Goal: Information Seeking & Learning: Find specific fact

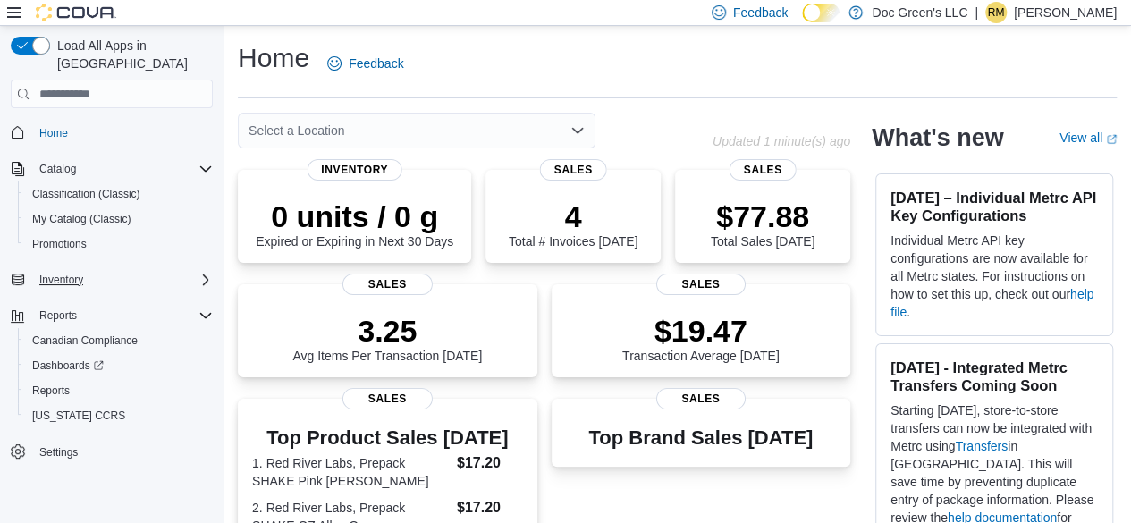
click at [199, 273] on icon "Complex example" at bounding box center [205, 280] width 14 height 14
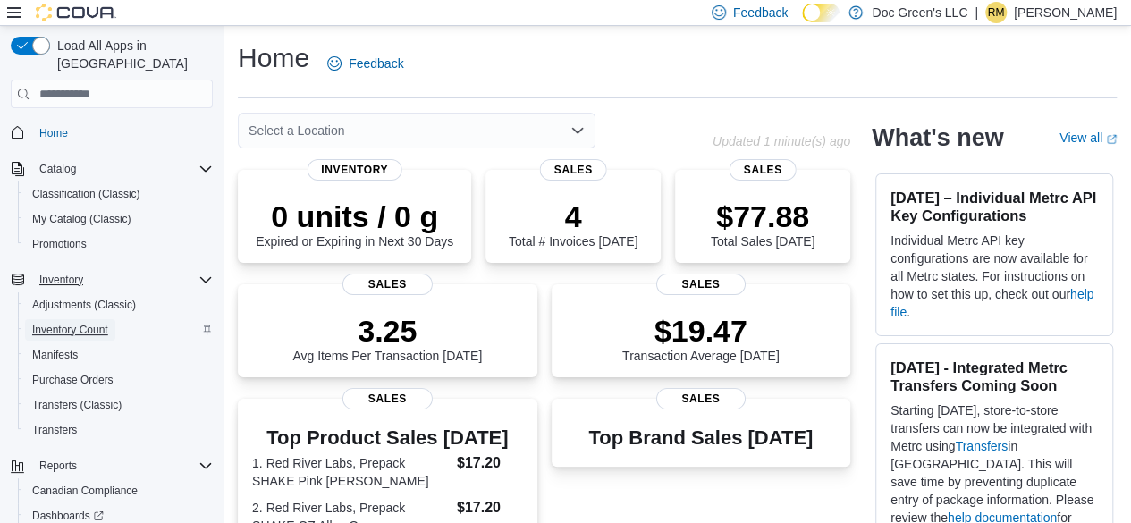
click at [64, 323] on span "Inventory Count" at bounding box center [70, 330] width 76 height 14
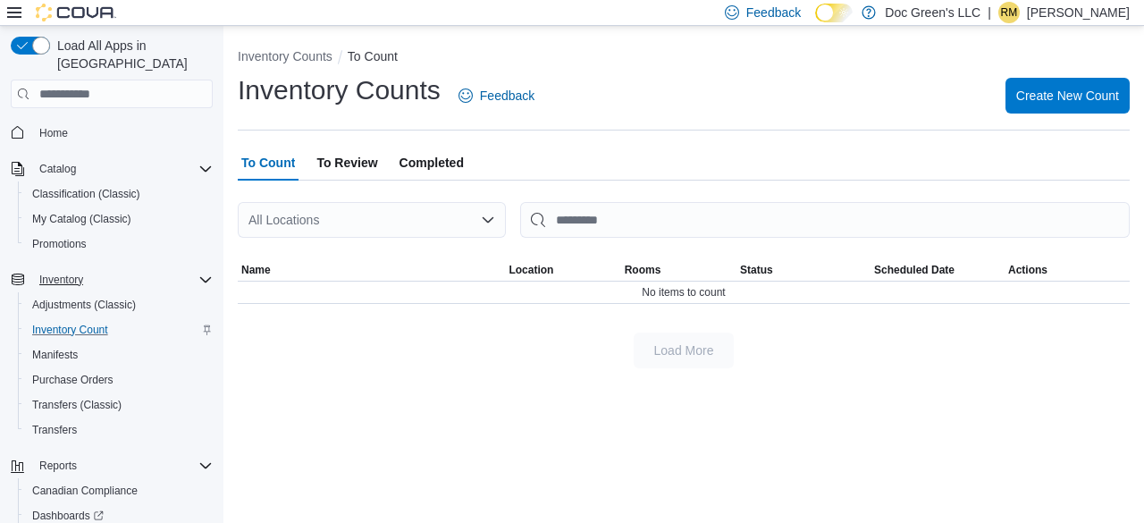
click at [365, 169] on span "To Review" at bounding box center [346, 163] width 61 height 36
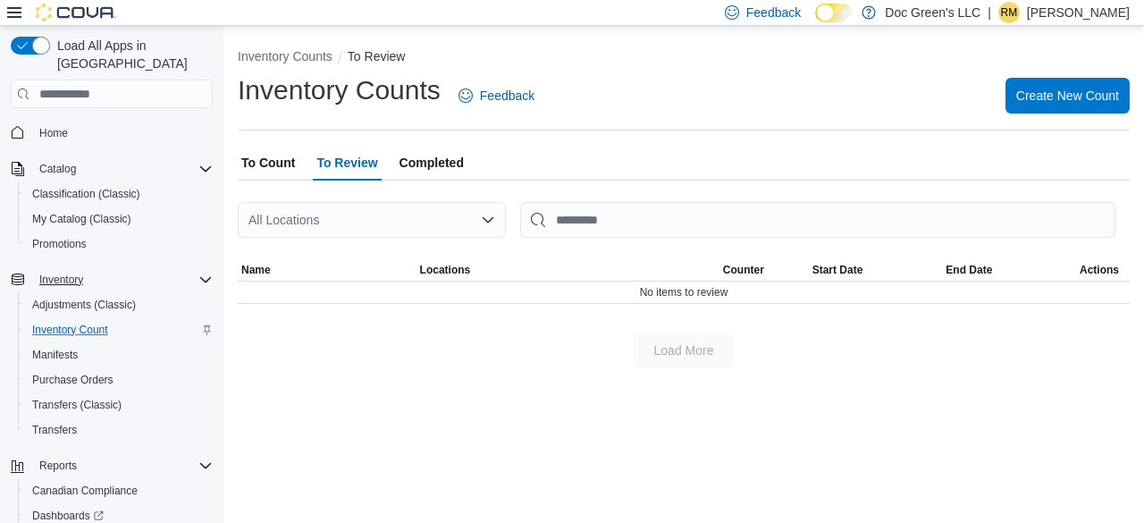
click at [411, 167] on span "Completed" at bounding box center [432, 163] width 64 height 36
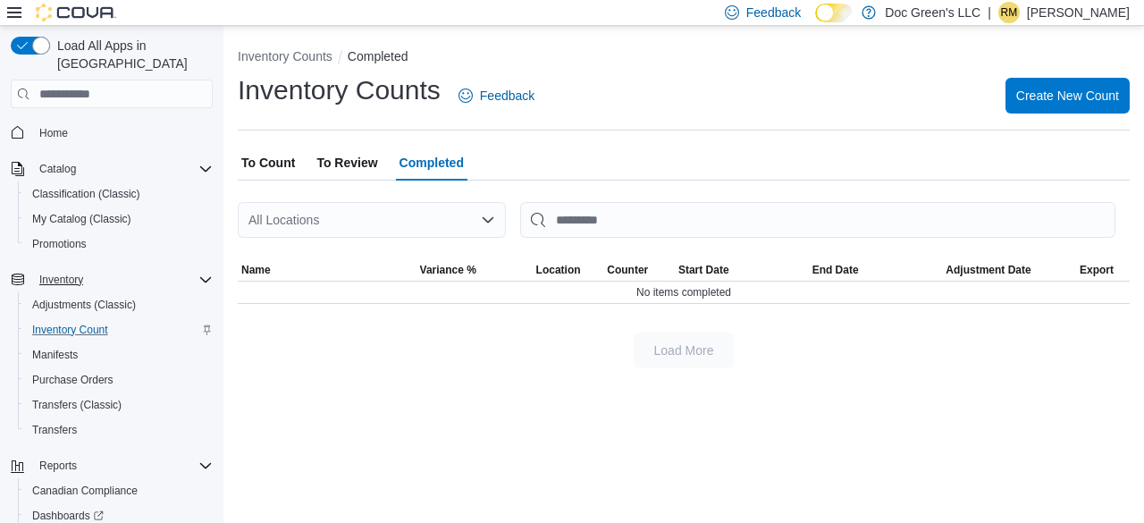
click at [252, 164] on span "To Count" at bounding box center [268, 163] width 54 height 36
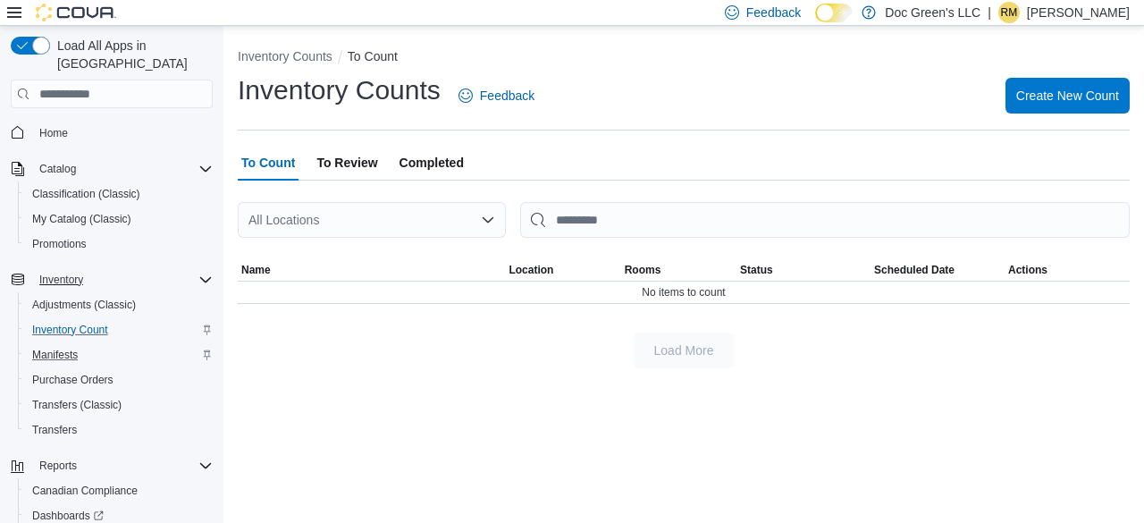
click at [85, 344] on div "Manifests" at bounding box center [119, 354] width 188 height 21
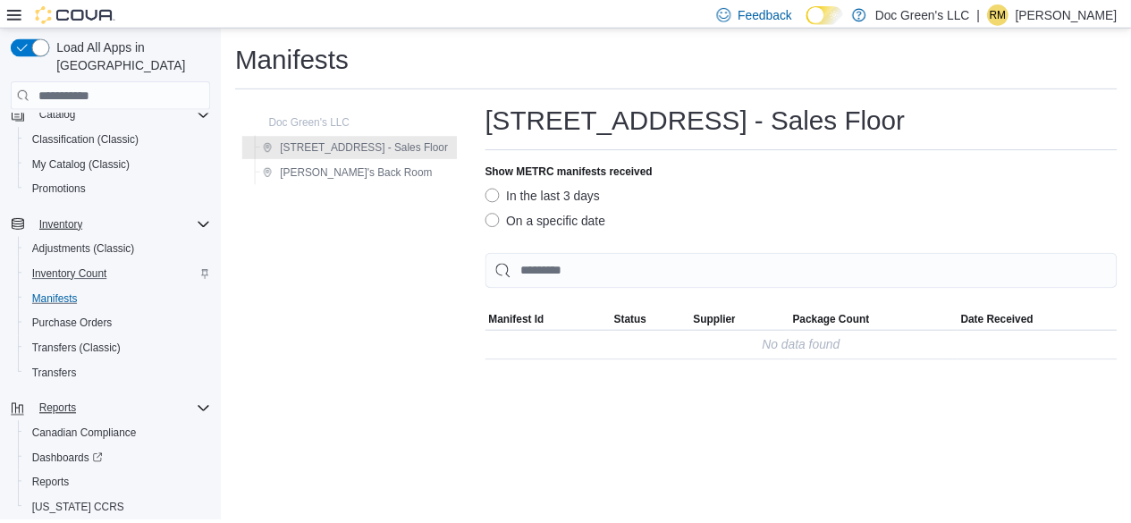
scroll to position [83, 0]
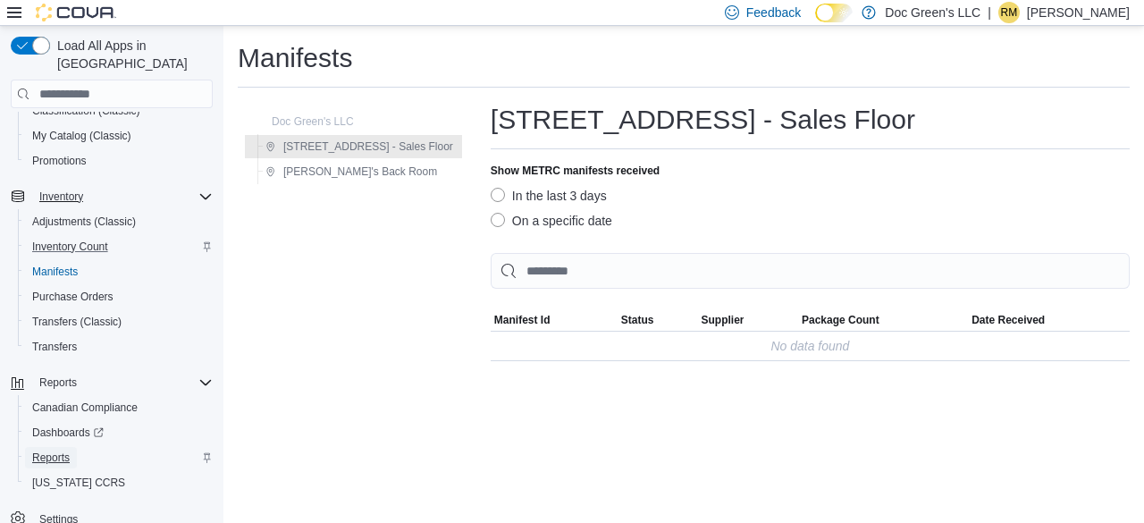
click at [55, 451] on span "Reports" at bounding box center [51, 458] width 38 height 14
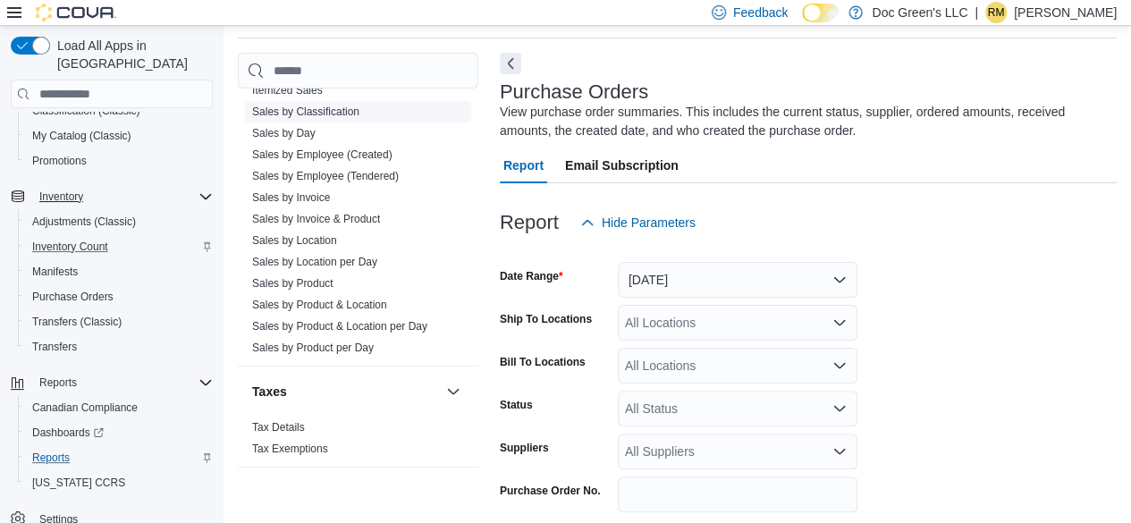
scroll to position [1151, 0]
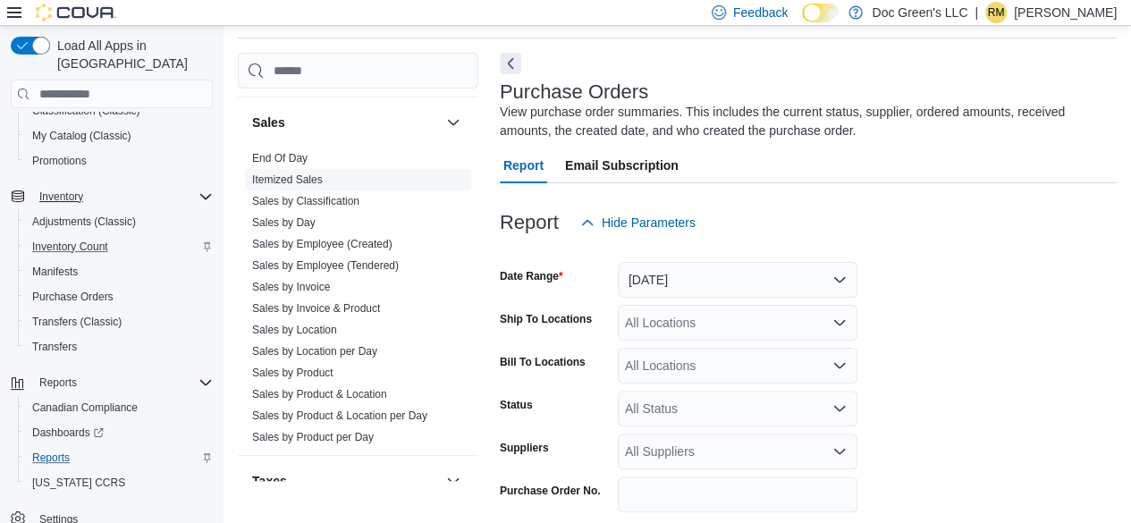
click at [303, 176] on link "Itemized Sales" at bounding box center [287, 179] width 71 height 13
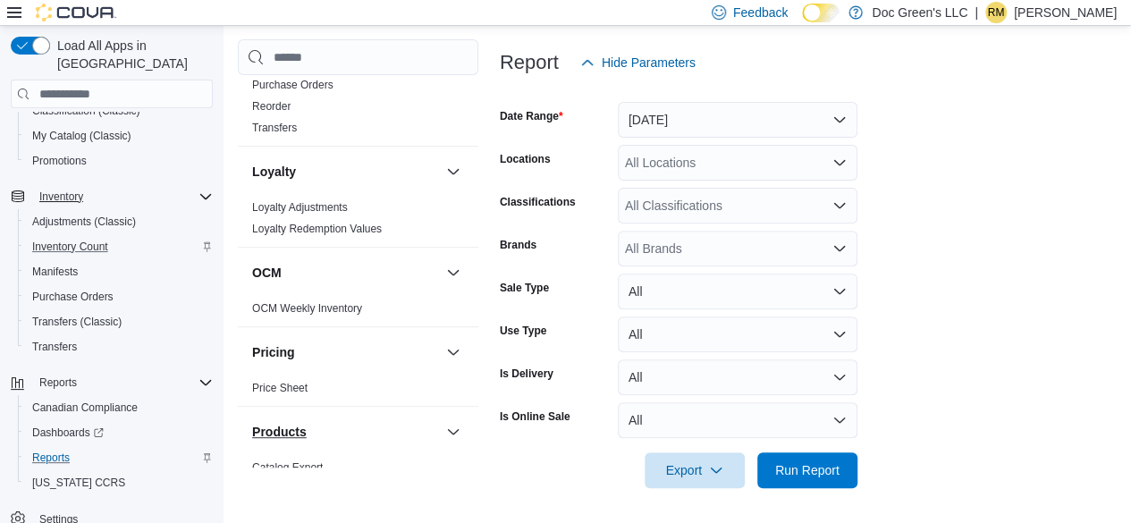
scroll to position [704, 0]
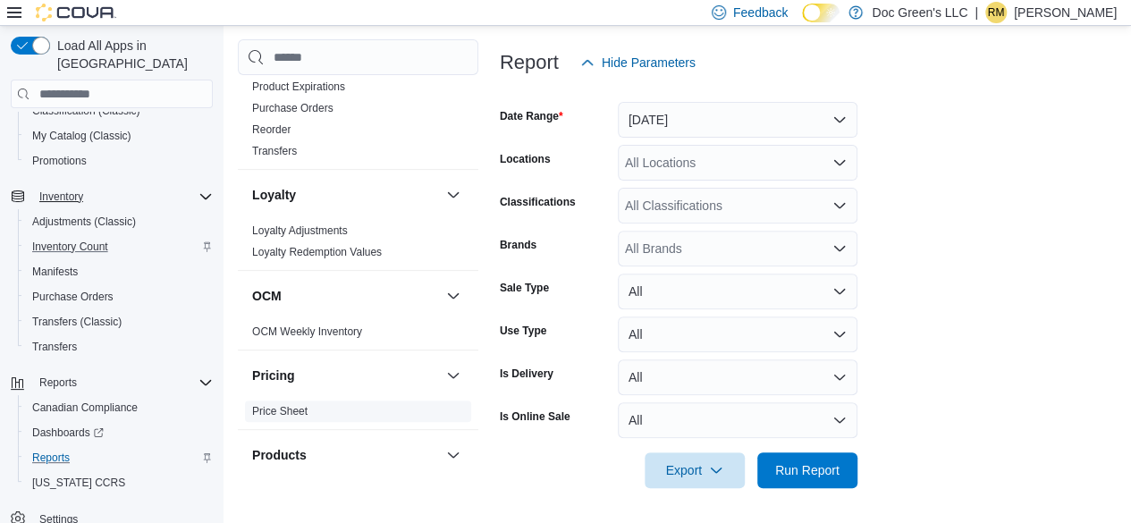
click at [299, 409] on link "Price Sheet" at bounding box center [279, 411] width 55 height 13
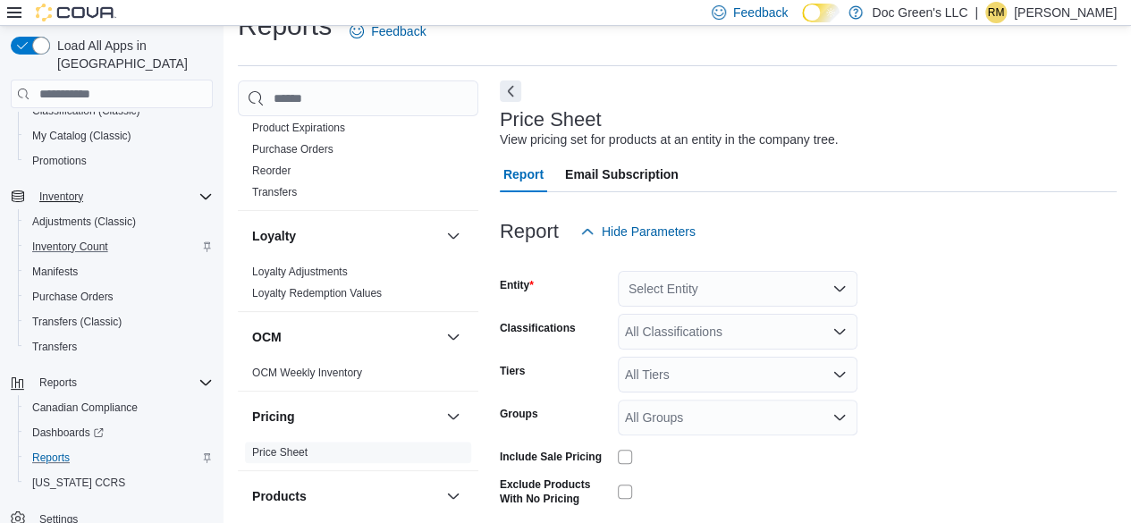
scroll to position [41, 0]
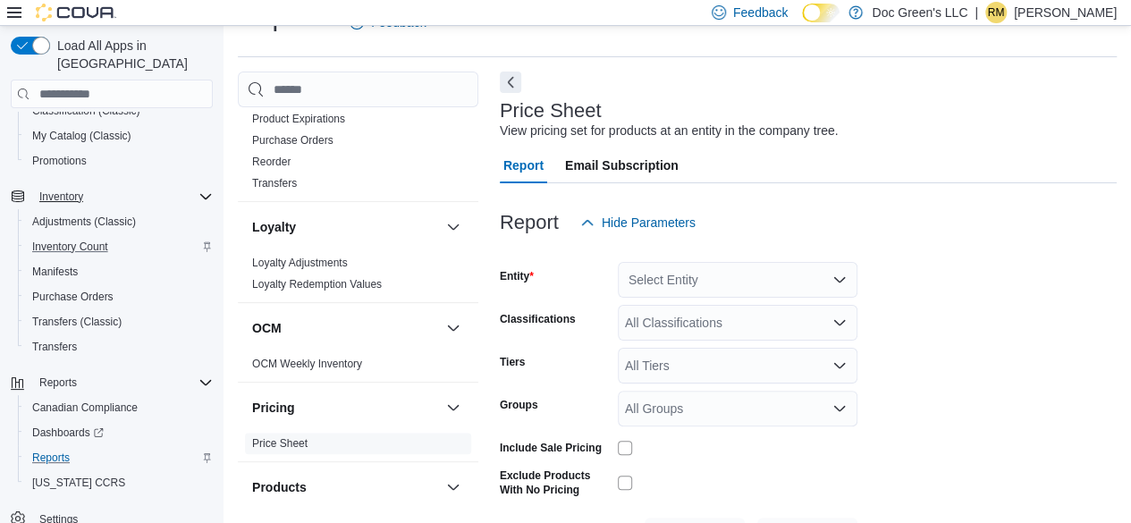
click at [699, 274] on div "Select Entity" at bounding box center [738, 280] width 240 height 36
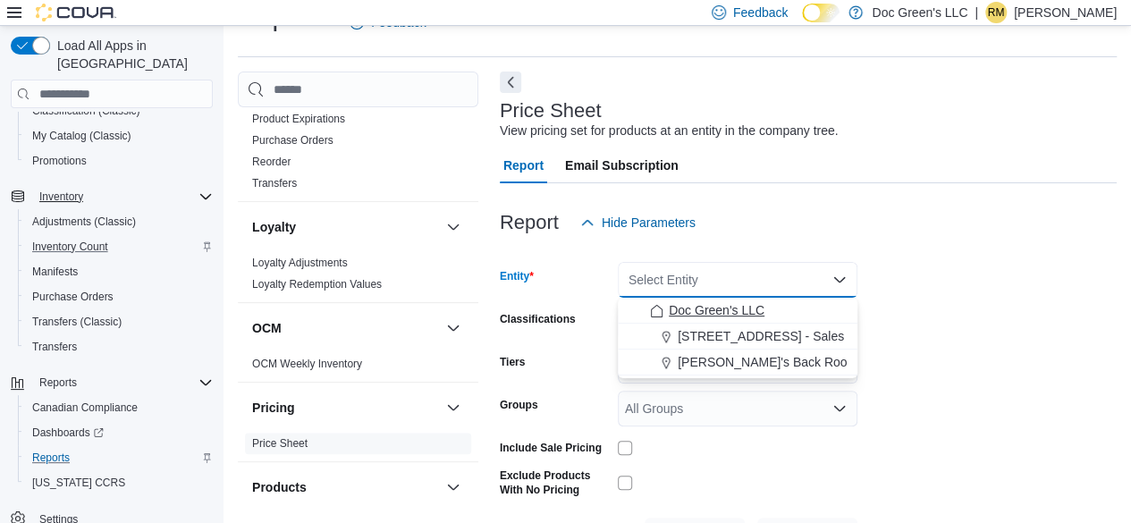
click at [708, 308] on span "Doc Green's LLC" at bounding box center [717, 310] width 96 height 18
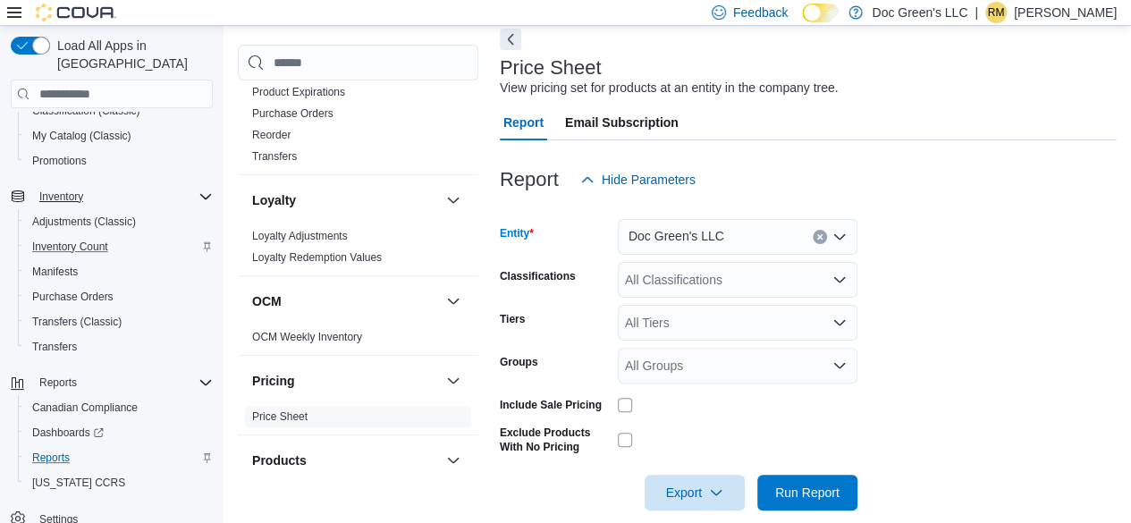
scroll to position [107, 0]
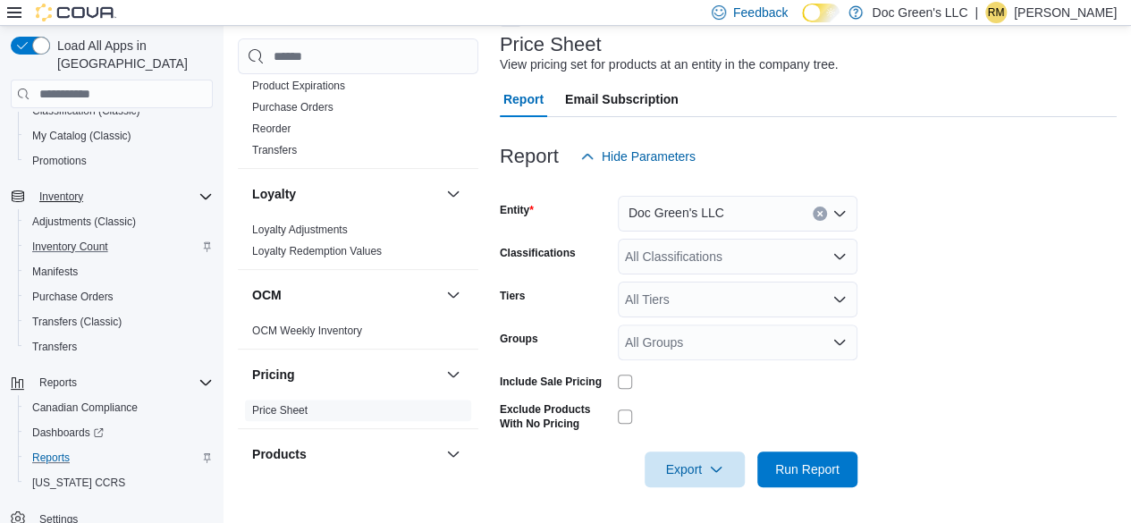
click at [825, 451] on div at bounding box center [808, 444] width 617 height 14
click at [807, 462] on span "Run Report" at bounding box center [807, 468] width 64 height 18
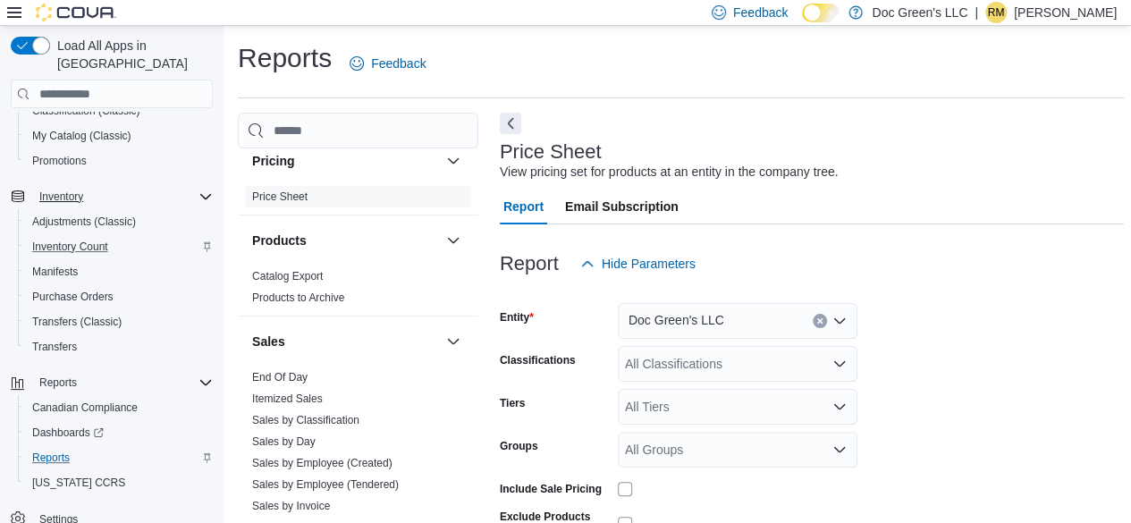
scroll to position [973, 0]
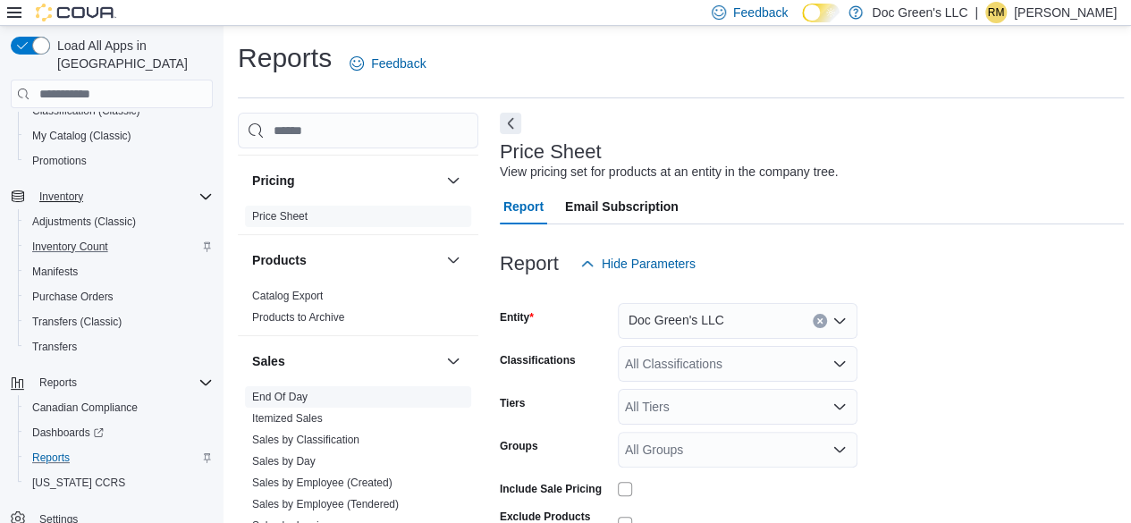
click at [285, 391] on link "End Of Day" at bounding box center [279, 397] width 55 height 13
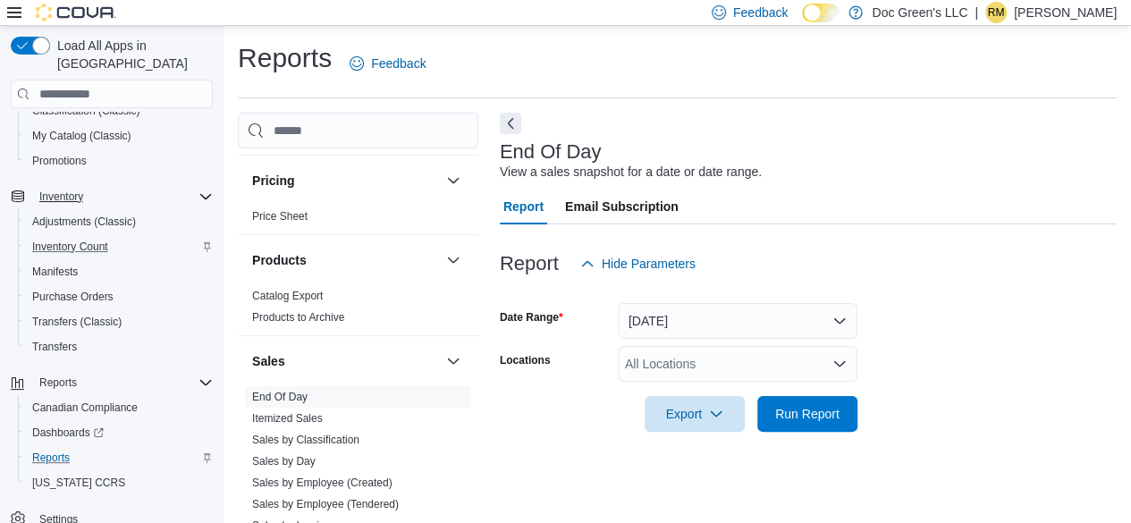
scroll to position [32, 0]
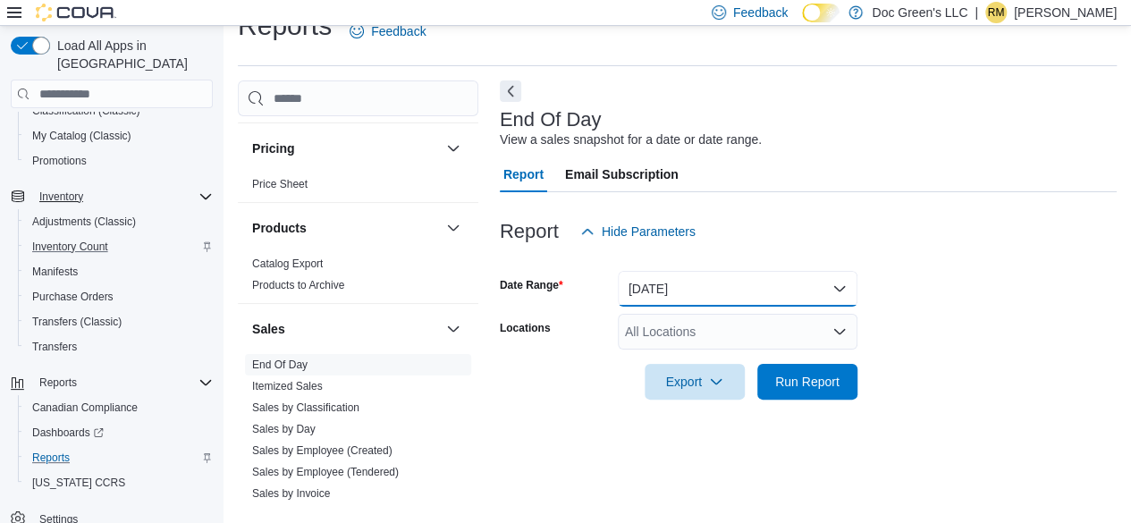
click at [693, 273] on button "[DATE]" at bounding box center [738, 289] width 240 height 36
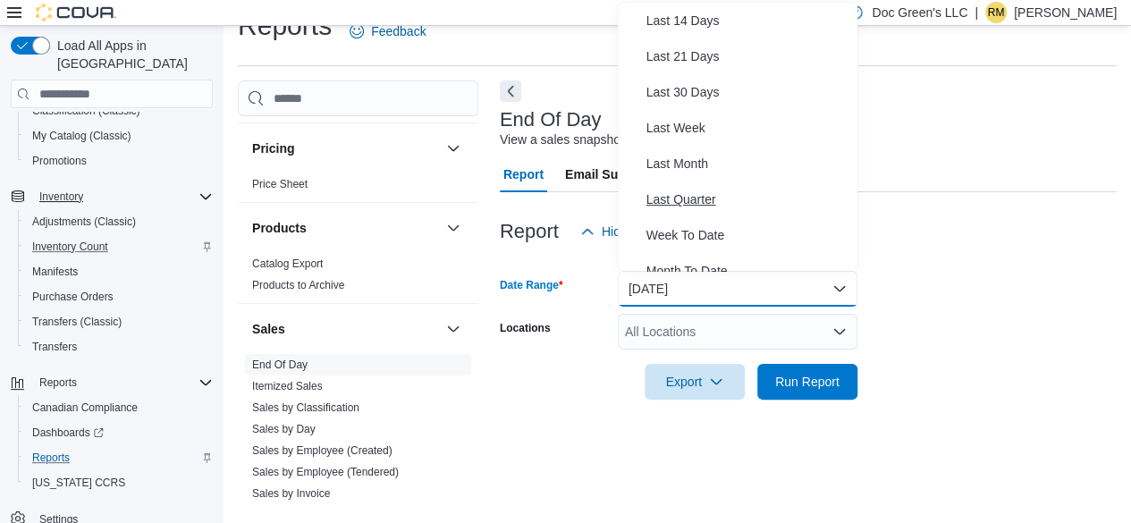
scroll to position [268, 0]
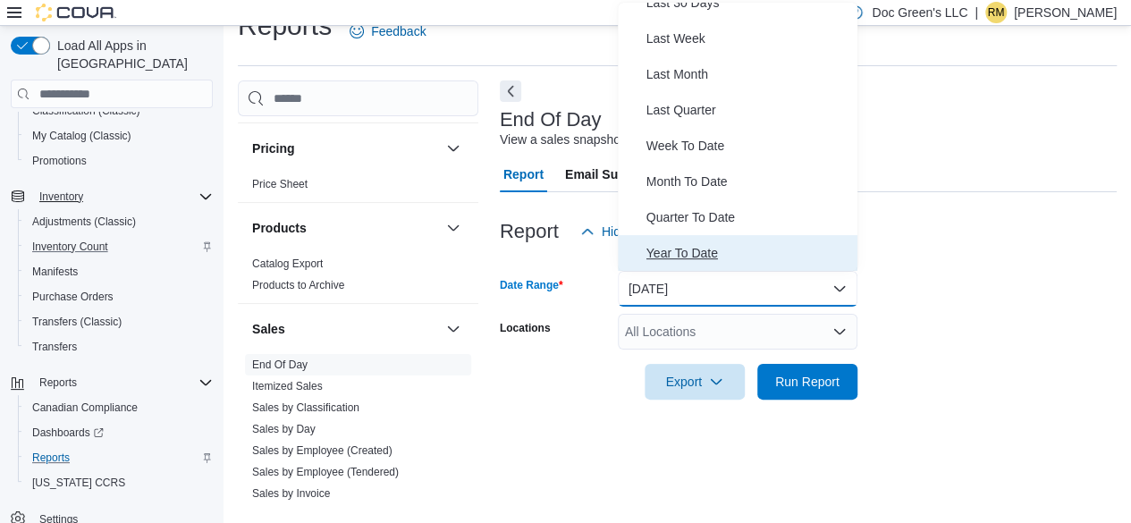
click at [698, 255] on span "Year To Date" at bounding box center [748, 252] width 204 height 21
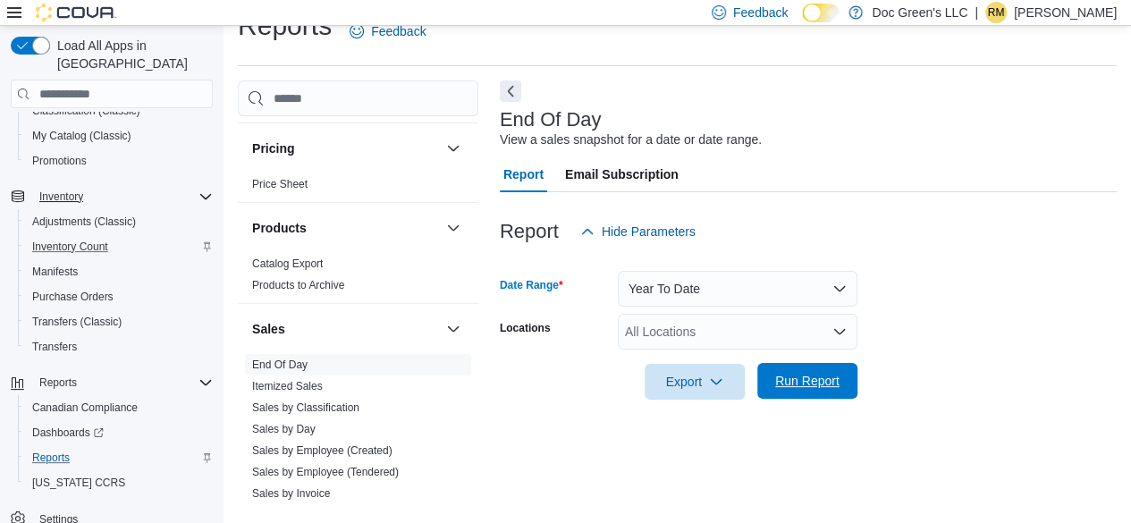
click at [806, 376] on span "Run Report" at bounding box center [807, 381] width 64 height 18
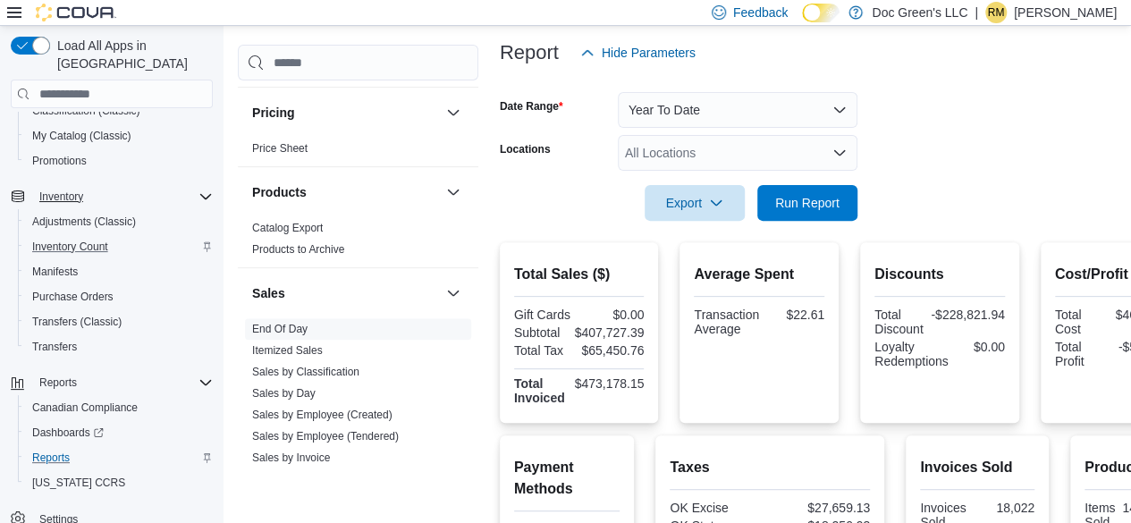
scroll to position [211, 0]
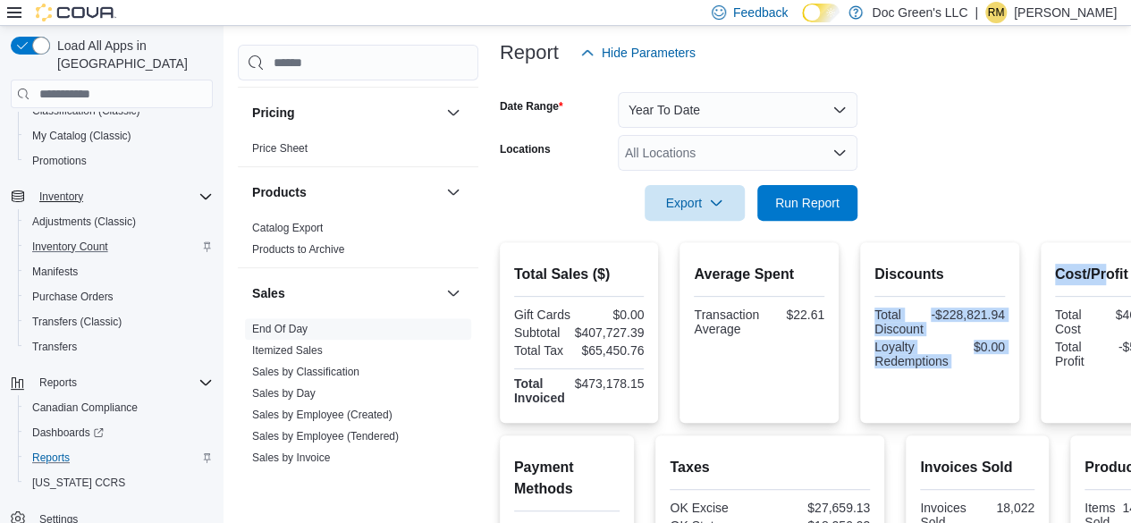
drag, startPoint x: 1074, startPoint y: 278, endPoint x: 970, endPoint y: 271, distance: 104.8
click at [970, 271] on div "Total Sales ($) Gift Cards $0.00 Subtotal $407,727.39 Total Tax $65,450.76 Tota…" at bounding box center [850, 332] width 700 height 181
click at [595, 53] on span "Hide Parameters" at bounding box center [637, 53] width 115 height 36
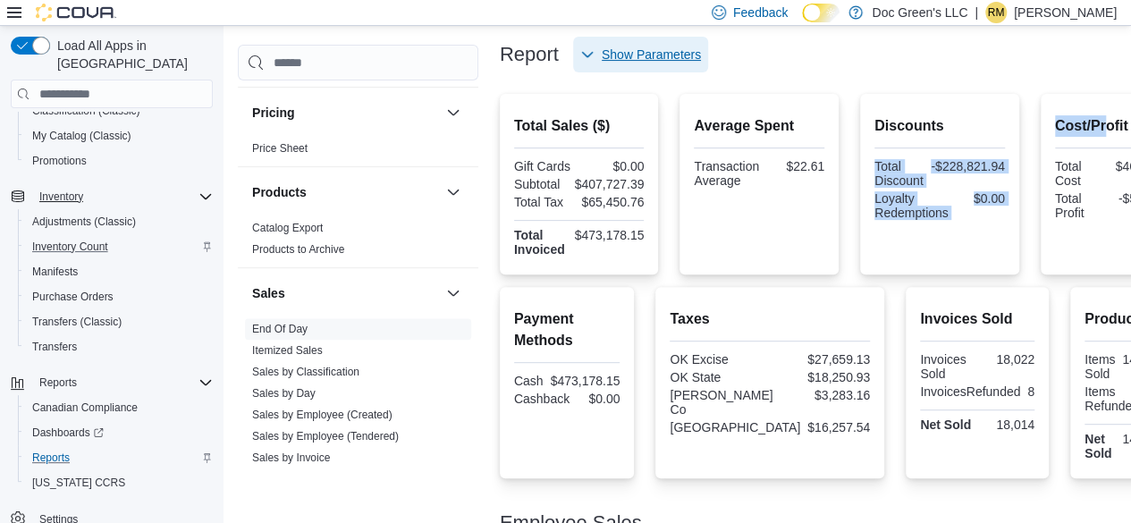
scroll to position [207, 0]
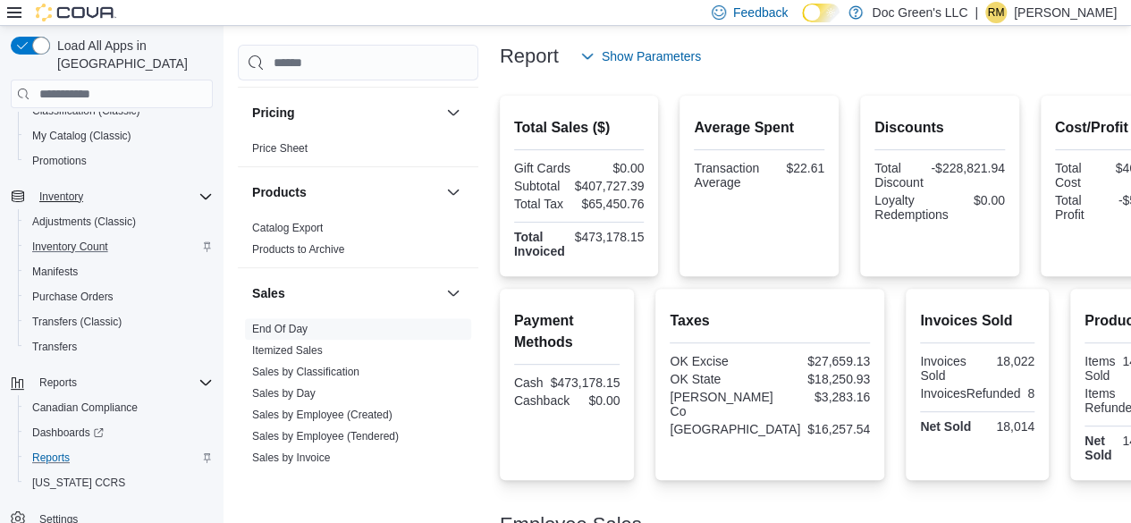
click at [1104, 122] on h2 "Cost/Profit" at bounding box center [1120, 127] width 131 height 21
drag, startPoint x: 1104, startPoint y: 122, endPoint x: 1051, endPoint y: 126, distance: 52.9
click at [1055, 126] on h2 "Cost/Profit" at bounding box center [1120, 127] width 131 height 21
click at [1076, 267] on div "Cost/Profit Total Cost $460,326.50 Total Profit -$52,599.11" at bounding box center [1119, 186] width 159 height 181
drag, startPoint x: 1078, startPoint y: 276, endPoint x: 970, endPoint y: 257, distance: 109.9
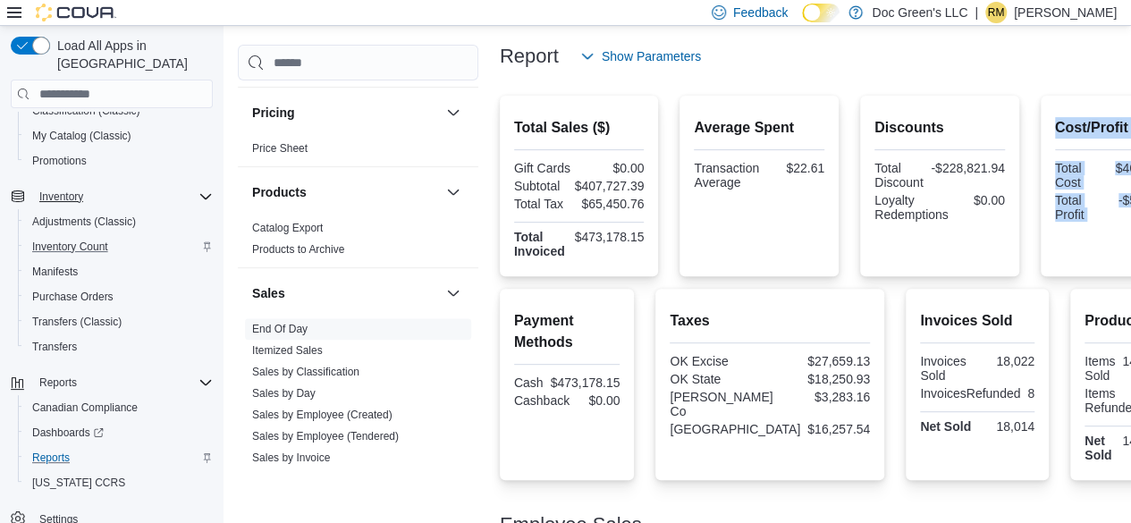
click at [970, 257] on div "Total Sales ($) Gift Cards $0.00 Subtotal $407,727.39 Total Tax $65,450.76 Tota…" at bounding box center [850, 504] width 700 height 816
click at [1055, 249] on div "Cost/Profit Total Cost $460,326.50 Total Profit -$52,599.11" at bounding box center [1120, 186] width 131 height 152
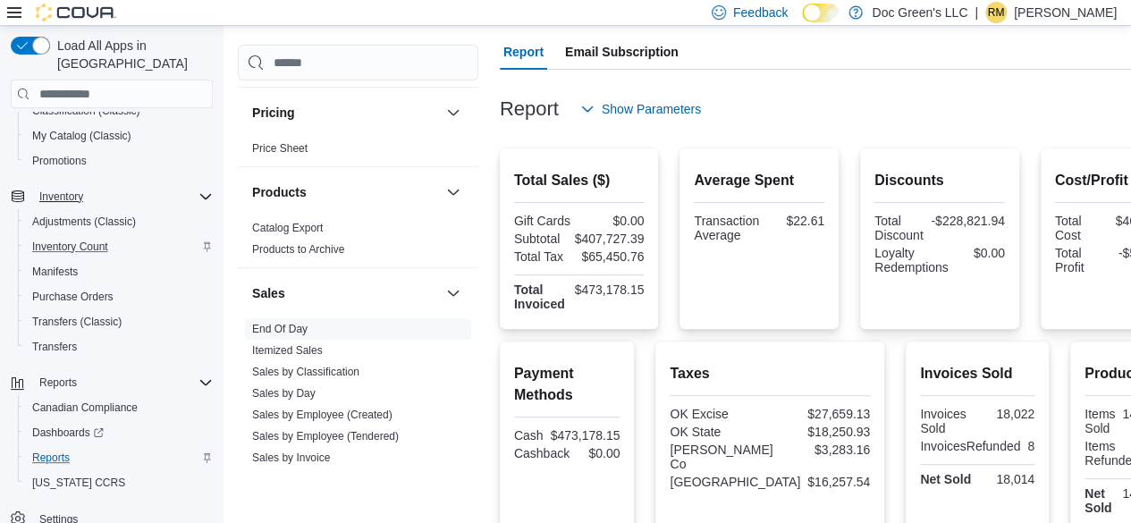
scroll to position [0, 0]
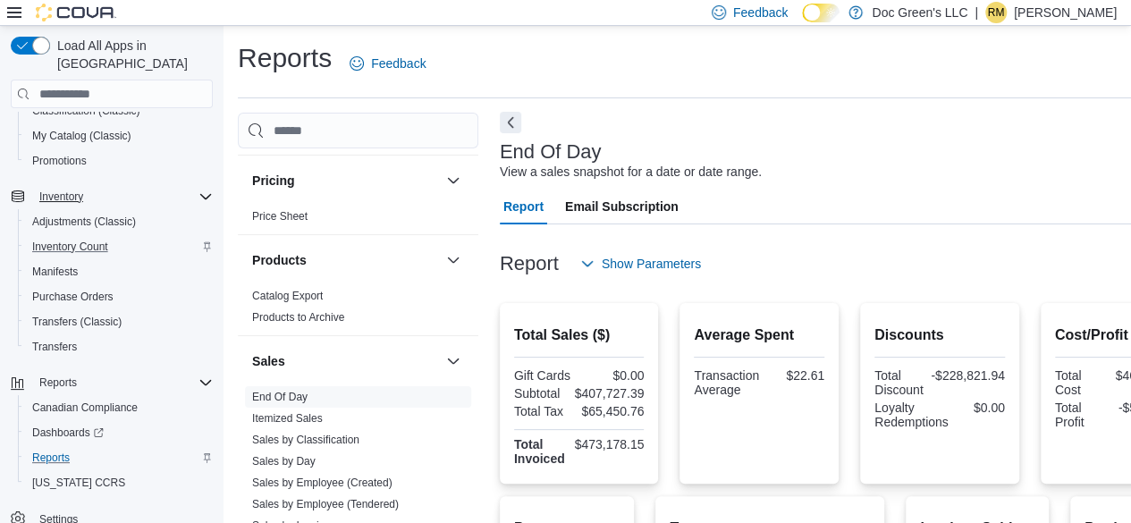
click at [511, 122] on button "Next" at bounding box center [510, 122] width 21 height 21
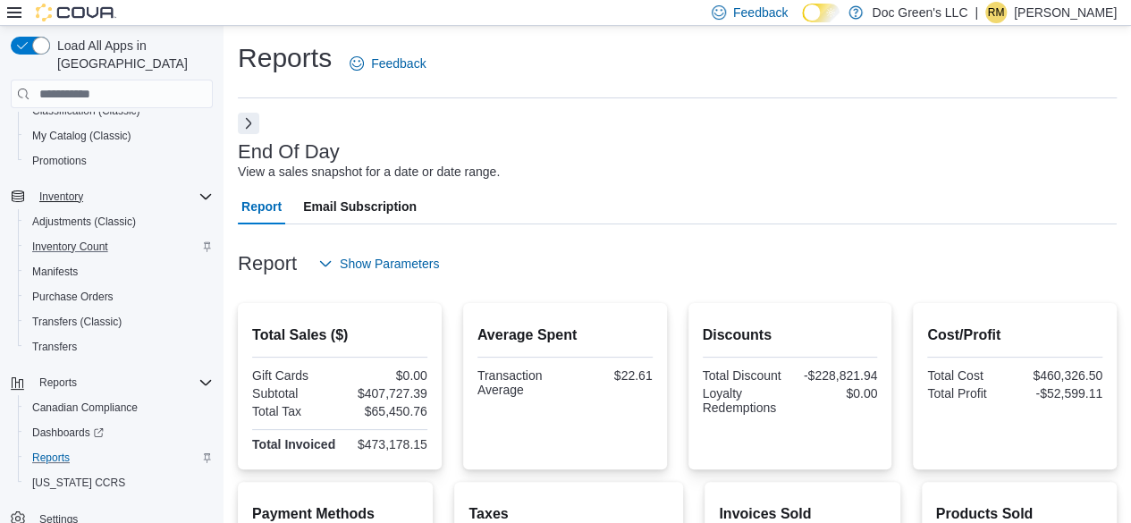
click at [1051, 365] on div "Cost/Profit Total Cost $460,326.50 Total Profit -$52,599.11" at bounding box center [1014, 364] width 175 height 80
click at [1053, 375] on div "$460,326.50" at bounding box center [1060, 375] width 84 height 14
click at [373, 260] on span "Show Parameters" at bounding box center [389, 264] width 99 height 18
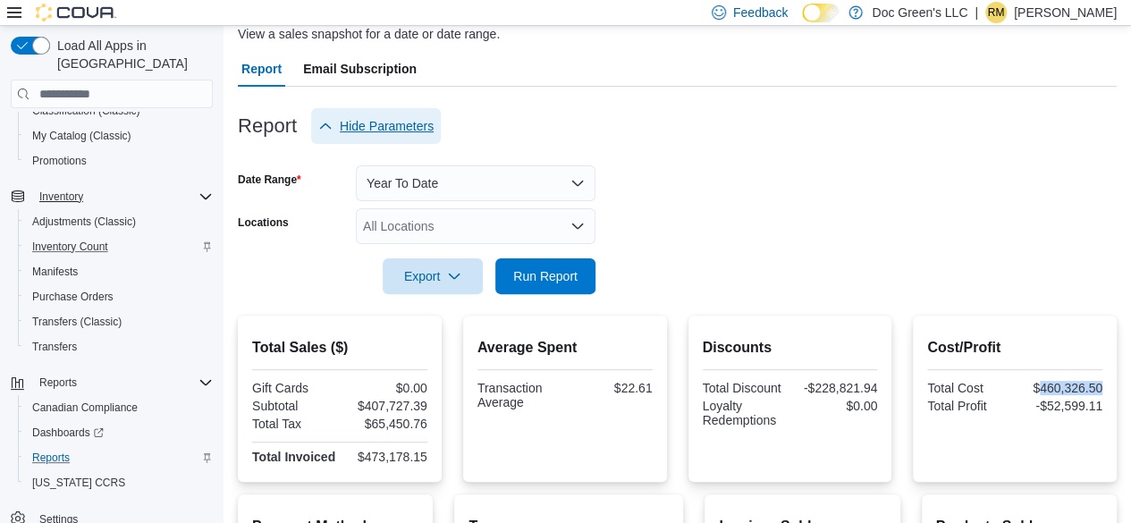
scroll to position [179, 0]
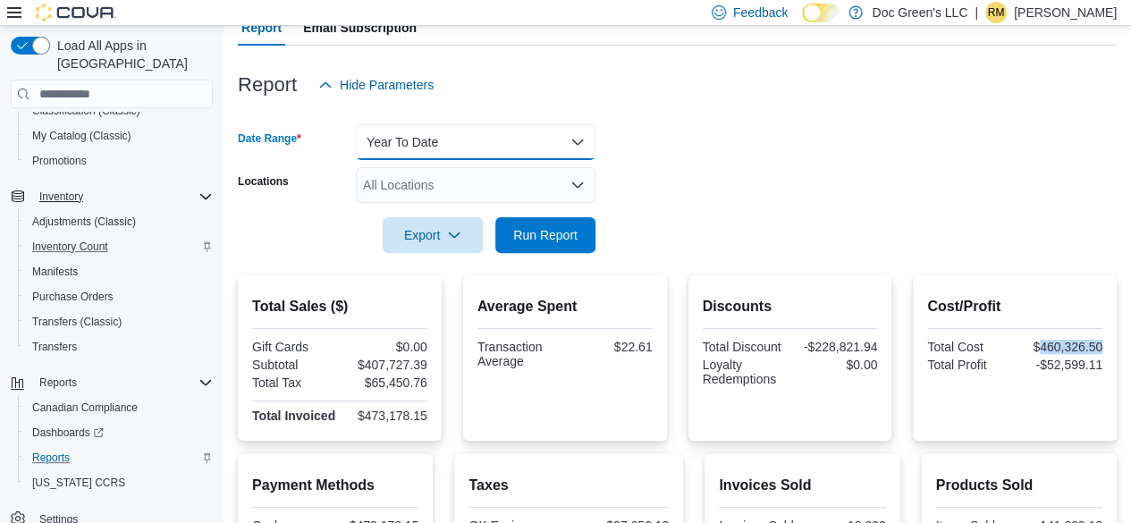
click at [430, 142] on button "Year To Date" at bounding box center [476, 142] width 240 height 36
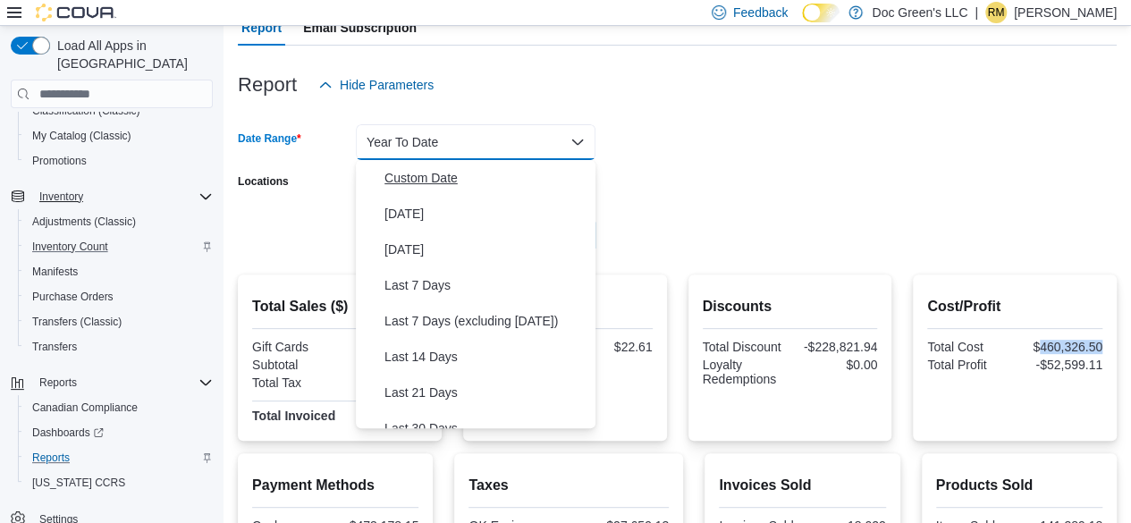
scroll to position [89, 0]
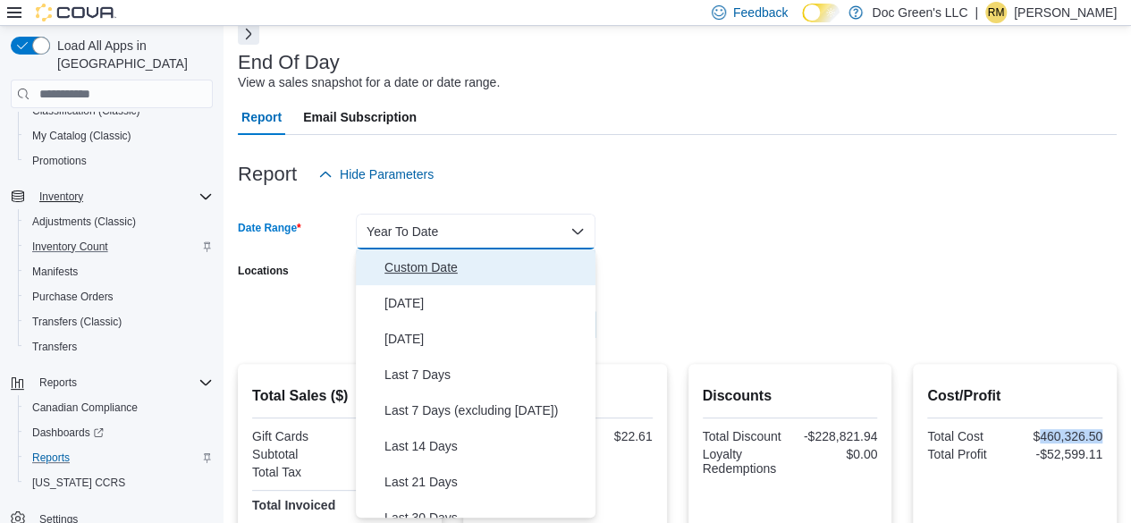
click at [481, 273] on span "Custom Date" at bounding box center [486, 267] width 204 height 21
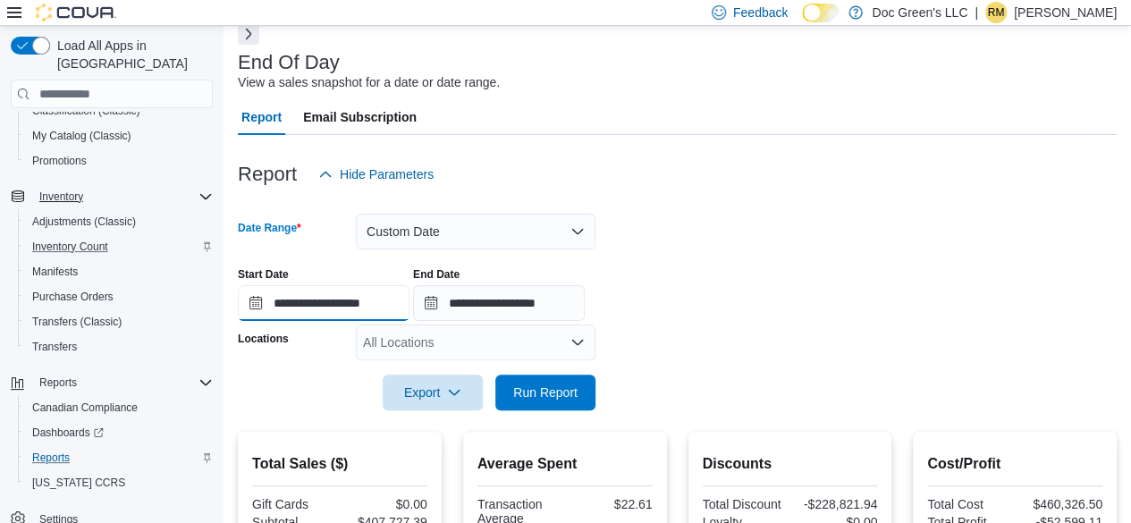
click at [280, 302] on input "**********" at bounding box center [324, 303] width 172 height 36
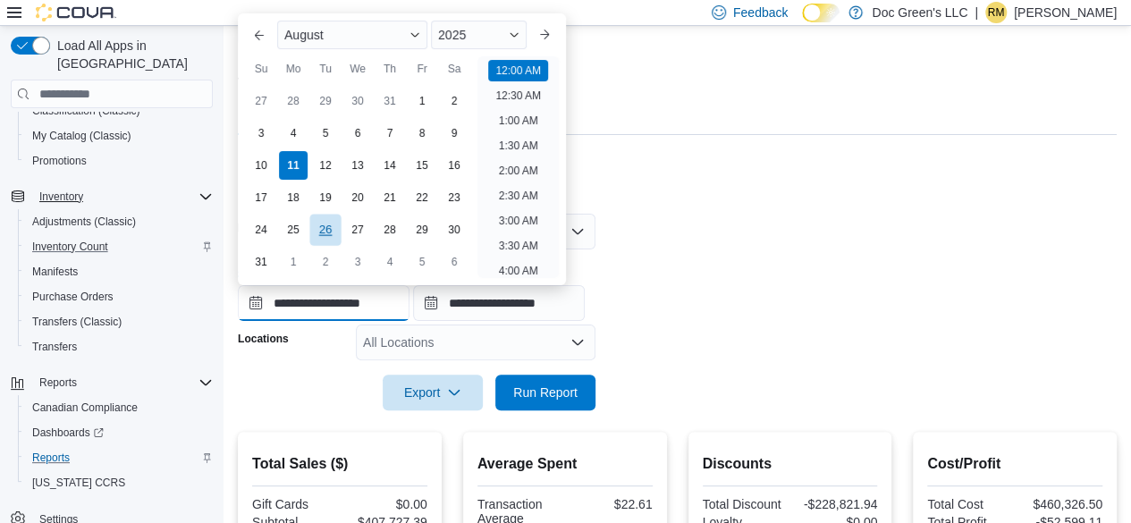
scroll to position [55, 0]
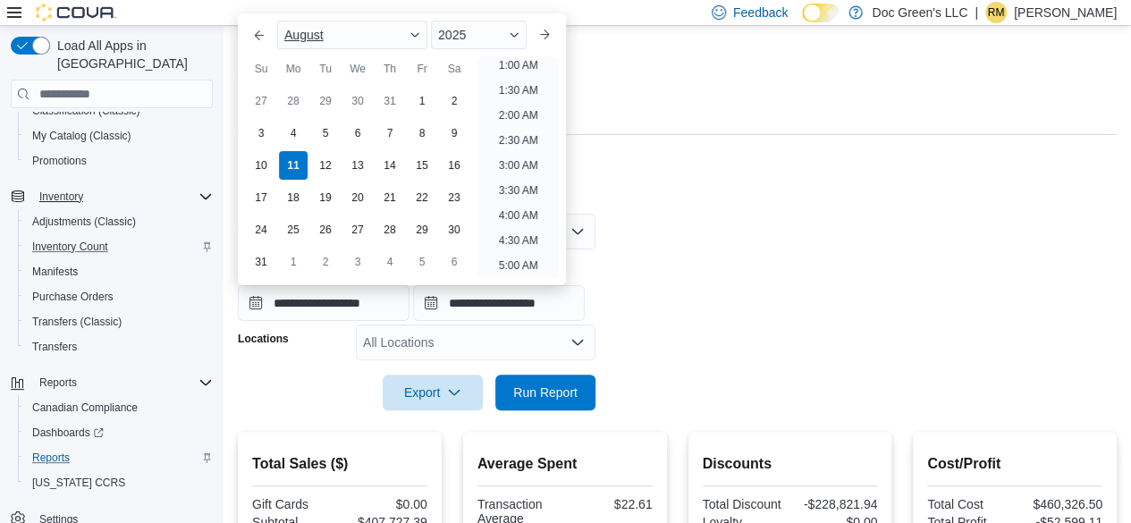
click at [324, 38] on span "August" at bounding box center [303, 35] width 39 height 14
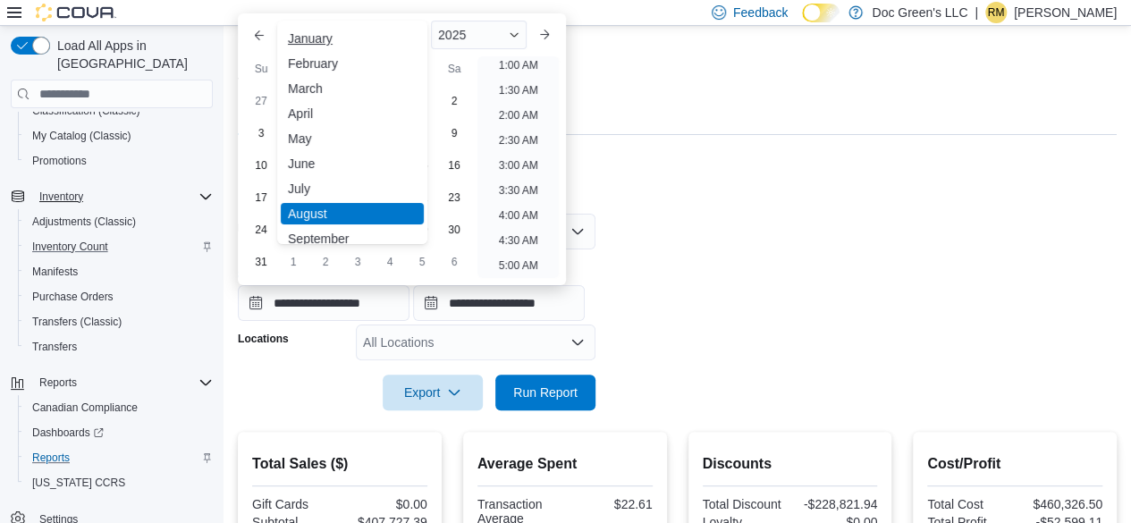
click at [320, 38] on div "January" at bounding box center [352, 38] width 143 height 21
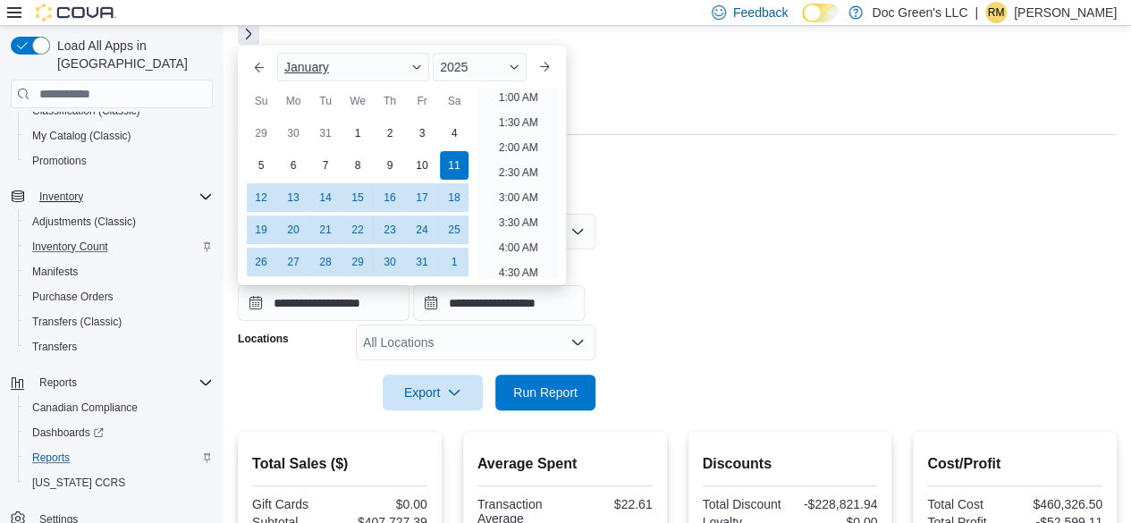
scroll to position [4, 0]
click at [362, 130] on div "1" at bounding box center [356, 133] width 31 height 31
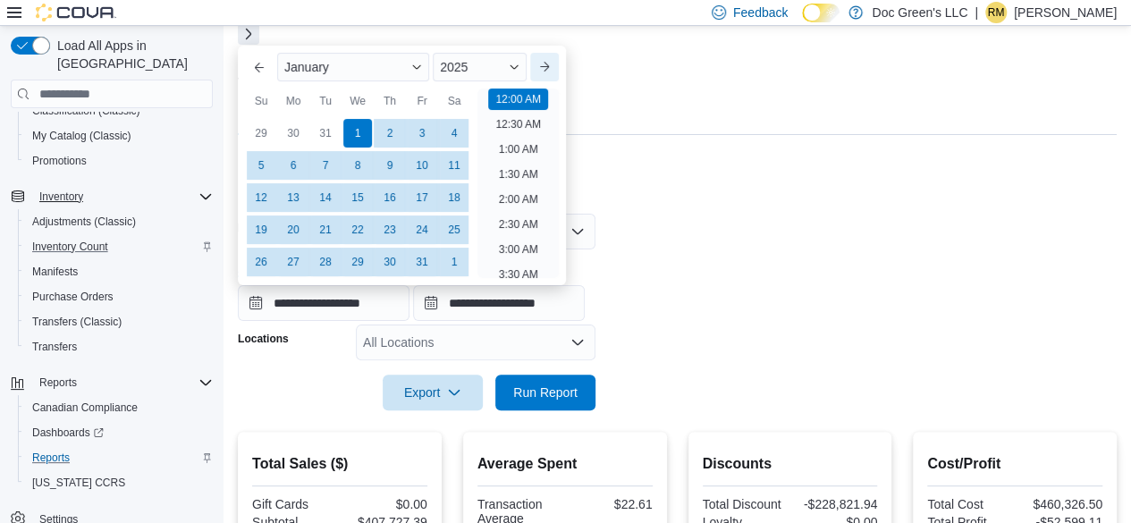
click at [552, 64] on button "Next month" at bounding box center [544, 67] width 29 height 29
click at [329, 67] on span "February" at bounding box center [309, 67] width 50 height 14
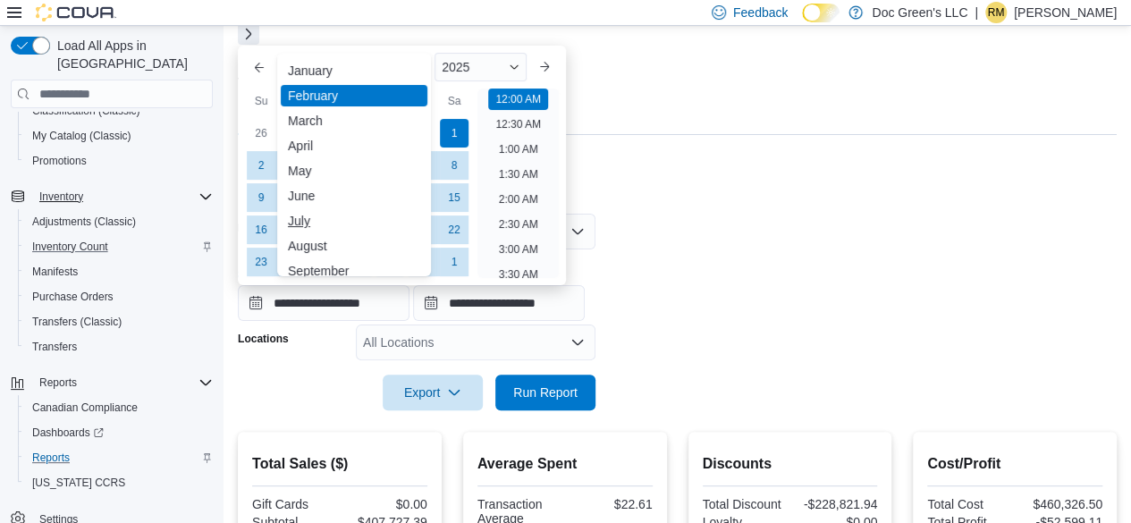
click at [322, 221] on div "July" at bounding box center [354, 220] width 147 height 21
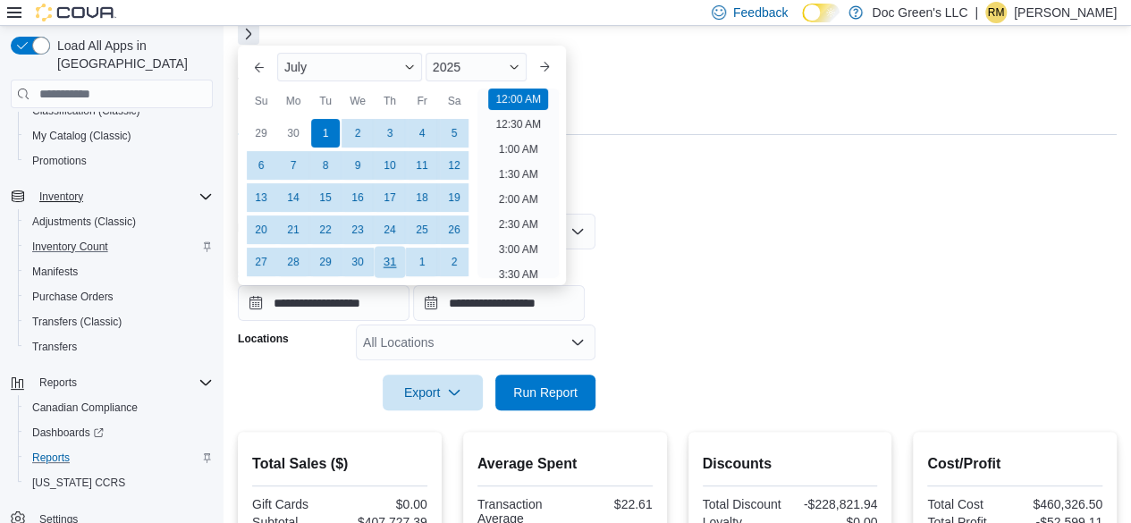
click at [401, 264] on div "31" at bounding box center [389, 262] width 31 height 31
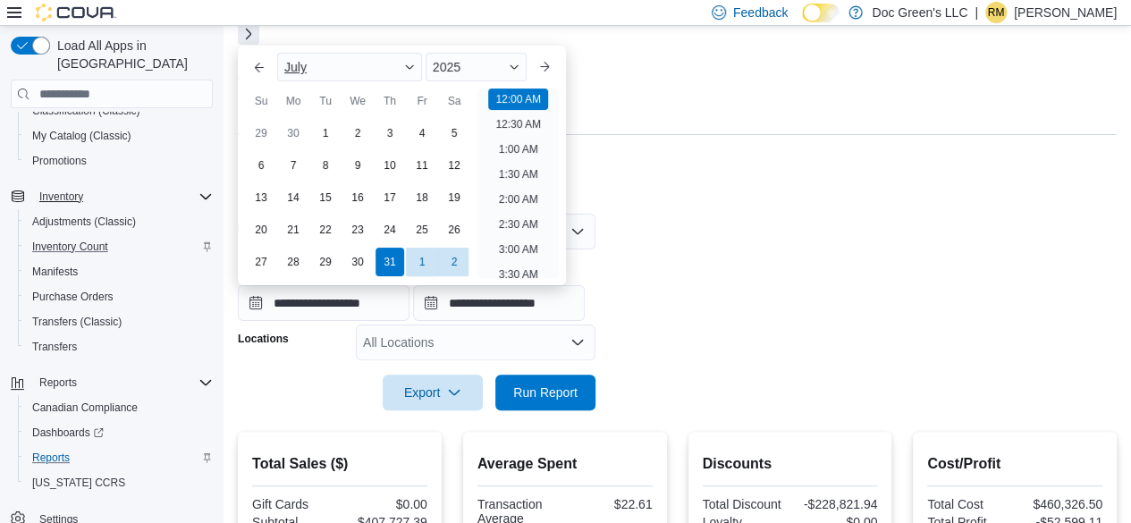
click at [384, 66] on div "July" at bounding box center [349, 67] width 145 height 29
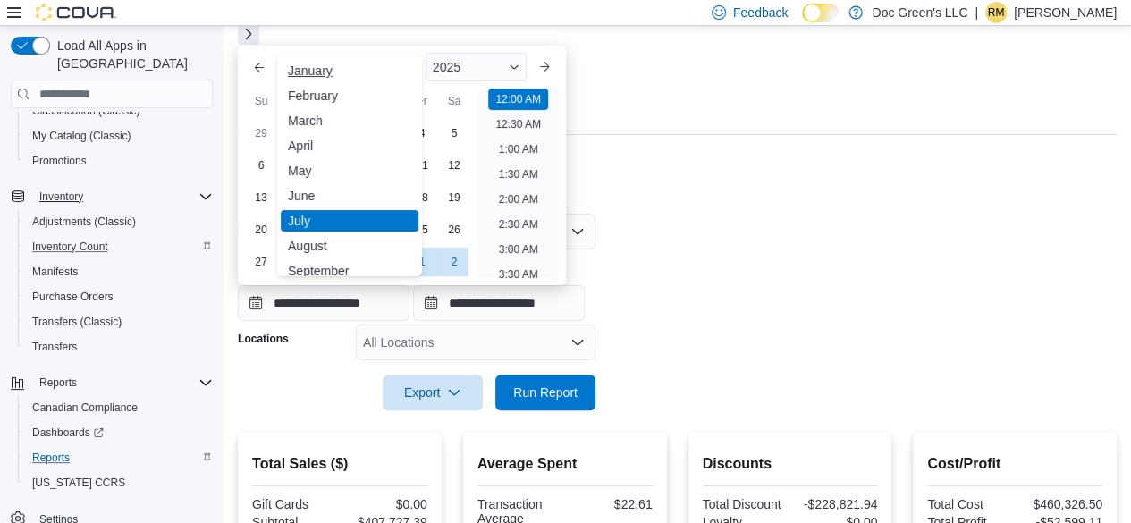
click at [295, 73] on div "January" at bounding box center [350, 70] width 138 height 21
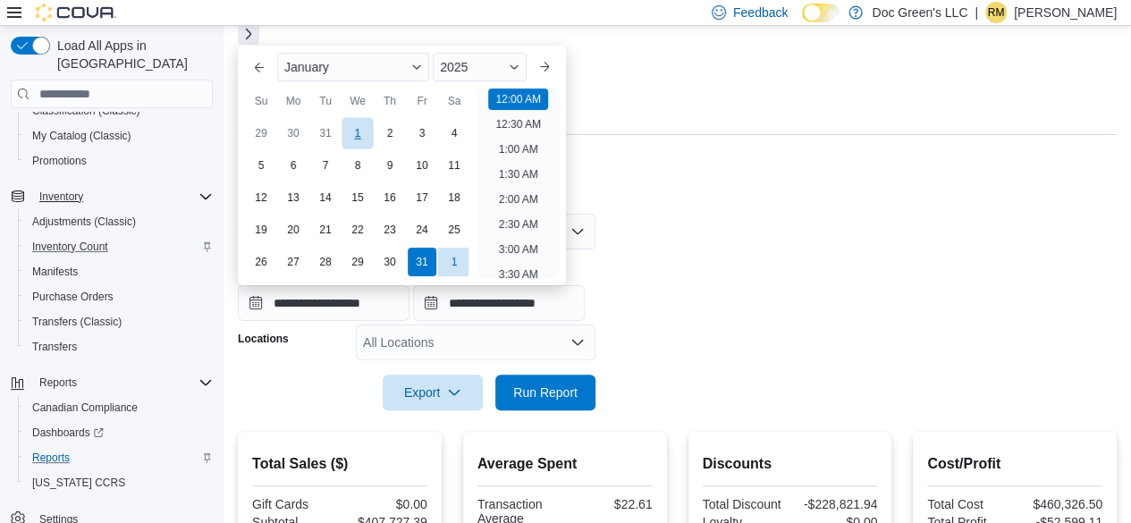
click at [363, 133] on div "1" at bounding box center [356, 133] width 31 height 31
type input "**********"
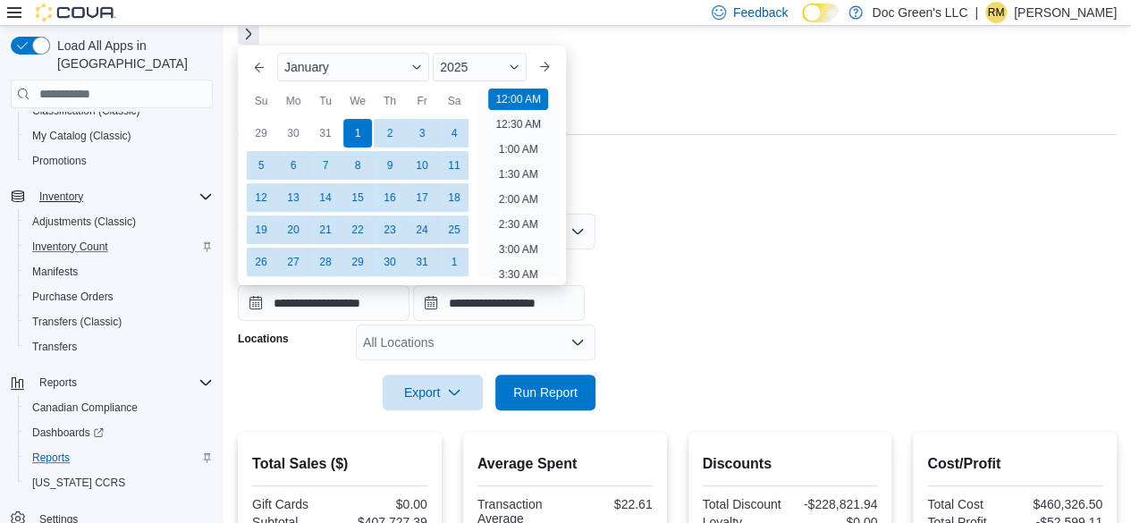
click at [665, 106] on div "Report Email Subscription" at bounding box center [677, 117] width 879 height 36
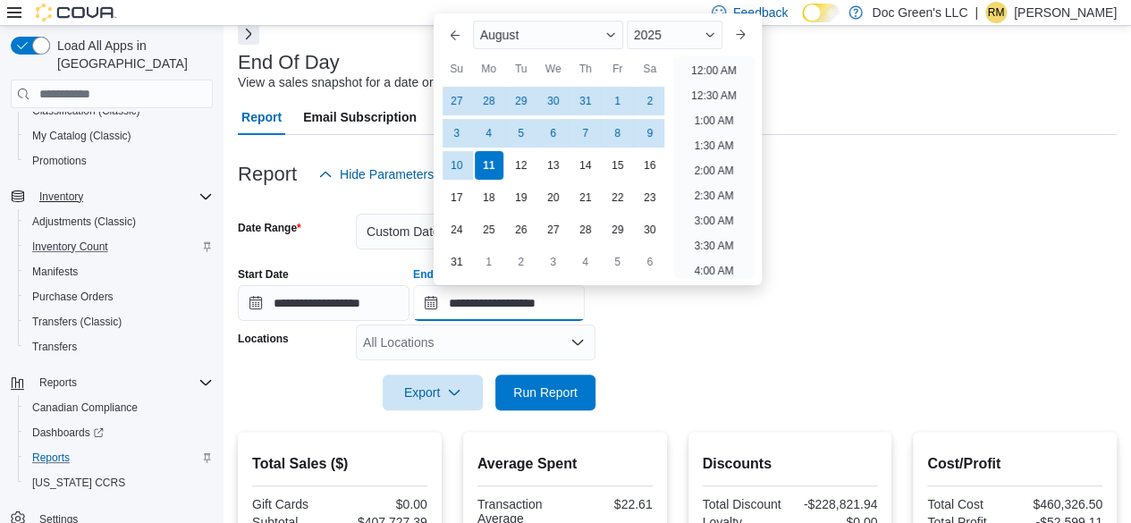
click at [577, 313] on input "**********" at bounding box center [499, 303] width 172 height 36
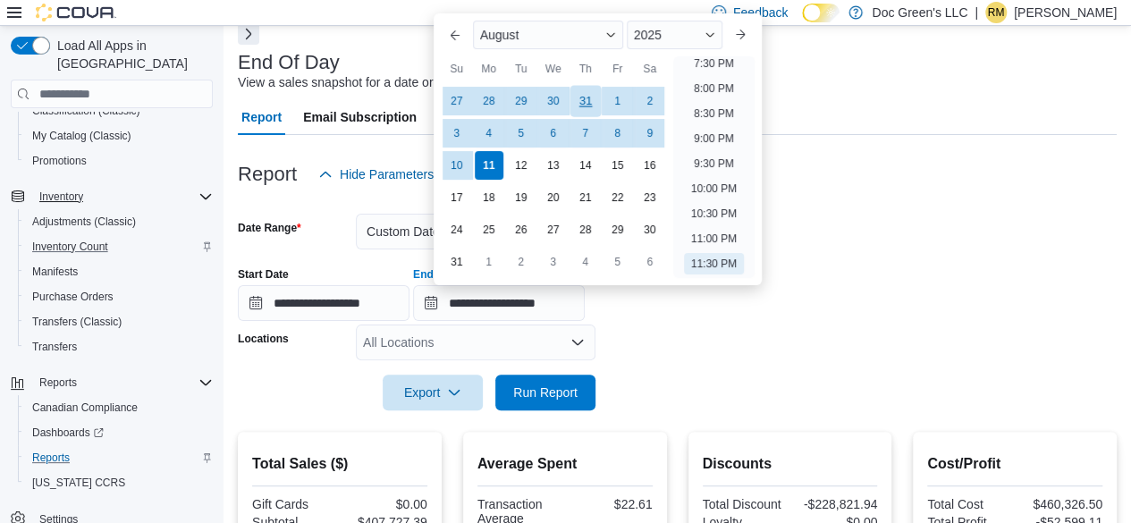
click at [588, 105] on div "31" at bounding box center [584, 101] width 31 height 31
type input "**********"
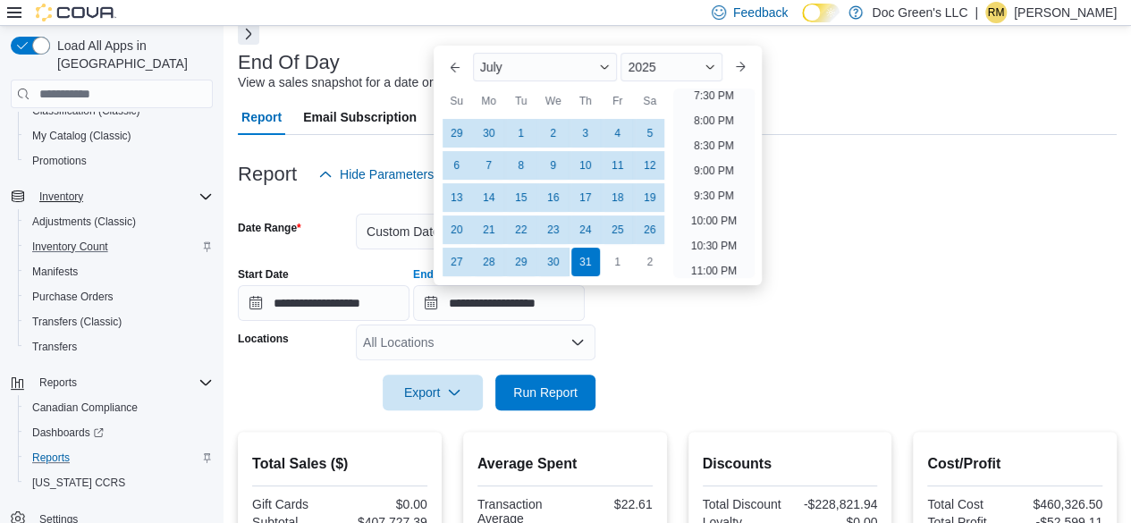
click at [824, 298] on div "**********" at bounding box center [677, 287] width 879 height 68
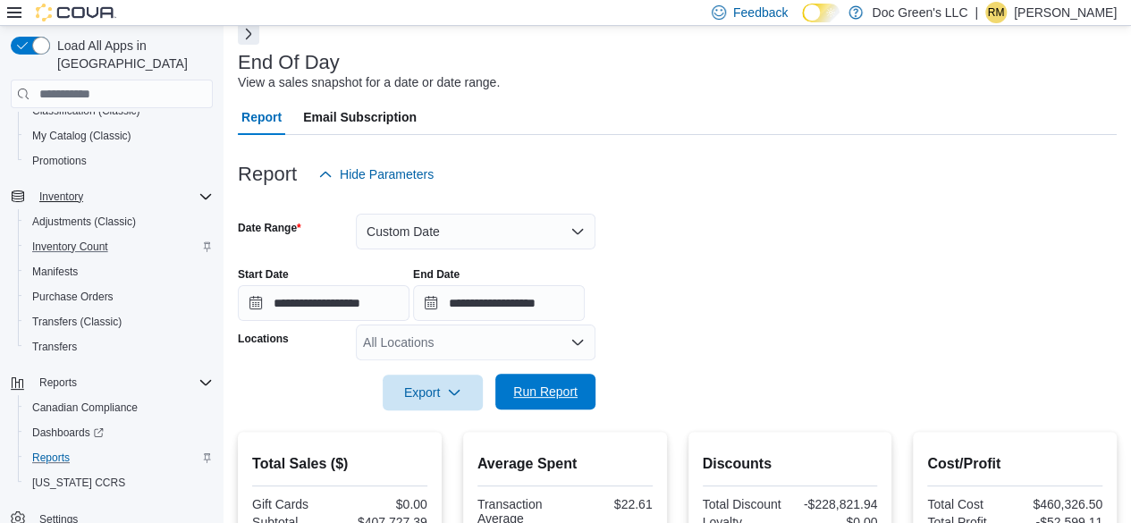
click at [567, 392] on span "Run Report" at bounding box center [545, 392] width 64 height 18
click at [525, 347] on div "All Locations" at bounding box center [476, 342] width 240 height 36
click at [717, 269] on div "**********" at bounding box center [677, 287] width 879 height 68
click at [565, 396] on span "Run Report" at bounding box center [545, 392] width 64 height 18
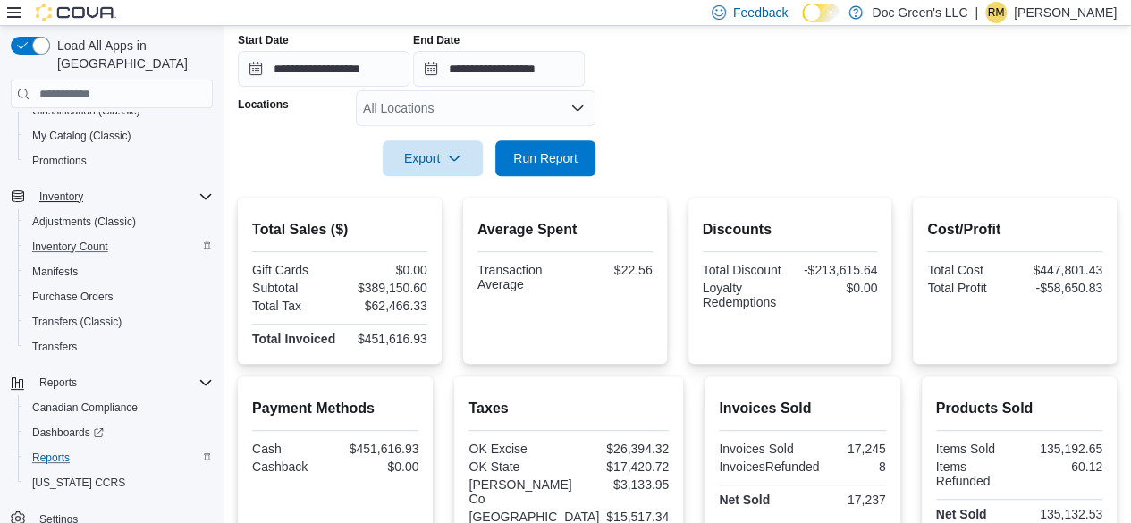
scroll to position [358, 0]
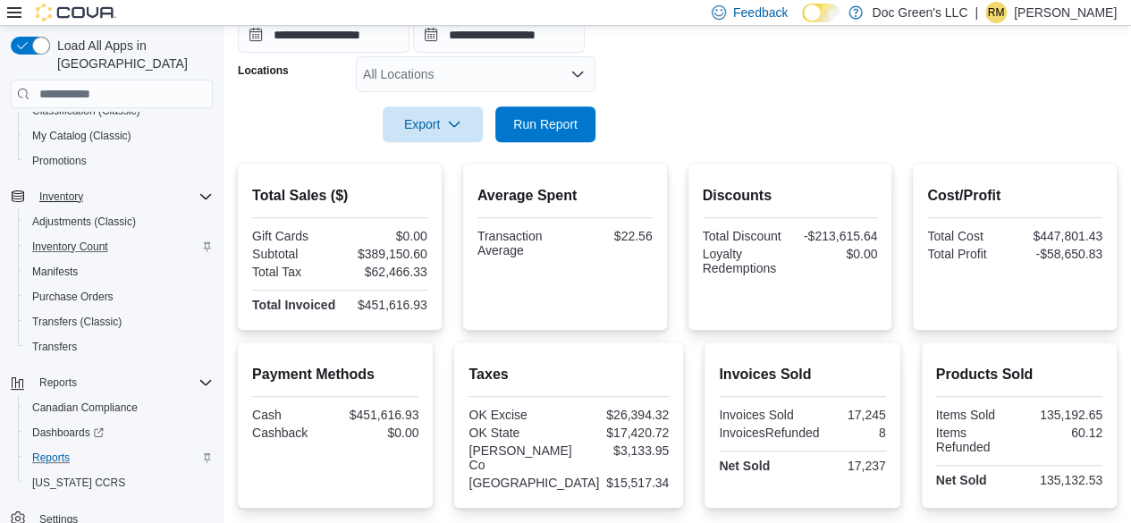
click at [1051, 231] on div "$447,801.43" at bounding box center [1060, 236] width 84 height 14
click at [1083, 235] on div "$447,801.43" at bounding box center [1060, 236] width 84 height 14
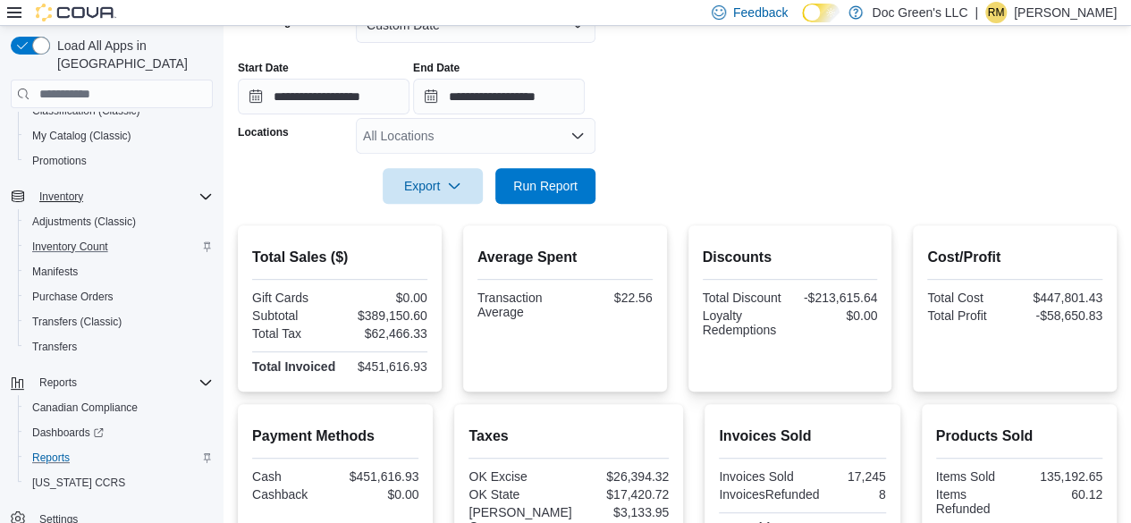
scroll to position [268, 0]
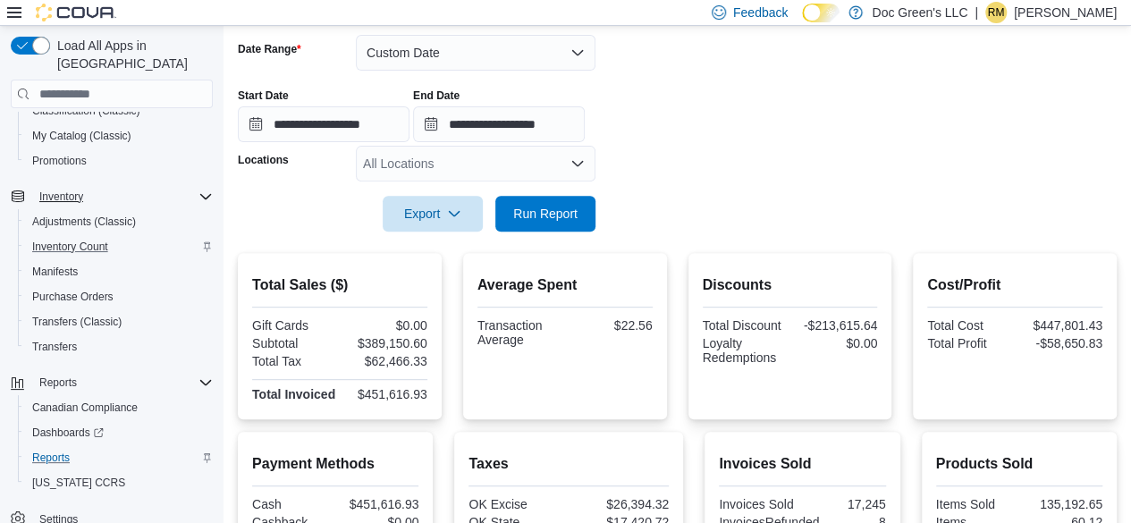
click at [1096, 328] on div "$447,801.43" at bounding box center [1060, 325] width 84 height 14
click at [713, 264] on div "Discounts Total Discount -$213,615.64 Loyalty Redemptions $0.00" at bounding box center [790, 336] width 204 height 166
drag, startPoint x: 1050, startPoint y: 319, endPoint x: 1136, endPoint y: 312, distance: 86.1
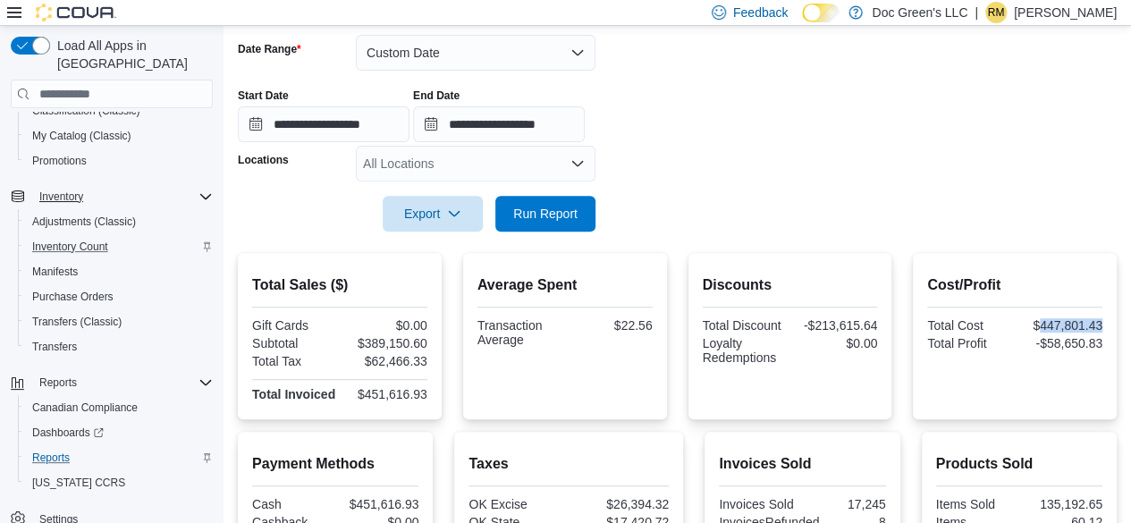
copy div "447,801.43"
click at [736, 109] on div "**********" at bounding box center [677, 108] width 879 height 68
click at [70, 447] on link "Reports" at bounding box center [51, 457] width 52 height 21
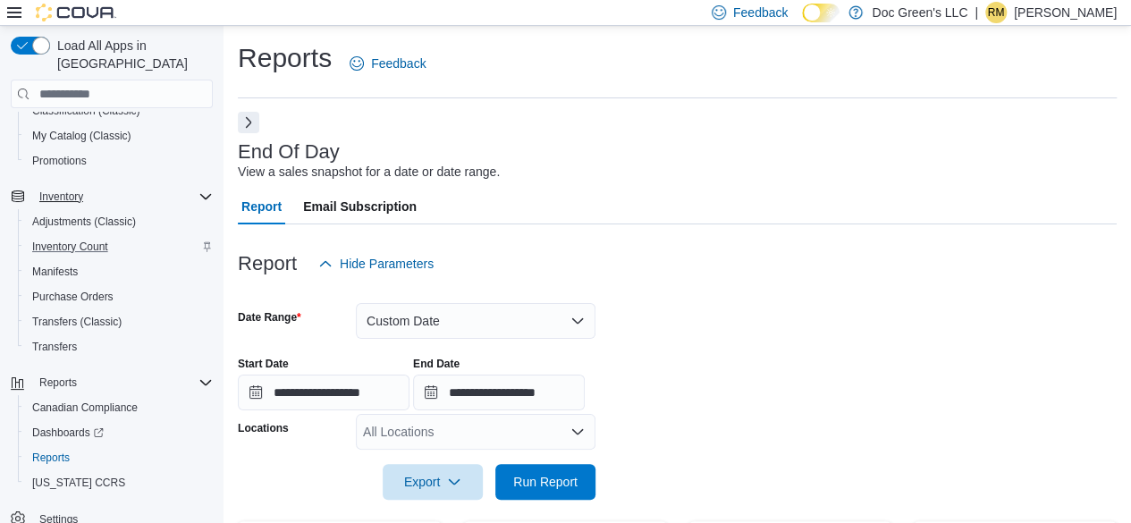
click at [254, 122] on button "Next" at bounding box center [248, 122] width 21 height 21
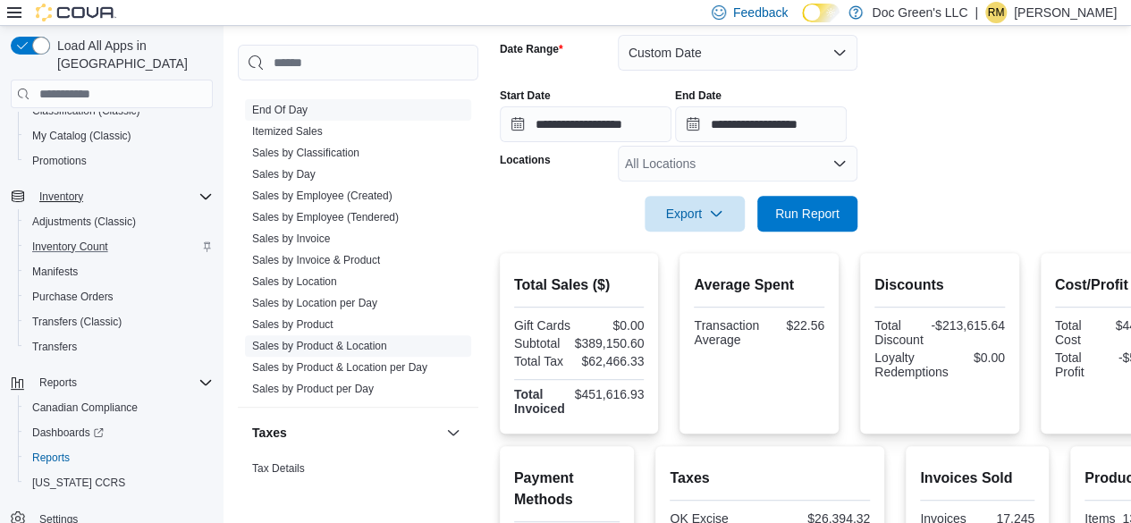
scroll to position [1241, 0]
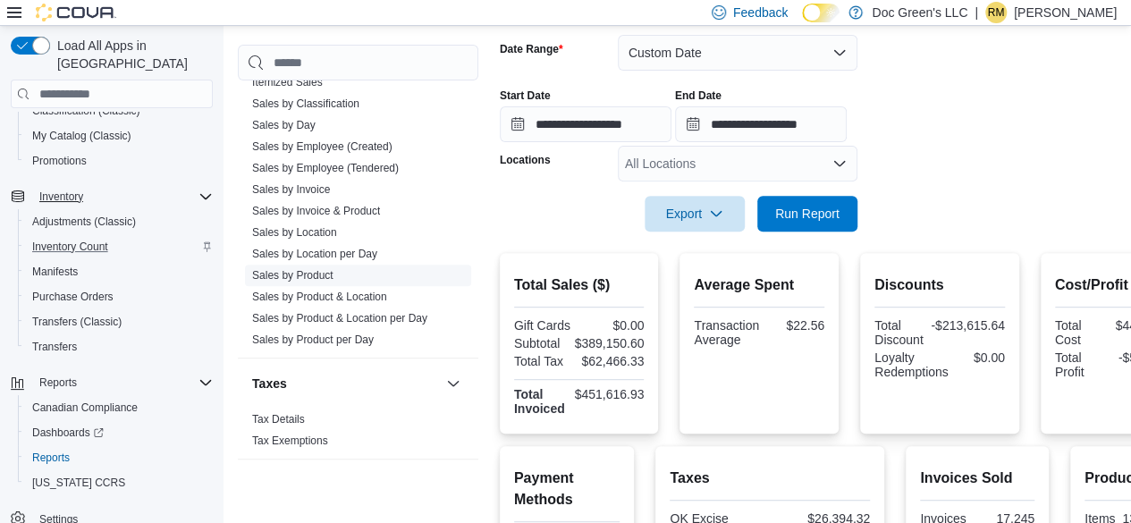
click at [334, 267] on span "Sales by Product" at bounding box center [358, 275] width 226 height 21
click at [323, 273] on link "Sales by Product" at bounding box center [292, 275] width 81 height 13
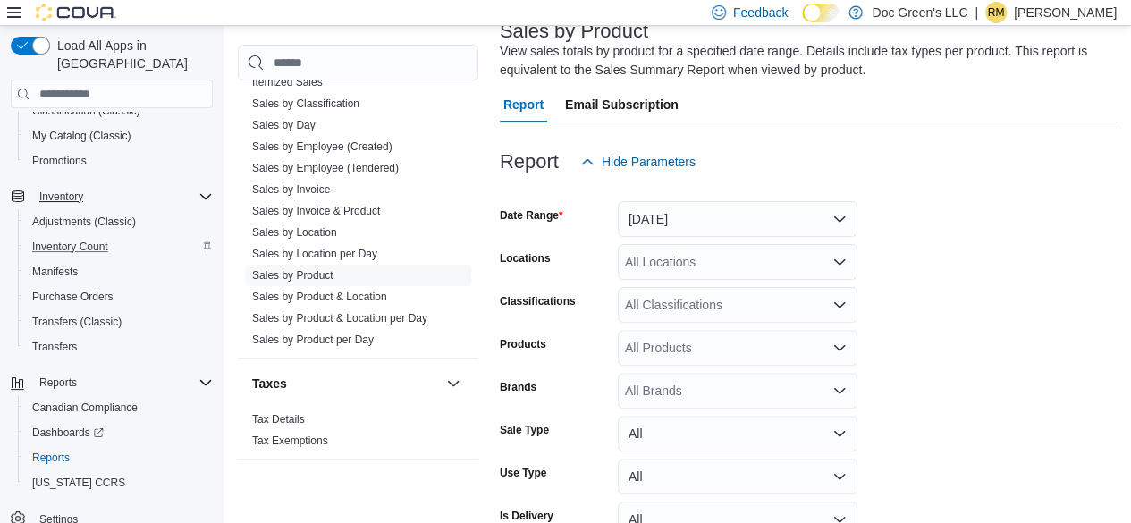
scroll to position [220, 0]
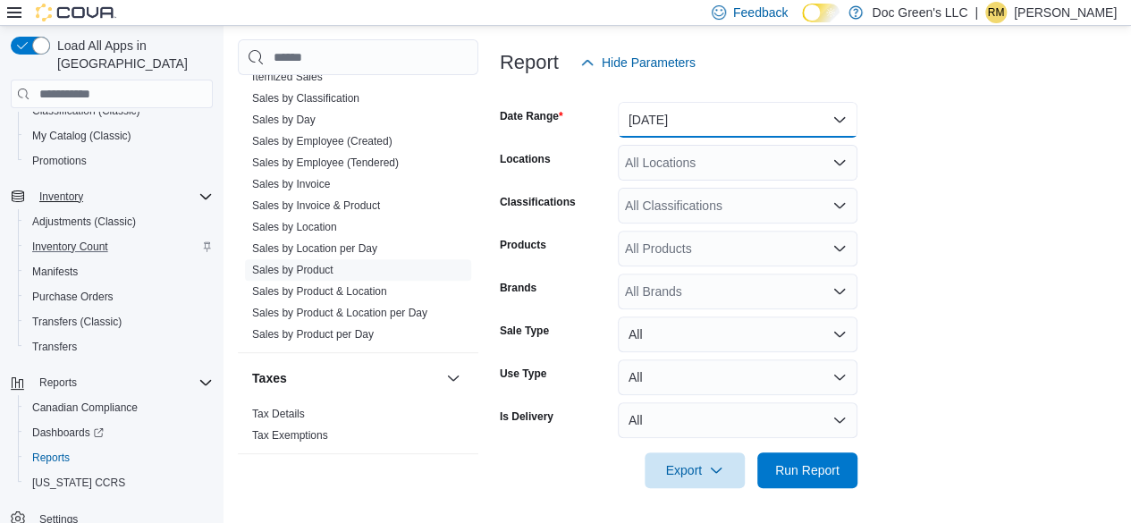
click at [797, 122] on button "[DATE]" at bounding box center [738, 120] width 240 height 36
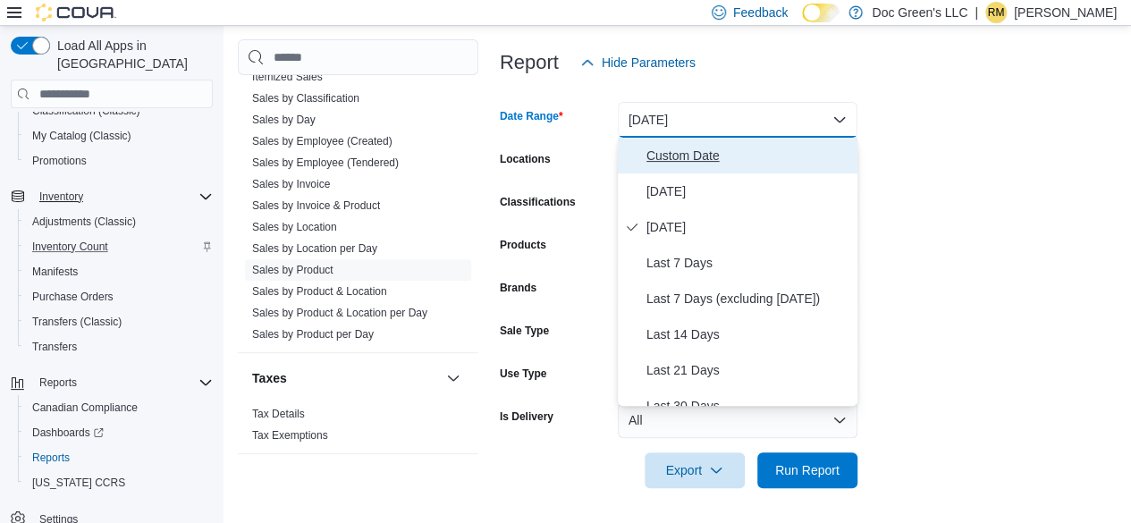
click at [714, 155] on span "Custom Date" at bounding box center [748, 155] width 204 height 21
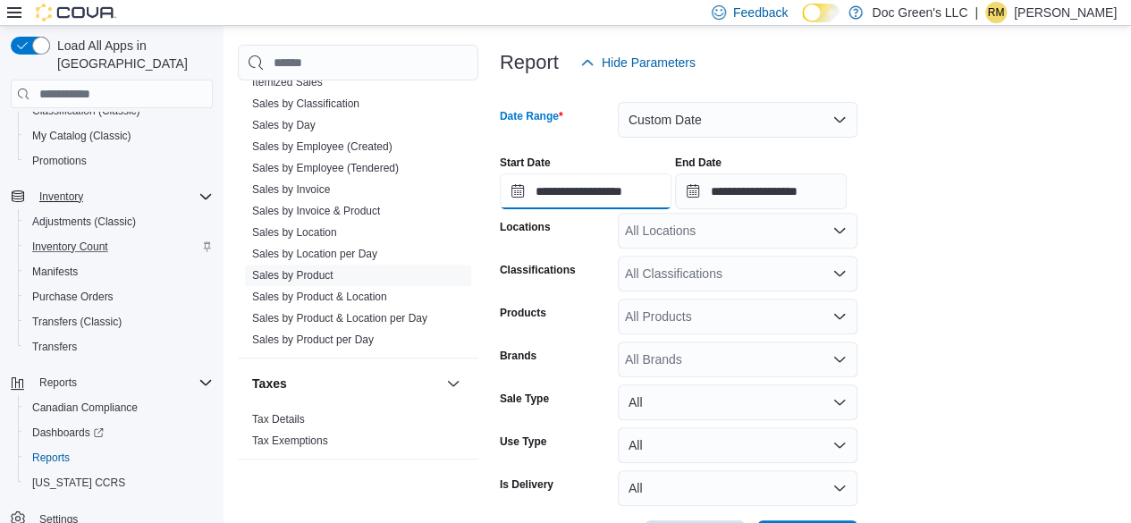
click at [646, 192] on input "**********" at bounding box center [586, 191] width 172 height 36
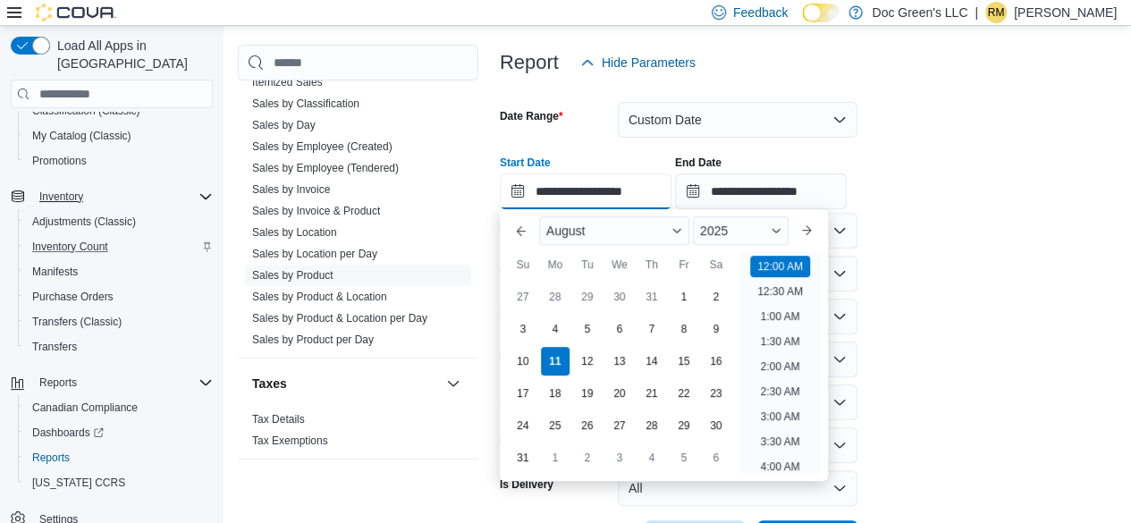
scroll to position [55, 0]
click at [580, 237] on span "August" at bounding box center [565, 230] width 39 height 14
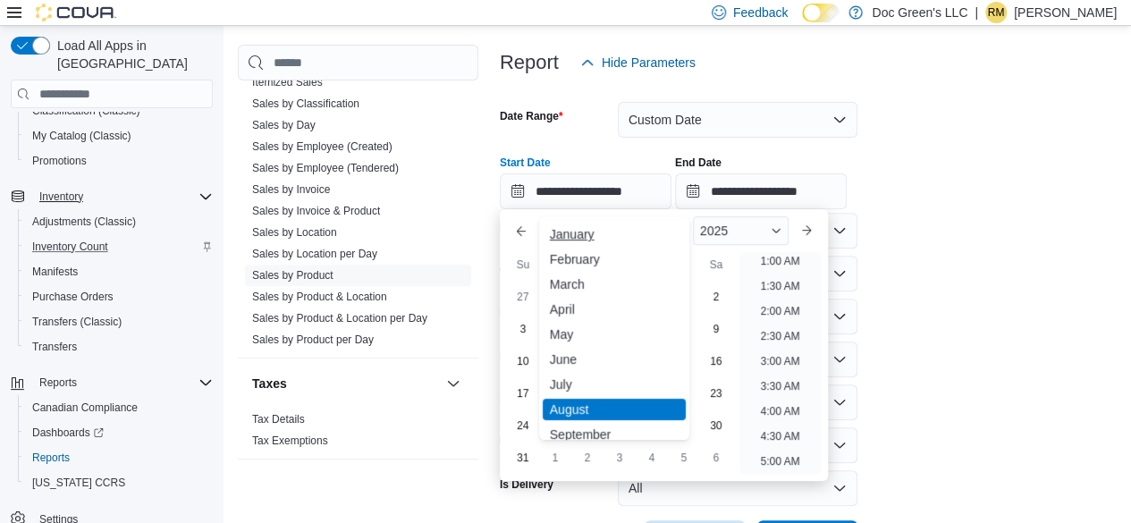
click at [574, 242] on div "January" at bounding box center [614, 233] width 143 height 21
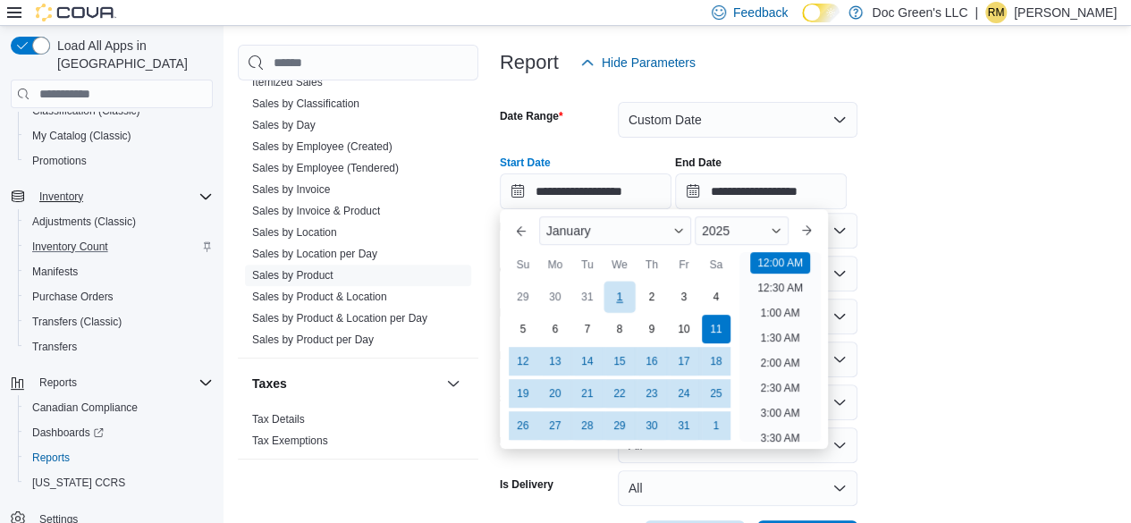
click at [617, 292] on div "1" at bounding box center [618, 297] width 31 height 31
type input "**********"
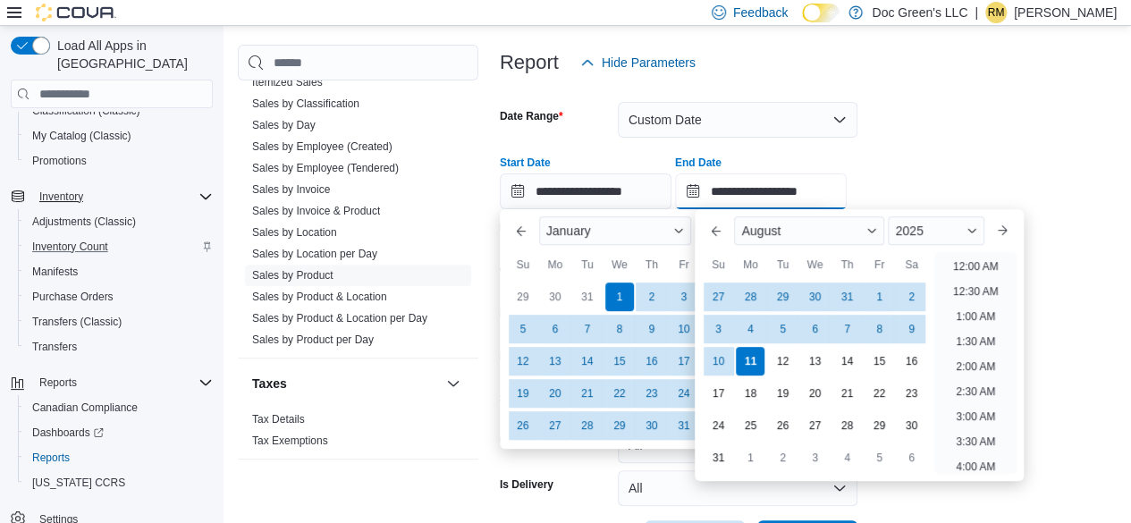
click at [797, 194] on input "**********" at bounding box center [761, 191] width 172 height 36
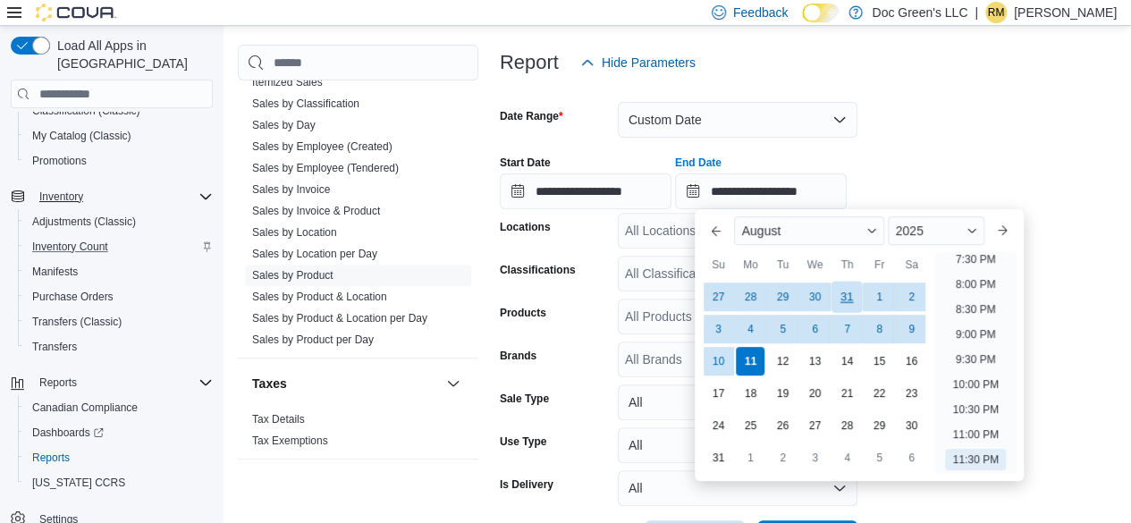
click at [837, 295] on div "31" at bounding box center [846, 297] width 31 height 31
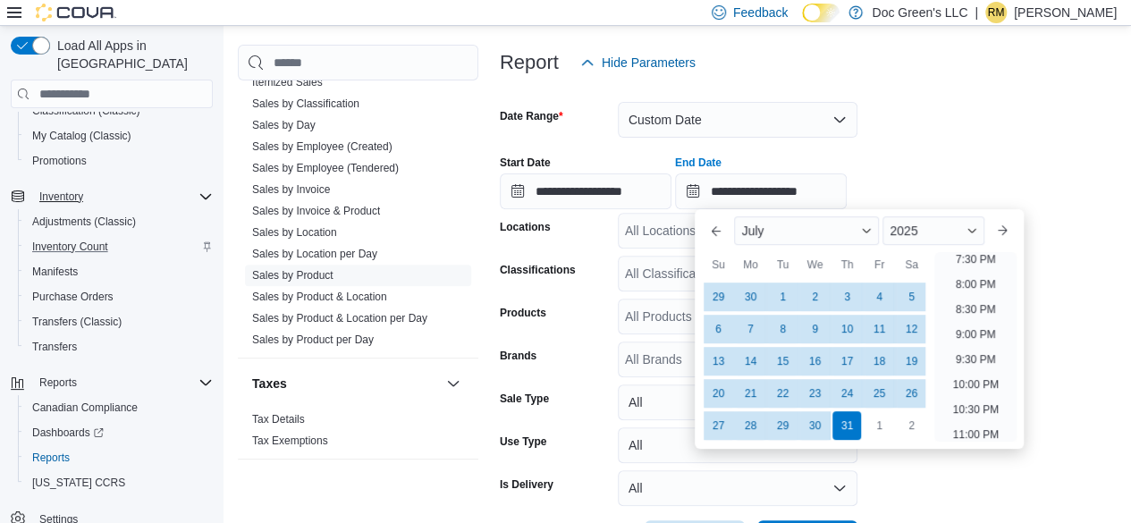
click at [1070, 167] on div "**********" at bounding box center [808, 175] width 617 height 68
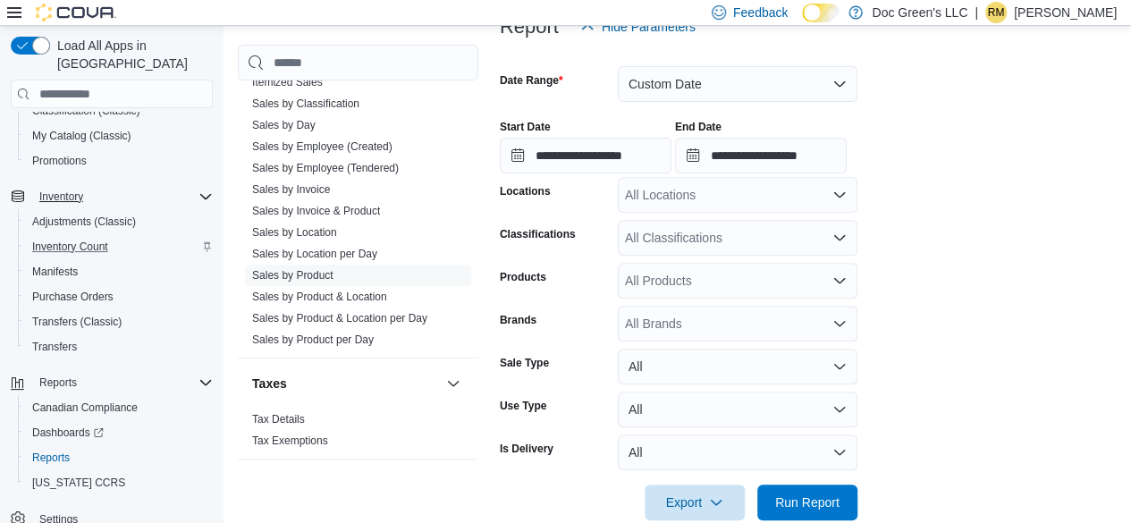
scroll to position [288, 0]
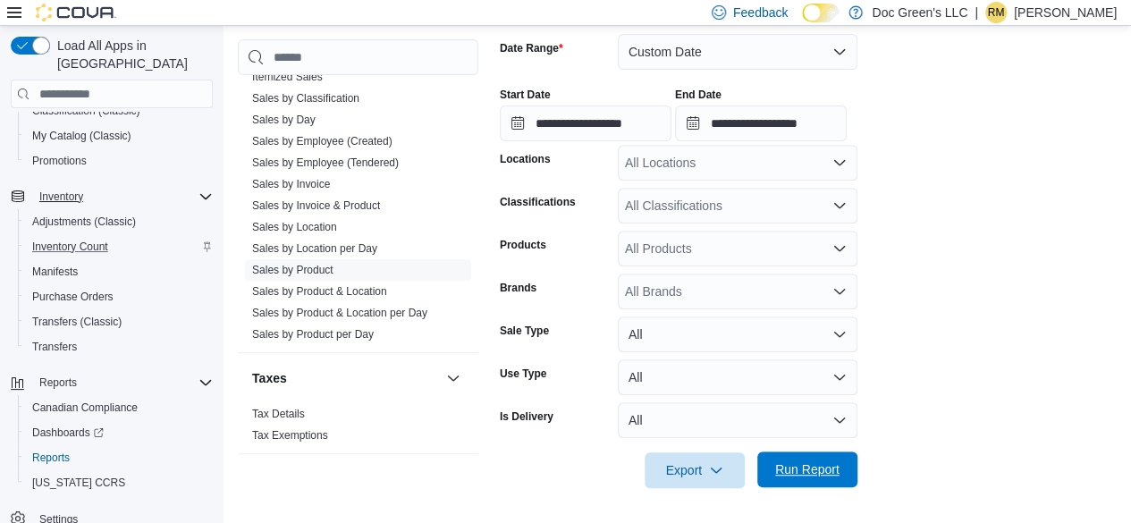
click at [829, 466] on span "Run Report" at bounding box center [807, 469] width 64 height 18
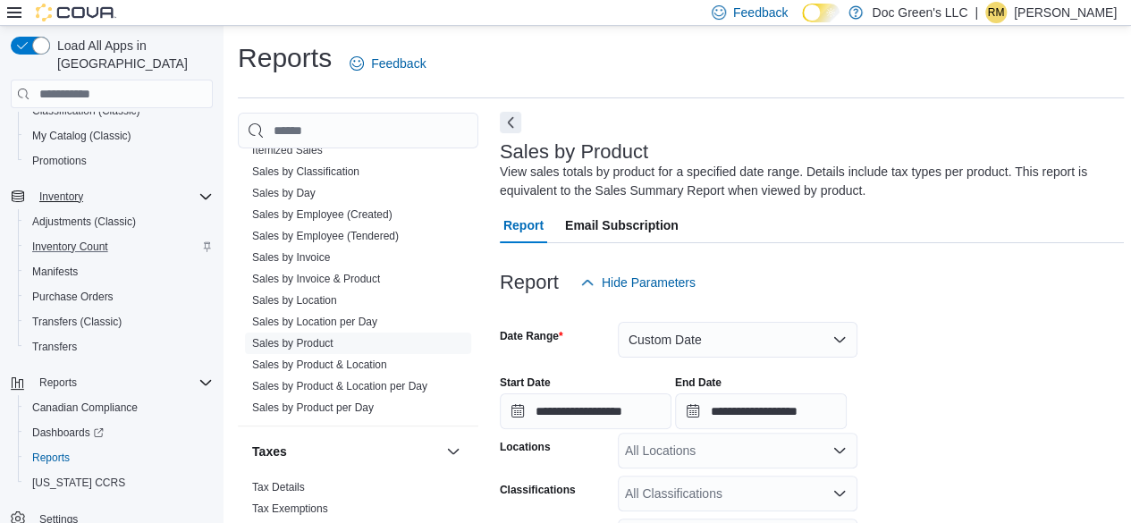
click at [511, 131] on button "Next" at bounding box center [510, 122] width 21 height 21
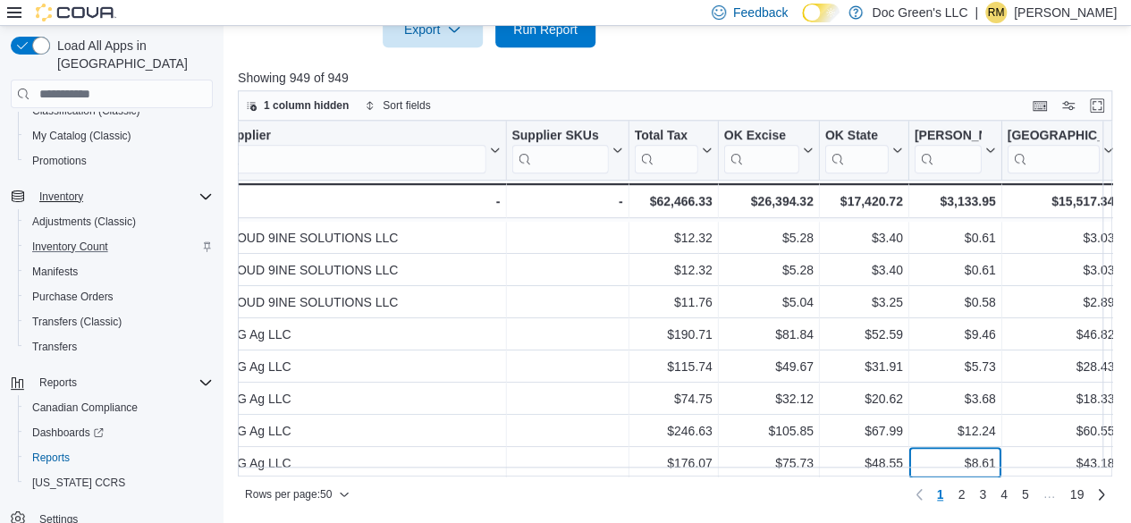
scroll to position [492, 2422]
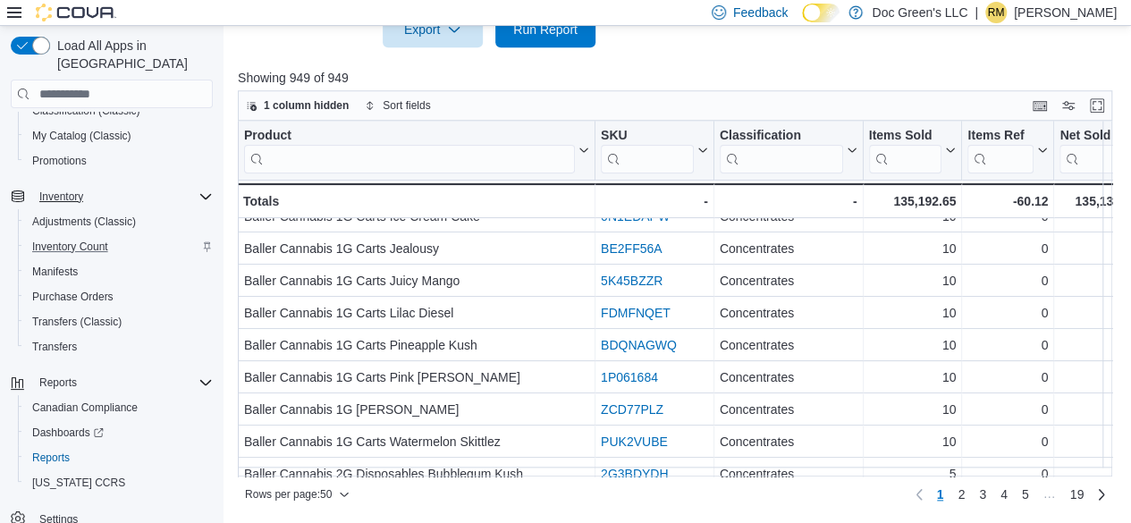
scroll to position [0, 0]
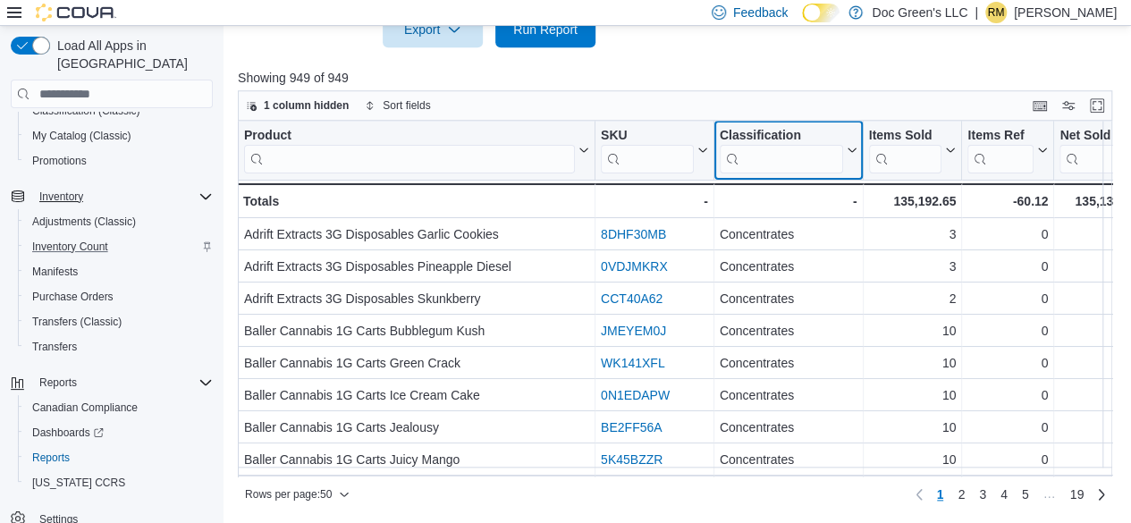
click at [758, 149] on input "search" at bounding box center [781, 159] width 123 height 29
click at [849, 149] on icon at bounding box center [851, 150] width 8 height 4
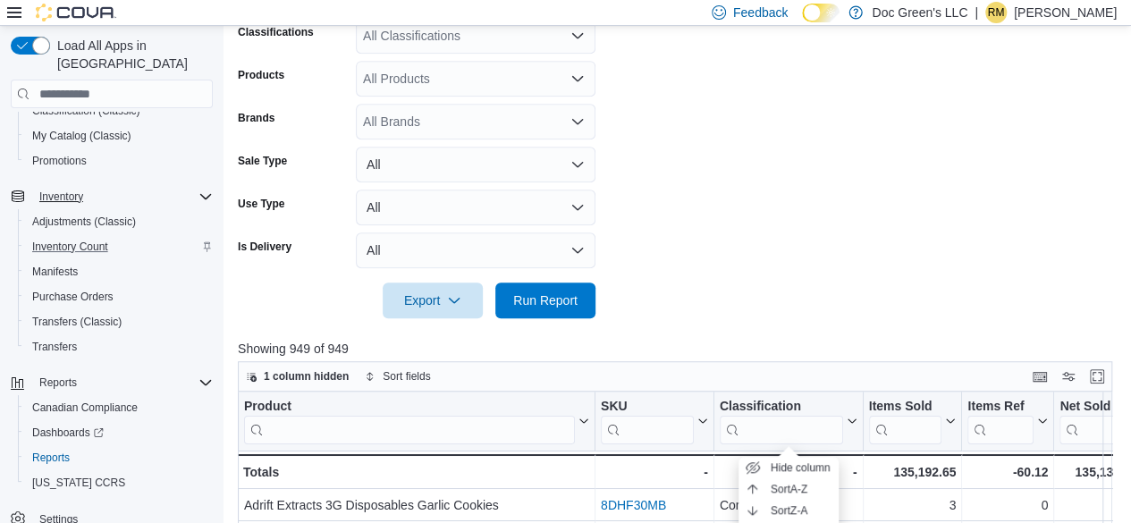
scroll to position [282, 0]
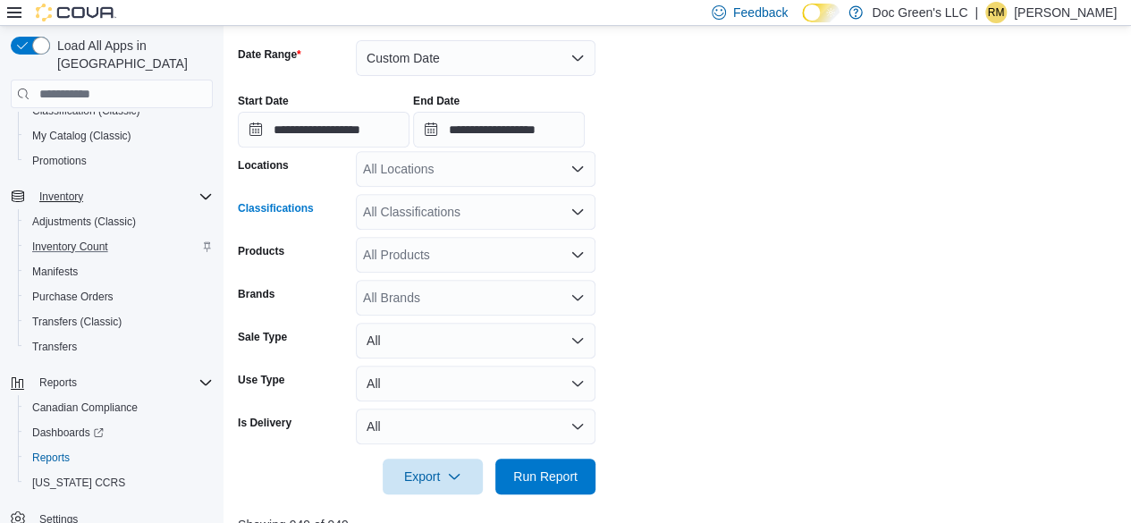
click at [520, 211] on div "All Classifications" at bounding box center [476, 212] width 240 height 36
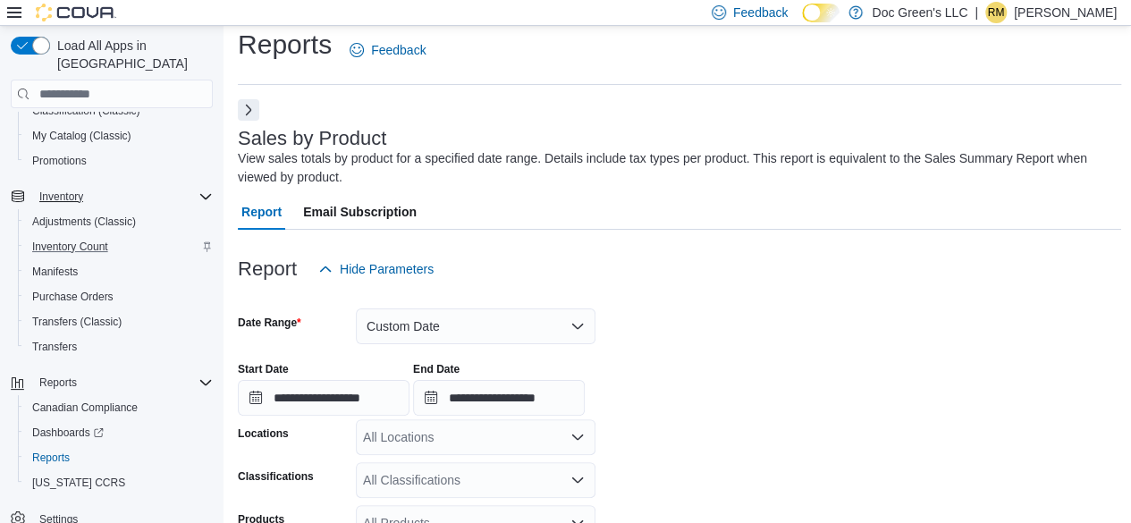
scroll to position [192, 0]
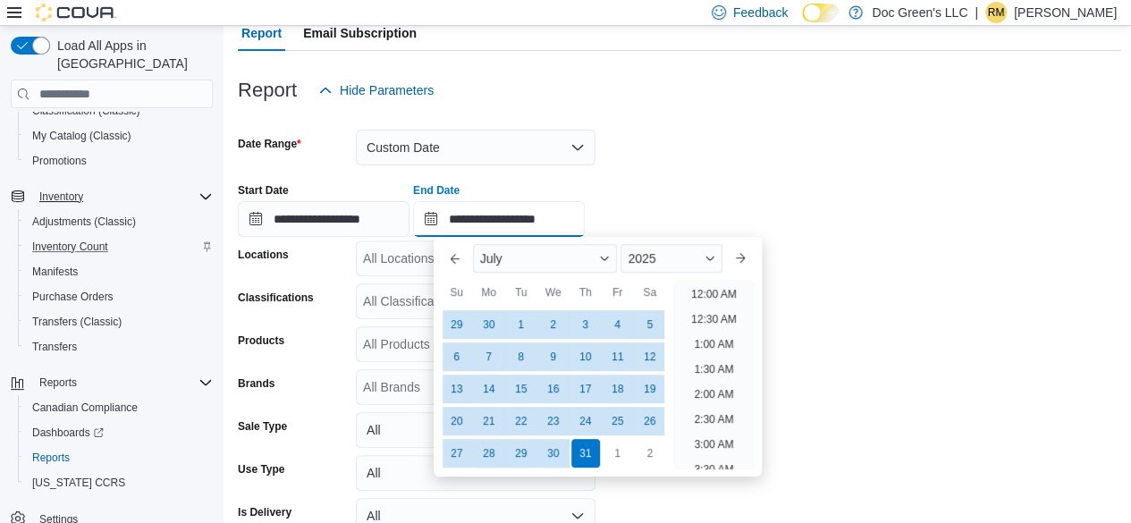
click at [542, 217] on input "**********" at bounding box center [499, 219] width 172 height 36
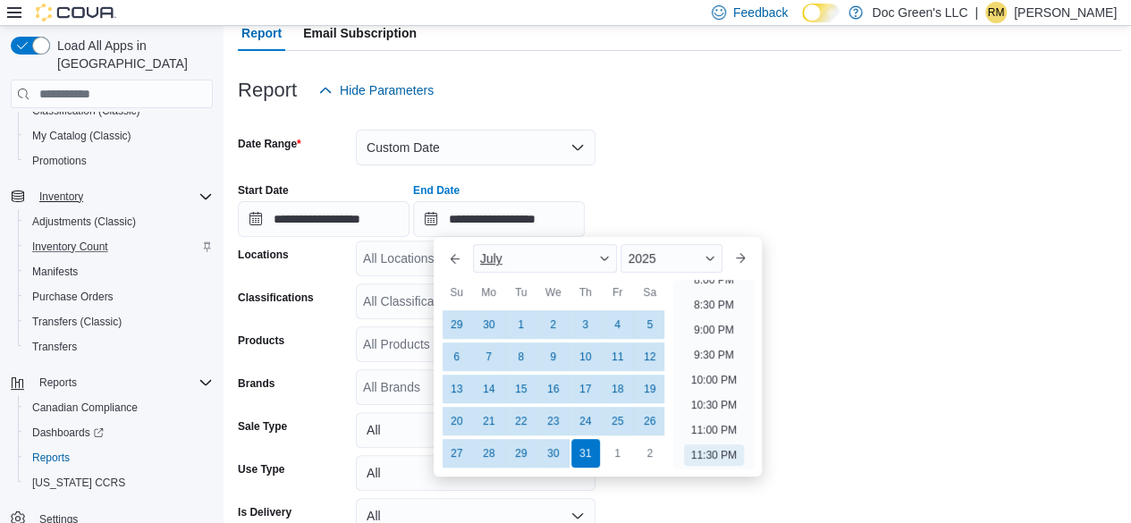
click at [564, 259] on div "July" at bounding box center [545, 258] width 145 height 29
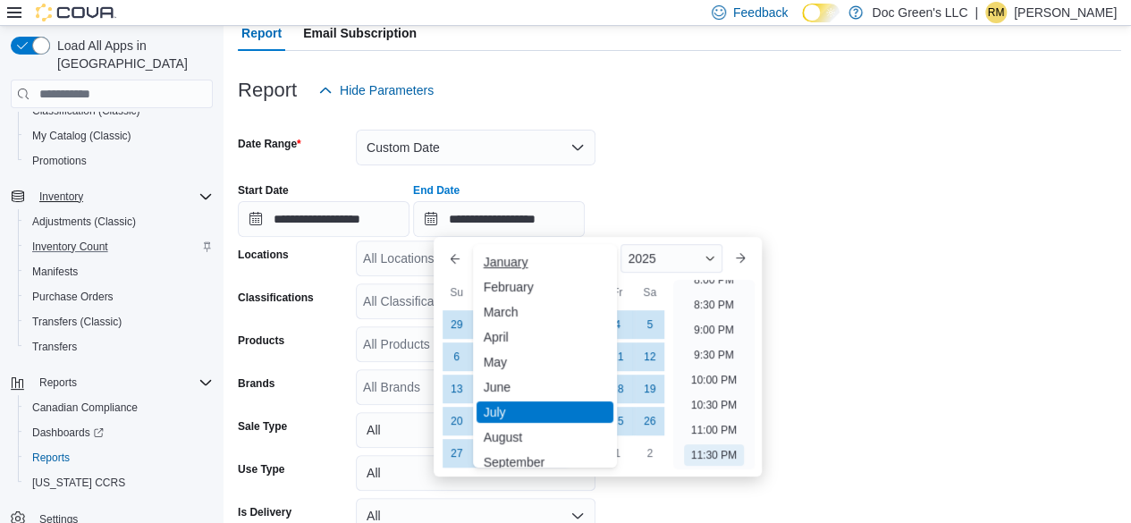
click at [531, 264] on div "January" at bounding box center [545, 261] width 138 height 21
type input "**********"
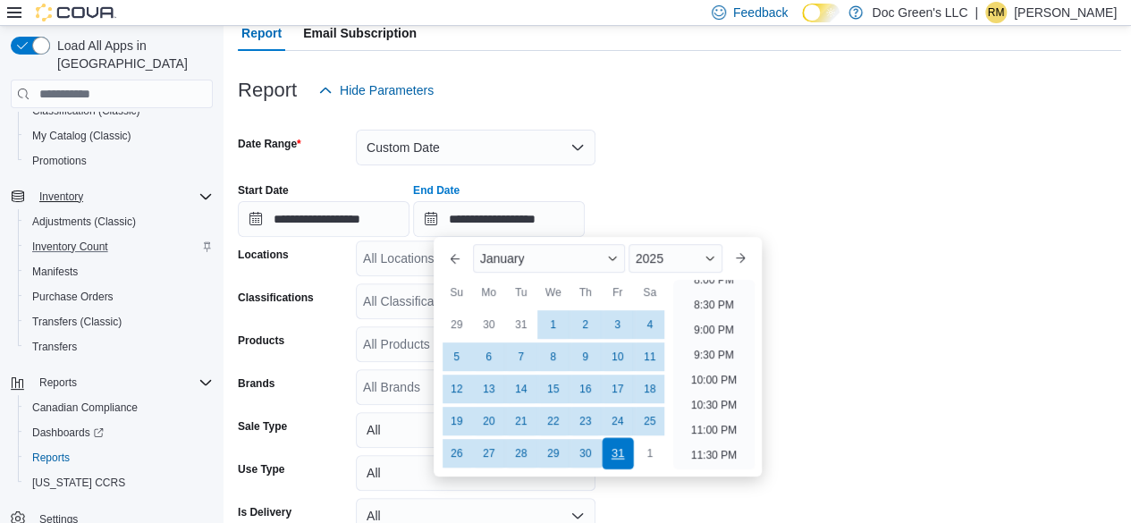
click at [612, 454] on div "31" at bounding box center [617, 453] width 31 height 31
click at [790, 215] on div "**********" at bounding box center [679, 203] width 883 height 68
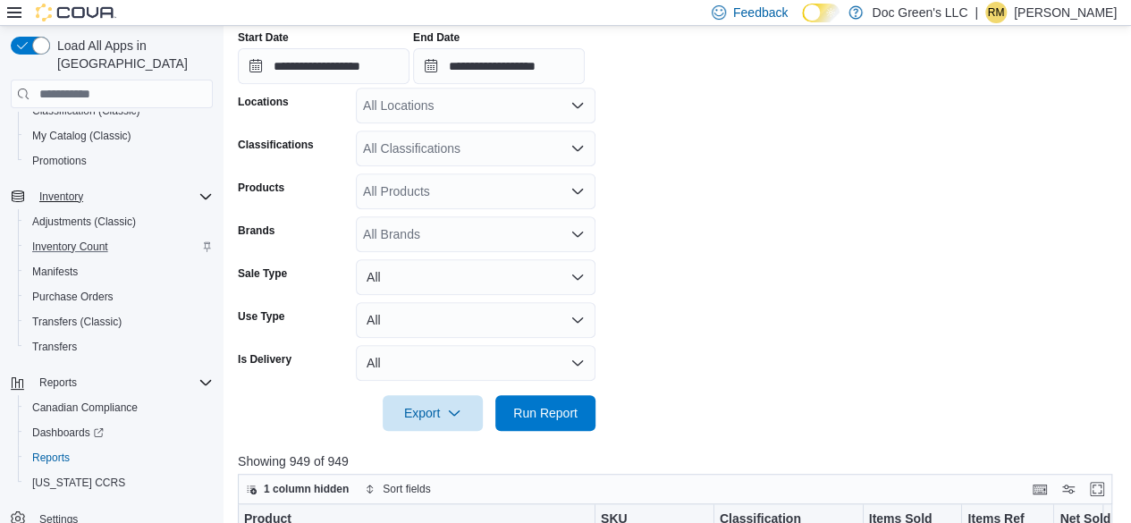
scroll to position [371, 0]
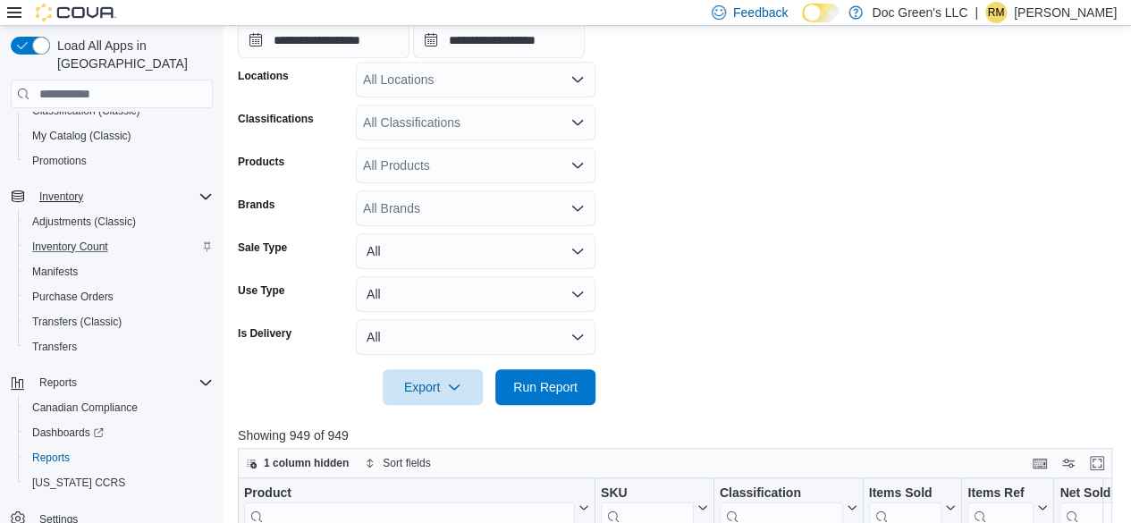
click at [524, 142] on form "**********" at bounding box center [679, 167] width 883 height 476
click at [531, 129] on div "All Classifications" at bounding box center [476, 123] width 240 height 36
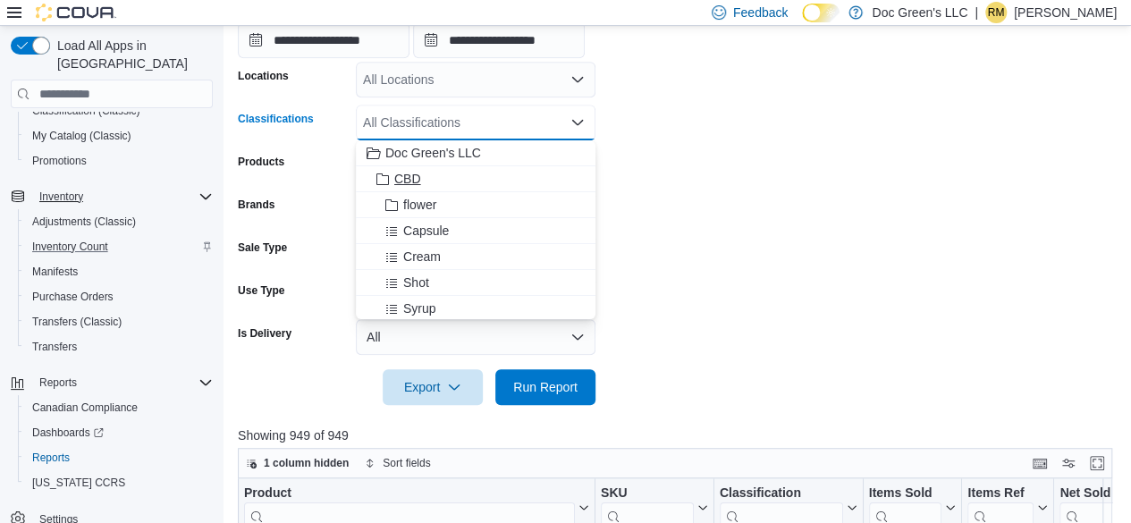
click at [444, 178] on div "CBD" at bounding box center [475, 179] width 218 height 18
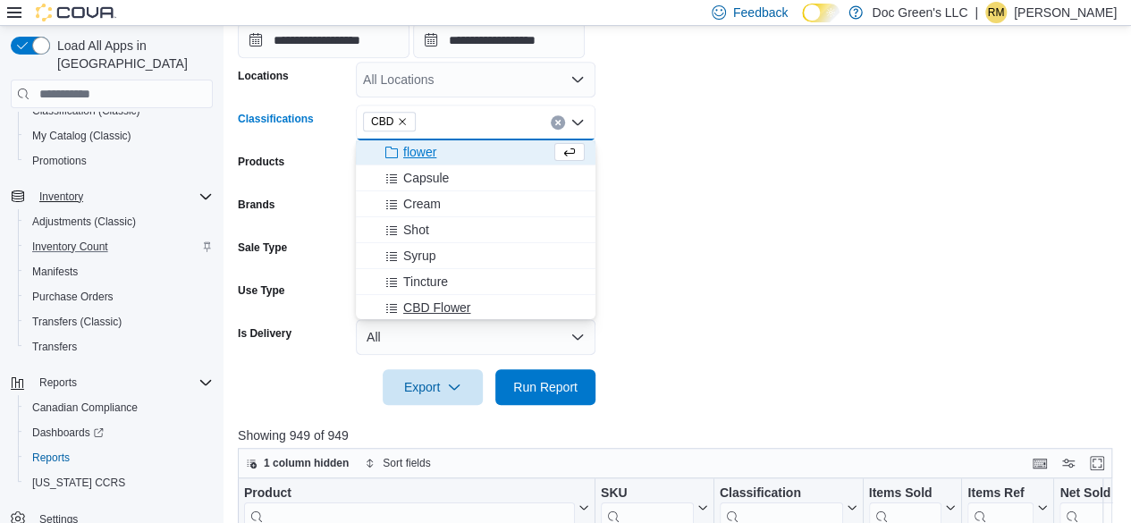
scroll to position [0, 0]
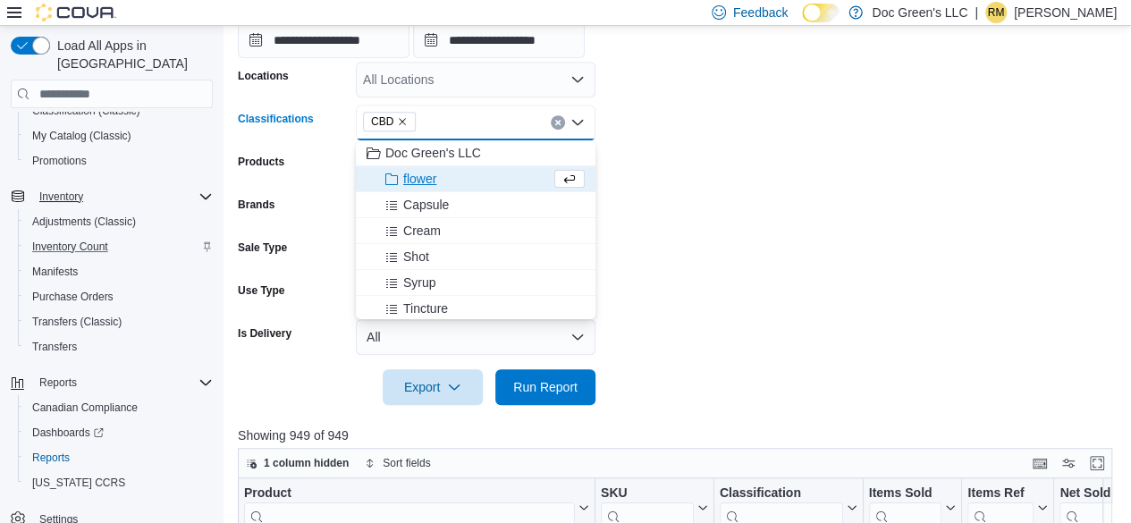
click at [419, 181] on span "flower" at bounding box center [419, 179] width 33 height 18
click at [469, 121] on icon "Remove flower from selection in this group" at bounding box center [468, 121] width 11 height 11
click at [400, 117] on icon "Remove CBD from selection in this group" at bounding box center [402, 121] width 11 height 11
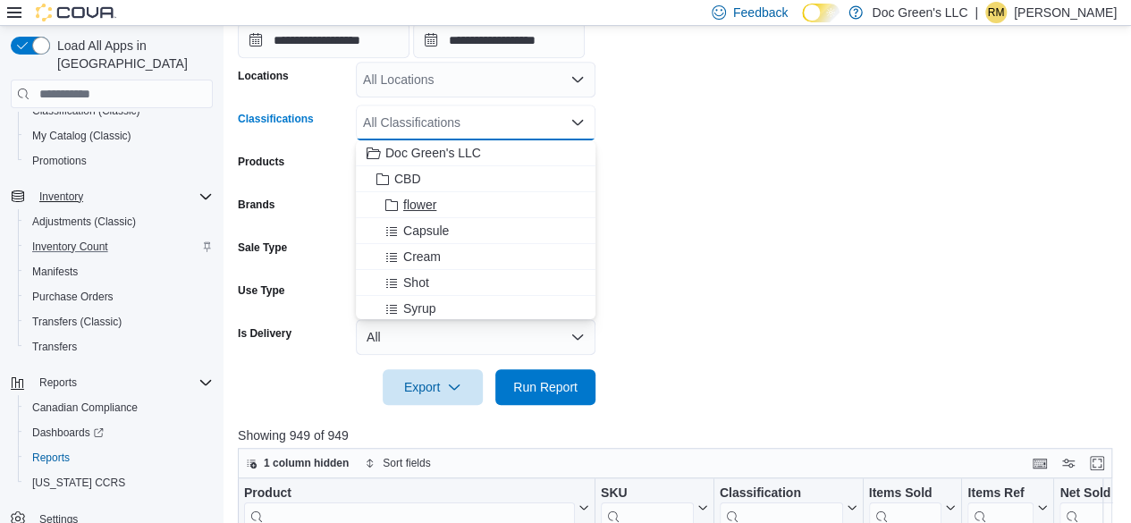
scroll to position [282, 0]
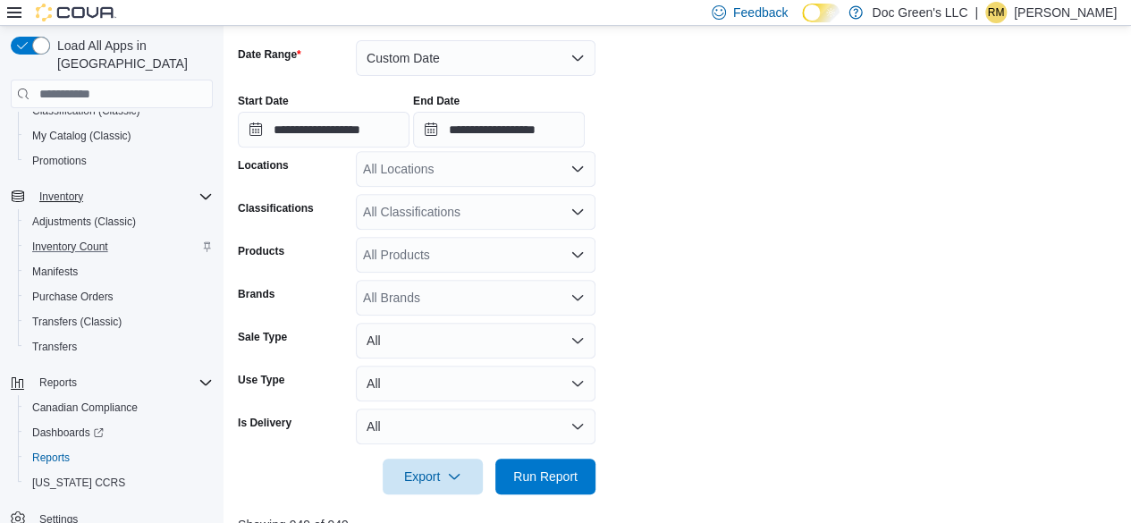
click at [504, 230] on form "**********" at bounding box center [679, 257] width 883 height 476
click at [513, 214] on div "All Classifications" at bounding box center [476, 212] width 240 height 36
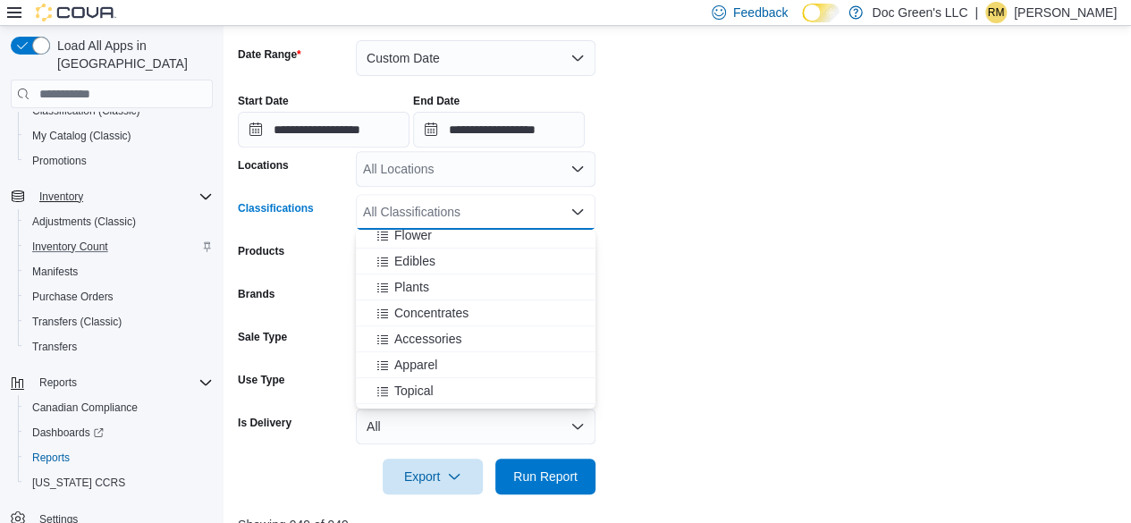
scroll to position [268, 0]
click at [455, 336] on span "Accessories" at bounding box center [427, 337] width 67 height 18
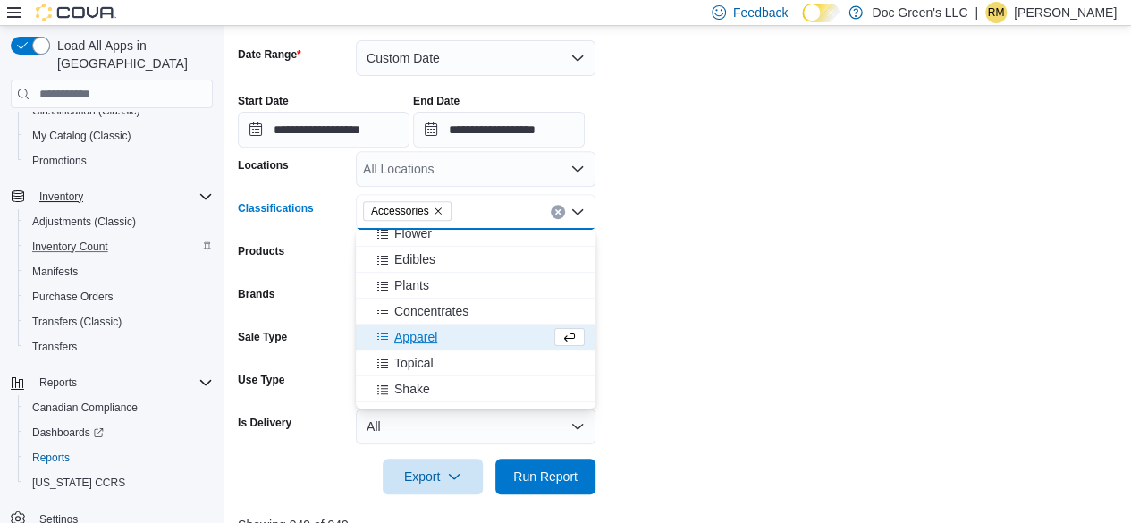
click at [652, 408] on form "**********" at bounding box center [679, 257] width 883 height 476
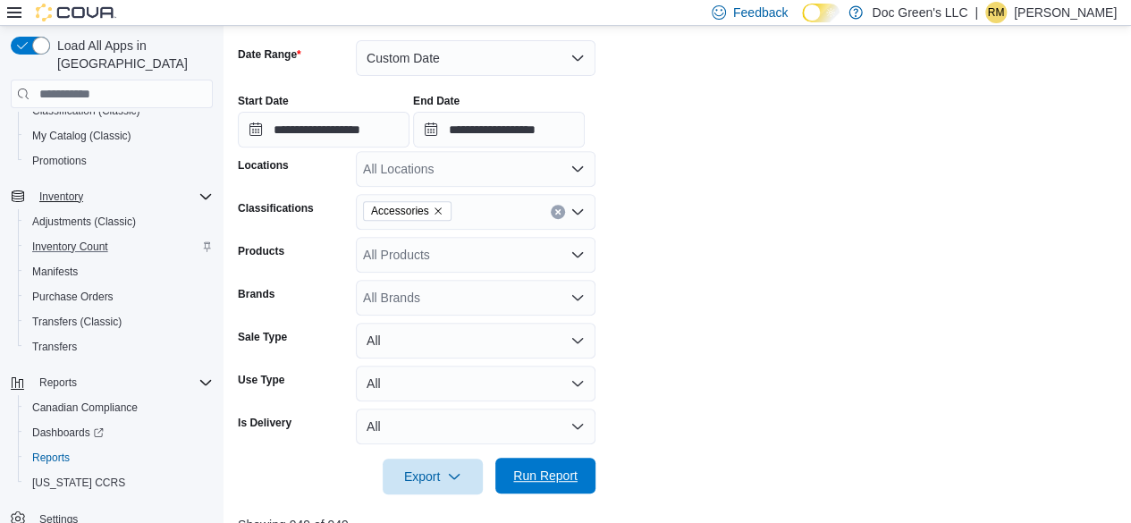
click at [535, 469] on span "Run Report" at bounding box center [545, 476] width 64 height 18
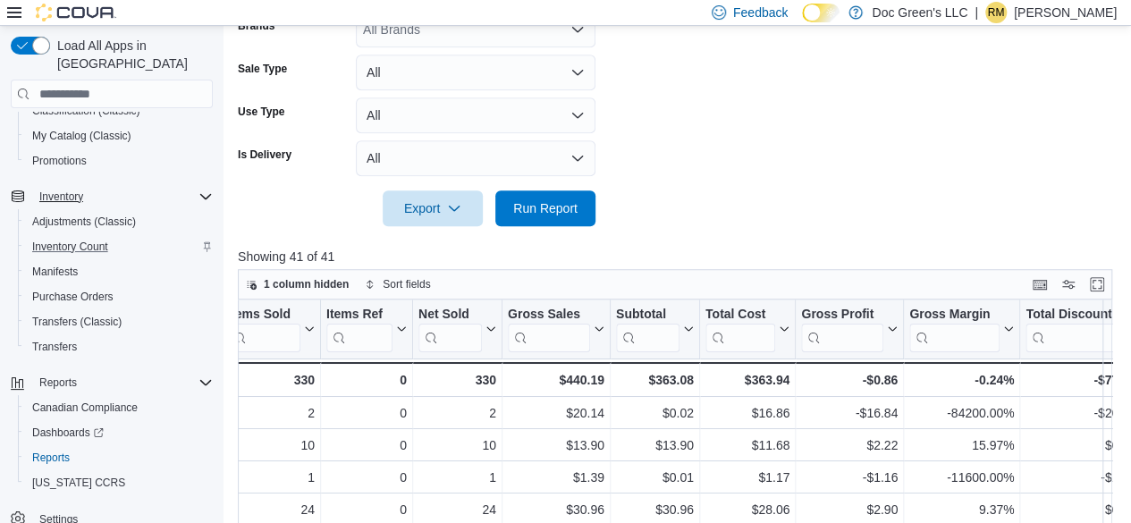
scroll to position [282, 0]
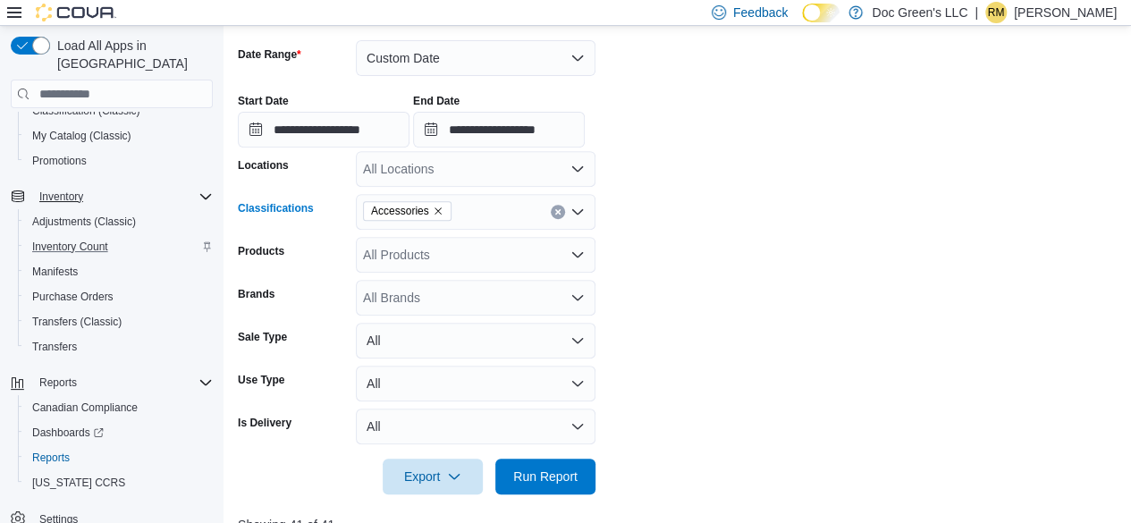
click at [555, 206] on button "Clear input" at bounding box center [558, 212] width 14 height 14
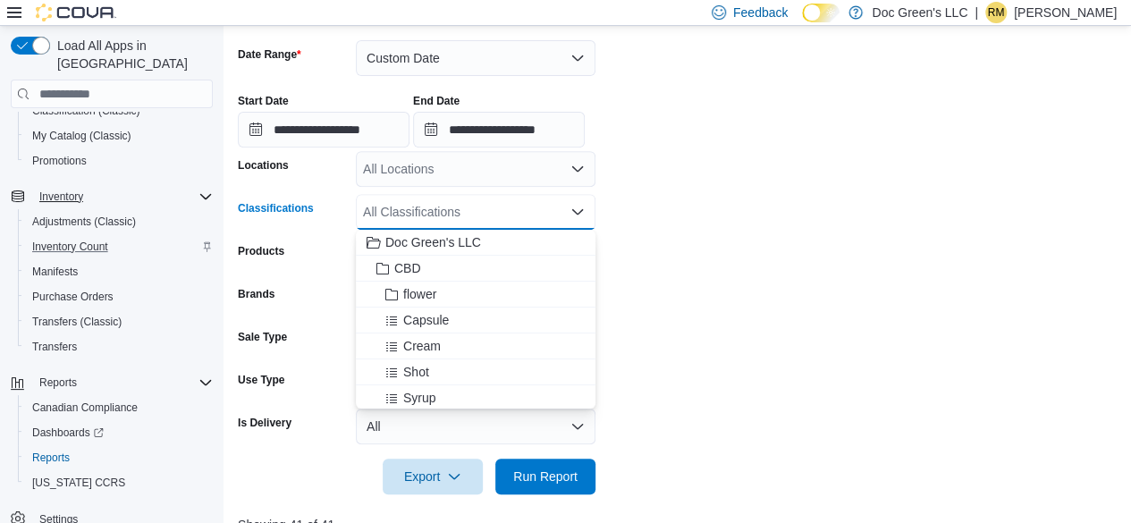
click at [546, 212] on div "All Classifications" at bounding box center [476, 212] width 240 height 36
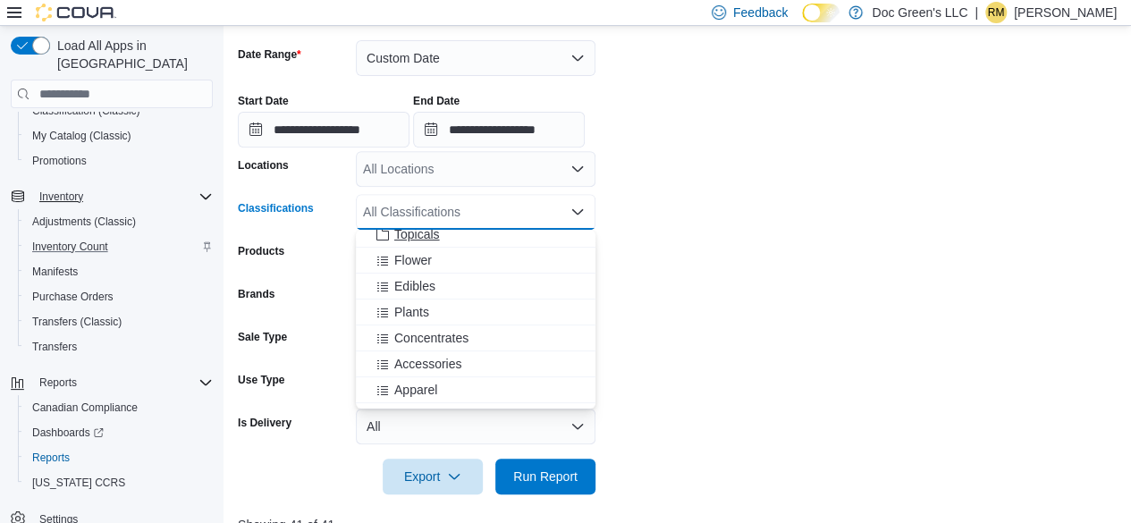
scroll to position [268, 0]
click at [442, 308] on span "Concentrates" at bounding box center [431, 311] width 74 height 18
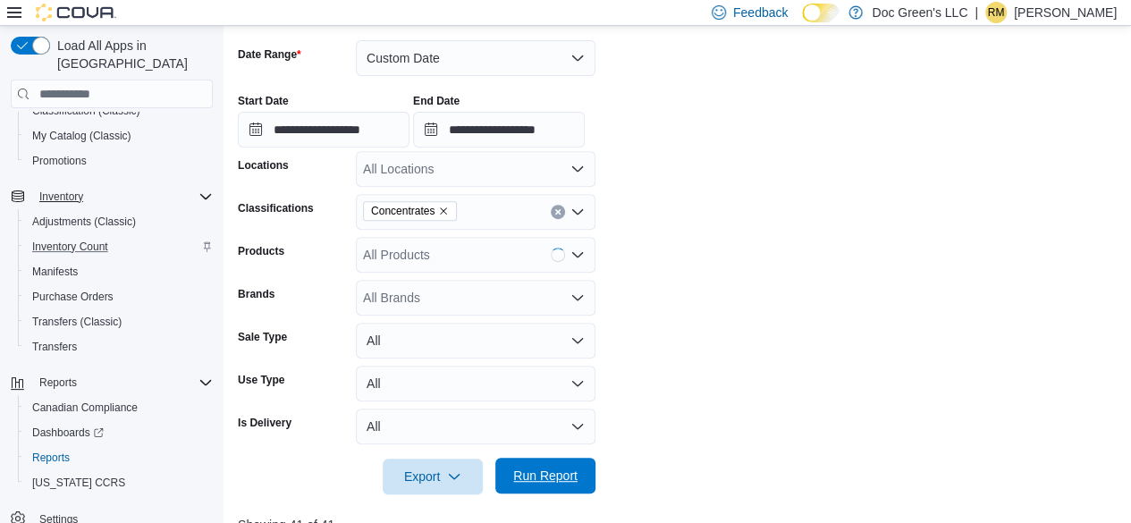
click at [539, 475] on span "Run Report" at bounding box center [545, 476] width 64 height 18
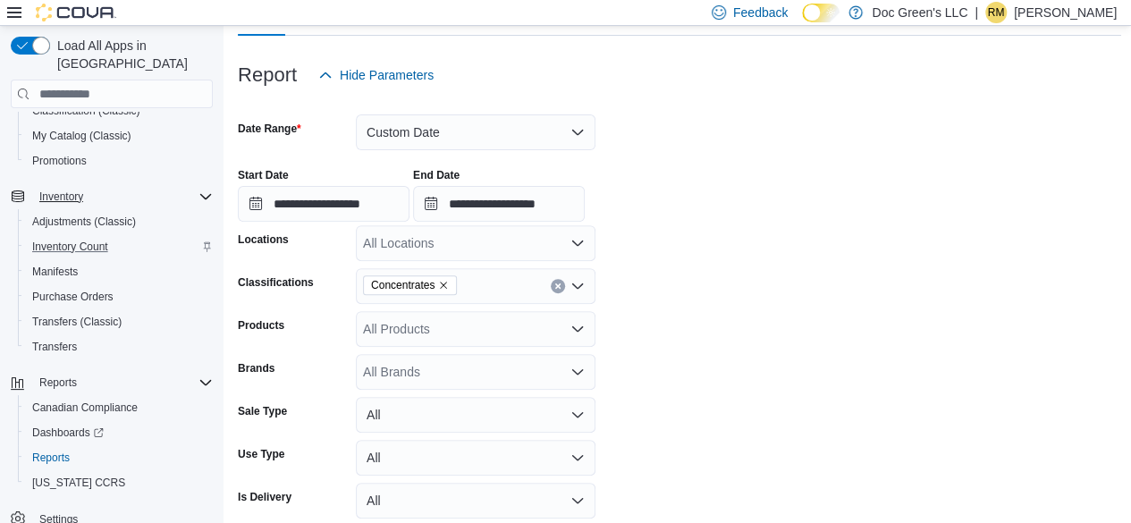
scroll to position [192, 0]
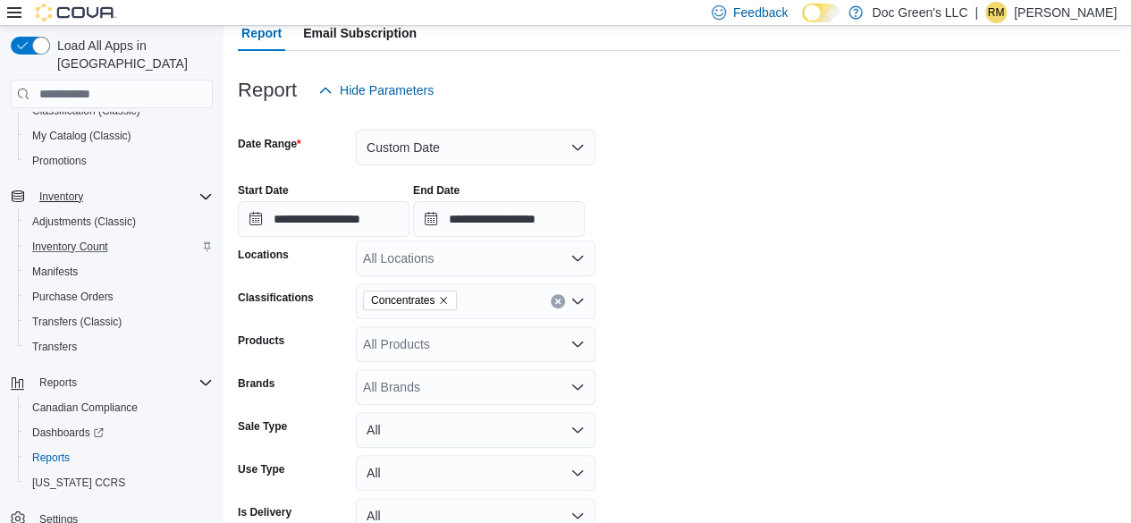
click at [556, 302] on icon "Clear input" at bounding box center [557, 301] width 4 height 4
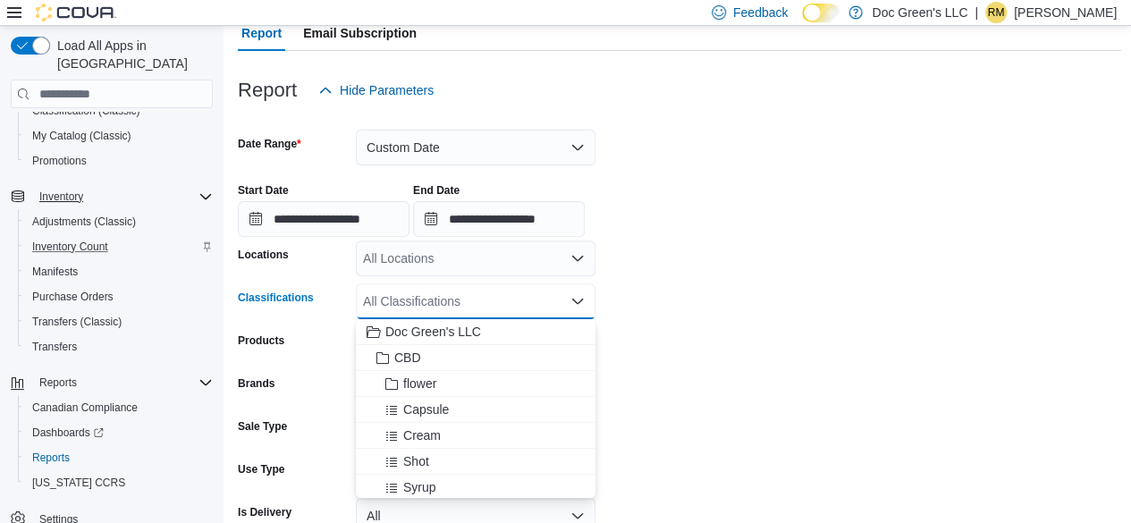
click at [563, 300] on div "All Classifications Combo box. Selected. Combo box input. All Classifications. …" at bounding box center [476, 301] width 240 height 36
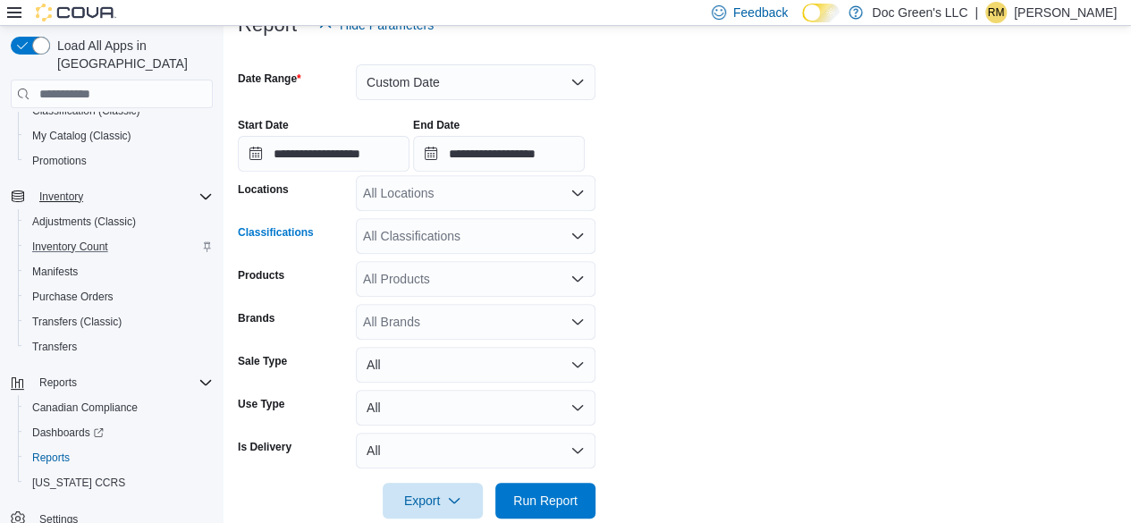
scroll to position [282, 0]
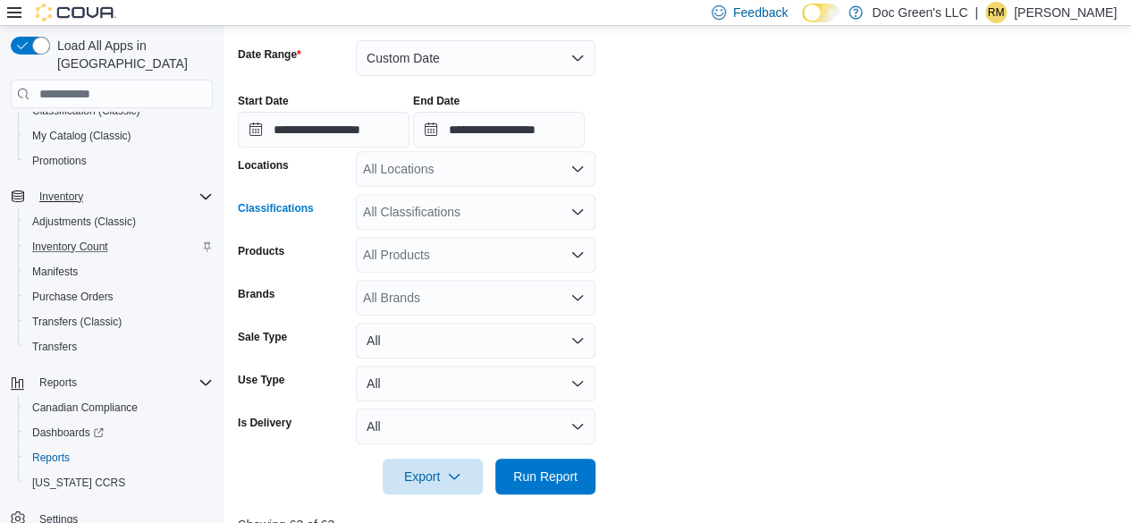
click at [535, 219] on div "All Classifications" at bounding box center [476, 212] width 240 height 36
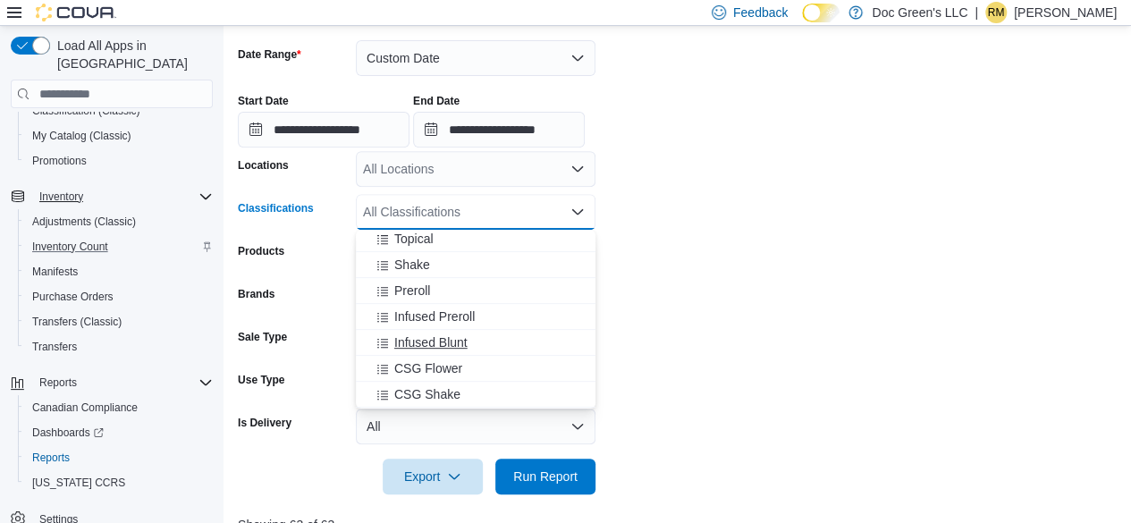
scroll to position [447, 0]
click at [468, 333] on div "CSG Flower" at bounding box center [475, 340] width 218 height 18
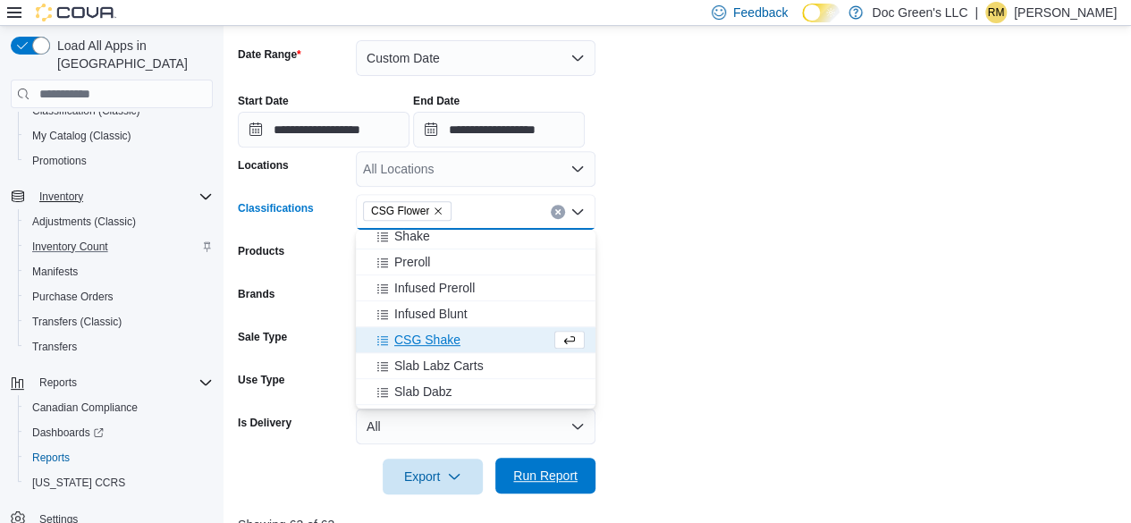
click at [565, 480] on span "Run Report" at bounding box center [545, 476] width 64 height 18
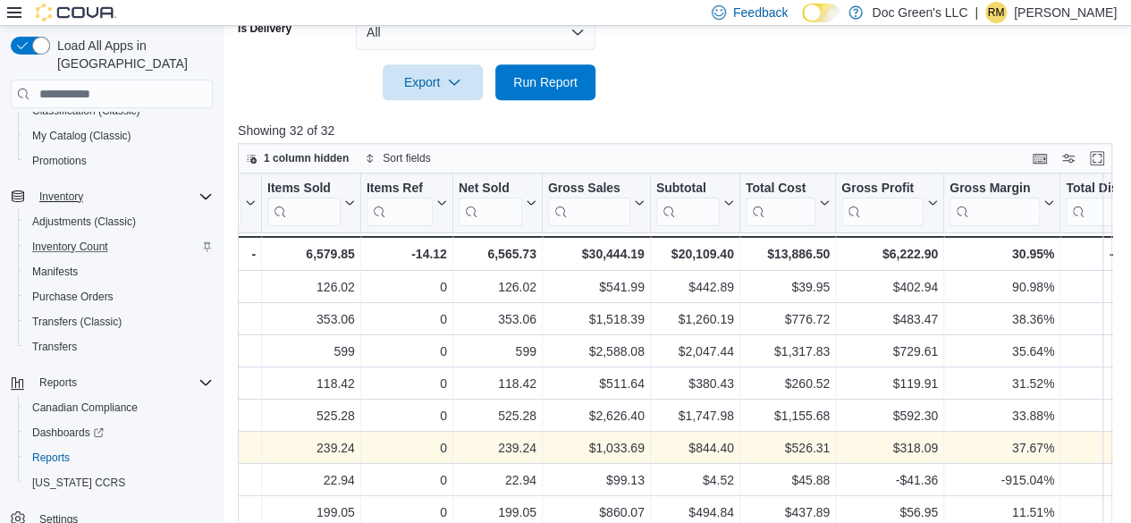
scroll to position [639, 0]
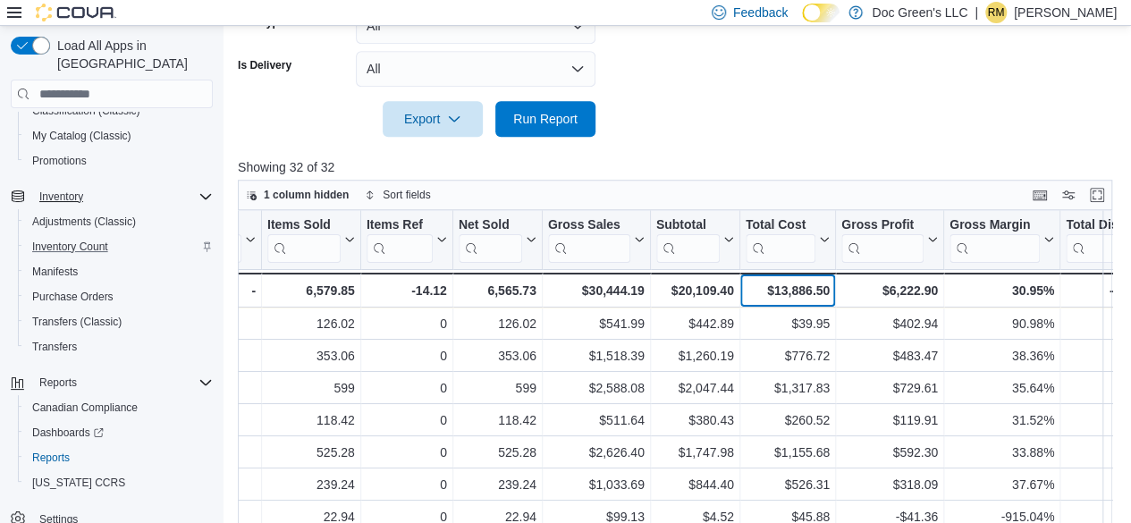
click at [803, 285] on div "$13,886.50" at bounding box center [788, 290] width 84 height 21
copy div "13,886.50"
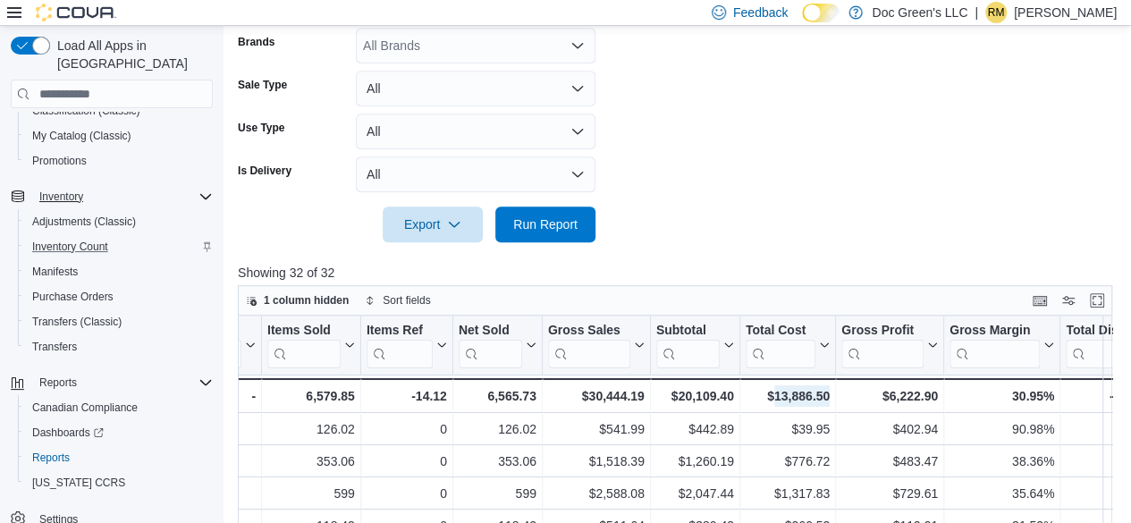
scroll to position [371, 0]
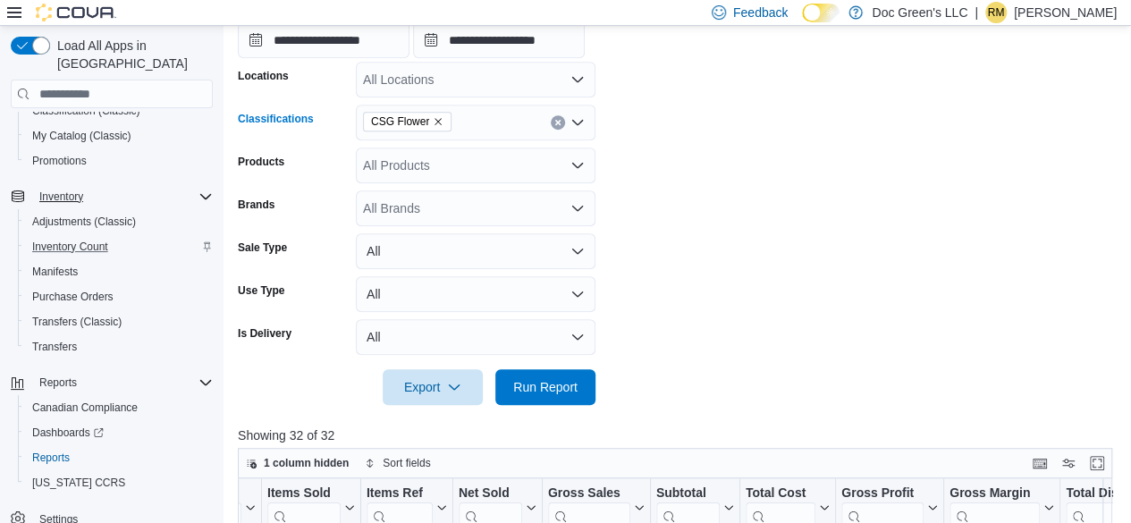
click at [575, 121] on icon "Open list of options" at bounding box center [577, 122] width 11 height 5
click at [436, 121] on icon "Remove CSG Flower from selection in this group" at bounding box center [438, 121] width 11 height 11
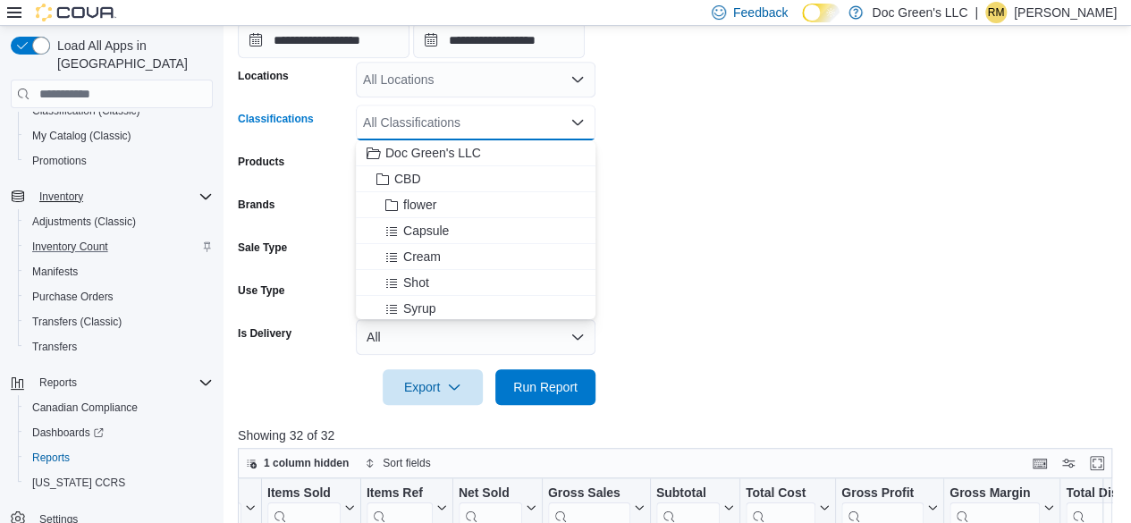
click at [543, 114] on div "All Classifications" at bounding box center [476, 123] width 240 height 36
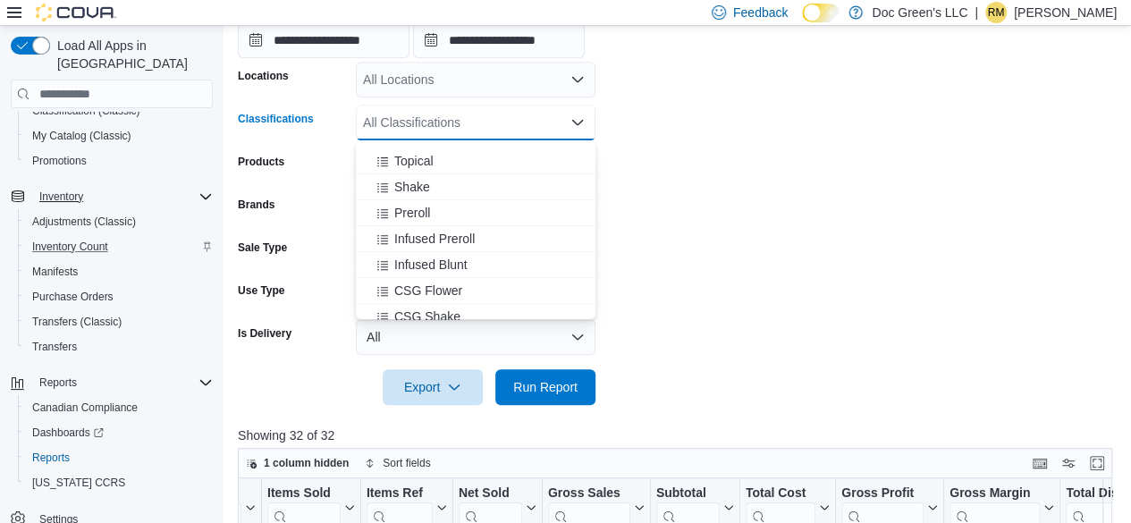
scroll to position [447, 0]
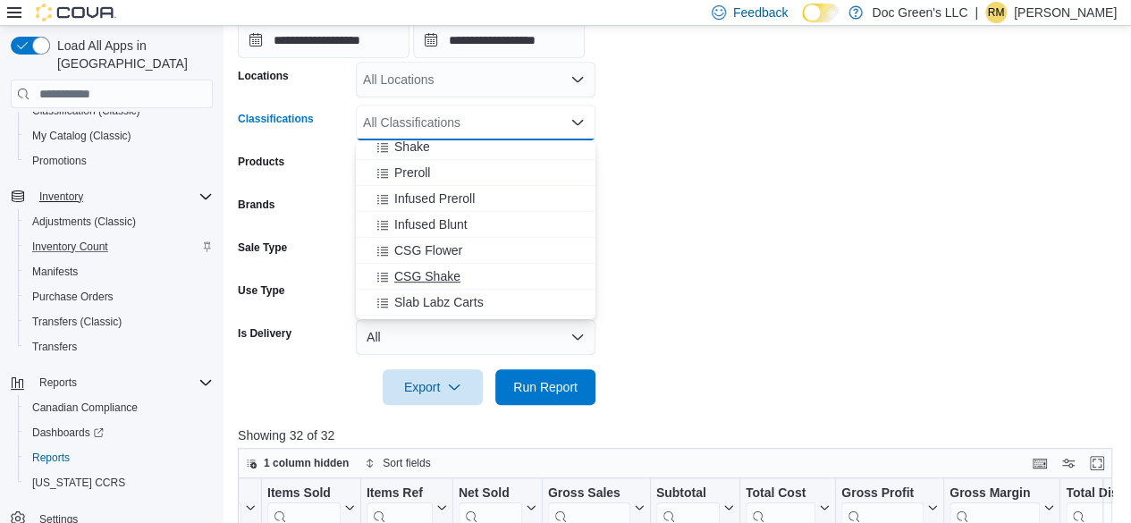
click at [447, 274] on span "CSG Shake" at bounding box center [427, 276] width 66 height 18
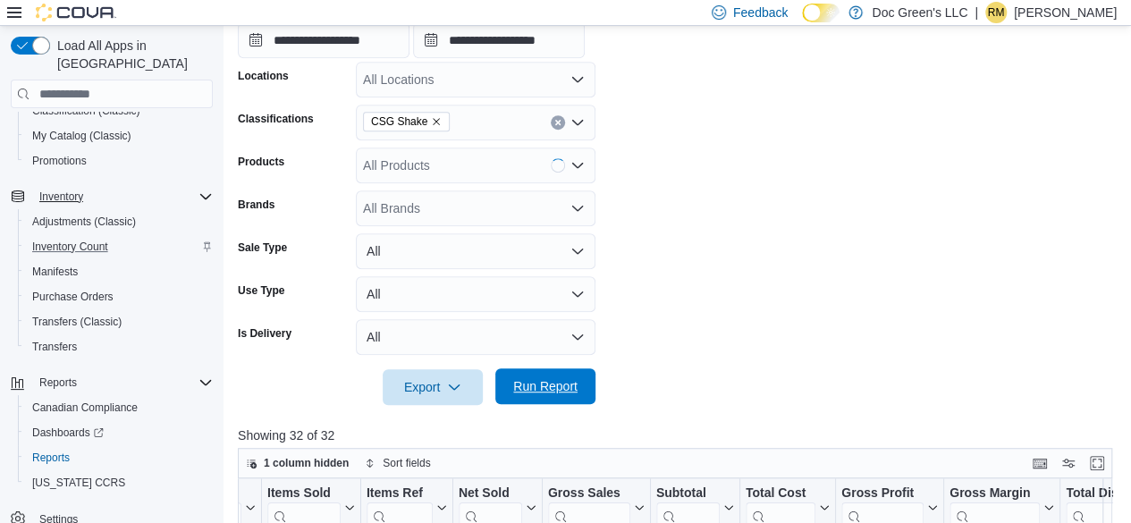
click at [579, 389] on span "Run Report" at bounding box center [545, 386] width 79 height 36
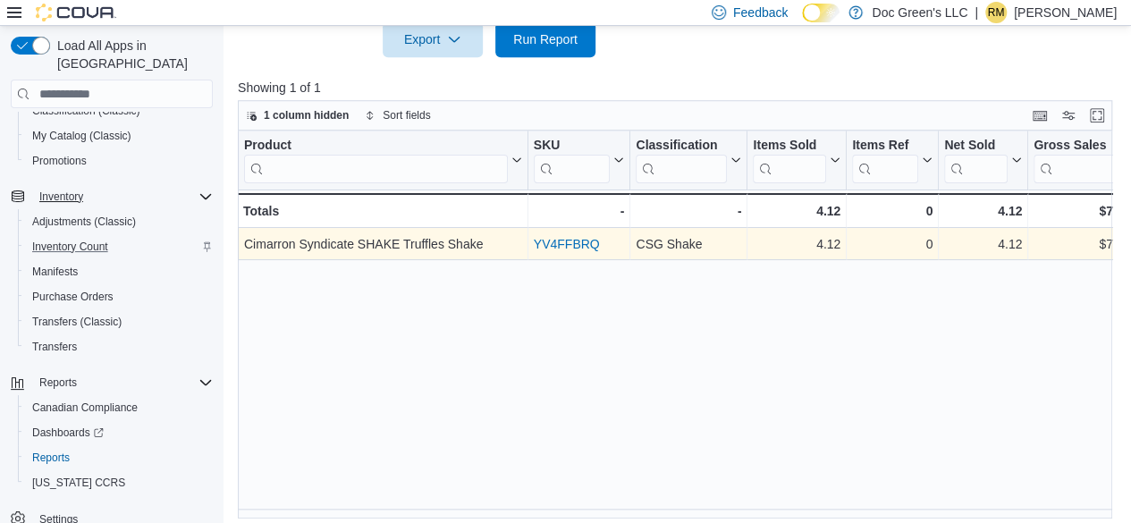
scroll to position [729, 0]
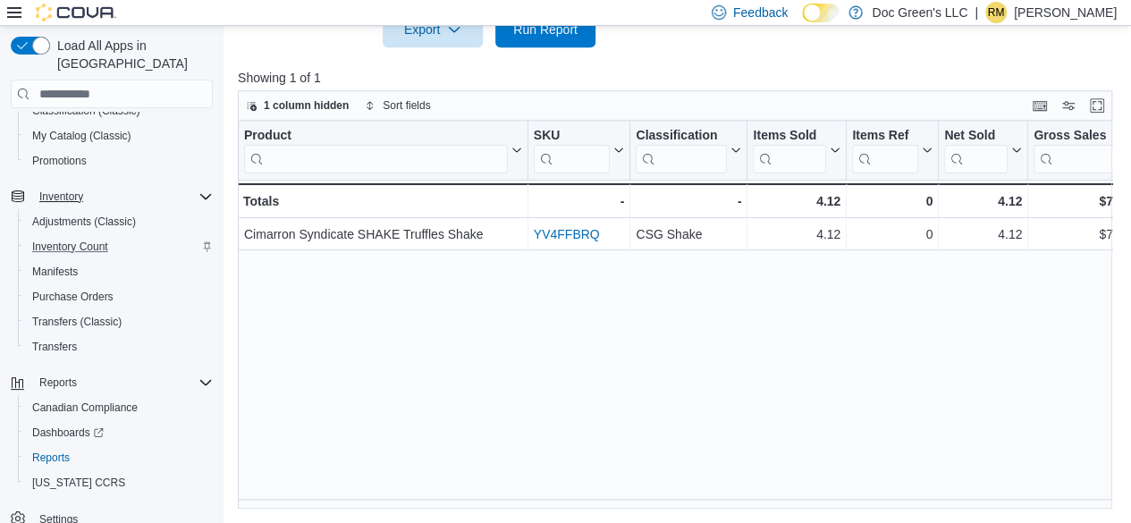
click at [986, 490] on div "Product Click to view column header actions SKU Click to view column header act…" at bounding box center [679, 315] width 883 height 389
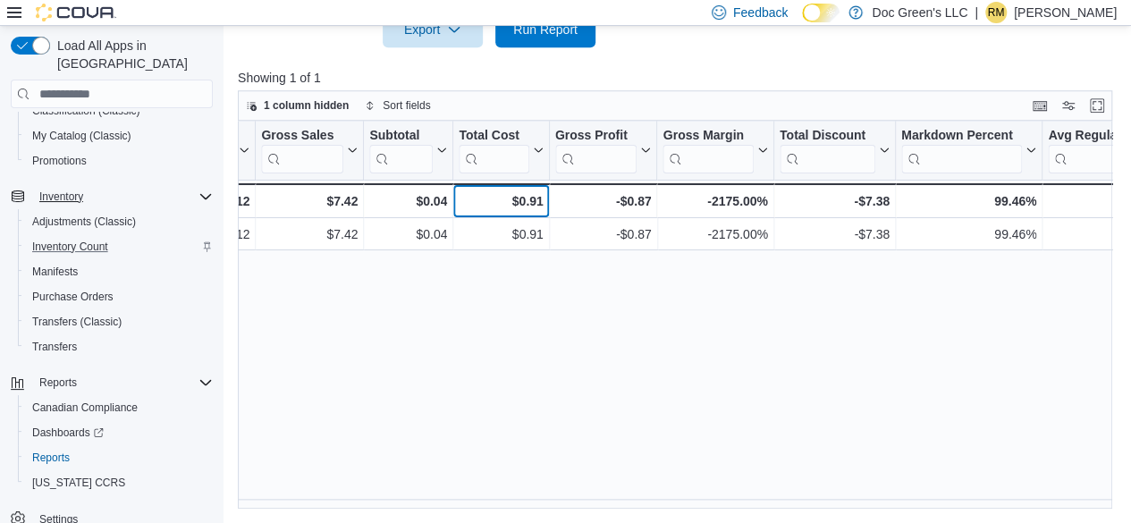
click at [511, 190] on div "$0.91" at bounding box center [501, 200] width 84 height 21
click at [524, 198] on div "$0.91" at bounding box center [501, 200] width 84 height 21
copy div "0.91"
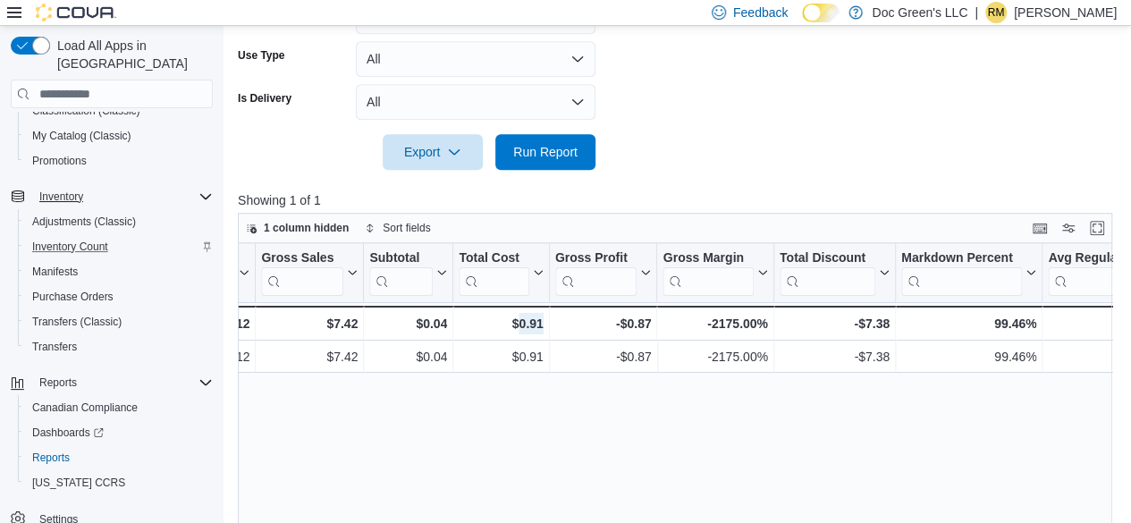
scroll to position [460, 0]
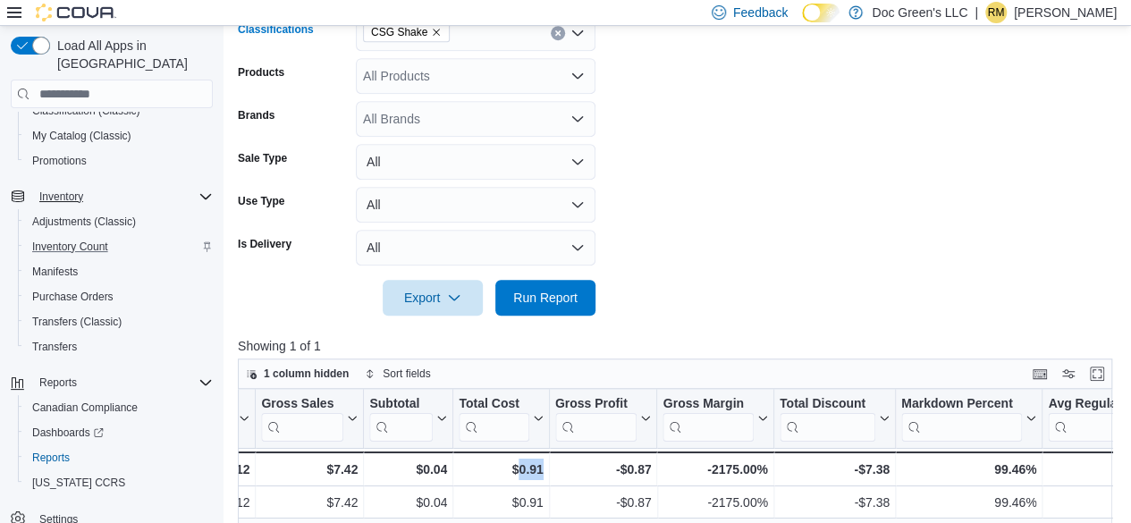
click at [431, 35] on icon "Remove CSG Shake from selection in this group" at bounding box center [436, 32] width 11 height 11
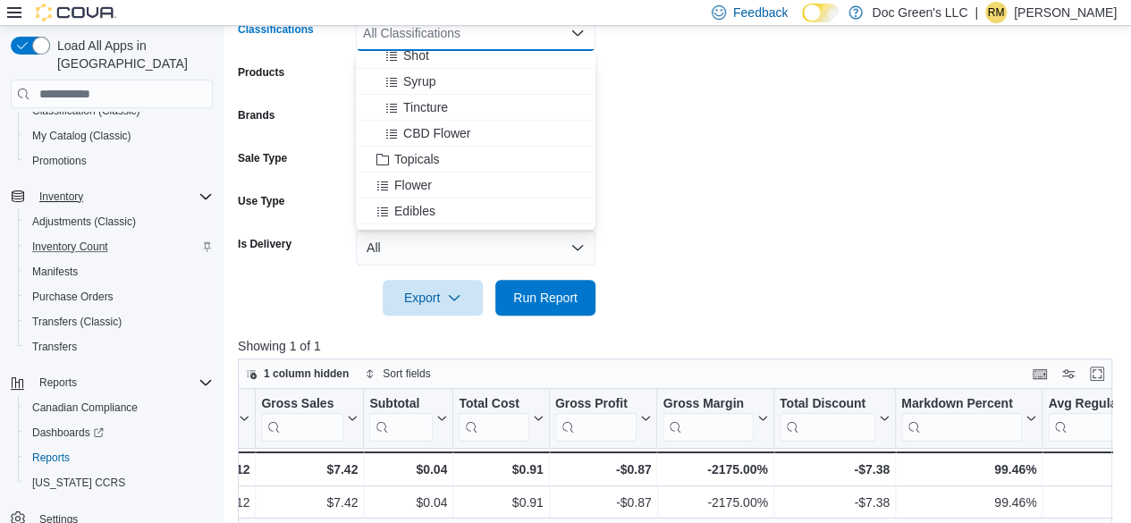
scroll to position [179, 0]
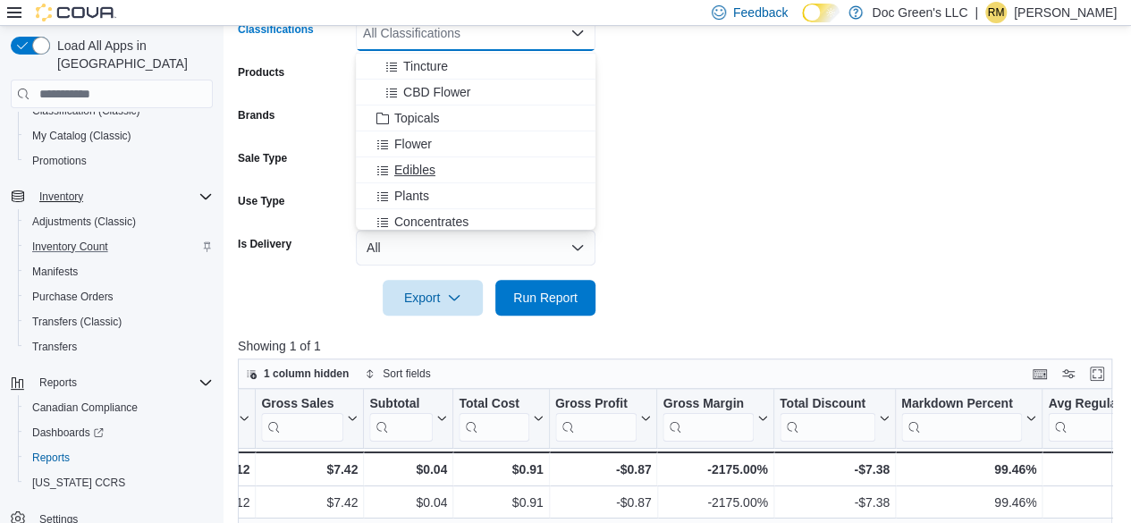
click at [422, 171] on span "Edibles" at bounding box center [414, 170] width 41 height 18
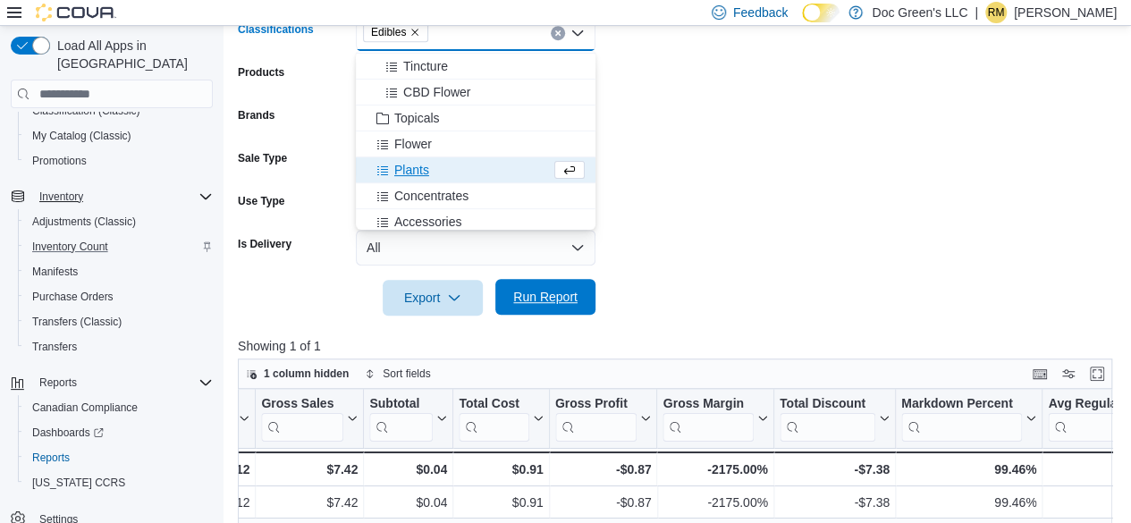
click at [524, 281] on span "Run Report" at bounding box center [545, 297] width 79 height 36
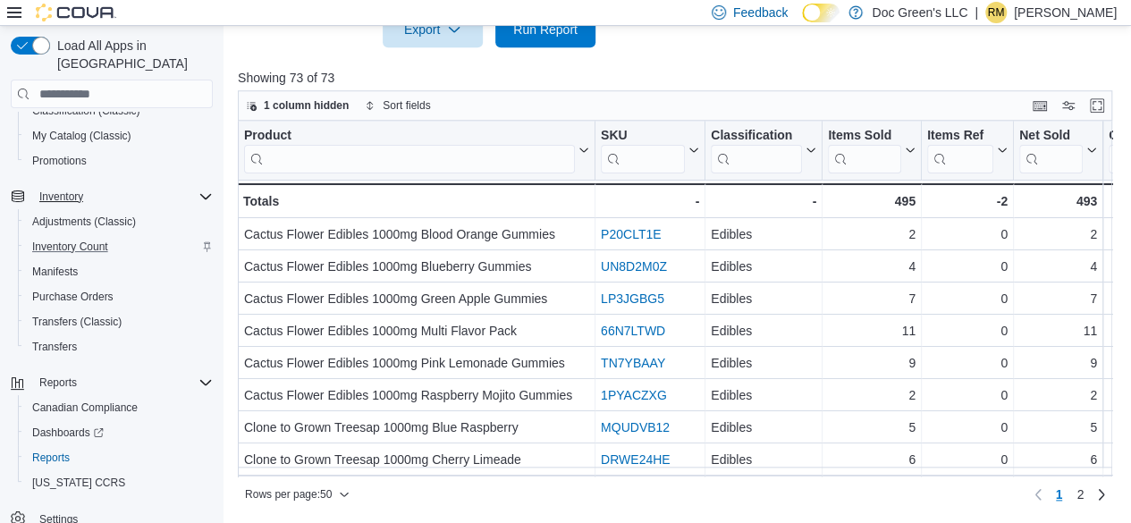
scroll to position [0, 765]
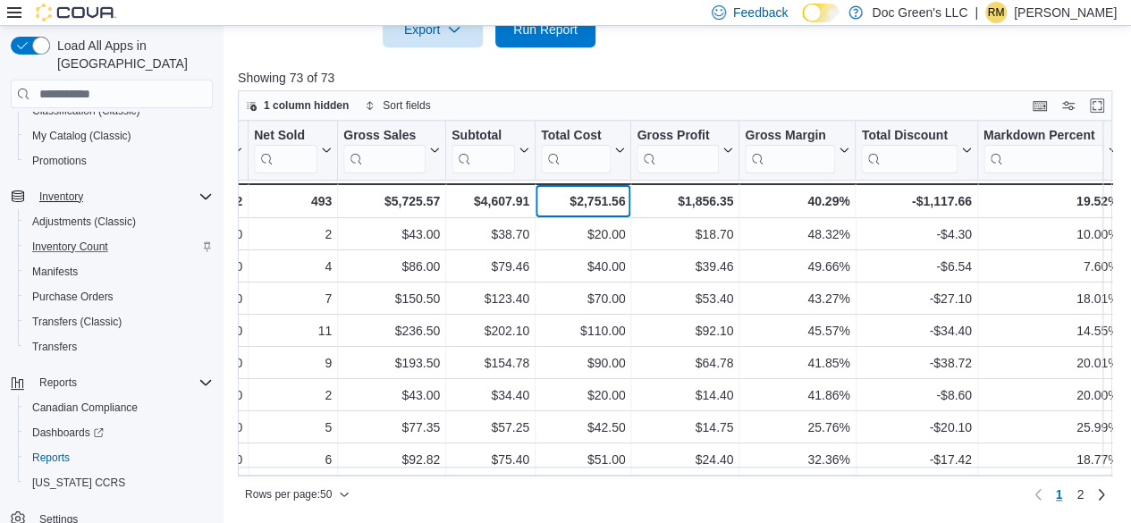
click at [611, 194] on div "$2,751.56" at bounding box center [583, 200] width 84 height 21
copy div "2,751.56"
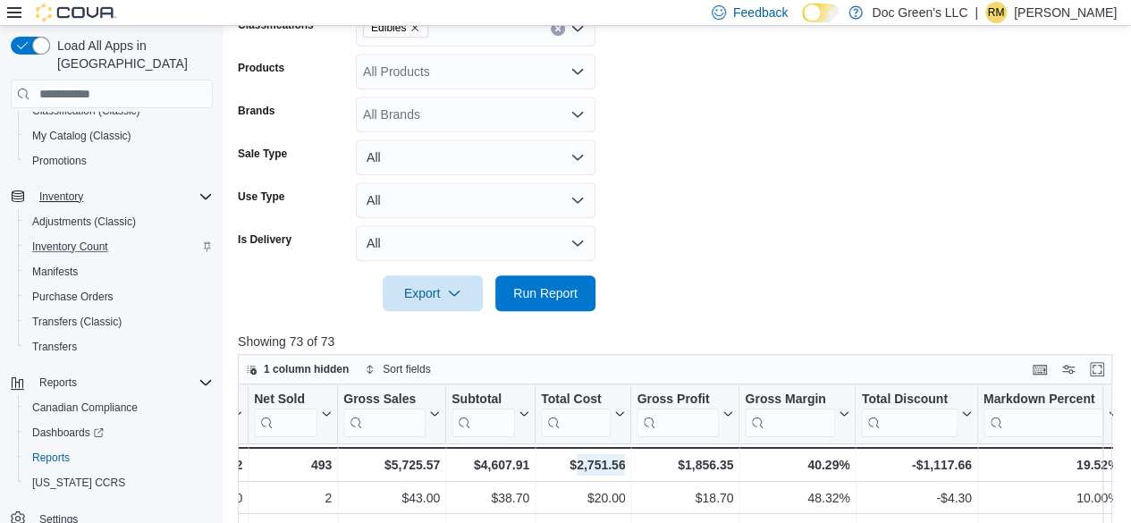
scroll to position [371, 0]
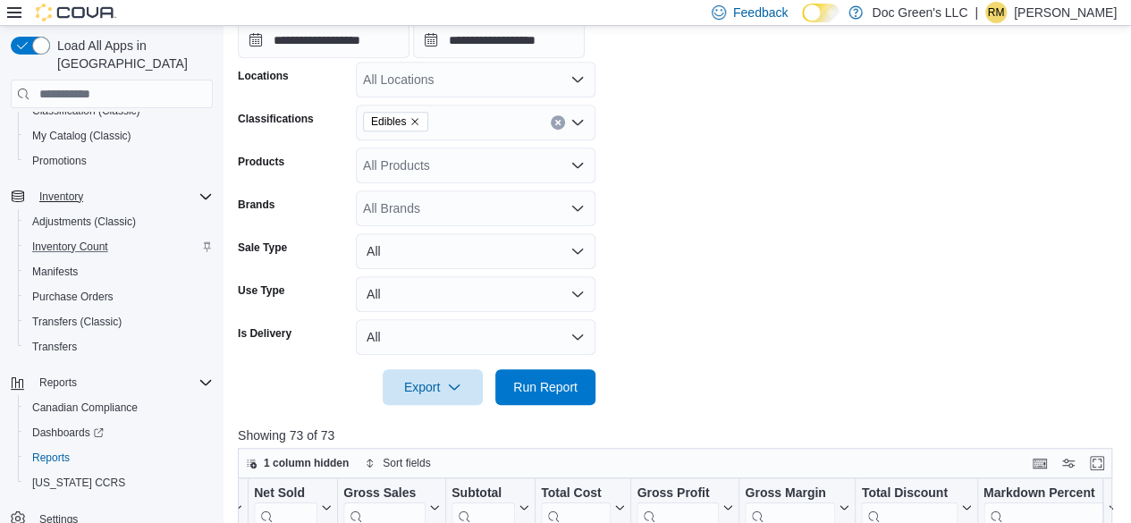
drag, startPoint x: 417, startPoint y: 124, endPoint x: 428, endPoint y: 124, distance: 11.6
click at [417, 124] on icon "Remove Edibles from selection in this group" at bounding box center [414, 121] width 11 height 11
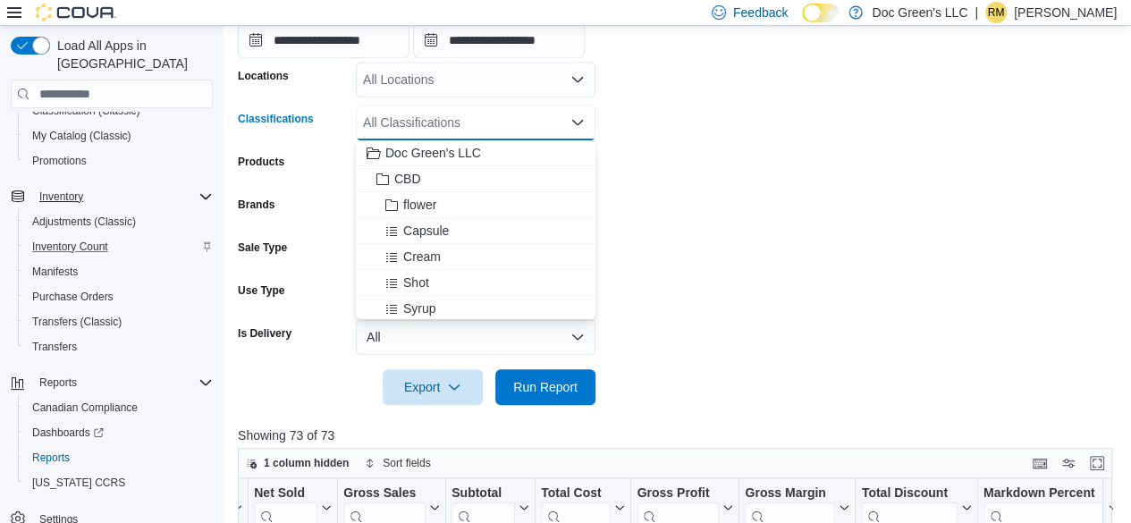
click at [438, 122] on div "All Classifications Combo box. Selected. Combo box input. All Classifications. …" at bounding box center [476, 123] width 240 height 36
click at [436, 201] on span "flower" at bounding box center [419, 205] width 33 height 18
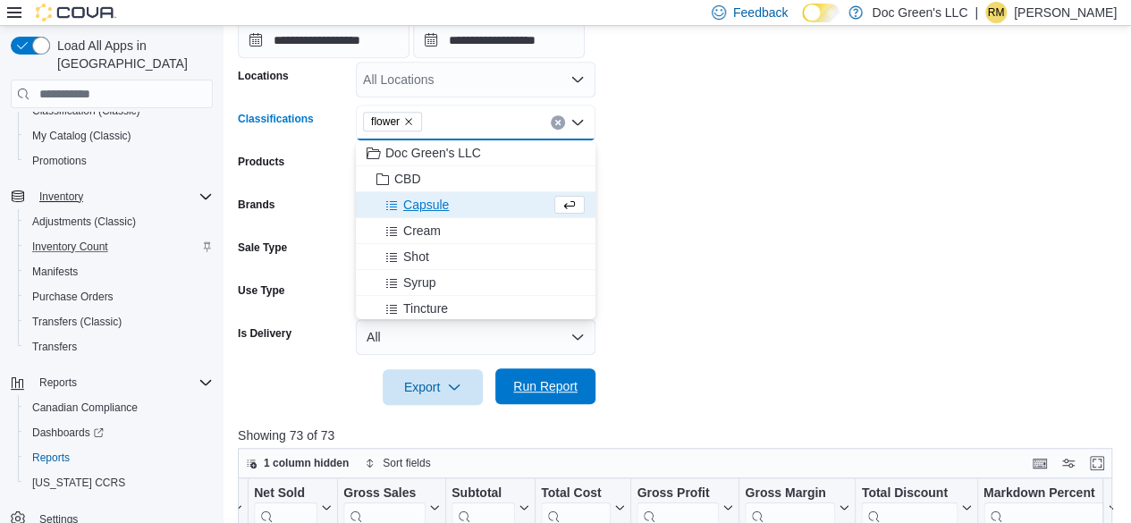
click at [572, 376] on span "Run Report" at bounding box center [545, 386] width 79 height 36
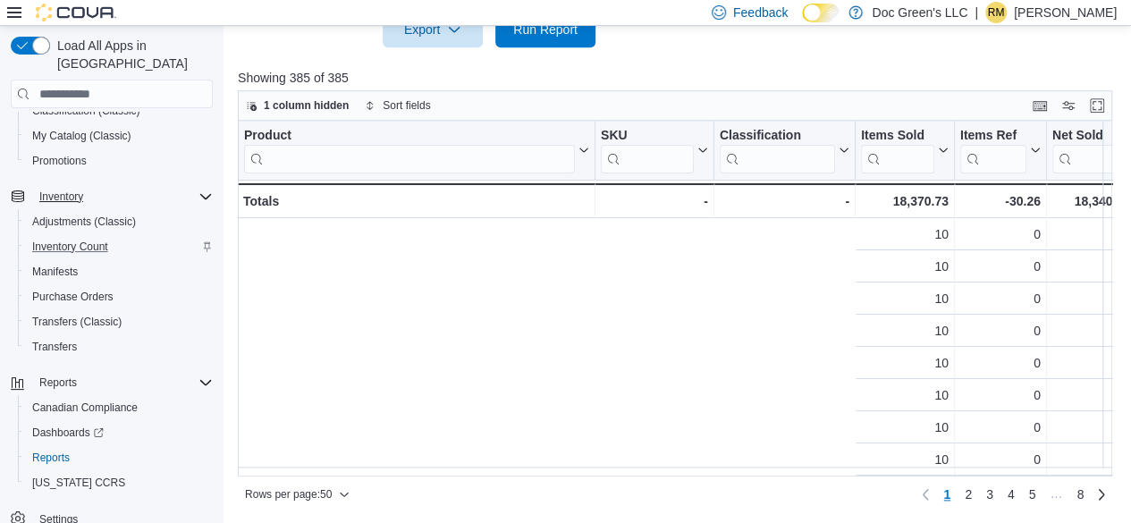
scroll to position [0, 765]
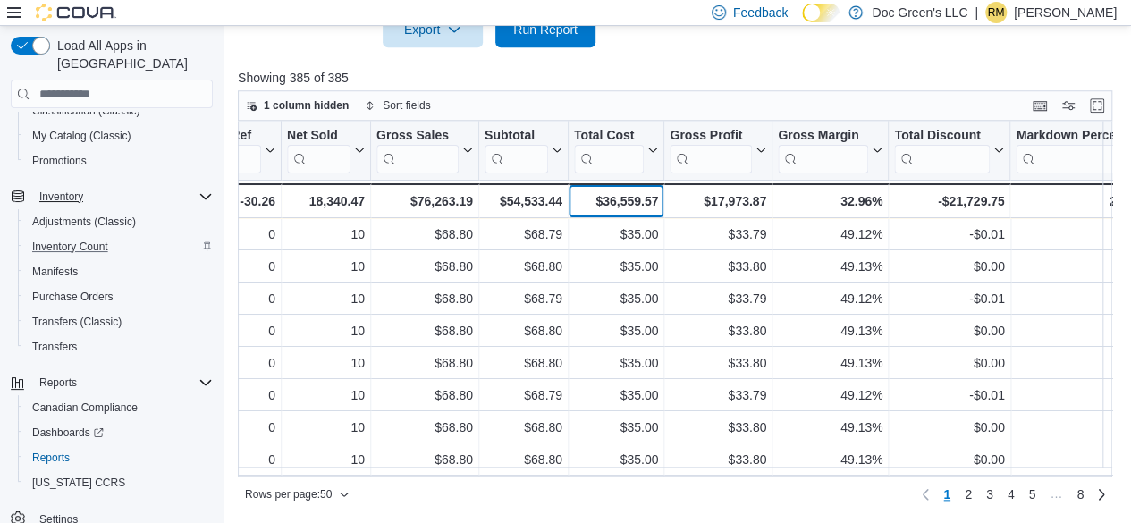
click at [629, 199] on div "$36,559.57" at bounding box center [616, 200] width 84 height 21
copy div "36,559.57"
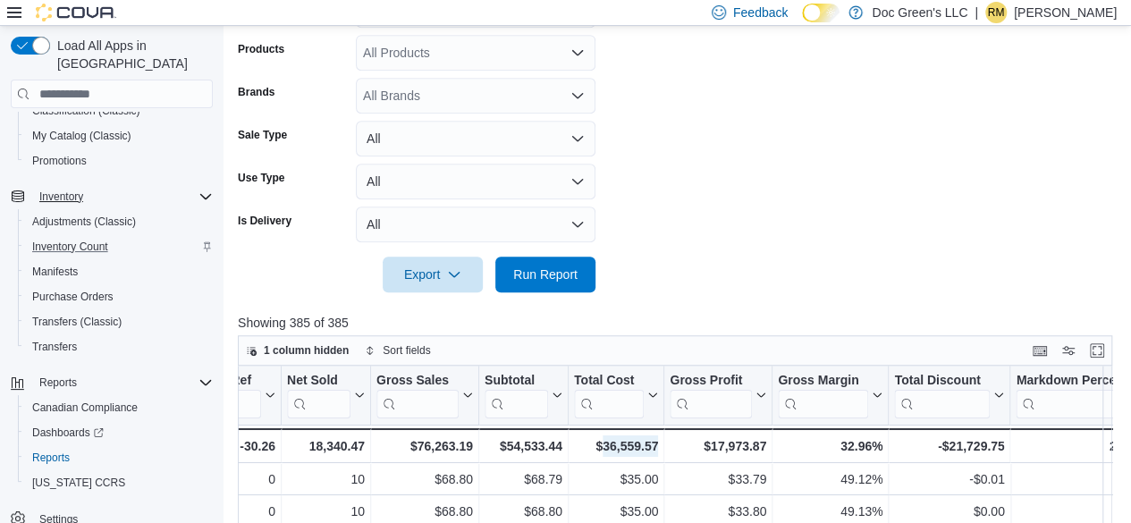
scroll to position [282, 0]
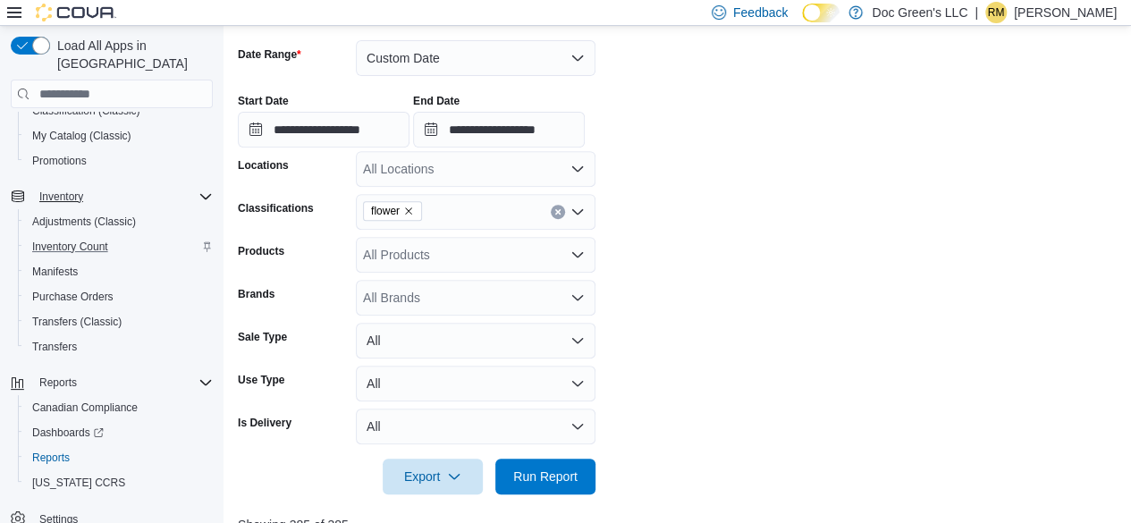
click at [555, 219] on div "flower" at bounding box center [476, 212] width 240 height 36
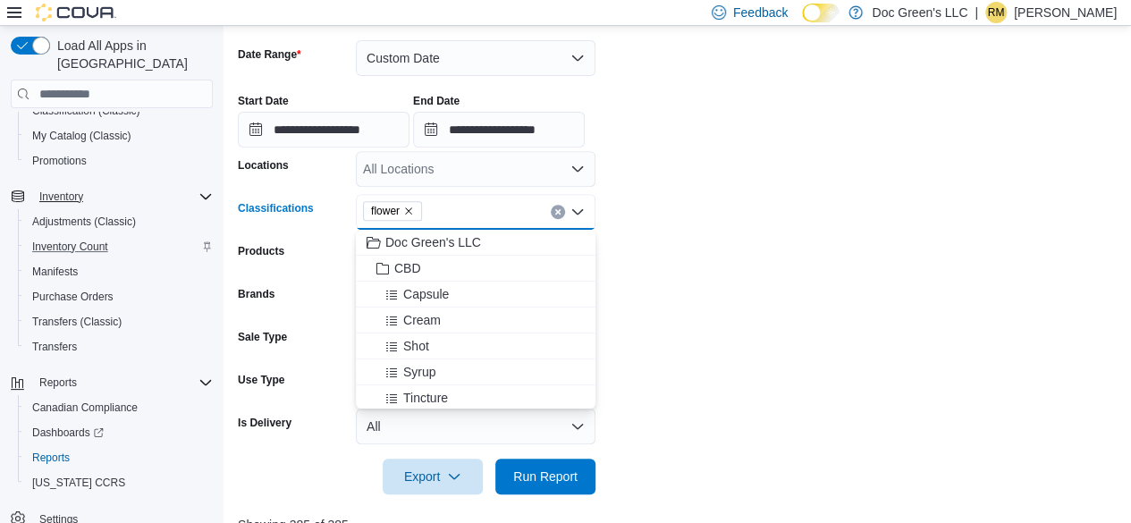
click at [558, 209] on icon "Clear input" at bounding box center [557, 211] width 7 height 7
click at [592, 207] on div "All Classifications" at bounding box center [476, 212] width 240 height 36
click at [576, 212] on icon "Close list of options" at bounding box center [577, 211] width 11 height 5
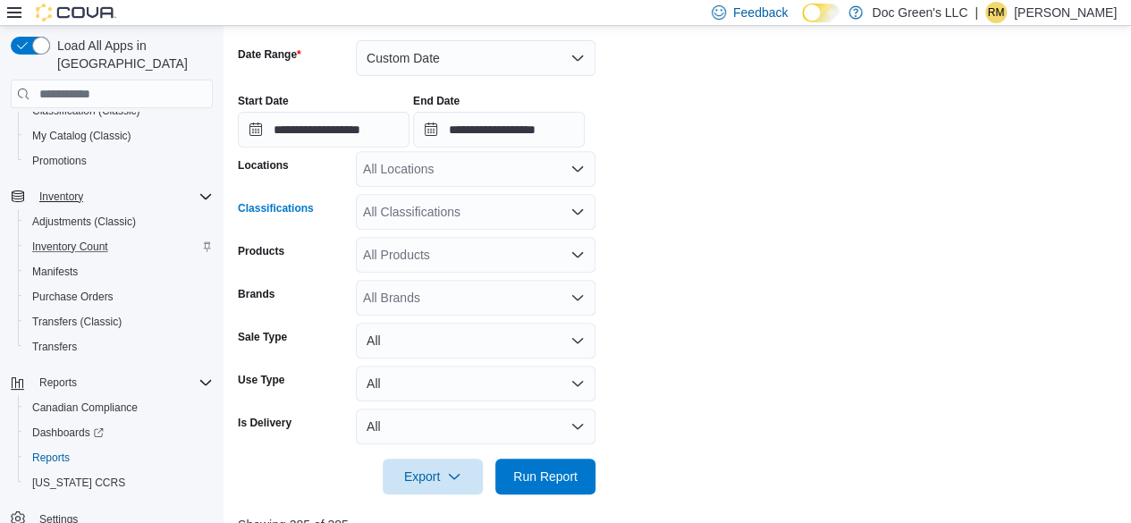
click at [576, 212] on icon "Open list of options" at bounding box center [577, 211] width 11 height 5
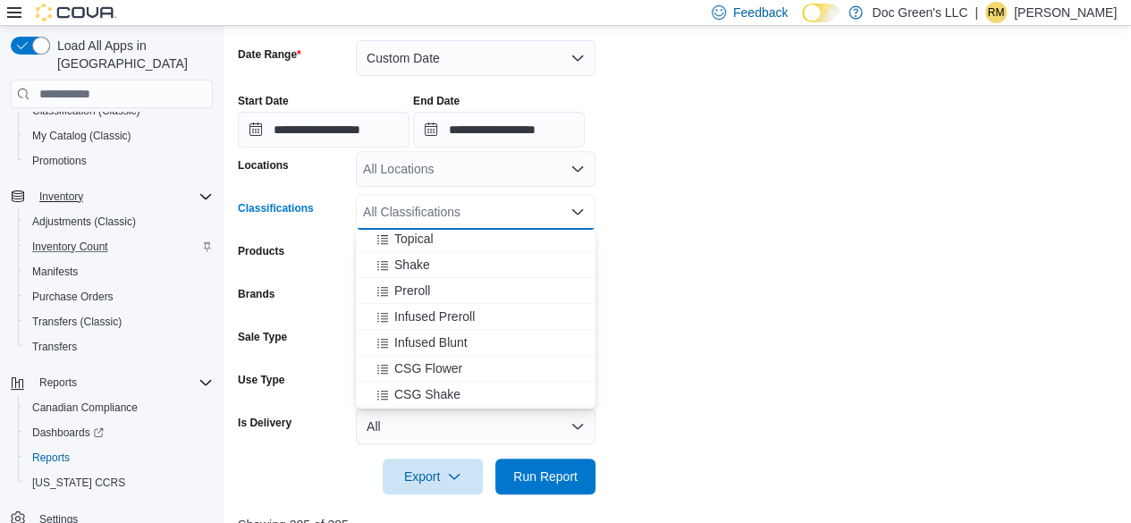
scroll to position [447, 0]
click at [467, 311] on span "Infused Blunt" at bounding box center [430, 314] width 73 height 18
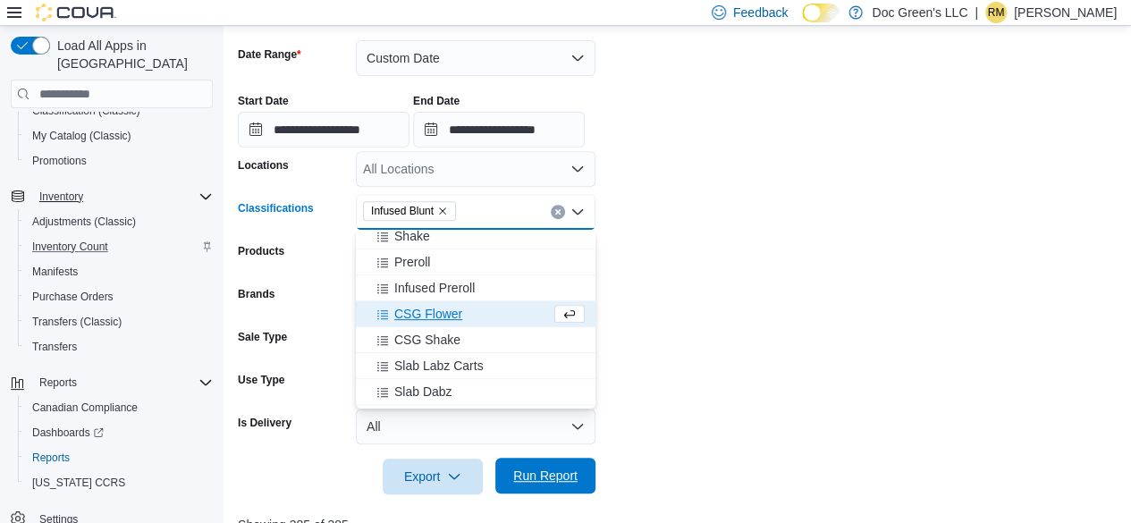
click at [574, 476] on span "Run Report" at bounding box center [545, 476] width 64 height 18
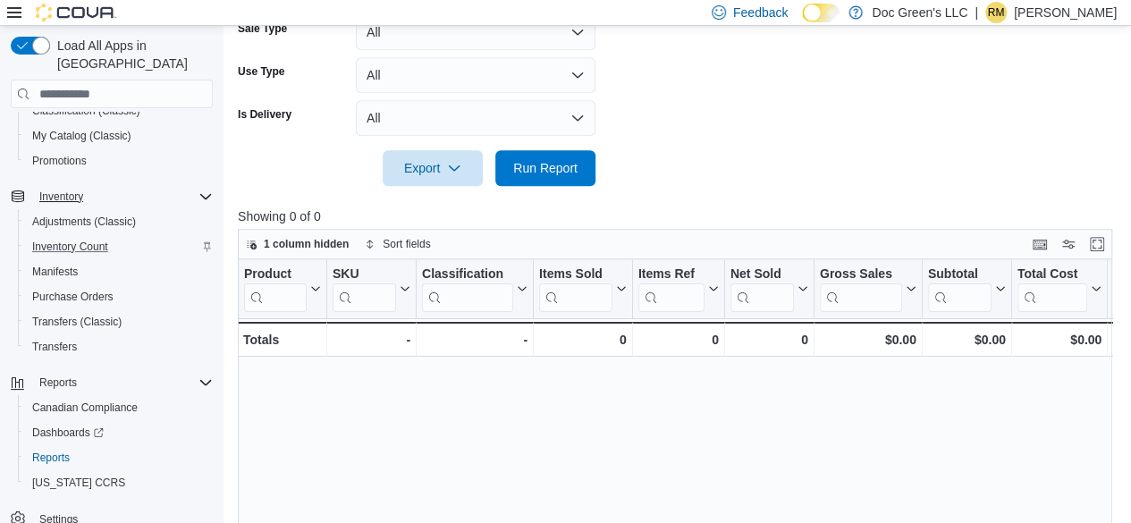
scroll to position [460, 0]
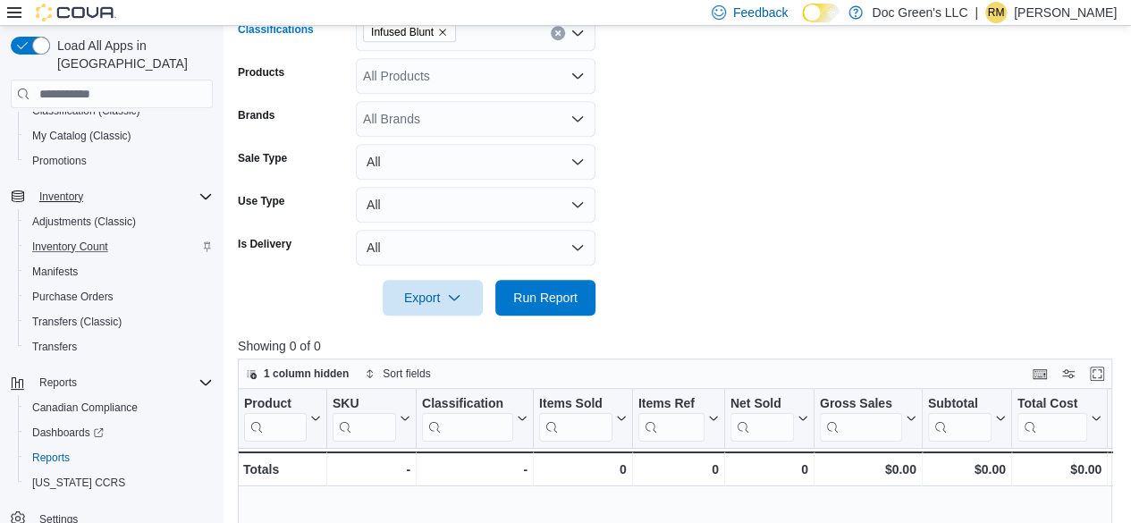
click at [561, 38] on div "Infused Blunt" at bounding box center [476, 33] width 240 height 36
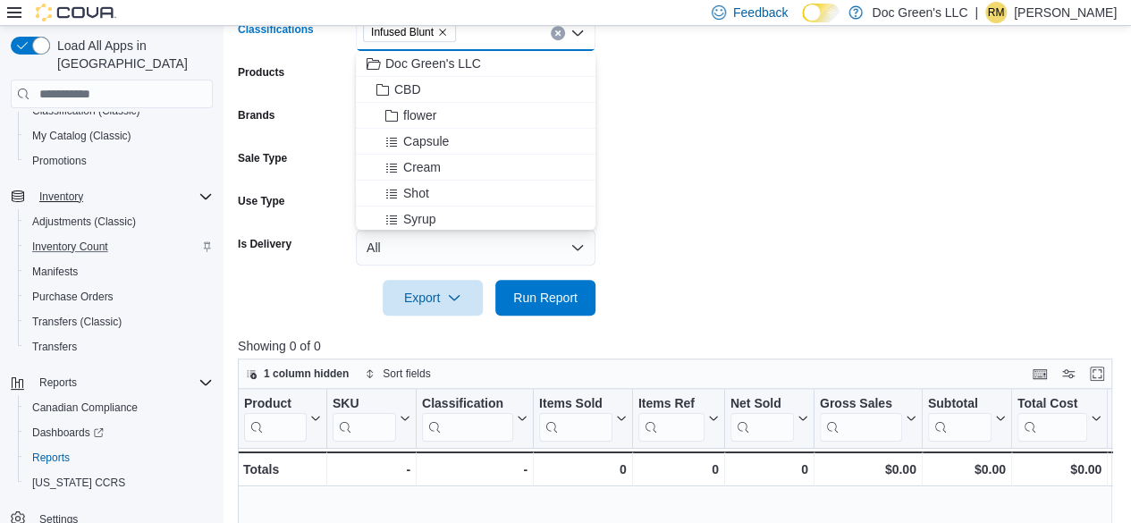
click at [557, 37] on button "Clear input" at bounding box center [558, 33] width 14 height 14
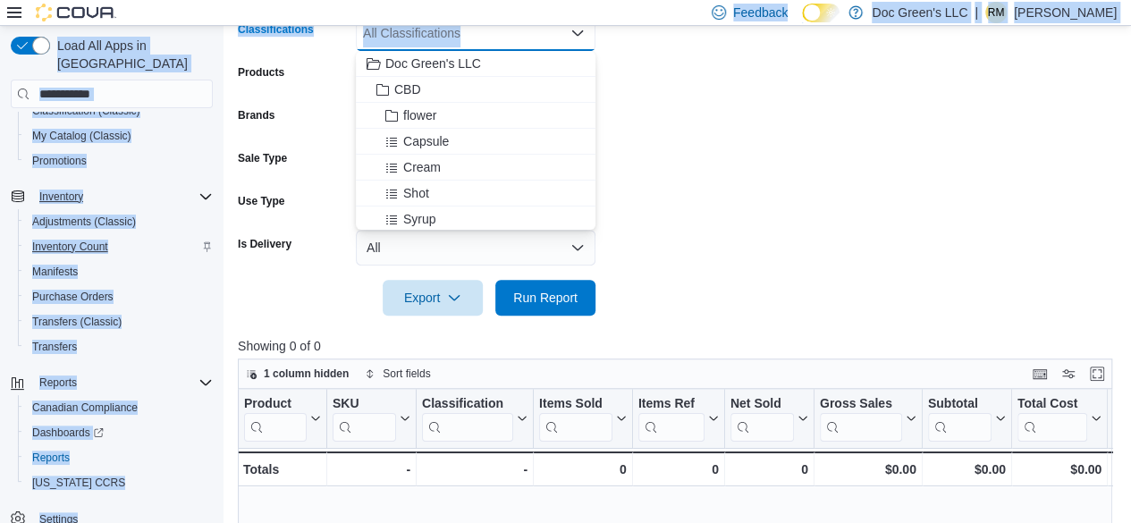
click at [566, 26] on div "**********" at bounding box center [565, 165] width 1131 height 1251
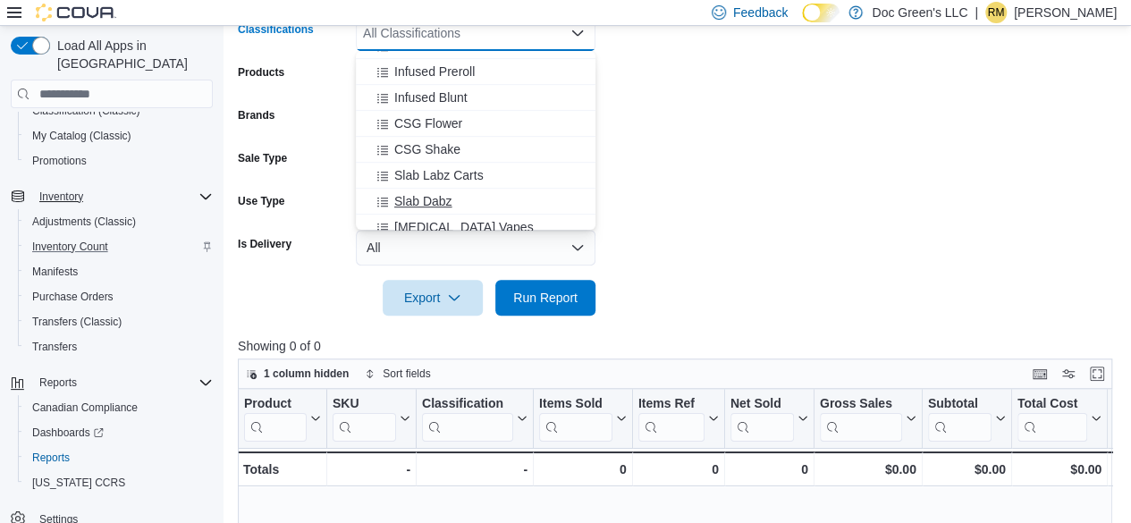
scroll to position [447, 0]
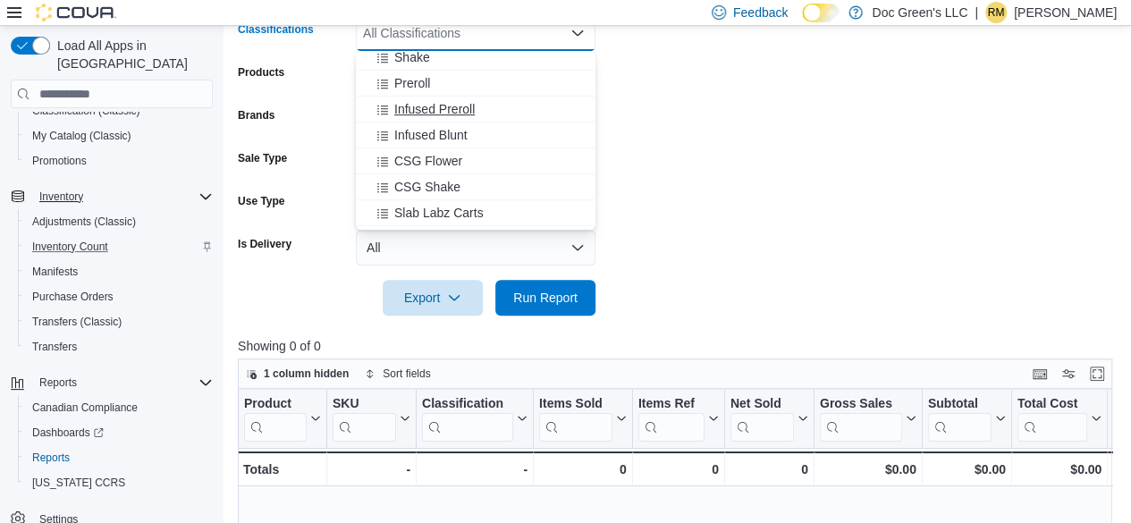
click at [454, 113] on span "Infused Preroll" at bounding box center [434, 109] width 80 height 18
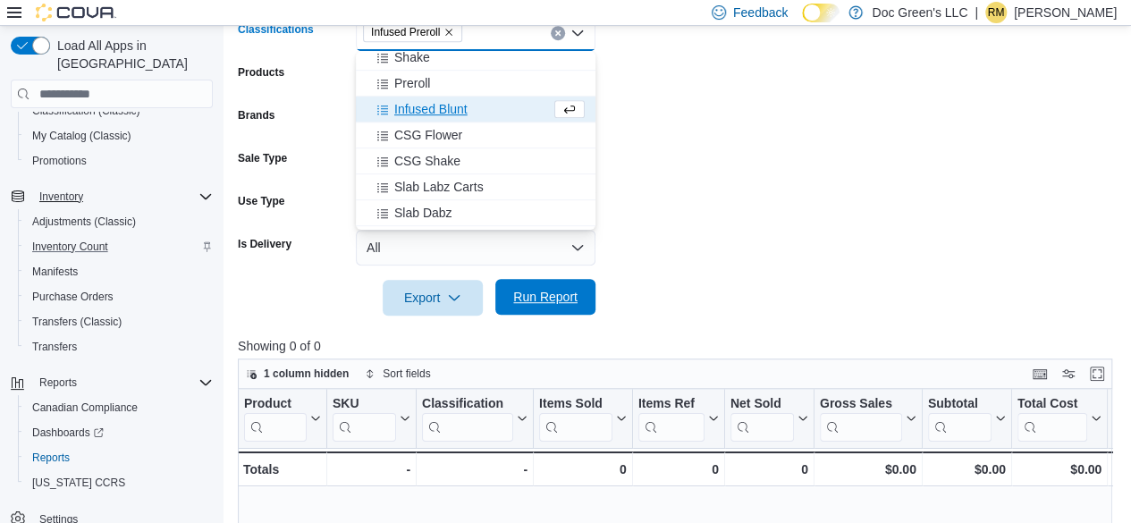
click at [572, 309] on span "Run Report" at bounding box center [545, 297] width 79 height 36
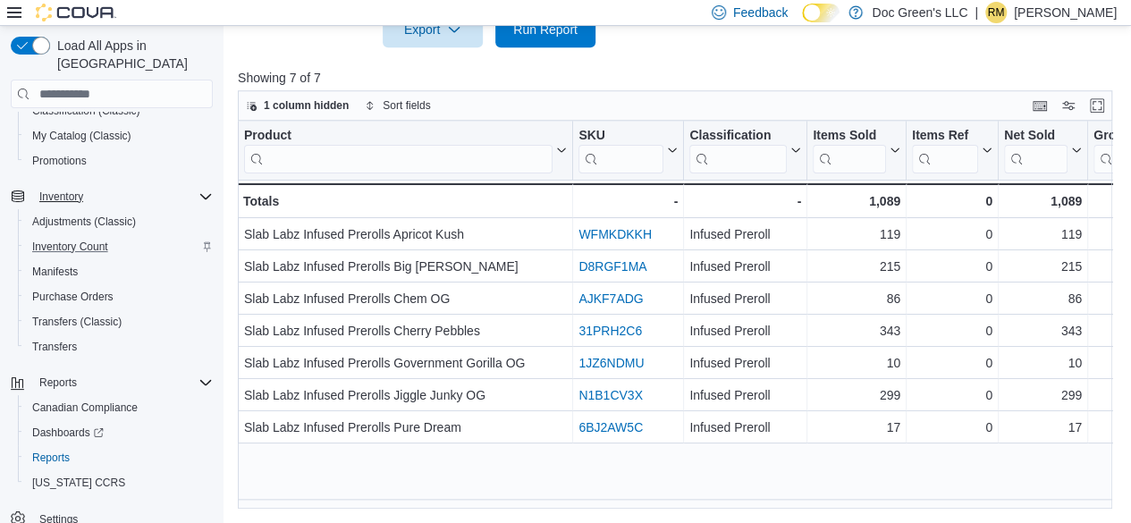
scroll to position [0, 772]
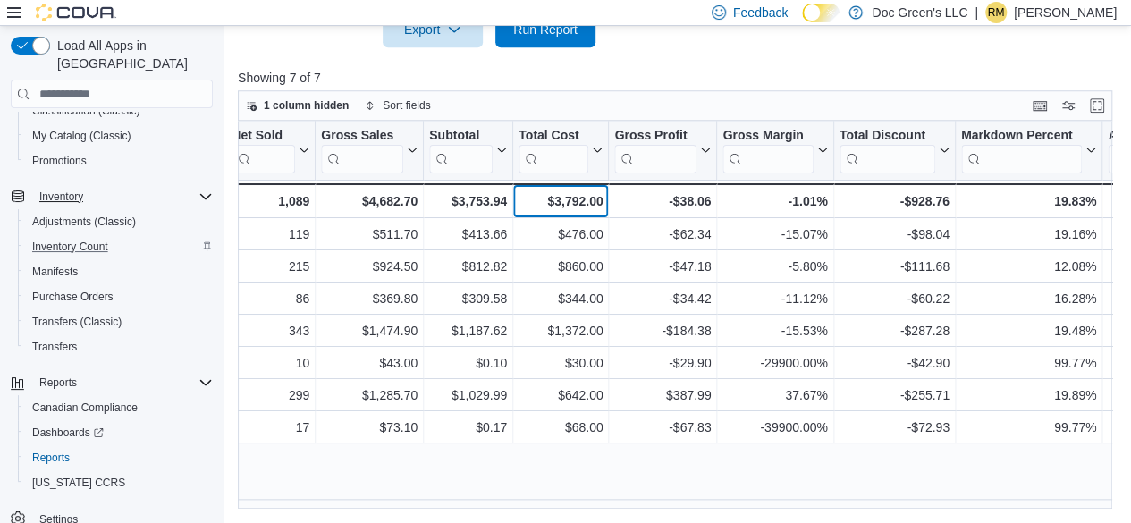
click at [574, 196] on div "$3,792.00" at bounding box center [560, 200] width 84 height 21
copy div "3,792.00"
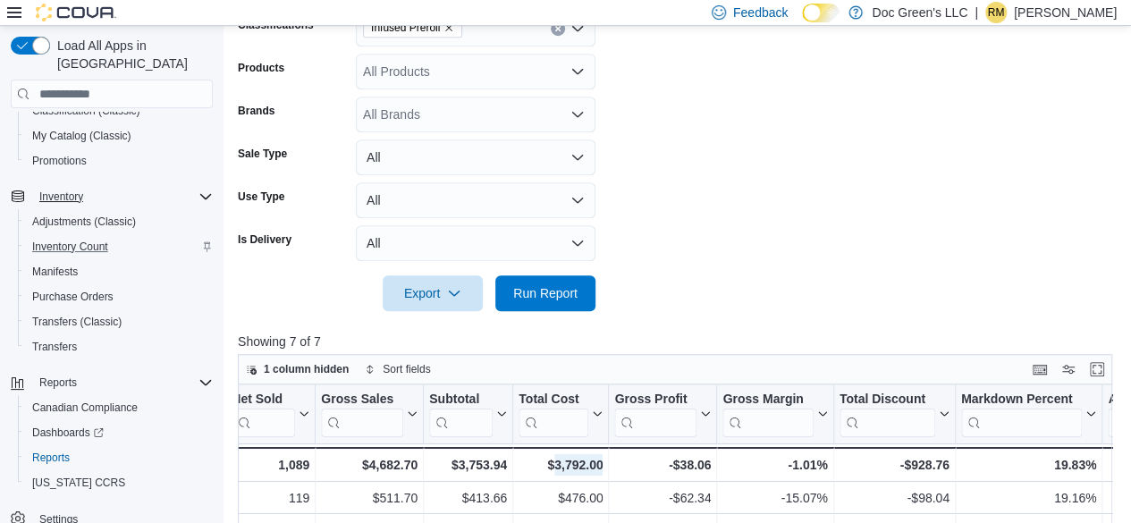
scroll to position [371, 0]
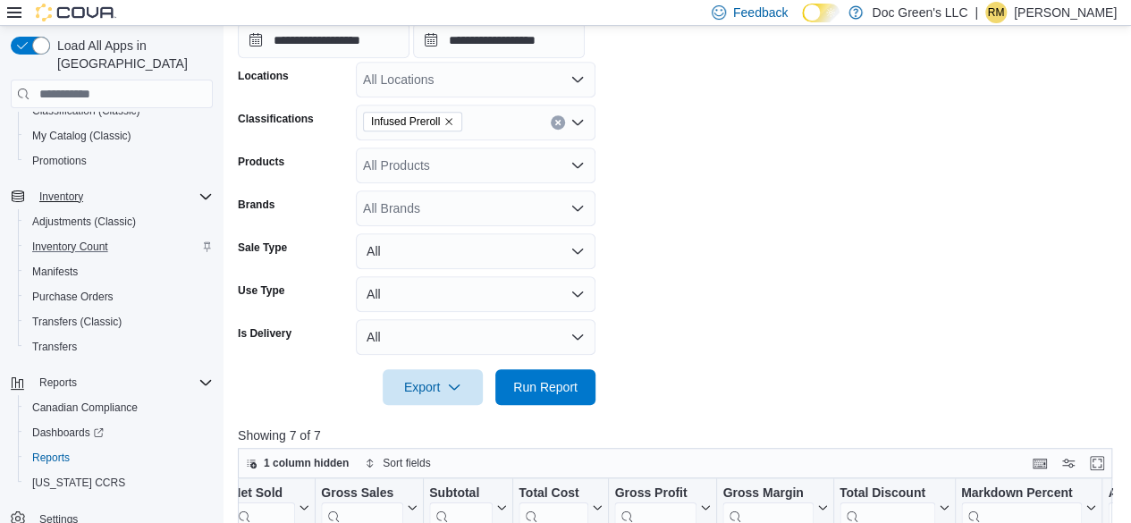
click at [556, 124] on icon "Clear input" at bounding box center [557, 123] width 4 height 4
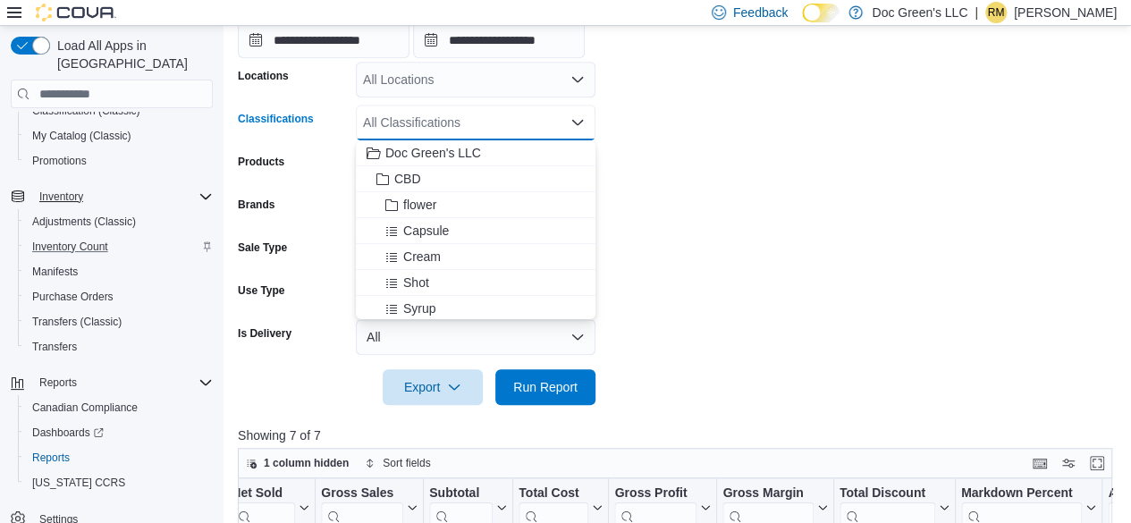
click at [558, 122] on div "All Classifications" at bounding box center [476, 123] width 240 height 36
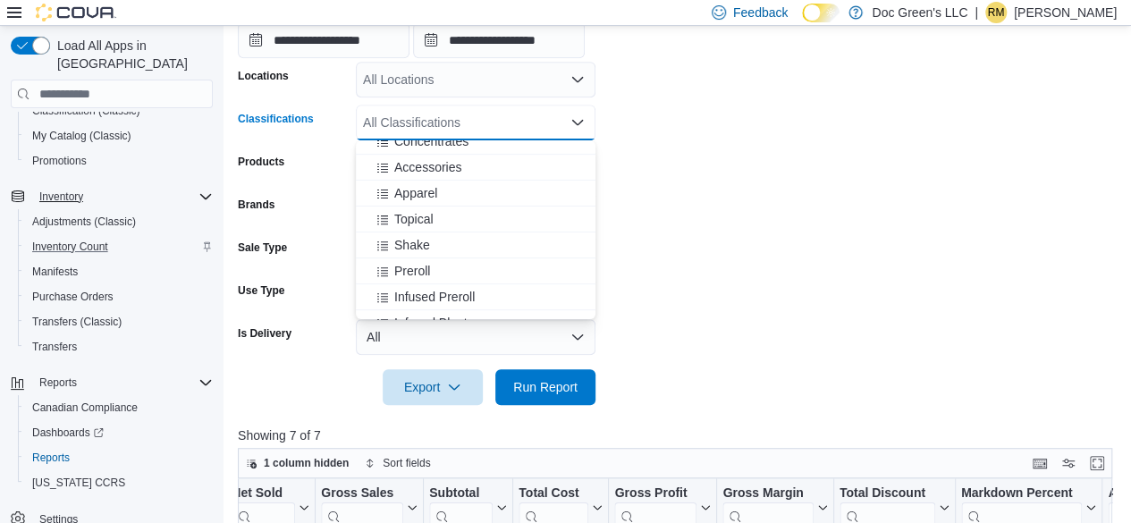
scroll to position [358, 0]
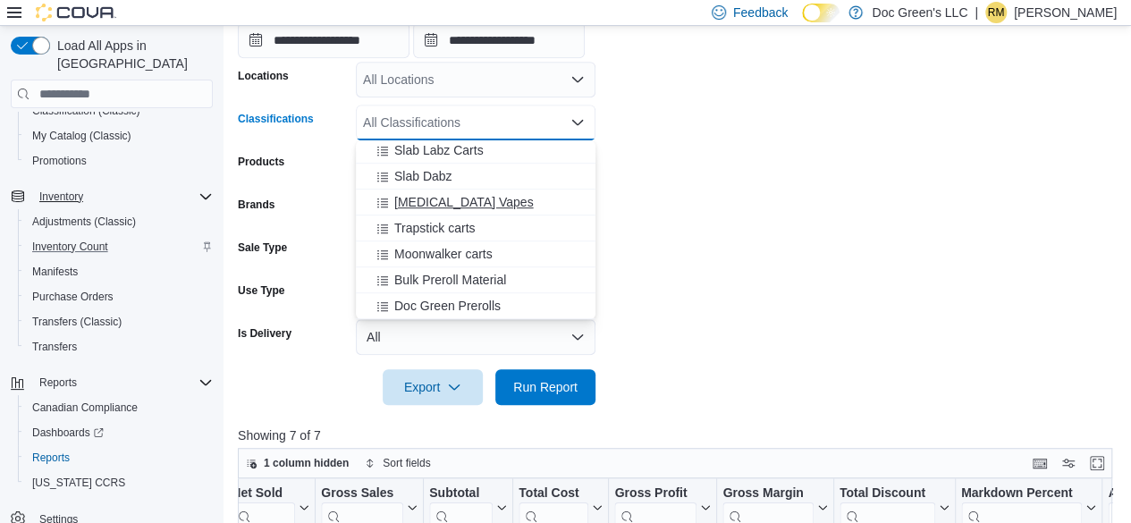
click at [455, 205] on span "[MEDICAL_DATA] Vapes" at bounding box center [463, 202] width 139 height 18
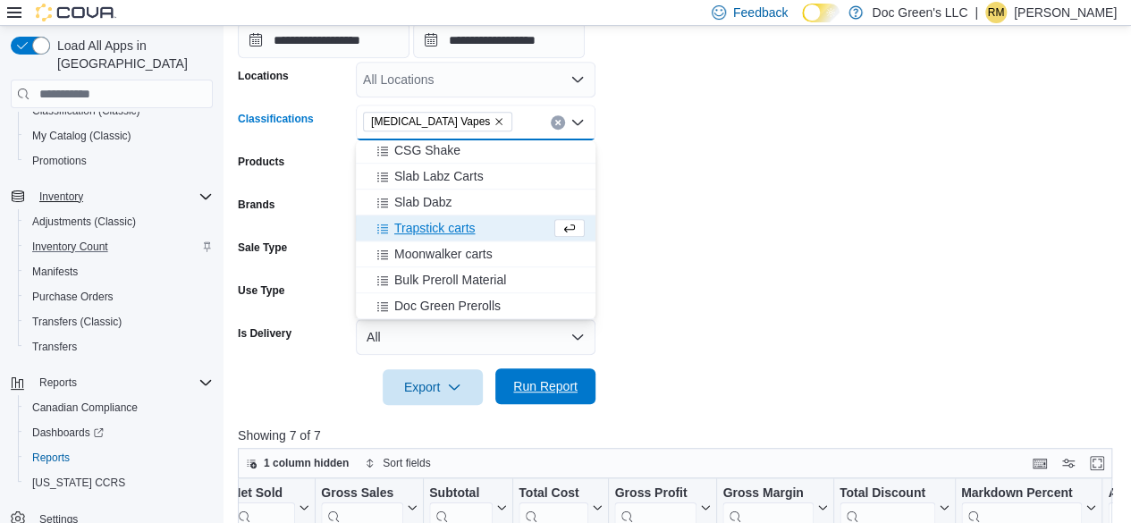
click at [559, 392] on span "Run Report" at bounding box center [545, 386] width 64 height 18
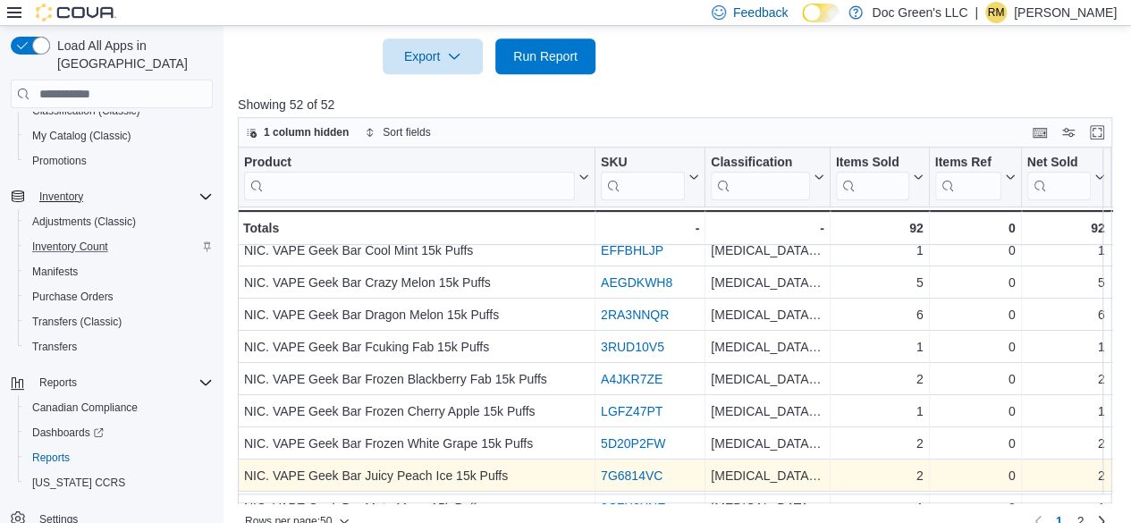
scroll to position [729, 0]
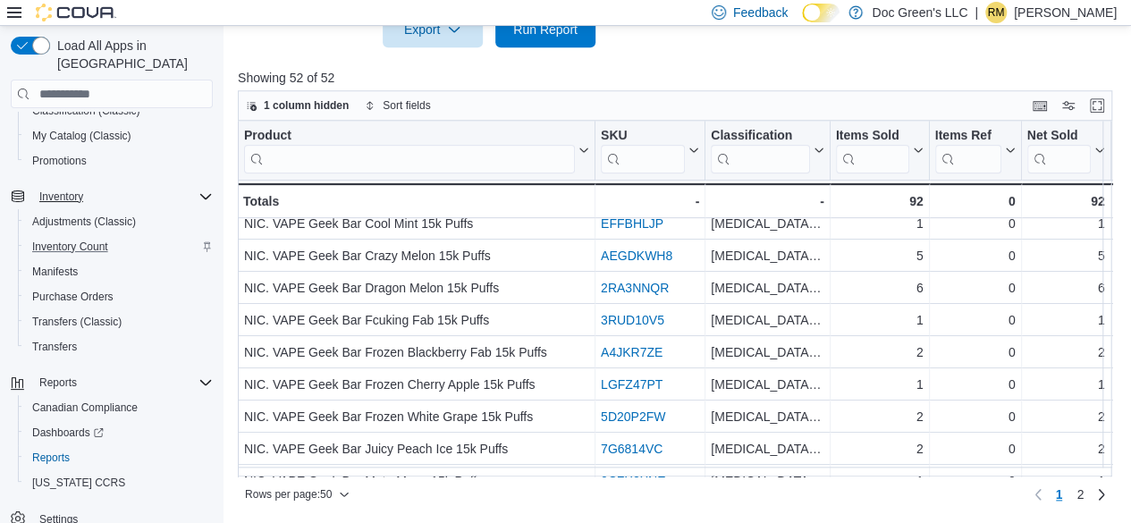
click at [728, 476] on div "Rows per page : 50 Page 1 of 2 1 2" at bounding box center [675, 492] width 874 height 32
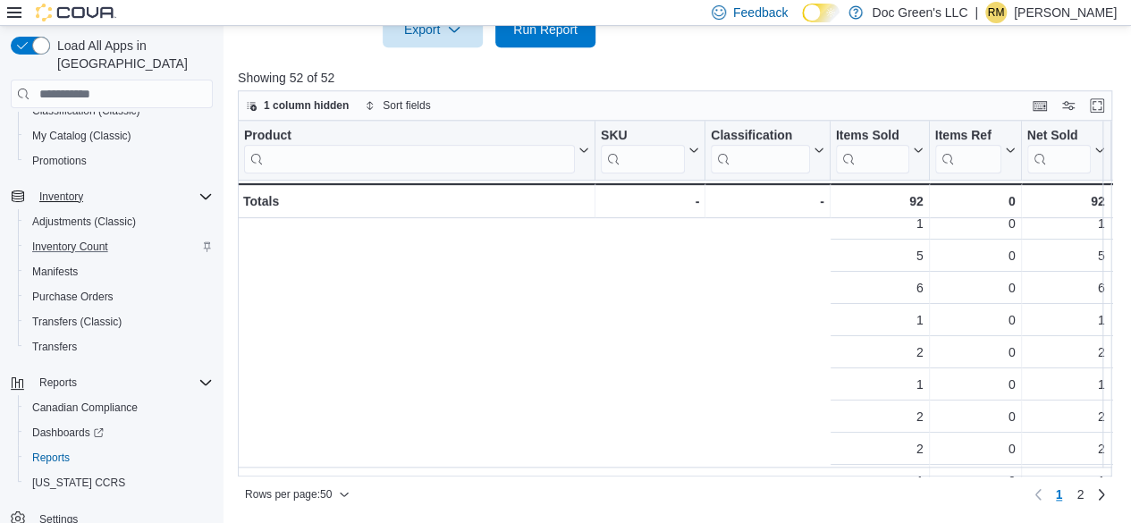
scroll to position [268, 765]
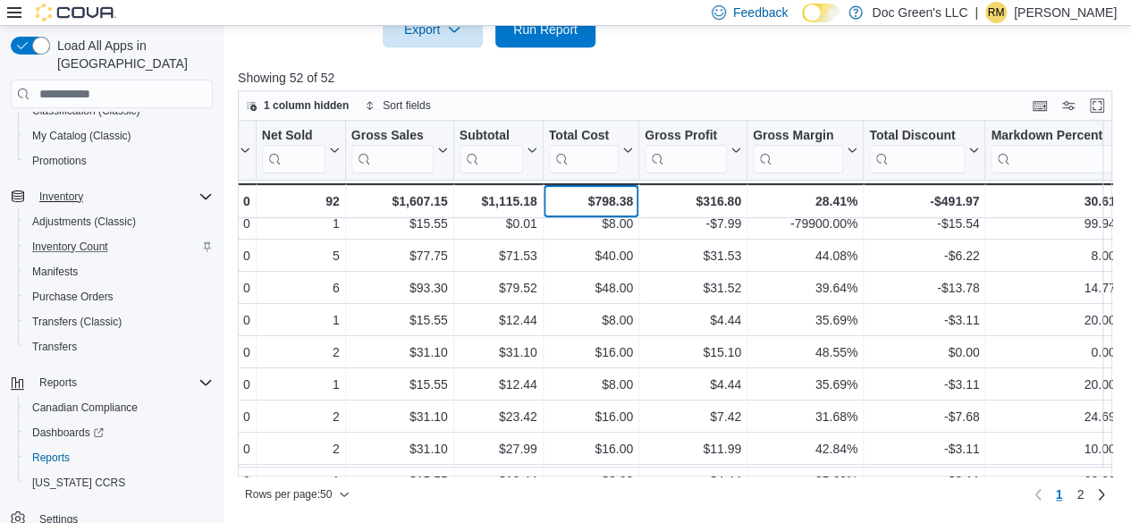
click at [591, 195] on div "$798.38" at bounding box center [591, 200] width 84 height 21
click at [597, 199] on div "$798.38" at bounding box center [591, 200] width 84 height 21
click at [636, 66] on div at bounding box center [679, 57] width 883 height 21
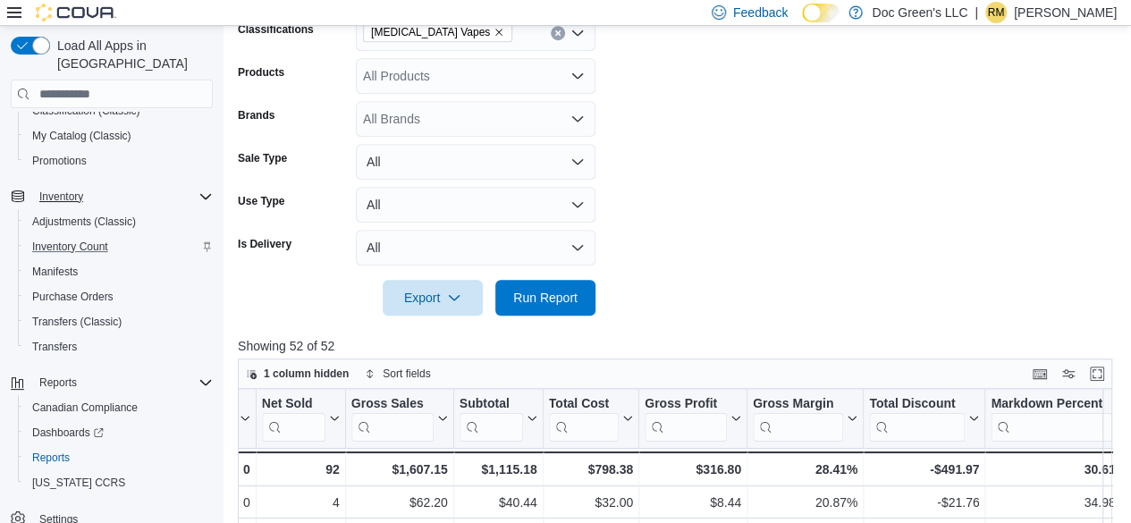
scroll to position [192, 0]
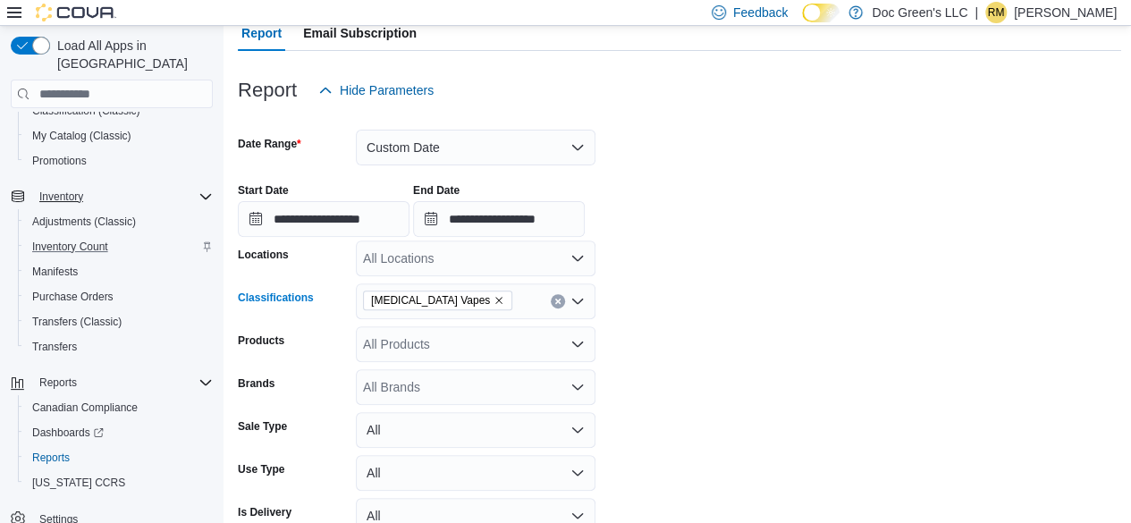
click at [493, 301] on icon "Remove Nicotine Vapes from selection in this group" at bounding box center [498, 300] width 11 height 11
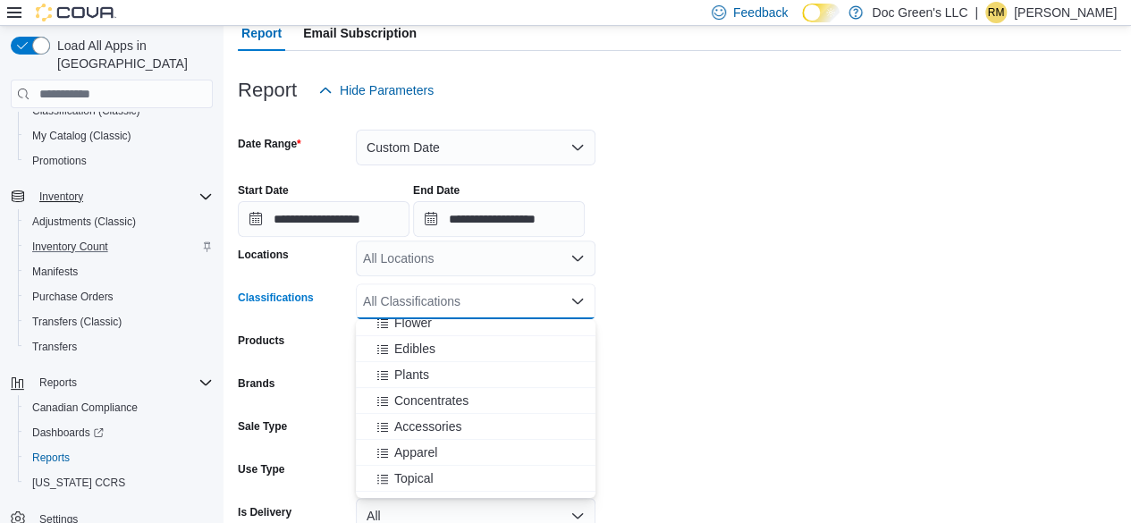
scroll to position [358, 0]
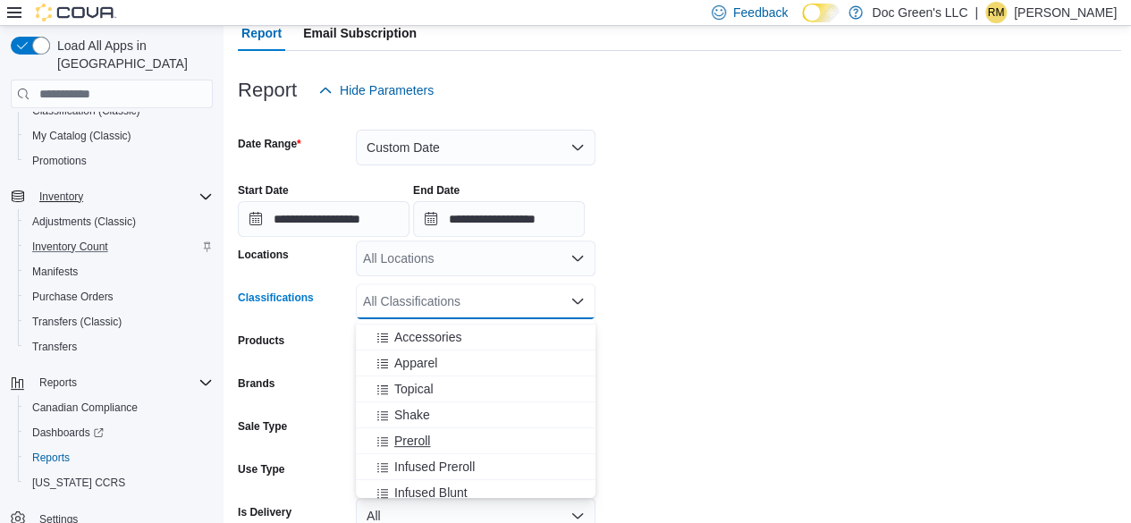
click at [417, 439] on span "Preroll" at bounding box center [412, 441] width 36 height 18
click at [668, 296] on form "**********" at bounding box center [679, 346] width 883 height 476
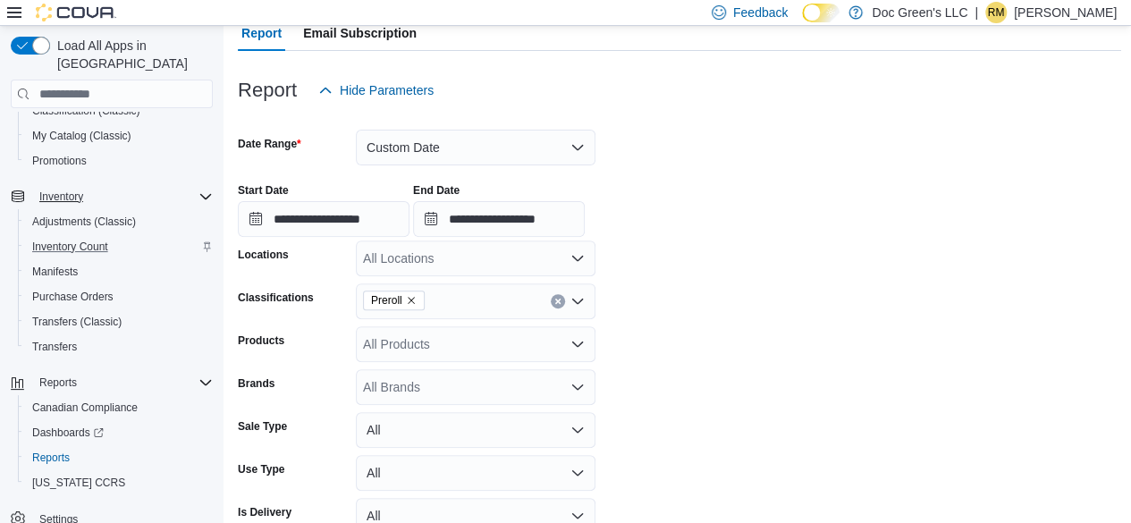
scroll to position [550, 0]
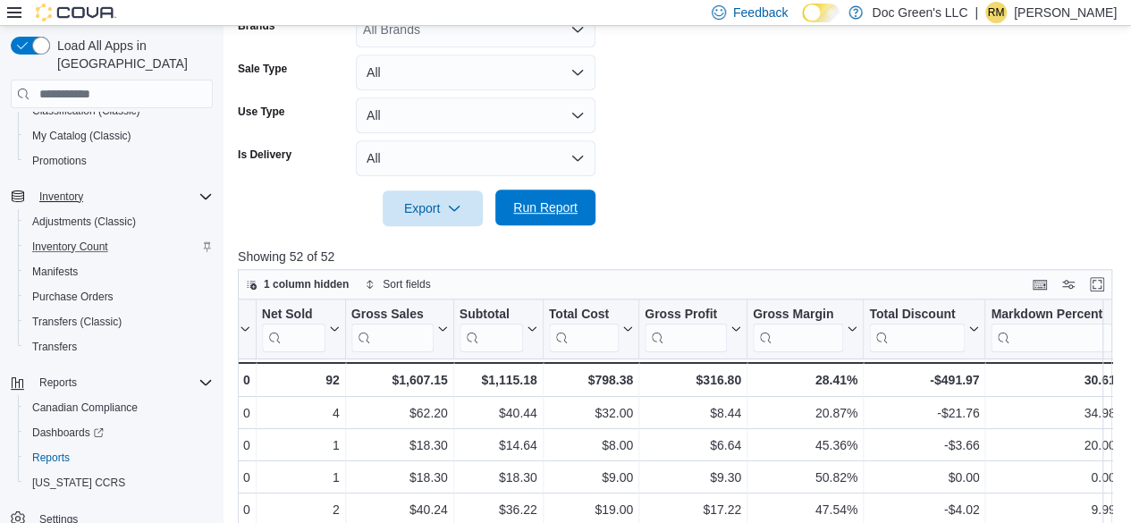
click at [576, 219] on span "Run Report" at bounding box center [545, 208] width 79 height 36
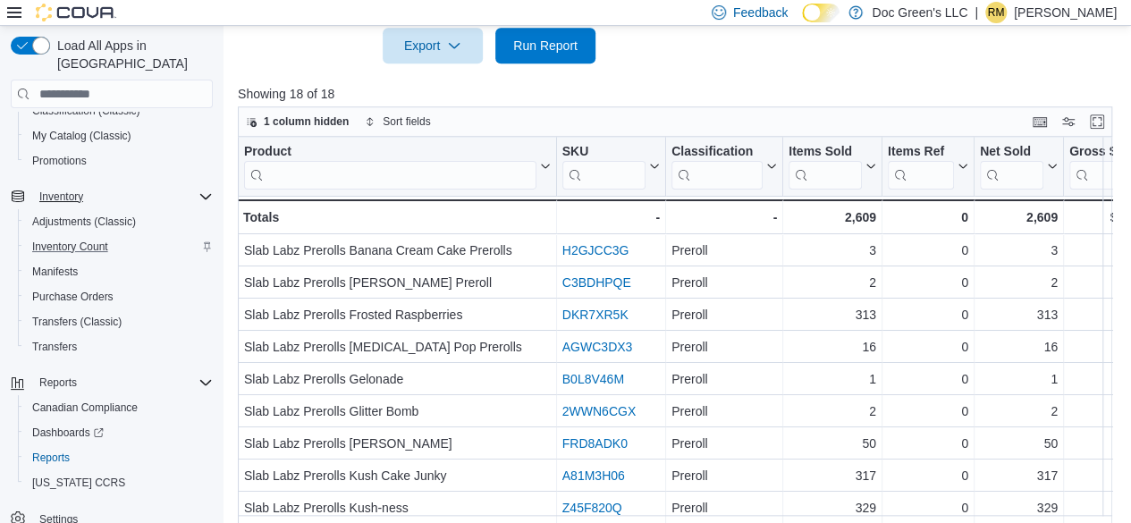
scroll to position [729, 0]
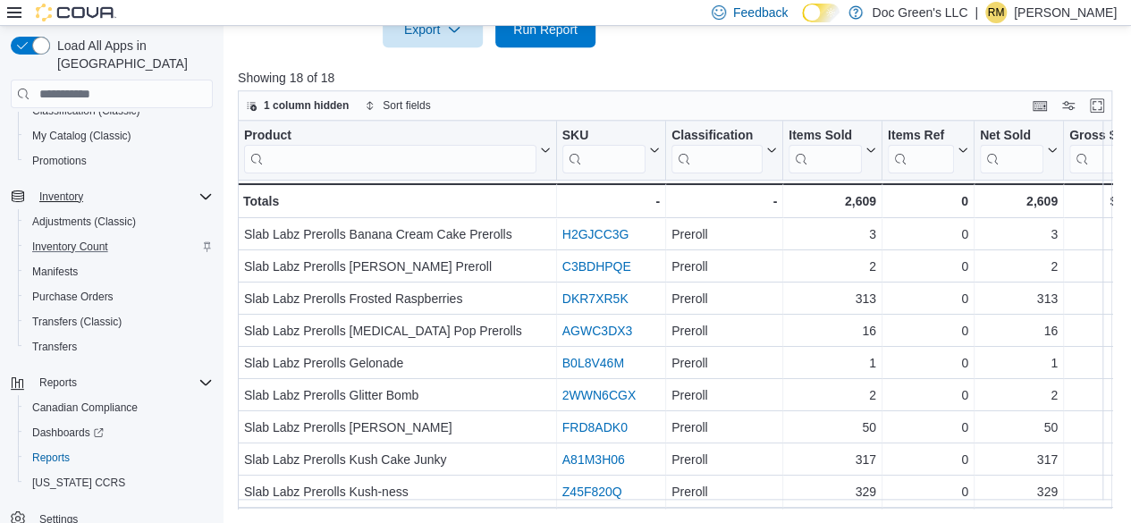
click at [697, 509] on div "Product Click to view column header actions SKU Click to view column header act…" at bounding box center [675, 315] width 874 height 388
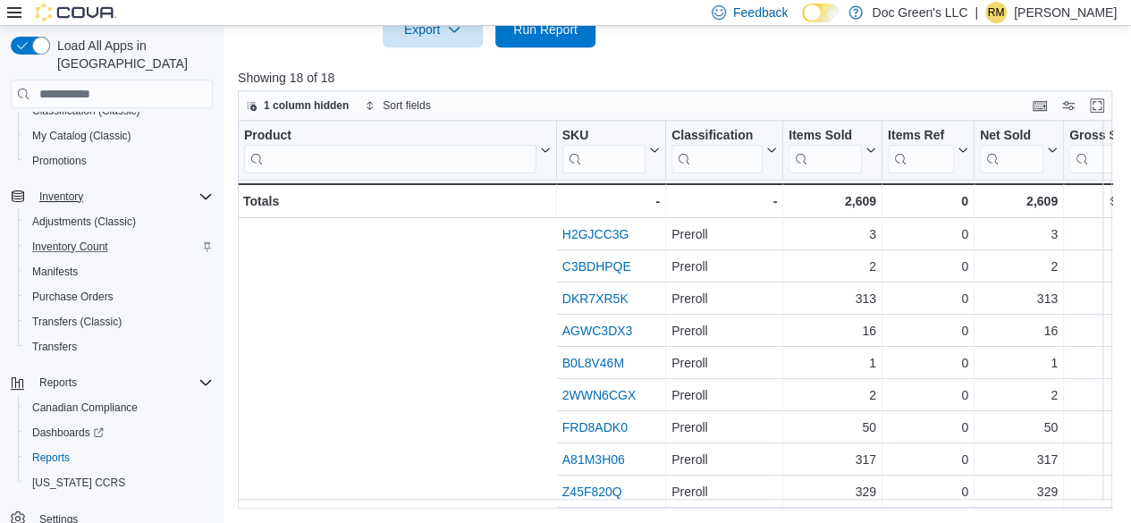
scroll to position [0, 765]
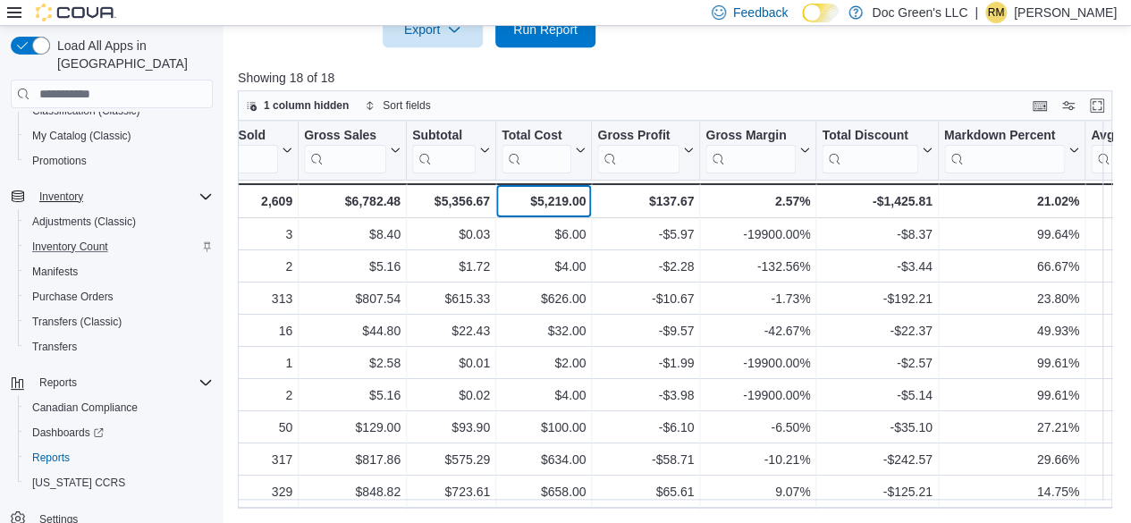
click at [569, 201] on div "$5,219.00" at bounding box center [543, 200] width 84 height 21
copy div "5,219.00"
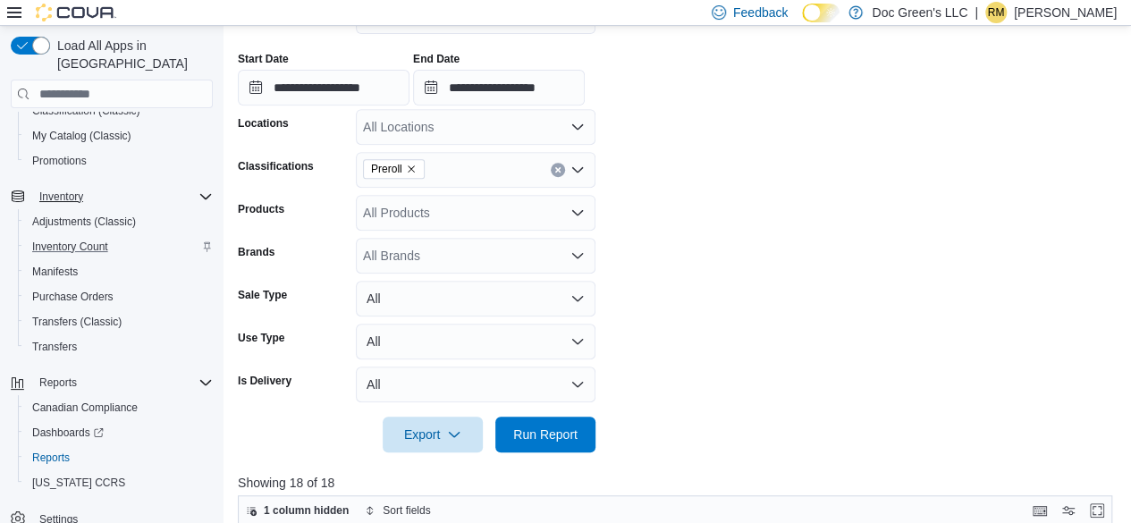
scroll to position [282, 0]
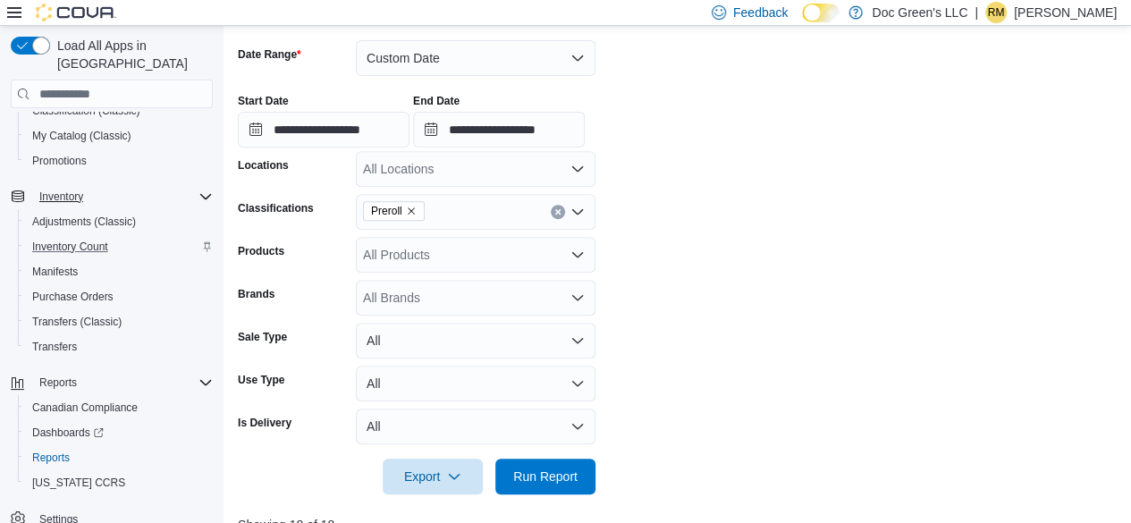
click at [413, 210] on icon "Remove Preroll from selection in this group" at bounding box center [411, 211] width 11 height 11
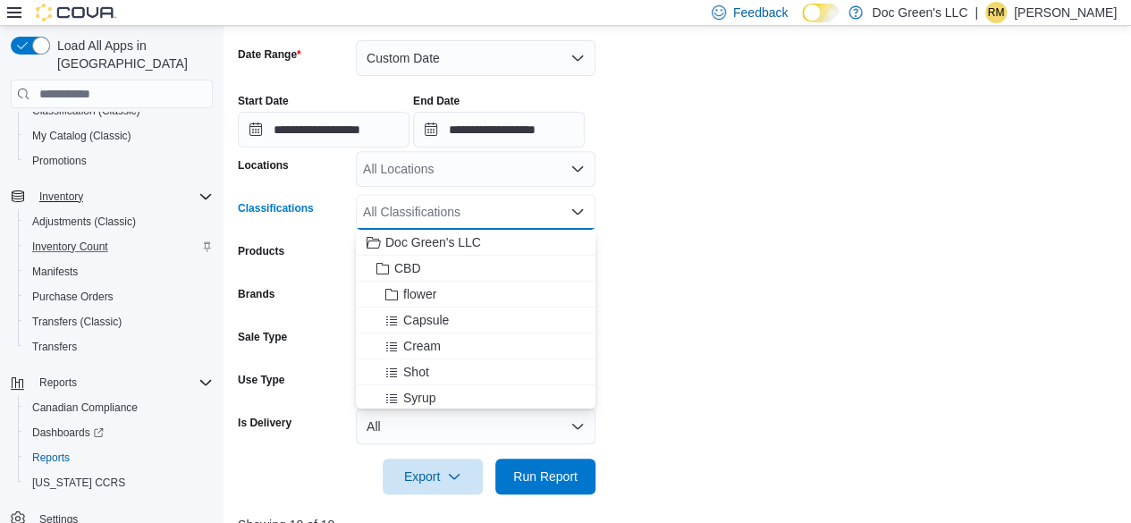
click at [447, 214] on div "All Classifications" at bounding box center [476, 212] width 240 height 36
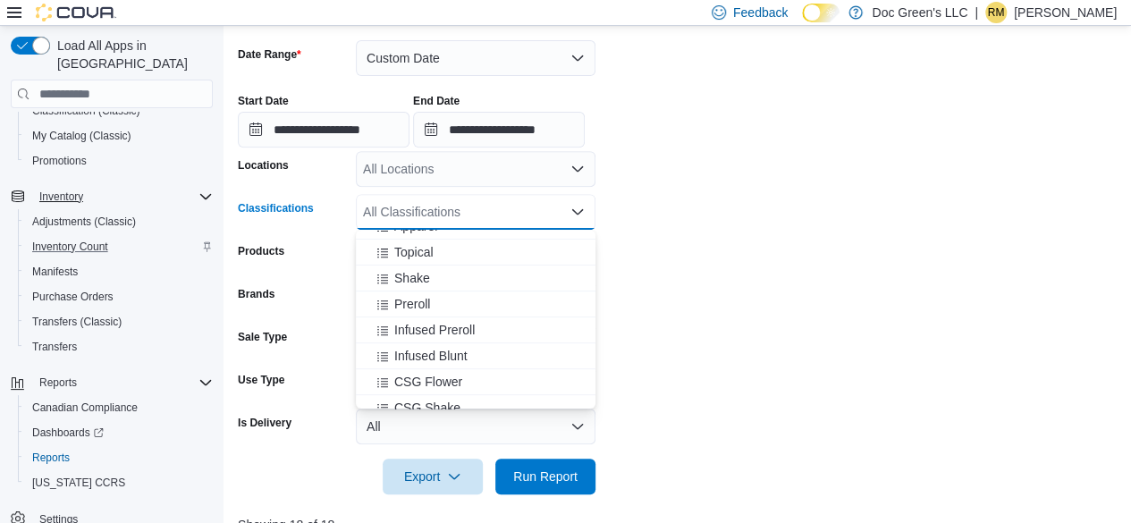
scroll to position [447, 0]
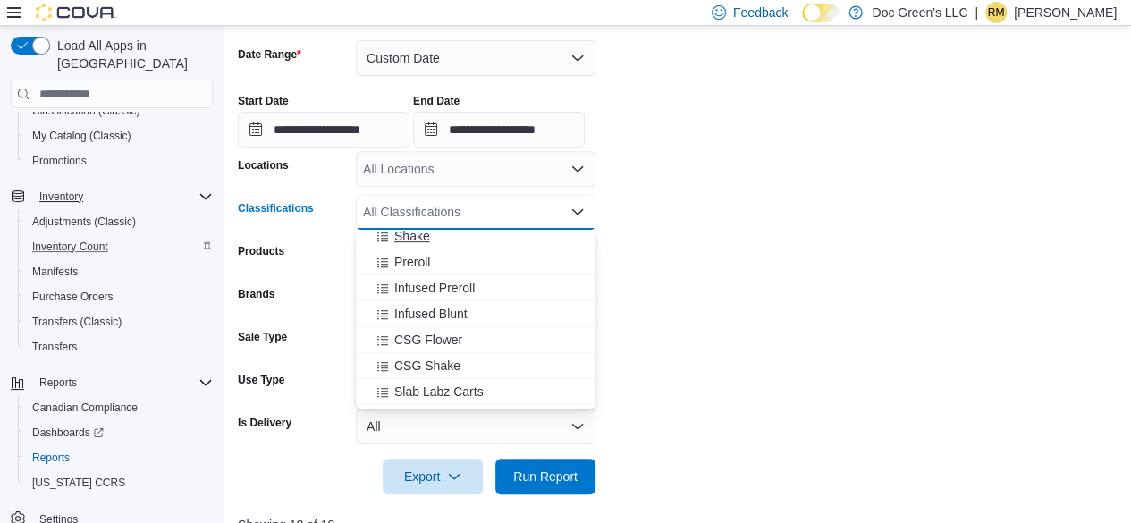
click at [417, 244] on span "Shake" at bounding box center [412, 236] width 36 height 18
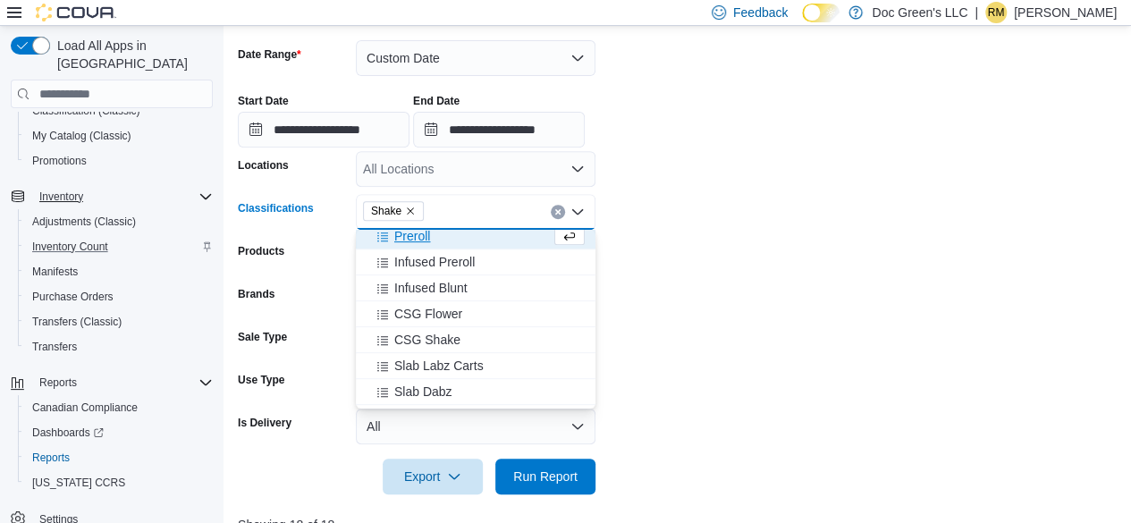
scroll to position [441, 0]
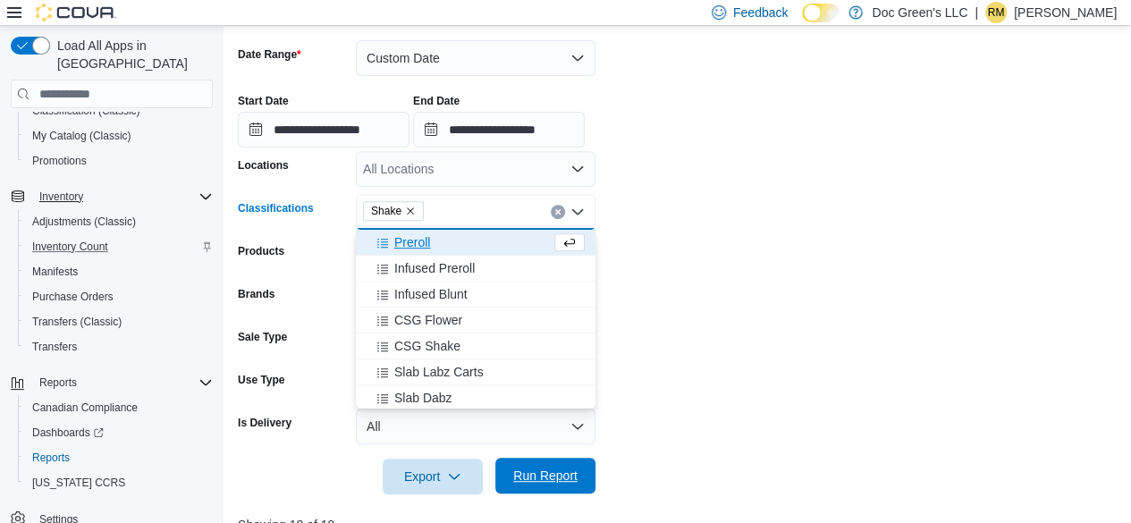
click at [551, 471] on span "Run Report" at bounding box center [545, 476] width 64 height 18
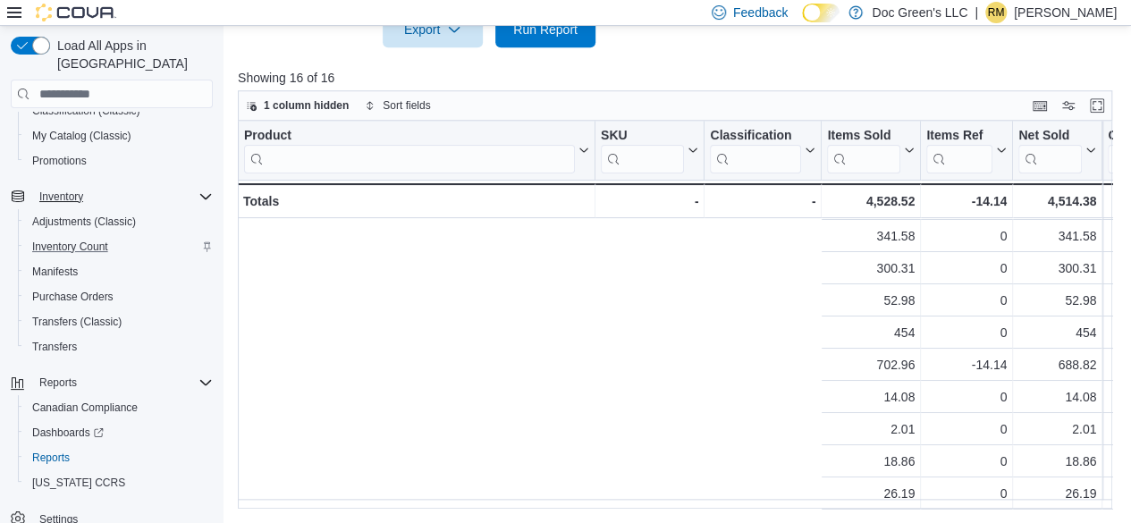
scroll to position [232, 765]
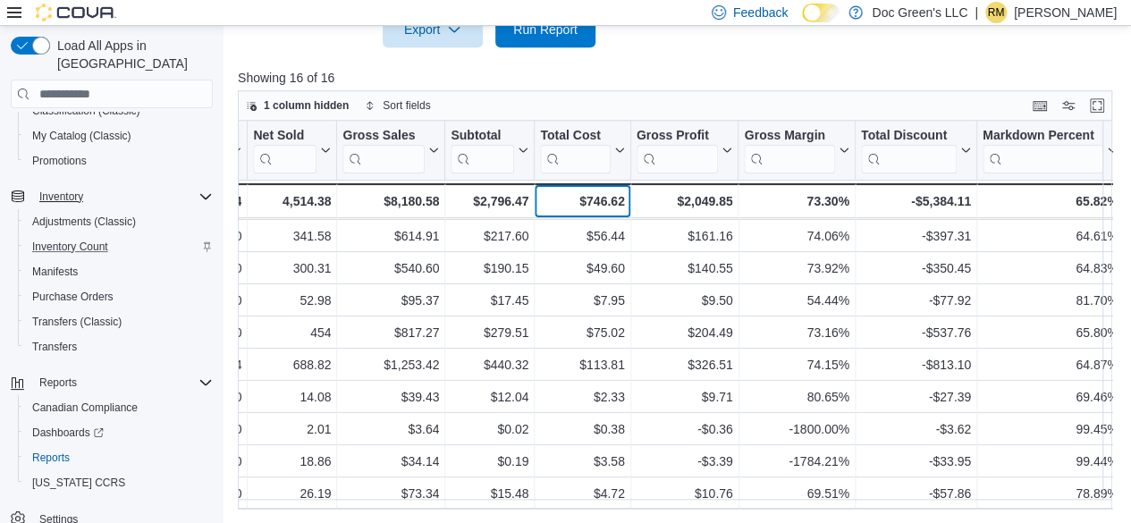
click at [597, 198] on div "$746.62" at bounding box center [582, 200] width 84 height 21
copy div "746.62"
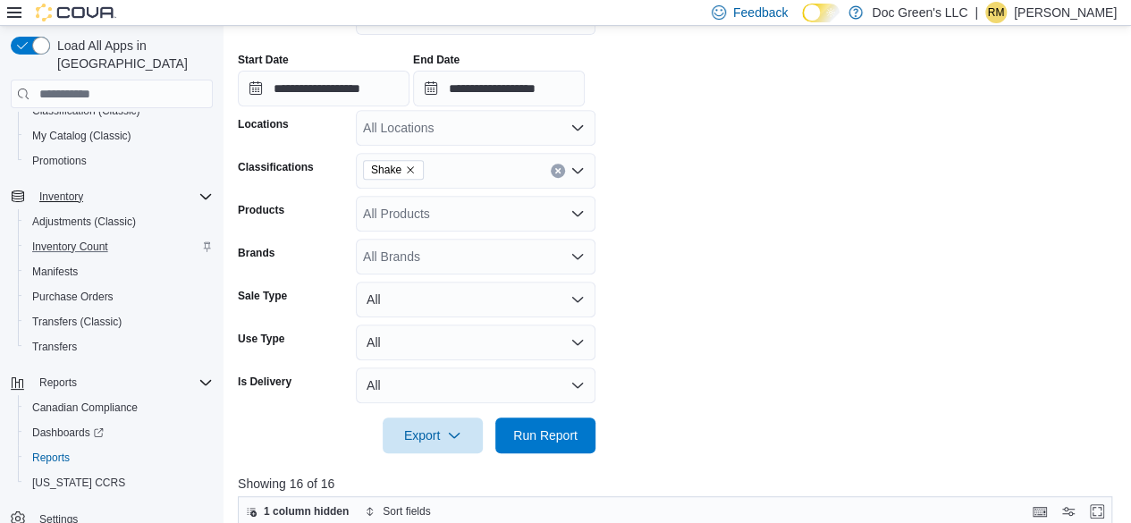
scroll to position [192, 0]
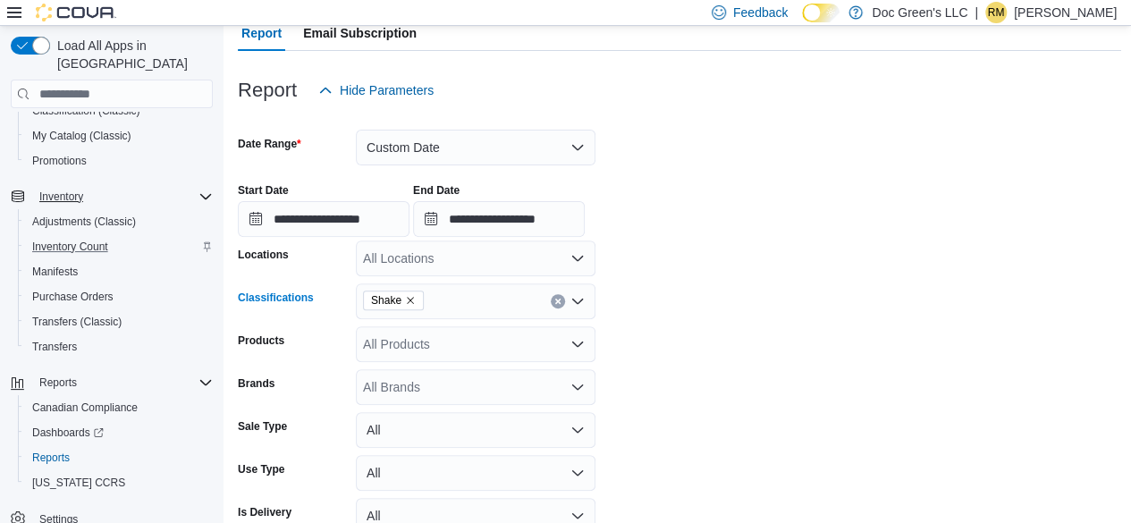
click at [558, 305] on button "Clear input" at bounding box center [558, 301] width 14 height 14
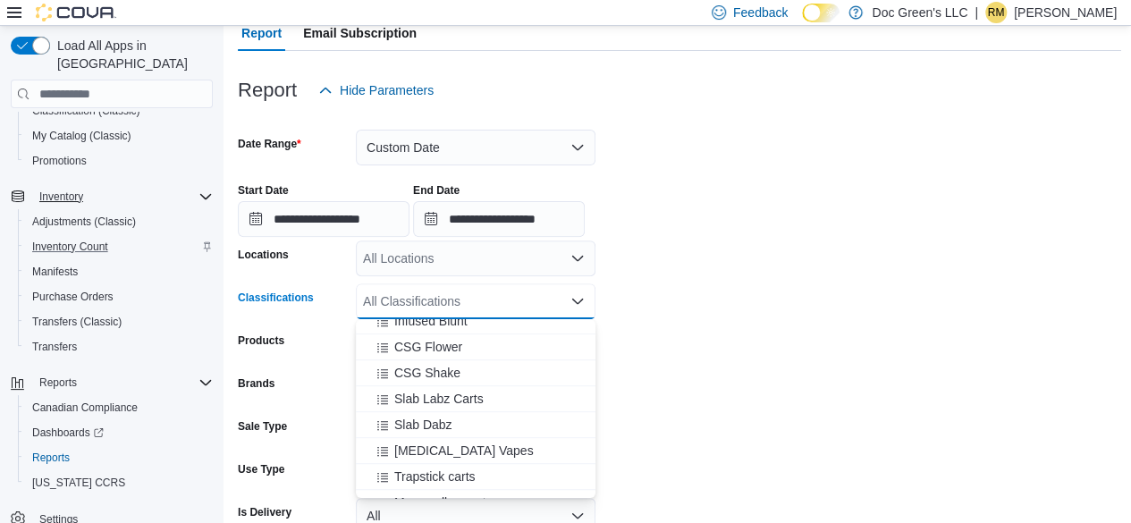
scroll to position [536, 0]
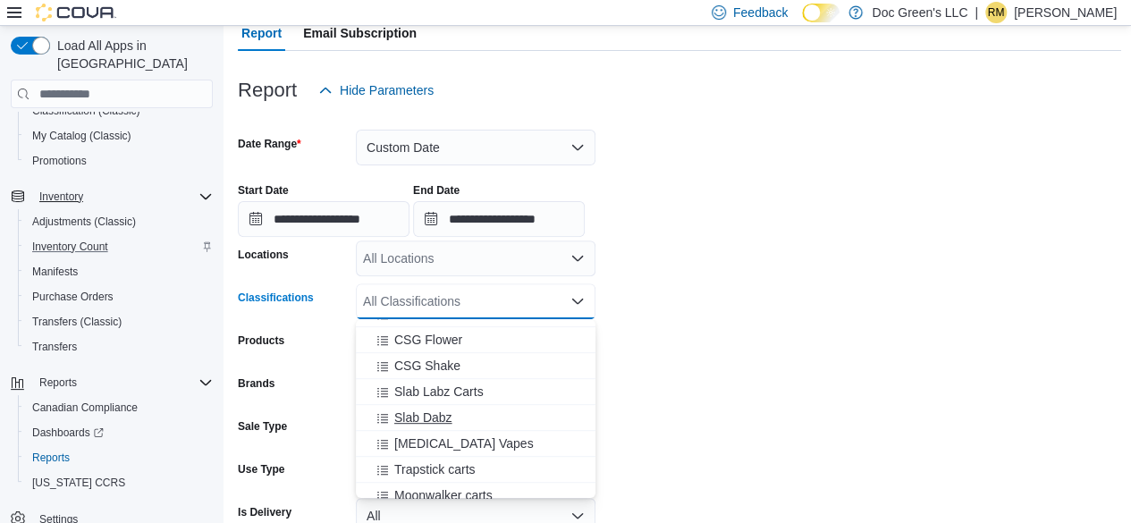
click at [456, 420] on div "Slab Dabz" at bounding box center [475, 418] width 218 height 18
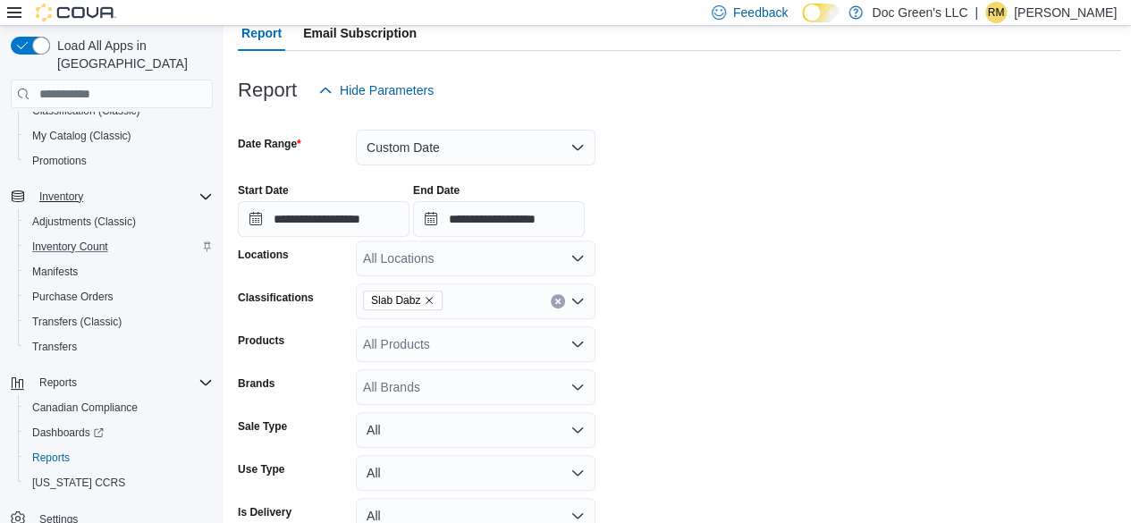
click at [715, 262] on form "**********" at bounding box center [679, 346] width 883 height 476
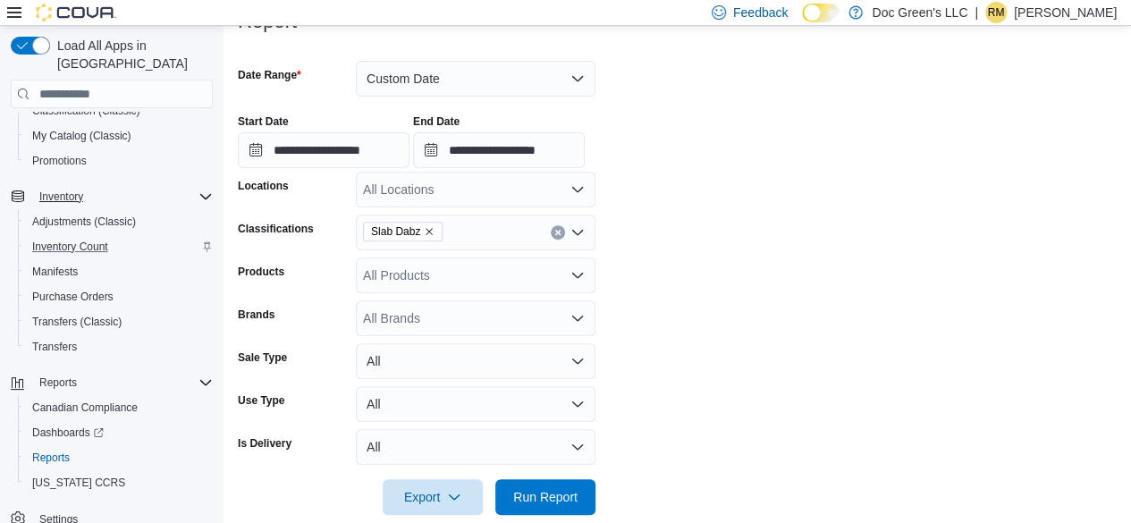
scroll to position [460, 0]
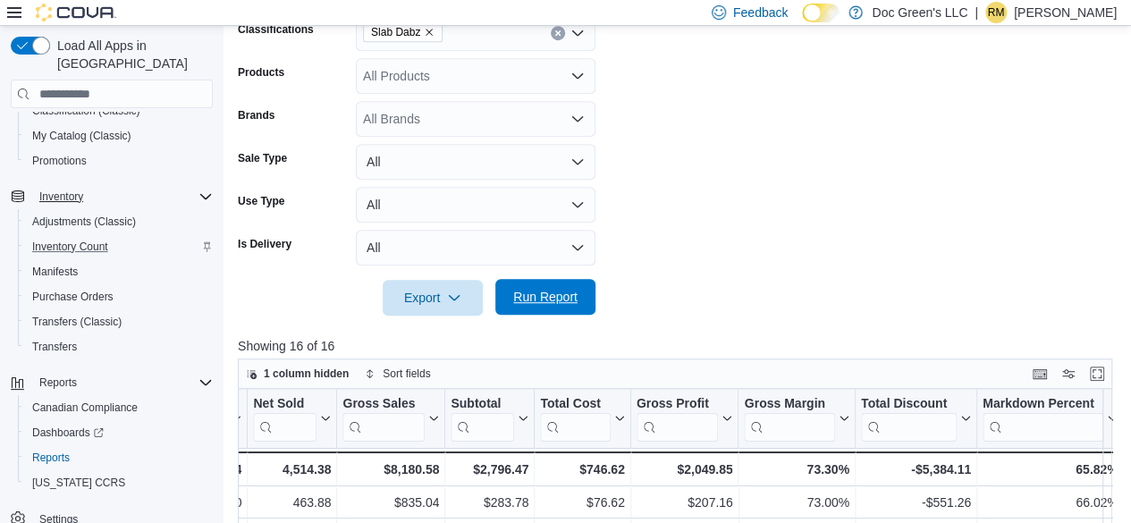
click at [588, 314] on button "Run Report" at bounding box center [545, 297] width 100 height 36
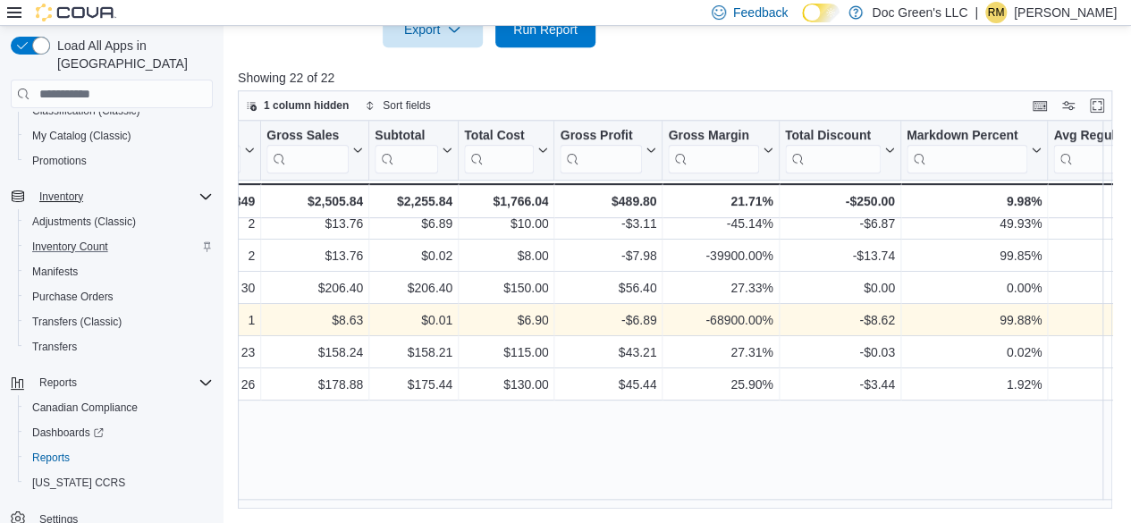
scroll to position [0, 765]
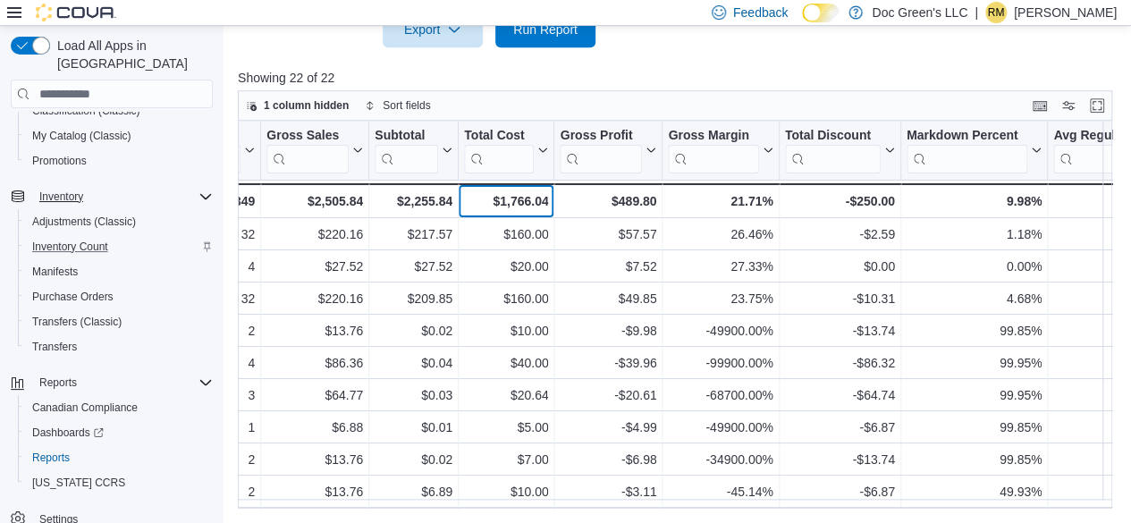
click at [521, 190] on div "$1,766.04" at bounding box center [506, 200] width 84 height 21
copy div "1,766.04"
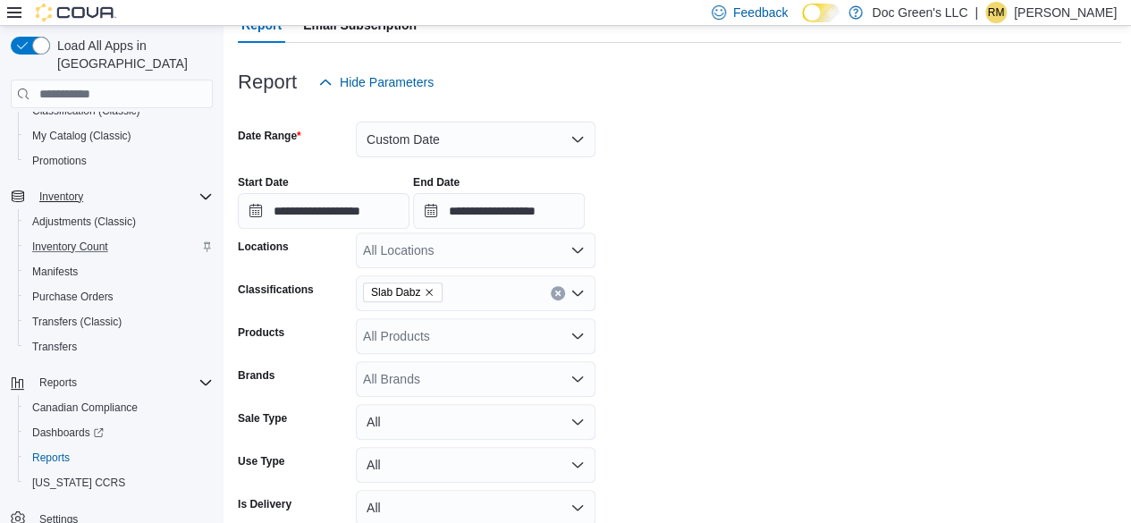
scroll to position [192, 0]
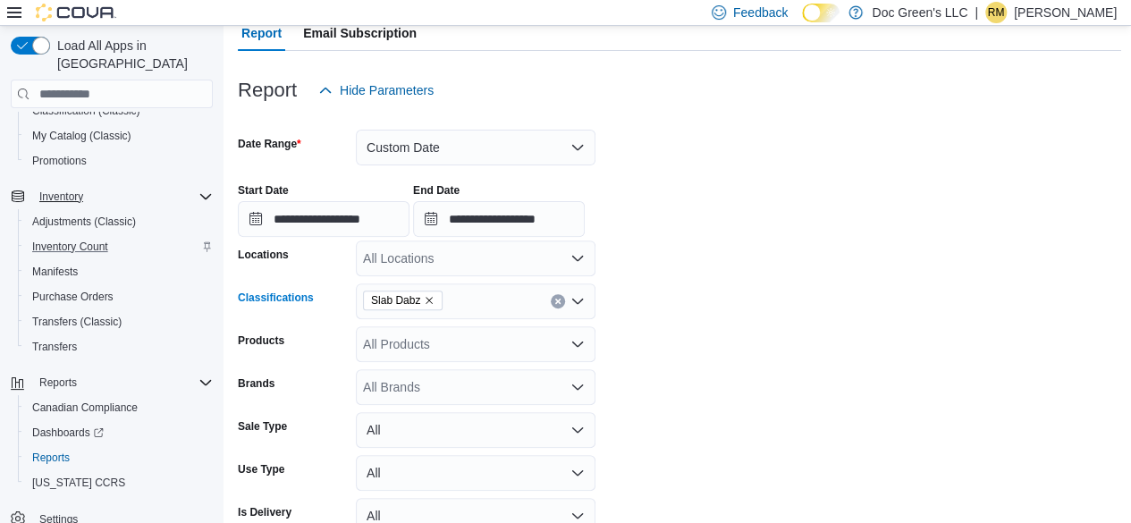
click at [559, 311] on div "Slab Dabz" at bounding box center [476, 301] width 240 height 36
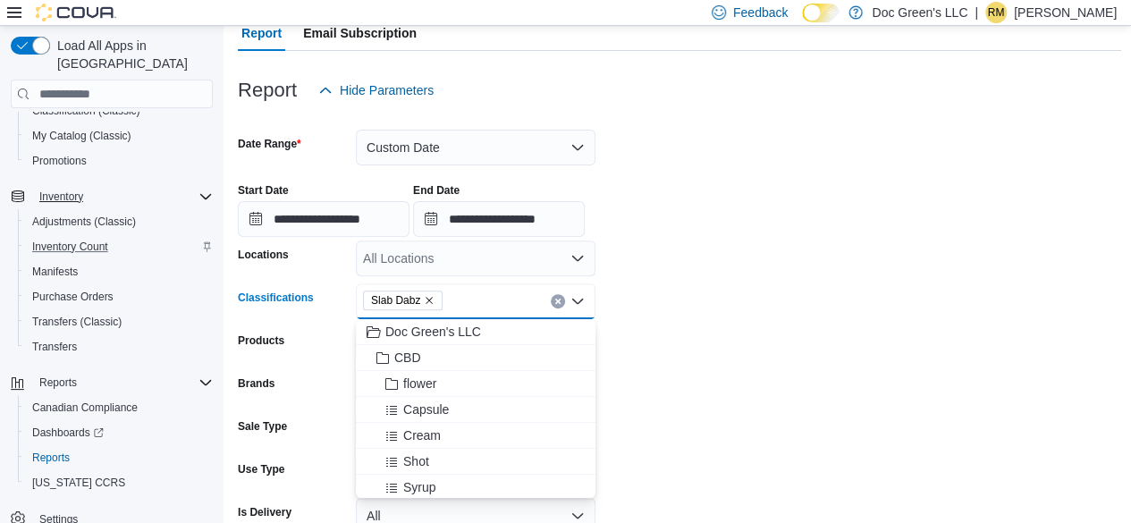
click at [558, 304] on icon "Clear input" at bounding box center [557, 301] width 7 height 7
click at [566, 300] on div "All Classifications Combo box. Selected. Combo box input. All Classifications. …" at bounding box center [476, 301] width 240 height 36
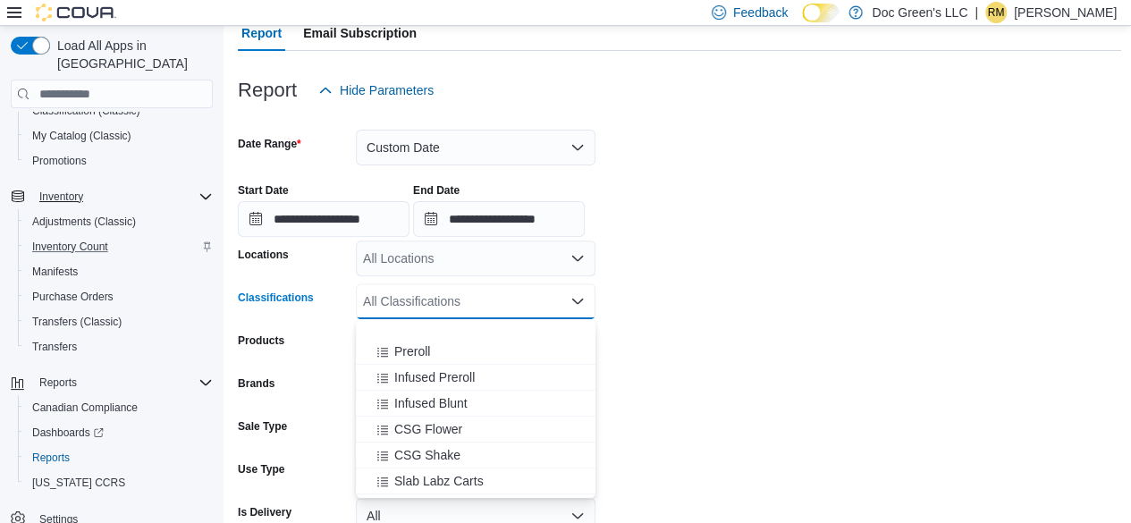
scroll to position [536, 0]
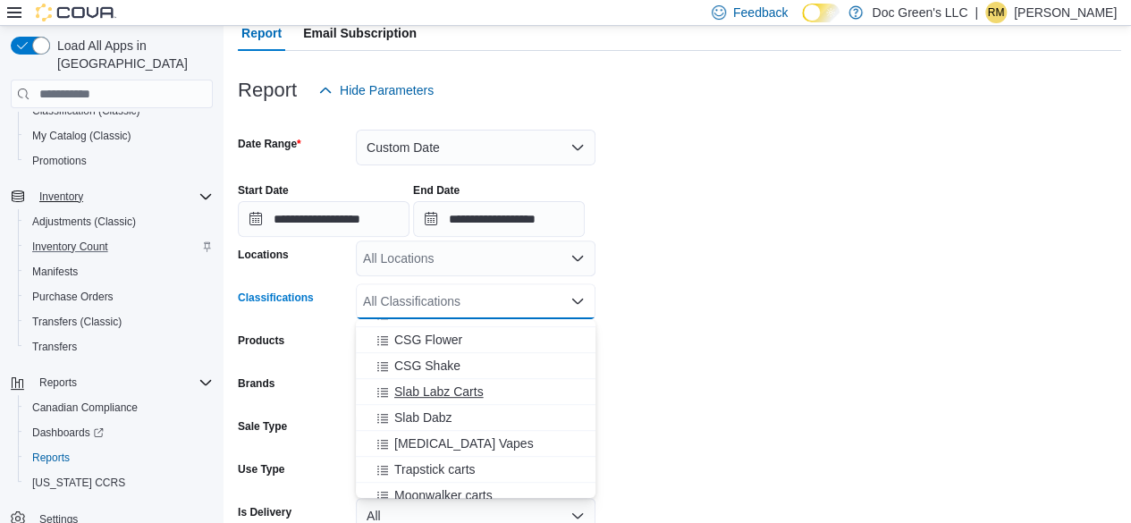
click at [459, 392] on span "Slab Labz Carts" at bounding box center [438, 392] width 89 height 18
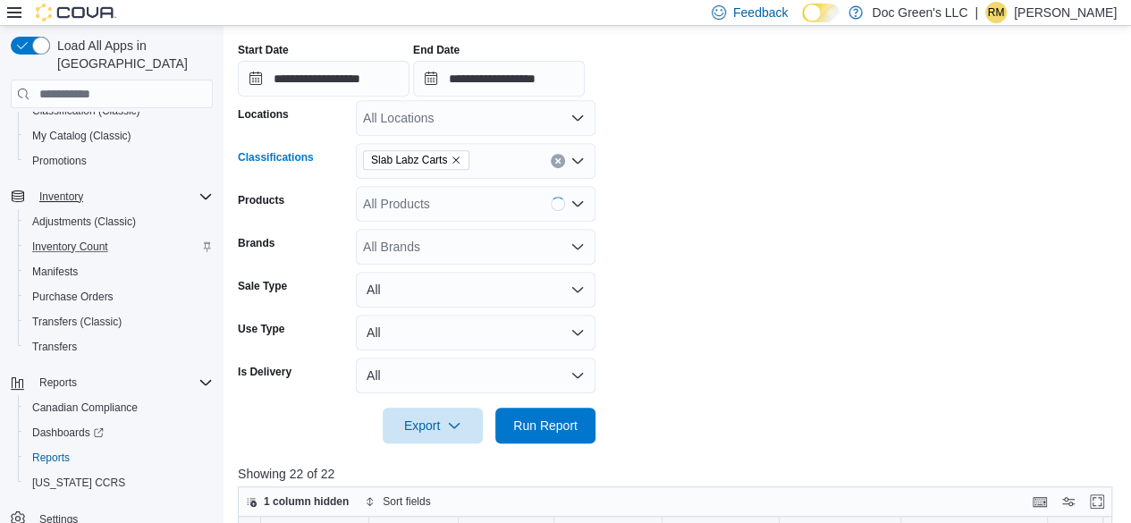
scroll to position [550, 0]
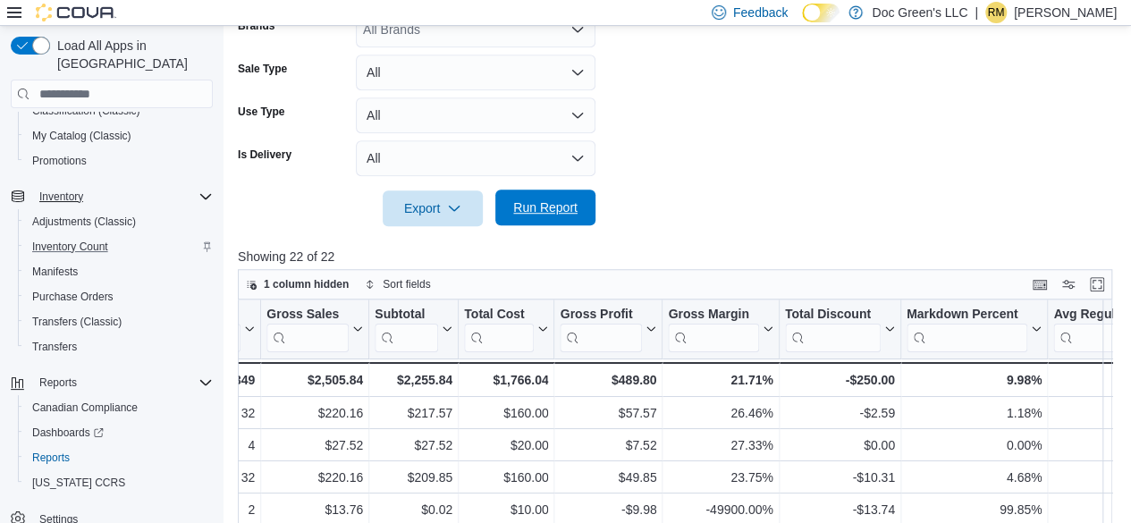
click at [558, 219] on span "Run Report" at bounding box center [545, 208] width 79 height 36
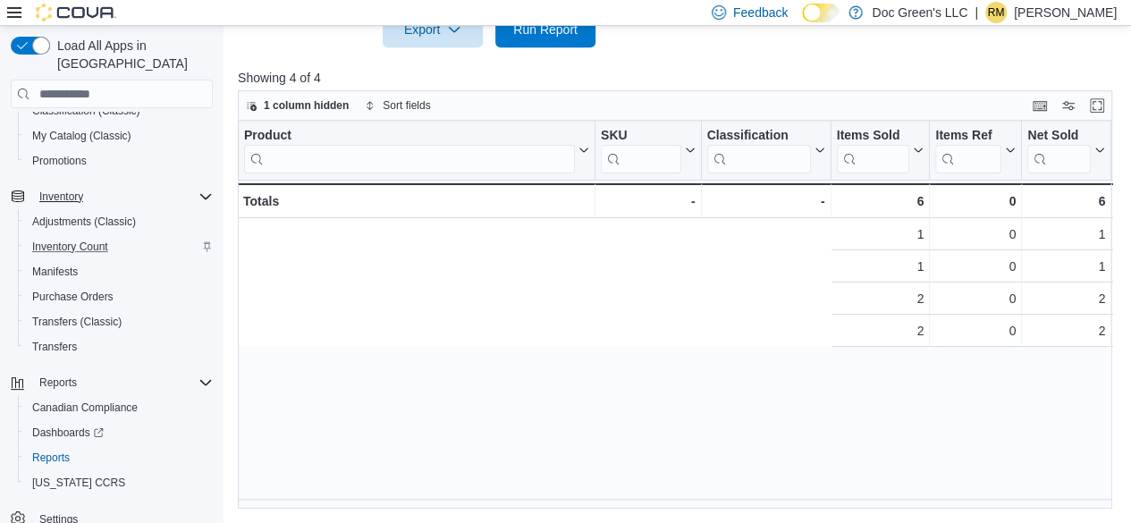
scroll to position [0, 772]
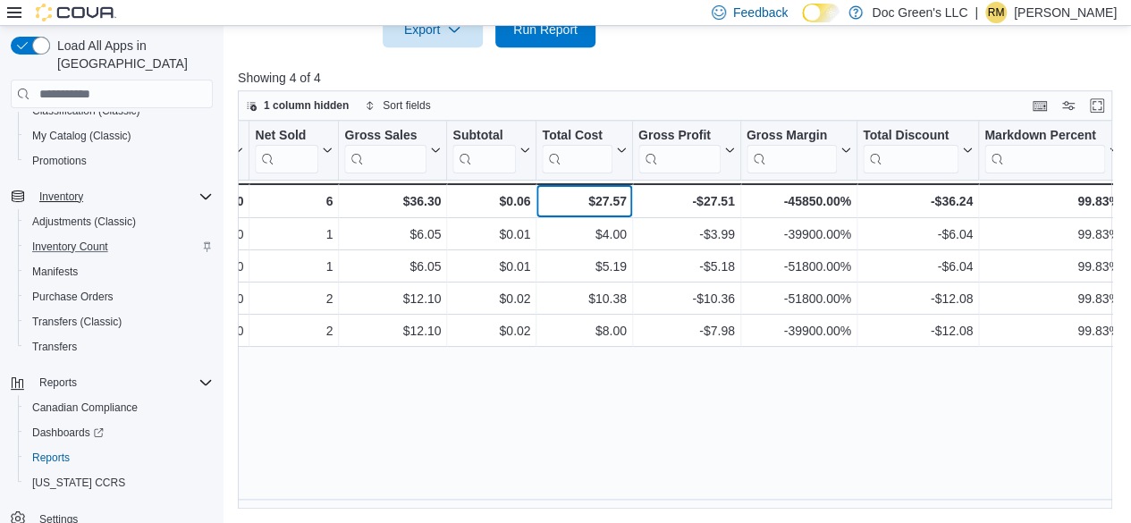
click at [615, 201] on div "$27.57" at bounding box center [584, 200] width 84 height 21
copy div "27.57"
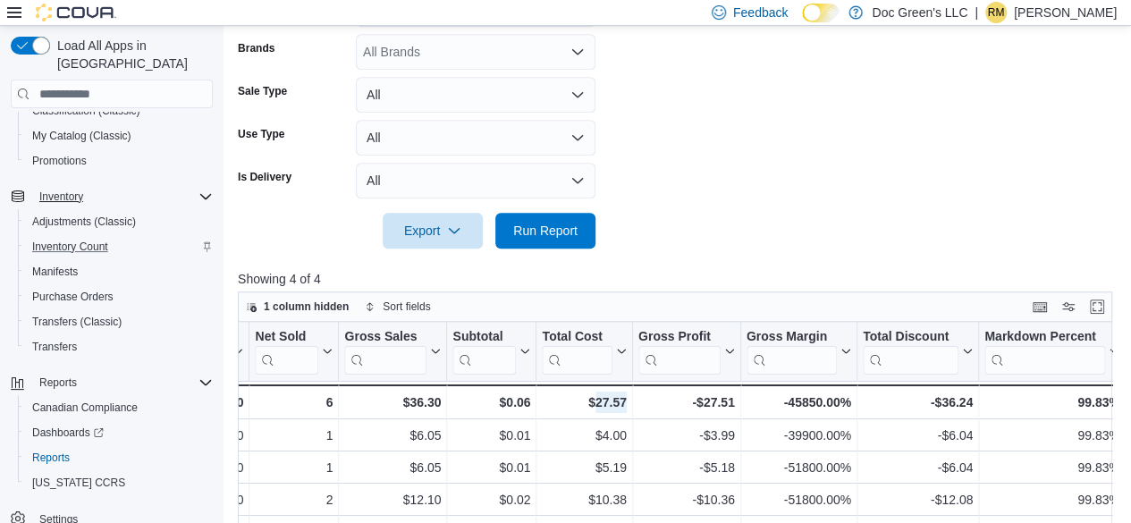
scroll to position [371, 0]
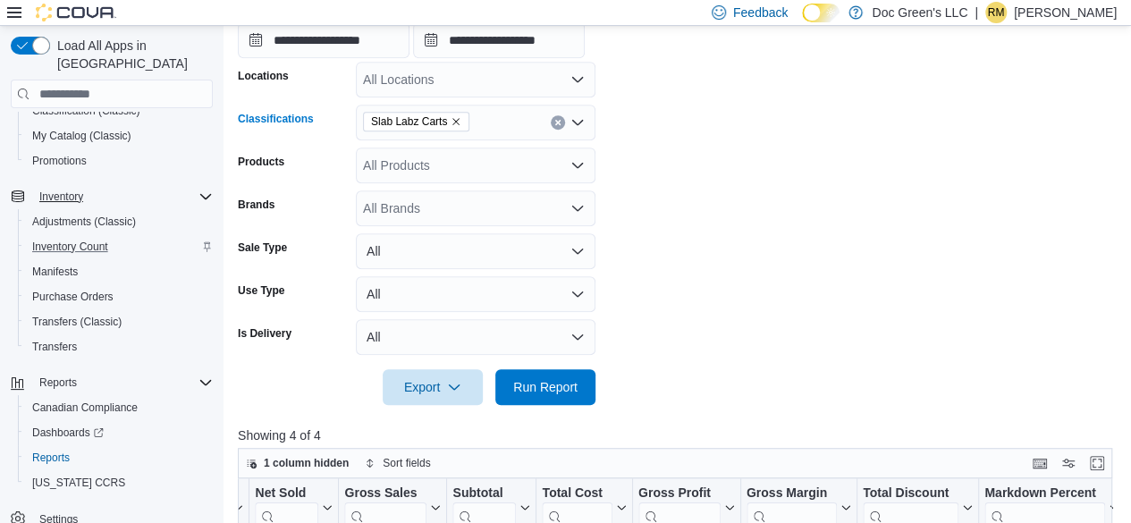
click at [557, 128] on button "Clear input" at bounding box center [558, 122] width 14 height 14
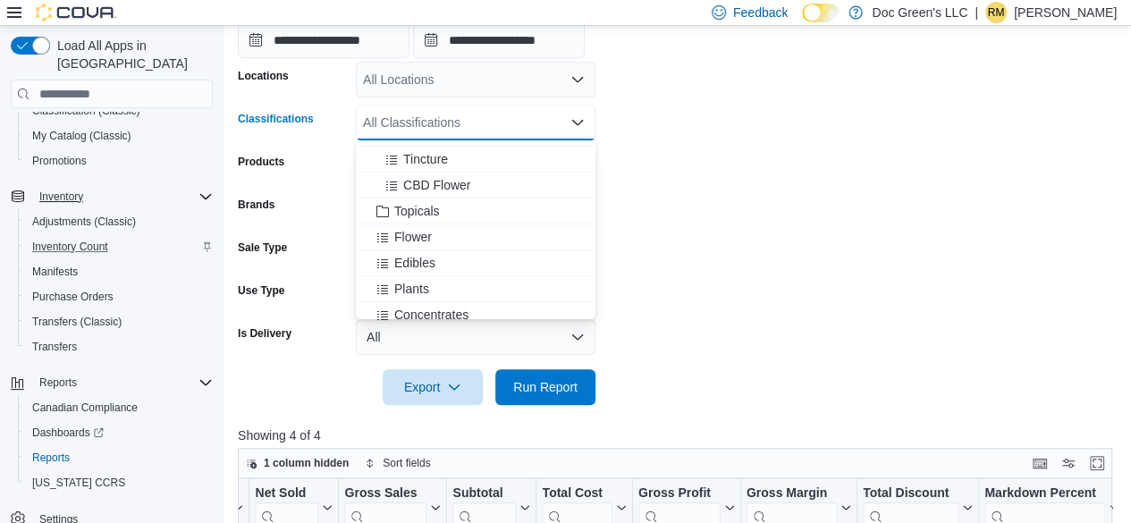
scroll to position [179, 0]
click at [425, 147] on span "Tincture" at bounding box center [425, 156] width 45 height 18
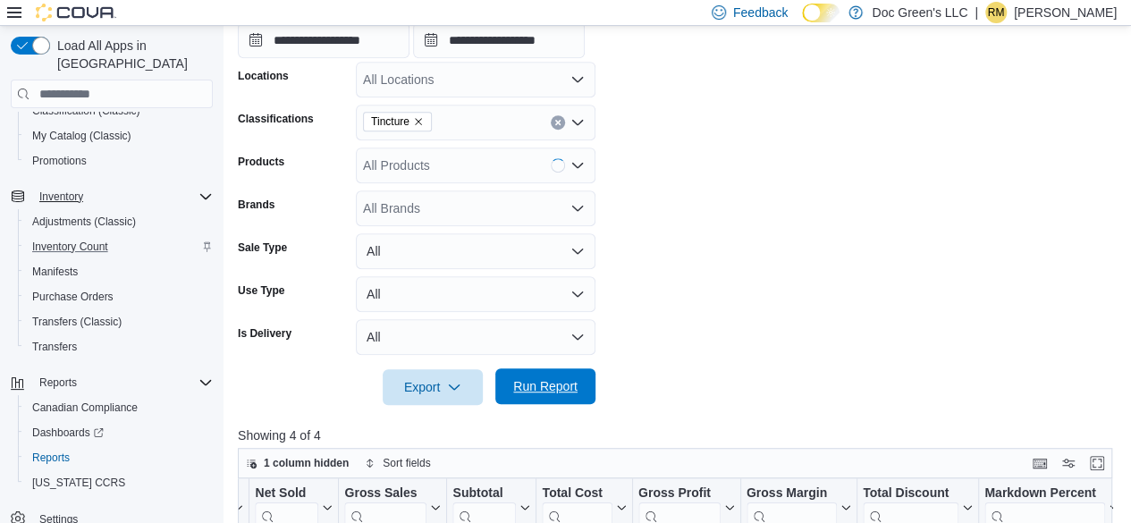
click at [535, 373] on span "Run Report" at bounding box center [545, 386] width 79 height 36
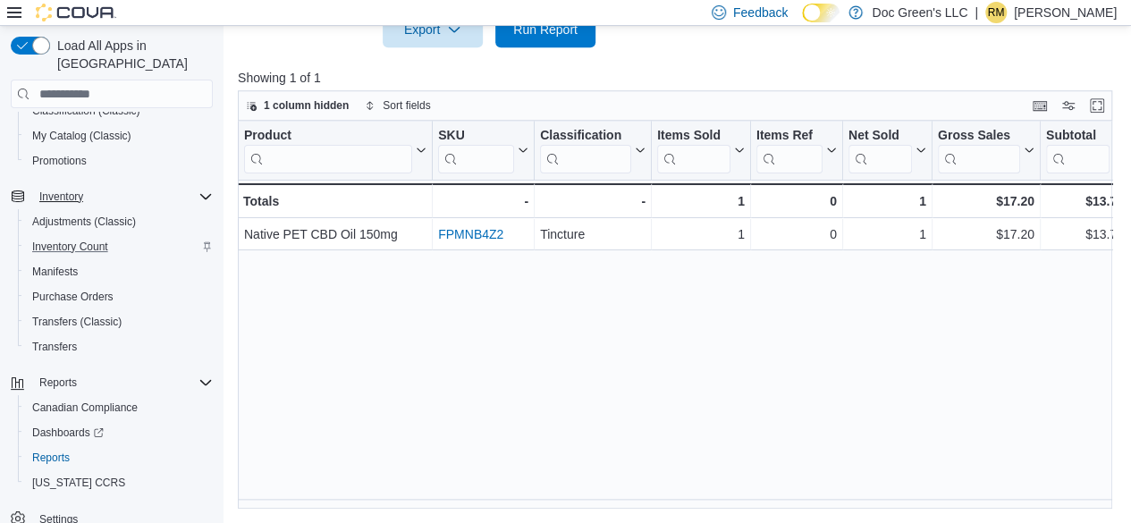
scroll to position [0, 772]
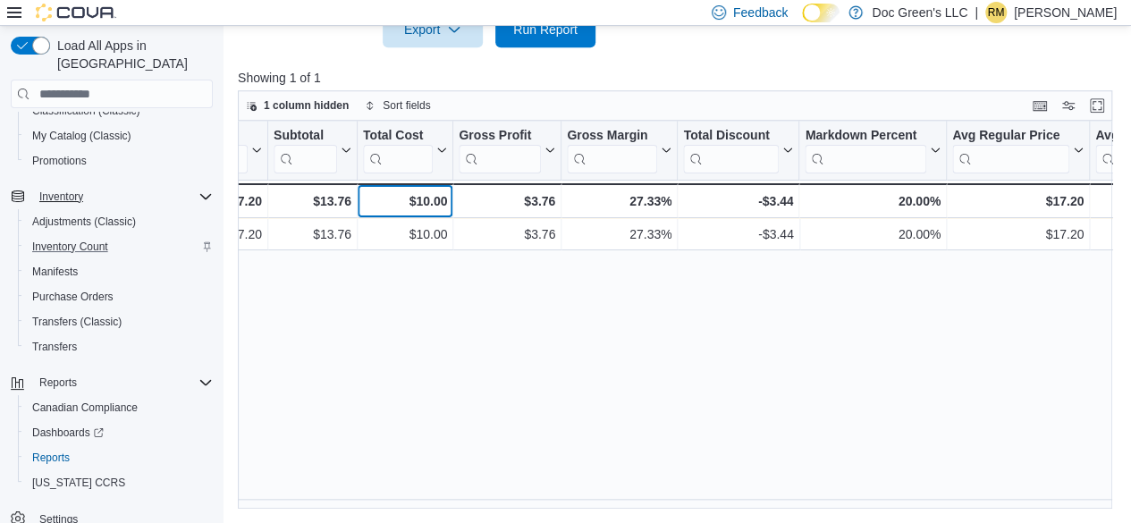
click at [434, 204] on div "$10.00" at bounding box center [405, 200] width 84 height 21
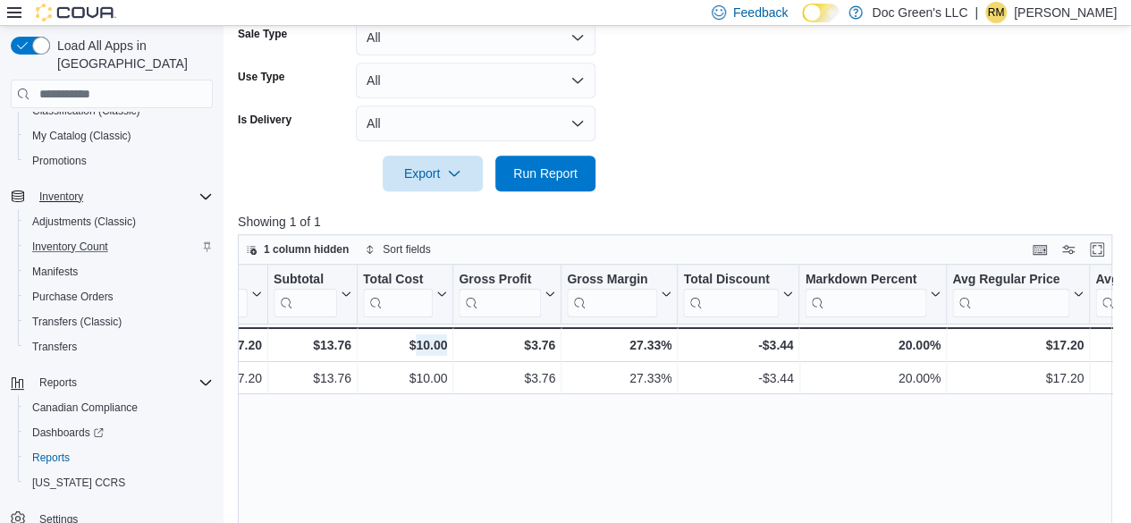
scroll to position [460, 0]
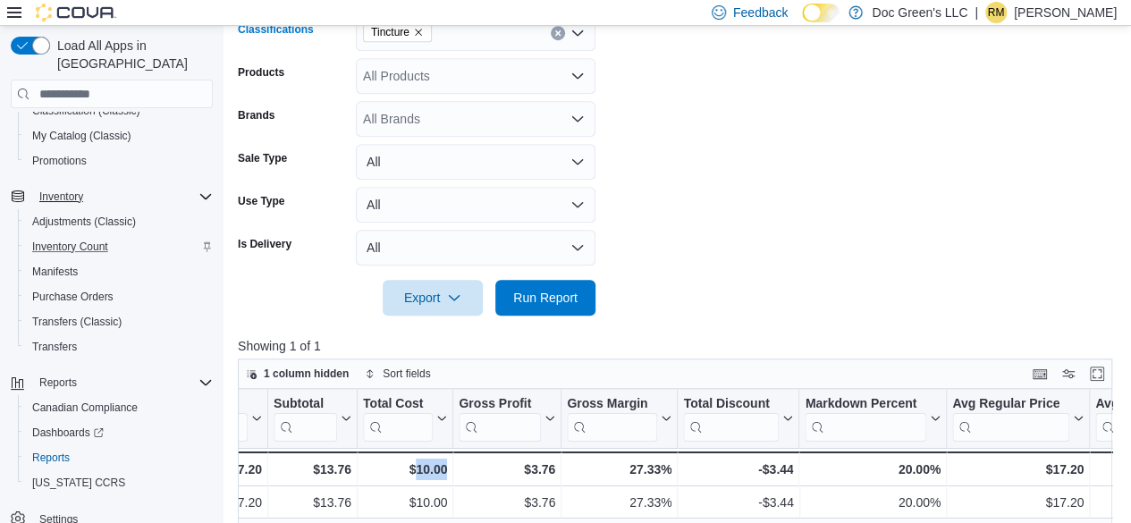
click at [556, 38] on button "Clear input" at bounding box center [558, 33] width 14 height 14
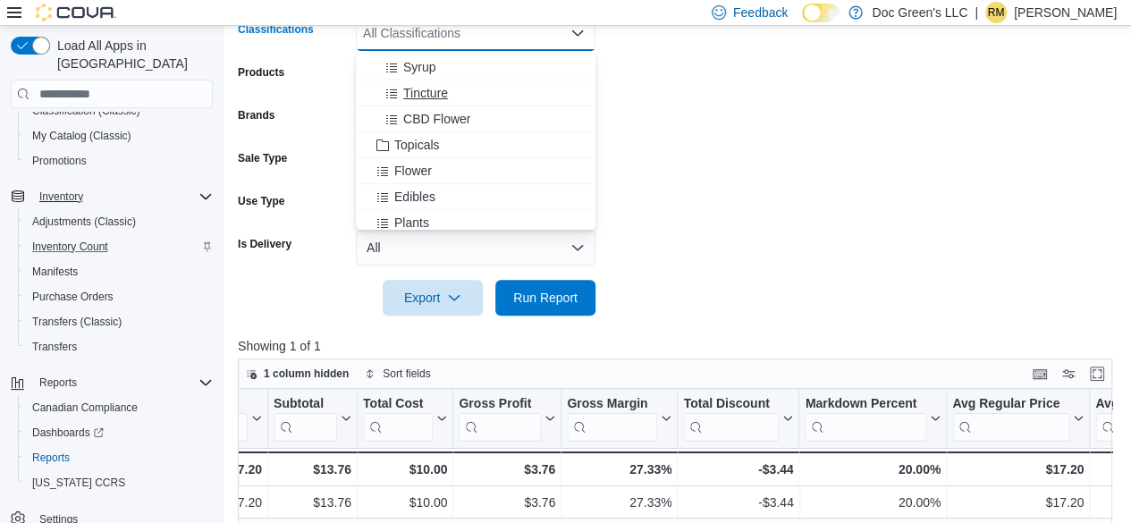
scroll to position [179, 0]
click at [418, 118] on span "Topicals" at bounding box center [417, 118] width 46 height 18
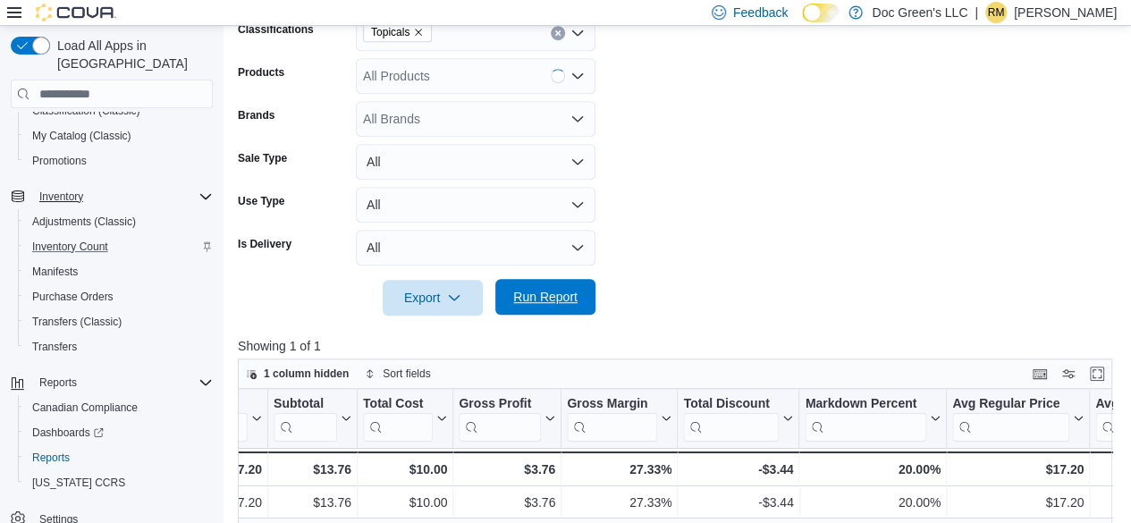
click at [535, 298] on span "Run Report" at bounding box center [545, 297] width 64 height 18
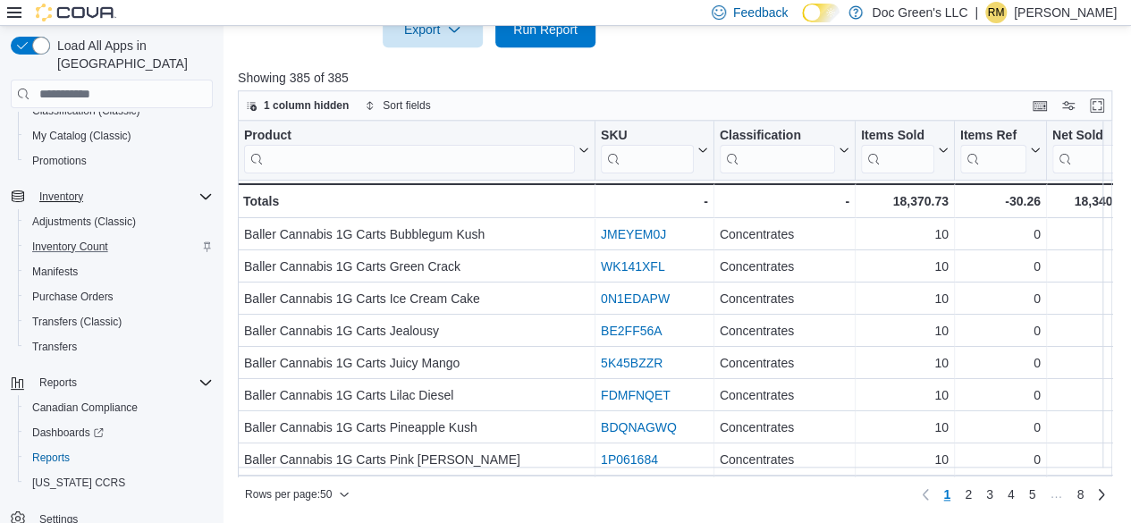
scroll to position [0, 765]
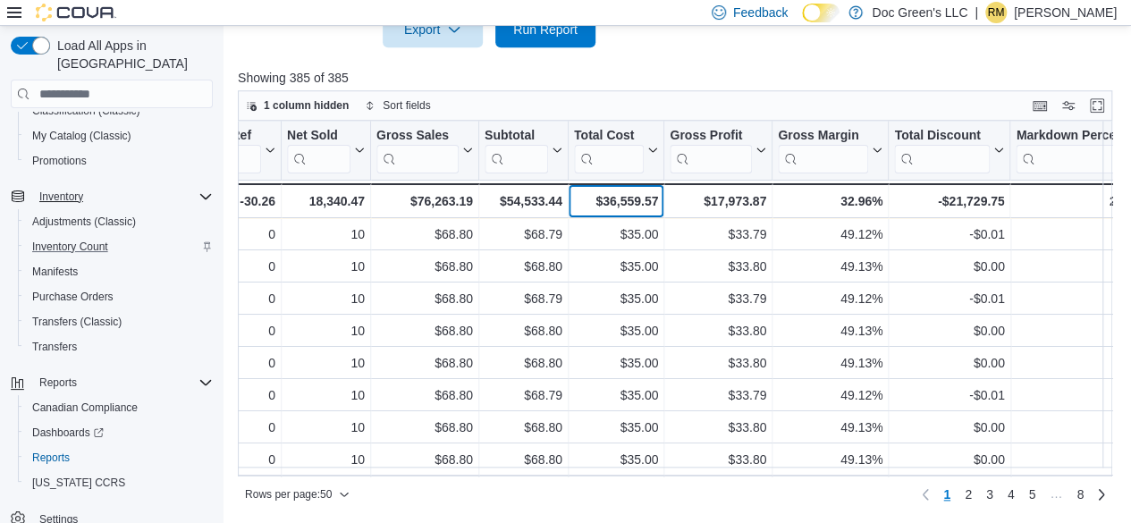
click at [638, 204] on div "$36,559.57" at bounding box center [616, 200] width 84 height 21
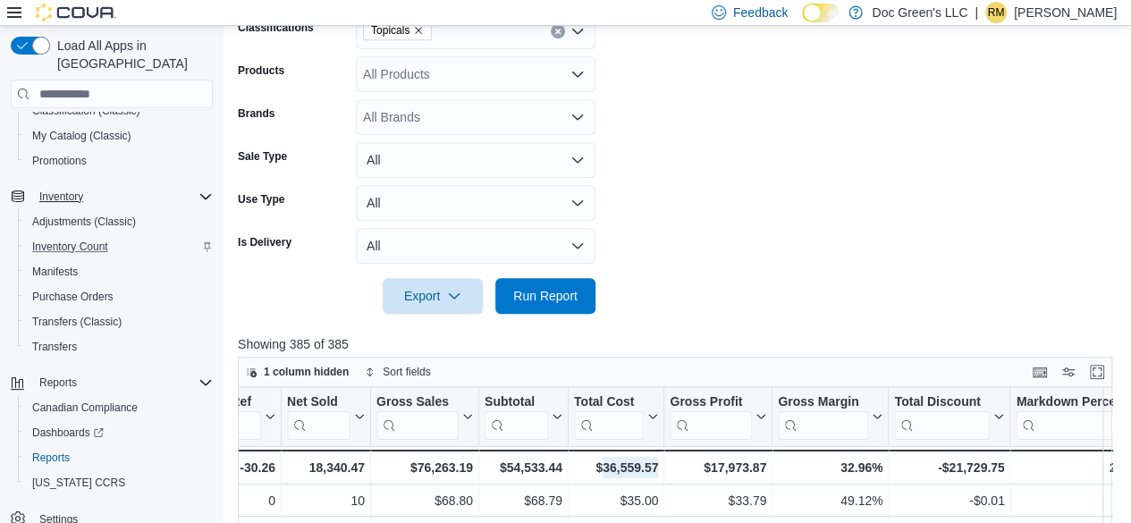
scroll to position [460, 0]
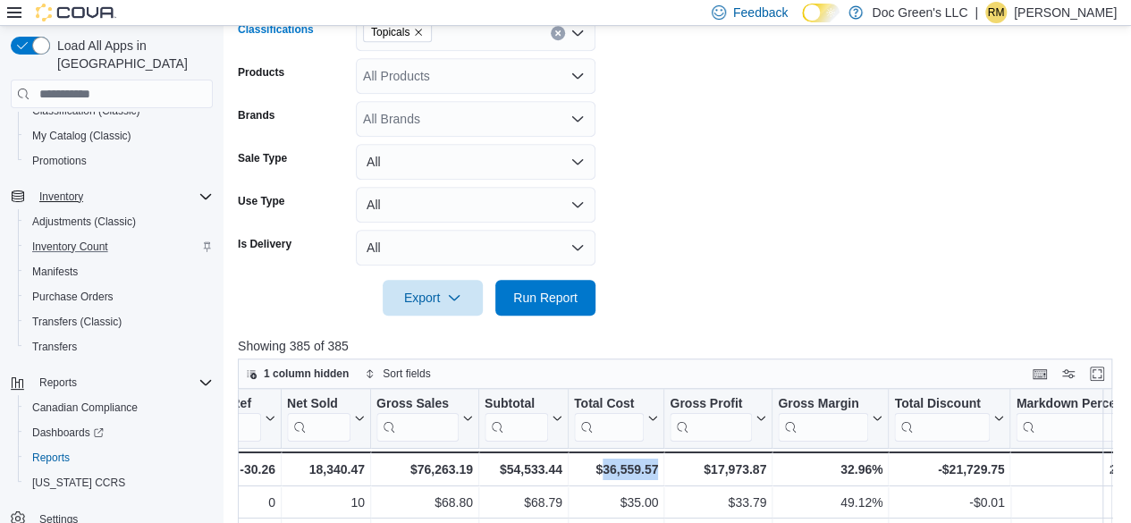
click at [560, 38] on button "Clear input" at bounding box center [558, 33] width 14 height 14
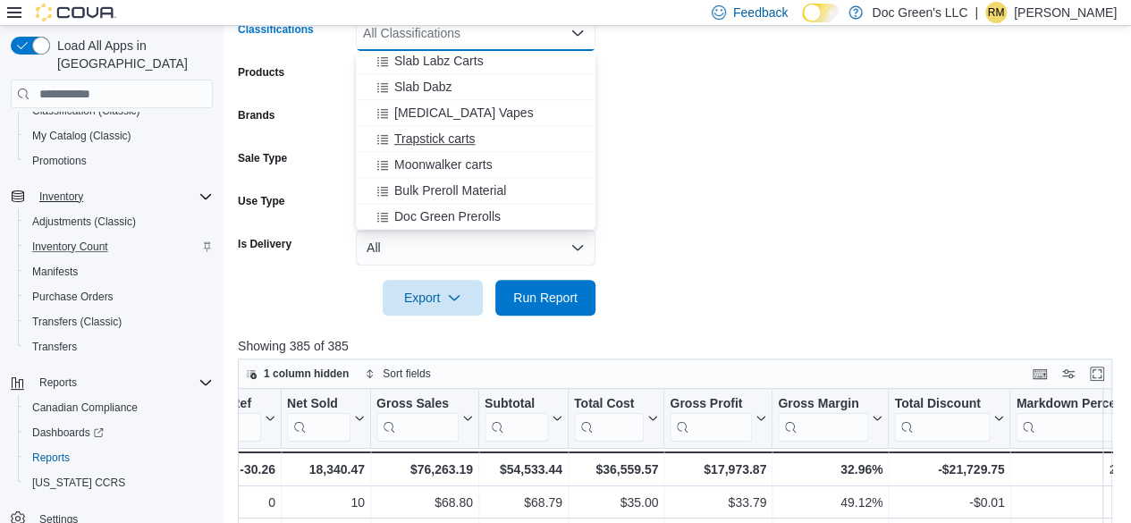
click at [459, 146] on span "Trapstick carts" at bounding box center [434, 139] width 81 height 18
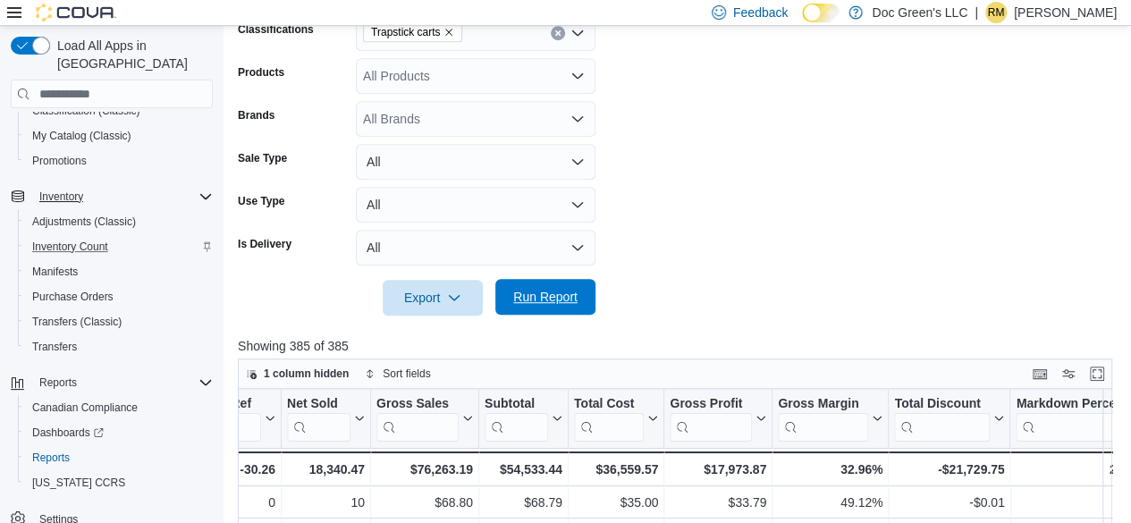
click at [558, 308] on span "Run Report" at bounding box center [545, 297] width 79 height 36
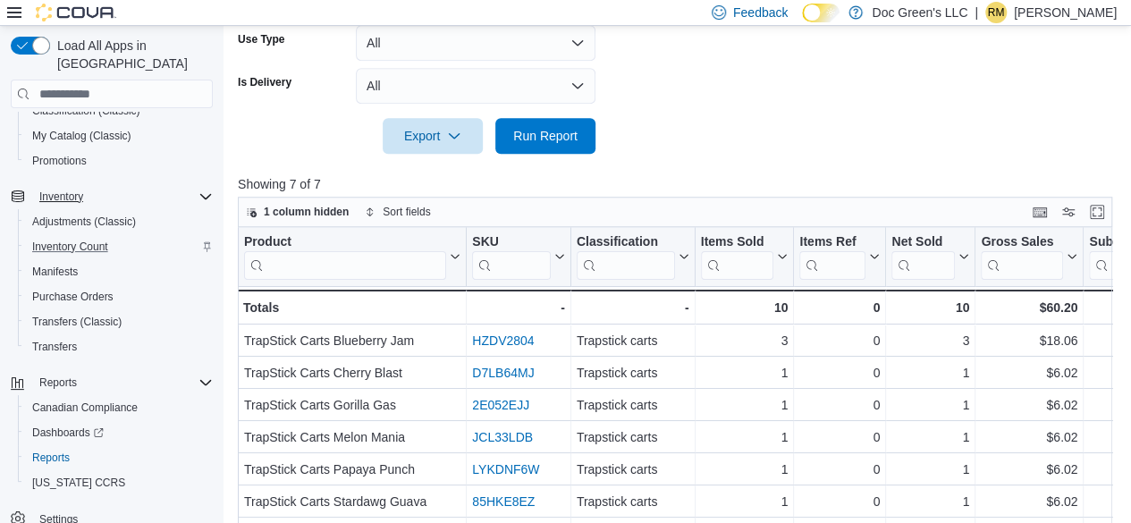
scroll to position [729, 0]
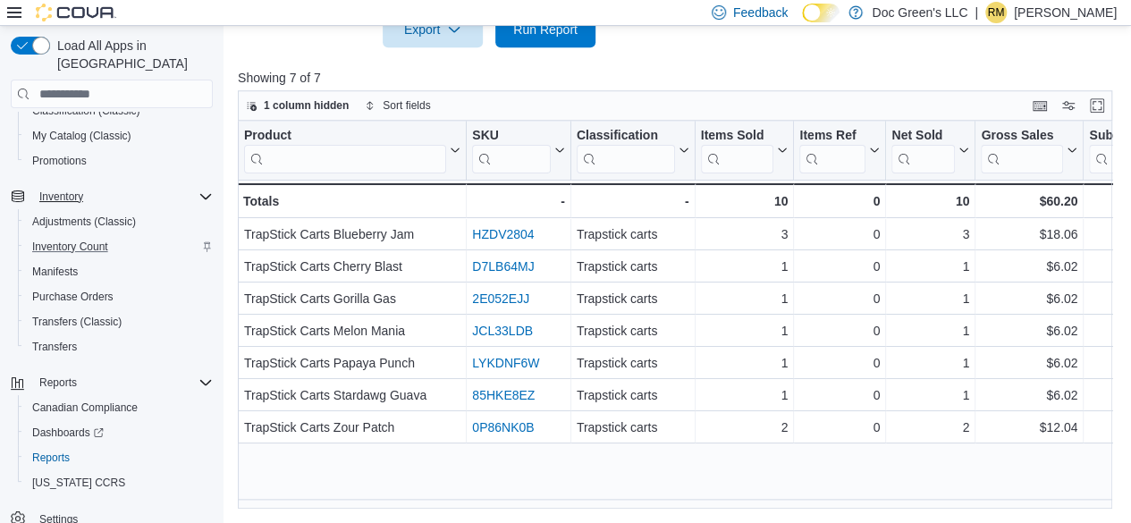
click at [665, 509] on div "Product Click to view column header actions SKU Click to view column header act…" at bounding box center [675, 315] width 874 height 388
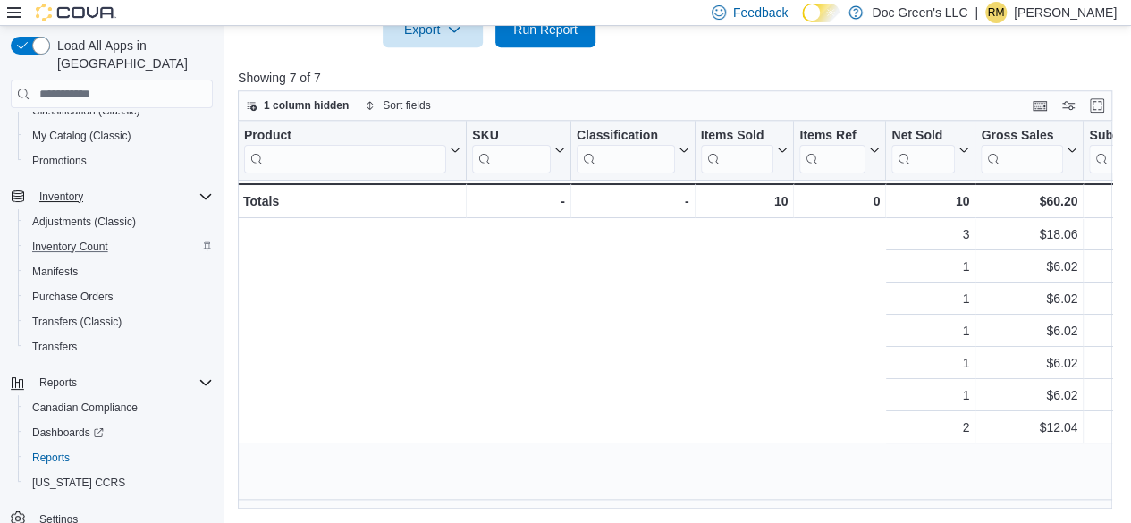
scroll to position [0, 772]
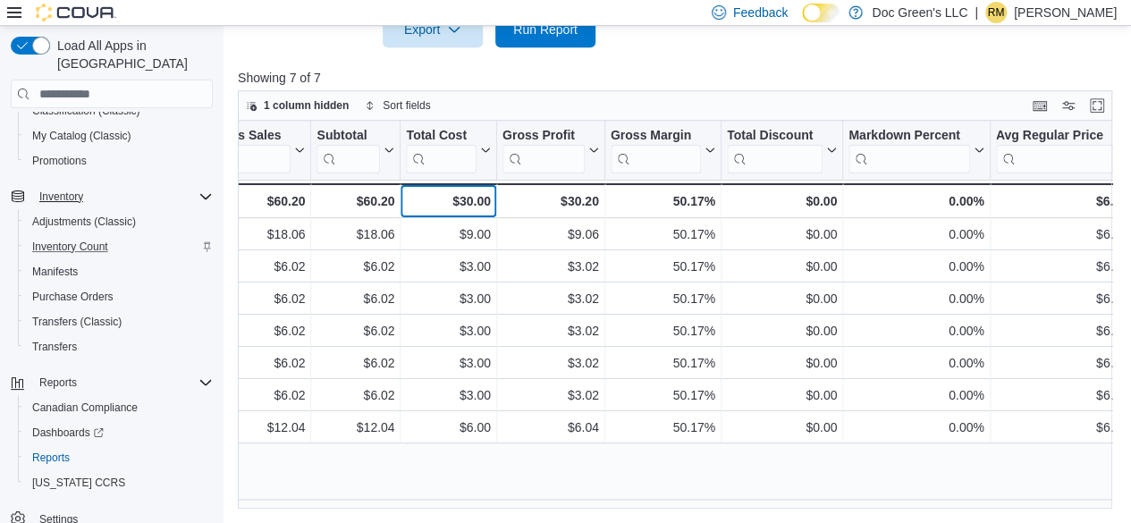
click at [470, 191] on div "$30.00" at bounding box center [448, 200] width 84 height 21
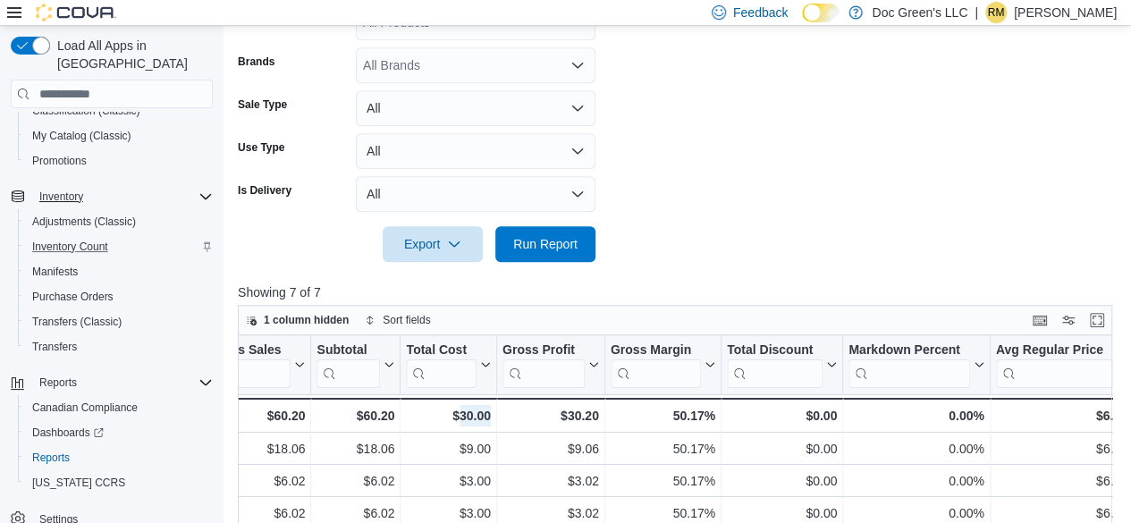
scroll to position [371, 0]
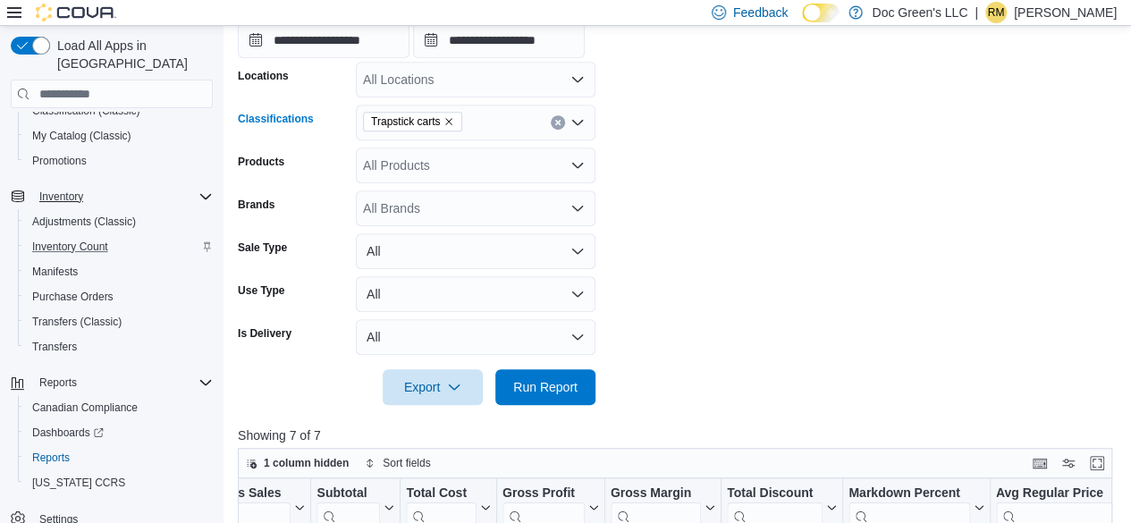
click at [560, 126] on button "Clear input" at bounding box center [558, 122] width 14 height 14
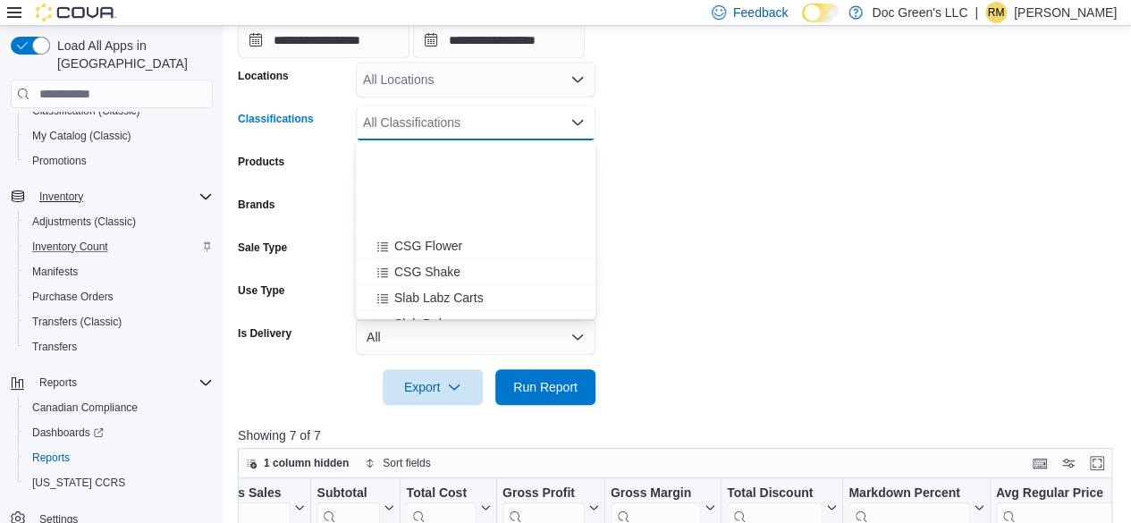
scroll to position [599, 0]
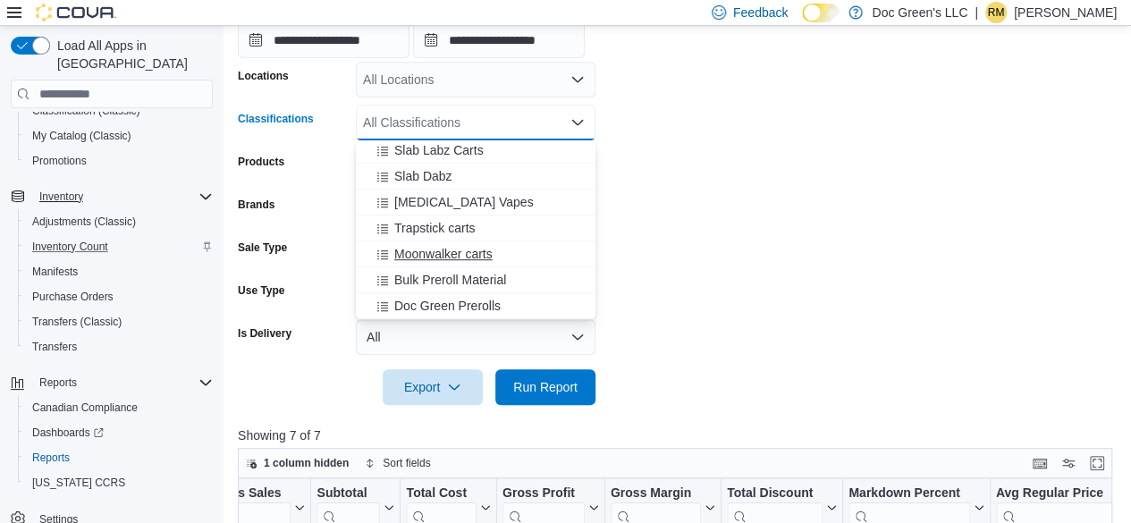
click at [493, 254] on div "Moonwalker carts" at bounding box center [475, 254] width 218 height 18
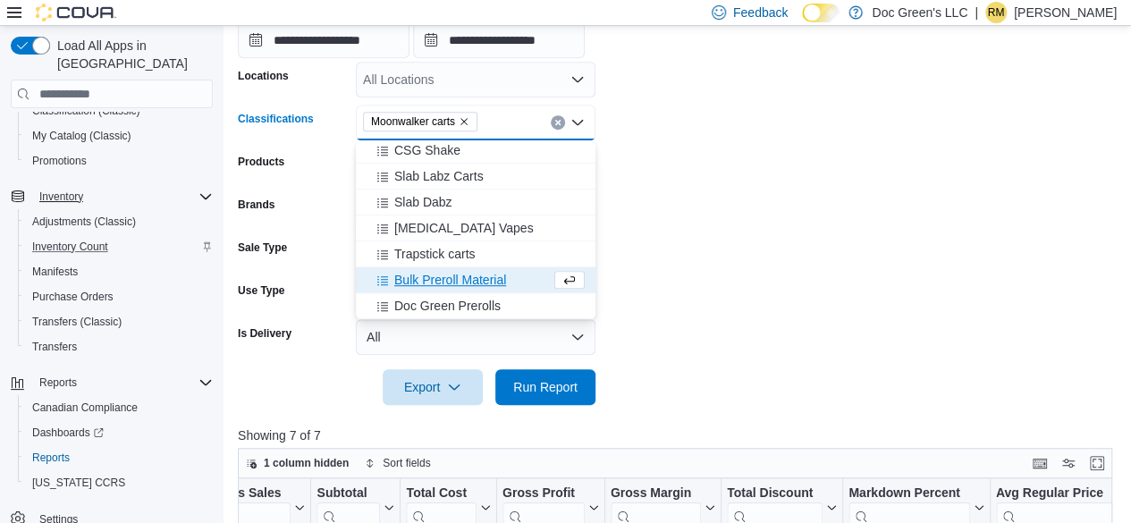
scroll to position [573, 0]
click at [543, 382] on span "Run Report" at bounding box center [545, 386] width 64 height 18
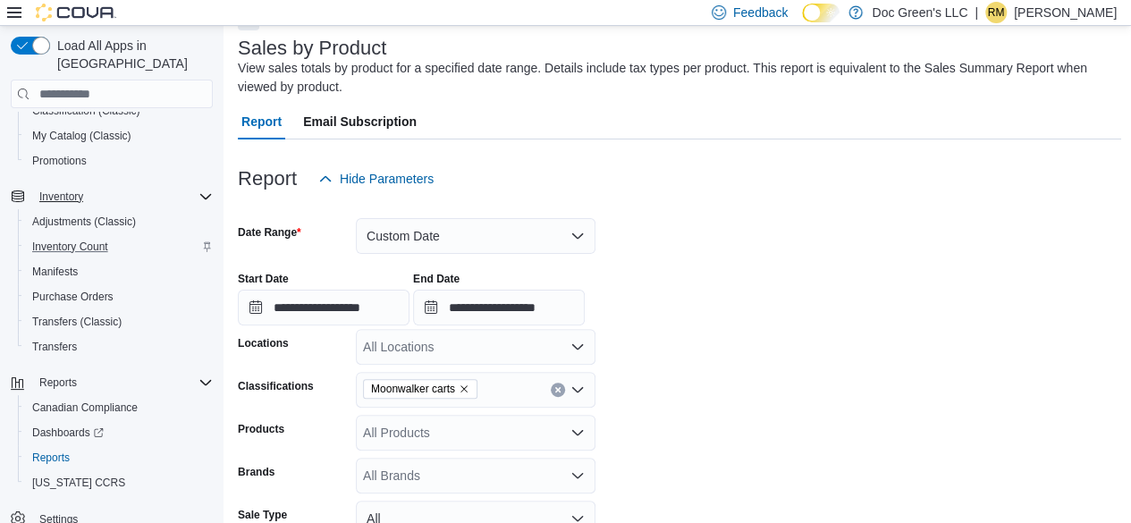
scroll to position [103, 0]
click at [551, 389] on button "Clear input" at bounding box center [558, 390] width 14 height 14
drag, startPoint x: 793, startPoint y: 332, endPoint x: 526, endPoint y: 335, distance: 267.3
click at [792, 332] on form "**********" at bounding box center [679, 436] width 883 height 476
click at [386, 312] on input "**********" at bounding box center [324, 309] width 172 height 36
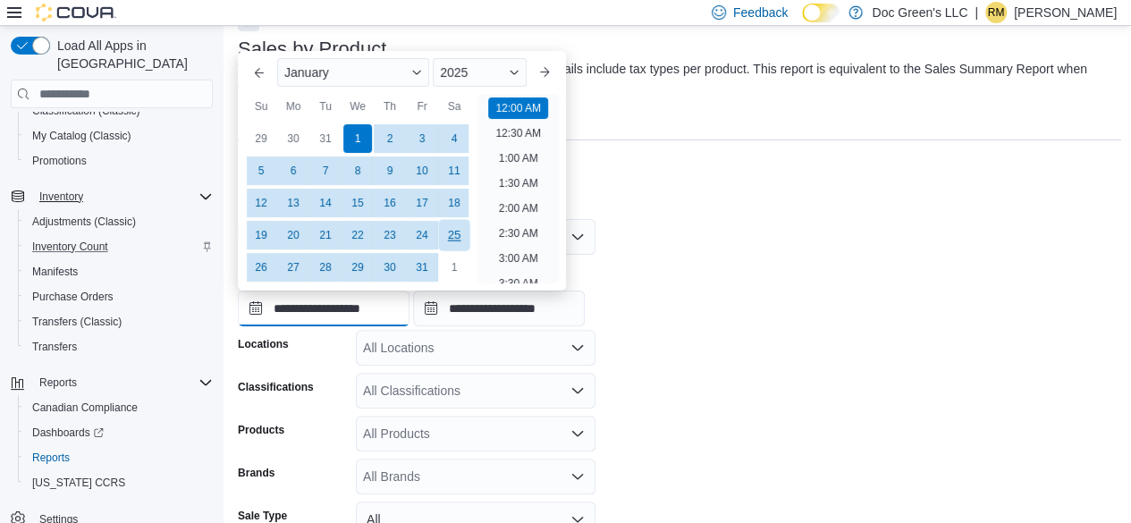
scroll to position [55, 0]
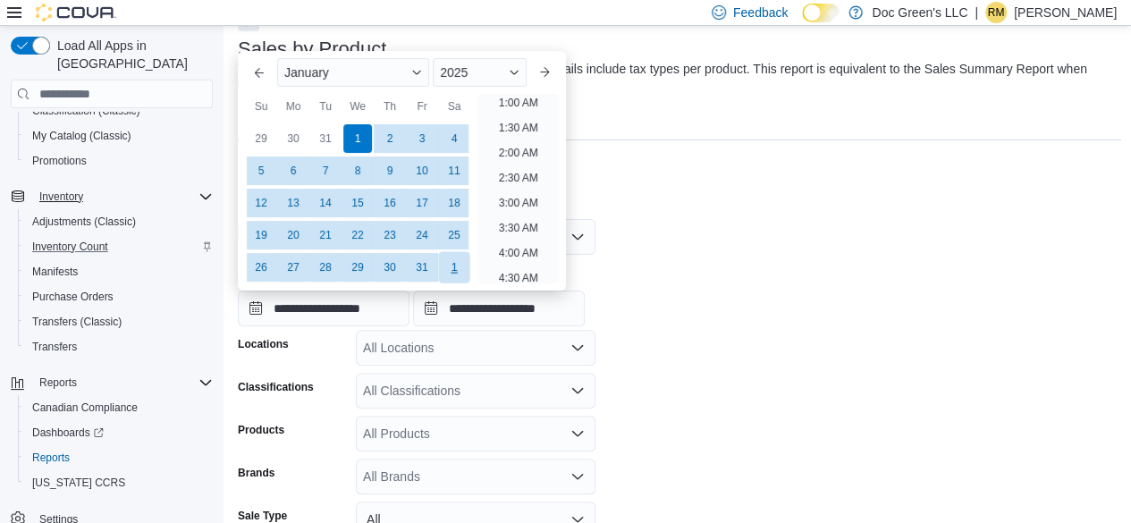
click at [448, 262] on div "1" at bounding box center [453, 267] width 31 height 31
type input "**********"
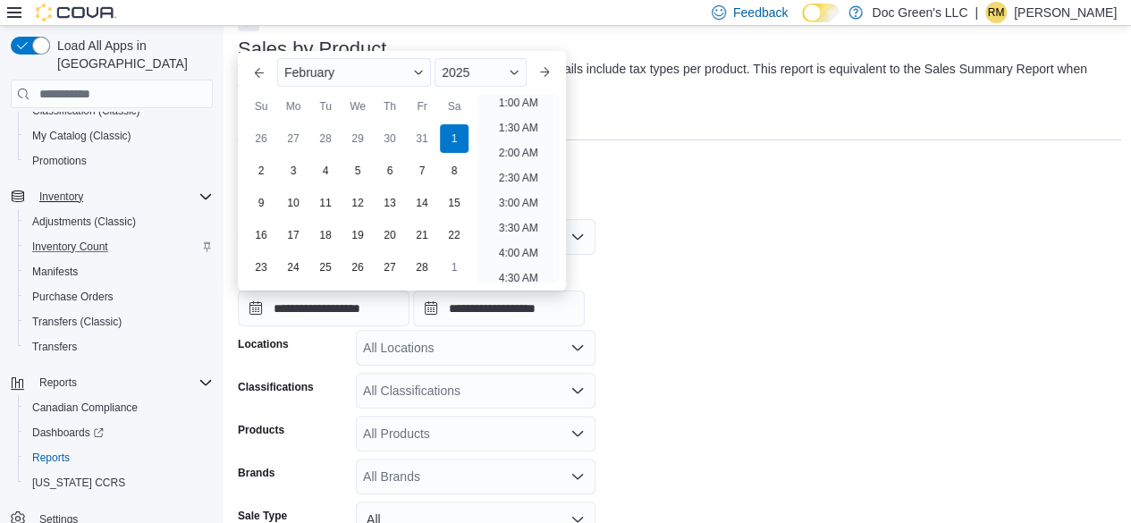
scroll to position [4, 0]
click at [552, 316] on input "**********" at bounding box center [499, 309] width 172 height 36
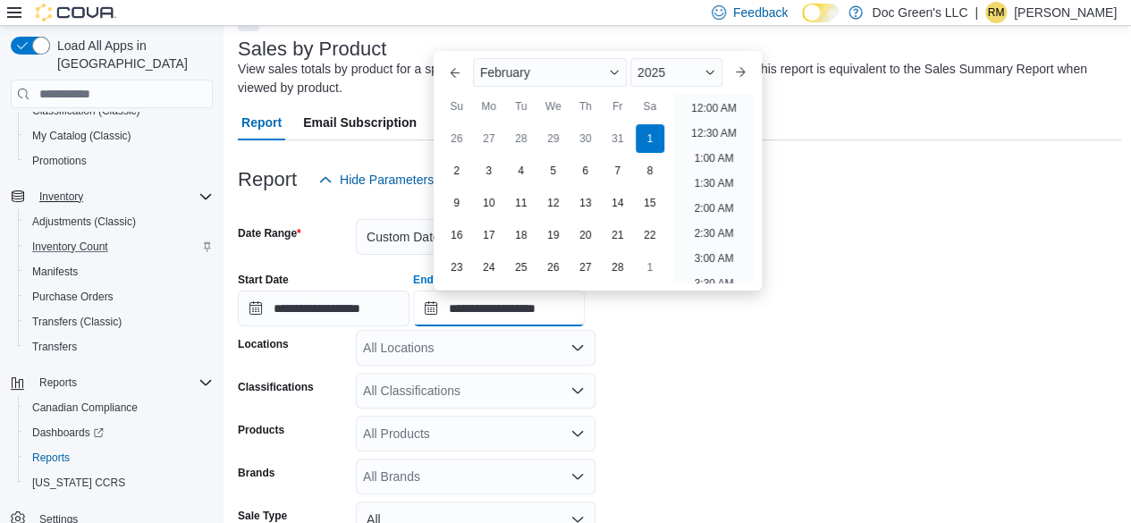
scroll to position [1015, 0]
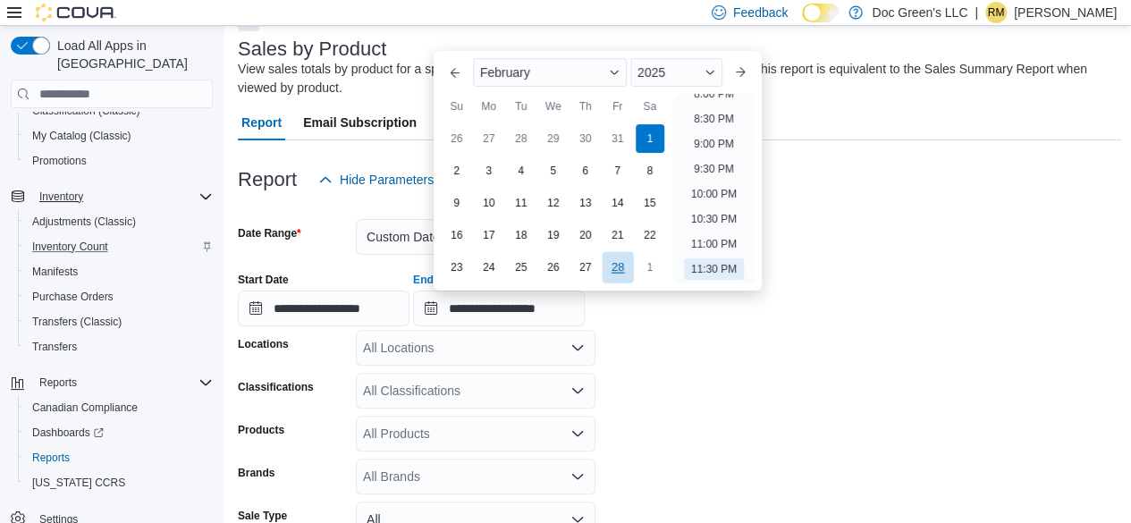
click at [615, 266] on div "28" at bounding box center [617, 267] width 31 height 31
type input "**********"
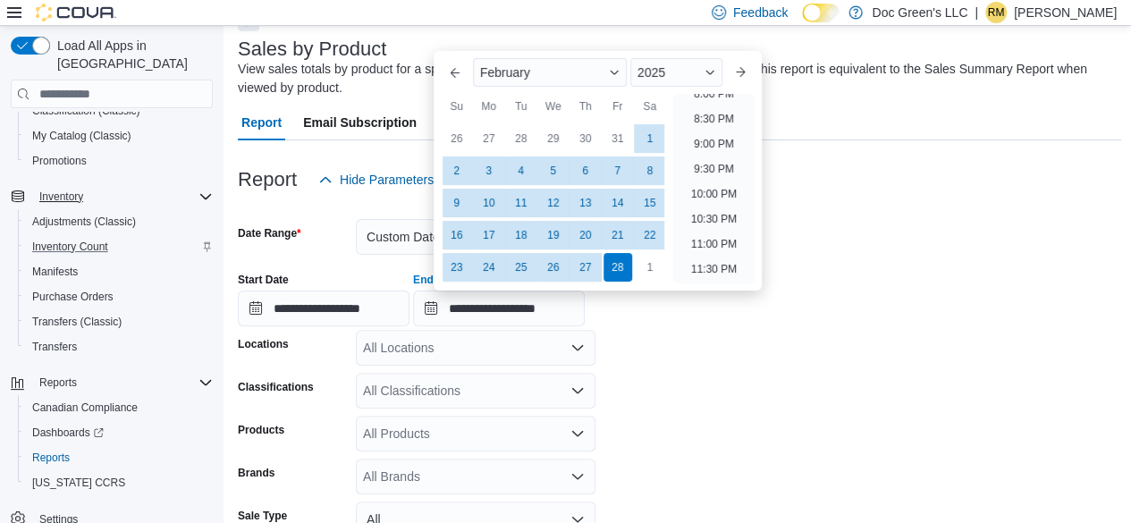
click at [633, 339] on form "**********" at bounding box center [679, 436] width 883 height 476
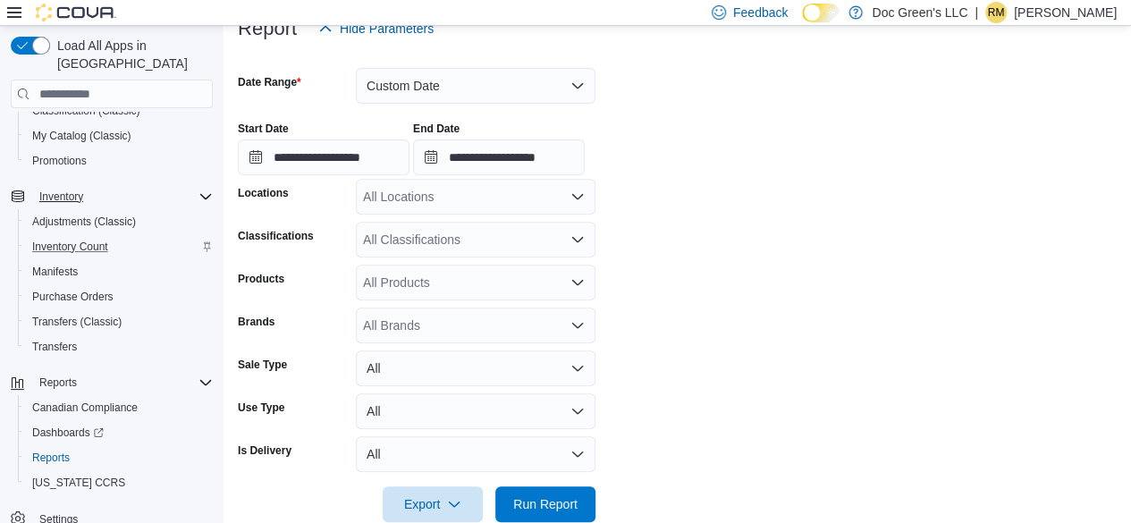
scroll to position [282, 0]
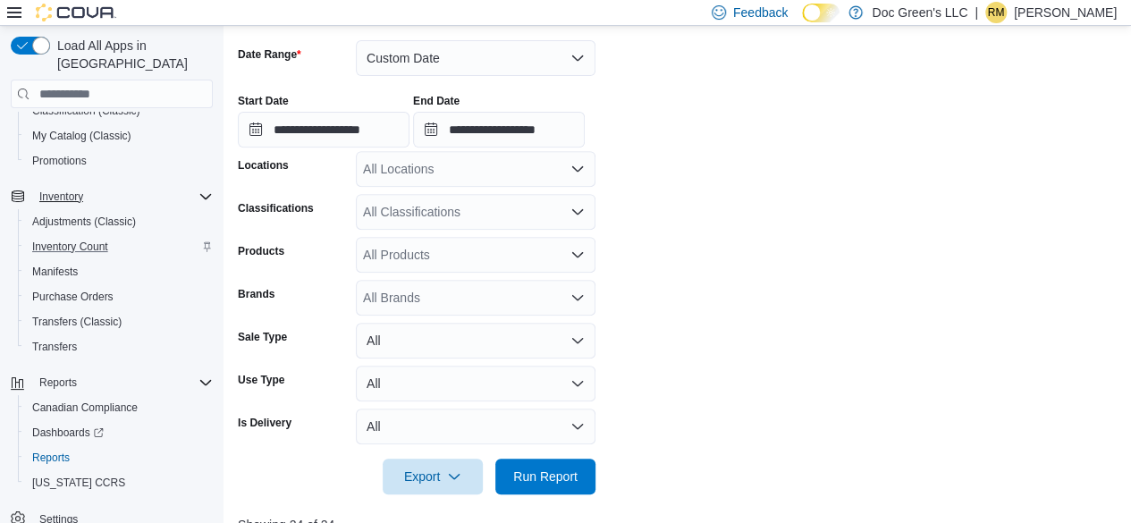
click at [459, 212] on div "All Classifications" at bounding box center [476, 212] width 240 height 36
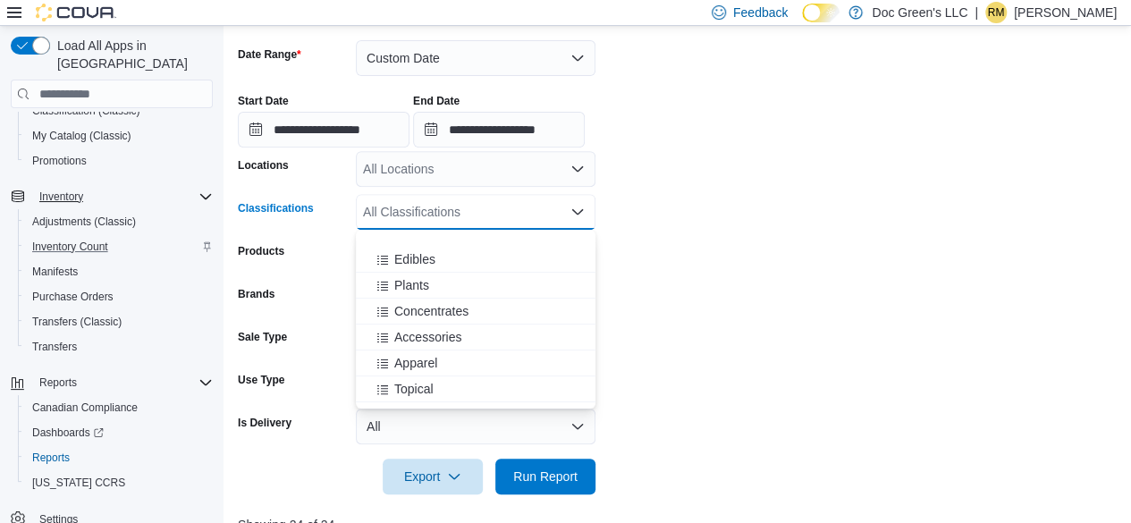
scroll to position [358, 0]
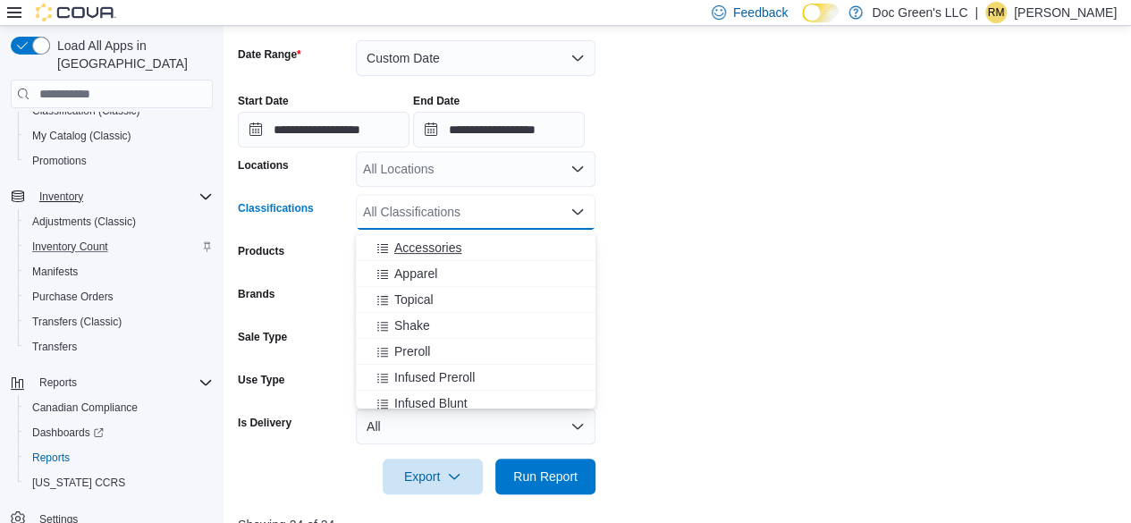
click at [440, 254] on span "Accessories" at bounding box center [427, 248] width 67 height 18
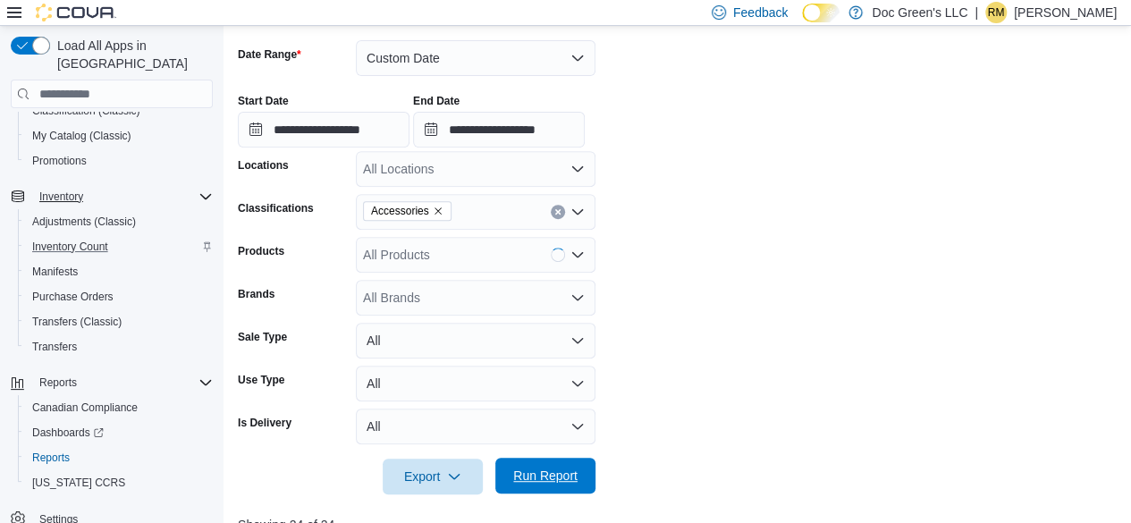
click at [578, 478] on span "Run Report" at bounding box center [545, 476] width 79 height 36
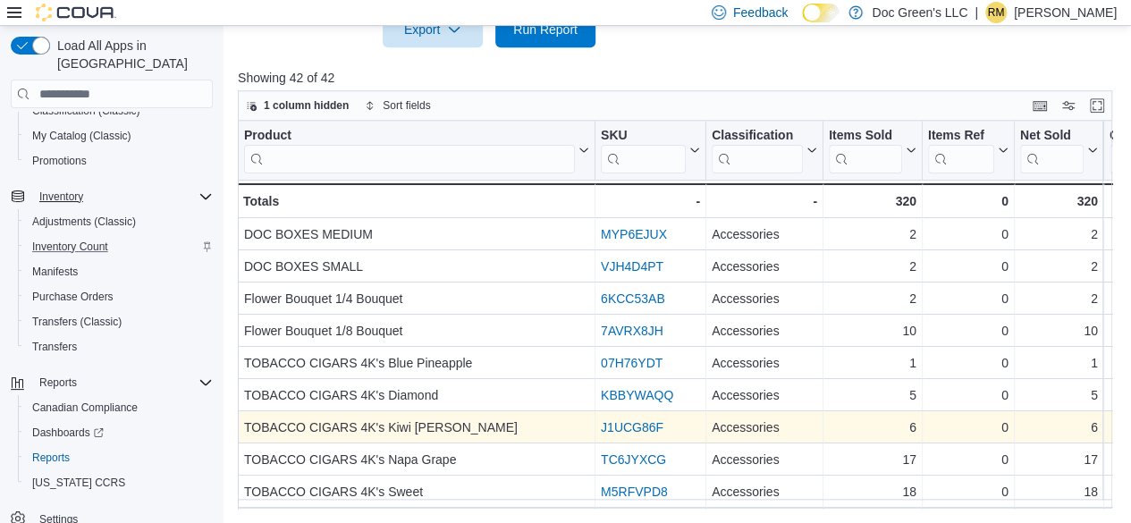
scroll to position [89, 0]
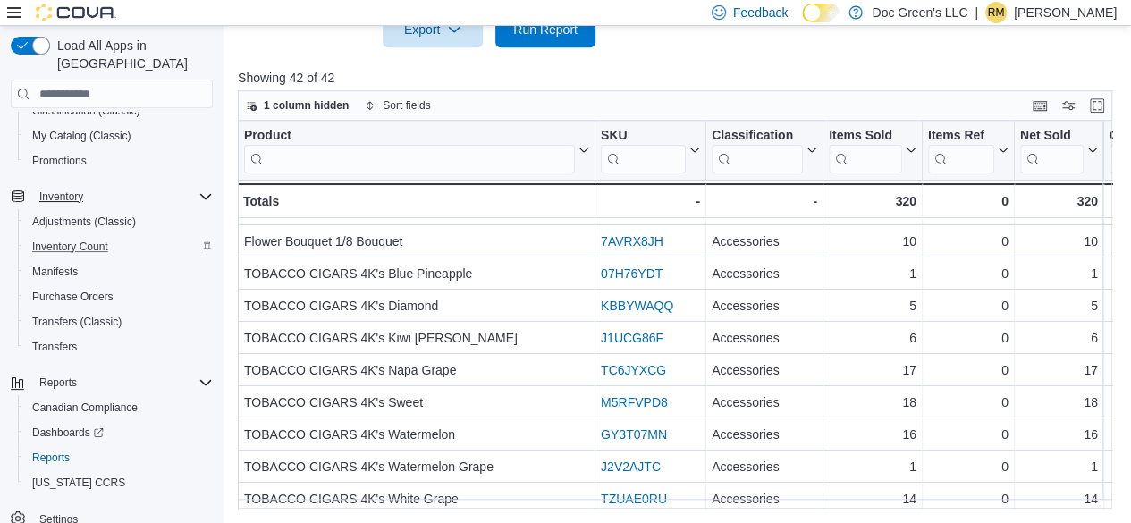
click at [602, 509] on div "Product Click to view column header actions SKU Click to view column header act…" at bounding box center [675, 315] width 874 height 388
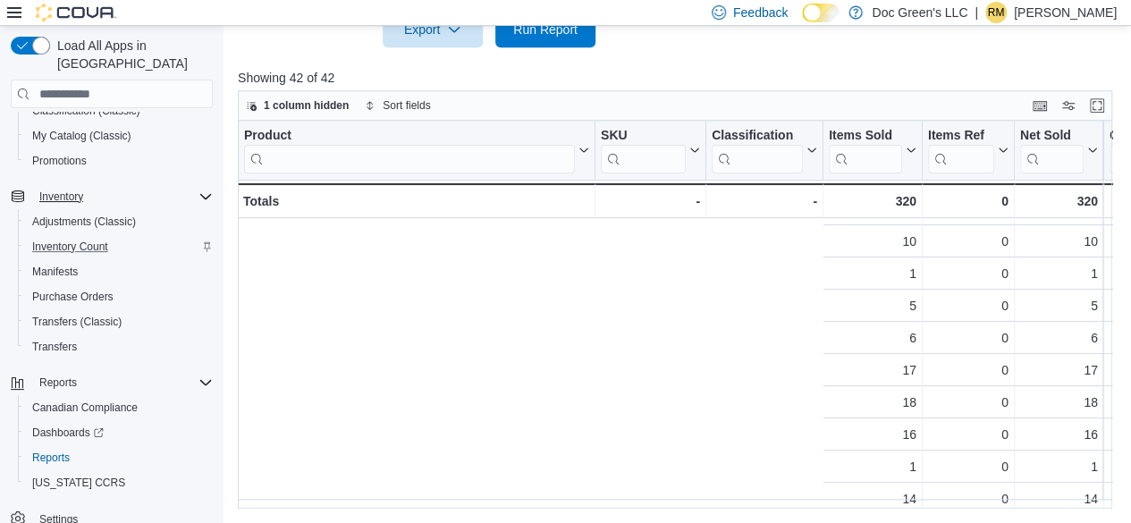
scroll to position [89, 765]
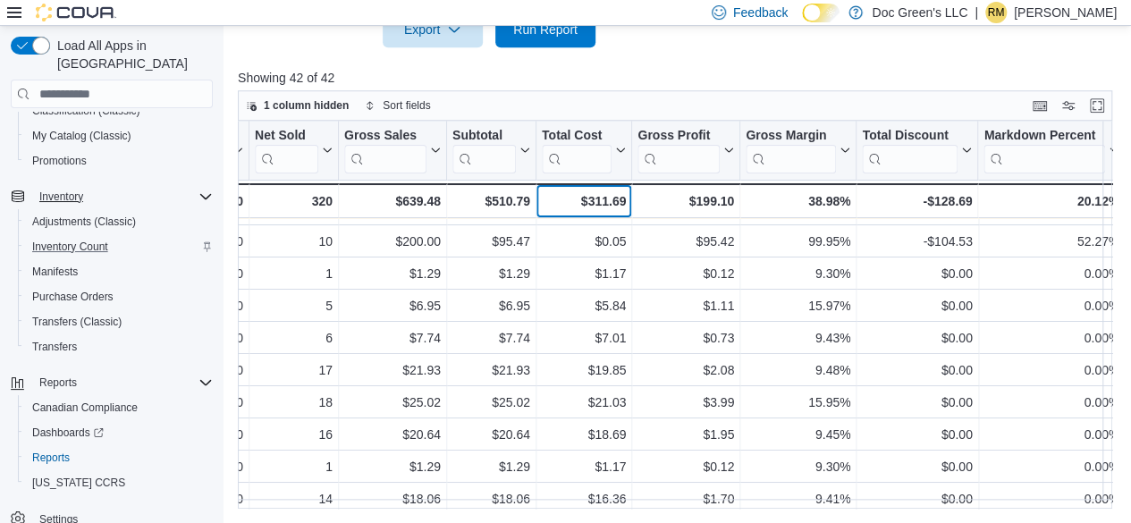
click at [599, 197] on div "$311.69" at bounding box center [584, 200] width 84 height 21
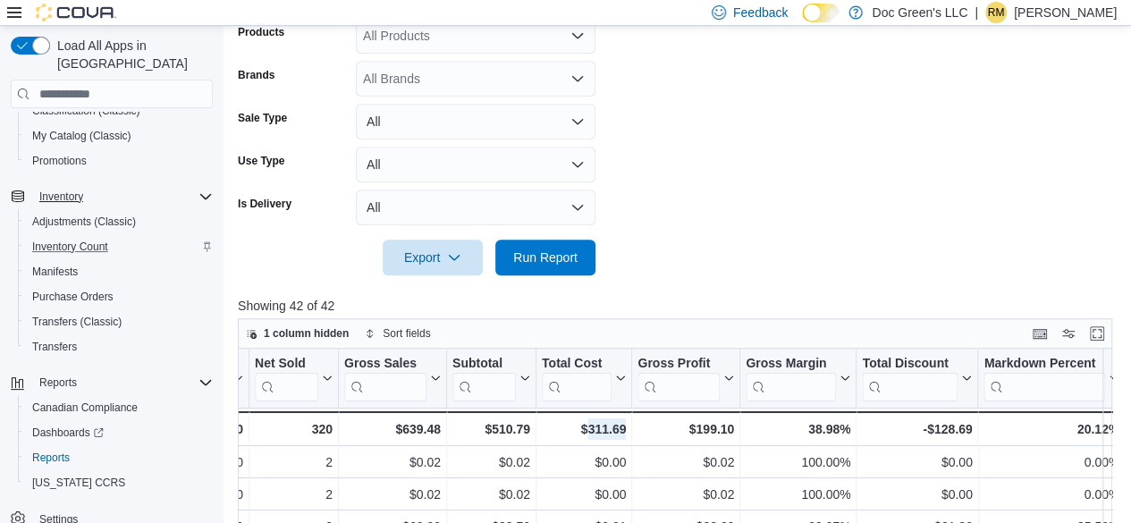
scroll to position [460, 0]
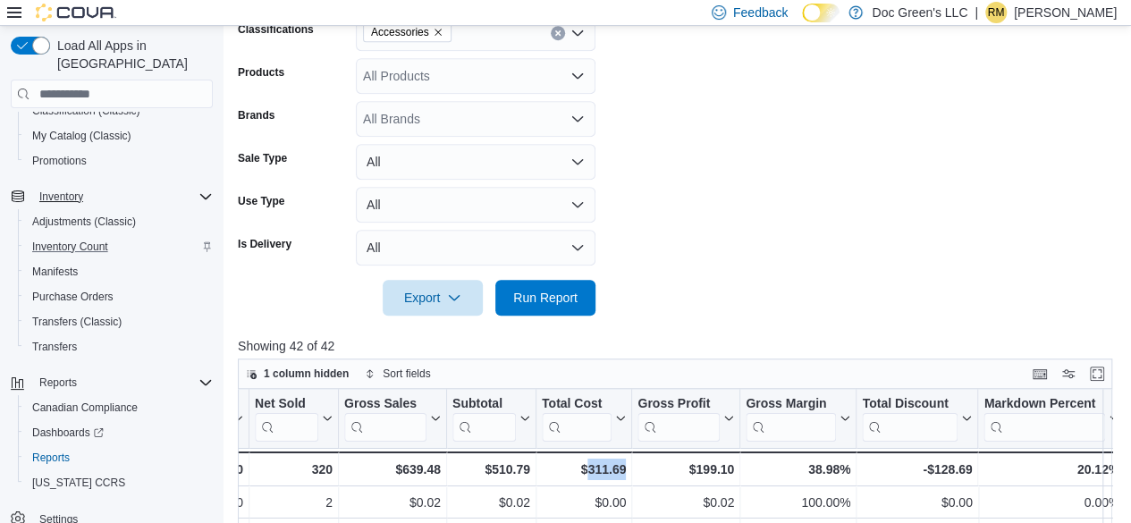
click at [544, 27] on div "Accessories" at bounding box center [476, 33] width 240 height 36
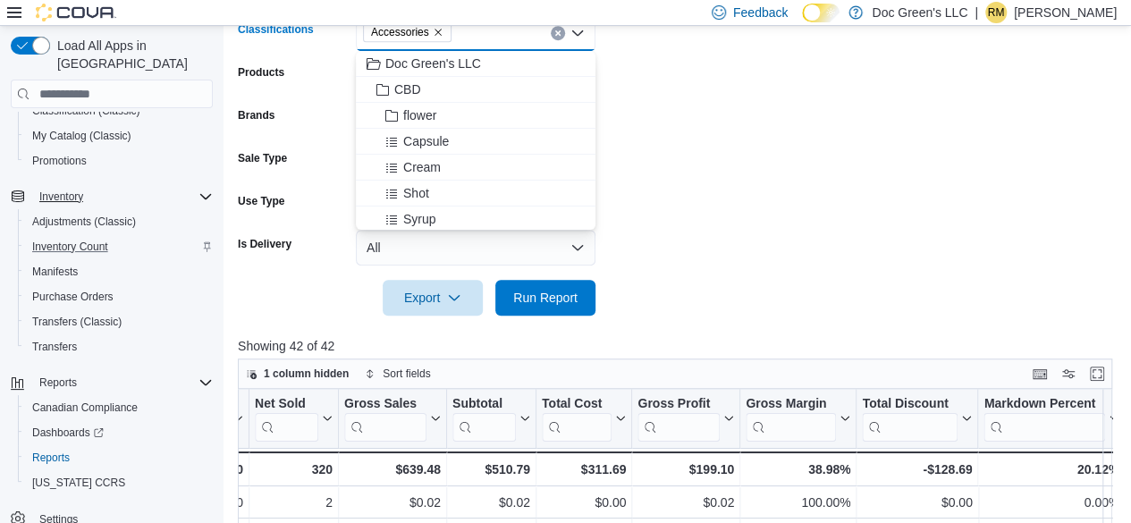
click at [552, 29] on button "Clear input" at bounding box center [558, 33] width 14 height 14
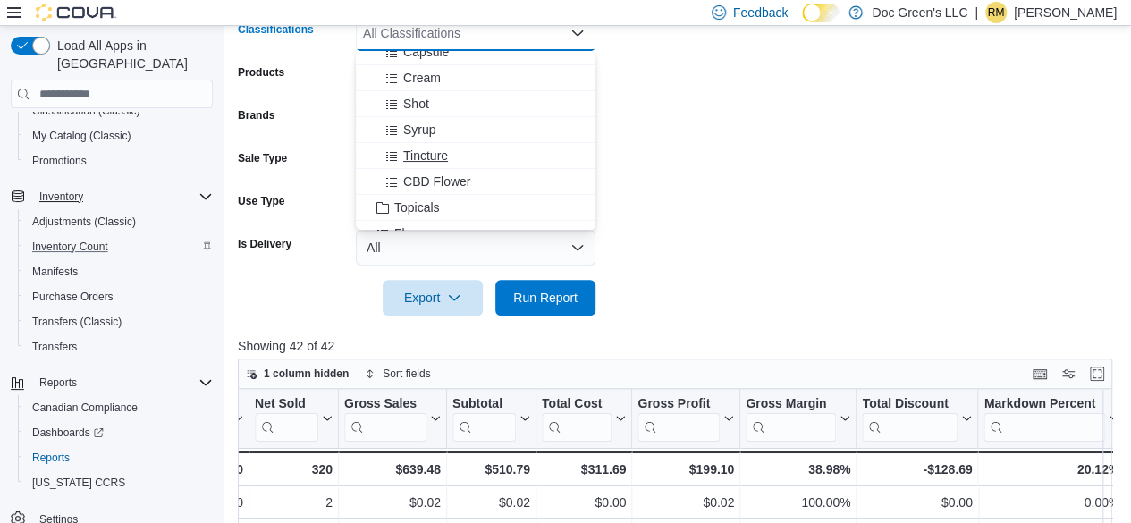
scroll to position [179, 0]
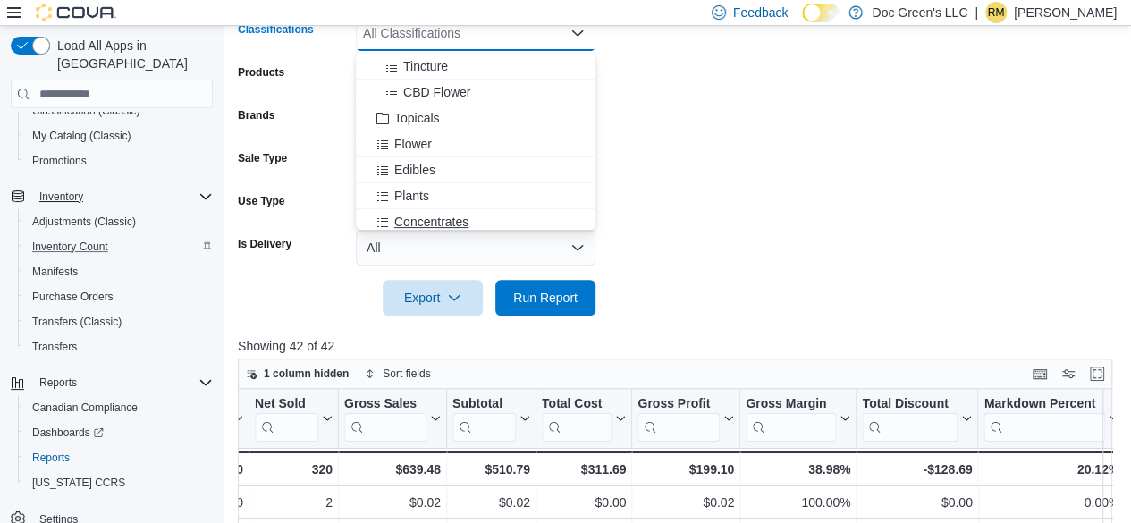
click at [438, 213] on span "Concentrates" at bounding box center [431, 222] width 74 height 18
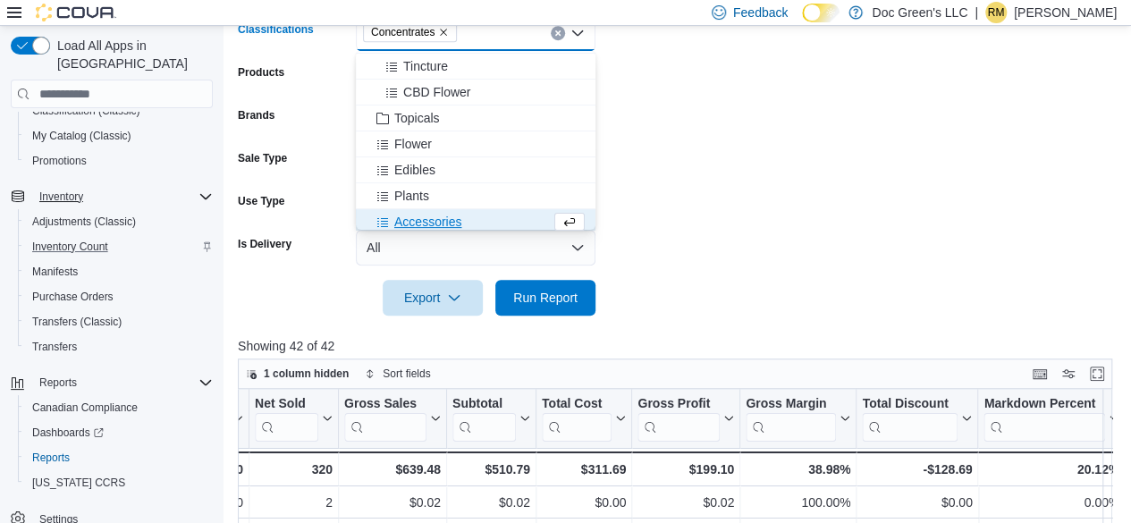
scroll to position [184, 0]
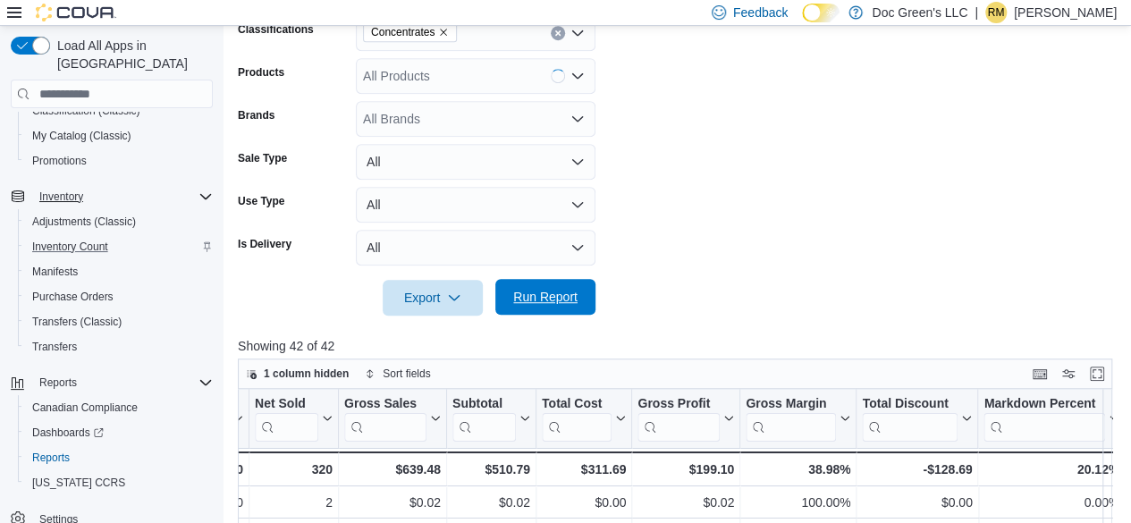
click at [550, 292] on span "Run Report" at bounding box center [545, 297] width 64 height 18
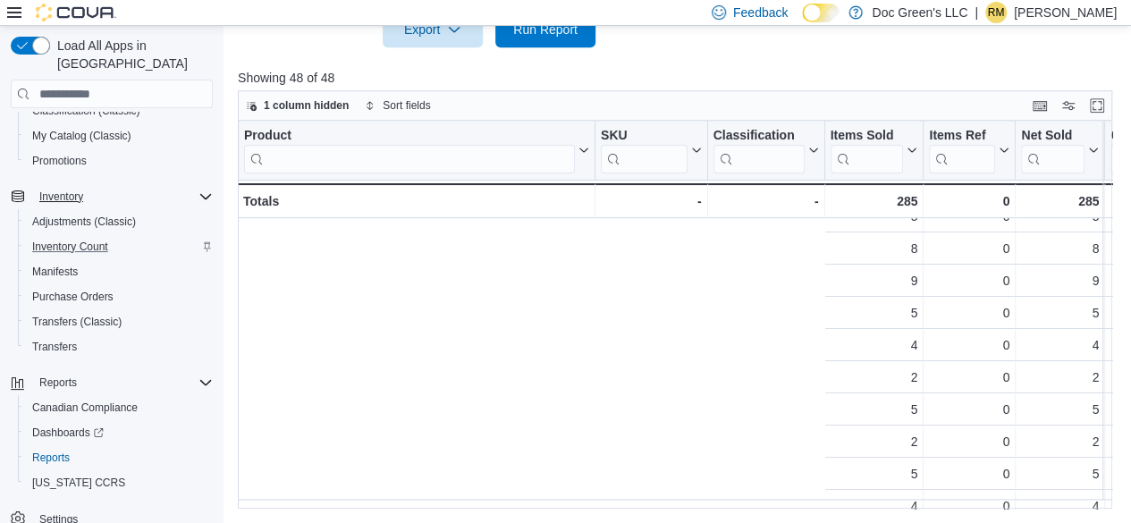
scroll to position [179, 765]
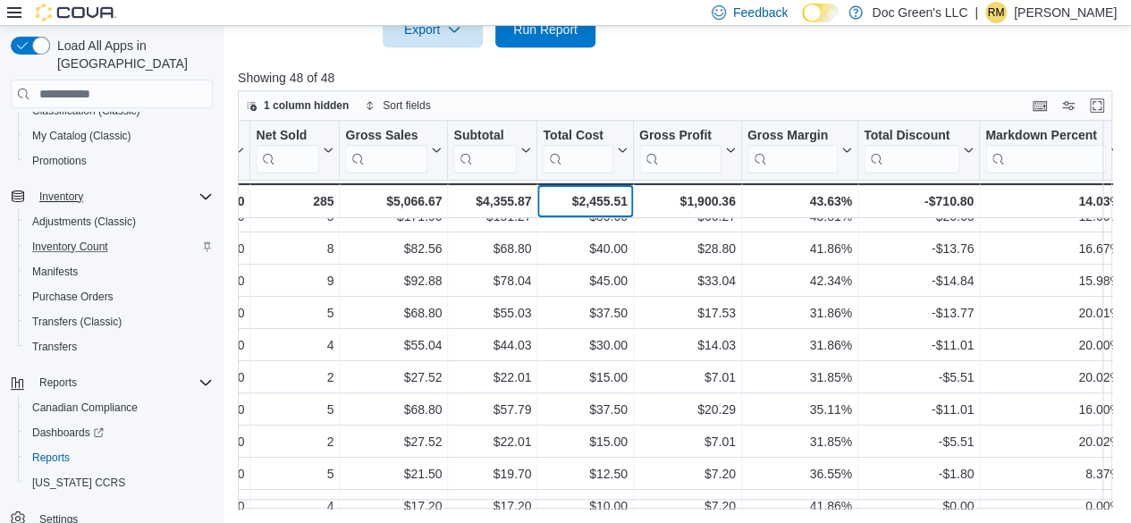
click at [612, 206] on div "$2,455.51" at bounding box center [585, 200] width 84 height 21
click at [608, 193] on div "$2,455.51" at bounding box center [585, 200] width 84 height 21
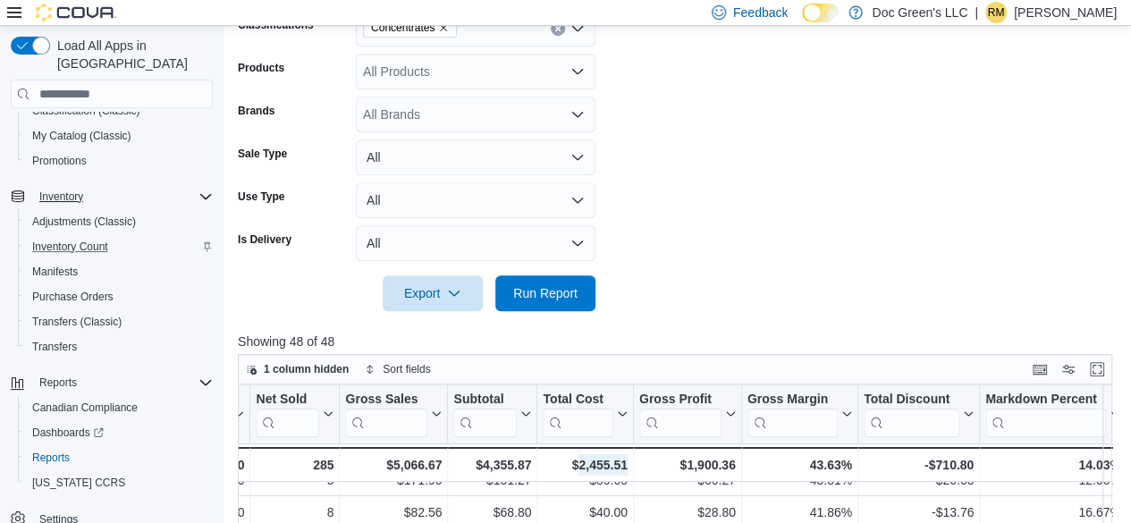
scroll to position [371, 0]
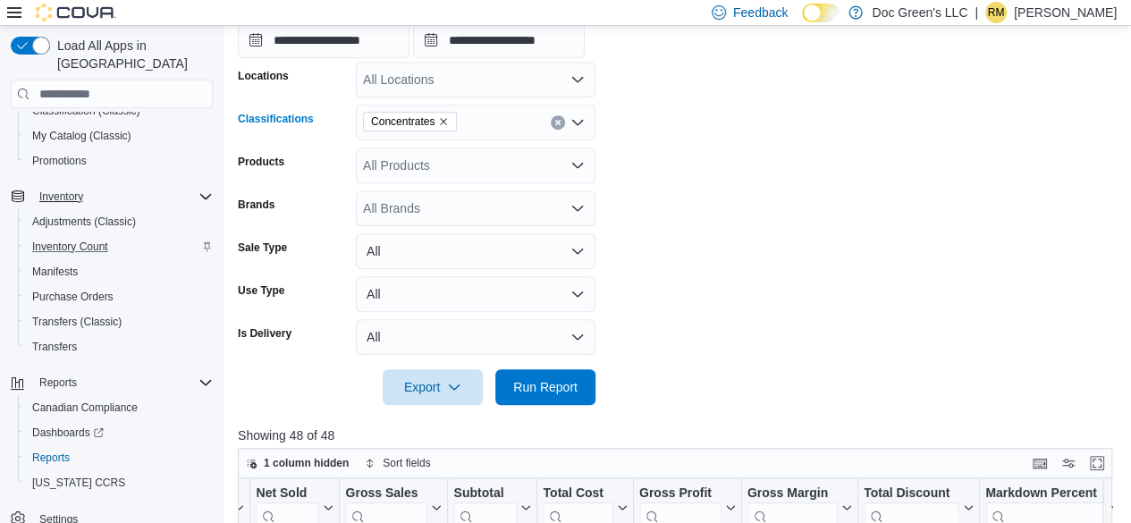
click at [553, 121] on button "Clear input" at bounding box center [558, 122] width 14 height 14
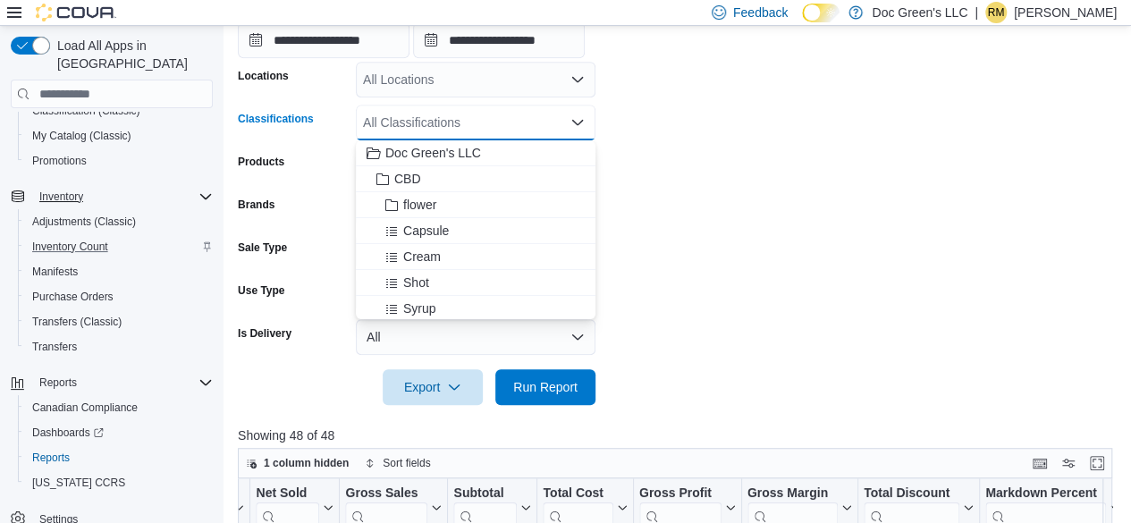
click at [565, 125] on div "All Classifications Combo box. Selected. Combo box input. All Classifications. …" at bounding box center [476, 123] width 240 height 36
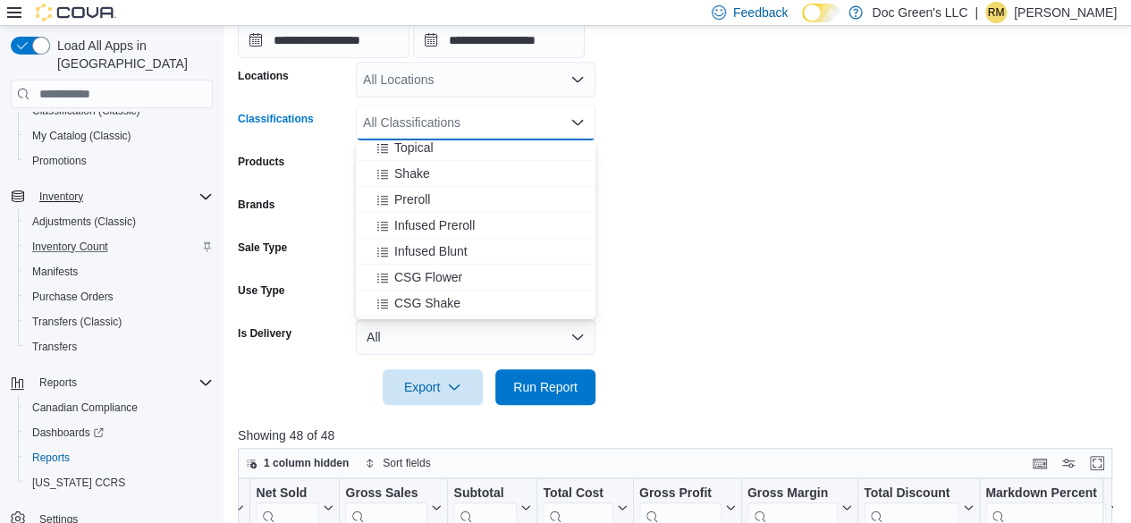
scroll to position [447, 0]
click at [461, 252] on span "CSG Flower" at bounding box center [428, 250] width 68 height 18
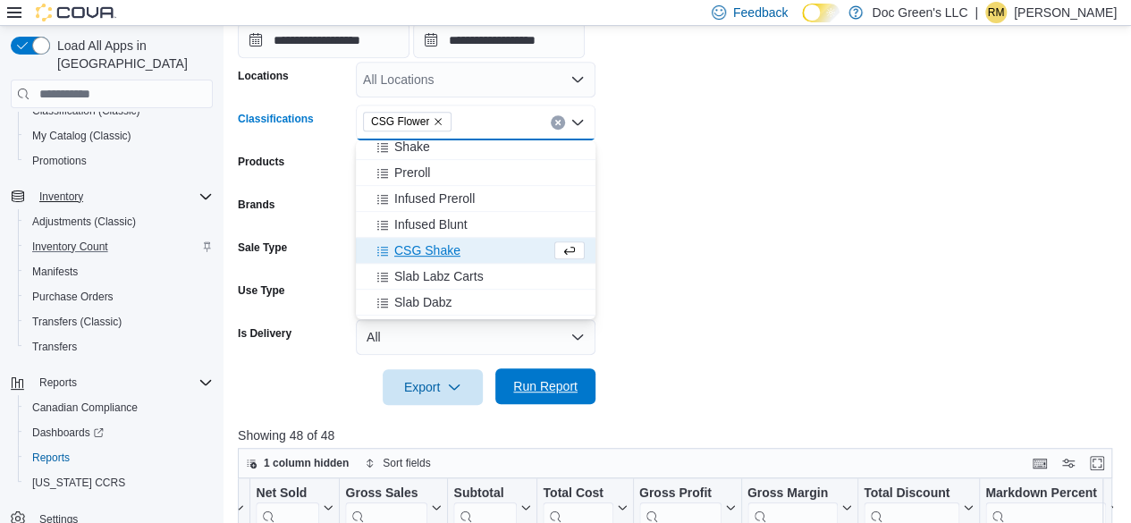
click at [536, 379] on span "Run Report" at bounding box center [545, 386] width 64 height 18
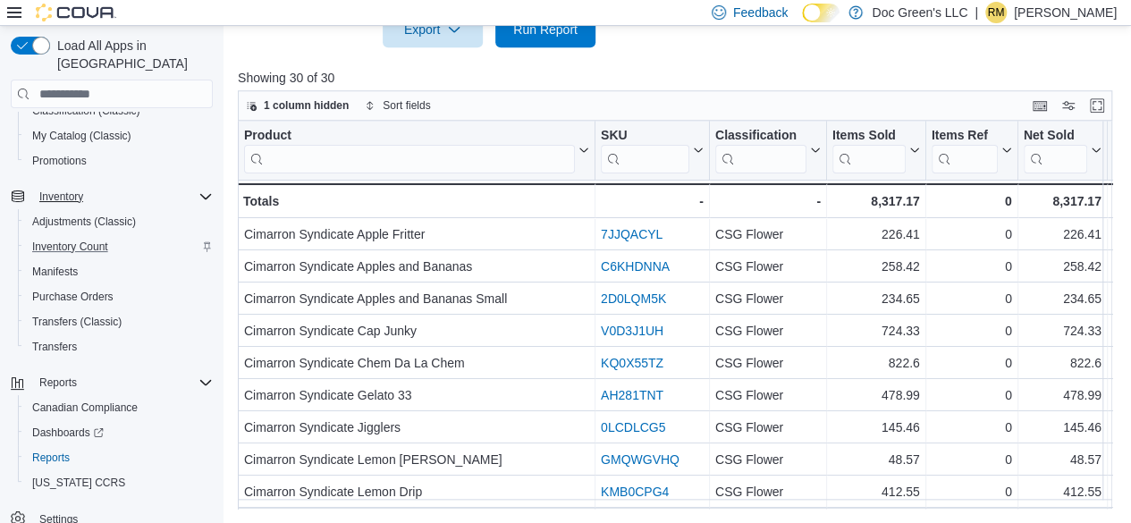
scroll to position [0, 765]
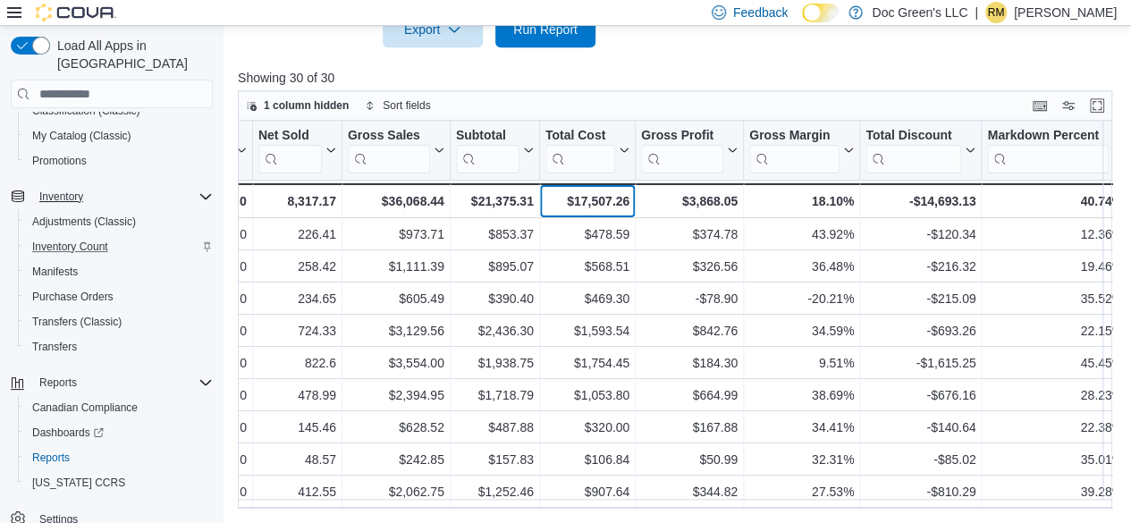
click at [619, 200] on div "$17,507.26" at bounding box center [587, 200] width 84 height 21
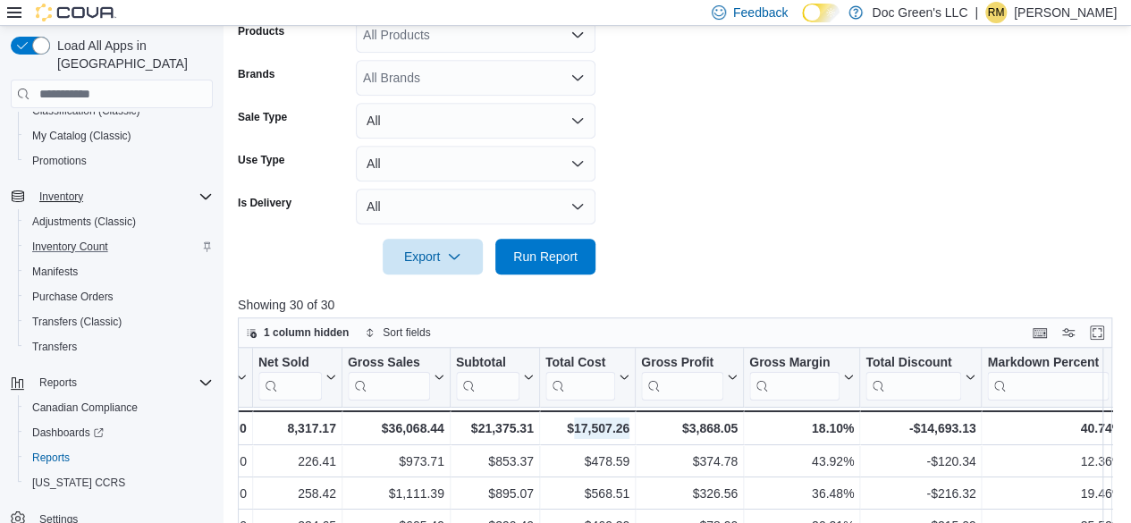
scroll to position [460, 0]
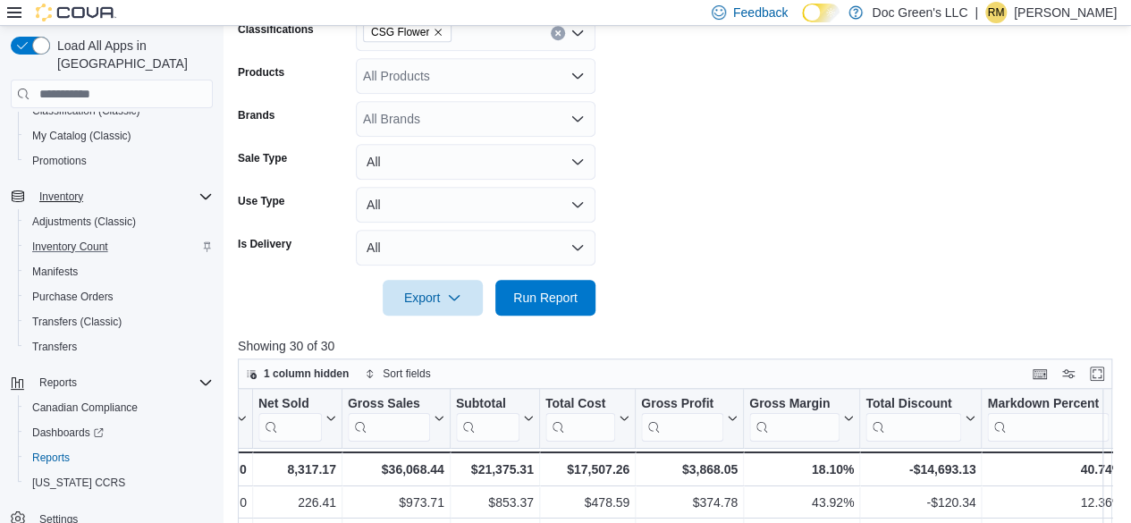
click at [558, 42] on div "CSG Flower" at bounding box center [476, 33] width 240 height 36
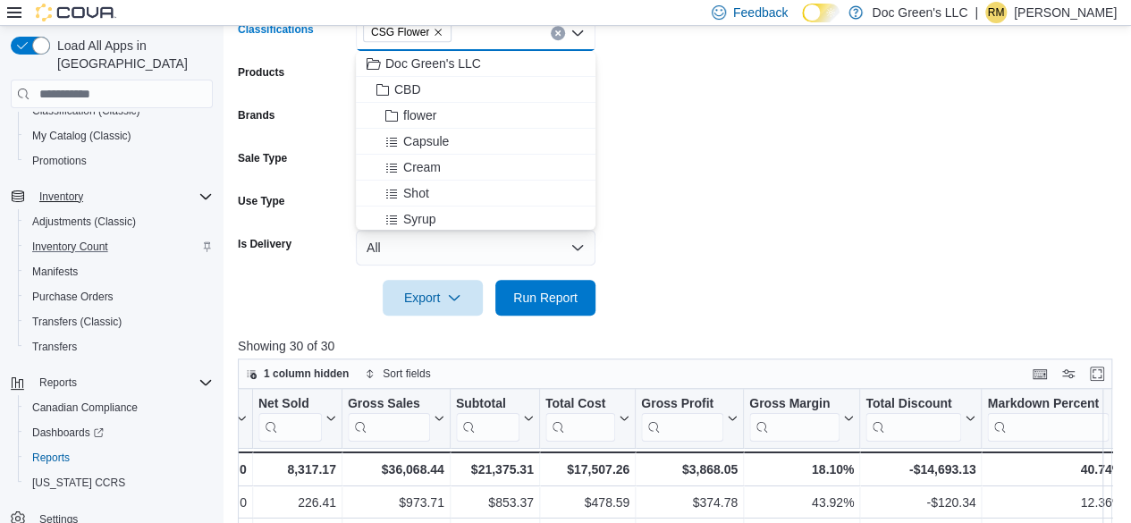
click at [556, 36] on icon "Clear input" at bounding box center [557, 32] width 7 height 7
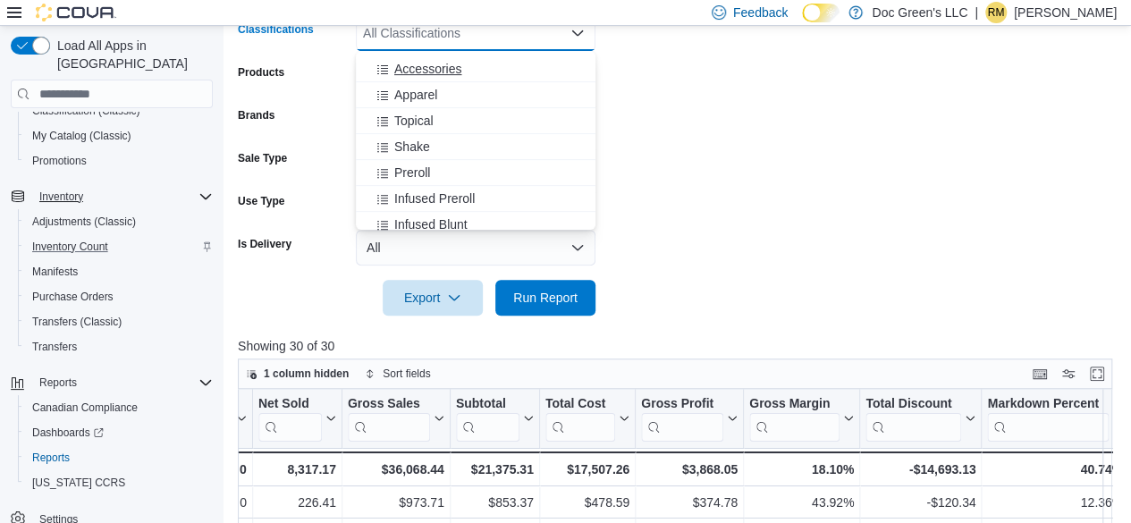
scroll to position [447, 0]
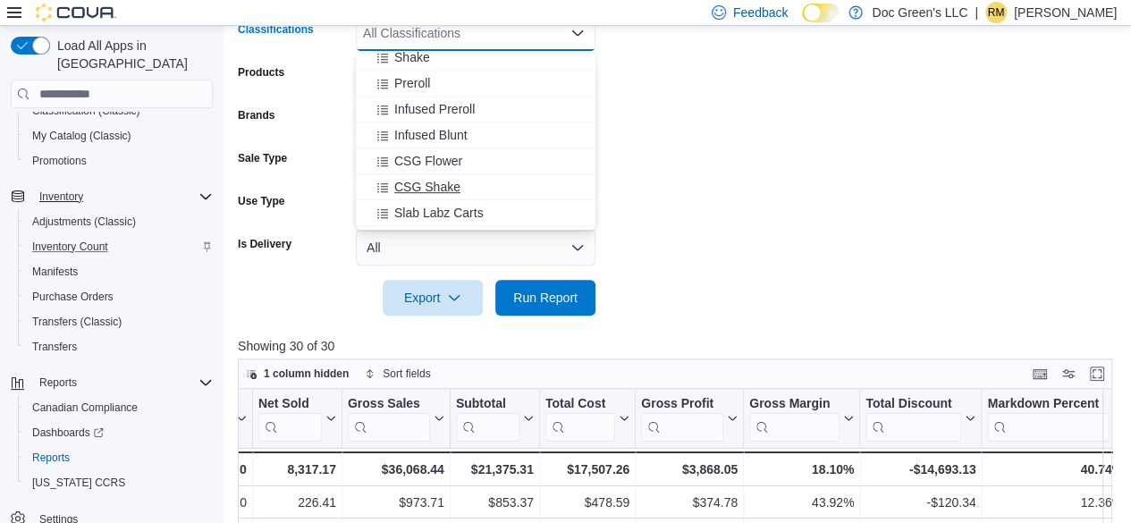
click at [433, 181] on span "CSG Shake" at bounding box center [427, 187] width 66 height 18
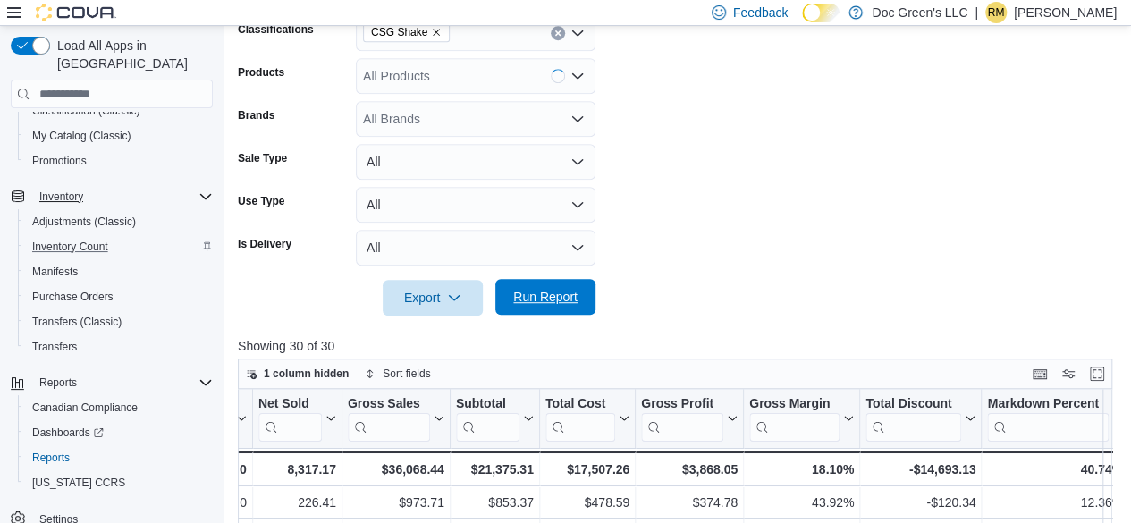
click at [535, 287] on span "Run Report" at bounding box center [545, 297] width 79 height 36
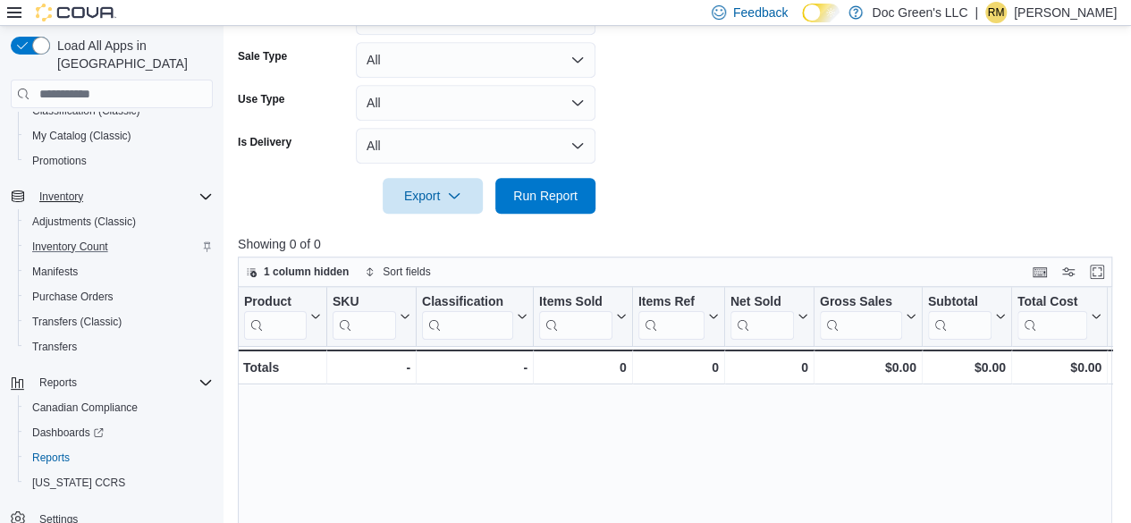
scroll to position [371, 0]
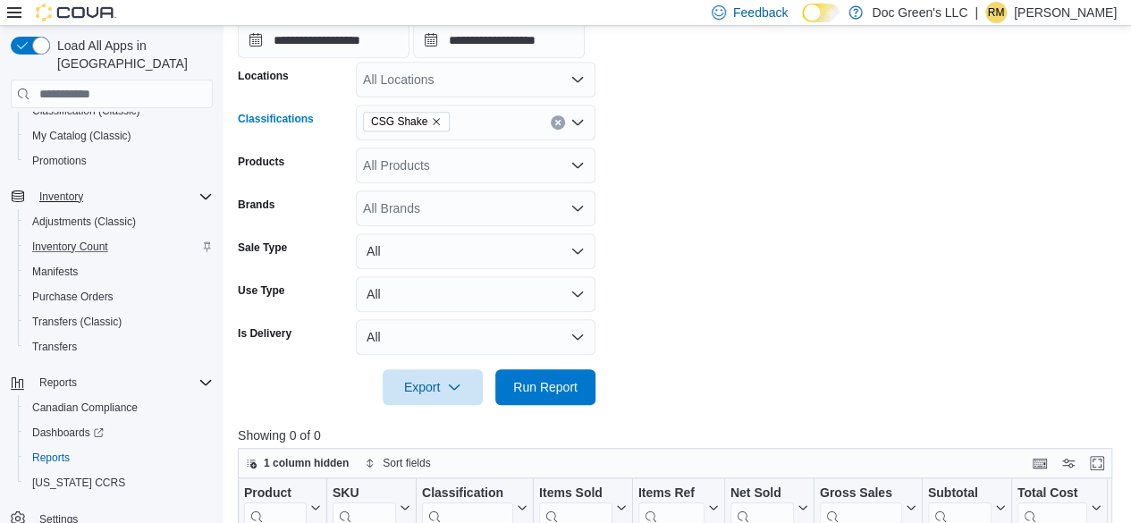
click at [556, 121] on icon "Clear input" at bounding box center [557, 123] width 4 height 4
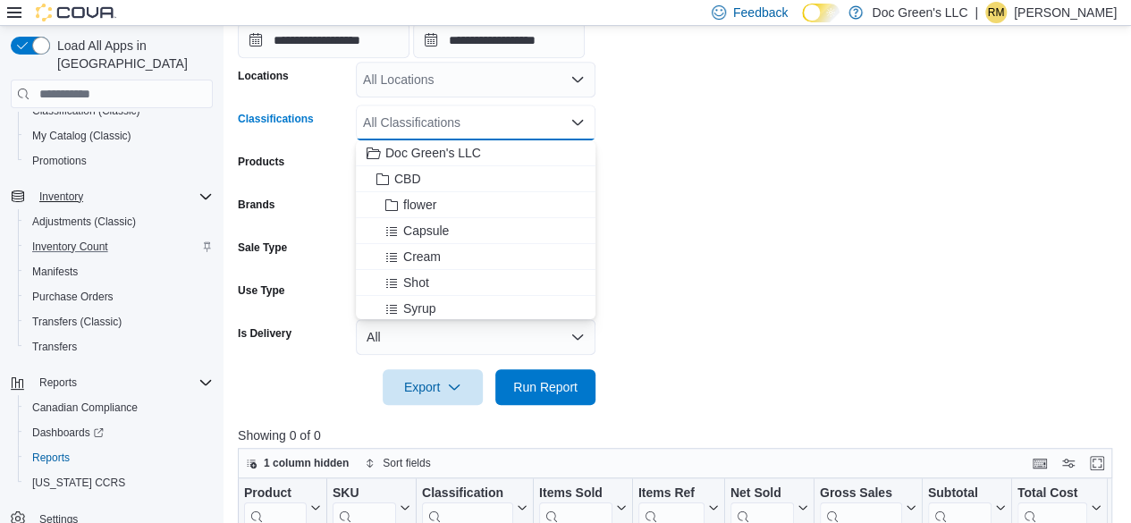
click at [556, 121] on div "All Classifications Combo box. Selected. Combo box input. All Classifications. …" at bounding box center [476, 123] width 240 height 36
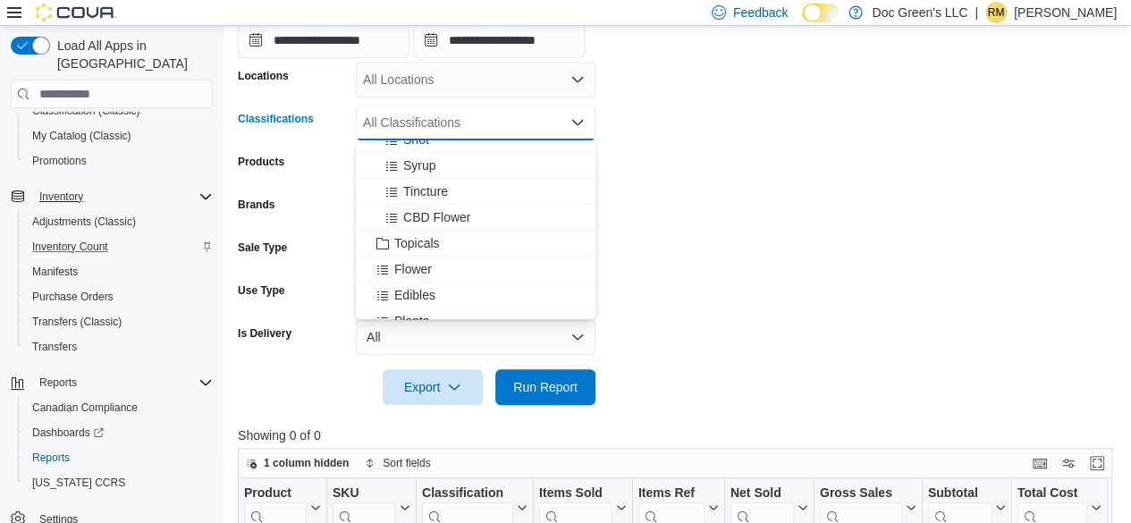
scroll to position [179, 0]
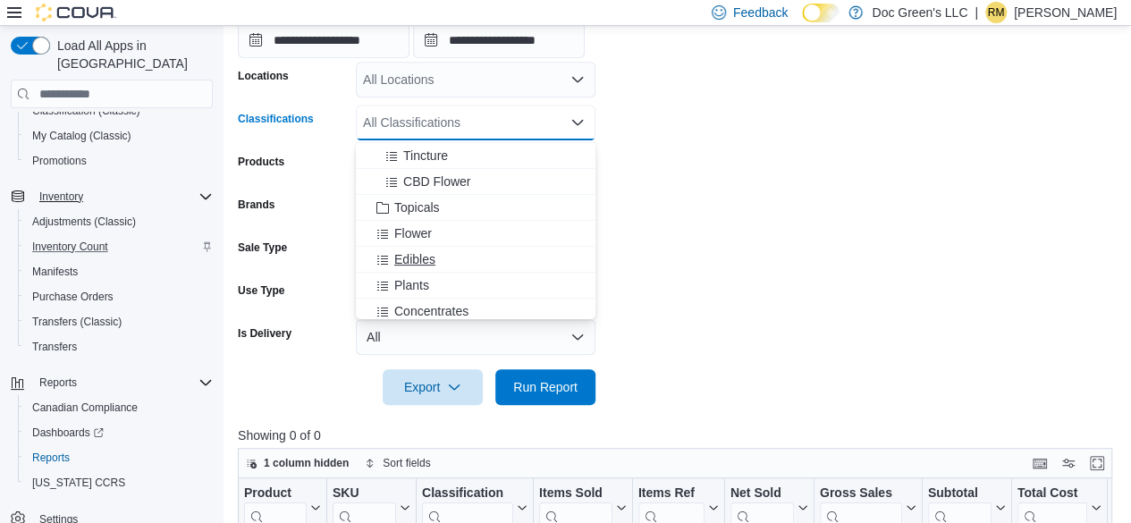
click at [439, 259] on div "Edibles" at bounding box center [475, 259] width 218 height 18
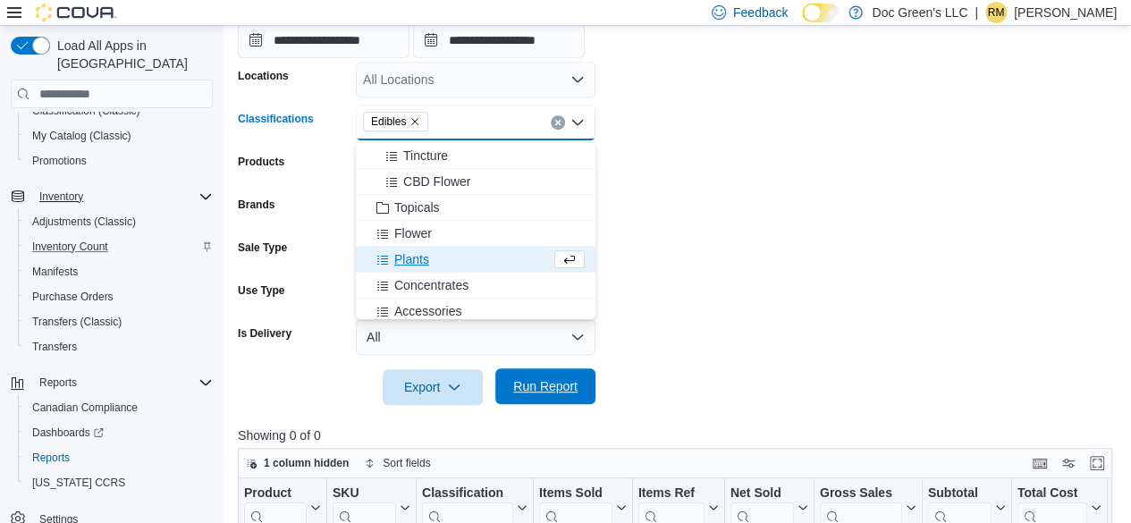
click at [550, 387] on span "Run Report" at bounding box center [545, 386] width 64 height 18
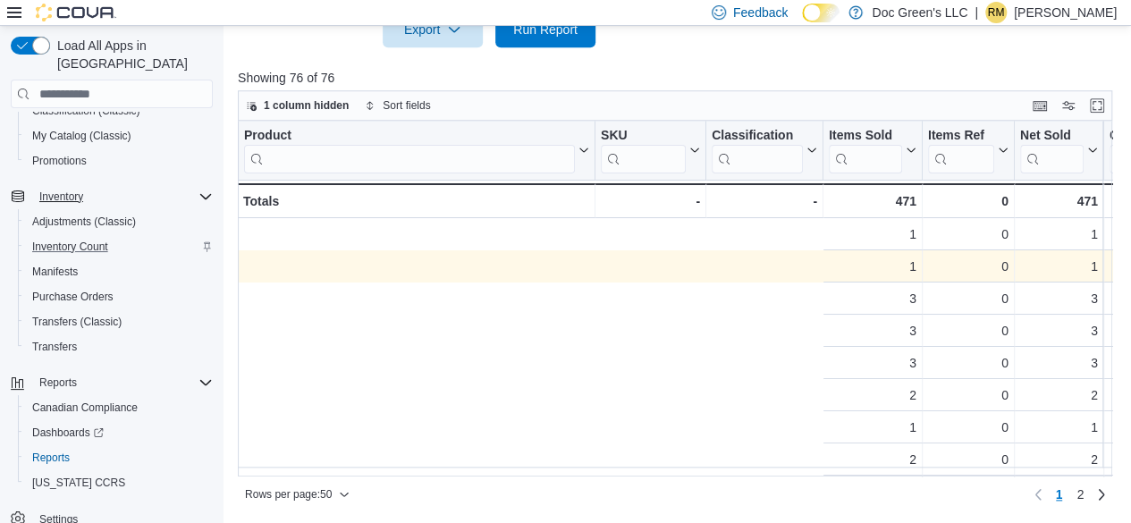
scroll to position [0, 765]
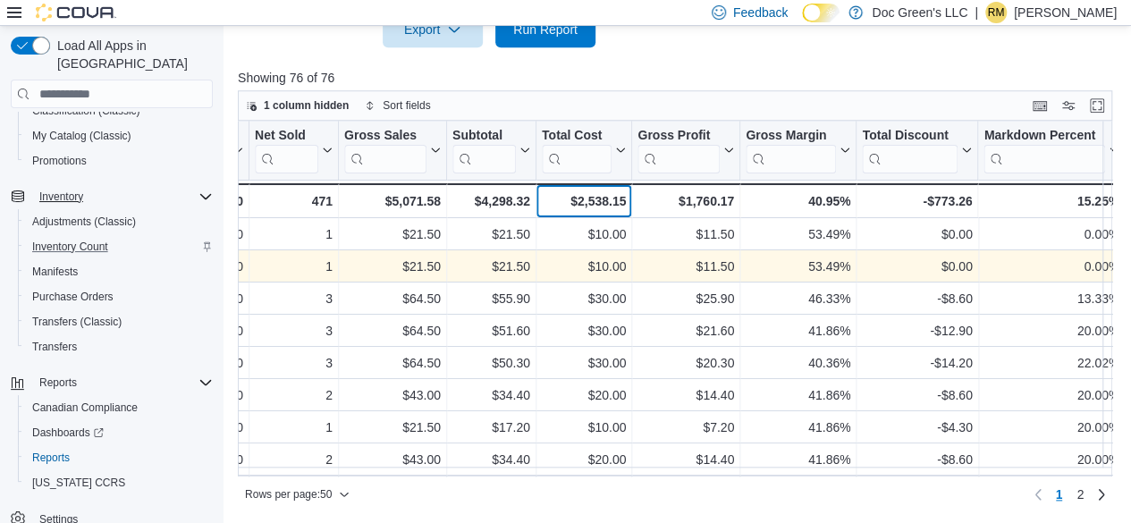
click at [615, 198] on div "$2,538.15" at bounding box center [584, 200] width 84 height 21
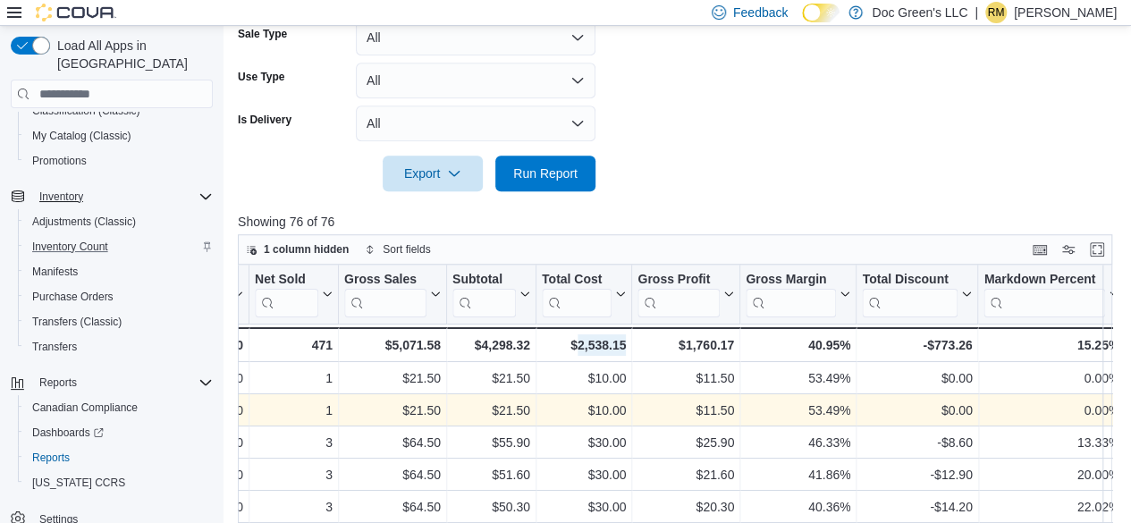
scroll to position [460, 0]
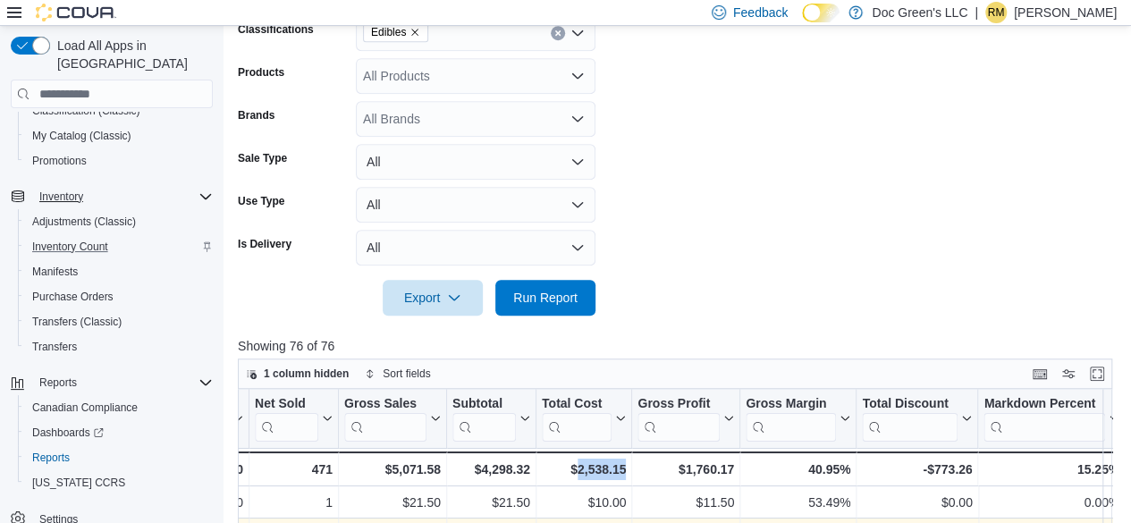
click at [554, 30] on icon "Clear input" at bounding box center [557, 32] width 7 height 7
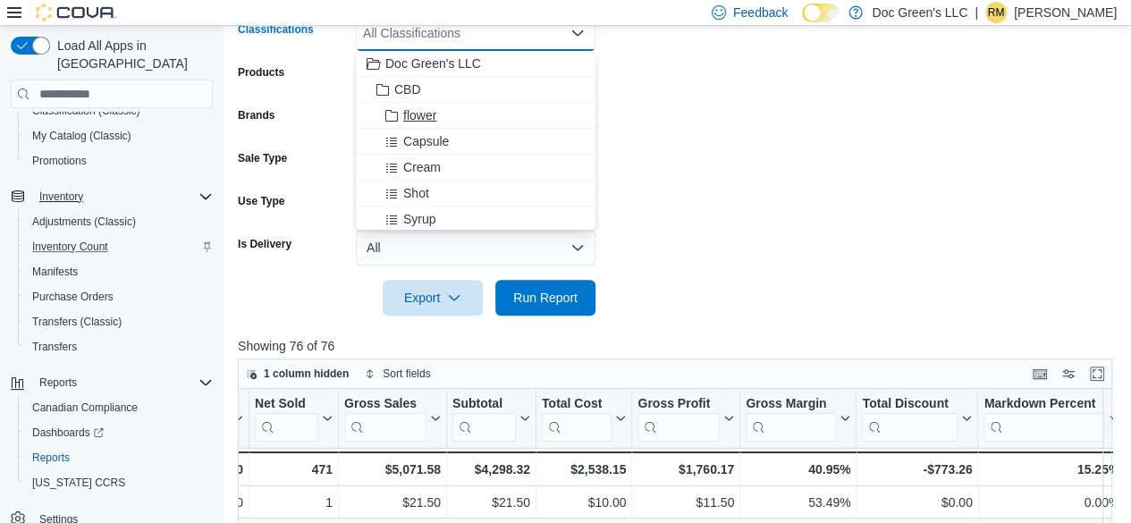
click at [424, 121] on span "flower" at bounding box center [419, 115] width 33 height 18
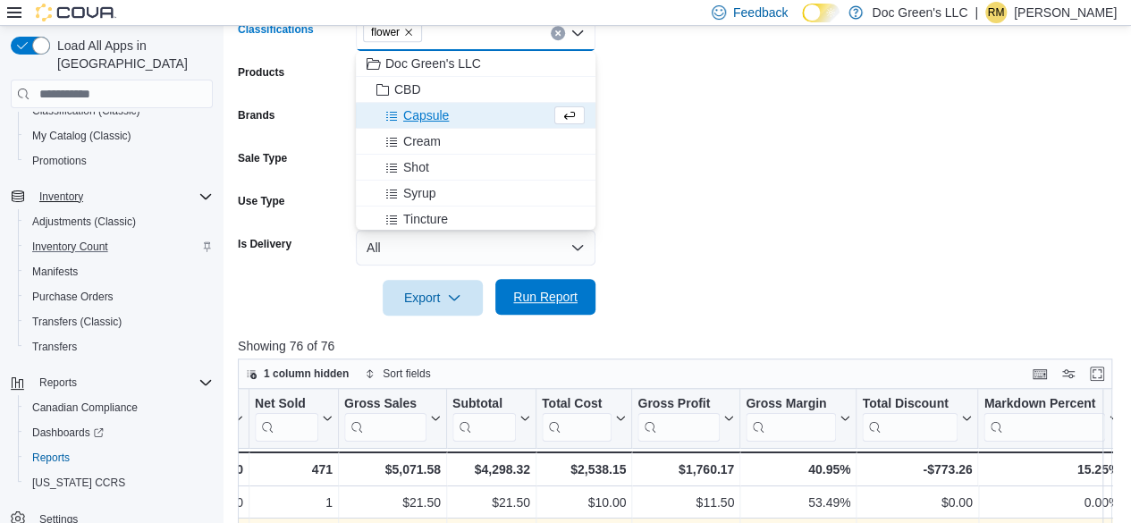
click at [556, 284] on span "Run Report" at bounding box center [545, 297] width 79 height 36
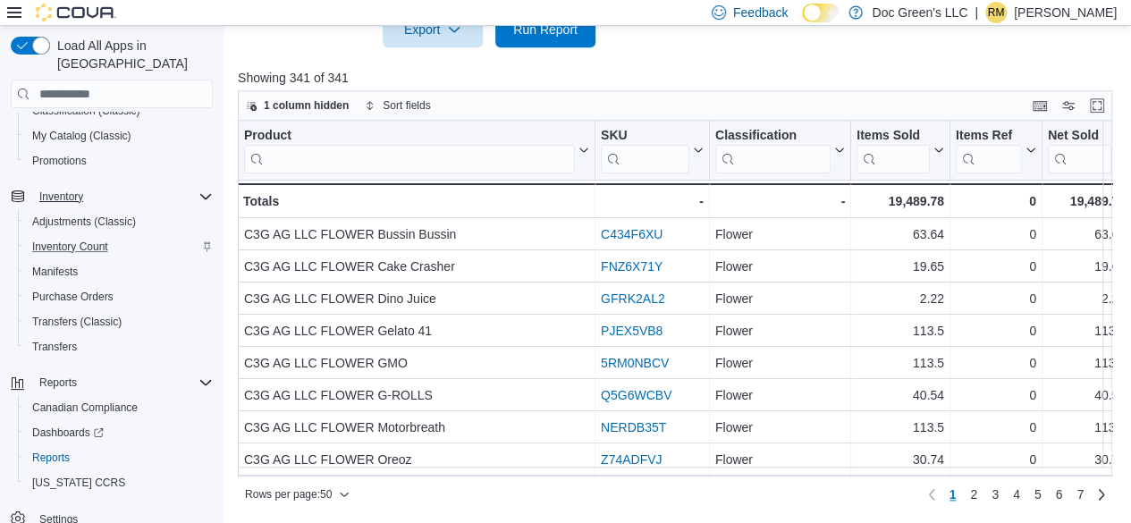
scroll to position [0, 765]
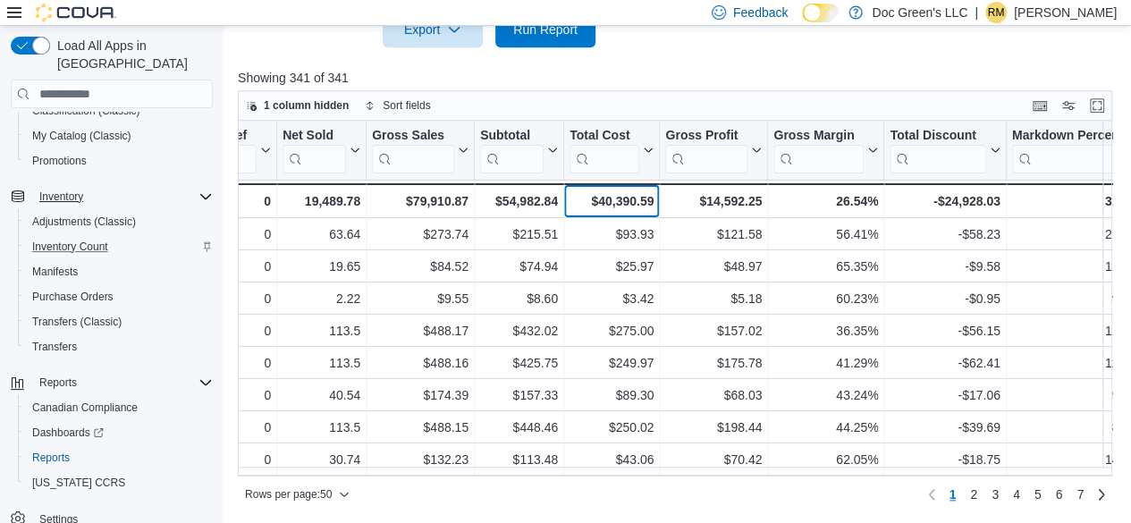
click at [633, 196] on div "$40,390.59" at bounding box center [611, 200] width 84 height 21
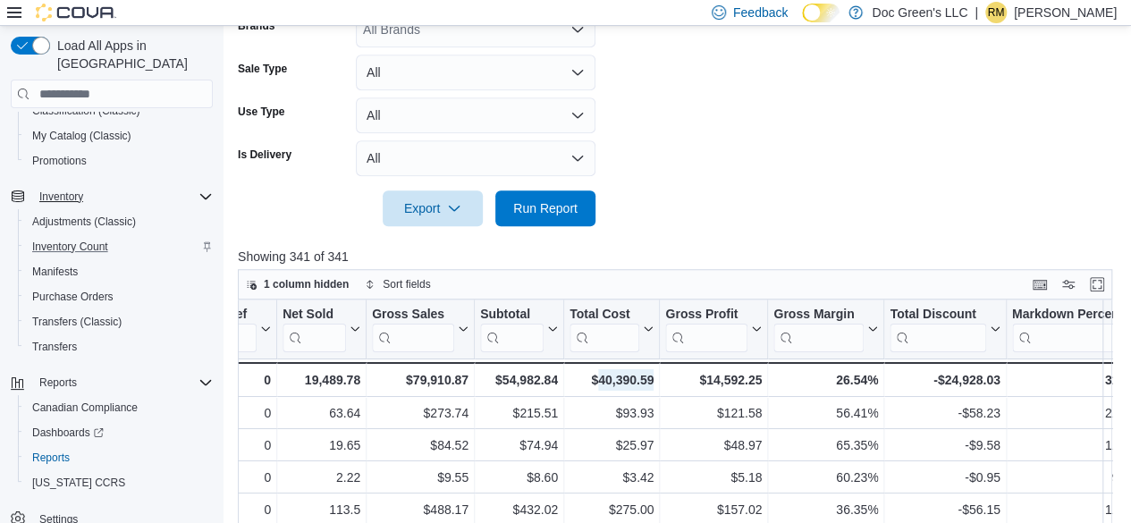
scroll to position [371, 0]
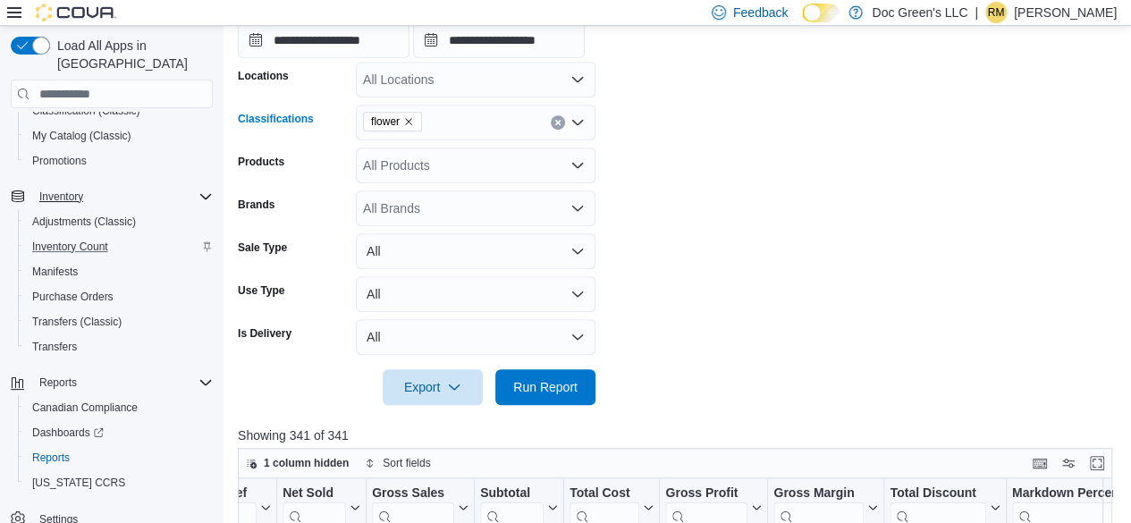
click at [563, 122] on button "Clear input" at bounding box center [558, 122] width 14 height 14
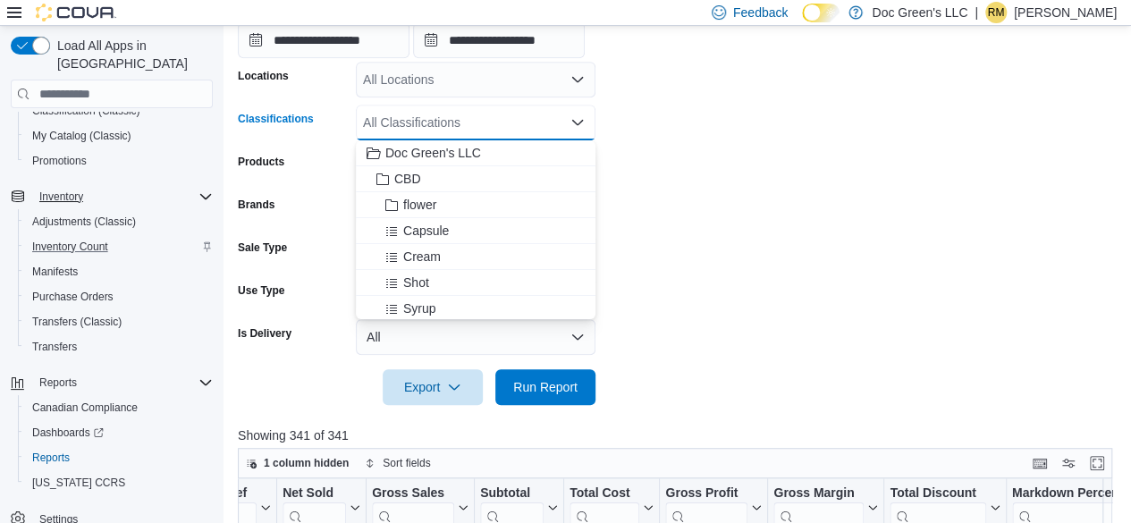
click at [563, 122] on div "All Classifications" at bounding box center [476, 123] width 240 height 36
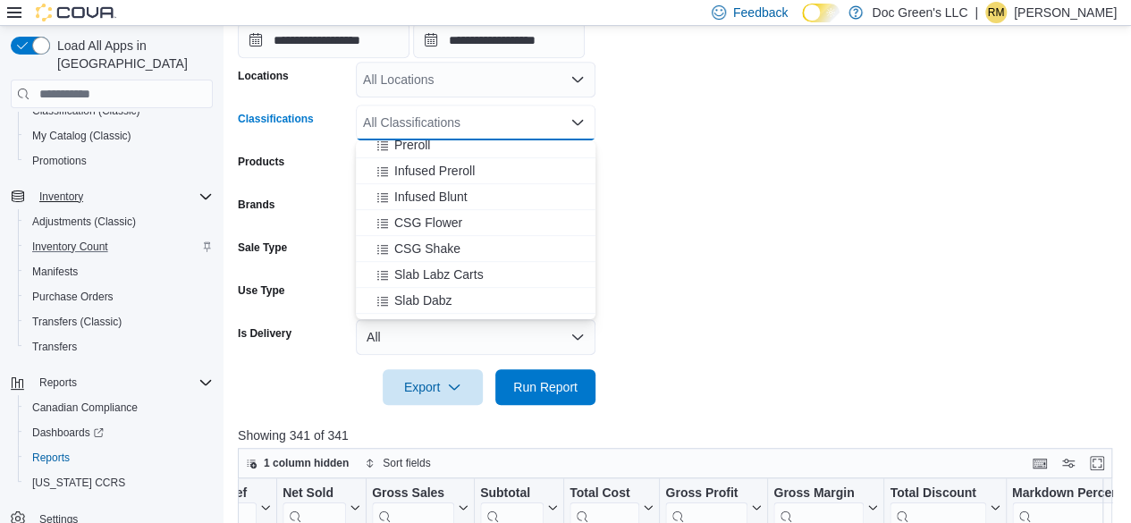
scroll to position [447, 0]
click at [451, 227] on span "Infused Blunt" at bounding box center [430, 224] width 73 height 18
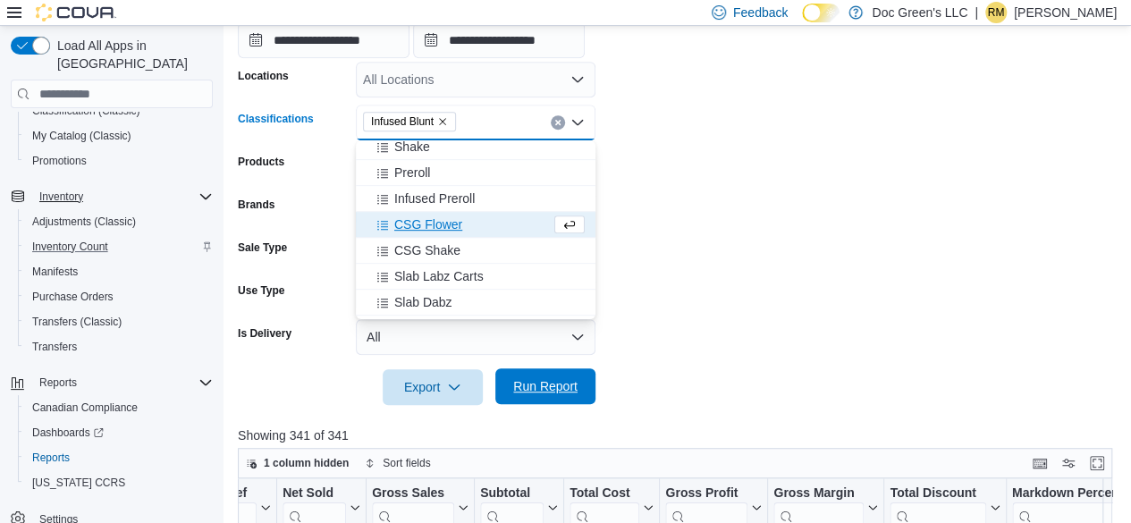
click at [564, 401] on span "Run Report" at bounding box center [545, 386] width 79 height 36
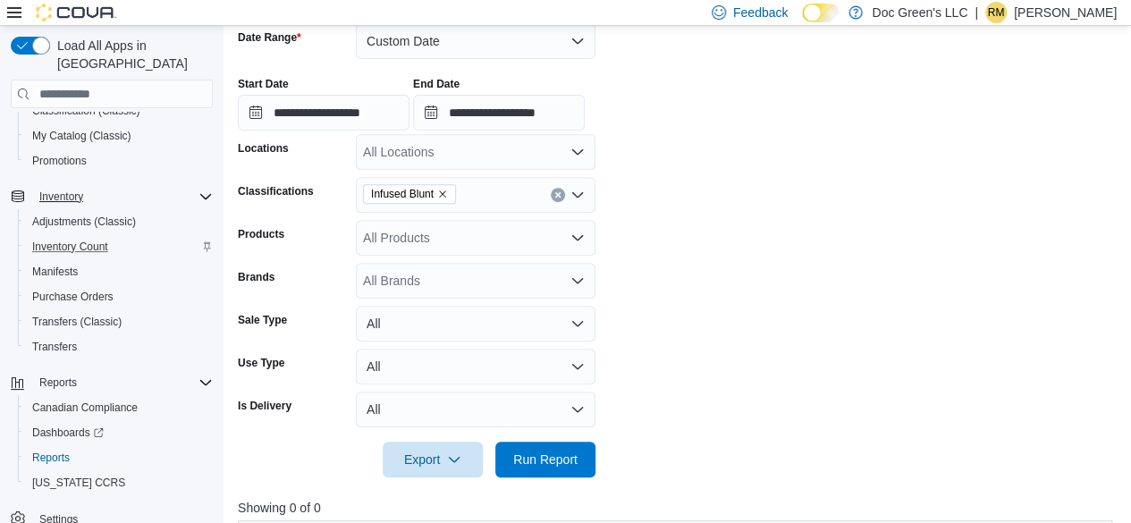
scroll to position [282, 0]
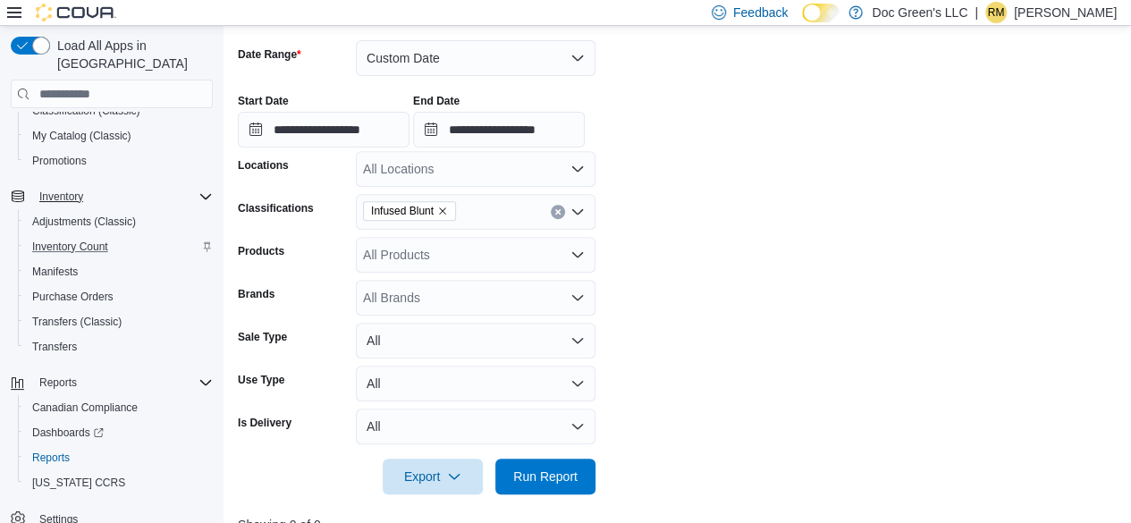
click at [555, 214] on icon "Clear input" at bounding box center [557, 212] width 4 height 4
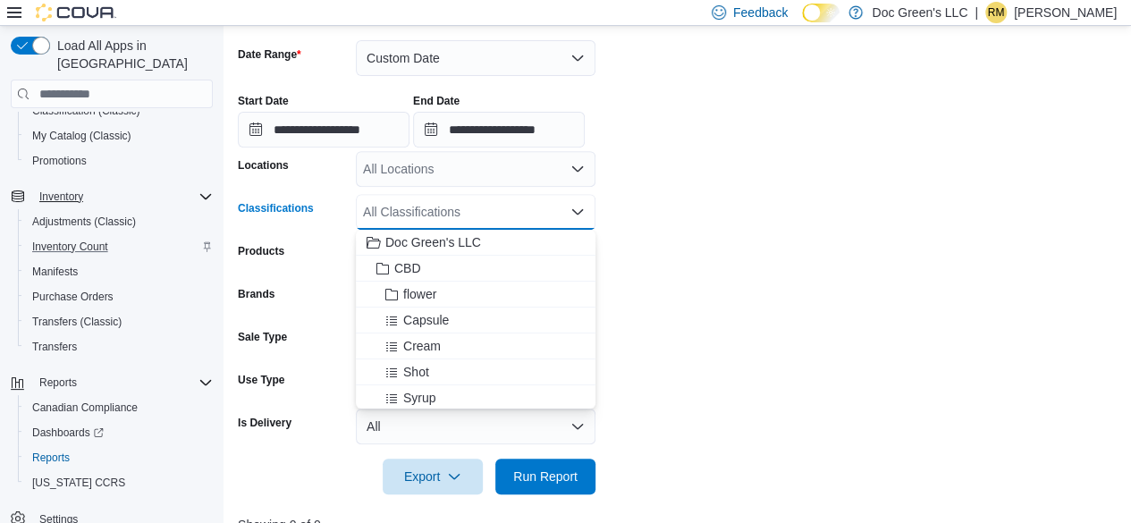
click at [551, 215] on div "All Classifications" at bounding box center [476, 212] width 240 height 36
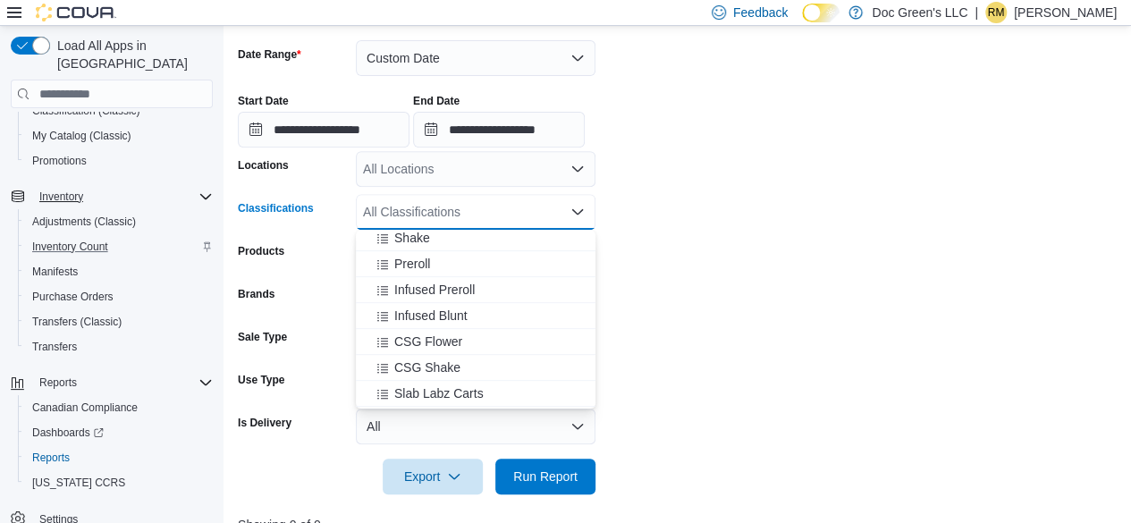
scroll to position [447, 0]
click at [474, 292] on span "Infused Preroll" at bounding box center [434, 288] width 80 height 18
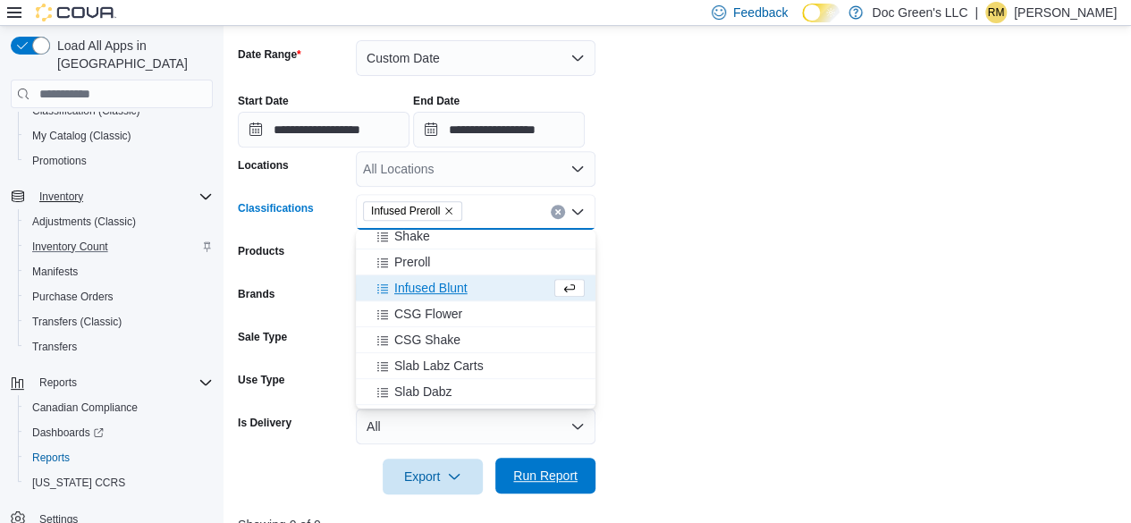
click at [575, 479] on span "Run Report" at bounding box center [545, 476] width 64 height 18
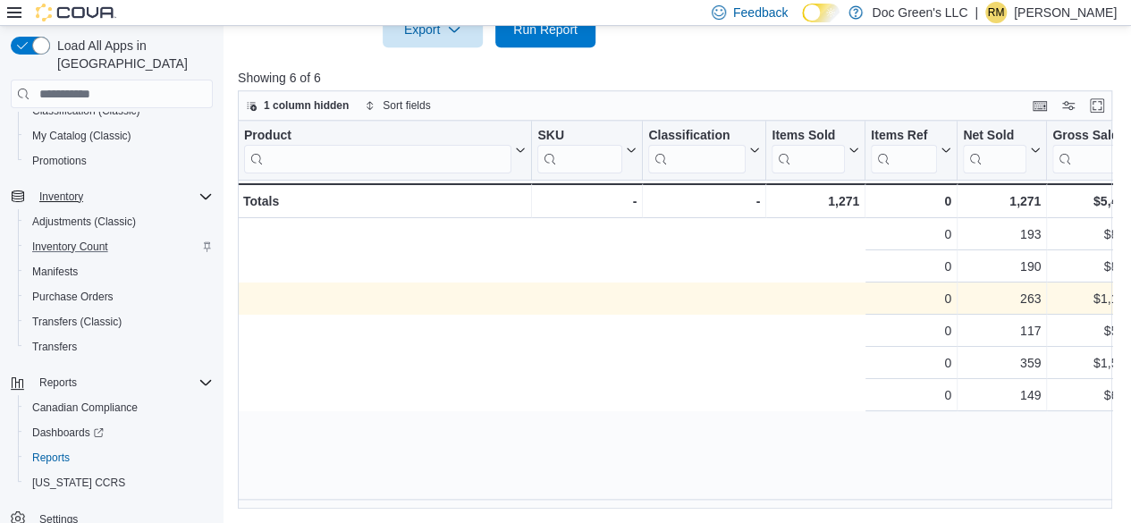
scroll to position [0, 772]
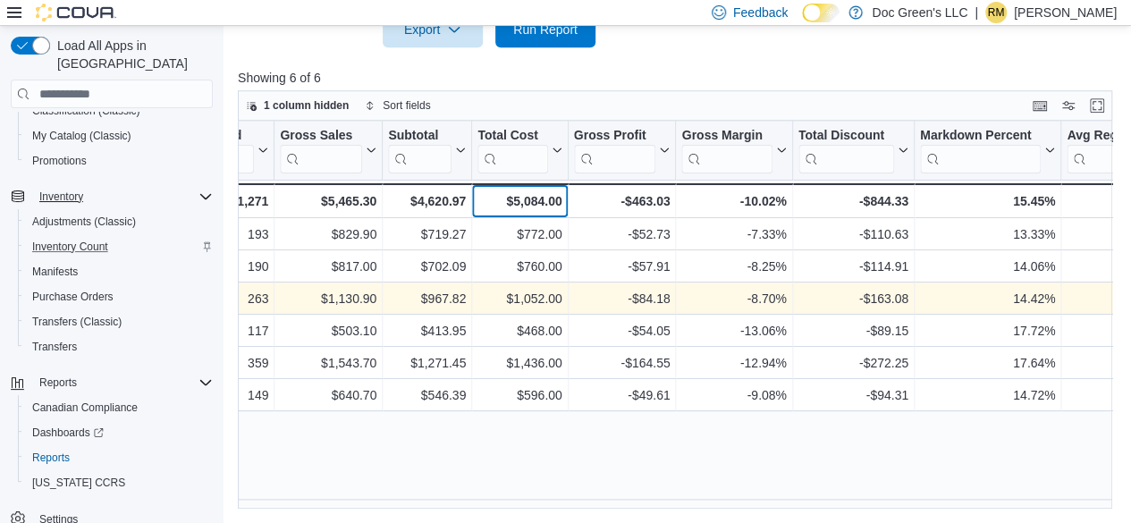
click at [551, 201] on div "$5,084.00" at bounding box center [519, 200] width 84 height 21
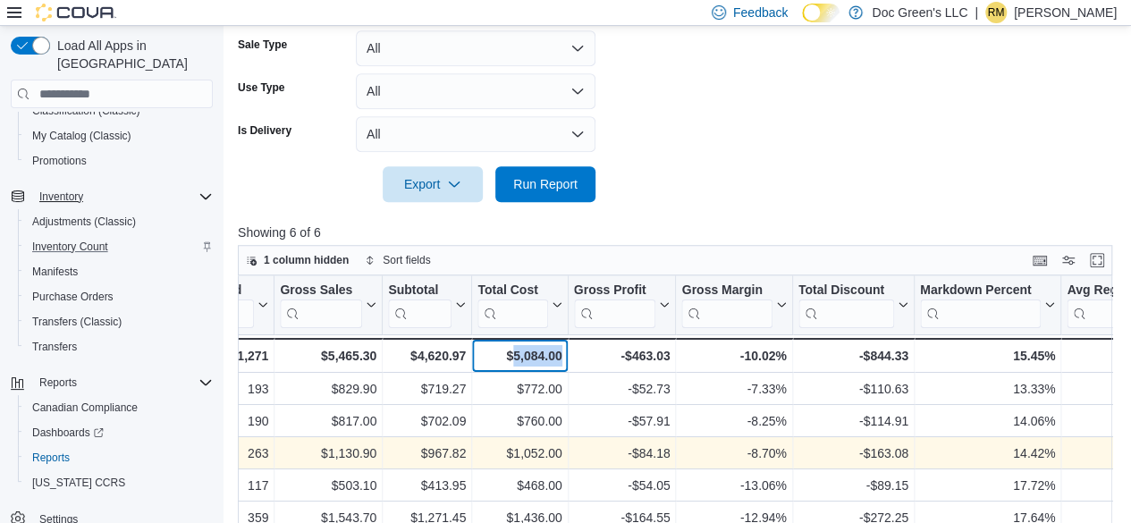
scroll to position [371, 0]
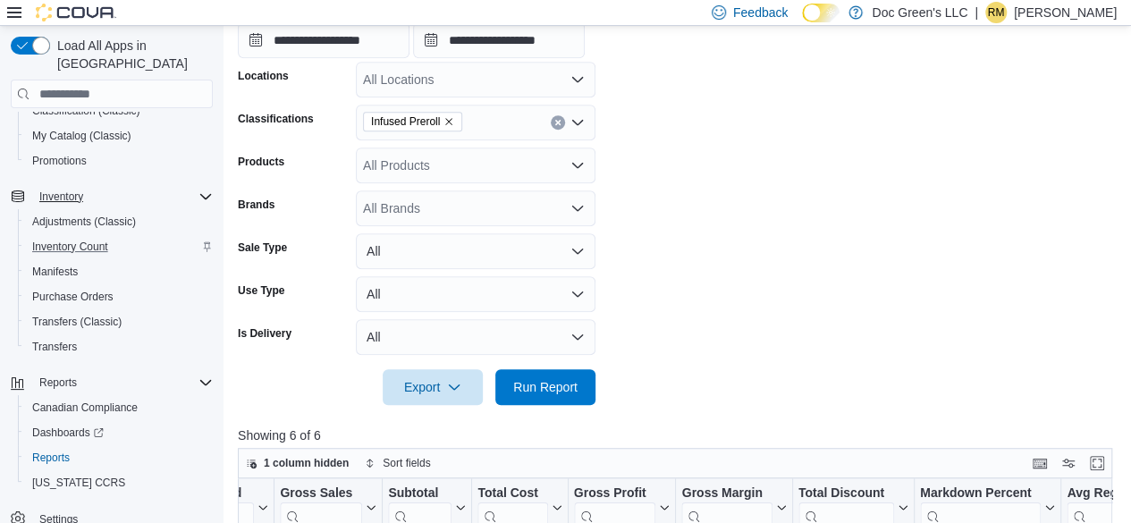
click at [558, 116] on button "Clear input" at bounding box center [558, 122] width 14 height 14
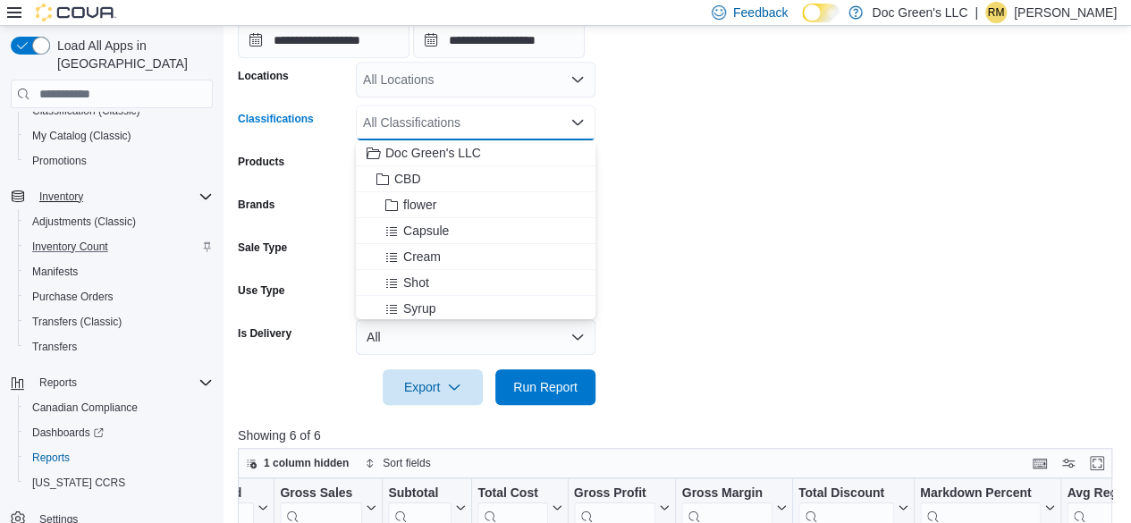
click at [543, 117] on div "All Classifications Combo box. Selected. Combo box input. All Classifications. …" at bounding box center [476, 123] width 240 height 36
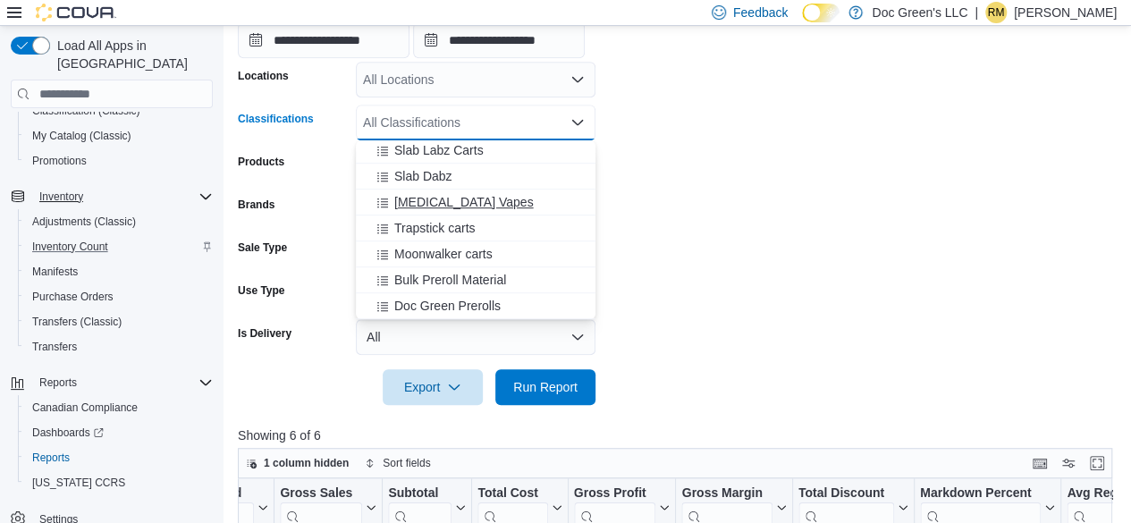
click at [480, 206] on div "[MEDICAL_DATA] Vapes" at bounding box center [475, 202] width 218 height 18
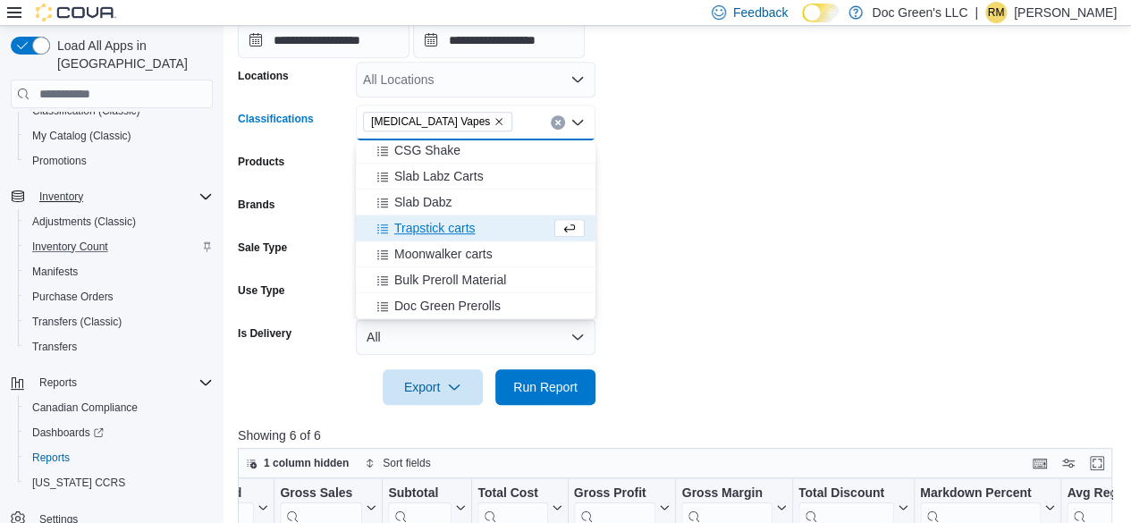
scroll to position [573, 0]
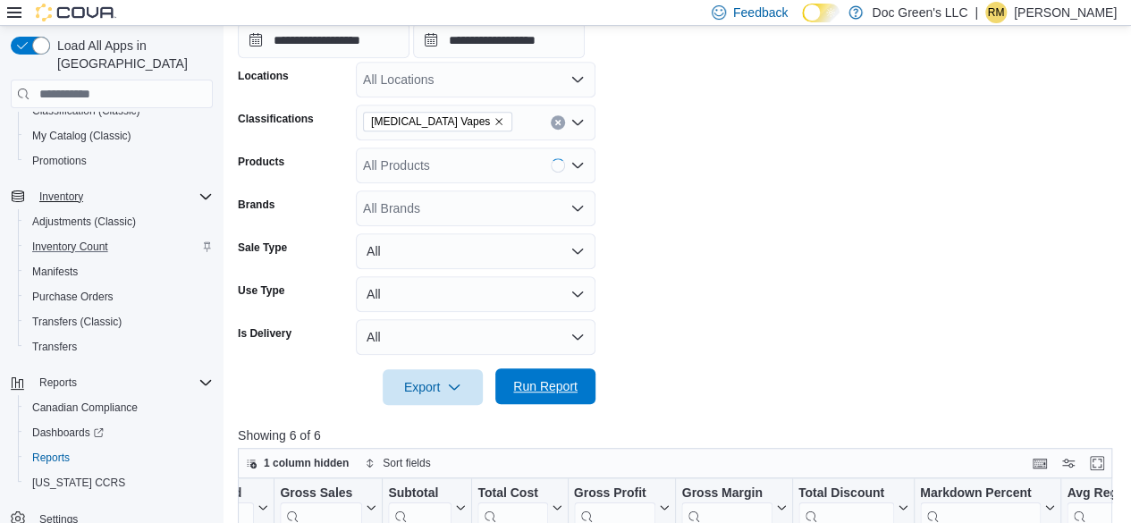
click at [561, 378] on span "Run Report" at bounding box center [545, 386] width 64 height 18
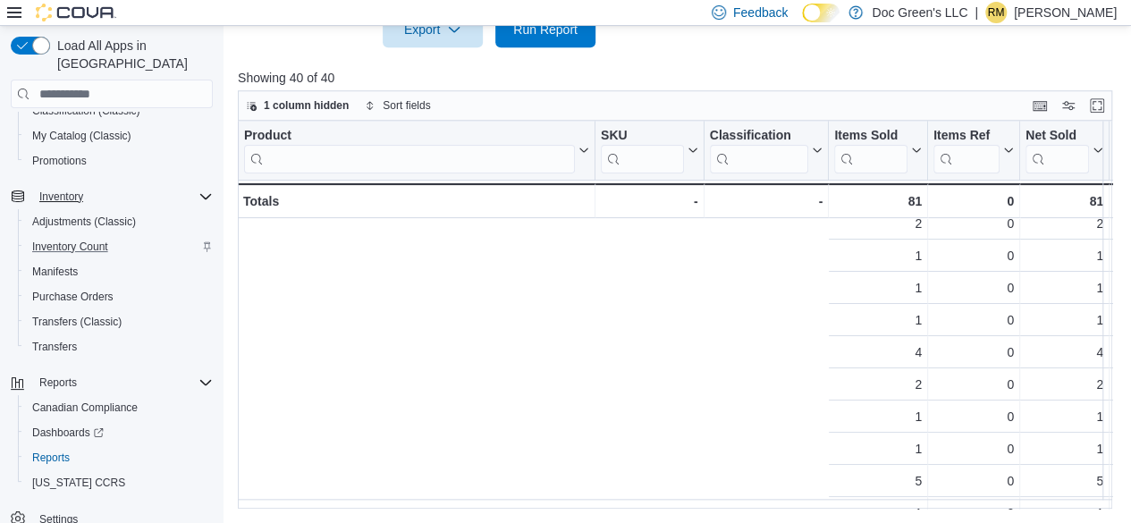
scroll to position [268, 765]
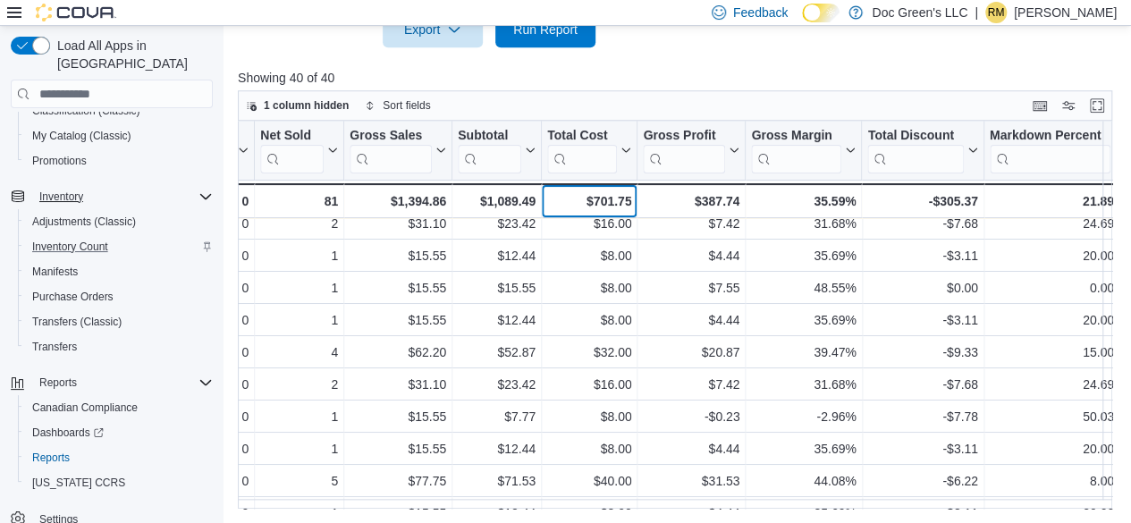
click at [622, 196] on div "$701.75" at bounding box center [589, 200] width 84 height 21
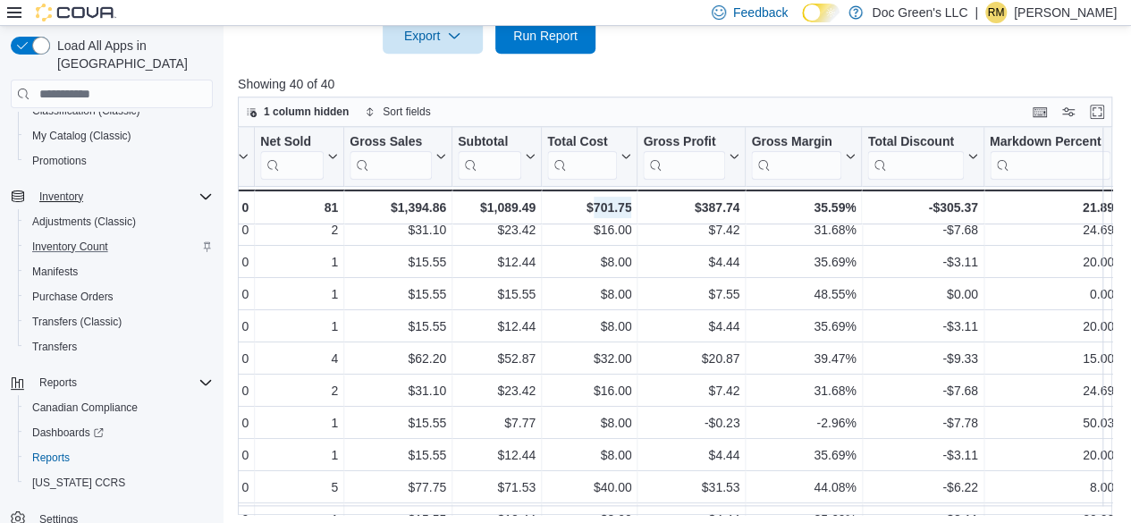
scroll to position [460, 0]
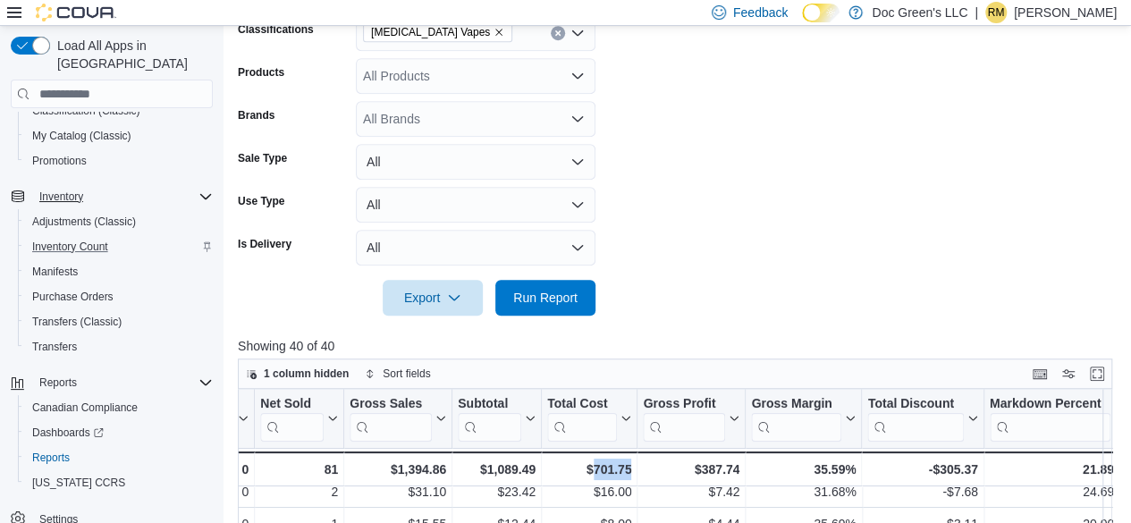
click at [552, 38] on div "[MEDICAL_DATA] Vapes" at bounding box center [476, 33] width 240 height 36
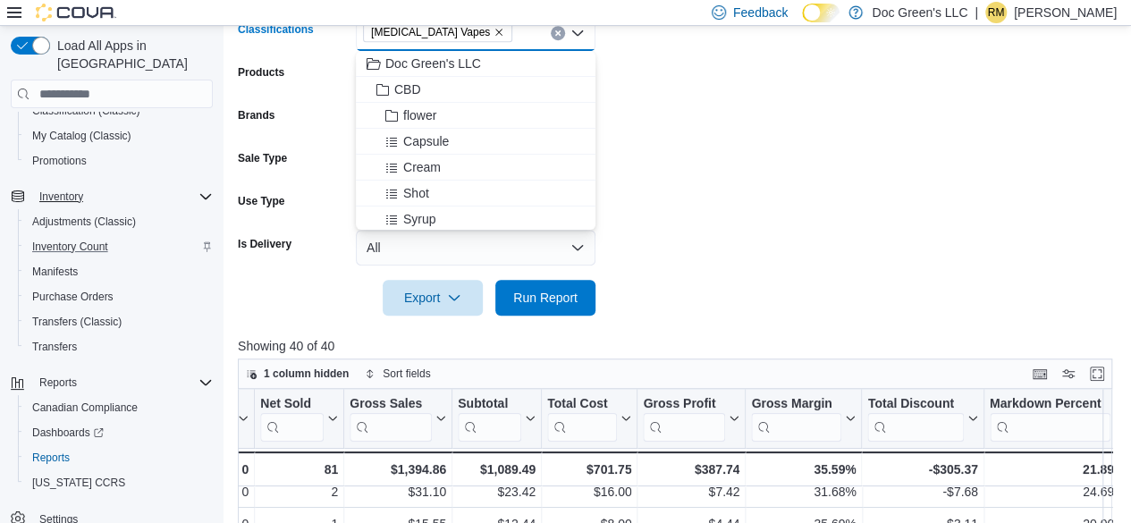
click at [556, 35] on icon "Clear input" at bounding box center [557, 32] width 7 height 7
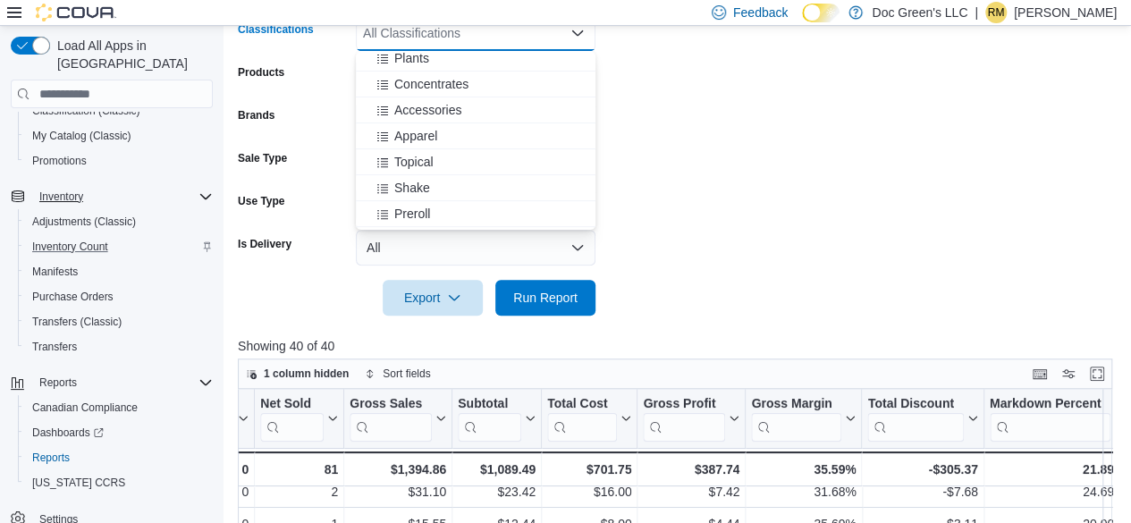
scroll to position [358, 0]
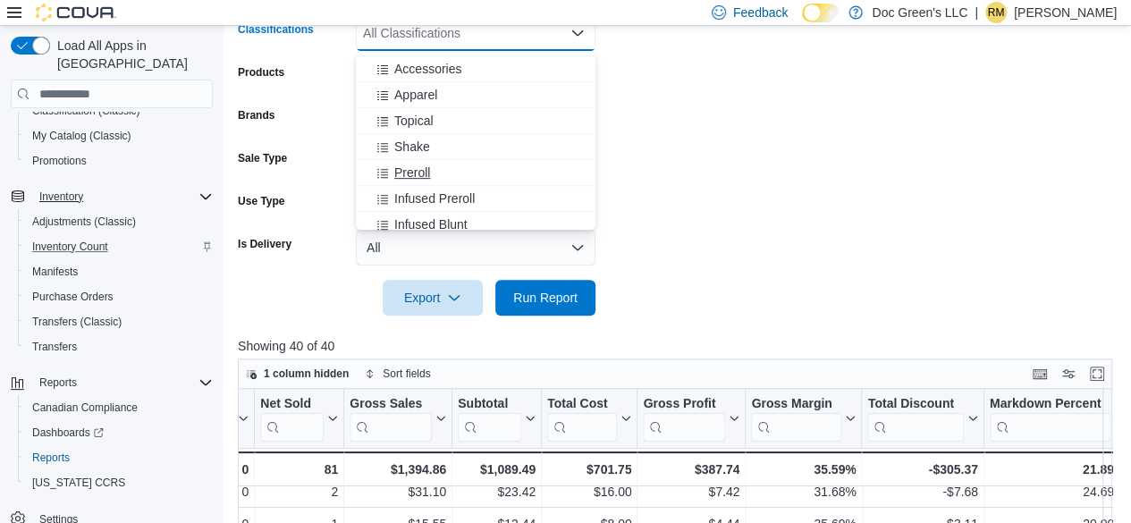
click at [427, 176] on span "Preroll" at bounding box center [412, 173] width 36 height 18
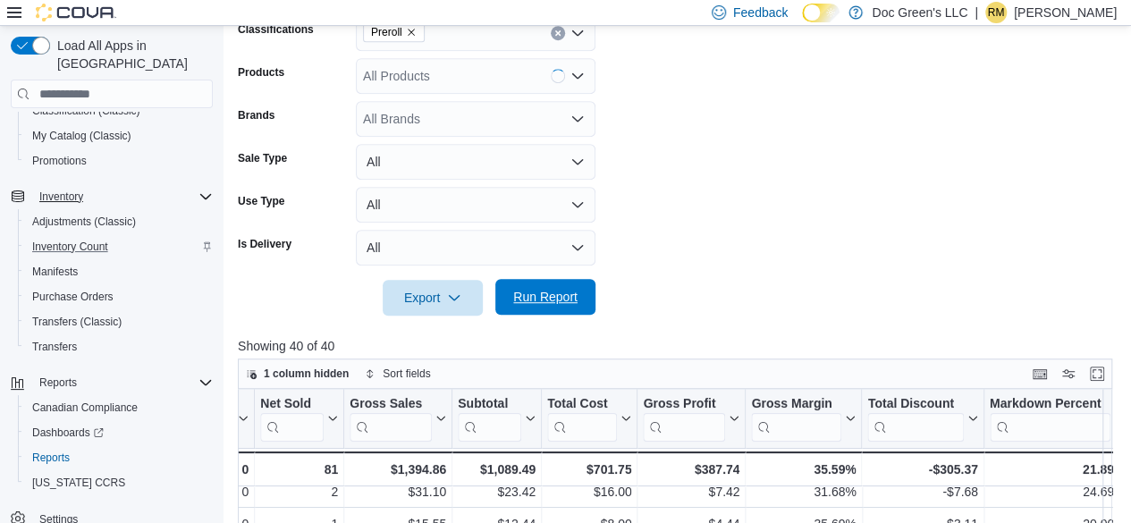
click at [554, 292] on span "Run Report" at bounding box center [545, 297] width 64 height 18
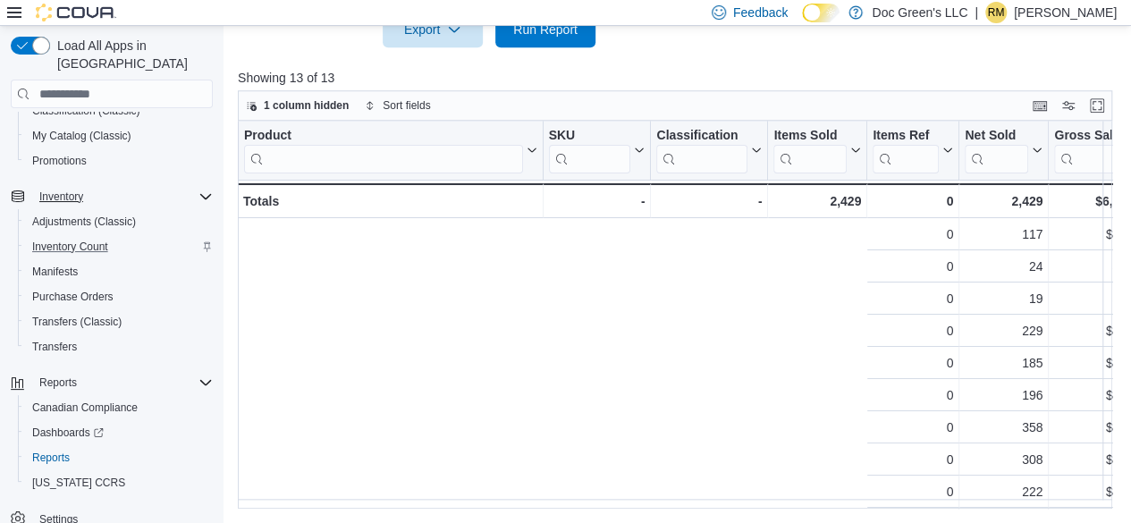
scroll to position [0, 765]
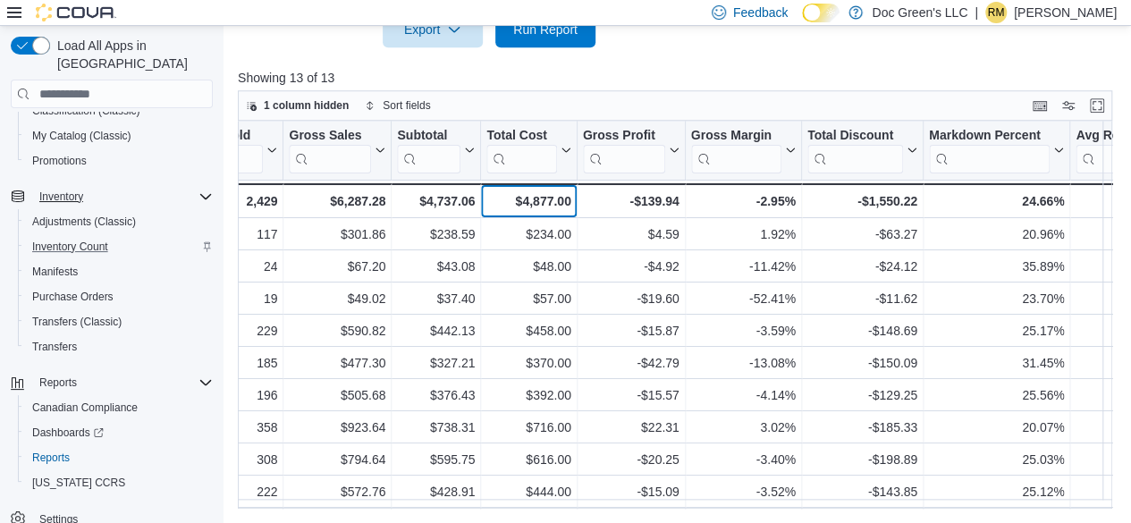
click at [524, 203] on div "$4,877.00" at bounding box center [528, 200] width 84 height 21
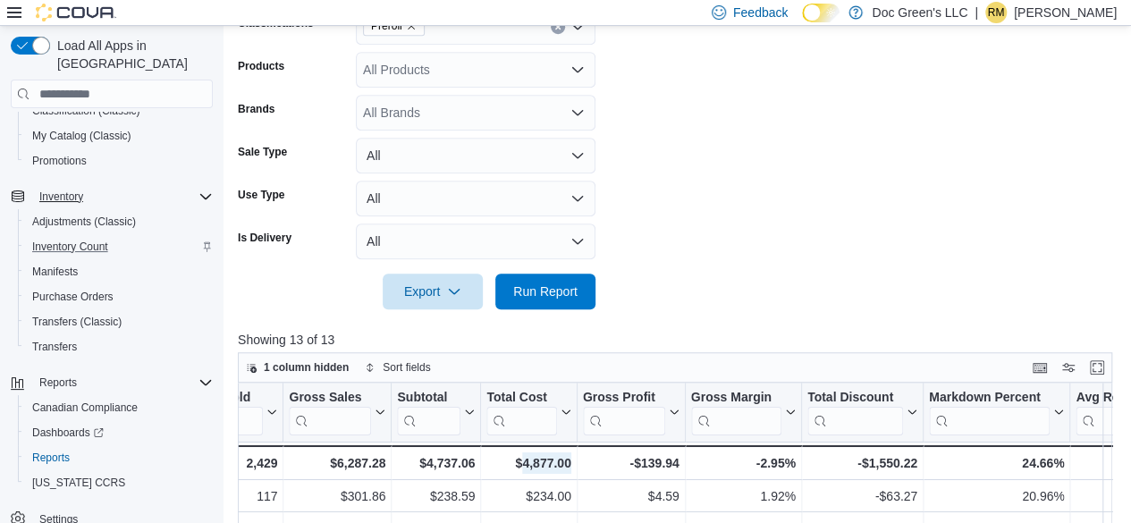
scroll to position [460, 0]
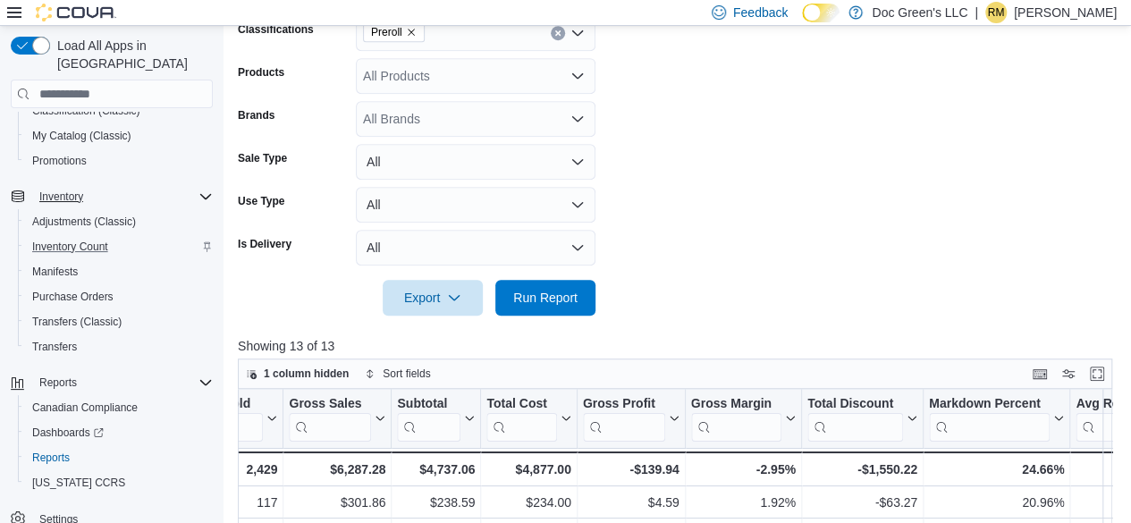
click at [560, 40] on div "Preroll" at bounding box center [476, 33] width 240 height 36
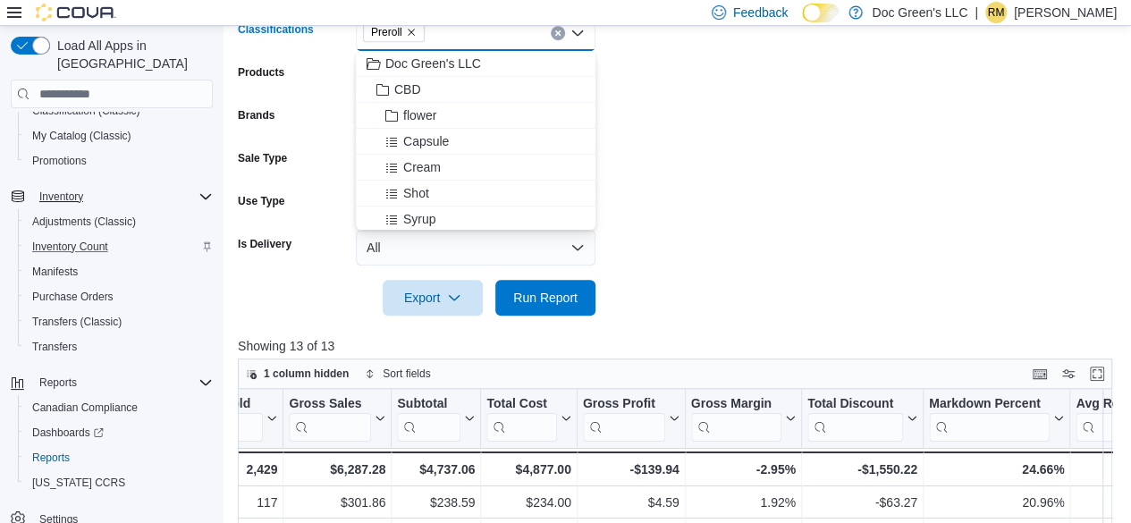
click at [557, 38] on button "Clear input" at bounding box center [558, 33] width 14 height 14
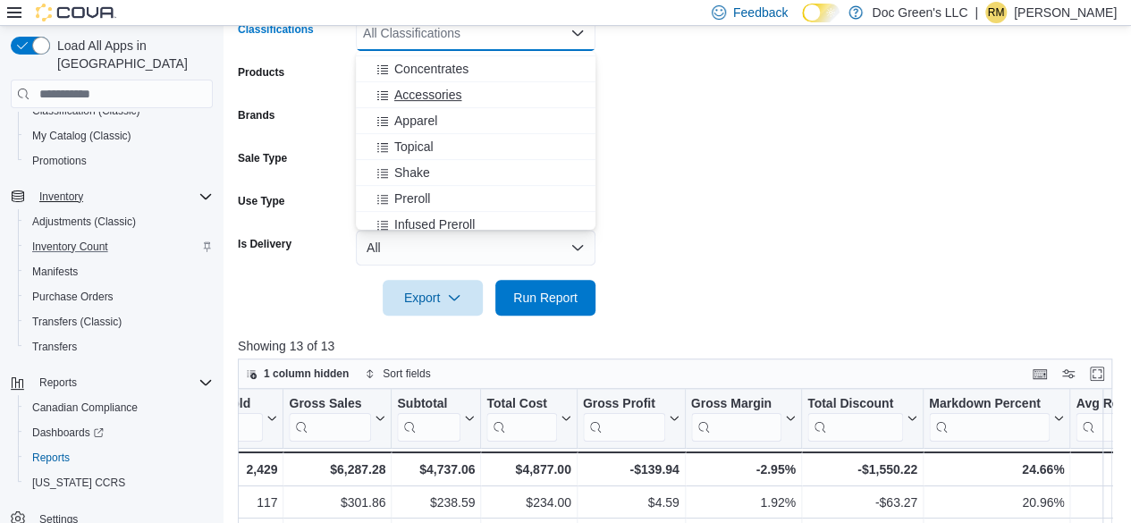
scroll to position [358, 0]
click at [461, 146] on div "Shake" at bounding box center [475, 147] width 218 height 18
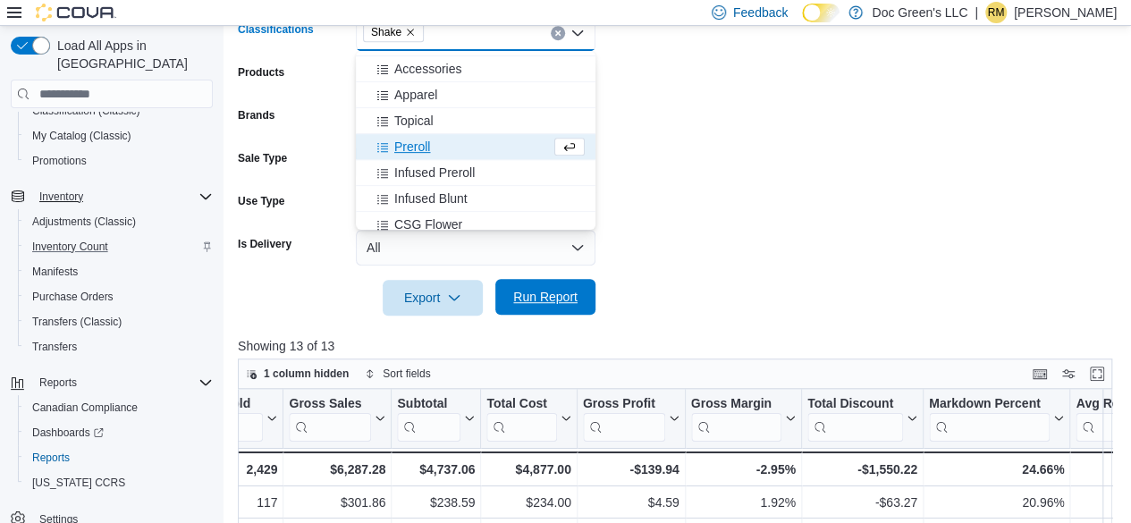
click at [542, 281] on span "Run Report" at bounding box center [545, 297] width 79 height 36
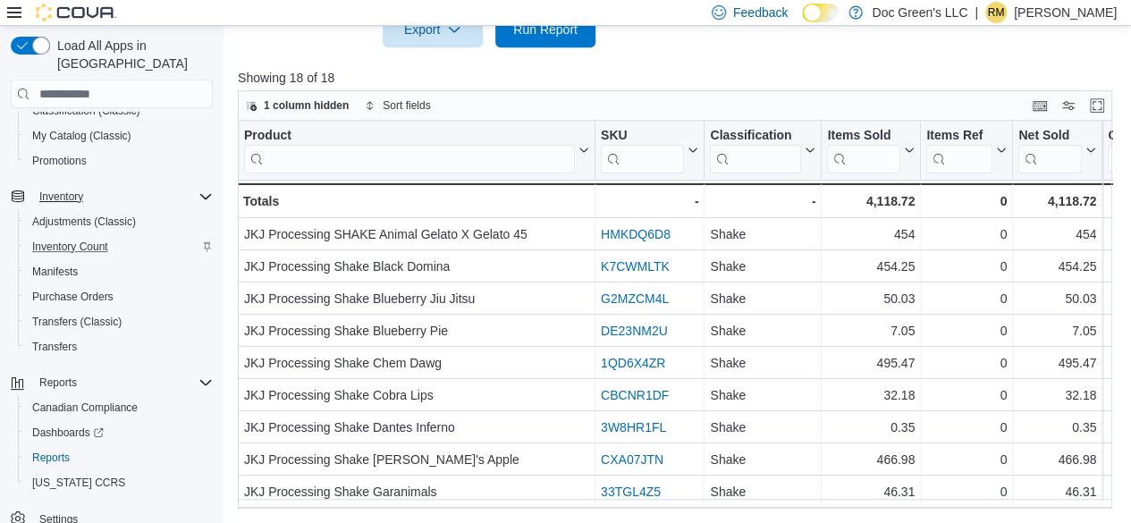
scroll to position [0, 765]
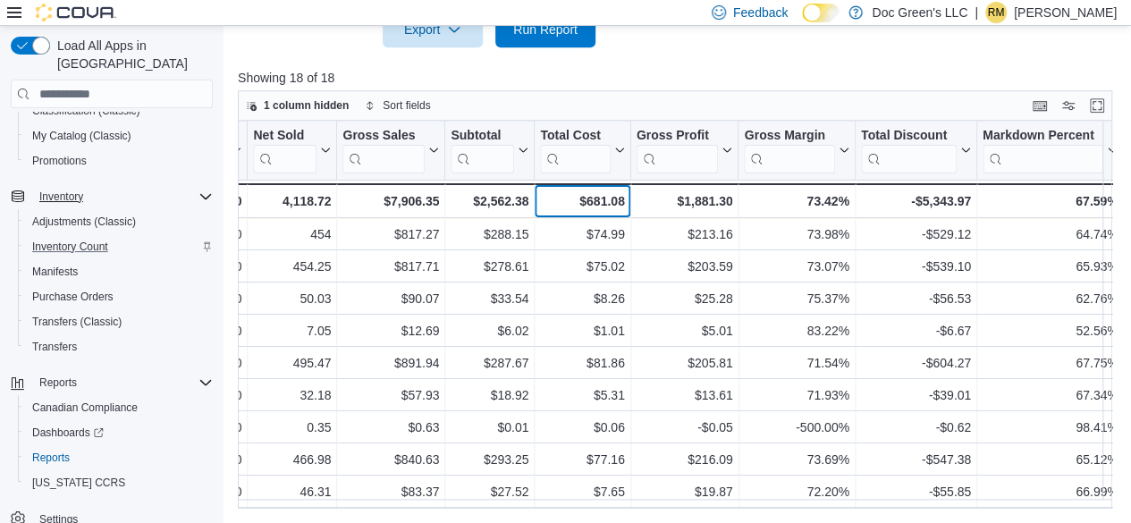
click at [579, 198] on div "$681.08" at bounding box center [582, 200] width 84 height 21
drag, startPoint x: 579, startPoint y: 198, endPoint x: 561, endPoint y: 199, distance: 18.0
click at [561, 199] on div "$681.08" at bounding box center [582, 200] width 84 height 21
click at [584, 197] on div "$681.08" at bounding box center [582, 200] width 84 height 21
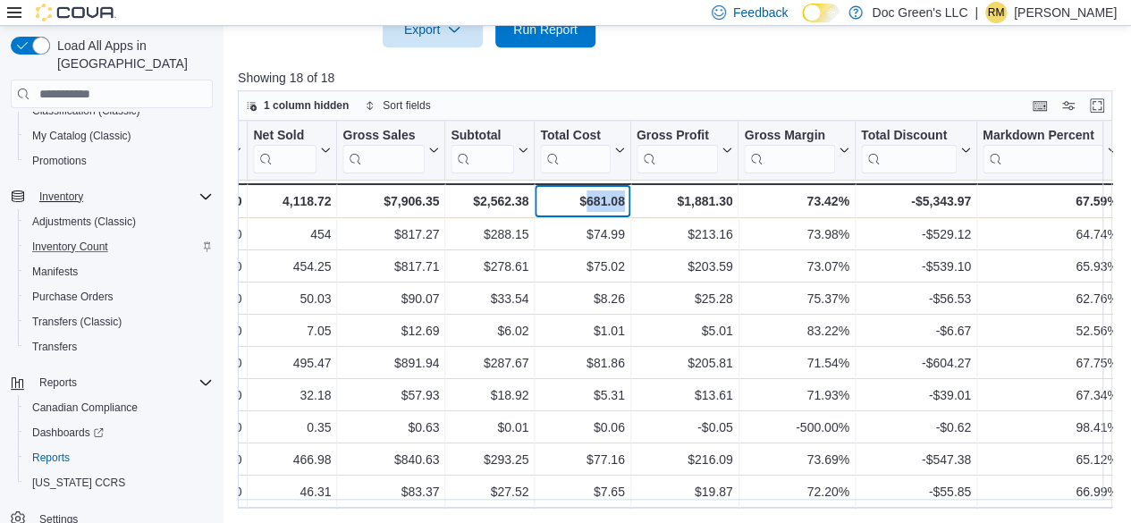
click at [584, 197] on div "$681.08" at bounding box center [582, 200] width 84 height 21
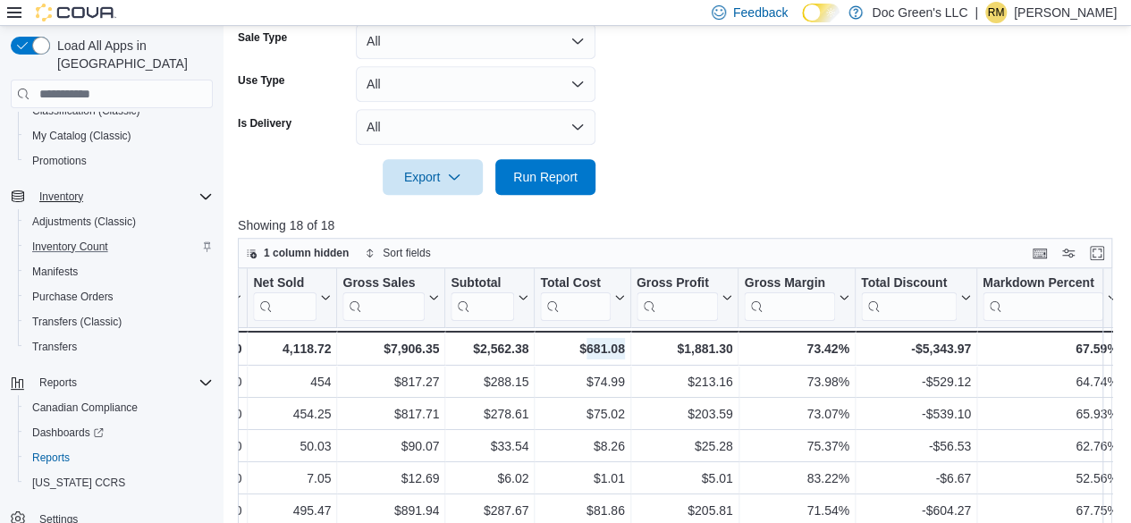
scroll to position [460, 0]
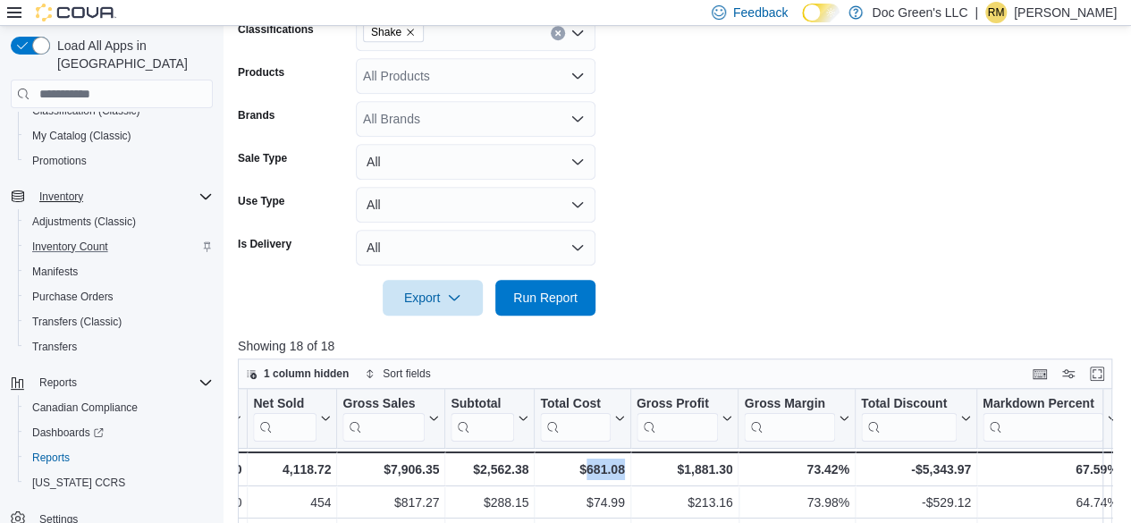
click at [413, 34] on icon "Remove Shake from selection in this group" at bounding box center [410, 32] width 11 height 11
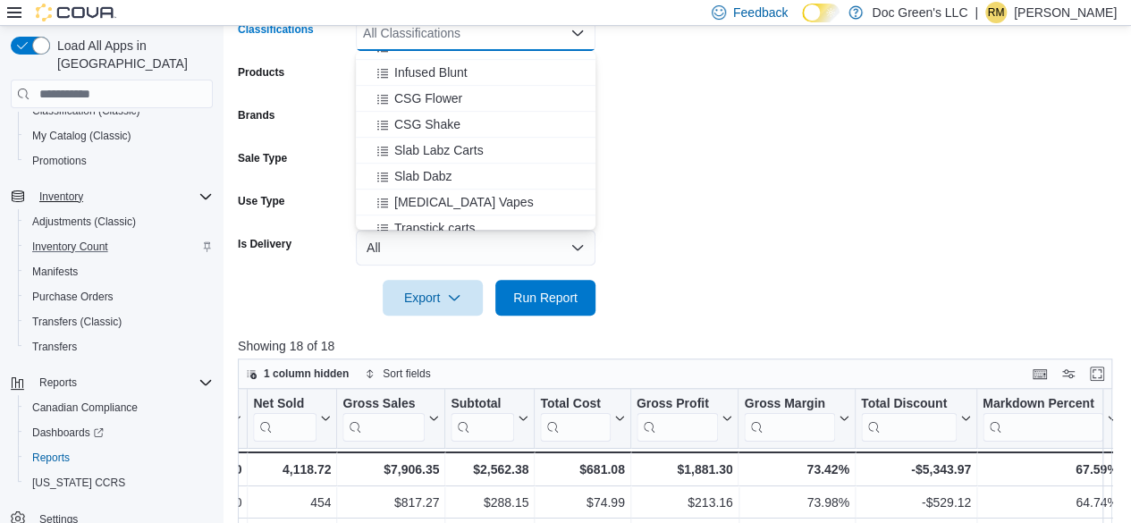
scroll to position [536, 0]
click at [470, 151] on div "Slab Dabz" at bounding box center [475, 149] width 218 height 18
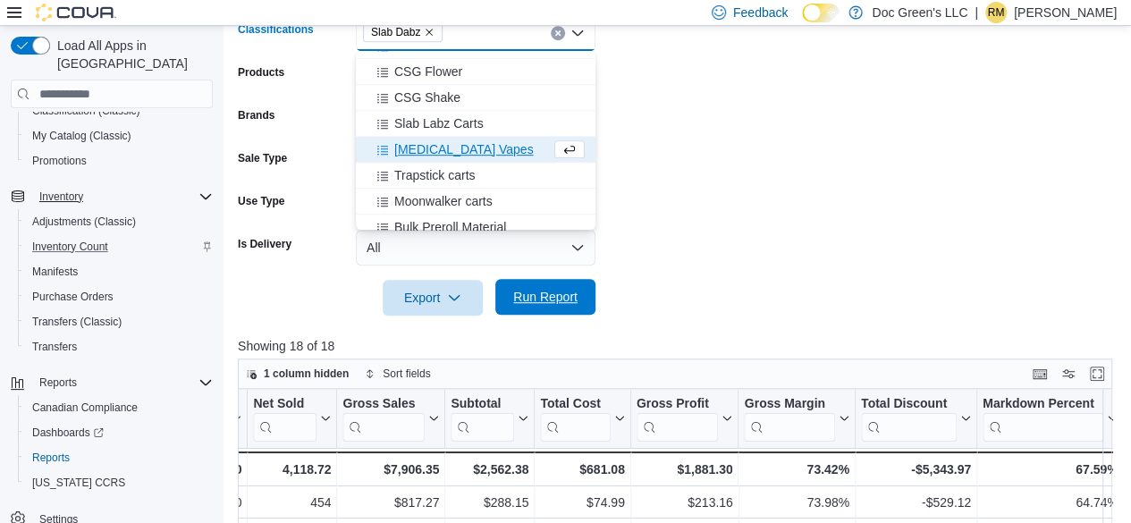
click at [567, 295] on span "Run Report" at bounding box center [545, 297] width 64 height 18
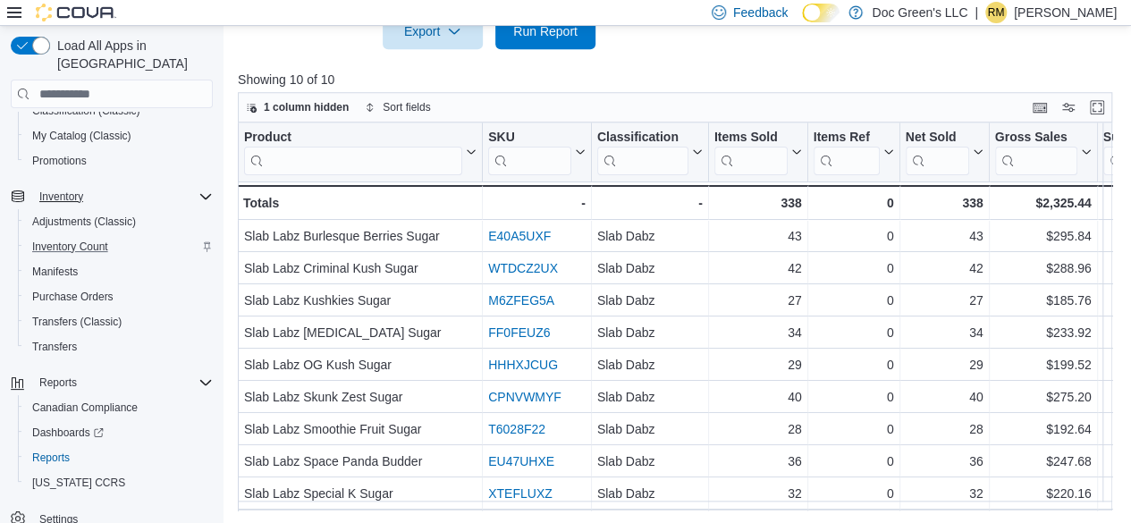
scroll to position [729, 0]
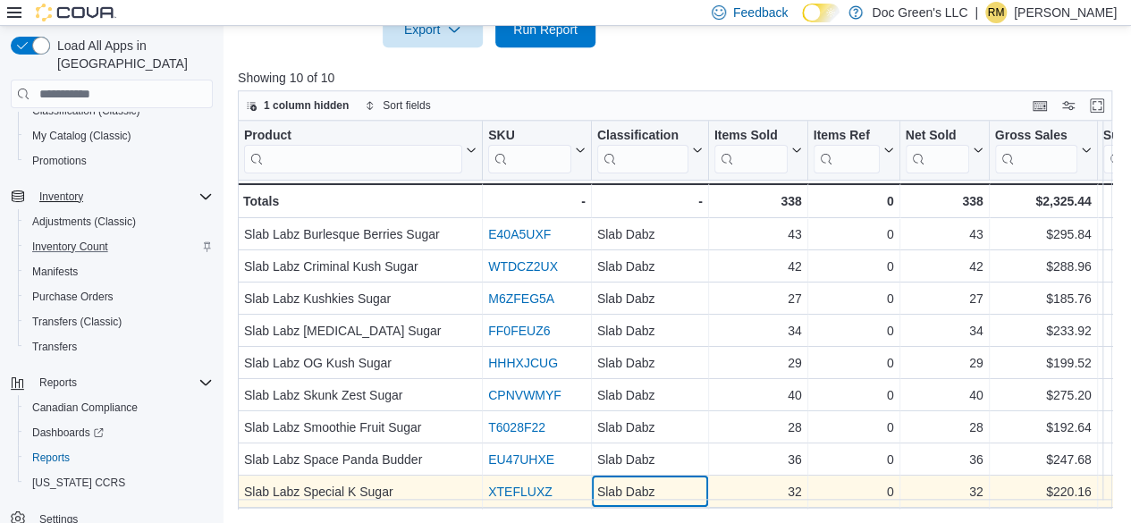
click at [681, 497] on div "Product Click to view column header actions SKU Click to view column header act…" at bounding box center [679, 315] width 883 height 389
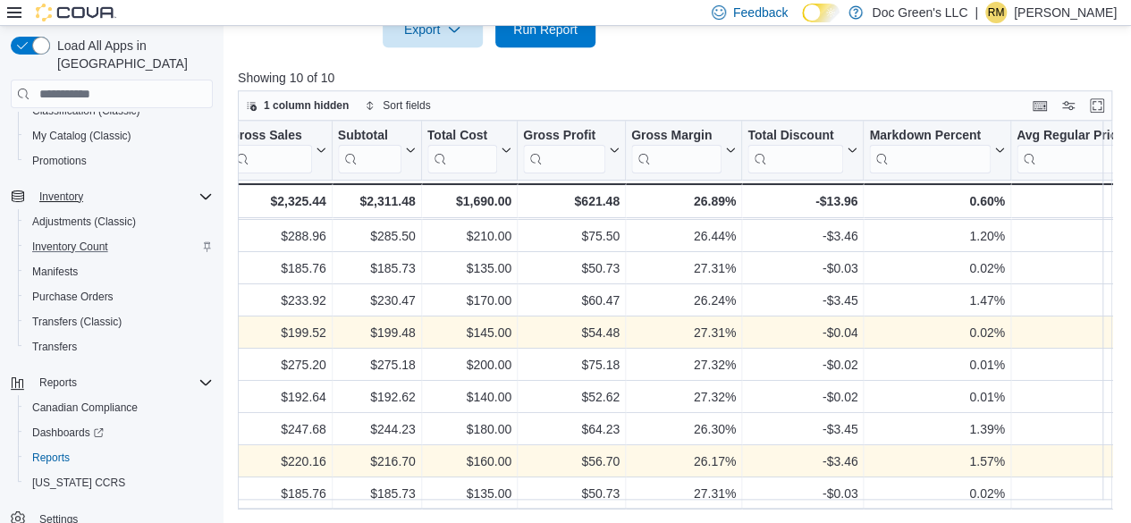
scroll to position [0, 765]
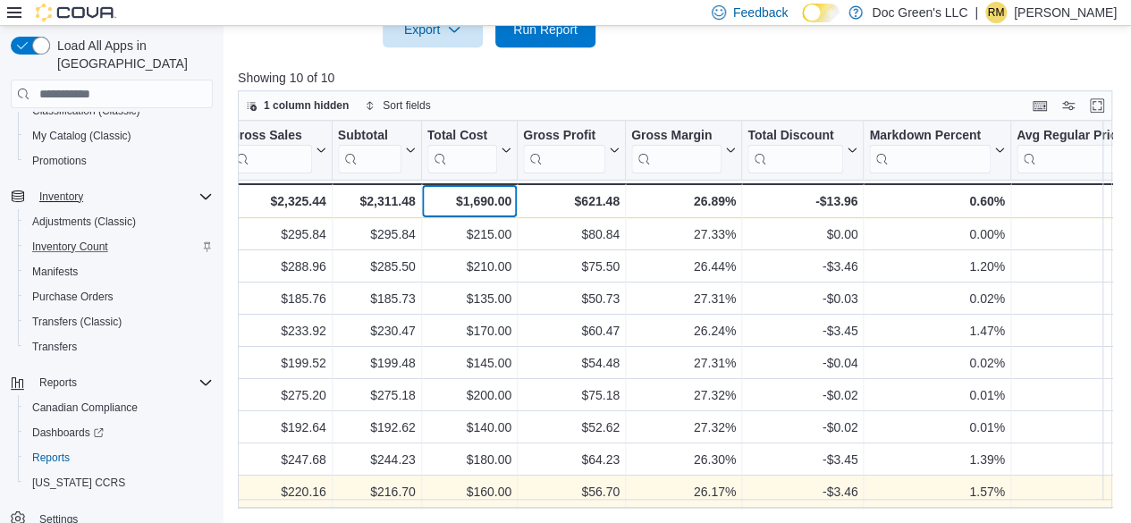
click at [483, 202] on div "$1,690.00" at bounding box center [469, 200] width 84 height 21
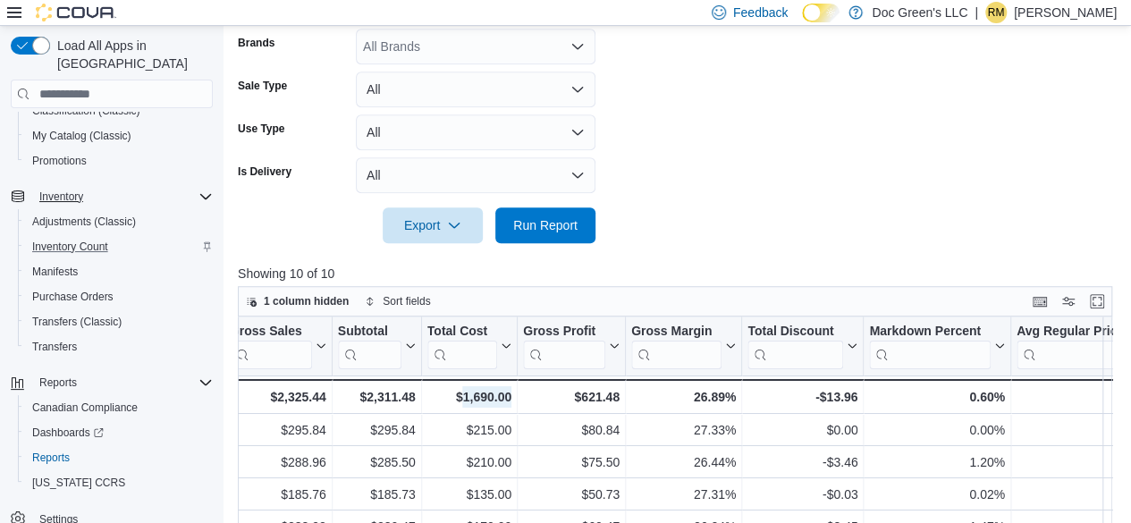
scroll to position [460, 0]
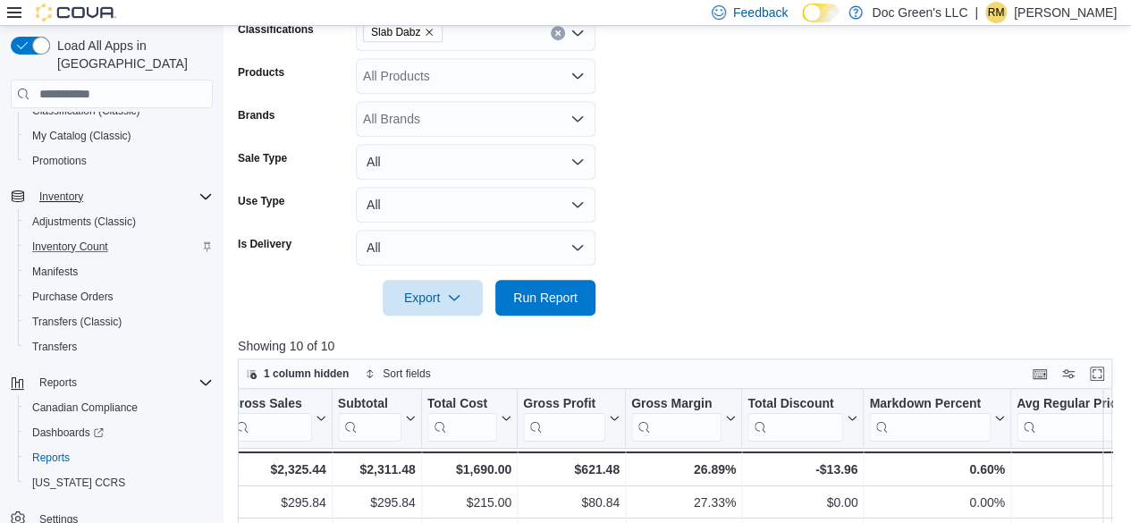
click at [557, 40] on div "Slab Dabz" at bounding box center [476, 33] width 240 height 36
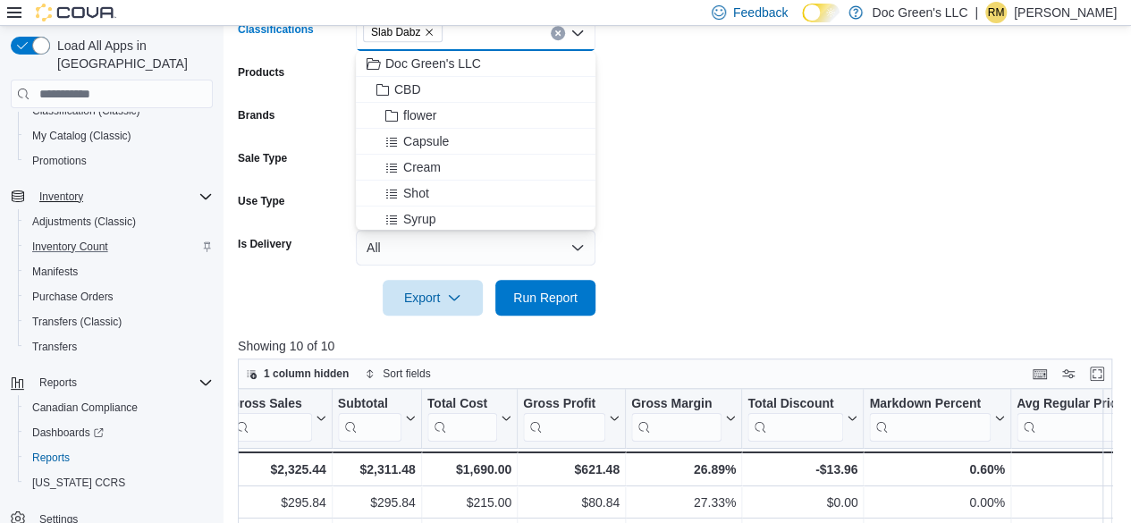
click at [560, 35] on icon "Clear input" at bounding box center [557, 33] width 4 height 4
click at [560, 35] on div "All Classifications Combo box. Selected. Combo box input. All Classifications. …" at bounding box center [476, 33] width 240 height 36
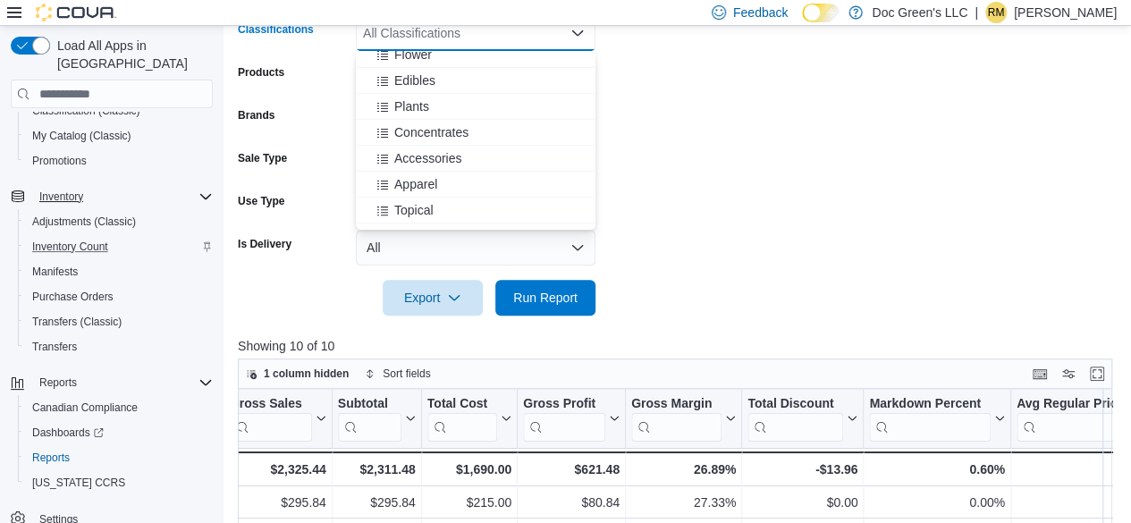
scroll to position [599, 0]
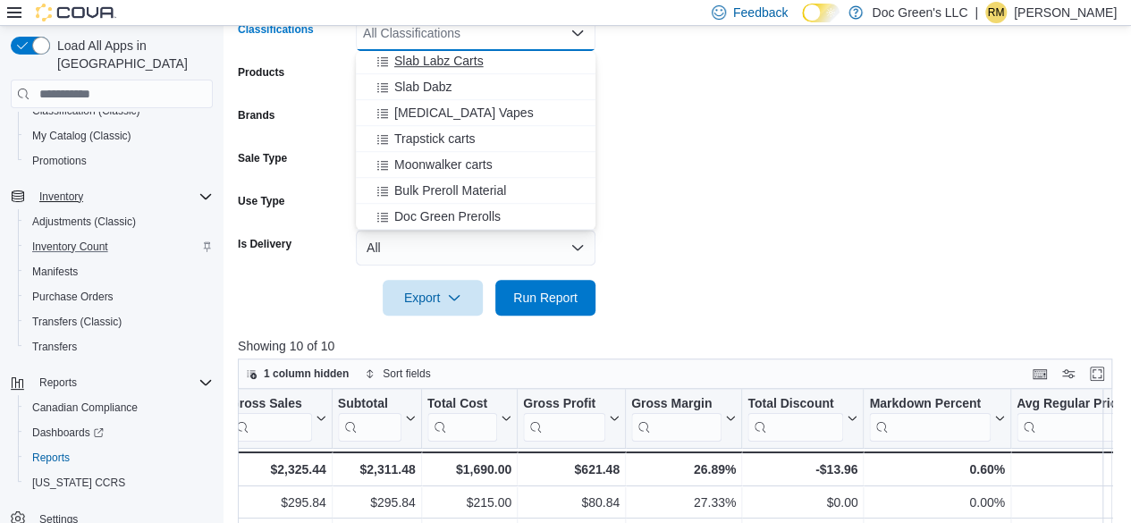
click at [465, 63] on span "Slab Labz Carts" at bounding box center [438, 61] width 89 height 18
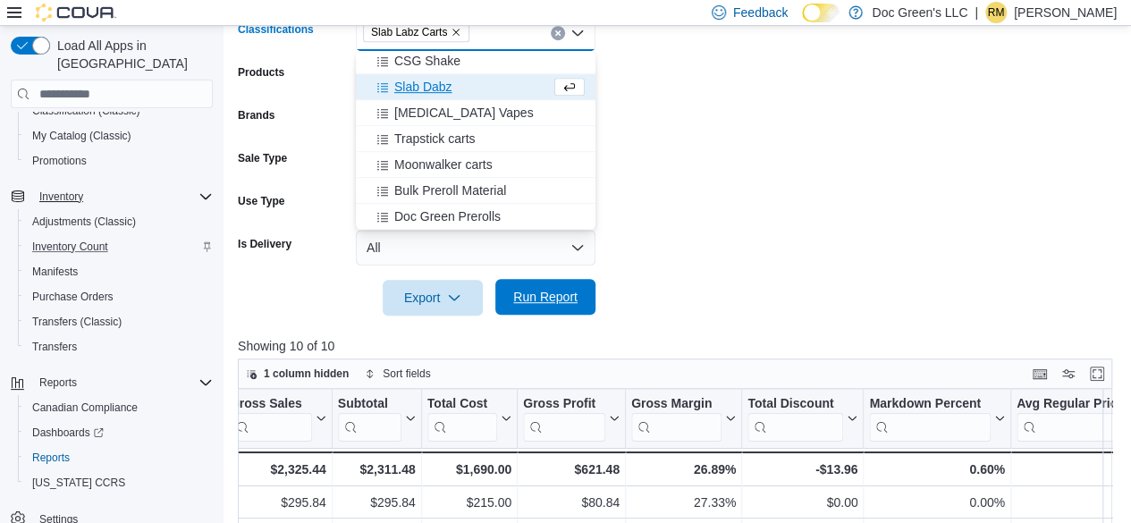
scroll to position [573, 0]
click at [554, 304] on span "Run Report" at bounding box center [545, 297] width 64 height 18
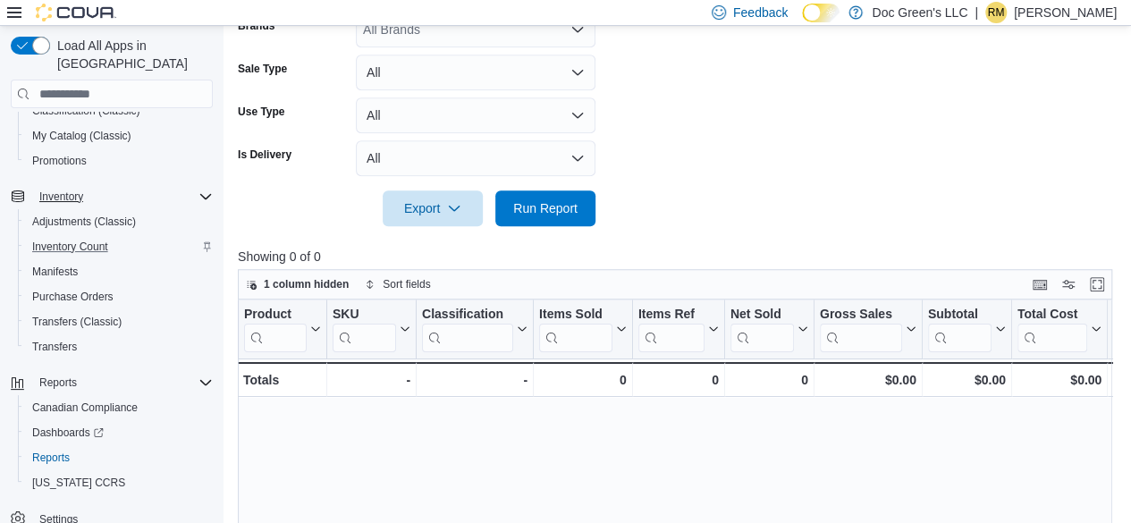
scroll to position [282, 0]
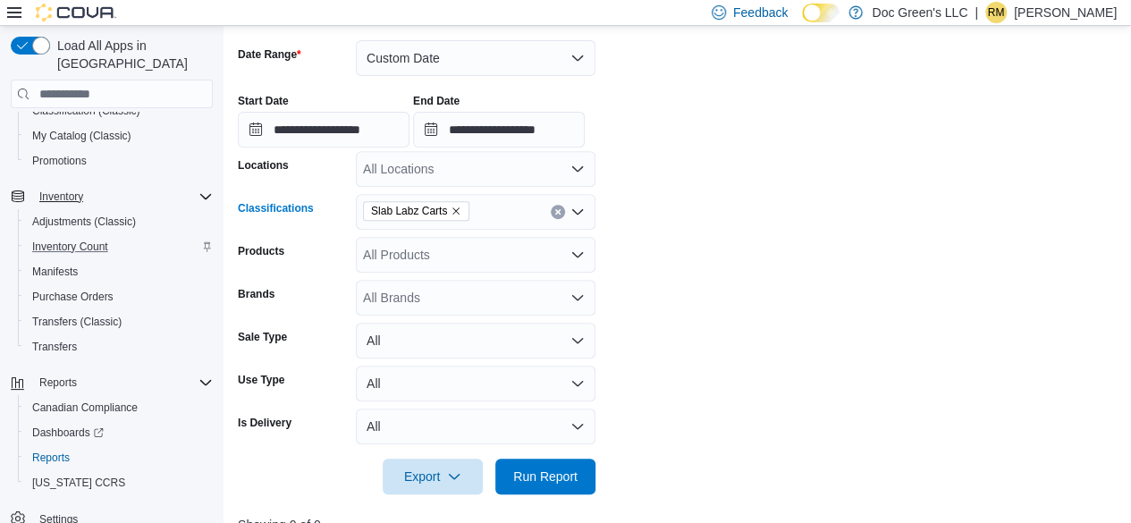
click at [552, 210] on button "Clear input" at bounding box center [558, 212] width 14 height 14
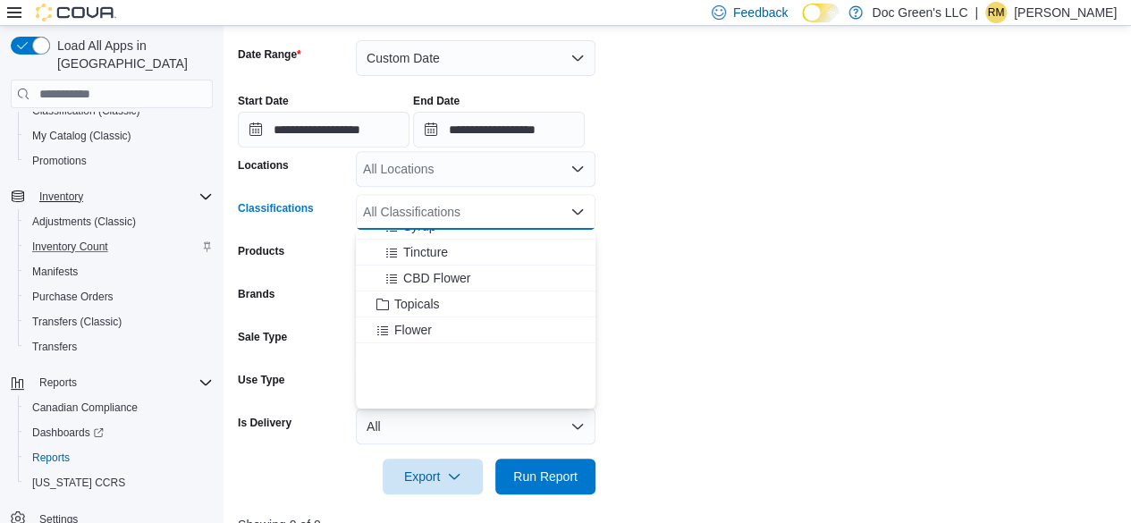
scroll to position [179, 0]
click at [449, 240] on div "Tincture" at bounding box center [475, 245] width 218 height 18
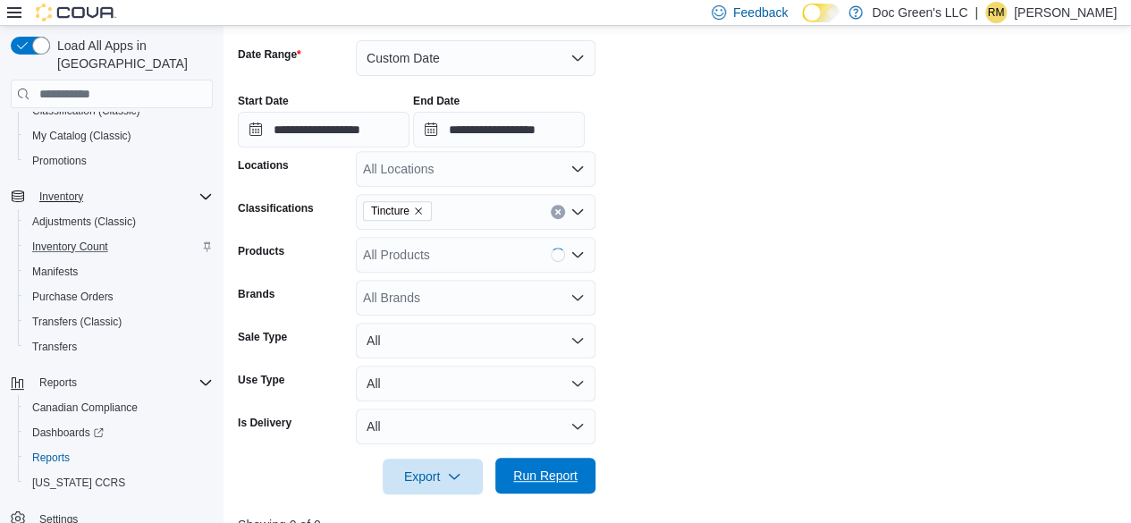
click at [549, 491] on span "Run Report" at bounding box center [545, 476] width 79 height 36
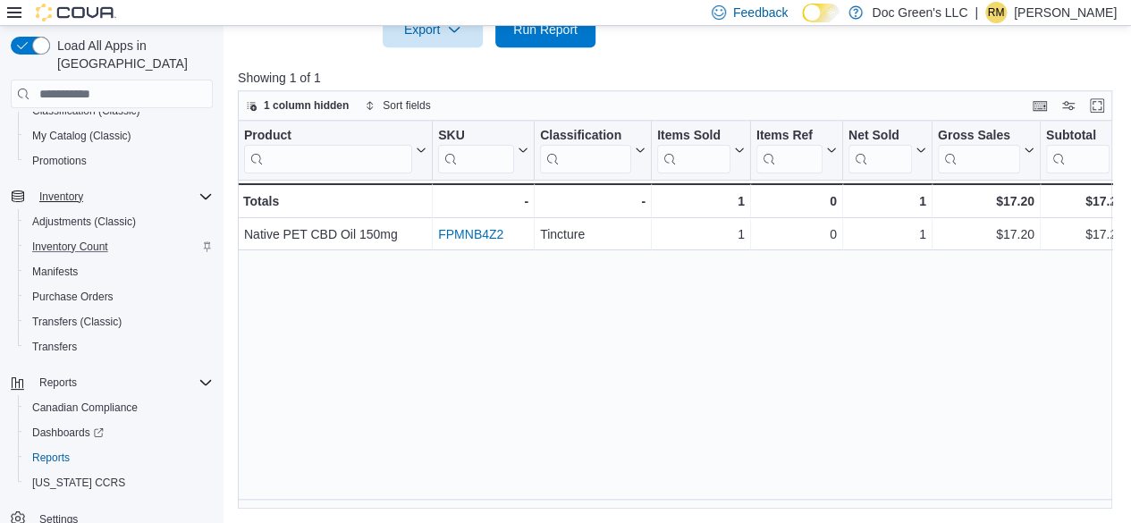
scroll to position [0, 772]
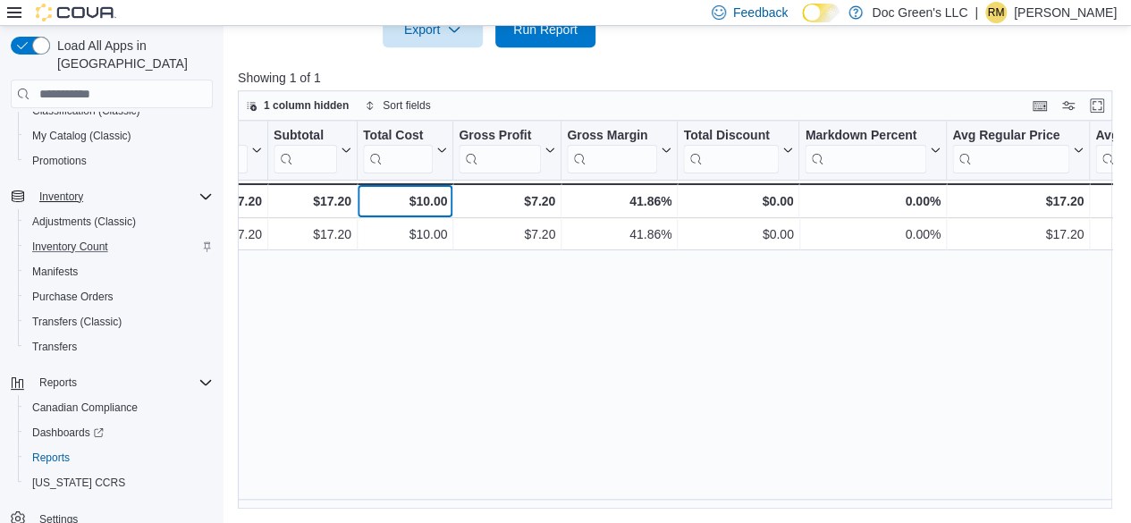
click at [436, 202] on div "$10.00" at bounding box center [405, 200] width 84 height 21
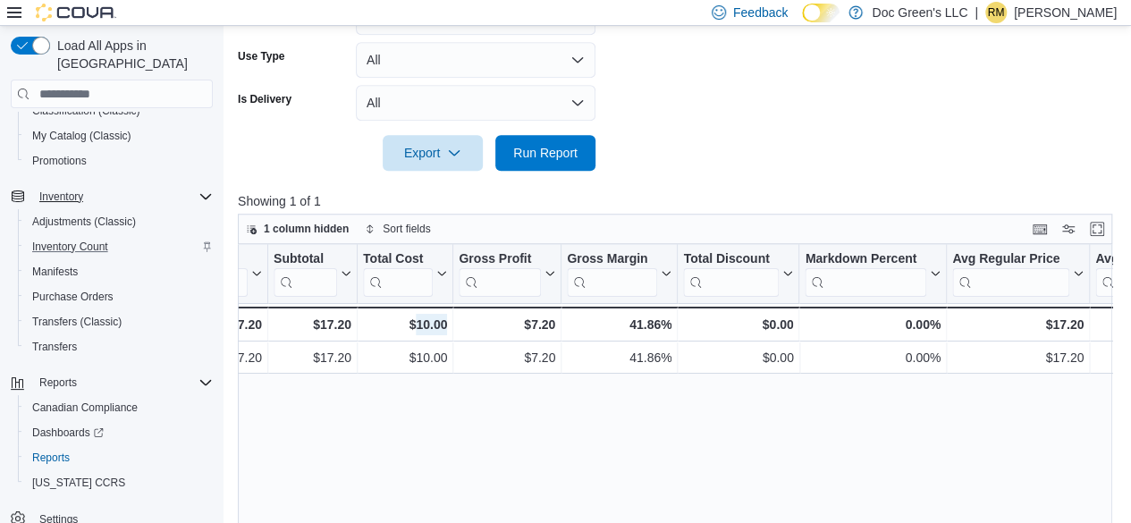
scroll to position [460, 0]
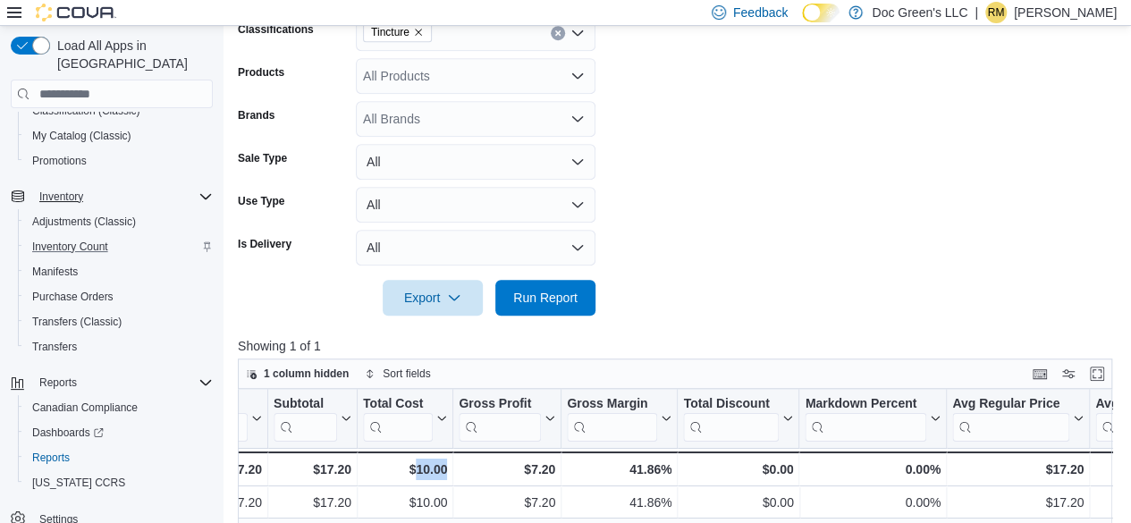
click at [557, 38] on button "Clear input" at bounding box center [558, 33] width 14 height 14
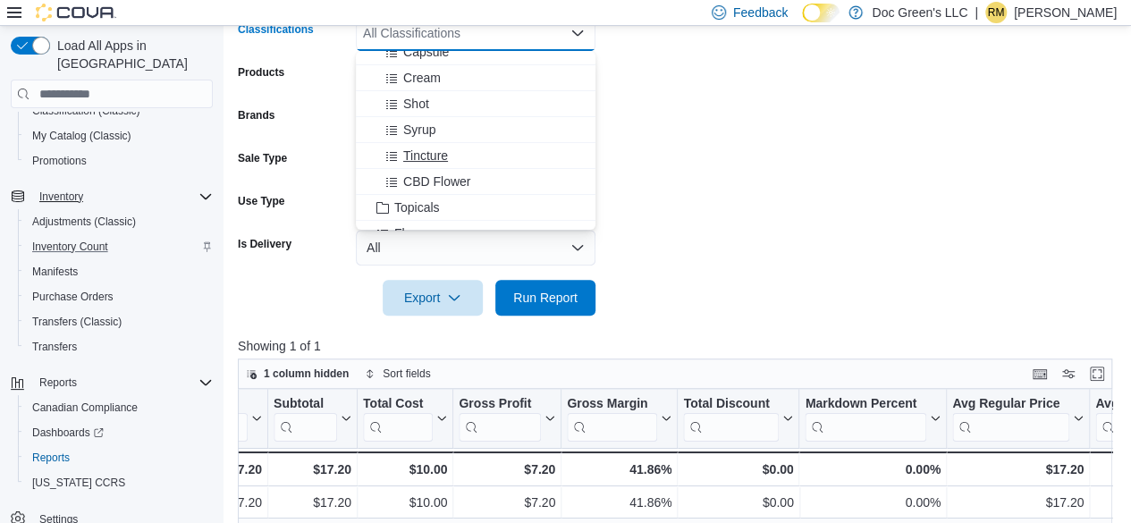
scroll to position [179, 0]
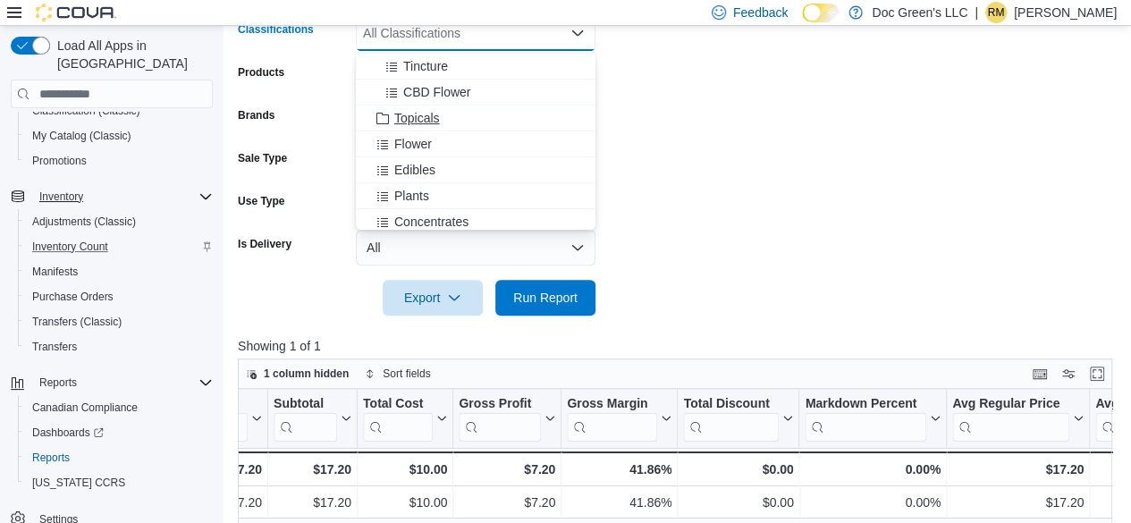
click at [451, 122] on div "Topicals" at bounding box center [475, 118] width 218 height 18
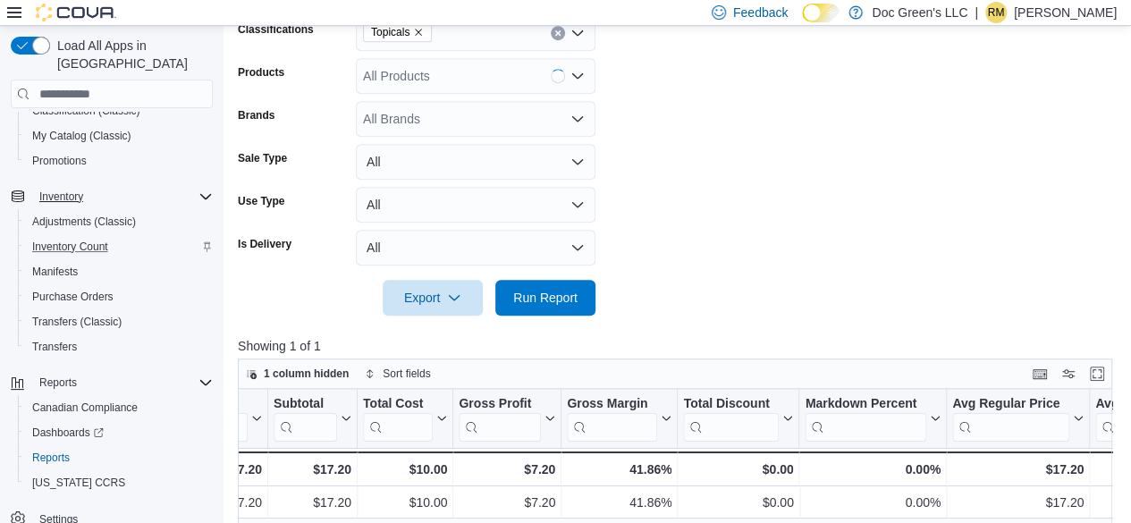
click at [572, 316] on div at bounding box center [679, 326] width 883 height 21
click at [570, 297] on span "Run Report" at bounding box center [545, 297] width 64 height 18
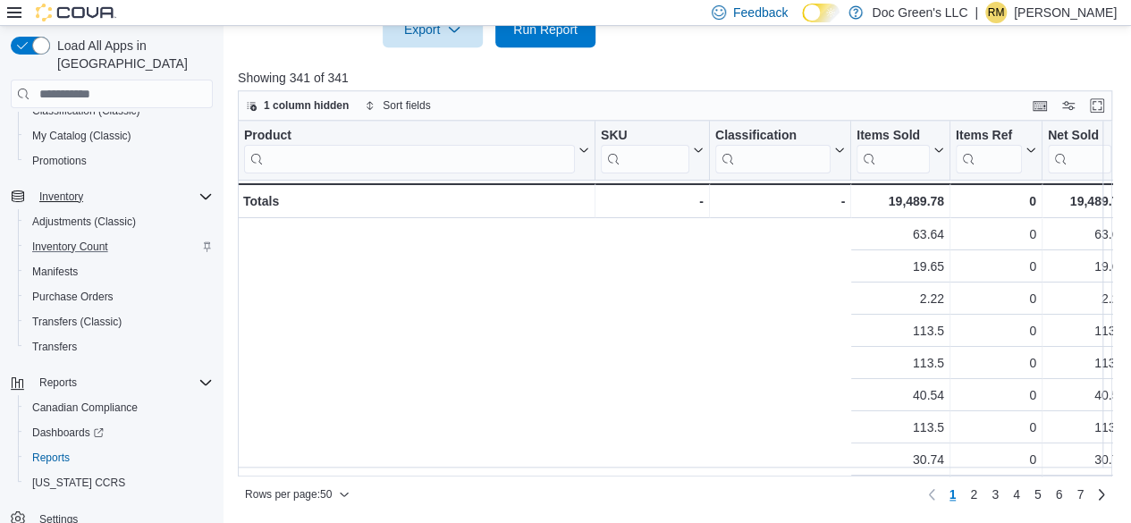
scroll to position [0, 765]
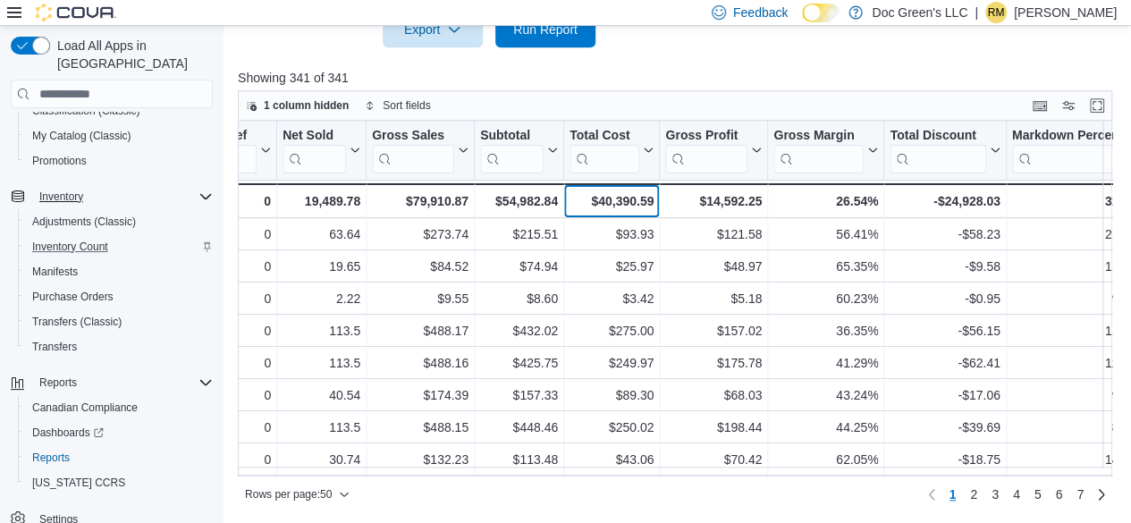
click at [641, 193] on div "$40,390.59" at bounding box center [611, 200] width 84 height 21
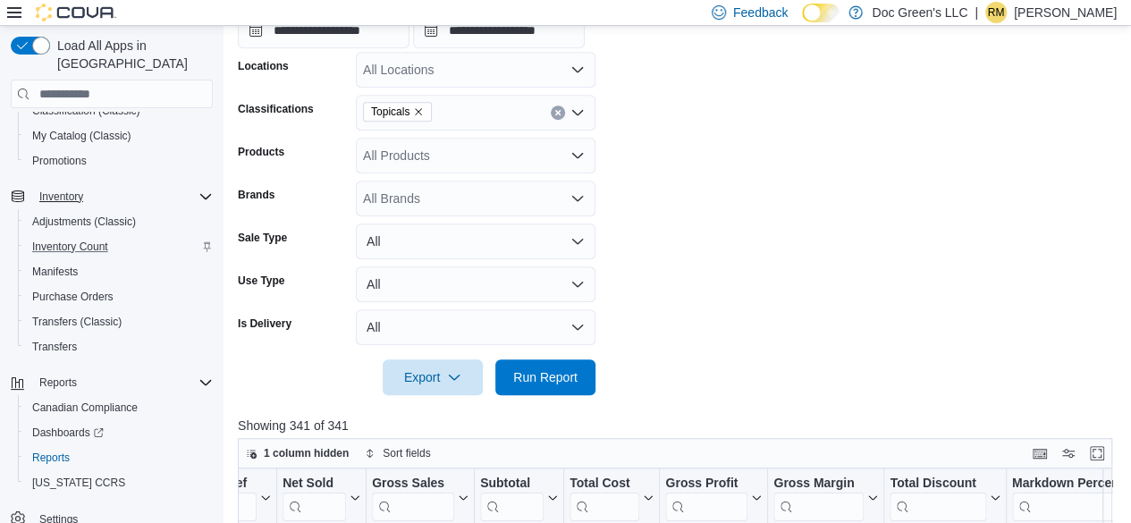
scroll to position [371, 0]
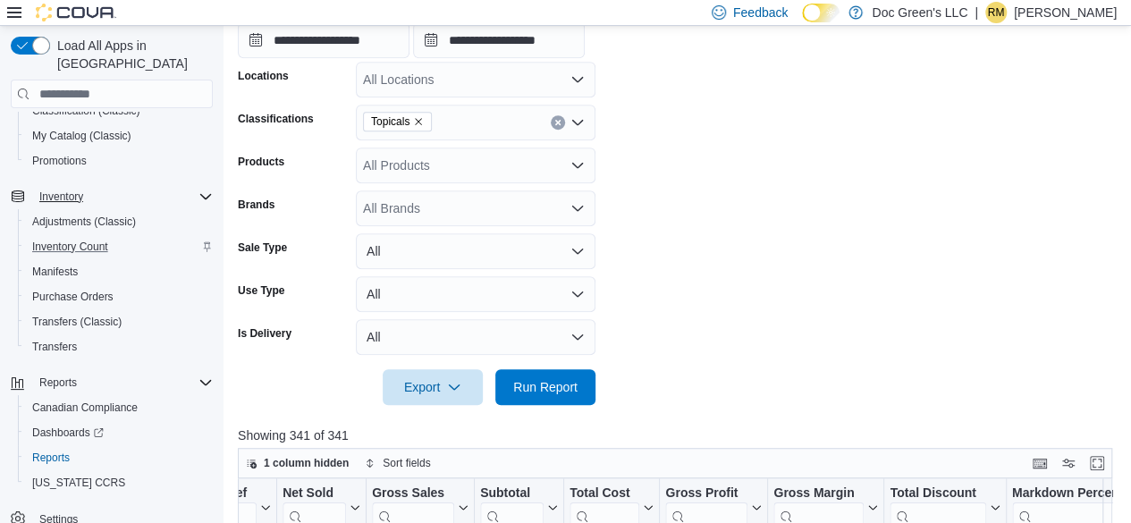
click at [553, 121] on button "Clear input" at bounding box center [558, 122] width 14 height 14
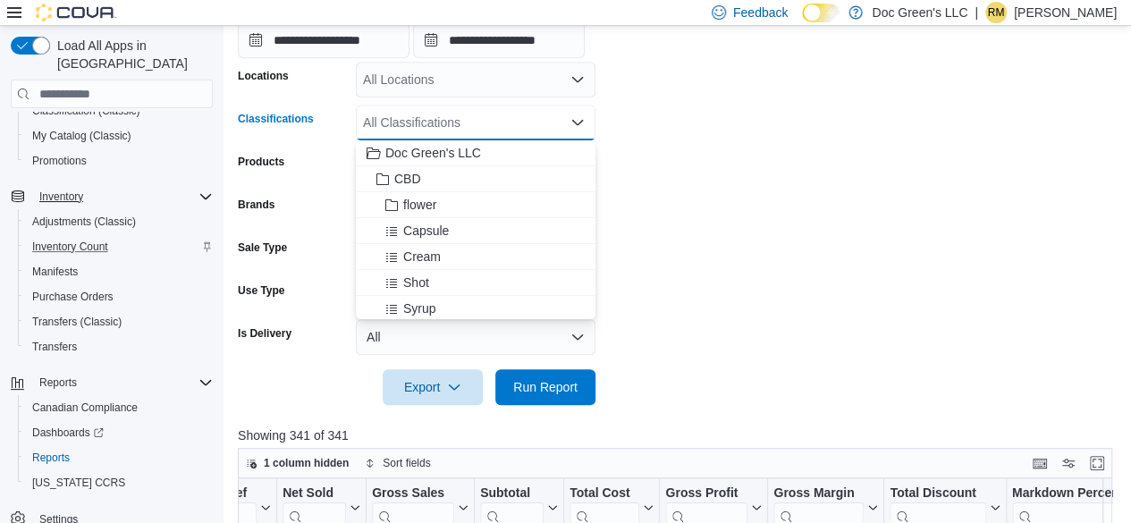
click at [512, 124] on div "All Classifications" at bounding box center [476, 123] width 240 height 36
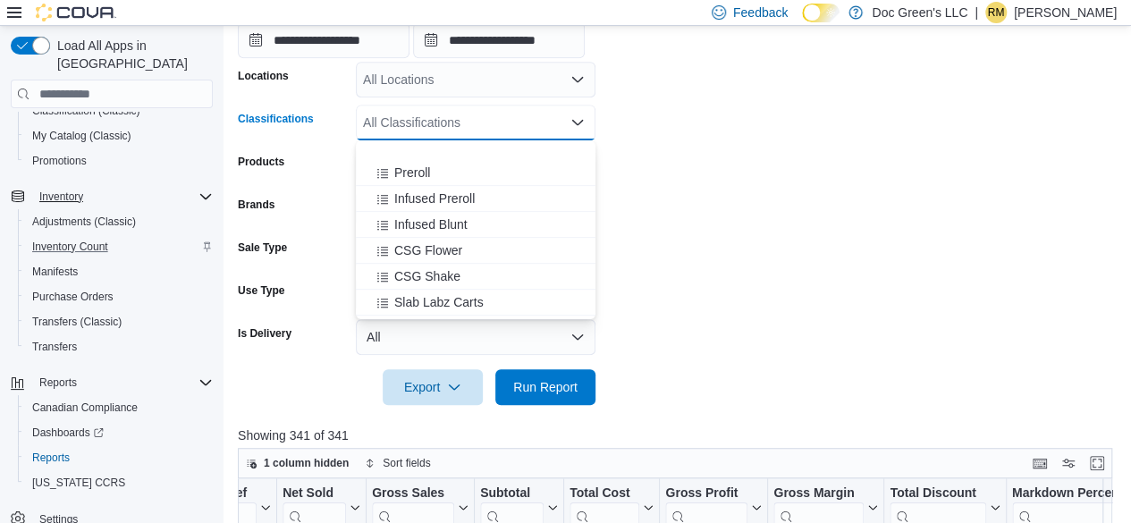
scroll to position [599, 0]
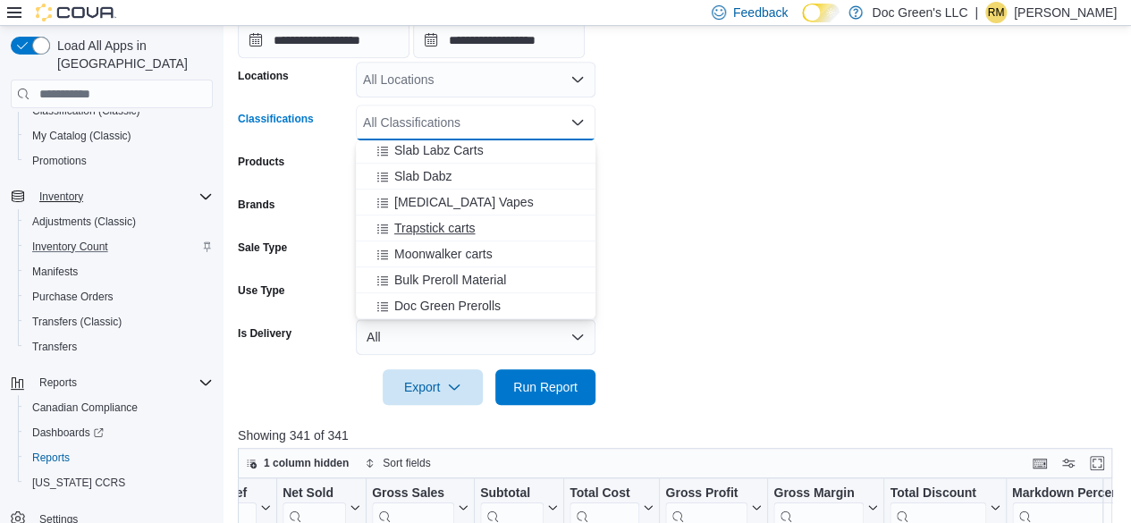
click at [501, 227] on div "Trapstick carts" at bounding box center [475, 228] width 218 height 18
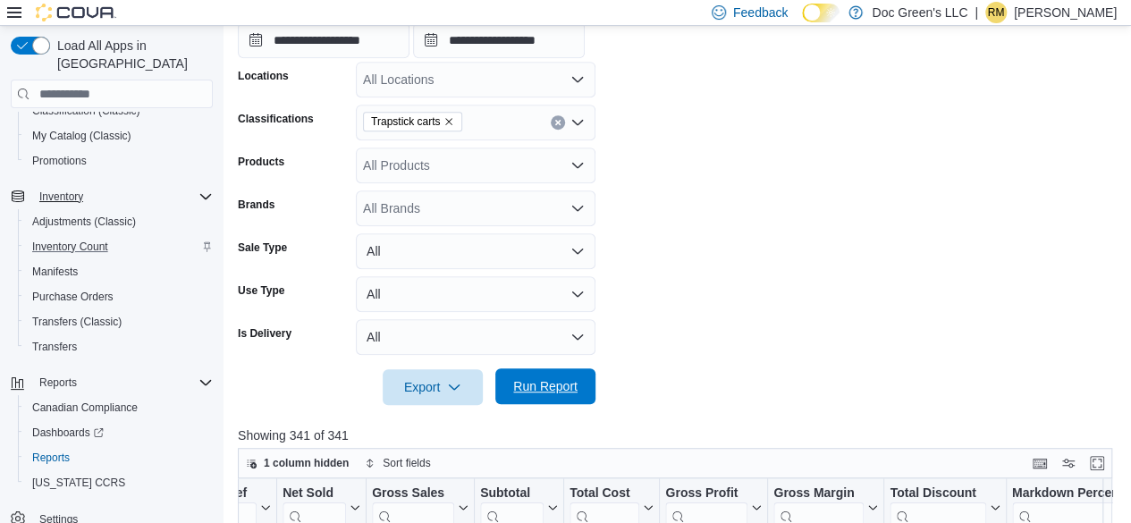
click at [552, 379] on span "Run Report" at bounding box center [545, 386] width 64 height 18
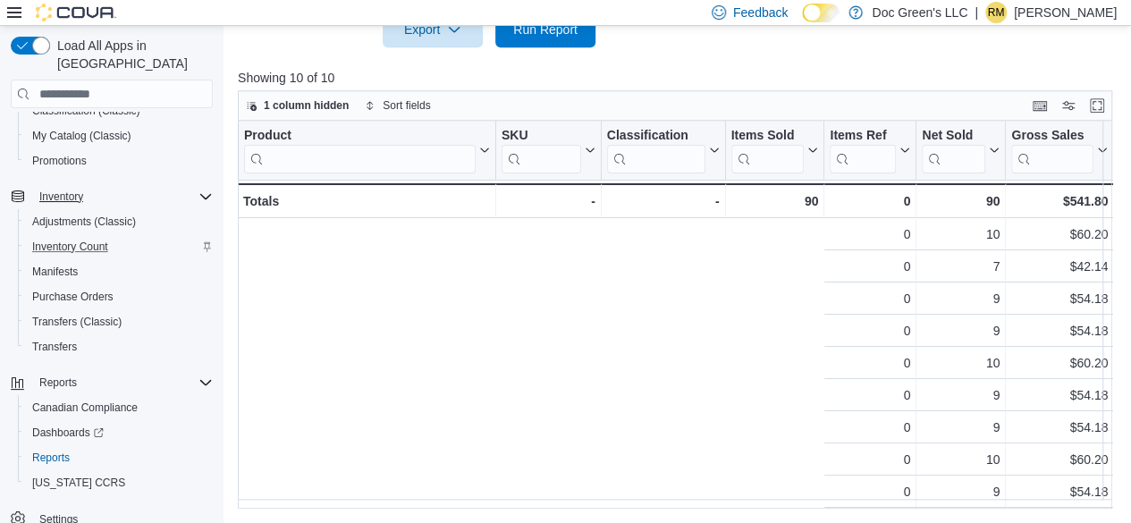
scroll to position [0, 765]
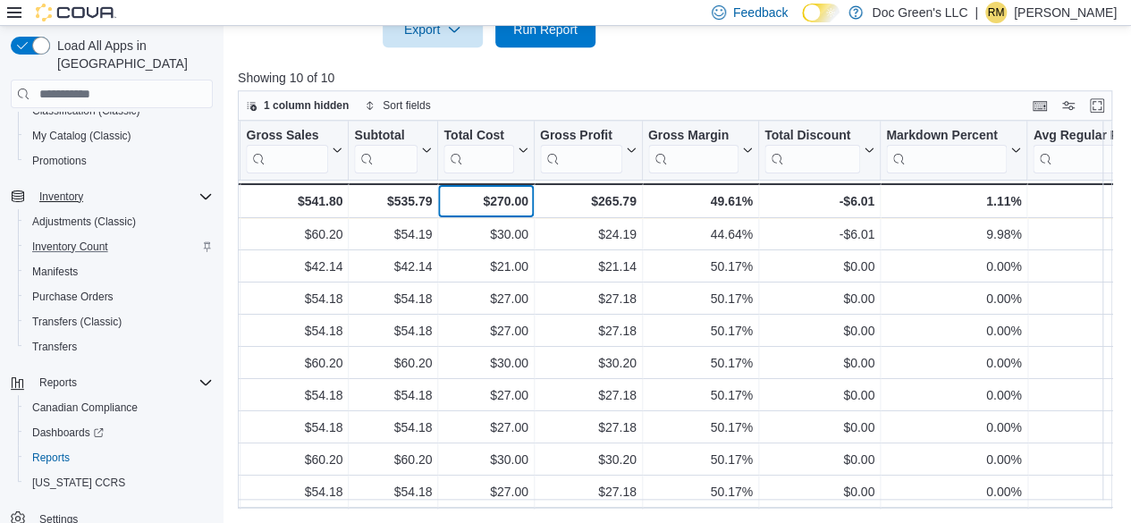
click at [511, 199] on div "$270.00" at bounding box center [485, 200] width 84 height 21
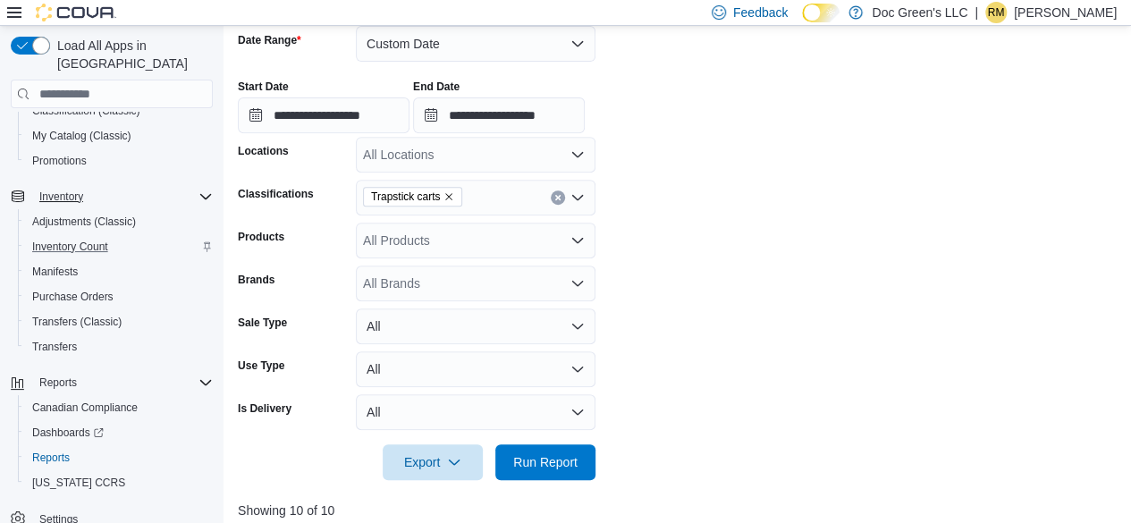
scroll to position [103, 0]
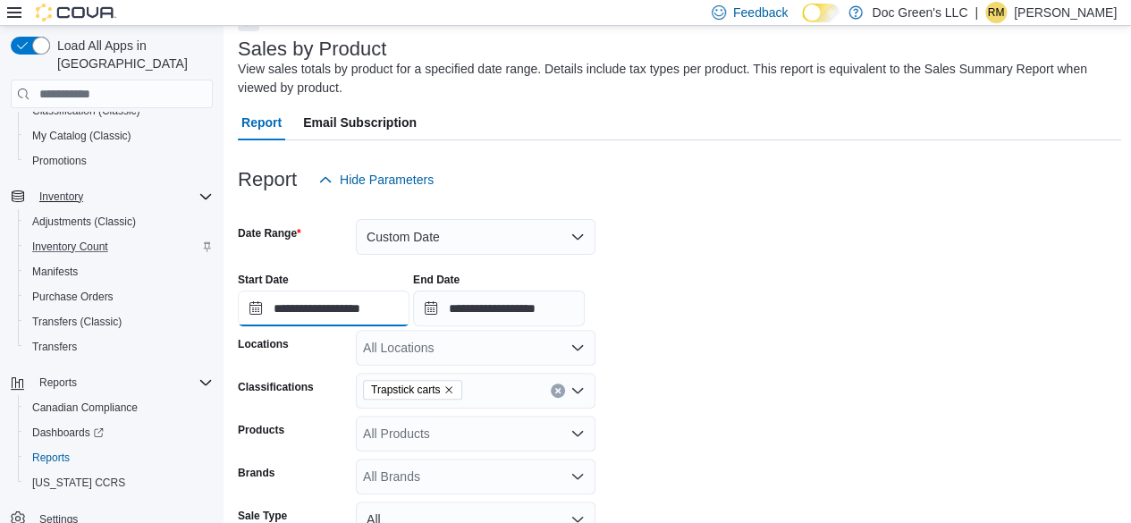
click at [409, 315] on input "**********" at bounding box center [324, 309] width 172 height 36
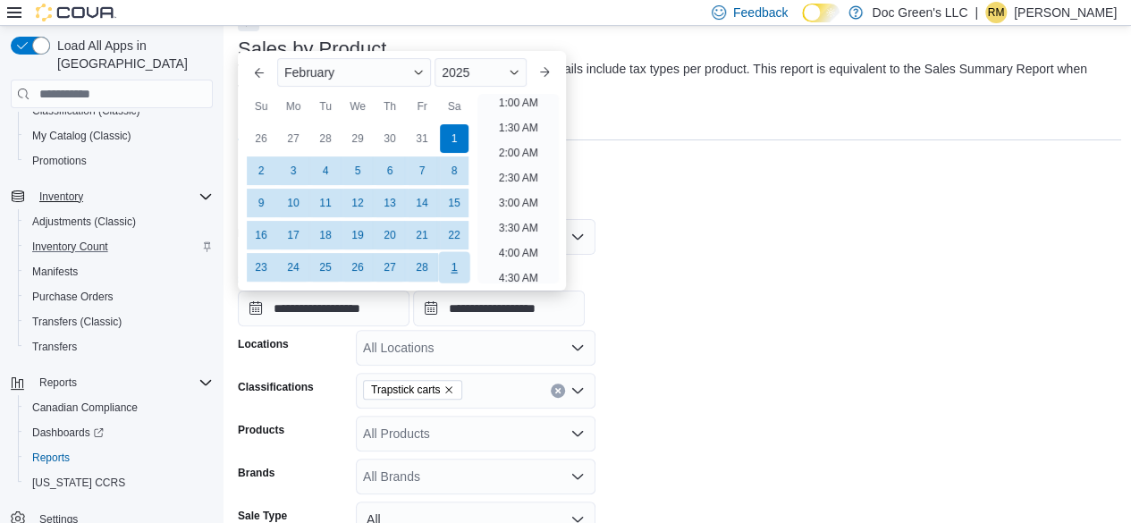
click at [457, 278] on div "1" at bounding box center [453, 267] width 31 height 31
type input "**********"
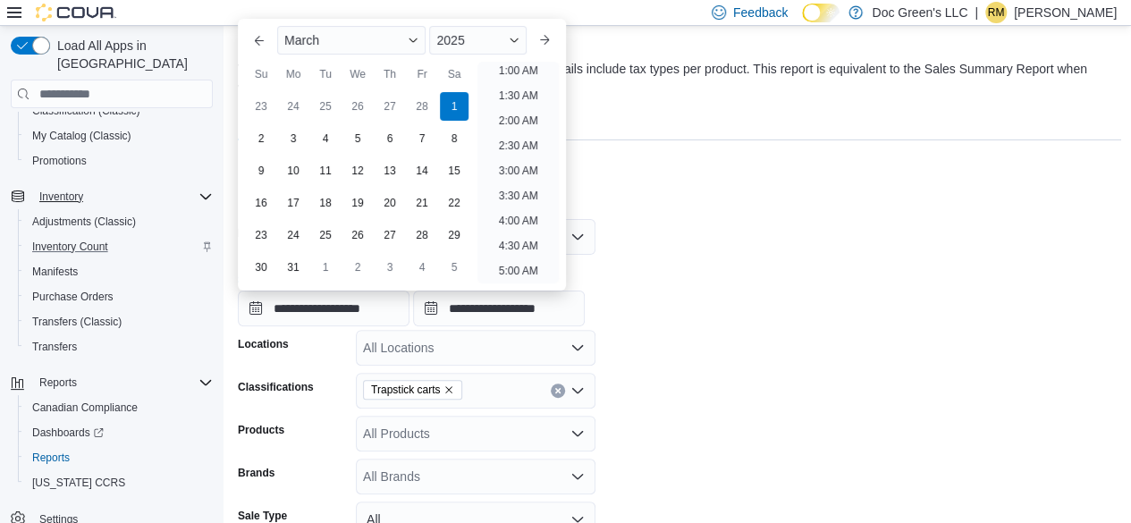
scroll to position [4, 0]
click at [579, 319] on input "**********" at bounding box center [499, 309] width 172 height 36
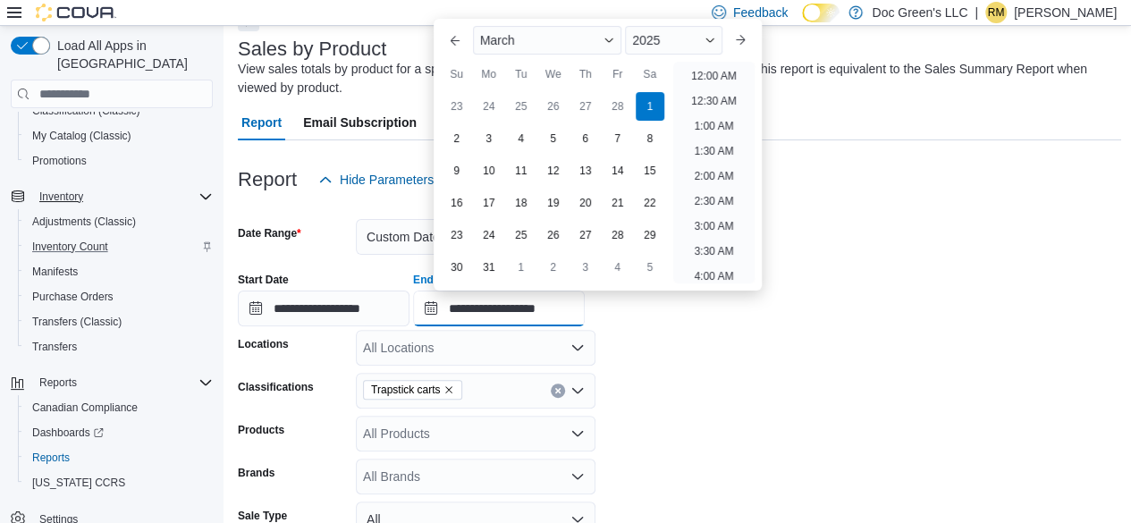
scroll to position [983, 0]
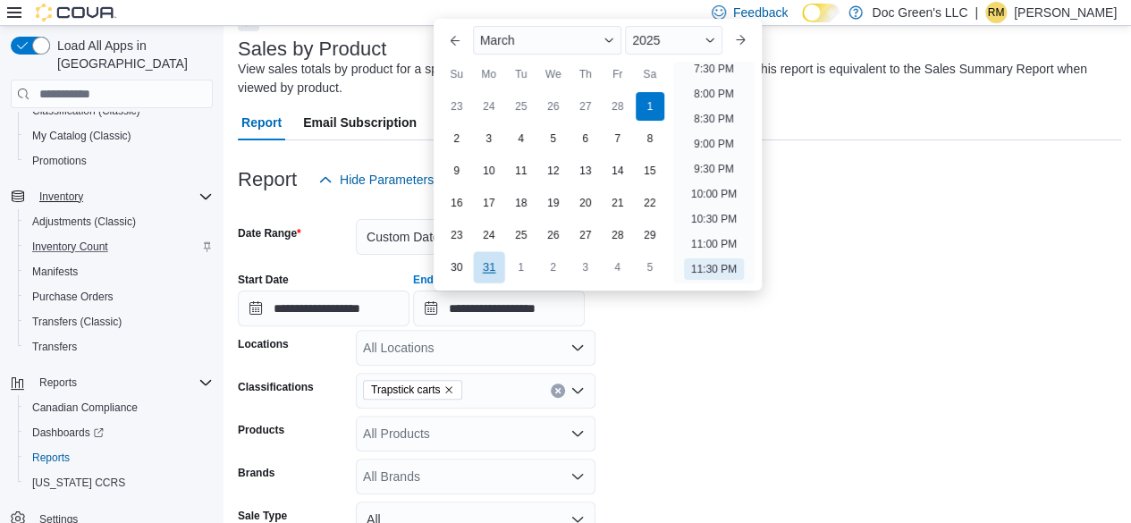
click at [478, 276] on div "31" at bounding box center [488, 267] width 31 height 31
type input "**********"
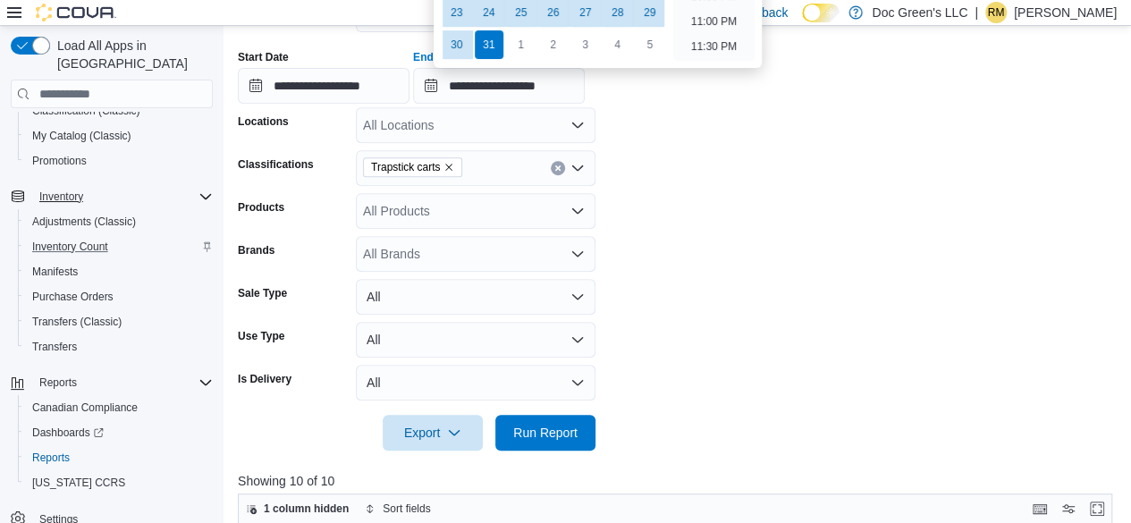
scroll to position [550, 0]
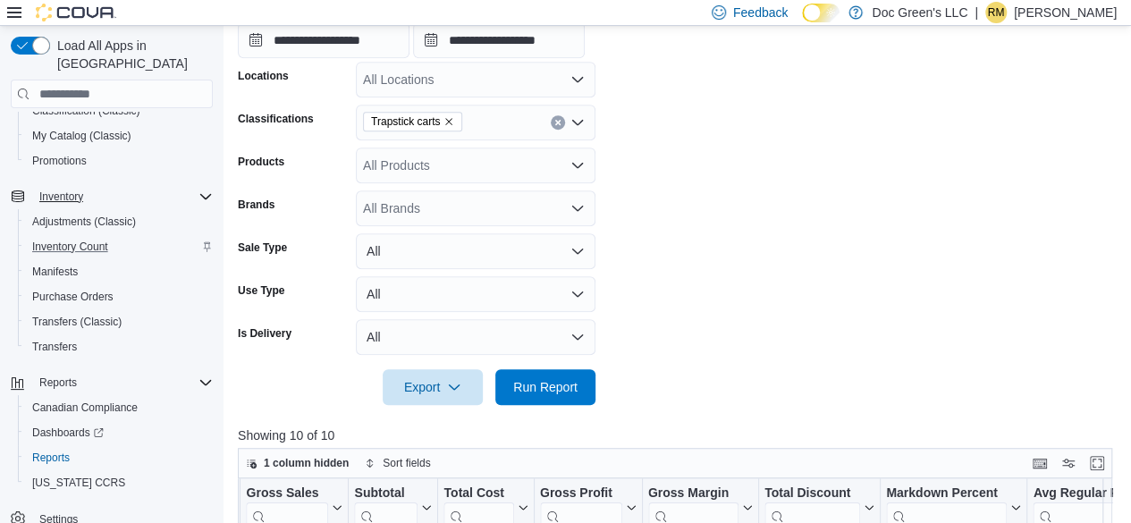
click at [551, 124] on button "Clear input" at bounding box center [558, 122] width 14 height 14
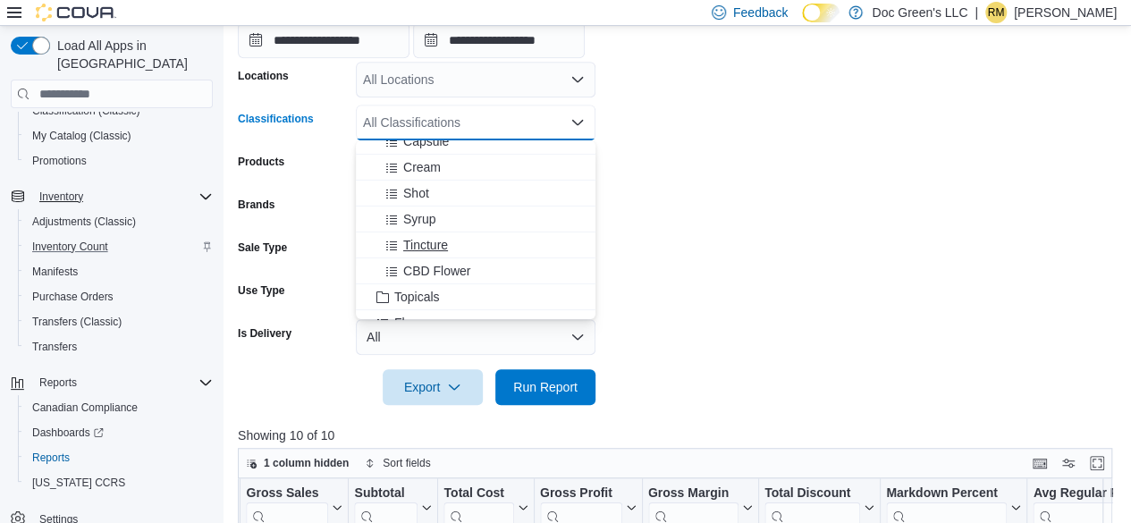
scroll to position [268, 0]
click at [456, 253] on span "Accessories" at bounding box center [427, 248] width 67 height 18
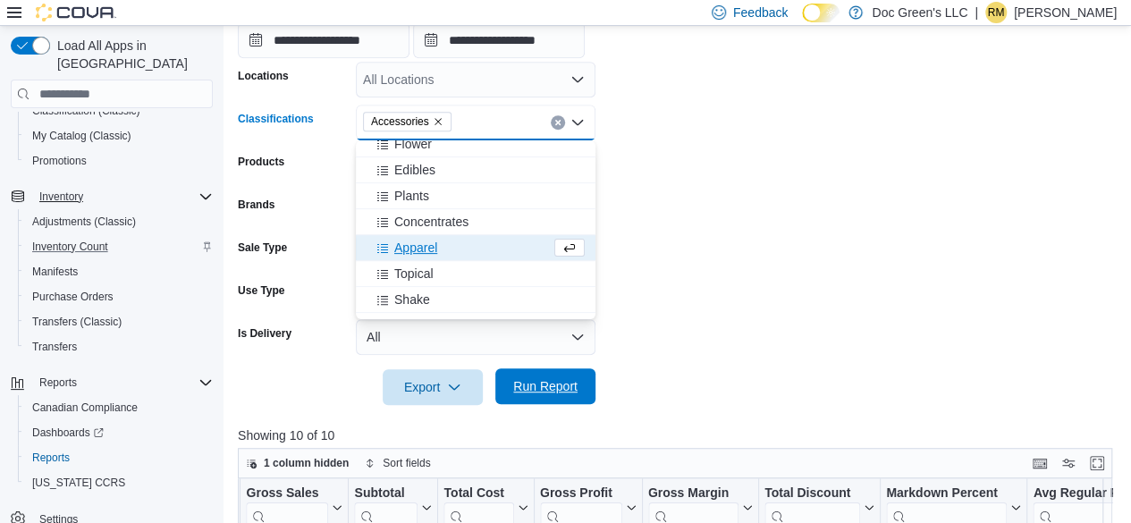
click at [560, 376] on span "Run Report" at bounding box center [545, 386] width 79 height 36
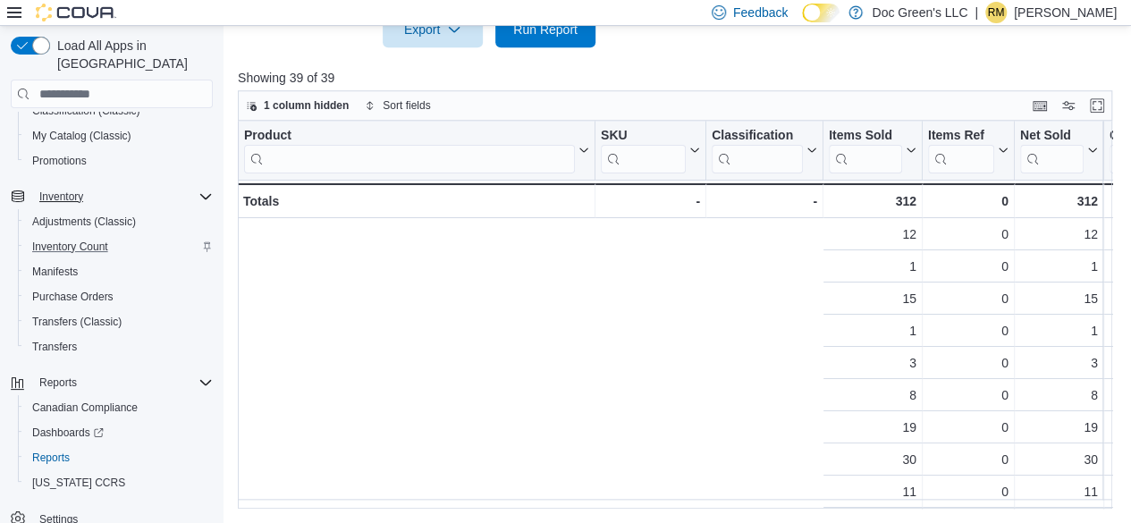
scroll to position [0, 765]
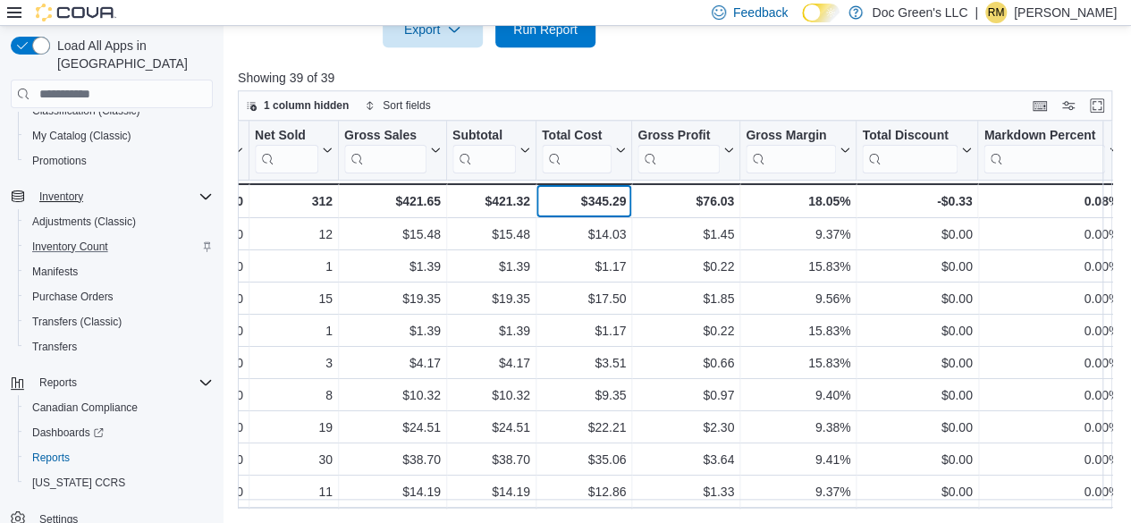
click at [599, 190] on div "$345.29" at bounding box center [584, 200] width 84 height 21
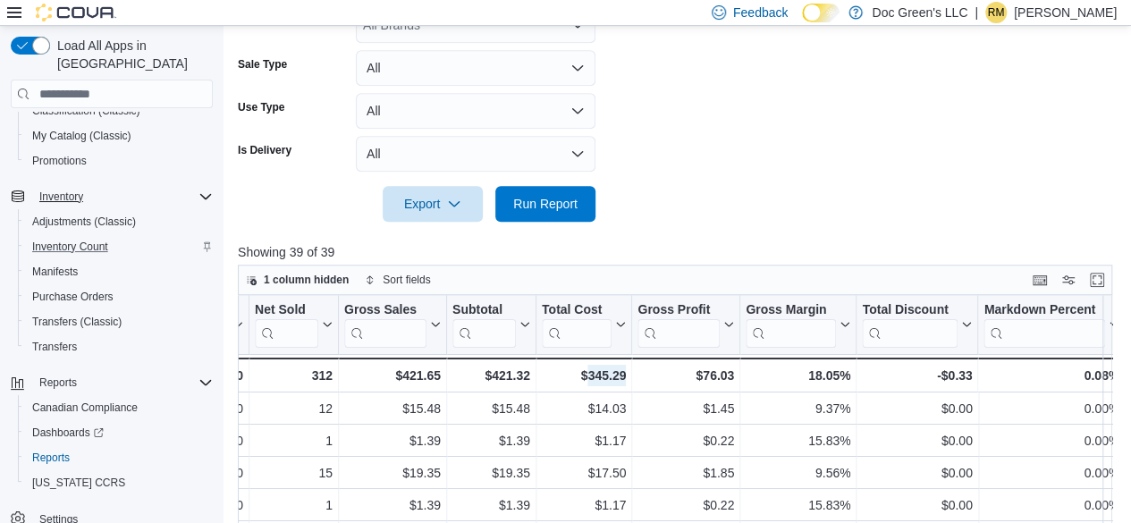
scroll to position [460, 0]
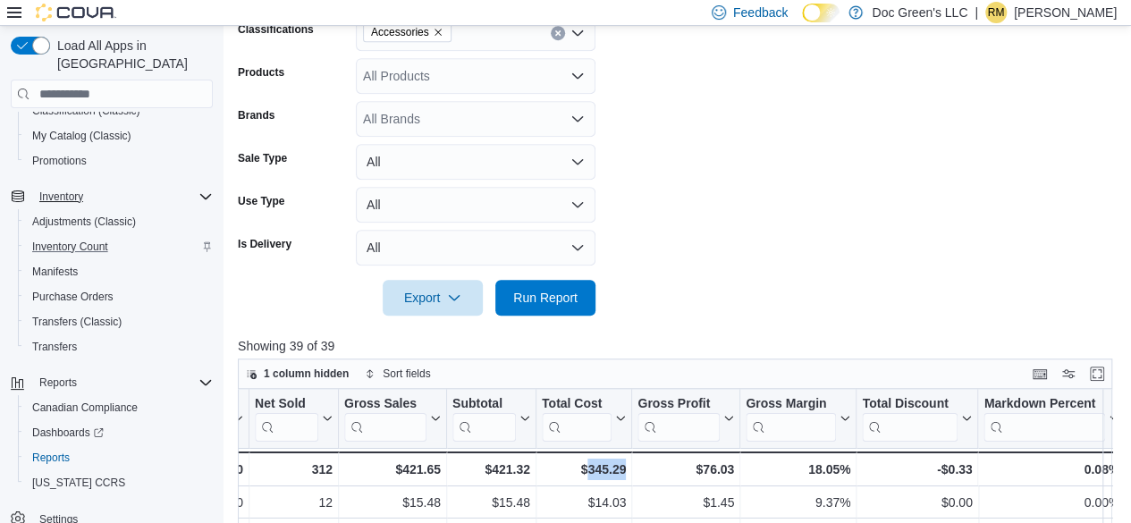
click at [556, 37] on button "Clear input" at bounding box center [558, 33] width 14 height 14
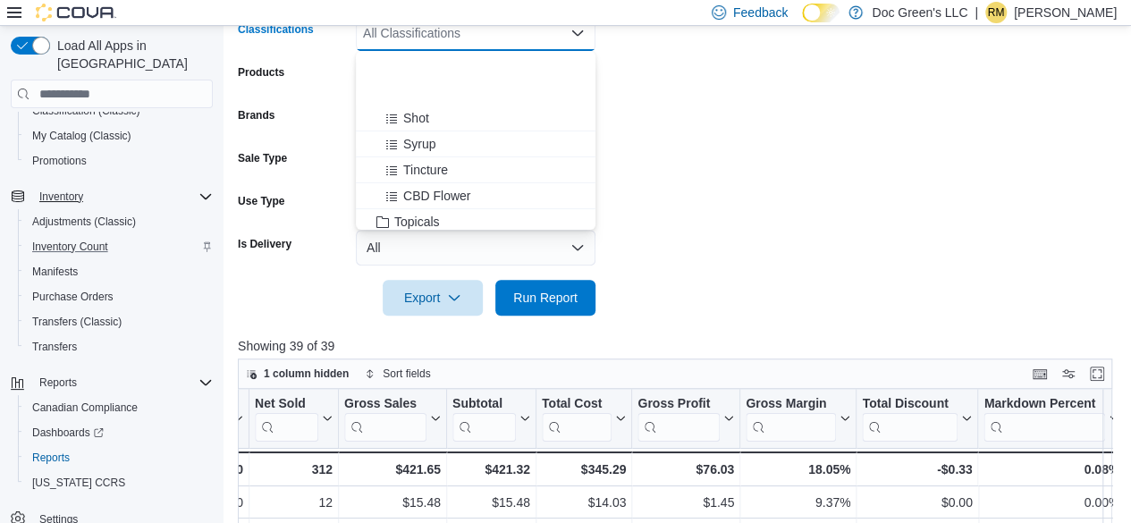
scroll to position [179, 0]
click at [433, 214] on span "Concentrates" at bounding box center [431, 222] width 74 height 18
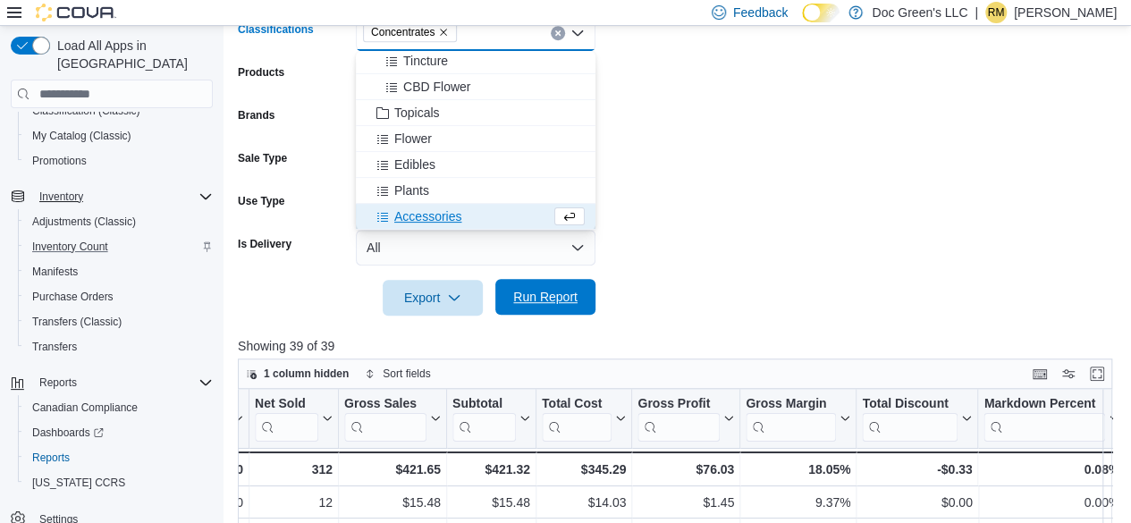
click at [545, 293] on span "Run Report" at bounding box center [545, 297] width 64 height 18
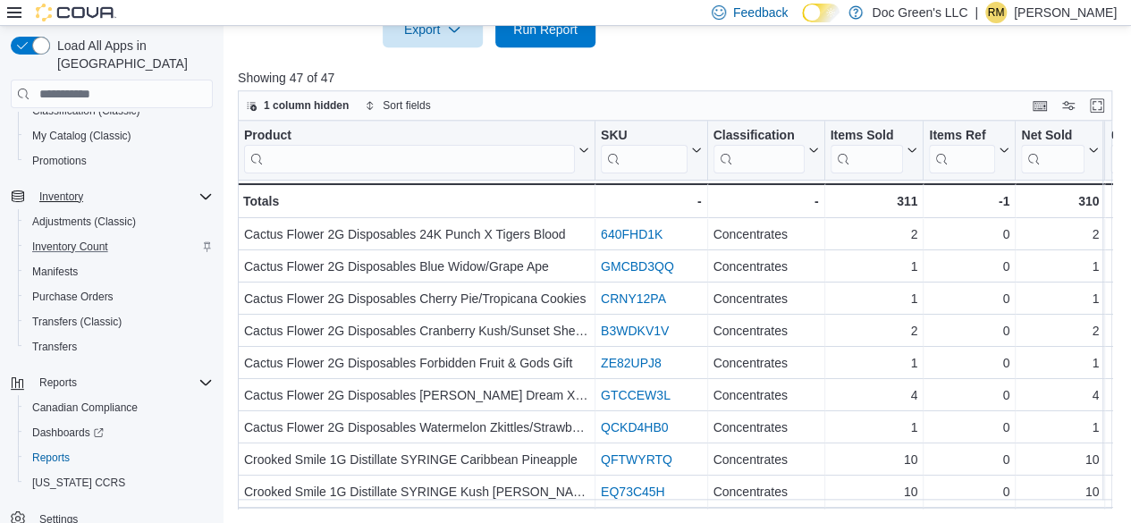
scroll to position [0, 765]
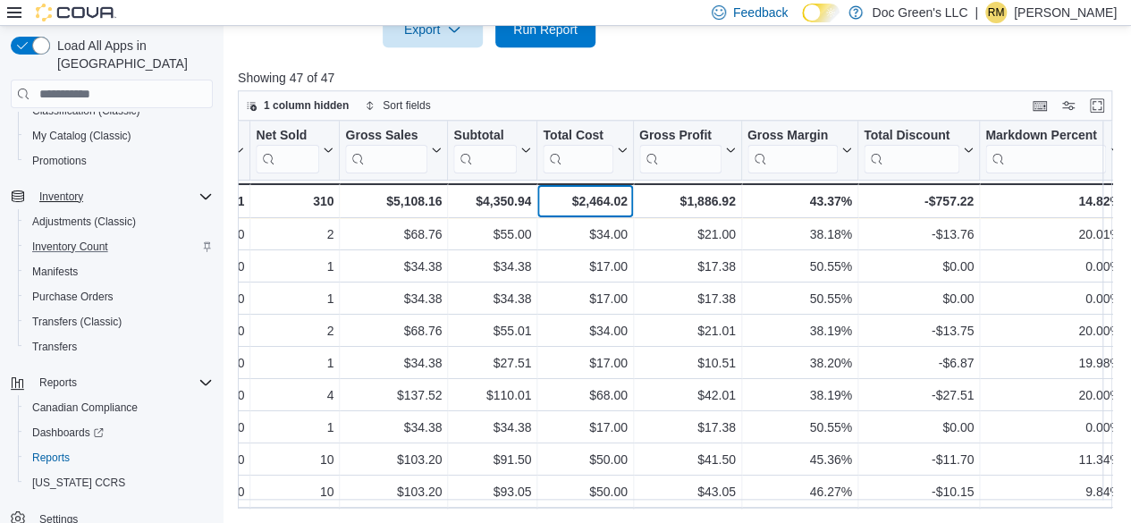
click at [593, 192] on div "$2,464.02" at bounding box center [585, 200] width 84 height 21
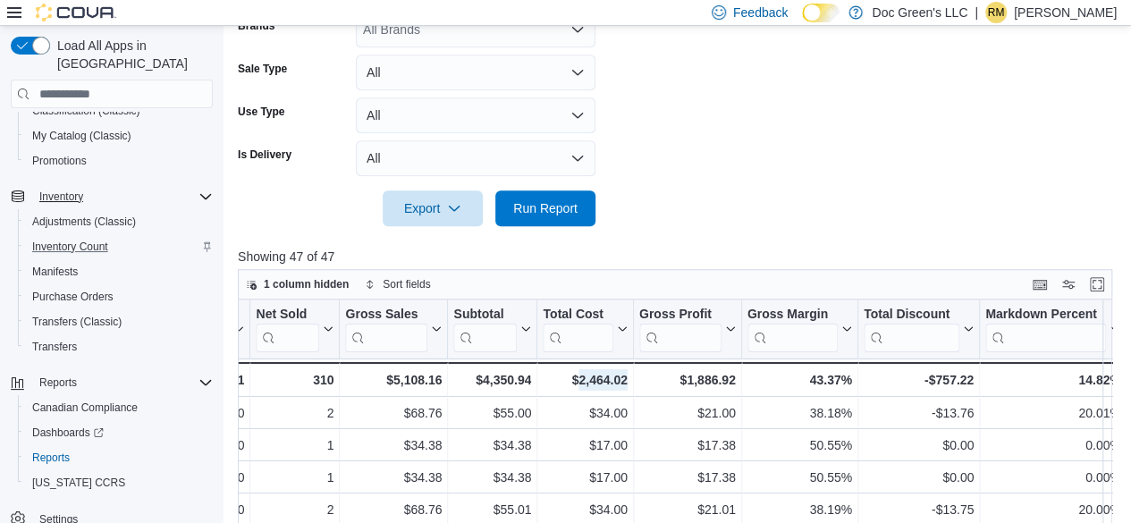
scroll to position [371, 0]
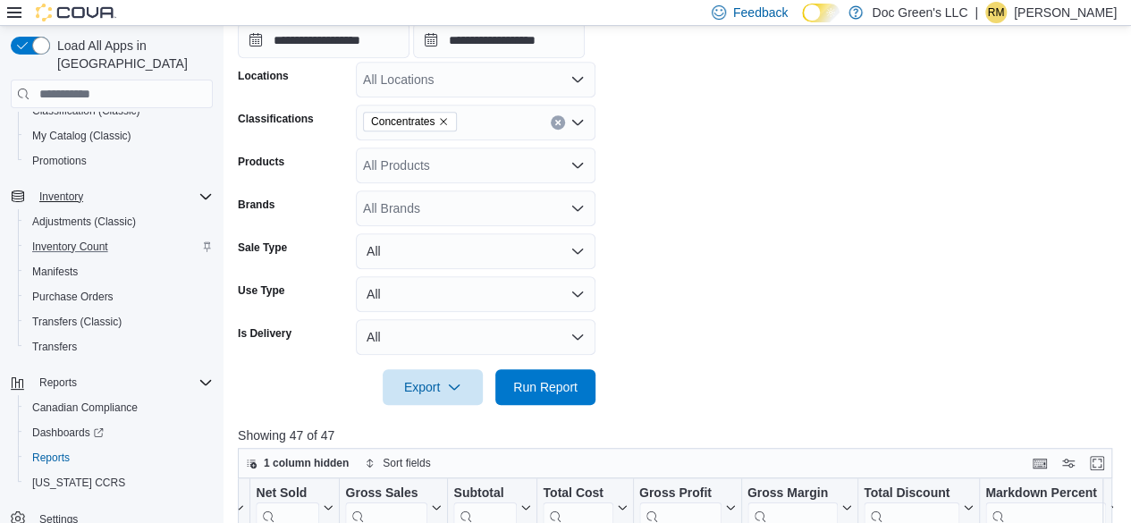
click at [552, 122] on button "Clear input" at bounding box center [558, 122] width 14 height 14
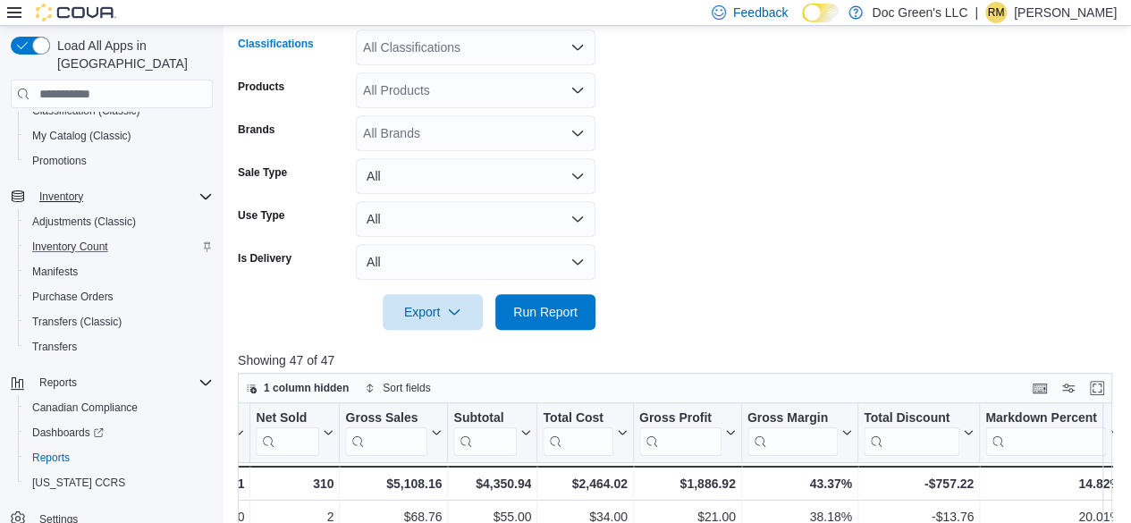
scroll to position [282, 0]
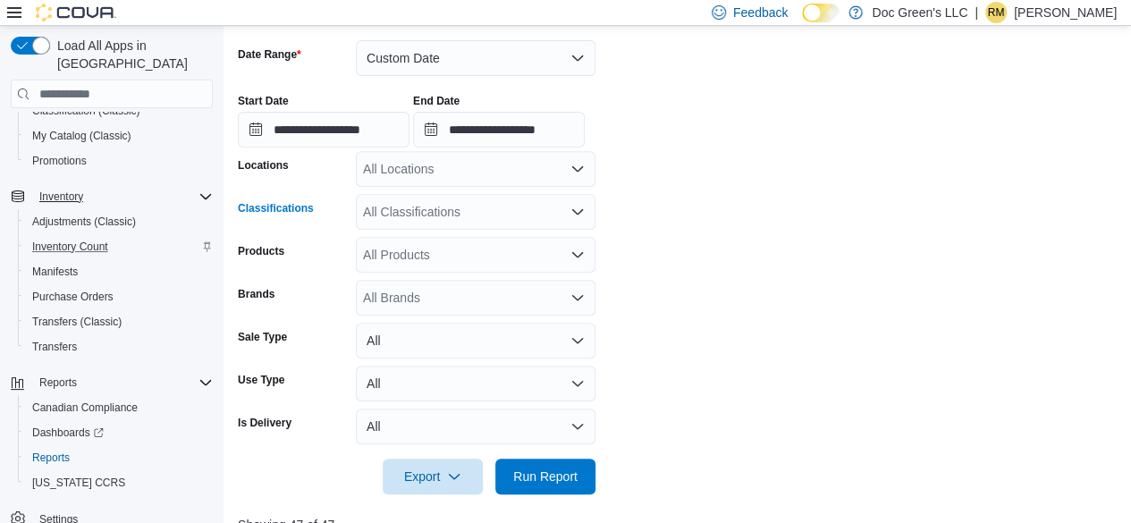
click at [474, 221] on div "All Classifications" at bounding box center [476, 212] width 240 height 36
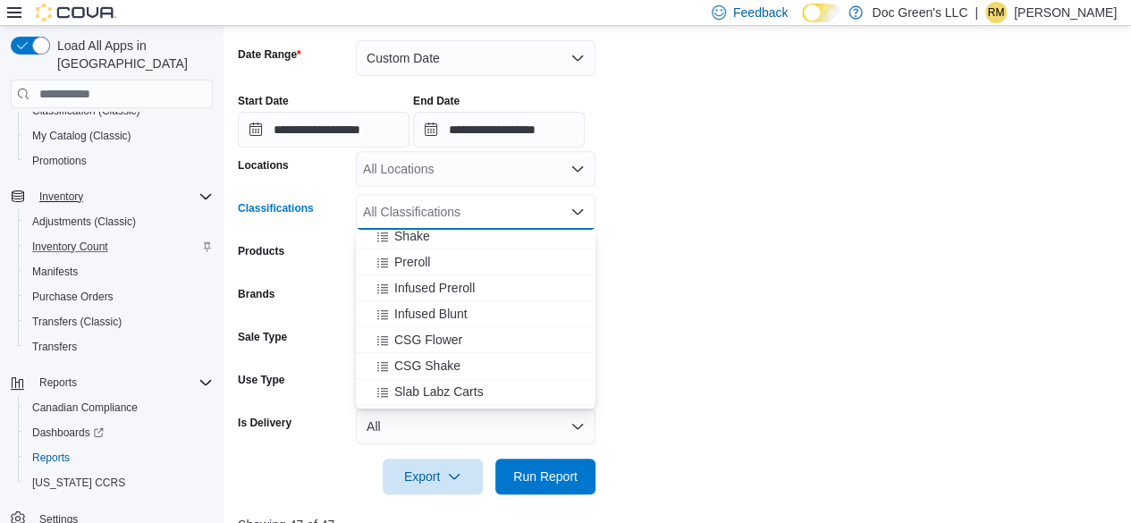
scroll to position [536, 0]
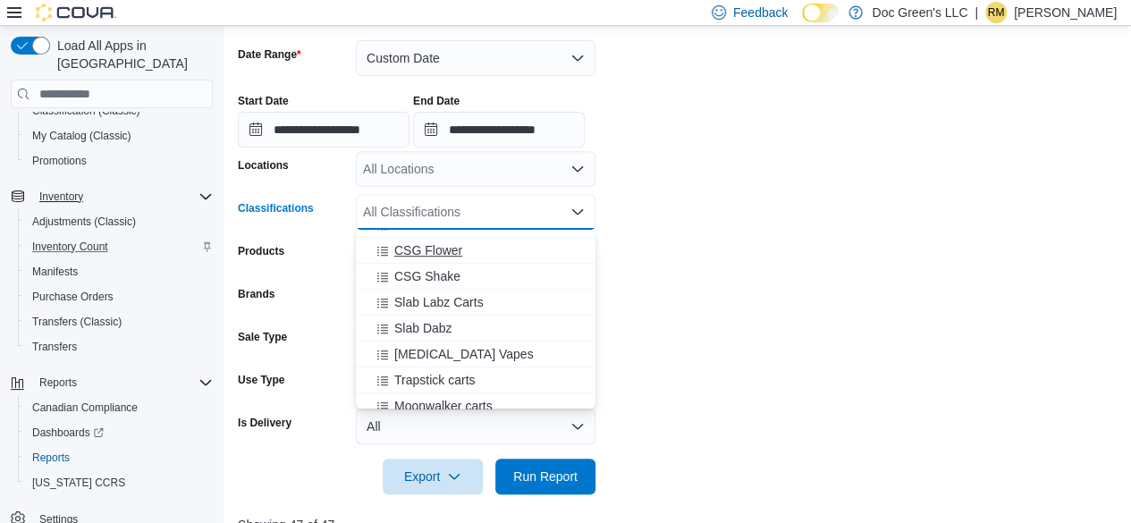
click at [456, 253] on span "CSG Flower" at bounding box center [428, 250] width 68 height 18
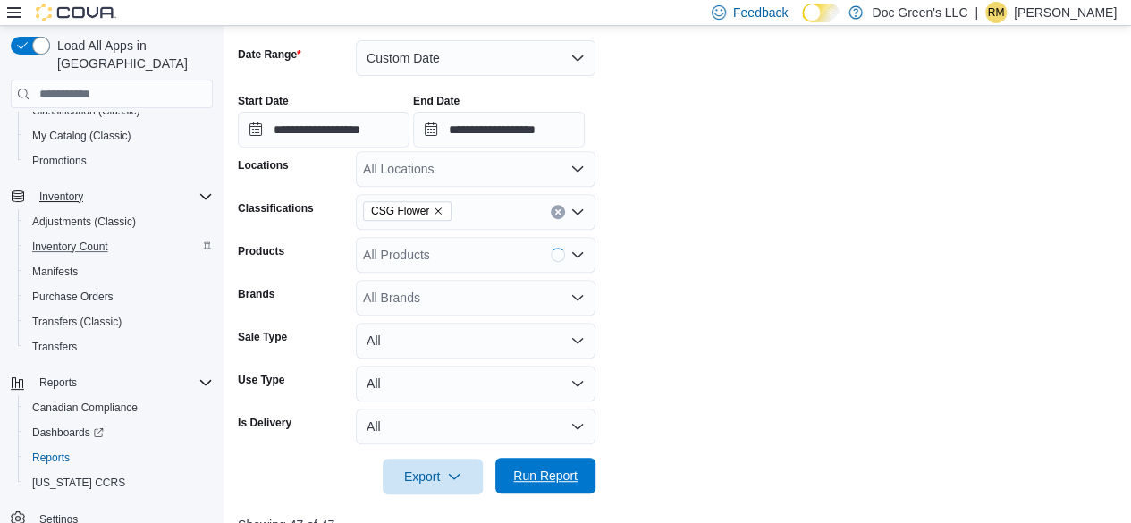
click at [565, 466] on span "Run Report" at bounding box center [545, 476] width 79 height 36
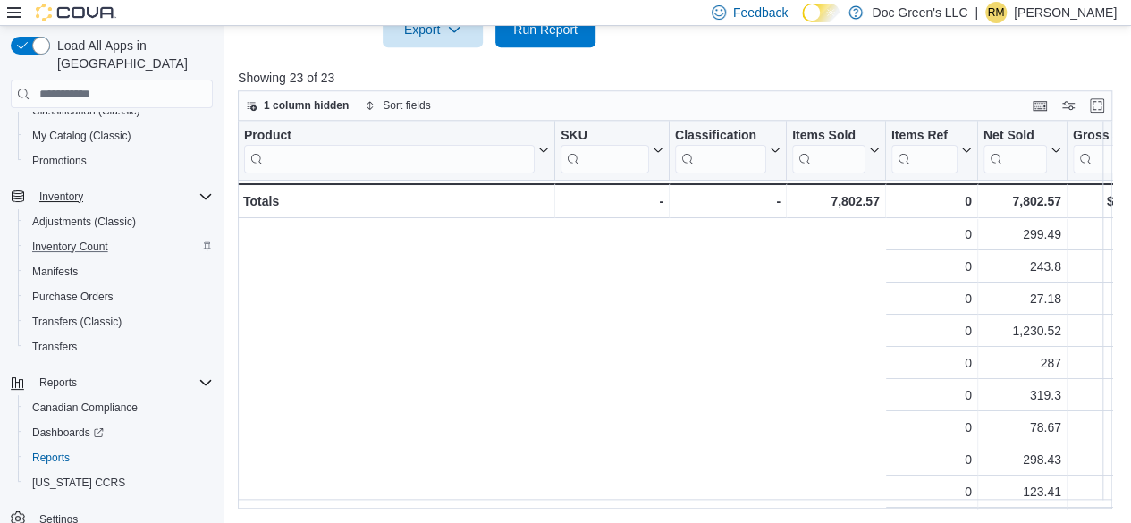
scroll to position [0, 765]
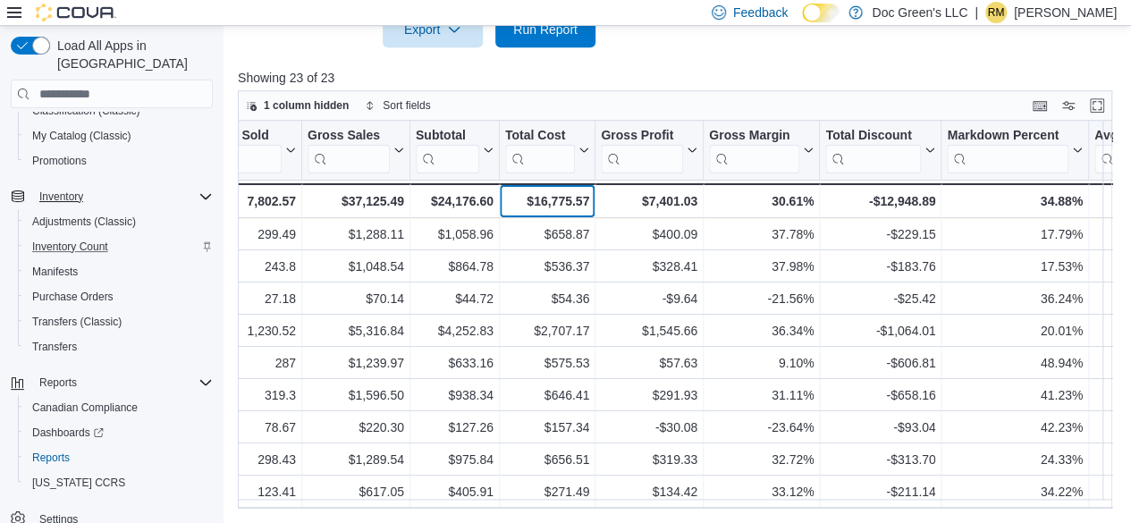
click at [569, 208] on div "$16,775.57" at bounding box center [547, 200] width 84 height 21
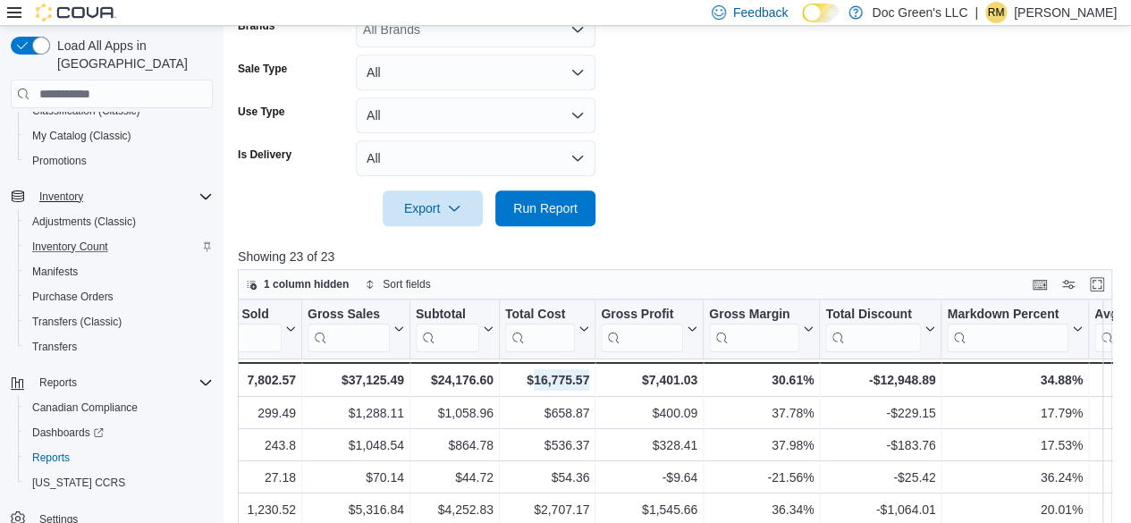
scroll to position [371, 0]
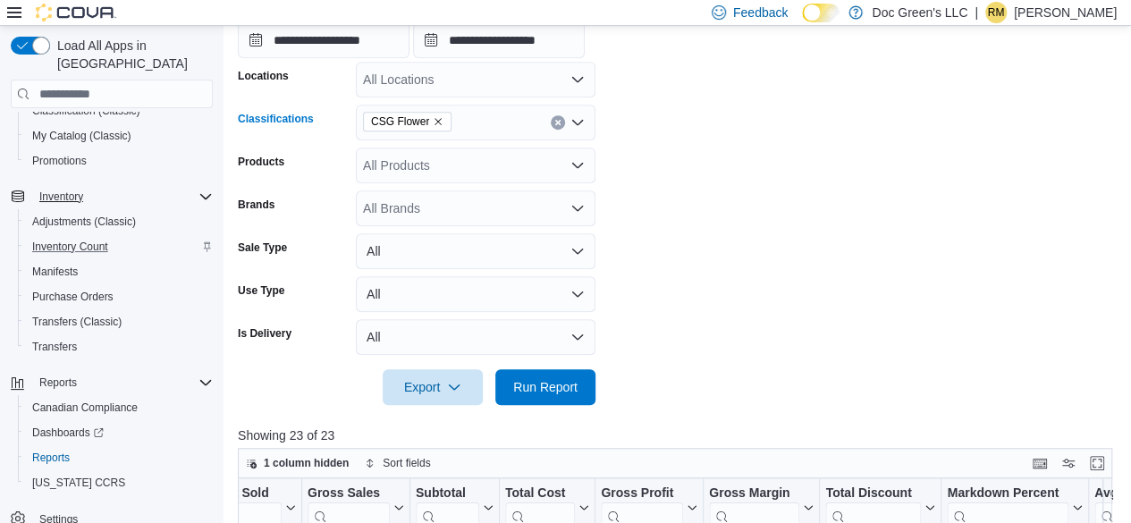
click at [563, 122] on button "Clear input" at bounding box center [558, 122] width 14 height 14
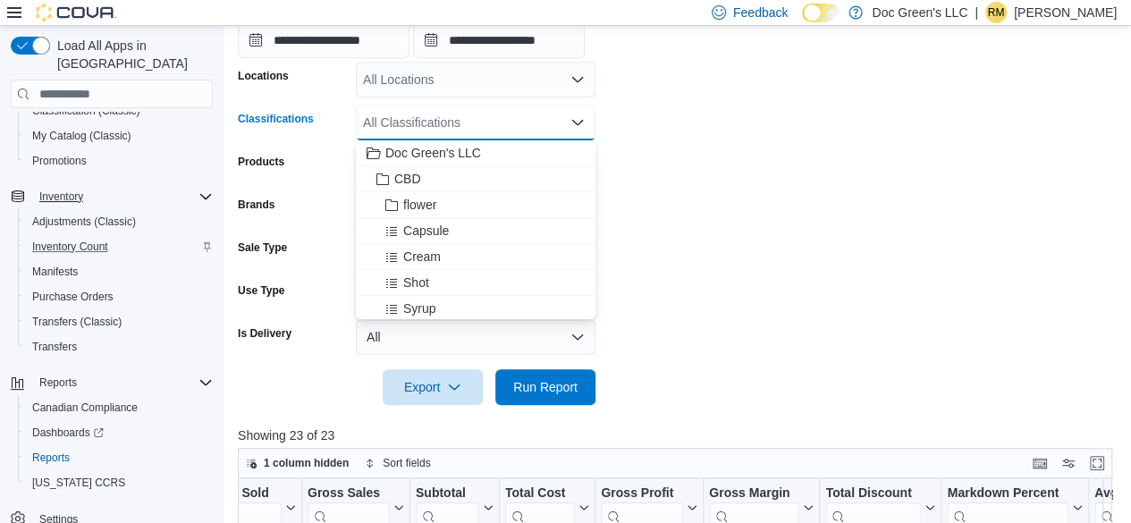
click at [563, 122] on div "All Classifications Combo box. Selected. Combo box input. All Classifications. …" at bounding box center [476, 123] width 240 height 36
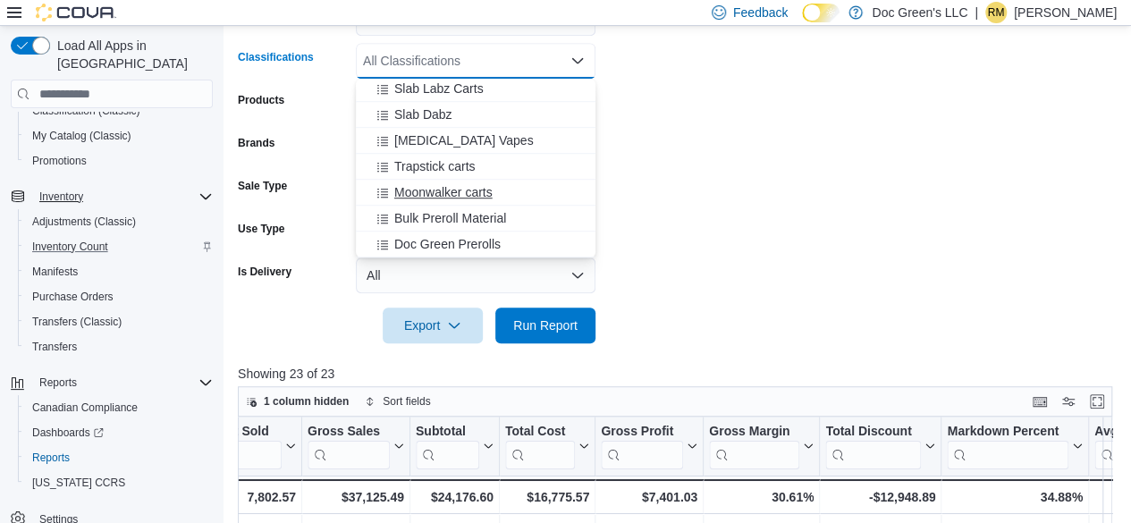
scroll to position [460, 0]
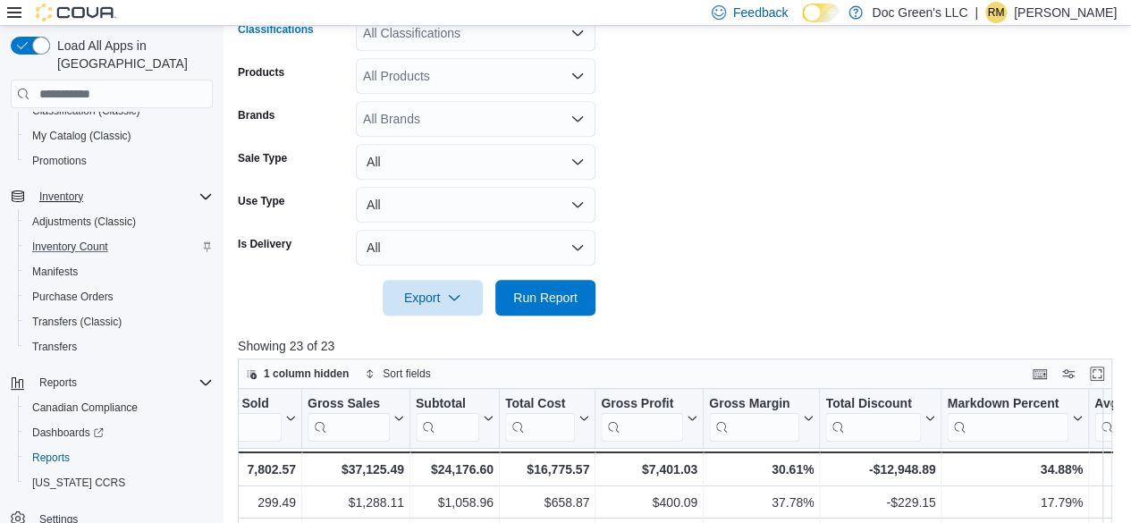
click at [440, 41] on div "All Classifications Combo box. Selected. Combo box input. All Classifications. …" at bounding box center [476, 33] width 240 height 36
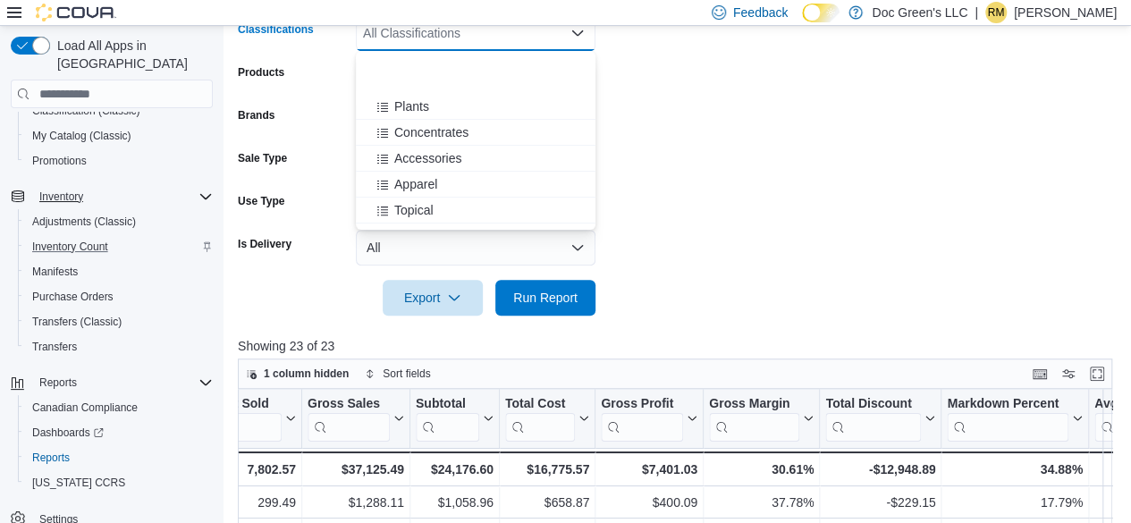
scroll to position [447, 0]
click at [457, 182] on span "CSG Shake" at bounding box center [427, 187] width 66 height 18
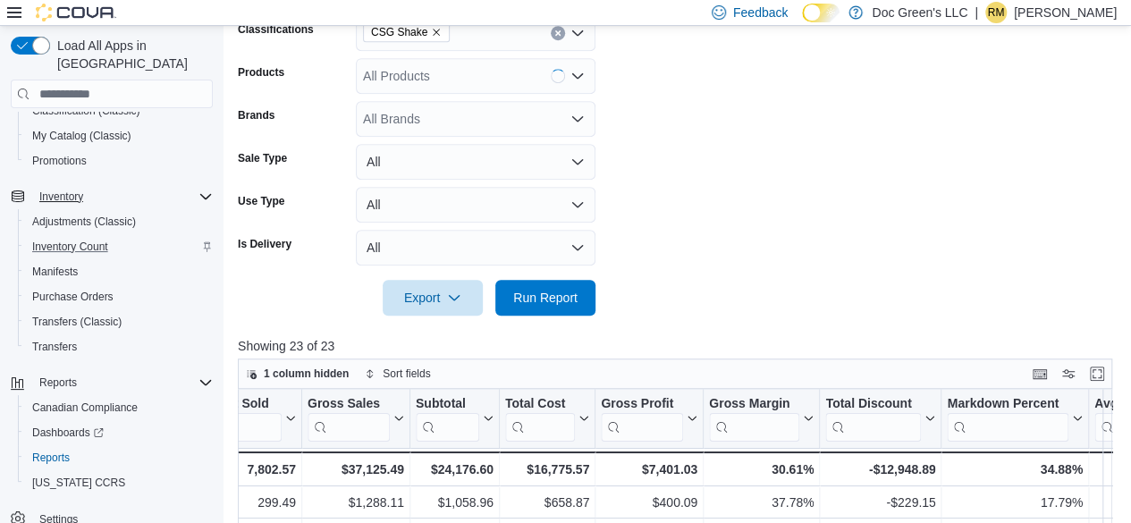
click at [560, 278] on div at bounding box center [679, 272] width 883 height 14
click at [559, 292] on span "Run Report" at bounding box center [545, 297] width 64 height 18
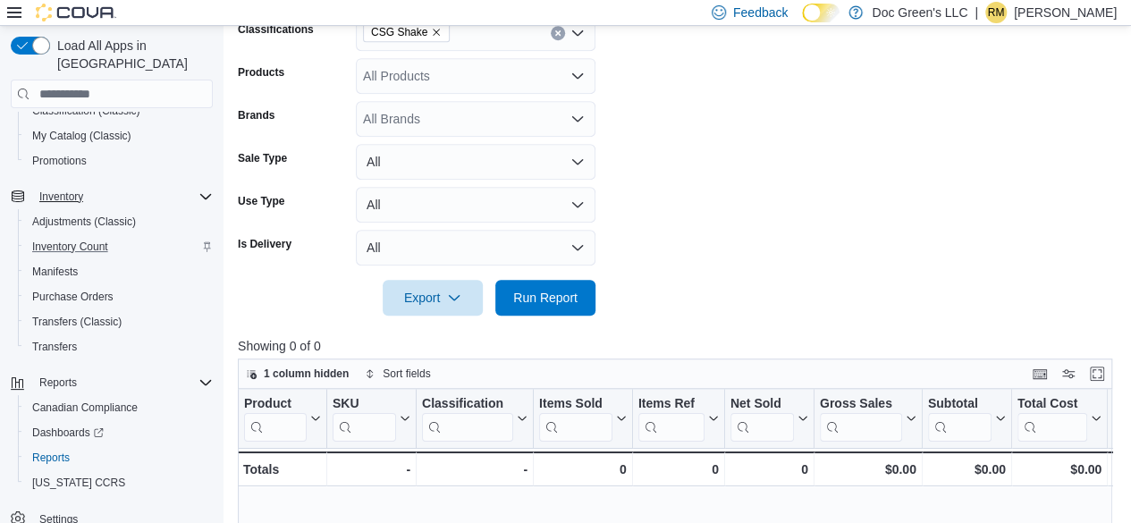
scroll to position [192, 0]
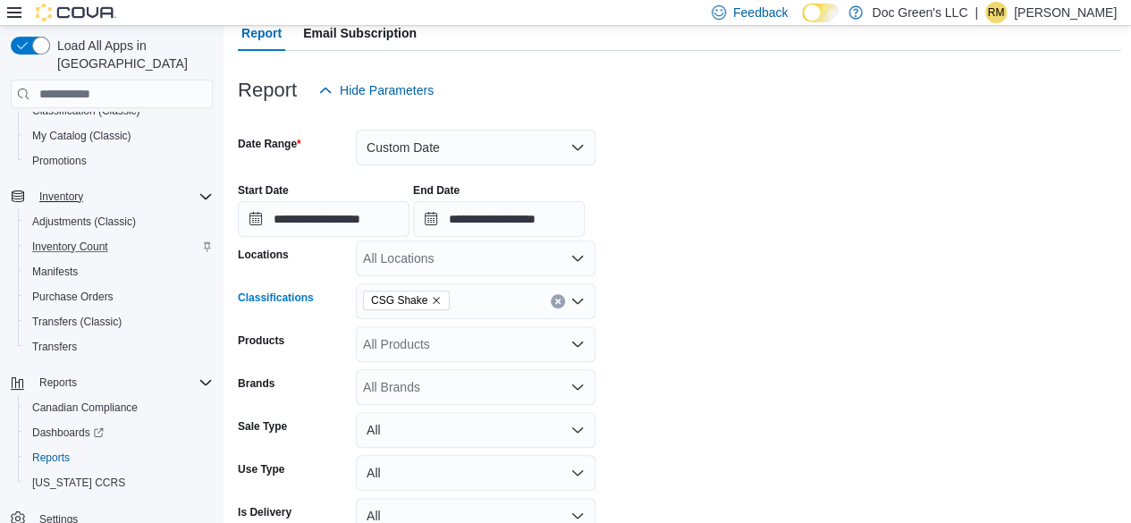
click at [558, 300] on icon "Clear input" at bounding box center [557, 301] width 4 height 4
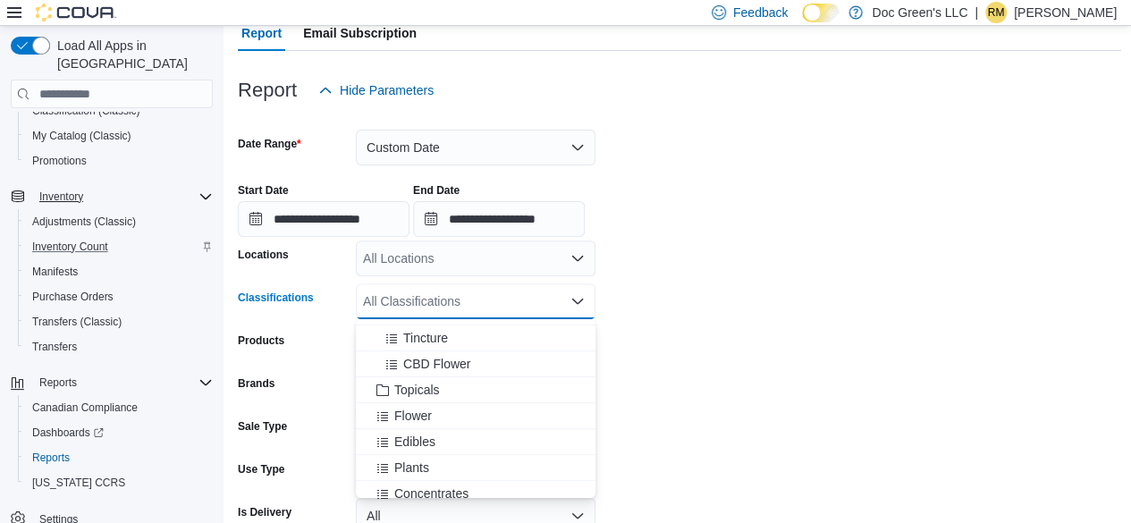
scroll to position [179, 0]
click at [440, 440] on div "Edibles" at bounding box center [475, 438] width 218 height 18
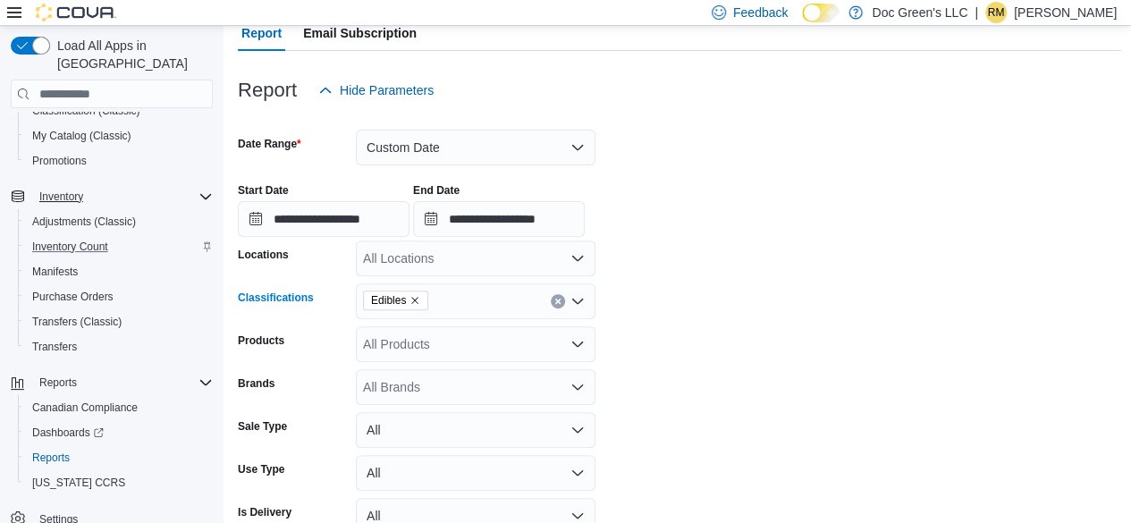
scroll to position [550, 0]
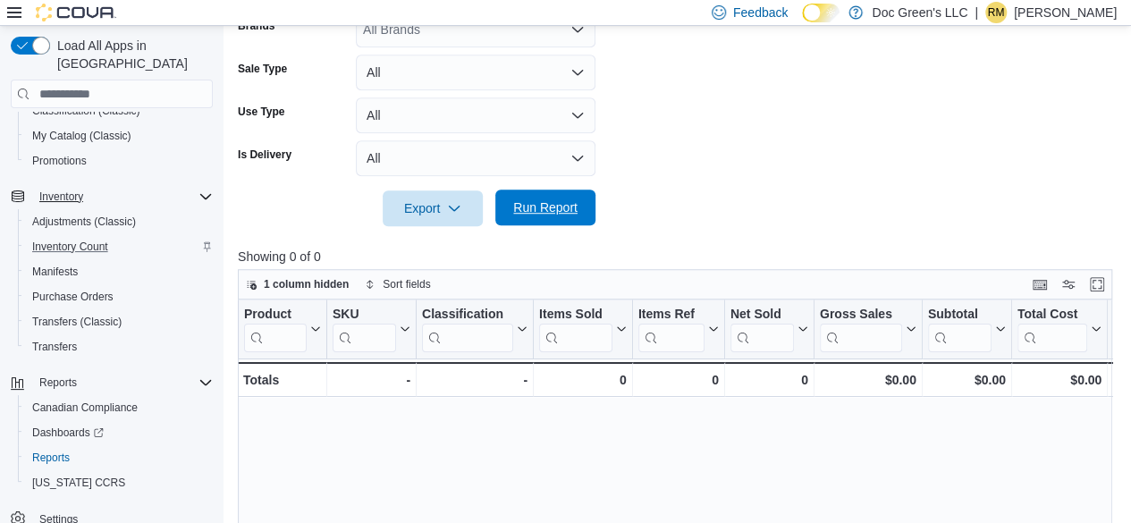
click at [586, 223] on button "Run Report" at bounding box center [545, 208] width 100 height 36
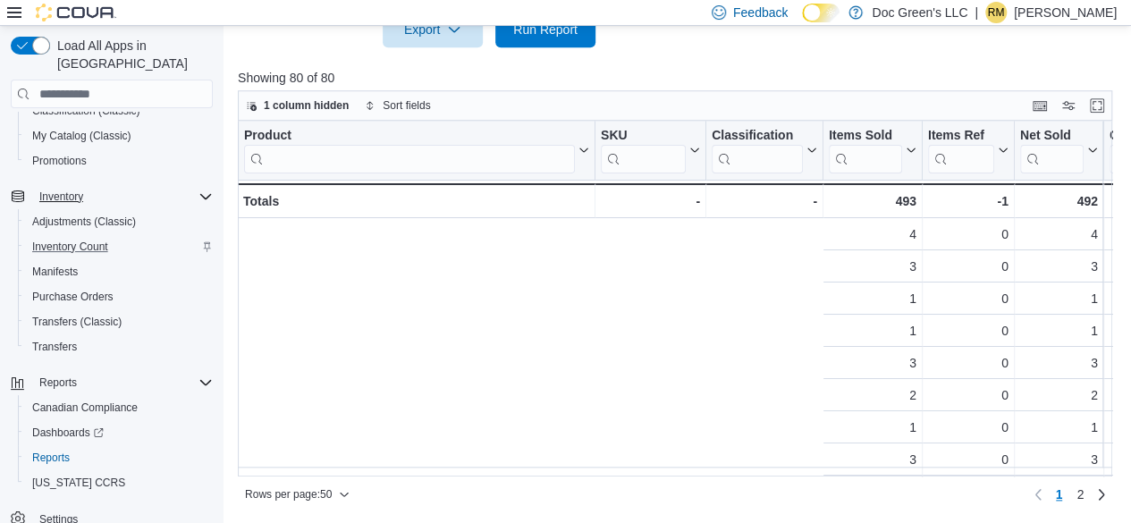
scroll to position [0, 765]
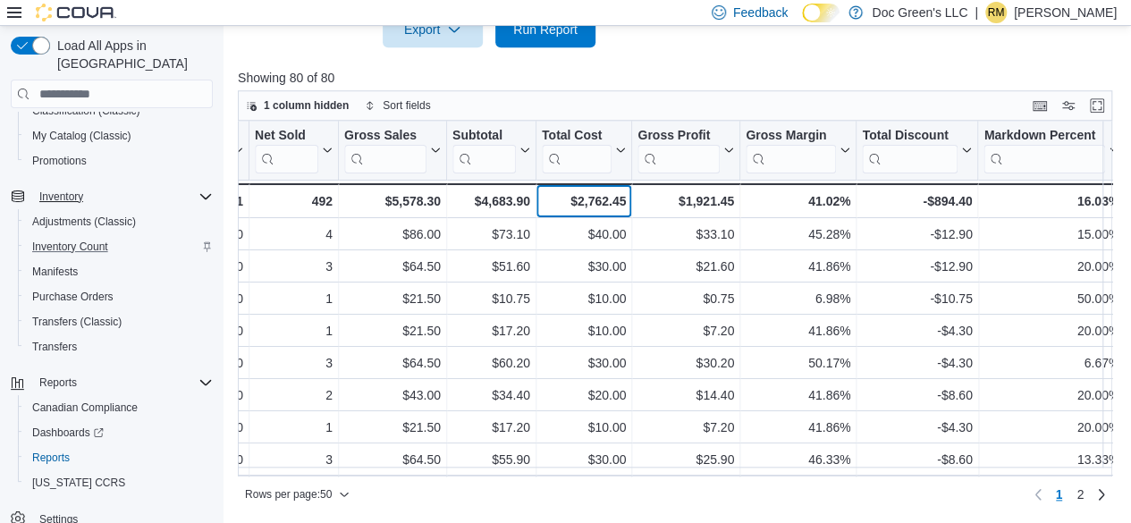
click at [597, 186] on div "$2,762.45 - Total Cost, column 9, row 51" at bounding box center [584, 200] width 96 height 35
click at [597, 199] on div "$2,762.45" at bounding box center [584, 200] width 84 height 21
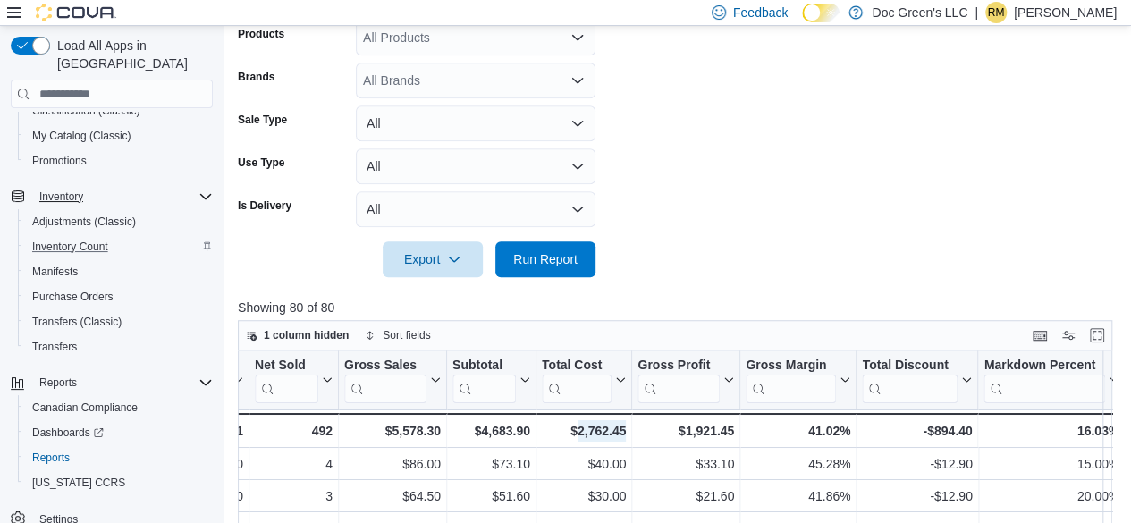
scroll to position [460, 0]
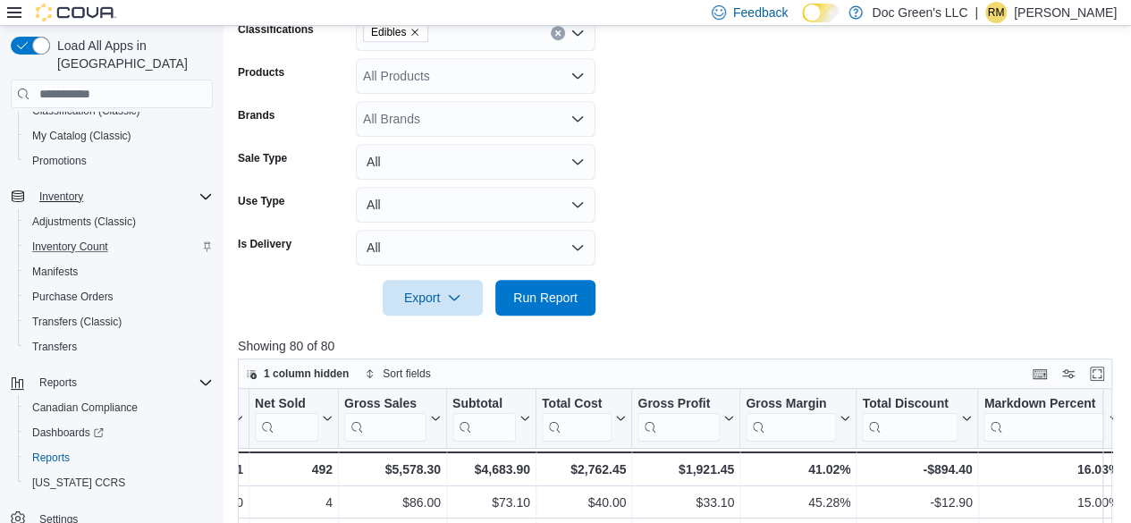
click at [551, 43] on div "Edibles" at bounding box center [476, 33] width 240 height 36
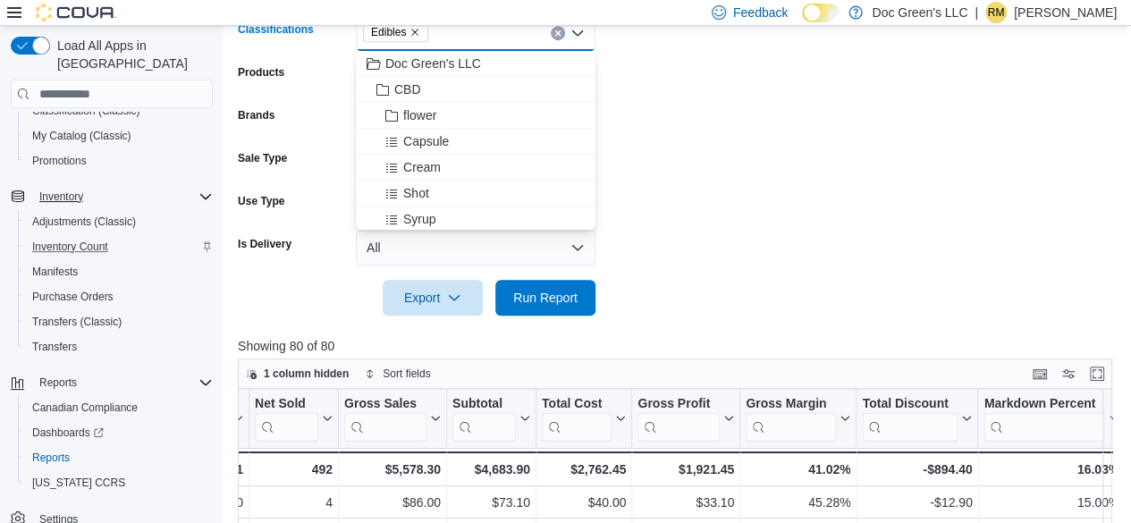
click at [553, 38] on button "Clear input" at bounding box center [558, 33] width 14 height 14
click at [434, 118] on span "flower" at bounding box center [419, 115] width 33 height 18
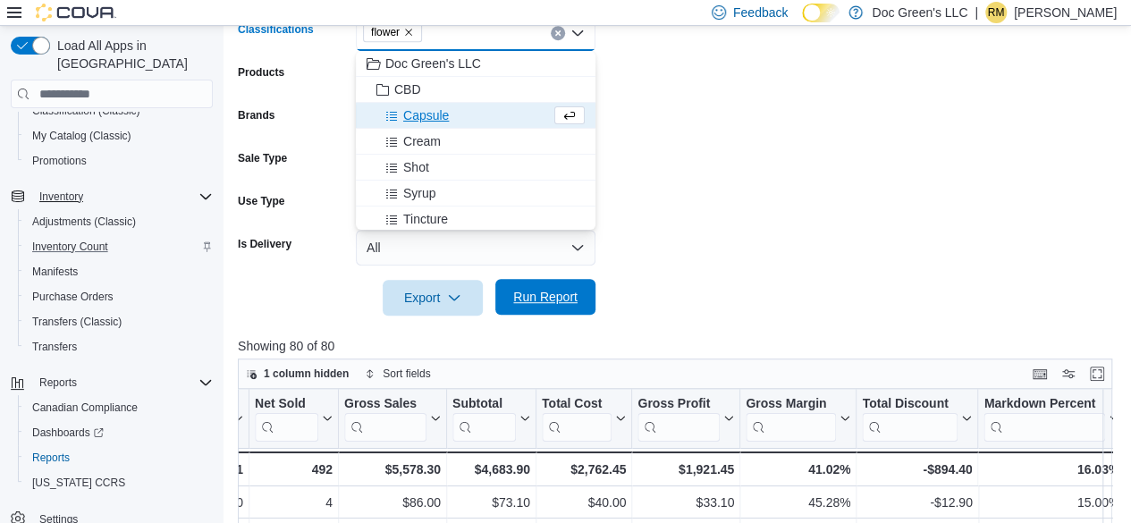
click at [547, 288] on span "Run Report" at bounding box center [545, 297] width 79 height 36
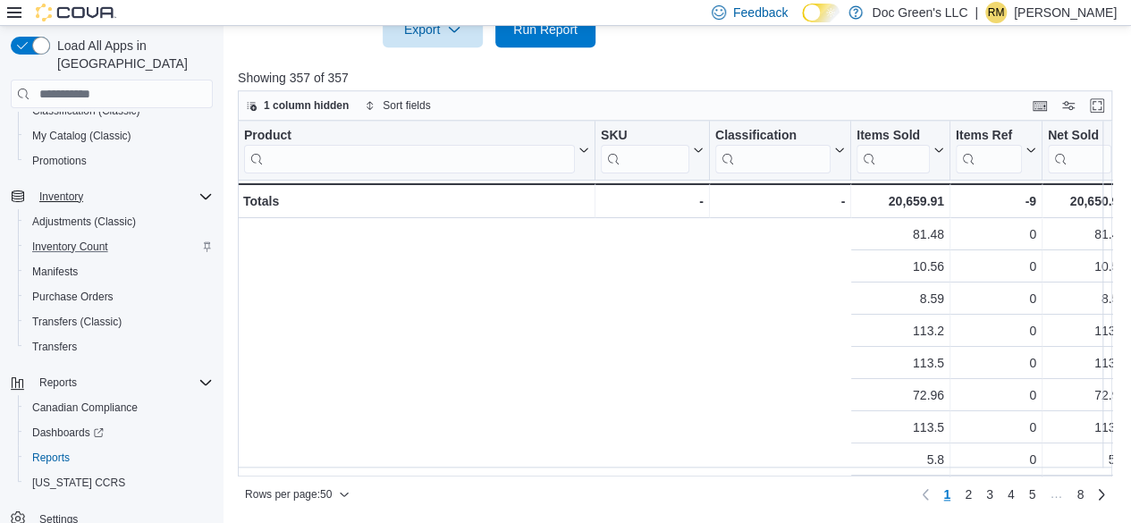
scroll to position [0, 765]
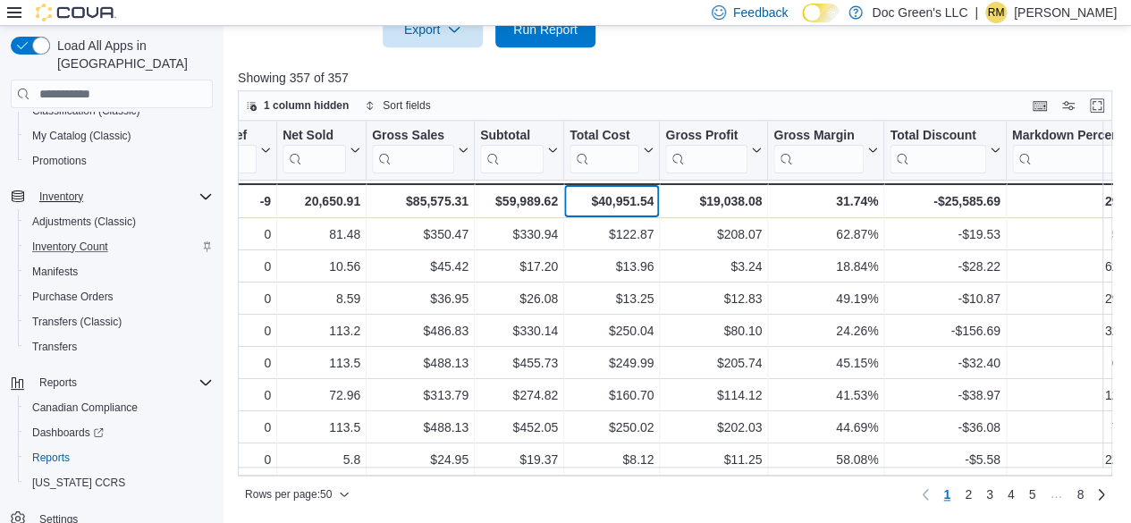
click at [624, 214] on div "$40,951.54 - Total Cost, column 9, row 51" at bounding box center [612, 200] width 96 height 35
click at [623, 203] on div "$40,951.54" at bounding box center [611, 200] width 84 height 21
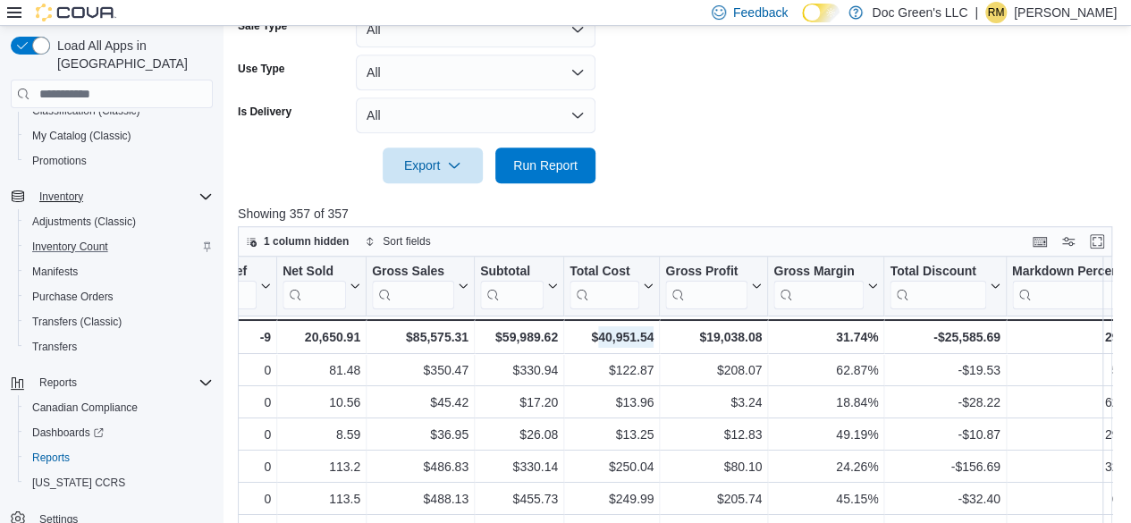
scroll to position [371, 0]
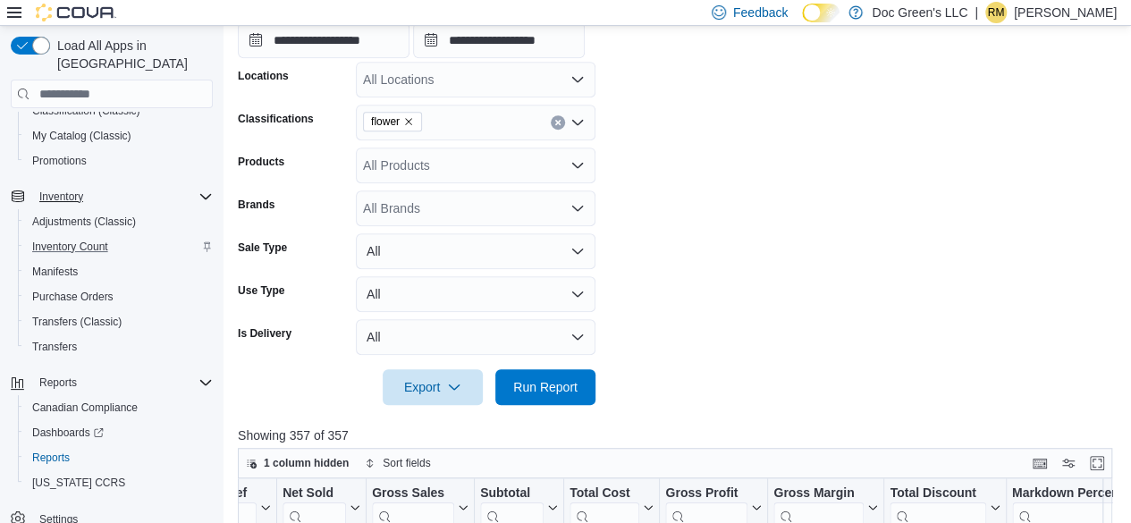
click at [557, 124] on icon "Clear input" at bounding box center [557, 122] width 7 height 7
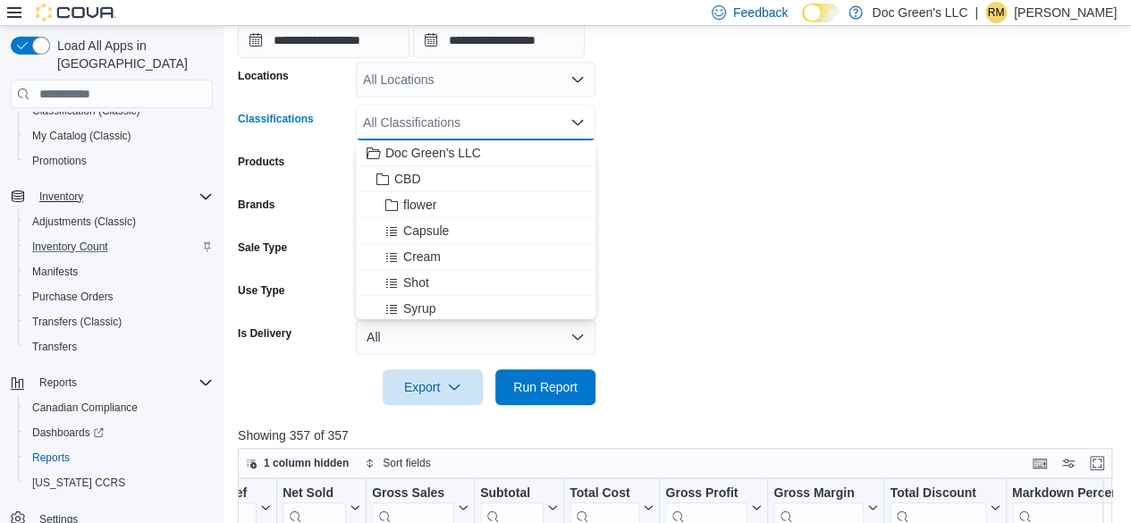
click at [556, 124] on div "All Classifications" at bounding box center [476, 123] width 240 height 36
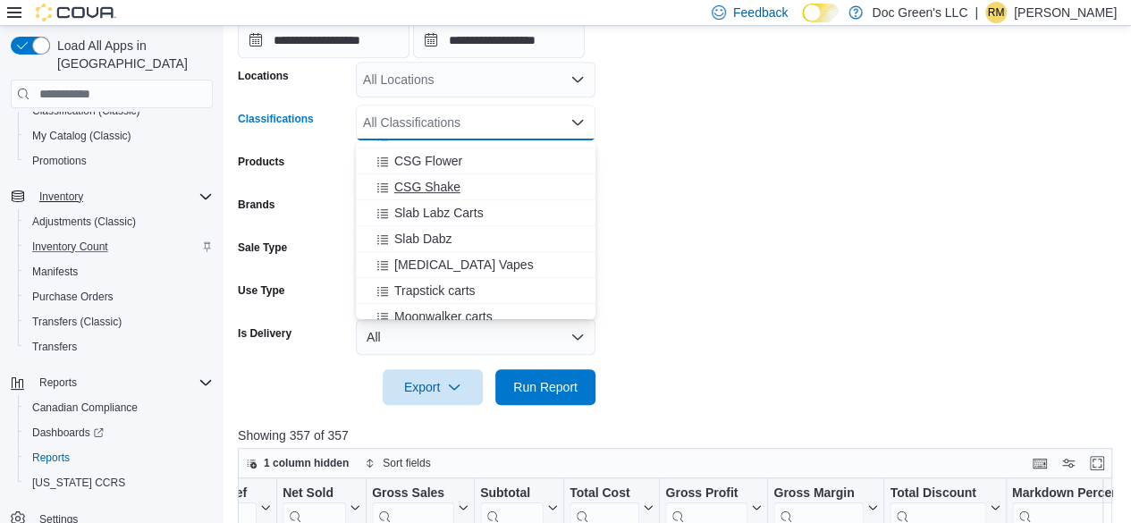
scroll to position [447, 0]
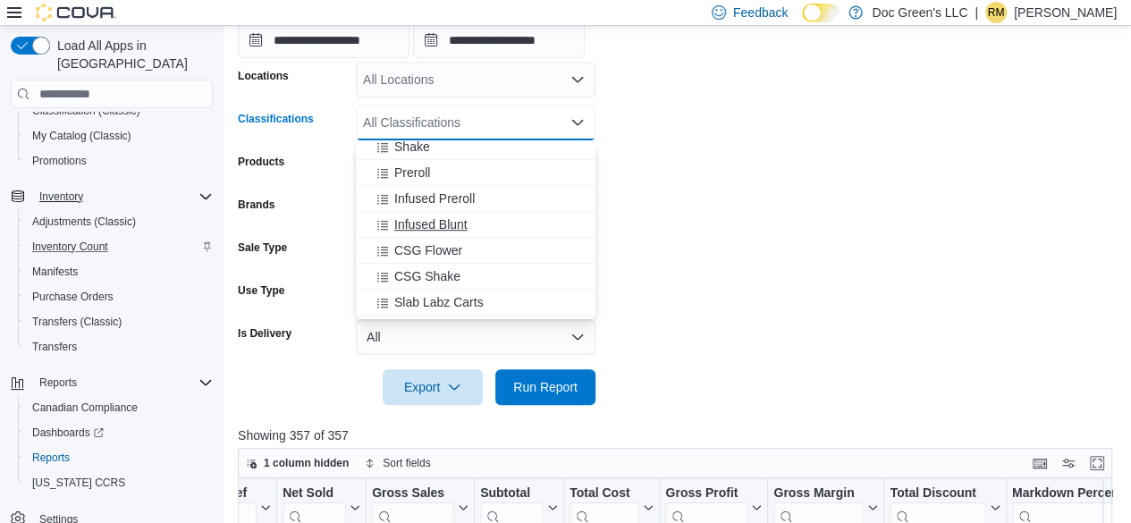
click at [458, 217] on span "Infused Blunt" at bounding box center [430, 224] width 73 height 18
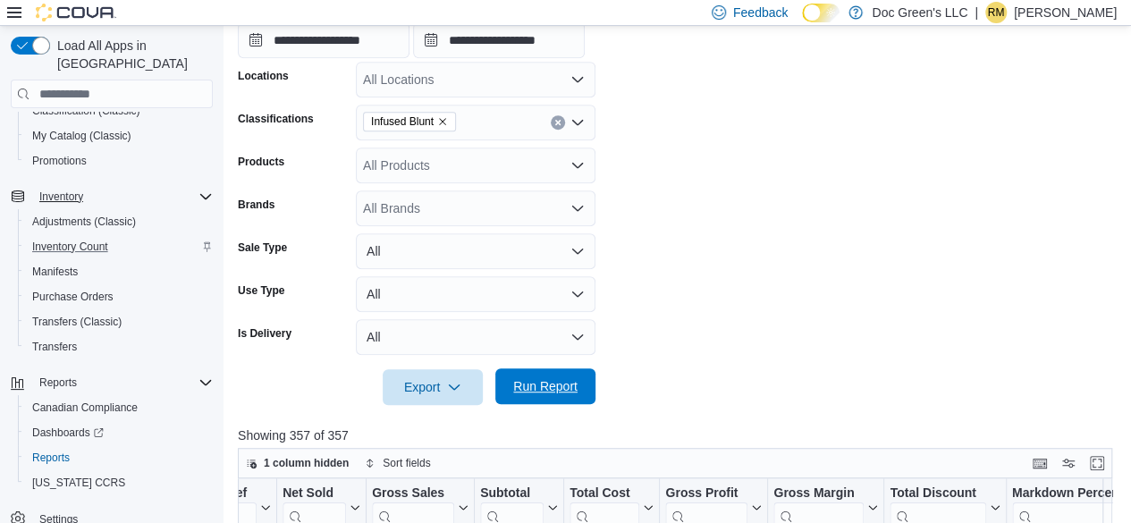
click at [559, 389] on span "Run Report" at bounding box center [545, 386] width 64 height 18
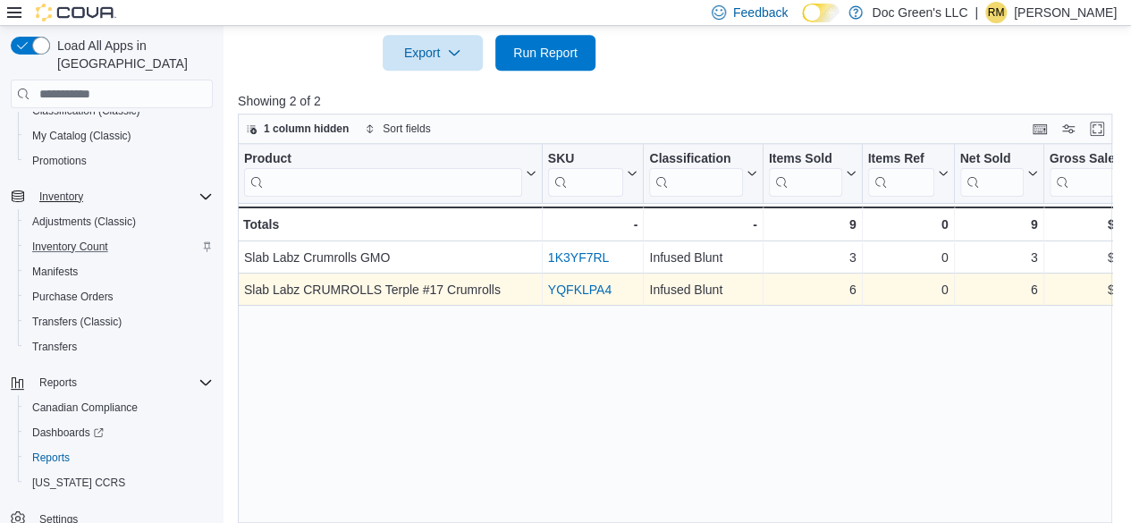
scroll to position [729, 0]
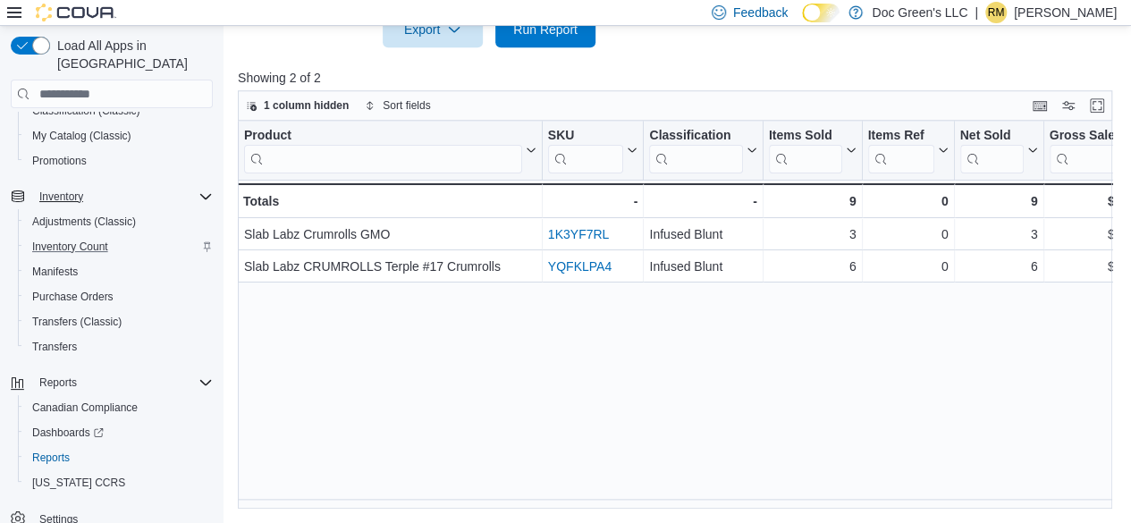
click at [687, 497] on div "Product Click to view column header actions SKU Click to view column header act…" at bounding box center [679, 315] width 883 height 389
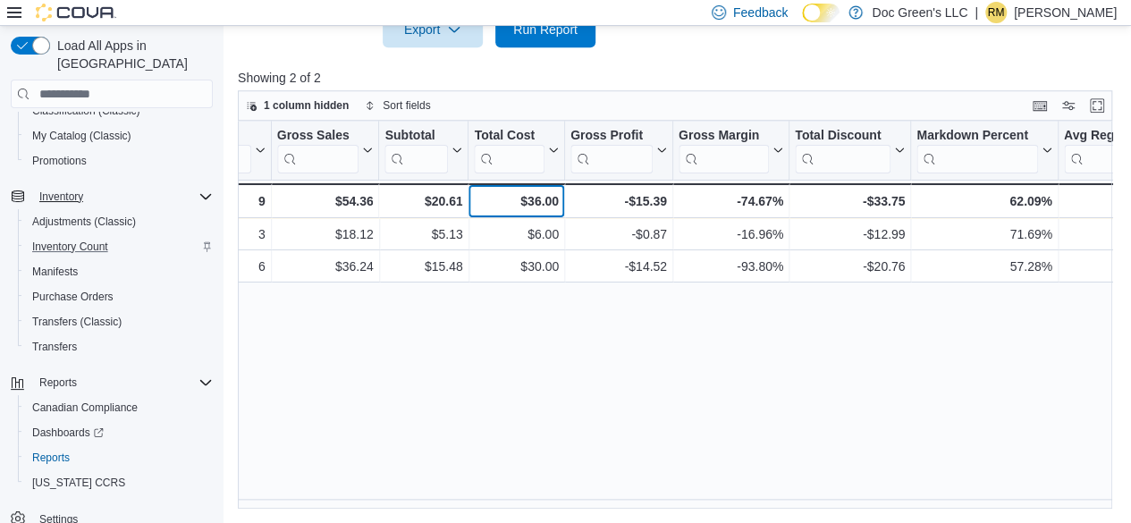
click at [534, 196] on div "$36.00" at bounding box center [516, 200] width 84 height 21
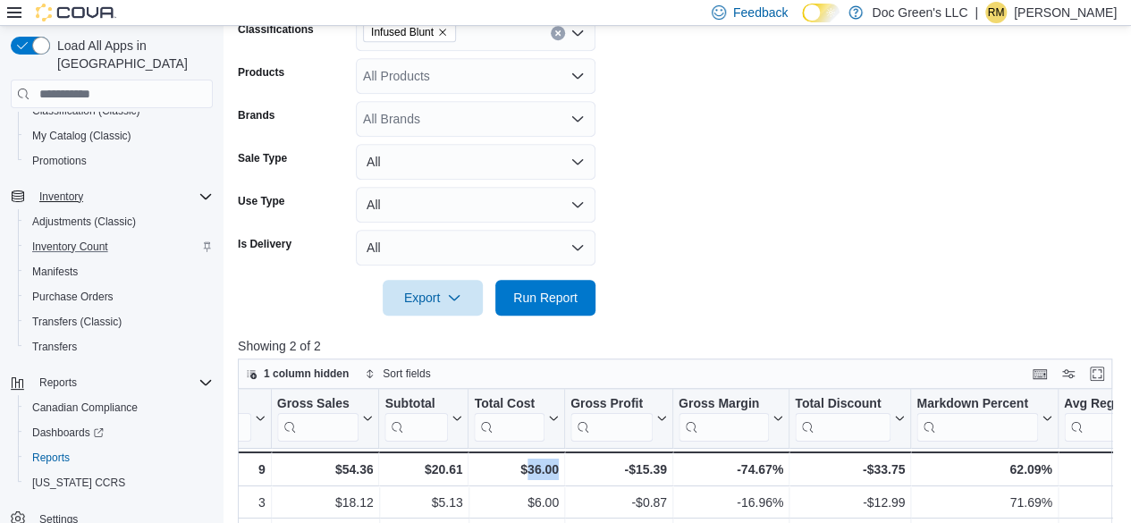
click at [560, 34] on icon "Clear input" at bounding box center [557, 33] width 4 height 4
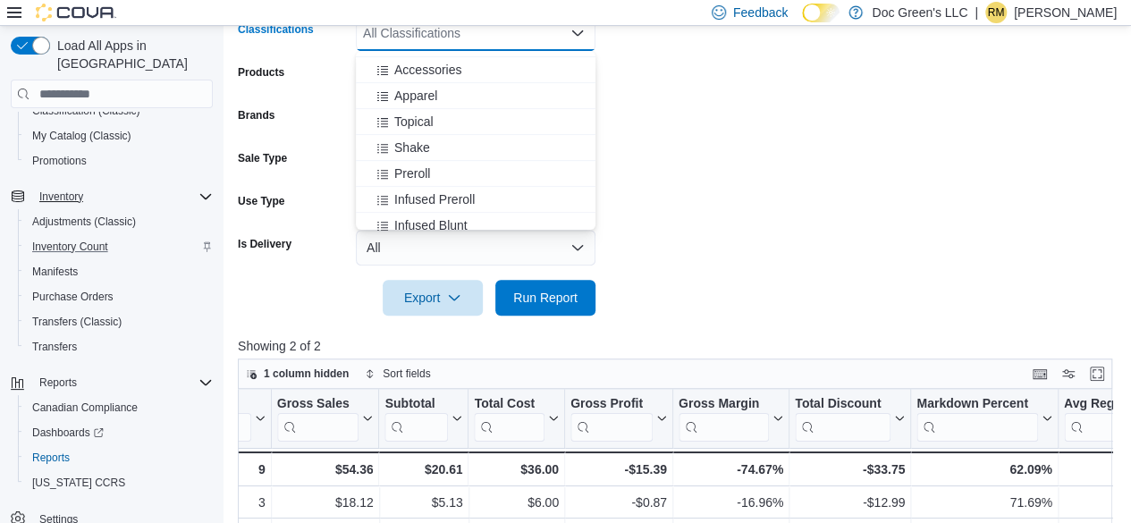
scroll to position [358, 0]
click at [464, 200] on span "Infused Preroll" at bounding box center [434, 199] width 80 height 18
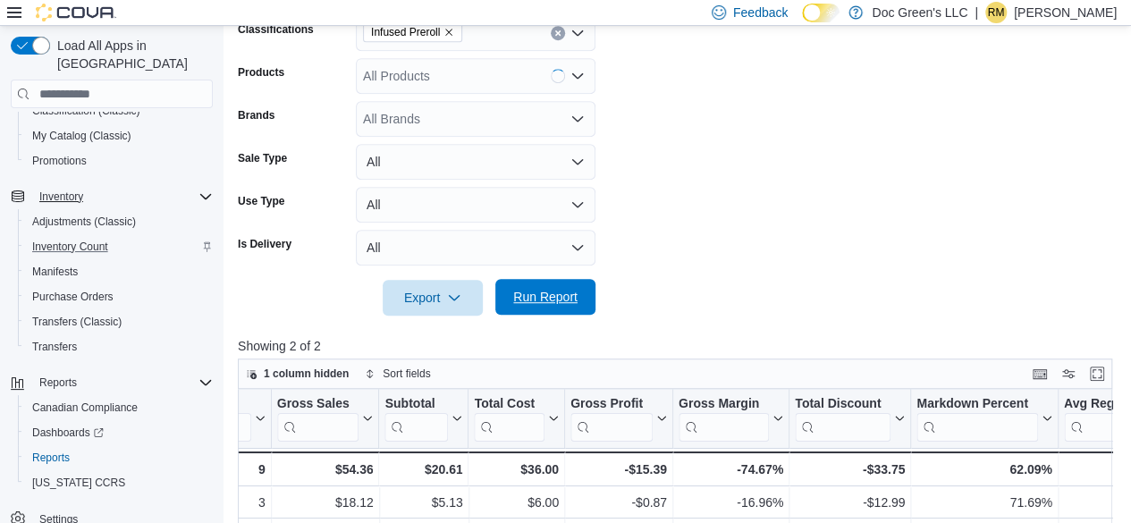
click at [547, 291] on span "Run Report" at bounding box center [545, 297] width 64 height 18
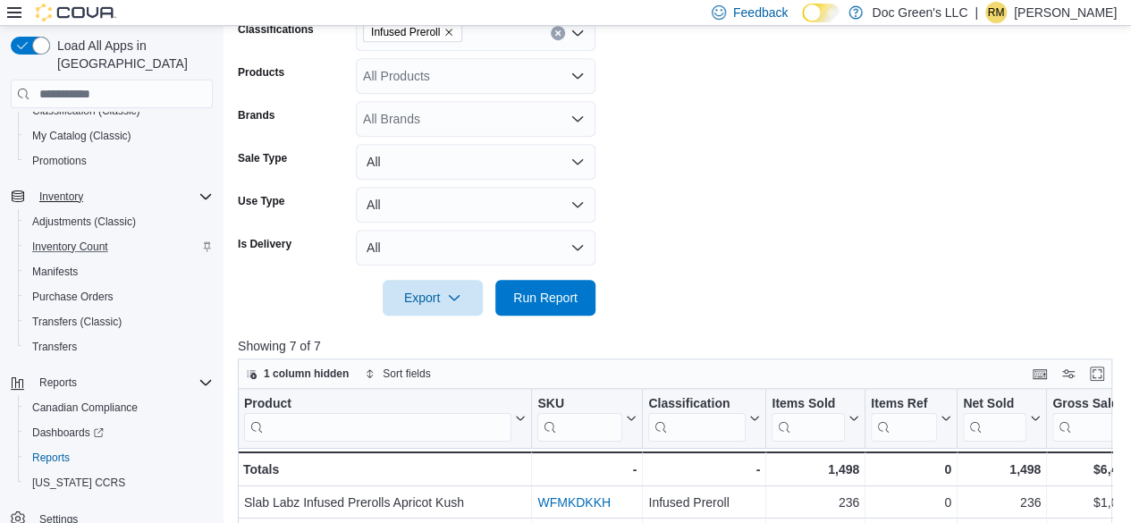
scroll to position [729, 0]
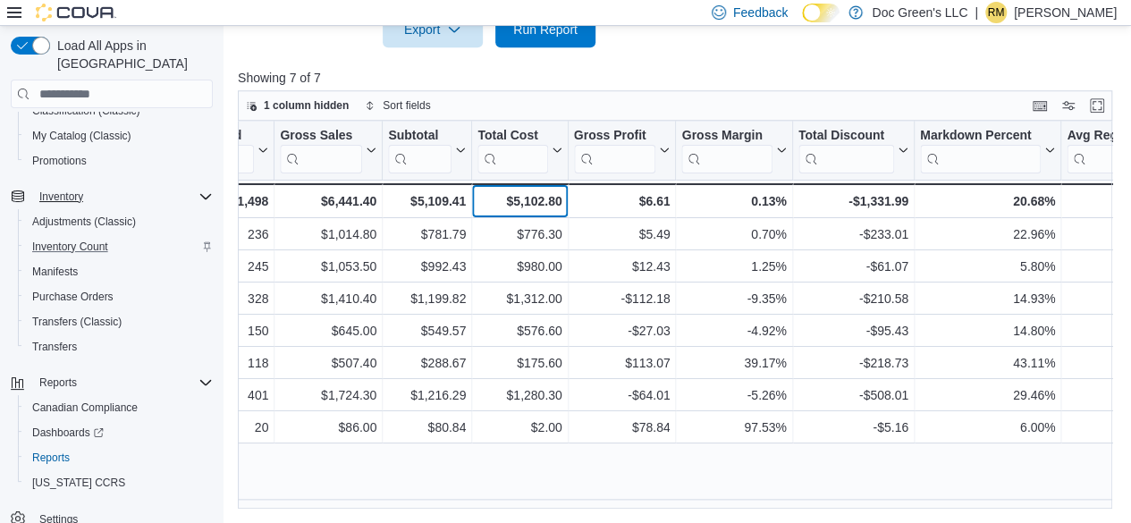
click at [524, 204] on div "$5,102.80" at bounding box center [519, 200] width 84 height 21
drag, startPoint x: 524, startPoint y: 204, endPoint x: 537, endPoint y: 215, distance: 17.2
click at [537, 215] on div "$5,102.80 - Total Cost, column 9, row 8" at bounding box center [520, 200] width 96 height 35
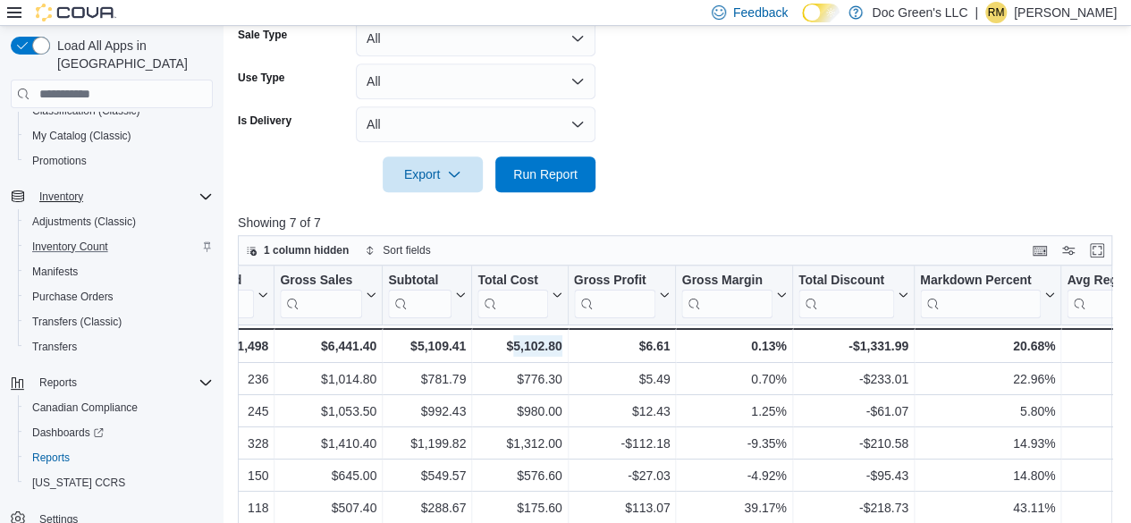
scroll to position [460, 0]
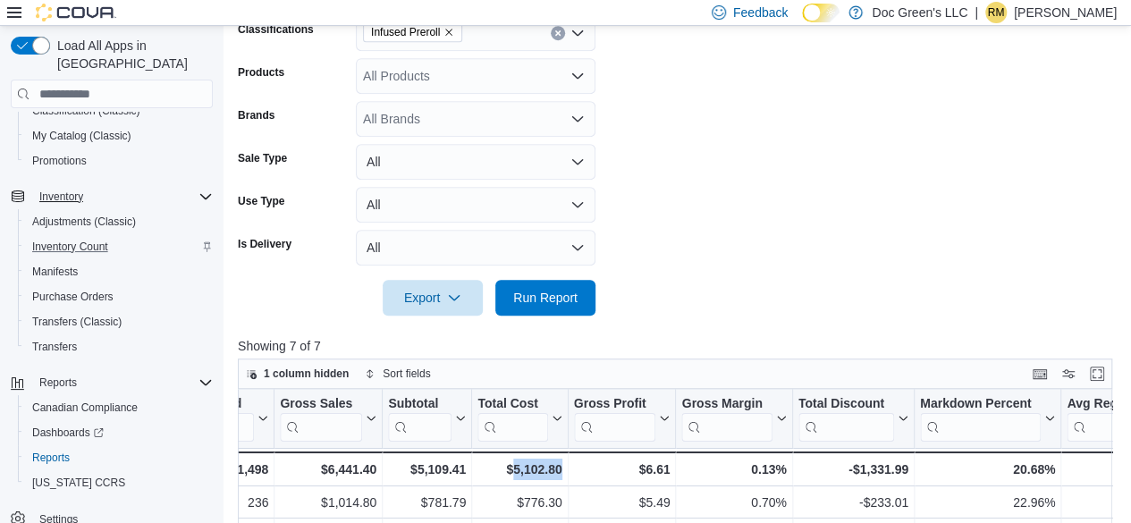
click at [554, 36] on icon "Clear input" at bounding box center [557, 32] width 7 height 7
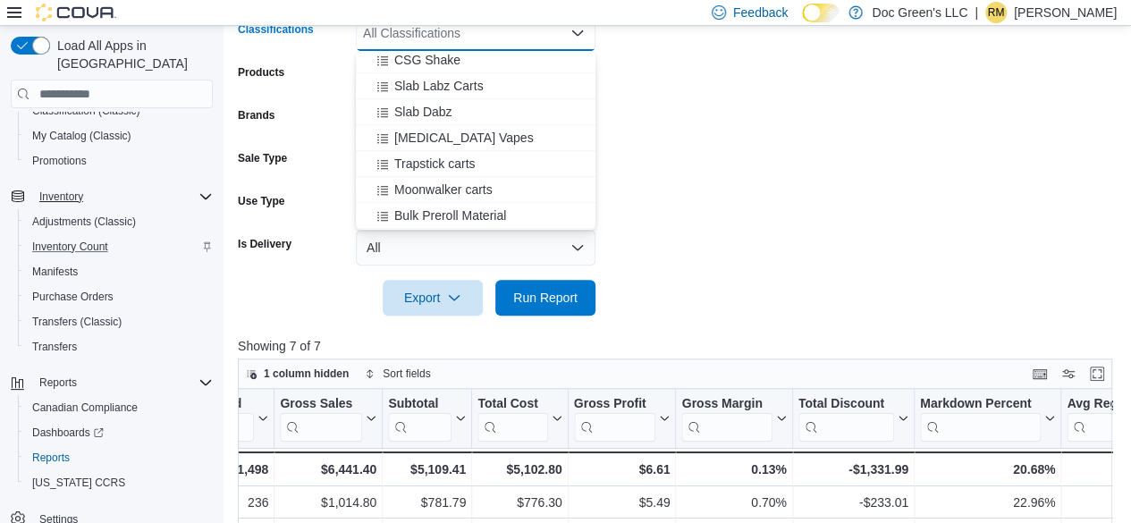
scroll to position [599, 0]
click at [469, 117] on span "[MEDICAL_DATA] Vapes" at bounding box center [463, 113] width 139 height 18
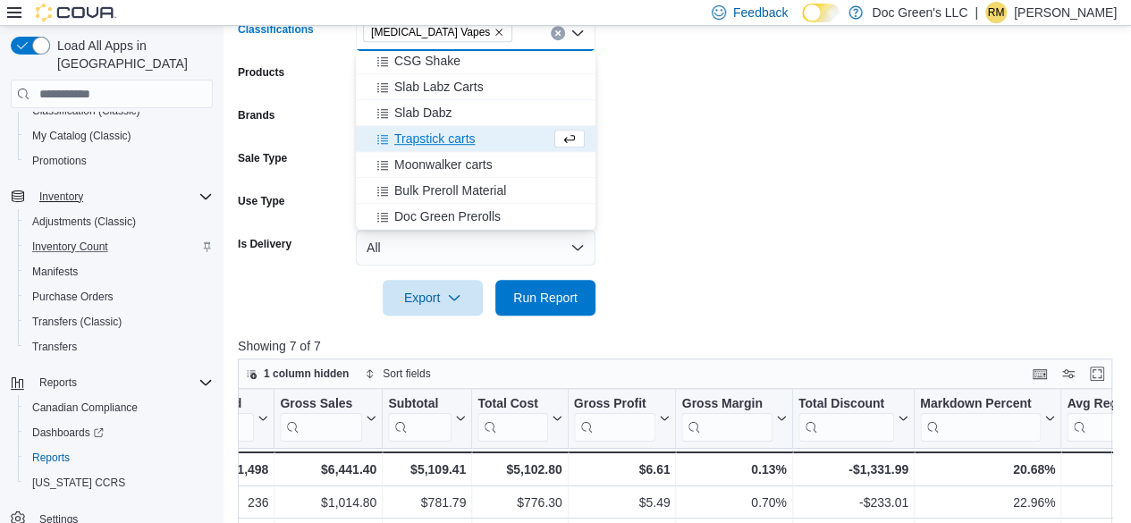
scroll to position [573, 0]
click at [531, 277] on div at bounding box center [679, 272] width 883 height 14
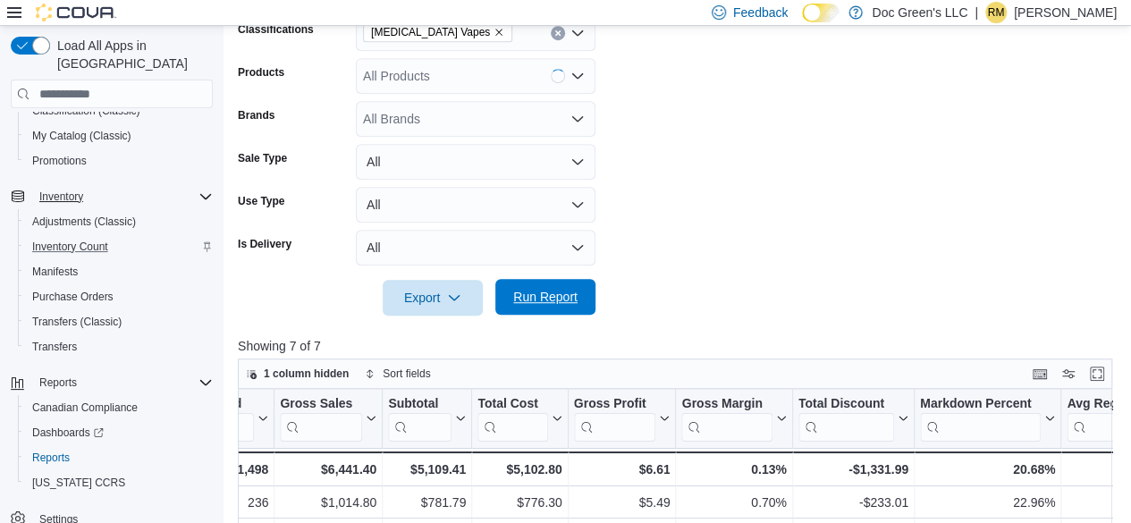
drag, startPoint x: 529, startPoint y: 298, endPoint x: 520, endPoint y: 292, distance: 10.4
click at [527, 296] on span "Run Report" at bounding box center [545, 297] width 64 height 18
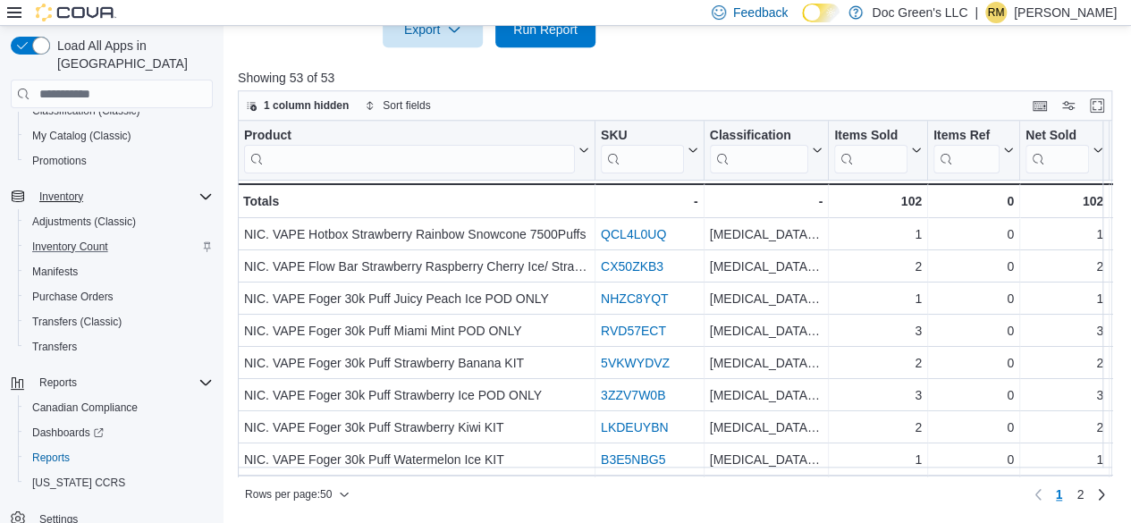
scroll to position [0, 765]
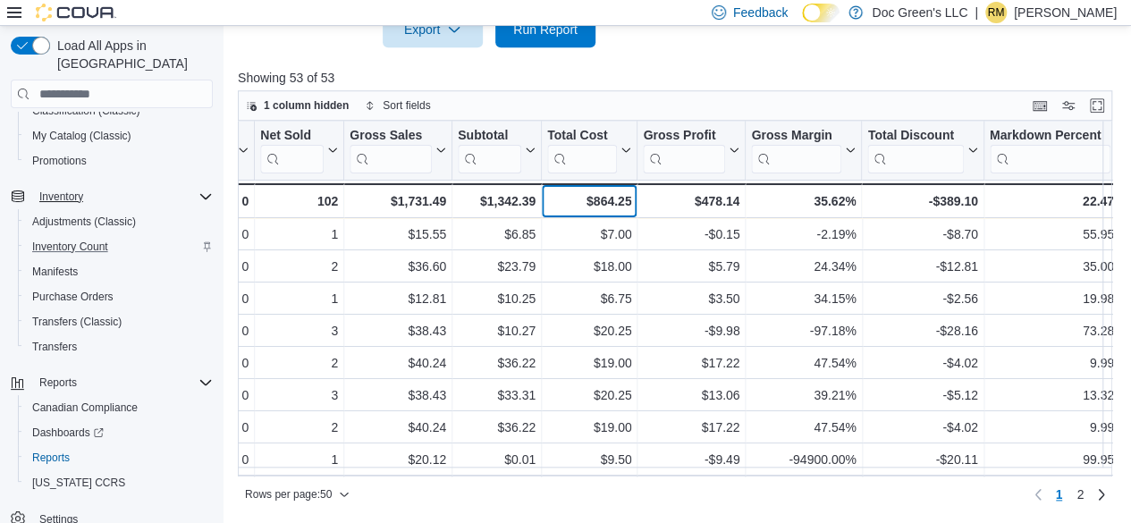
click at [621, 195] on div "$864.25" at bounding box center [589, 200] width 84 height 21
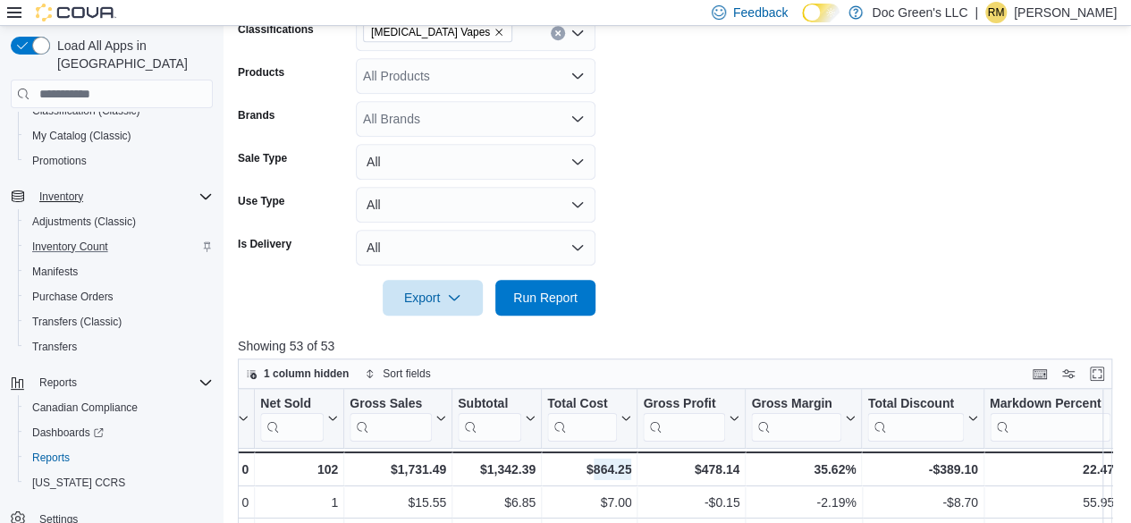
scroll to position [282, 0]
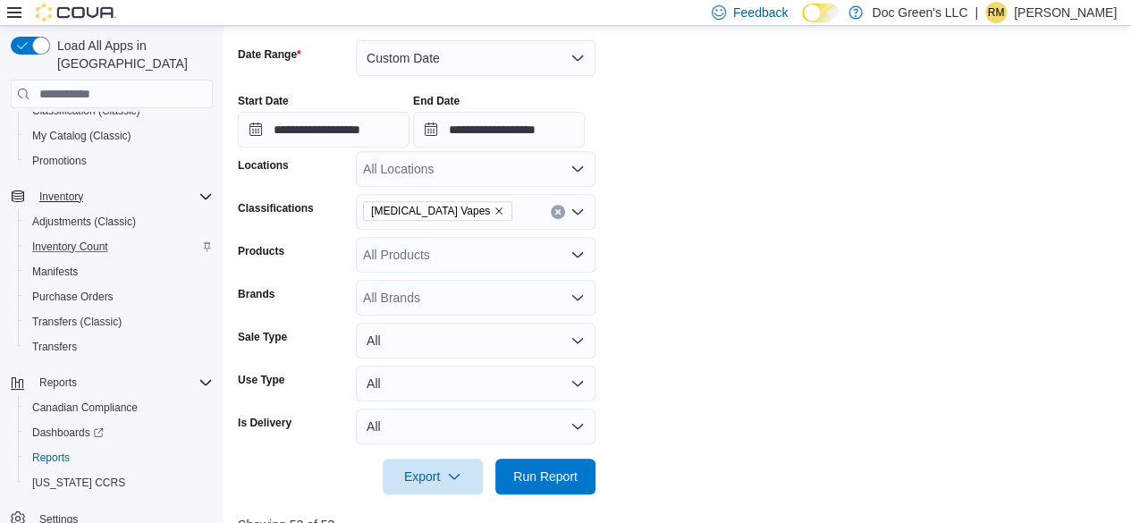
click at [556, 213] on icon "Clear input" at bounding box center [557, 212] width 4 height 4
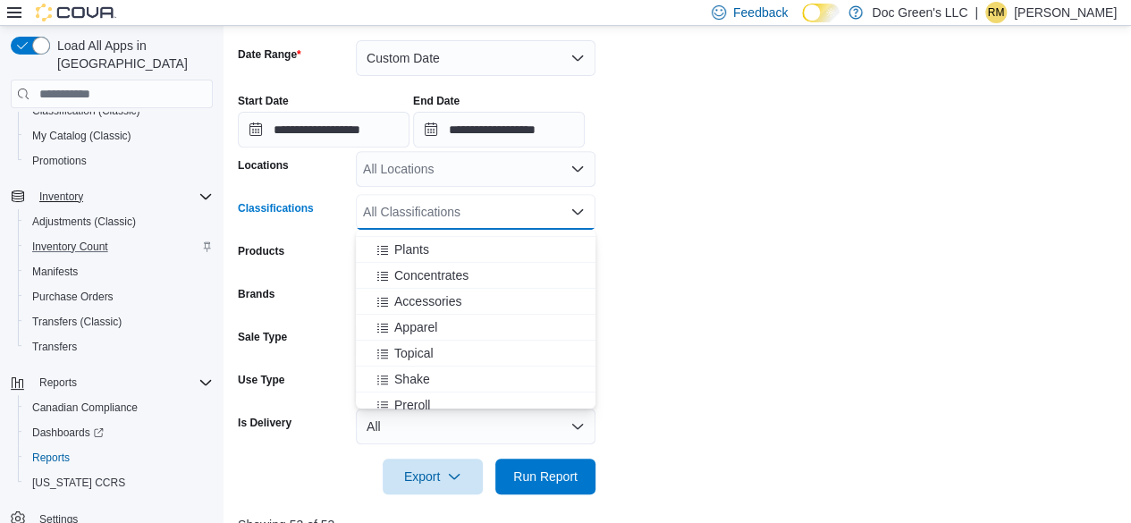
scroll to position [358, 0]
click at [431, 342] on div "Preroll" at bounding box center [475, 351] width 218 height 18
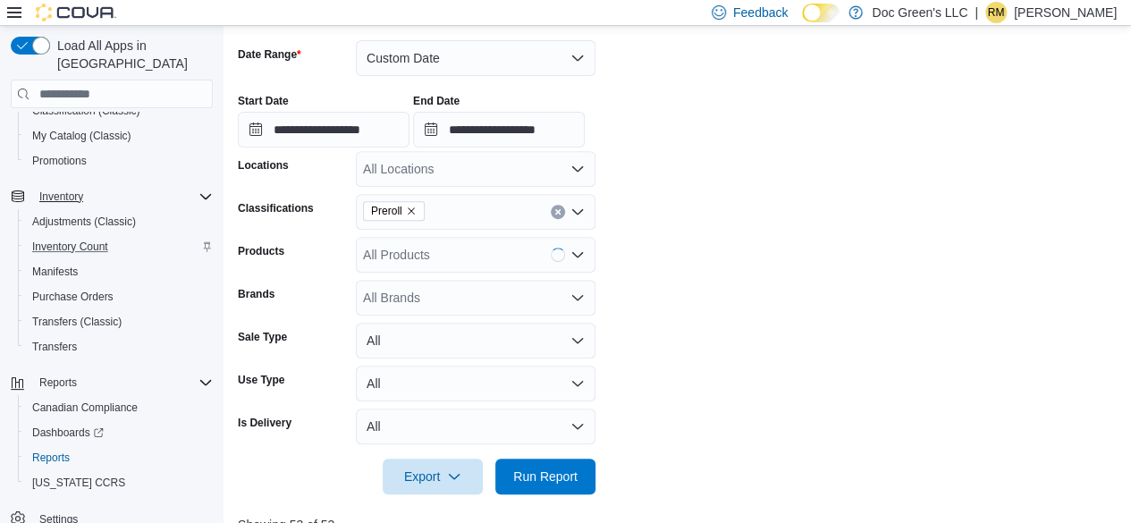
click at [552, 457] on div at bounding box center [679, 451] width 883 height 14
drag, startPoint x: 552, startPoint y: 471, endPoint x: 653, endPoint y: 333, distance: 170.9
click at [552, 471] on span "Run Report" at bounding box center [545, 477] width 64 height 18
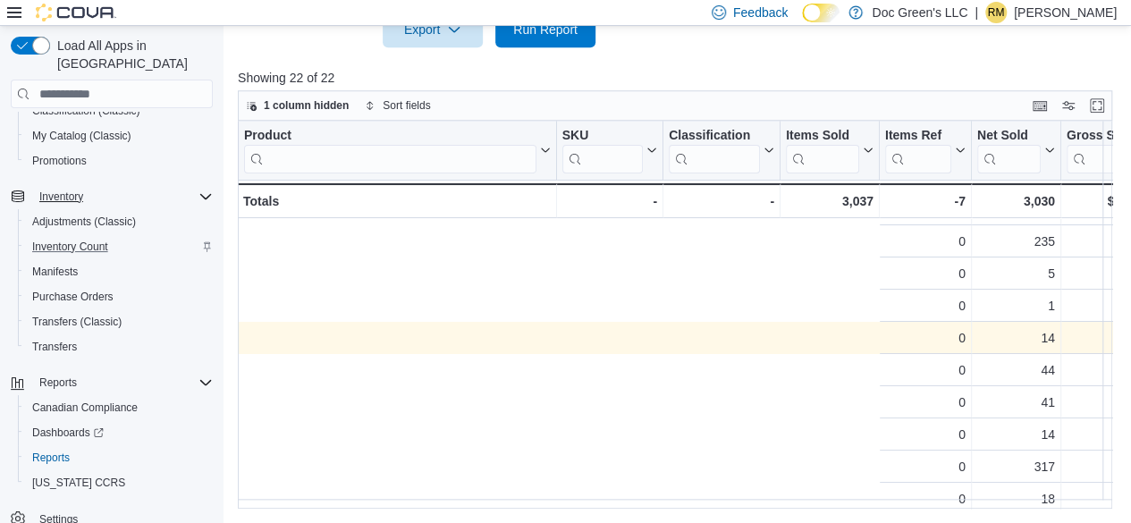
scroll to position [89, 765]
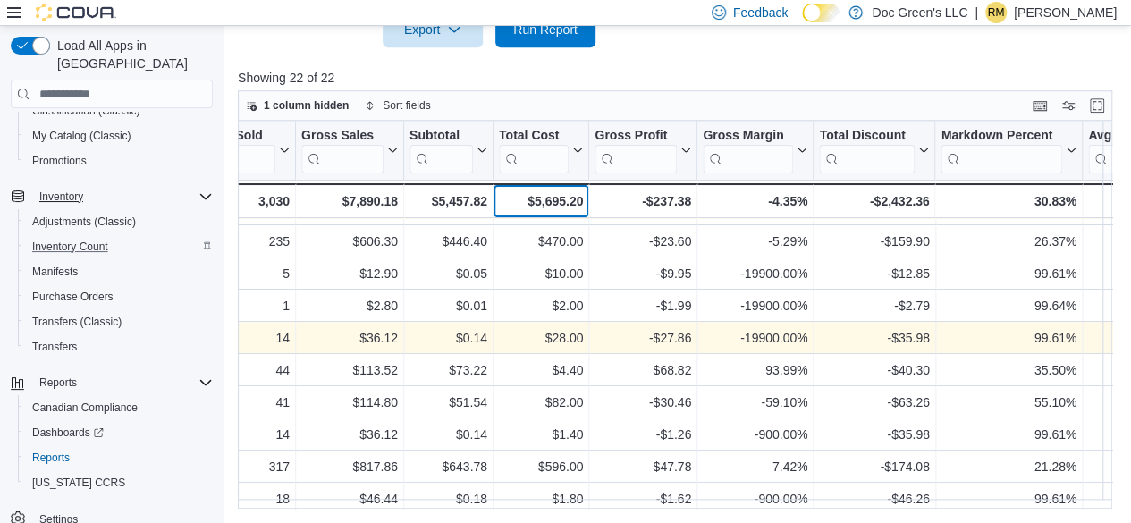
click at [552, 191] on div "$5,695.20" at bounding box center [541, 200] width 84 height 21
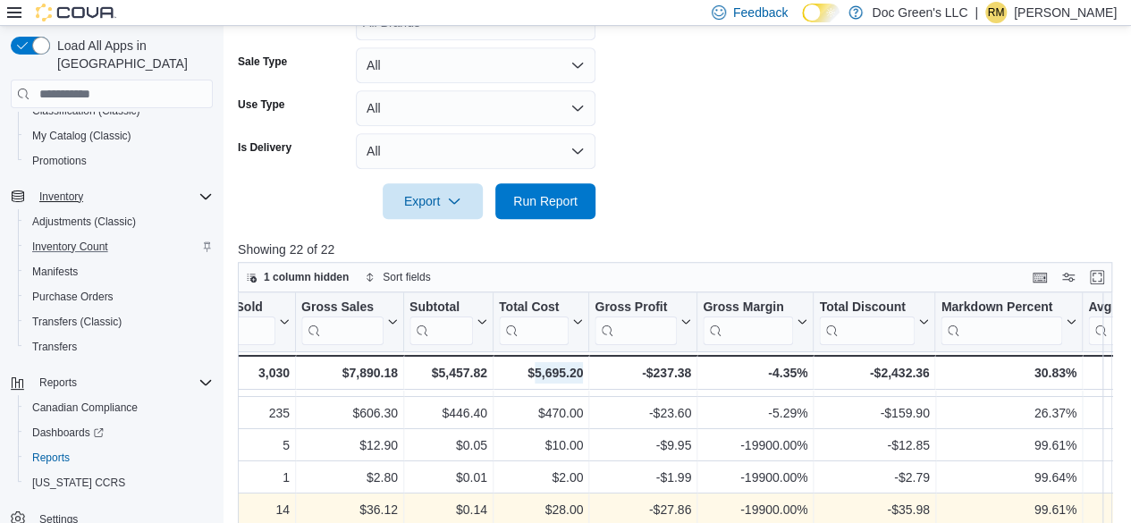
scroll to position [371, 0]
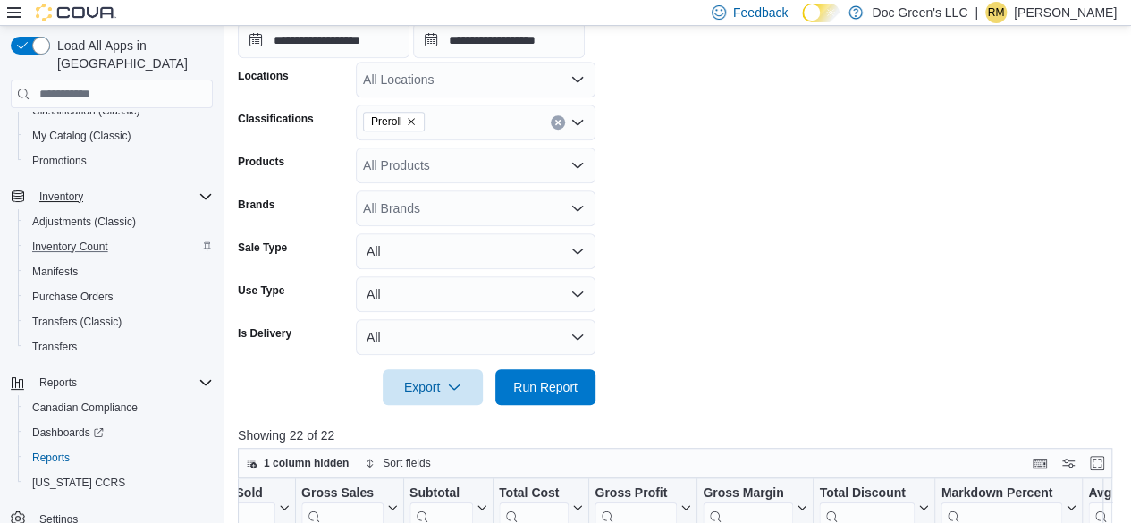
click at [560, 130] on div "Preroll" at bounding box center [476, 123] width 240 height 36
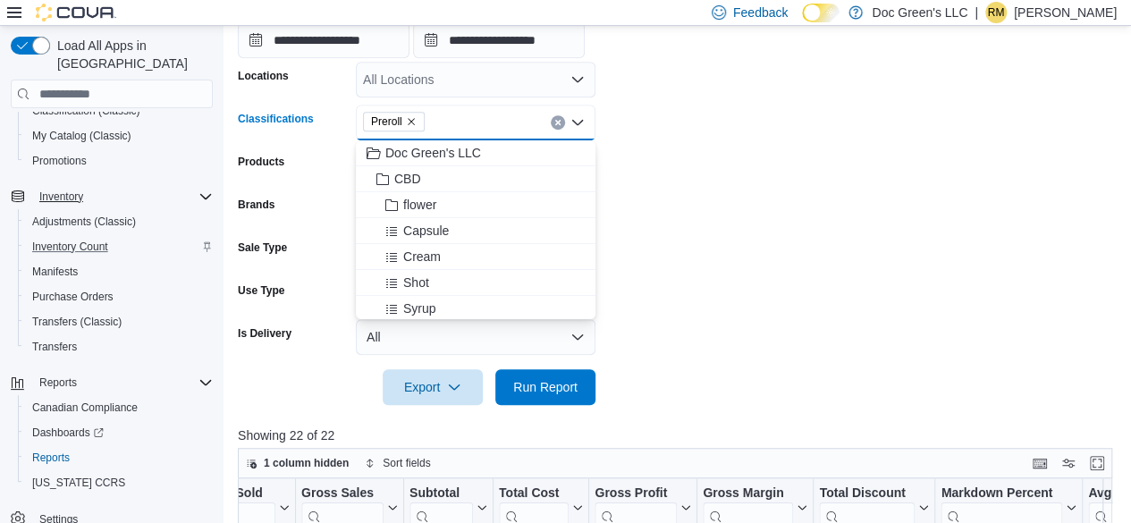
click at [556, 115] on button "Clear input" at bounding box center [558, 122] width 14 height 14
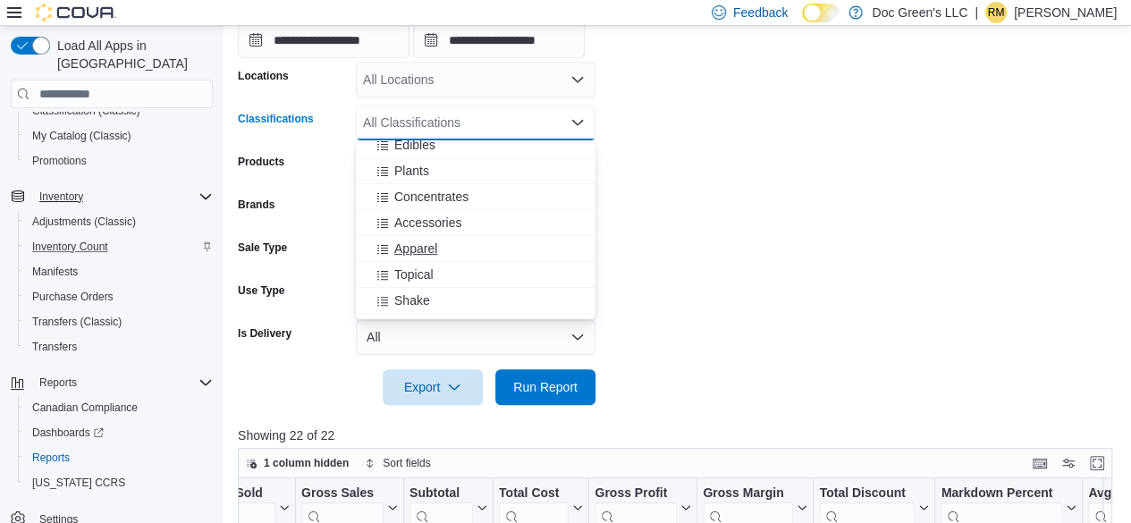
scroll to position [358, 0]
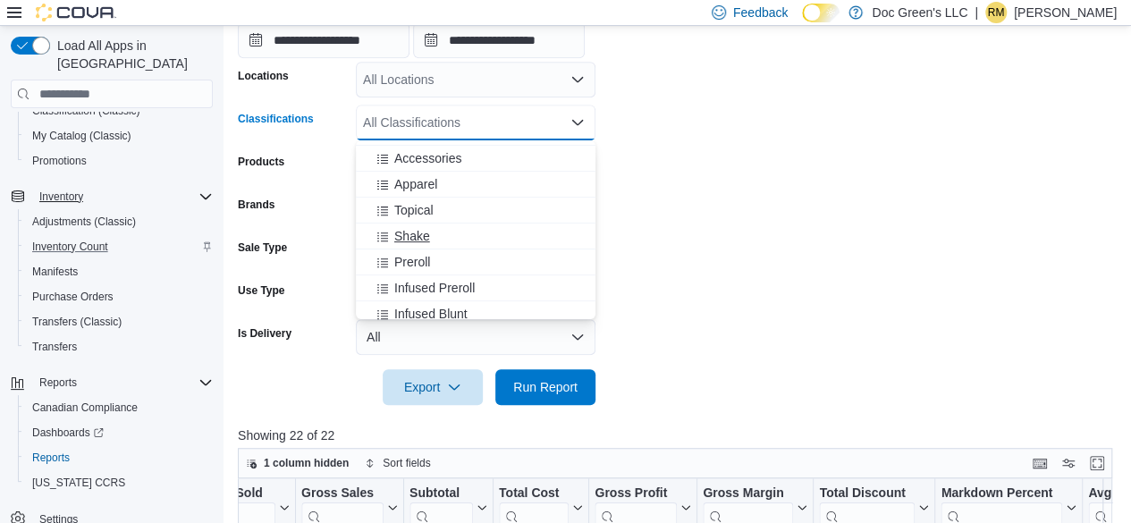
click at [427, 244] on span "Shake" at bounding box center [412, 236] width 36 height 18
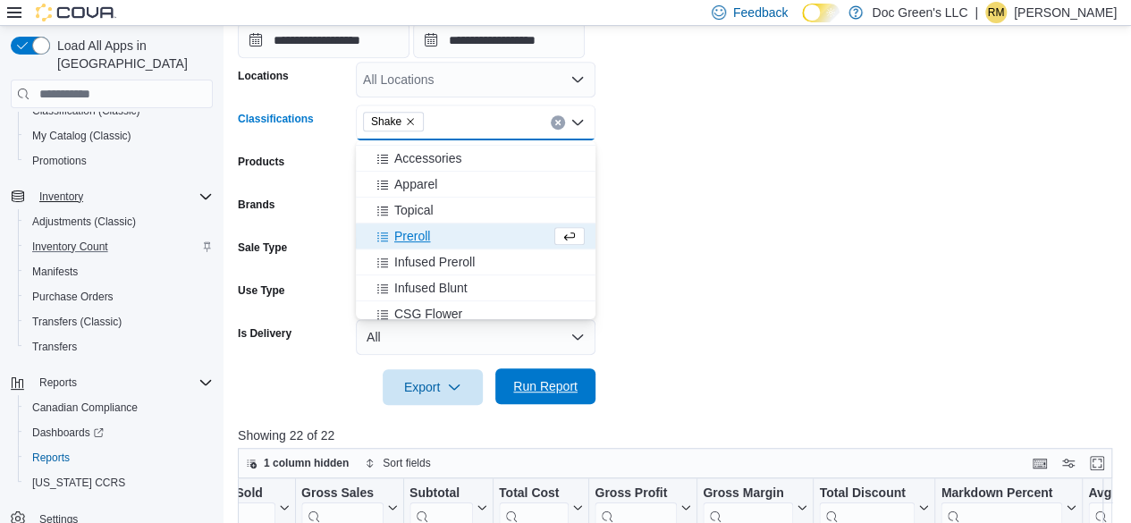
click at [518, 372] on span "Run Report" at bounding box center [545, 386] width 79 height 36
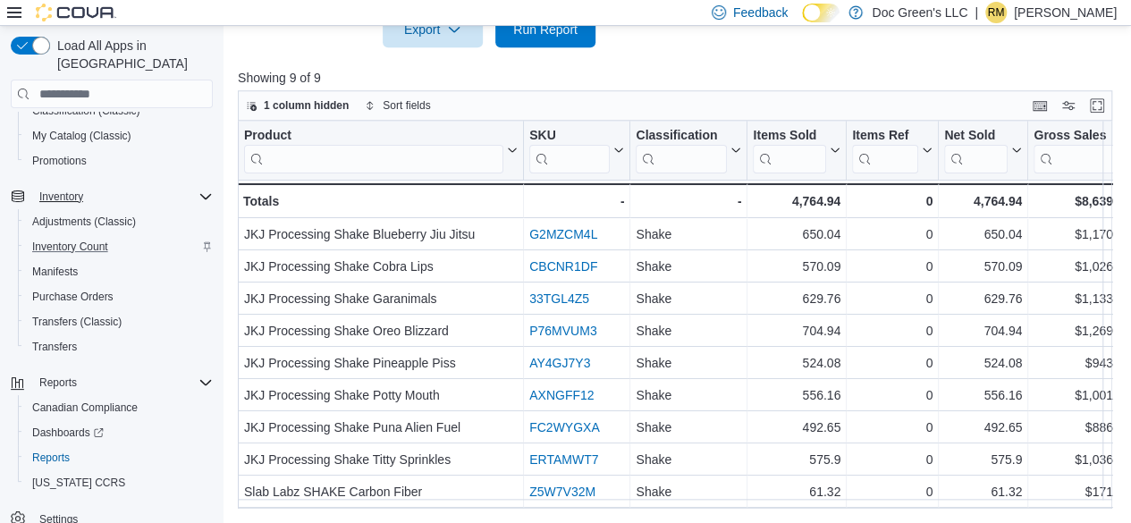
scroll to position [7, 765]
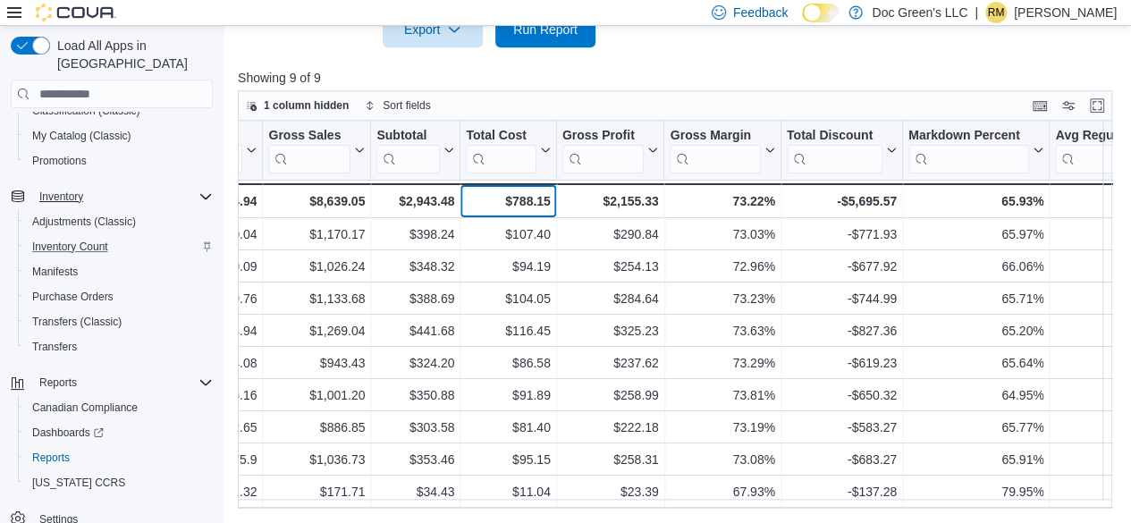
click at [525, 190] on div "$788.15" at bounding box center [508, 200] width 84 height 21
click at [527, 201] on div "$788.15" at bounding box center [508, 200] width 84 height 21
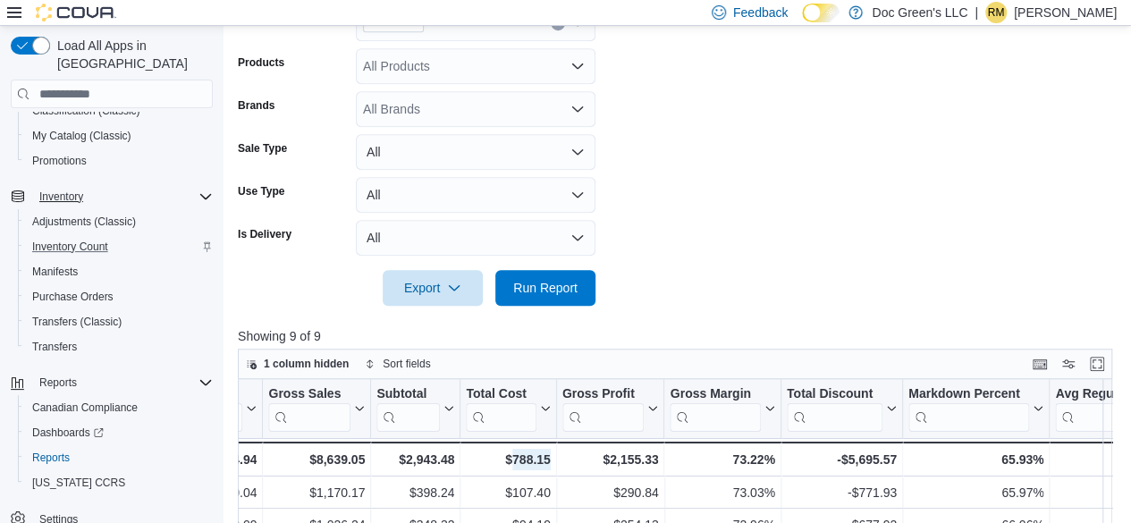
scroll to position [460, 0]
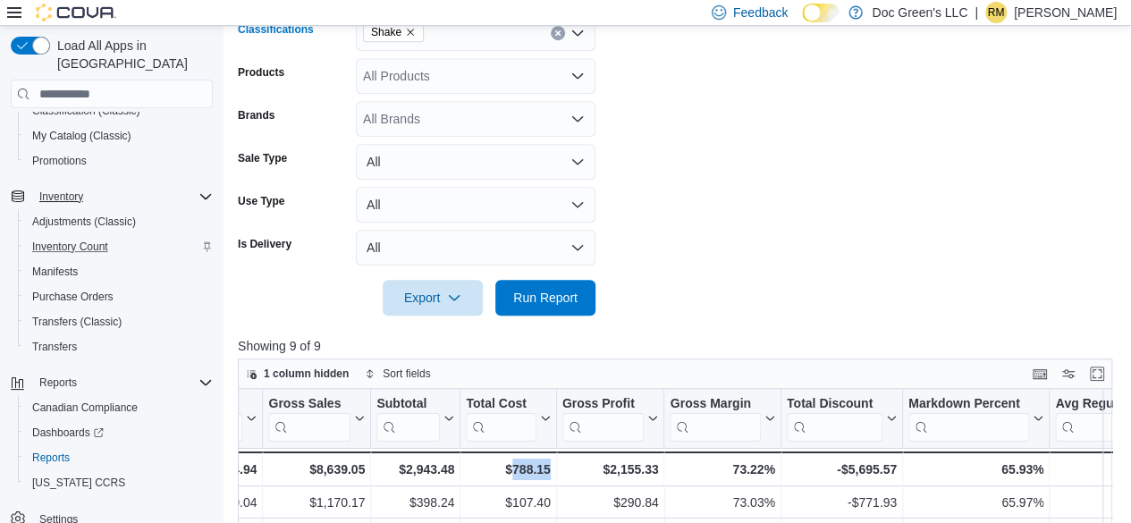
click at [560, 33] on icon "Clear input" at bounding box center [557, 32] width 7 height 7
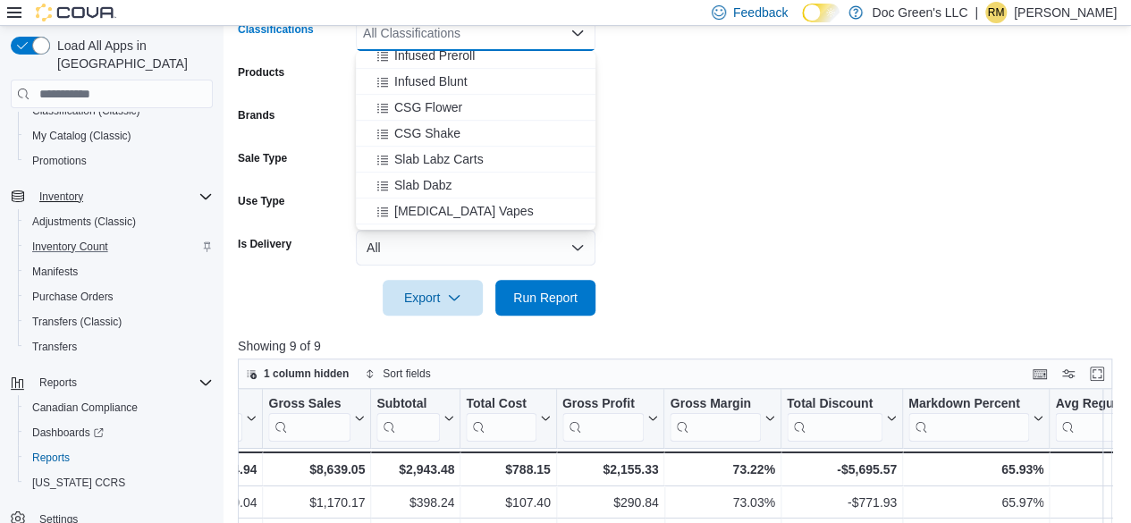
scroll to position [536, 0]
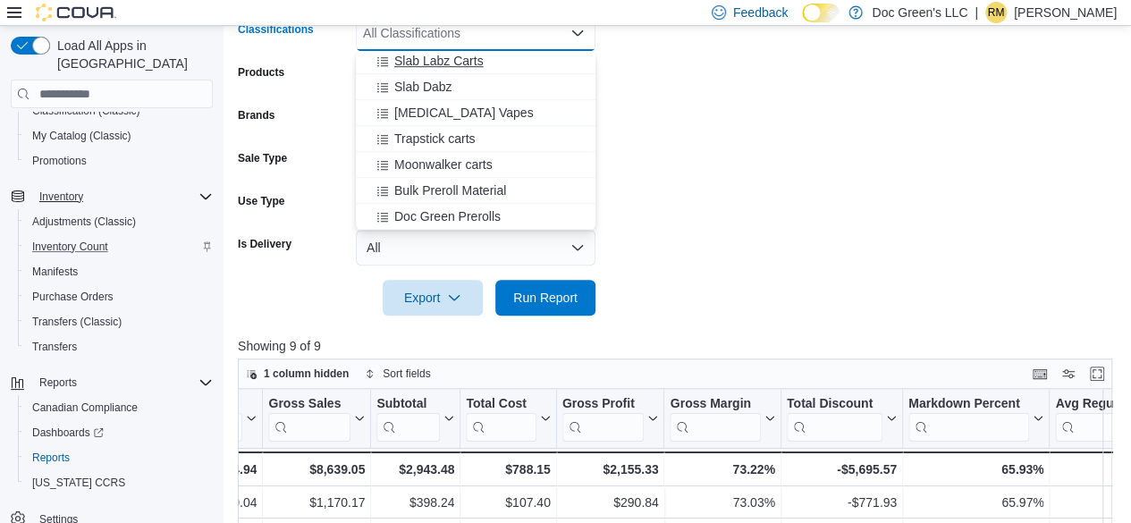
click at [438, 72] on button "Slab Labz Carts" at bounding box center [476, 61] width 240 height 26
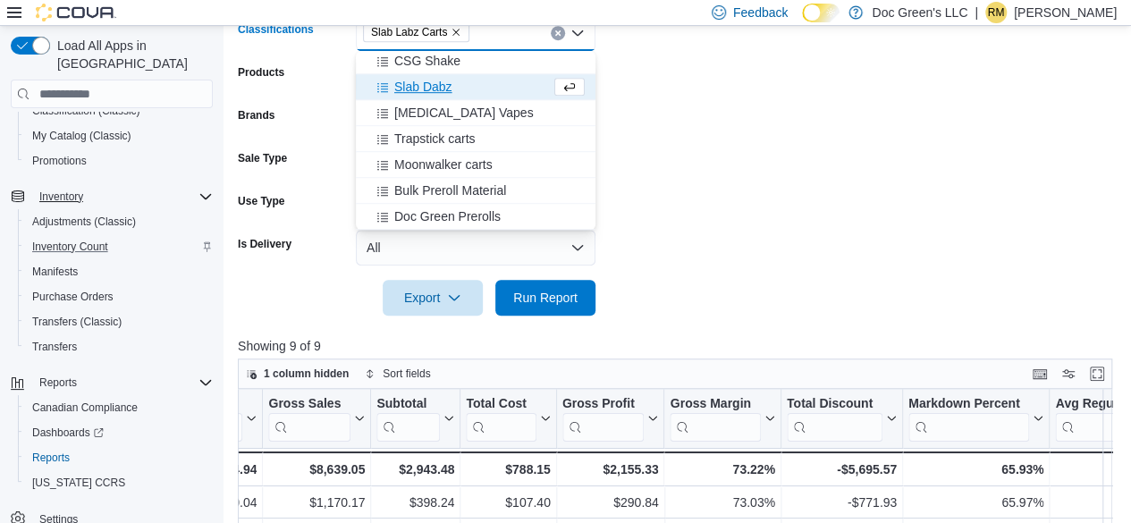
click at [451, 31] on icon "Remove Slab Labz Carts from selection in this group" at bounding box center [456, 32] width 11 height 11
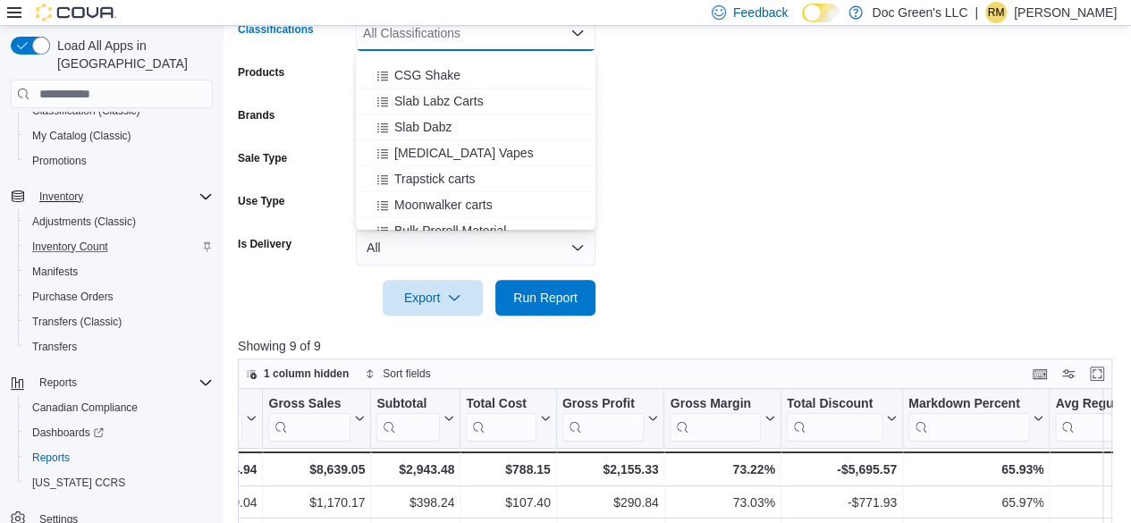
scroll to position [599, 0]
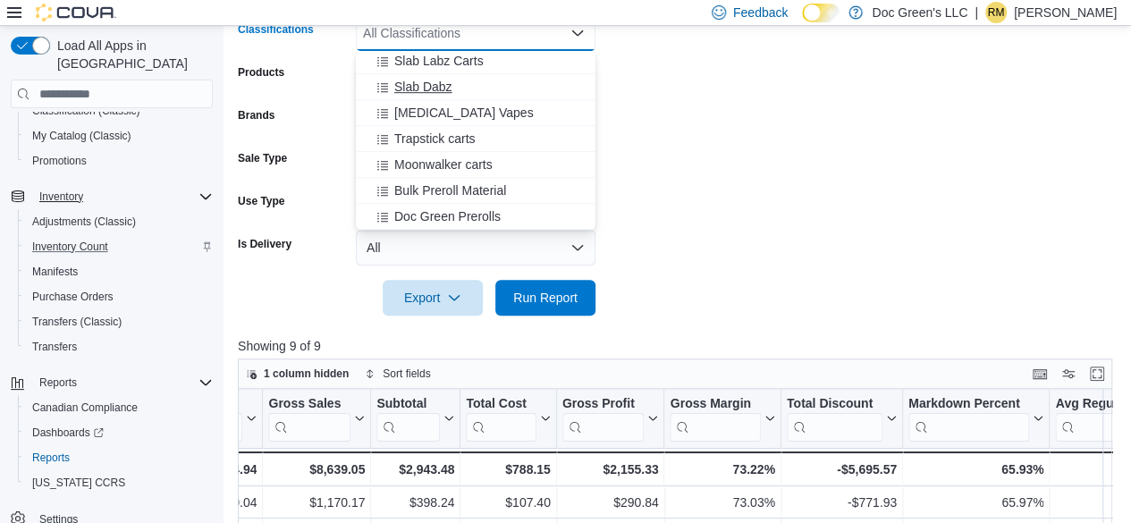
click at [460, 88] on div "Slab Dabz" at bounding box center [475, 87] width 218 height 18
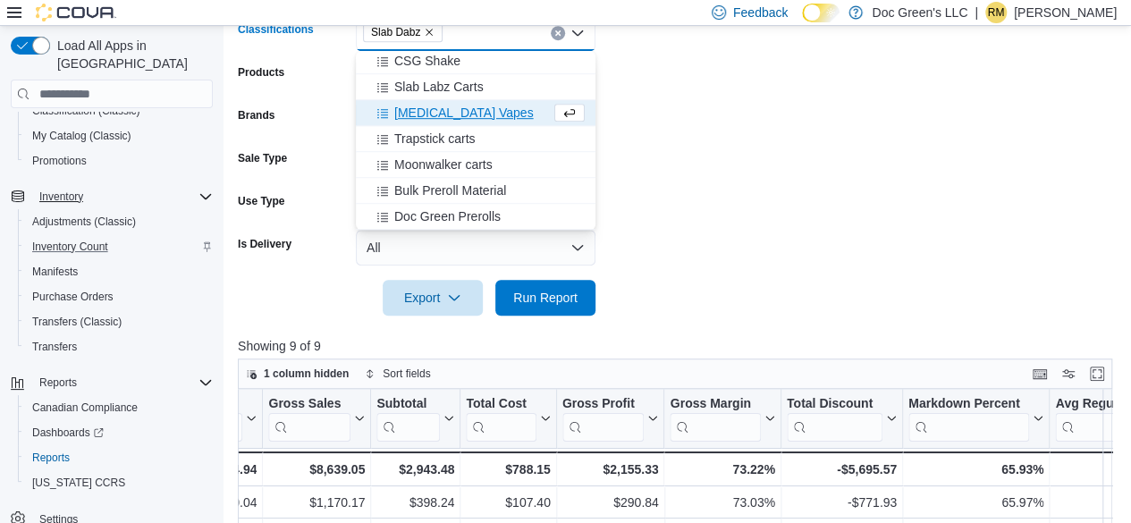
scroll to position [573, 0]
click at [559, 284] on span "Run Report" at bounding box center [545, 297] width 79 height 36
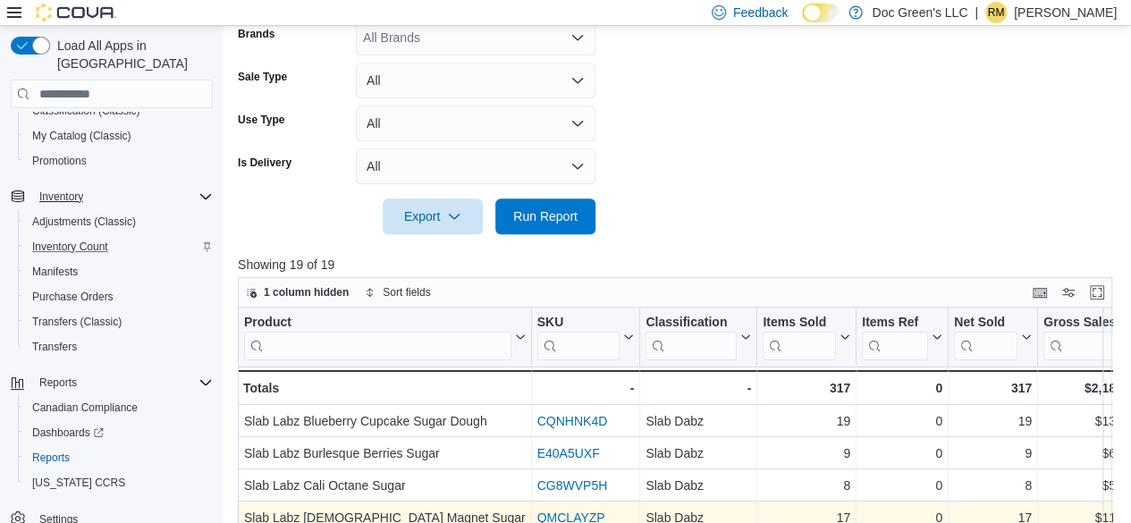
scroll to position [729, 0]
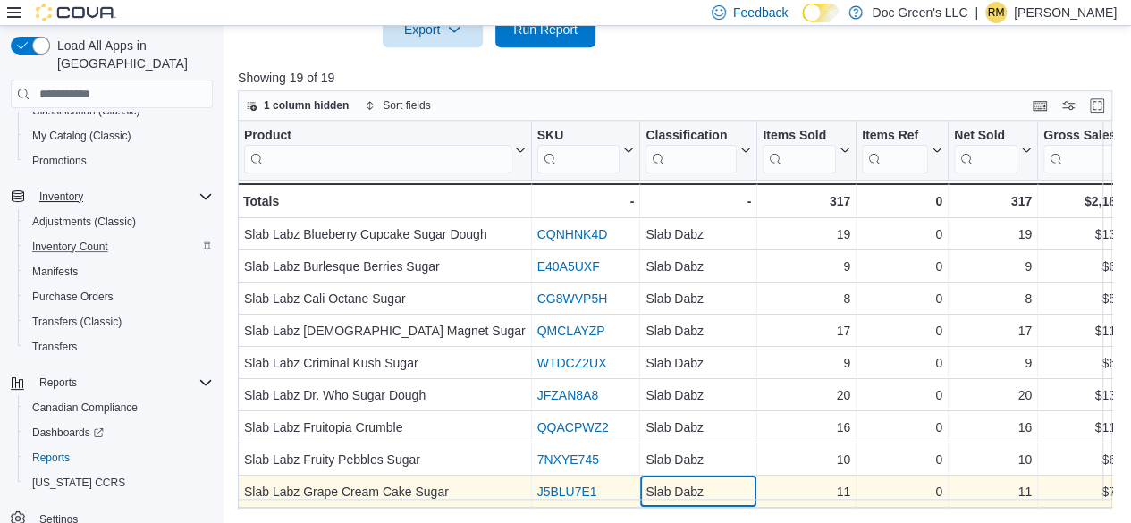
click at [737, 498] on div "Product Click to view column header actions SKU Click to view column header act…" at bounding box center [1139, 506] width 1802 height 771
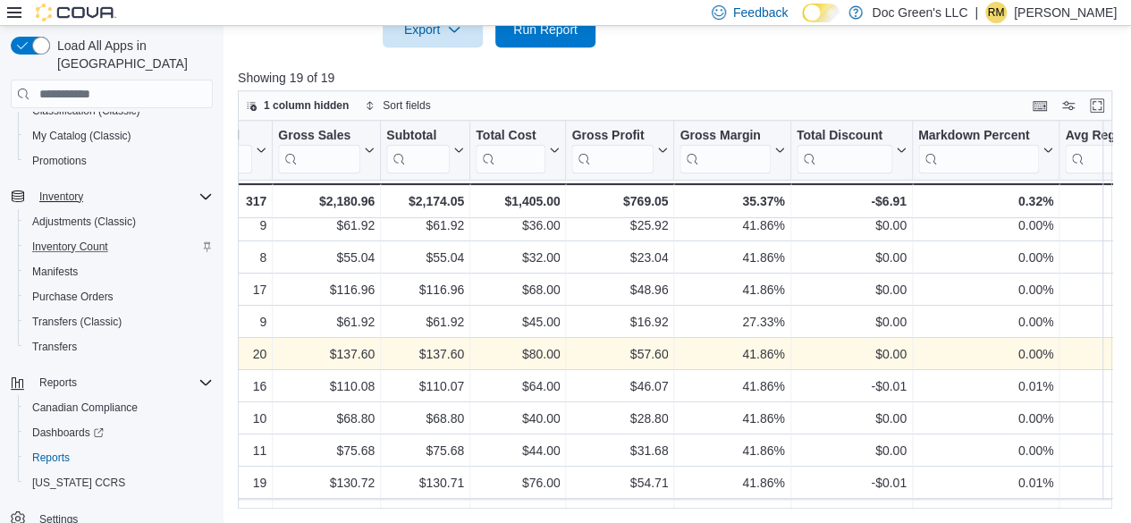
scroll to position [0, 765]
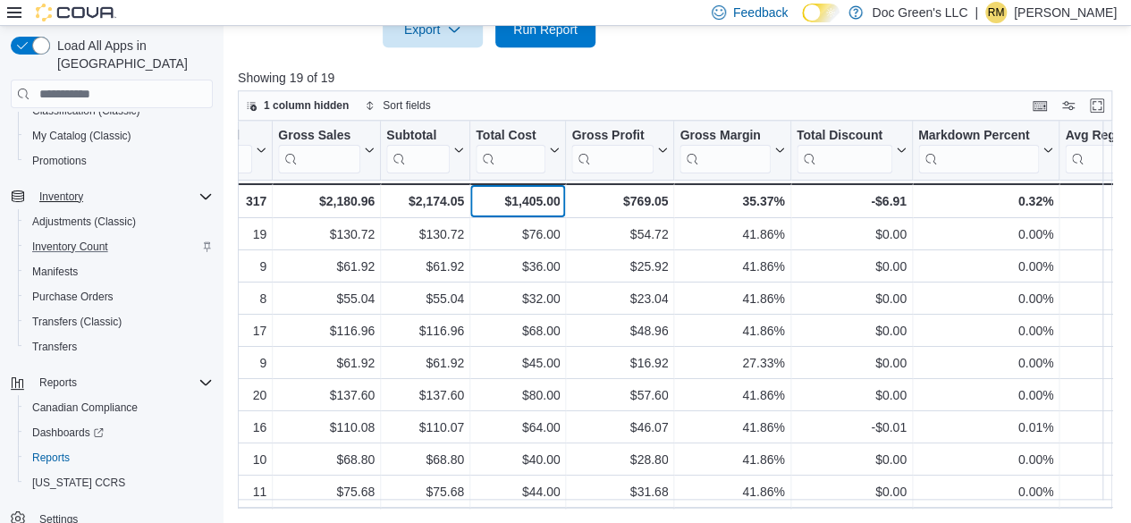
click at [543, 204] on div "$1,405.00" at bounding box center [518, 200] width 84 height 21
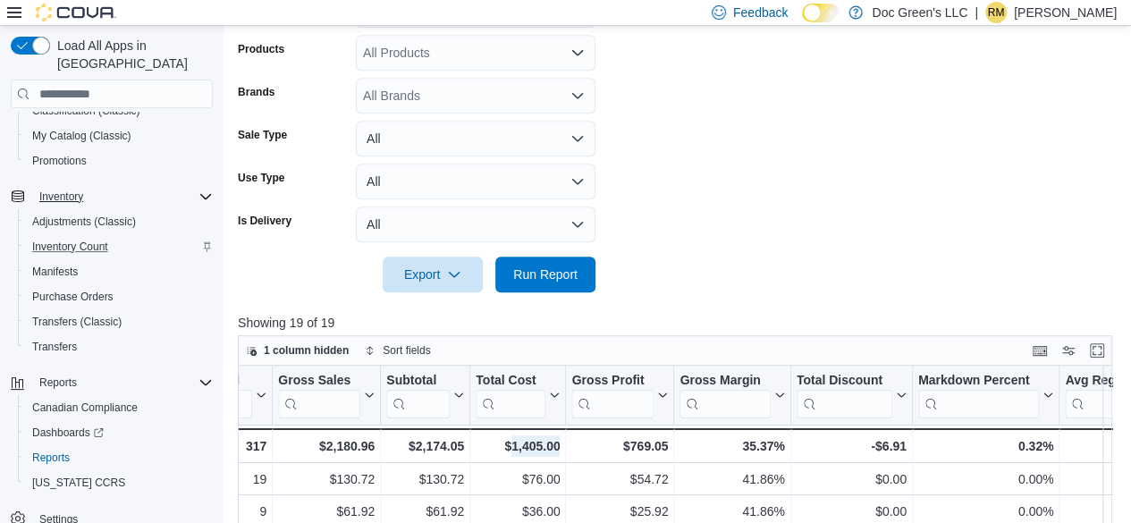
scroll to position [460, 0]
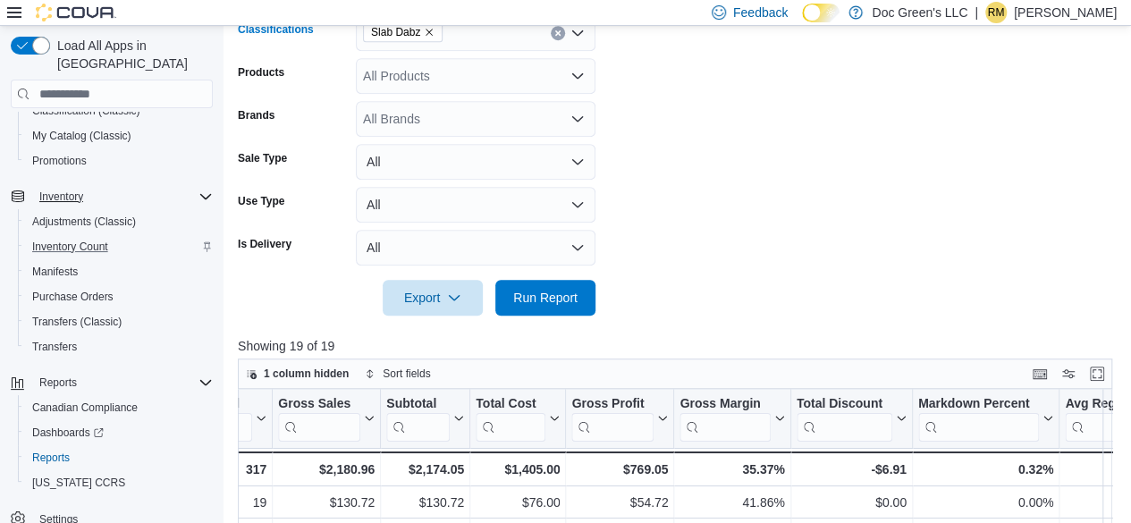
click at [558, 44] on div "Slab Dabz" at bounding box center [476, 33] width 240 height 36
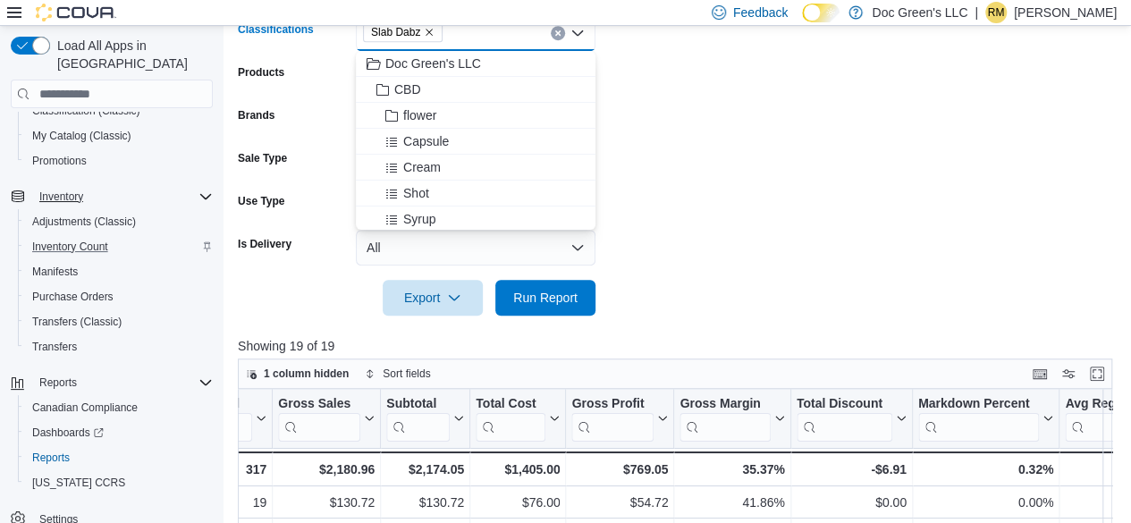
click at [558, 38] on button "Clear input" at bounding box center [558, 33] width 14 height 14
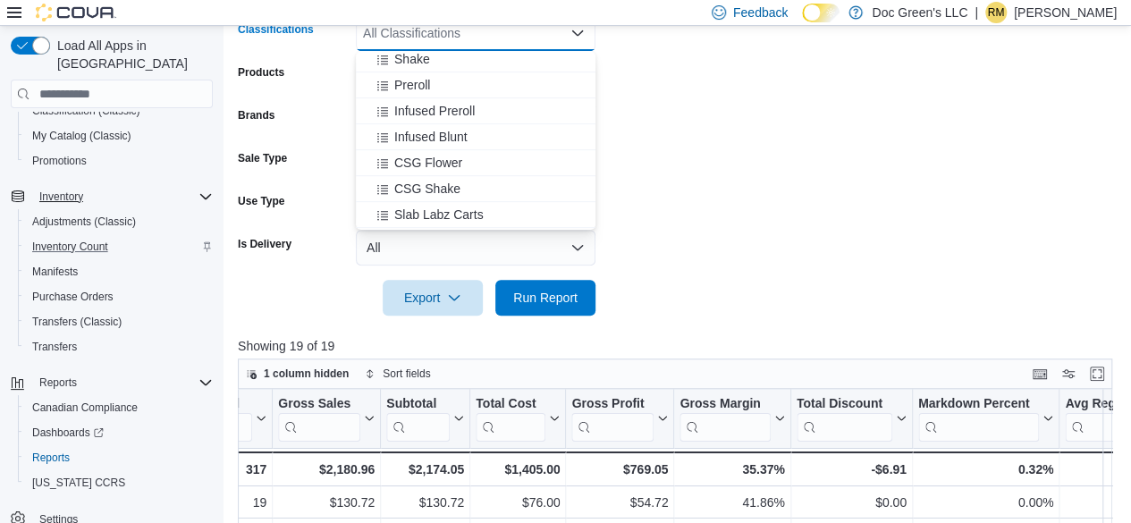
scroll to position [536, 0]
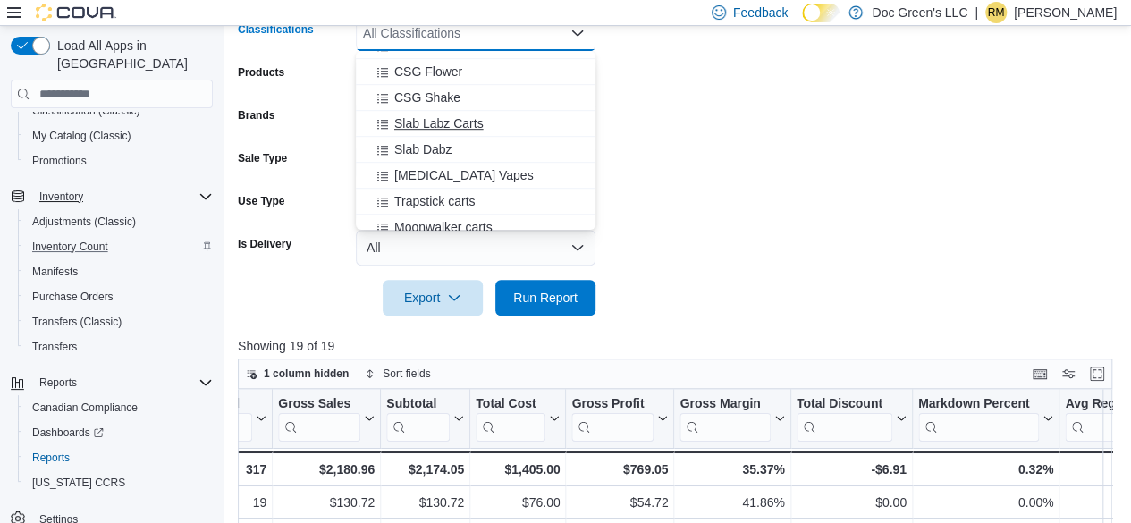
click at [484, 131] on div "Slab Labz Carts" at bounding box center [475, 123] width 218 height 18
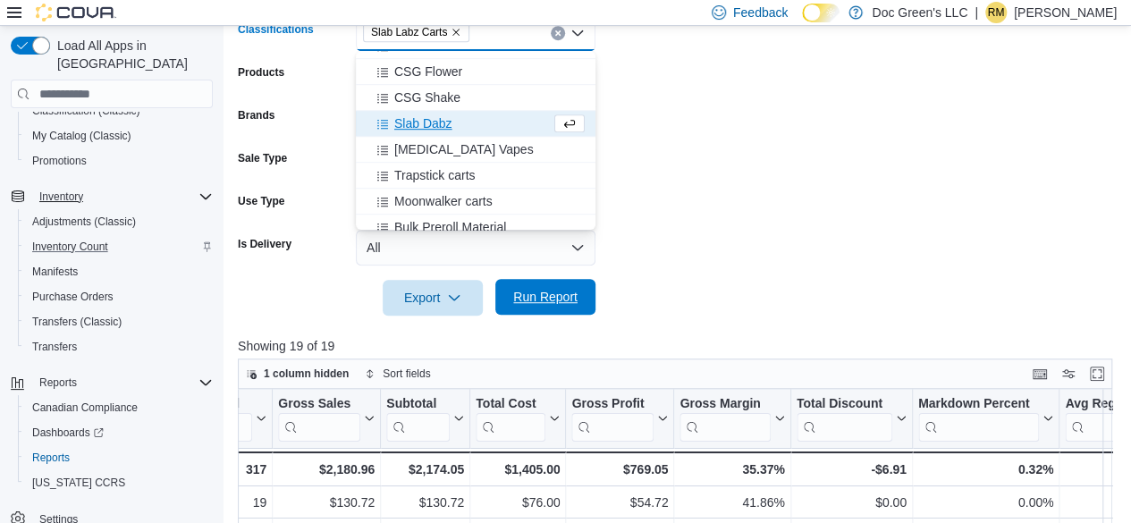
click at [540, 294] on span "Run Report" at bounding box center [545, 297] width 64 height 18
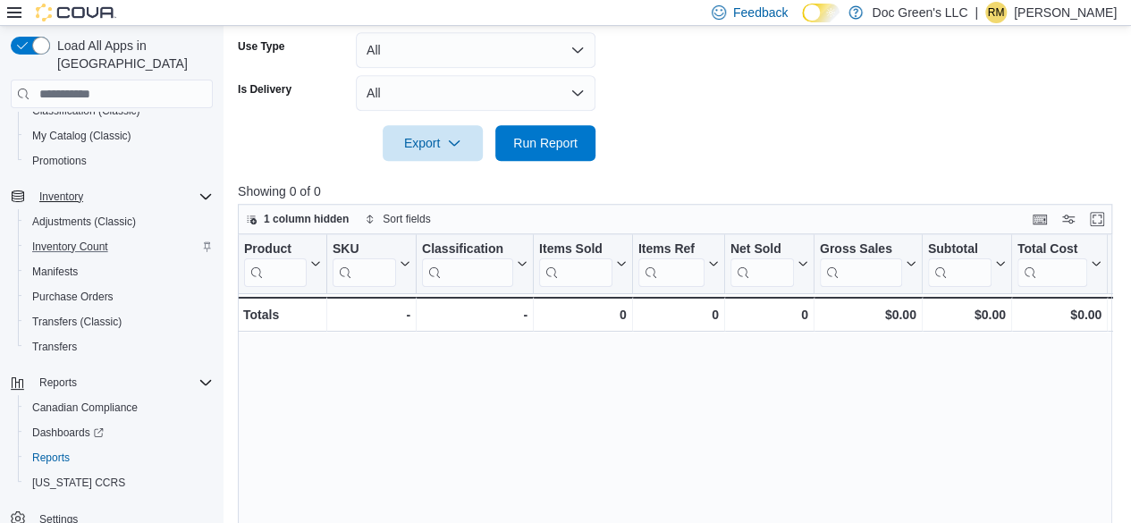
scroll to position [460, 0]
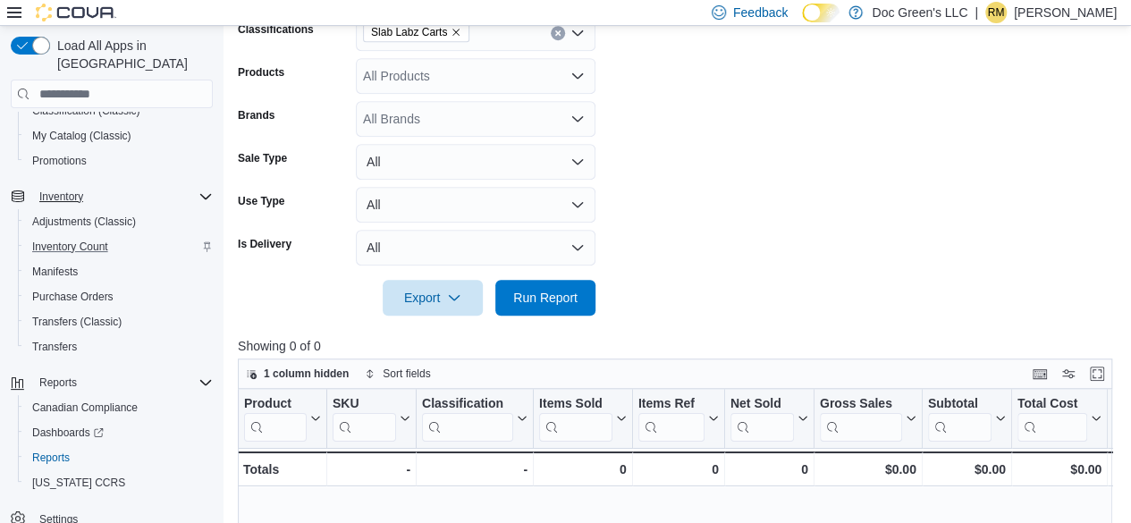
click at [561, 42] on div "Slab Labz Carts" at bounding box center [476, 33] width 240 height 36
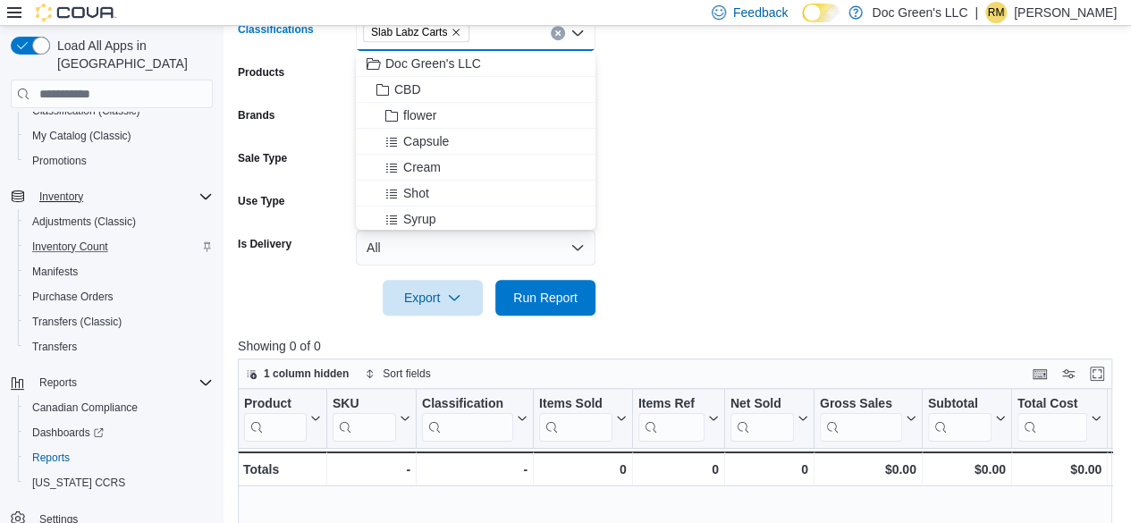
click at [558, 38] on button "Clear input" at bounding box center [558, 33] width 14 height 14
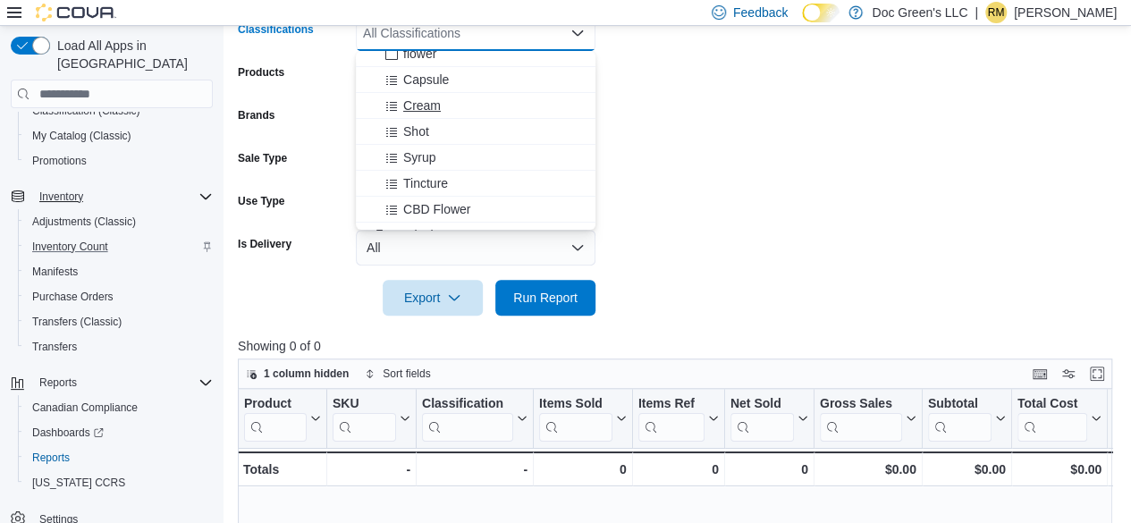
scroll to position [89, 0]
click at [461, 156] on div "Tincture" at bounding box center [475, 156] width 218 height 18
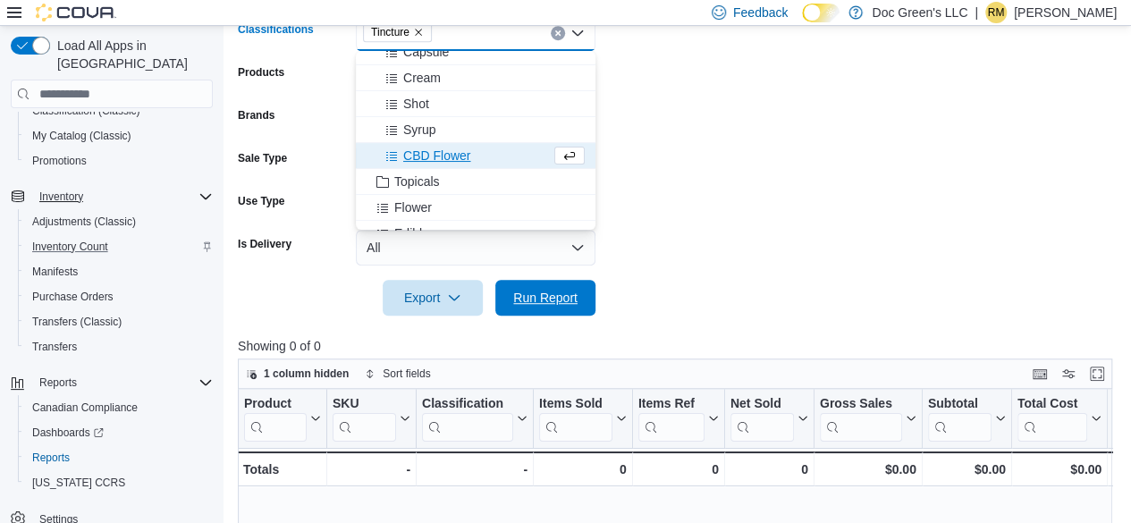
drag, startPoint x: 573, startPoint y: 294, endPoint x: 607, endPoint y: 255, distance: 52.0
click at [574, 294] on span "Run Report" at bounding box center [545, 298] width 64 height 18
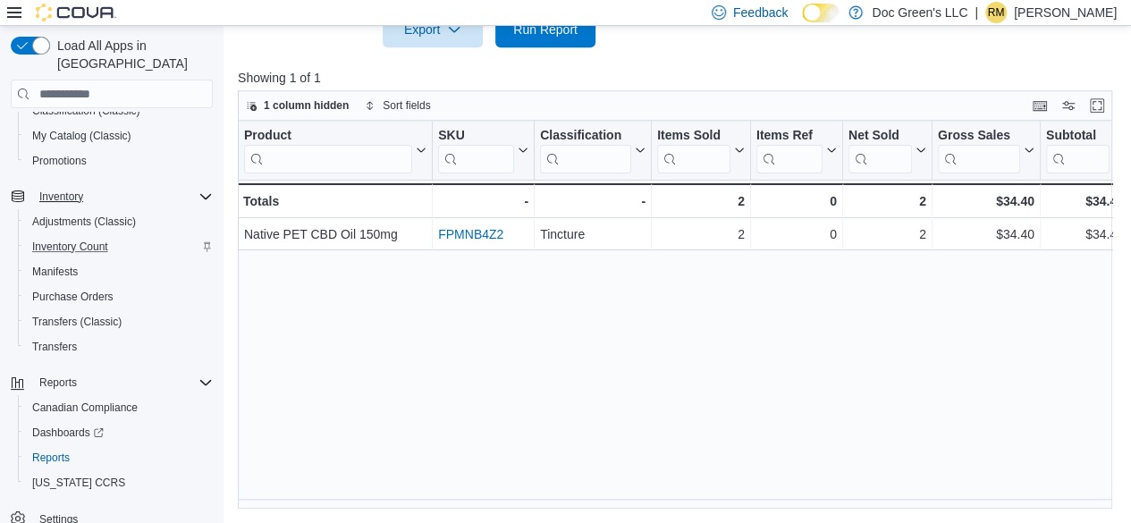
scroll to position [0, 772]
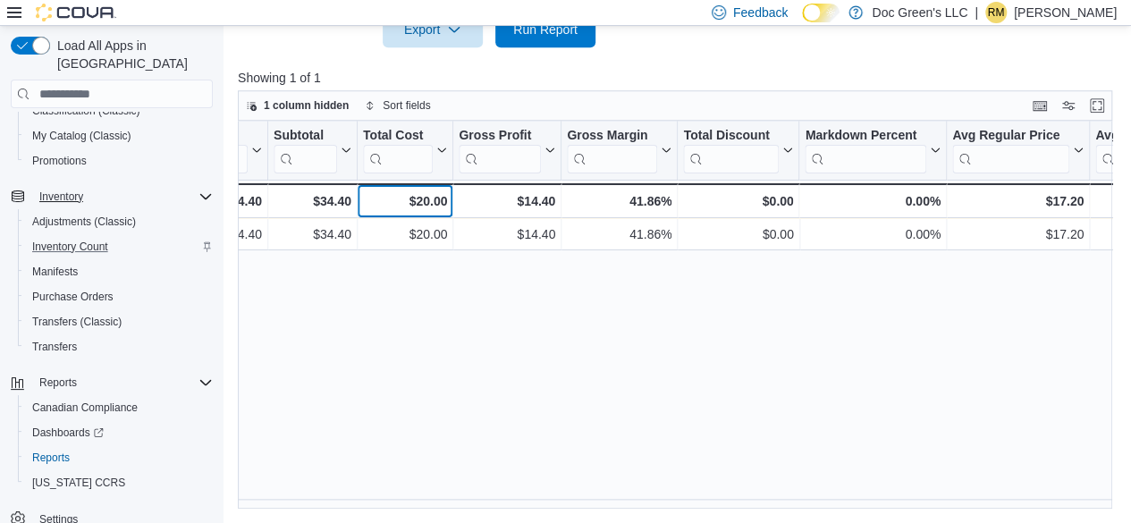
click at [430, 195] on div "$20.00" at bounding box center [405, 200] width 84 height 21
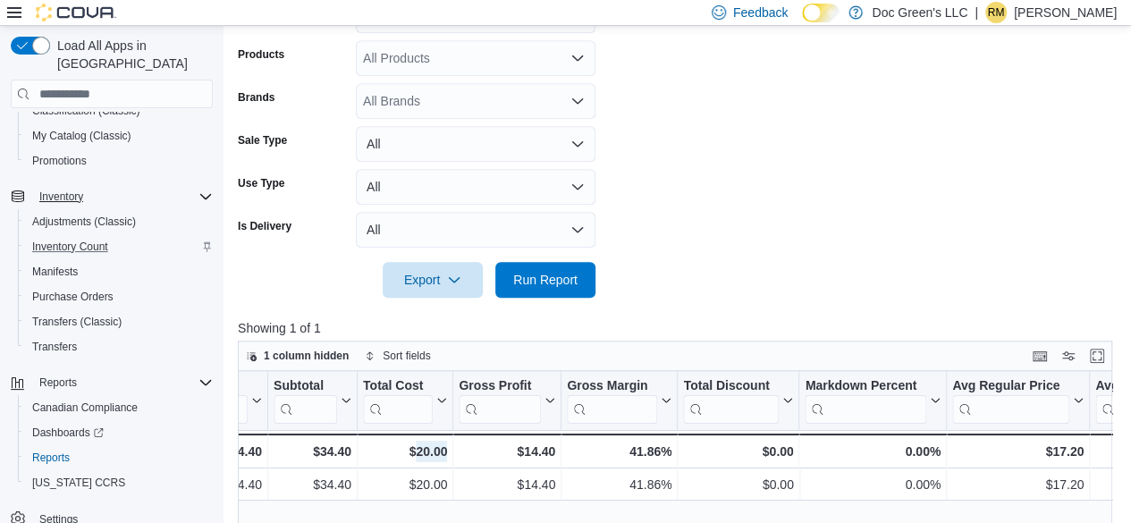
scroll to position [371, 0]
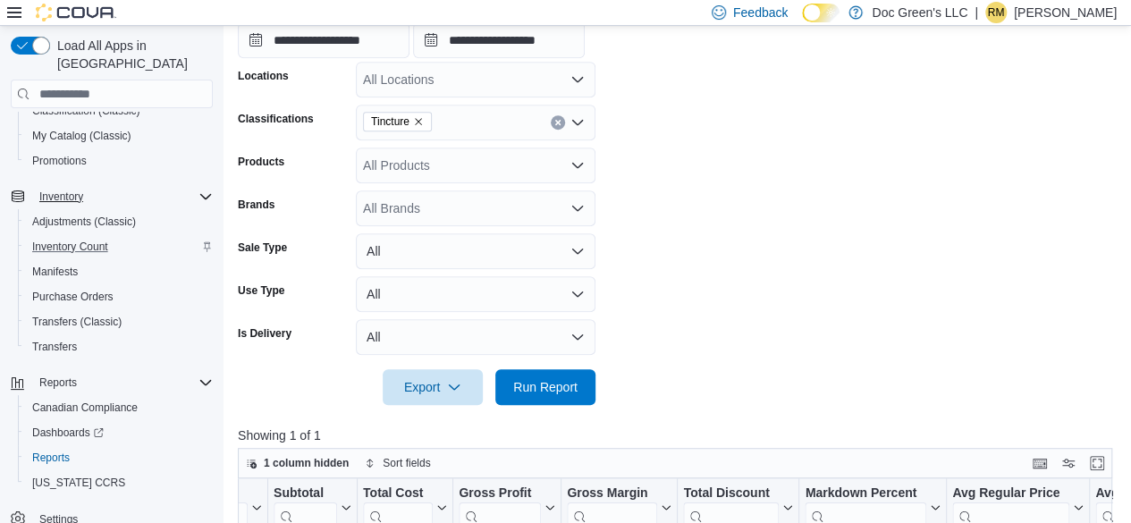
click at [549, 119] on div "Tincture" at bounding box center [476, 123] width 240 height 36
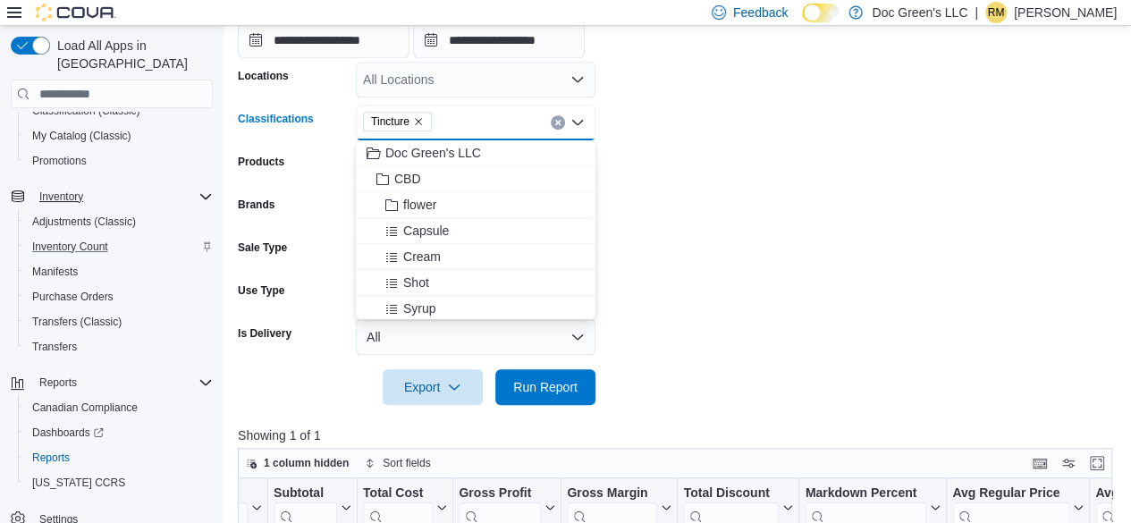
click at [556, 122] on icon "Clear input" at bounding box center [557, 122] width 7 height 7
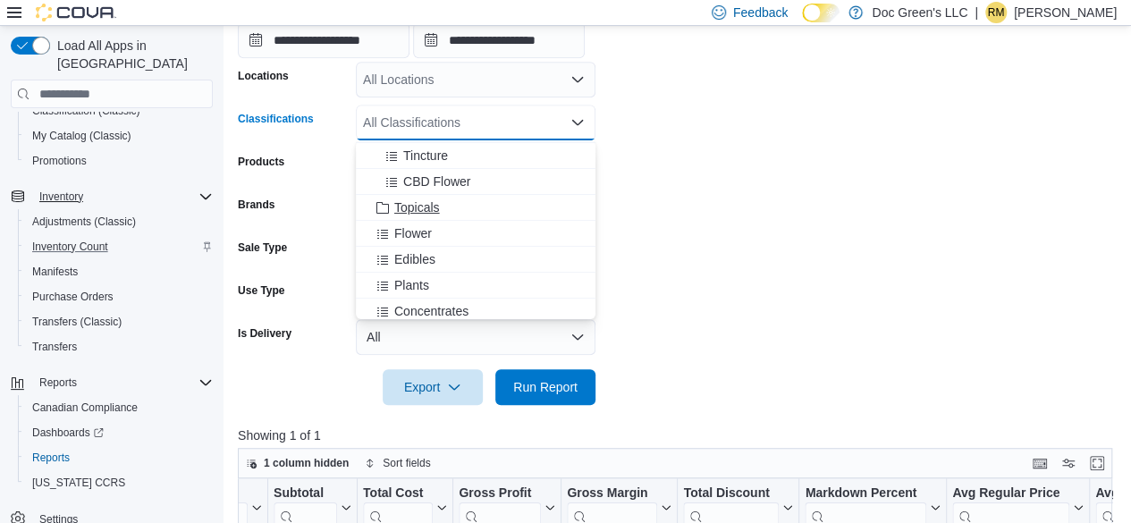
click at [457, 218] on button "Topicals" at bounding box center [476, 208] width 240 height 26
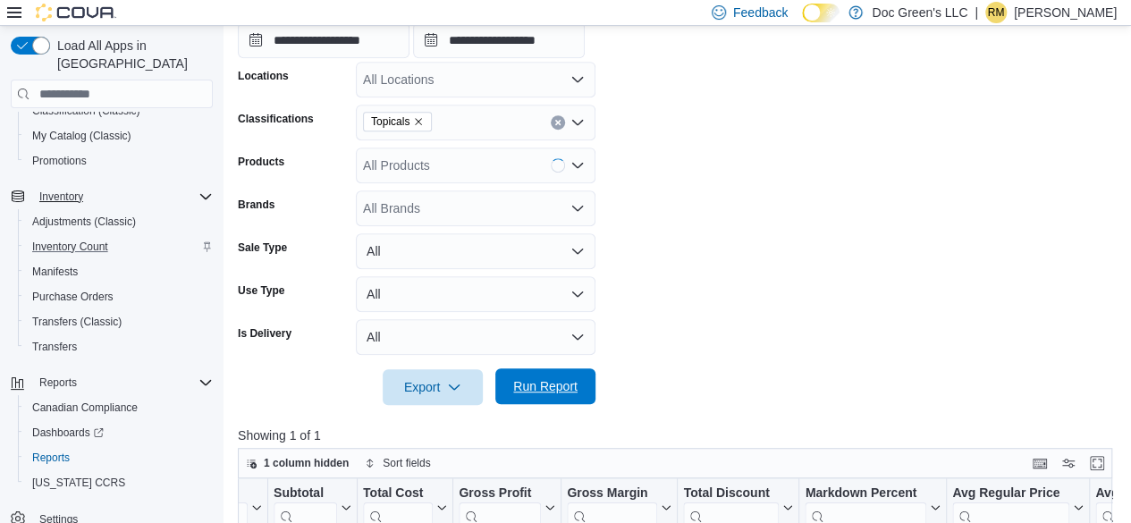
click at [560, 394] on span "Run Report" at bounding box center [545, 386] width 64 height 18
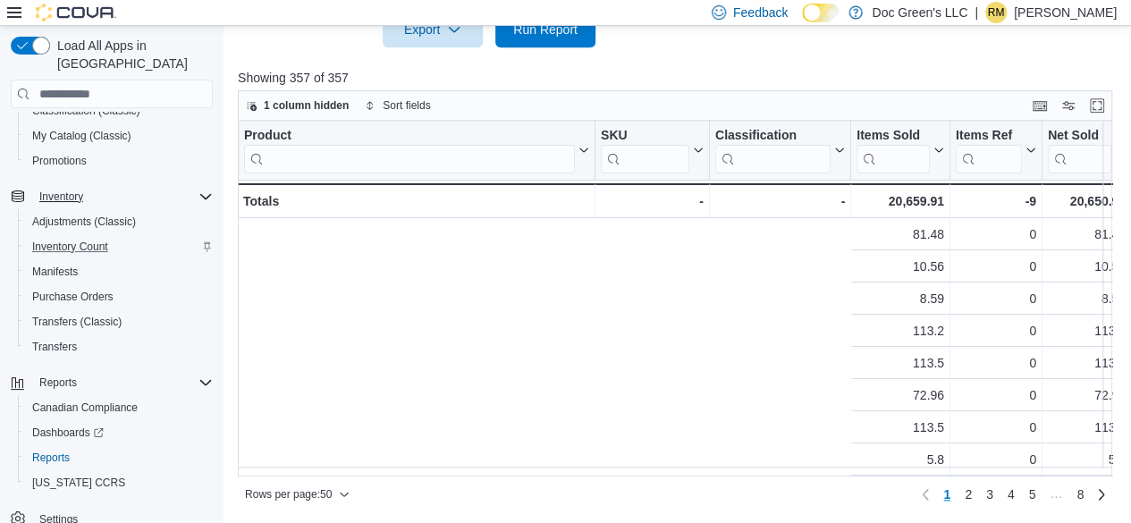
scroll to position [0, 765]
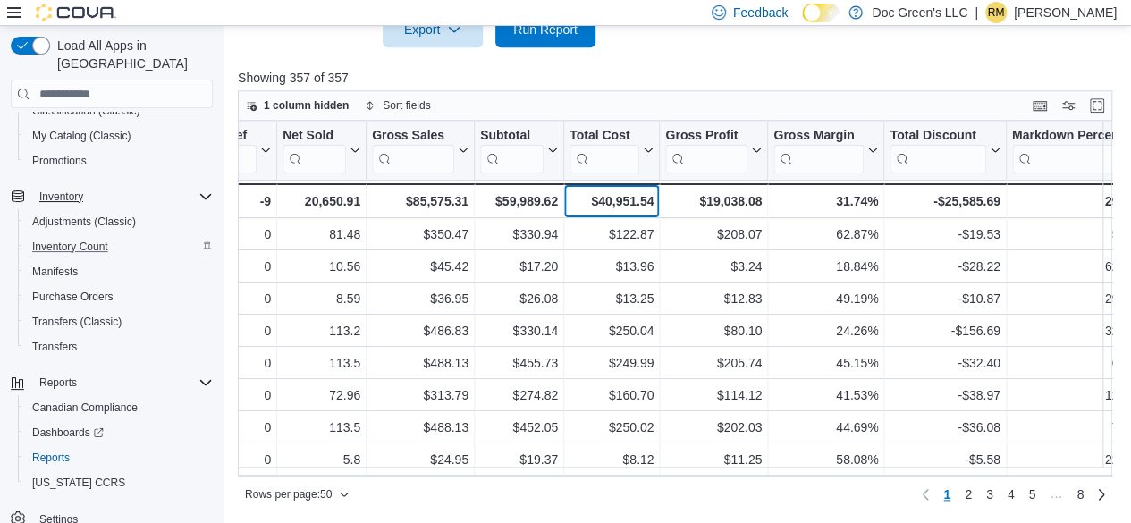
click at [602, 203] on div "$40,951.54" at bounding box center [611, 200] width 84 height 21
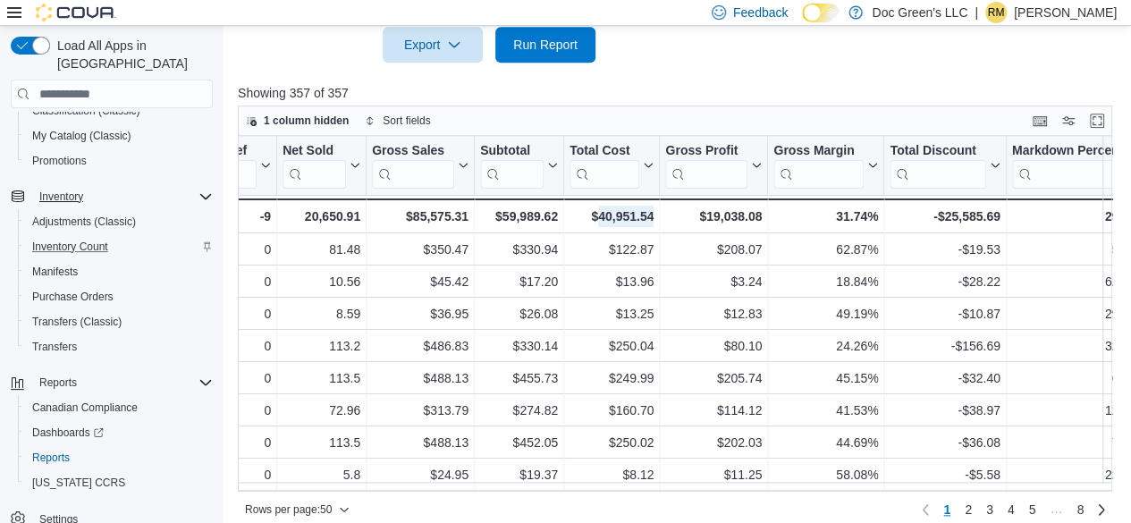
scroll to position [460, 0]
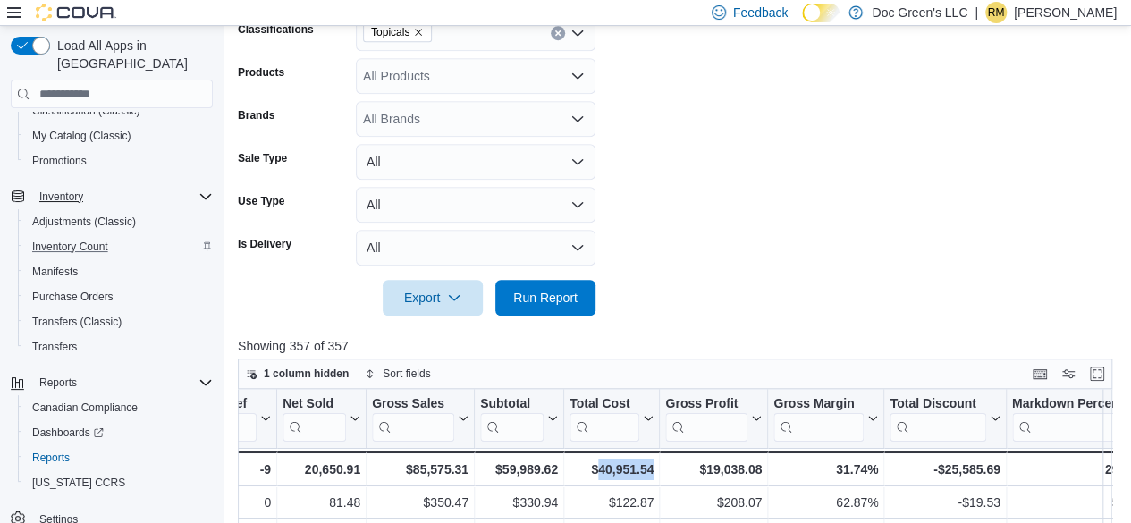
click at [560, 33] on icon "Clear input" at bounding box center [557, 32] width 7 height 7
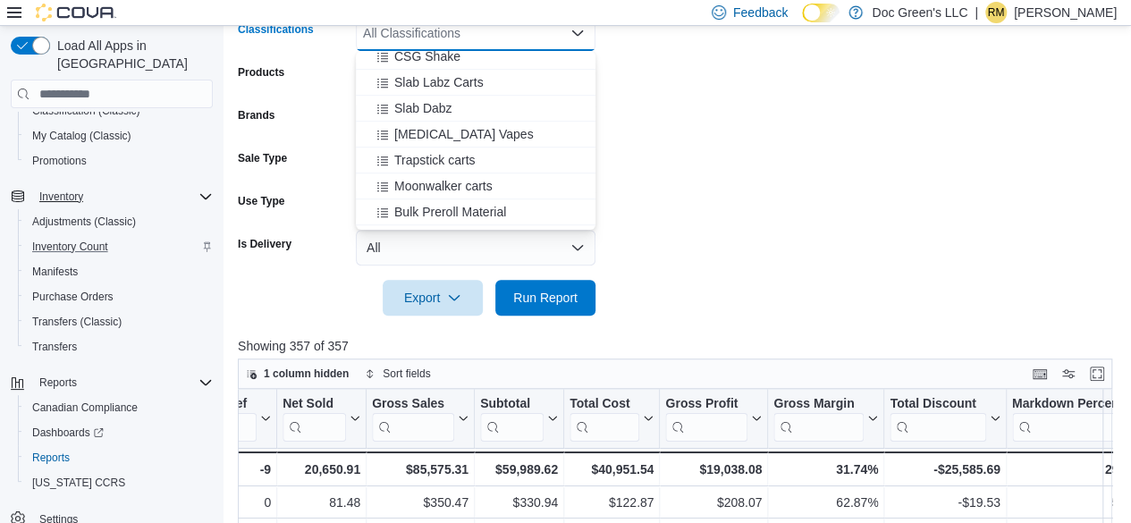
scroll to position [599, 0]
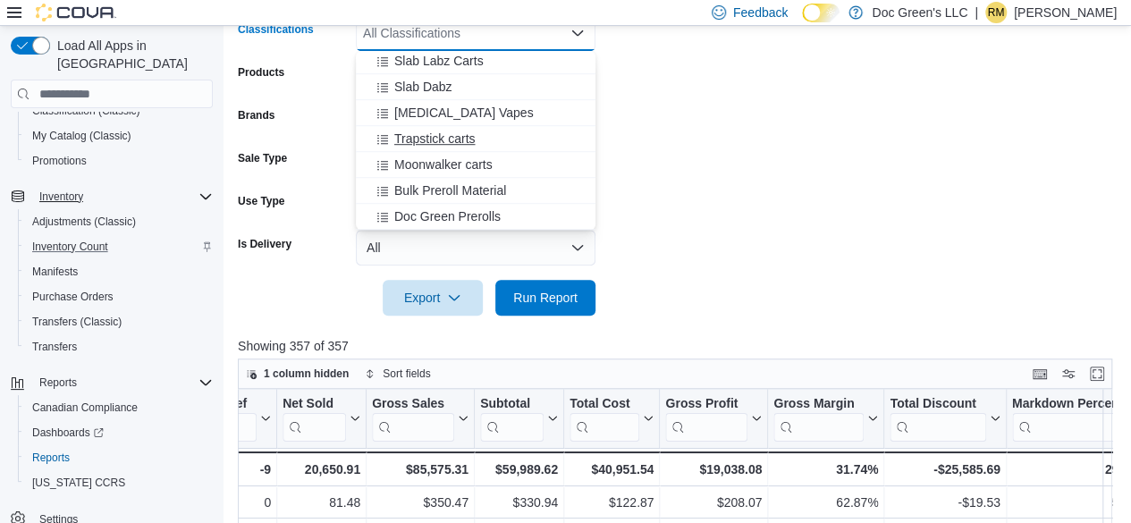
click at [476, 140] on div "Trapstick carts" at bounding box center [475, 139] width 218 height 18
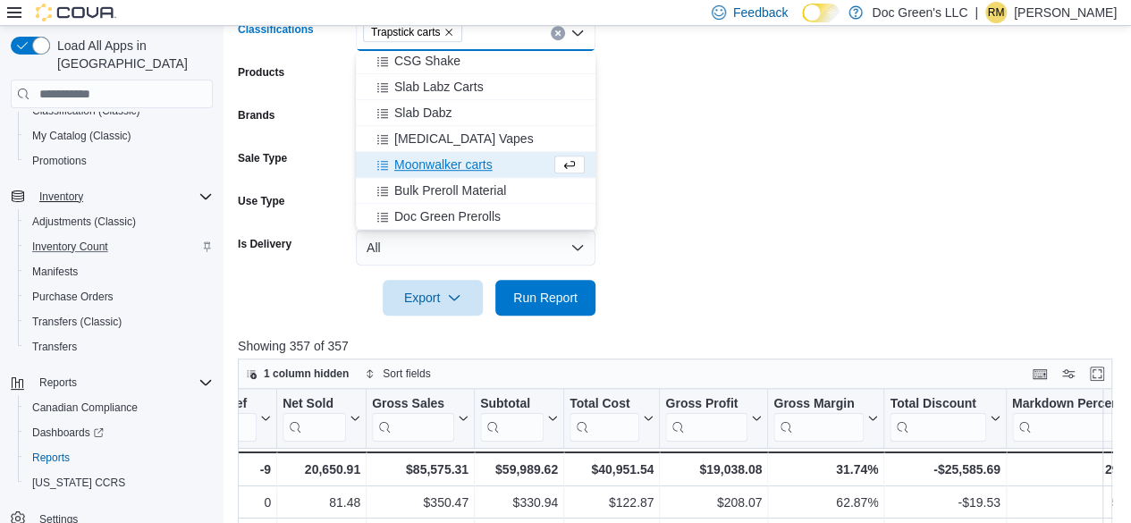
scroll to position [573, 0]
click at [543, 297] on span "Run Report" at bounding box center [545, 297] width 64 height 18
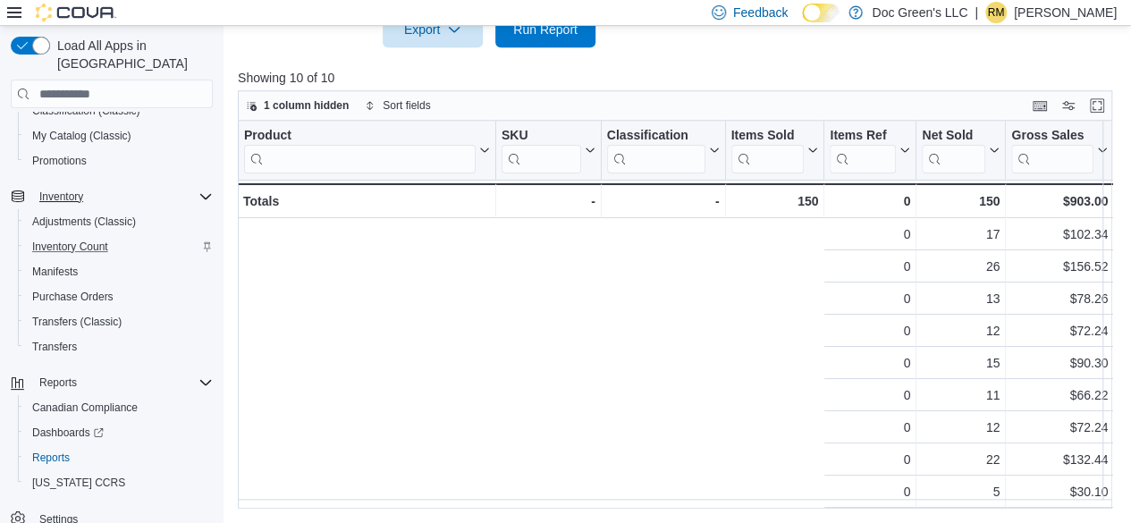
scroll to position [0, 765]
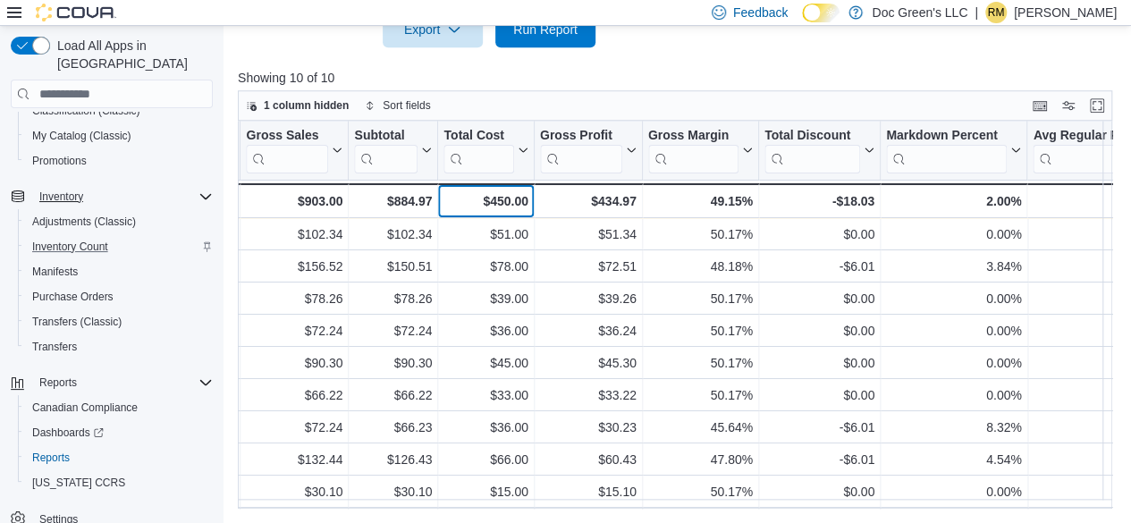
click at [508, 202] on div "$450.00" at bounding box center [485, 200] width 84 height 21
click at [506, 203] on div "$450.00" at bounding box center [485, 200] width 84 height 21
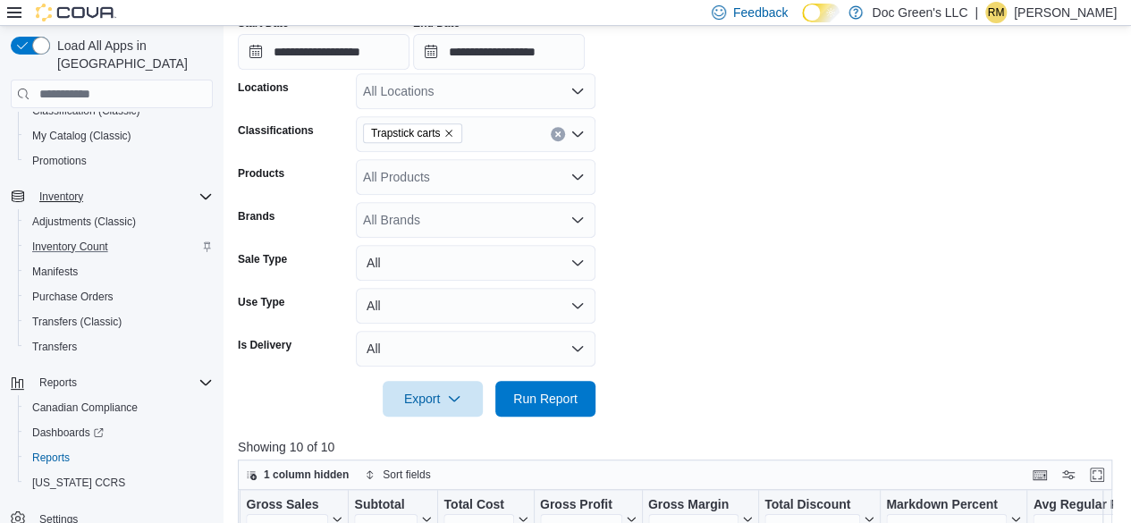
scroll to position [282, 0]
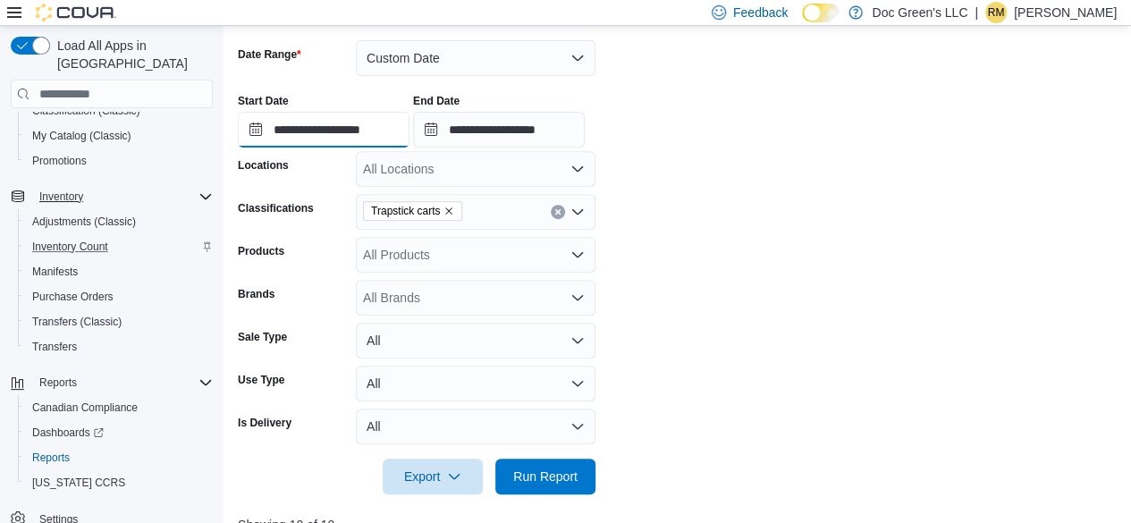
click at [399, 138] on input "**********" at bounding box center [324, 130] width 172 height 36
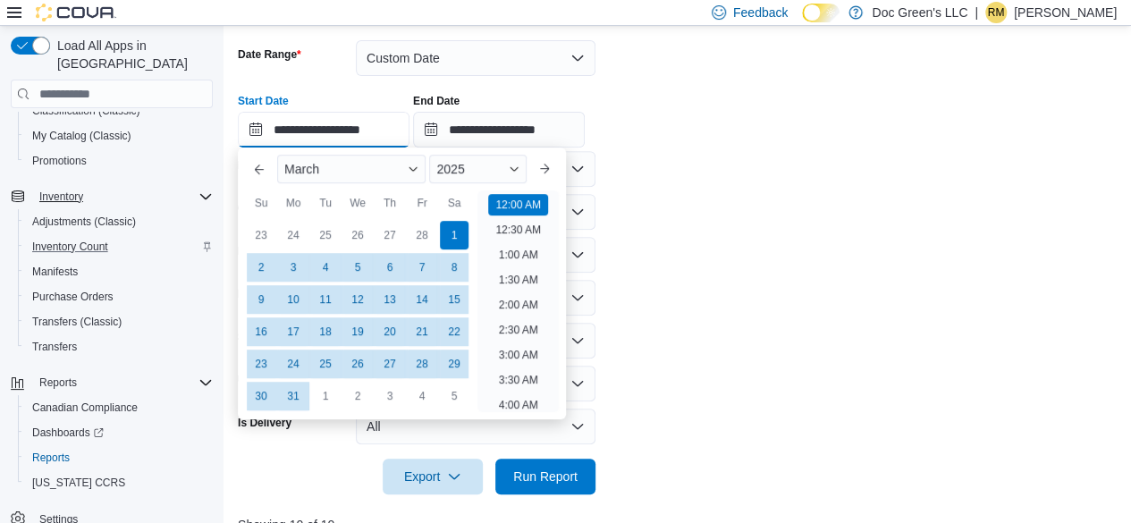
scroll to position [55, 0]
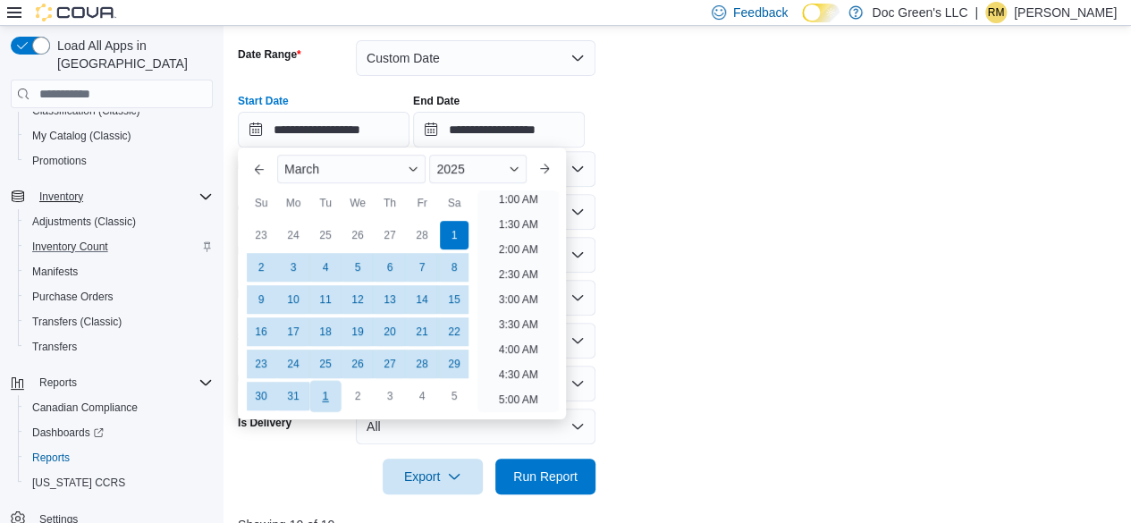
click at [322, 391] on div "1" at bounding box center [324, 396] width 31 height 31
type input "**********"
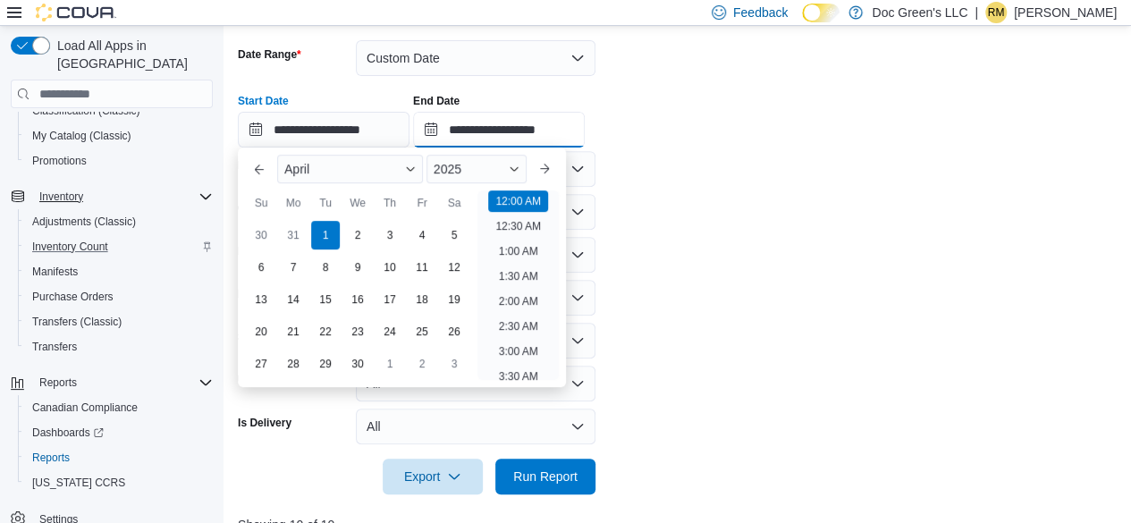
click at [565, 135] on input "**********" at bounding box center [499, 130] width 172 height 36
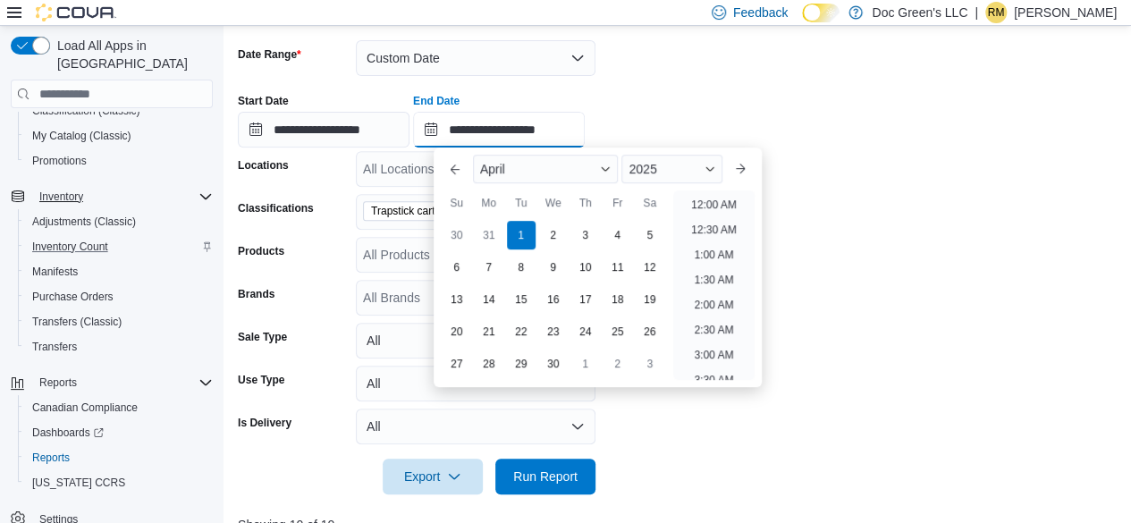
scroll to position [1015, 0]
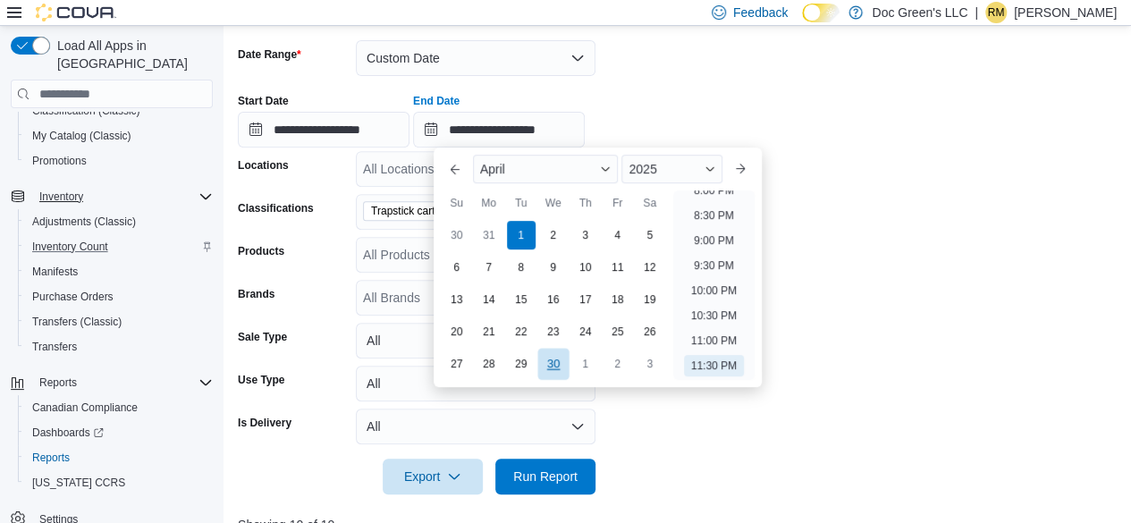
click at [561, 369] on div "30" at bounding box center [552, 364] width 31 height 31
type input "**********"
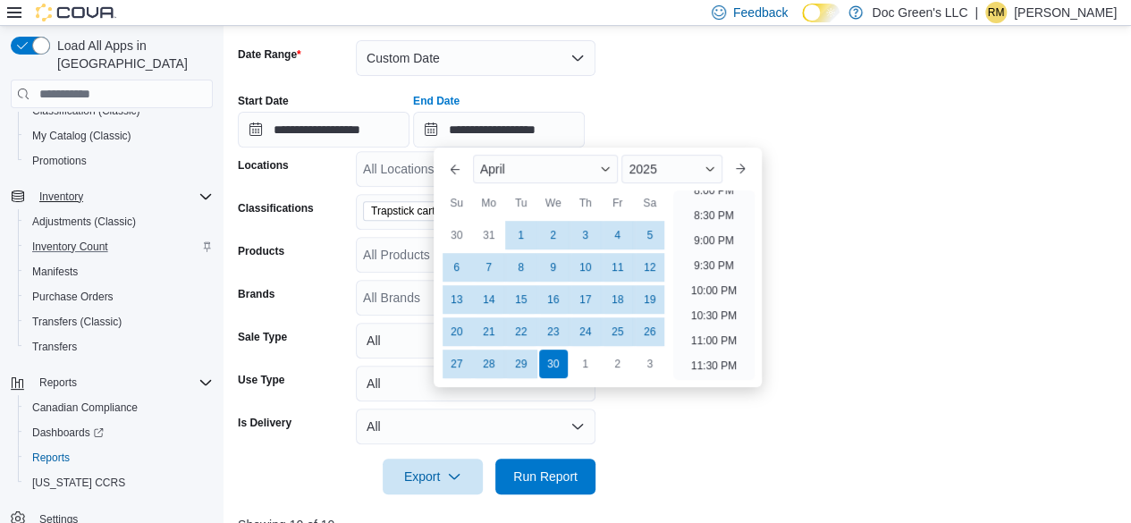
click at [835, 245] on form "**********" at bounding box center [679, 257] width 883 height 476
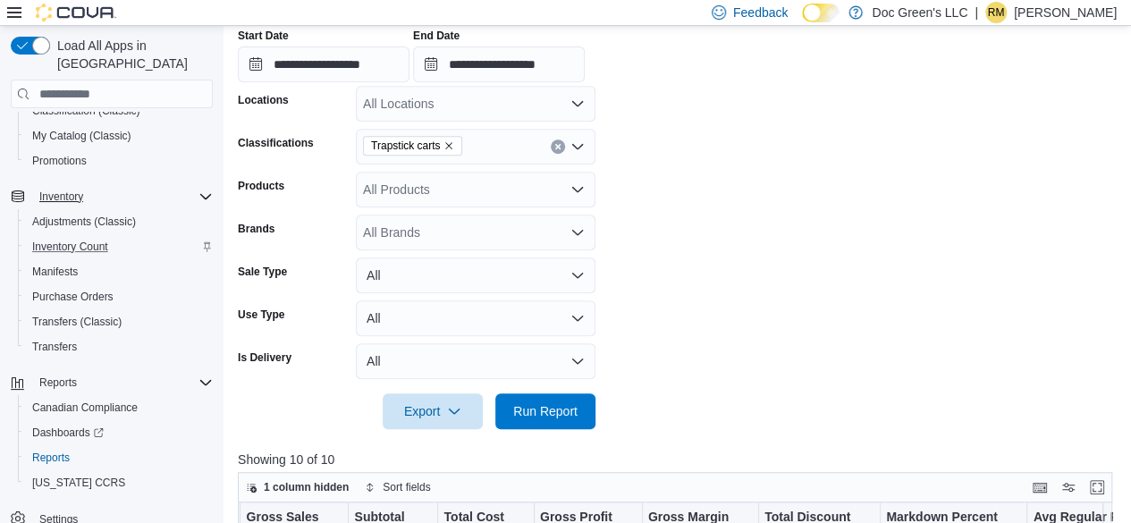
scroll to position [371, 0]
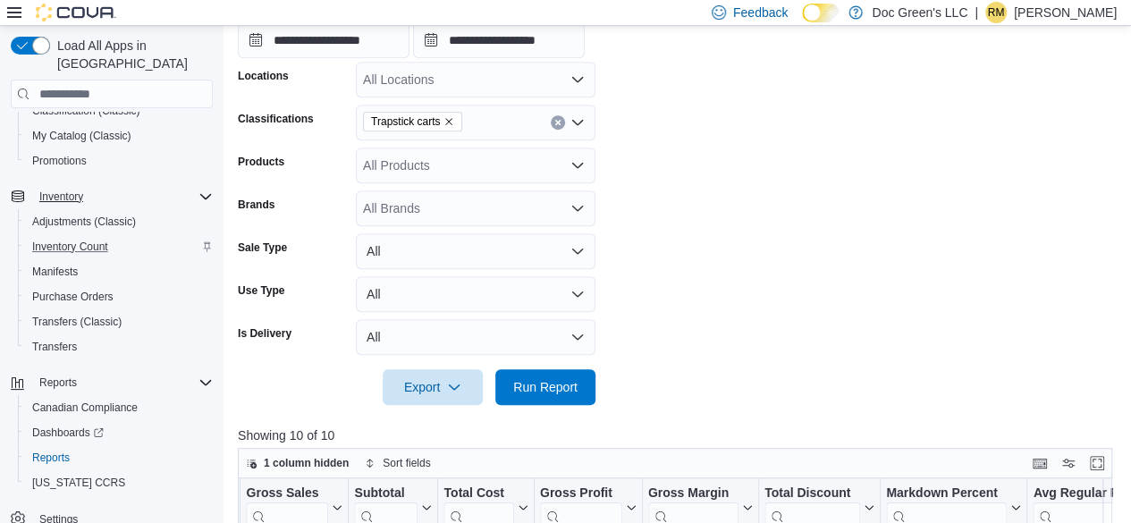
click at [560, 122] on icon "Clear input" at bounding box center [557, 122] width 7 height 7
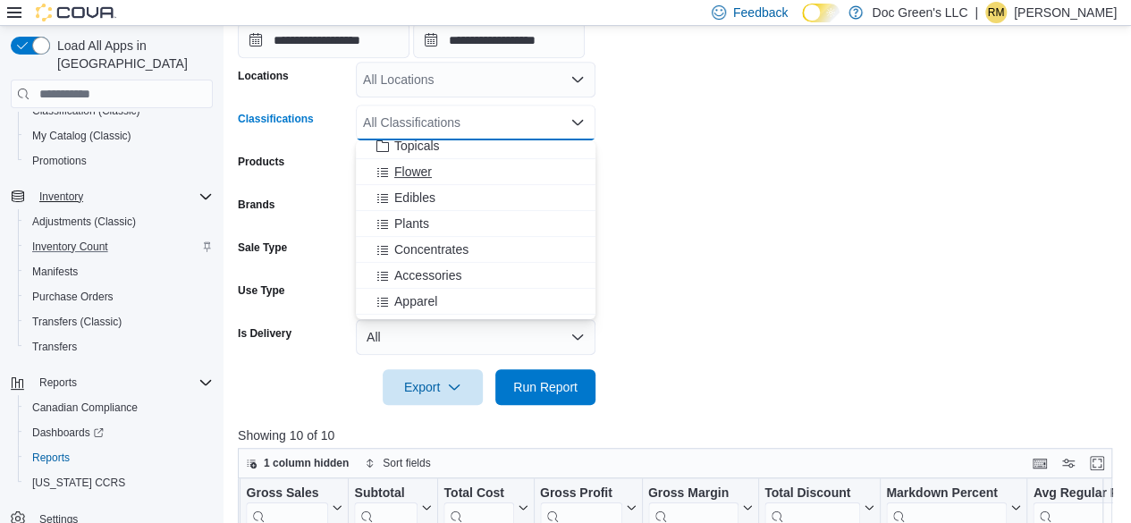
scroll to position [268, 0]
click at [466, 246] on div "Accessories" at bounding box center [475, 248] width 218 height 18
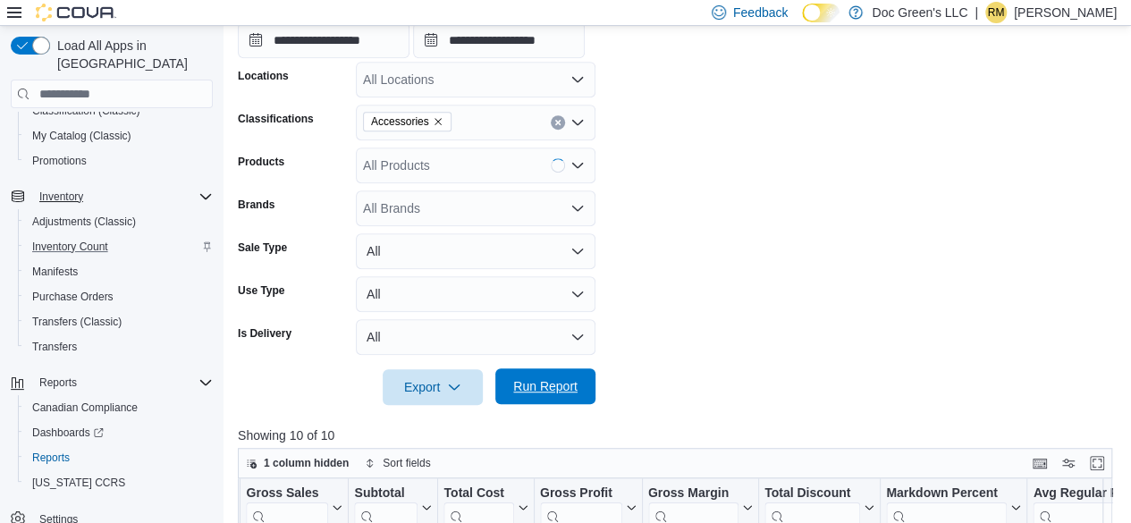
click at [582, 378] on span "Run Report" at bounding box center [545, 386] width 79 height 36
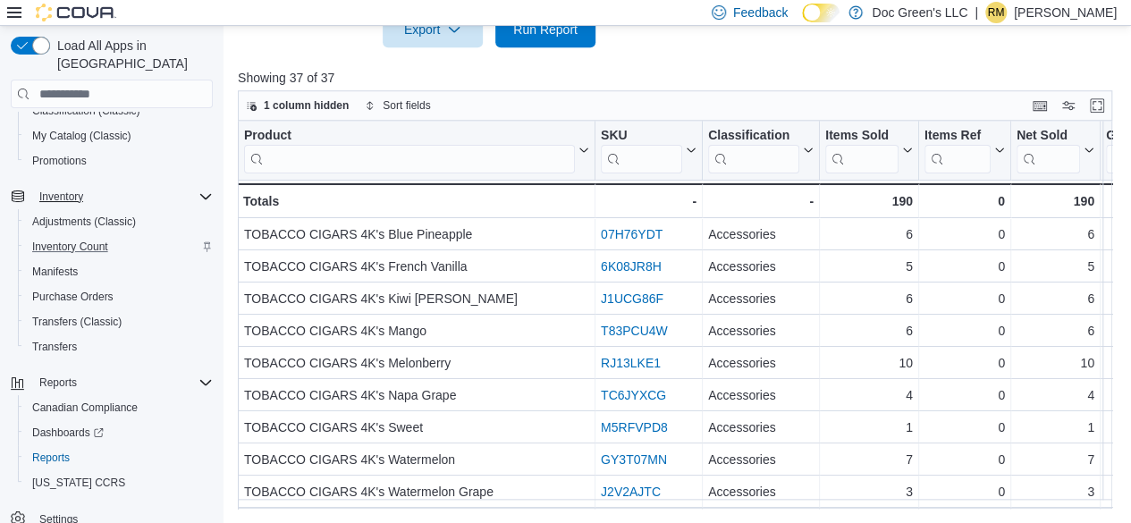
scroll to position [0, 765]
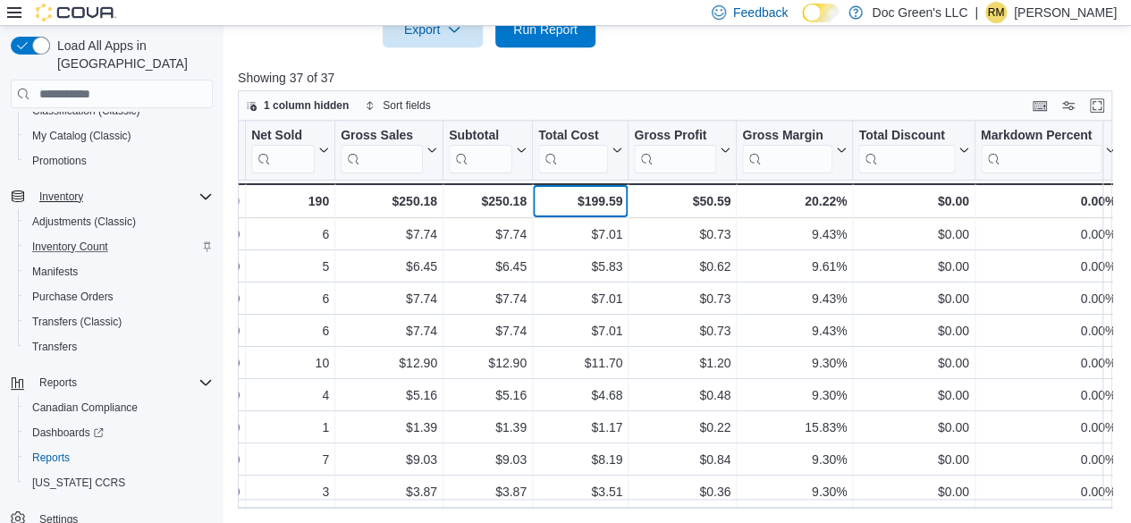
click at [597, 203] on div "$199.59" at bounding box center [580, 200] width 84 height 21
click at [591, 198] on div "$199.59" at bounding box center [580, 200] width 84 height 21
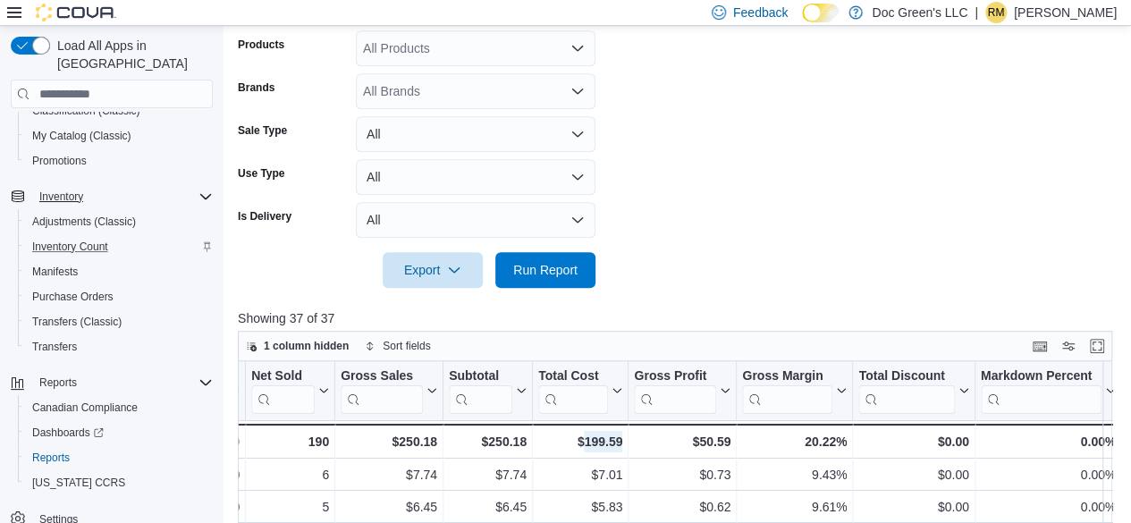
scroll to position [371, 0]
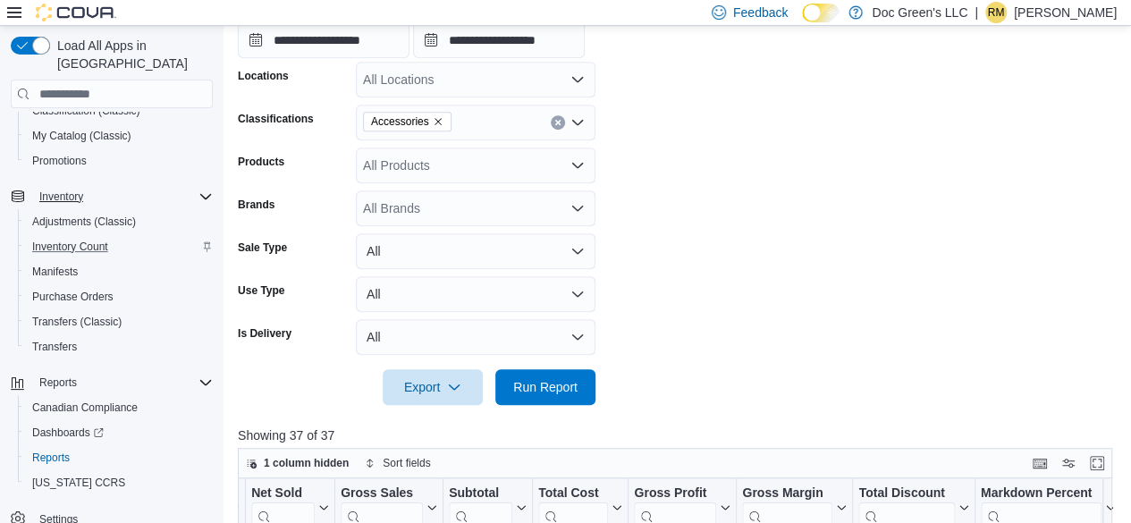
drag, startPoint x: 434, startPoint y: 119, endPoint x: 456, endPoint y: 131, distance: 25.2
click at [435, 119] on icon "Remove Accessories from selection in this group" at bounding box center [438, 121] width 11 height 11
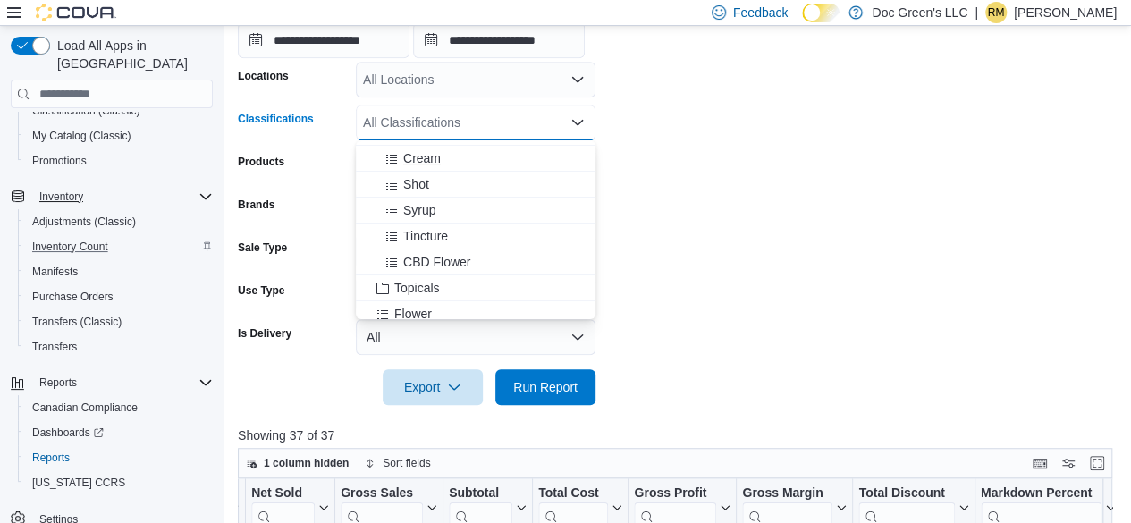
scroll to position [179, 0]
click at [436, 311] on span "Concentrates" at bounding box center [431, 311] width 74 height 18
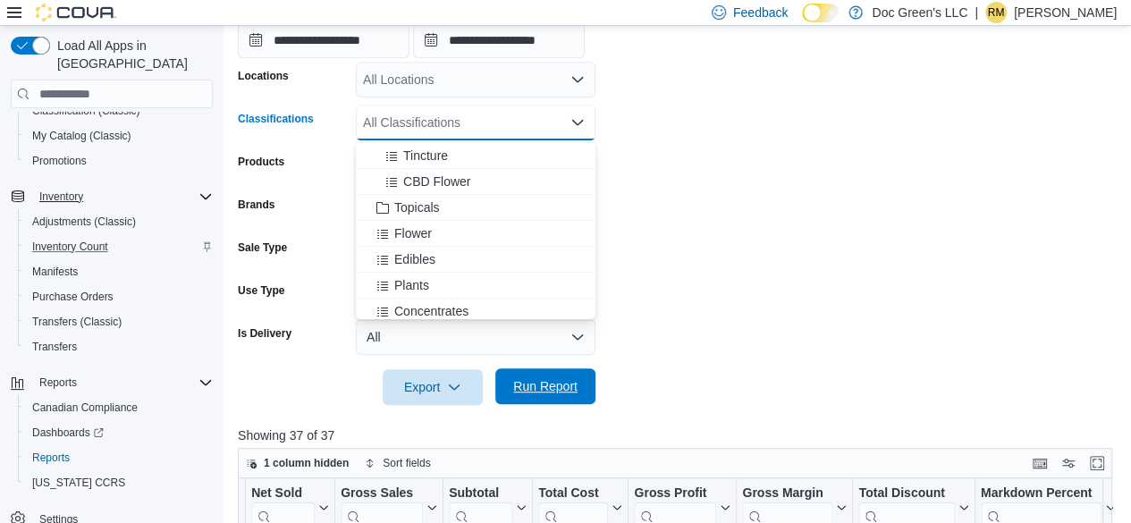
scroll to position [184, 0]
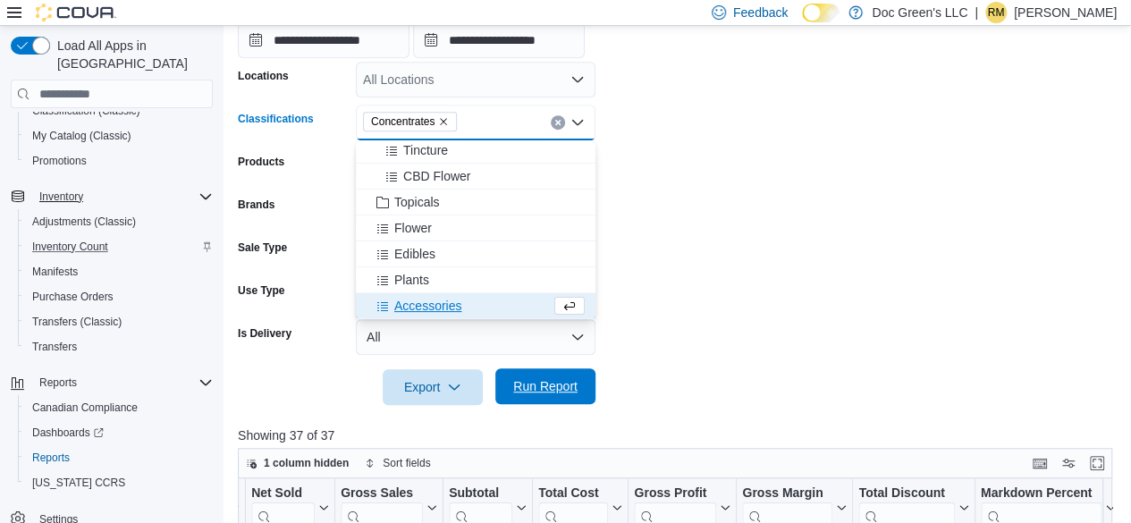
click at [533, 384] on span "Run Report" at bounding box center [545, 386] width 64 height 18
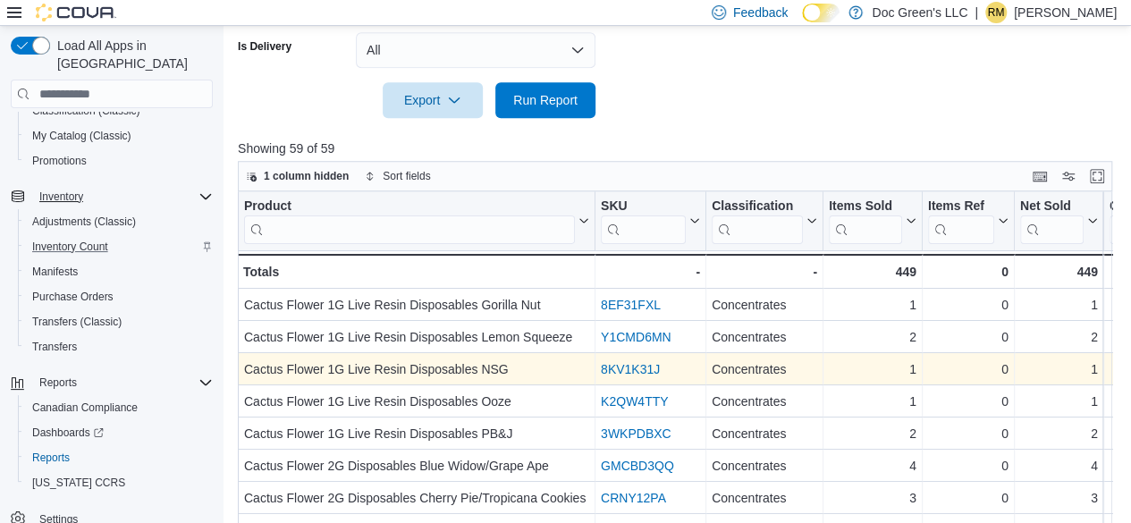
scroll to position [729, 0]
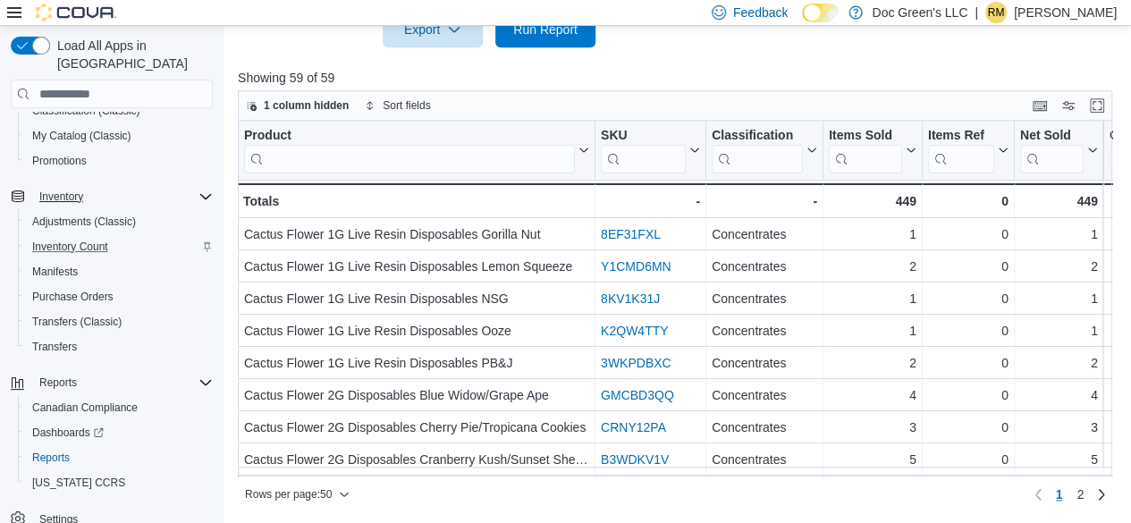
click at [680, 476] on div "Product Click to view column header actions SKU Click to view column header act…" at bounding box center [679, 299] width 883 height 357
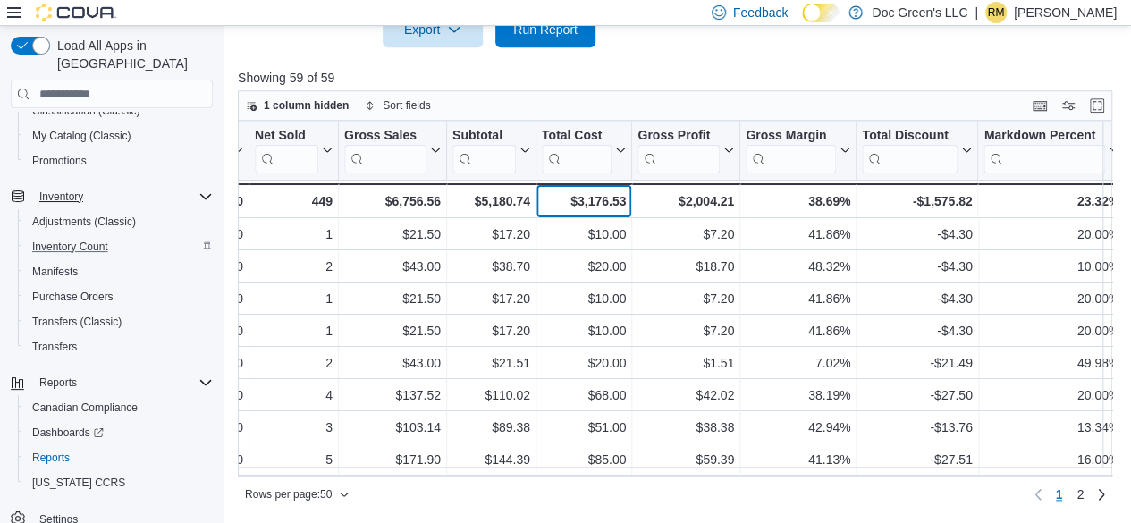
click at [594, 192] on div "$3,176.53" at bounding box center [584, 200] width 84 height 21
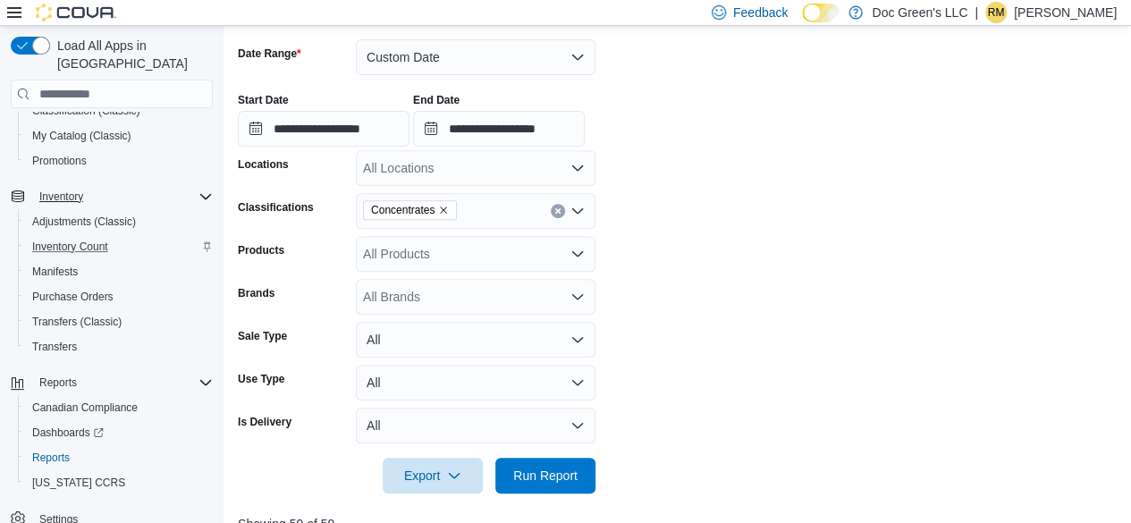
scroll to position [282, 0]
click at [558, 212] on icon "Clear input" at bounding box center [557, 212] width 4 height 4
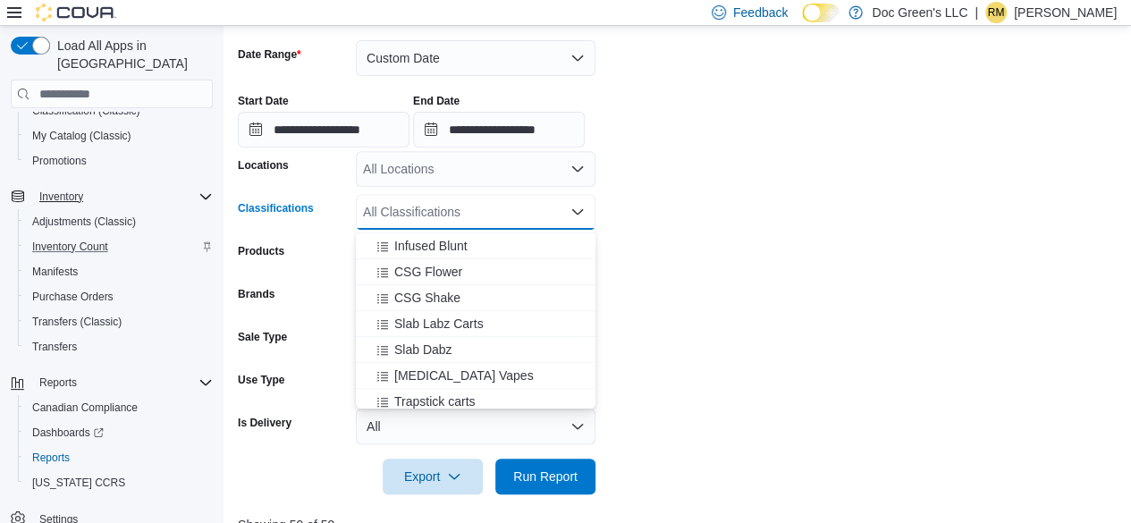
scroll to position [536, 0]
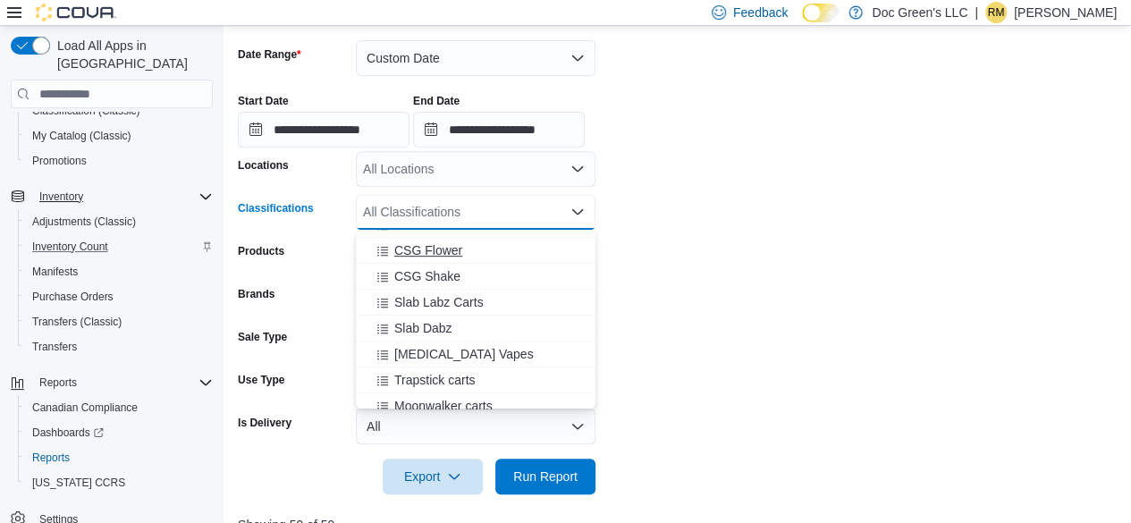
click at [460, 258] on span "CSG Flower" at bounding box center [428, 250] width 68 height 18
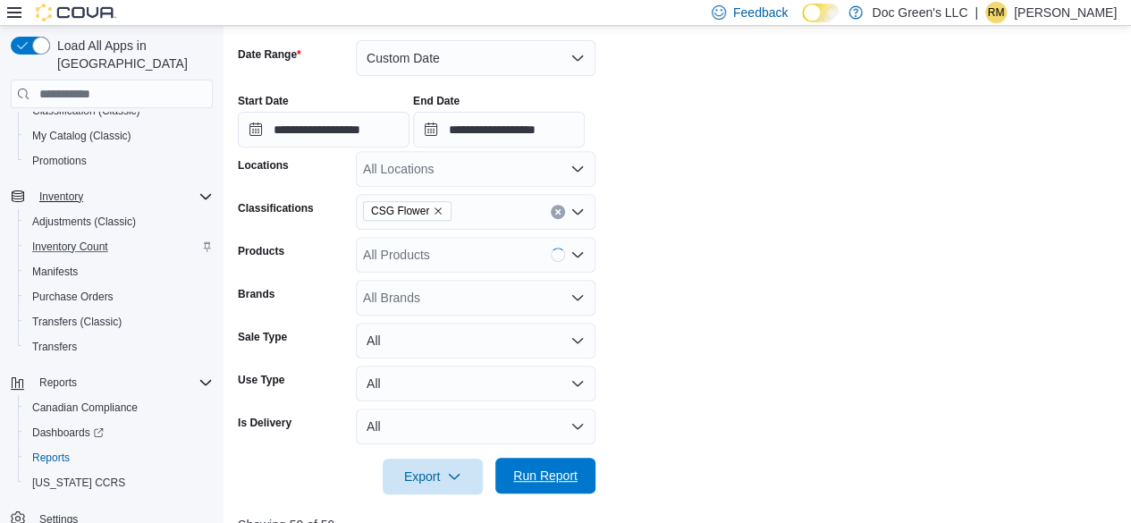
click at [565, 485] on span "Run Report" at bounding box center [545, 476] width 79 height 36
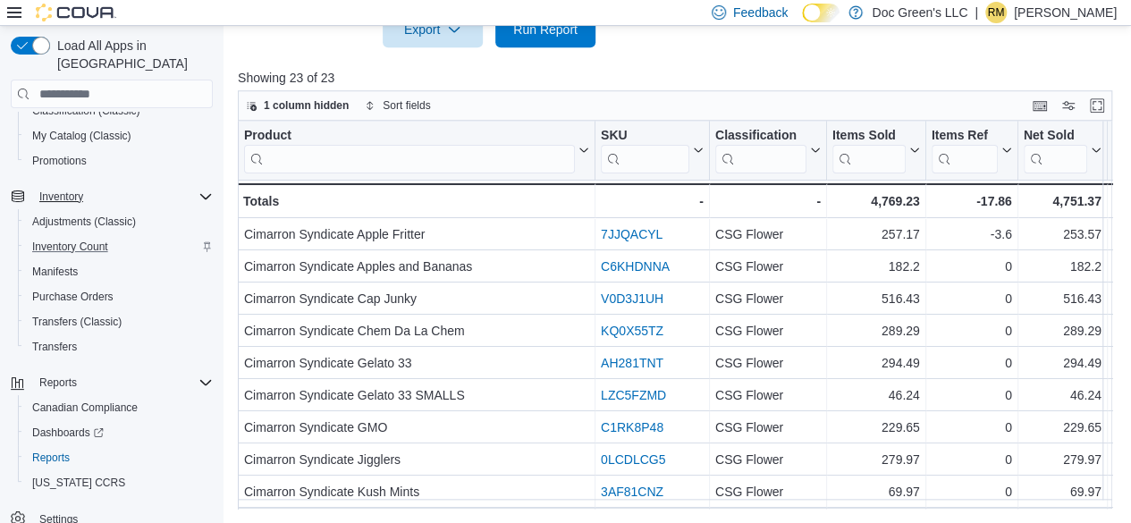
scroll to position [0, 765]
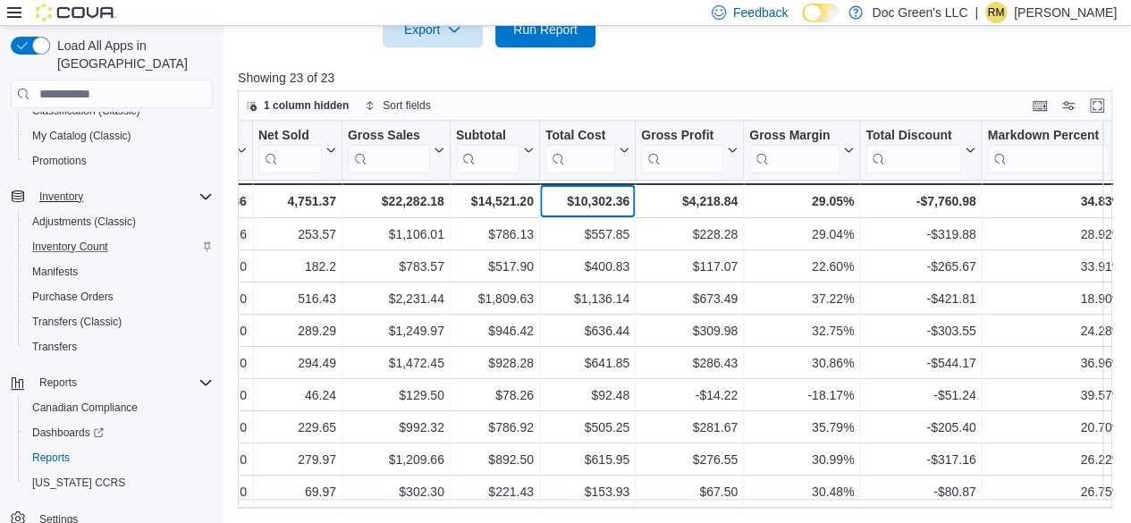
click at [592, 205] on div "$10,302.36" at bounding box center [587, 200] width 84 height 21
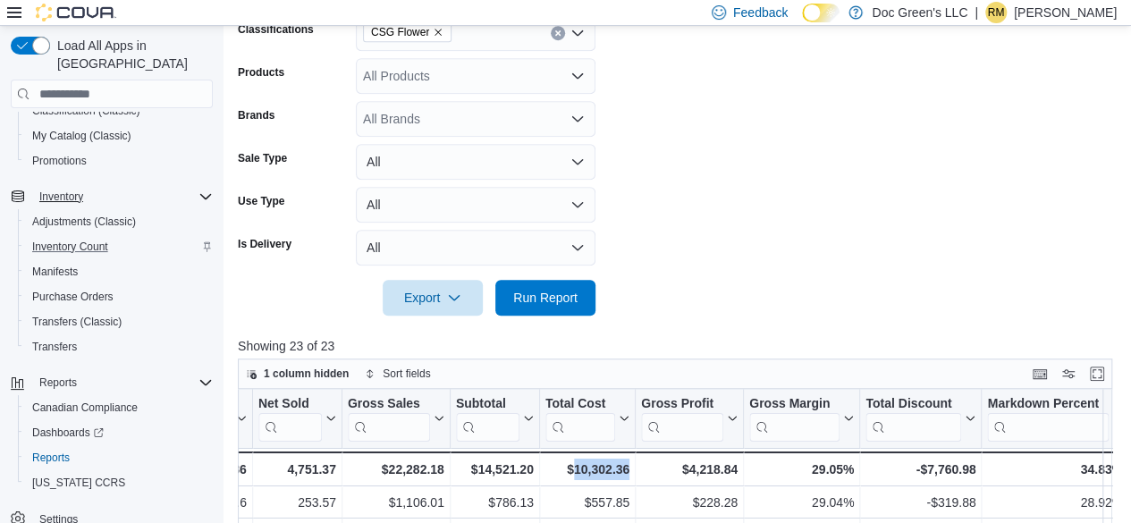
click at [556, 35] on icon "Clear input" at bounding box center [557, 33] width 4 height 4
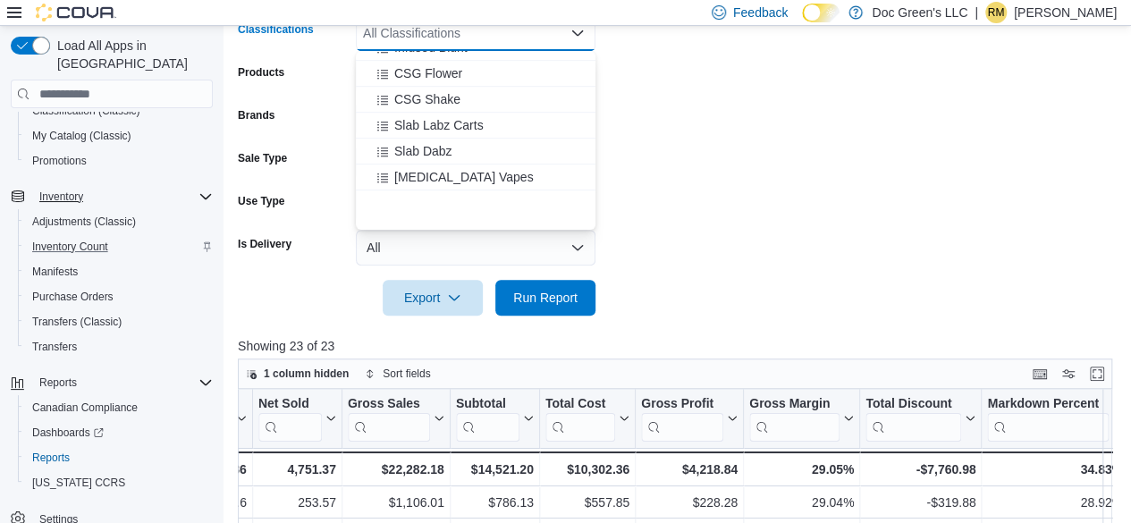
scroll to position [536, 0]
click at [468, 89] on div "CSG Shake" at bounding box center [475, 97] width 218 height 18
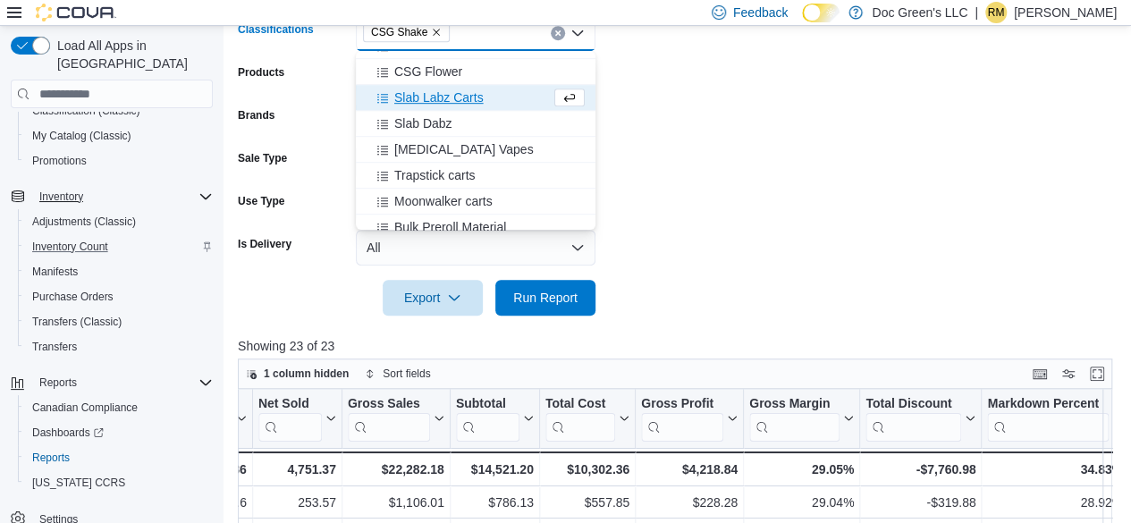
click at [602, 294] on form "**********" at bounding box center [679, 78] width 883 height 476
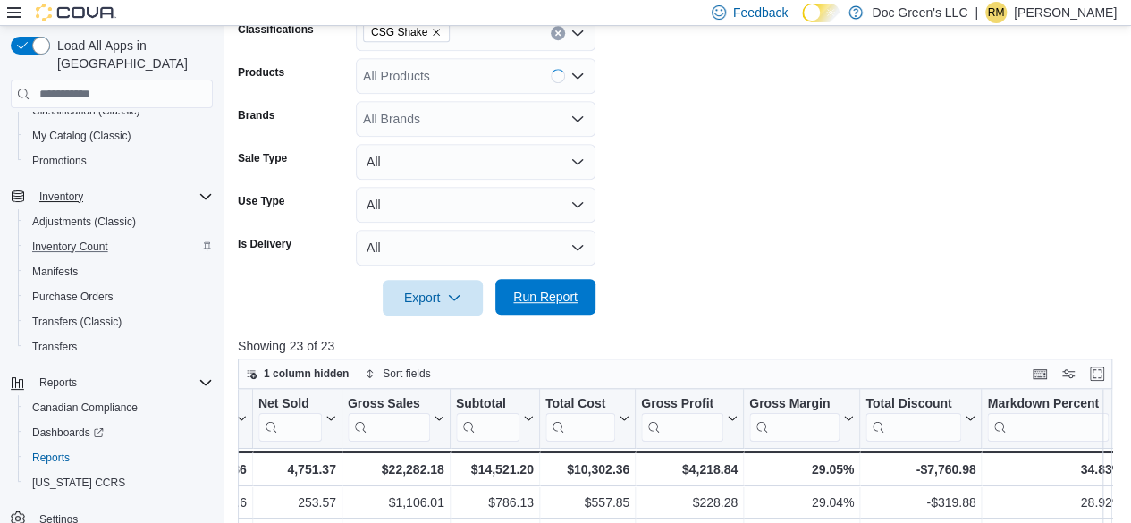
click at [570, 293] on span "Run Report" at bounding box center [545, 297] width 64 height 18
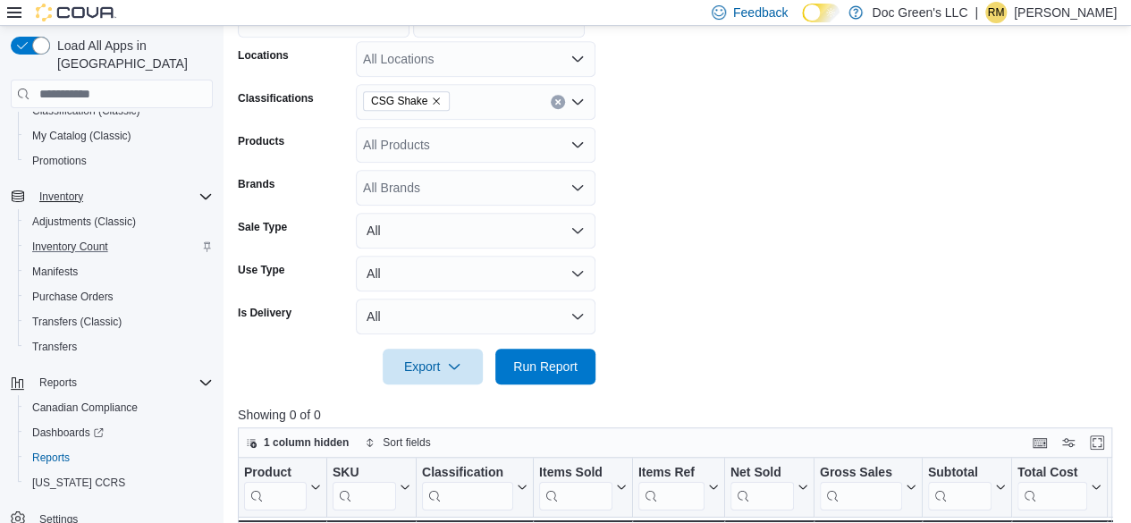
scroll to position [282, 0]
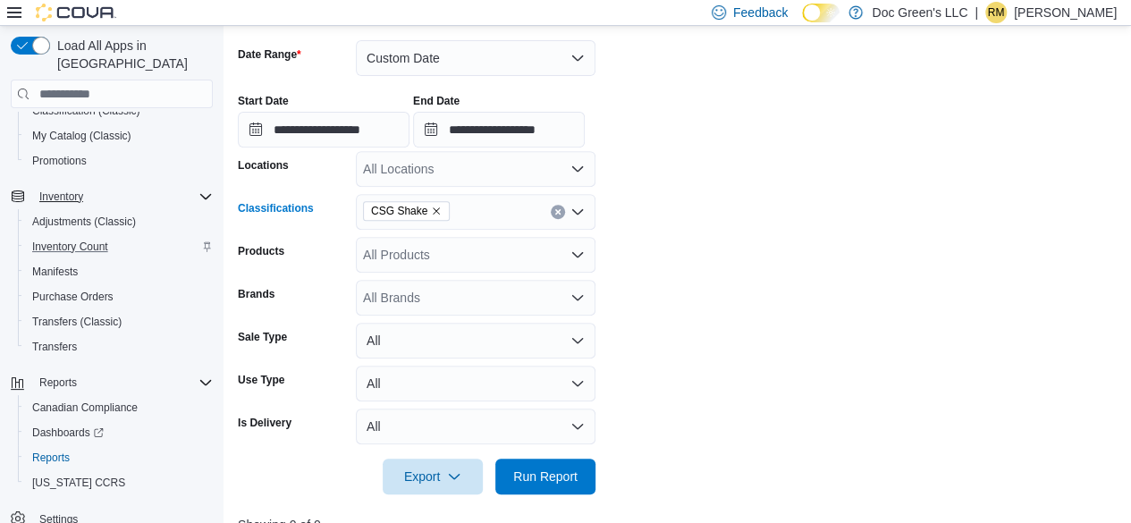
drag, startPoint x: 562, startPoint y: 215, endPoint x: 550, endPoint y: 215, distance: 12.5
click at [561, 215] on button "Clear input" at bounding box center [558, 212] width 14 height 14
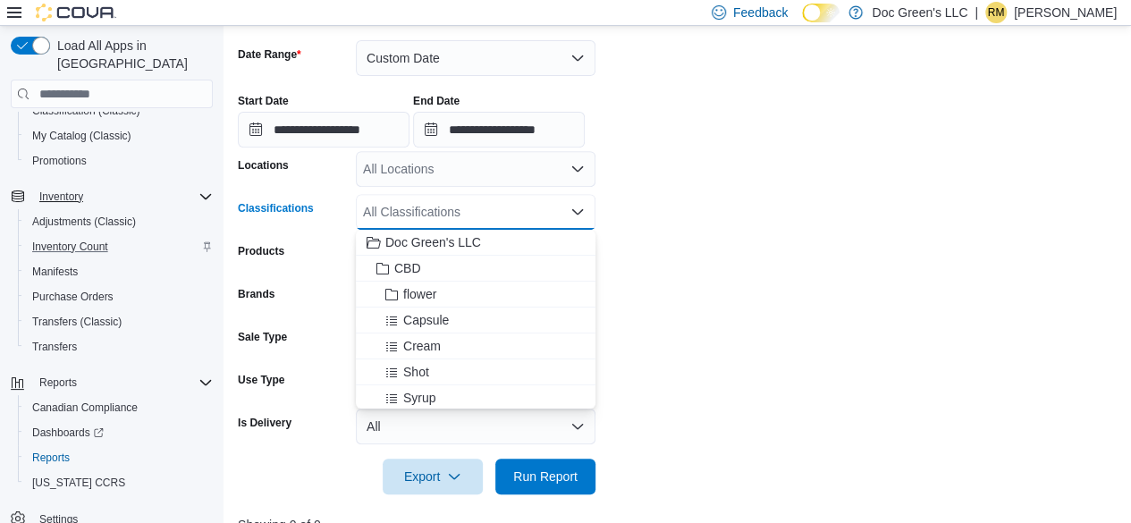
click at [547, 215] on div "All Classifications" at bounding box center [476, 212] width 240 height 36
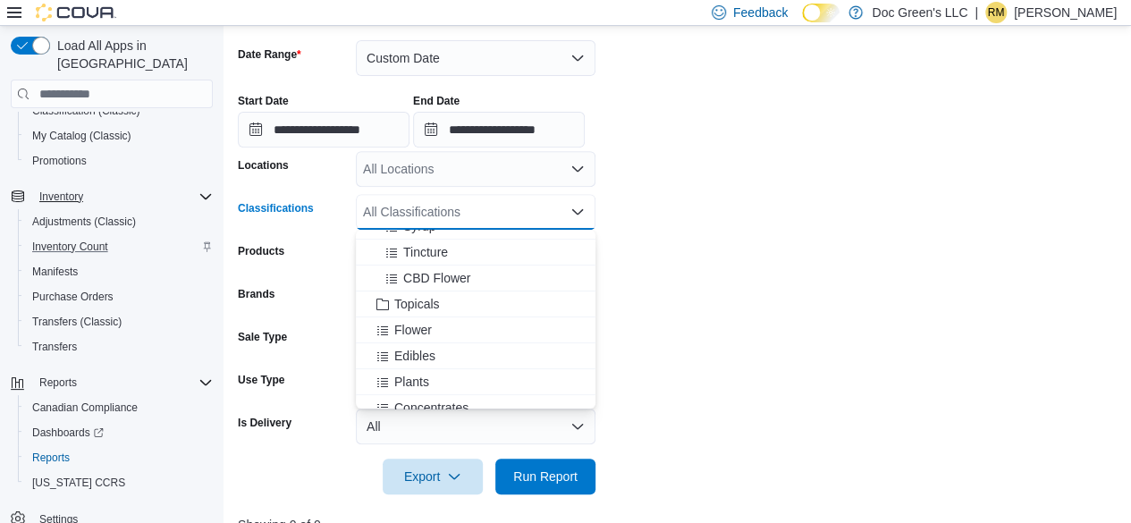
scroll to position [179, 0]
click at [448, 347] on div "Edibles" at bounding box center [475, 349] width 218 height 18
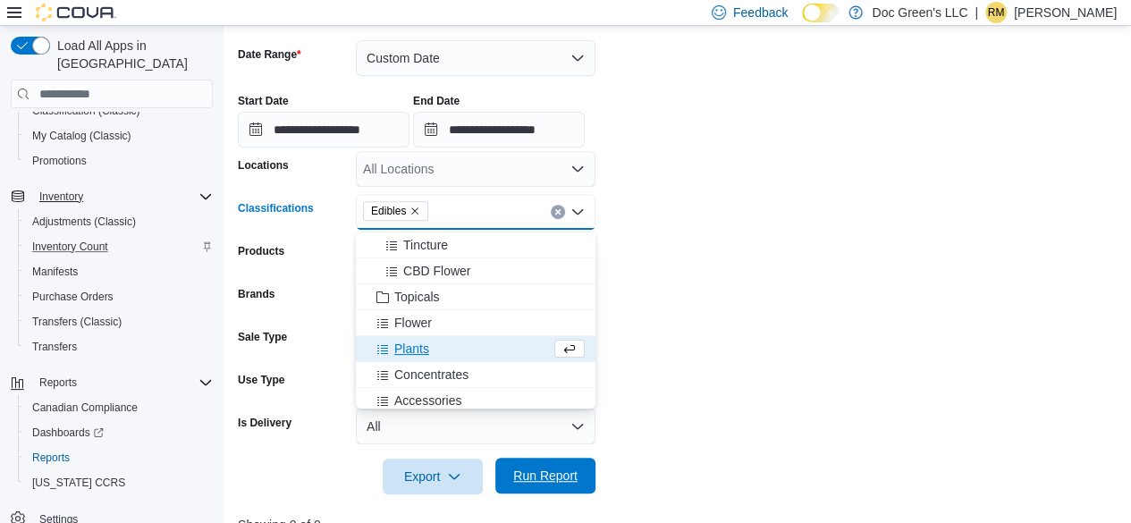
click at [550, 469] on span "Run Report" at bounding box center [545, 476] width 64 height 18
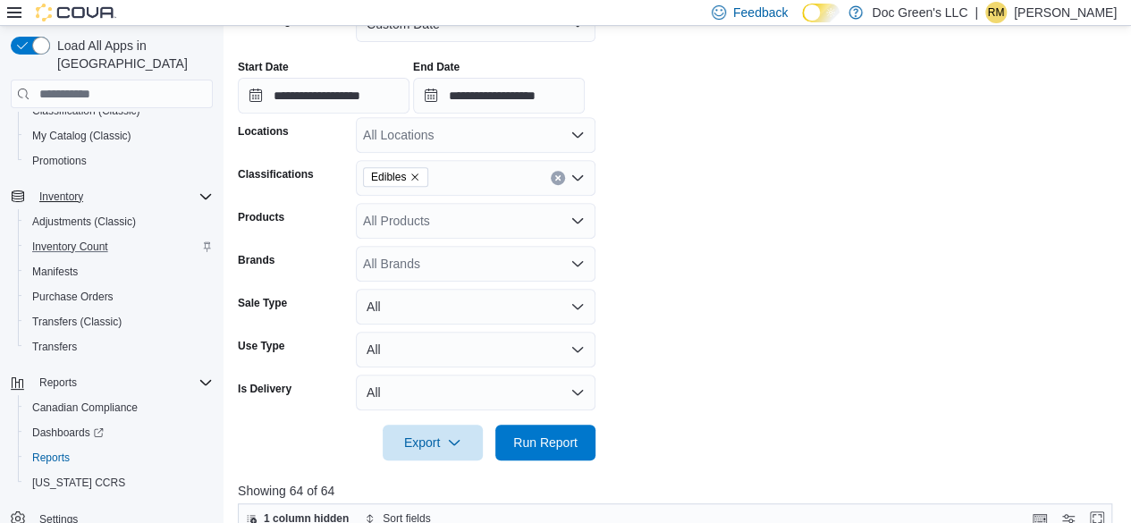
scroll to position [729, 0]
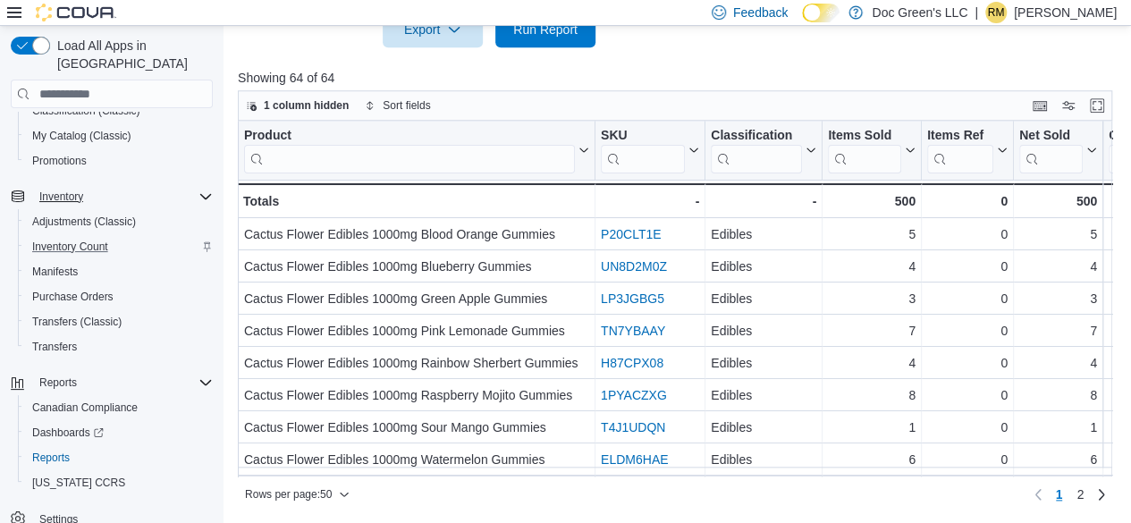
click at [678, 478] on div "Rows per page : 50 Page 1 of 2 1 2" at bounding box center [675, 492] width 874 height 32
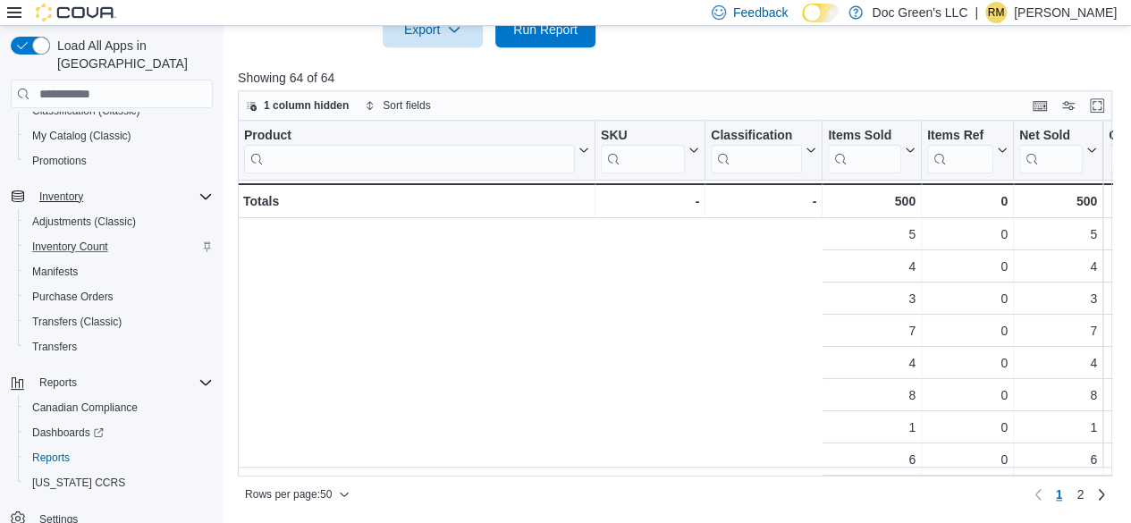
scroll to position [0, 765]
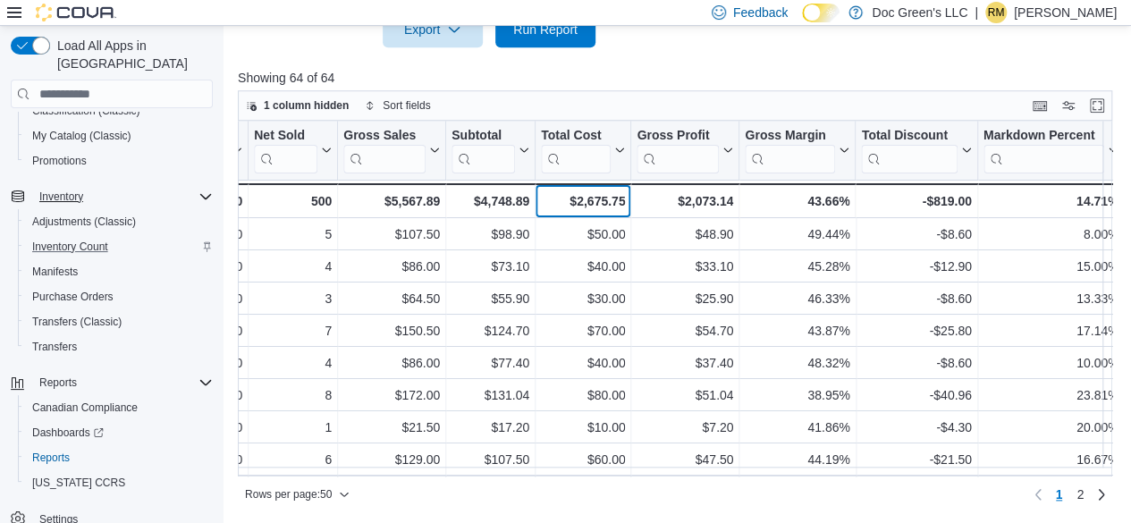
click at [621, 205] on div "$2,675.75" at bounding box center [583, 200] width 84 height 21
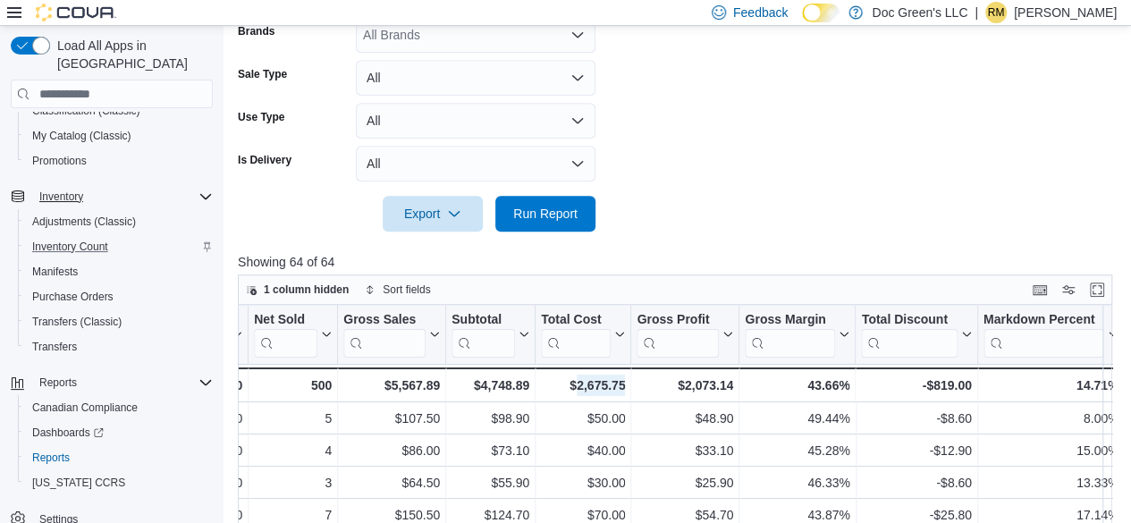
scroll to position [282, 0]
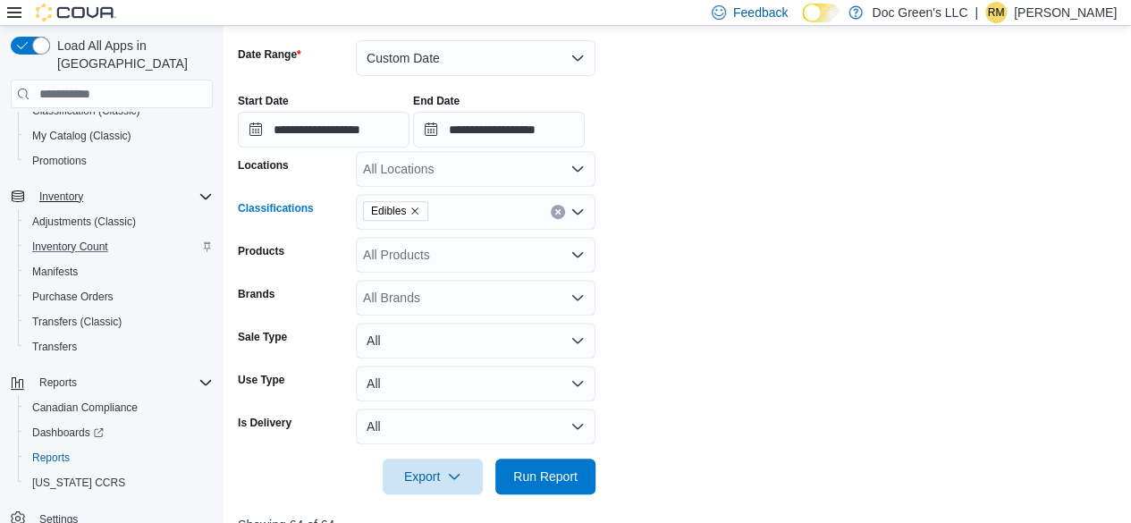
click at [556, 205] on button "Clear input" at bounding box center [558, 212] width 14 height 14
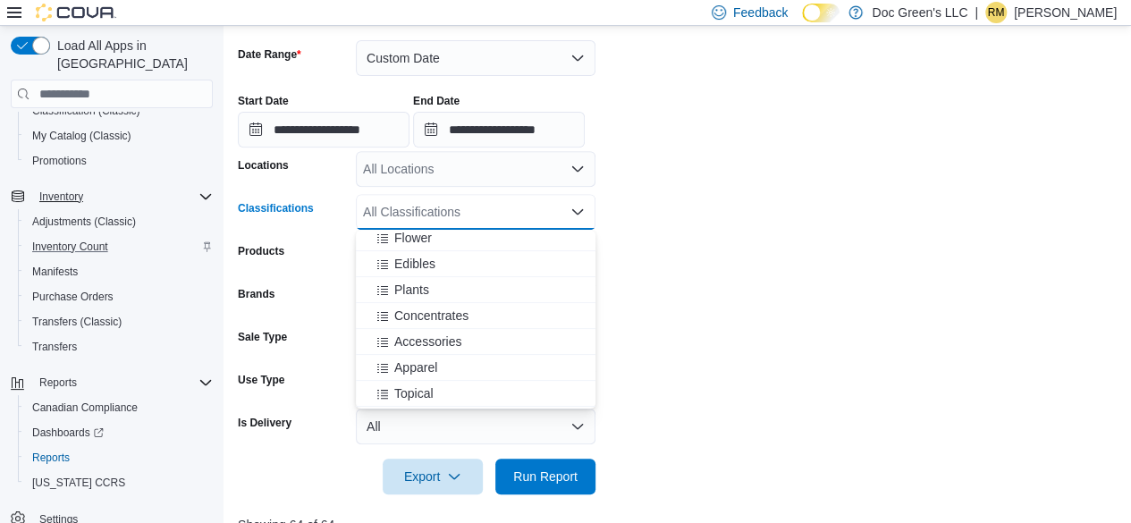
scroll to position [268, 0]
click at [431, 239] on span "Flower" at bounding box center [413, 233] width 38 height 18
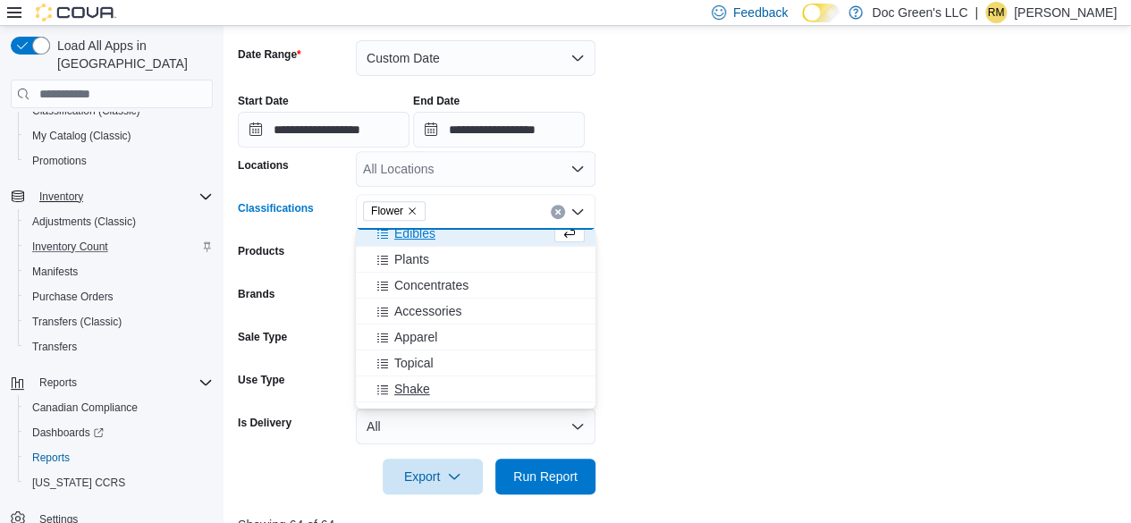
scroll to position [259, 0]
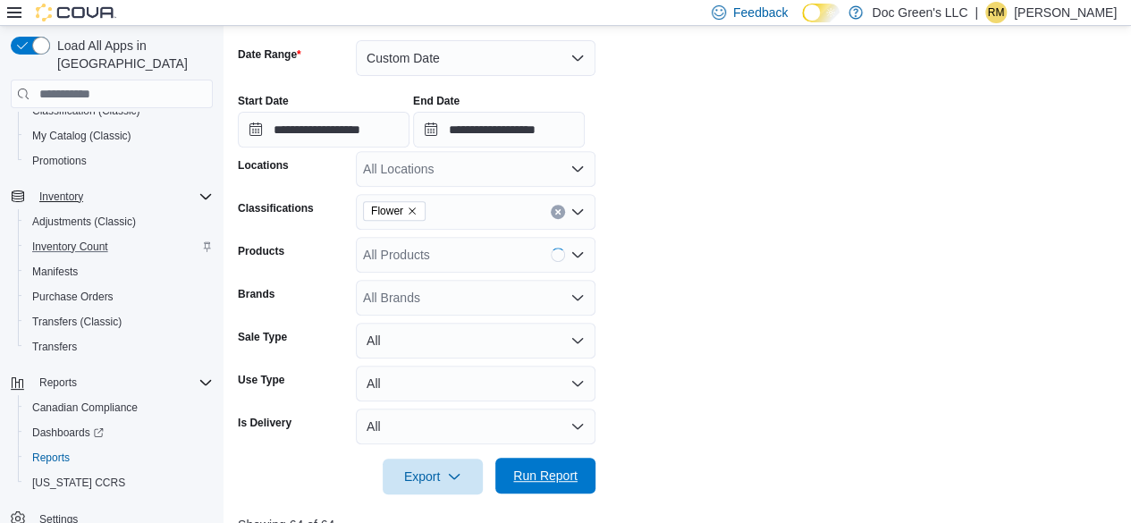
click at [558, 469] on span "Run Report" at bounding box center [545, 476] width 64 height 18
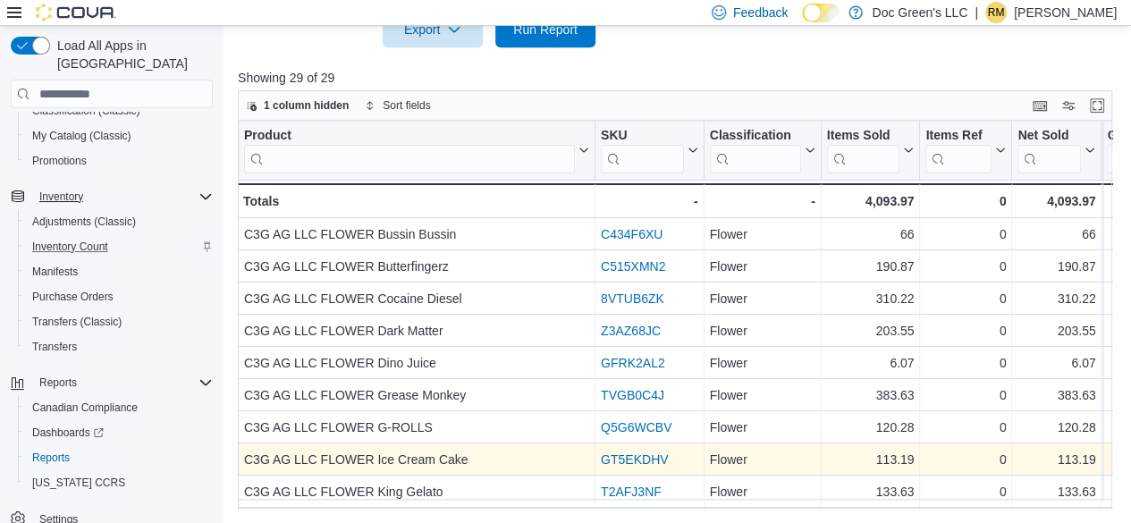
scroll to position [729, 0]
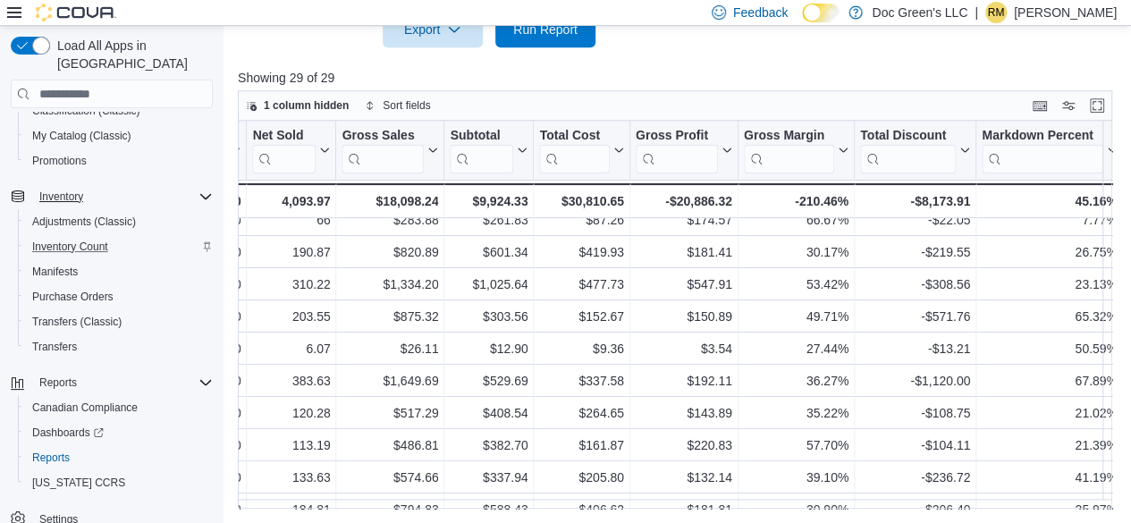
scroll to position [0, 765]
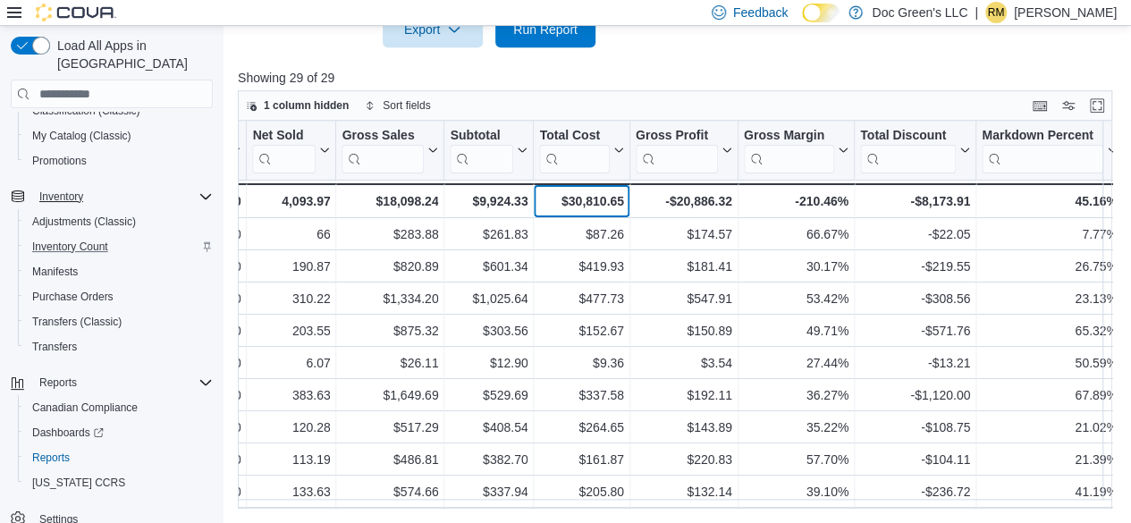
click at [590, 196] on div "$30,810.65" at bounding box center [581, 200] width 84 height 21
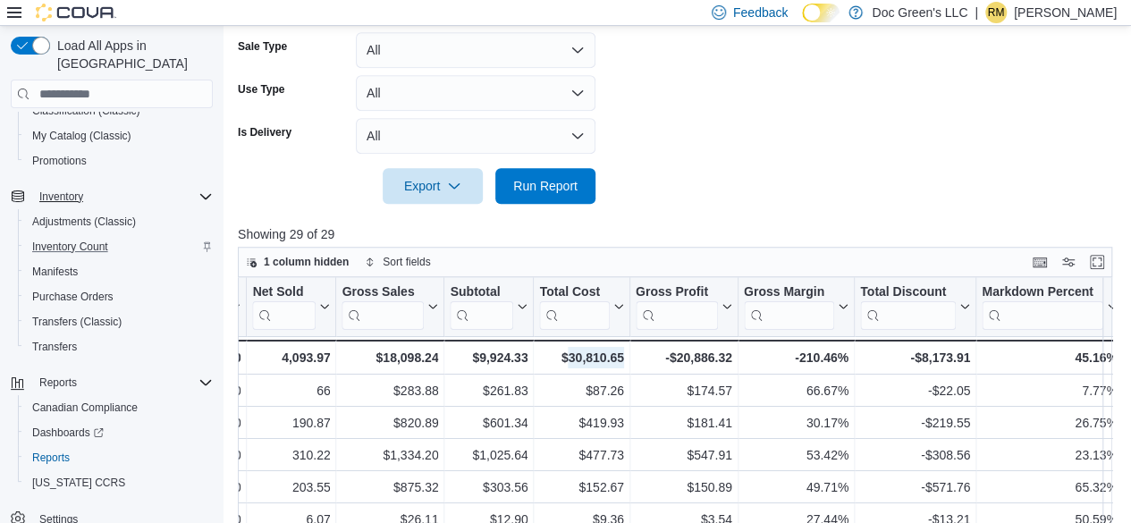
scroll to position [460, 0]
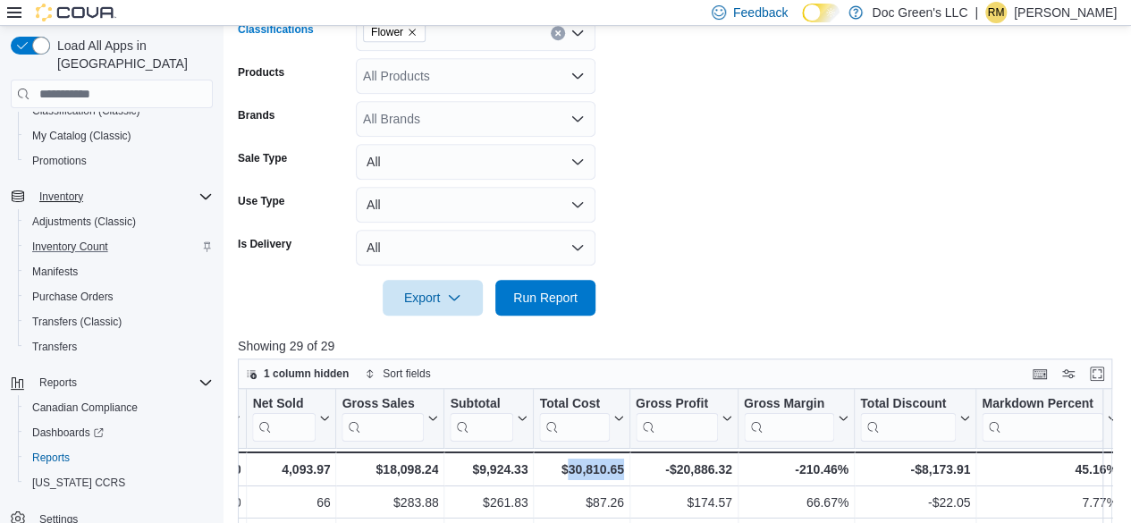
click at [555, 35] on icon "Clear input" at bounding box center [557, 33] width 4 height 4
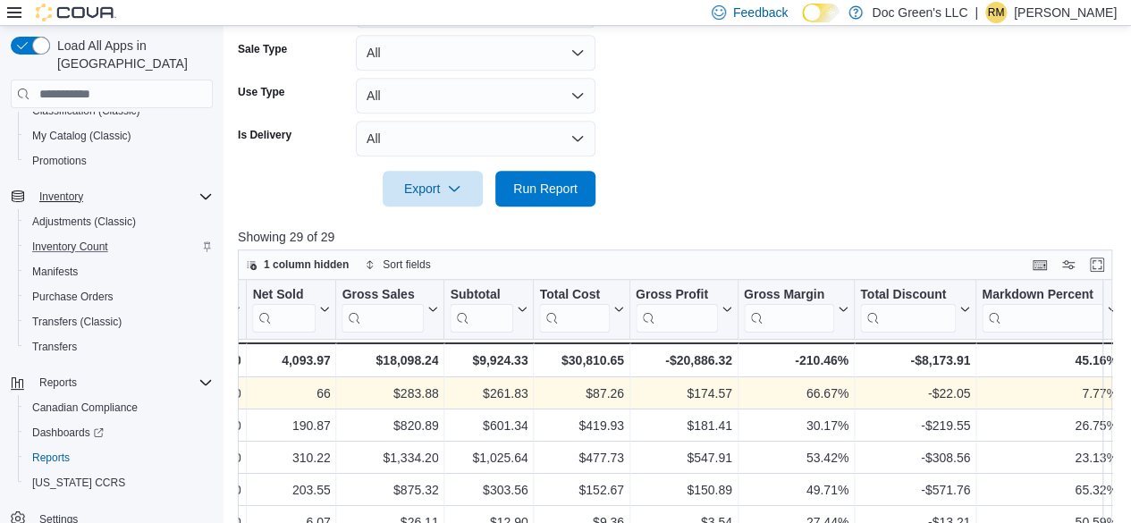
scroll to position [371, 0]
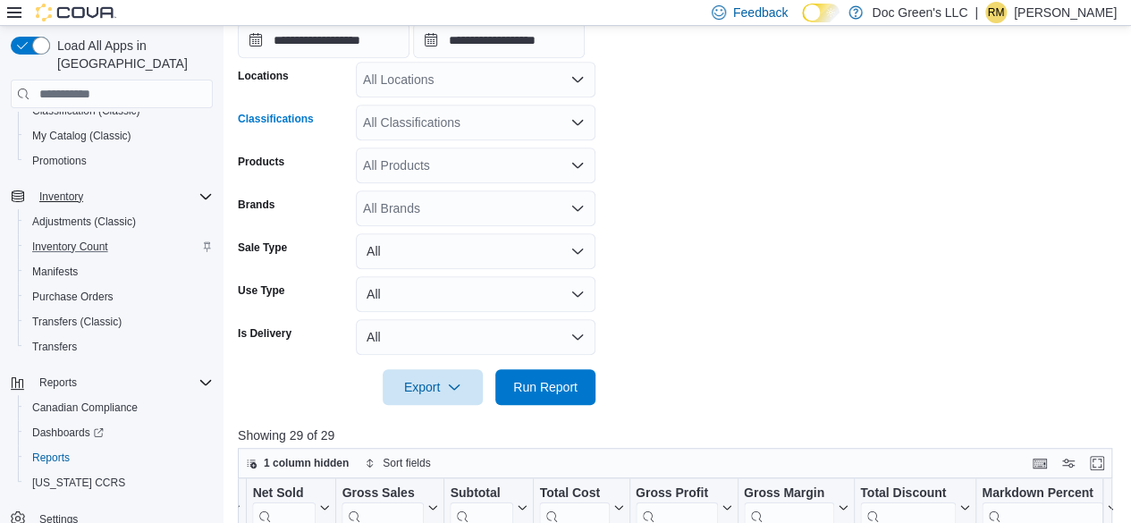
click at [474, 118] on div "All Classifications Combo box. Selected. Combo box input. All Classifications. …" at bounding box center [476, 123] width 240 height 36
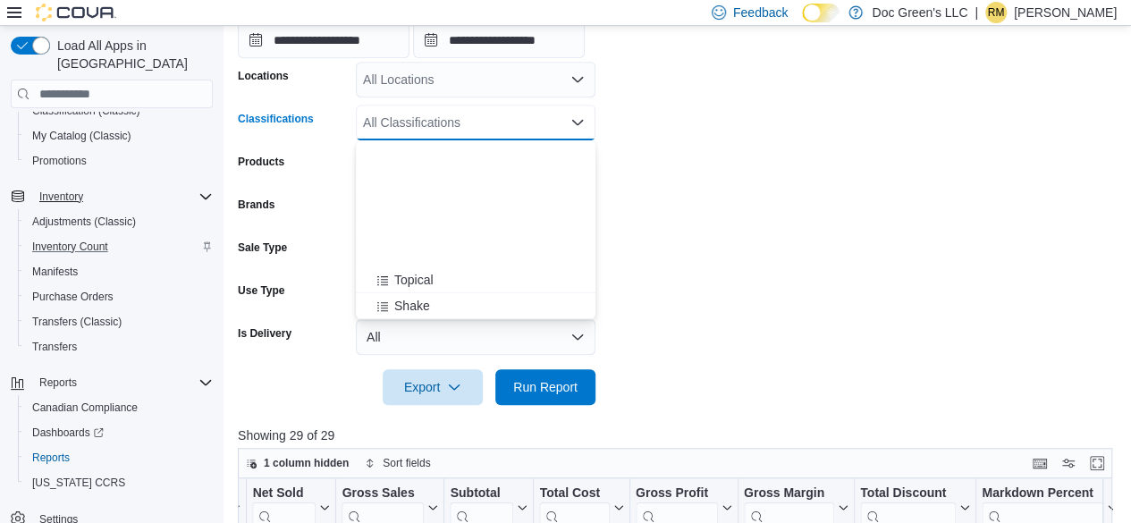
scroll to position [447, 0]
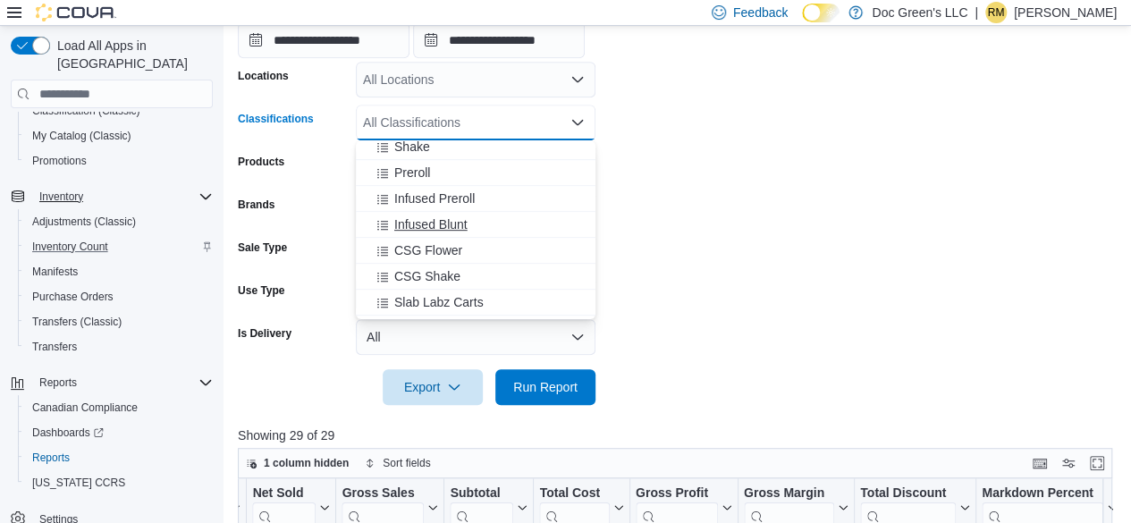
click at [465, 229] on span "Infused Blunt" at bounding box center [430, 224] width 73 height 18
click at [563, 405] on div at bounding box center [679, 415] width 883 height 21
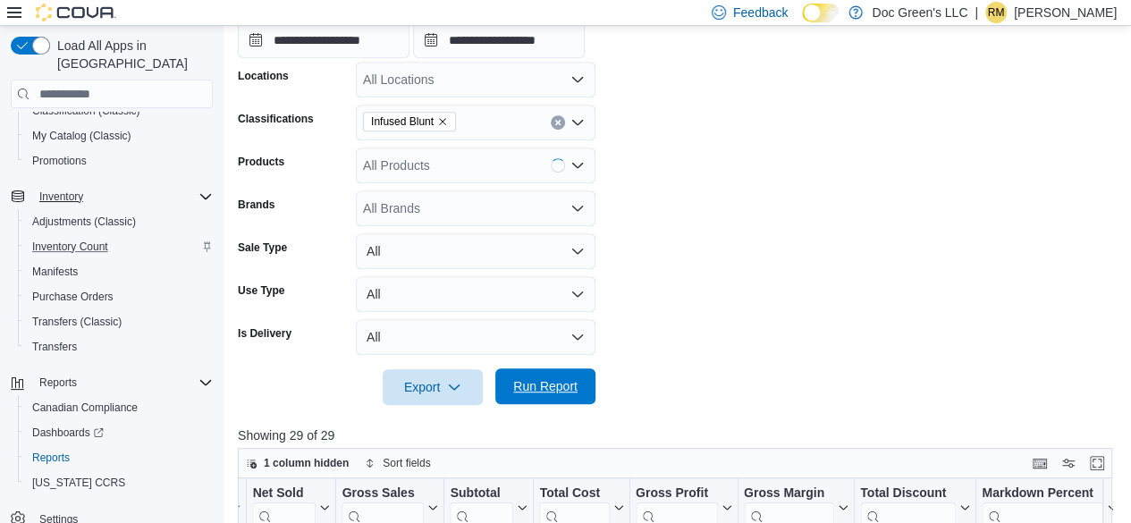
click at [562, 379] on span "Run Report" at bounding box center [545, 386] width 64 height 18
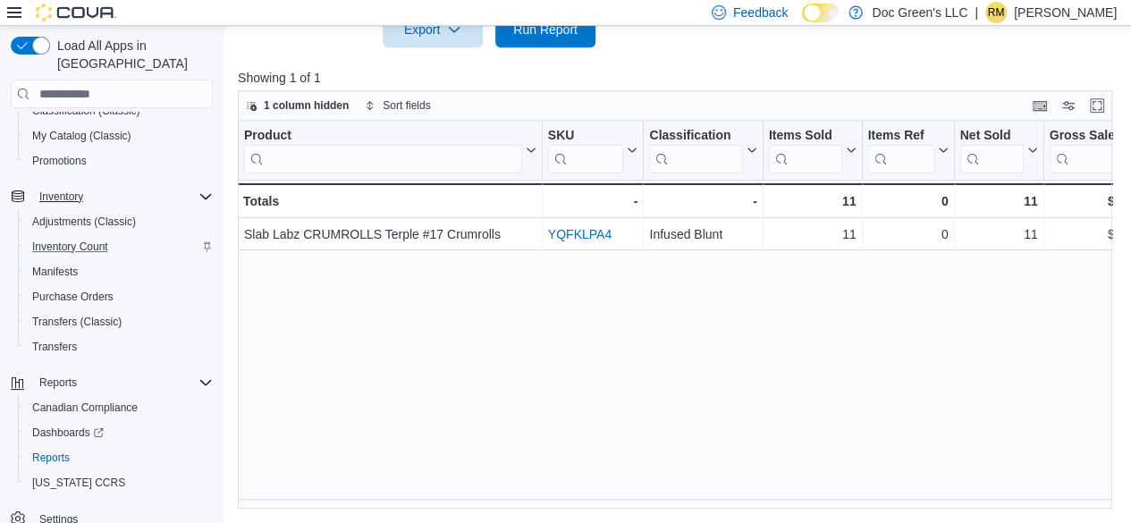
scroll to position [0, 772]
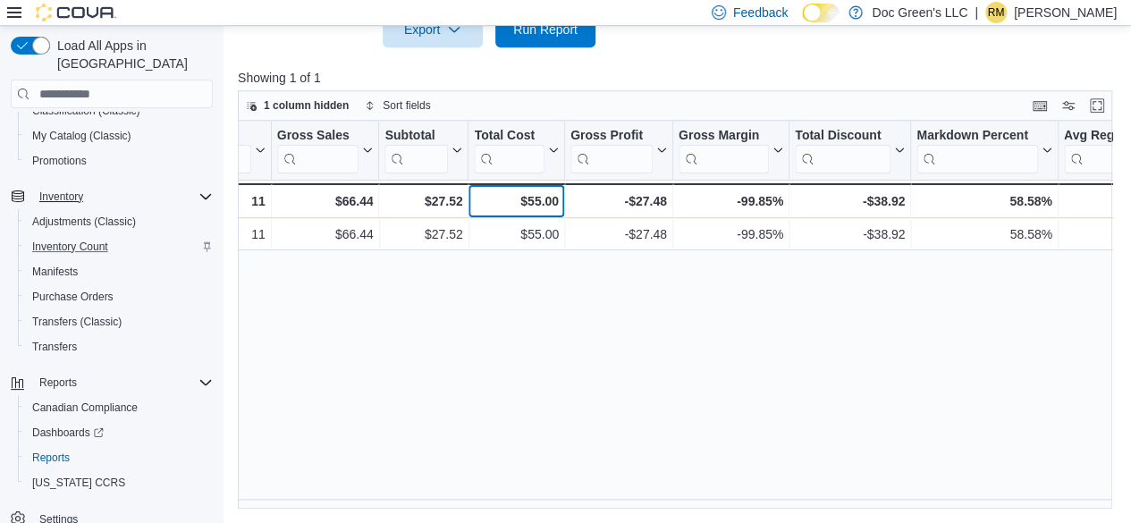
click at [543, 199] on div "$55.00" at bounding box center [516, 200] width 84 height 21
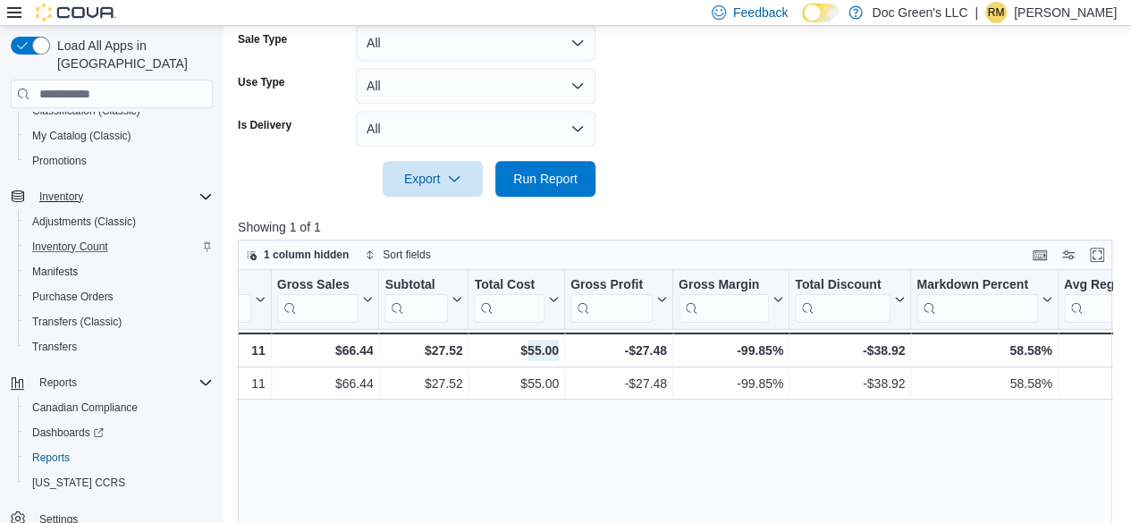
scroll to position [460, 0]
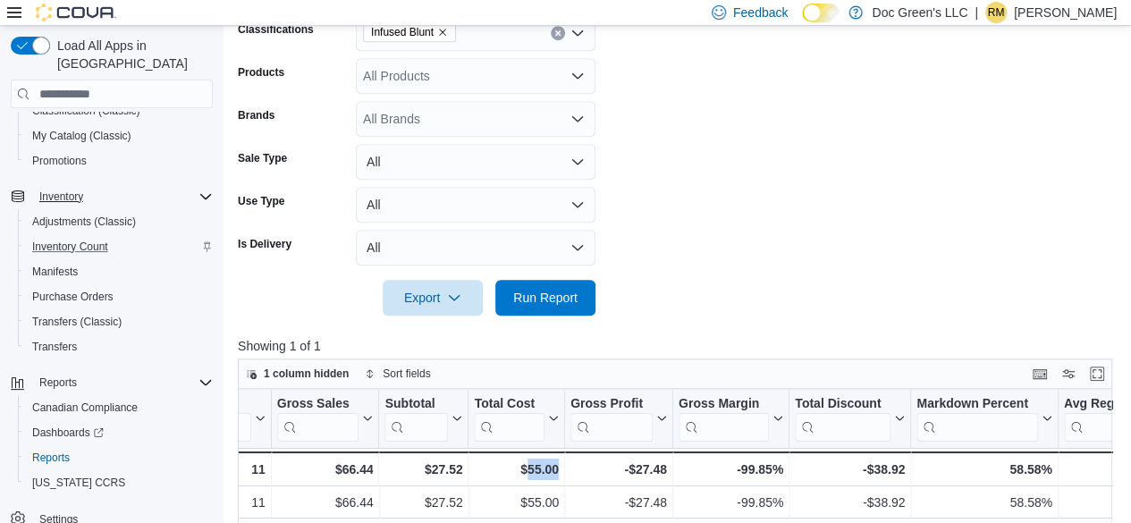
click at [557, 37] on button "Clear input" at bounding box center [558, 33] width 14 height 14
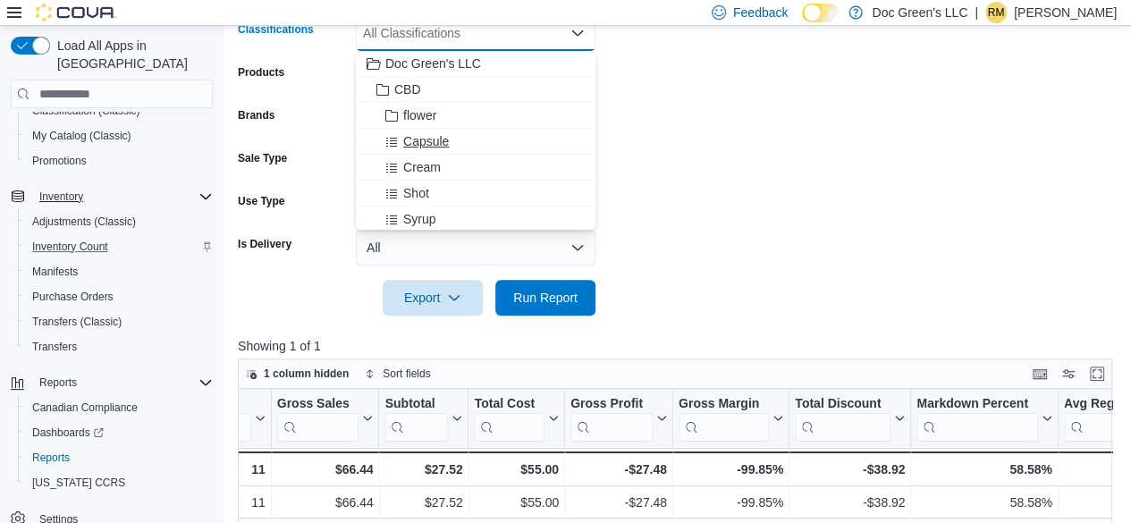
scroll to position [447, 0]
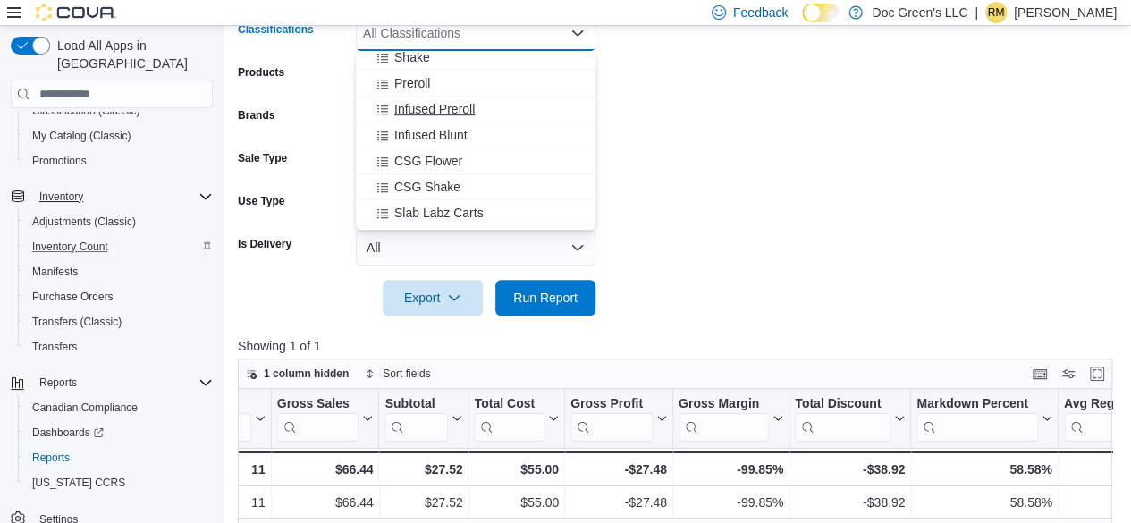
click at [436, 112] on span "Infused Preroll" at bounding box center [434, 109] width 80 height 18
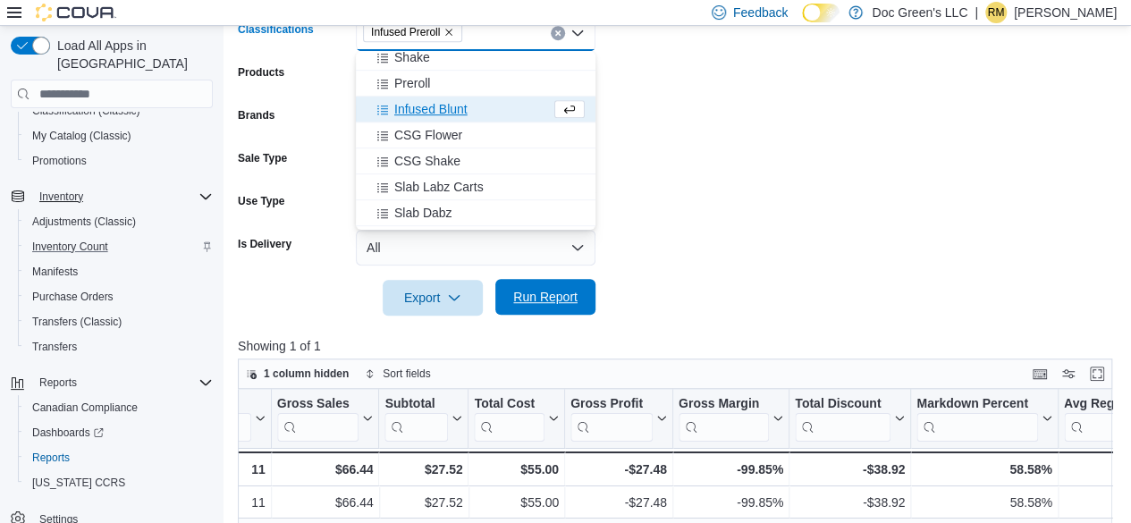
click at [515, 299] on span "Run Report" at bounding box center [545, 297] width 64 height 18
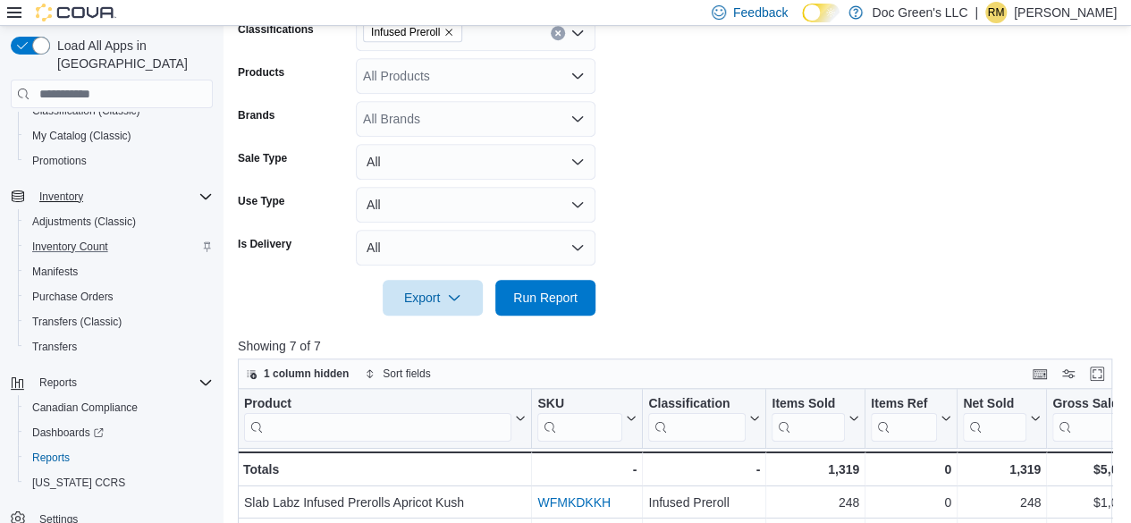
scroll to position [729, 0]
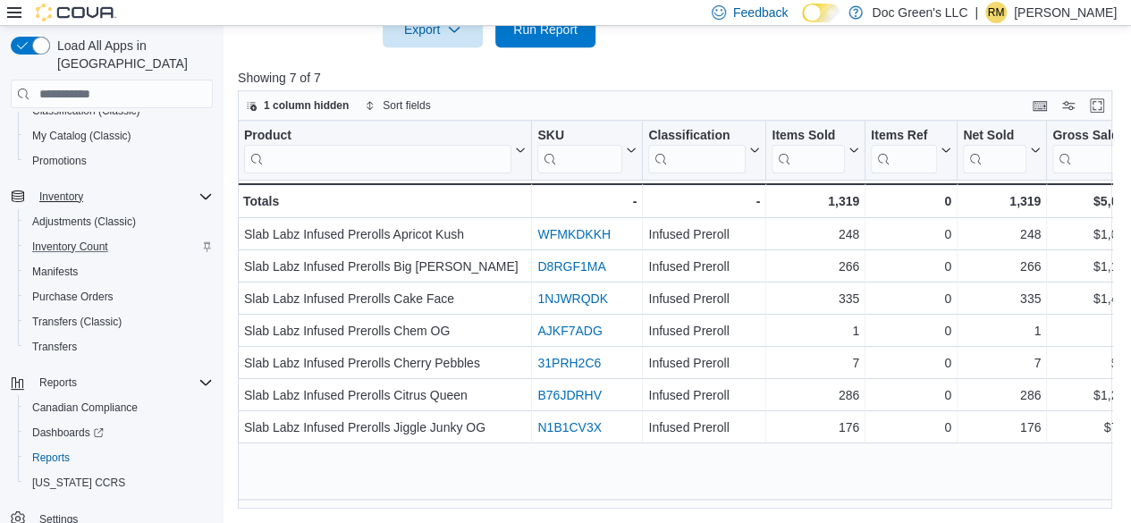
click at [632, 499] on div "Product Click to view column header actions SKU Click to view column header act…" at bounding box center [679, 315] width 883 height 389
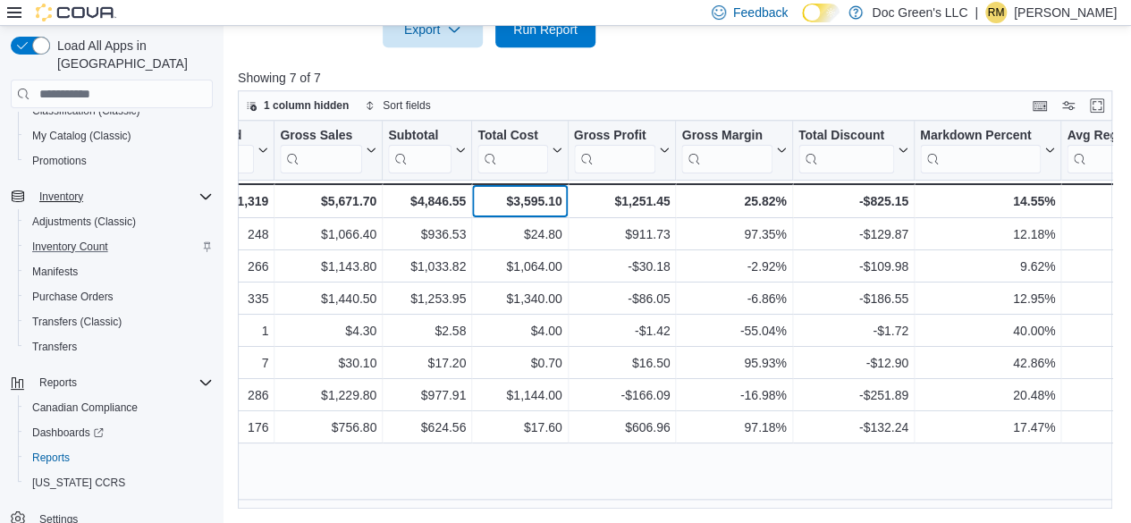
click at [554, 203] on div "$3,595.10" at bounding box center [519, 200] width 84 height 21
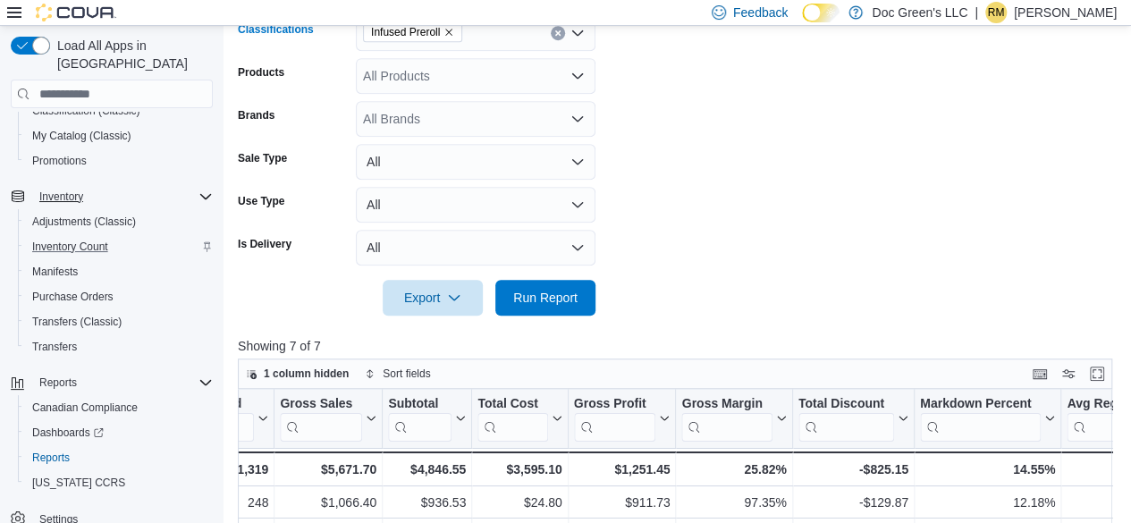
click at [562, 40] on div "Infused Preroll" at bounding box center [476, 33] width 240 height 36
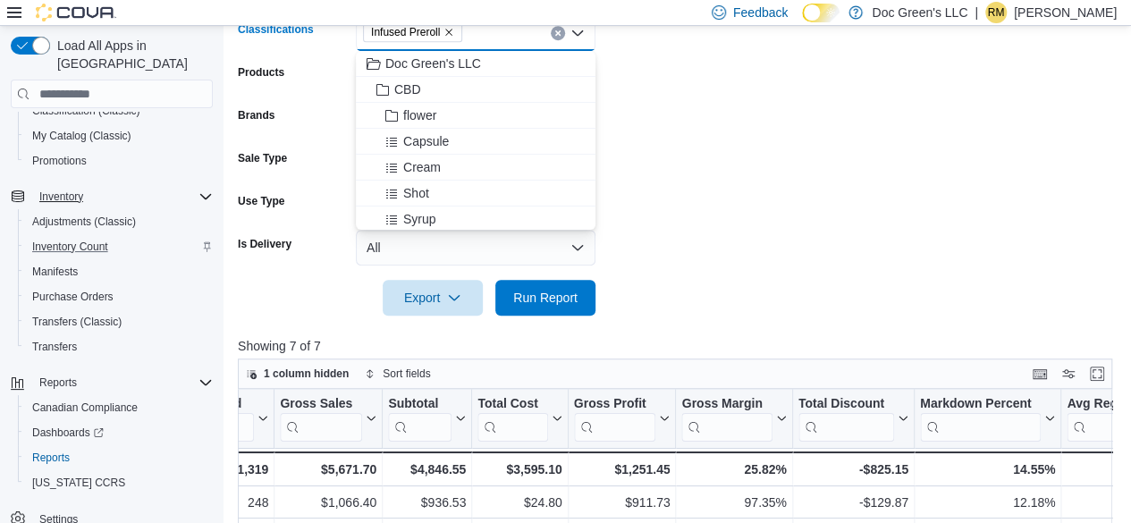
click at [558, 35] on icon "Clear input" at bounding box center [557, 32] width 7 height 7
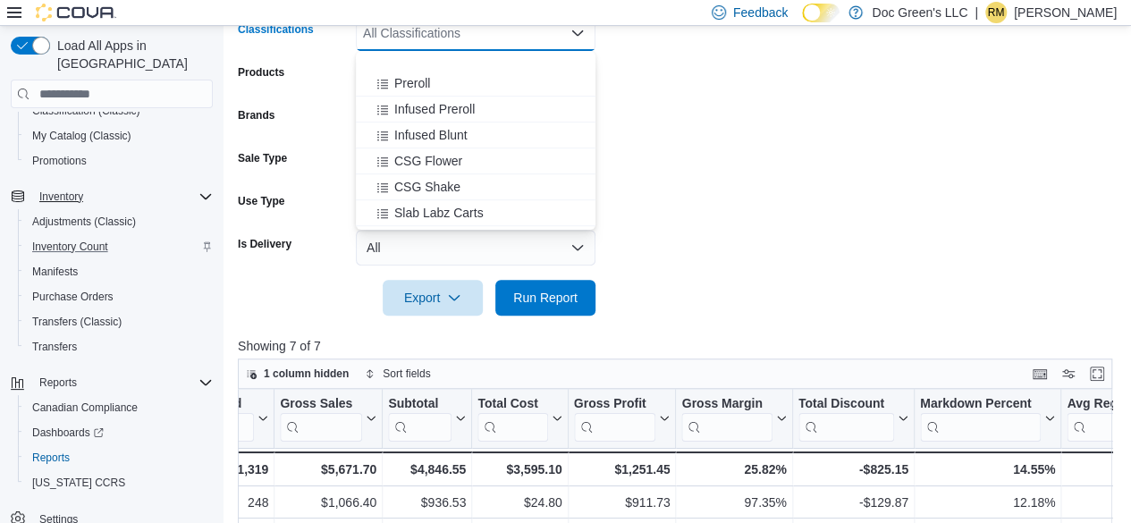
scroll to position [599, 0]
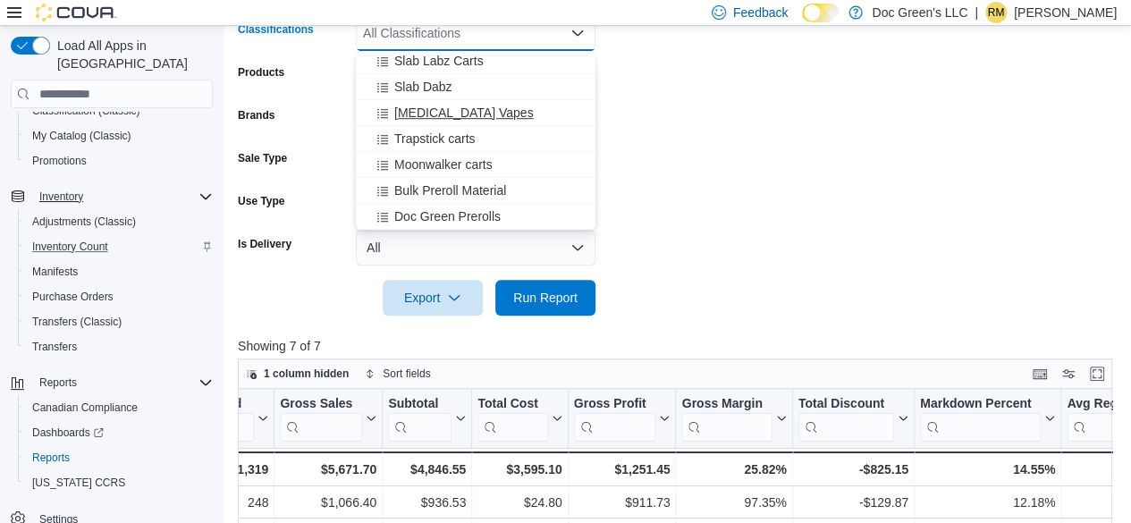
click at [468, 112] on span "[MEDICAL_DATA] Vapes" at bounding box center [463, 113] width 139 height 18
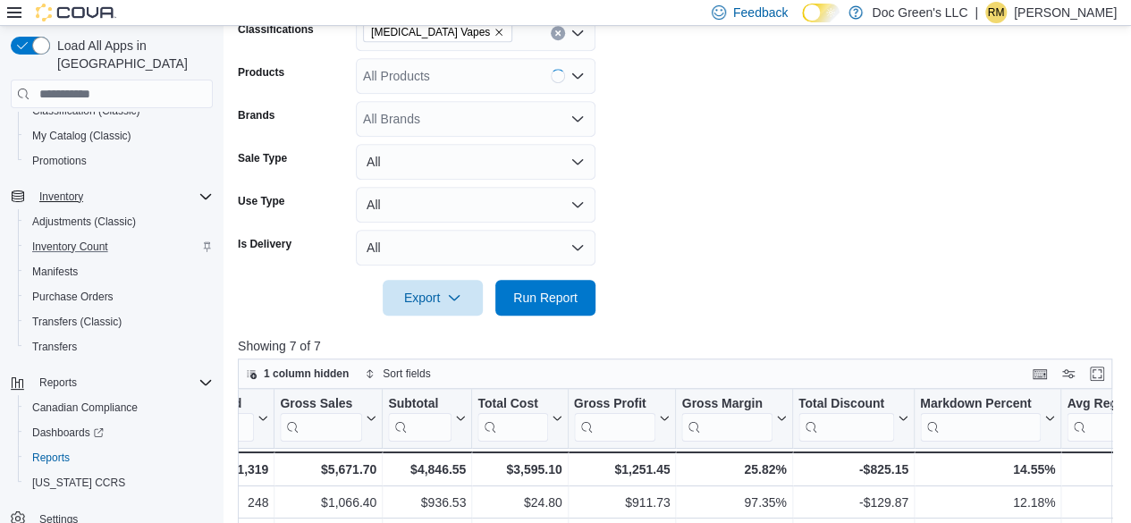
click at [597, 294] on form "**********" at bounding box center [679, 78] width 883 height 476
drag, startPoint x: 555, startPoint y: 298, endPoint x: 602, endPoint y: 278, distance: 51.3
click at [555, 297] on span "Run Report" at bounding box center [545, 298] width 64 height 18
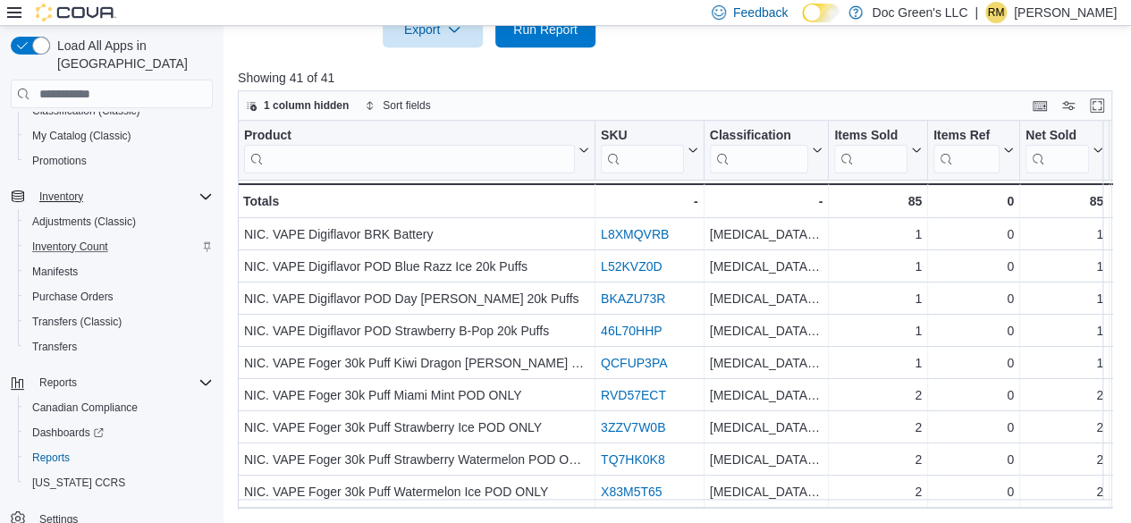
scroll to position [729, 0]
click at [694, 507] on div "Product Click to view column header actions SKU Click to view column header act…" at bounding box center [679, 315] width 883 height 389
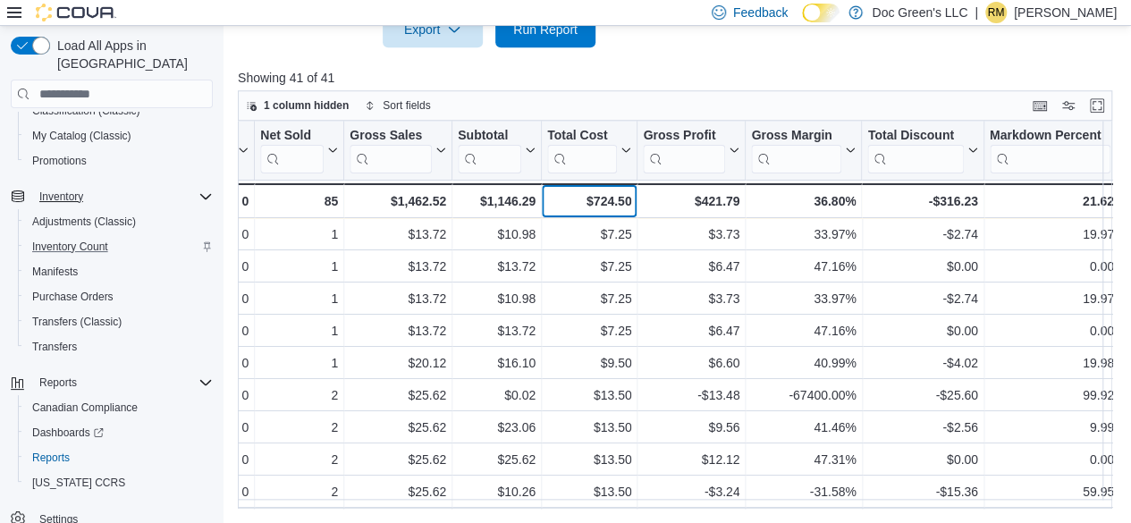
click at [606, 199] on div "$724.50" at bounding box center [589, 200] width 84 height 21
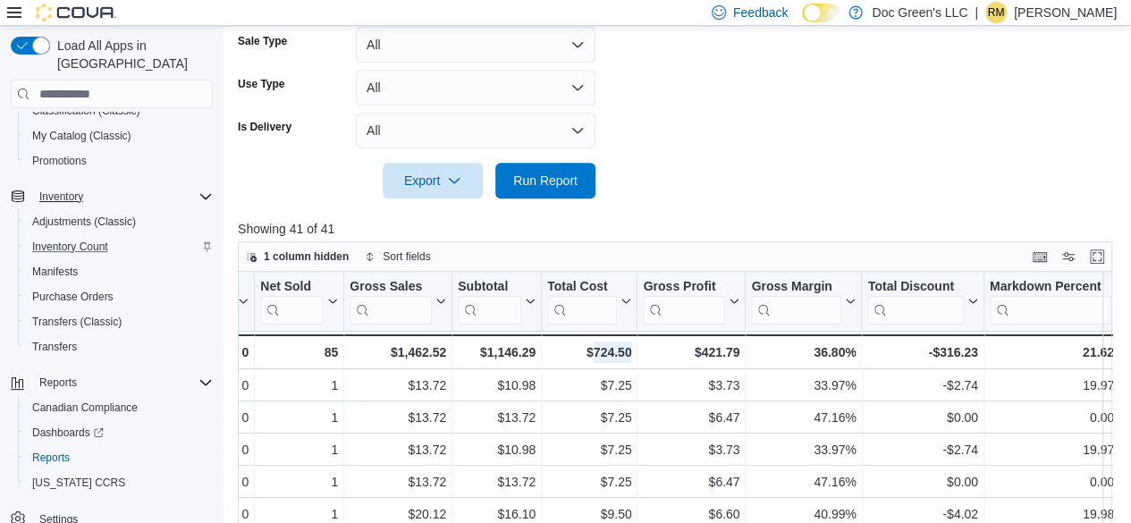
scroll to position [371, 0]
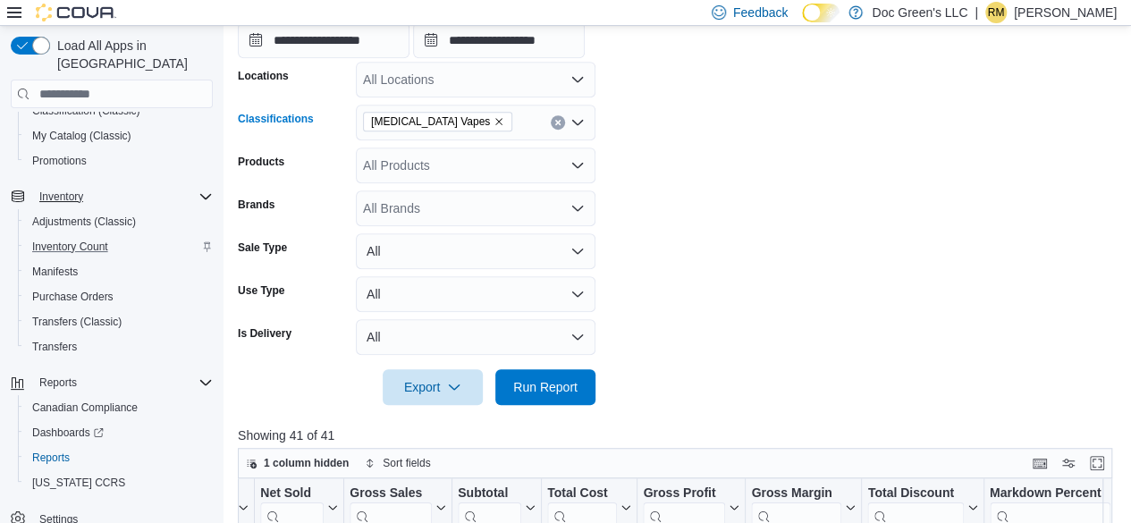
click at [557, 115] on button "Clear input" at bounding box center [558, 122] width 14 height 14
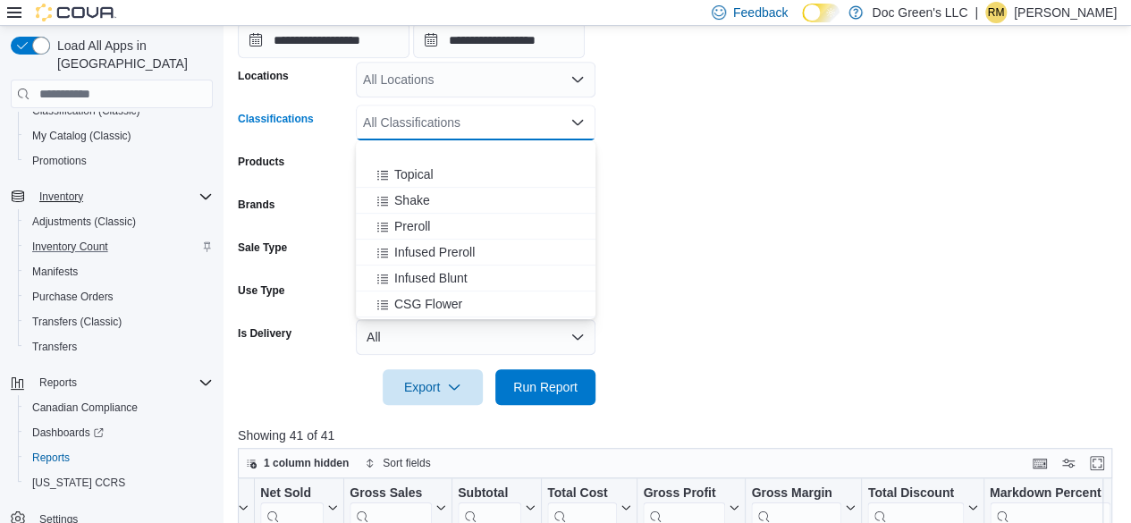
scroll to position [447, 0]
click at [424, 165] on span "Preroll" at bounding box center [412, 173] width 36 height 18
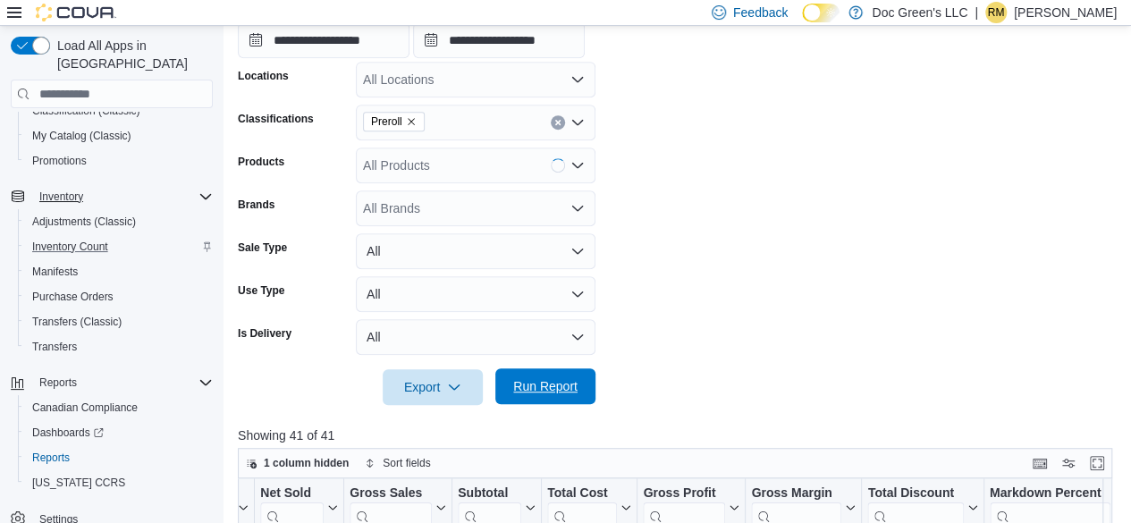
click at [536, 381] on span "Run Report" at bounding box center [545, 386] width 64 height 18
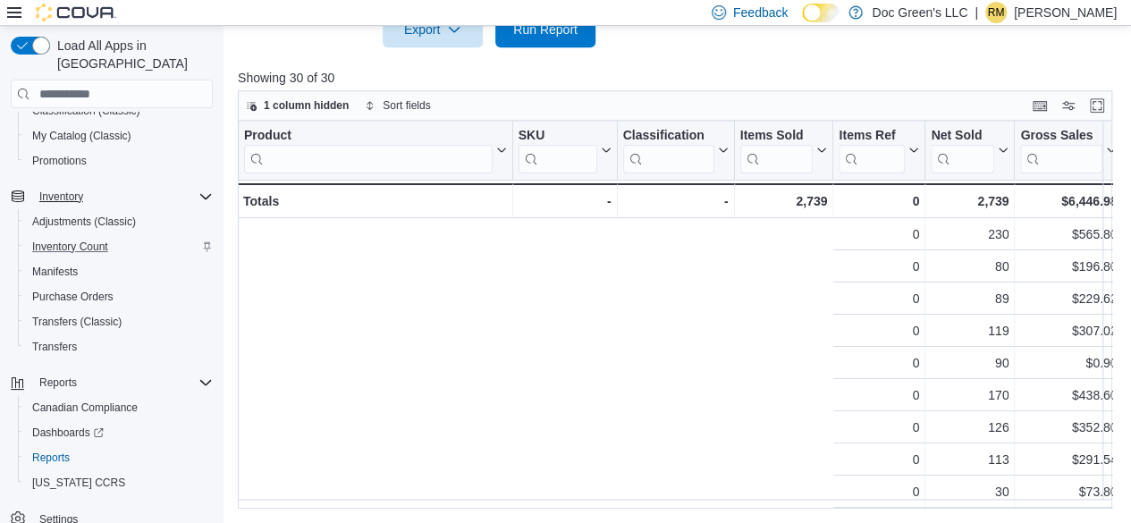
scroll to position [0, 765]
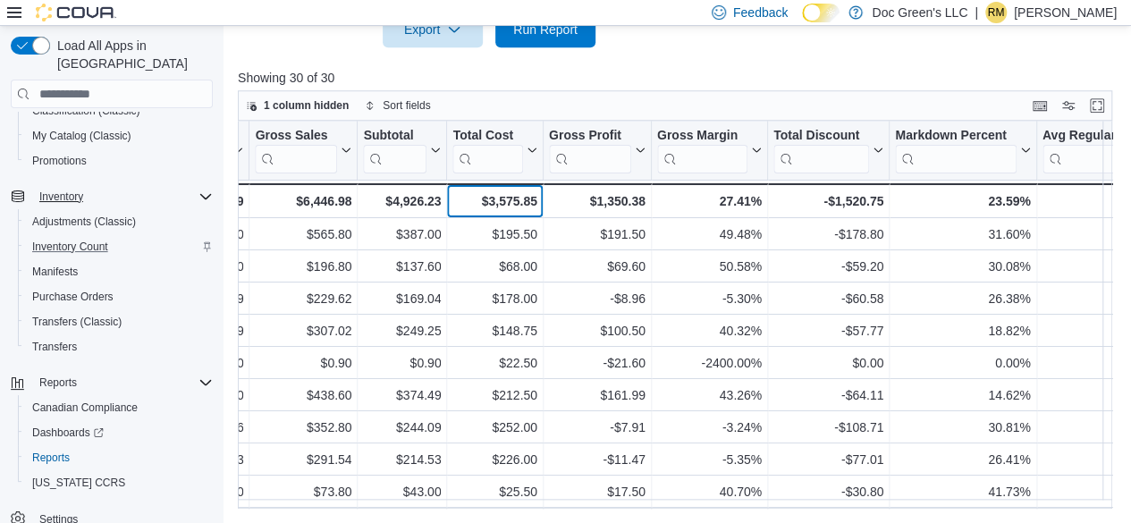
click at [505, 201] on div "$3,575.85" at bounding box center [494, 200] width 84 height 21
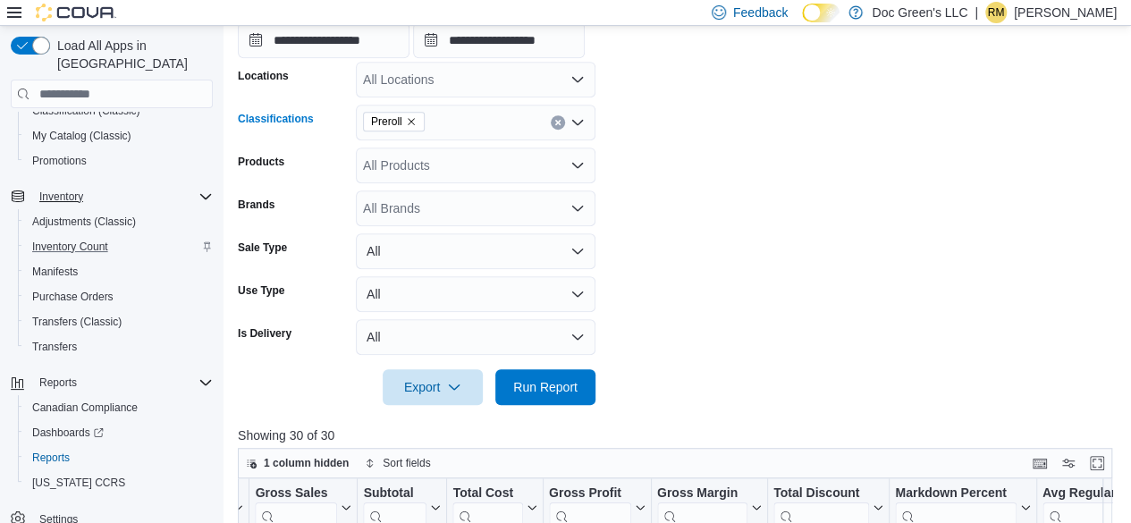
click at [556, 122] on icon "Clear input" at bounding box center [557, 122] width 7 height 7
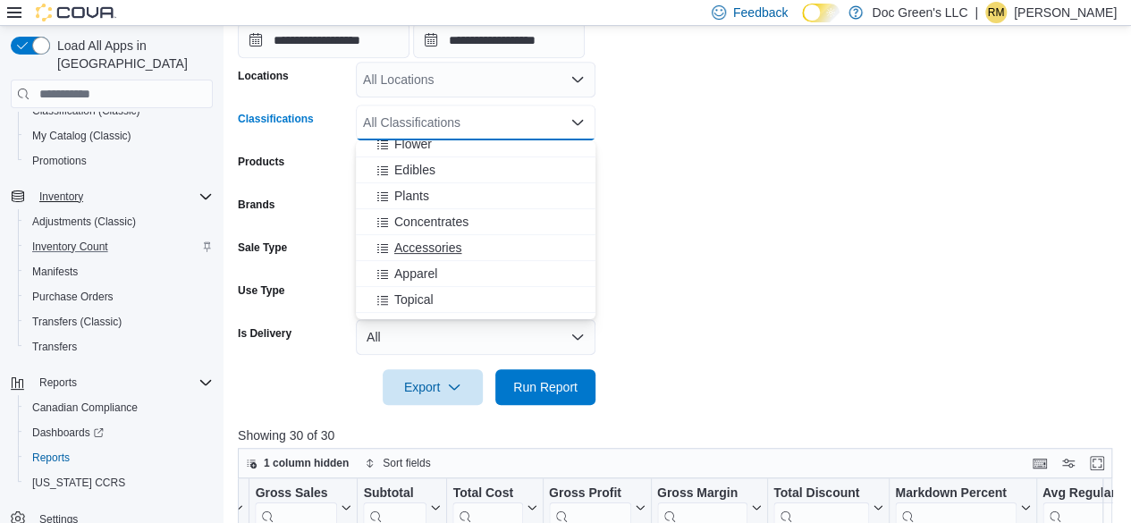
scroll to position [358, 0]
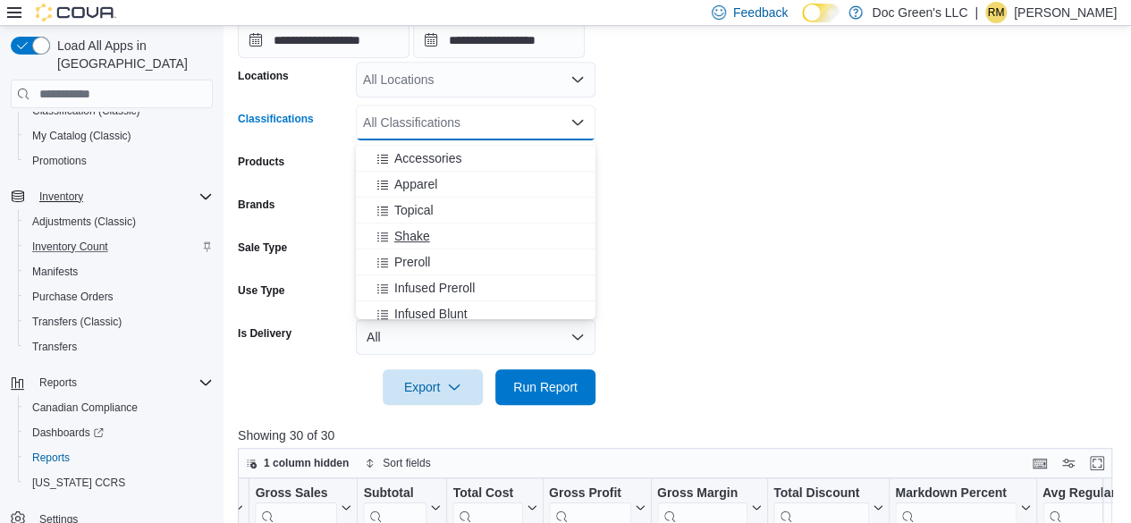
click at [432, 240] on div "Shake" at bounding box center [475, 236] width 218 height 18
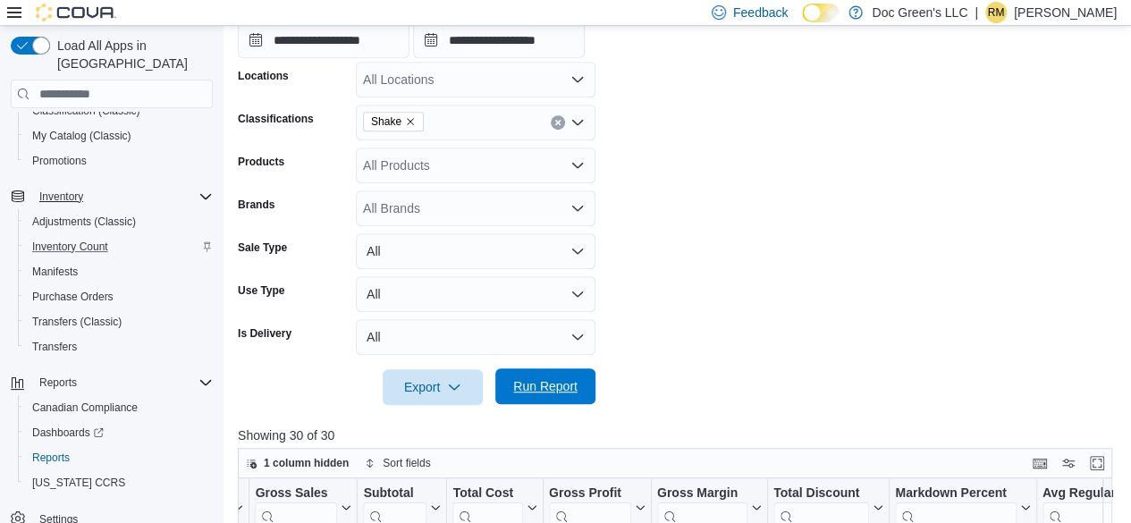
click at [541, 384] on span "Run Report" at bounding box center [545, 386] width 64 height 18
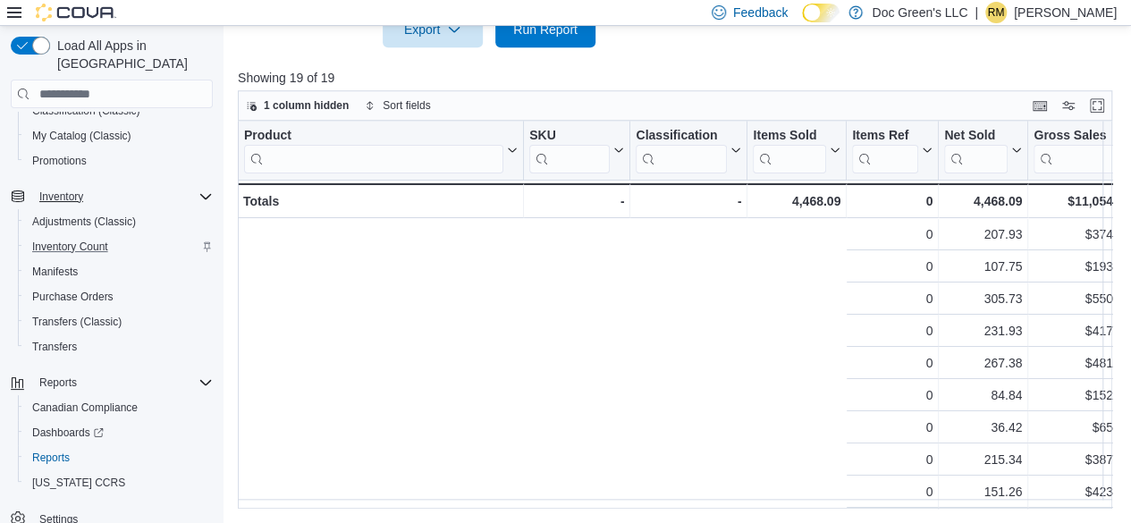
scroll to position [0, 765]
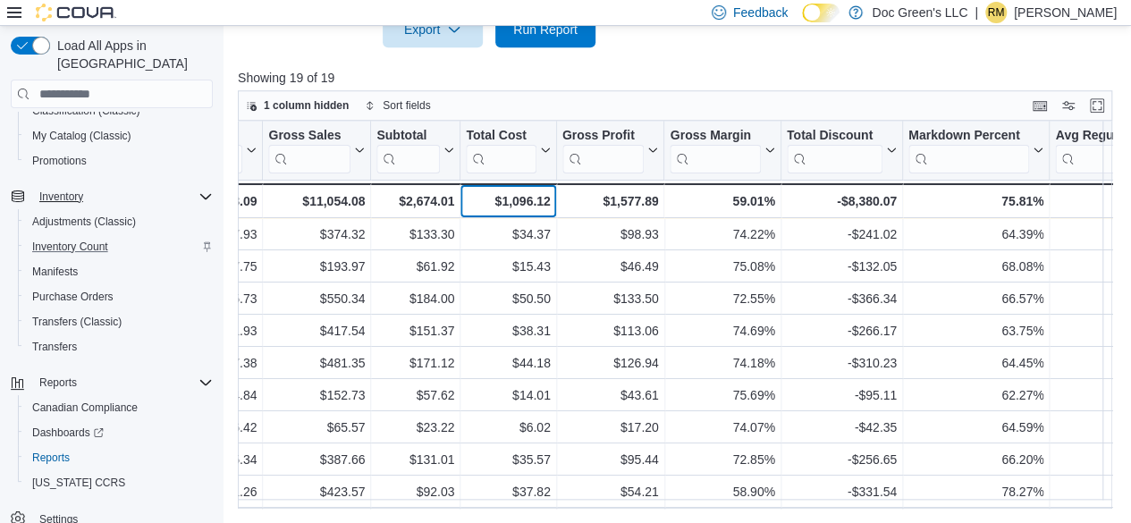
click at [525, 192] on div "$1,096.12" at bounding box center [508, 200] width 84 height 21
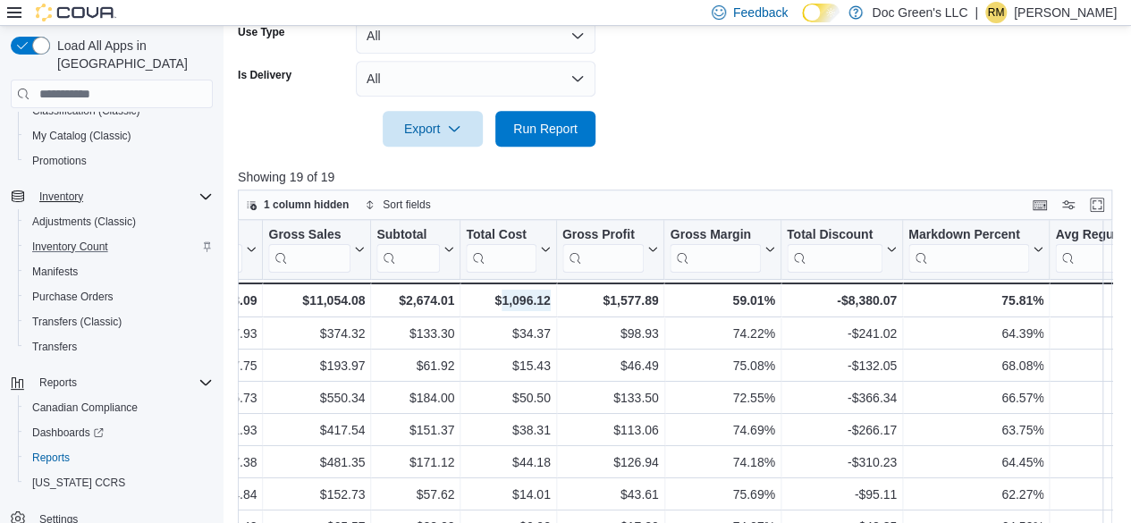
scroll to position [371, 0]
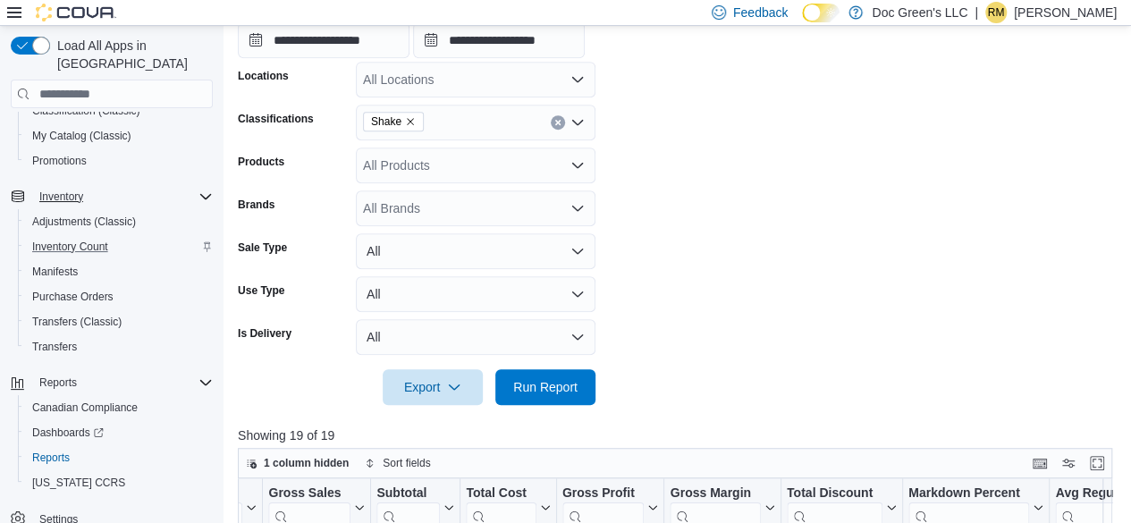
click at [552, 123] on button "Clear input" at bounding box center [558, 122] width 14 height 14
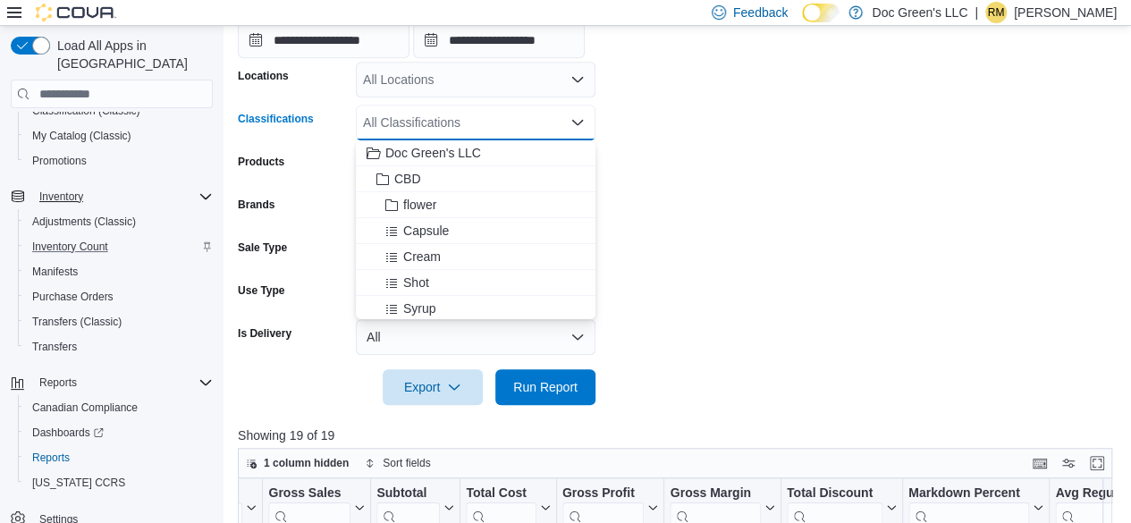
click at [521, 126] on div "All Classifications" at bounding box center [476, 123] width 240 height 36
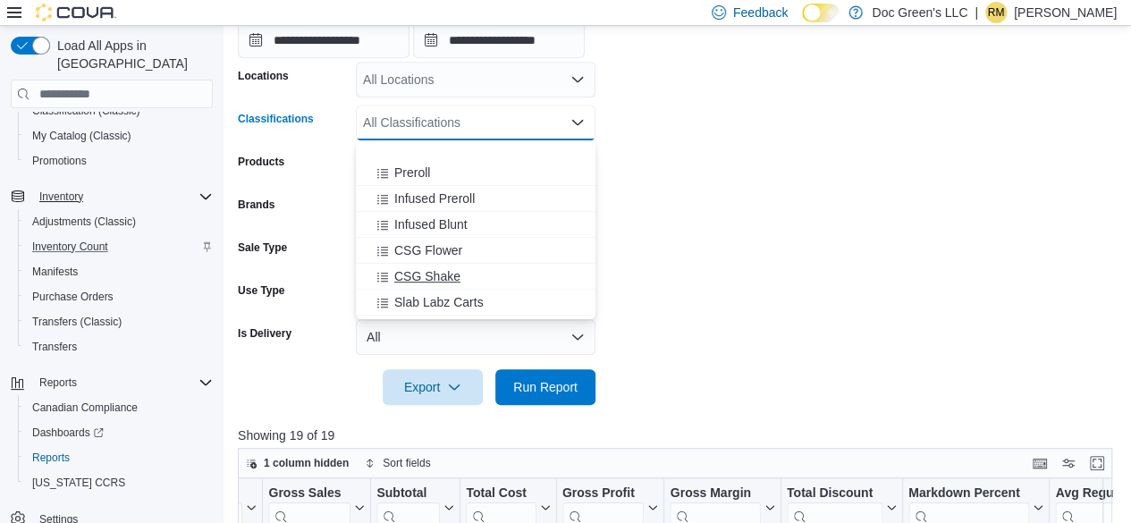
scroll to position [536, 0]
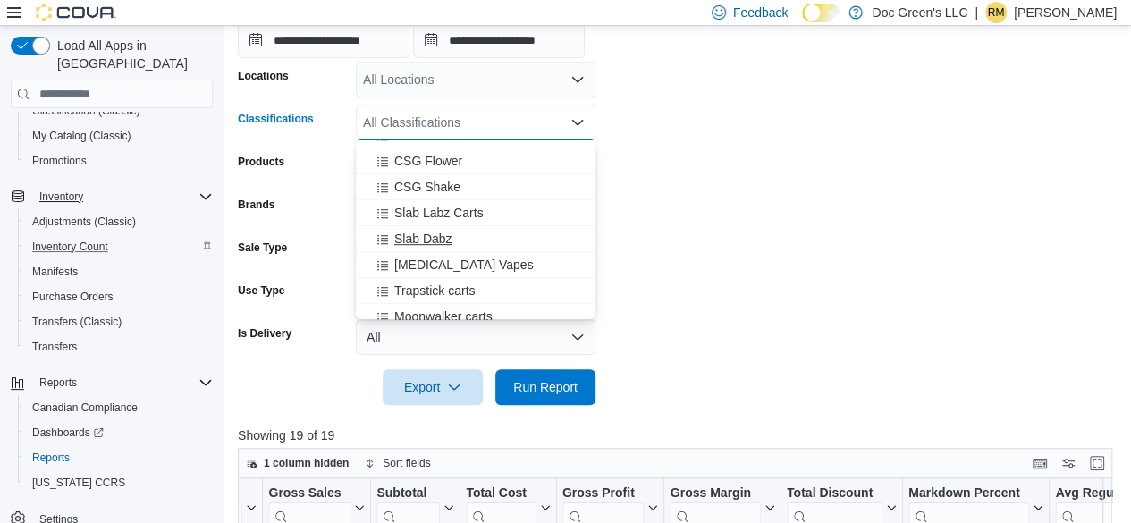
click at [453, 242] on div "Slab Dabz" at bounding box center [475, 239] width 218 height 18
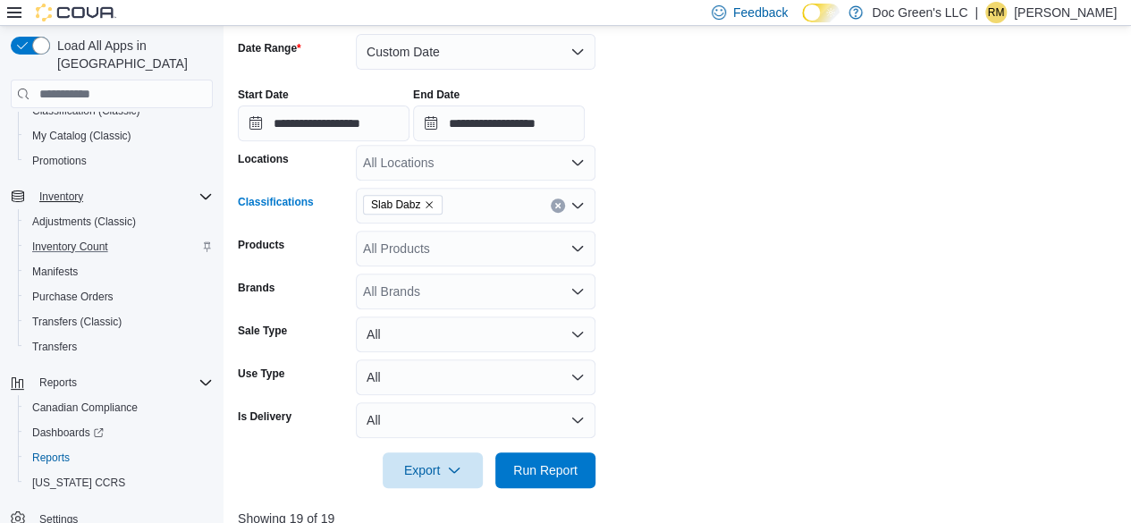
scroll to position [282, 0]
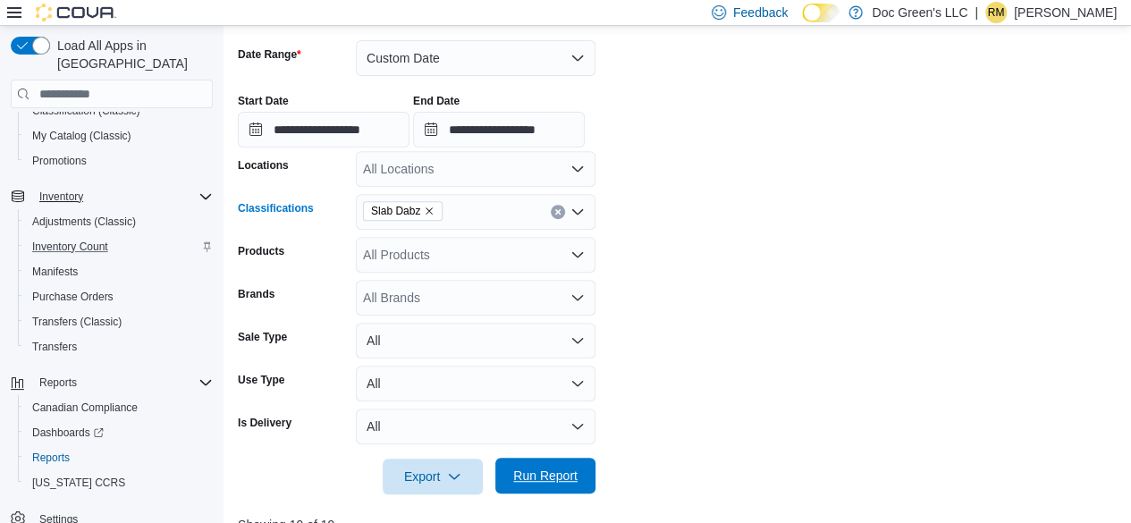
click at [545, 476] on span "Run Report" at bounding box center [545, 476] width 64 height 18
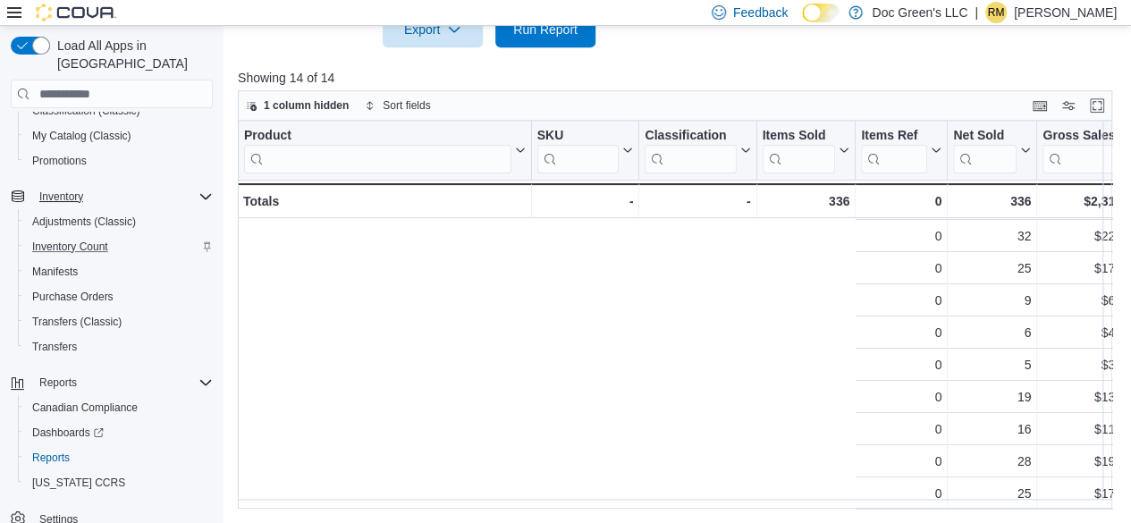
scroll to position [168, 765]
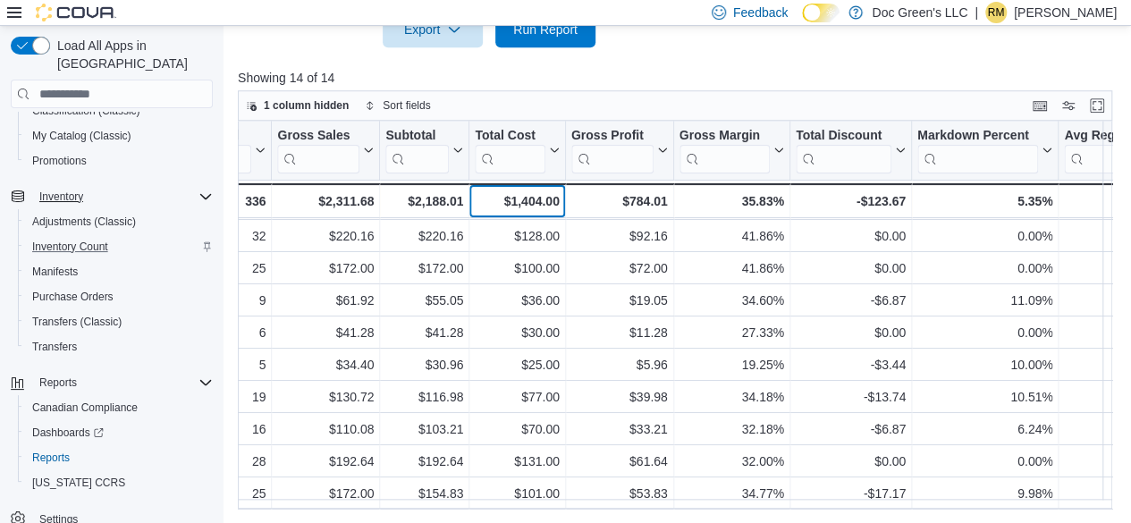
click at [535, 194] on div "$1,404.00" at bounding box center [517, 200] width 84 height 21
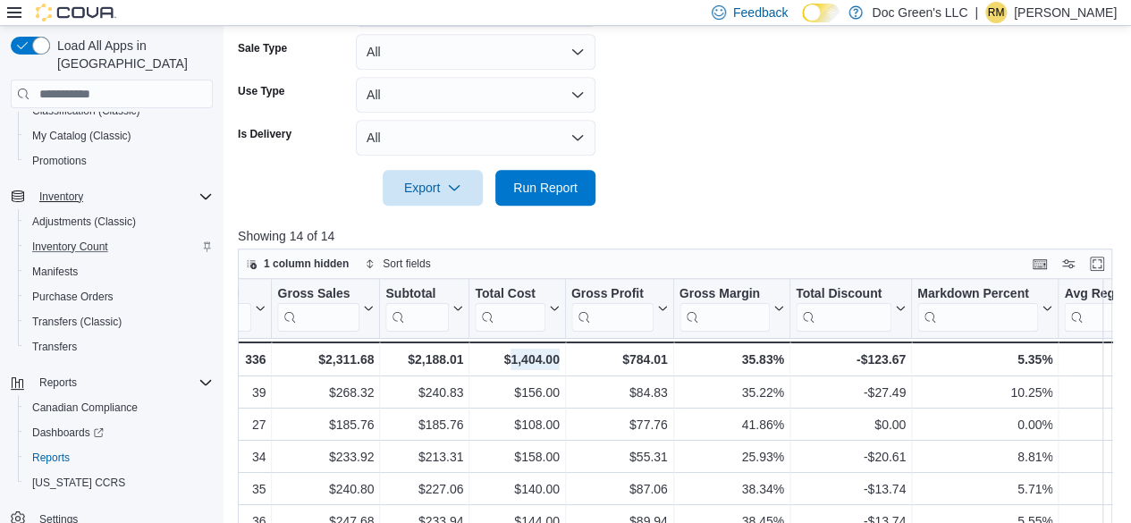
scroll to position [460, 0]
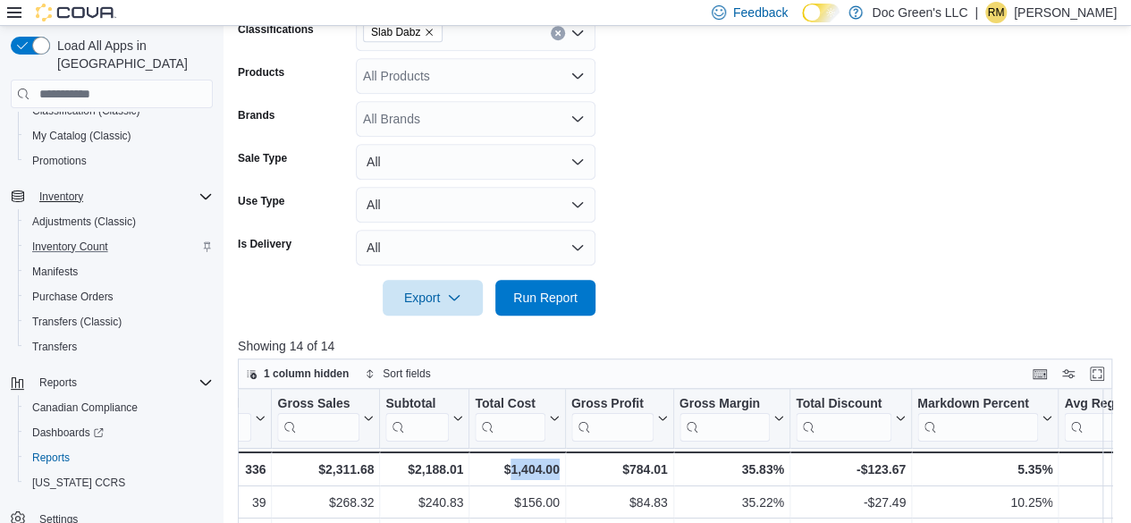
click at [560, 38] on button "Clear input" at bounding box center [558, 33] width 14 height 14
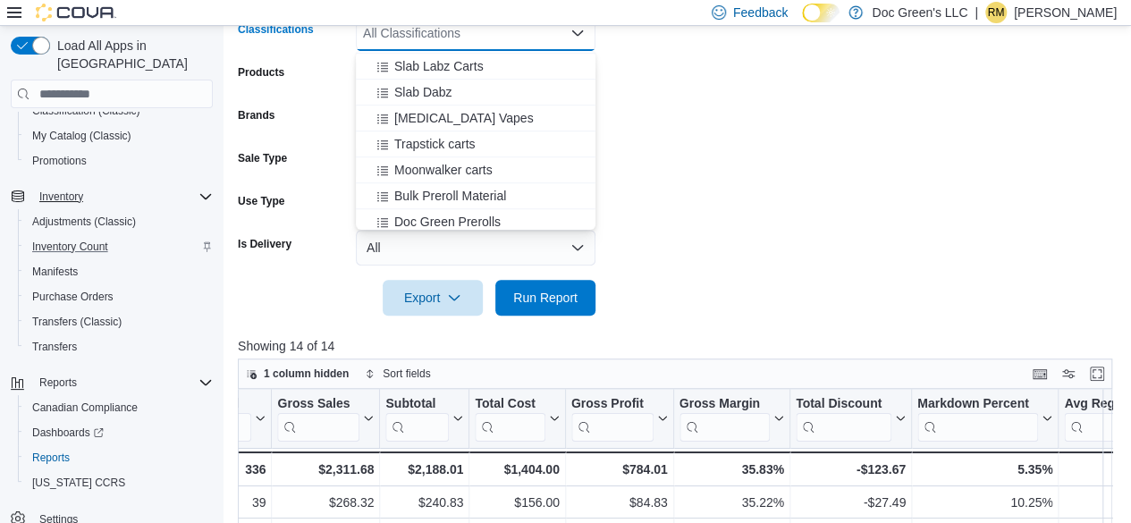
scroll to position [599, 0]
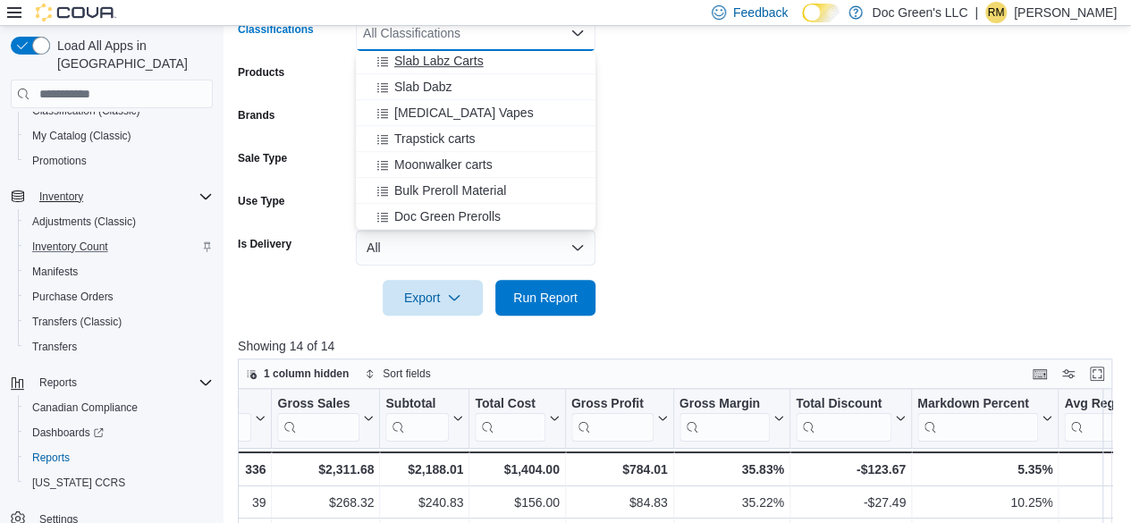
click at [461, 60] on span "Slab Labz Carts" at bounding box center [438, 61] width 89 height 18
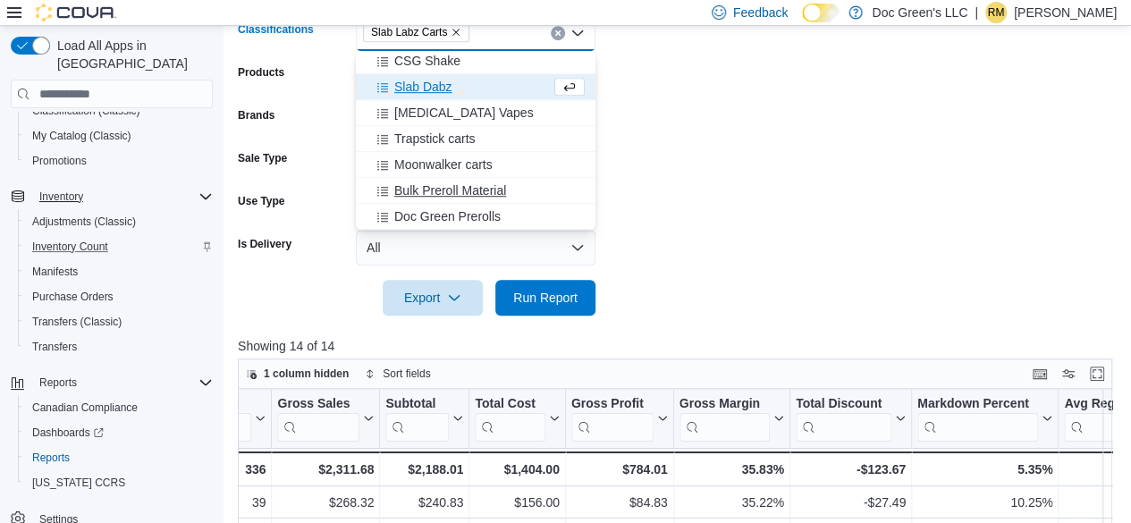
scroll to position [573, 0]
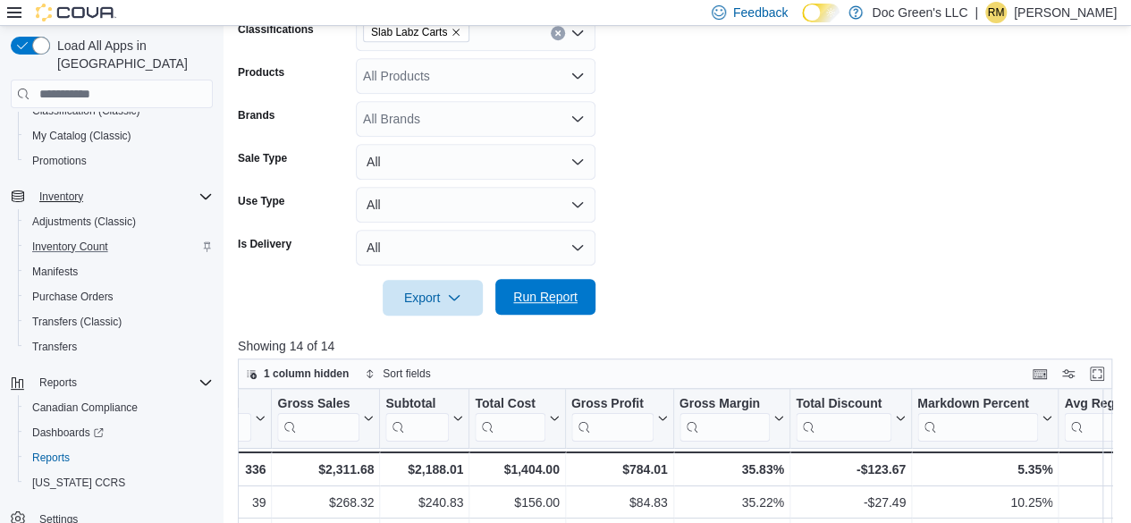
click at [536, 297] on span "Run Report" at bounding box center [545, 297] width 64 height 18
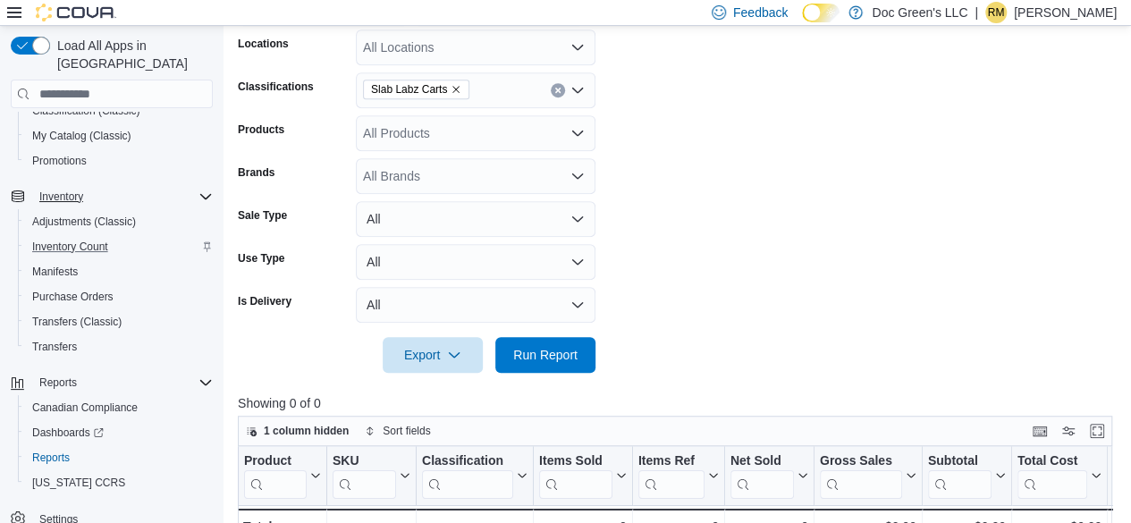
scroll to position [371, 0]
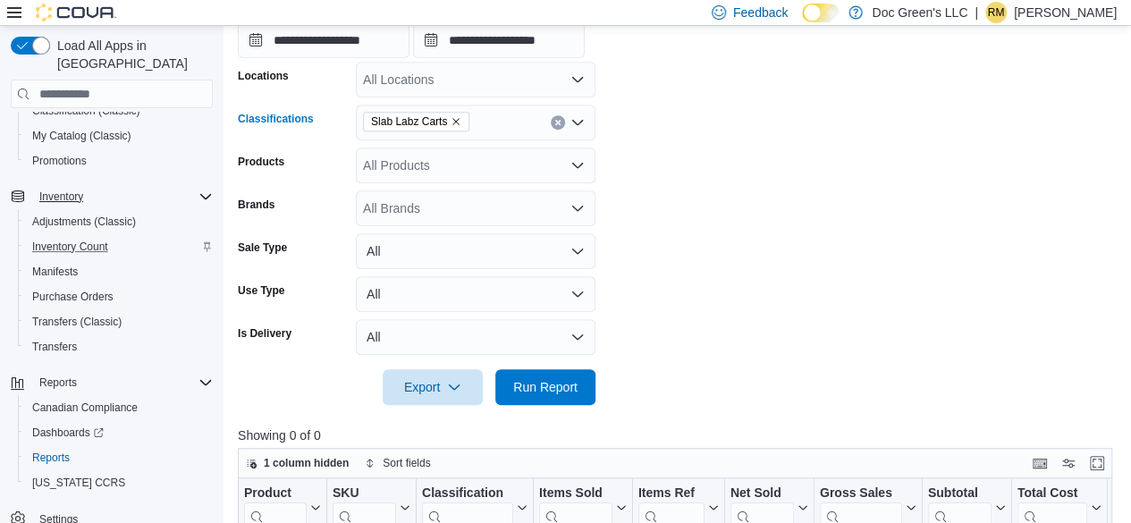
click at [554, 119] on icon "Clear input" at bounding box center [557, 122] width 7 height 7
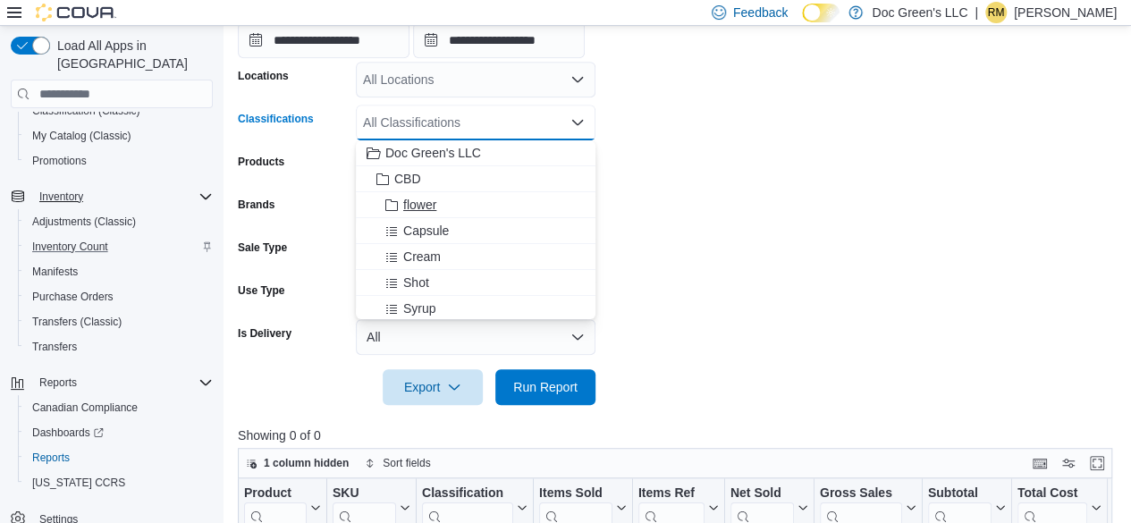
scroll to position [89, 0]
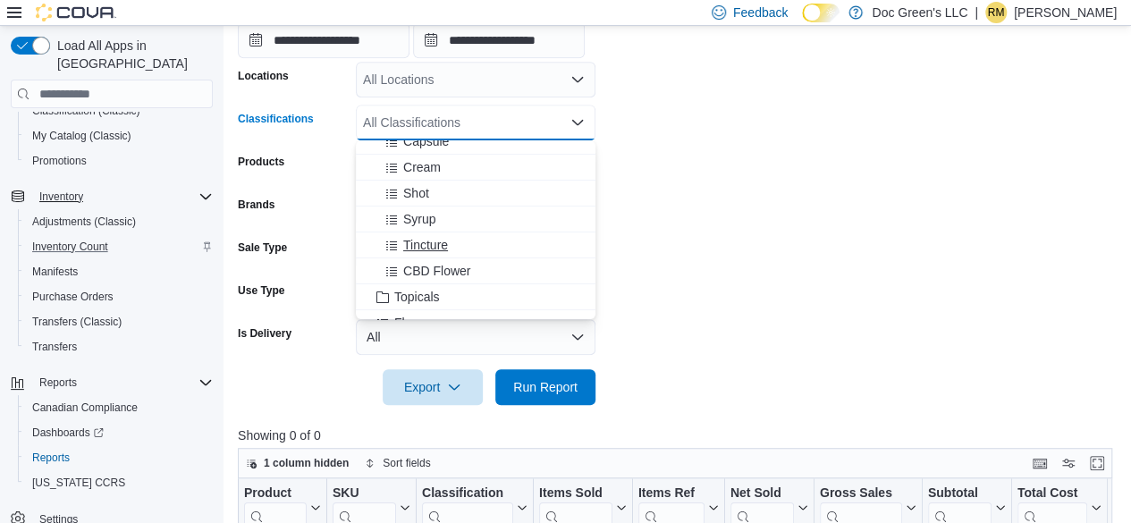
click at [462, 236] on div "Tincture" at bounding box center [475, 245] width 218 height 18
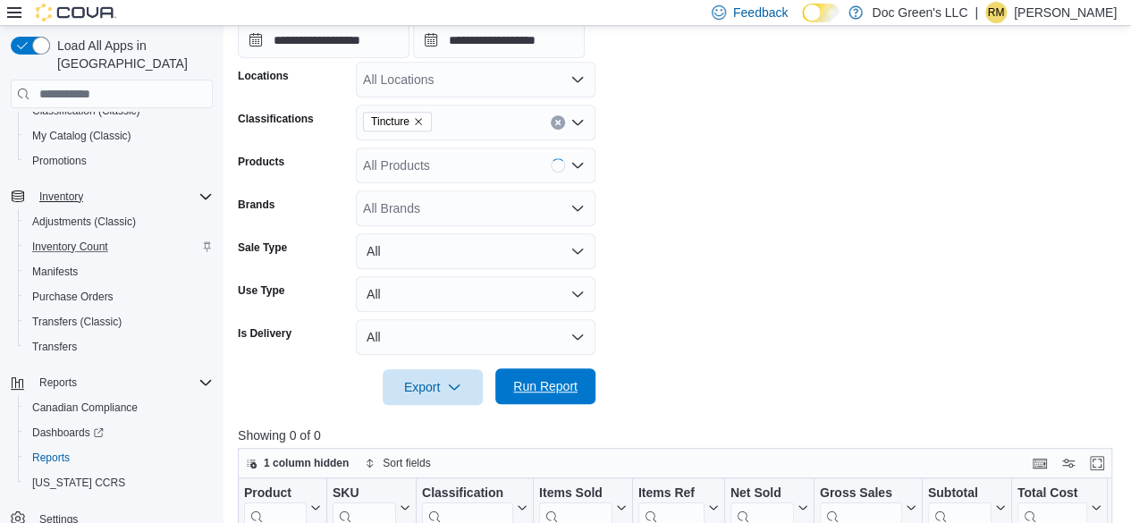
click at [550, 383] on span "Run Report" at bounding box center [545, 386] width 64 height 18
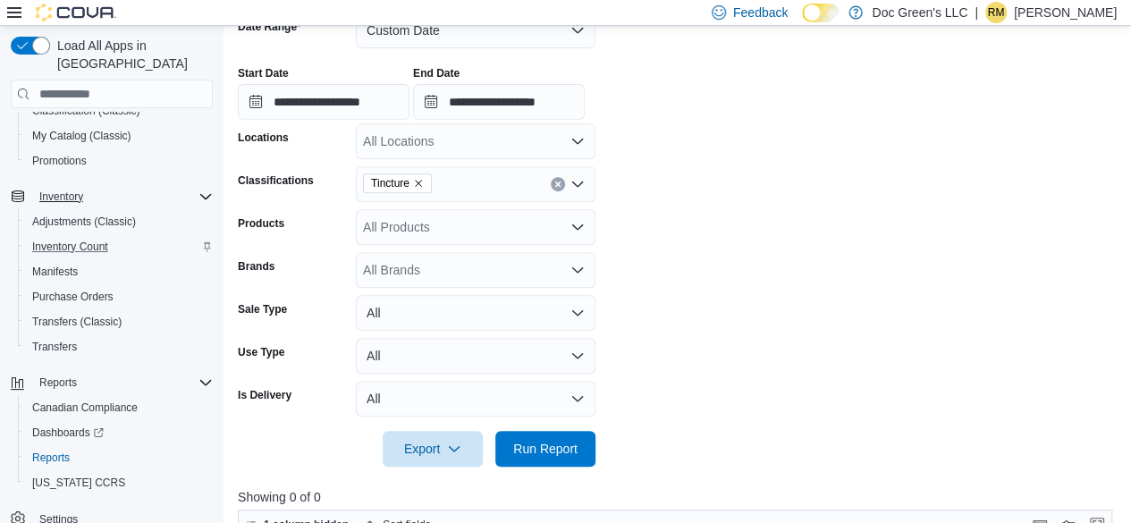
scroll to position [282, 0]
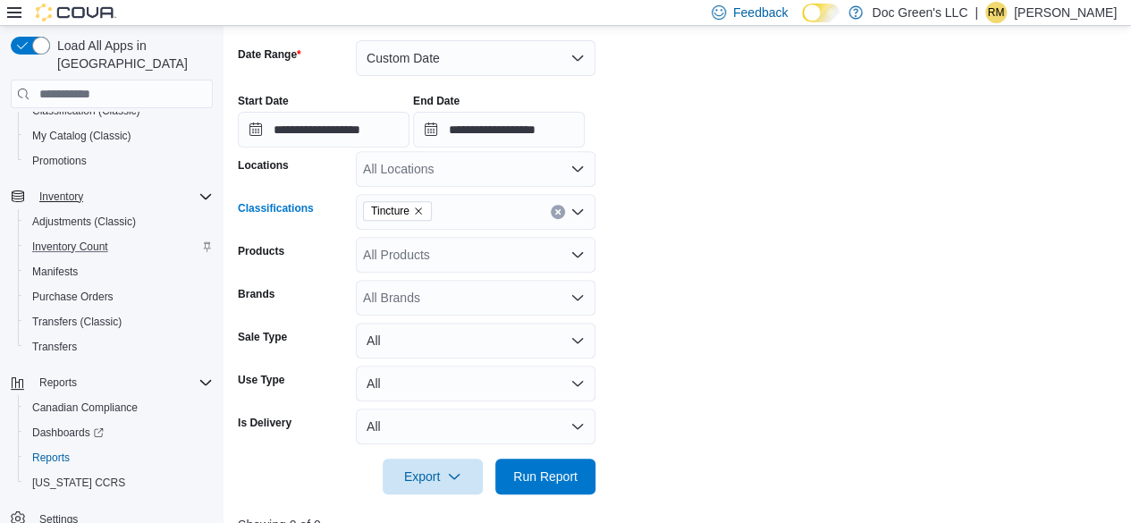
click at [553, 214] on button "Clear input" at bounding box center [558, 212] width 14 height 14
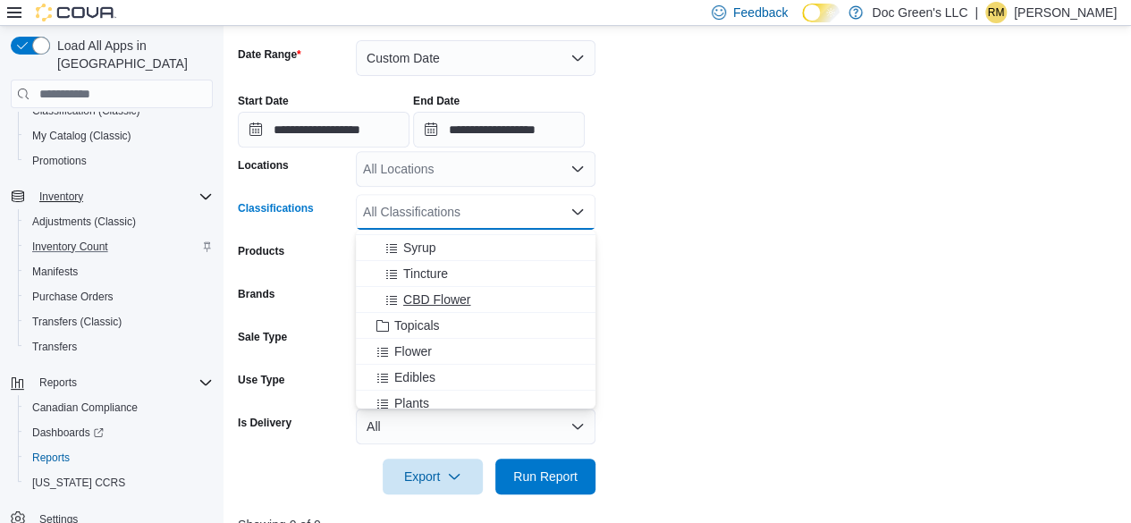
scroll to position [179, 0]
click at [420, 296] on span "Topicals" at bounding box center [417, 297] width 46 height 18
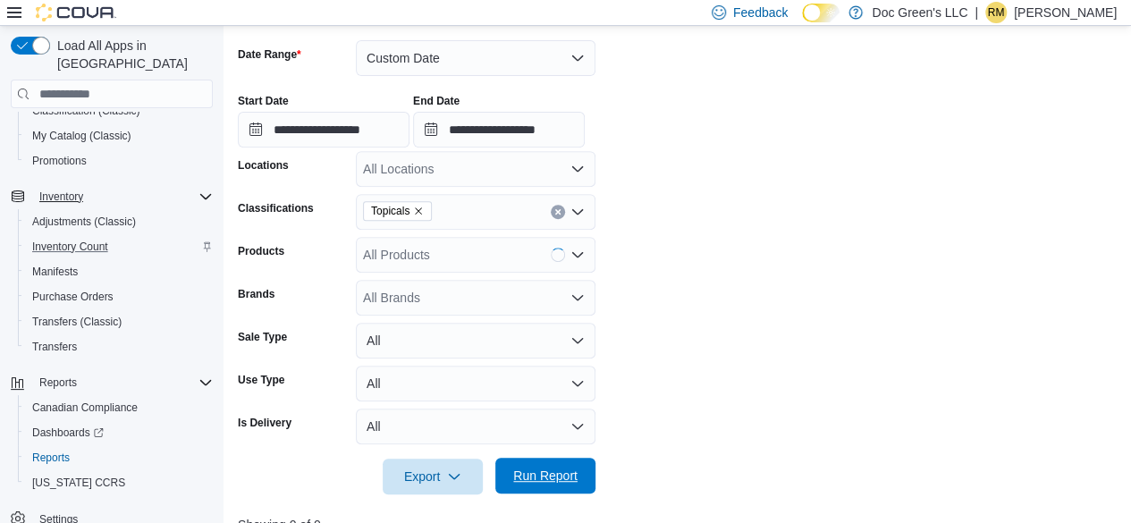
click at [572, 486] on span "Run Report" at bounding box center [545, 476] width 79 height 36
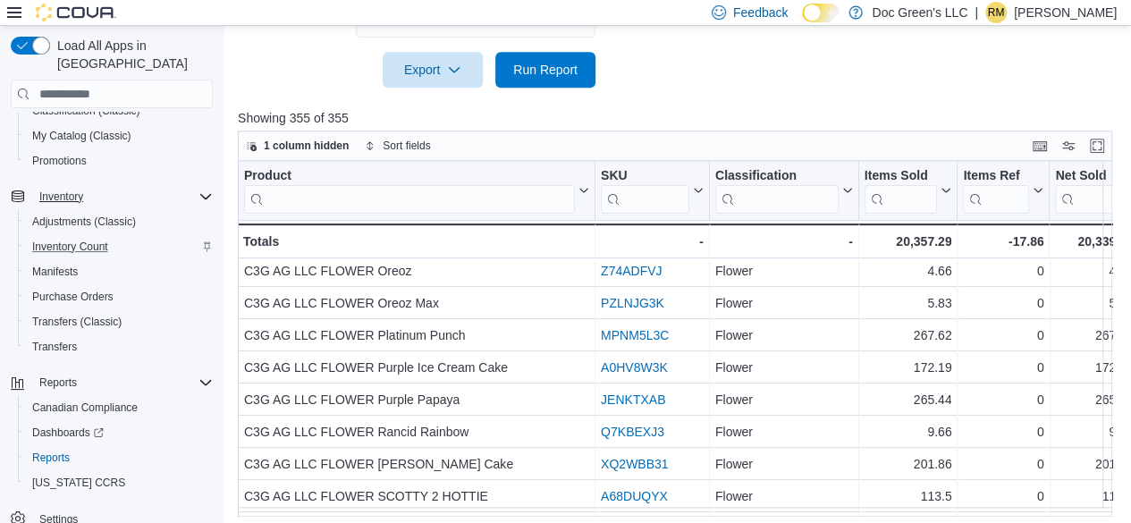
scroll to position [729, 0]
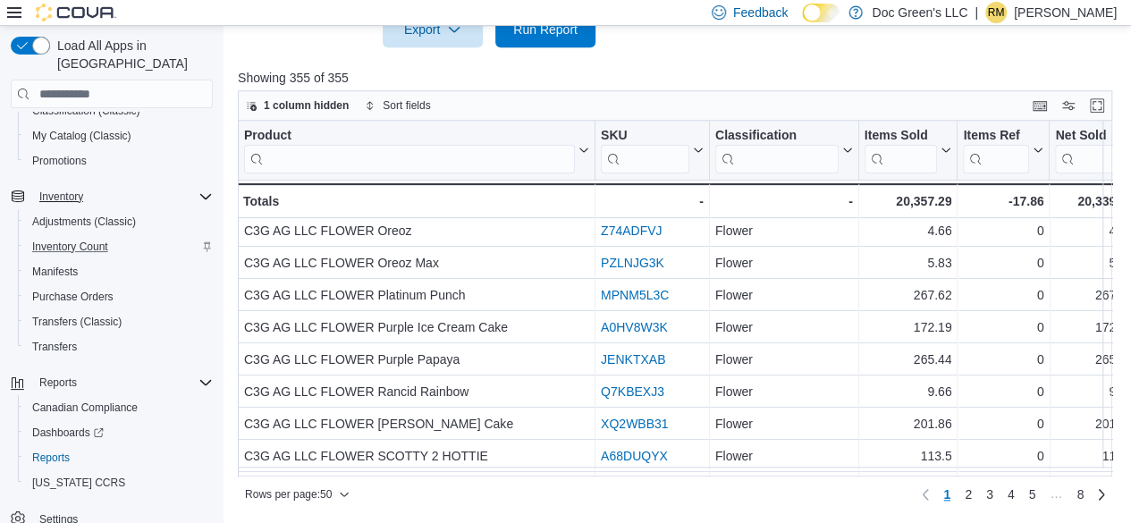
click at [701, 476] on div "Rows per page : 50 Page 1 of 8 1 2 3 4 5 … 8" at bounding box center [675, 492] width 874 height 32
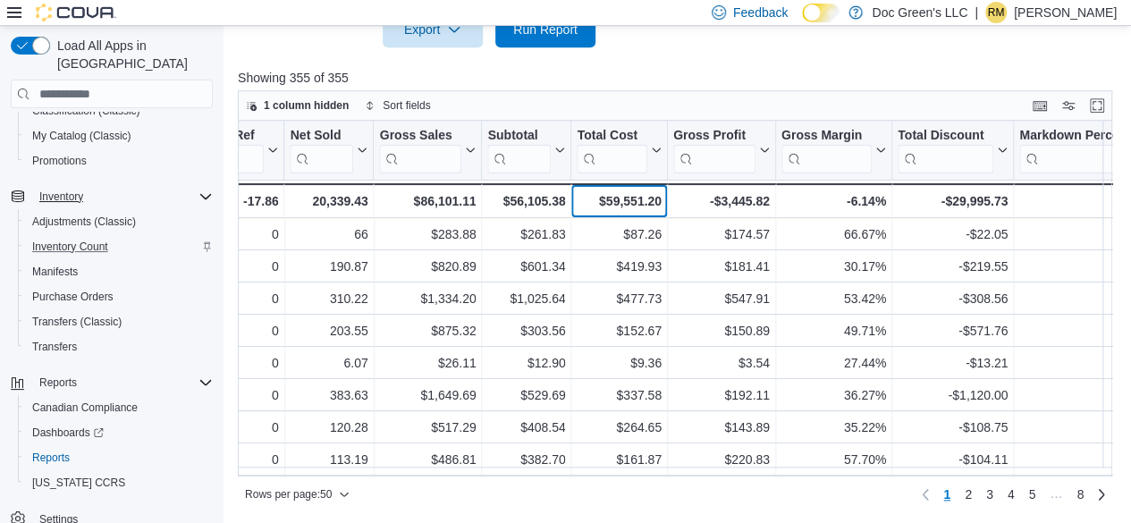
click at [647, 198] on div "$59,551.20" at bounding box center [619, 200] width 84 height 21
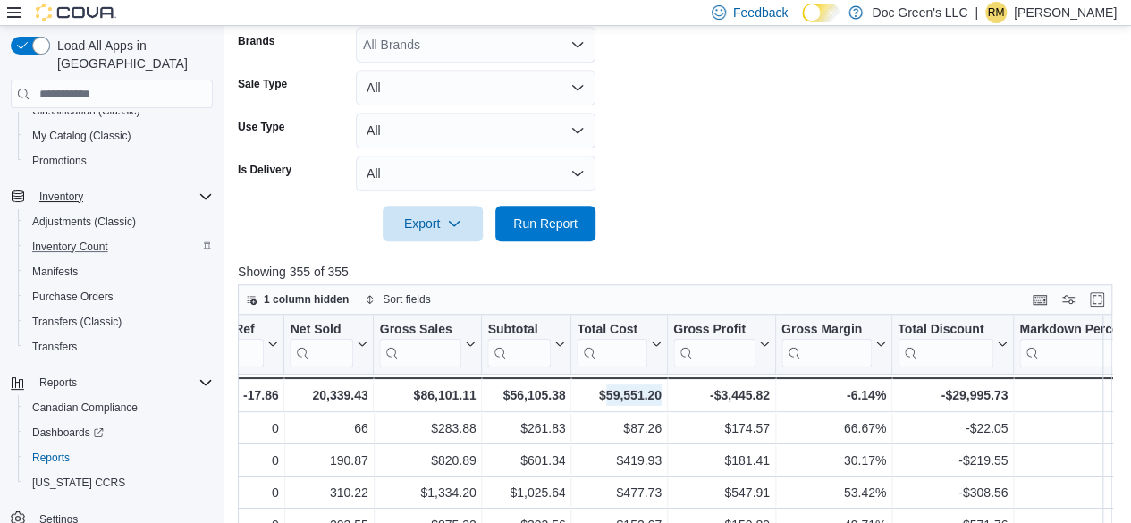
scroll to position [371, 0]
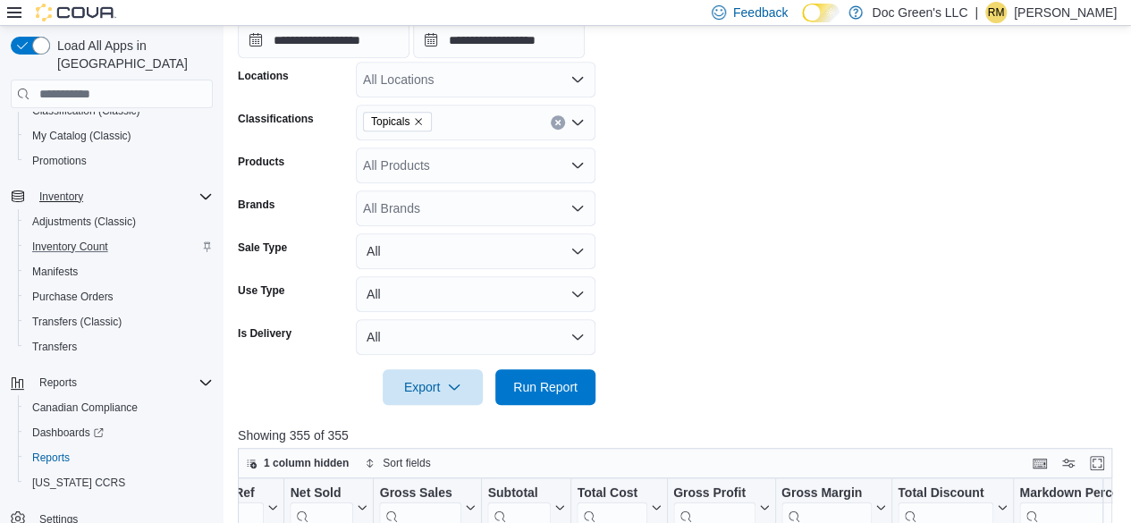
click at [552, 124] on div "Topicals" at bounding box center [476, 123] width 240 height 36
click at [552, 124] on button "Clear input" at bounding box center [558, 122] width 14 height 14
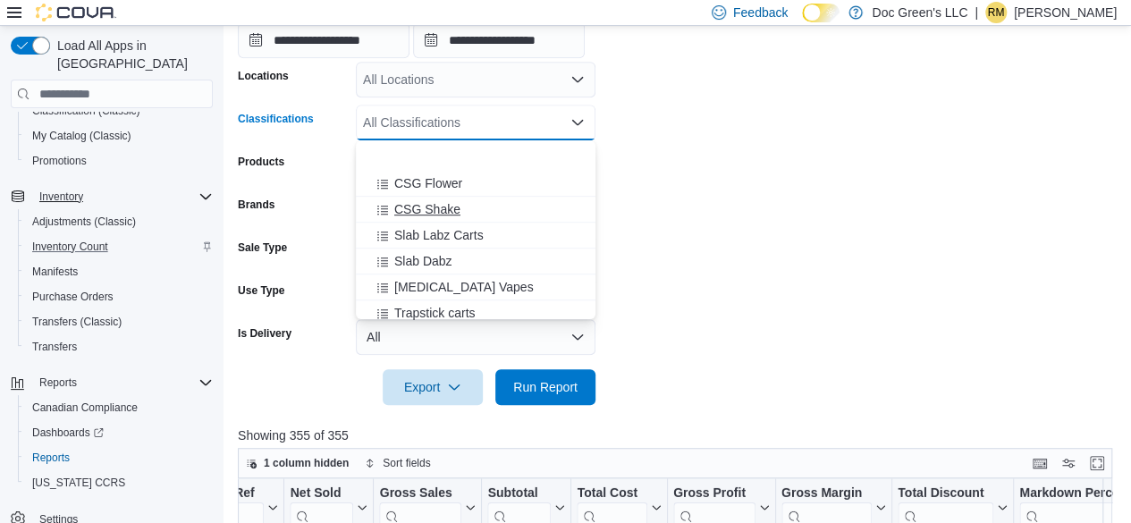
scroll to position [599, 0]
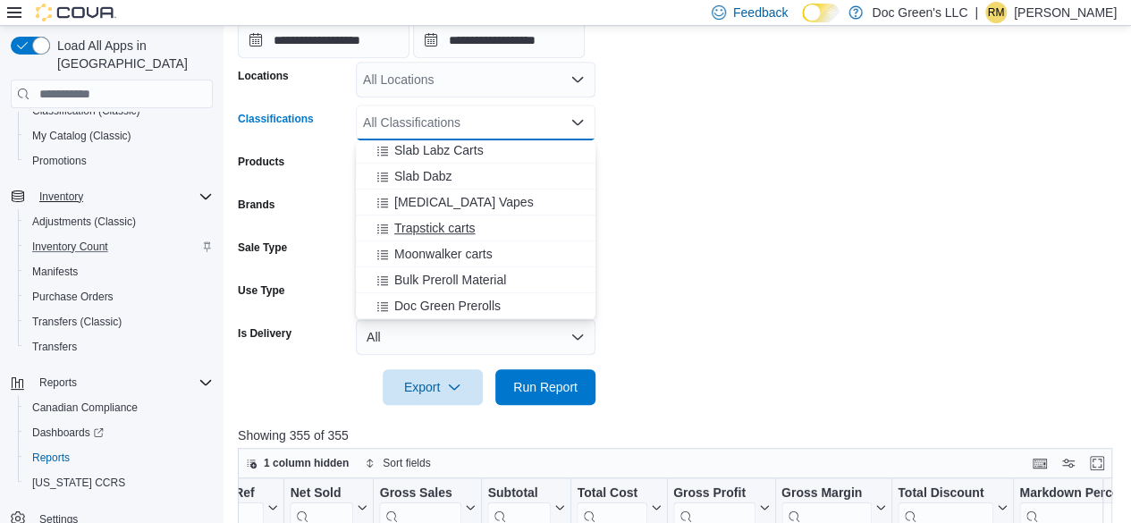
click at [468, 224] on span "Trapstick carts" at bounding box center [434, 228] width 81 height 18
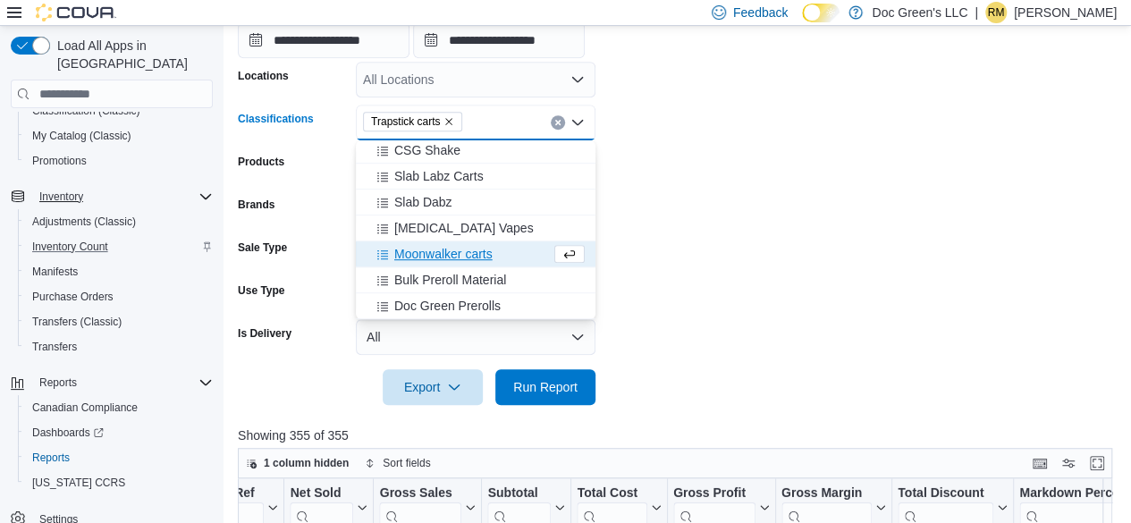
scroll to position [573, 0]
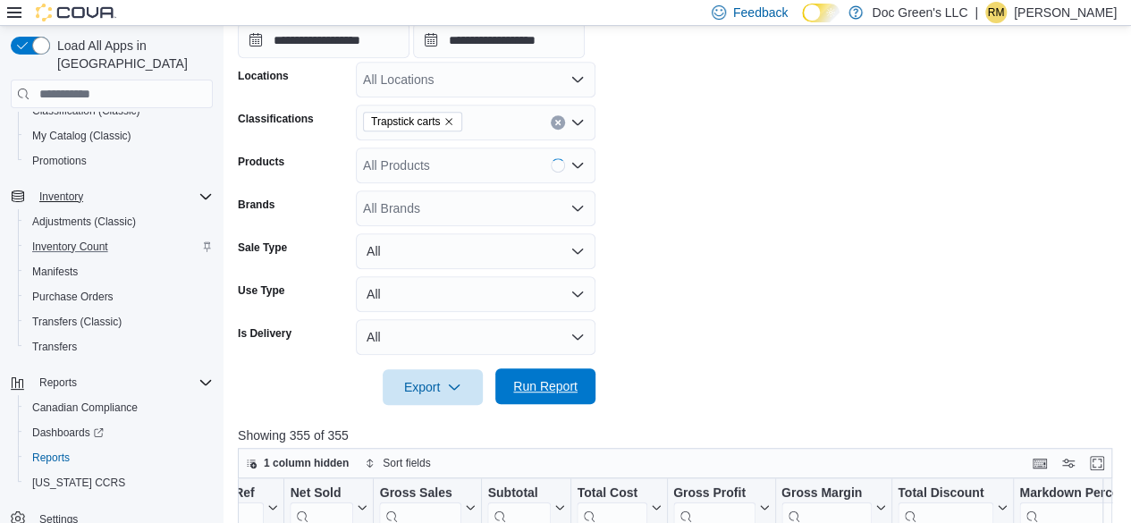
click at [535, 387] on span "Run Report" at bounding box center [545, 386] width 64 height 18
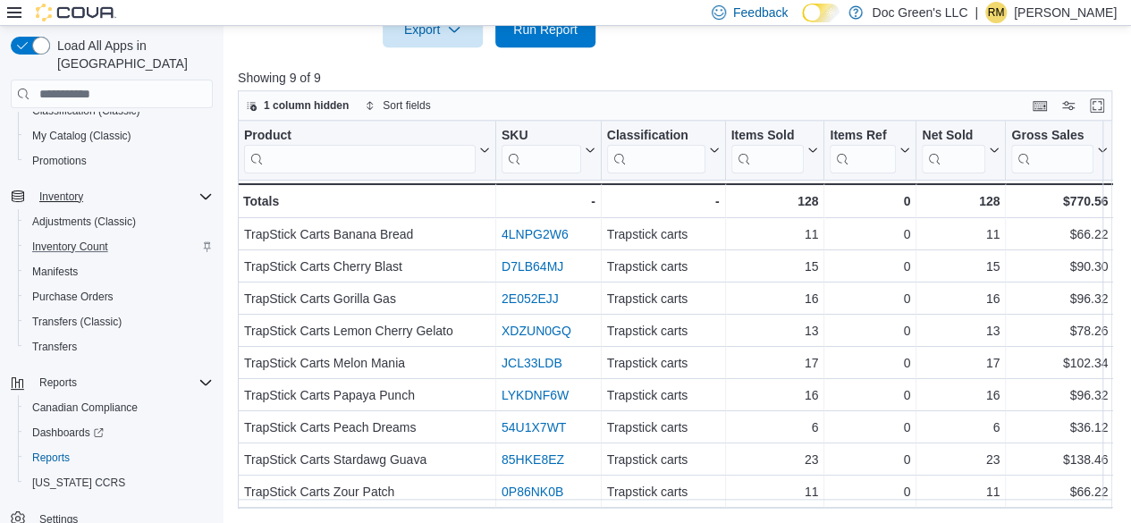
scroll to position [0, 765]
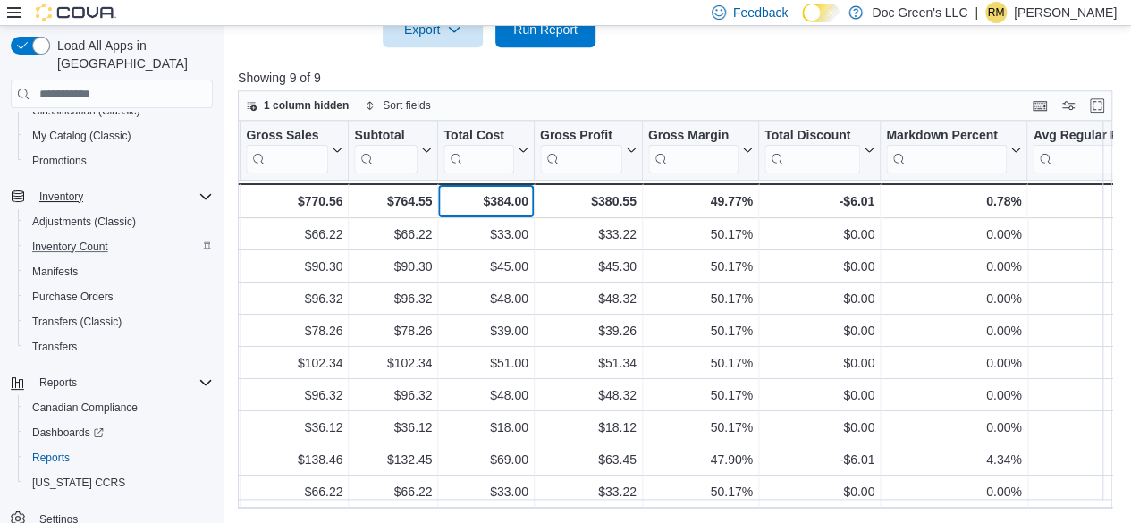
click at [518, 205] on div "$384.00" at bounding box center [485, 200] width 84 height 21
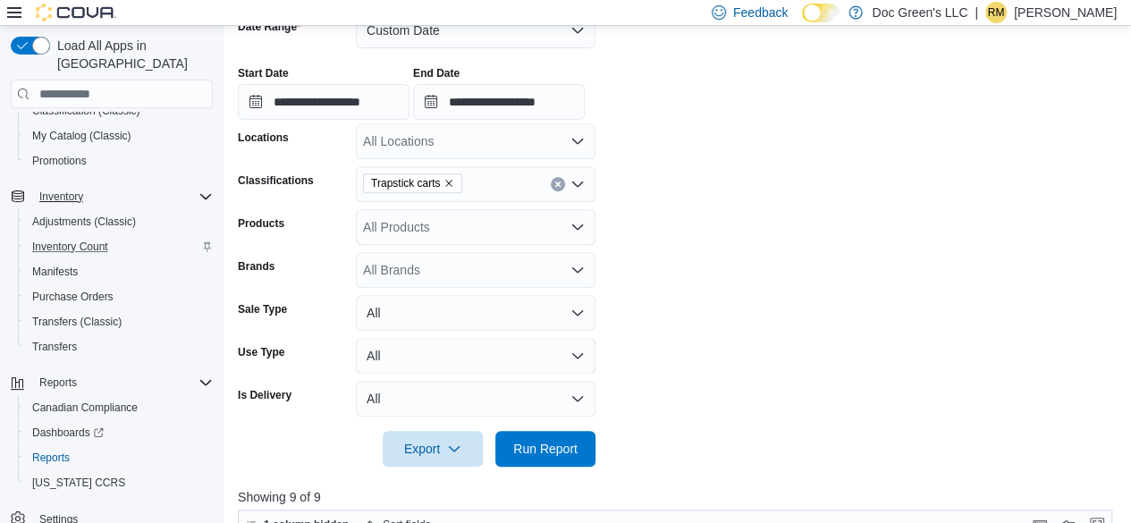
scroll to position [282, 0]
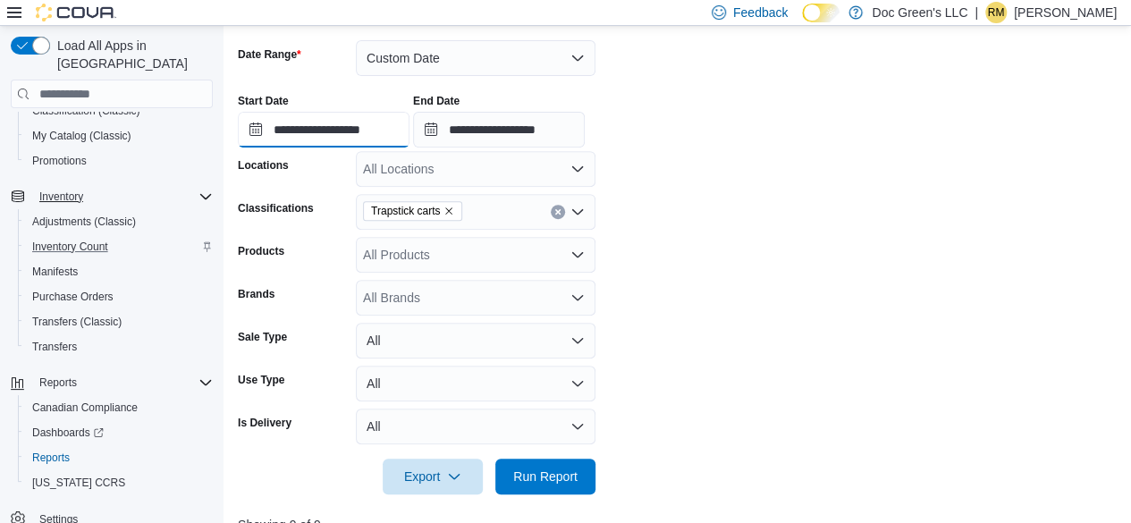
click at [392, 130] on input "**********" at bounding box center [324, 130] width 172 height 36
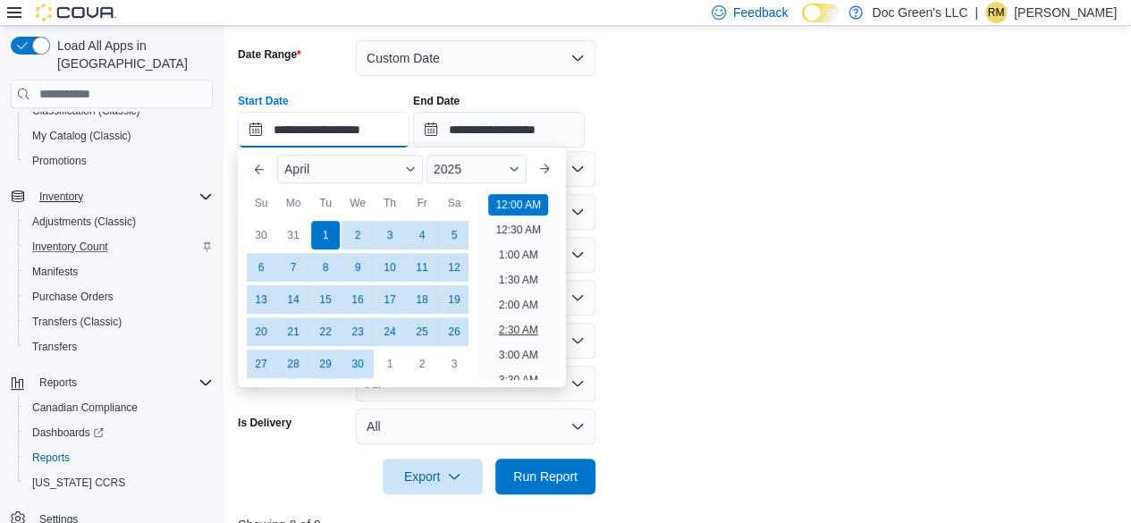
scroll to position [55, 0]
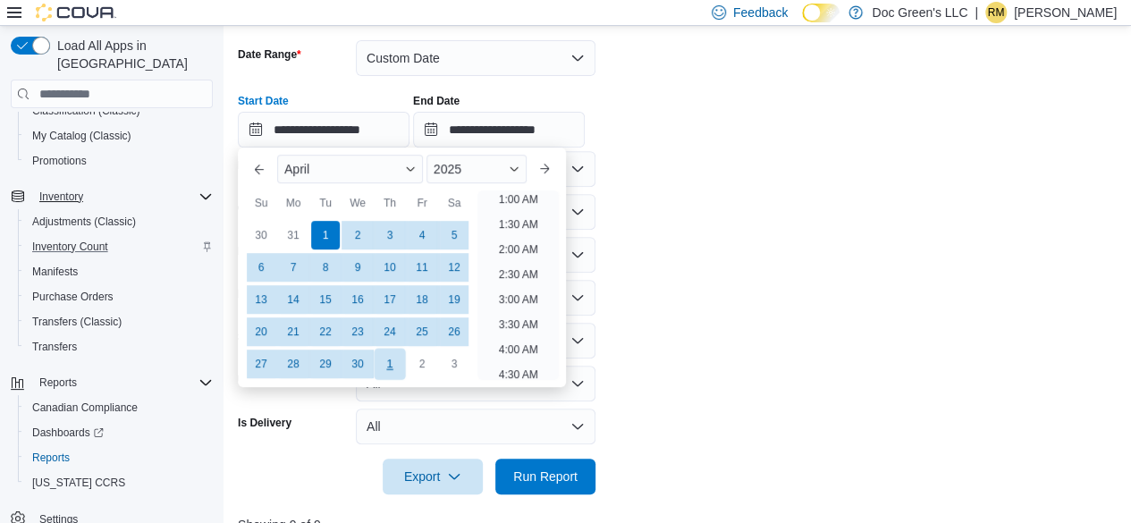
click at [384, 357] on div "1" at bounding box center [389, 364] width 31 height 31
type input "**********"
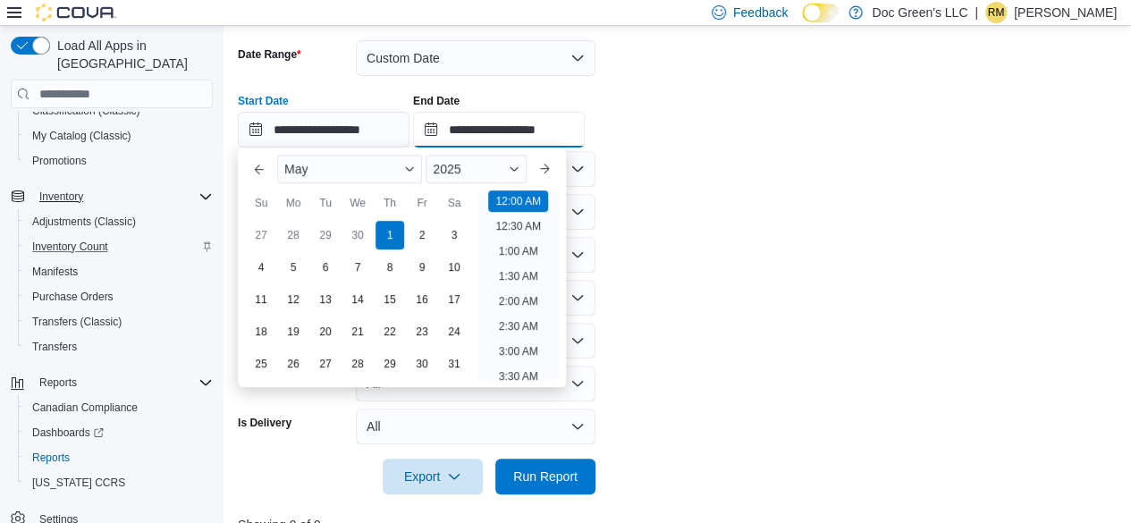
click at [564, 127] on input "**********" at bounding box center [499, 130] width 172 height 36
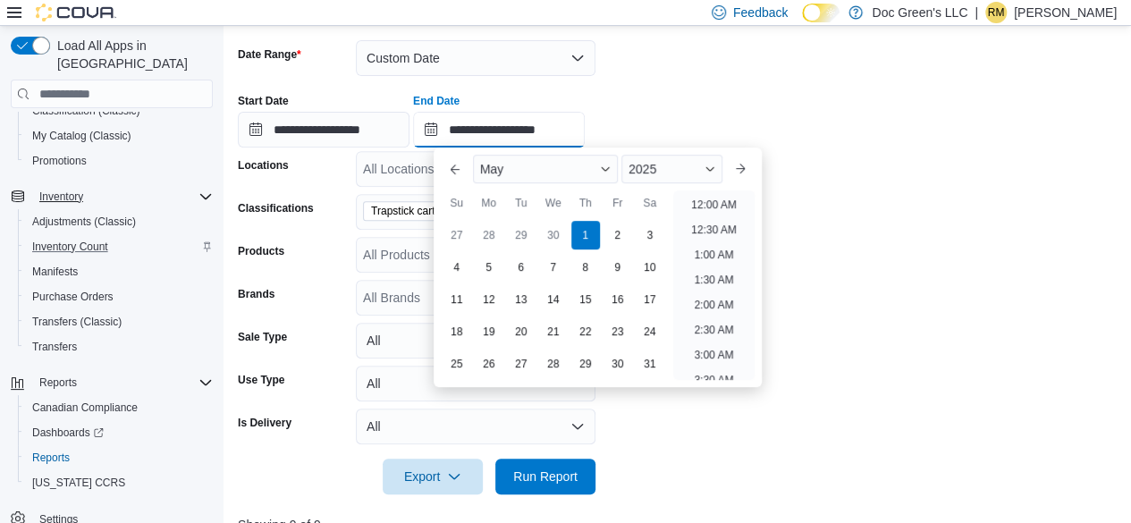
scroll to position [1015, 0]
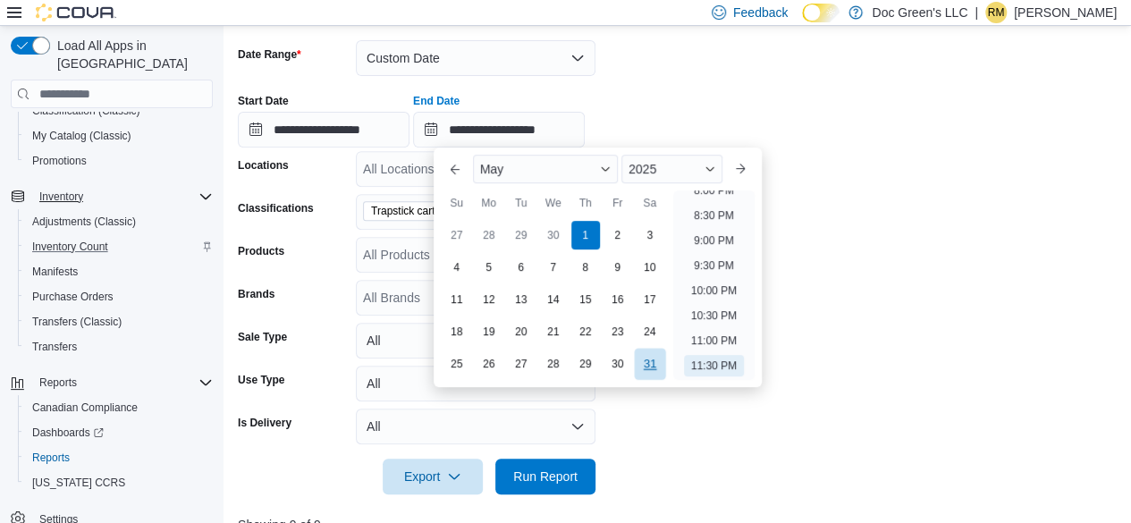
click at [642, 362] on div "31" at bounding box center [649, 364] width 31 height 31
type input "**********"
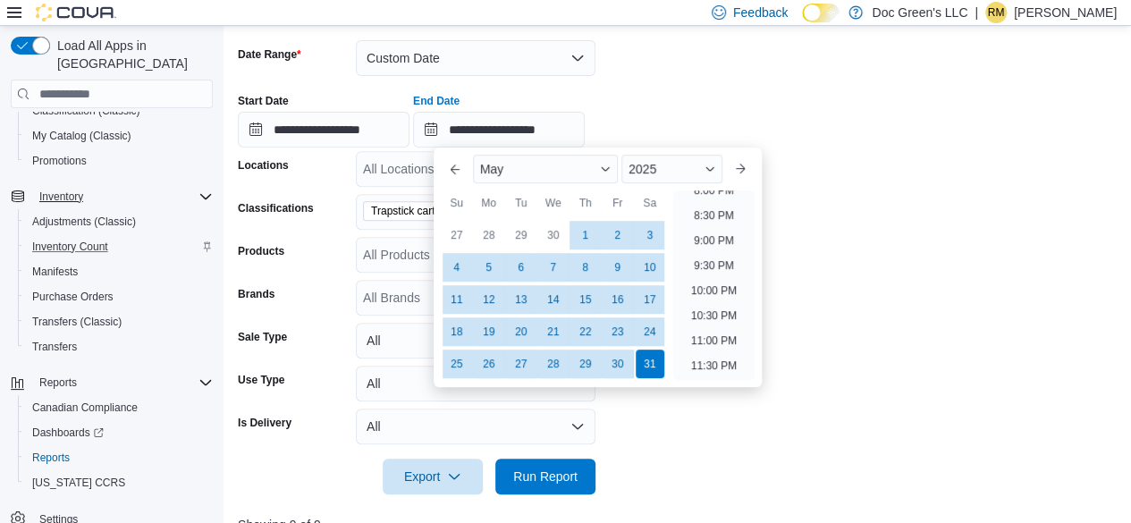
click at [938, 151] on form "**********" at bounding box center [679, 257] width 883 height 476
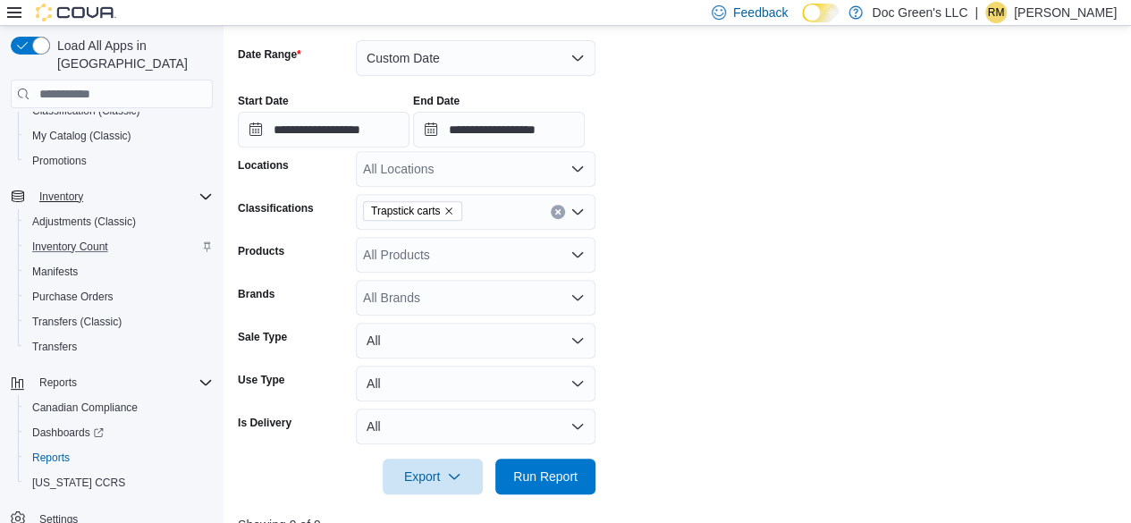
click at [560, 214] on icon "Clear input" at bounding box center [557, 212] width 4 height 4
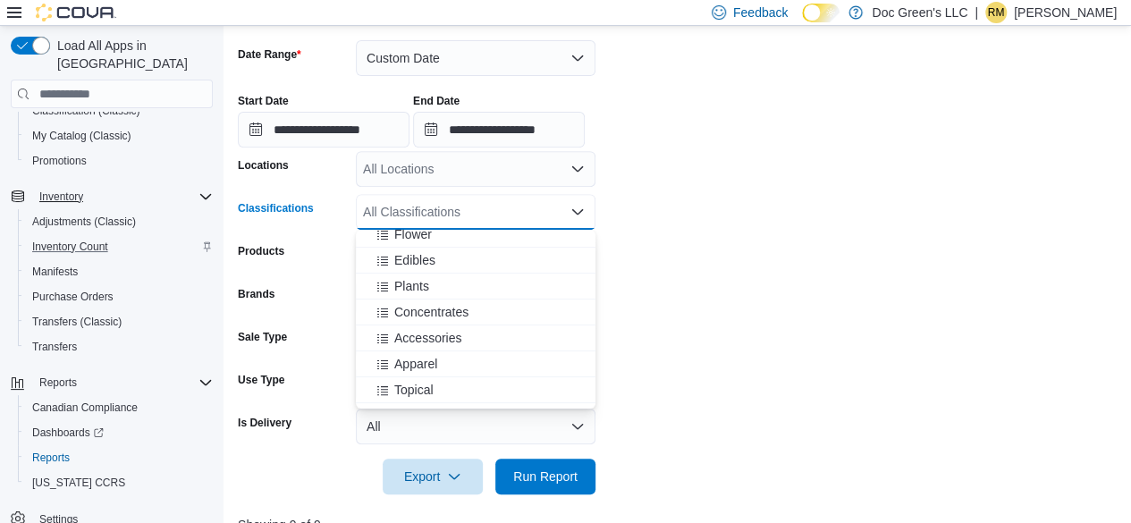
scroll to position [268, 0]
click at [459, 333] on span "Accessories" at bounding box center [427, 337] width 67 height 18
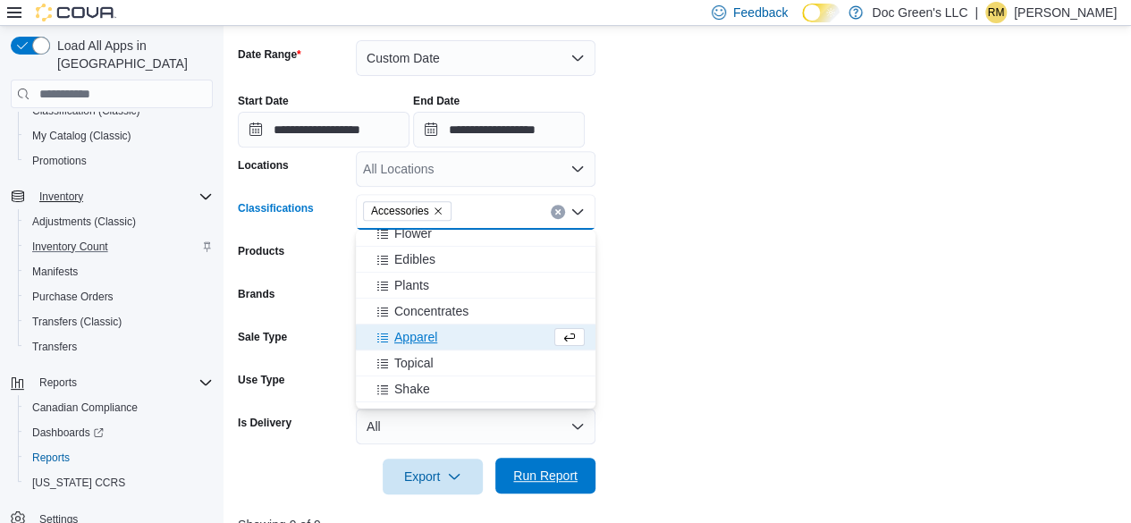
click at [556, 462] on span "Run Report" at bounding box center [545, 476] width 79 height 36
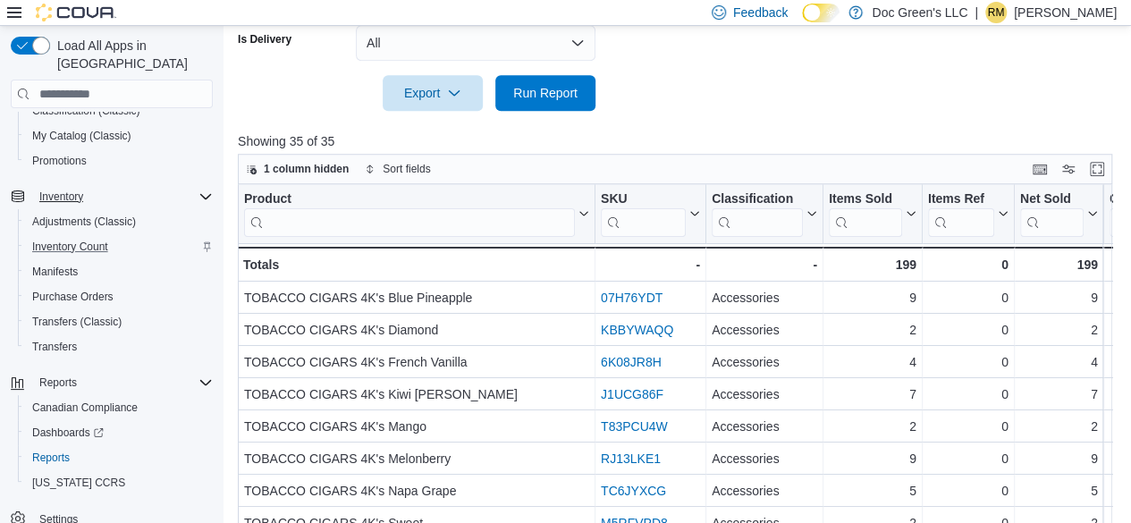
scroll to position [729, 0]
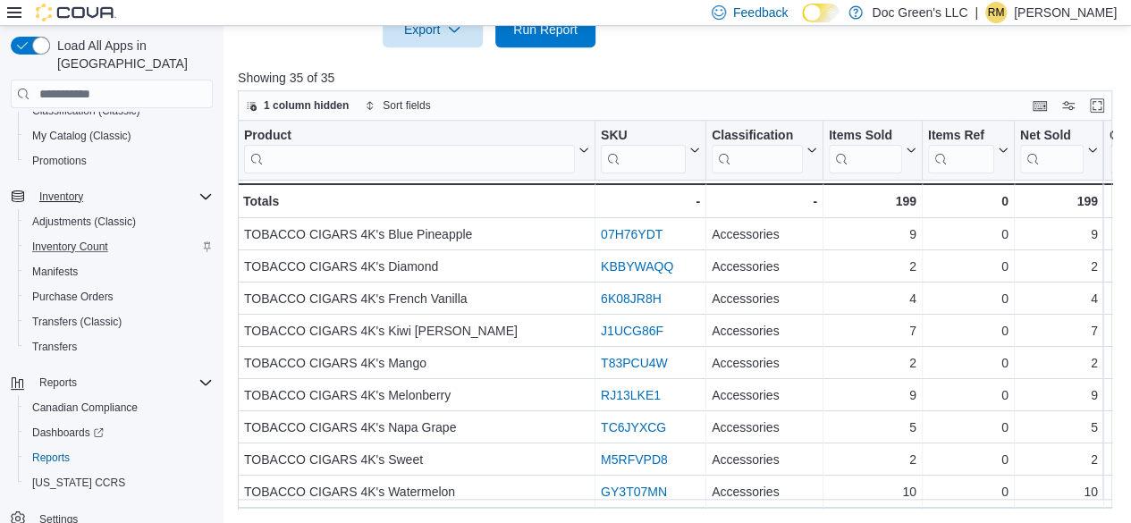
click at [631, 509] on div "Product Click to view column header actions SKU Click to view column header act…" at bounding box center [675, 315] width 874 height 388
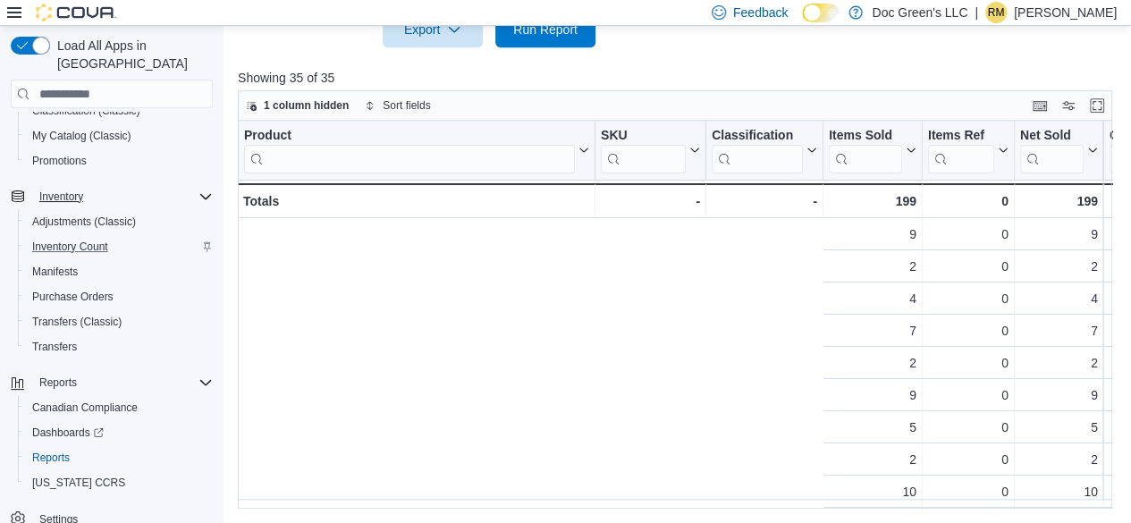
scroll to position [0, 765]
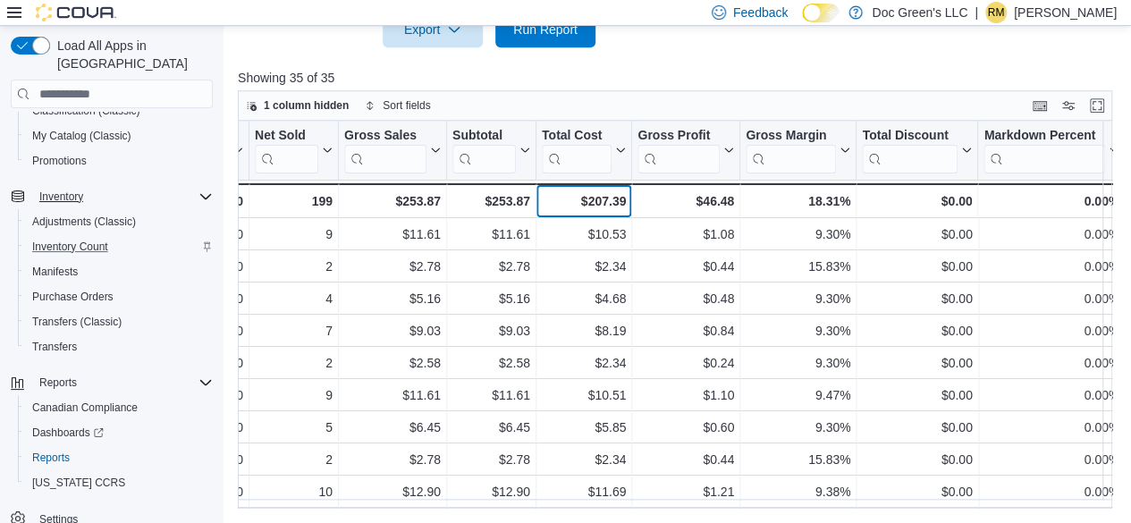
click at [595, 198] on div "$207.39" at bounding box center [584, 200] width 84 height 21
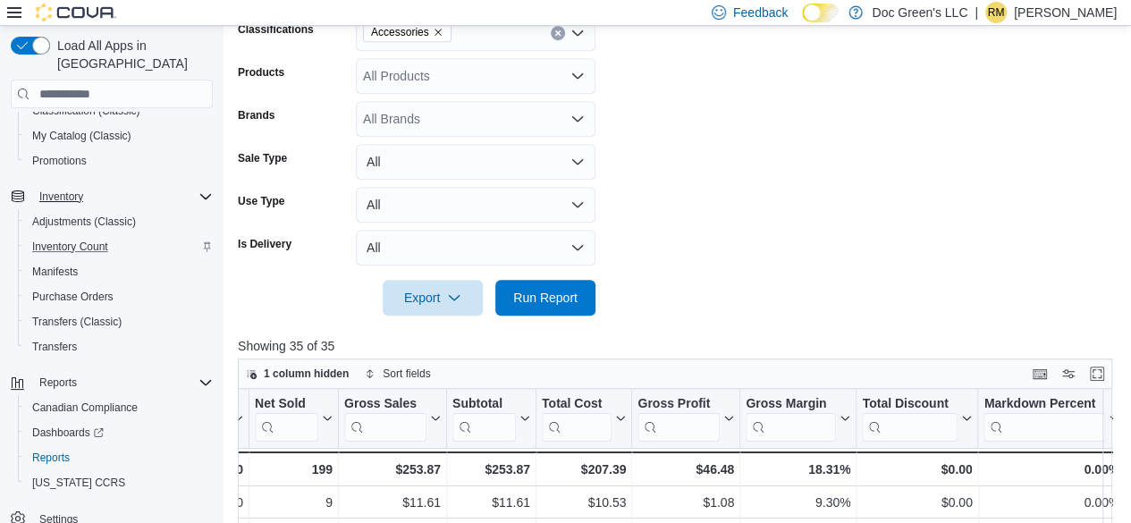
click at [560, 40] on div "Accessories" at bounding box center [476, 33] width 240 height 36
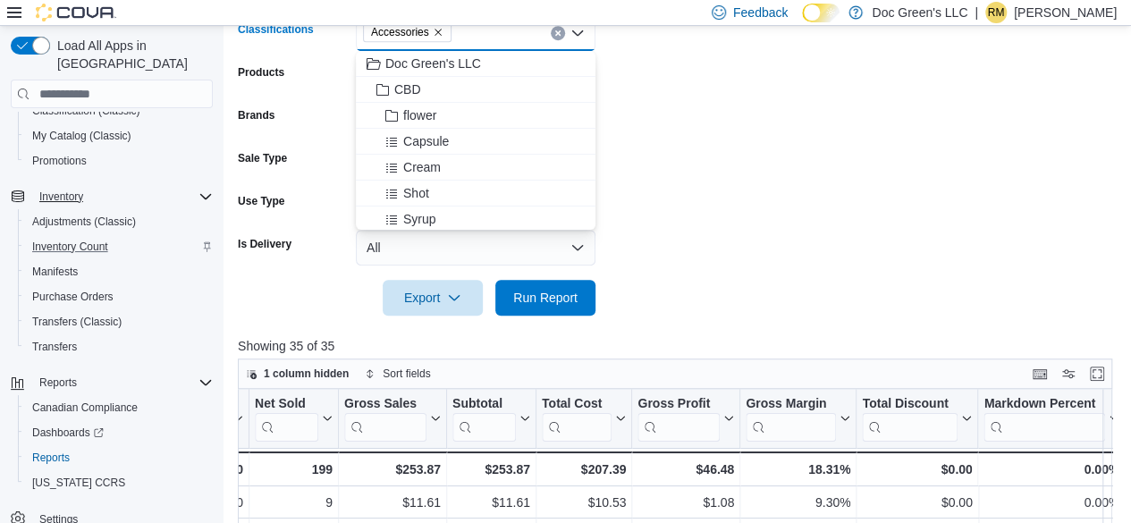
click at [557, 37] on button "Clear input" at bounding box center [558, 33] width 14 height 14
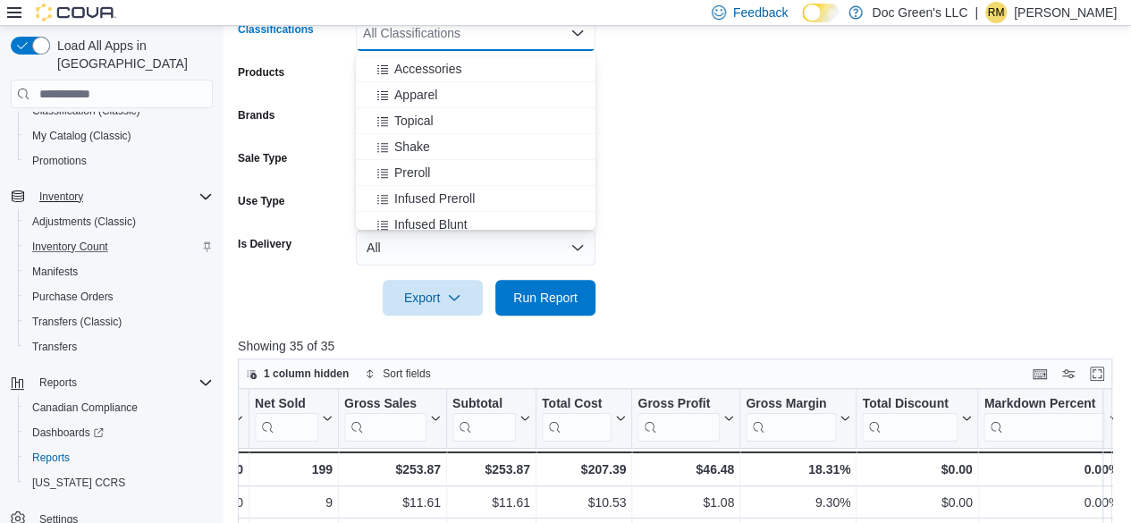
scroll to position [268, 0]
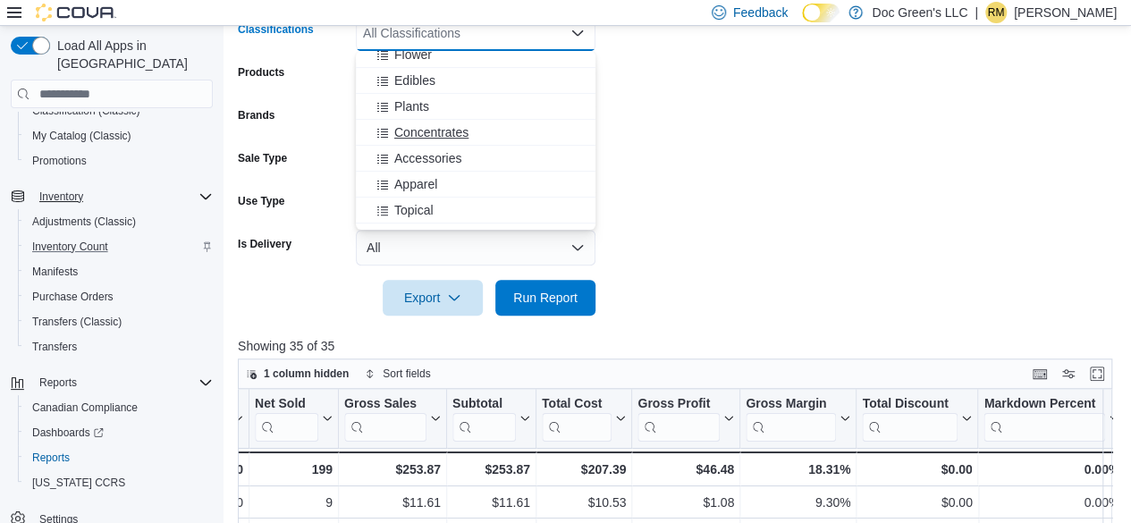
click at [428, 130] on span "Concentrates" at bounding box center [431, 132] width 74 height 18
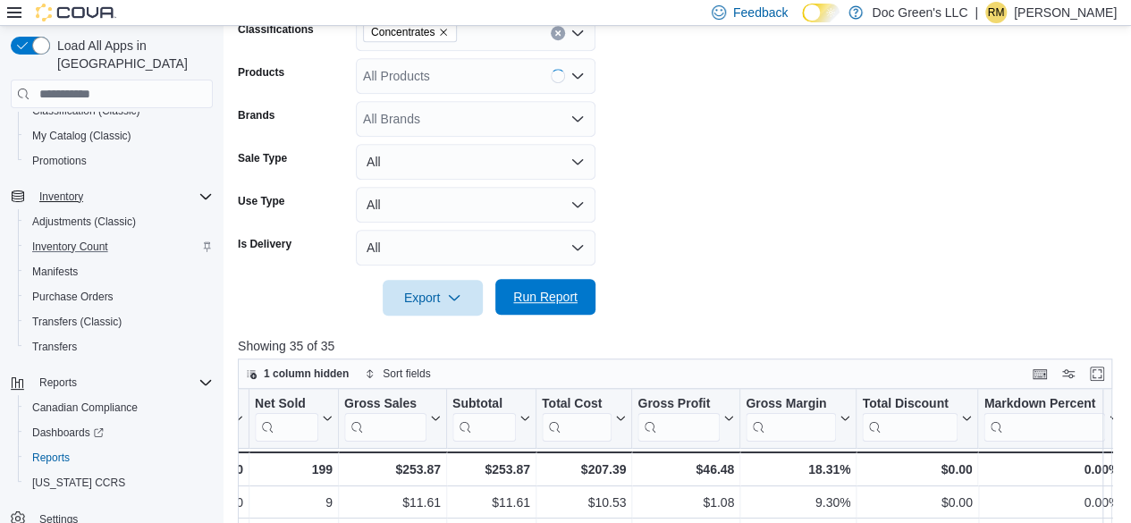
click at [543, 311] on span "Run Report" at bounding box center [545, 297] width 79 height 36
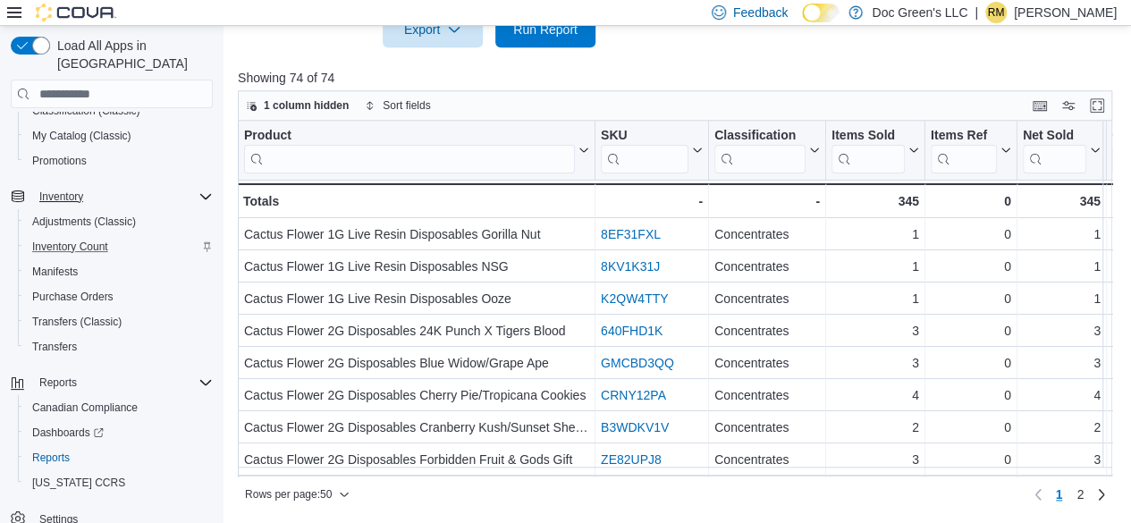
scroll to position [0, 765]
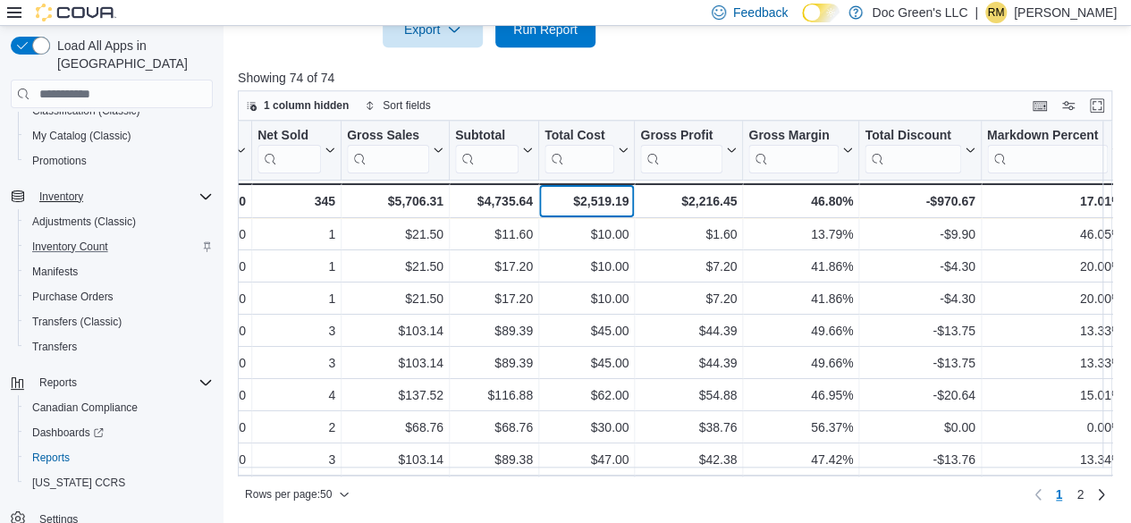
click at [610, 206] on div "$2,519.19" at bounding box center [586, 200] width 84 height 21
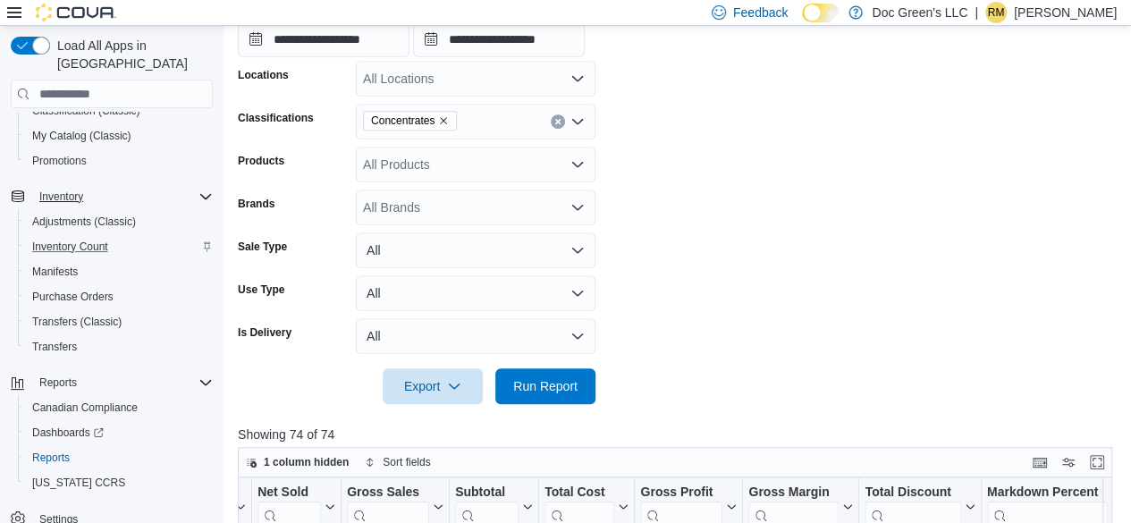
scroll to position [371, 0]
click at [554, 123] on icon "Clear input" at bounding box center [557, 122] width 7 height 7
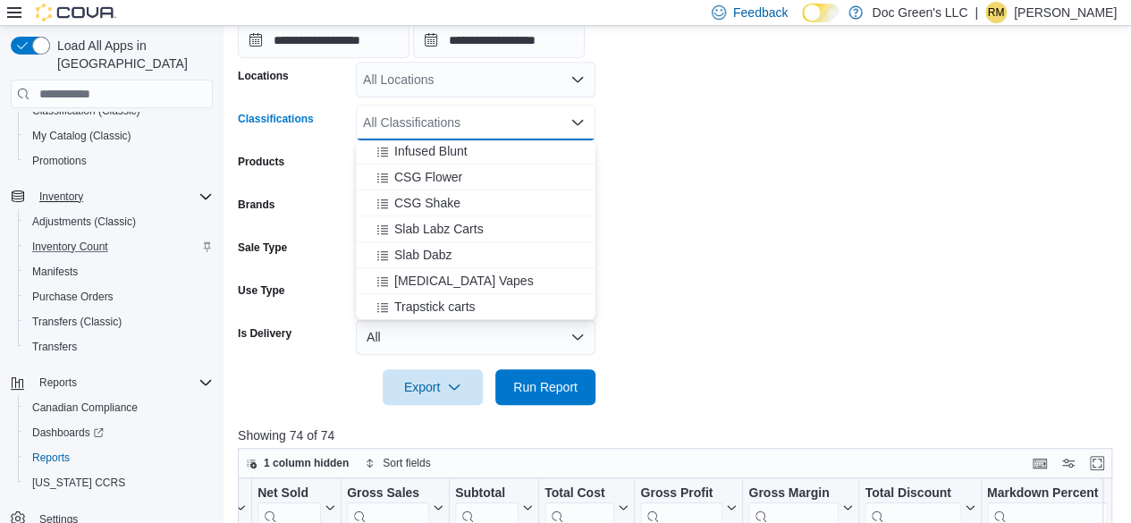
scroll to position [536, 0]
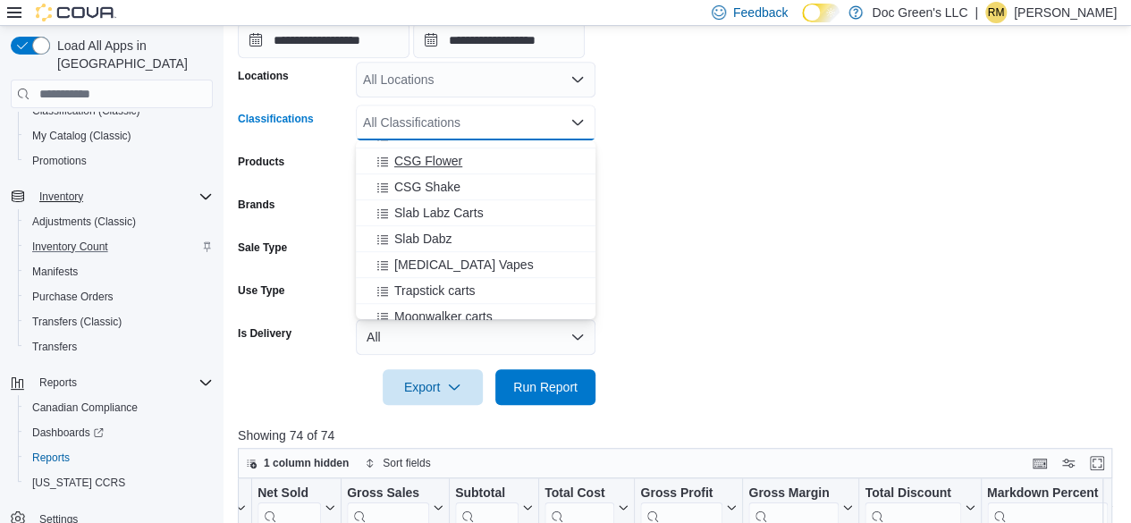
click at [465, 169] on div "CSG Flower" at bounding box center [475, 161] width 218 height 18
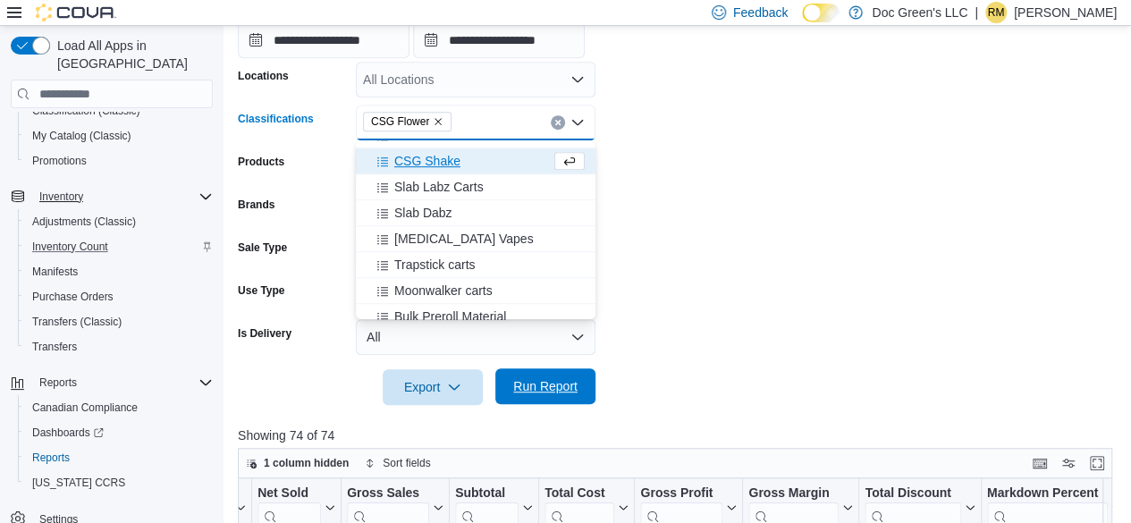
click at [526, 375] on span "Run Report" at bounding box center [545, 386] width 79 height 36
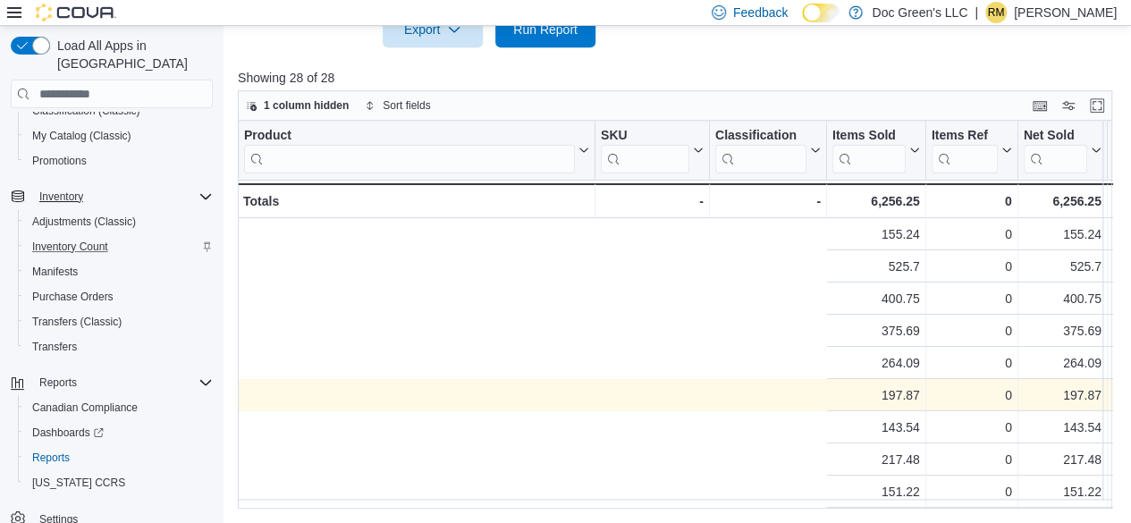
scroll to position [0, 765]
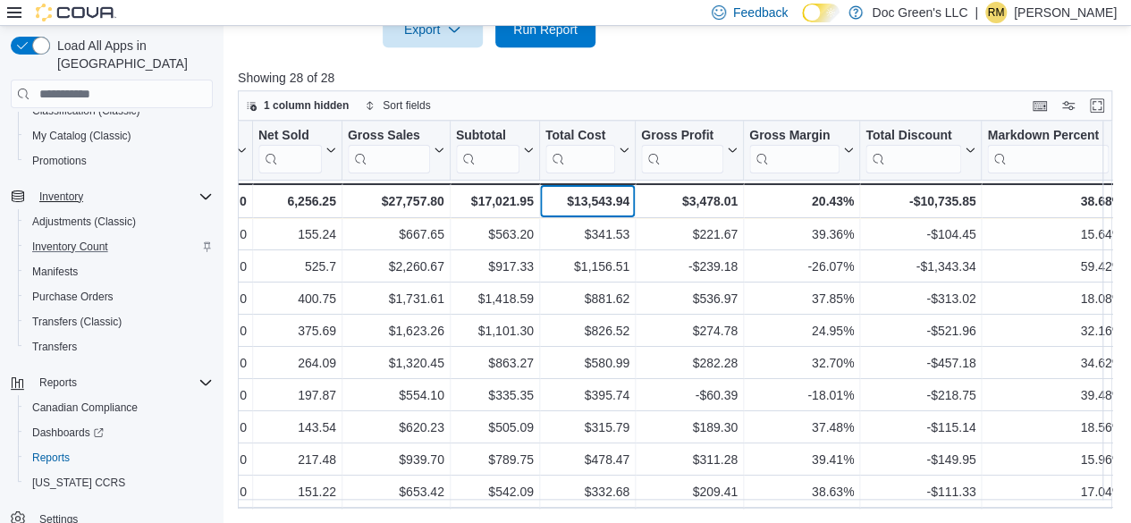
click at [612, 198] on div "$13,543.94" at bounding box center [587, 200] width 84 height 21
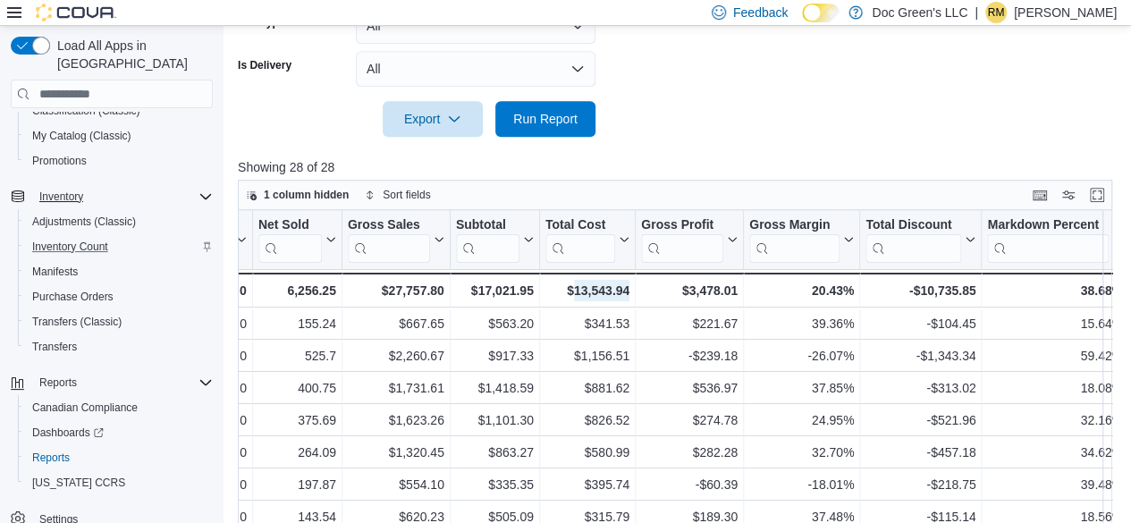
scroll to position [460, 0]
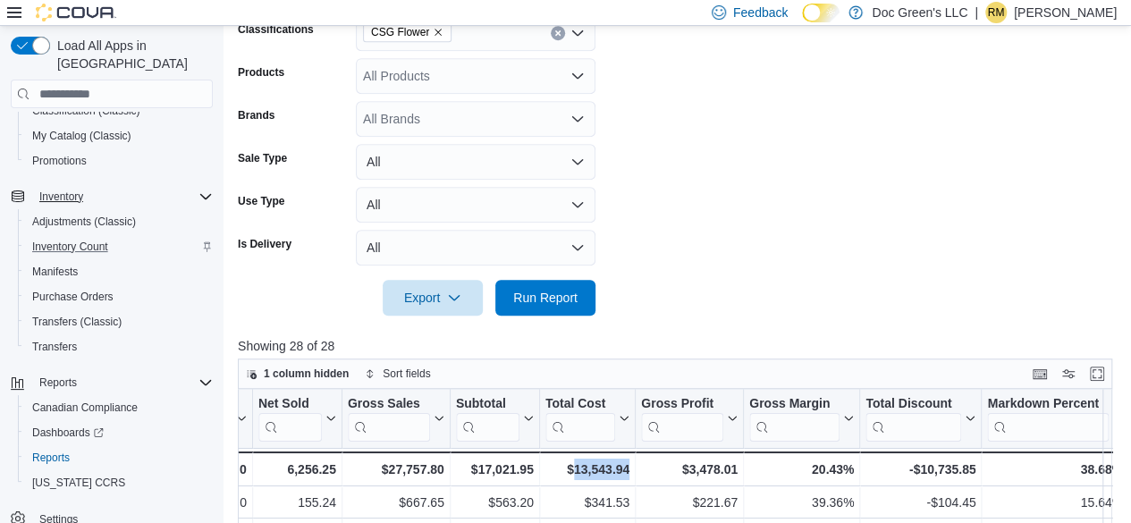
click at [554, 29] on icon "Clear input" at bounding box center [557, 32] width 7 height 7
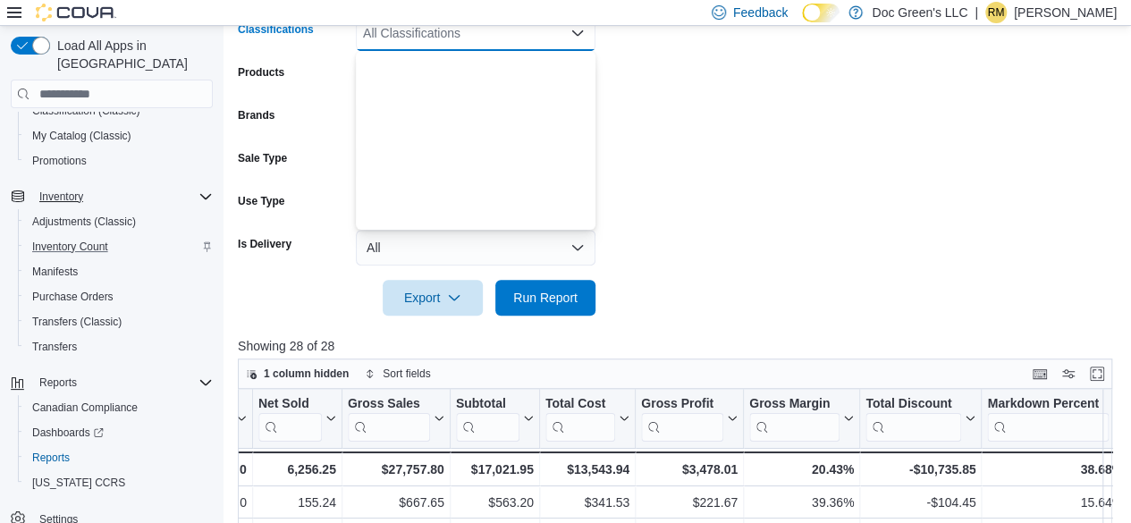
scroll to position [536, 0]
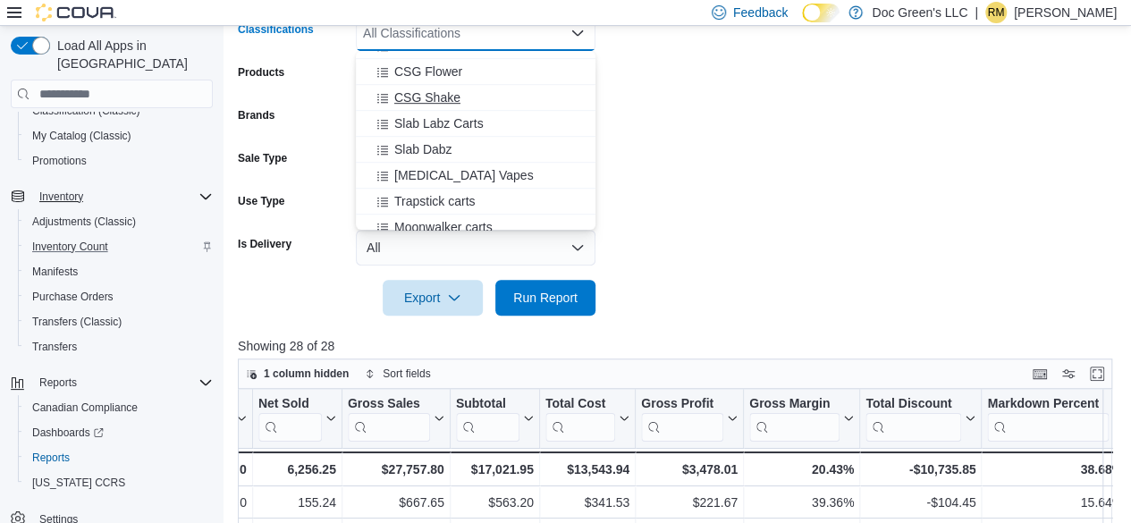
click at [459, 97] on span "CSG Shake" at bounding box center [427, 97] width 66 height 18
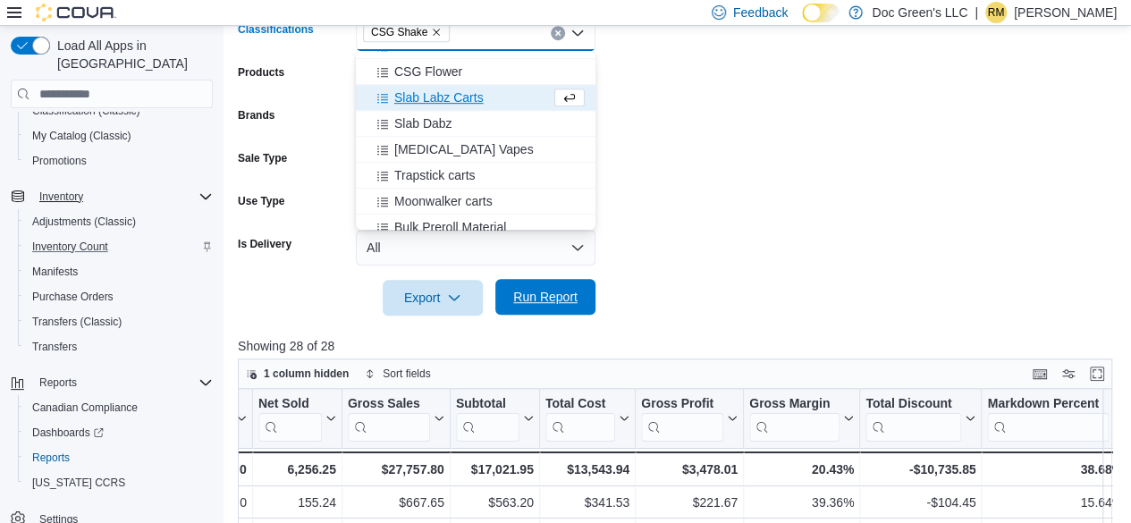
click at [594, 293] on button "Run Report" at bounding box center [545, 297] width 100 height 36
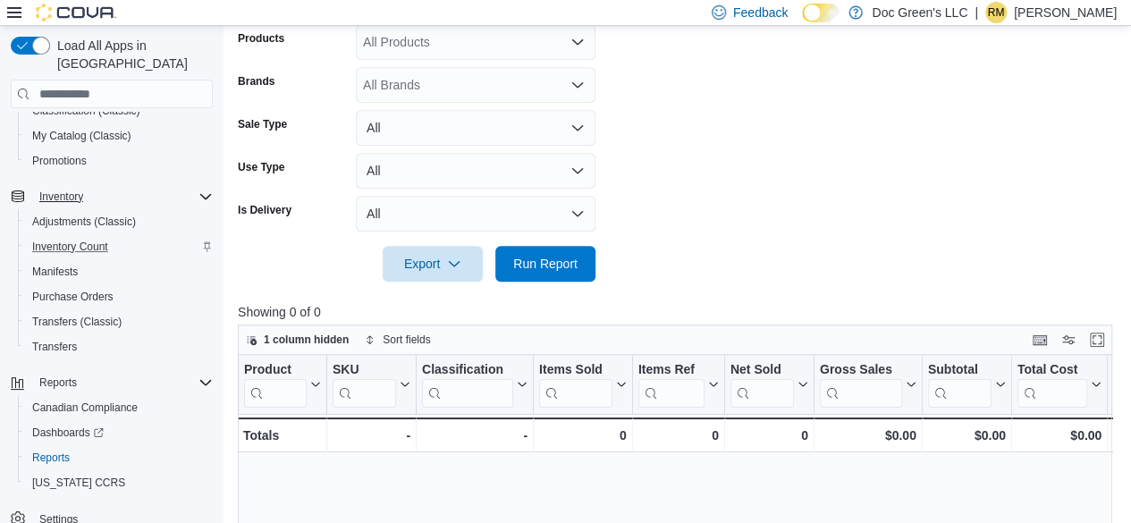
scroll to position [282, 0]
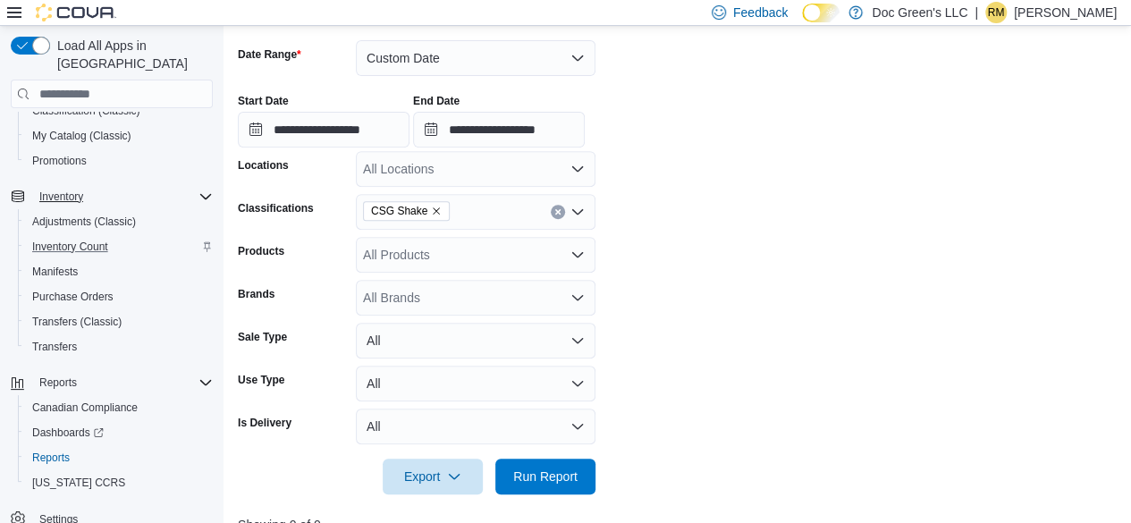
click at [552, 215] on button "Clear input" at bounding box center [558, 212] width 14 height 14
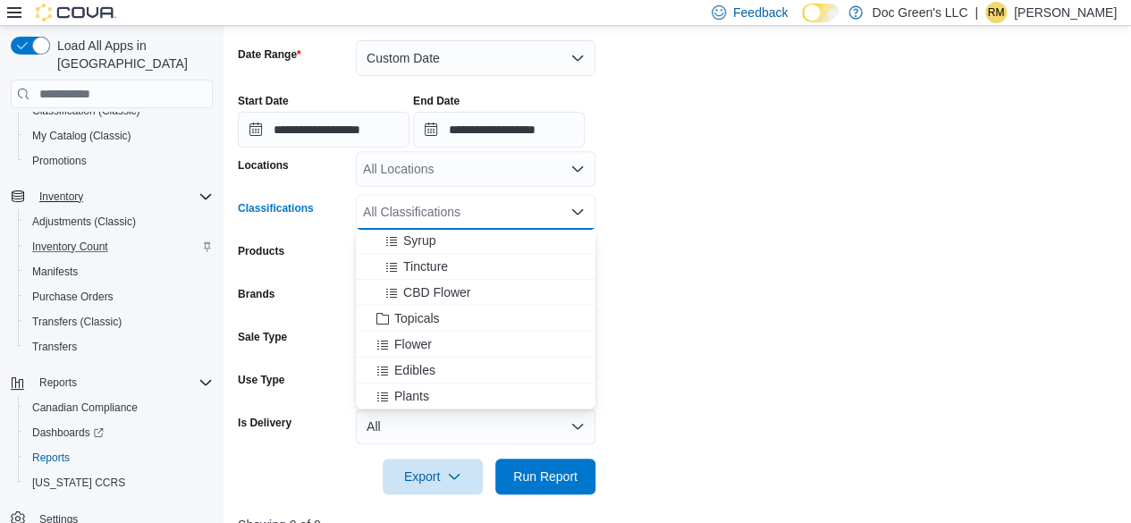
scroll to position [179, 0]
click at [433, 345] on span "Edibles" at bounding box center [414, 349] width 41 height 18
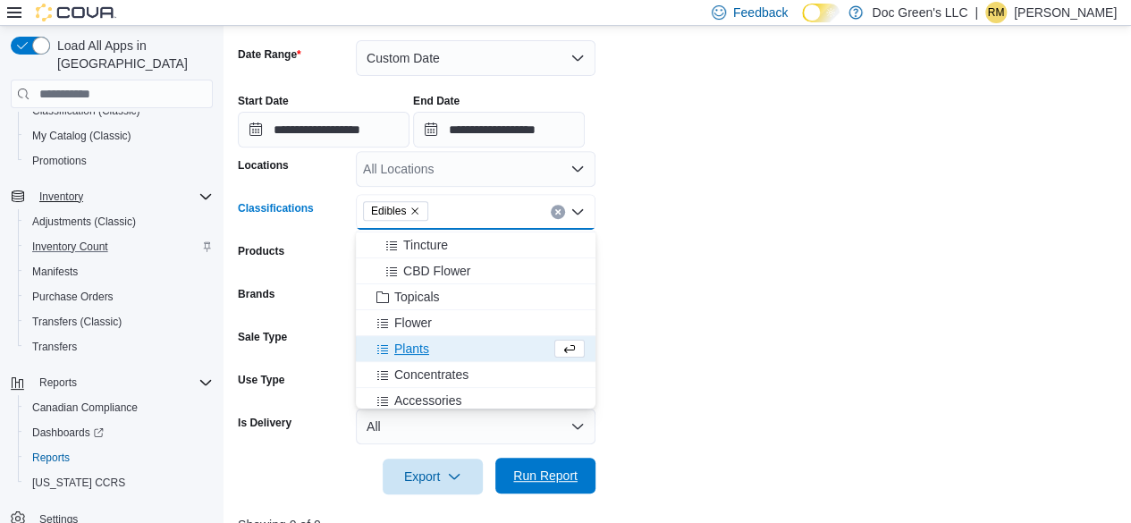
click at [527, 461] on span "Run Report" at bounding box center [545, 476] width 79 height 36
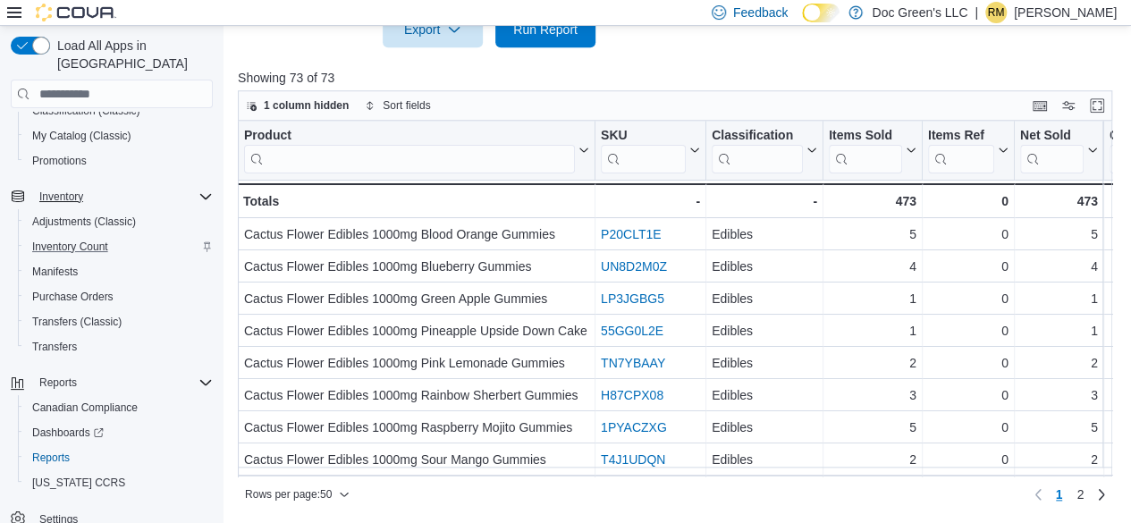
scroll to position [0, 765]
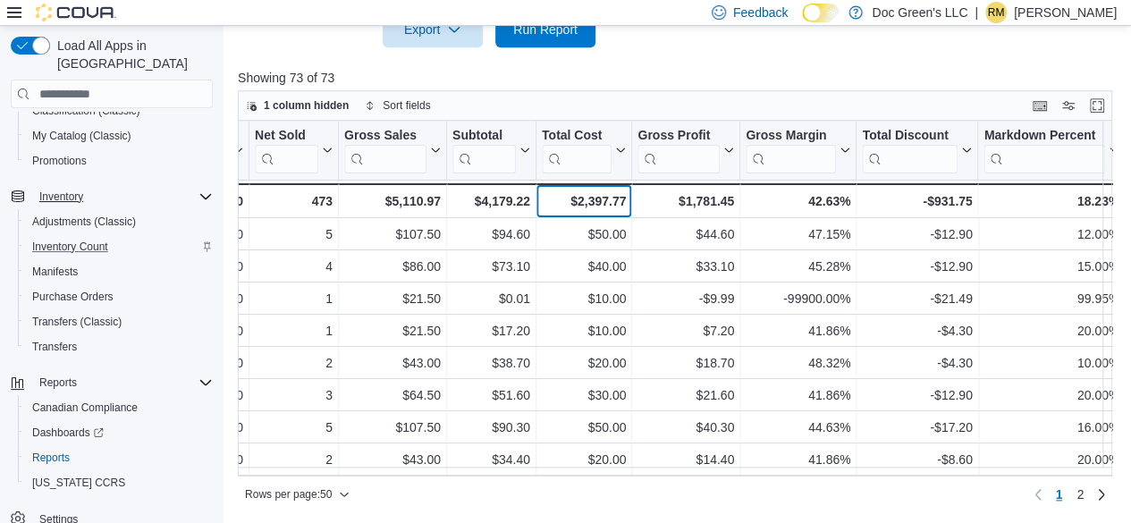
click at [594, 195] on div "$2,397.77" at bounding box center [584, 200] width 84 height 21
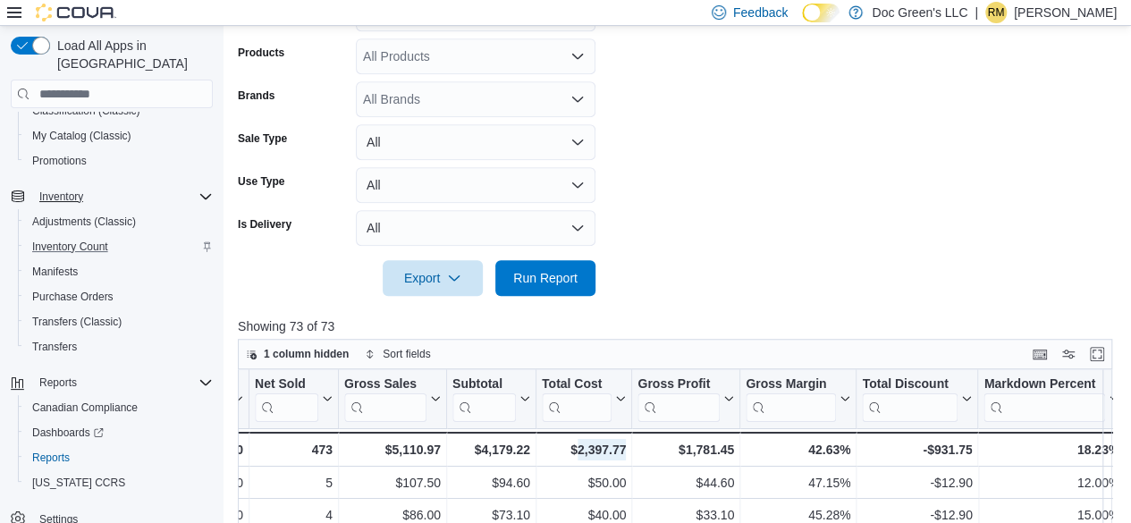
scroll to position [371, 0]
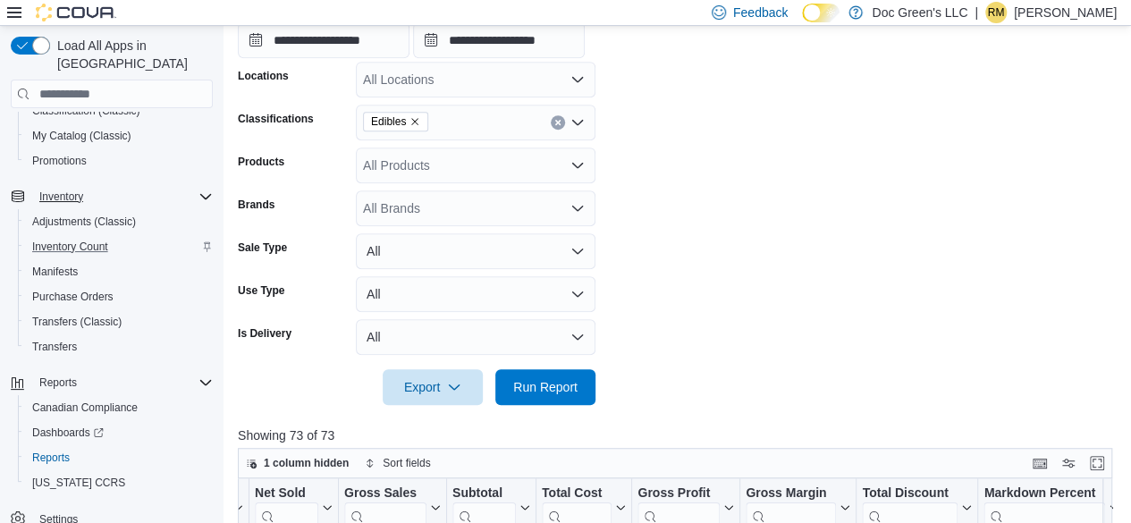
click at [556, 124] on icon "Clear input" at bounding box center [557, 123] width 4 height 4
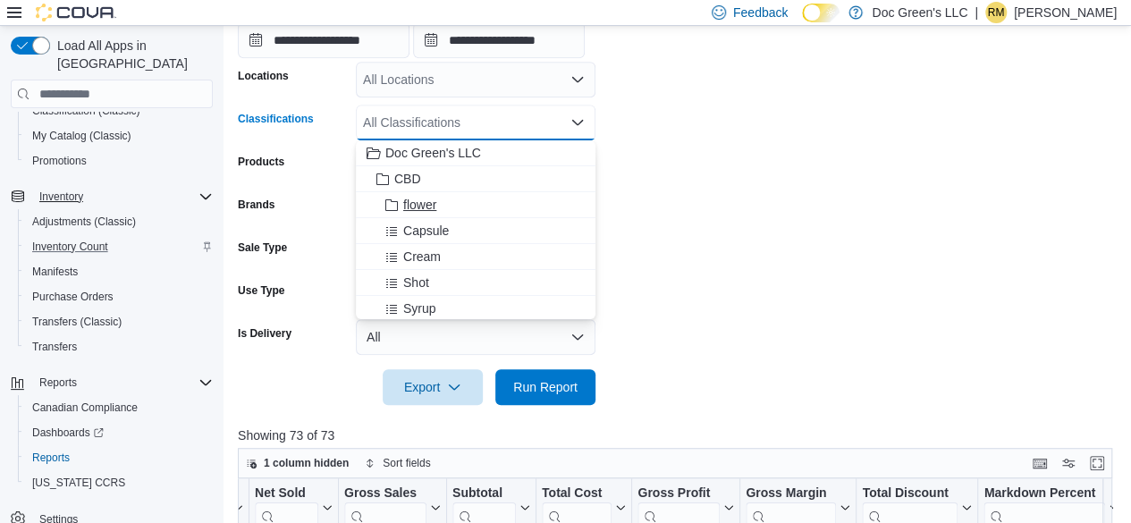
click at [459, 202] on div "flower" at bounding box center [475, 205] width 218 height 18
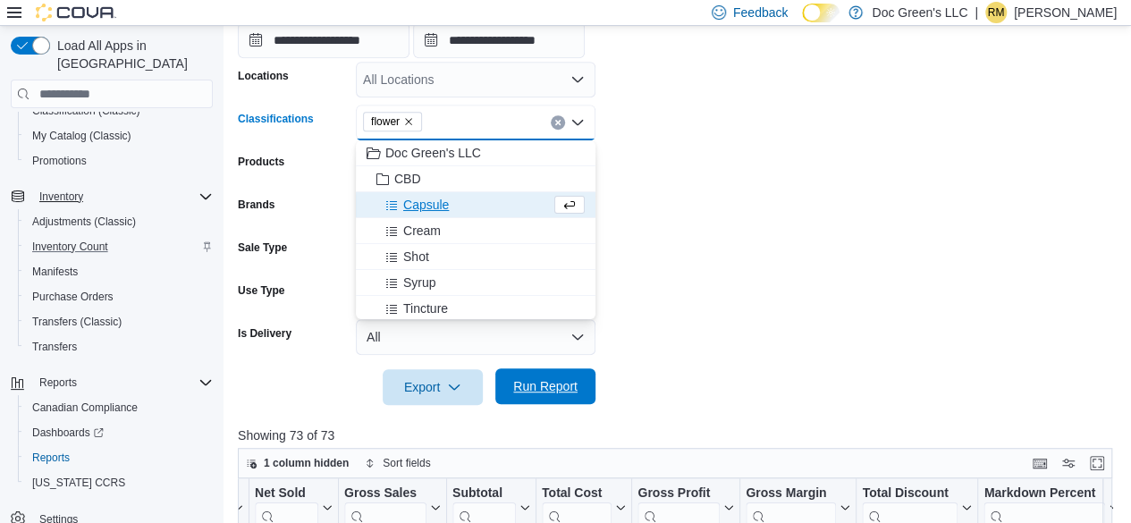
click at [575, 383] on span "Run Report" at bounding box center [545, 386] width 64 height 18
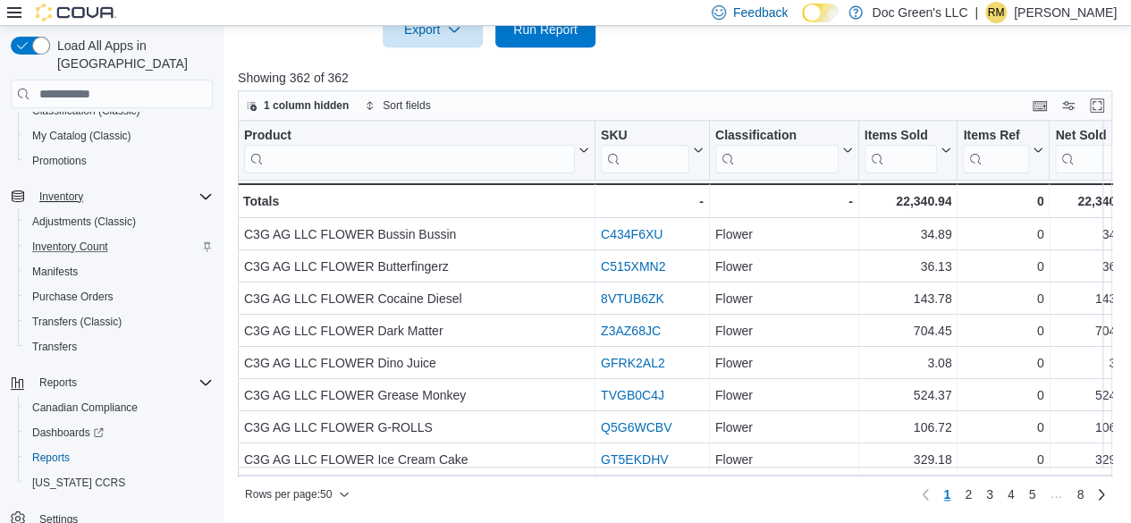
scroll to position [0, 765]
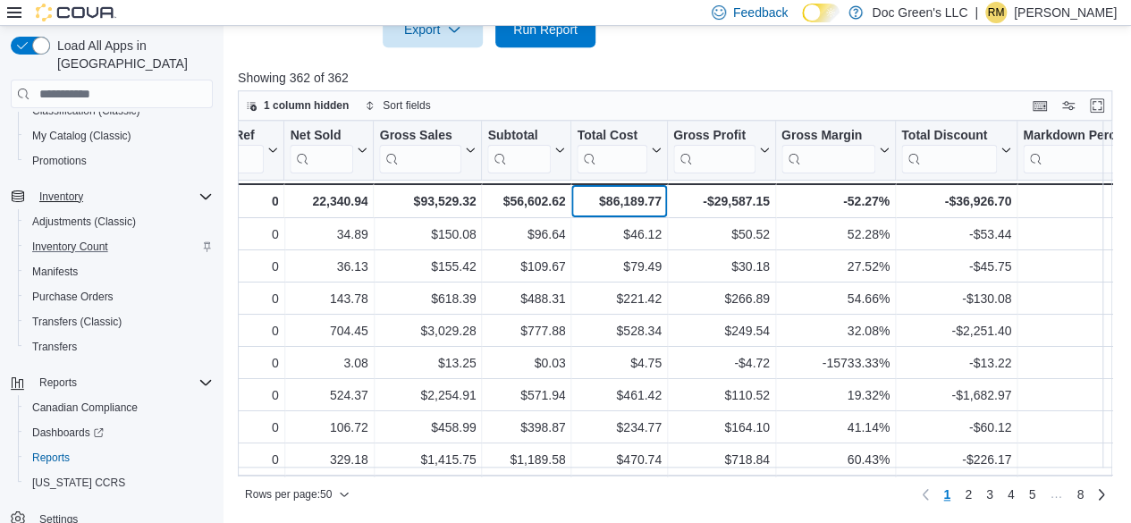
click at [618, 193] on div "$86,189.77" at bounding box center [619, 200] width 84 height 21
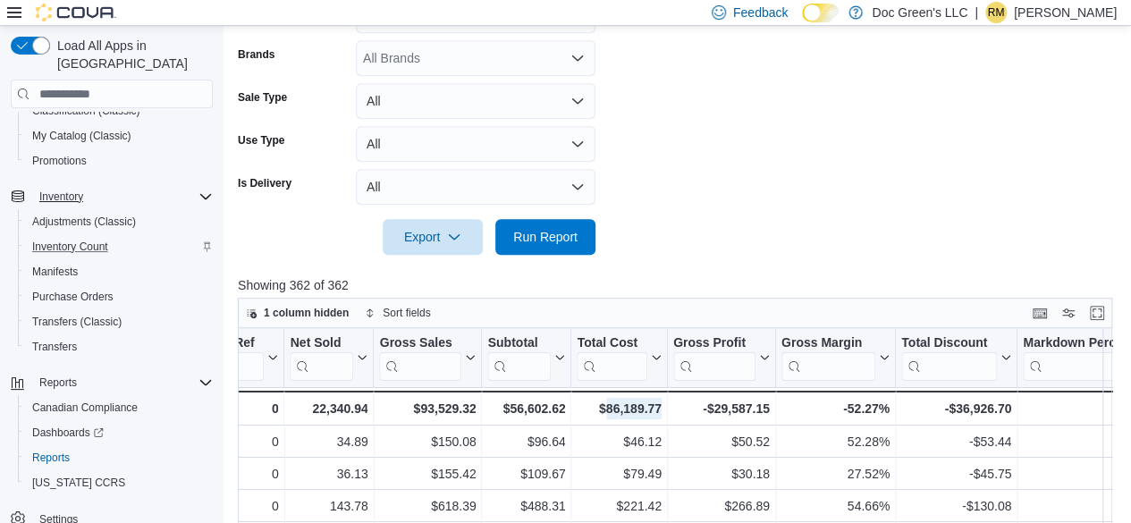
scroll to position [371, 0]
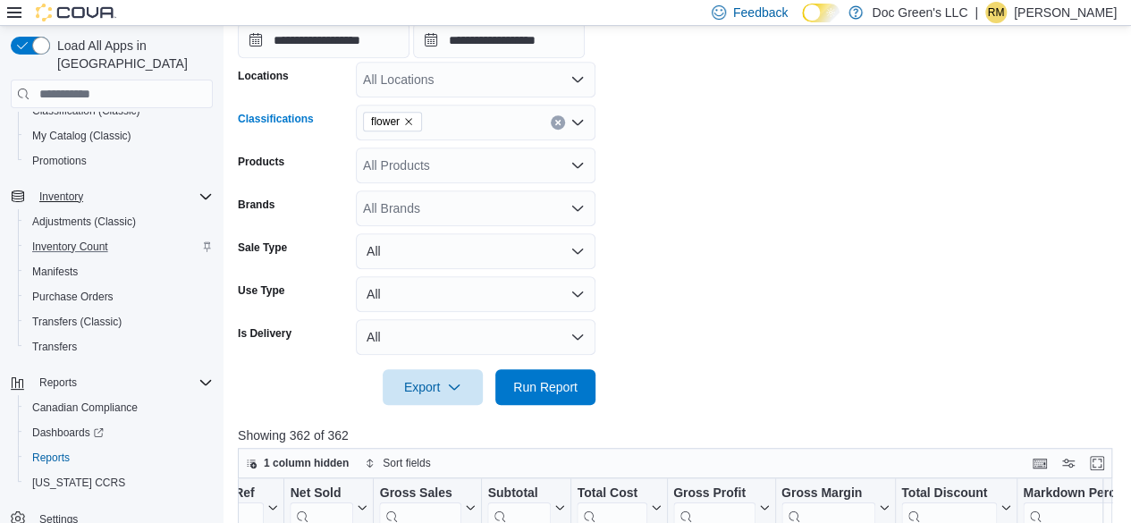
click at [559, 120] on icon "Clear input" at bounding box center [557, 122] width 7 height 7
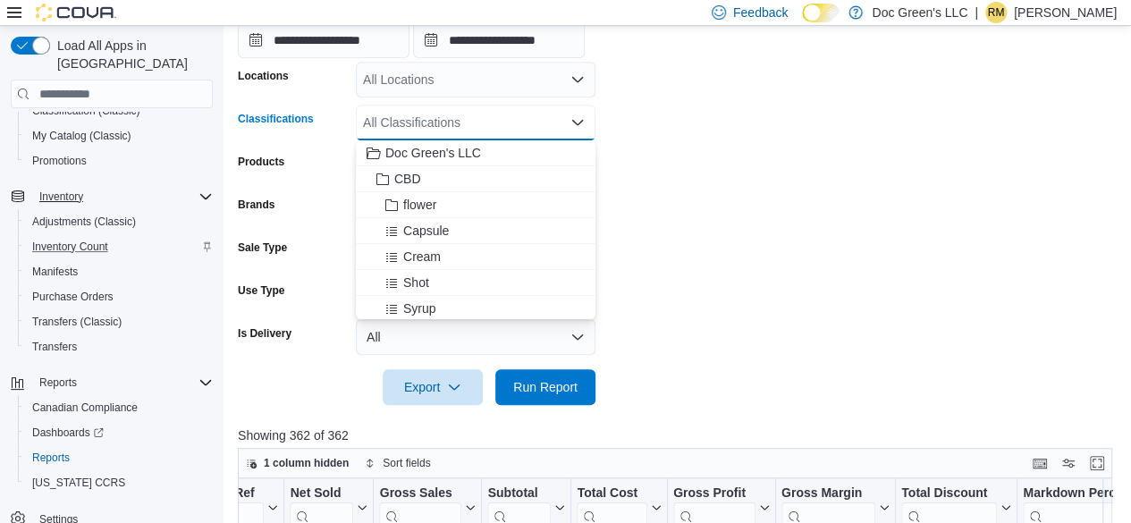
click at [555, 124] on div "All Classifications" at bounding box center [476, 123] width 240 height 36
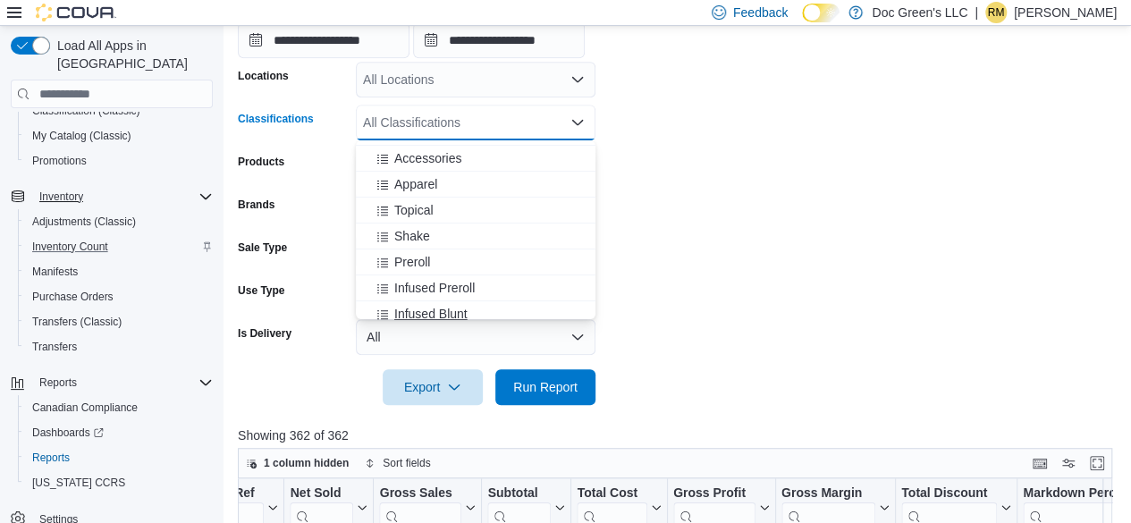
click at [443, 312] on span "Infused Blunt" at bounding box center [430, 314] width 73 height 18
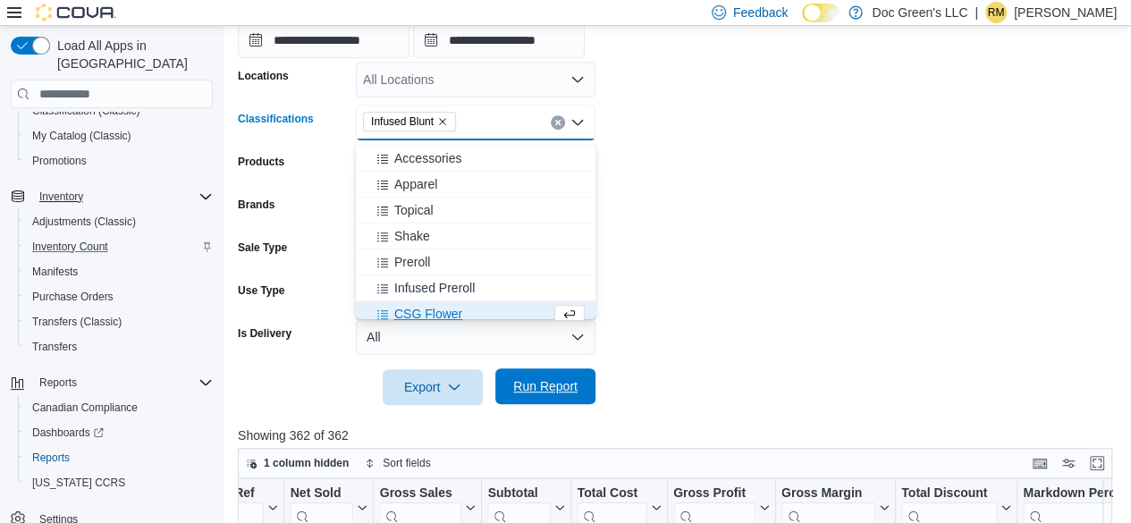
scroll to position [366, 0]
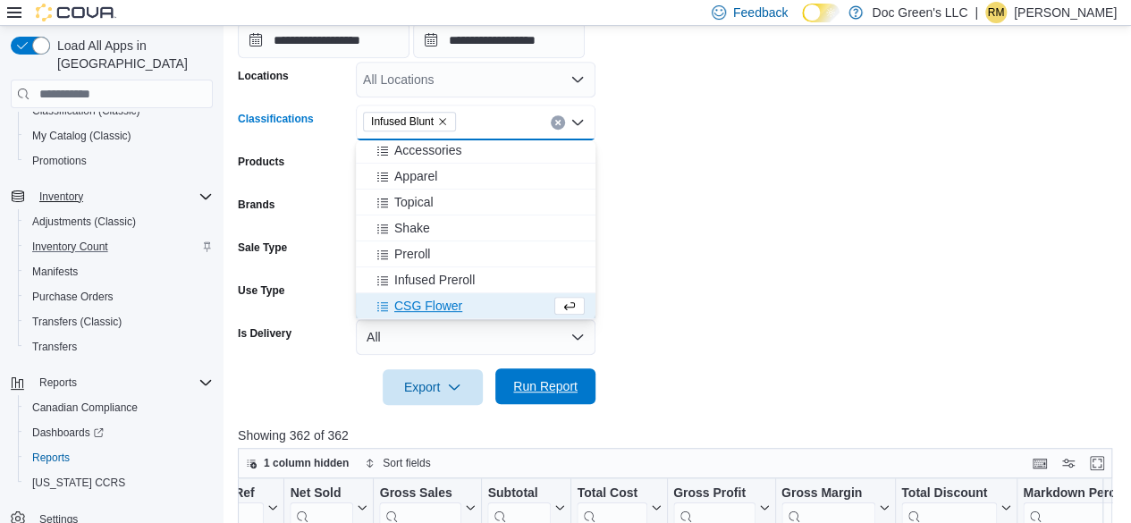
click at [543, 385] on span "Run Report" at bounding box center [545, 386] width 64 height 18
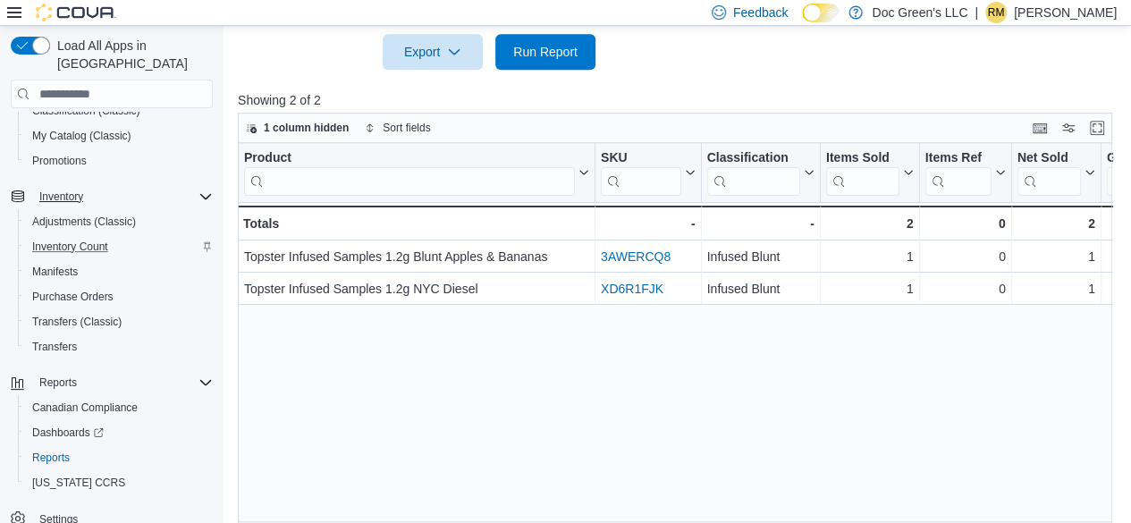
scroll to position [729, 0]
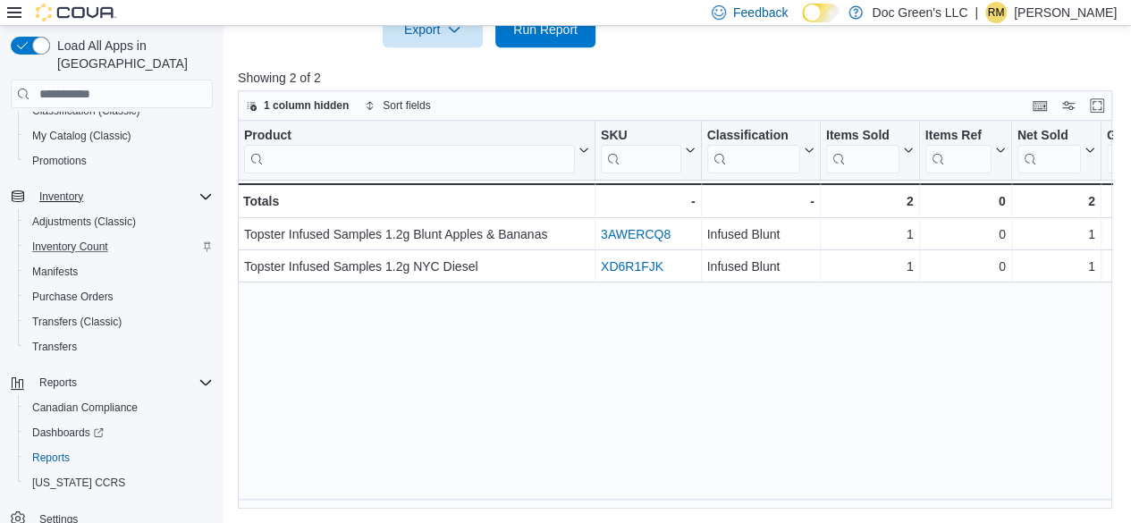
click at [610, 498] on div "Product Click to view column header actions SKU Click to view column header act…" at bounding box center [679, 315] width 883 height 389
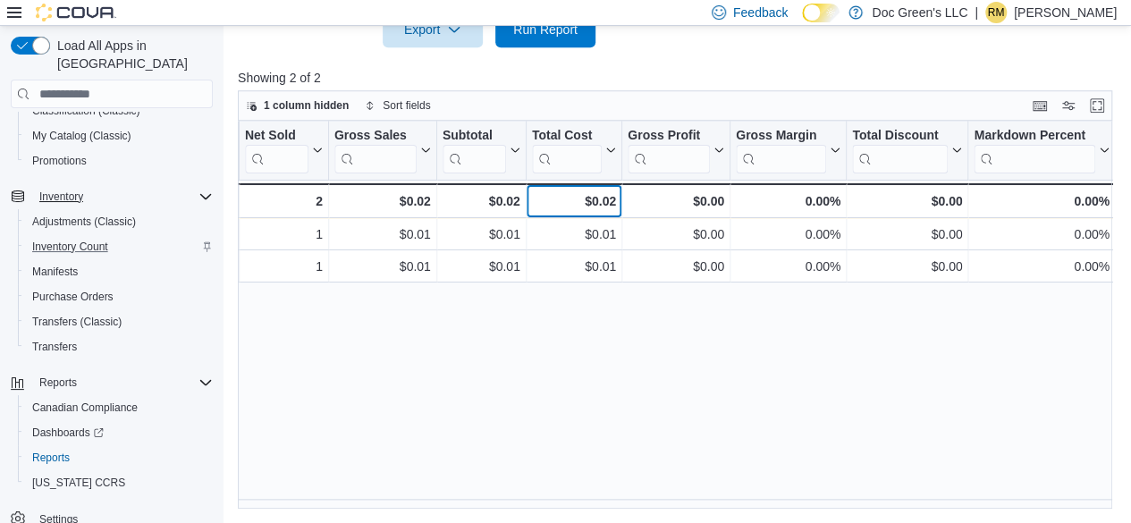
click at [596, 190] on div "$0.02" at bounding box center [574, 200] width 84 height 21
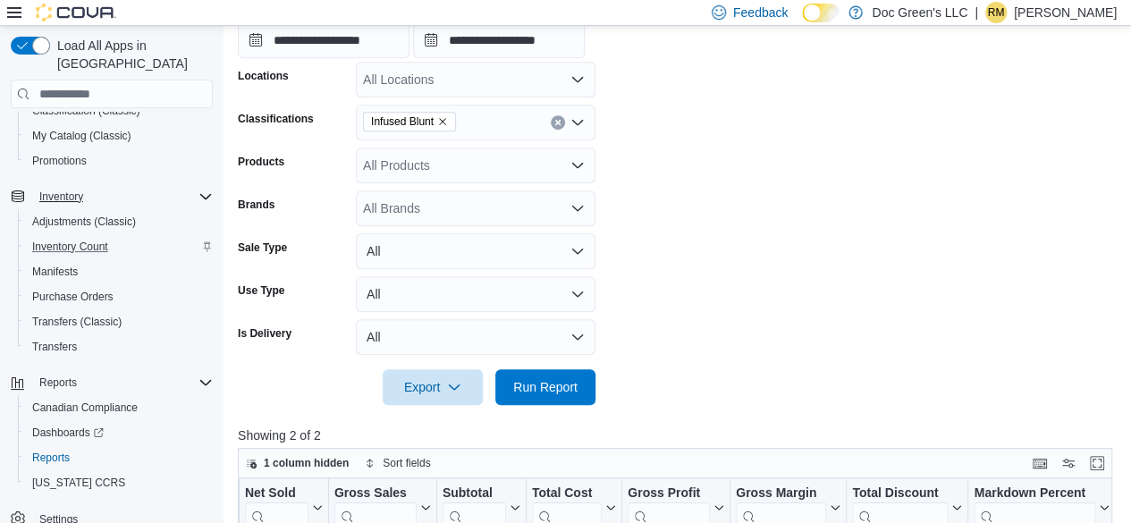
click at [555, 126] on button "Clear input" at bounding box center [558, 122] width 14 height 14
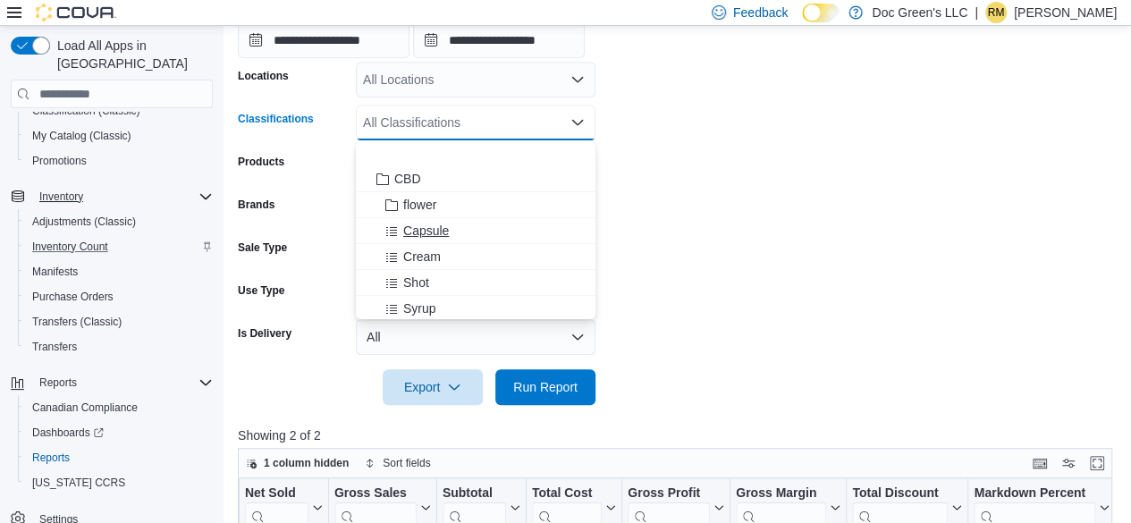
scroll to position [447, 0]
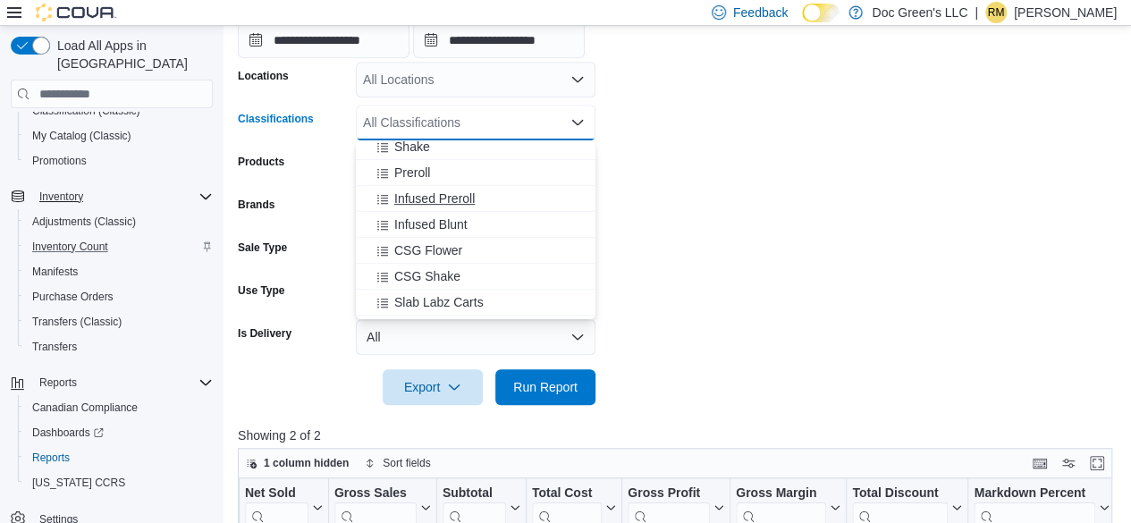
click at [461, 198] on span "Infused Preroll" at bounding box center [434, 199] width 80 height 18
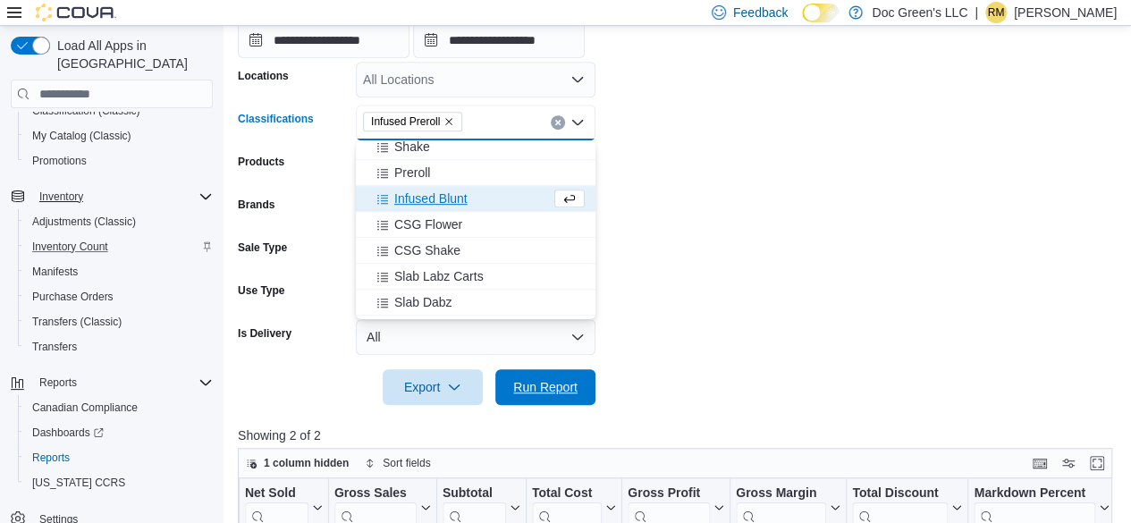
click at [525, 386] on span "Run Report" at bounding box center [545, 387] width 64 height 18
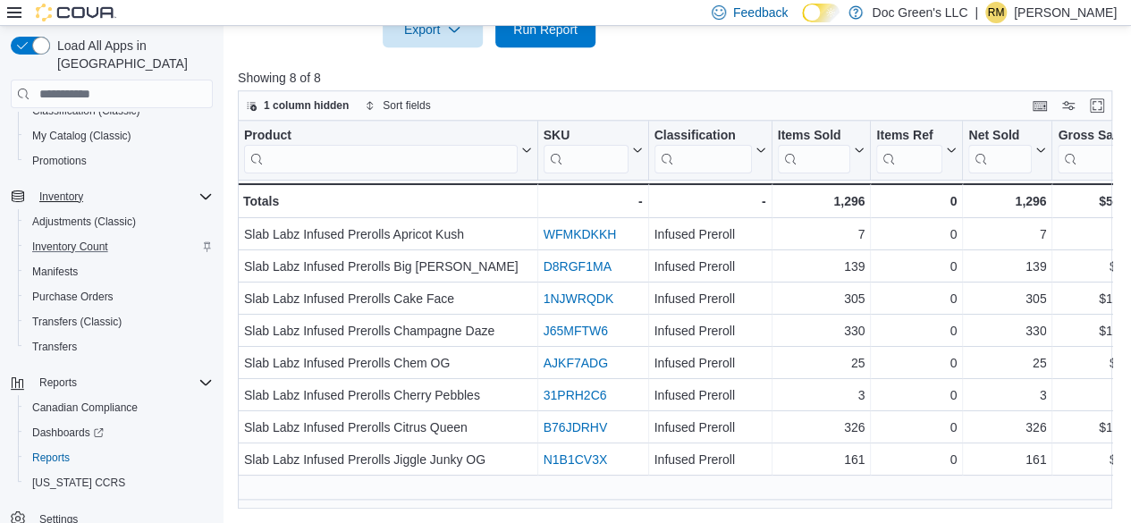
scroll to position [0, 772]
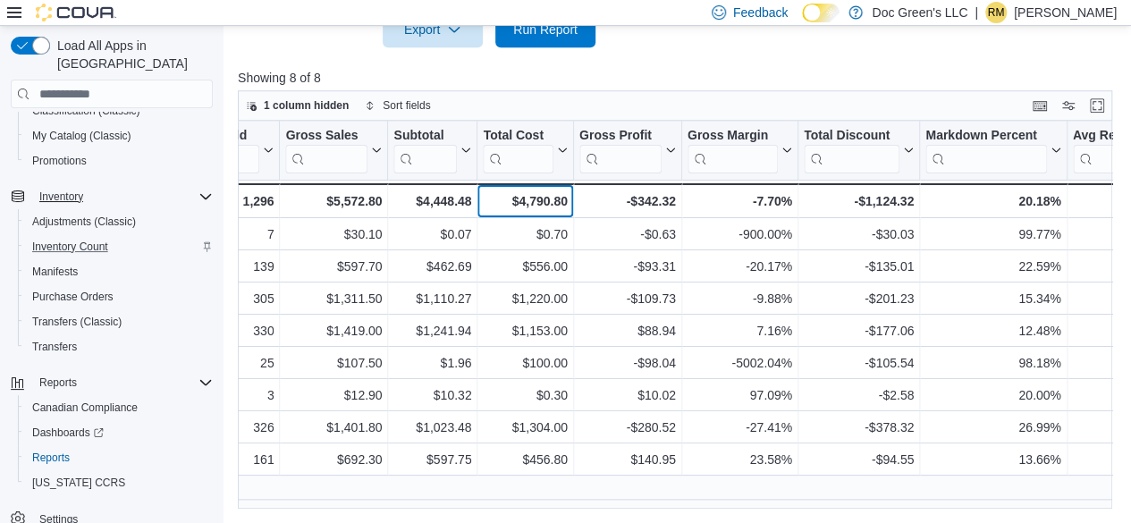
click at [559, 205] on div "$4,790.80" at bounding box center [525, 200] width 84 height 21
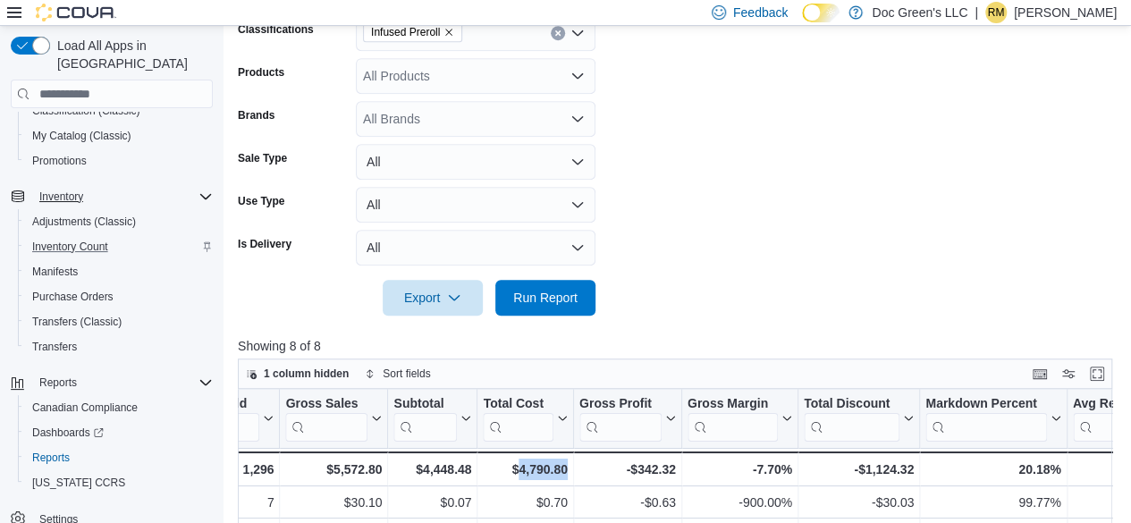
click at [555, 33] on icon "Clear input" at bounding box center [557, 32] width 7 height 7
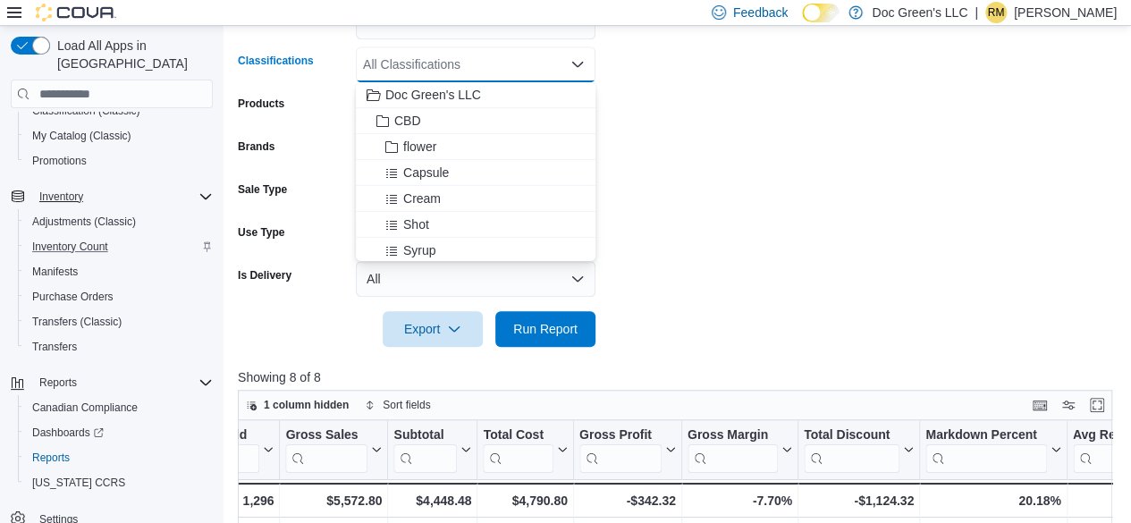
scroll to position [282, 0]
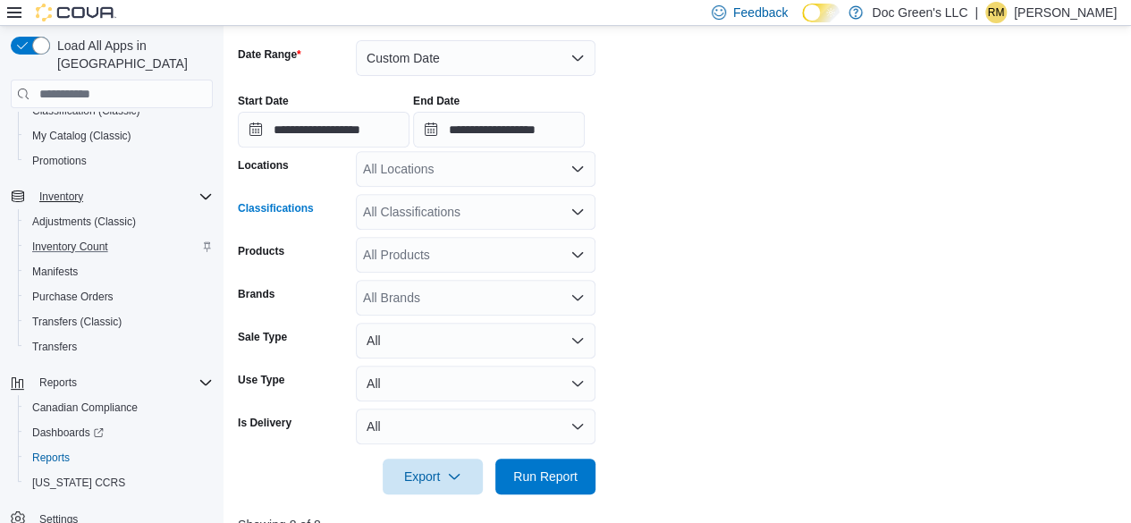
click at [469, 207] on div "All Classifications" at bounding box center [476, 212] width 240 height 36
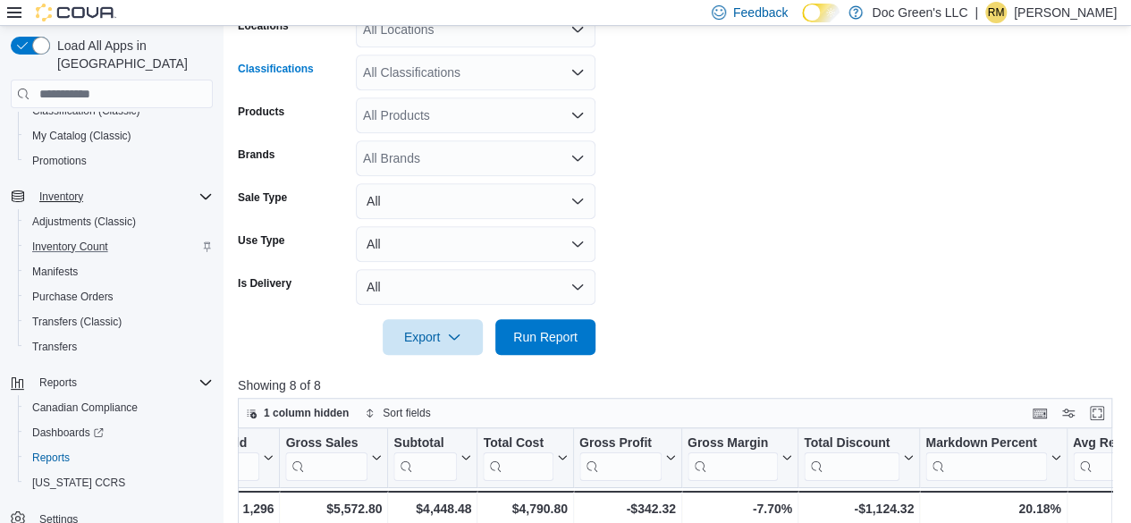
scroll to position [192, 0]
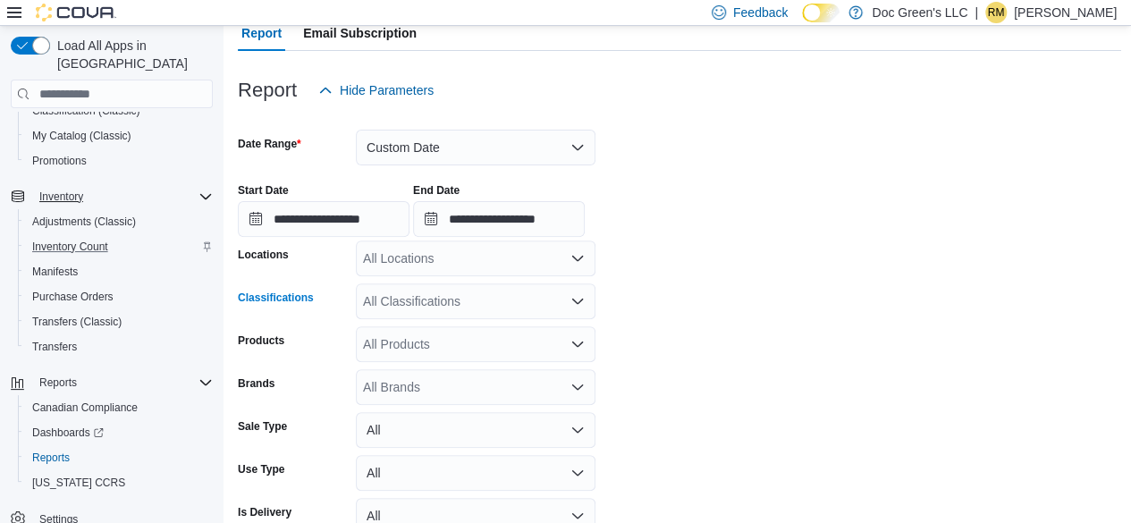
click at [445, 291] on div "All Classifications Combo box. Selected. Combo box input. All Classifications. …" at bounding box center [476, 301] width 240 height 36
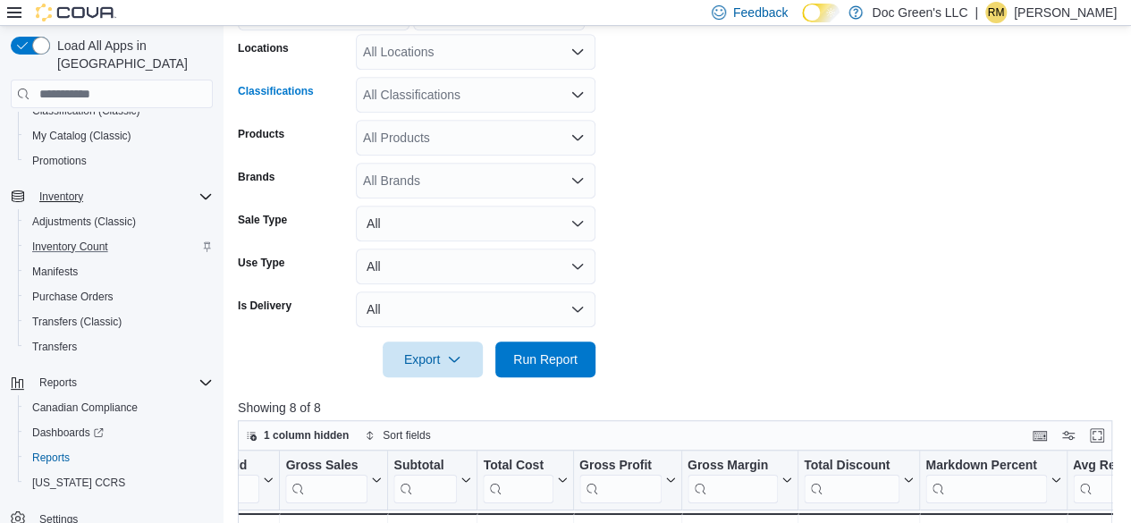
scroll to position [371, 0]
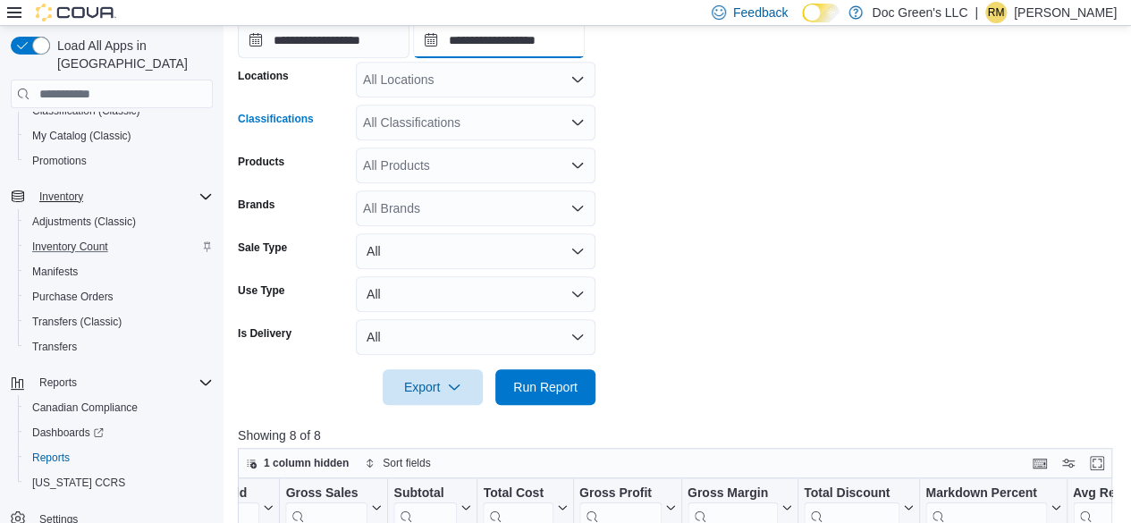
click at [456, 49] on input "**********" at bounding box center [499, 40] width 172 height 36
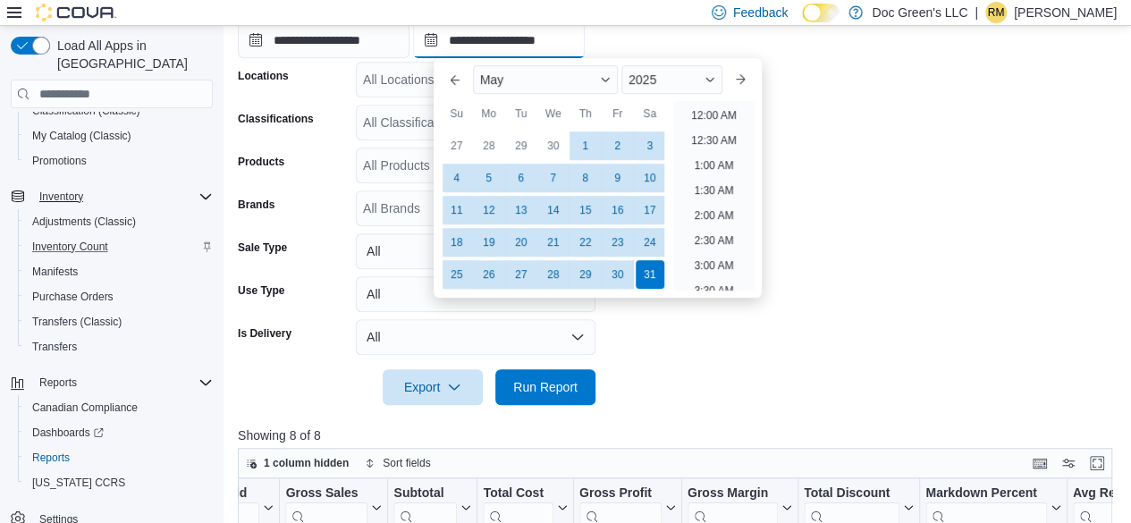
scroll to position [1015, 0]
drag, startPoint x: 842, startPoint y: 262, endPoint x: 777, endPoint y: 258, distance: 65.4
click at [844, 262] on form "**********" at bounding box center [679, 167] width 883 height 476
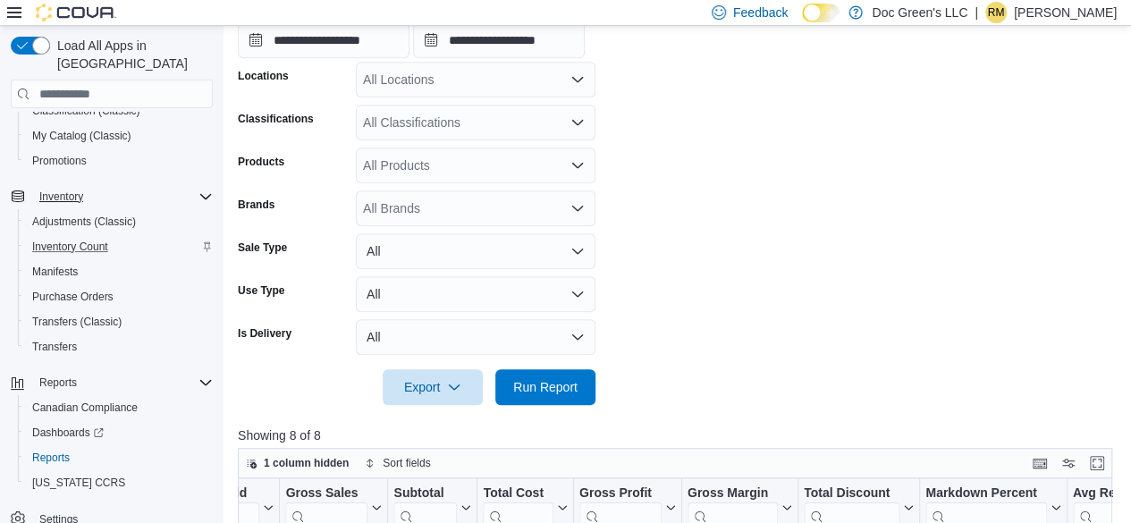
click at [426, 127] on div "All Classifications" at bounding box center [476, 123] width 240 height 36
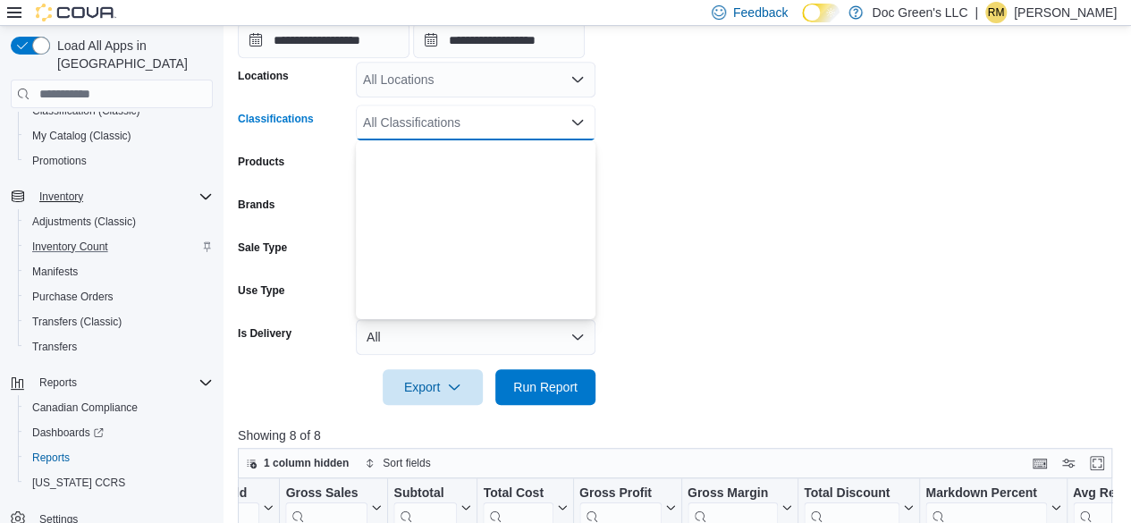
scroll to position [536, 0]
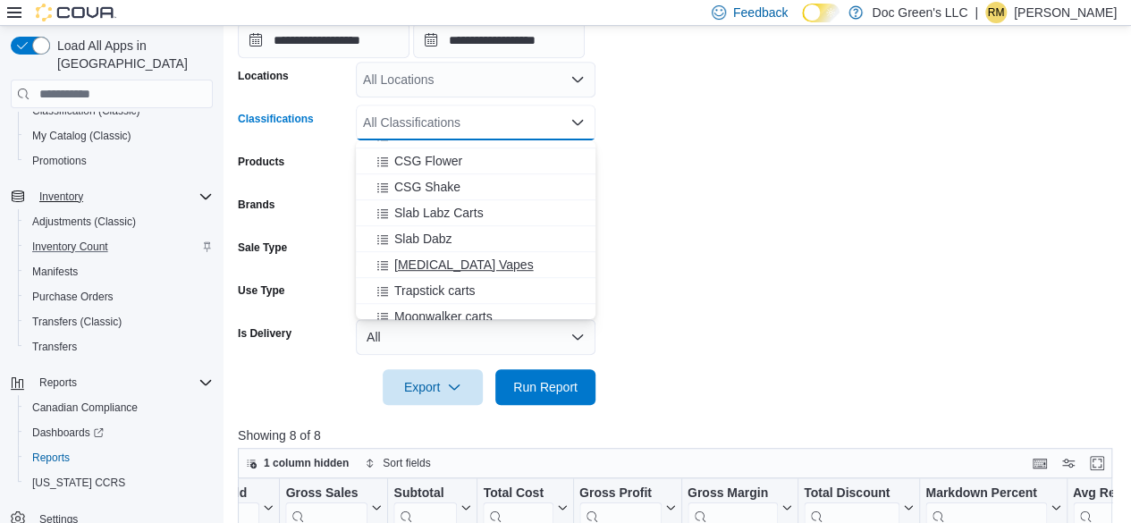
drag, startPoint x: 465, startPoint y: 251, endPoint x: 456, endPoint y: 258, distance: 11.4
click at [456, 258] on span "[MEDICAL_DATA] Vapes" at bounding box center [463, 265] width 139 height 18
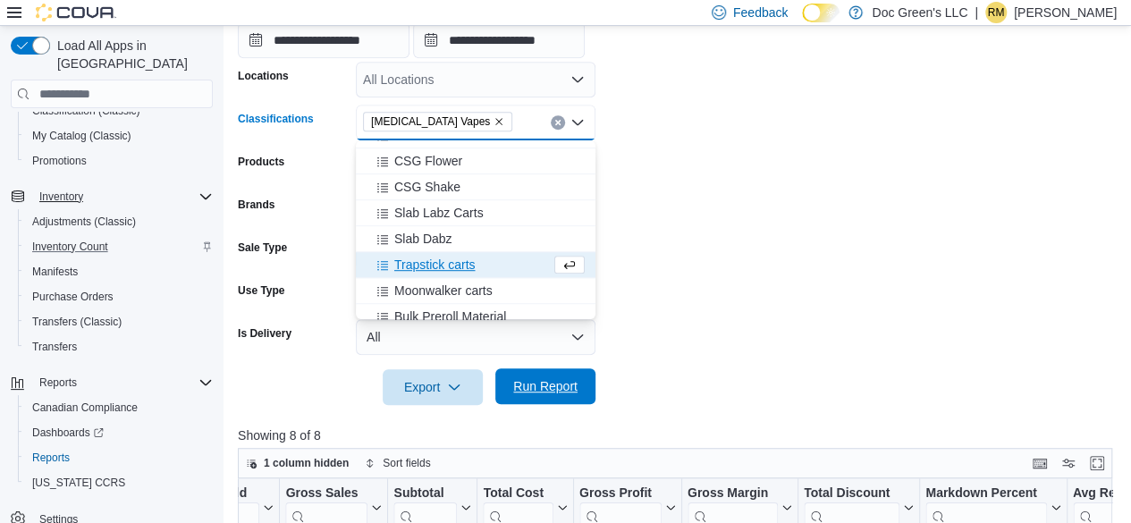
click at [555, 388] on span "Run Report" at bounding box center [545, 386] width 64 height 18
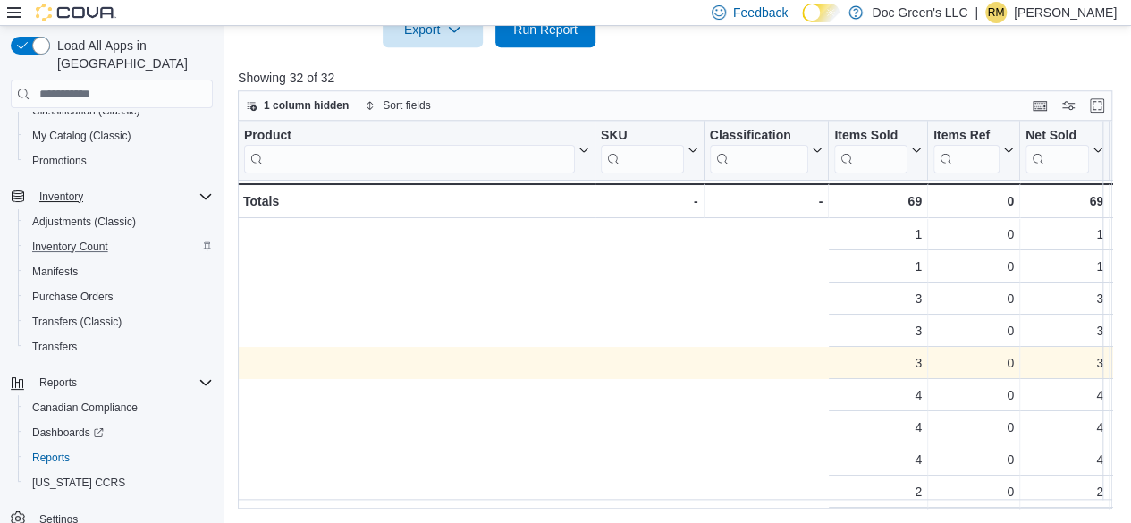
scroll to position [0, 765]
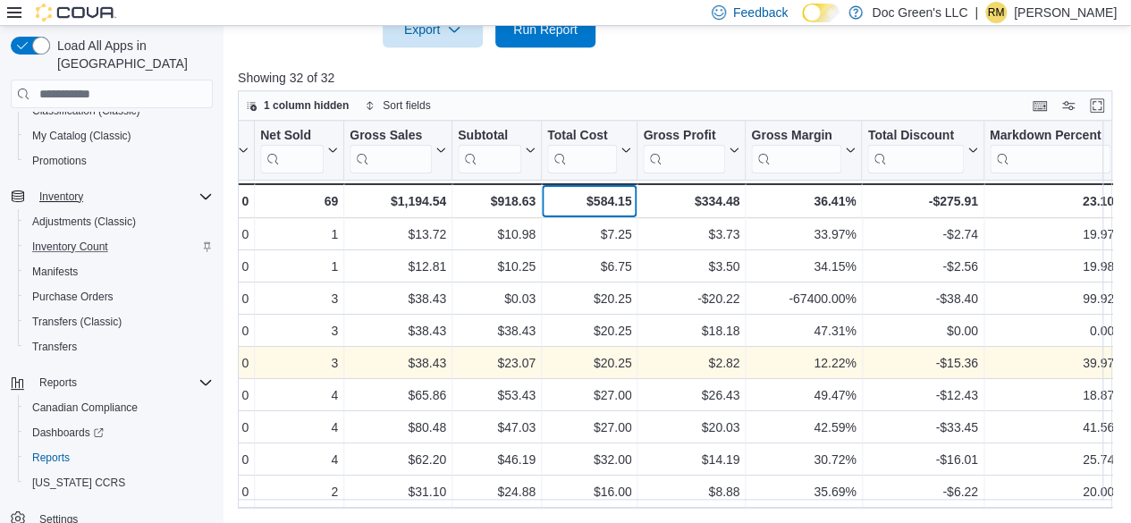
click at [613, 191] on div "$584.15" at bounding box center [589, 200] width 84 height 21
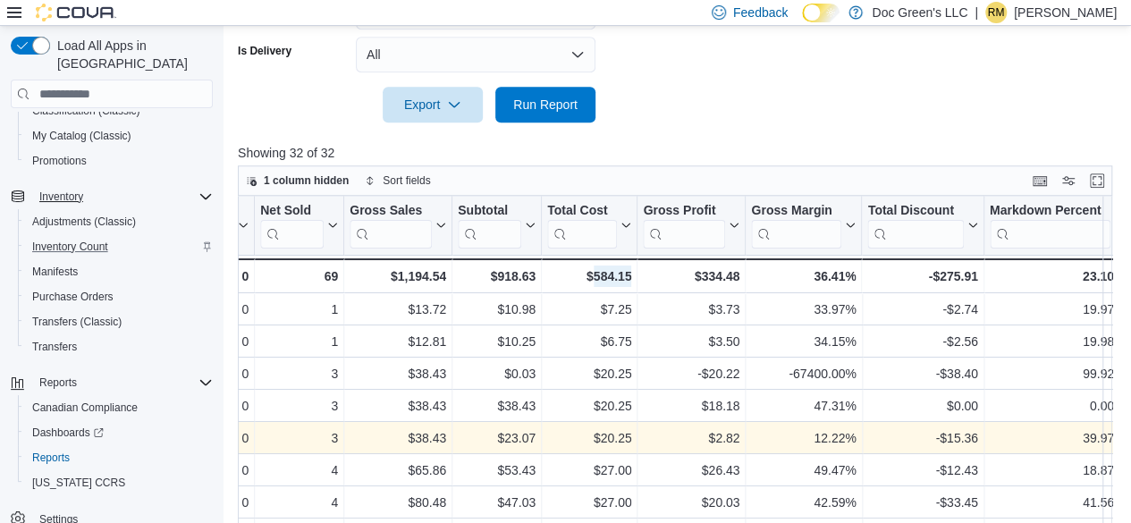
scroll to position [460, 0]
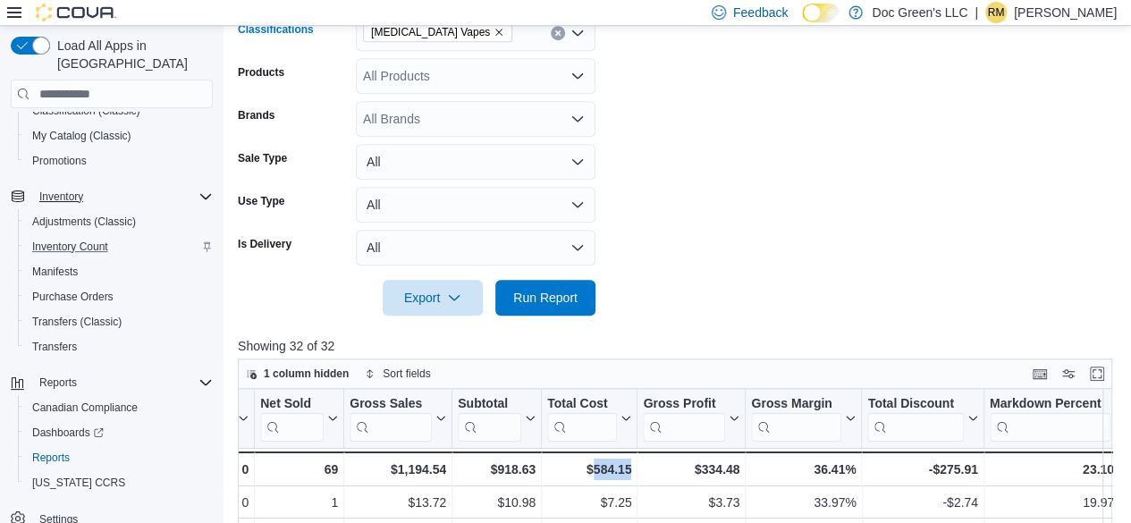
click at [560, 37] on button "Clear input" at bounding box center [558, 33] width 14 height 14
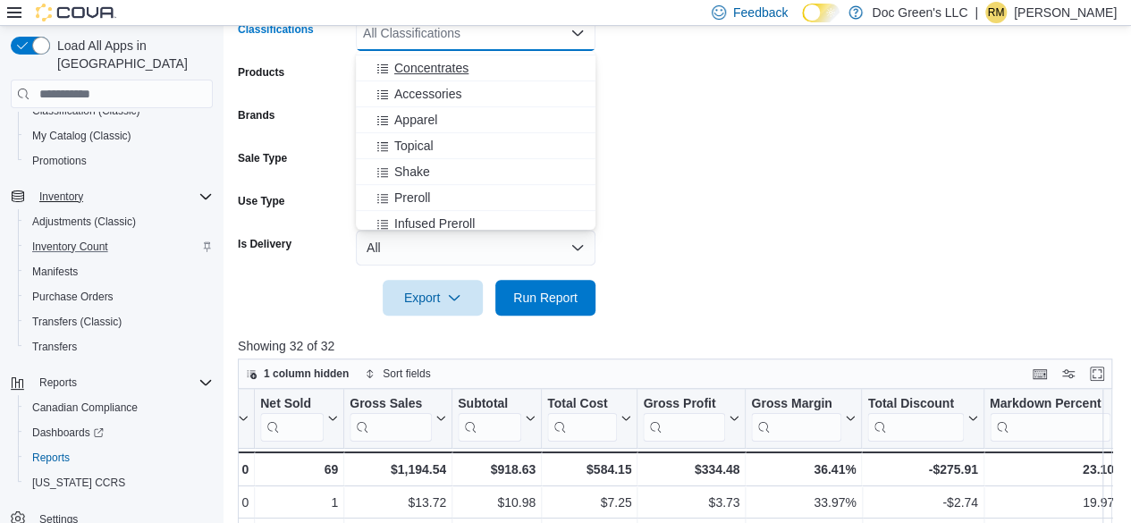
scroll to position [358, 0]
click at [438, 160] on button "Preroll" at bounding box center [476, 173] width 240 height 26
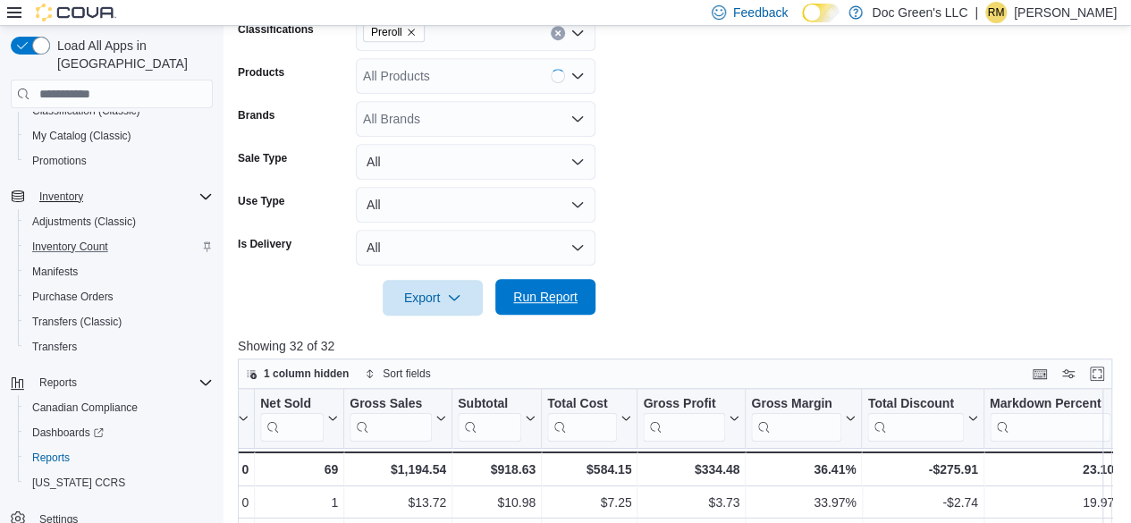
click at [534, 299] on span "Run Report" at bounding box center [545, 297] width 64 height 18
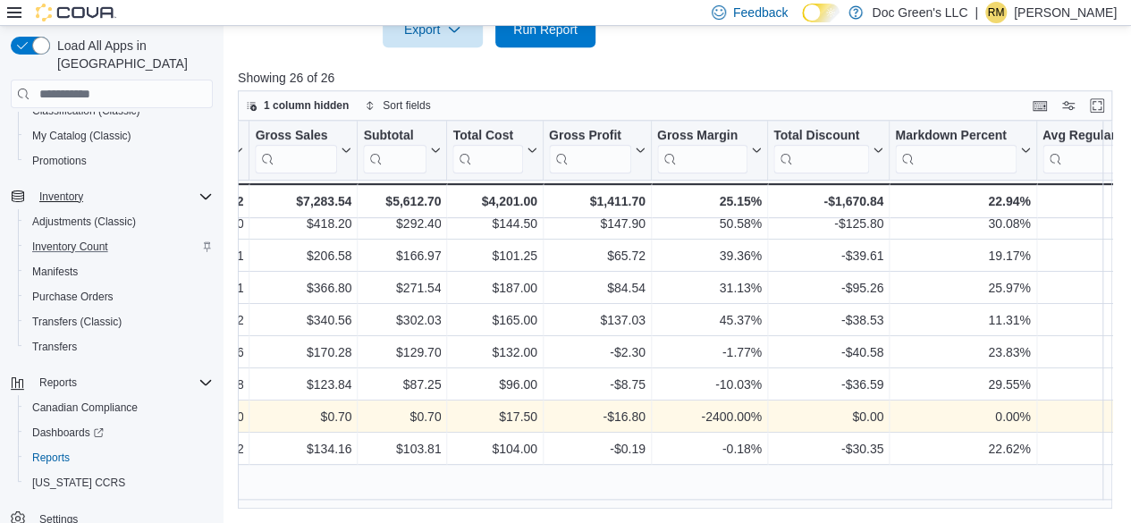
scroll to position [0, 765]
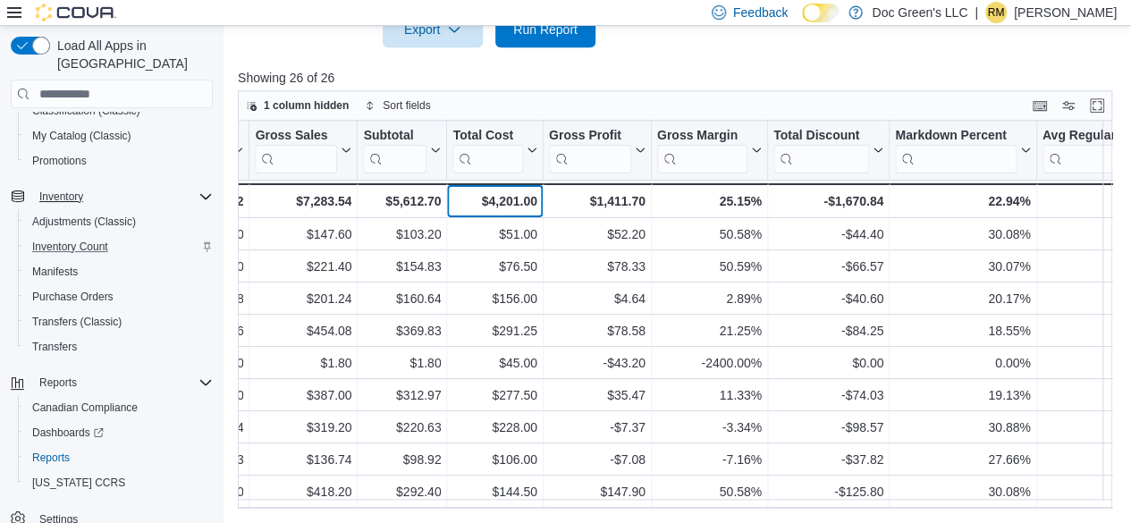
click at [499, 198] on div "$4,201.00" at bounding box center [494, 200] width 84 height 21
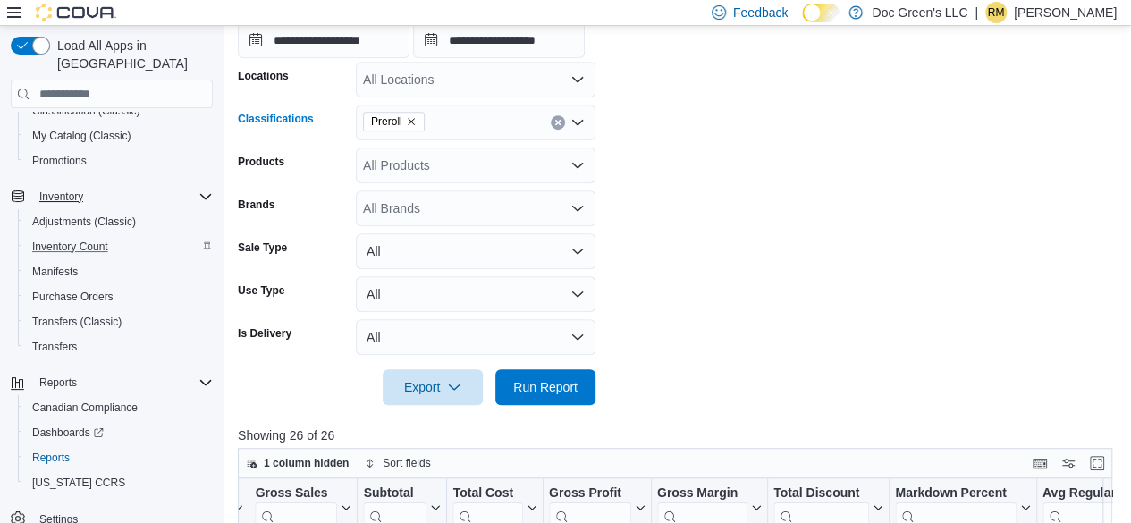
click at [556, 119] on icon "Clear input" at bounding box center [557, 122] width 7 height 7
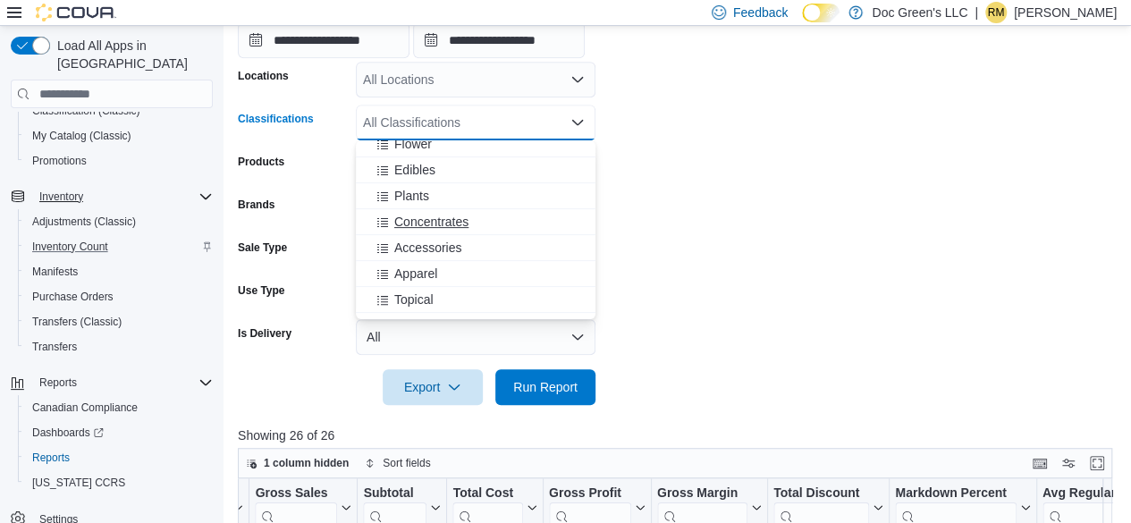
scroll to position [358, 0]
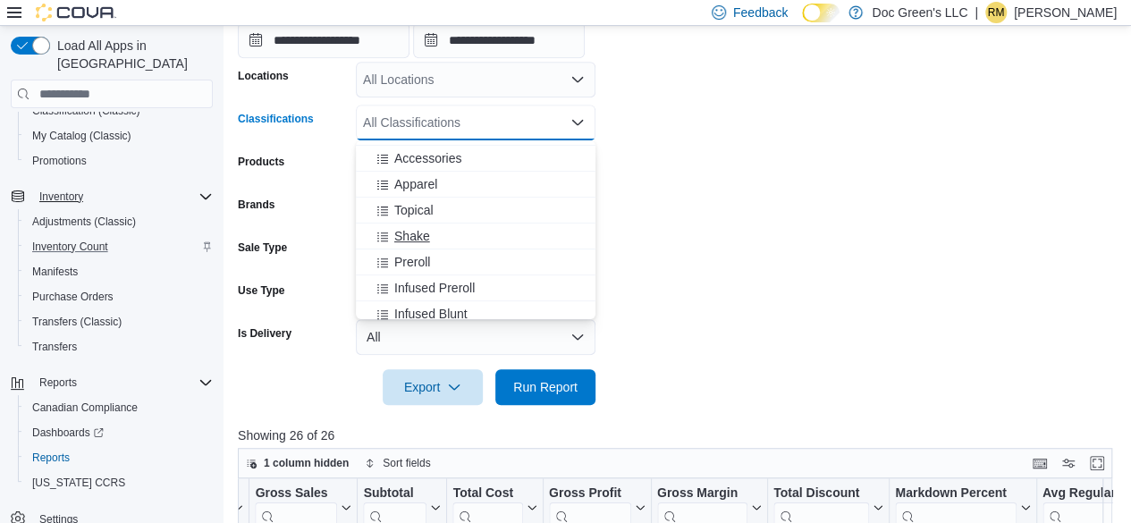
click at [440, 237] on div "Shake" at bounding box center [475, 236] width 218 height 18
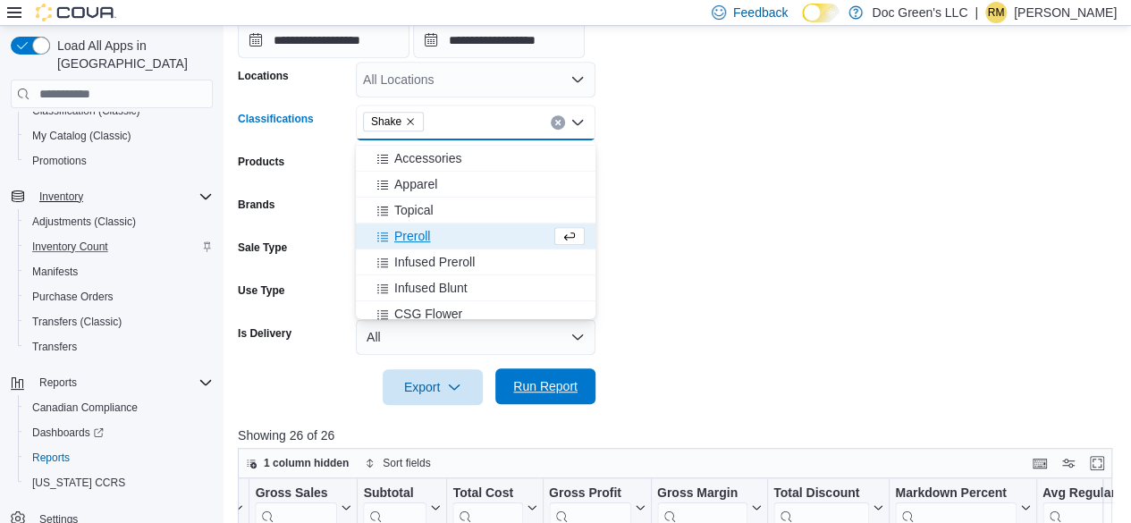
click at [536, 383] on span "Run Report" at bounding box center [545, 386] width 64 height 18
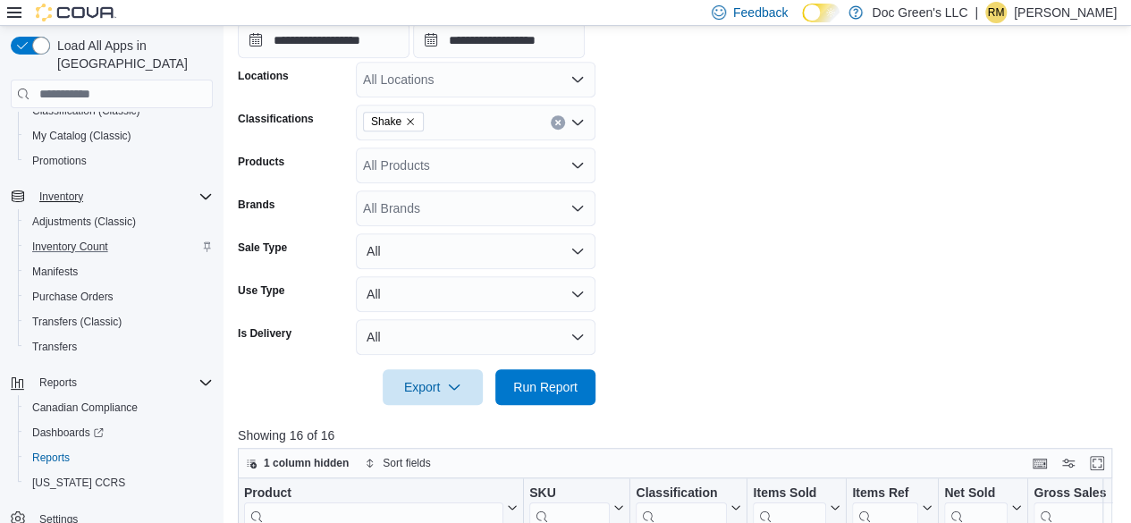
scroll to position [729, 0]
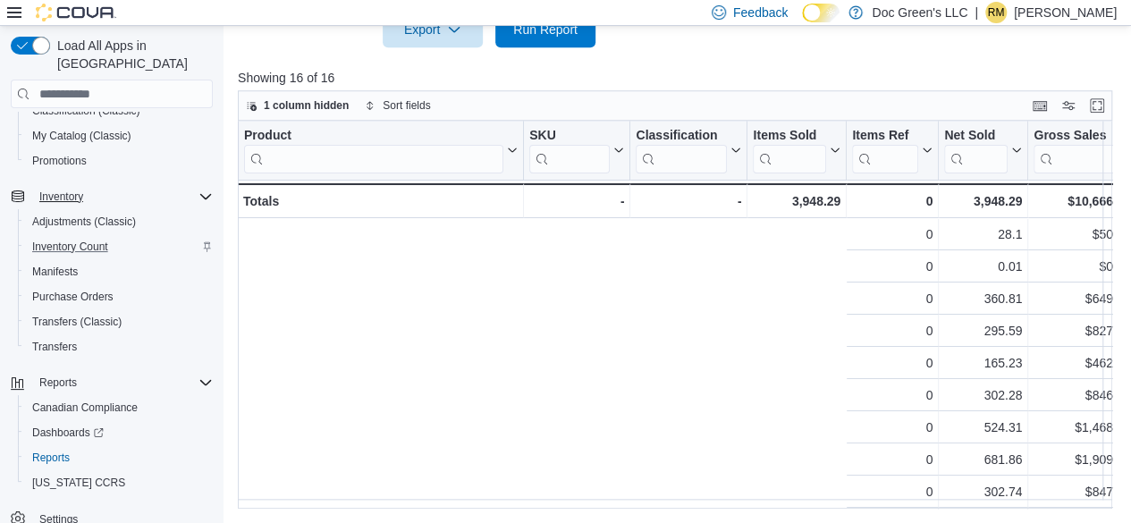
scroll to position [0, 765]
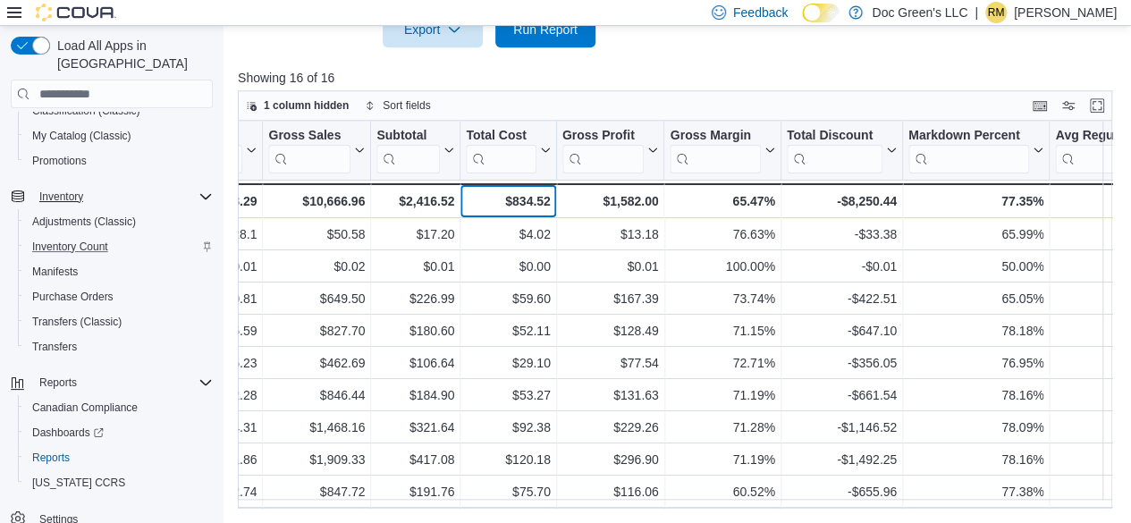
click at [532, 194] on div "$834.52" at bounding box center [508, 200] width 84 height 21
drag, startPoint x: 532, startPoint y: 194, endPoint x: 519, endPoint y: 198, distance: 13.0
click at [519, 198] on div "$834.52" at bounding box center [508, 200] width 84 height 21
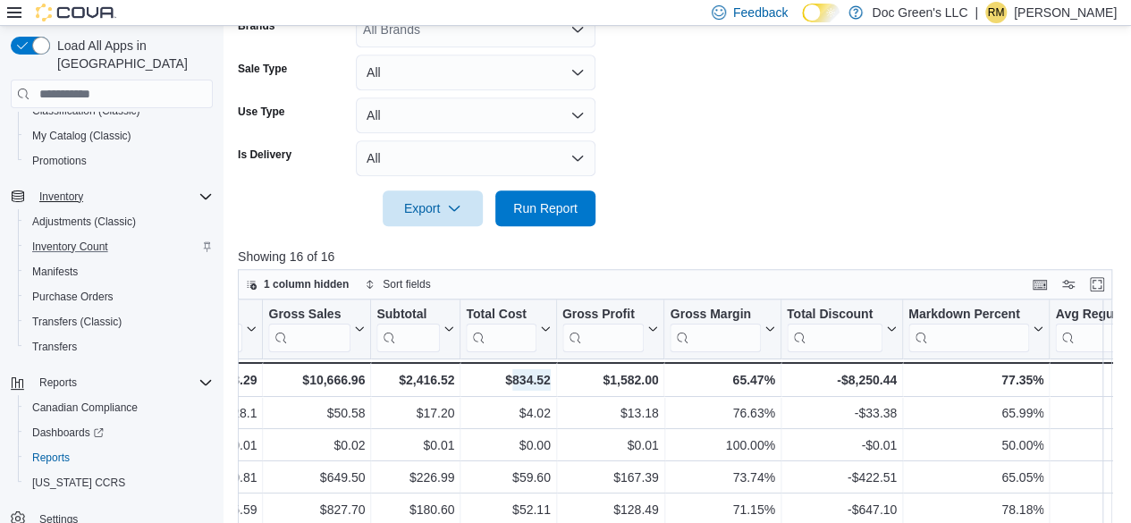
scroll to position [371, 0]
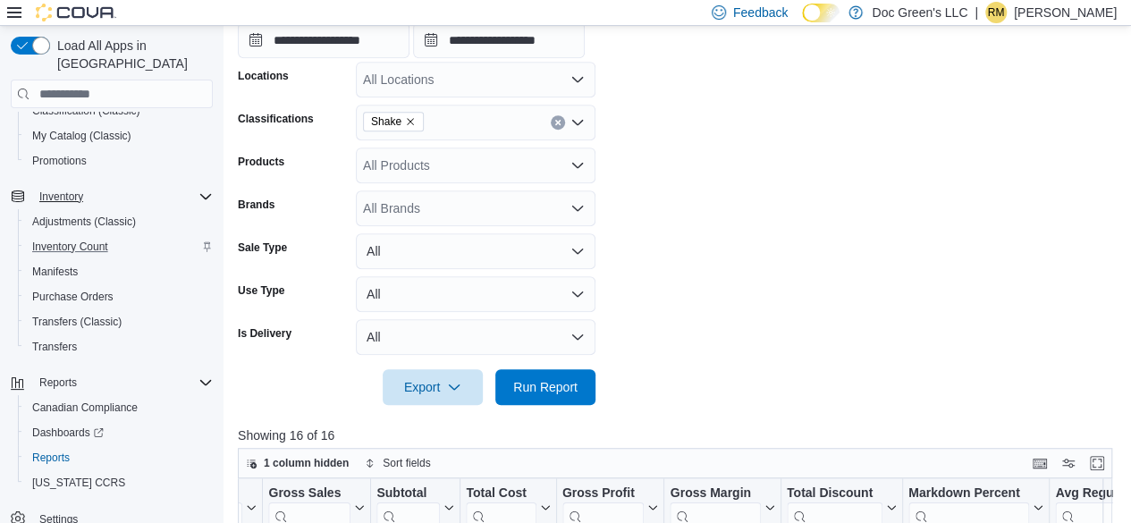
click at [557, 125] on icon "Clear input" at bounding box center [557, 122] width 7 height 7
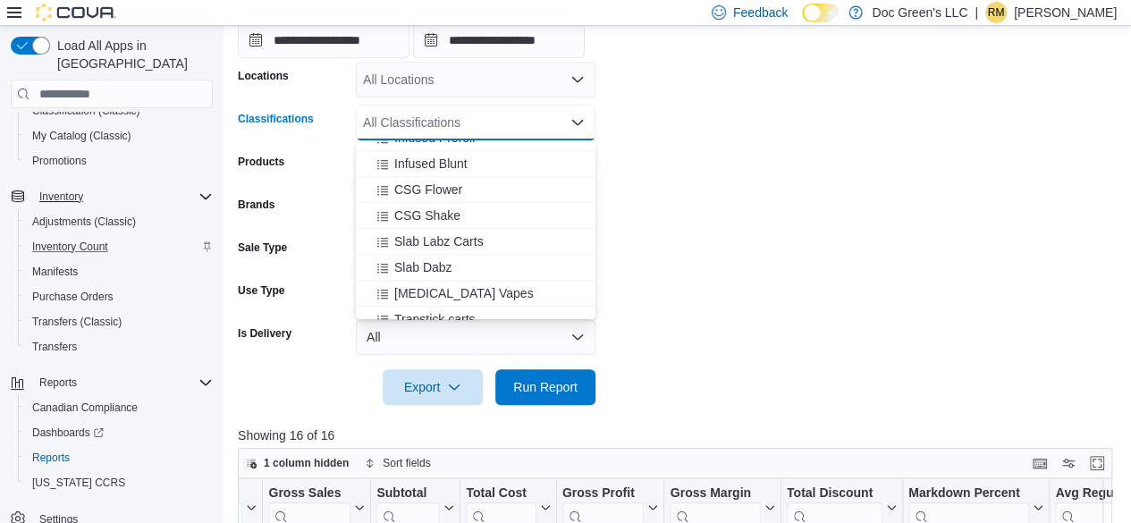
scroll to position [536, 0]
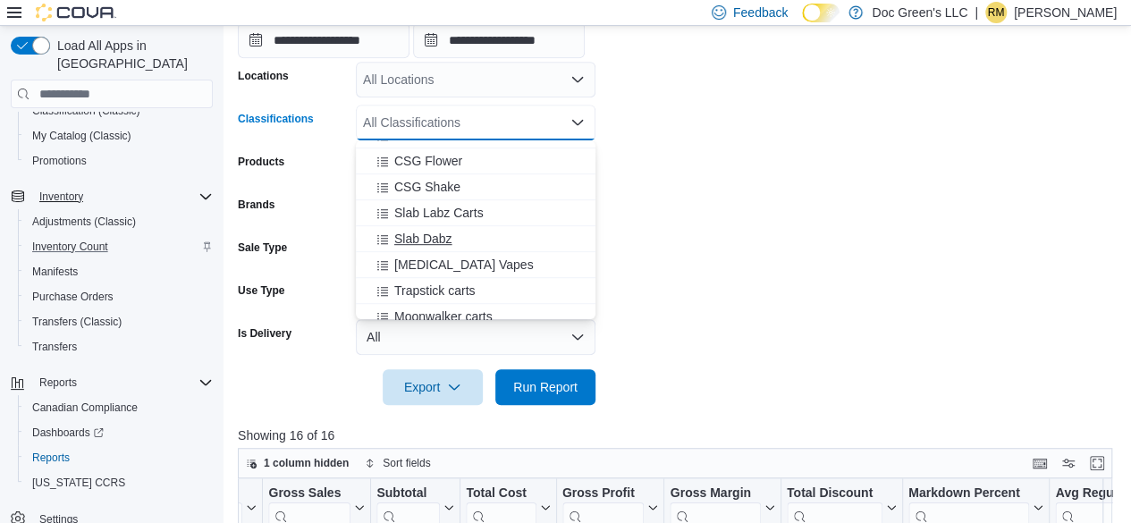
click at [465, 248] on button "Slab Dabz" at bounding box center [476, 239] width 240 height 26
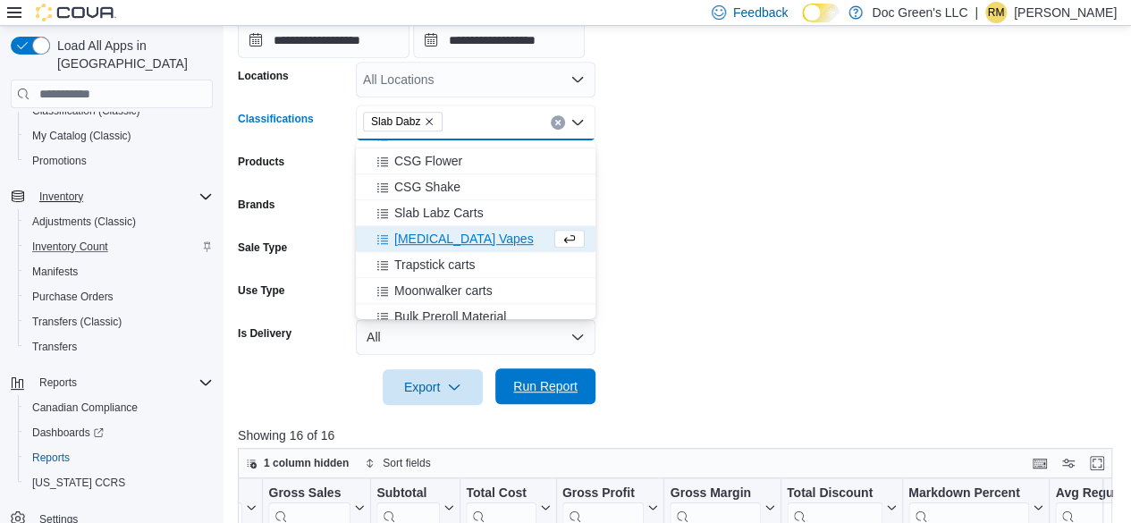
click at [510, 370] on span "Run Report" at bounding box center [545, 386] width 79 height 36
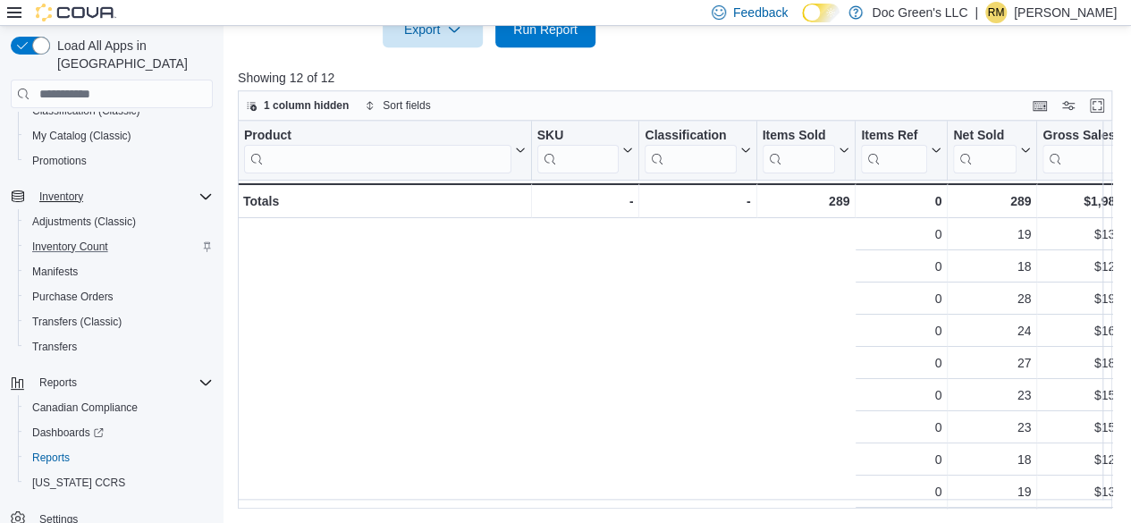
scroll to position [0, 765]
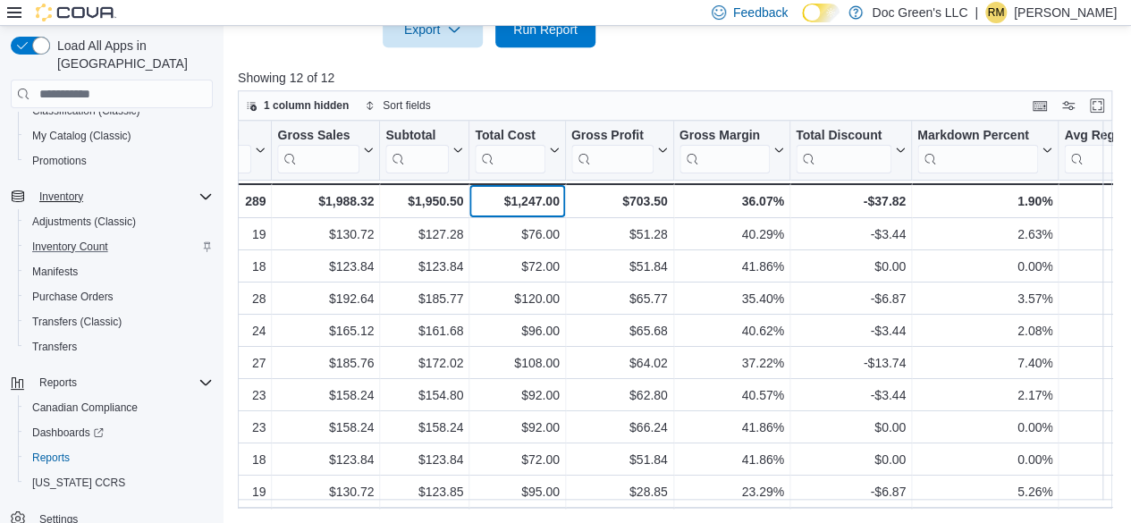
click at [545, 192] on div "$1,247.00" at bounding box center [517, 200] width 84 height 21
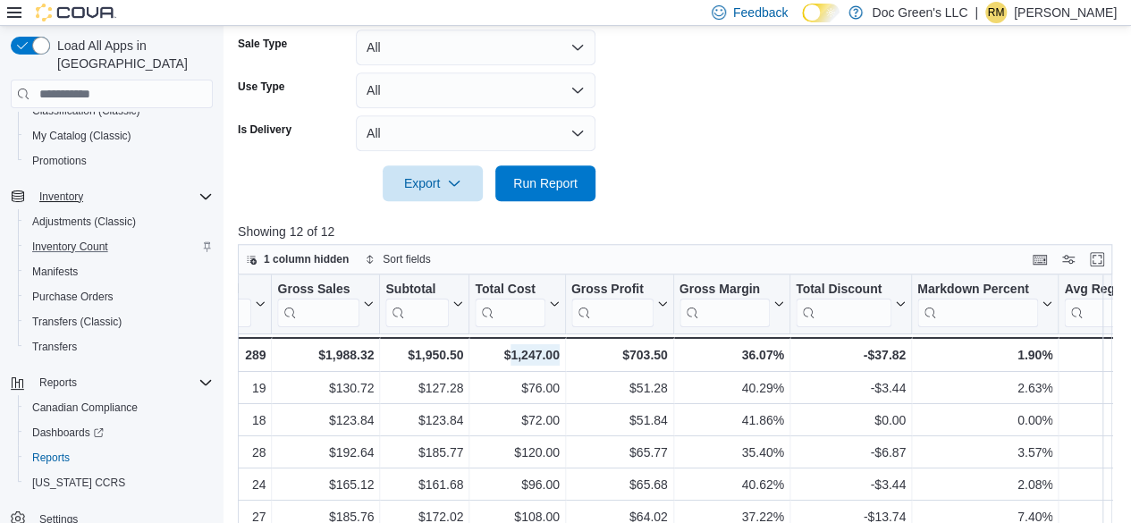
scroll to position [460, 0]
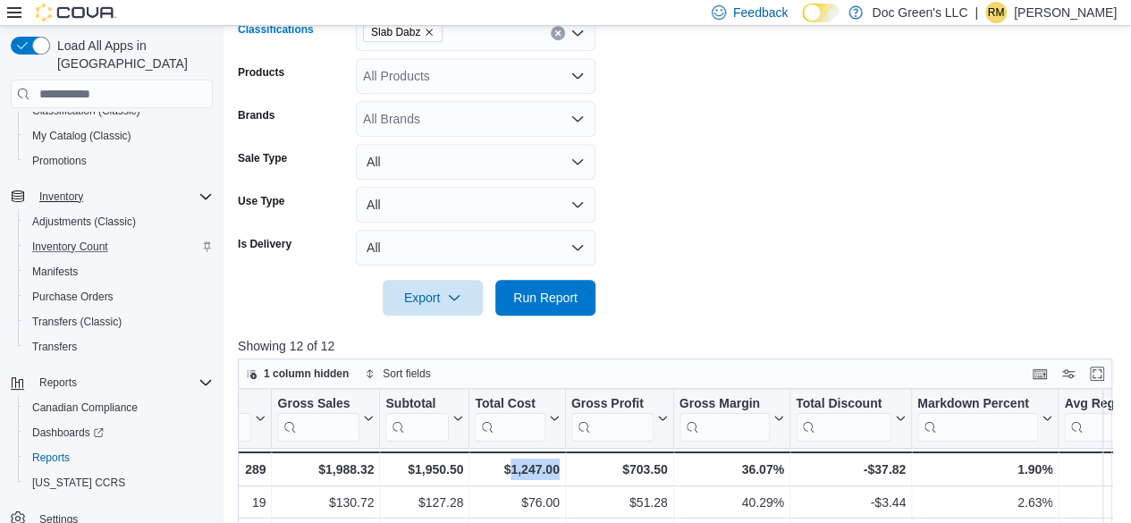
click at [558, 38] on button "Clear input" at bounding box center [558, 33] width 14 height 14
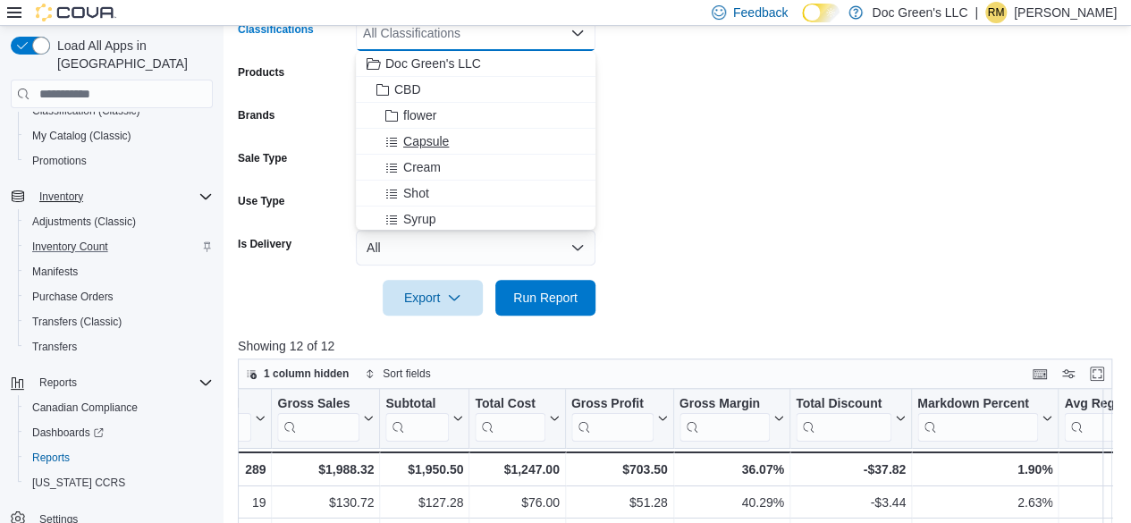
scroll to position [447, 0]
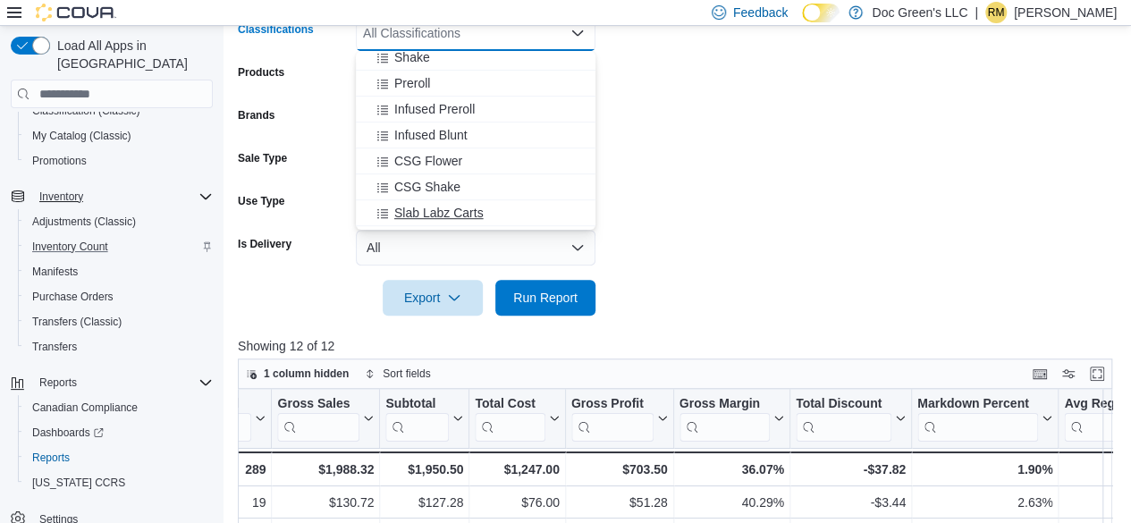
click at [445, 208] on span "Slab Labz Carts" at bounding box center [438, 213] width 89 height 18
click at [526, 278] on div at bounding box center [679, 272] width 883 height 14
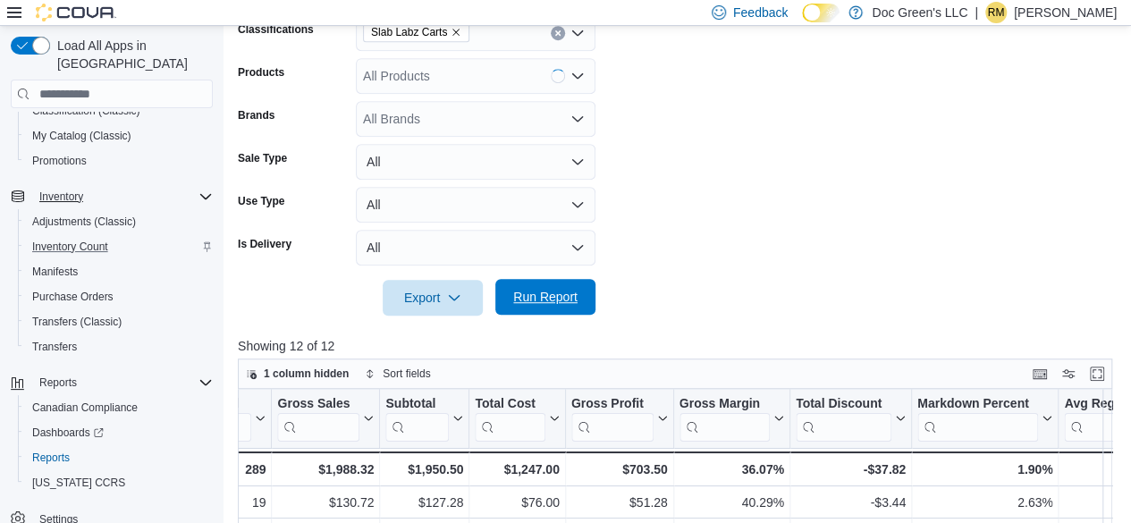
click at [524, 296] on span "Run Report" at bounding box center [545, 297] width 64 height 18
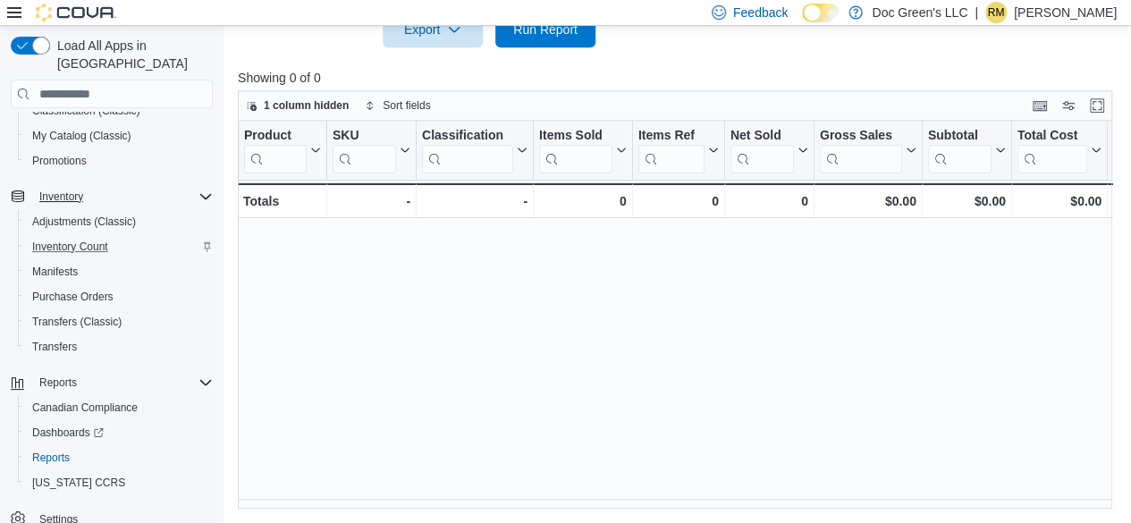
scroll to position [371, 0]
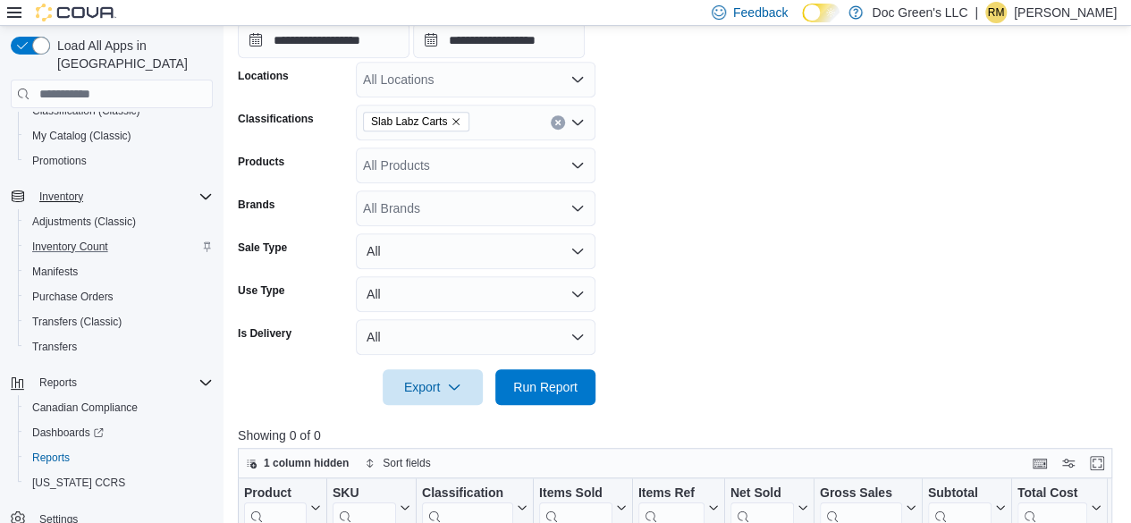
click at [554, 128] on button "Clear input" at bounding box center [558, 122] width 14 height 14
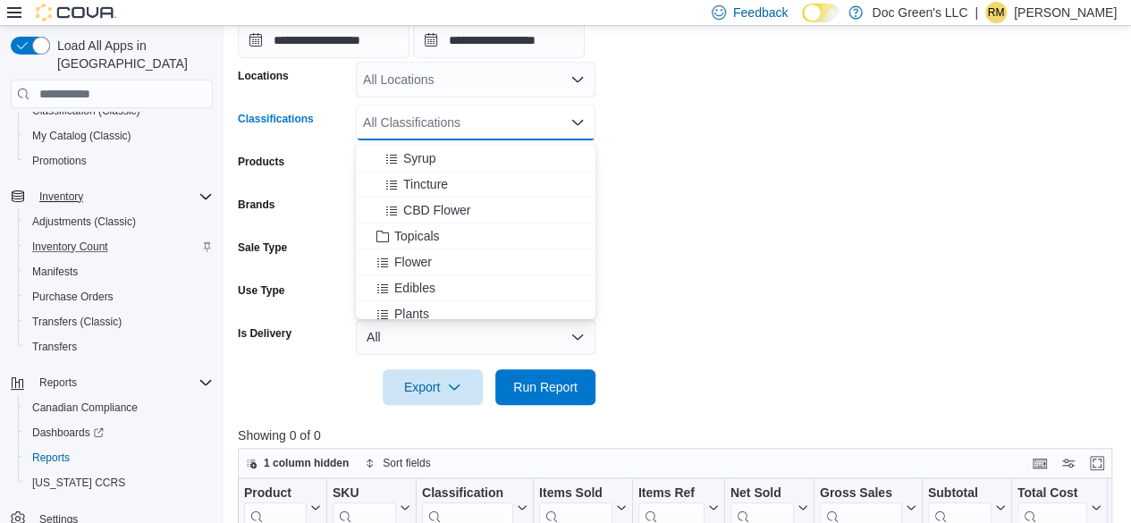
scroll to position [179, 0]
click at [434, 155] on span "Tincture" at bounding box center [425, 156] width 45 height 18
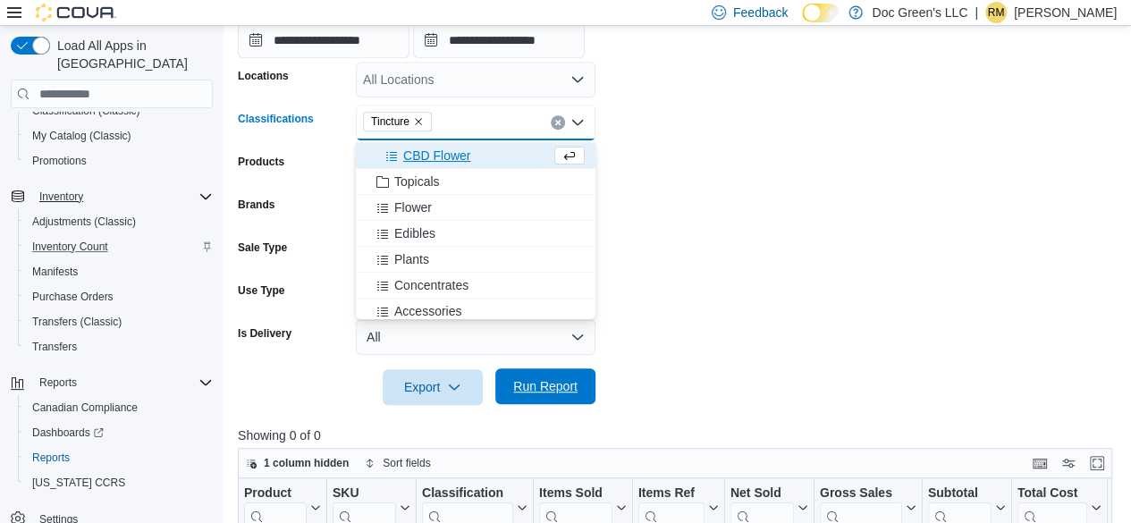
click at [558, 389] on span "Run Report" at bounding box center [545, 386] width 64 height 18
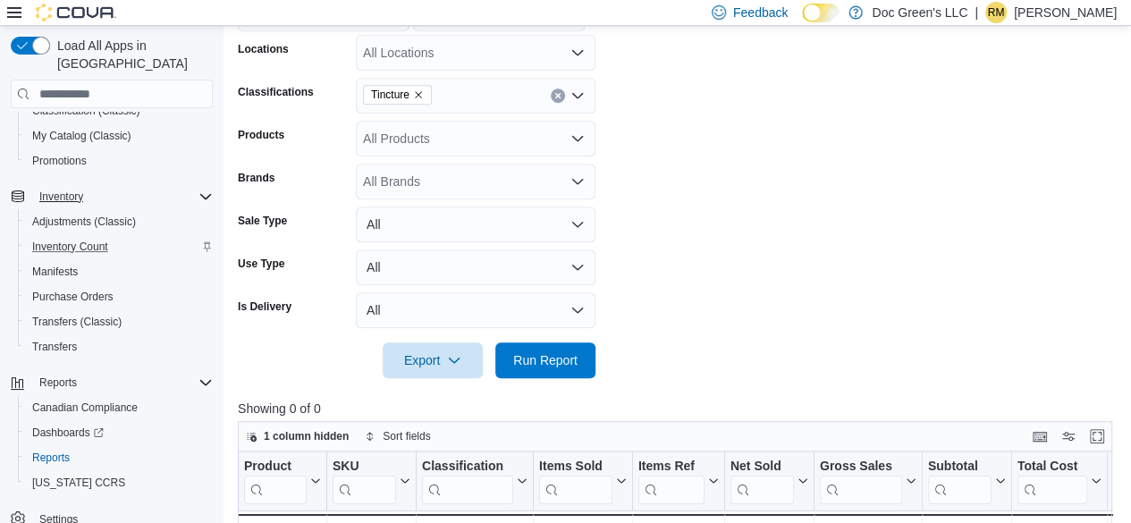
scroll to position [371, 0]
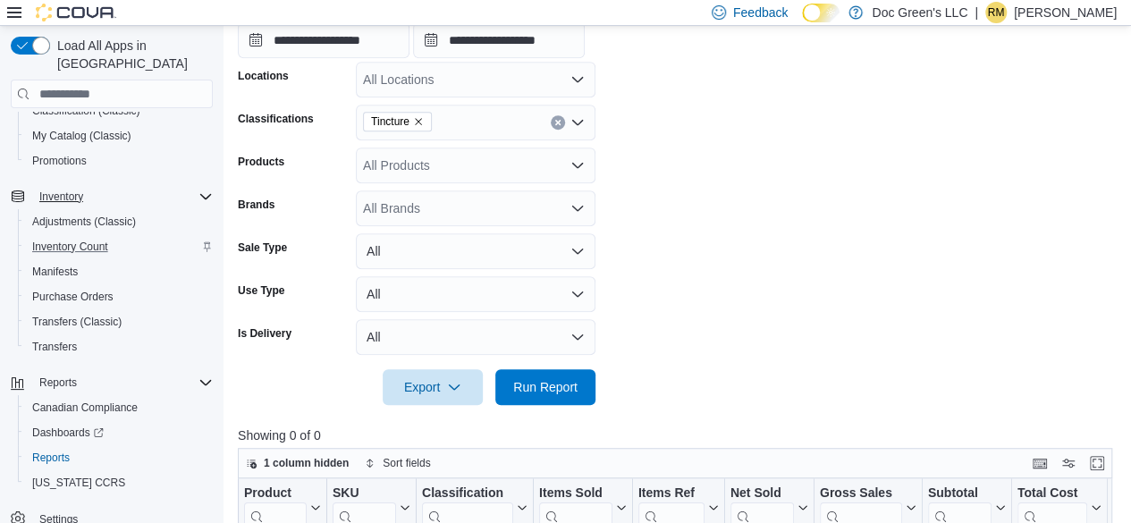
click at [553, 121] on button "Clear input" at bounding box center [558, 122] width 14 height 14
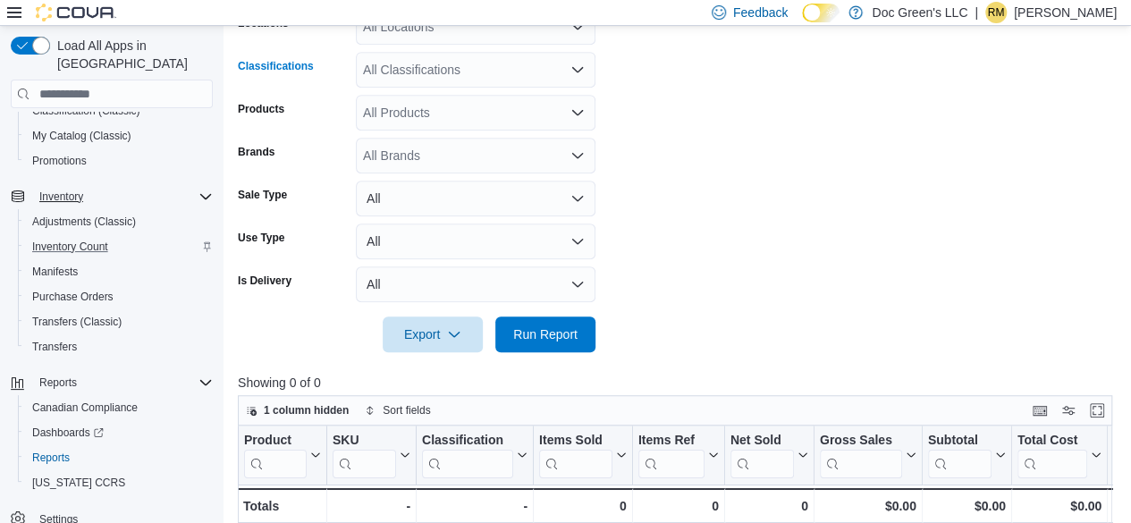
scroll to position [460, 0]
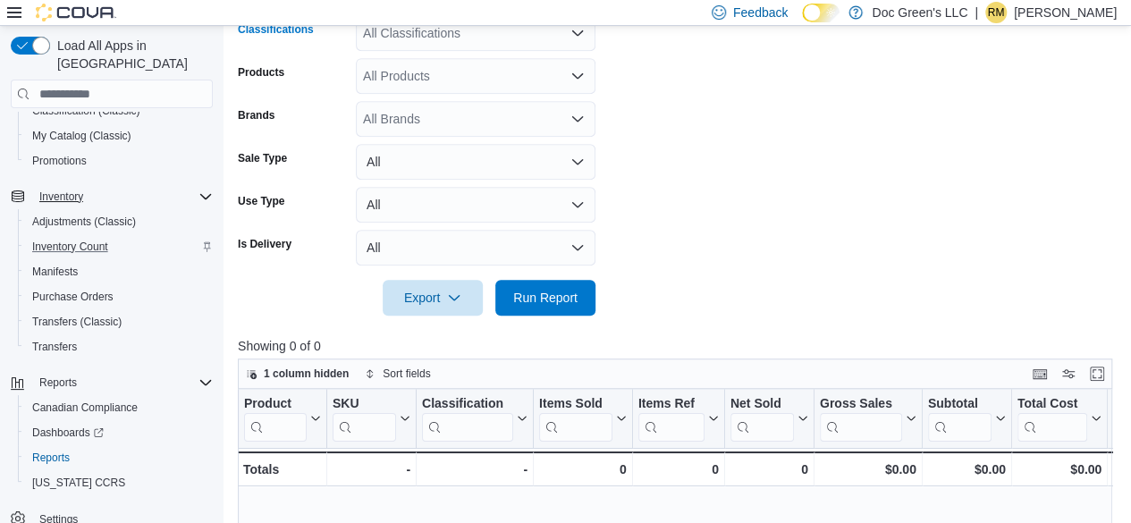
click at [456, 38] on div "All Classifications Combo box. Selected. Combo box input. All Classifications. …" at bounding box center [476, 33] width 240 height 36
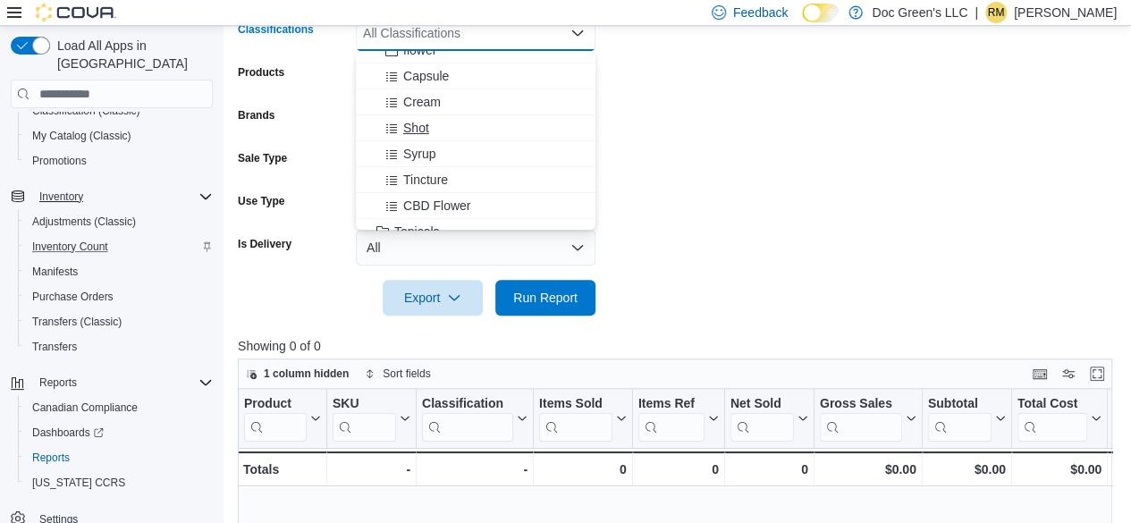
scroll to position [89, 0]
click at [451, 198] on div "Topicals" at bounding box center [475, 207] width 218 height 18
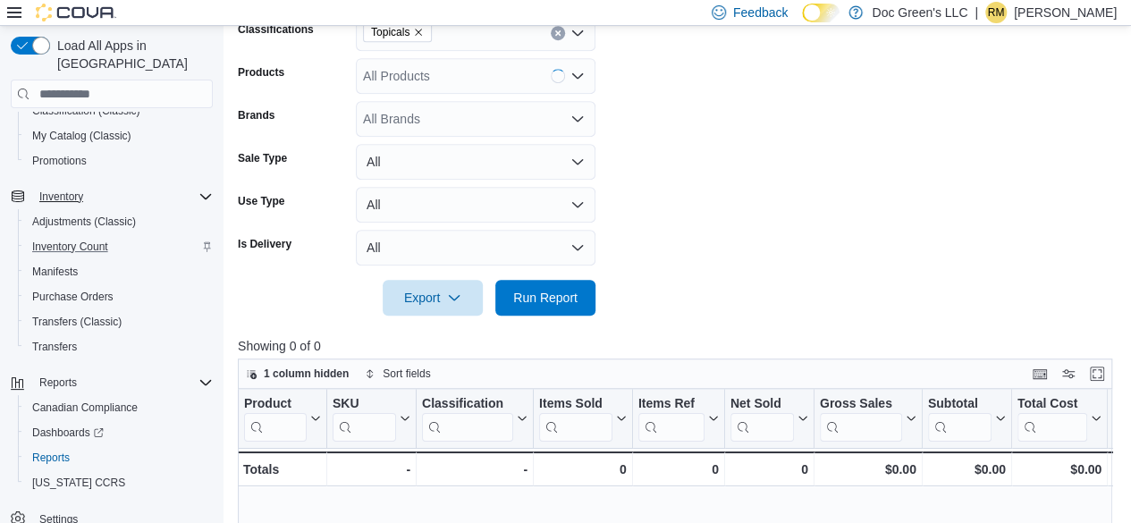
click at [530, 267] on div at bounding box center [679, 272] width 883 height 14
click at [527, 292] on span "Run Report" at bounding box center [545, 297] width 64 height 18
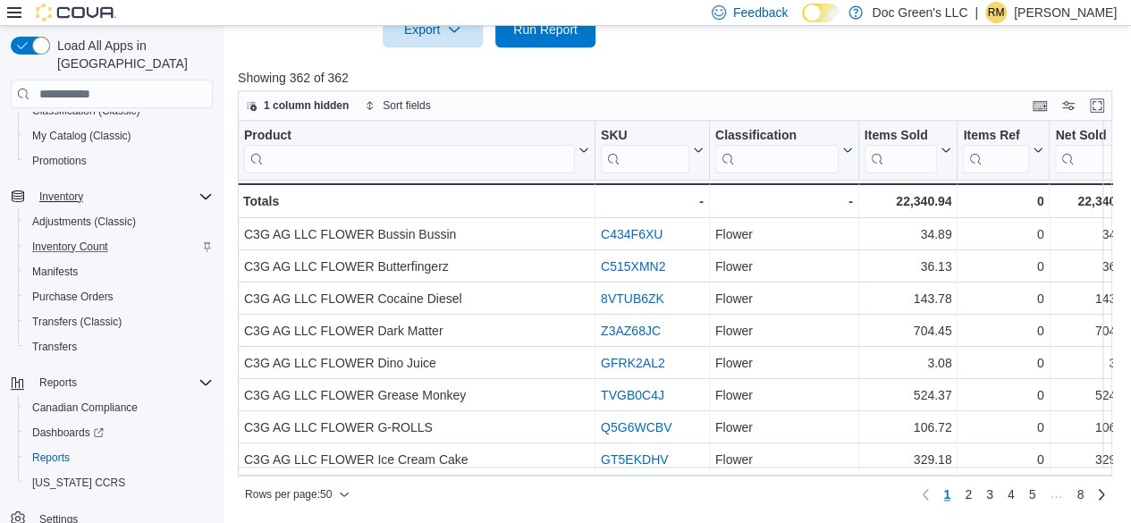
scroll to position [0, 765]
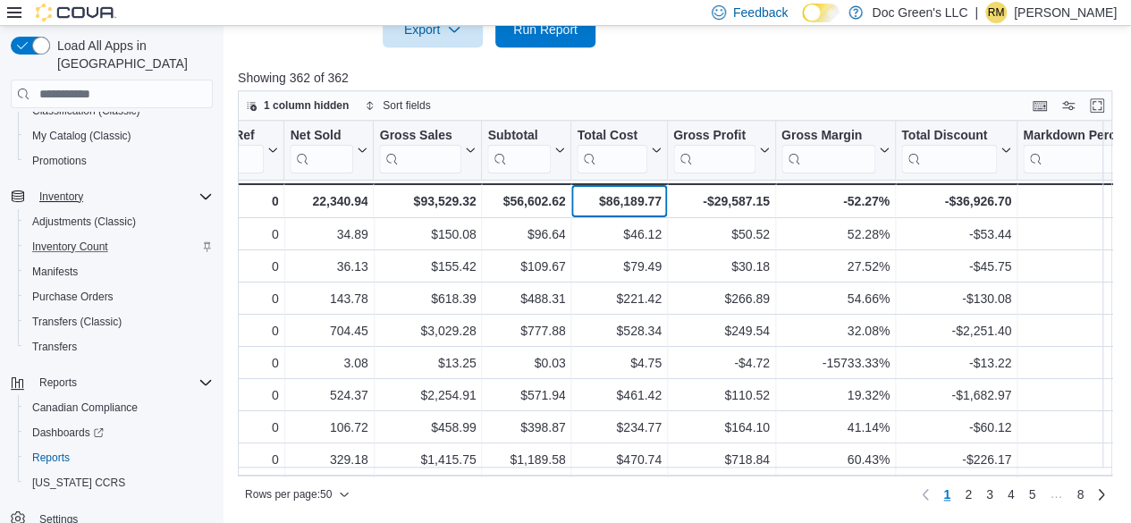
click at [625, 209] on div "$86,189.77" at bounding box center [619, 200] width 84 height 21
click at [628, 206] on div "$86,189.77" at bounding box center [619, 200] width 84 height 21
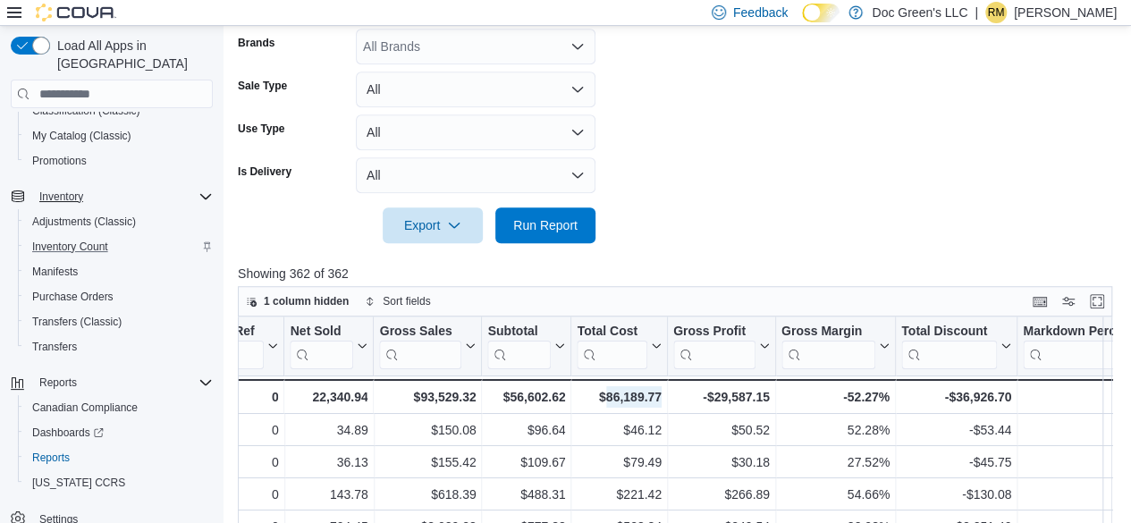
scroll to position [460, 0]
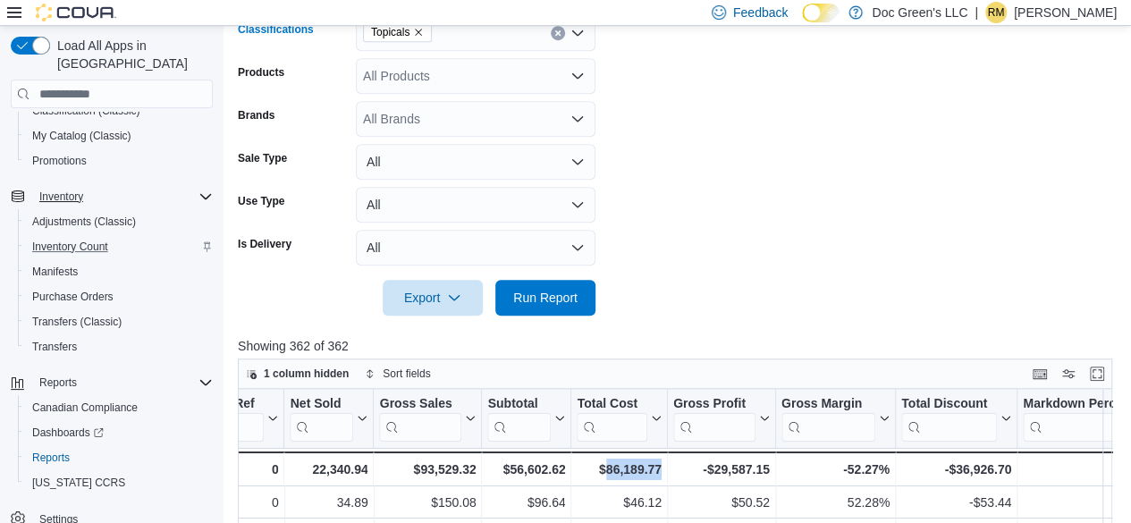
click at [555, 37] on button "Clear input" at bounding box center [558, 33] width 14 height 14
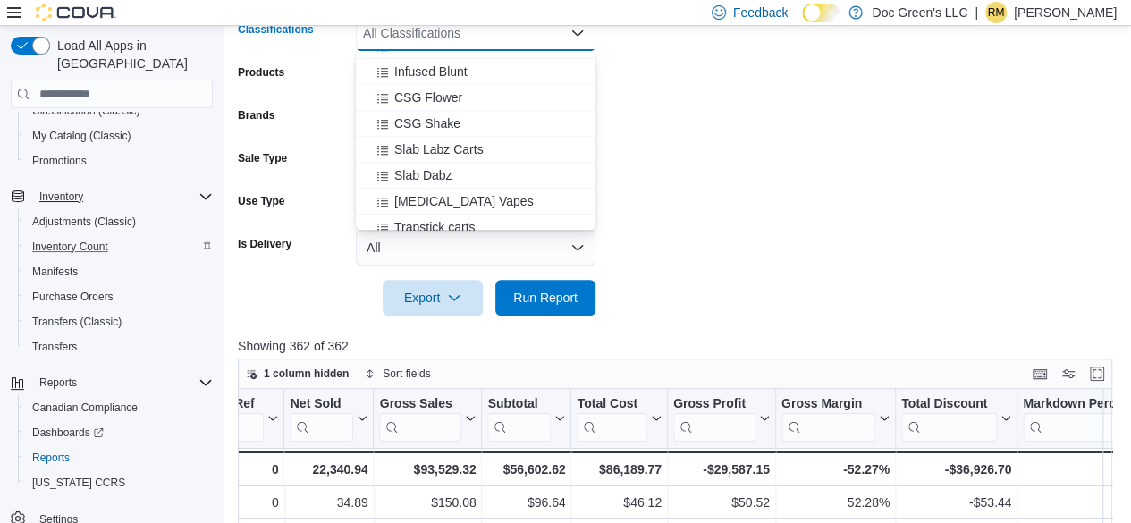
scroll to position [599, 0]
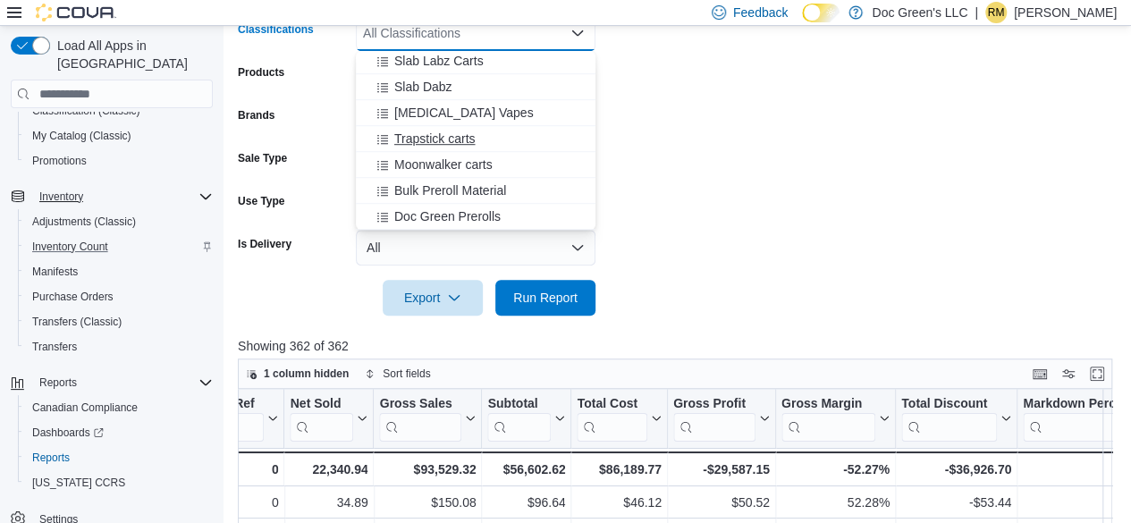
click at [454, 141] on span "Trapstick carts" at bounding box center [434, 139] width 81 height 18
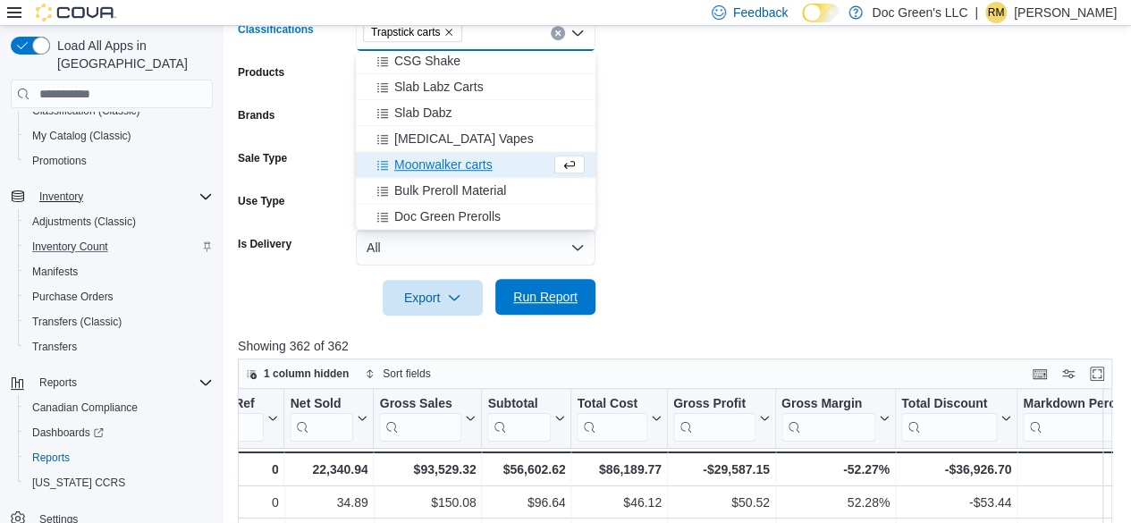
click at [544, 282] on span "Run Report" at bounding box center [545, 297] width 79 height 36
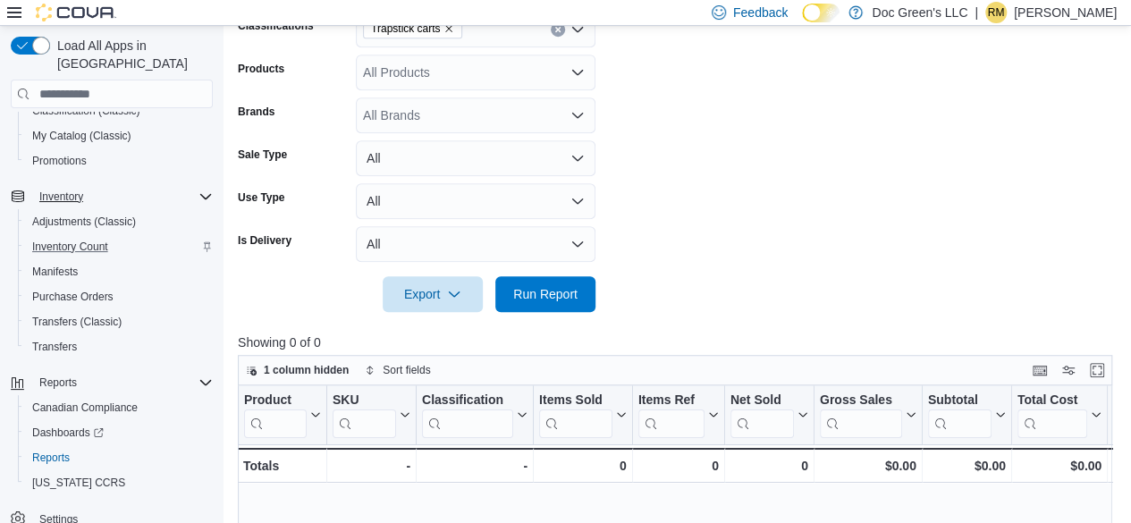
scroll to position [282, 0]
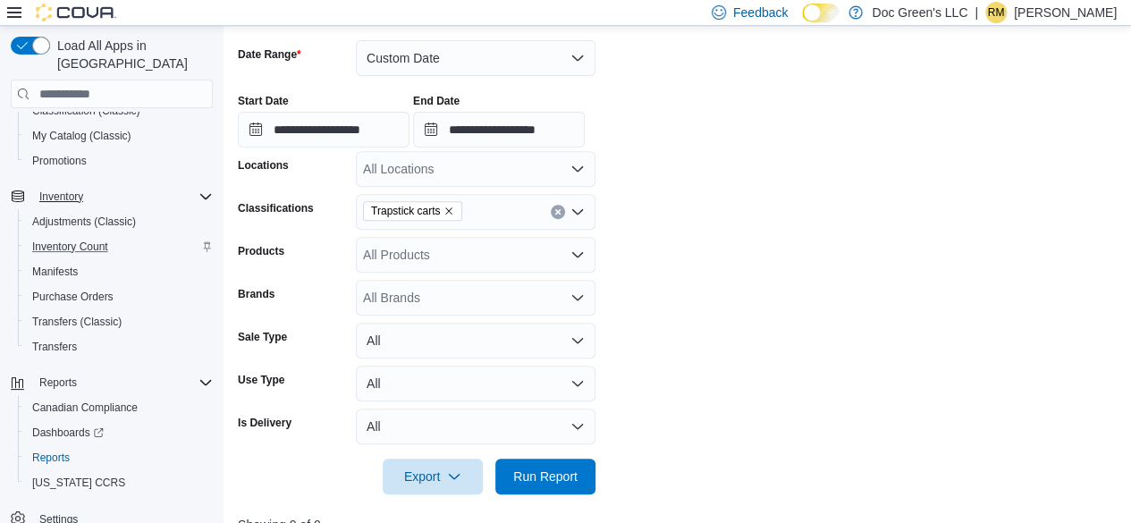
drag, startPoint x: 555, startPoint y: 206, endPoint x: 545, endPoint y: 196, distance: 14.6
click at [555, 206] on button "Clear input" at bounding box center [558, 212] width 14 height 14
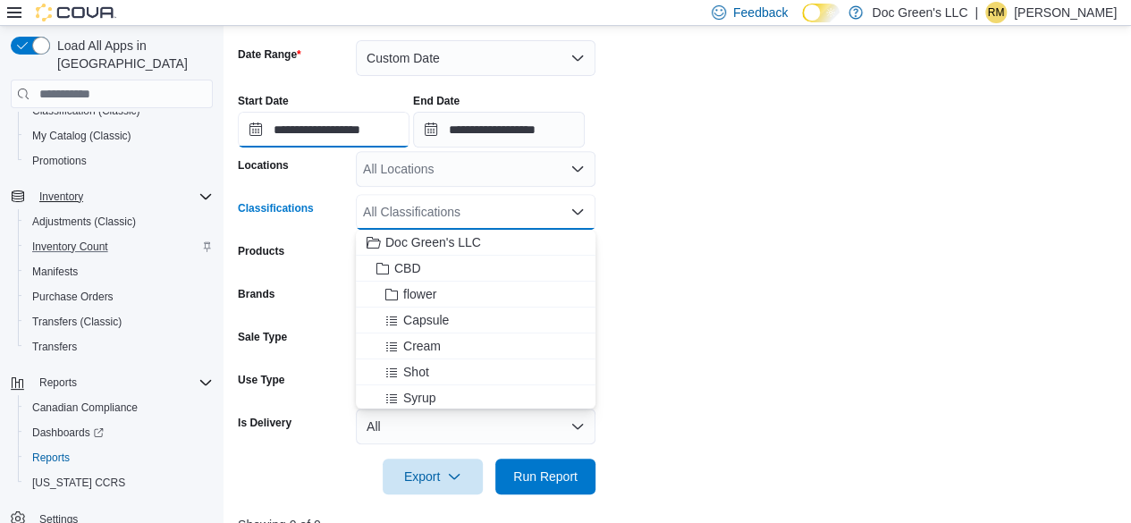
click at [392, 121] on input "**********" at bounding box center [324, 130] width 172 height 36
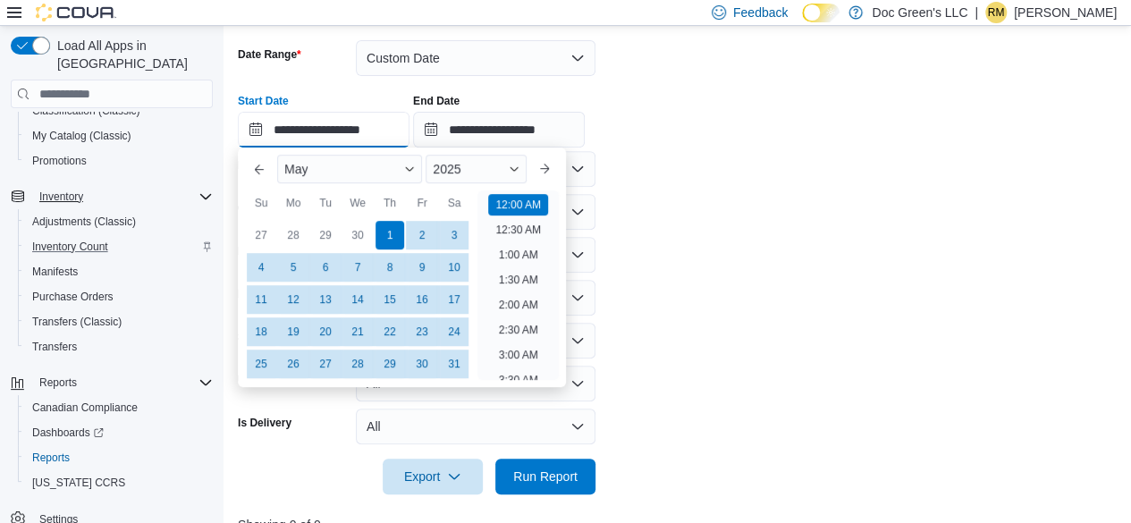
scroll to position [55, 0]
click at [462, 358] on div "31" at bounding box center [453, 364] width 31 height 31
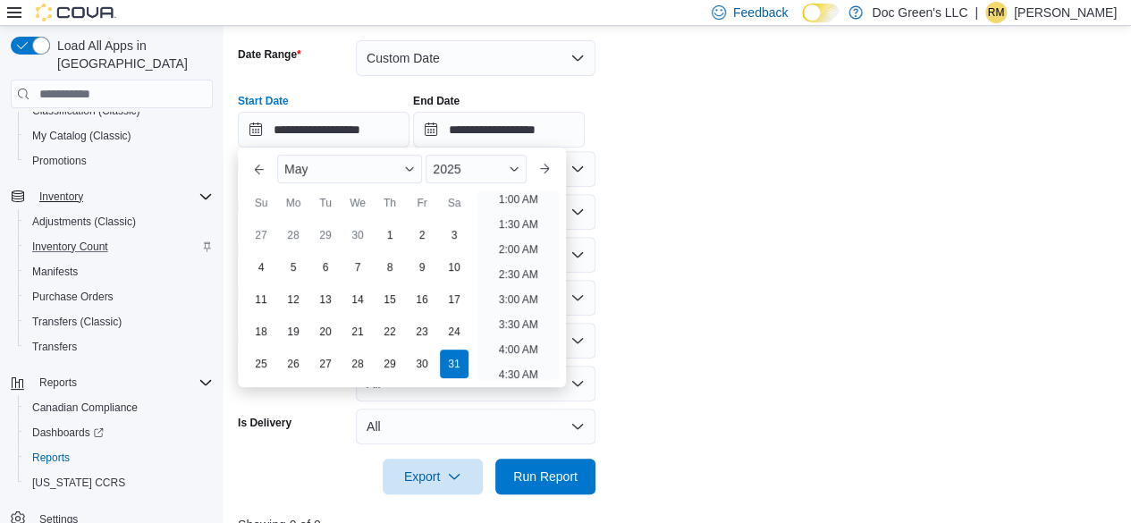
scroll to position [4, 0]
click at [552, 166] on button "Next month" at bounding box center [544, 169] width 29 height 29
type input "**********"
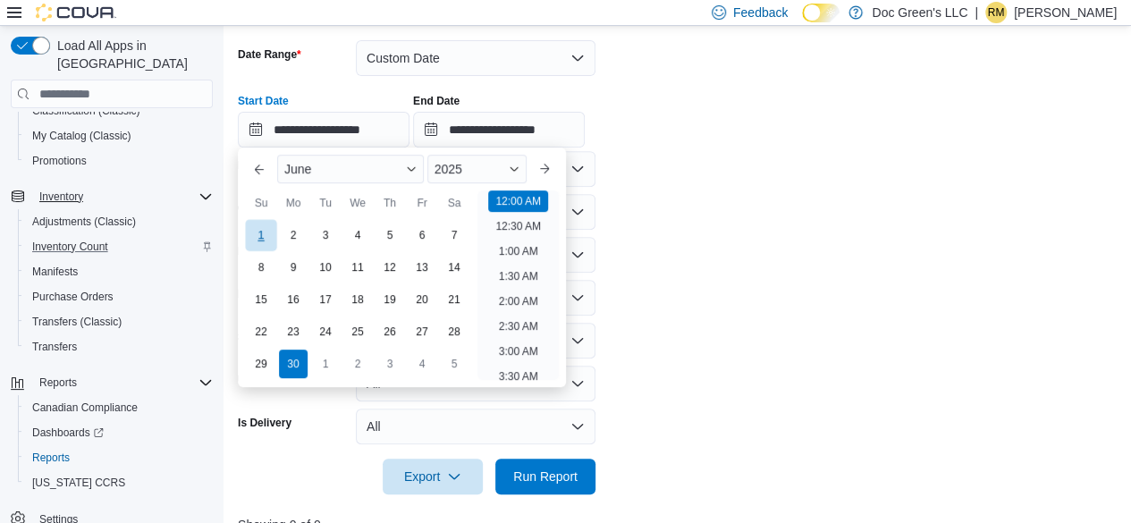
click at [254, 230] on div "1" at bounding box center [260, 235] width 31 height 31
type input "**********"
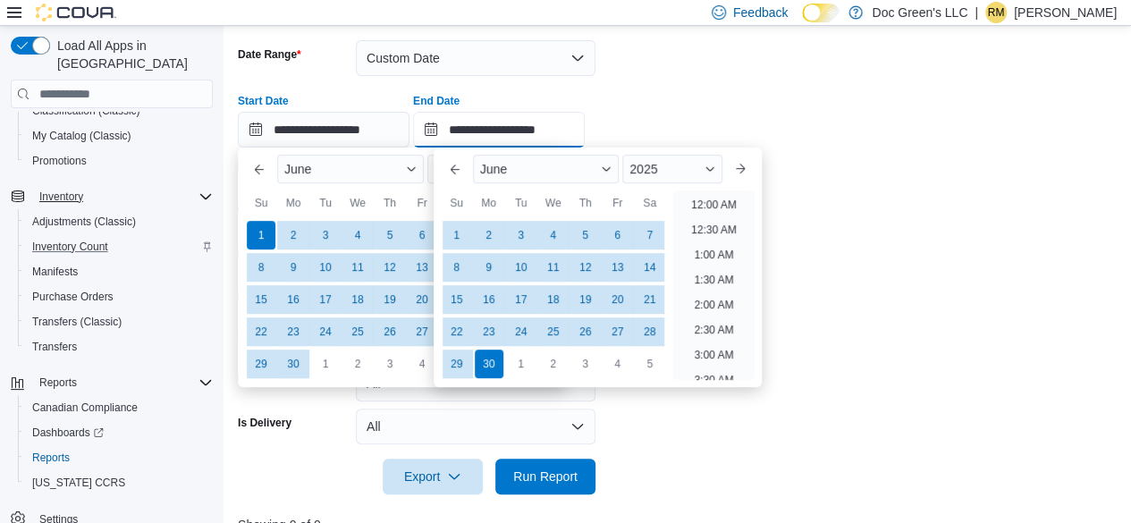
click at [531, 121] on input "**********" at bounding box center [499, 130] width 172 height 36
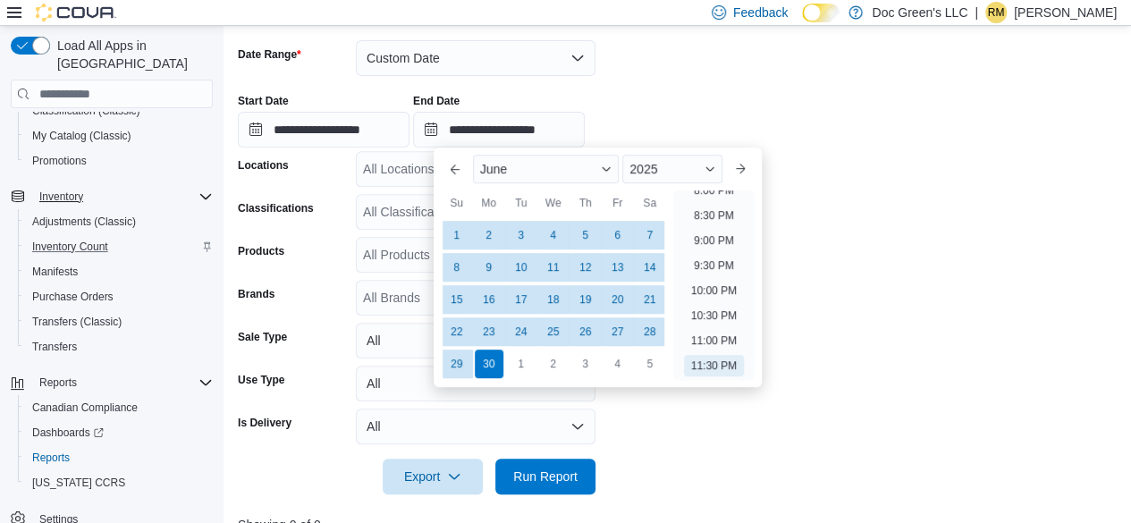
click at [924, 186] on form "**********" at bounding box center [679, 257] width 883 height 476
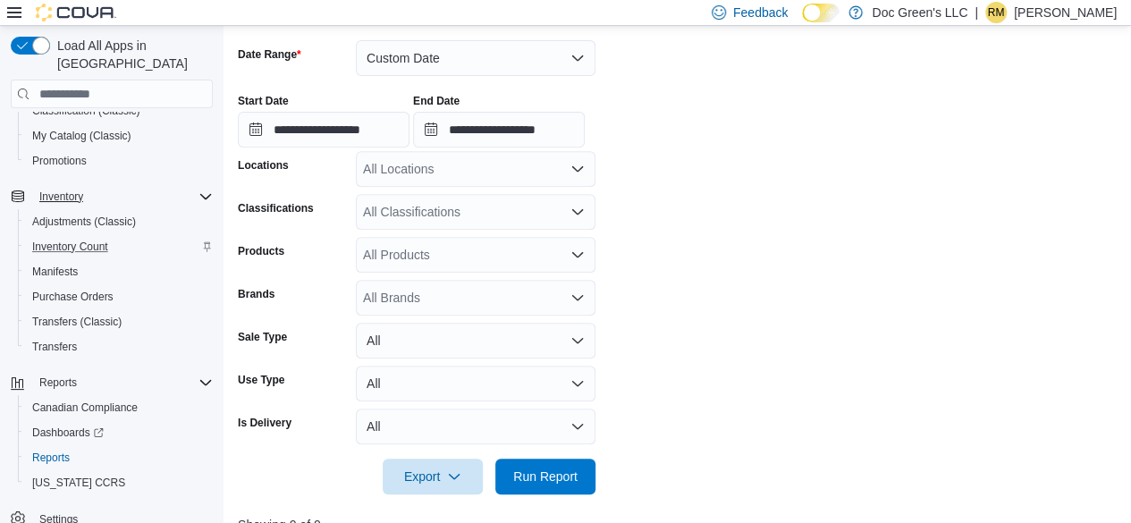
click at [504, 217] on div "All Classifications" at bounding box center [476, 212] width 240 height 36
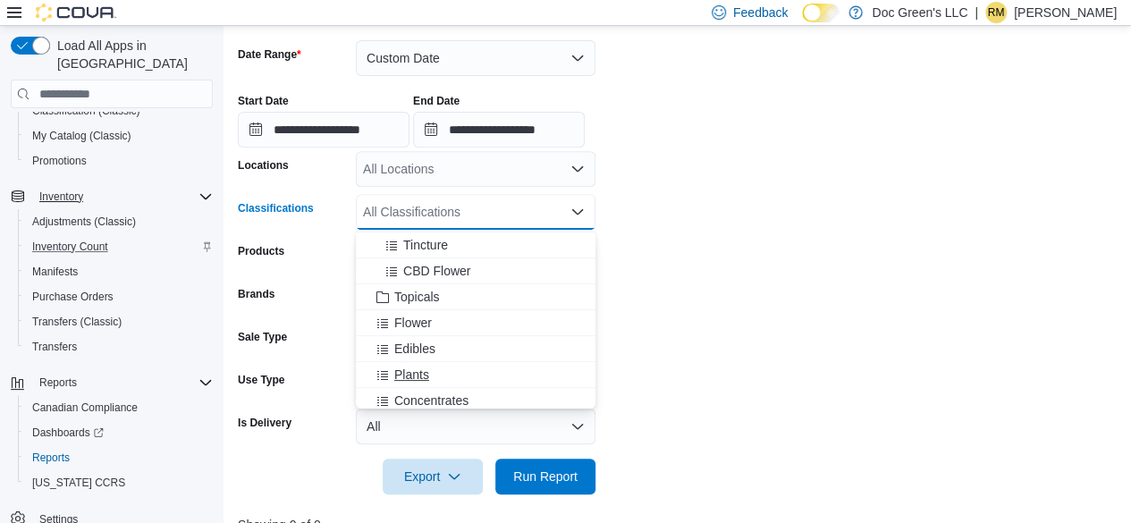
scroll to position [268, 0]
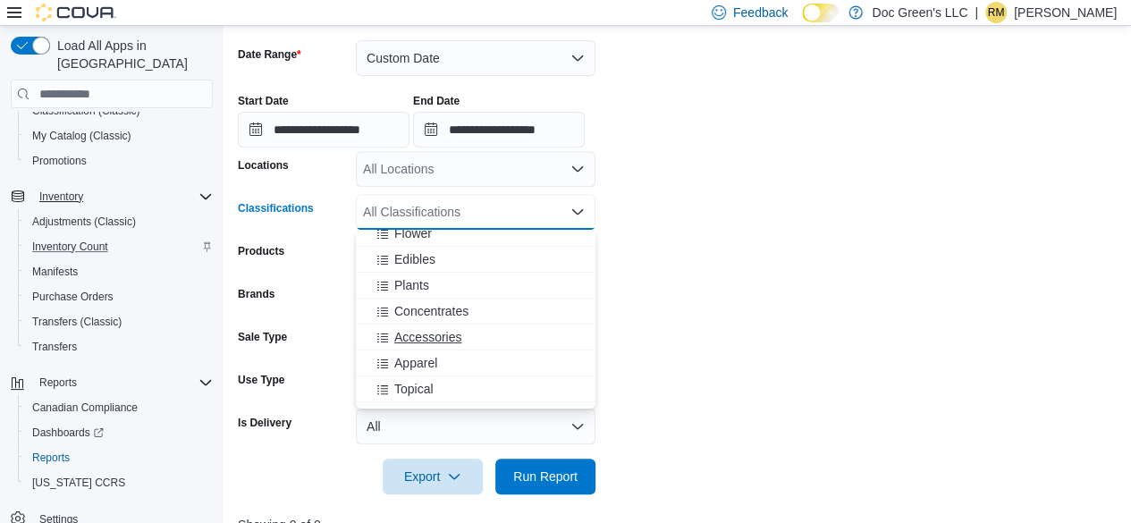
click at [479, 344] on div "Accessories" at bounding box center [475, 337] width 218 height 18
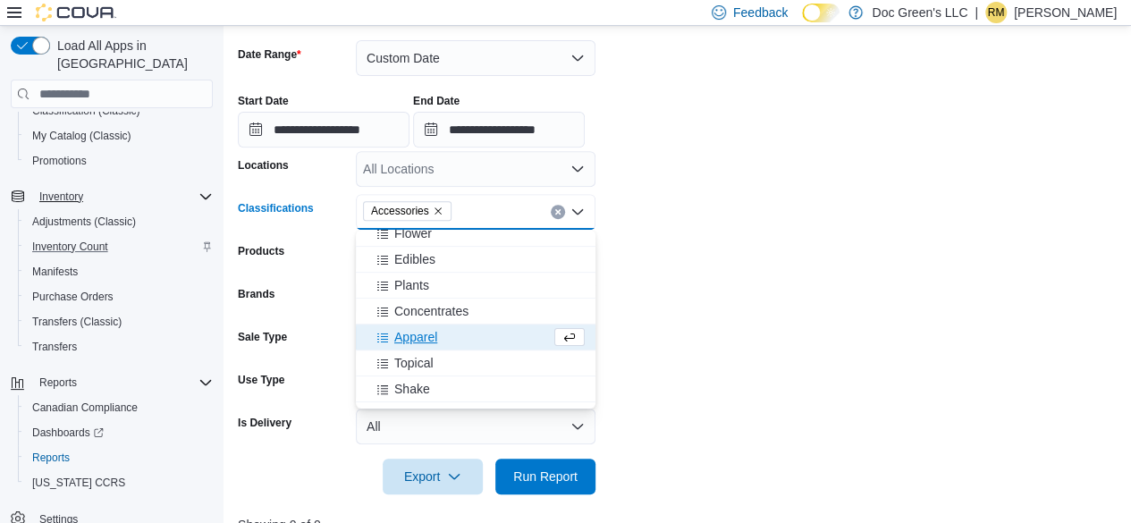
click at [756, 334] on form "**********" at bounding box center [679, 257] width 883 height 476
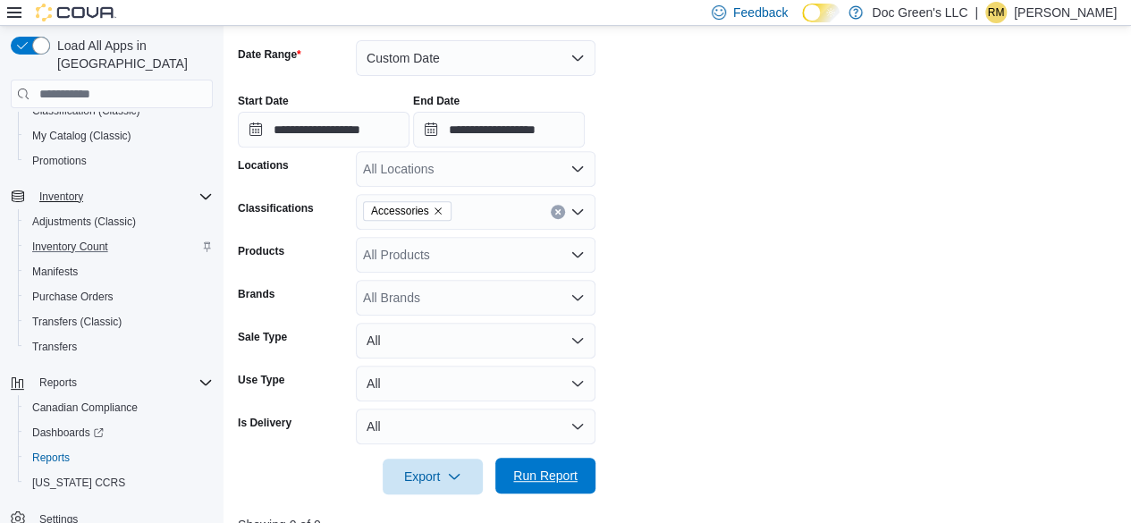
click at [576, 471] on span "Run Report" at bounding box center [545, 476] width 64 height 18
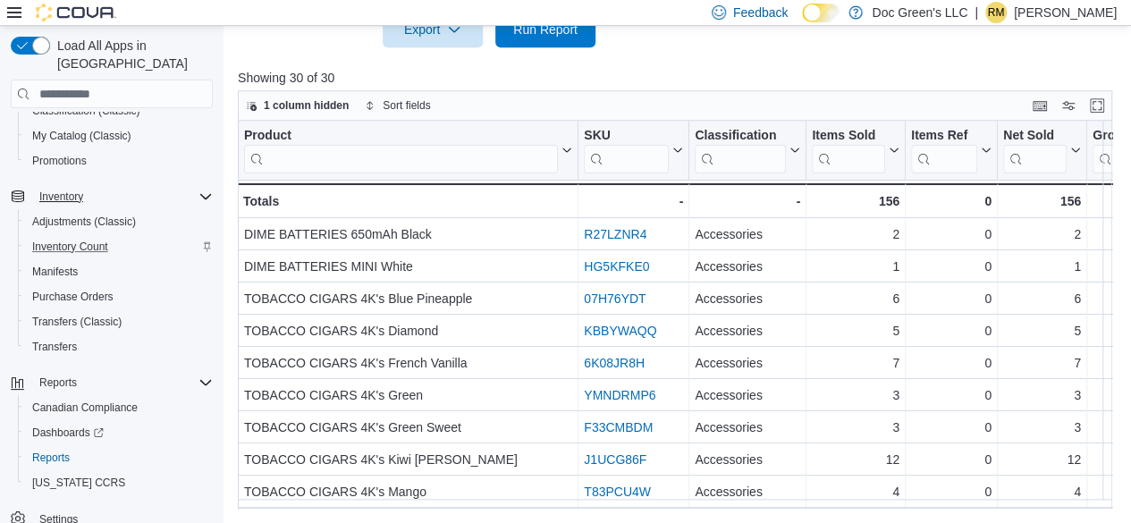
scroll to position [0, 765]
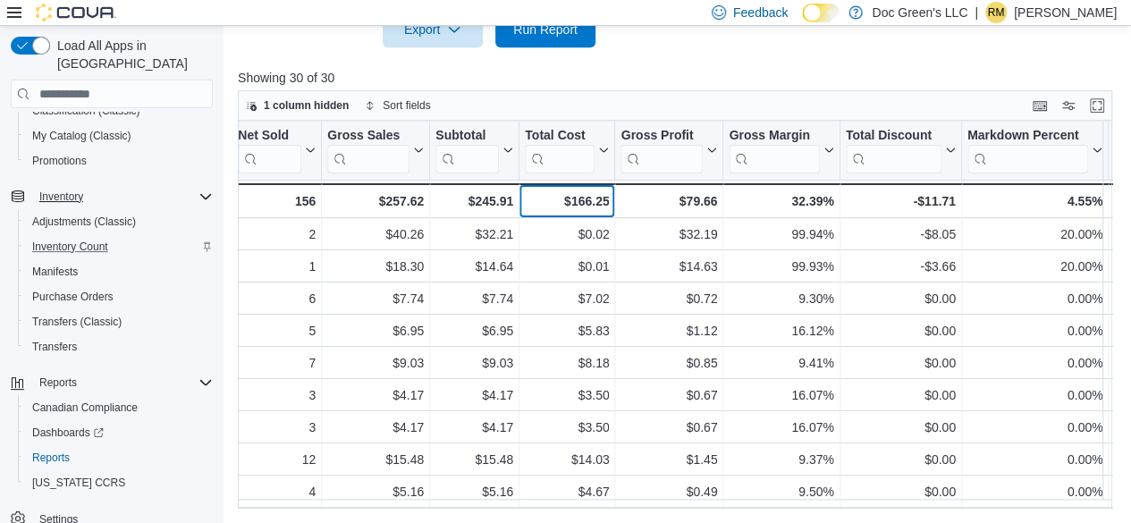
click at [590, 207] on div "$166.25" at bounding box center [567, 200] width 84 height 21
click at [592, 199] on div "$166.25" at bounding box center [567, 200] width 84 height 21
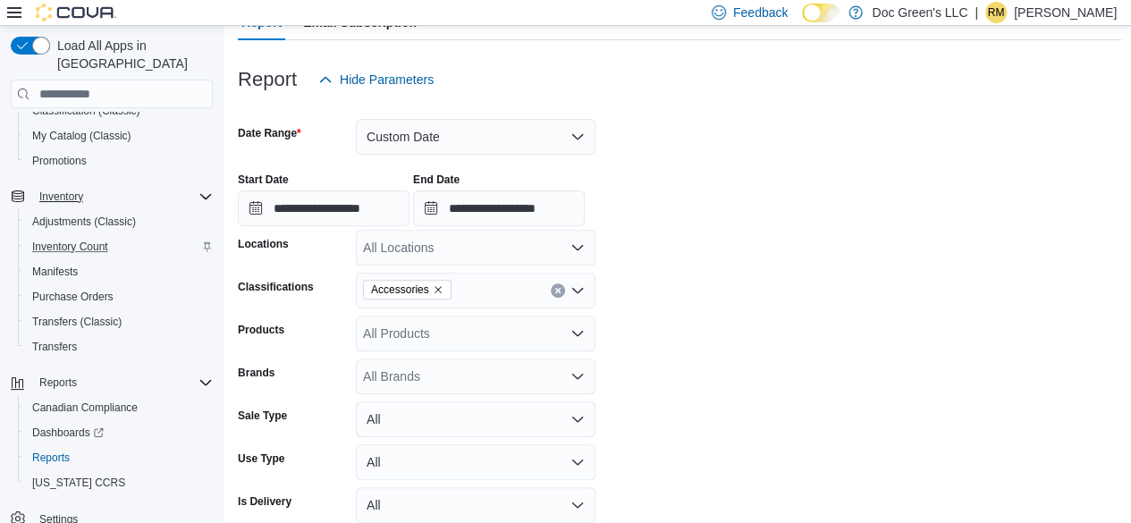
scroll to position [192, 0]
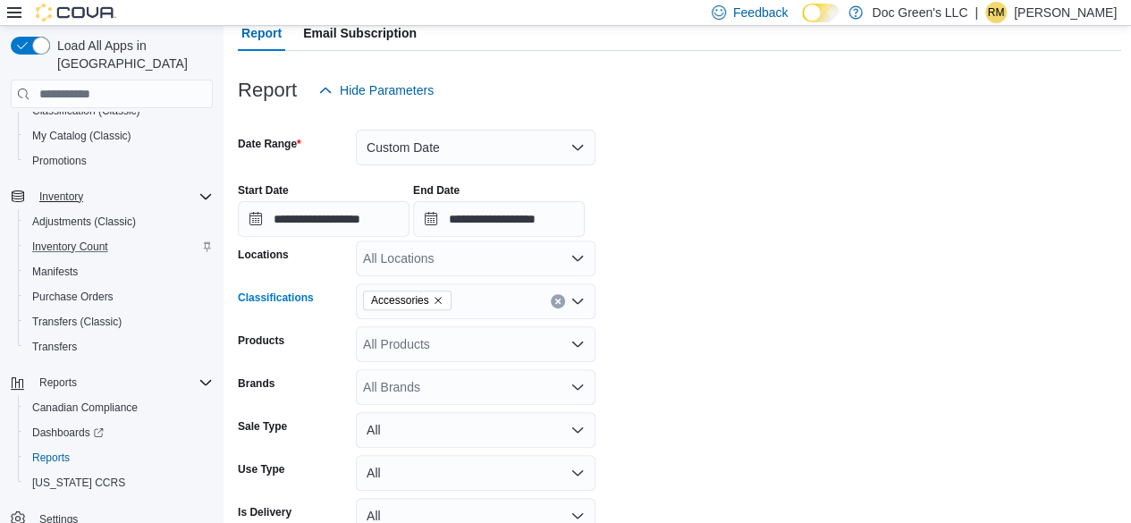
click at [553, 298] on button "Clear input" at bounding box center [558, 301] width 14 height 14
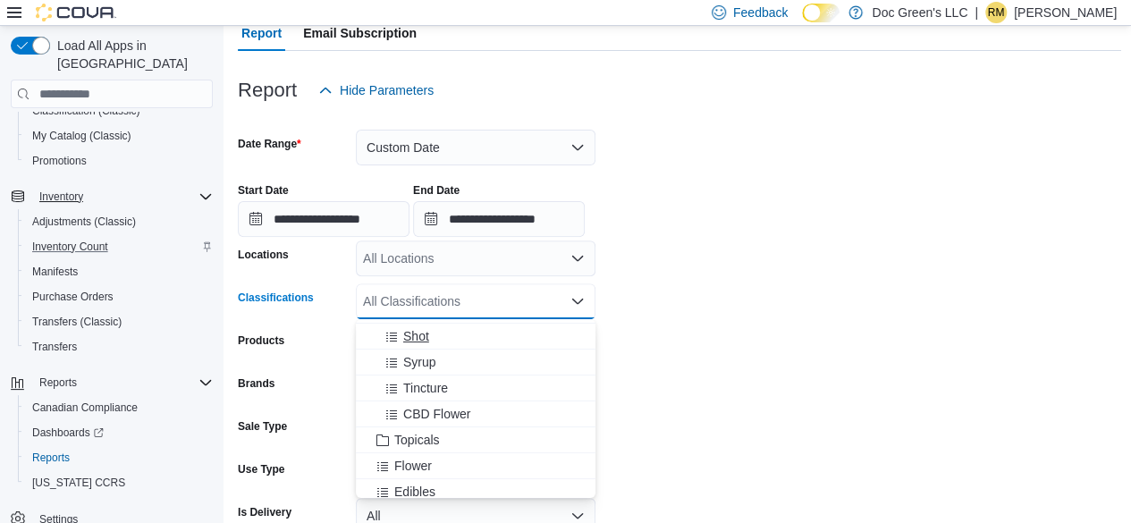
scroll to position [179, 0]
click at [459, 487] on span "Concentrates" at bounding box center [431, 490] width 74 height 18
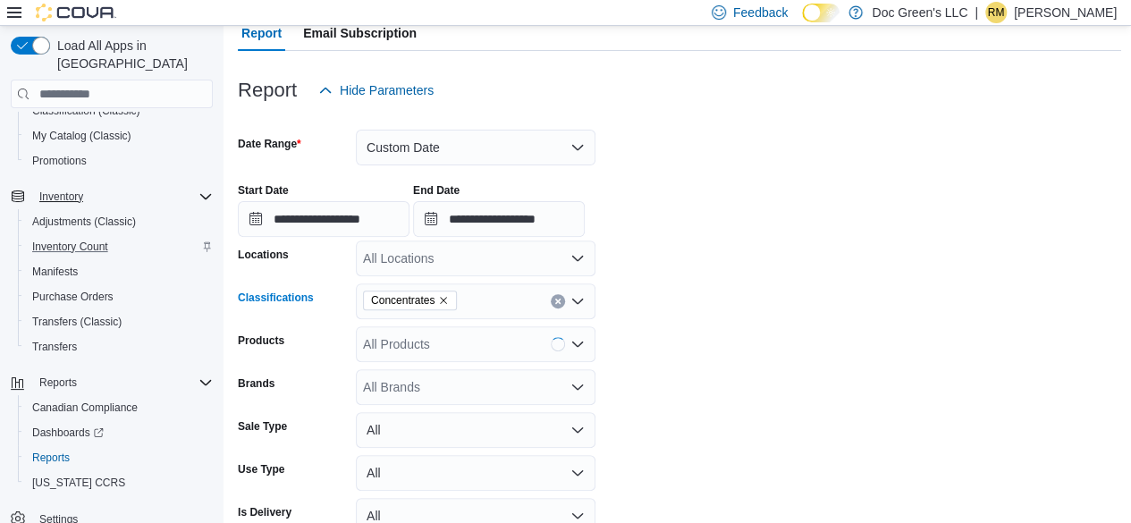
scroll to position [550, 0]
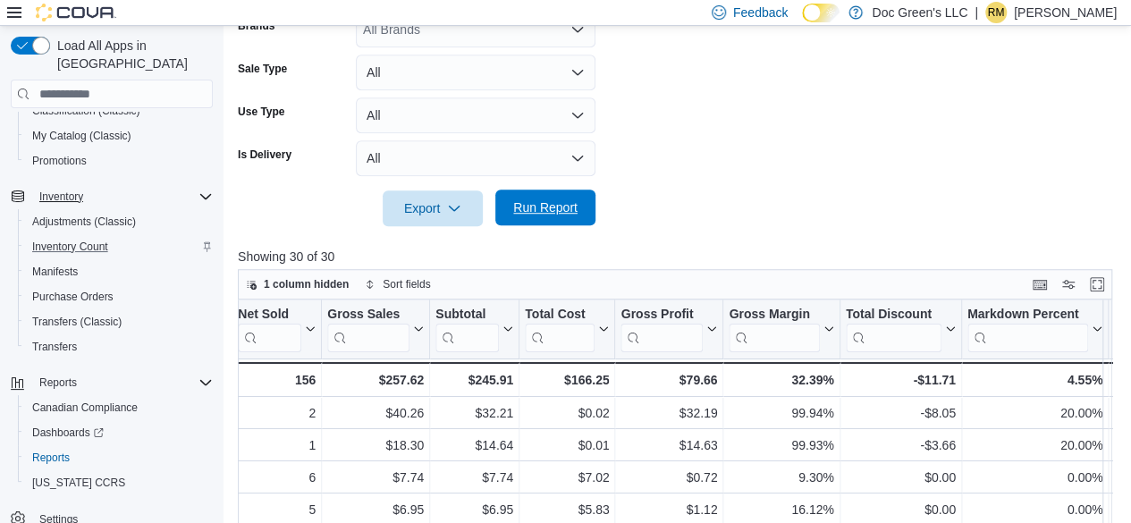
click at [567, 207] on span "Run Report" at bounding box center [545, 207] width 64 height 18
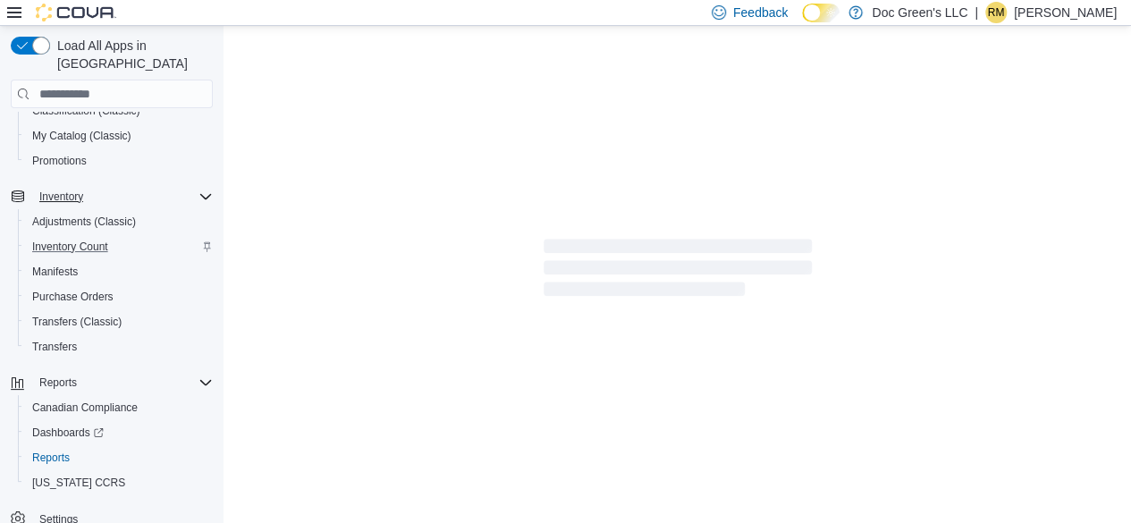
scroll to position [729, 0]
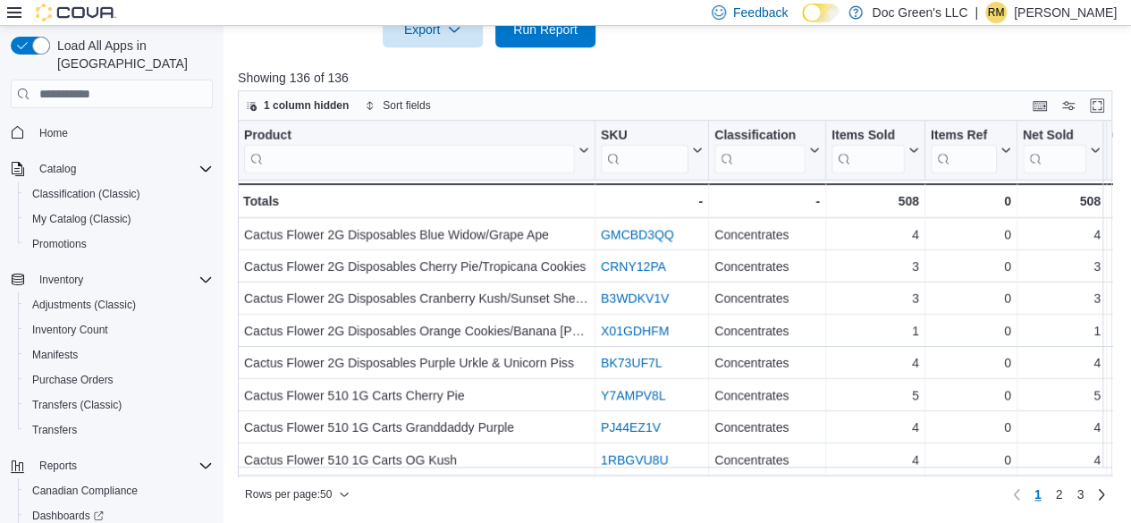
scroll to position [83, 0]
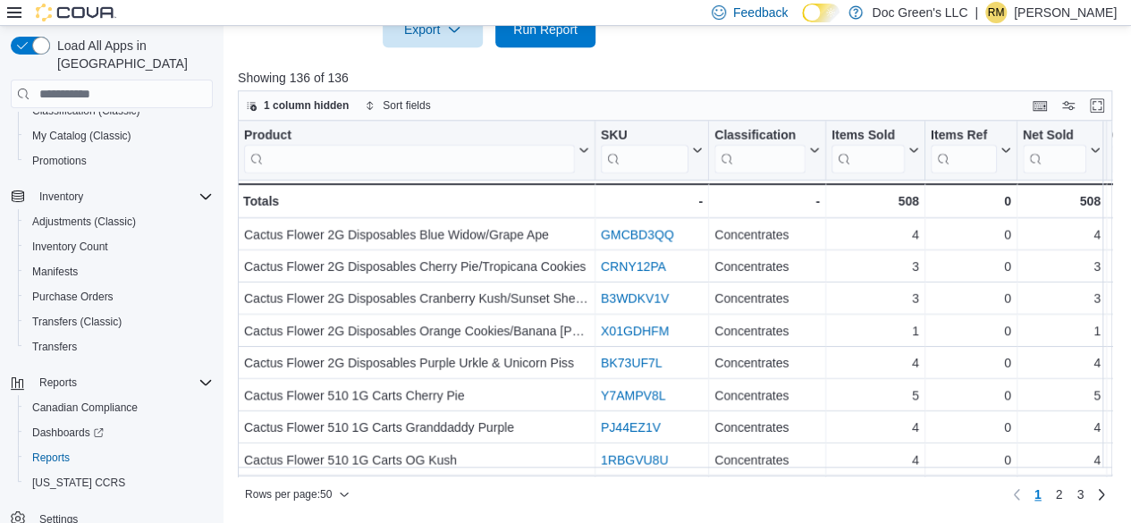
click at [675, 476] on div "Rows per page : 50 Page 1 of 3 1 2 3" at bounding box center [675, 492] width 874 height 32
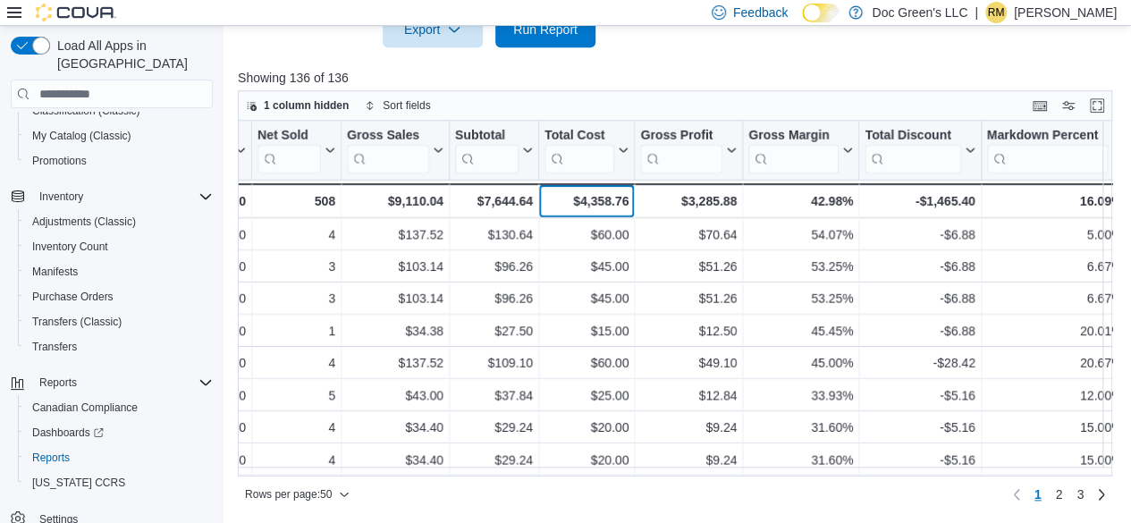
click at [613, 207] on div "$4,358.76" at bounding box center [586, 200] width 84 height 21
copy div "4,358.76"
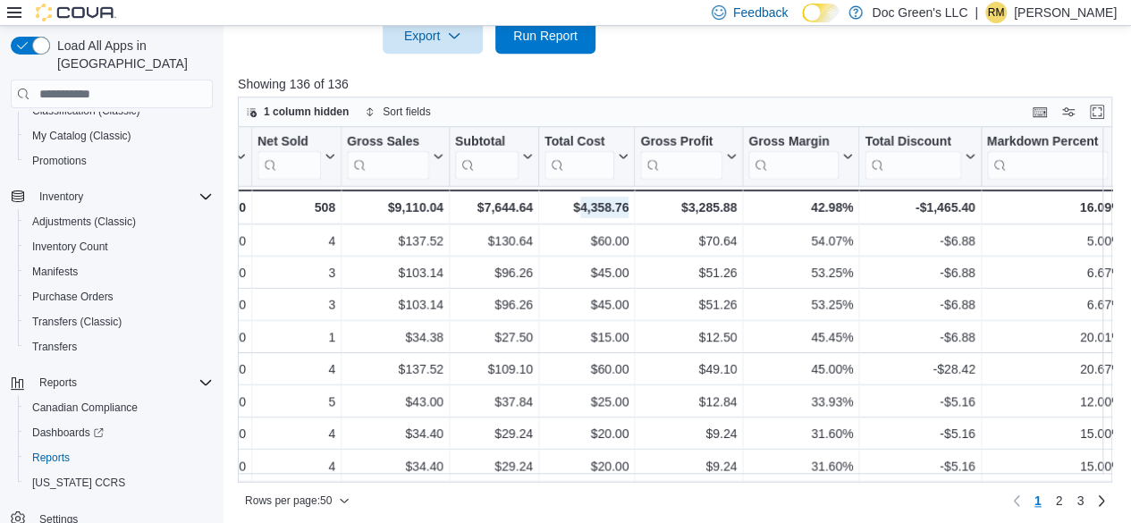
scroll to position [460, 0]
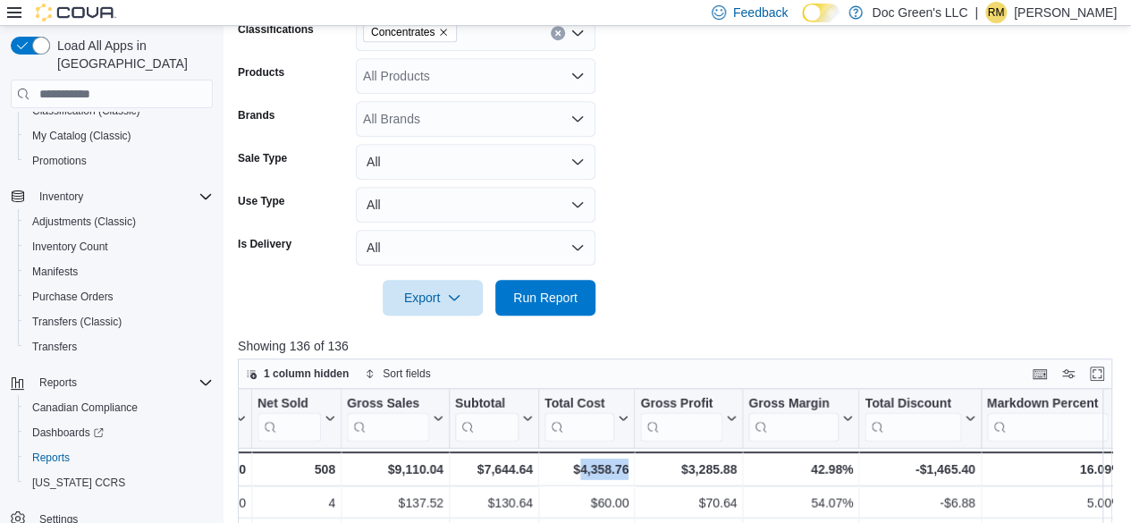
click at [550, 29] on div "Concentrates" at bounding box center [476, 33] width 240 height 36
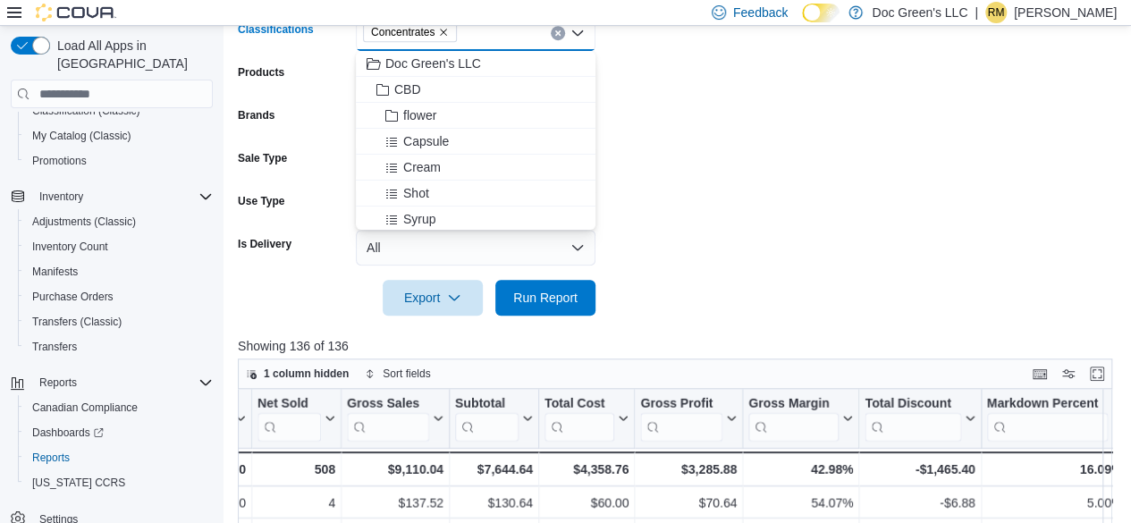
click at [552, 31] on button "Clear input" at bounding box center [558, 33] width 14 height 14
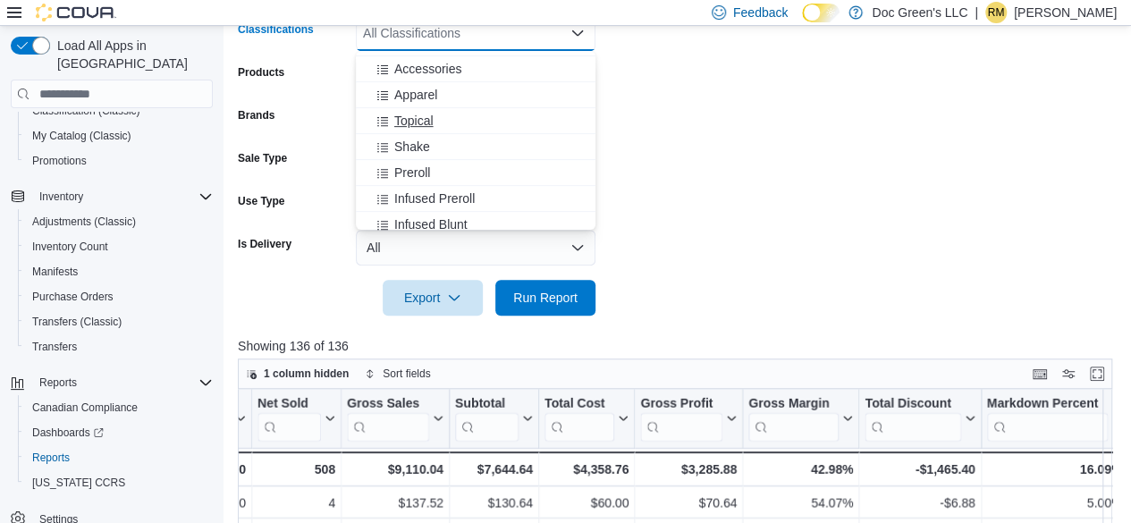
scroll to position [447, 0]
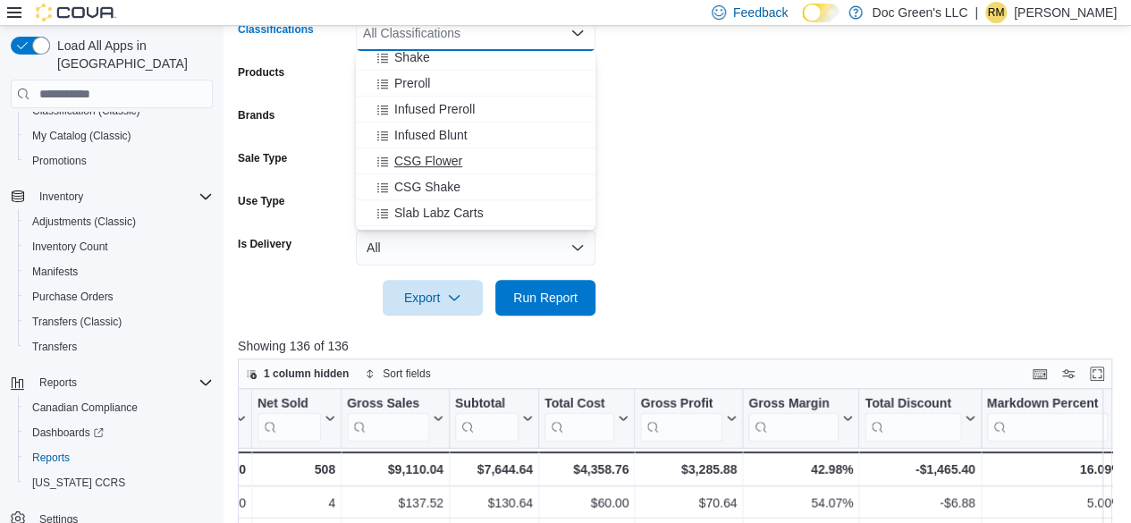
click at [461, 162] on span "CSG Flower" at bounding box center [428, 161] width 68 height 18
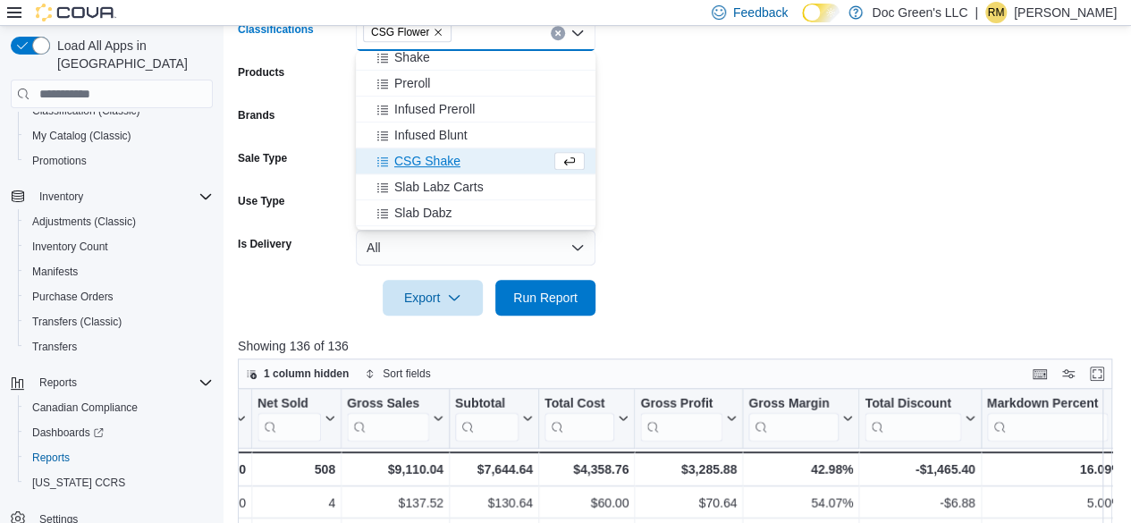
click at [568, 317] on div at bounding box center [679, 326] width 883 height 21
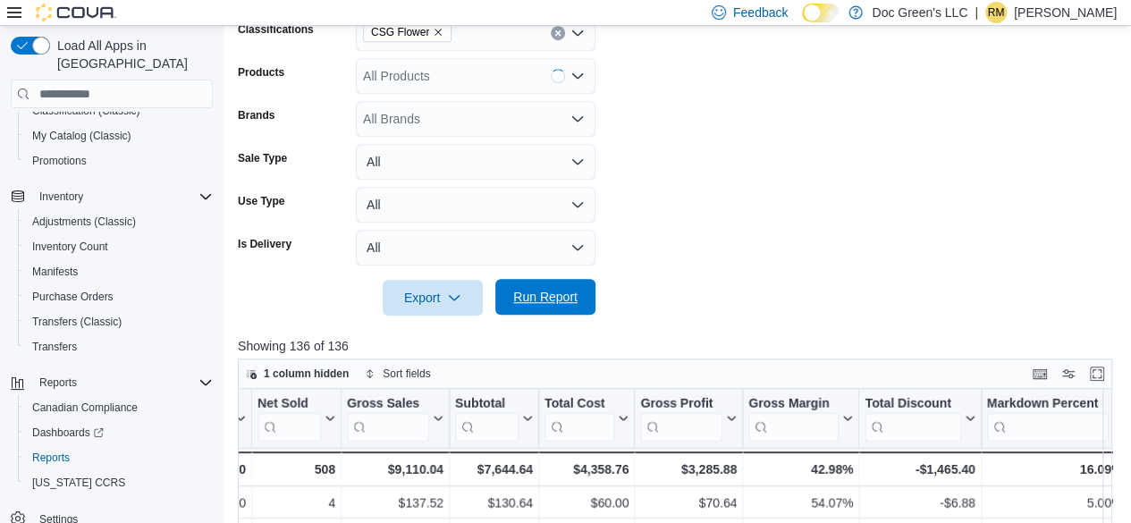
click at [566, 299] on span "Run Report" at bounding box center [545, 297] width 64 height 18
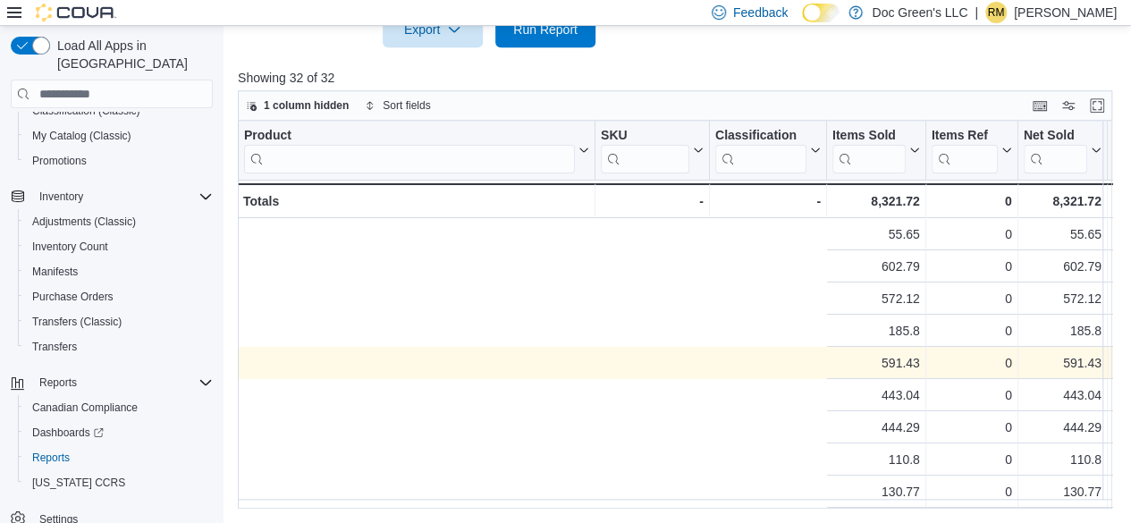
scroll to position [0, 765]
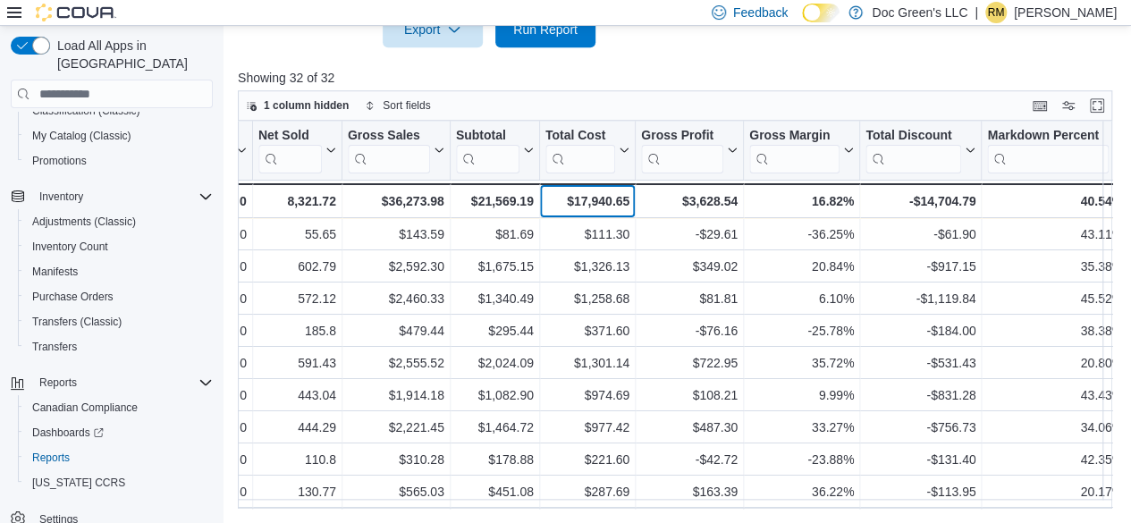
click at [602, 201] on div "$17,940.65" at bounding box center [587, 200] width 84 height 21
copy div "17,940.65"
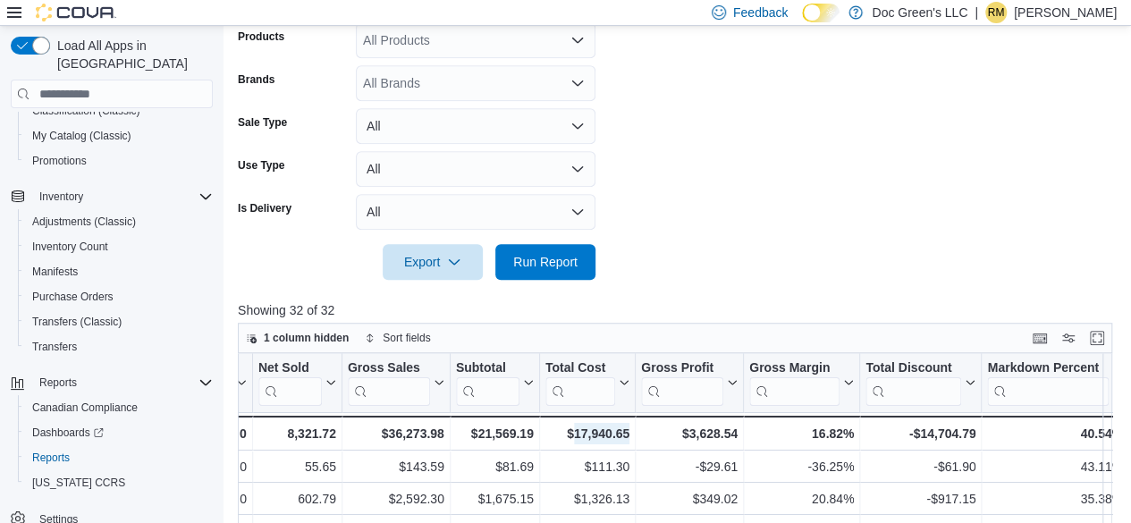
scroll to position [460, 0]
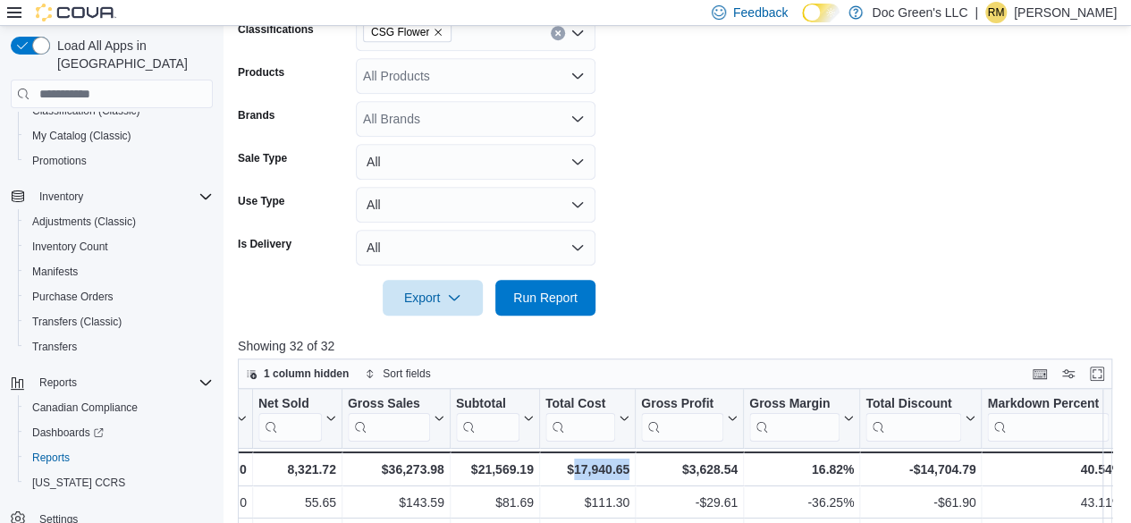
click at [554, 38] on button "Clear input" at bounding box center [558, 33] width 14 height 14
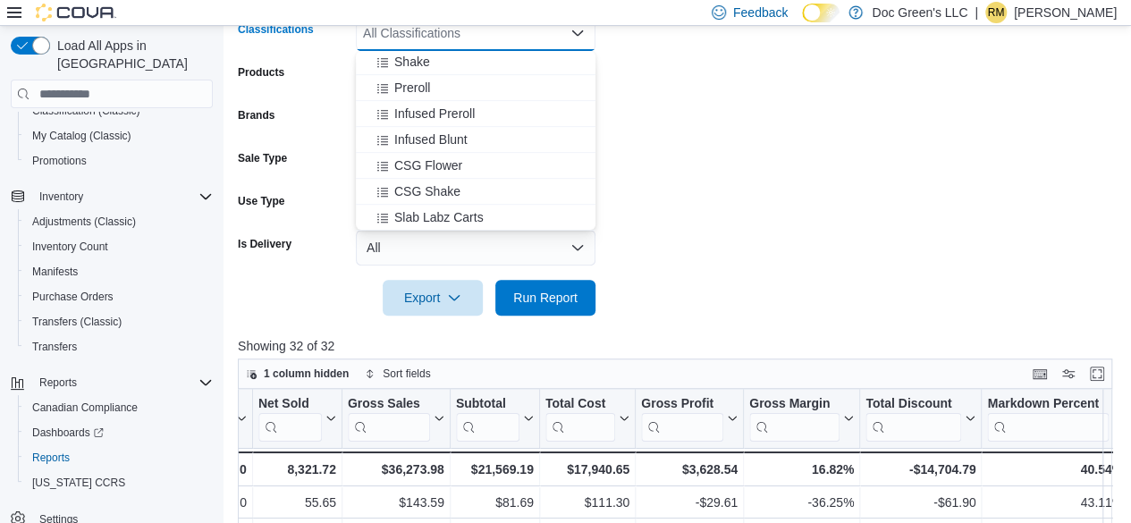
scroll to position [447, 0]
click at [452, 192] on span "CSG Shake" at bounding box center [427, 187] width 66 height 18
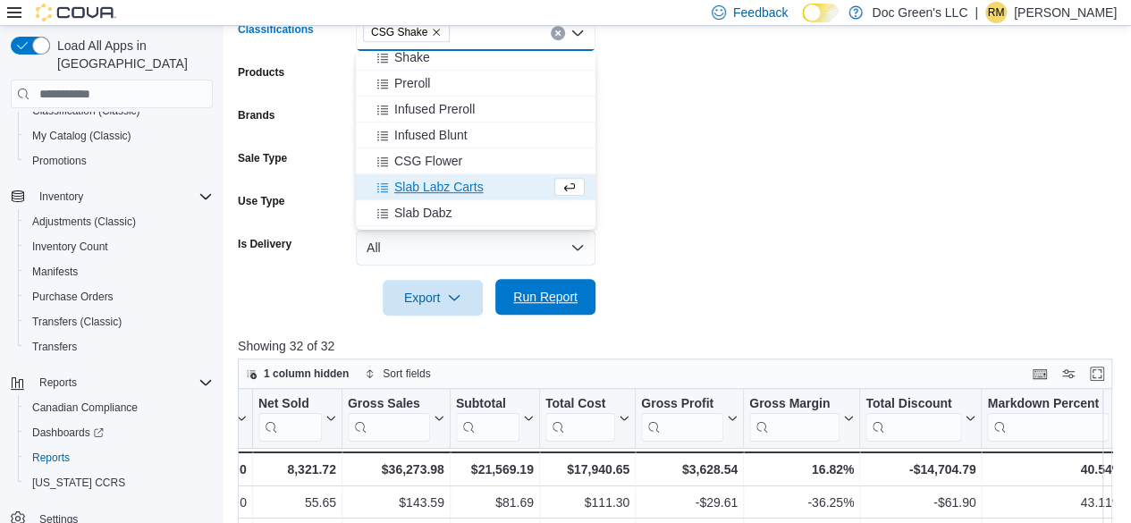
click at [516, 280] on div "Export Run Report" at bounding box center [417, 298] width 358 height 36
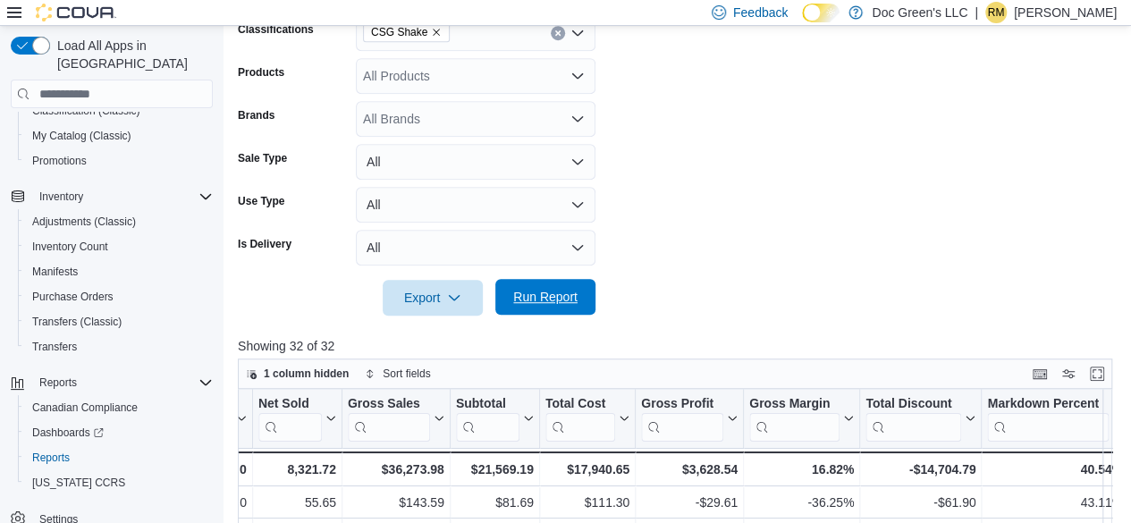
click at [585, 292] on button "Run Report" at bounding box center [545, 297] width 100 height 36
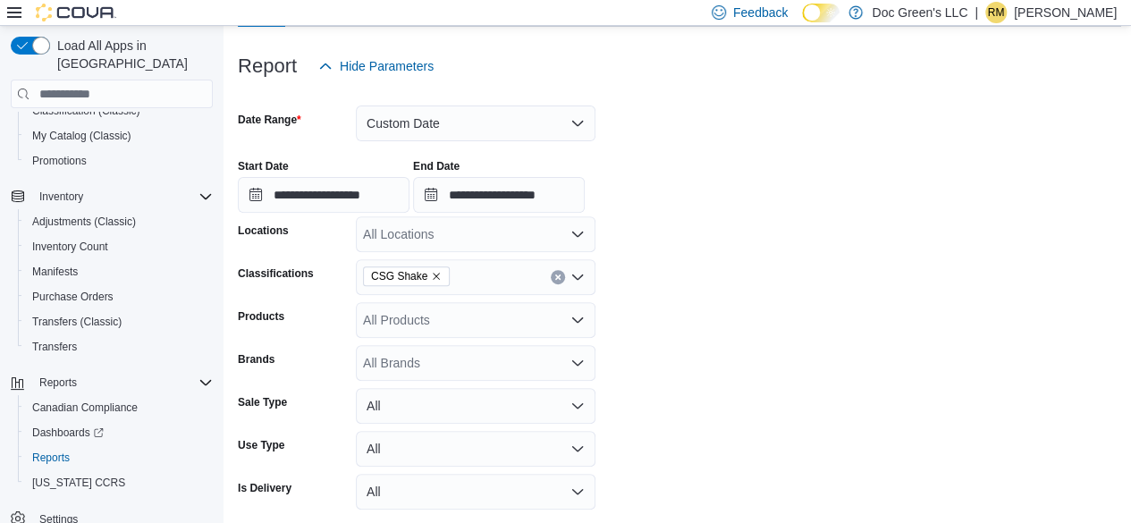
scroll to position [192, 0]
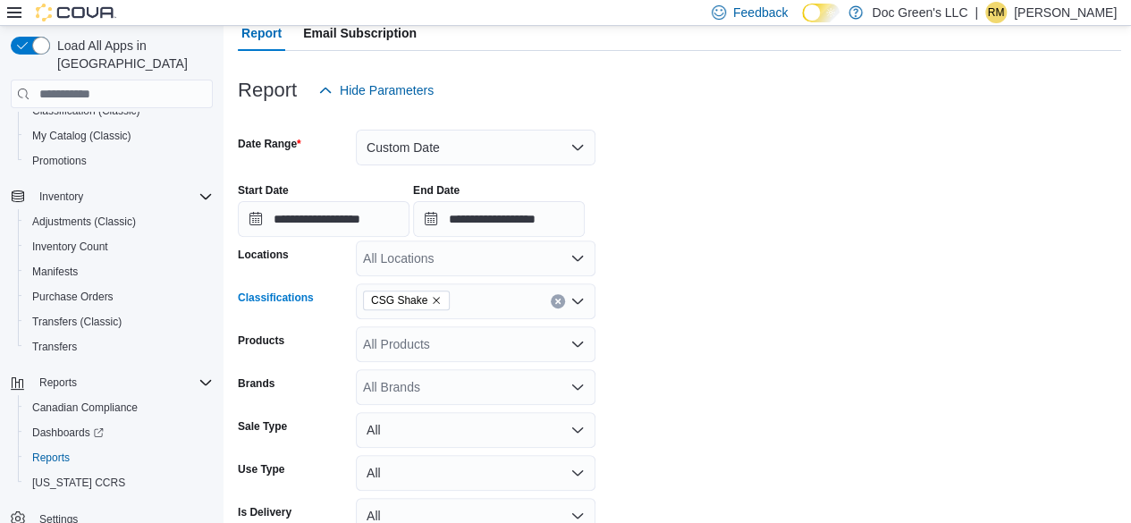
click at [558, 308] on div "CSG Shake" at bounding box center [476, 301] width 240 height 36
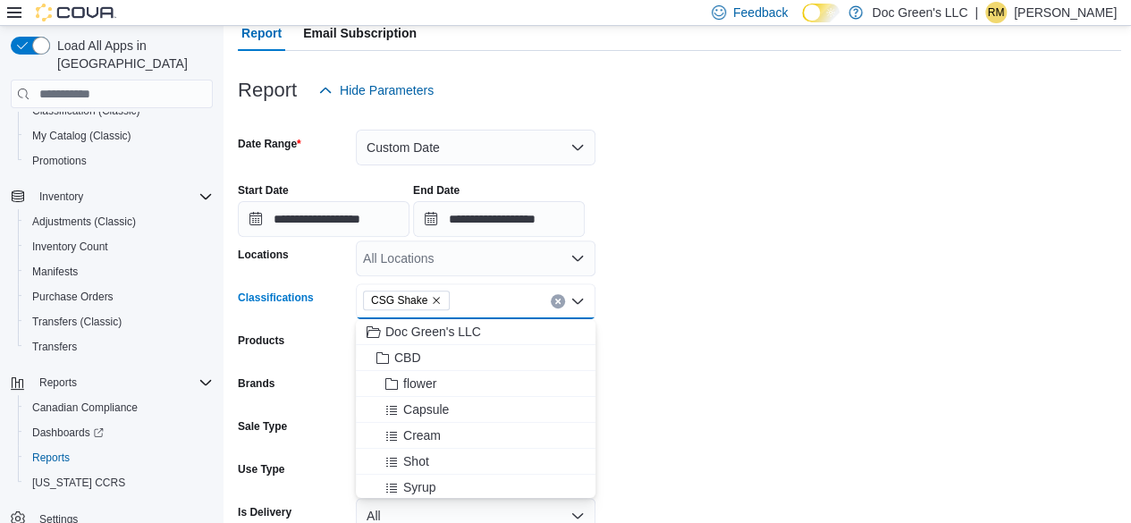
click at [555, 299] on icon "Clear input" at bounding box center [557, 301] width 7 height 7
click at [555, 299] on div "All Classifications" at bounding box center [476, 301] width 240 height 36
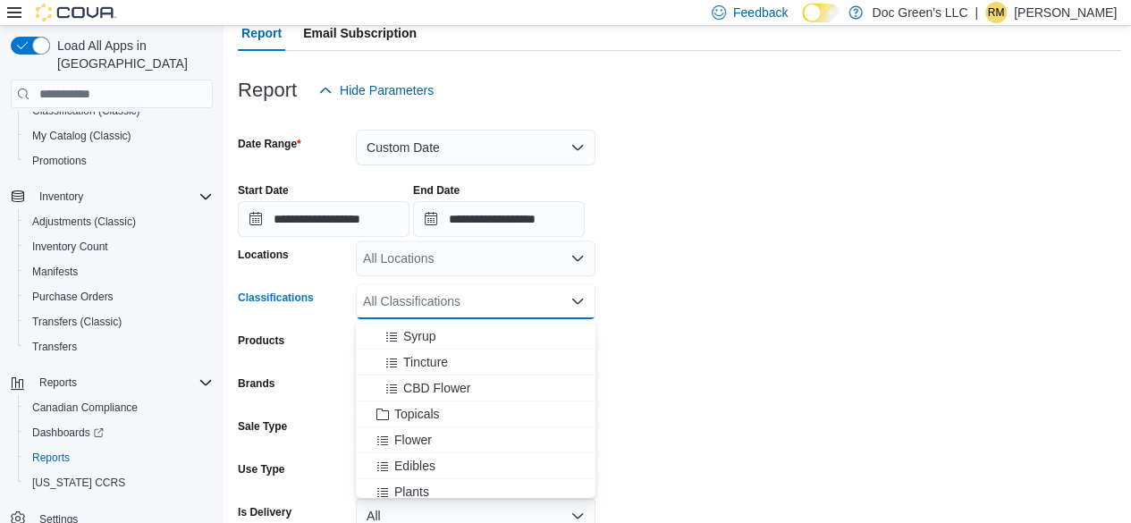
scroll to position [179, 0]
click at [445, 432] on div "Edibles" at bounding box center [475, 438] width 218 height 18
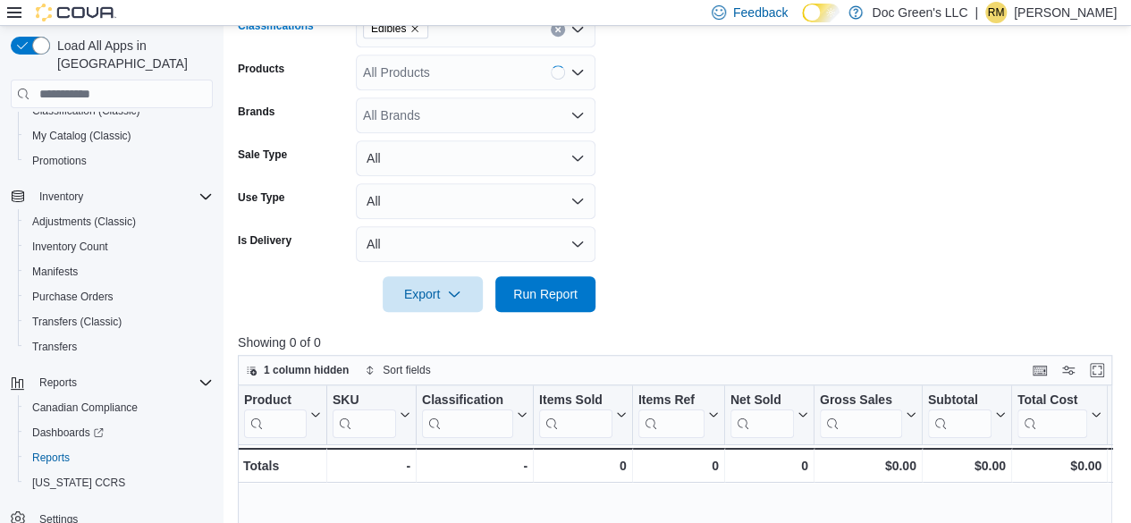
scroll to position [639, 0]
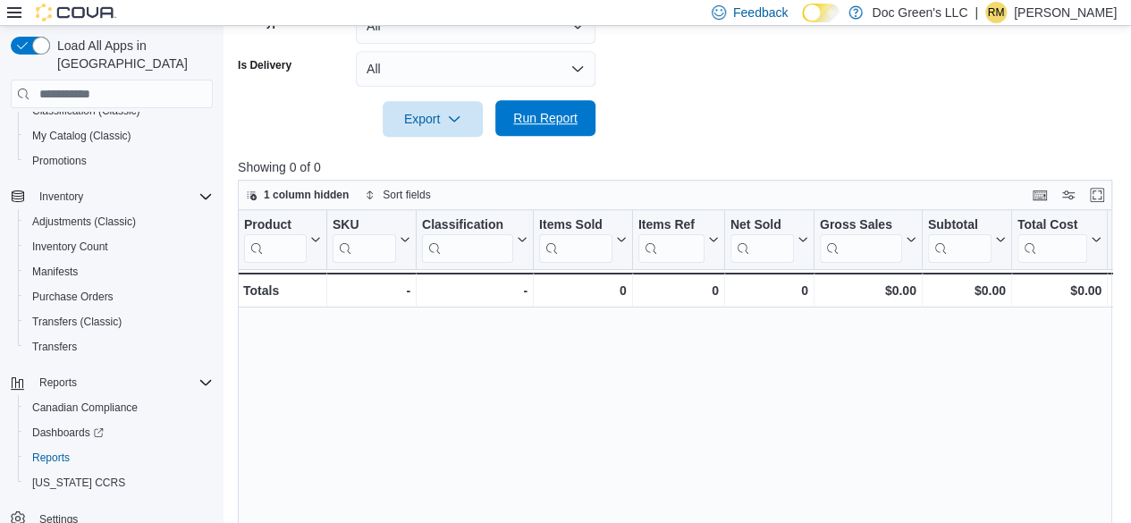
click at [570, 126] on span "Run Report" at bounding box center [545, 118] width 64 height 18
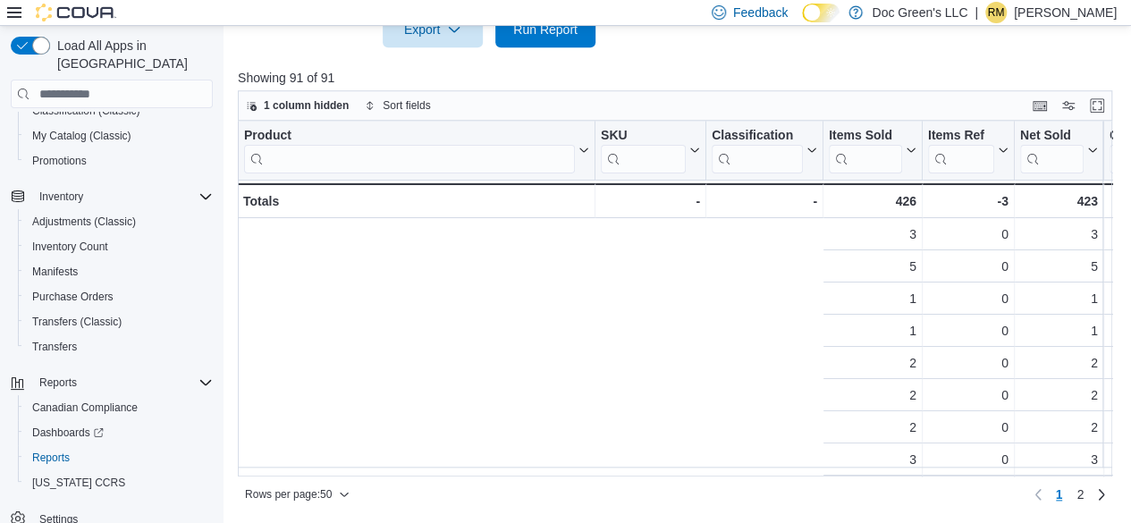
scroll to position [0, 765]
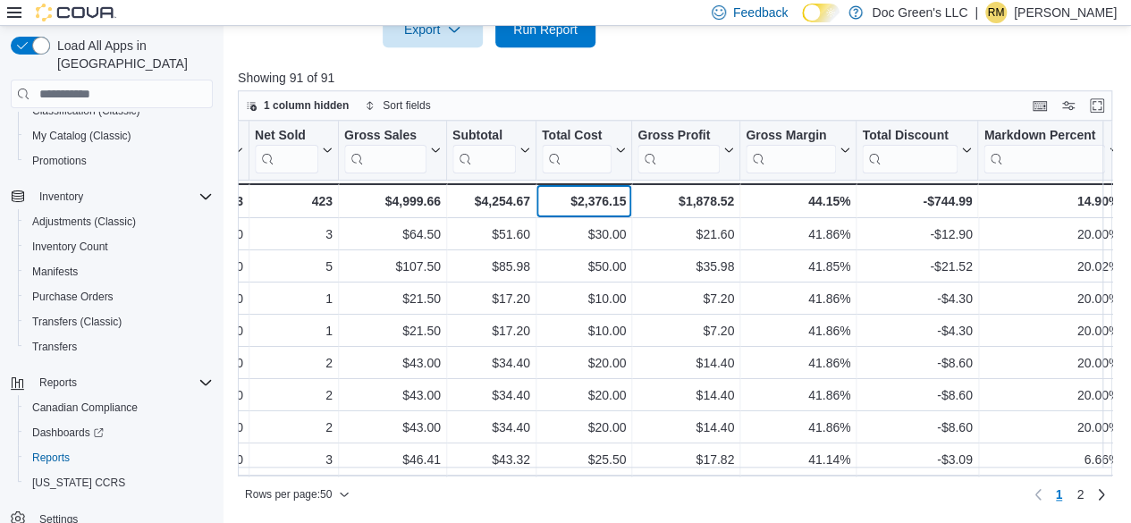
click at [594, 199] on div "$2,376.15" at bounding box center [584, 200] width 84 height 21
copy div "2,376.15"
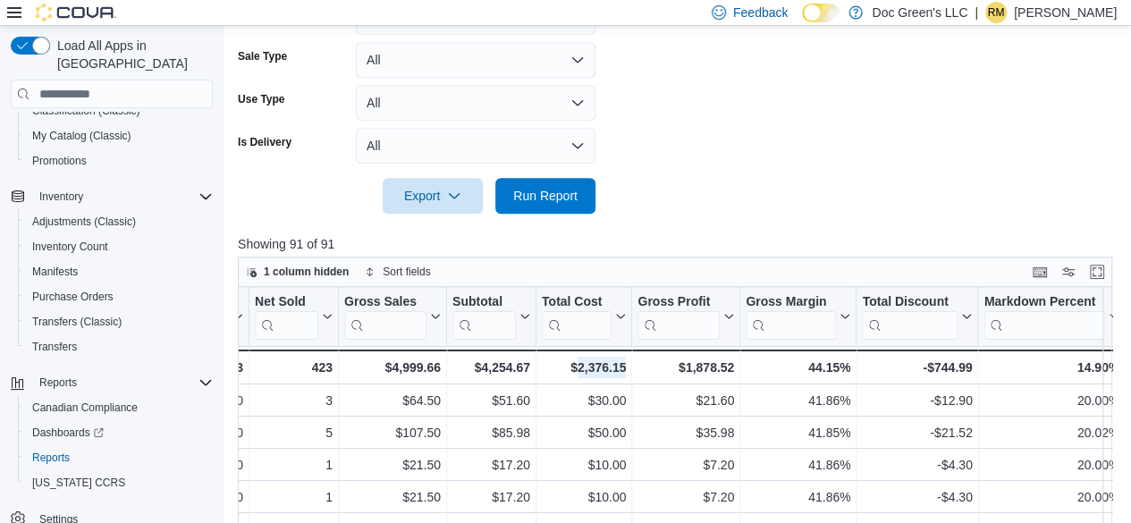
scroll to position [460, 0]
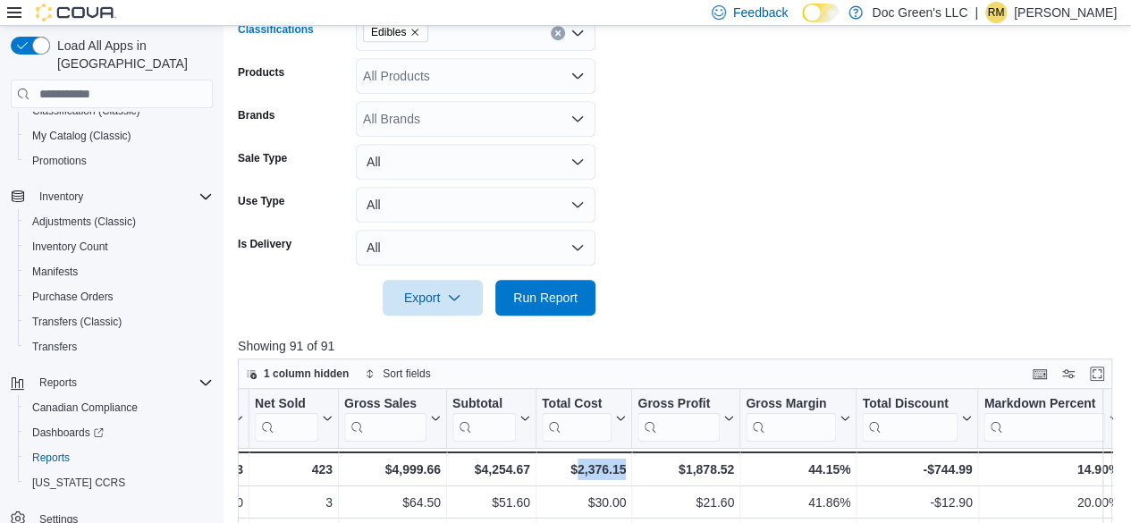
click at [558, 29] on icon "Clear input" at bounding box center [557, 32] width 7 height 7
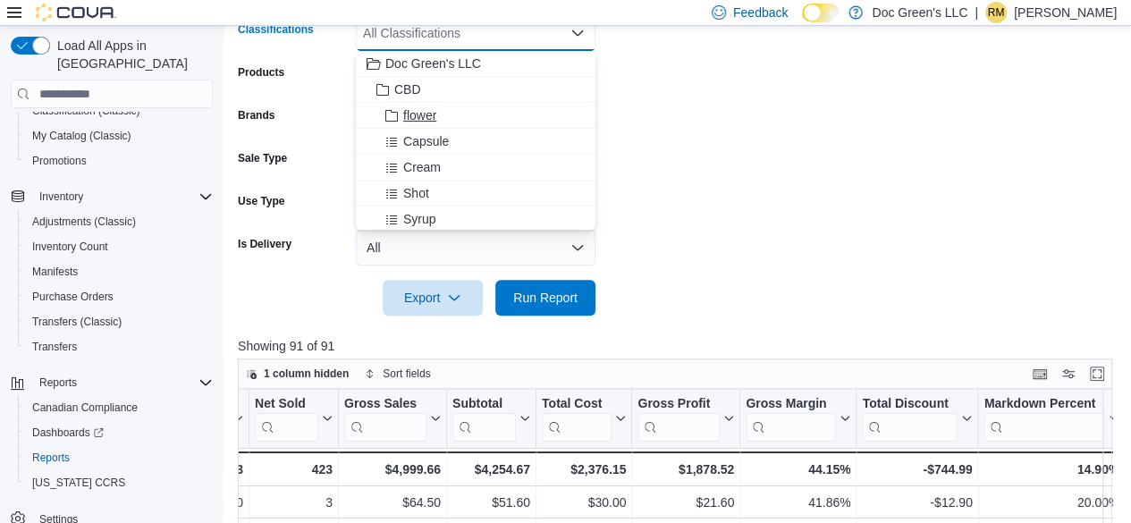
click at [415, 109] on span "flower" at bounding box center [419, 115] width 33 height 18
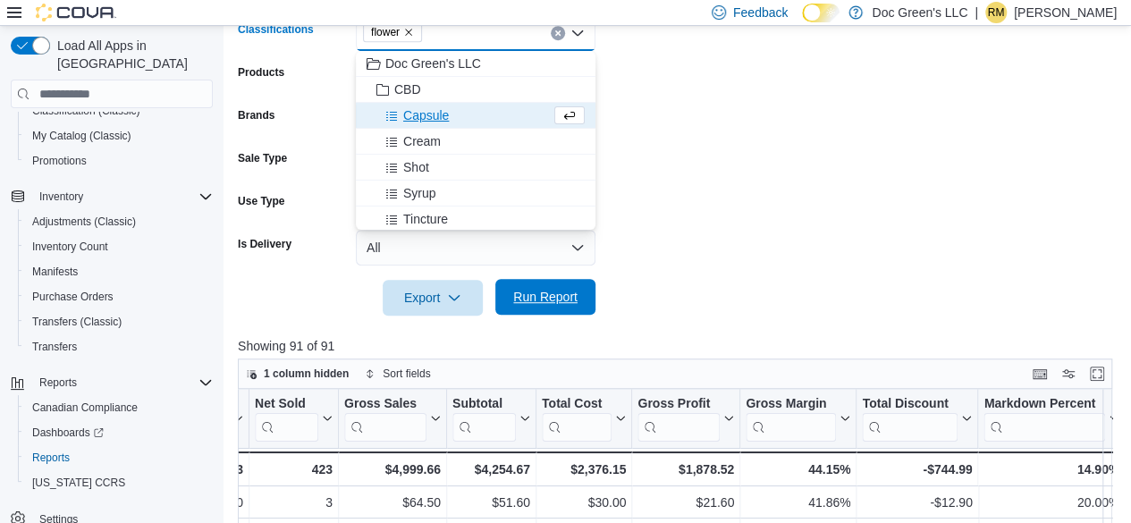
click at [562, 305] on span "Run Report" at bounding box center [545, 297] width 64 height 18
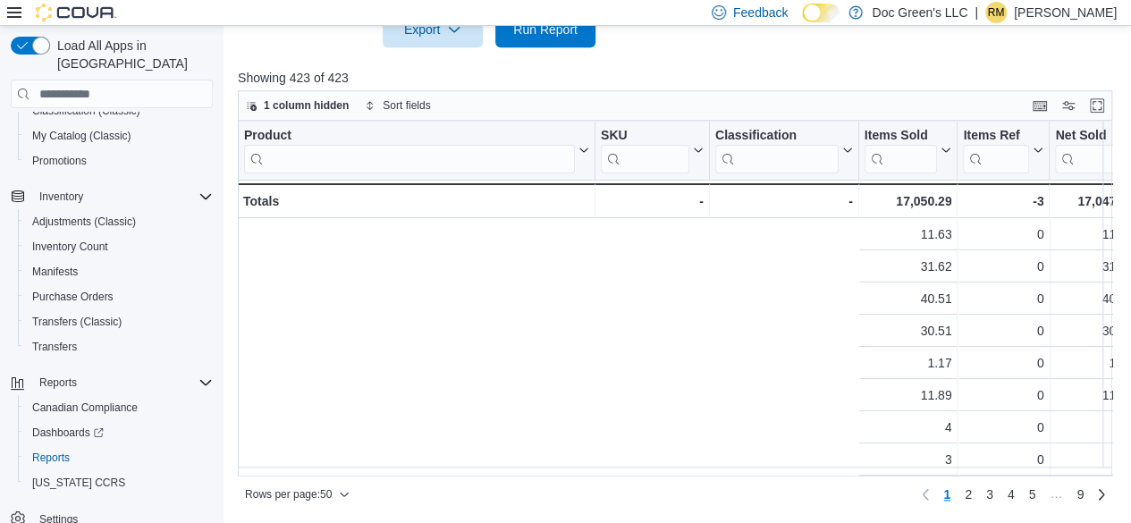
scroll to position [0, 765]
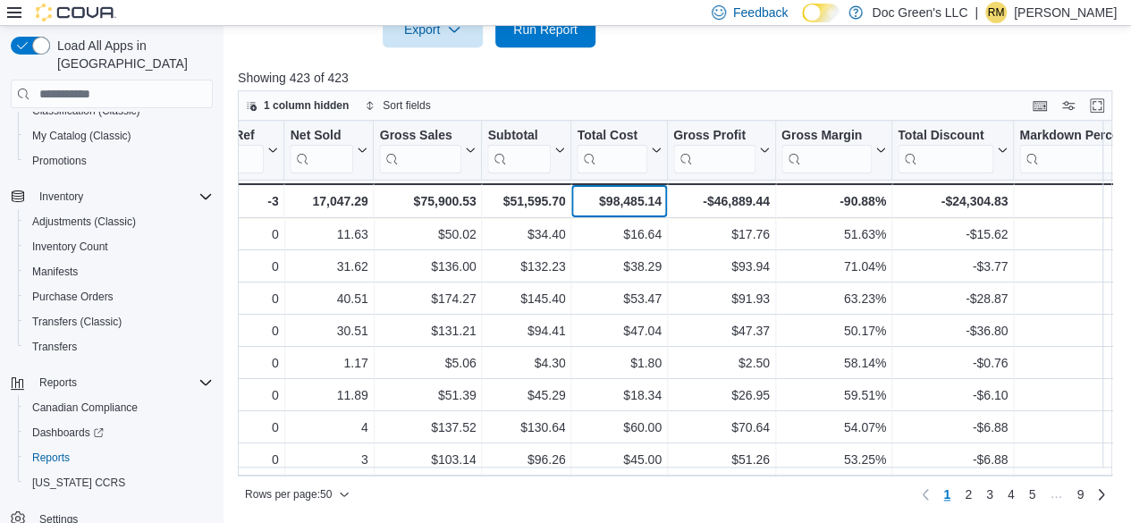
click at [653, 206] on div "$98,485.14" at bounding box center [619, 200] width 84 height 21
copy div "98,485.14"
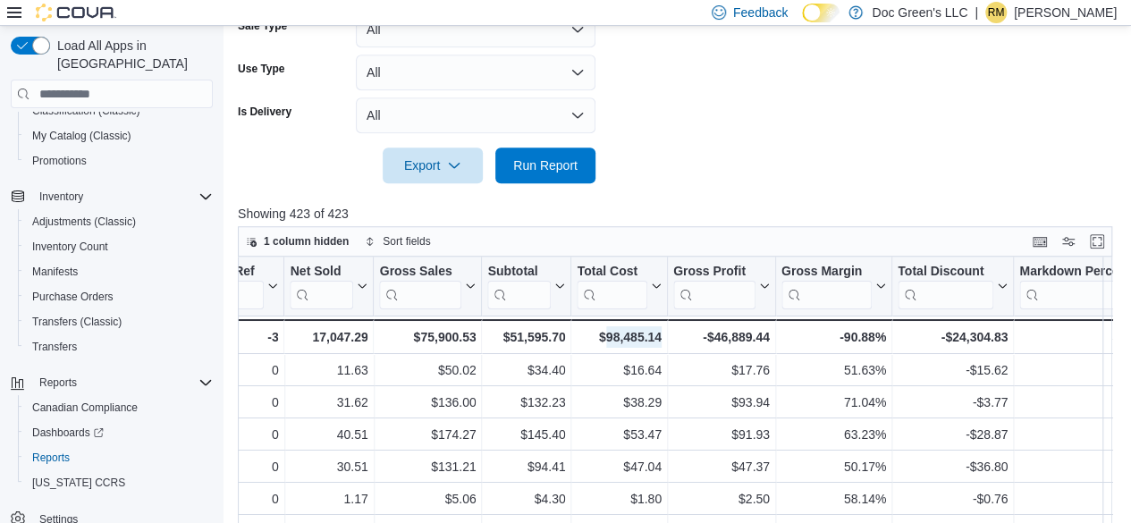
scroll to position [371, 0]
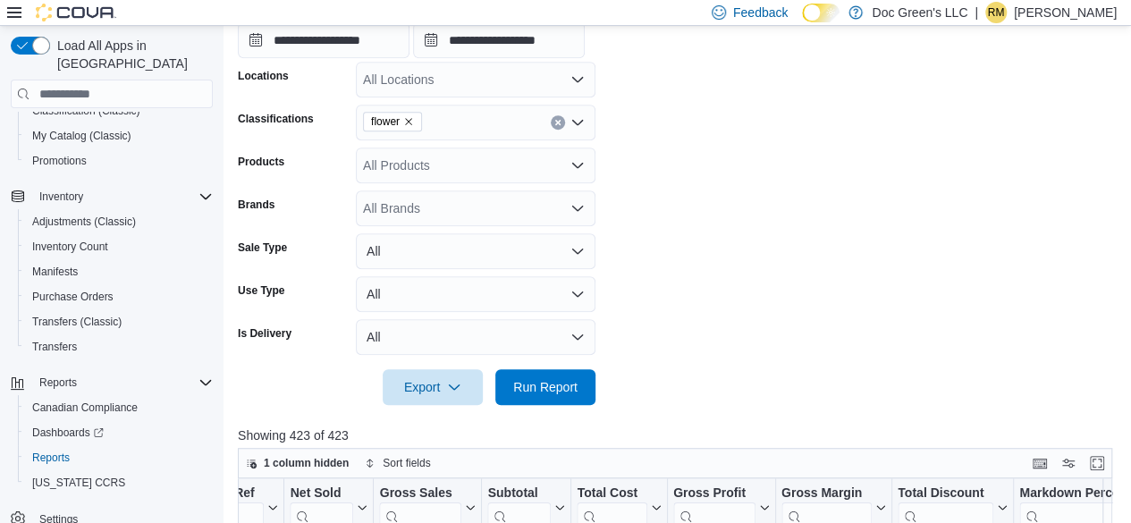
click at [563, 126] on button "Clear input" at bounding box center [558, 122] width 14 height 14
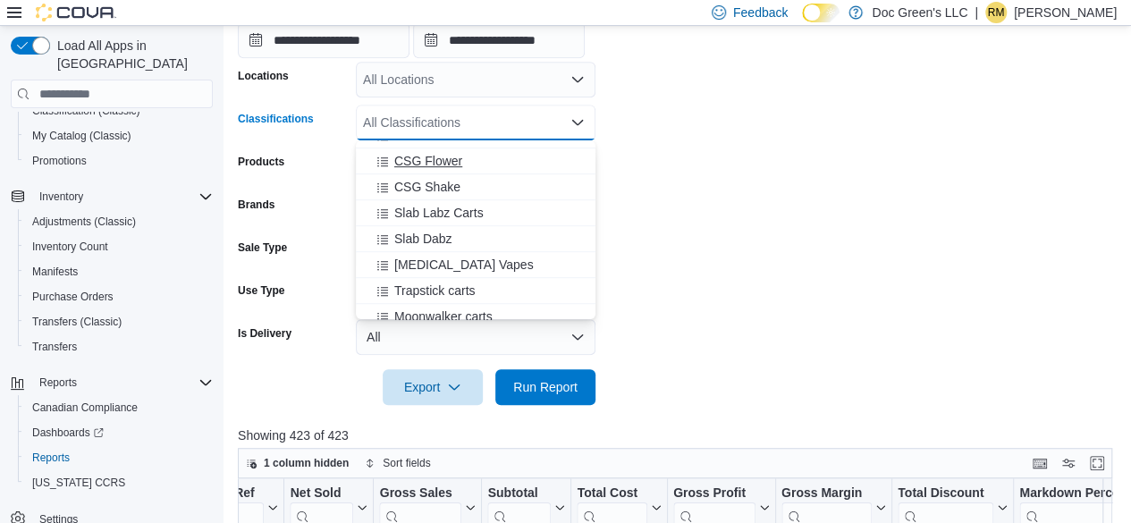
scroll to position [447, 0]
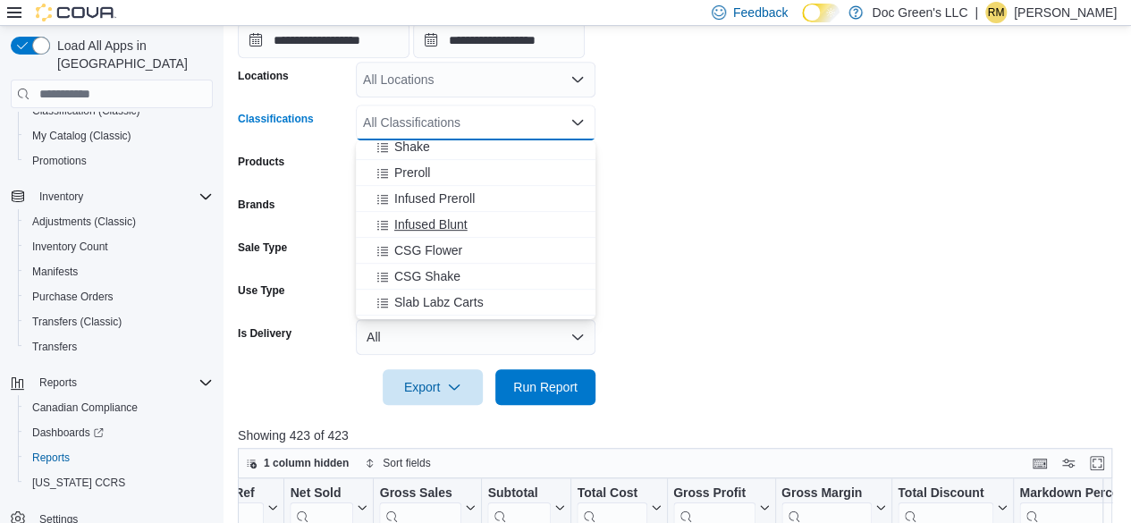
click at [453, 219] on span "Infused Blunt" at bounding box center [430, 224] width 73 height 18
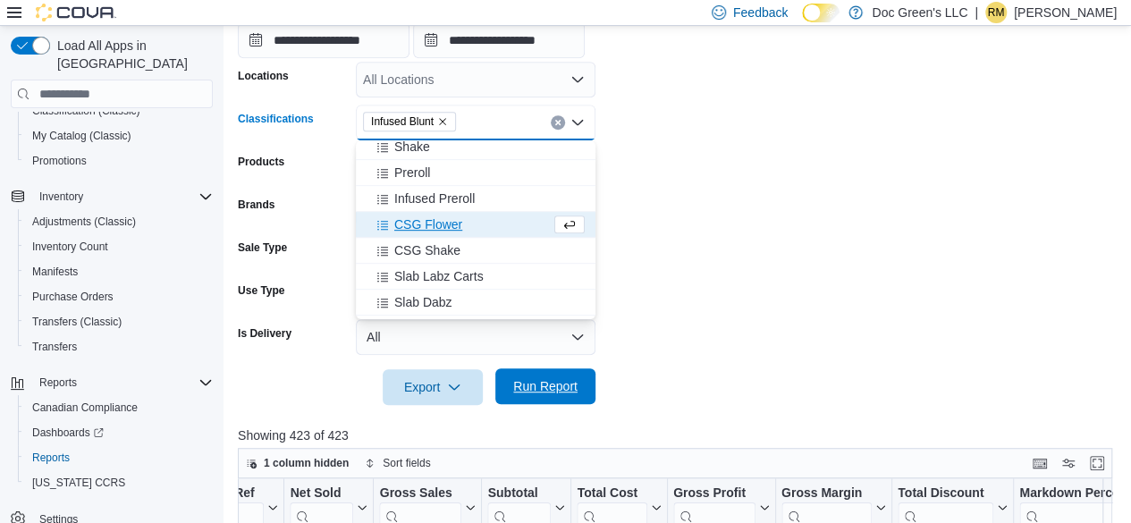
click at [566, 388] on span "Run Report" at bounding box center [545, 386] width 64 height 18
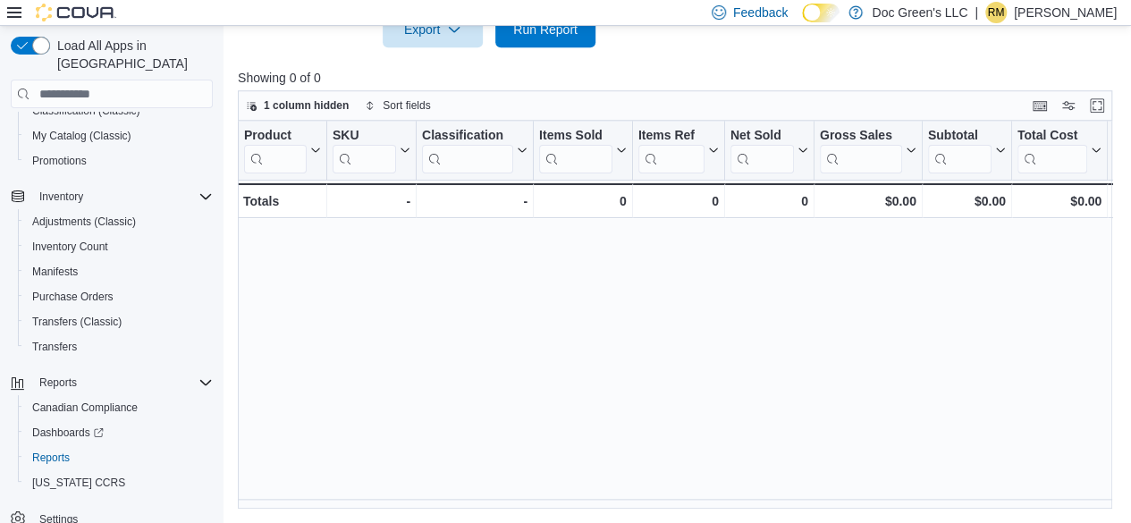
scroll to position [282, 0]
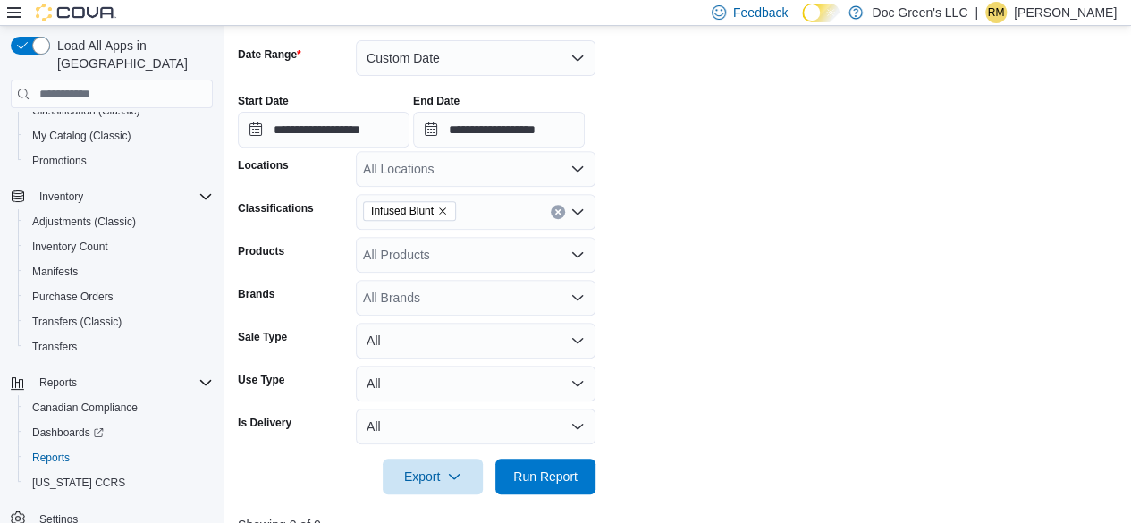
click at [554, 210] on icon "Clear input" at bounding box center [557, 211] width 7 height 7
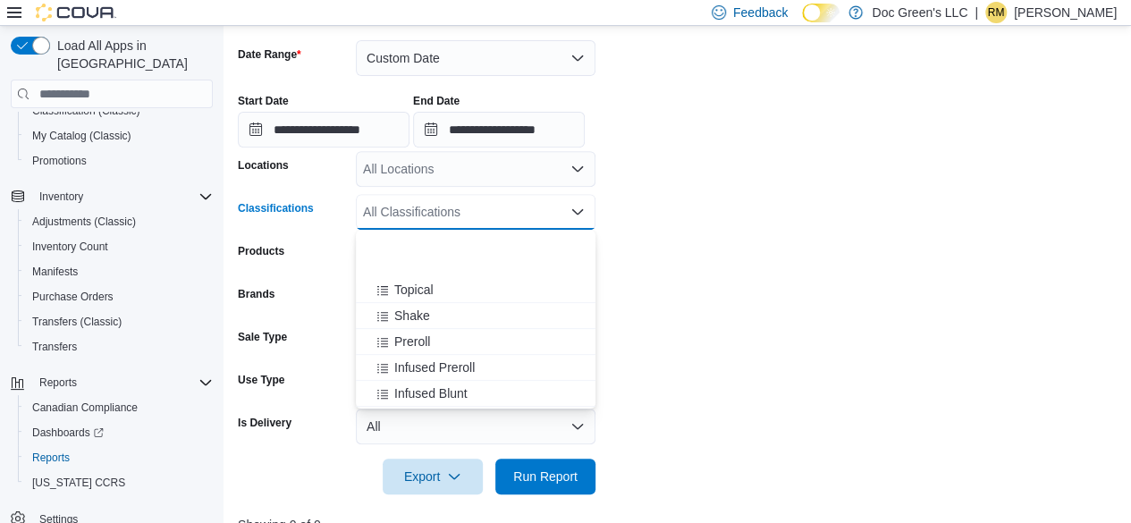
scroll to position [447, 0]
click at [472, 299] on button "Infused Preroll" at bounding box center [476, 288] width 240 height 26
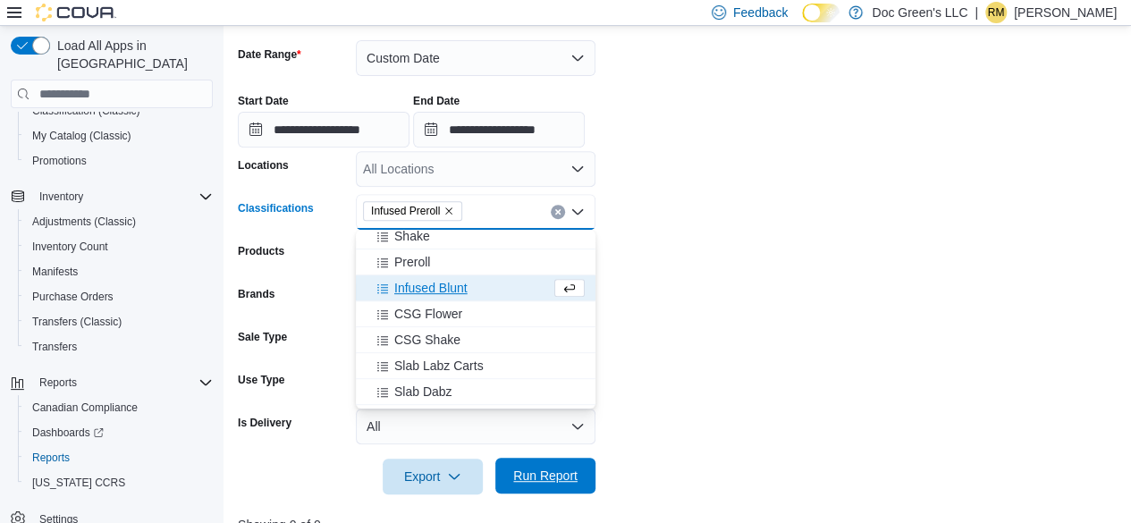
click at [561, 478] on span "Run Report" at bounding box center [545, 476] width 64 height 18
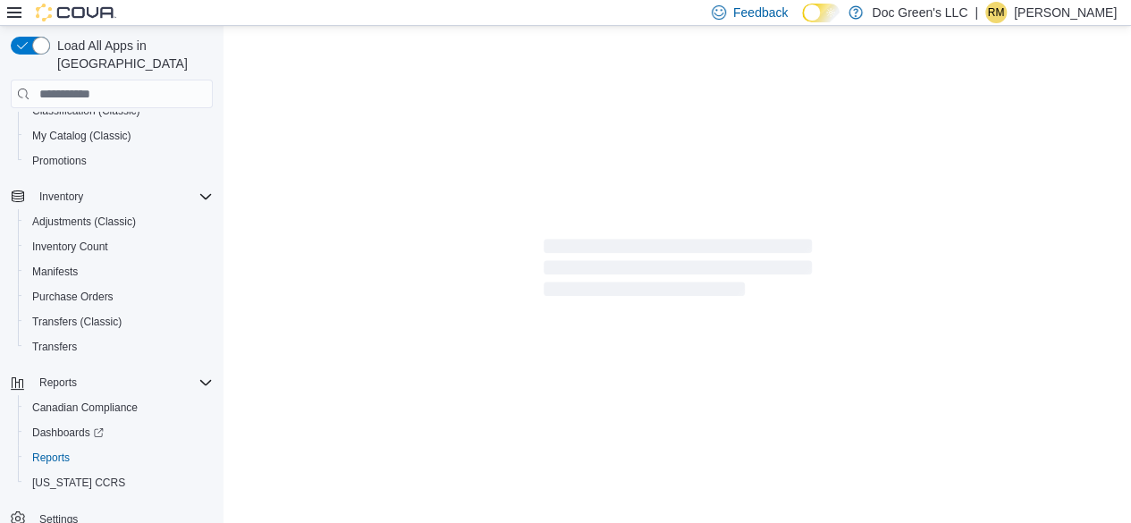
scroll to position [729, 0]
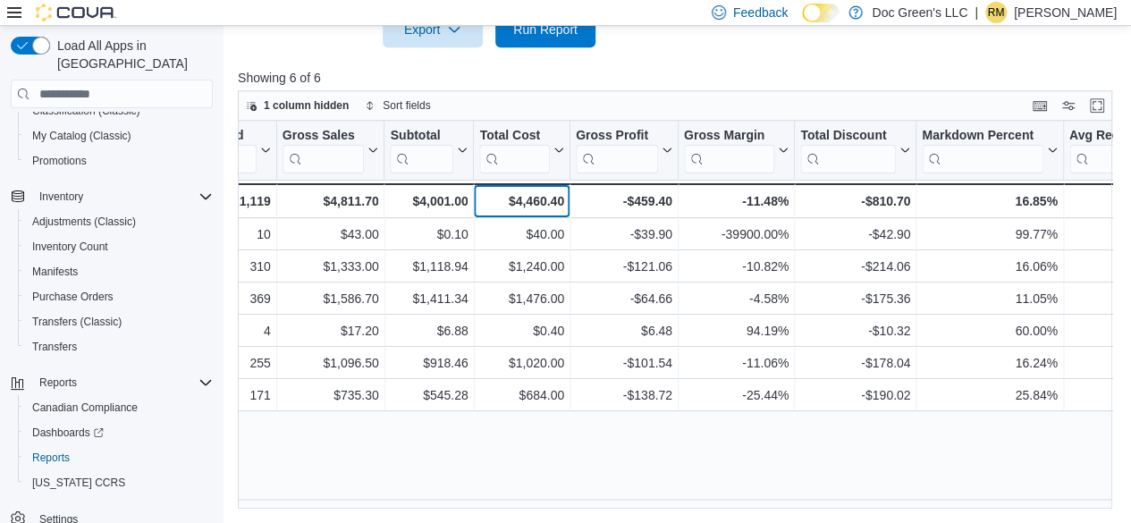
click at [550, 203] on div "$4,460.40" at bounding box center [521, 200] width 84 height 21
copy div "4,460.40"
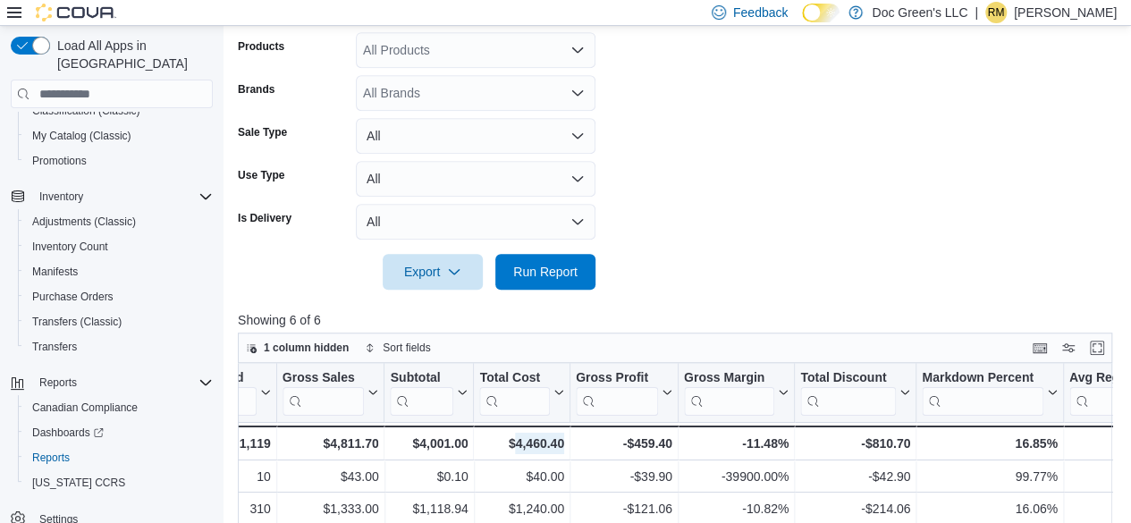
scroll to position [371, 0]
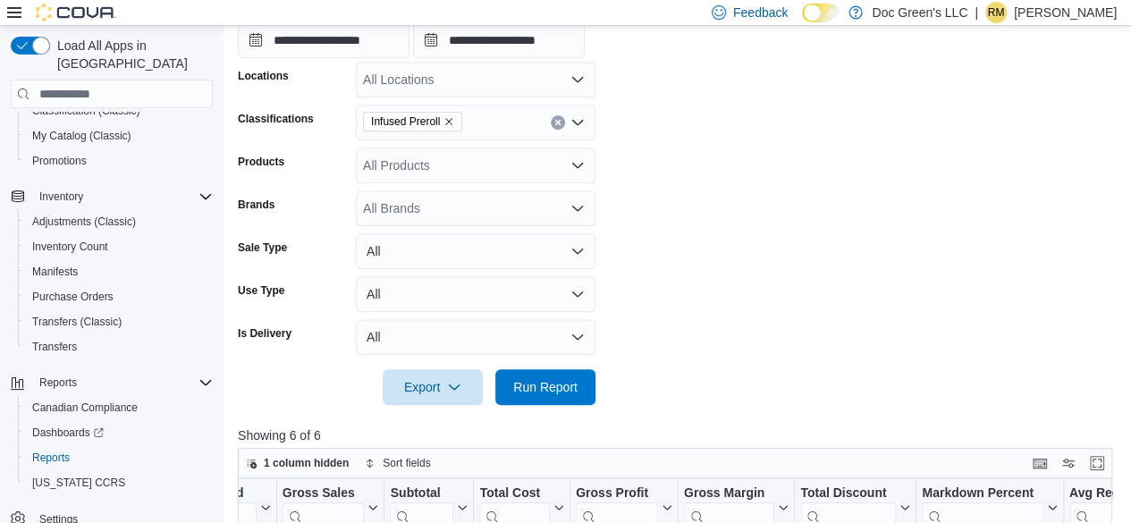
click at [560, 124] on icon "Clear input" at bounding box center [557, 123] width 4 height 4
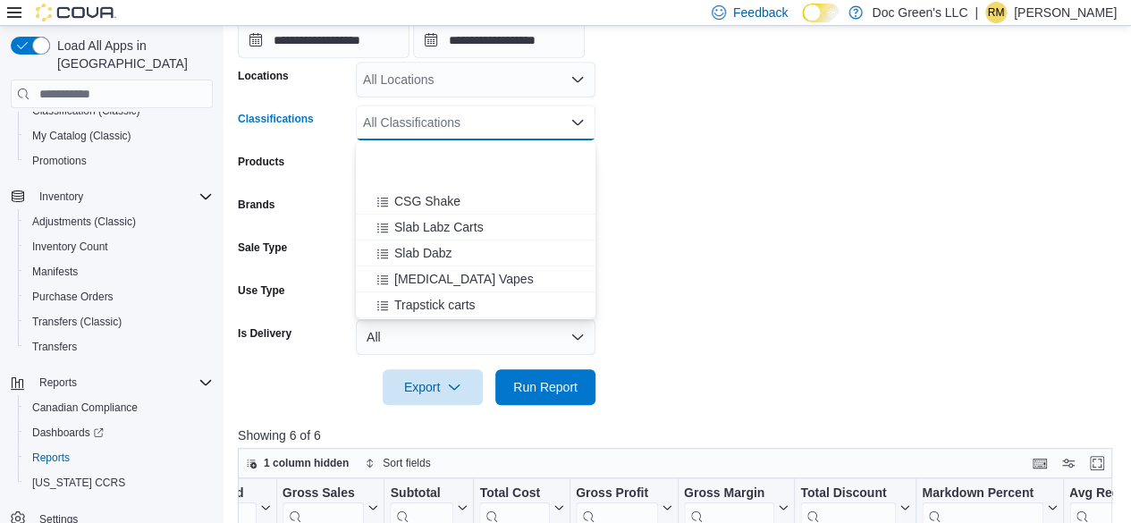
scroll to position [599, 0]
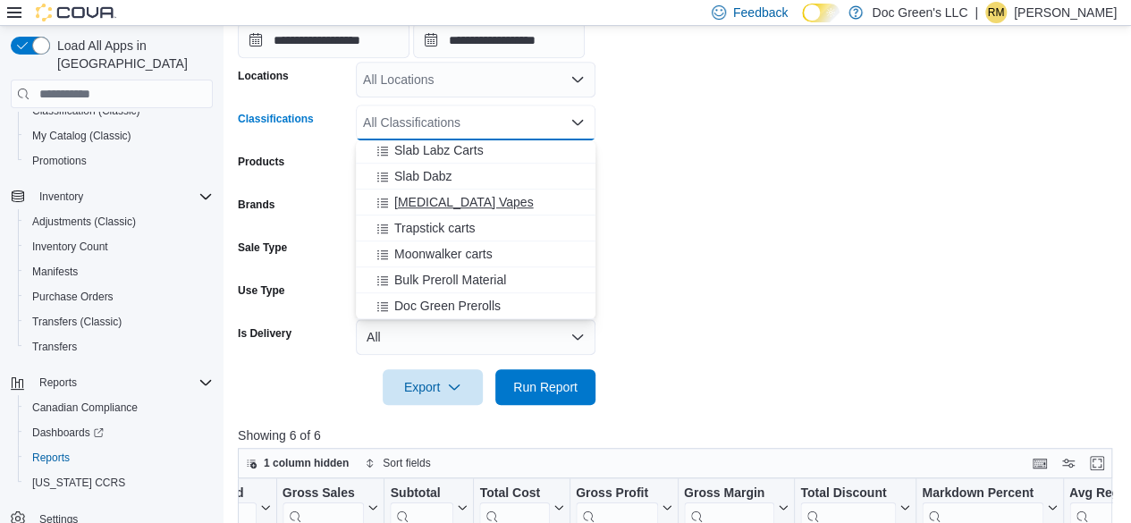
click at [459, 205] on span "[MEDICAL_DATA] Vapes" at bounding box center [463, 202] width 139 height 18
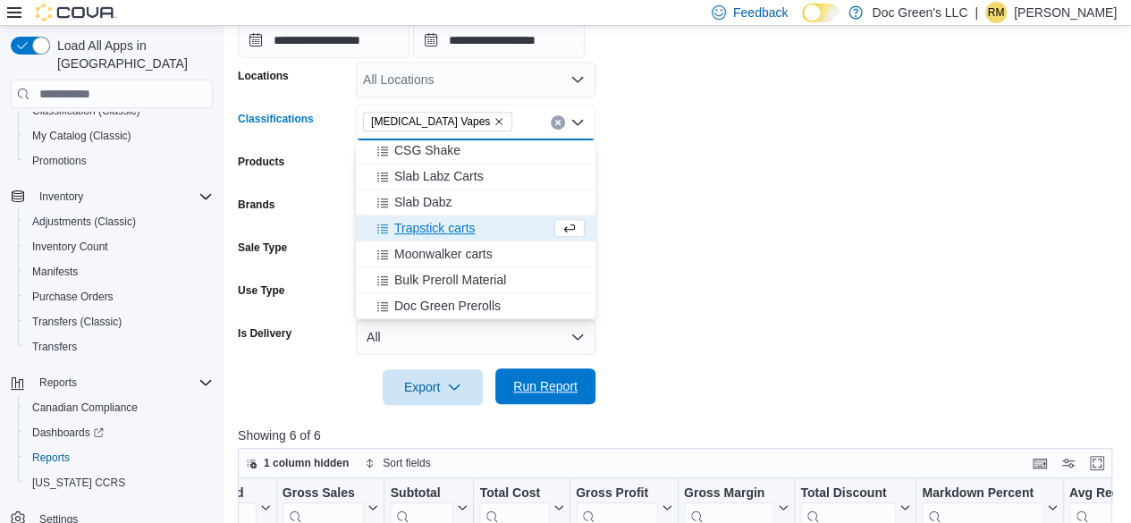
scroll to position [573, 0]
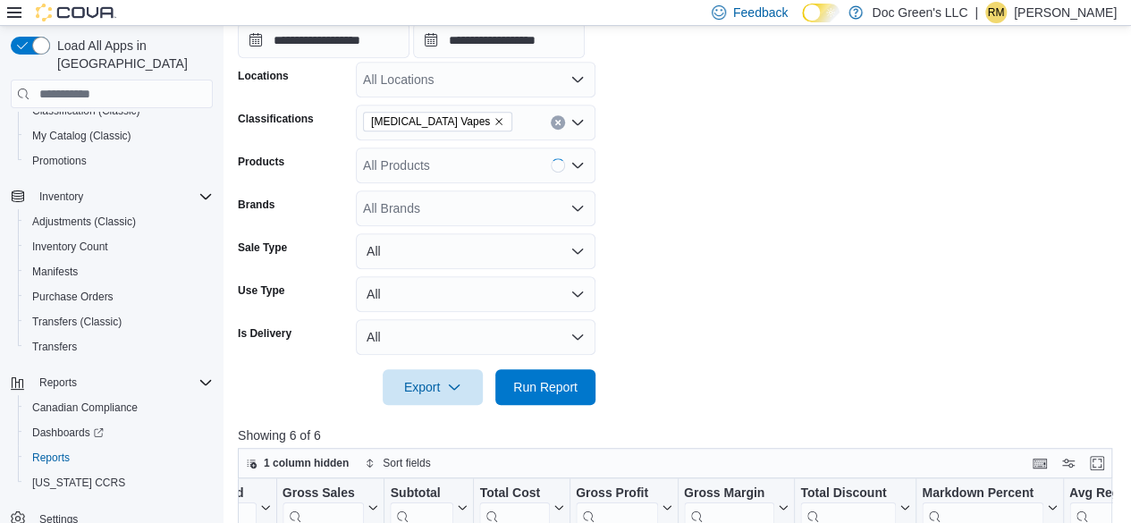
click at [542, 409] on div at bounding box center [679, 415] width 883 height 21
click at [540, 387] on span "Run Report" at bounding box center [545, 386] width 64 height 18
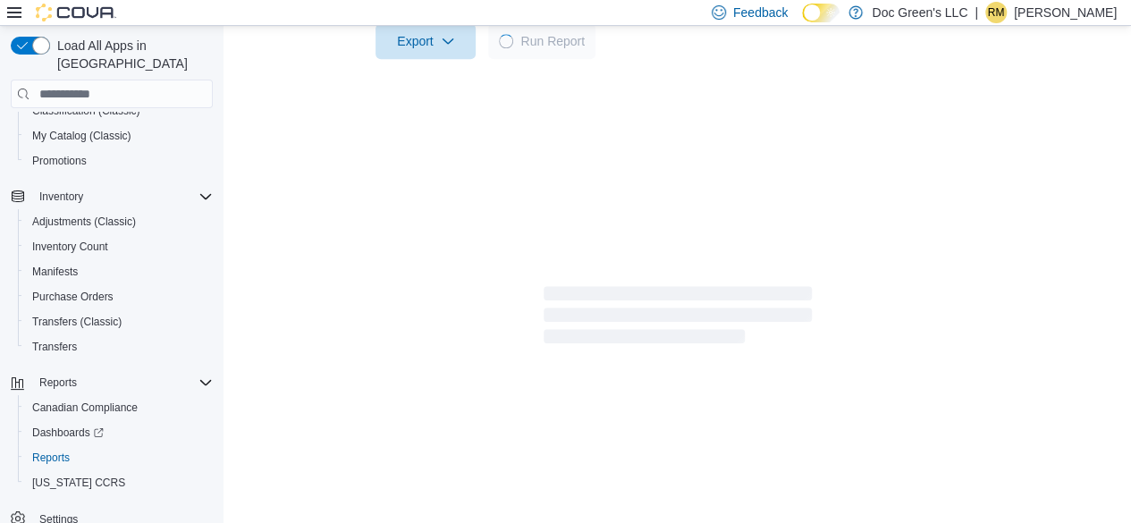
scroll to position [729, 0]
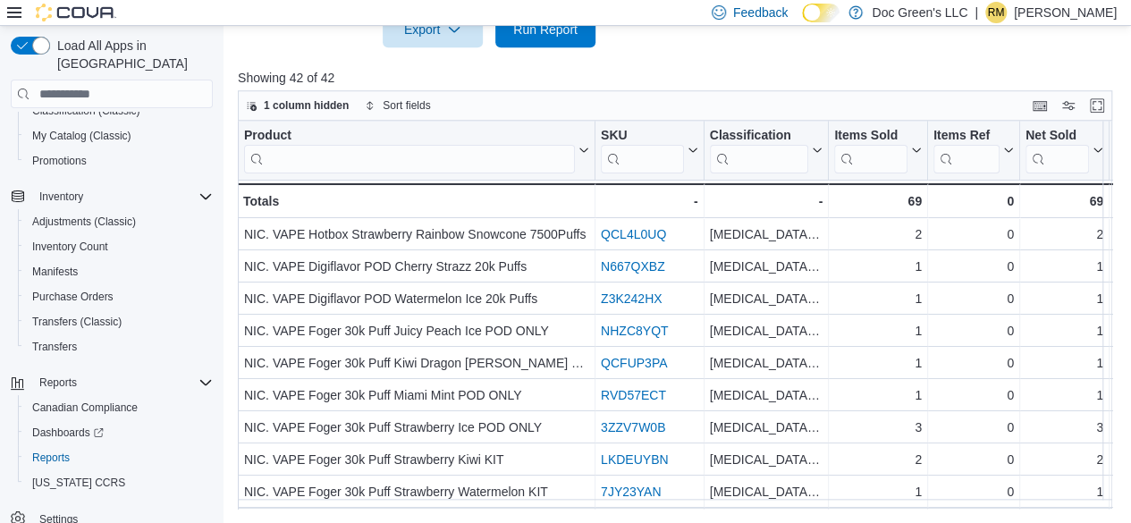
click at [696, 509] on div "Product Click to view column header actions SKU Click to view column header act…" at bounding box center [675, 315] width 874 height 388
drag, startPoint x: 667, startPoint y: 510, endPoint x: 666, endPoint y: 501, distance: 9.0
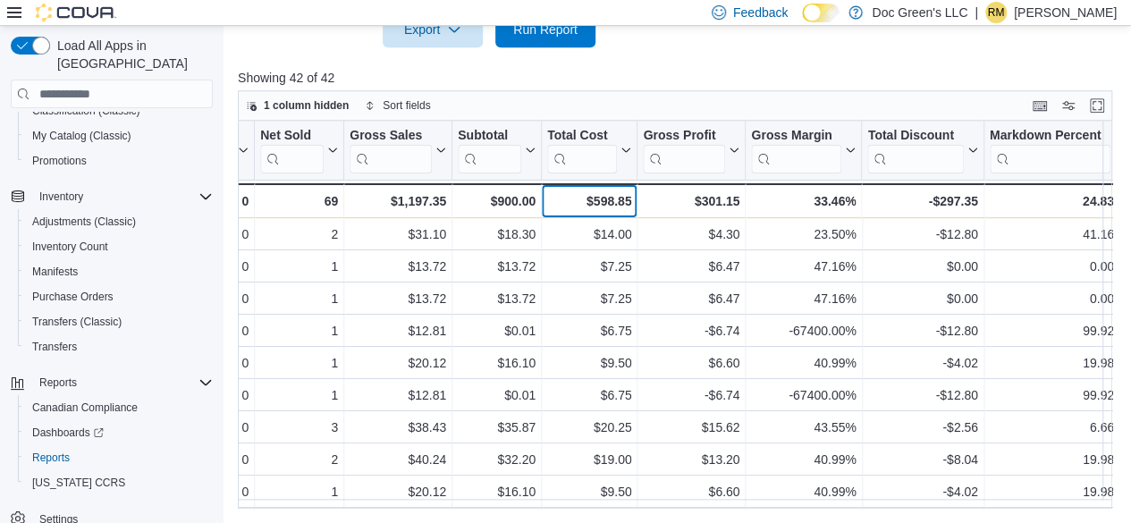
click at [603, 205] on div "$598.85" at bounding box center [589, 200] width 84 height 21
copy div "598.85"
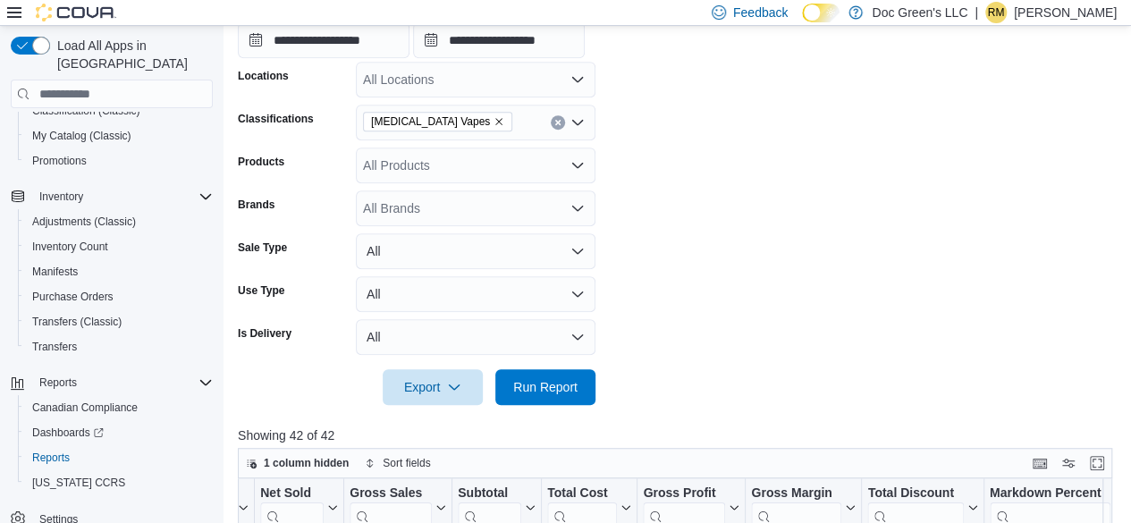
click at [560, 122] on icon "Clear input" at bounding box center [557, 122] width 7 height 7
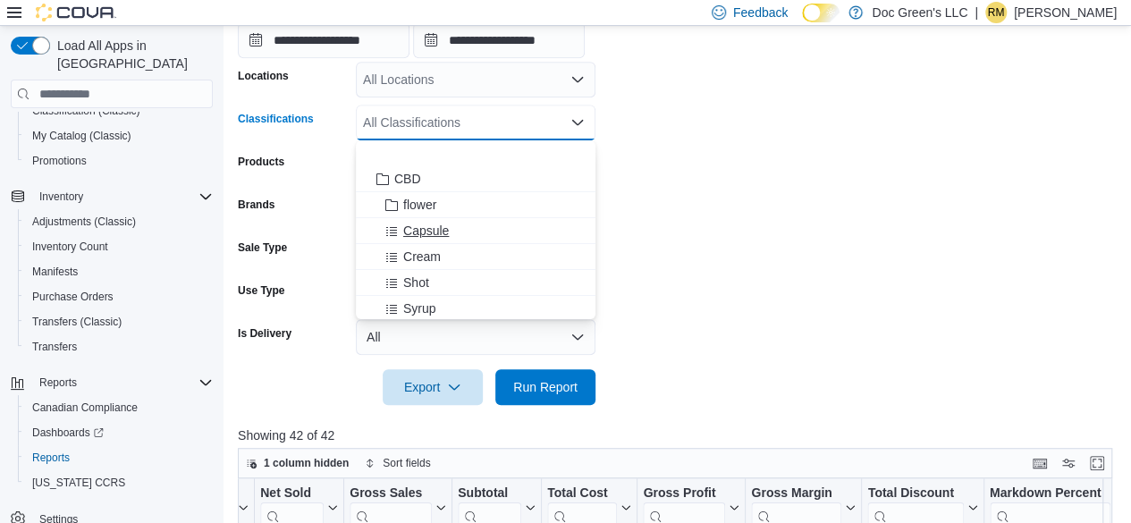
scroll to position [447, 0]
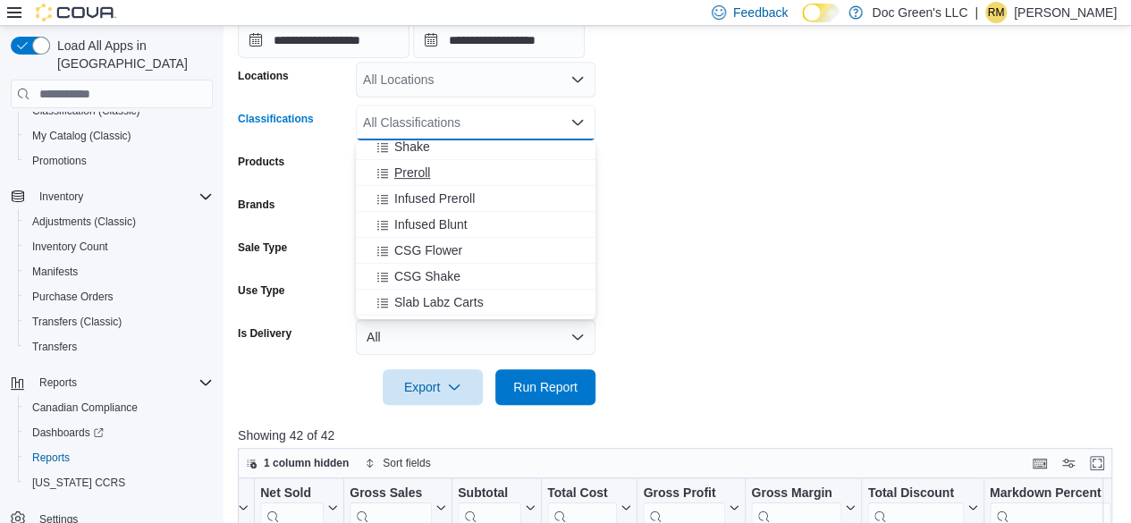
click at [431, 172] on div "Preroll" at bounding box center [475, 173] width 218 height 18
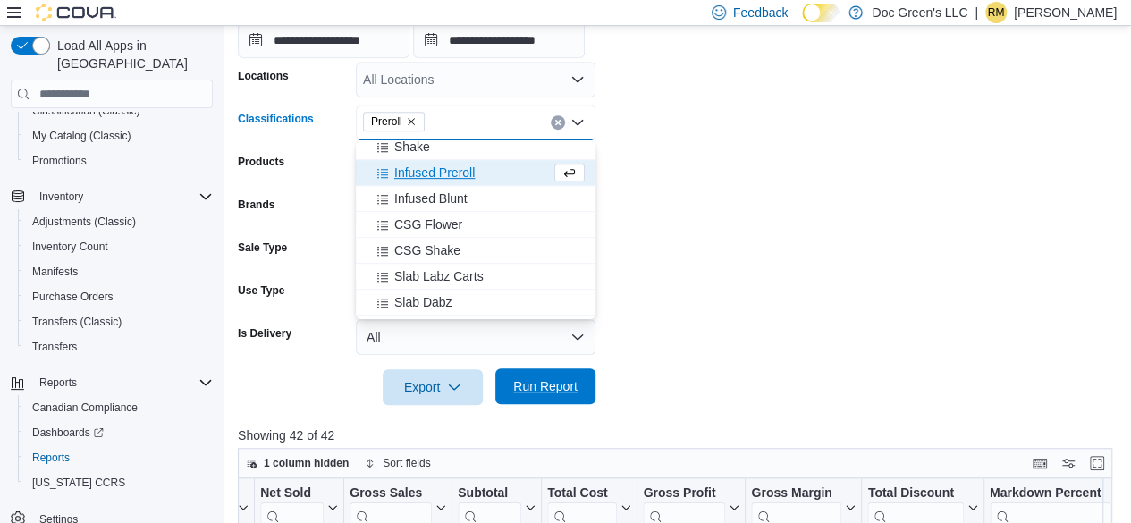
drag, startPoint x: 545, startPoint y: 406, endPoint x: 545, endPoint y: 396, distance: 9.8
click at [545, 401] on div "**********" at bounding box center [679, 369] width 883 height 994
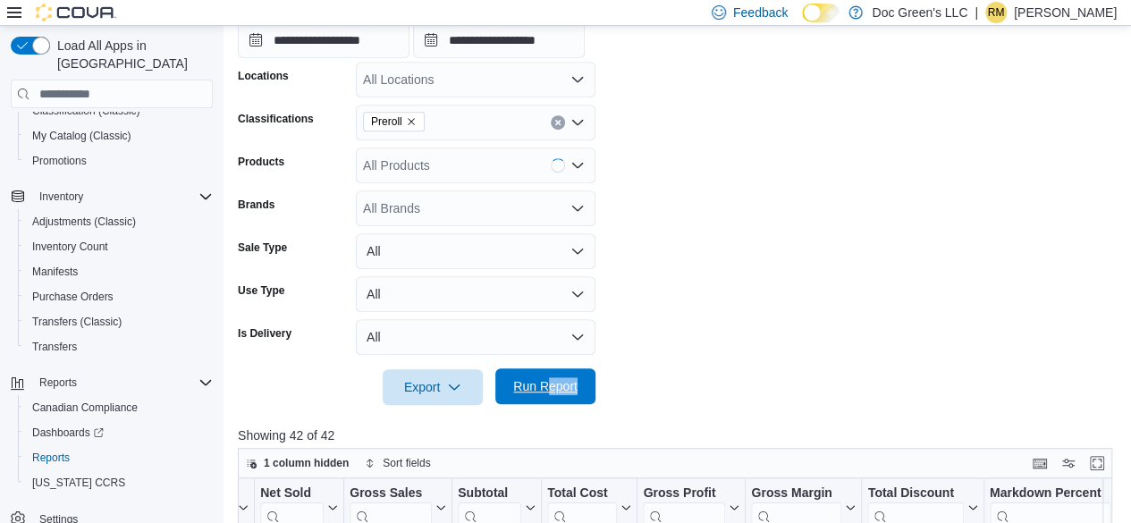
click at [547, 391] on span "Run Report" at bounding box center [545, 386] width 64 height 18
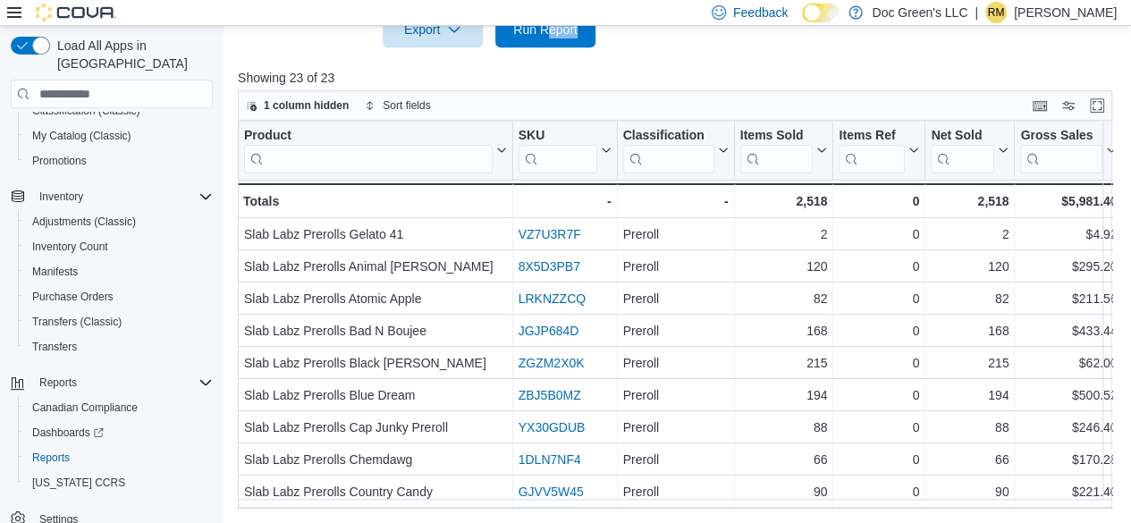
scroll to position [0, 765]
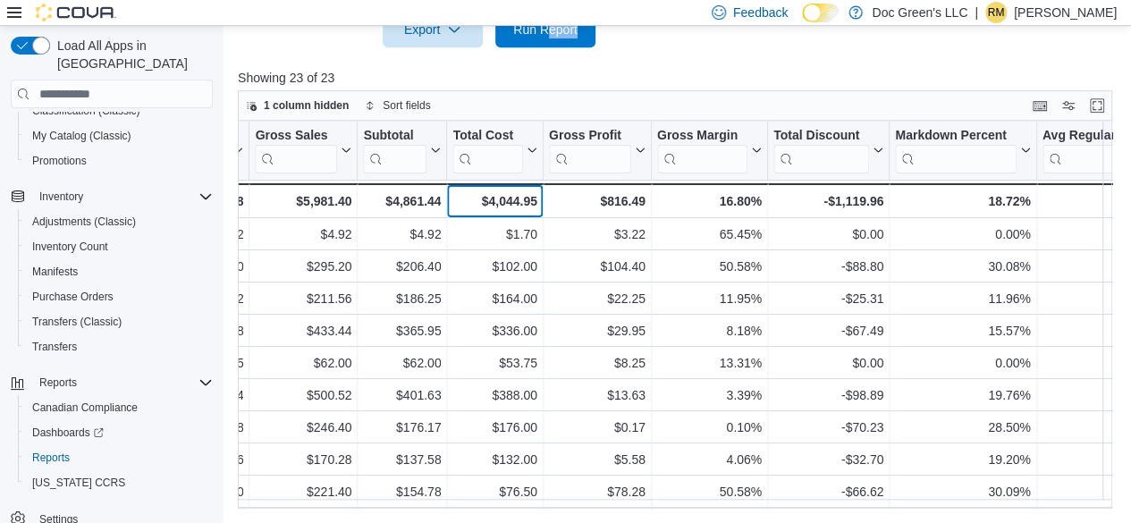
click at [498, 197] on div "$4,044.95" at bounding box center [494, 200] width 84 height 21
copy div "4,044.95"
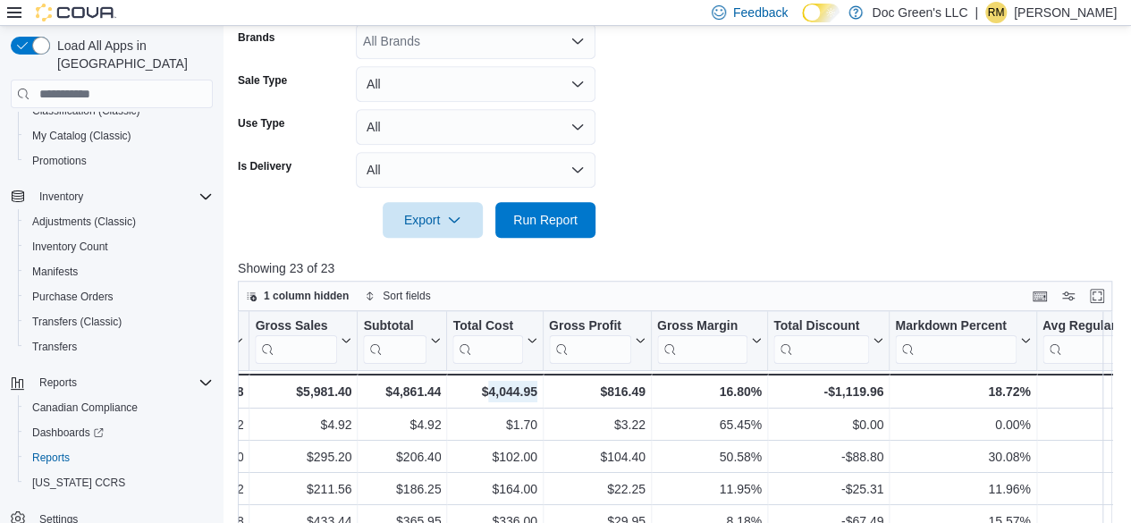
scroll to position [371, 0]
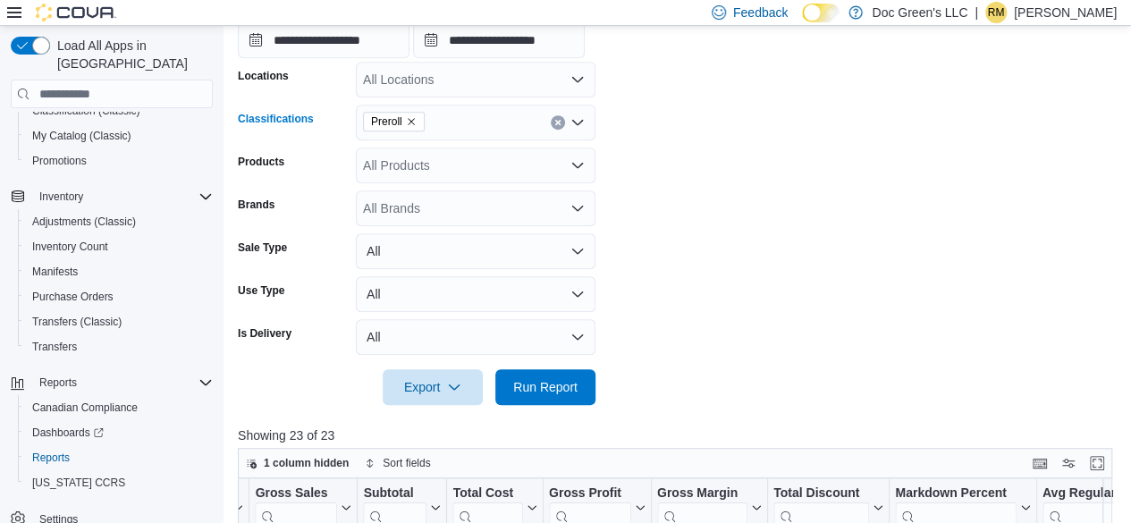
click at [547, 119] on div "Preroll" at bounding box center [476, 123] width 240 height 36
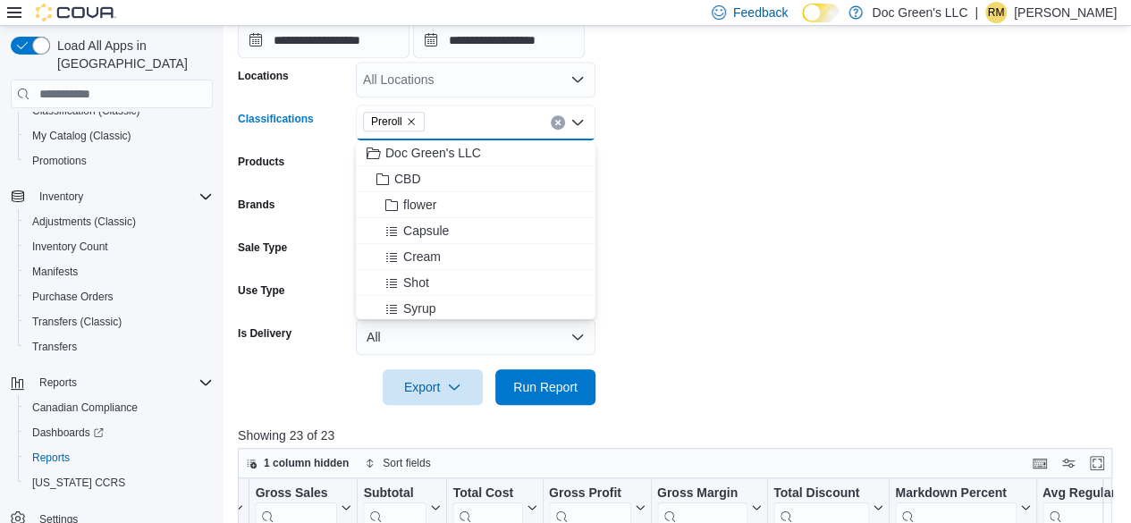
click at [554, 121] on icon "Clear input" at bounding box center [557, 122] width 7 height 7
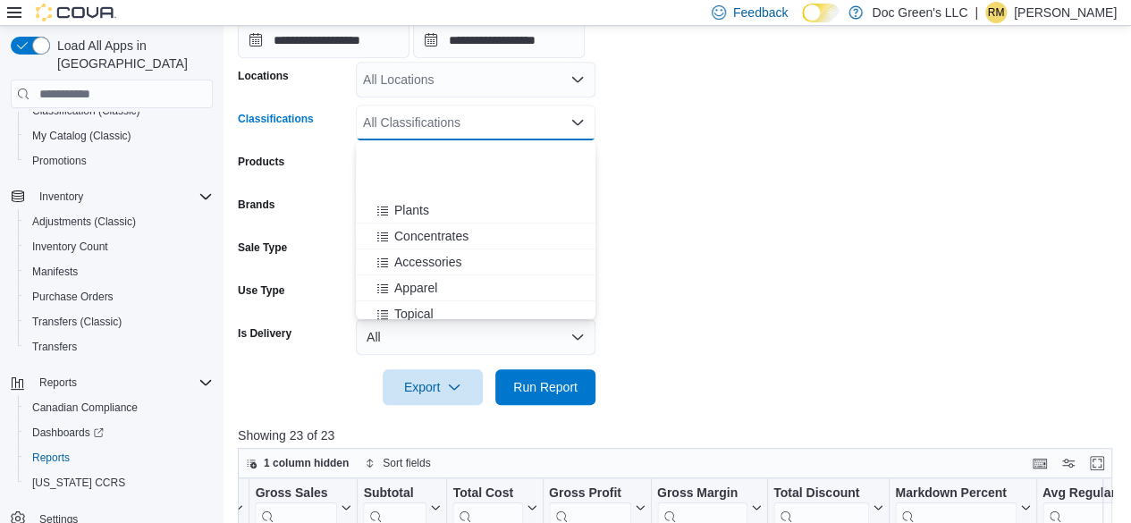
scroll to position [358, 0]
click at [427, 240] on span "Shake" at bounding box center [412, 236] width 36 height 18
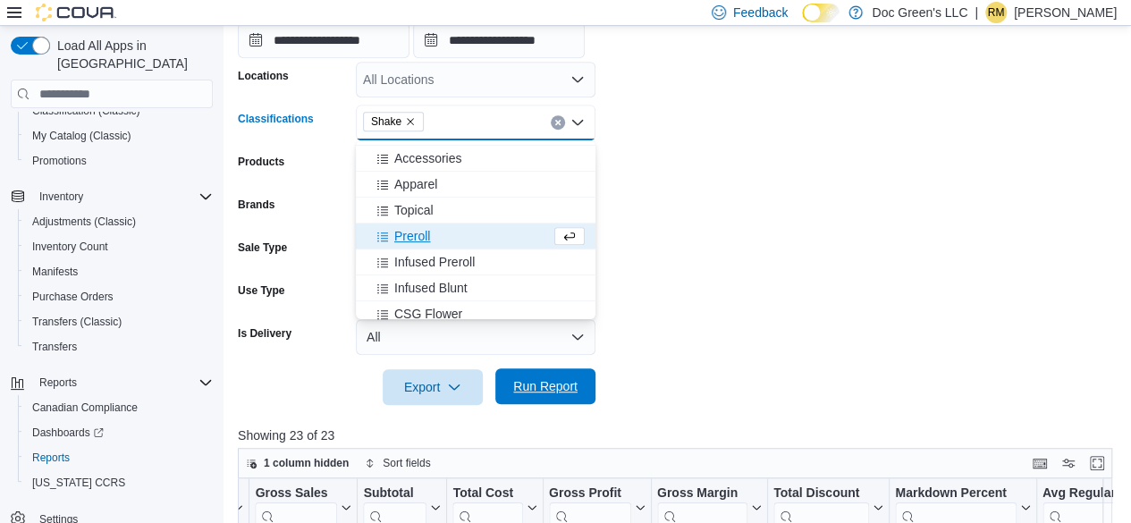
click at [560, 396] on span "Run Report" at bounding box center [545, 386] width 79 height 36
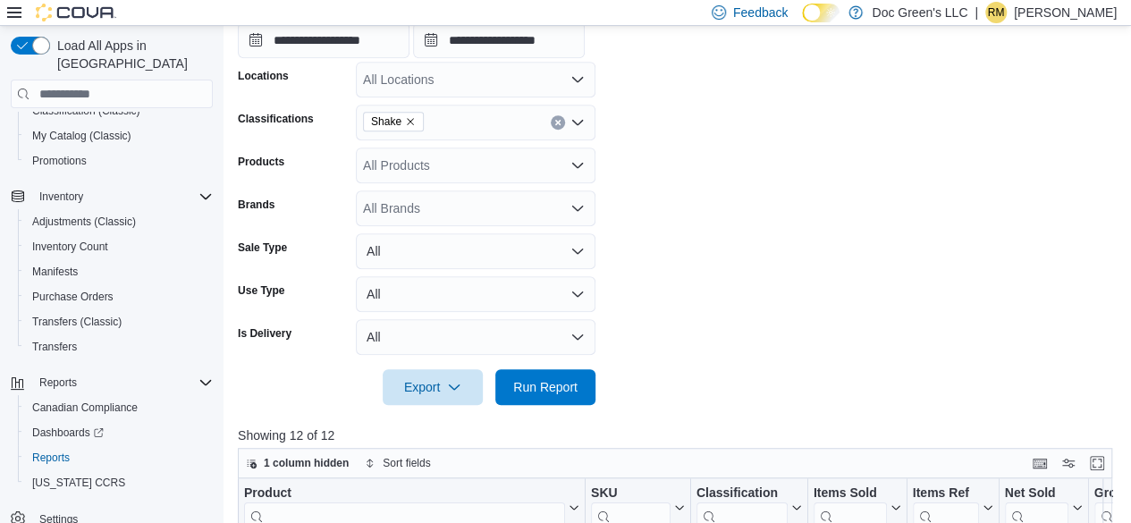
scroll to position [729, 0]
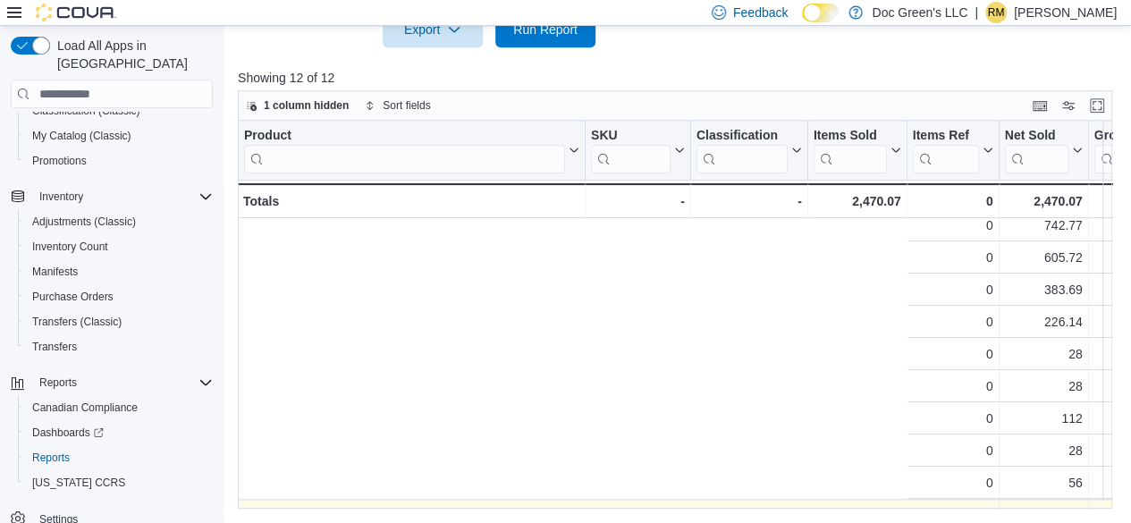
scroll to position [41, 765]
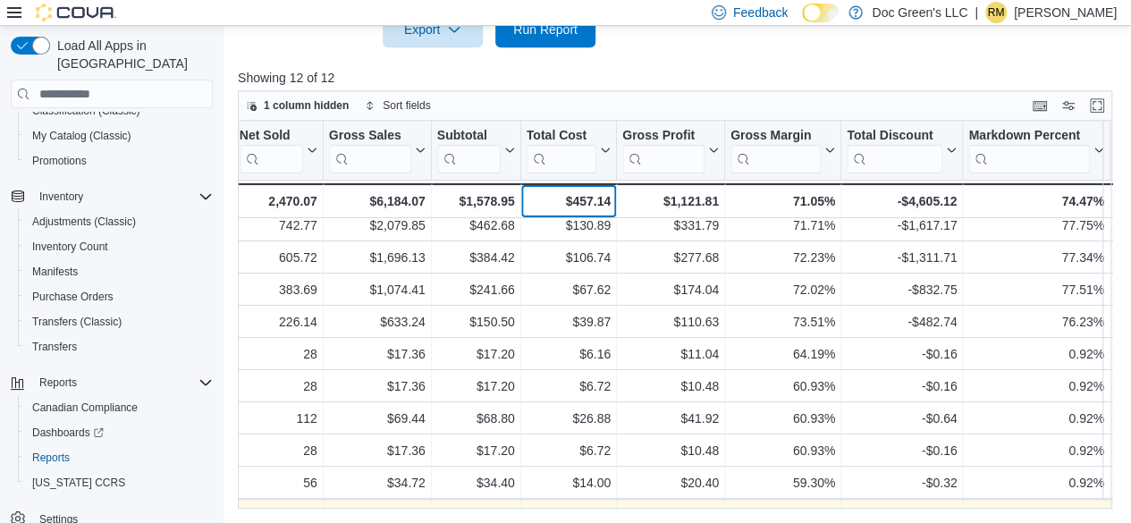
click at [582, 206] on div "$457.14" at bounding box center [569, 200] width 84 height 21
click at [585, 202] on div "$457.14" at bounding box center [569, 200] width 84 height 21
copy div "457.14"
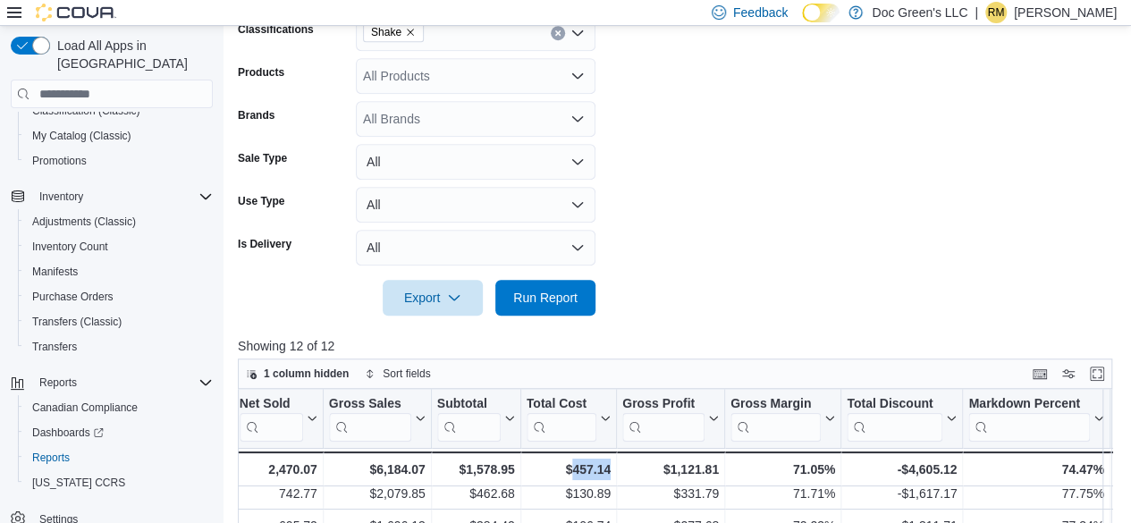
click at [552, 38] on button "Clear input" at bounding box center [558, 33] width 14 height 14
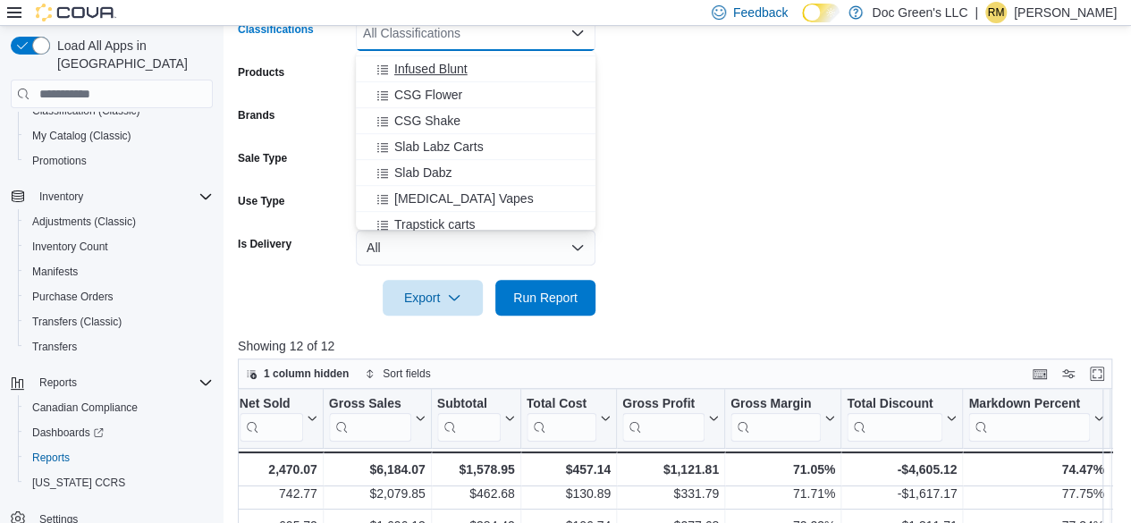
scroll to position [536, 0]
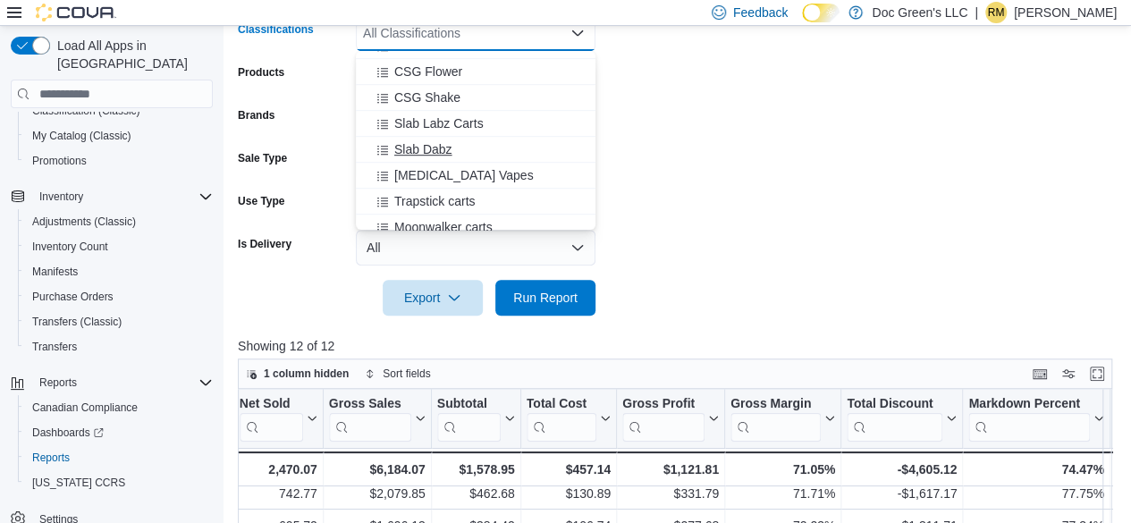
click at [478, 149] on div "Slab Dabz" at bounding box center [475, 149] width 218 height 18
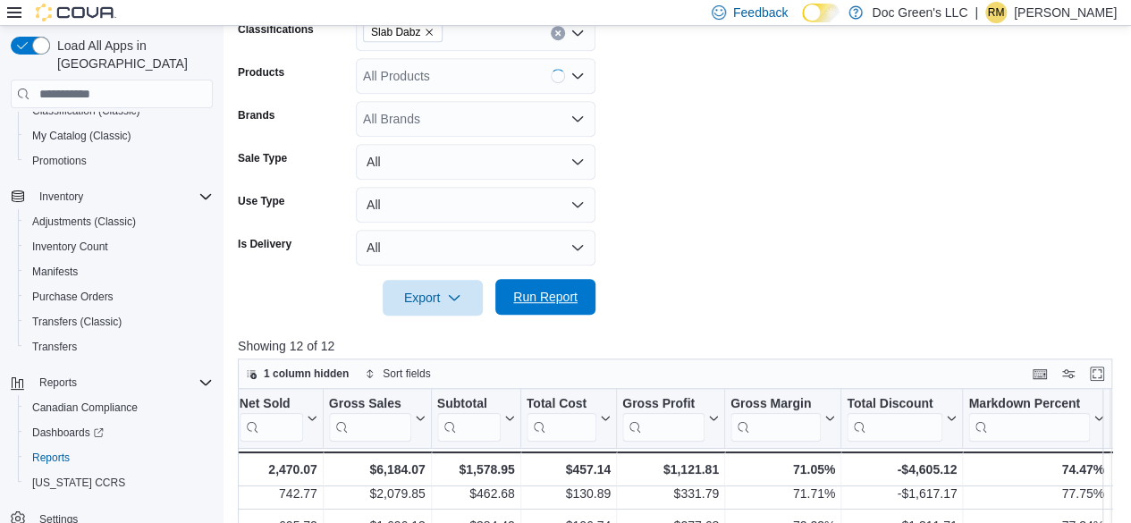
click at [557, 296] on span "Run Report" at bounding box center [545, 297] width 64 height 18
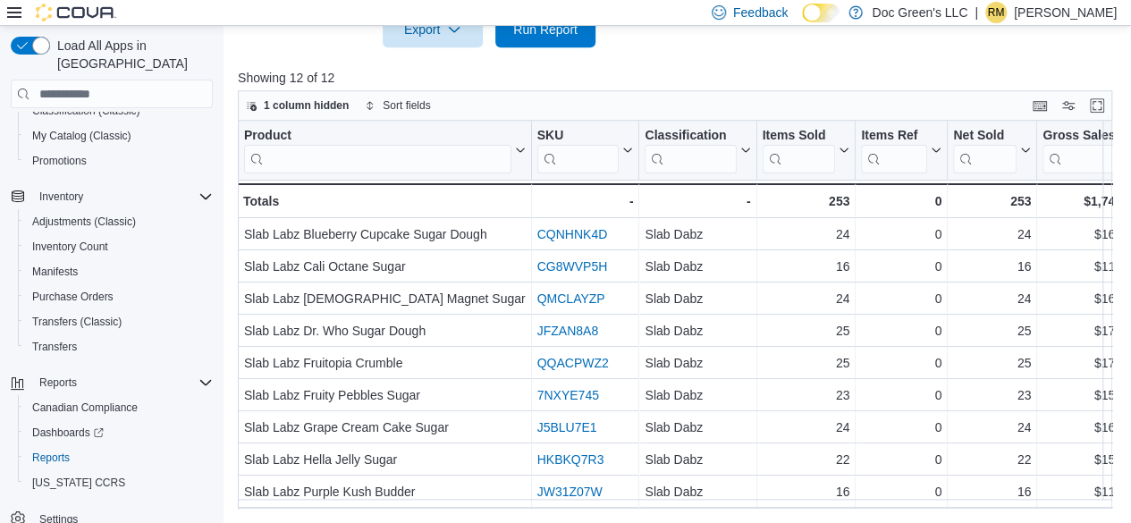
scroll to position [0, 765]
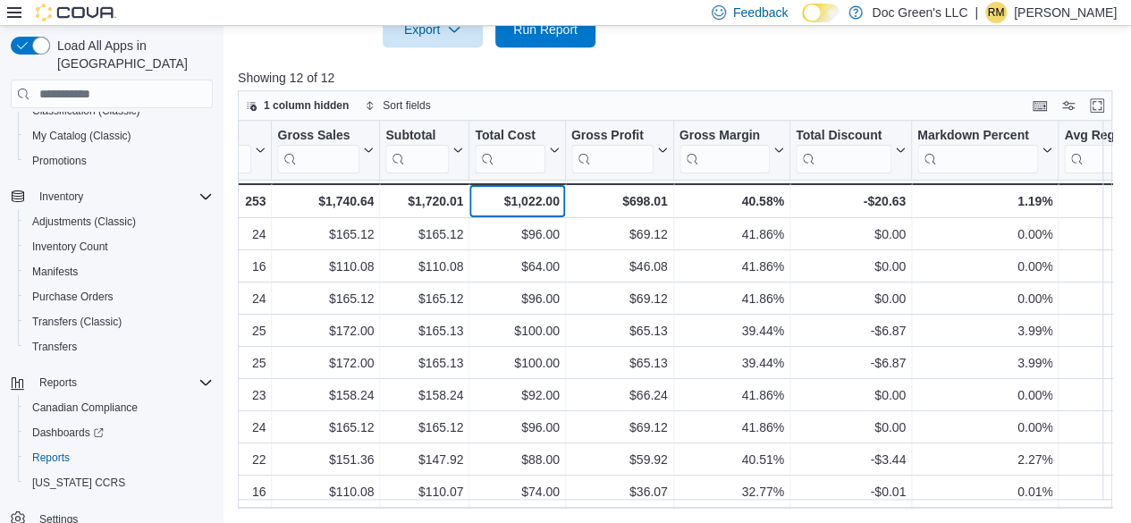
click at [543, 203] on div "$1,022.00" at bounding box center [517, 200] width 84 height 21
copy div "1,022.00"
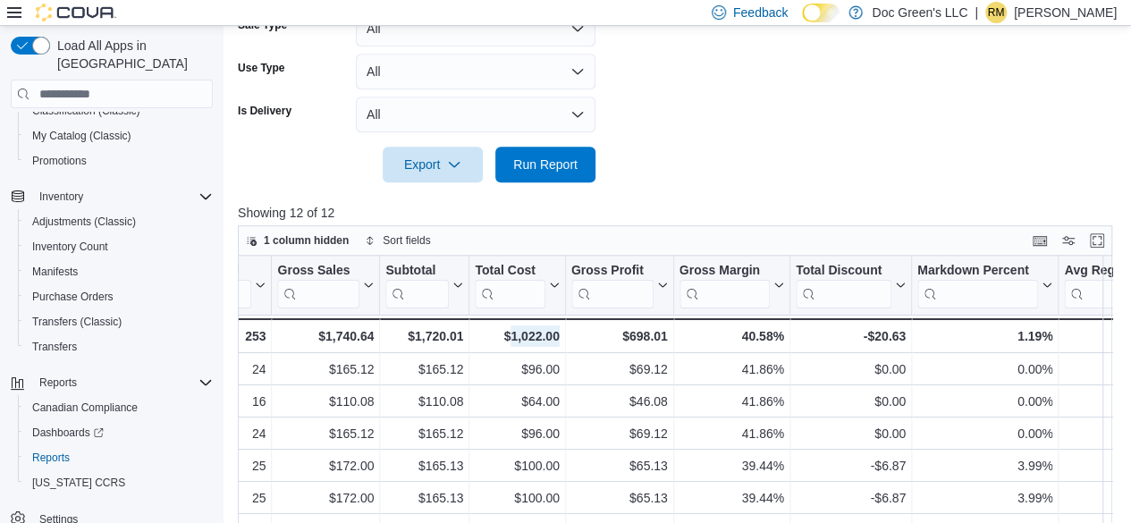
scroll to position [371, 0]
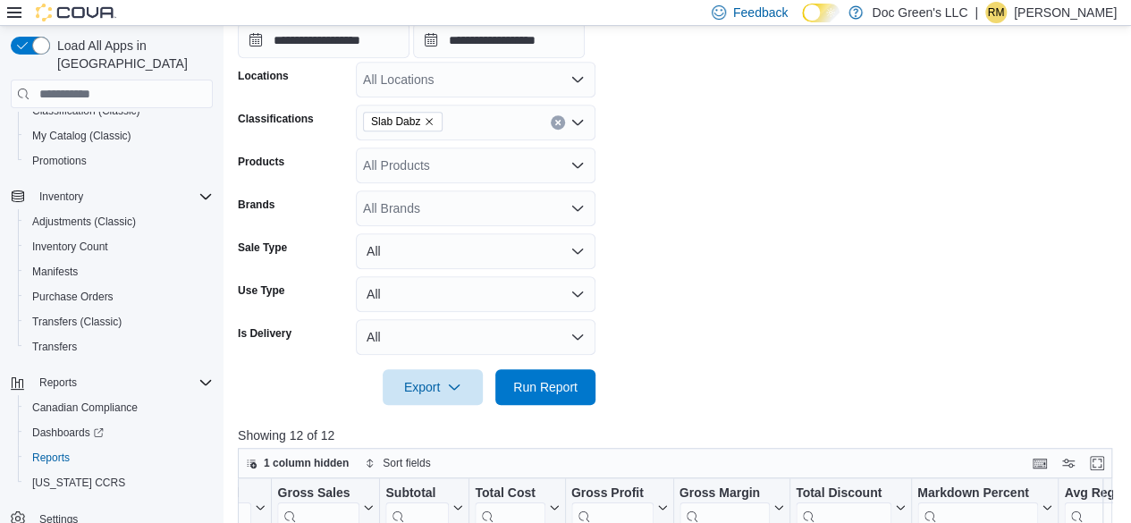
click at [567, 125] on div "Slab Dabz" at bounding box center [476, 123] width 240 height 36
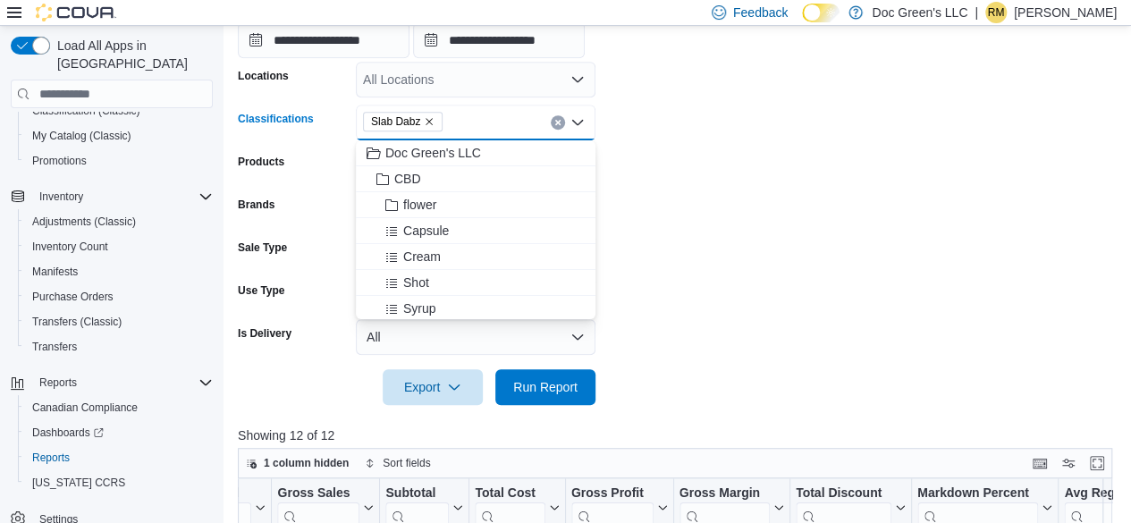
click at [553, 118] on button "Clear input" at bounding box center [558, 122] width 14 height 14
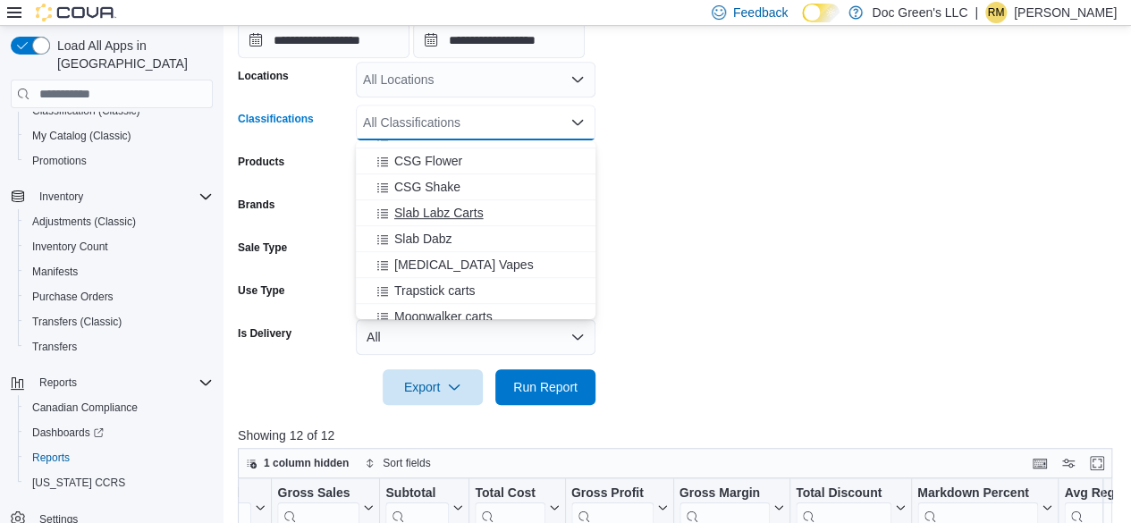
click at [459, 215] on span "Slab Labz Carts" at bounding box center [438, 213] width 89 height 18
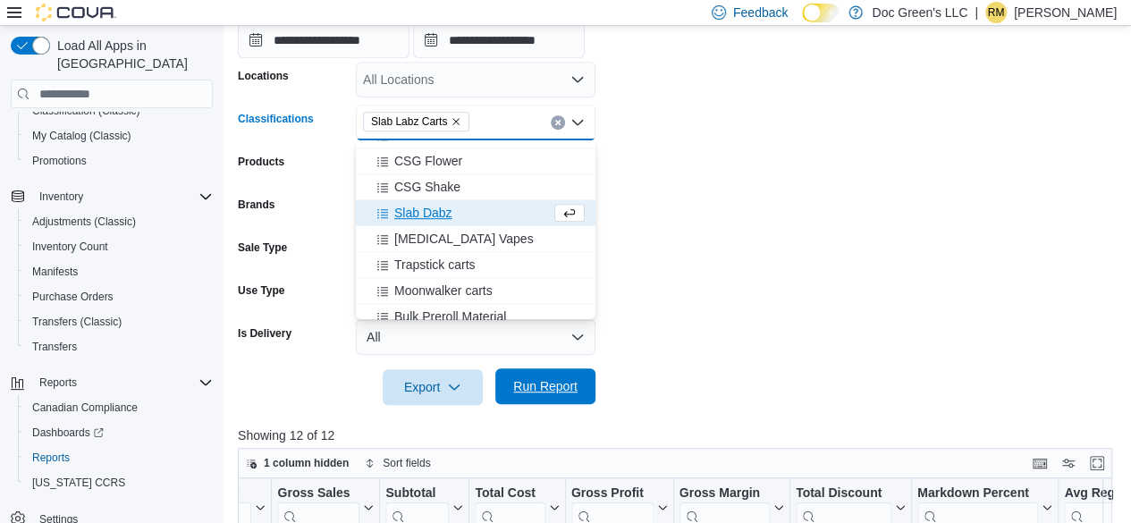
click at [574, 400] on span "Run Report" at bounding box center [545, 386] width 79 height 36
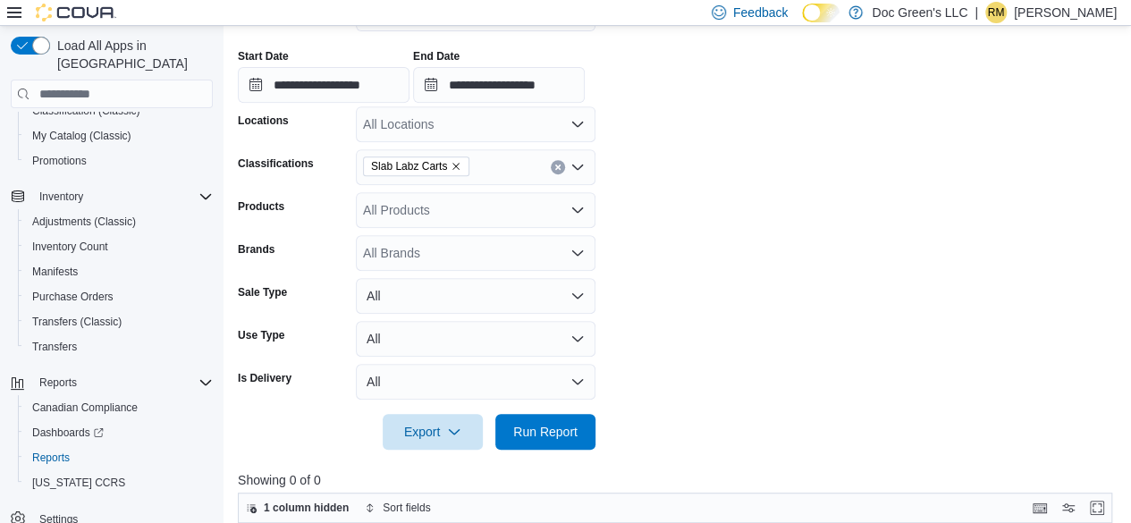
scroll to position [192, 0]
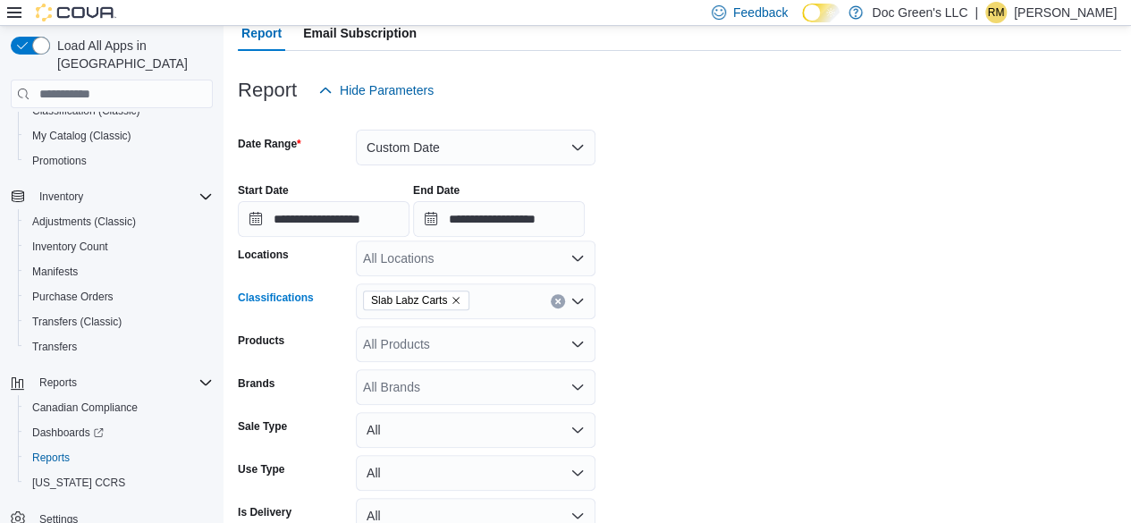
click at [556, 305] on button "Clear input" at bounding box center [558, 301] width 14 height 14
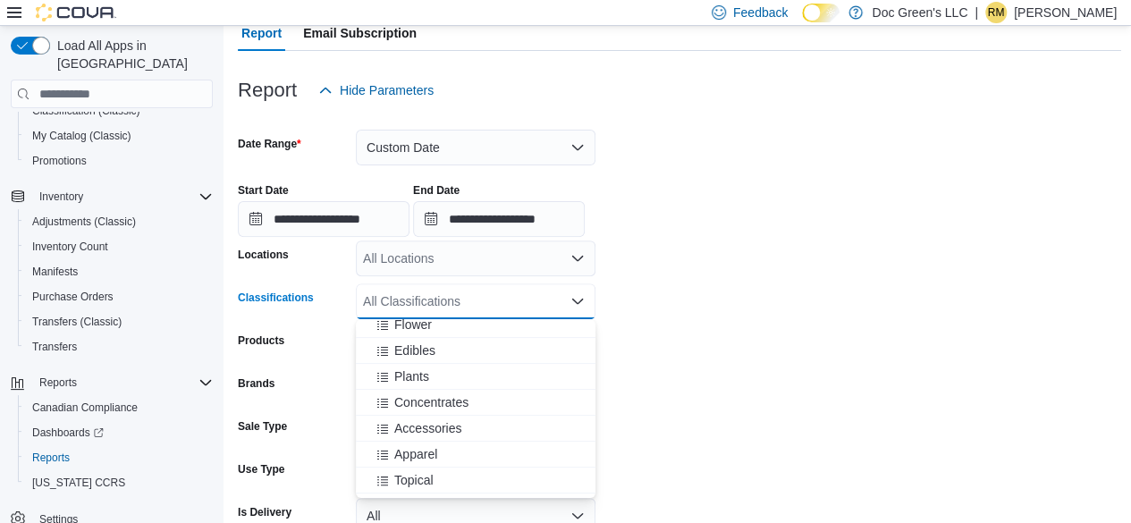
scroll to position [179, 0]
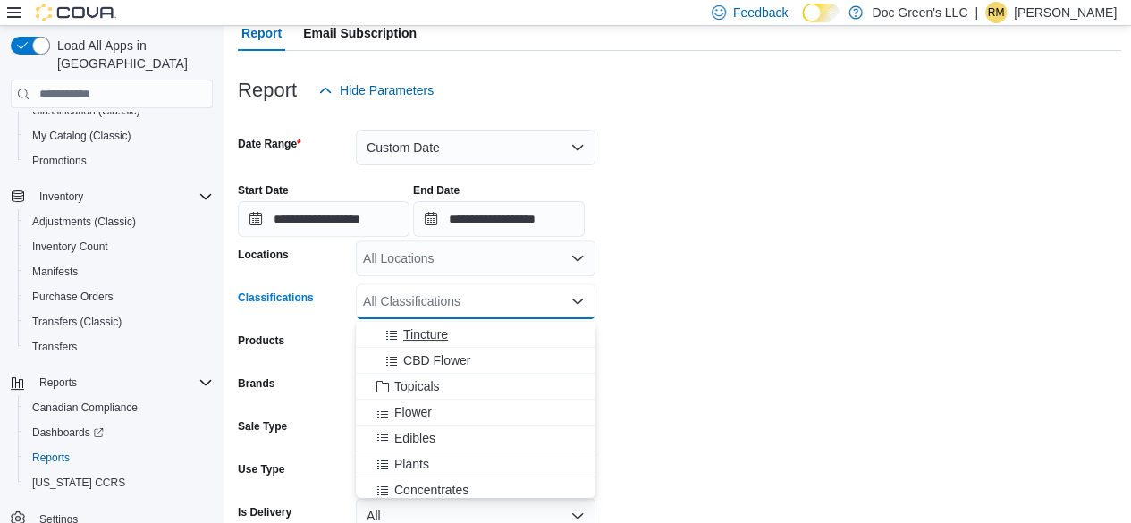
click at [442, 333] on span "Tincture" at bounding box center [425, 334] width 45 height 18
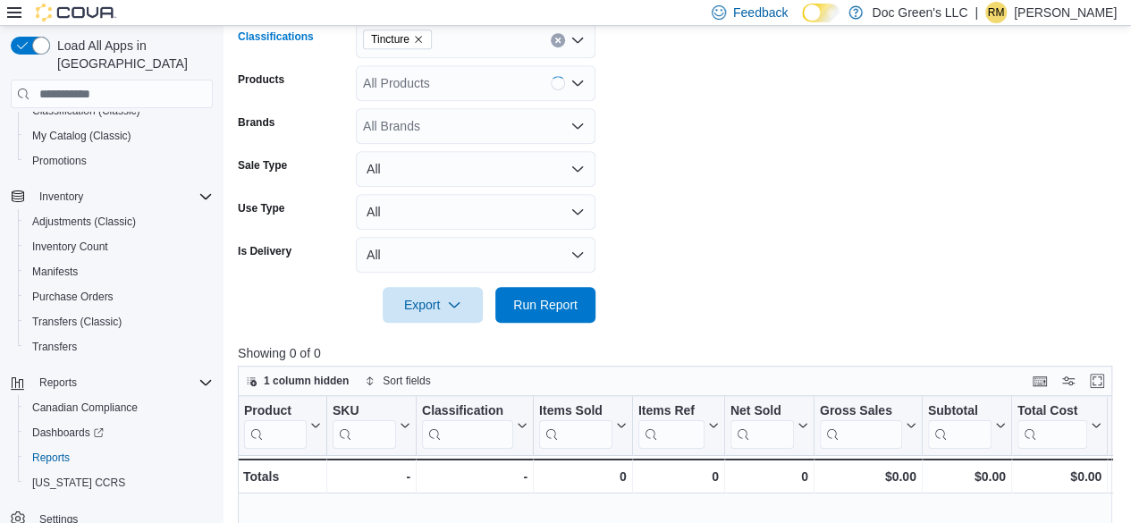
scroll to position [460, 0]
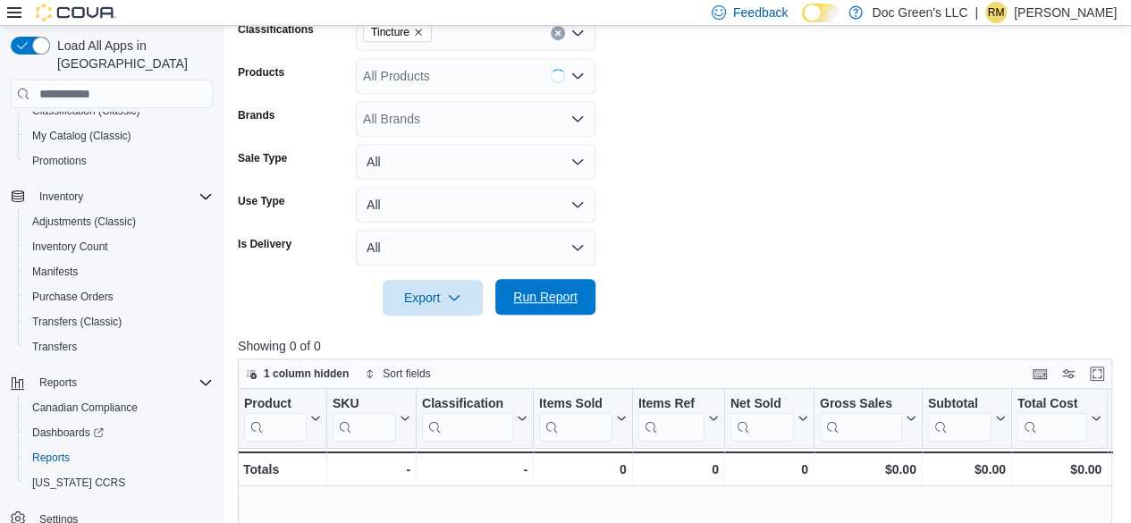
click at [572, 306] on span "Run Report" at bounding box center [545, 297] width 79 height 36
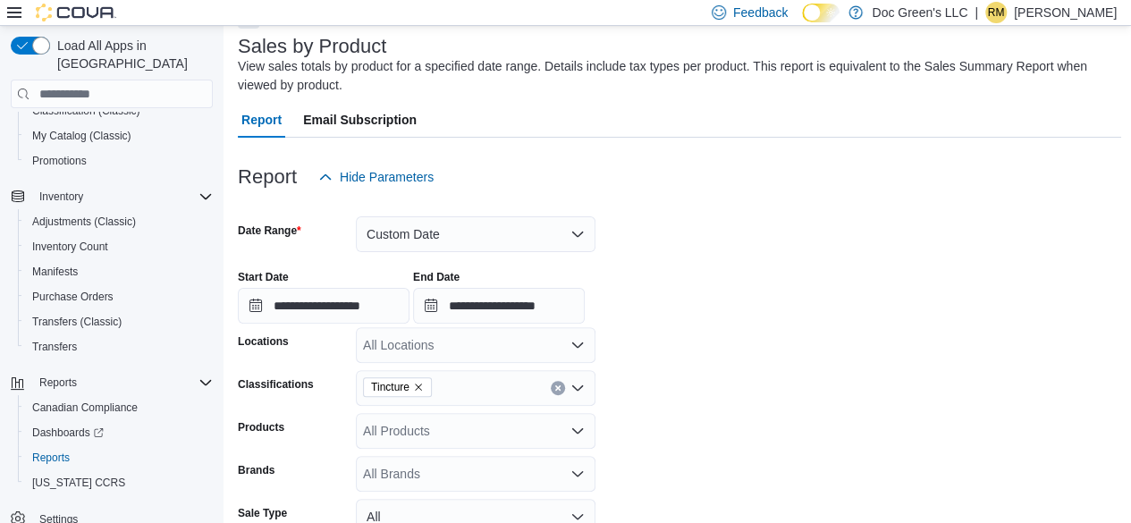
scroll to position [103, 0]
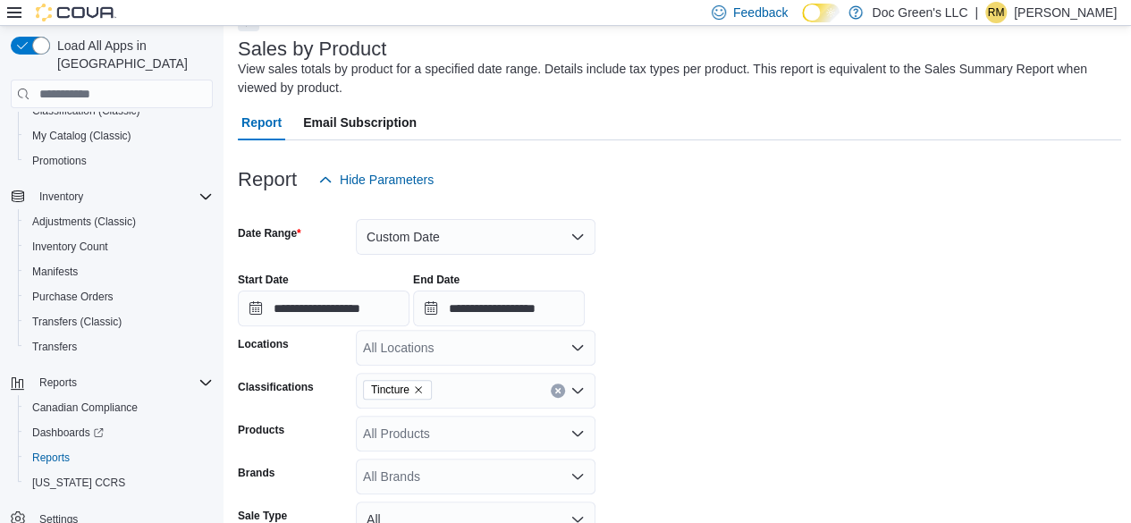
click at [555, 395] on button "Clear input" at bounding box center [558, 390] width 14 height 14
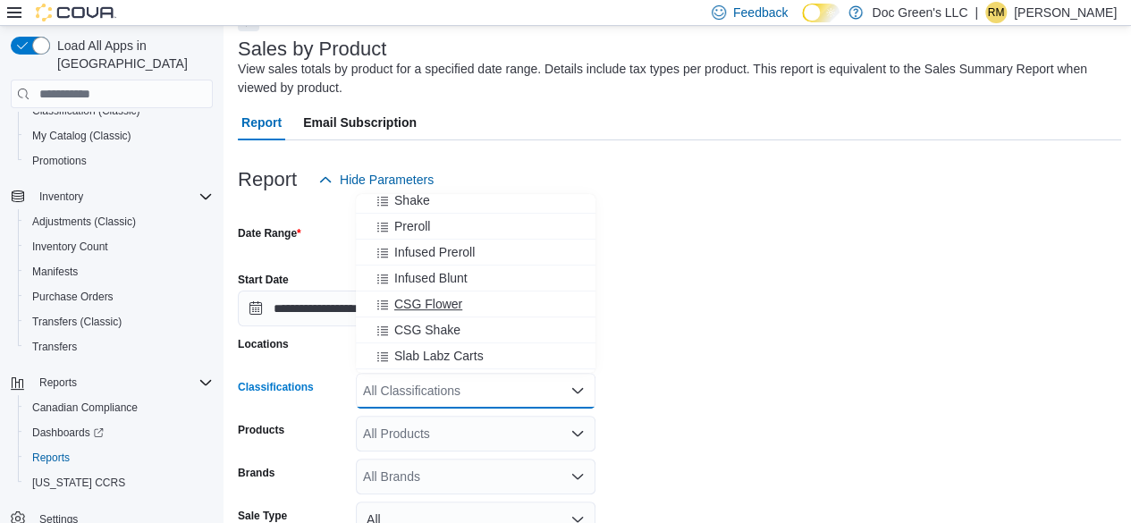
scroll to position [358, 0]
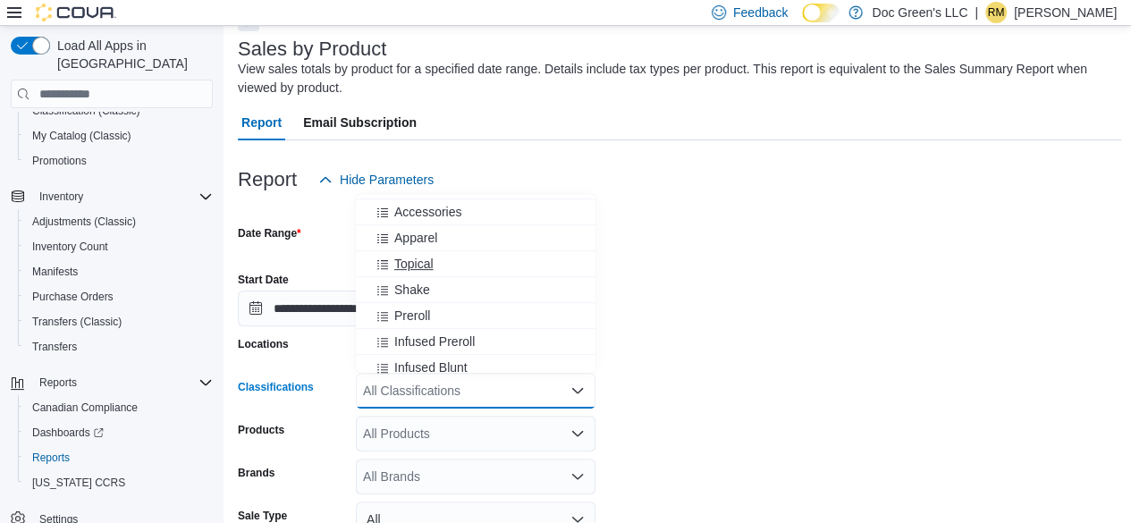
click at [415, 265] on span "Topical" at bounding box center [413, 264] width 39 height 18
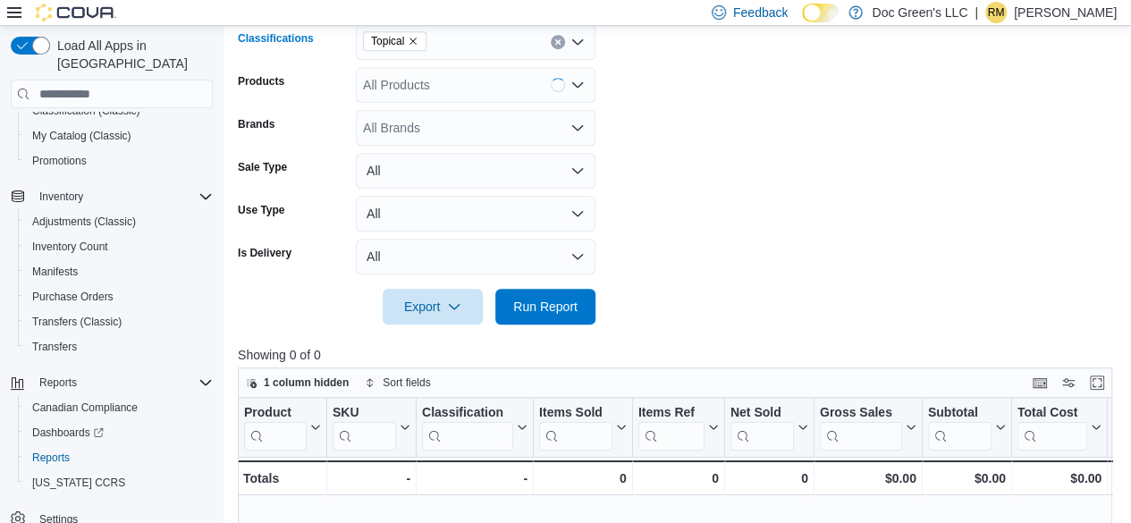
scroll to position [550, 0]
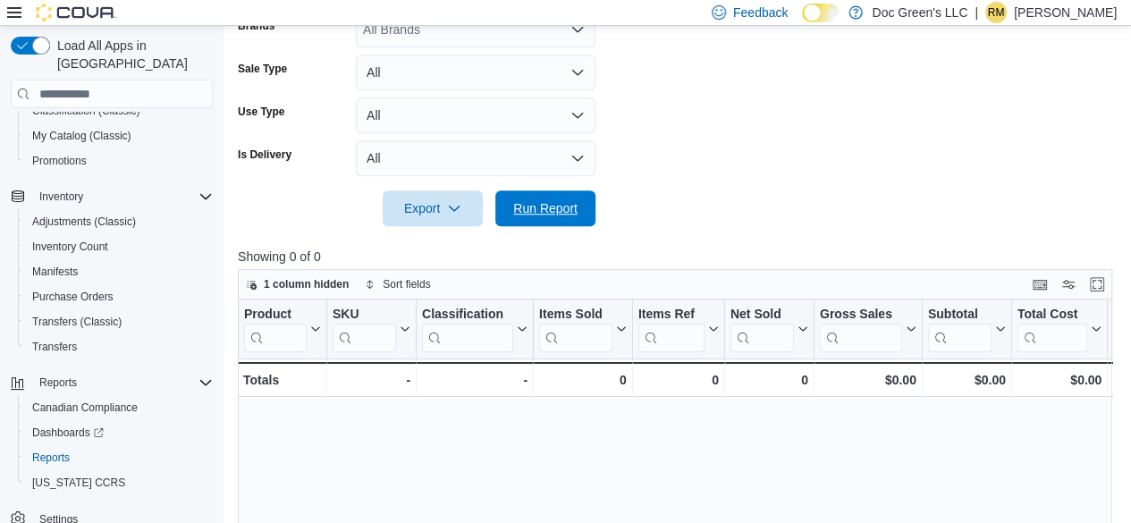
click at [566, 223] on span "Run Report" at bounding box center [545, 208] width 79 height 36
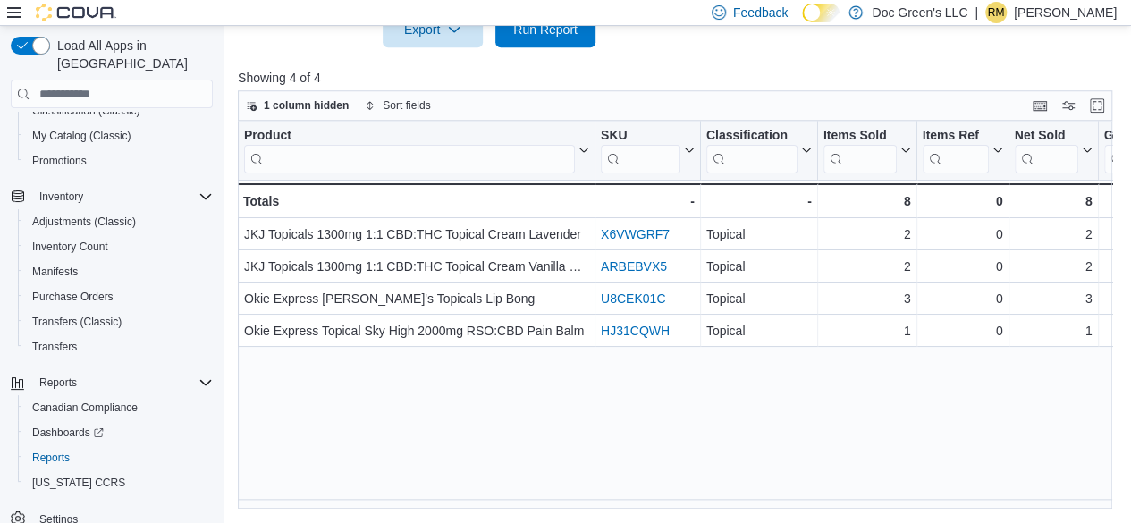
scroll to position [0, 772]
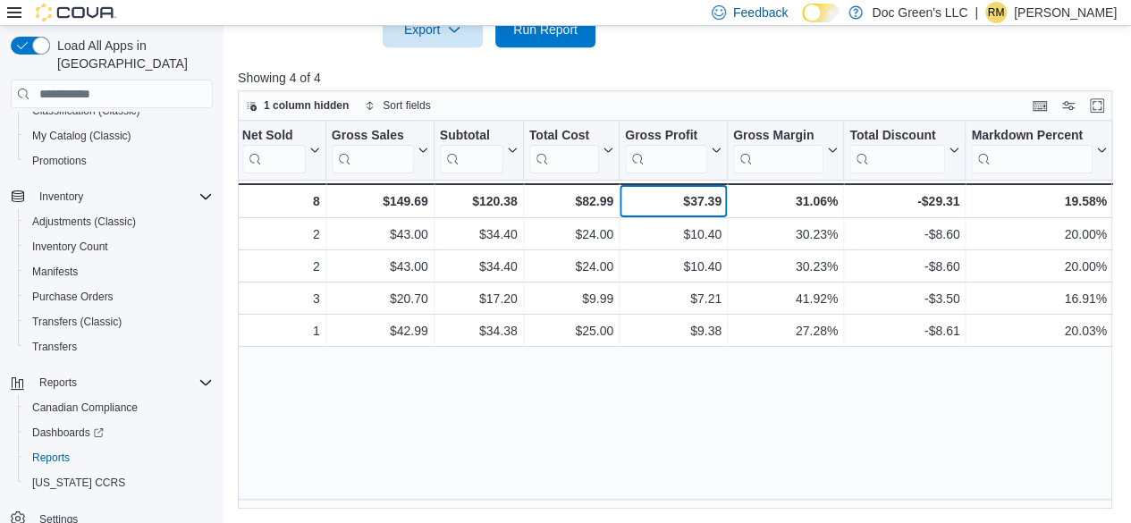
click at [704, 193] on div "$37.39" at bounding box center [673, 200] width 97 height 21
click at [596, 187] on div "$82.99 - Total Cost, column 9, row 5" at bounding box center [572, 200] width 96 height 35
click at [594, 191] on div "$82.99" at bounding box center [571, 200] width 84 height 21
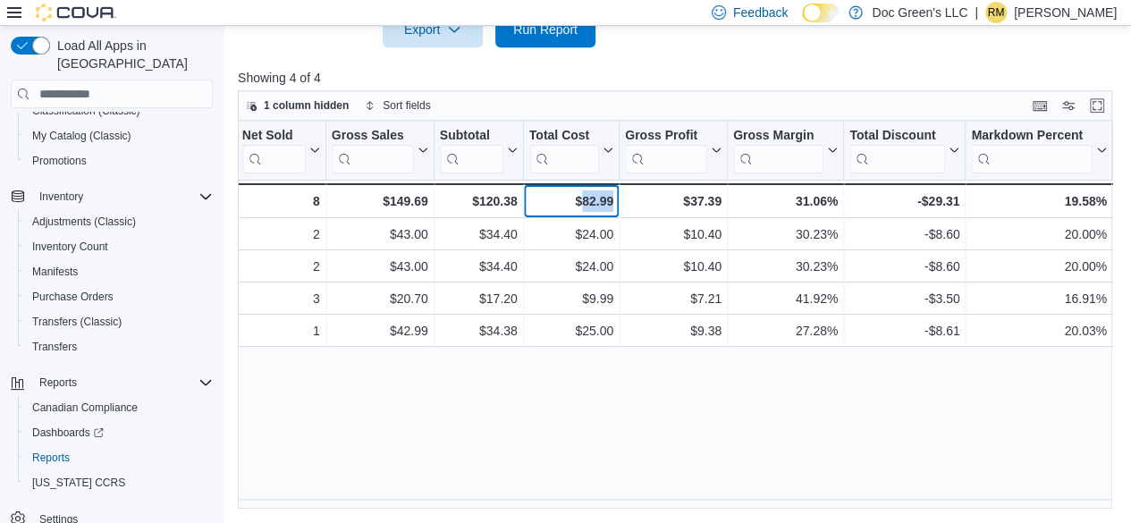
copy div "82.99"
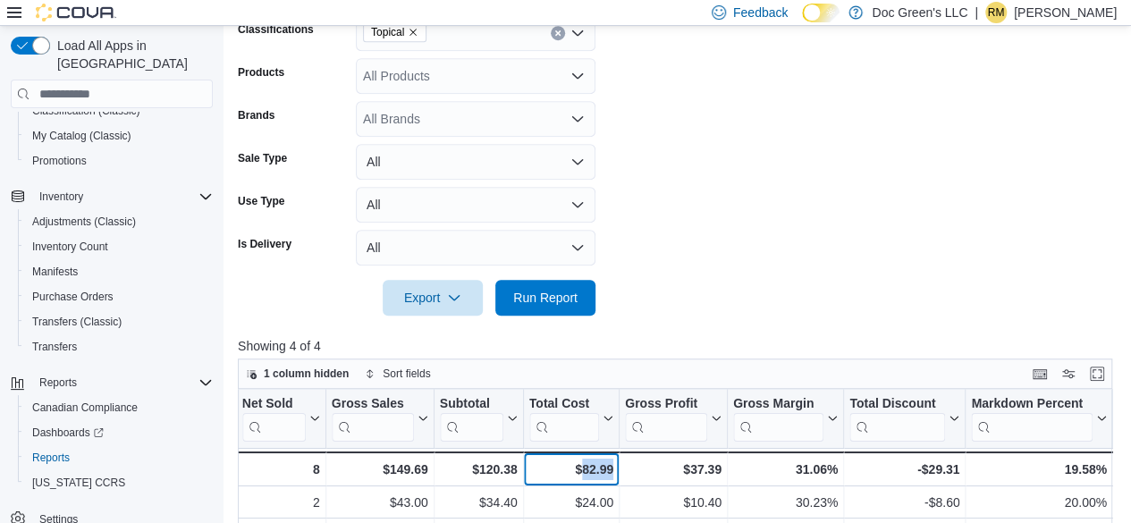
scroll to position [371, 0]
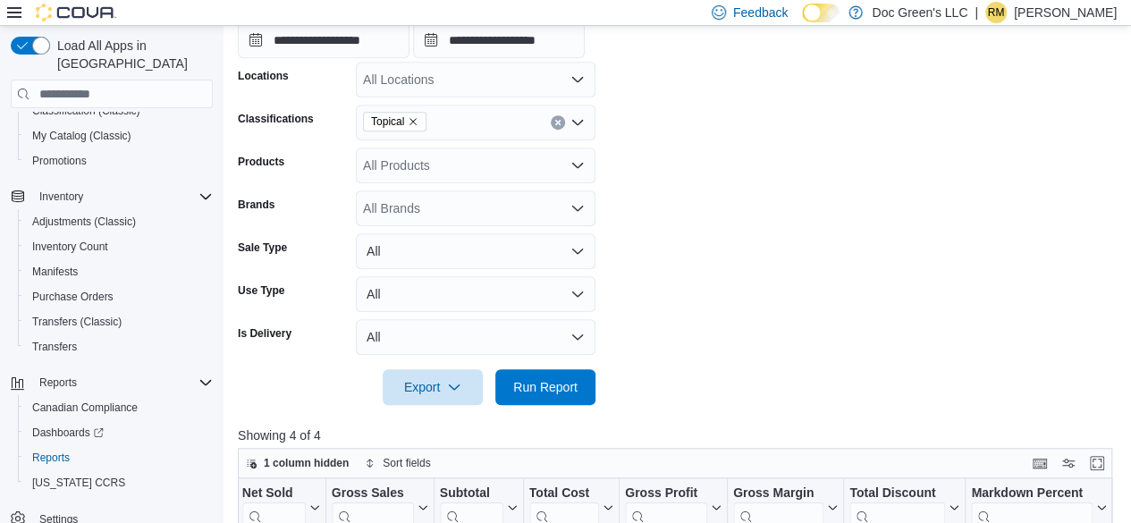
click at [556, 120] on icon "Clear input" at bounding box center [557, 122] width 7 height 7
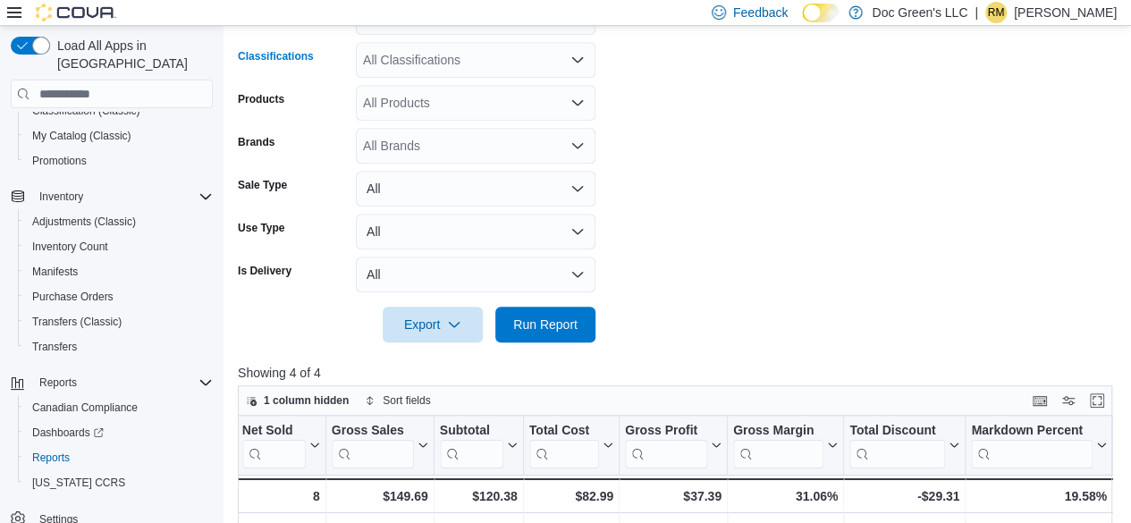
scroll to position [460, 0]
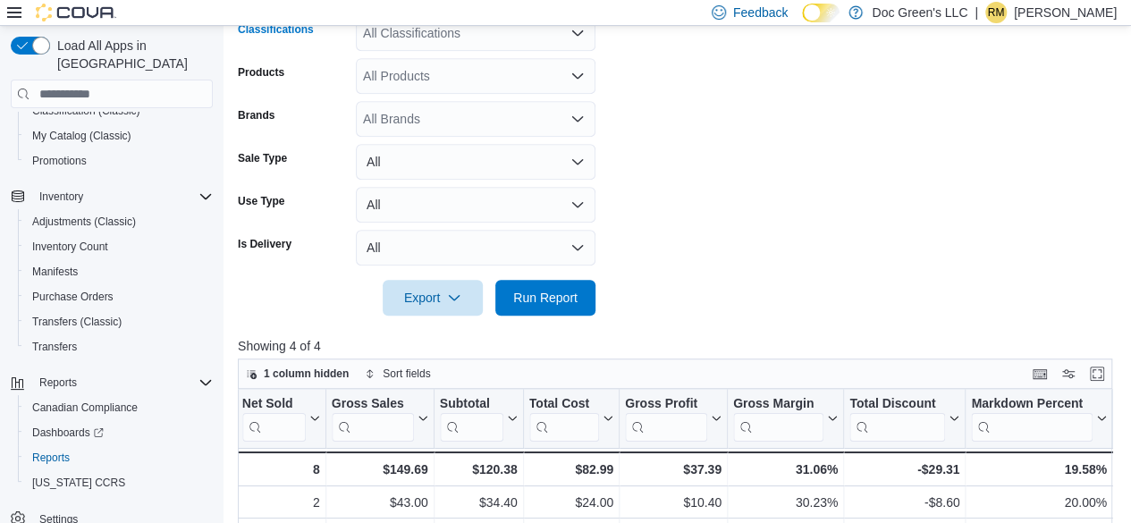
click at [461, 42] on div "All Classifications" at bounding box center [476, 33] width 240 height 36
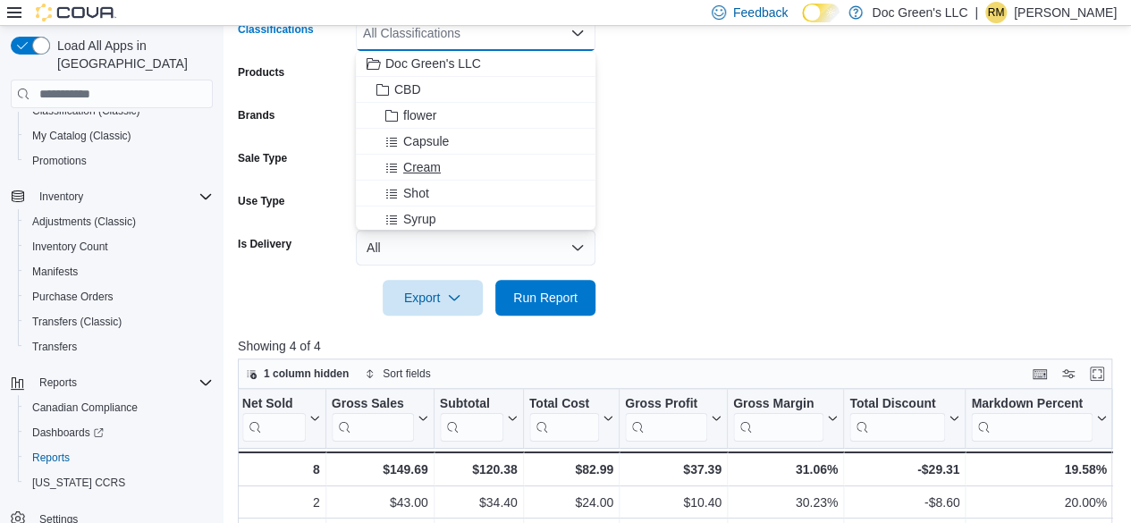
scroll to position [371, 0]
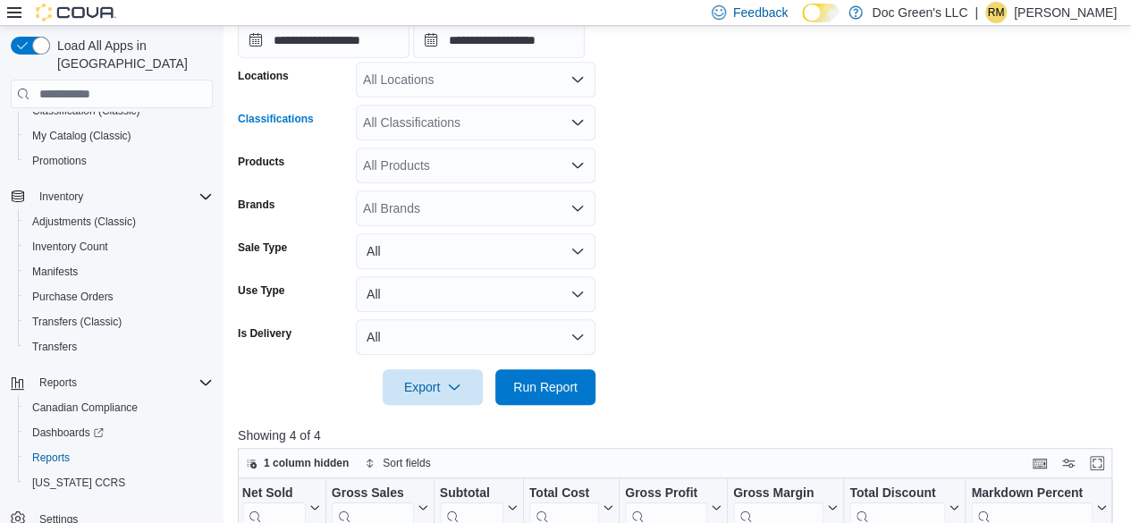
click at [468, 124] on div "All Classifications" at bounding box center [476, 123] width 240 height 36
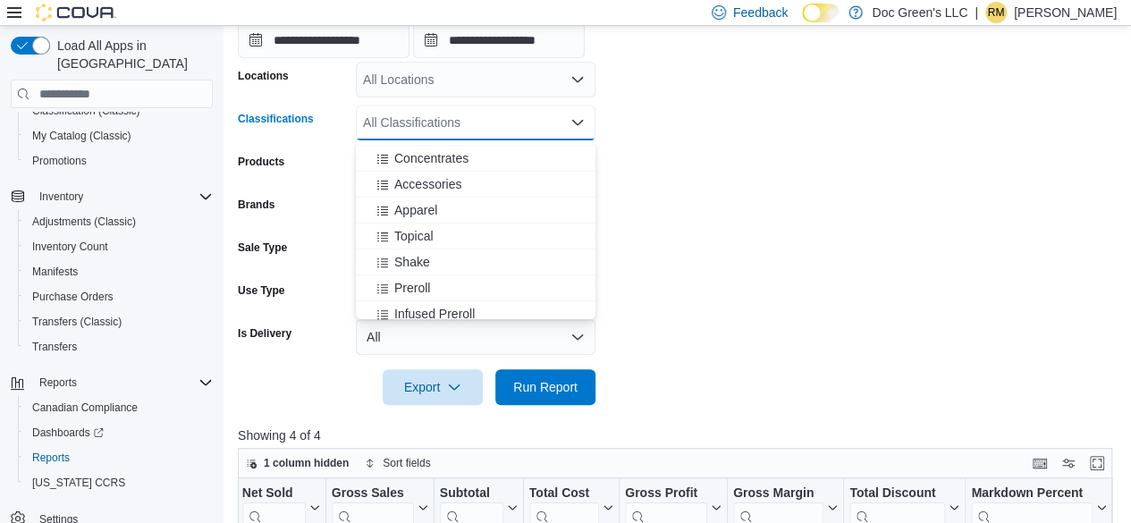
scroll to position [358, 0]
click at [640, 192] on form "**********" at bounding box center [679, 167] width 883 height 476
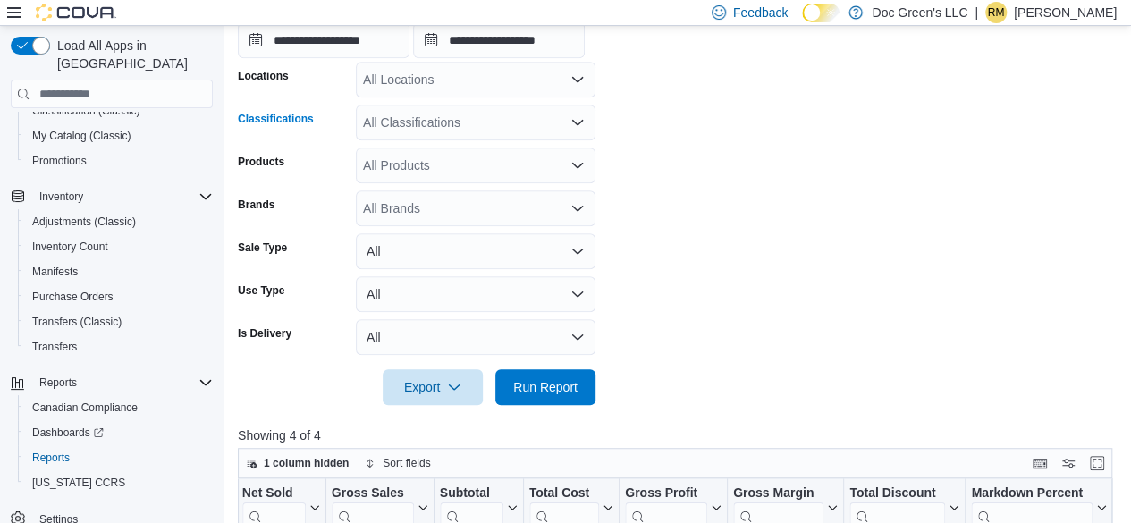
click at [462, 132] on div "All Classifications" at bounding box center [476, 123] width 240 height 36
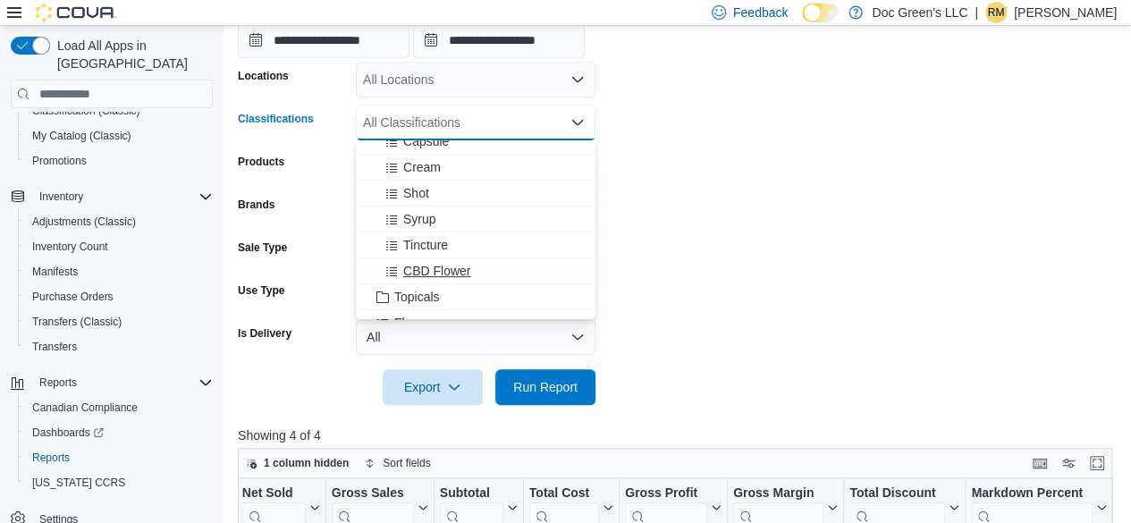
scroll to position [179, 0]
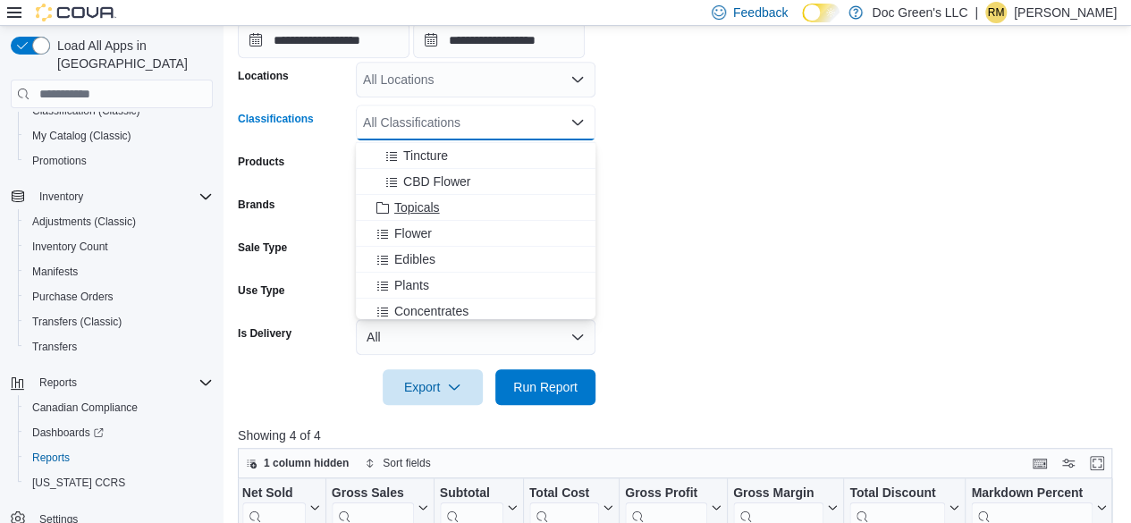
click at [431, 210] on span "Topicals" at bounding box center [417, 207] width 46 height 18
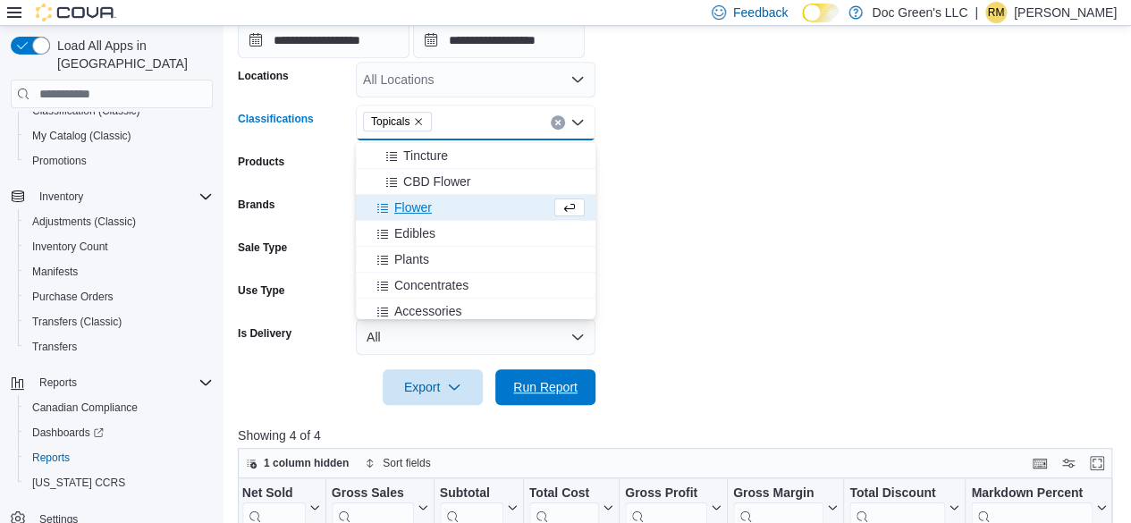
click at [551, 383] on span "Run Report" at bounding box center [545, 387] width 64 height 18
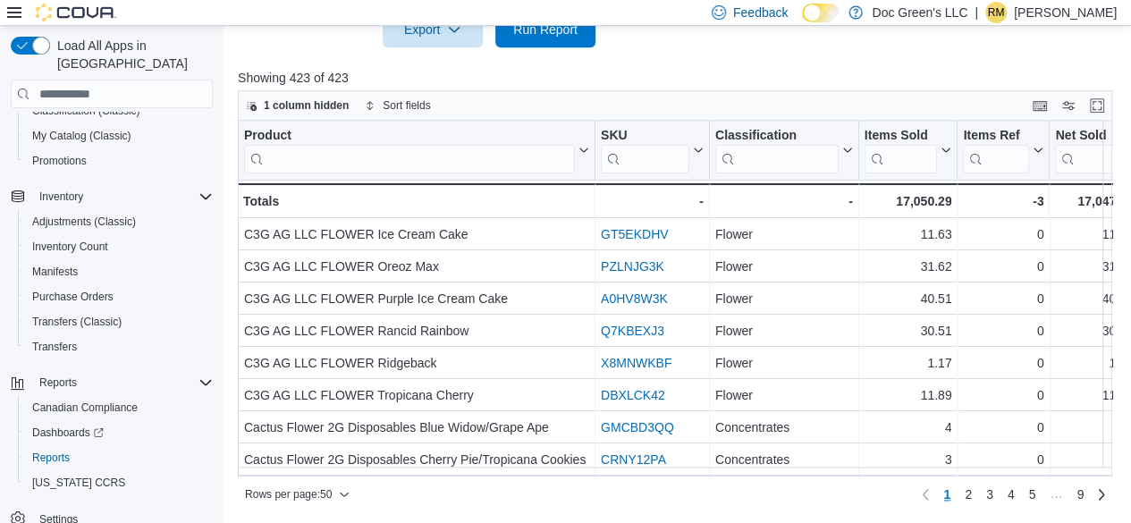
scroll to position [0, 765]
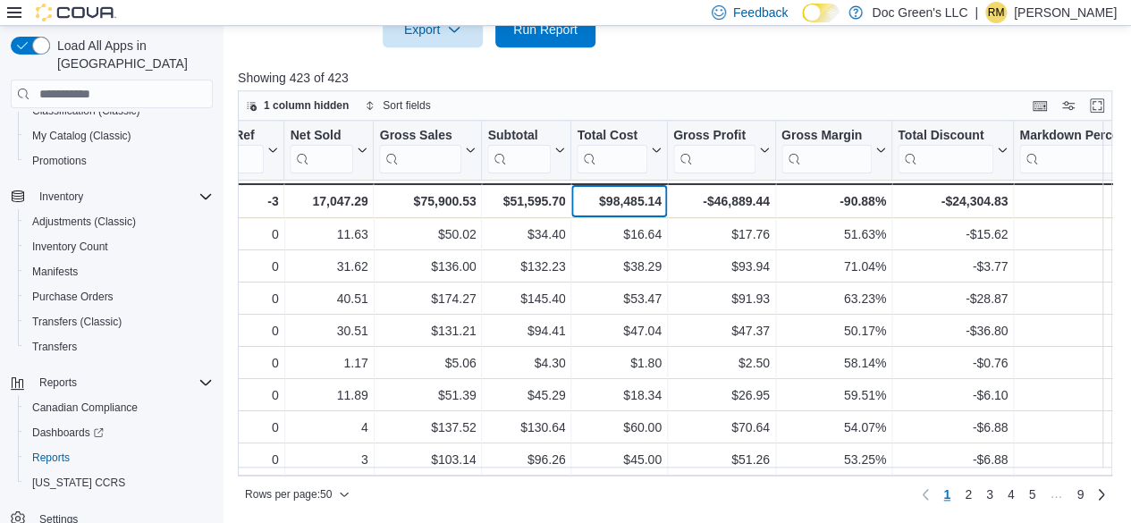
click at [627, 204] on div "$98,485.14" at bounding box center [619, 200] width 84 height 21
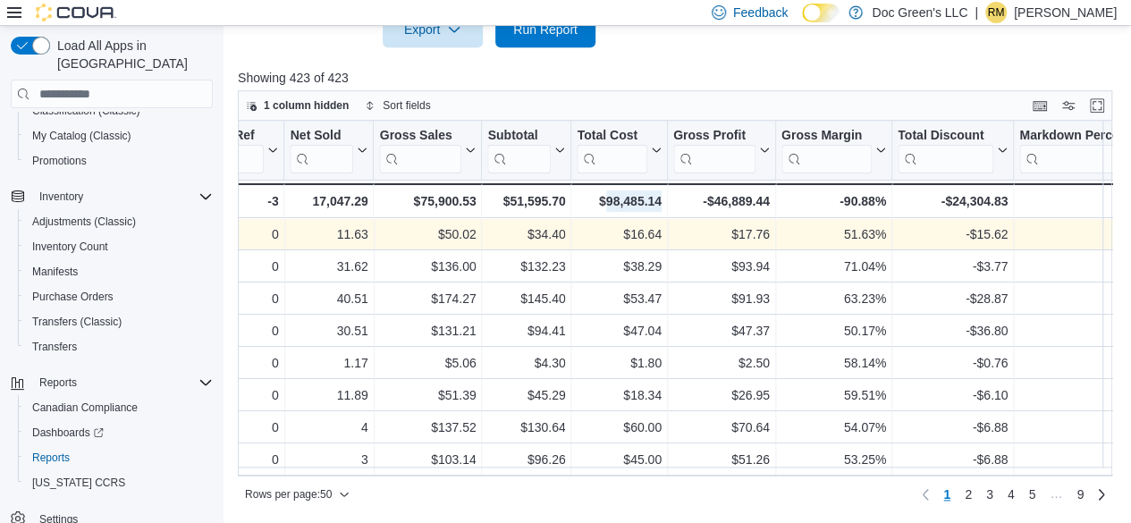
scroll to position [460, 0]
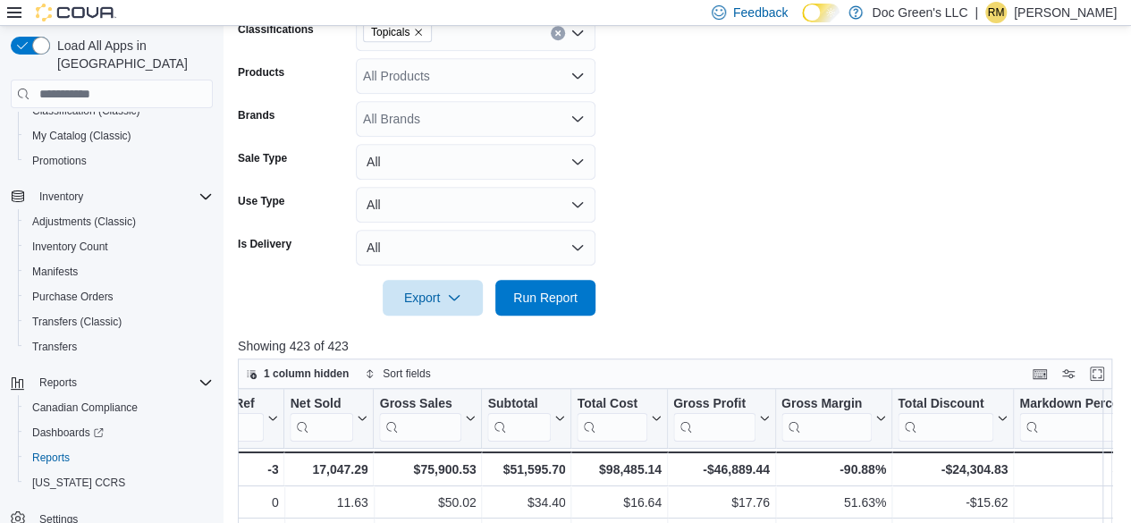
click at [562, 38] on div "Topicals" at bounding box center [476, 33] width 240 height 36
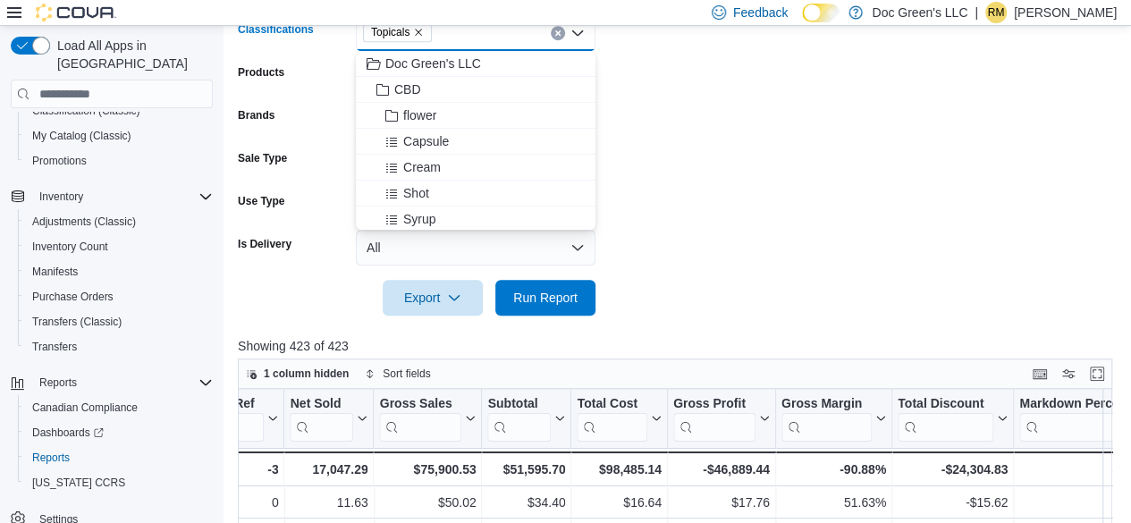
click at [556, 31] on icon "Clear input" at bounding box center [557, 33] width 4 height 4
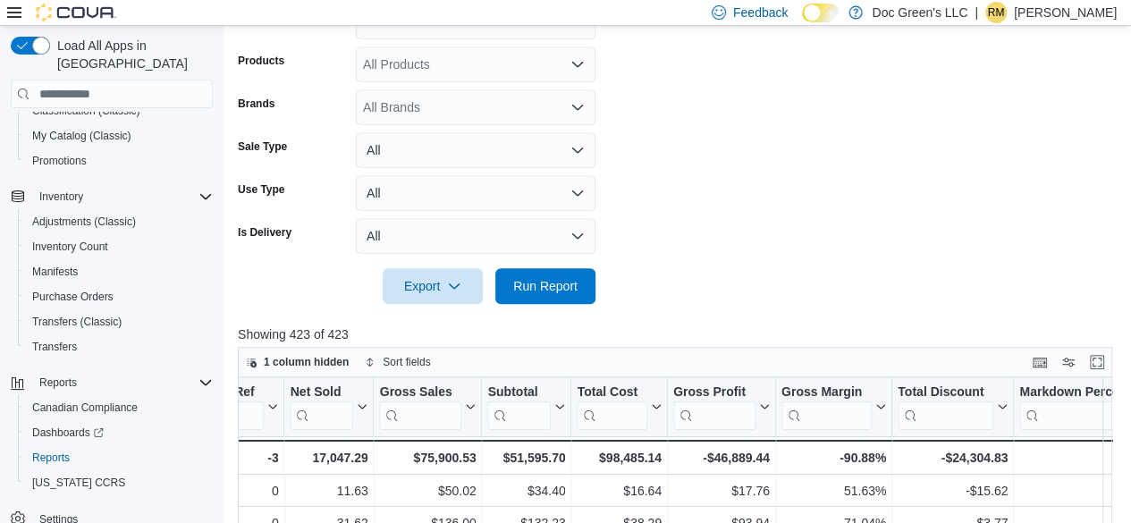
scroll to position [371, 0]
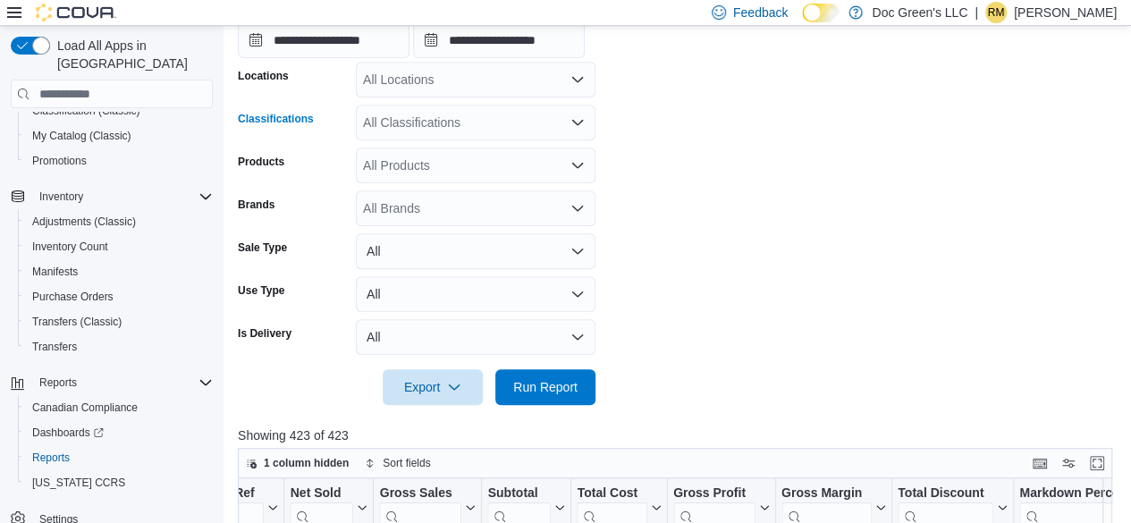
click at [471, 131] on div "All Classifications Combo box. Selected. Combo box input. All Classifications. …" at bounding box center [476, 123] width 240 height 36
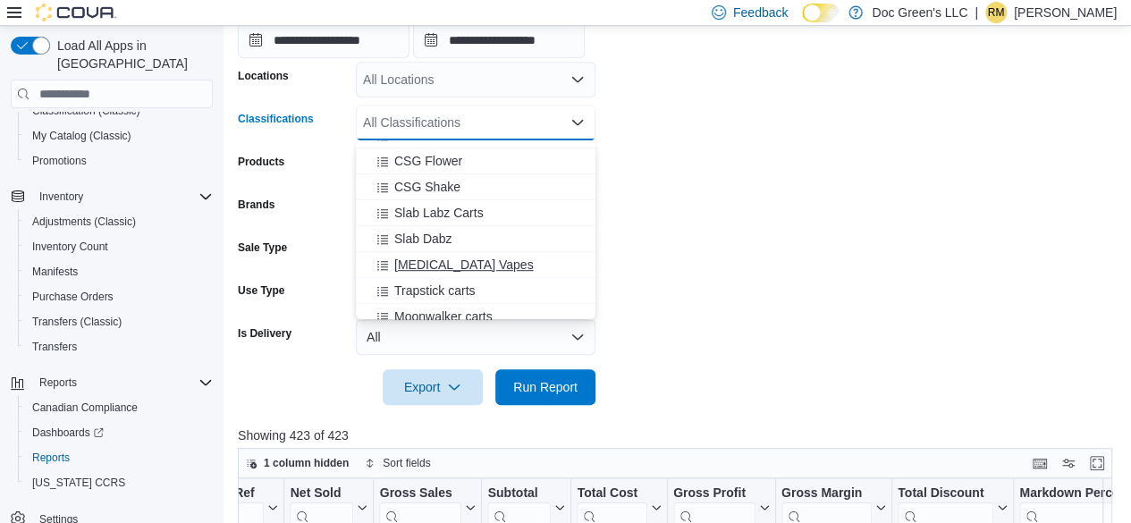
scroll to position [599, 0]
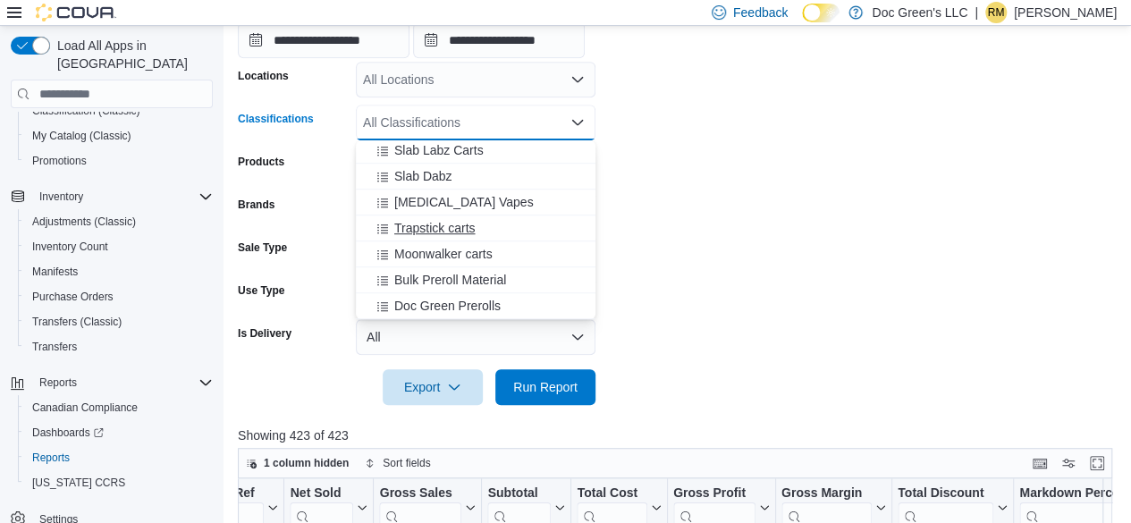
click at [459, 230] on span "Trapstick carts" at bounding box center [434, 228] width 81 height 18
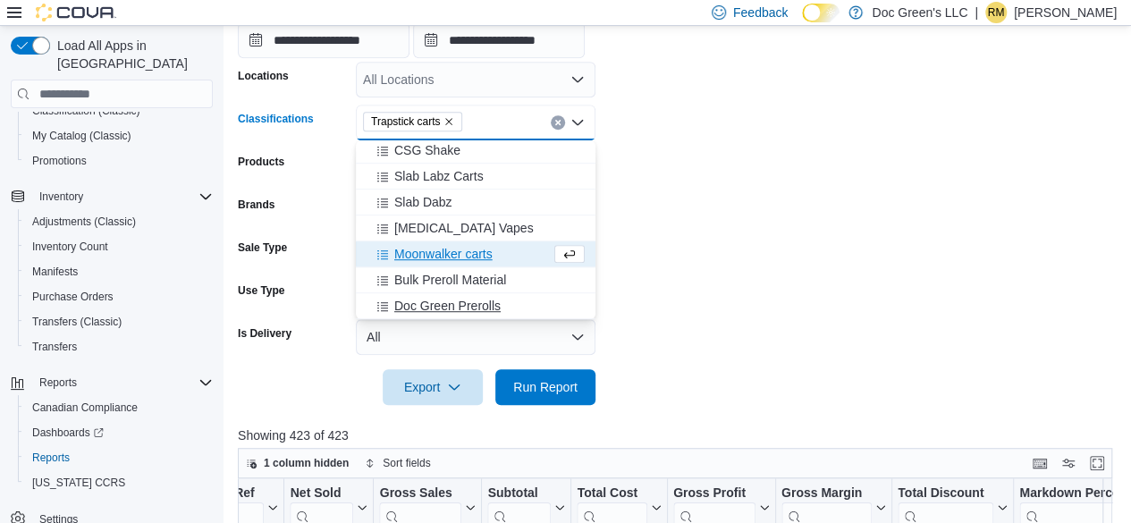
scroll to position [573, 0]
click at [552, 376] on span "Run Report" at bounding box center [545, 386] width 79 height 36
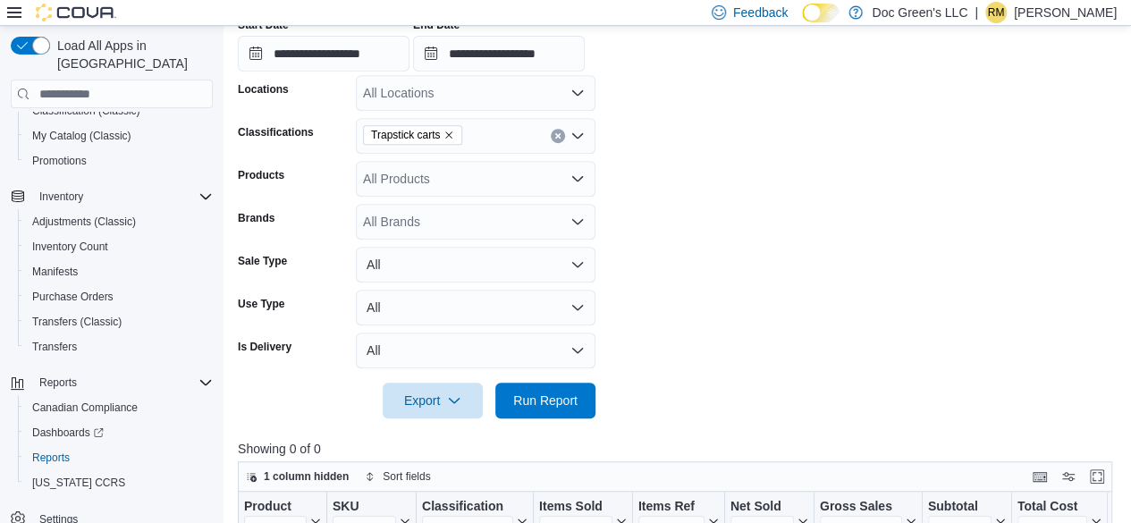
scroll to position [282, 0]
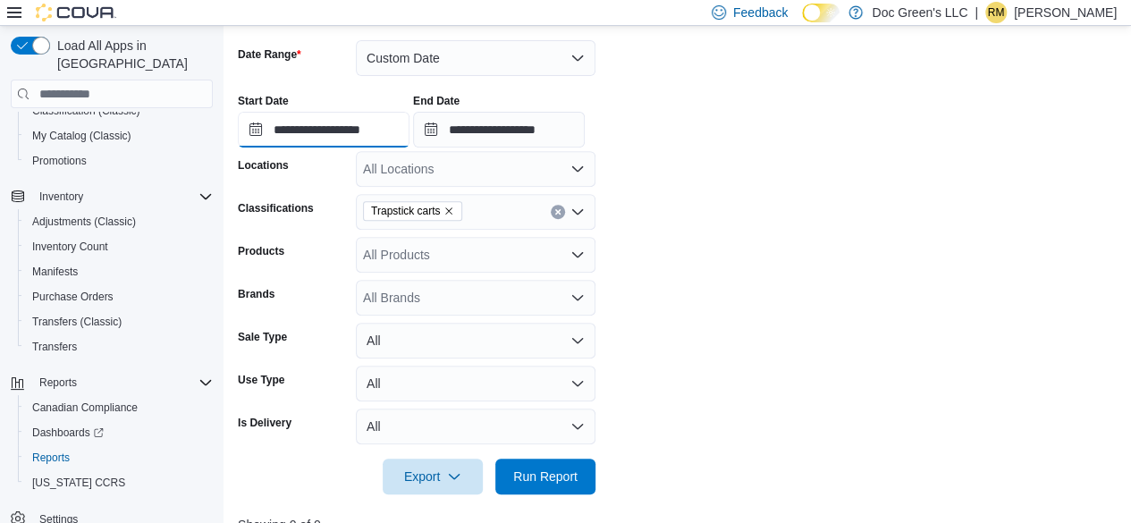
click at [381, 140] on input "**********" at bounding box center [324, 130] width 172 height 36
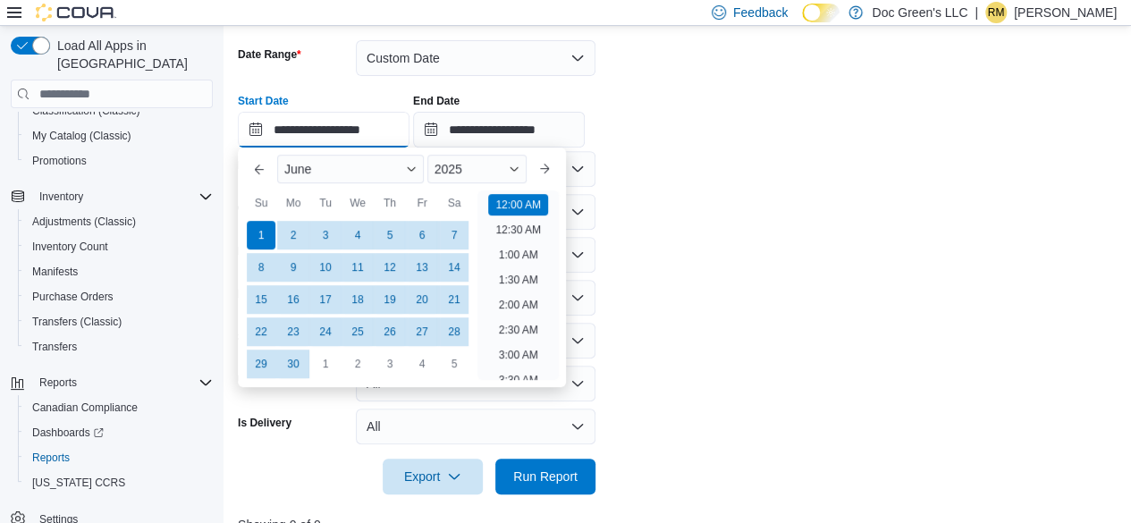
scroll to position [55, 0]
click at [317, 359] on div "1" at bounding box center [324, 364] width 31 height 31
type input "**********"
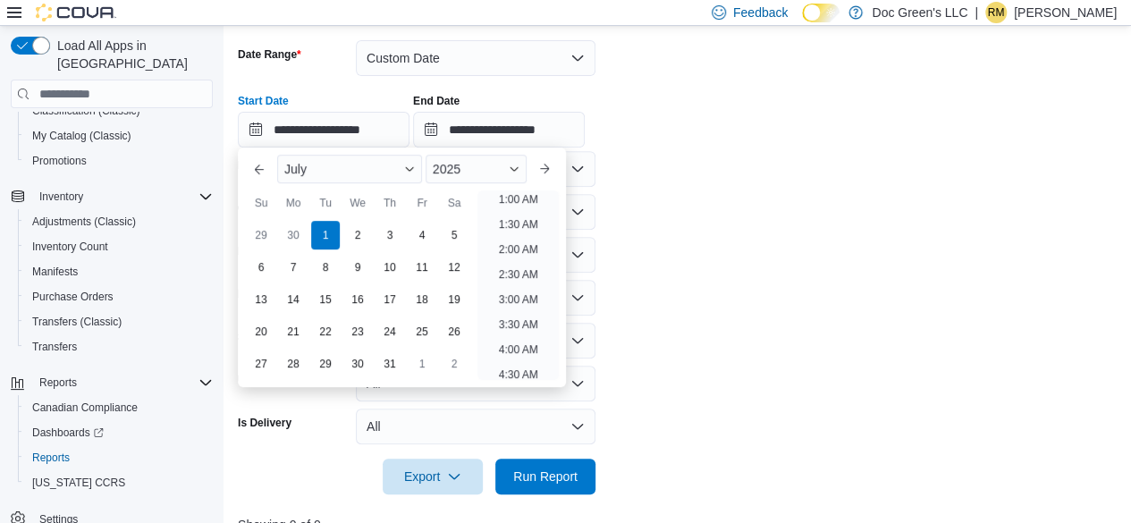
scroll to position [4, 0]
click at [565, 131] on input "**********" at bounding box center [499, 130] width 172 height 36
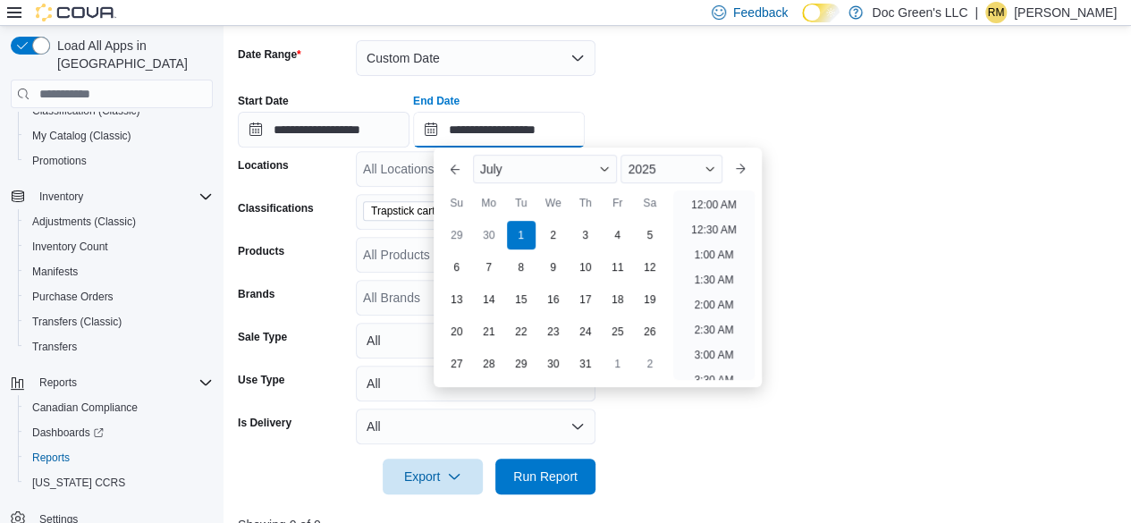
scroll to position [1015, 0]
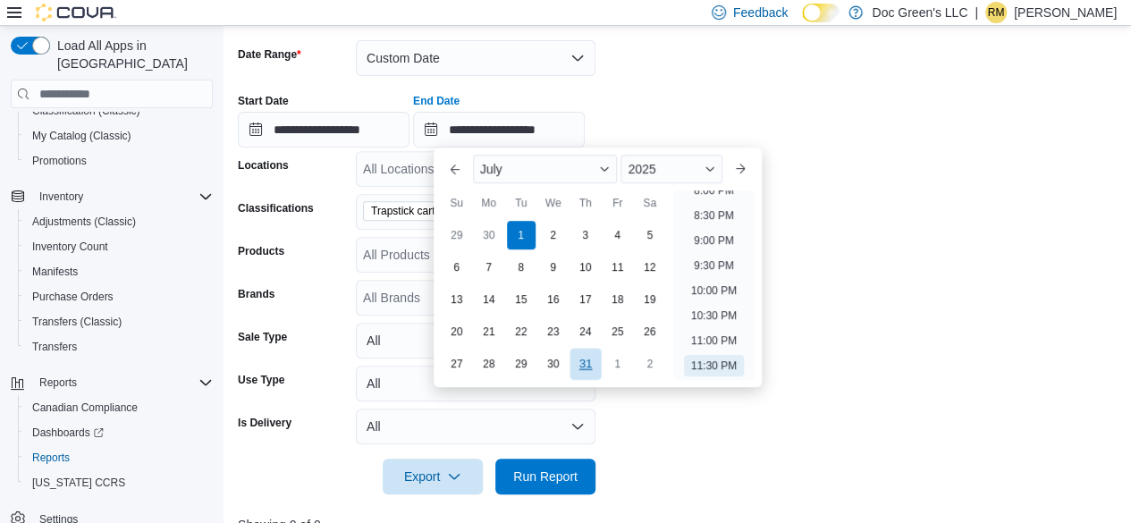
click at [590, 365] on div "31" at bounding box center [584, 364] width 31 height 31
type input "**********"
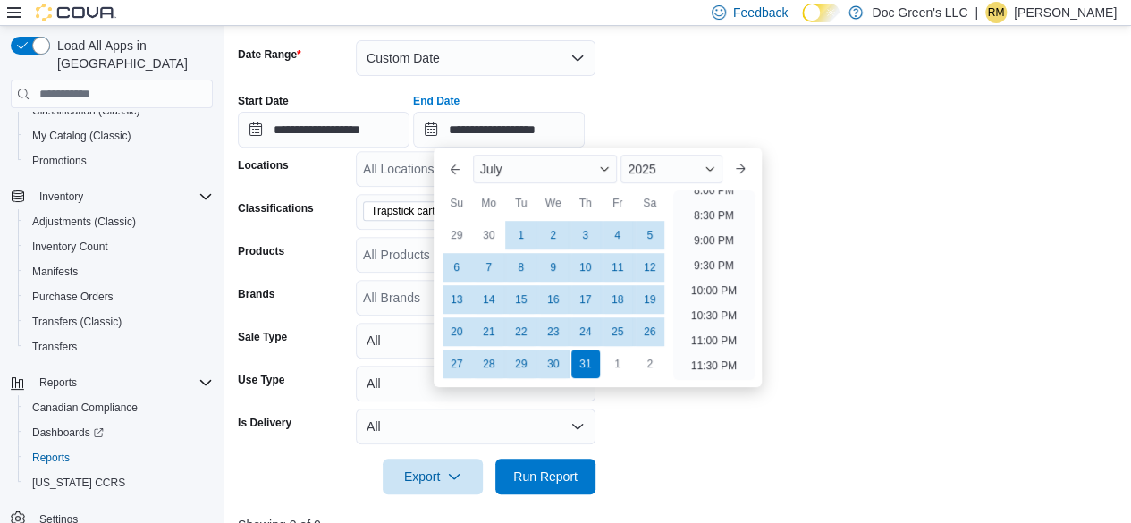
click at [846, 144] on div "**********" at bounding box center [679, 114] width 883 height 68
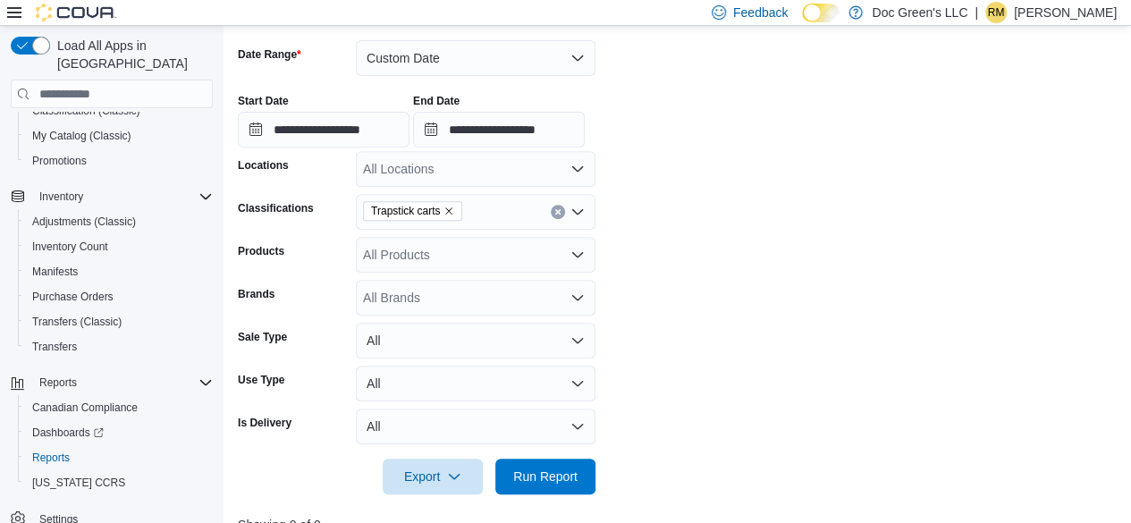
click at [449, 210] on icon "Remove Trapstick carts from selection in this group" at bounding box center [449, 210] width 7 height 7
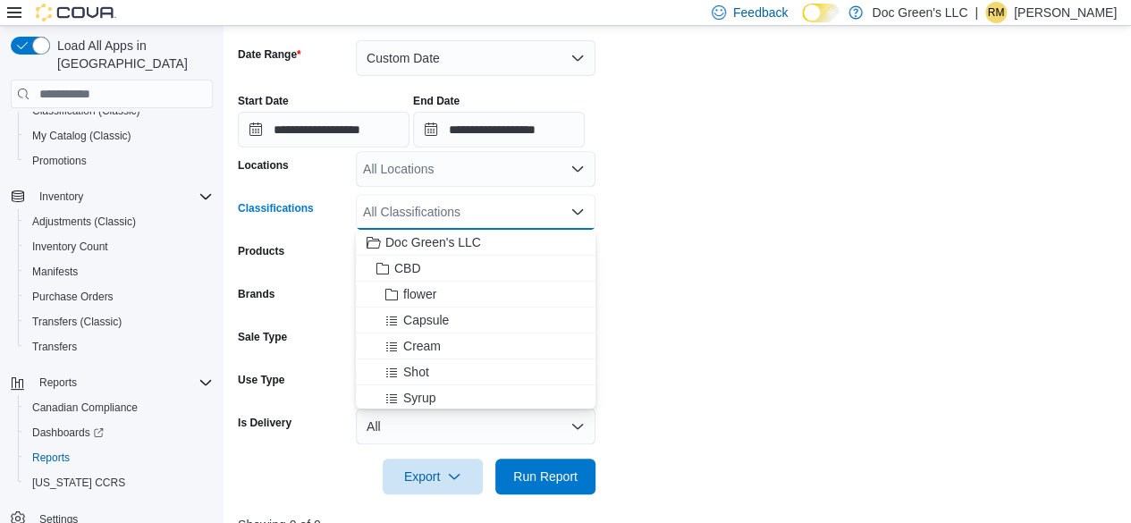
click at [449, 210] on div "All Classifications Combo box. Selected. Combo box input. All Classifications. …" at bounding box center [476, 212] width 240 height 36
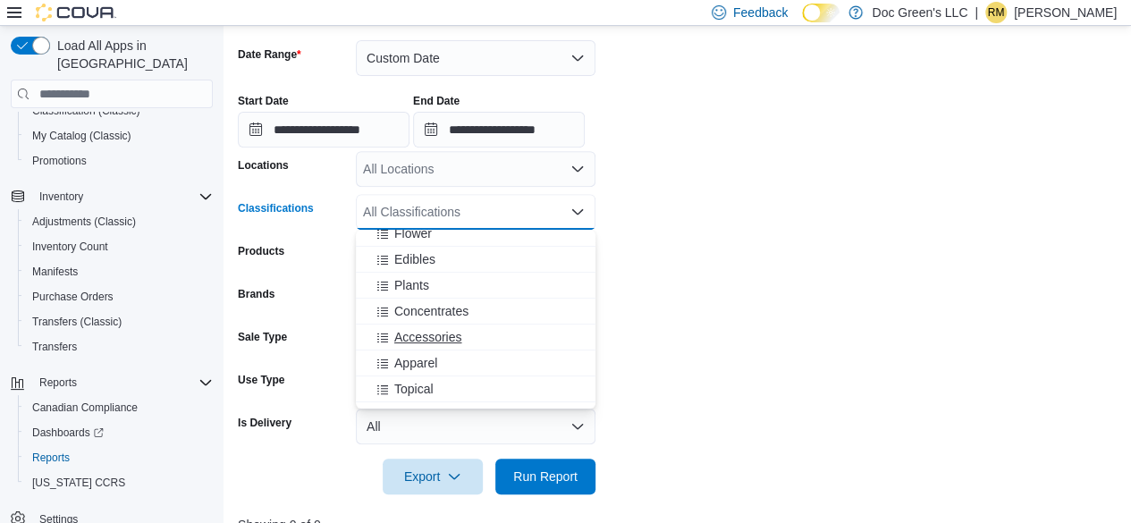
click at [468, 332] on div "Accessories" at bounding box center [475, 337] width 218 height 18
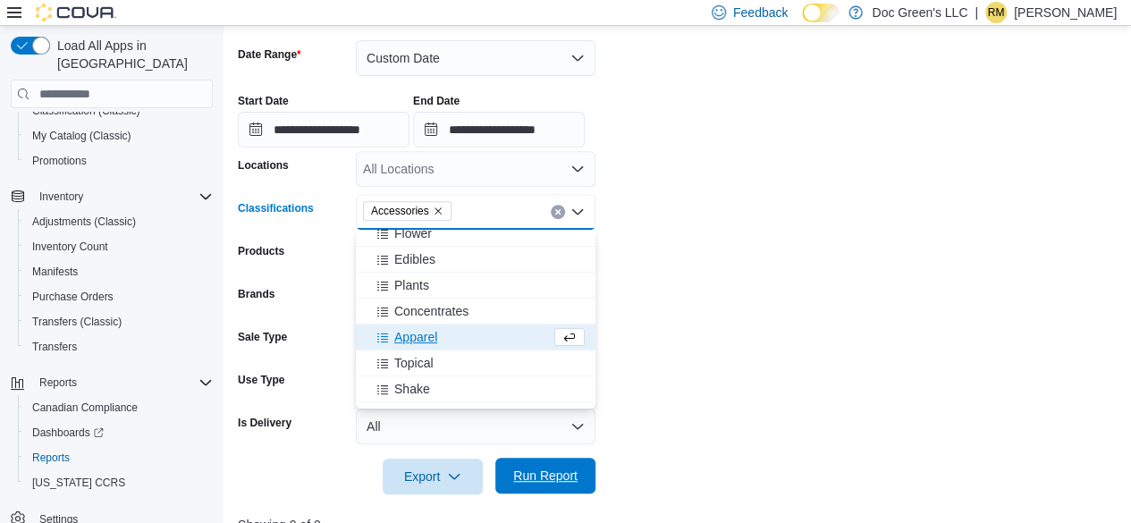
click at [549, 476] on span "Run Report" at bounding box center [545, 476] width 64 height 18
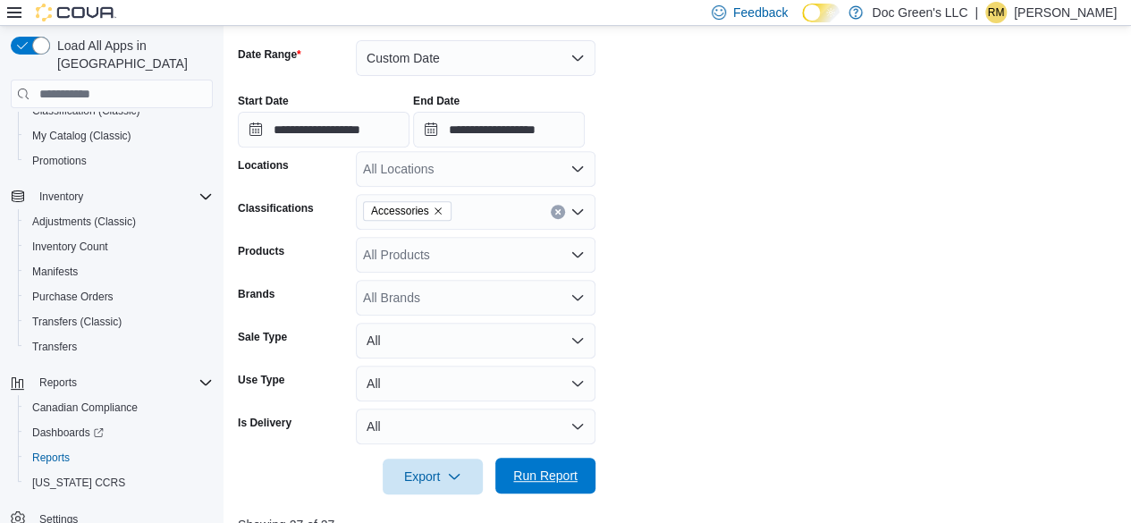
click at [547, 484] on span "Run Report" at bounding box center [545, 476] width 64 height 18
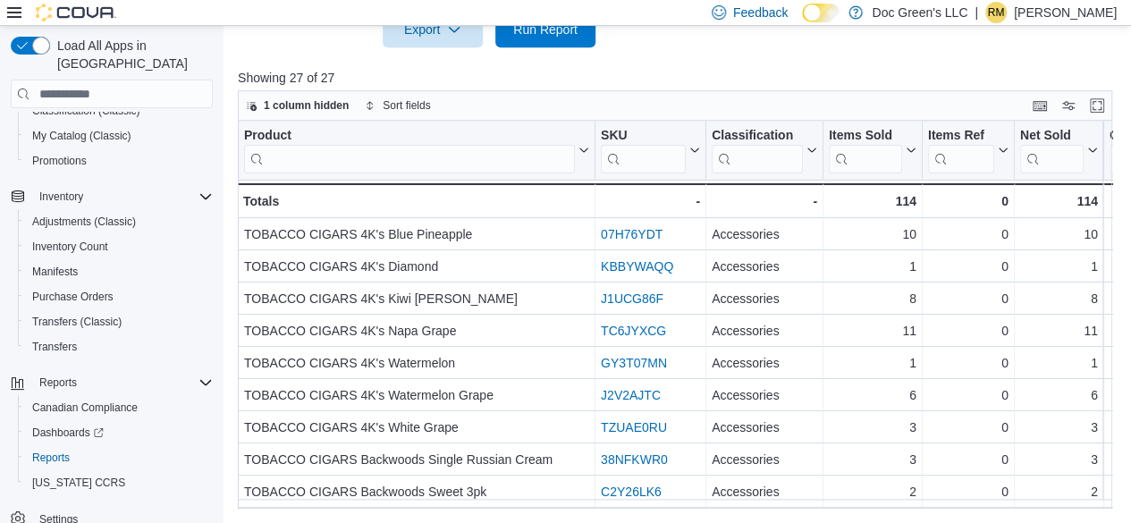
click at [703, 509] on div "Product Click to view column header actions SKU Click to view column header act…" at bounding box center [675, 315] width 874 height 388
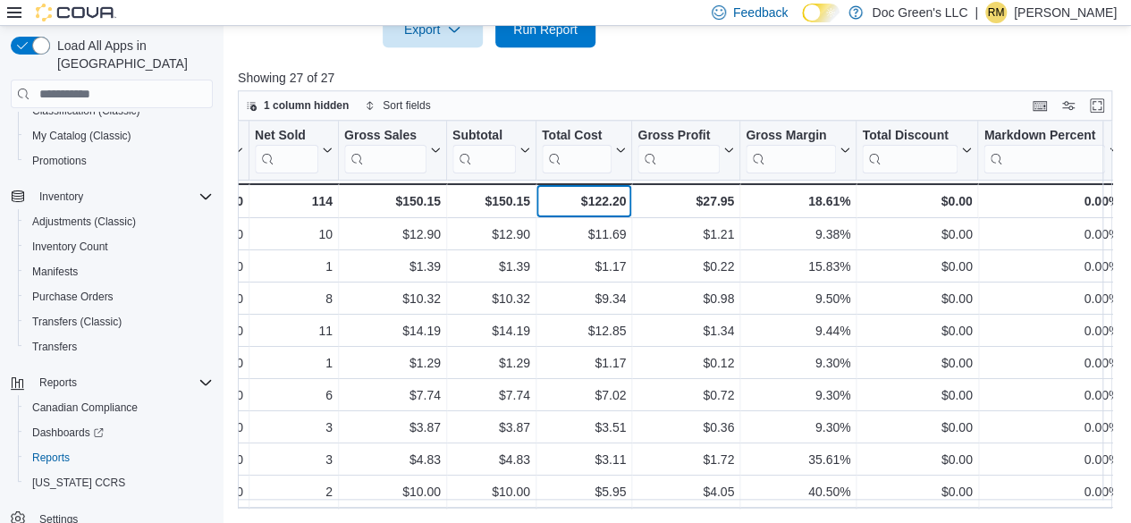
click at [614, 199] on div "$122.20" at bounding box center [584, 200] width 84 height 21
drag, startPoint x: 614, startPoint y: 199, endPoint x: 601, endPoint y: 198, distance: 13.4
click at [601, 198] on div "$122.20" at bounding box center [584, 200] width 84 height 21
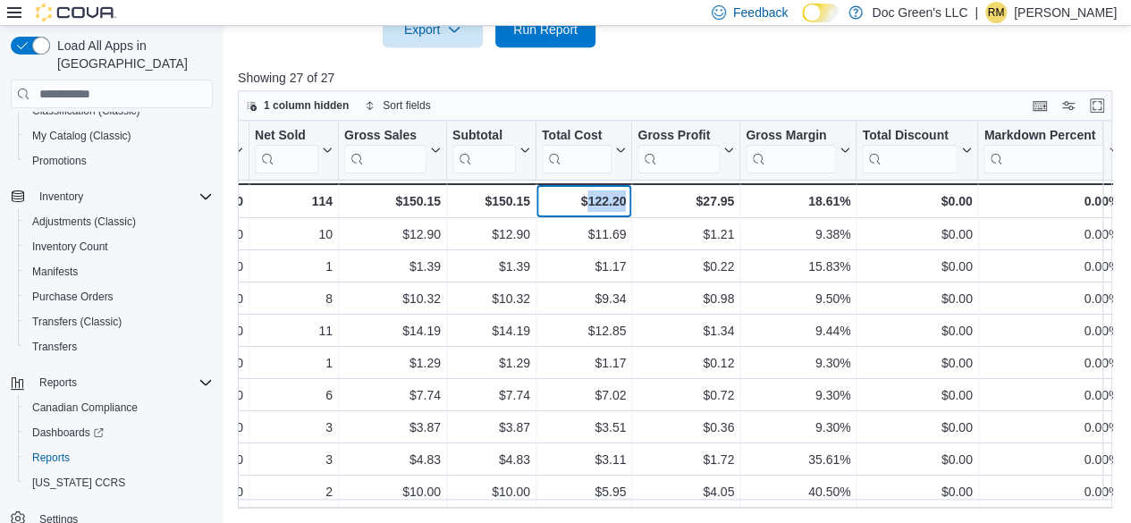
drag, startPoint x: 601, startPoint y: 198, endPoint x: 622, endPoint y: 214, distance: 26.3
click at [619, 209] on div "$122.20" at bounding box center [584, 200] width 84 height 21
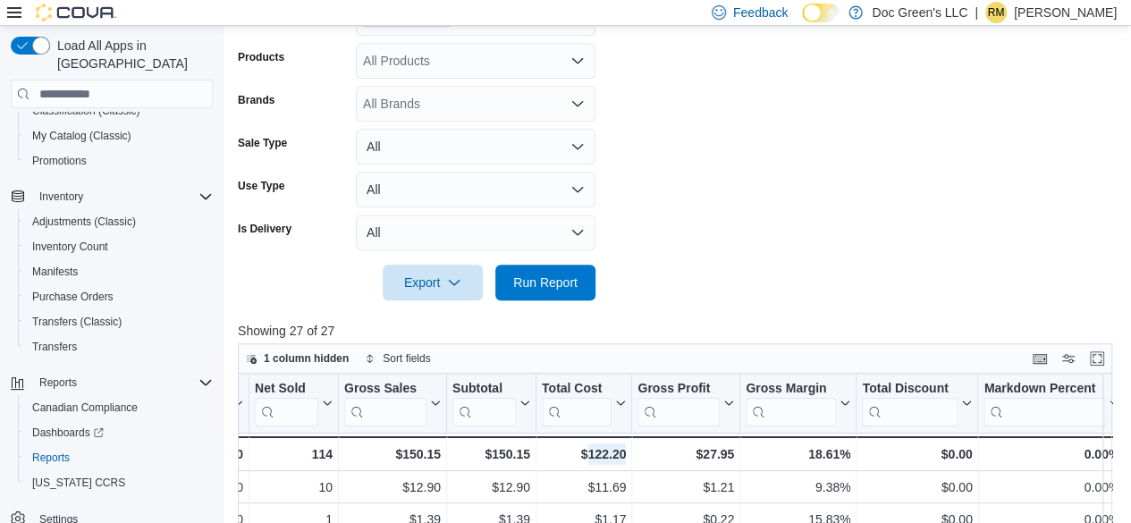
scroll to position [371, 0]
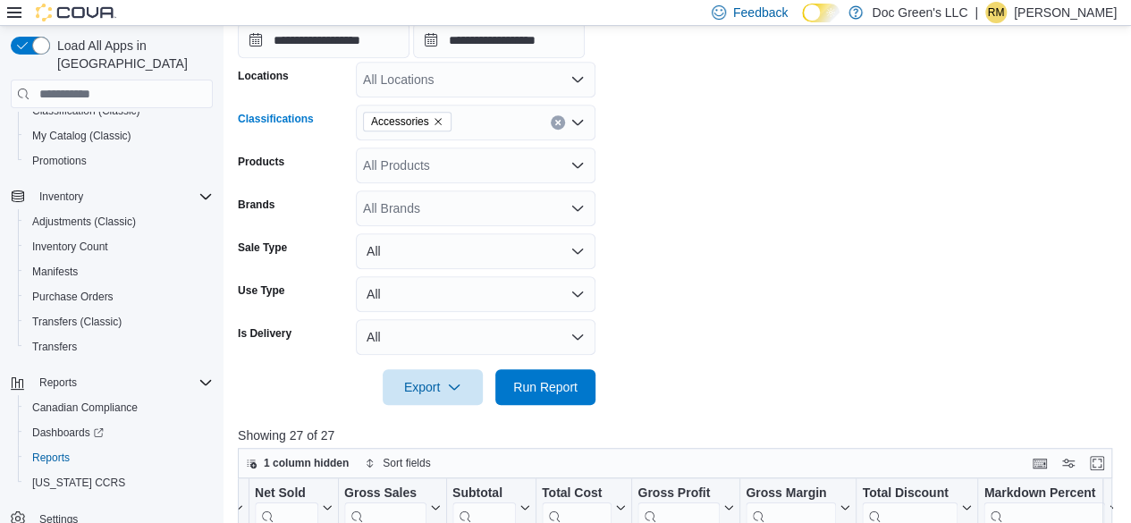
click at [560, 122] on icon "Clear input" at bounding box center [557, 122] width 7 height 7
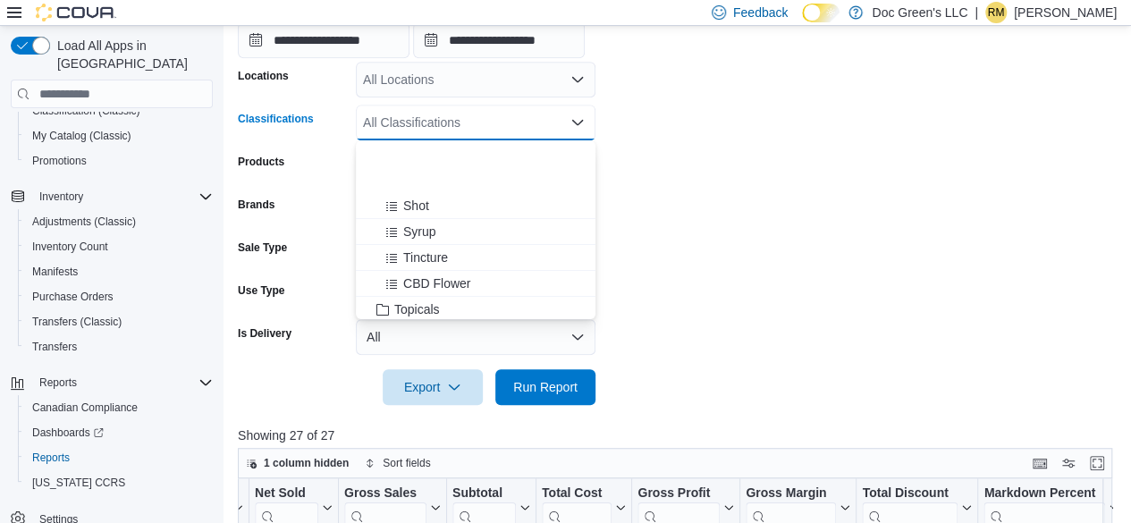
scroll to position [179, 0]
click at [425, 303] on span "Concentrates" at bounding box center [431, 311] width 74 height 18
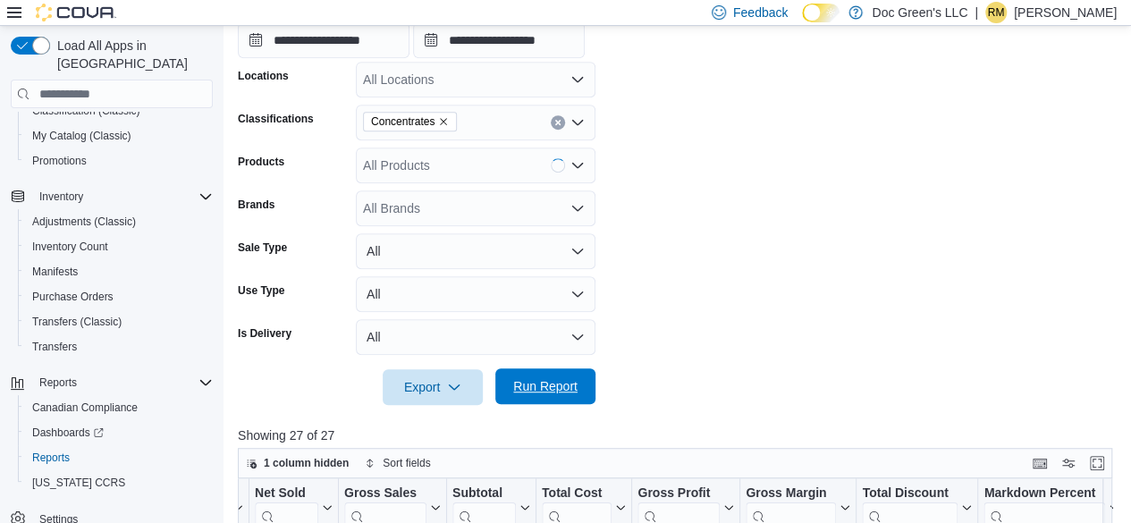
click at [543, 369] on div "Export Run Report" at bounding box center [417, 387] width 358 height 36
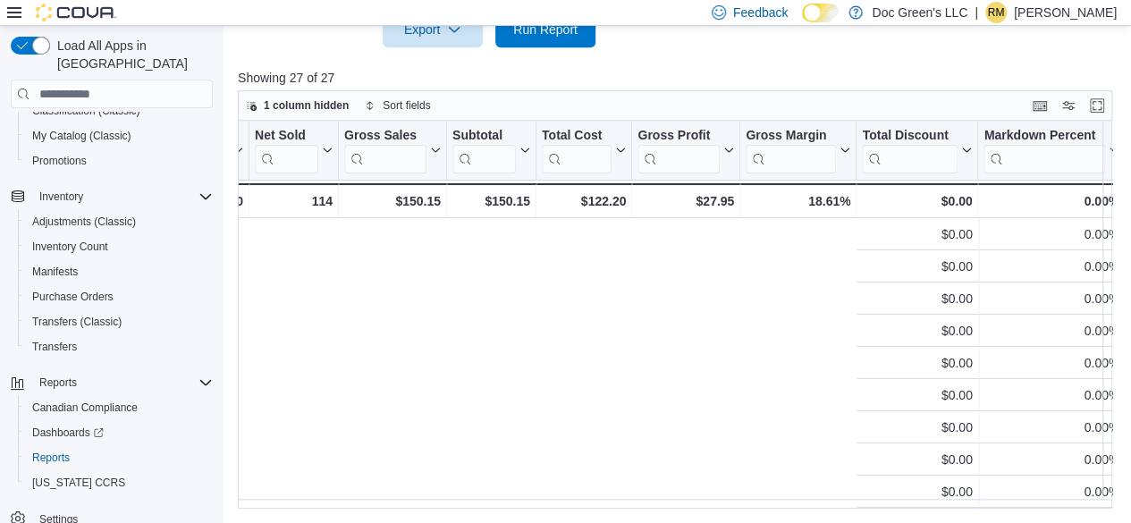
scroll to position [0, 1529]
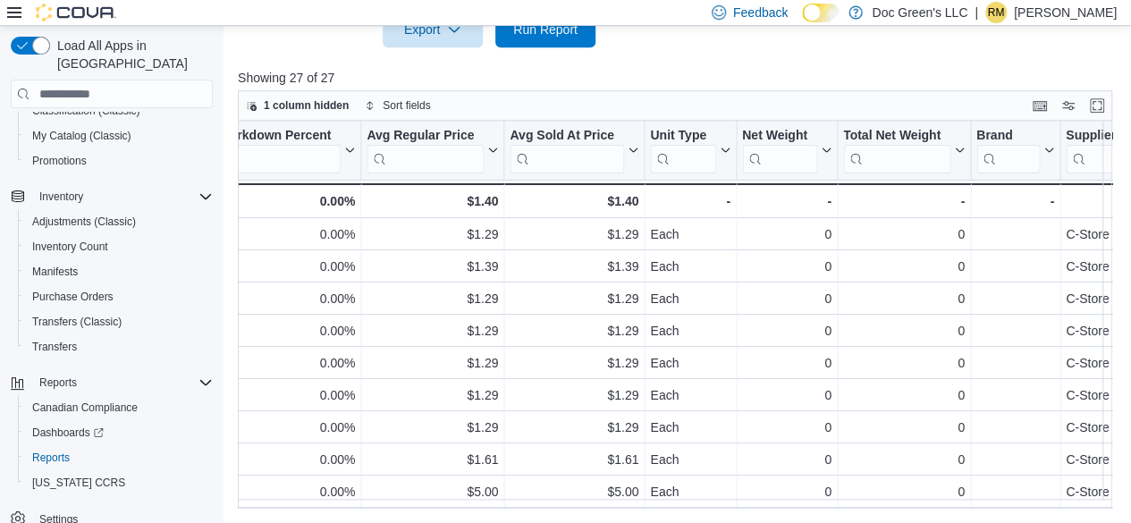
click at [594, 508] on div "Product Click to view column header actions SKU Click to view column header act…" at bounding box center [679, 315] width 883 height 389
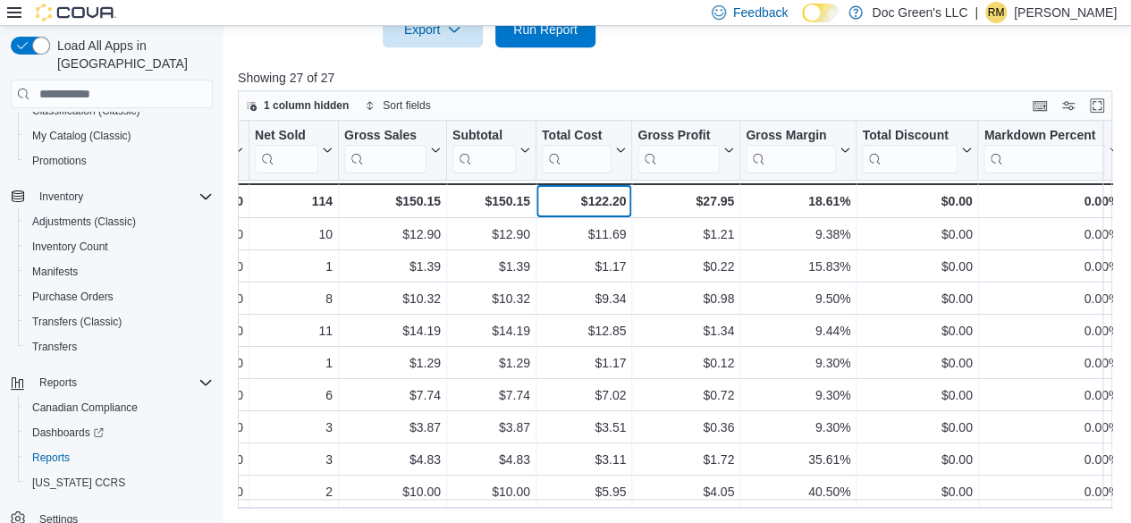
click at [599, 201] on div "$122.20" at bounding box center [584, 200] width 84 height 21
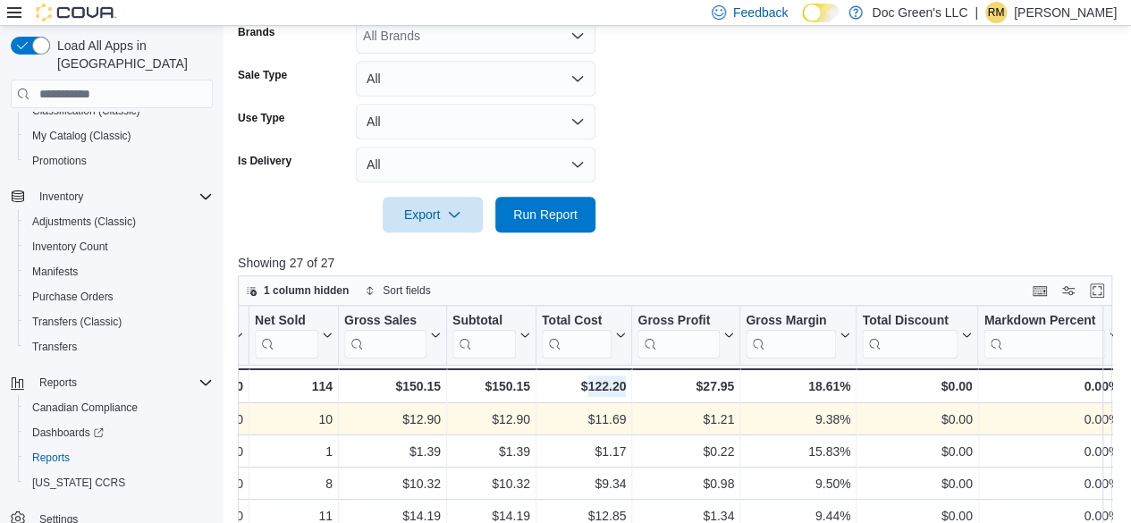
scroll to position [371, 0]
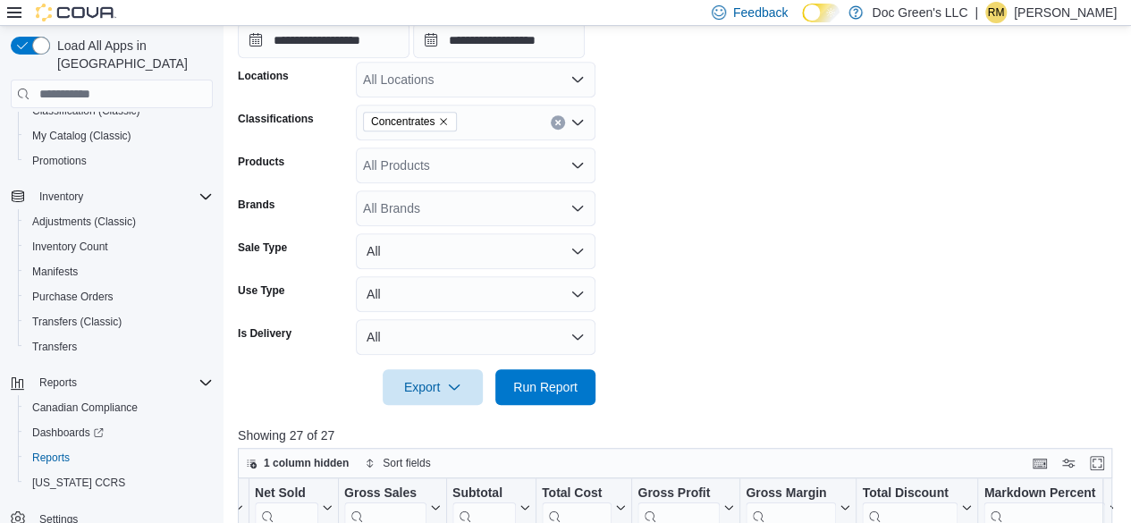
click at [560, 121] on icon "Clear input" at bounding box center [557, 122] width 7 height 7
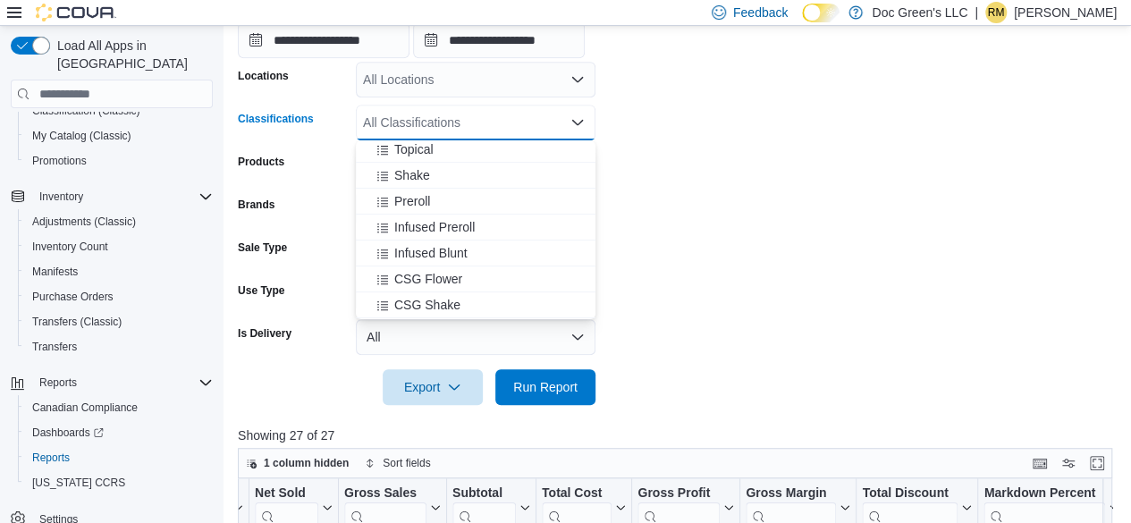
scroll to position [447, 0]
click at [474, 253] on div "CSG Flower" at bounding box center [475, 250] width 218 height 18
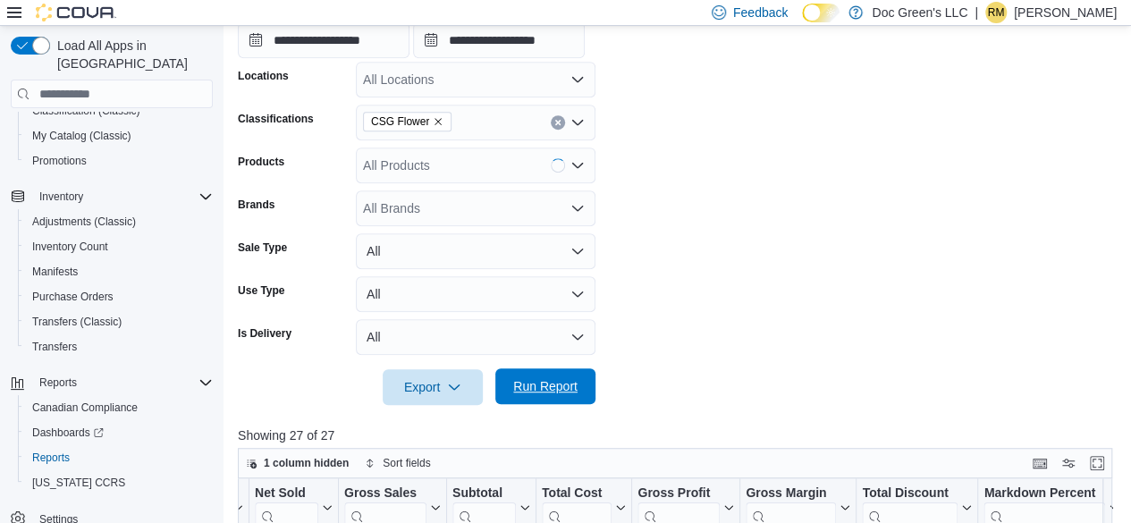
click at [535, 374] on span "Run Report" at bounding box center [545, 386] width 79 height 36
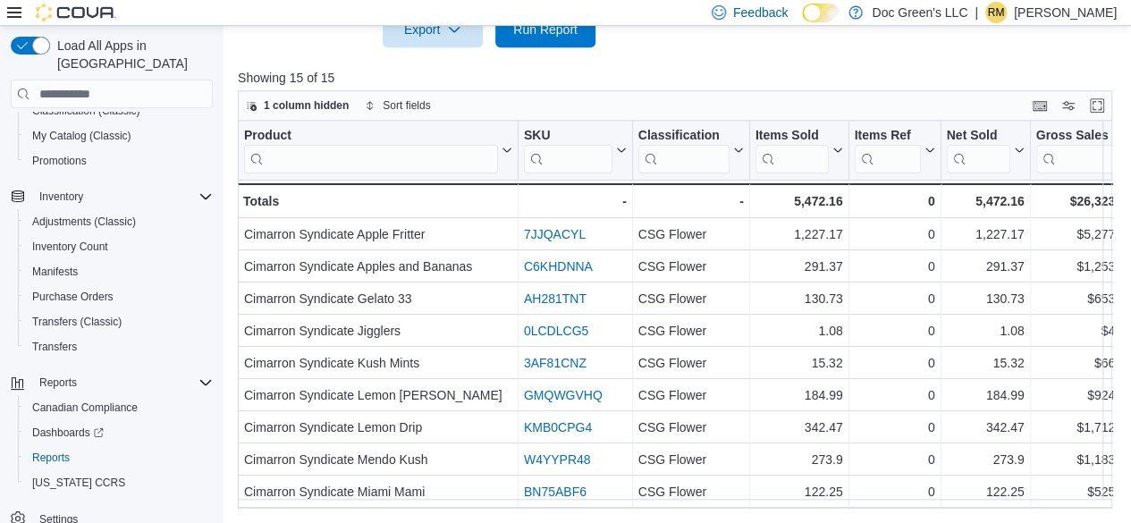
scroll to position [729, 0]
click at [629, 509] on div "Product Click to view column header actions SKU Click to view column header act…" at bounding box center [675, 315] width 874 height 388
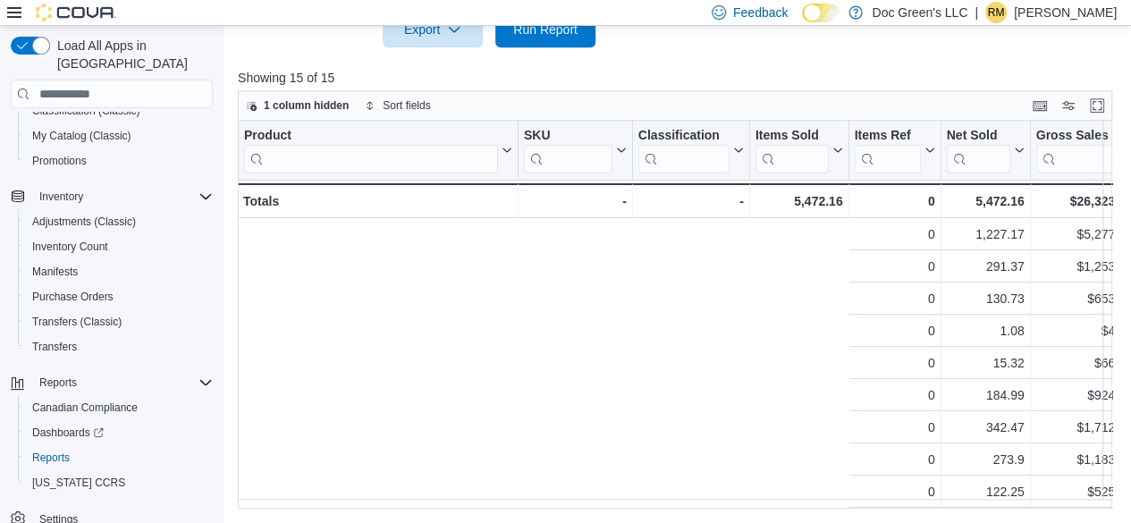
scroll to position [0, 765]
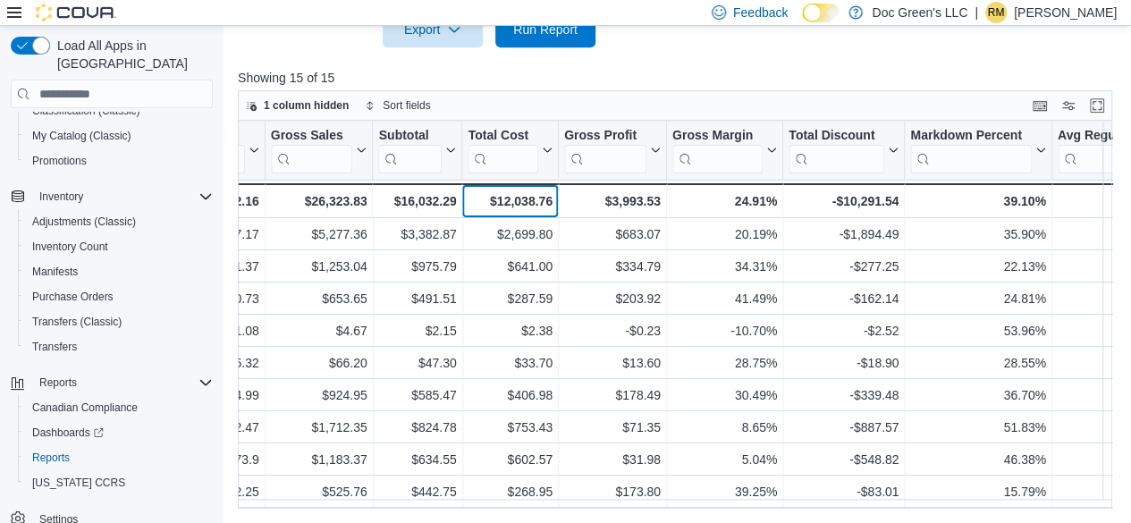
click at [526, 190] on div "$12,038.76" at bounding box center [510, 200] width 84 height 21
click at [526, 194] on div "$12,038.76" at bounding box center [510, 200] width 84 height 21
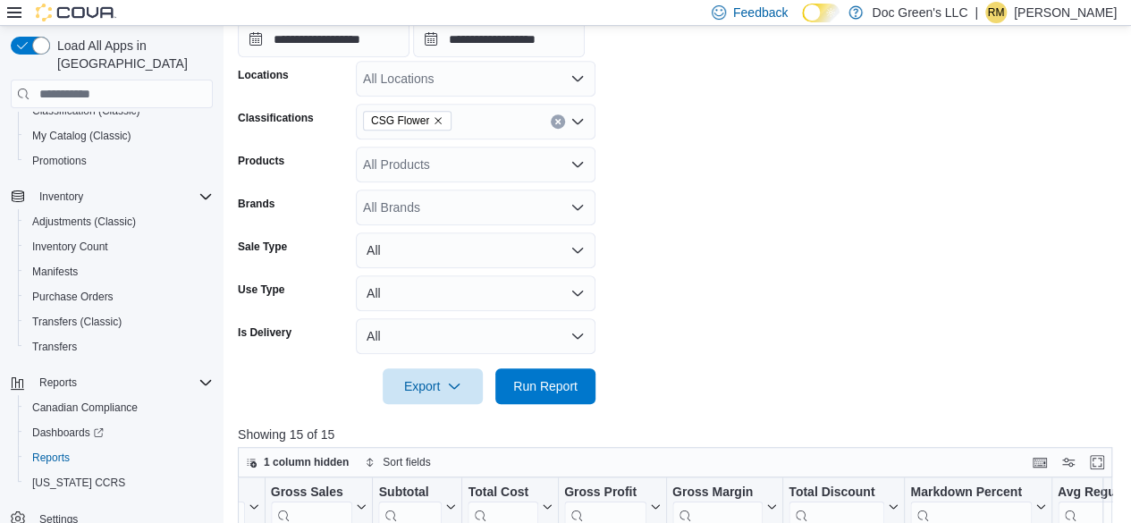
scroll to position [371, 0]
click at [440, 122] on icon "Remove CSG Flower from selection in this group" at bounding box center [438, 121] width 11 height 11
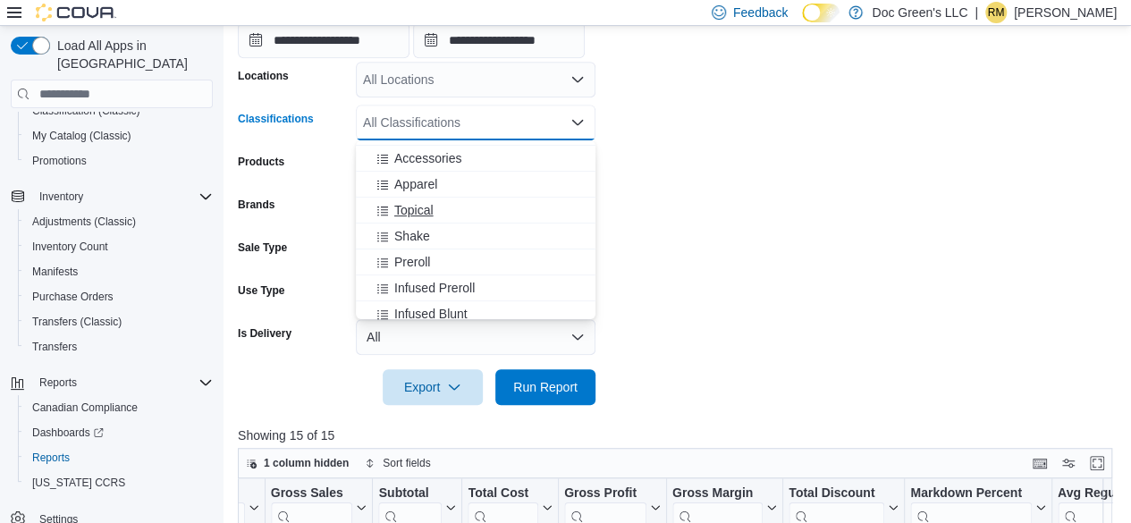
scroll to position [268, 0]
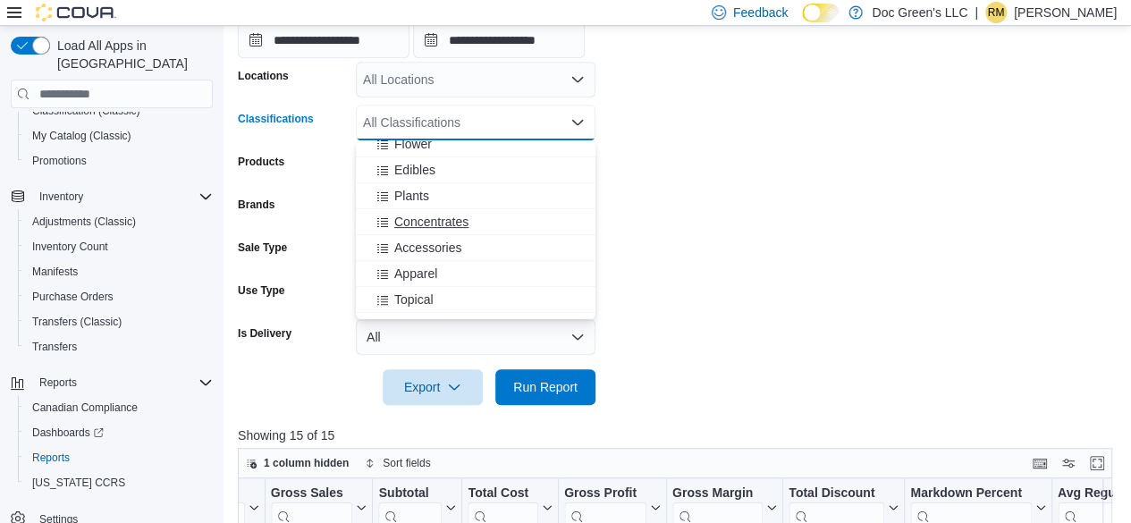
click at [439, 215] on span "Concentrates" at bounding box center [431, 222] width 74 height 18
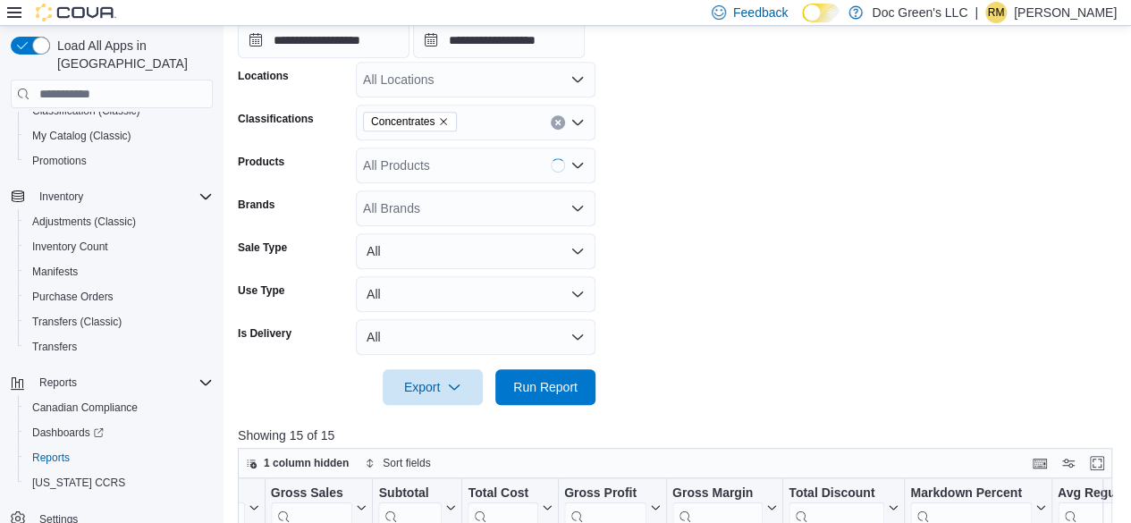
click at [543, 364] on div at bounding box center [679, 362] width 883 height 14
click at [541, 378] on span "Run Report" at bounding box center [545, 386] width 79 height 36
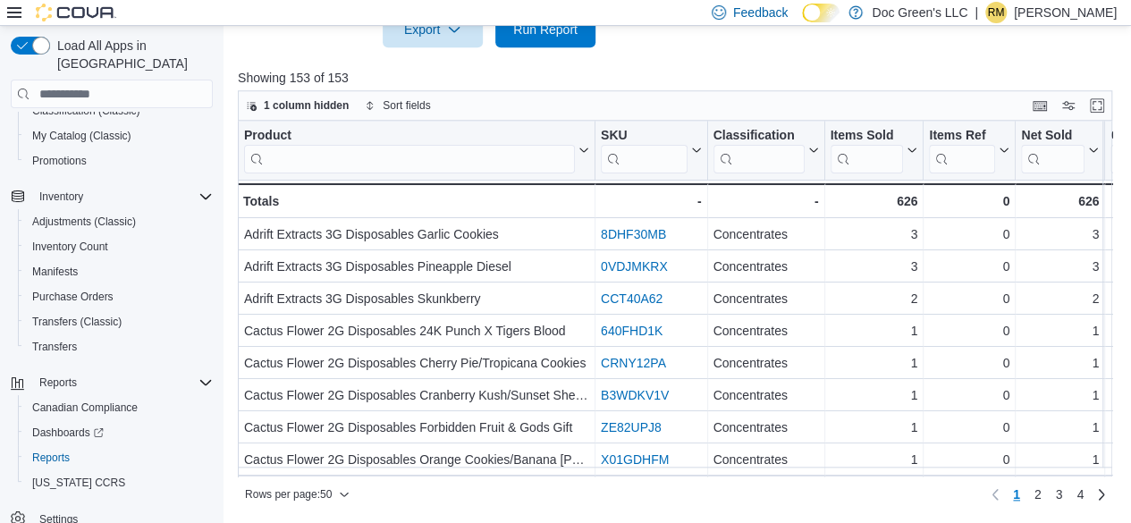
scroll to position [729, 0]
click at [629, 476] on div "Product Click to view column header actions SKU Click to view column header act…" at bounding box center [679, 299] width 883 height 357
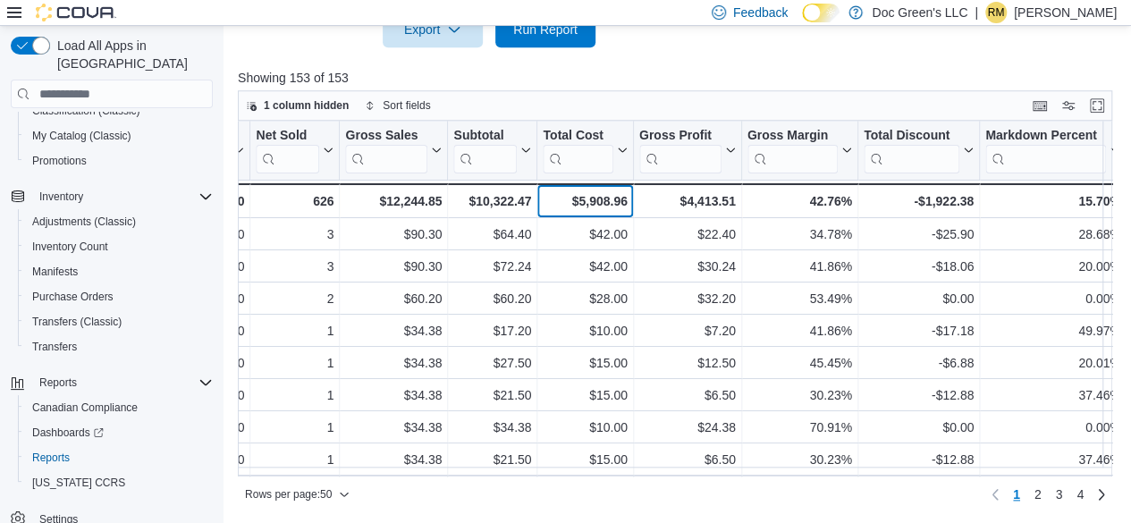
click at [605, 198] on div "$5,908.96" at bounding box center [585, 200] width 84 height 21
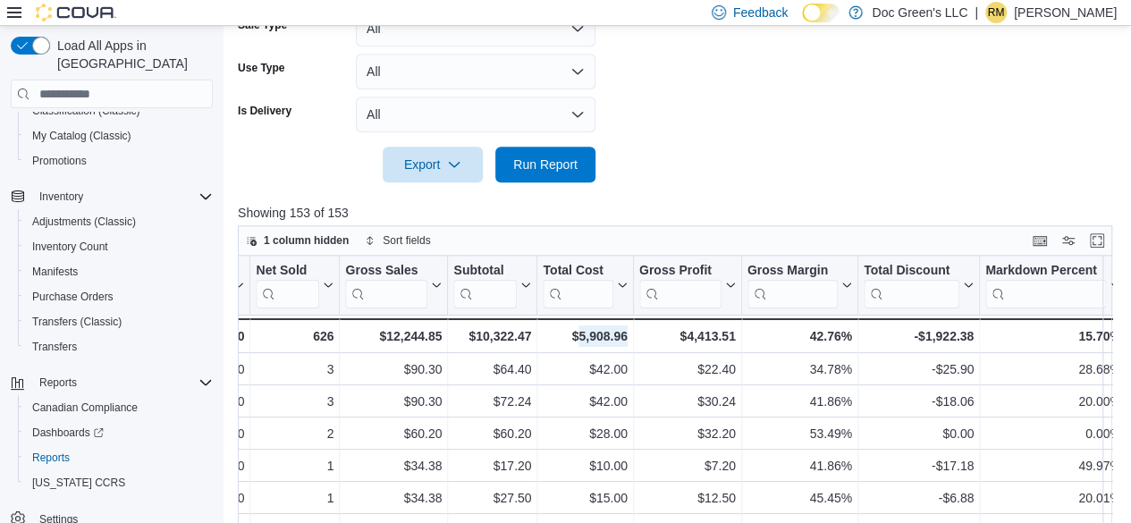
scroll to position [371, 0]
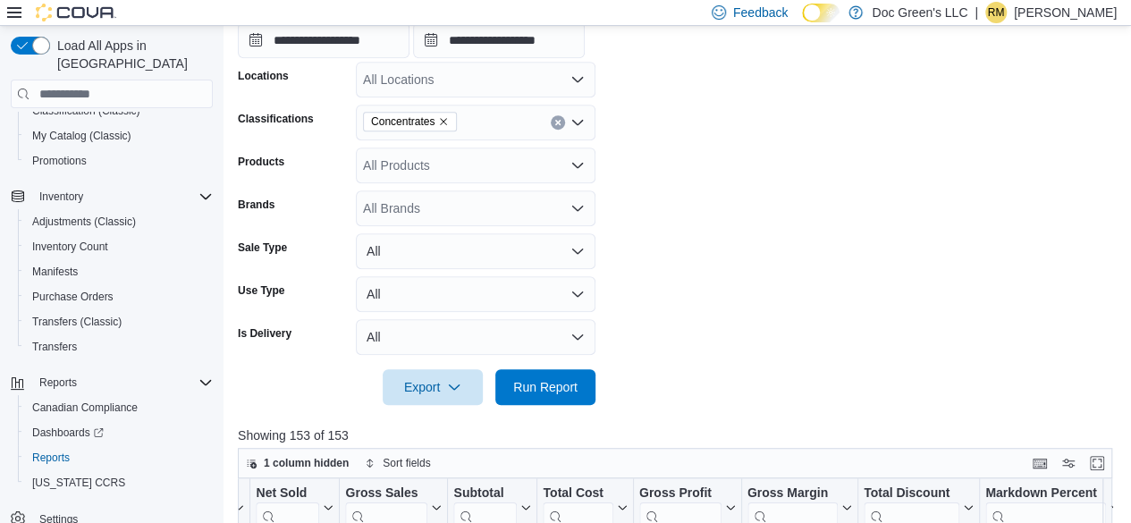
click at [566, 123] on div "Concentrates" at bounding box center [476, 123] width 240 height 36
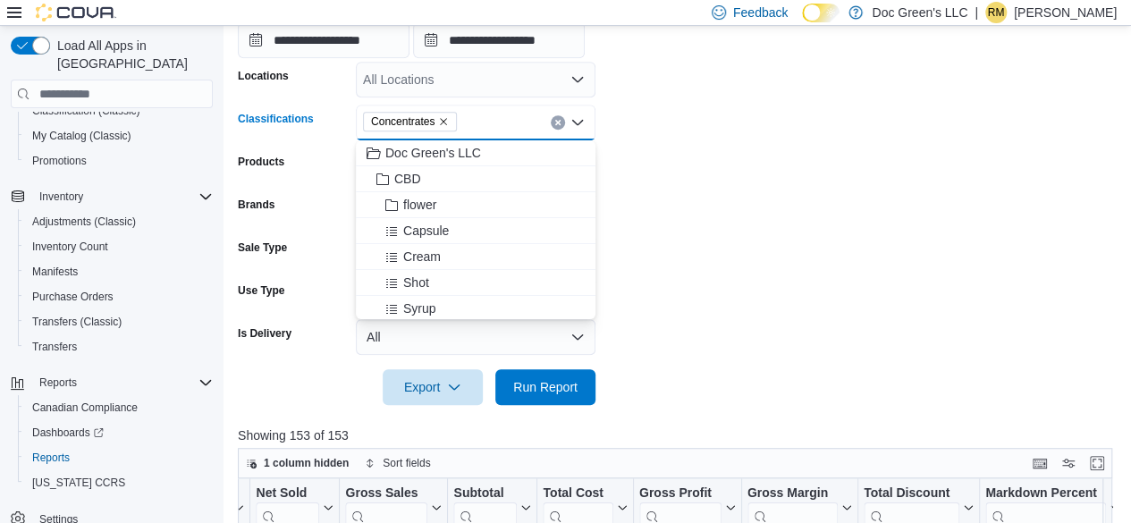
click at [552, 119] on button "Clear input" at bounding box center [558, 122] width 14 height 14
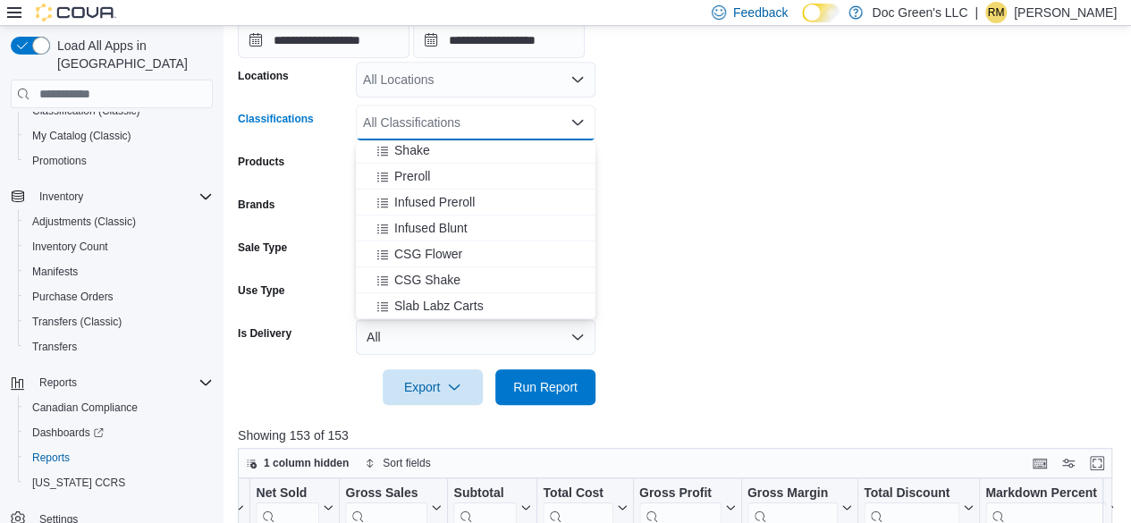
scroll to position [447, 0]
click at [451, 267] on div "Apparel Topical Shake Preroll Infused Preroll Infused Blunt CSG Flower CSG Shak…" at bounding box center [476, 82] width 240 height 778
click at [451, 267] on span "CSG Shake" at bounding box center [427, 276] width 66 height 18
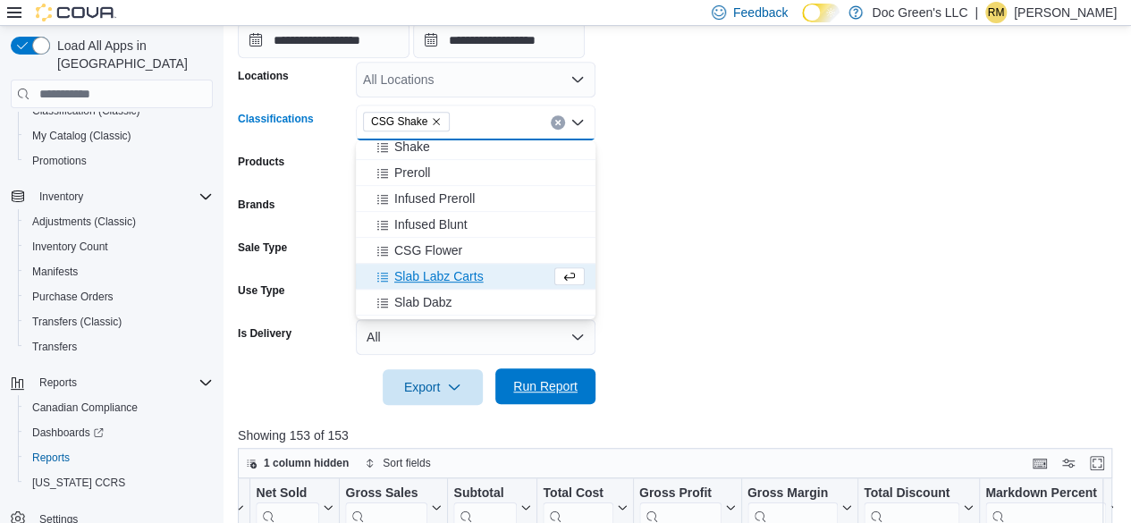
click at [539, 393] on span "Run Report" at bounding box center [545, 386] width 64 height 18
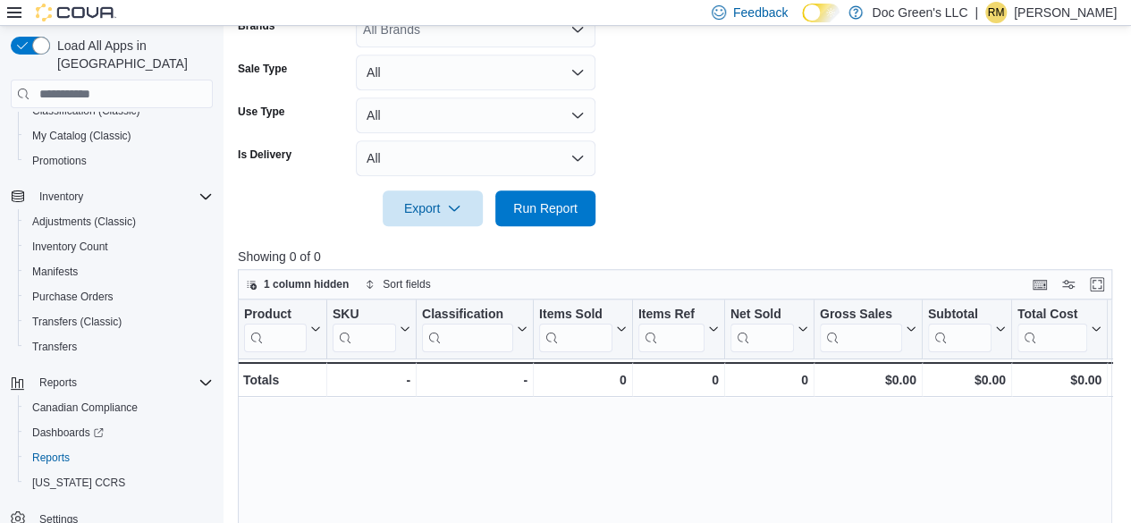
scroll to position [192, 0]
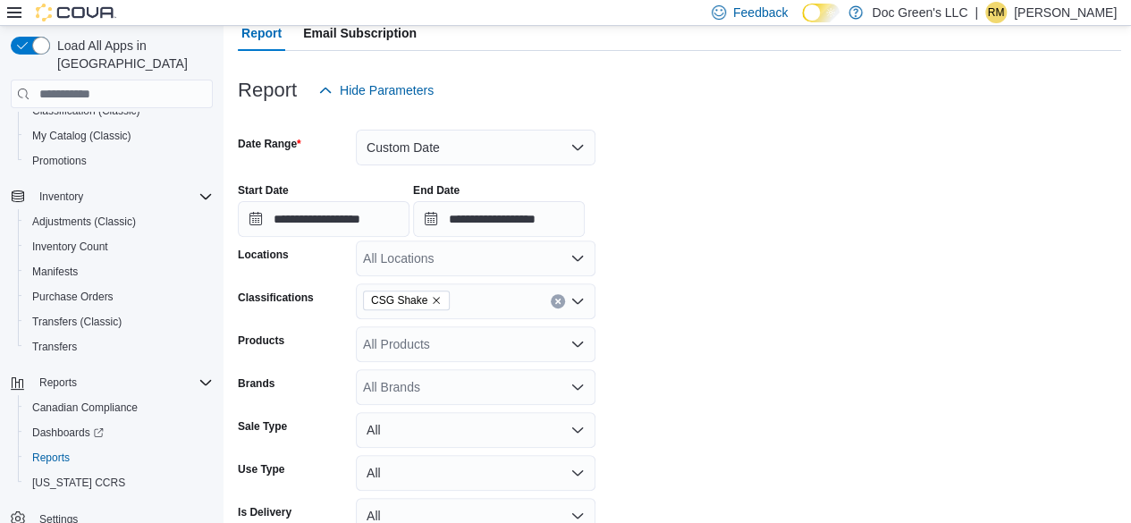
click at [555, 300] on icon "Clear input" at bounding box center [557, 301] width 7 height 7
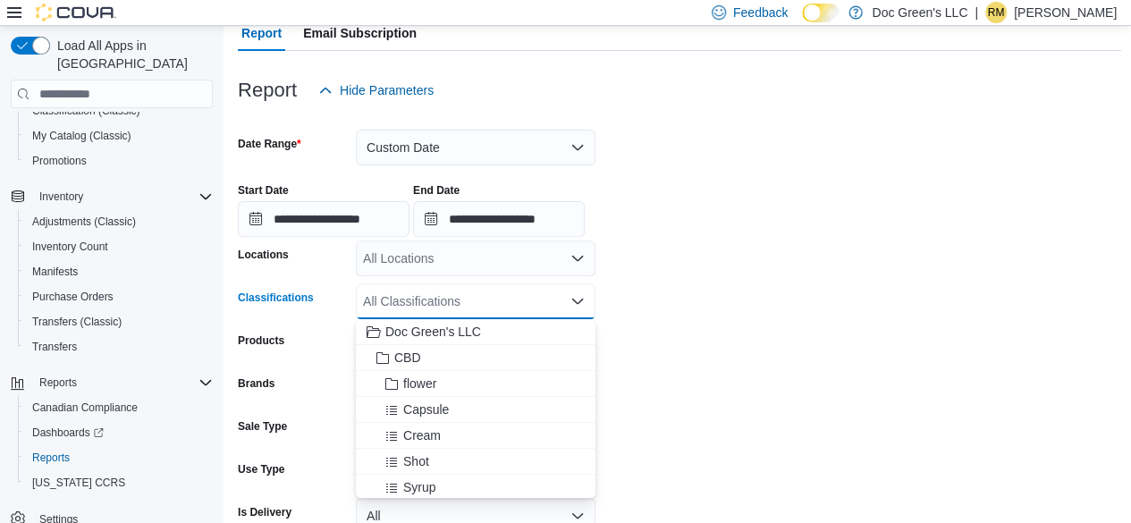
click at [552, 300] on div "All Classifications Combo box. Selected. Combo box input. All Classifications. …" at bounding box center [476, 301] width 240 height 36
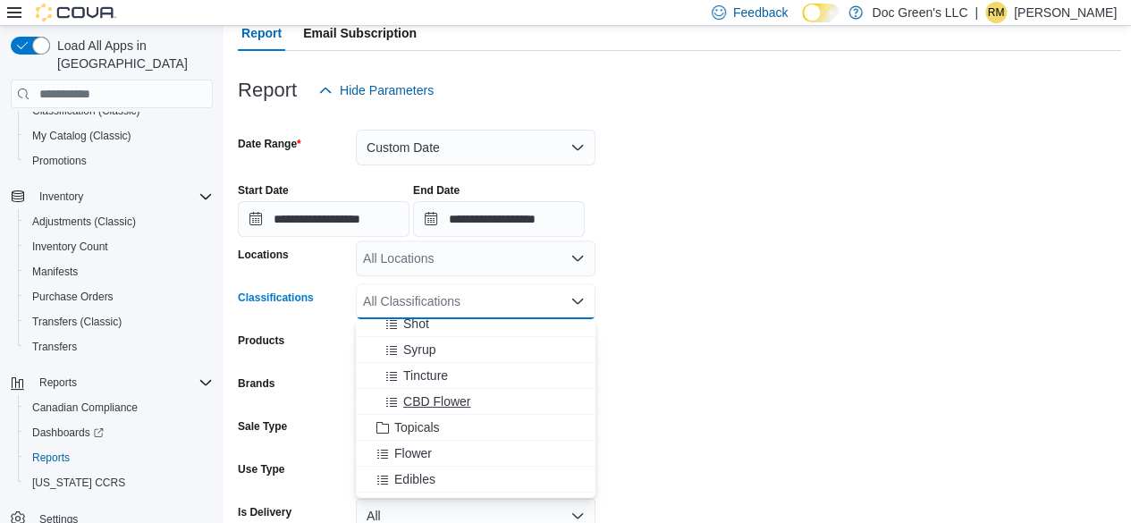
scroll to position [179, 0]
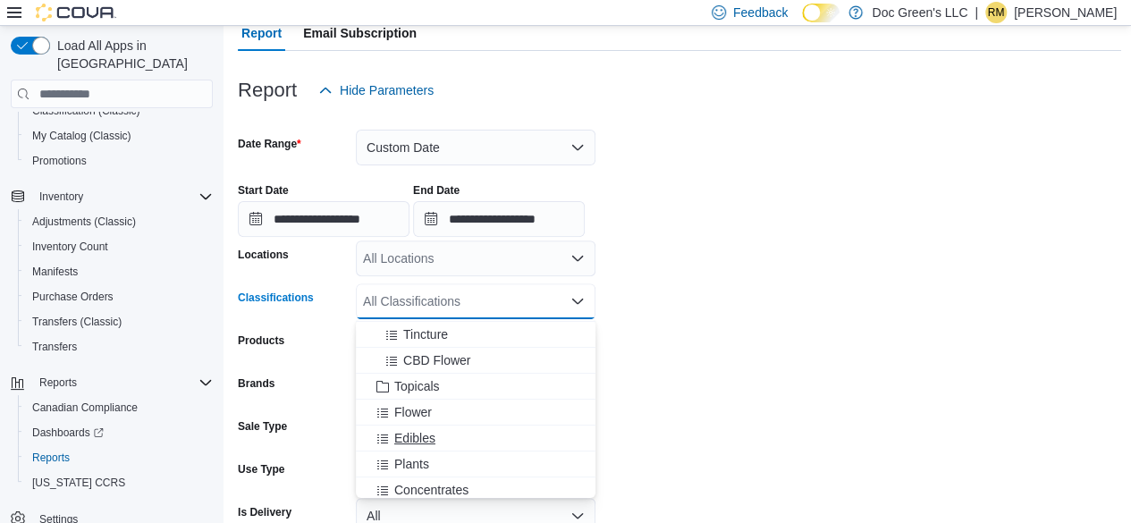
click at [434, 438] on span "Edibles" at bounding box center [414, 438] width 41 height 18
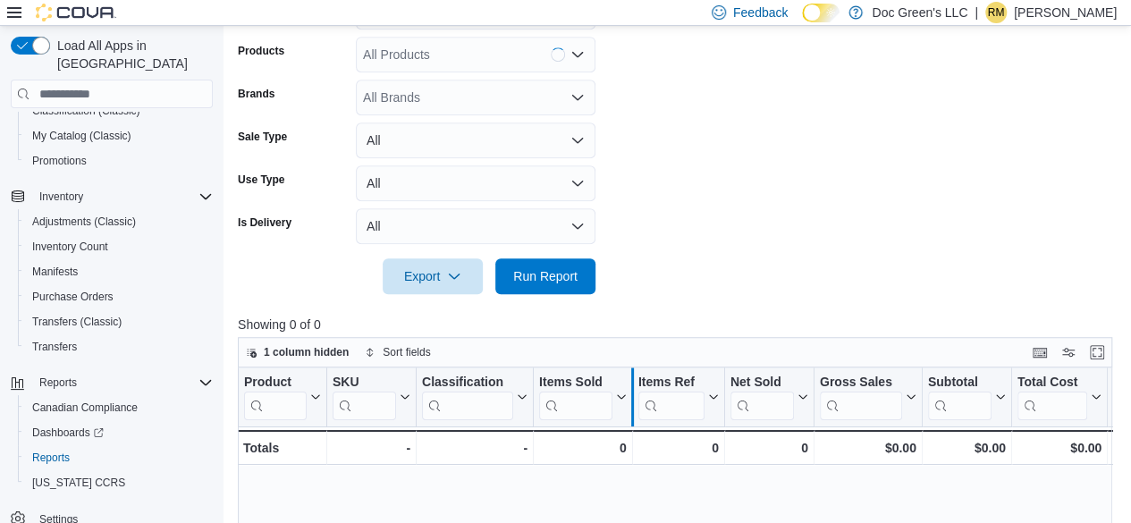
scroll to position [550, 0]
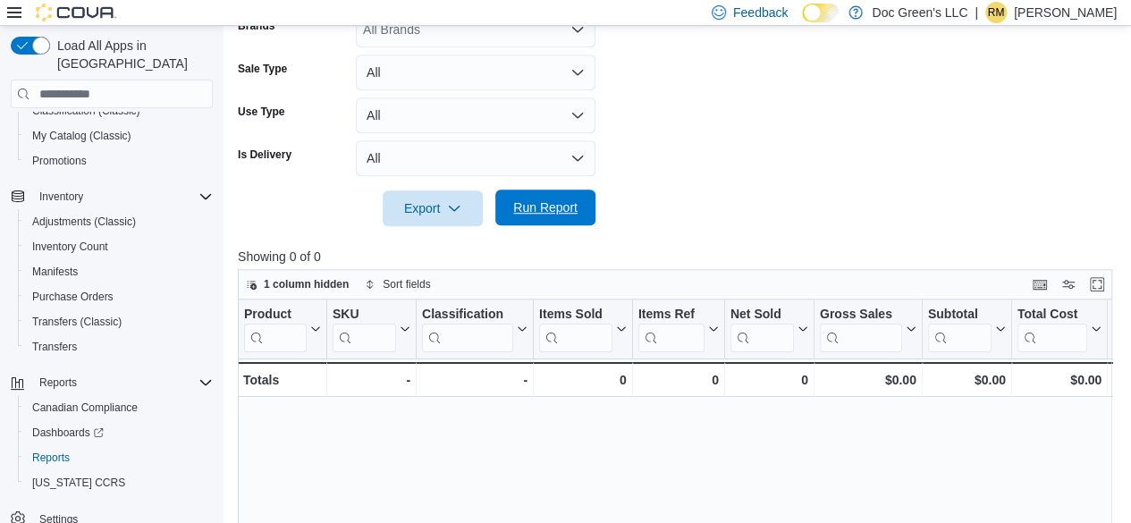
click at [522, 223] on span "Run Report" at bounding box center [545, 208] width 79 height 36
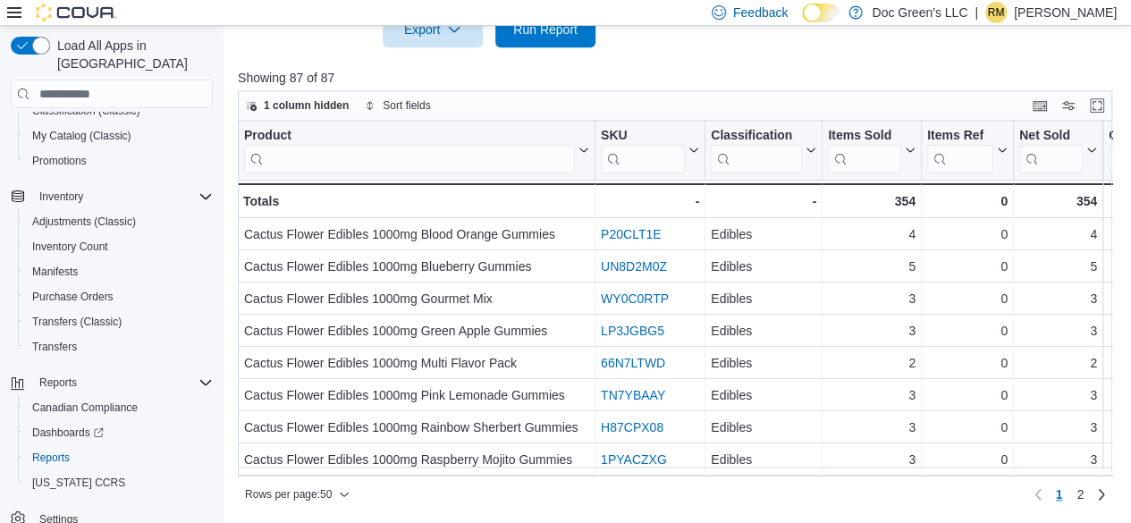
scroll to position [0, 765]
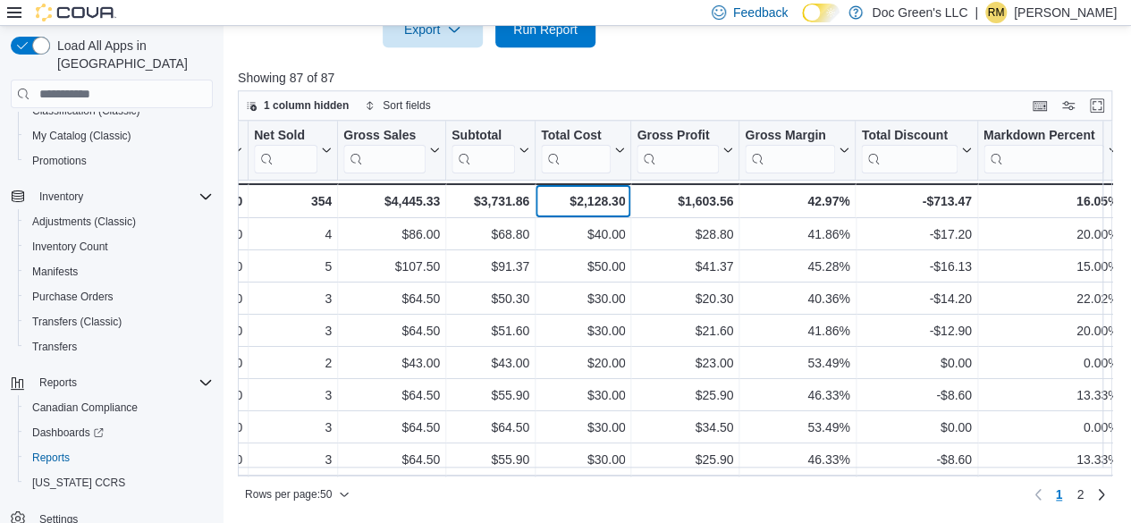
click at [602, 195] on div "$2,128.30" at bounding box center [583, 200] width 84 height 21
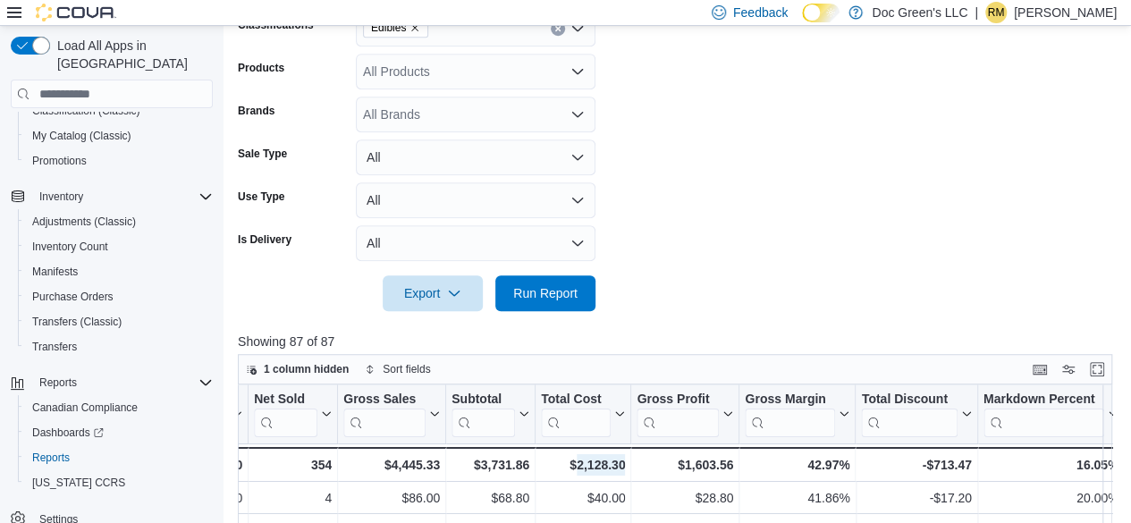
scroll to position [371, 0]
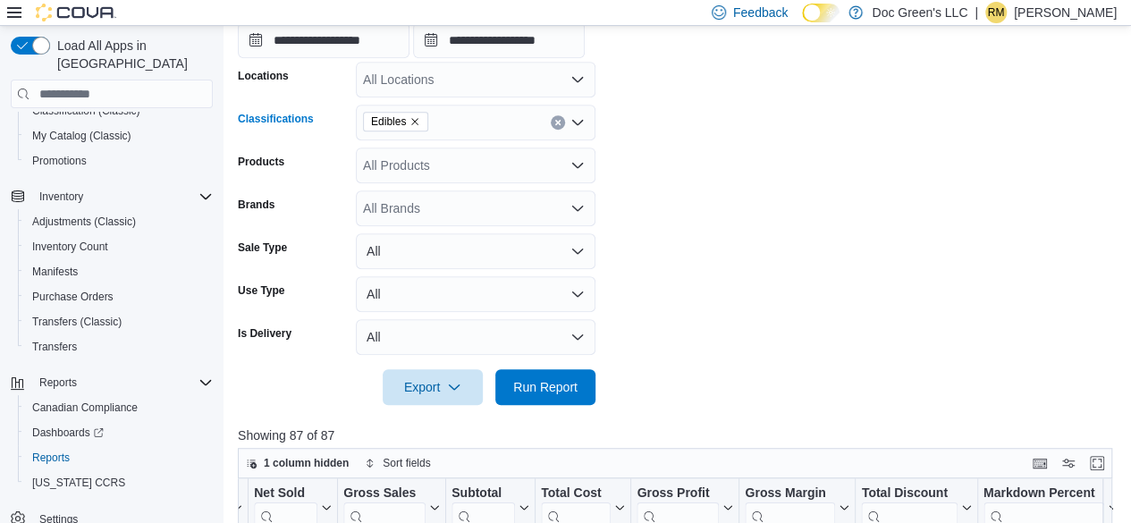
click at [552, 124] on button "Clear input" at bounding box center [558, 122] width 14 height 14
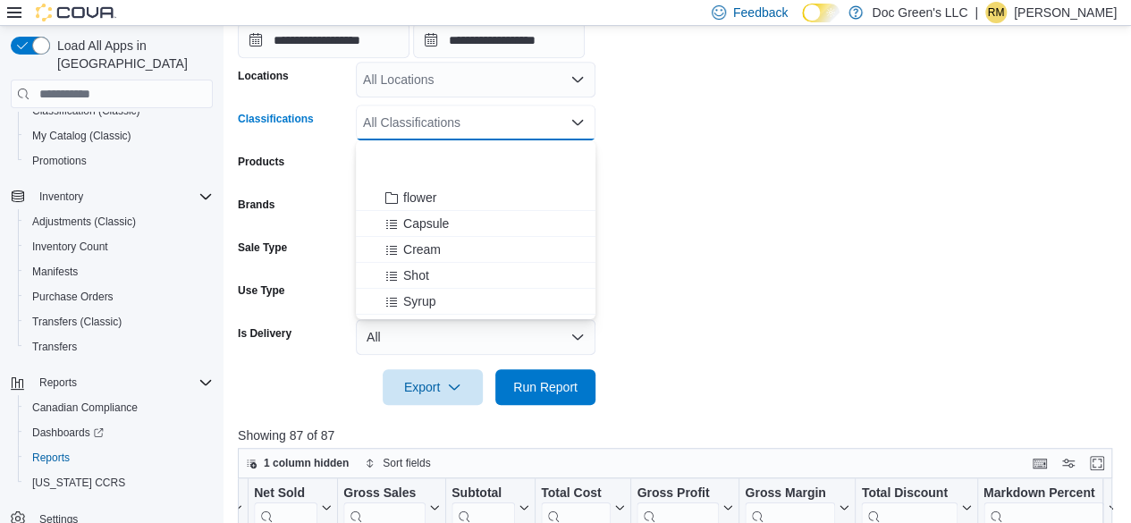
scroll to position [0, 0]
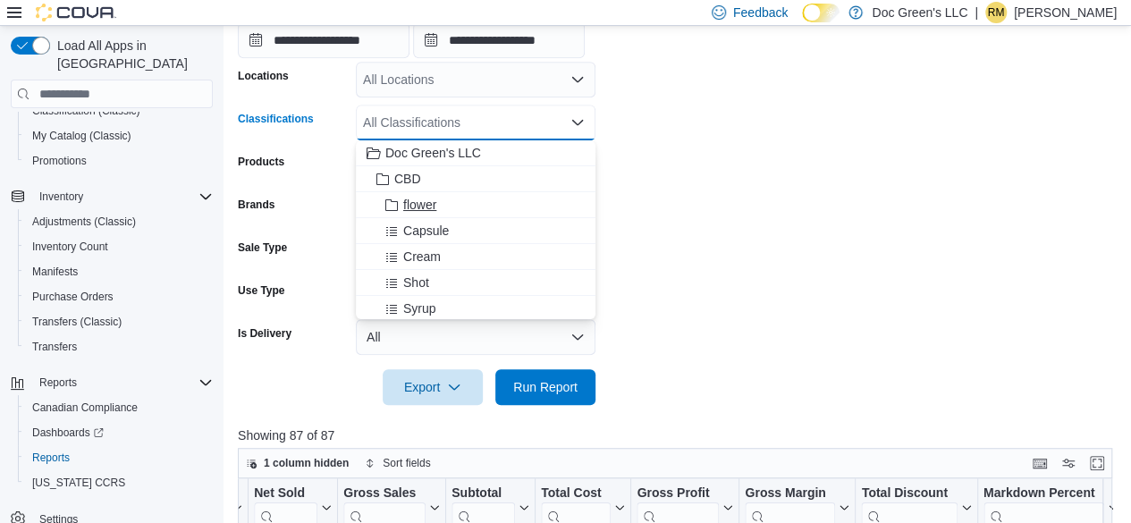
click at [440, 203] on div "flower" at bounding box center [475, 205] width 218 height 18
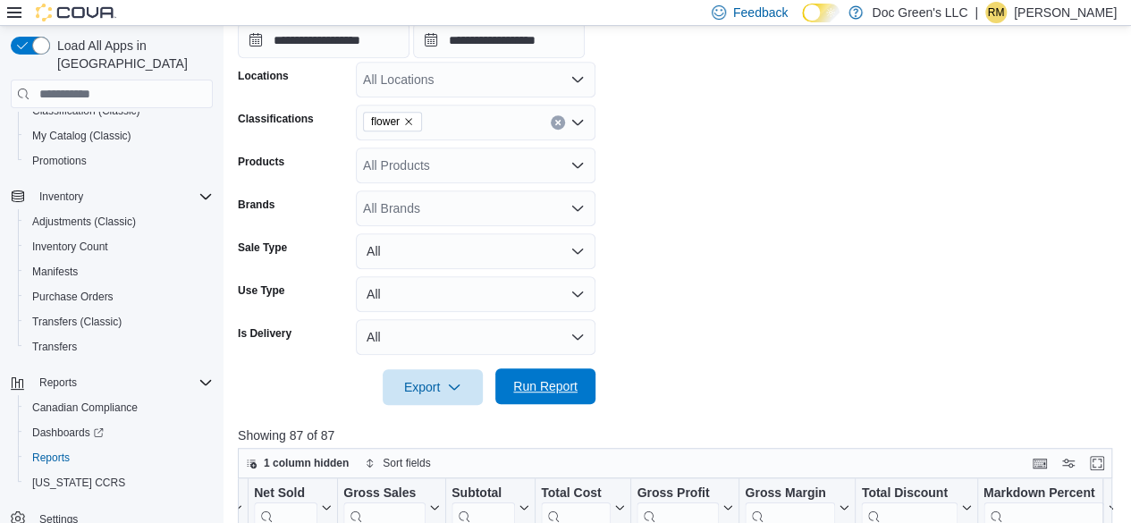
click at [564, 381] on span "Run Report" at bounding box center [545, 386] width 64 height 18
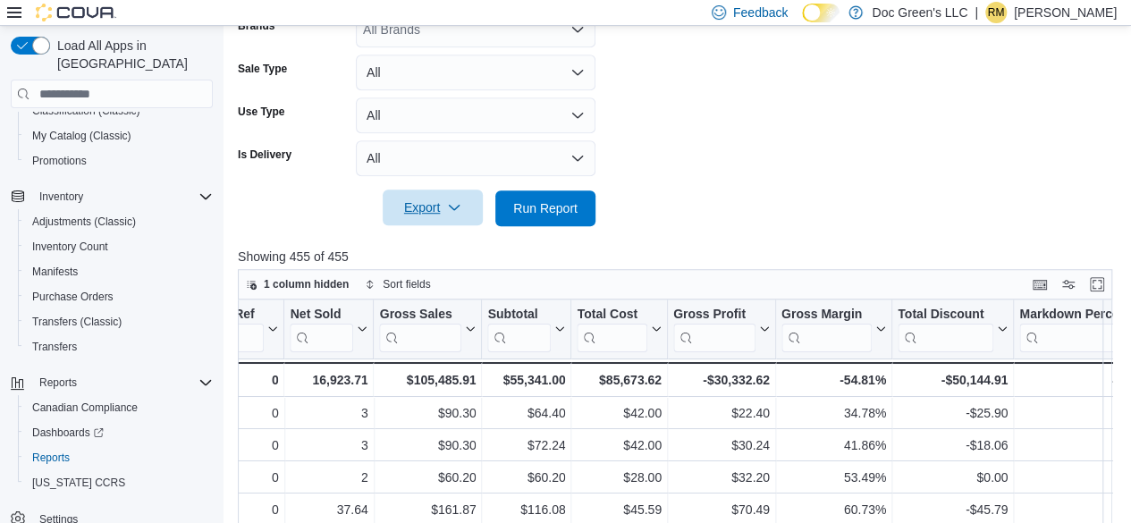
scroll to position [371, 0]
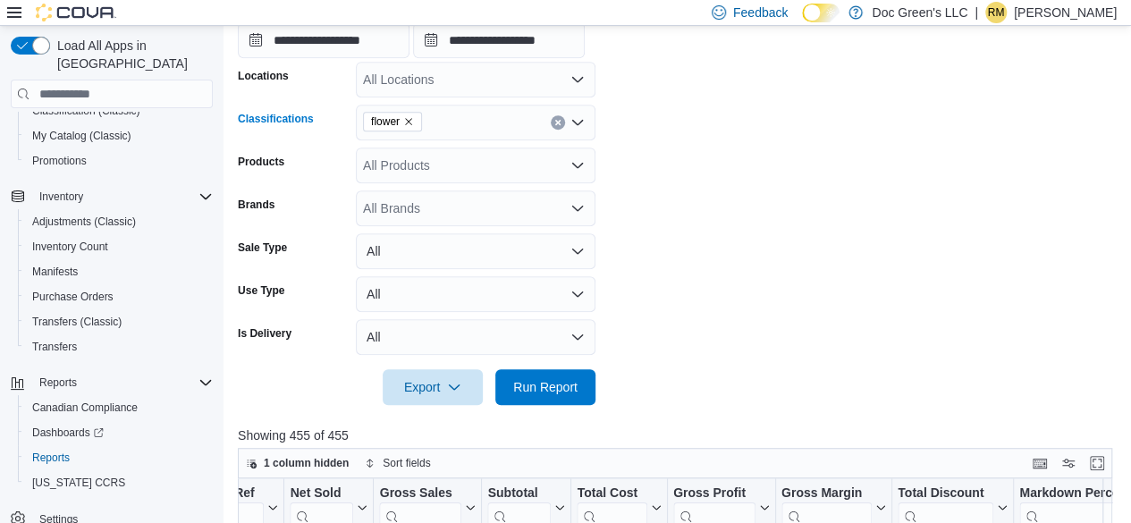
click at [562, 121] on button "Clear input" at bounding box center [558, 122] width 14 height 14
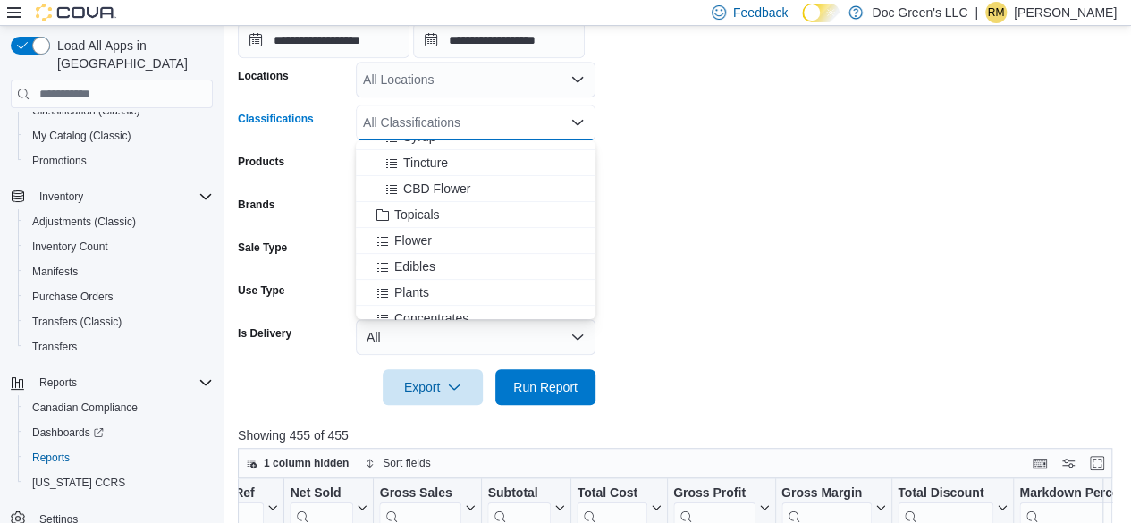
scroll to position [179, 0]
click at [433, 232] on div "Flower" at bounding box center [475, 233] width 218 height 18
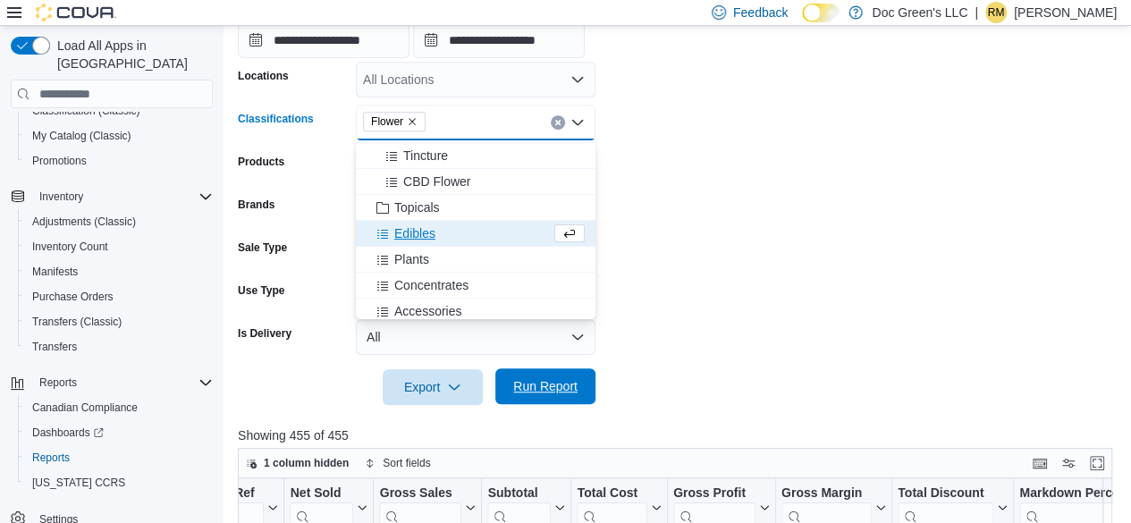
click at [557, 392] on span "Run Report" at bounding box center [545, 386] width 64 height 18
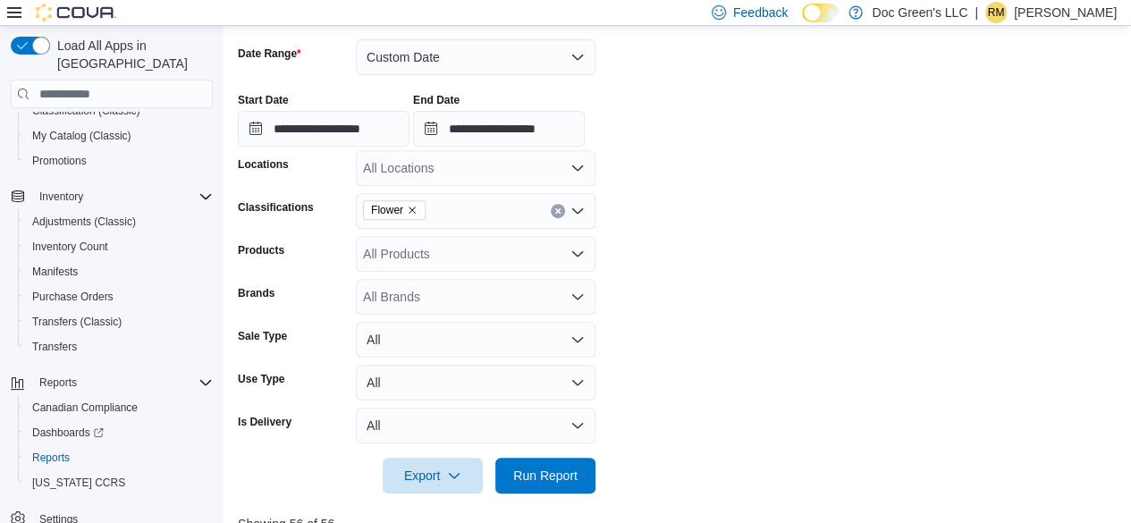
scroll to position [282, 0]
click at [554, 212] on icon "Clear input" at bounding box center [557, 211] width 7 height 7
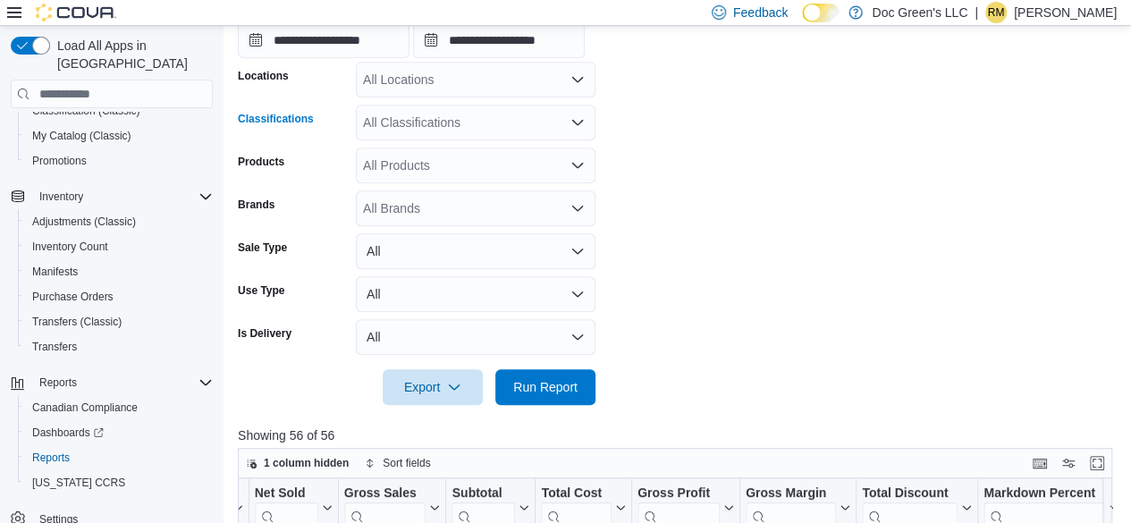
click at [516, 126] on div "All Classifications" at bounding box center [476, 123] width 240 height 36
click at [529, 115] on div "All Classifications Combo box. Selected. Combo box input. All Classifications. …" at bounding box center [476, 123] width 240 height 36
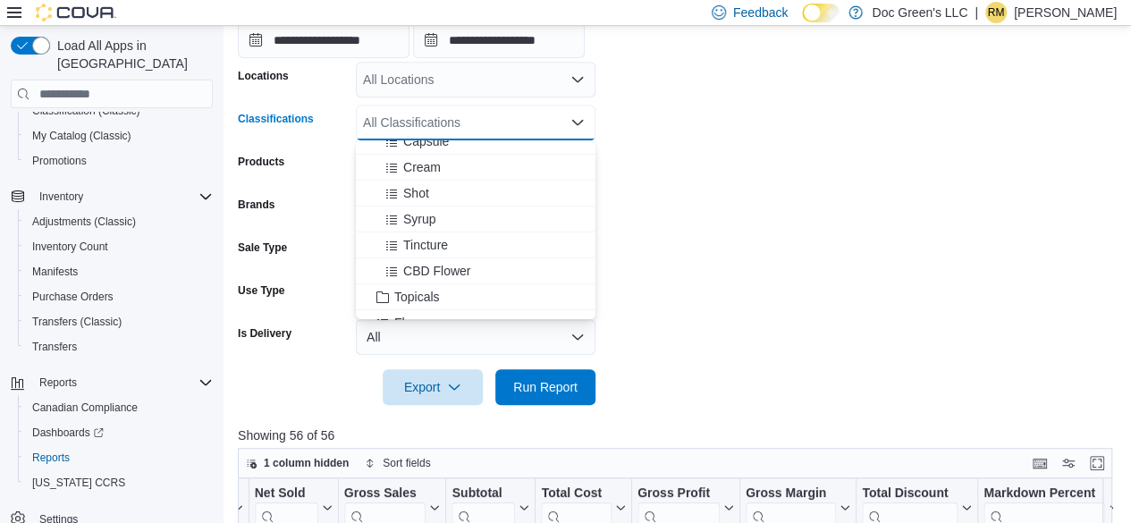
scroll to position [0, 0]
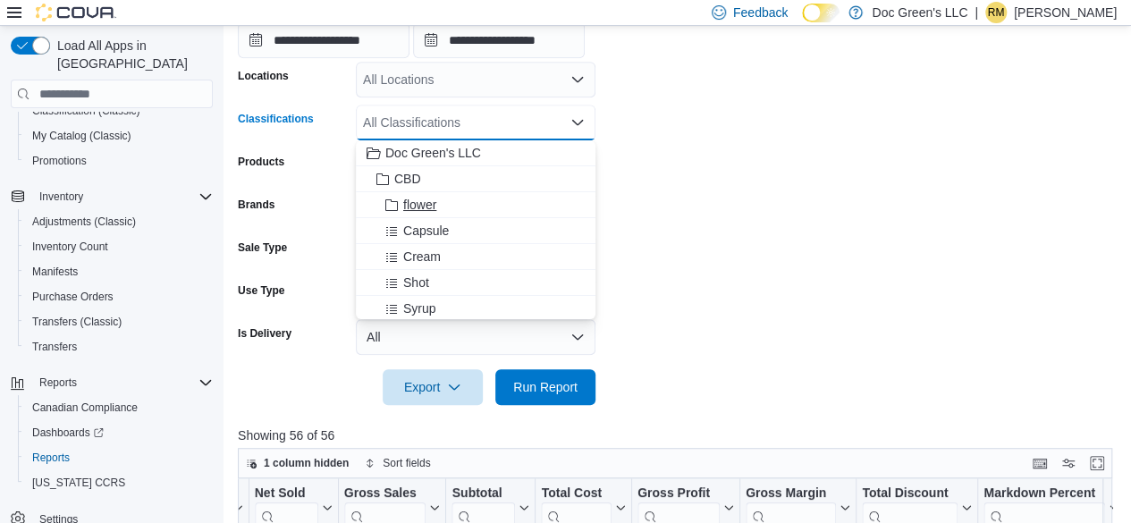
click at [454, 206] on div "flower" at bounding box center [475, 205] width 218 height 18
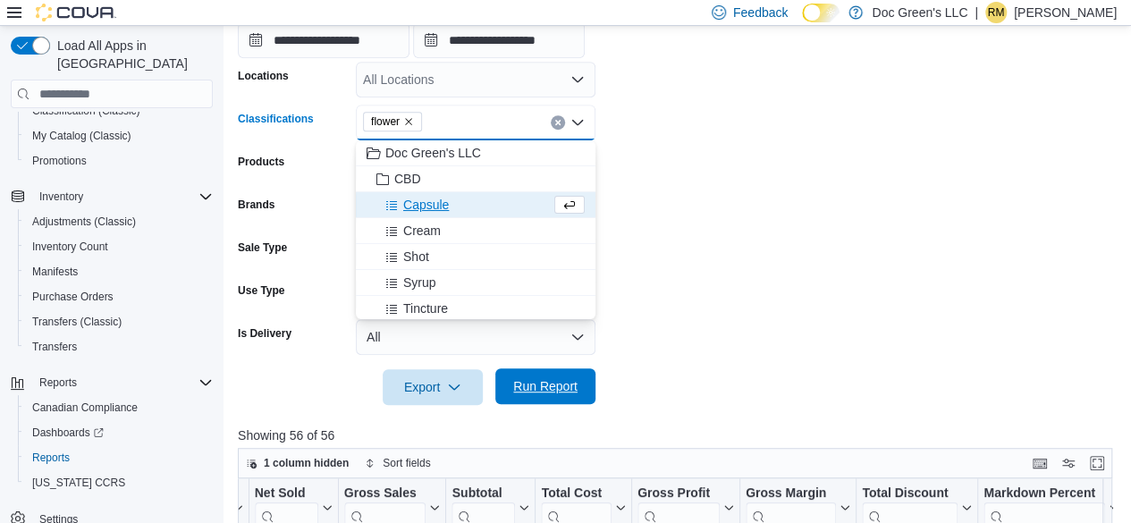
click at [558, 375] on span "Run Report" at bounding box center [545, 386] width 79 height 36
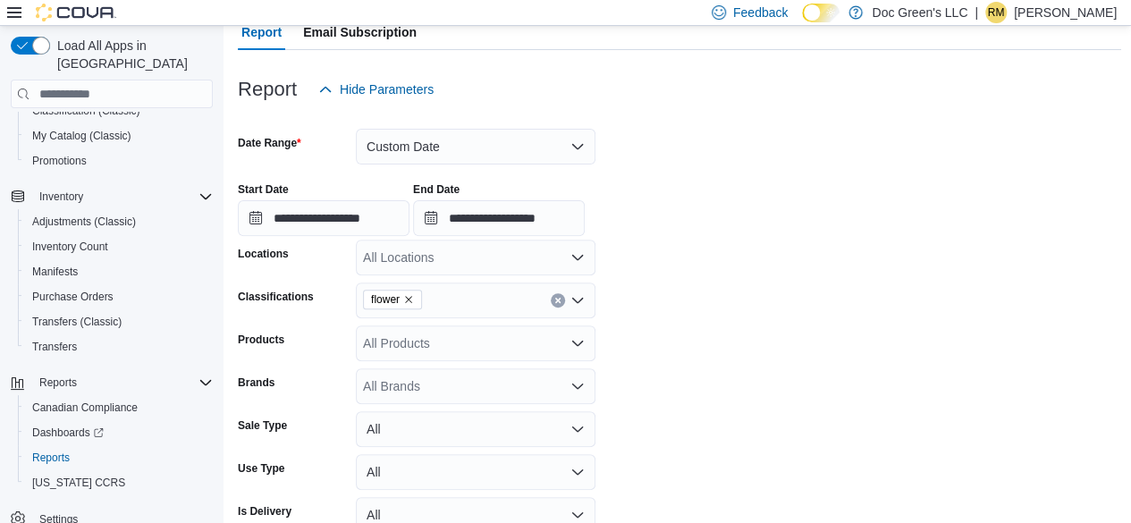
scroll to position [192, 0]
click at [557, 303] on icon "Clear input" at bounding box center [557, 301] width 7 height 7
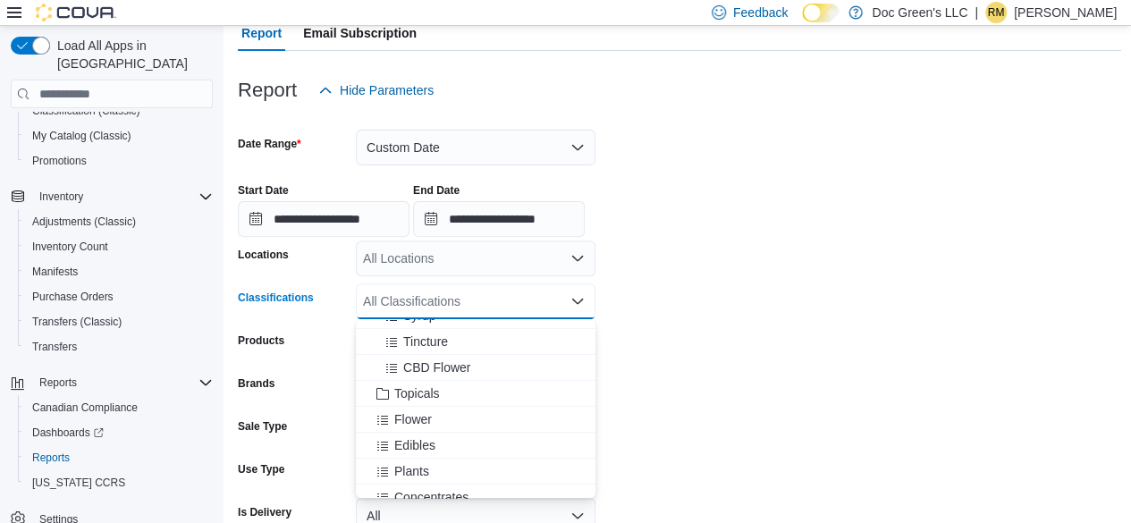
scroll to position [179, 0]
click at [454, 416] on div "Flower" at bounding box center [475, 412] width 218 height 18
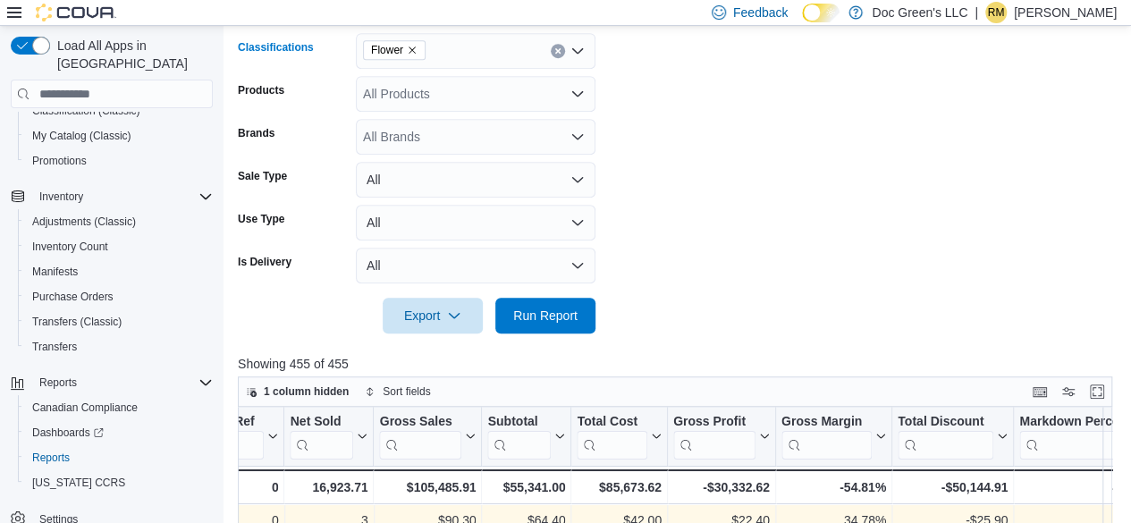
scroll to position [639, 0]
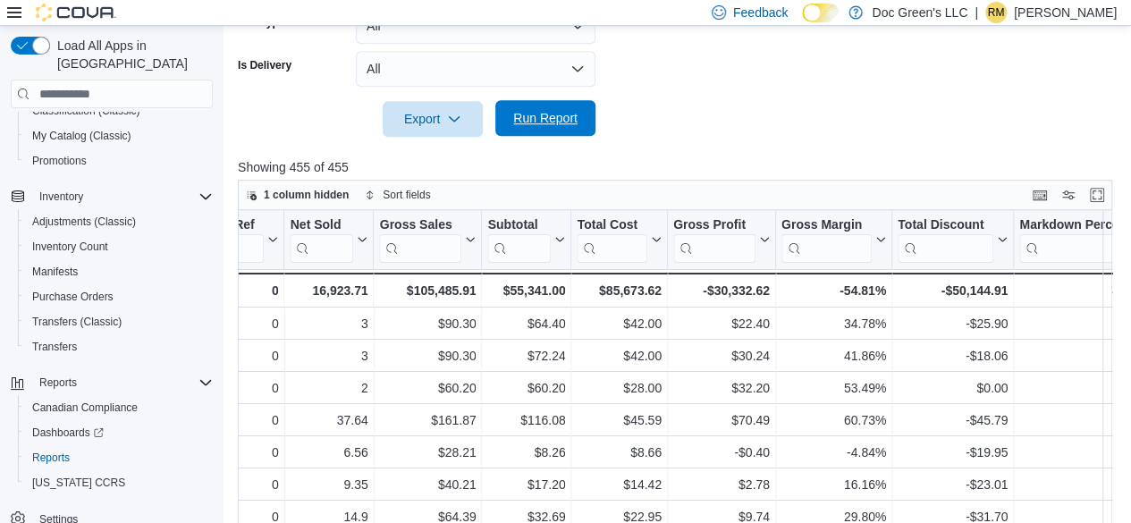
click at [561, 128] on span "Run Report" at bounding box center [545, 118] width 79 height 36
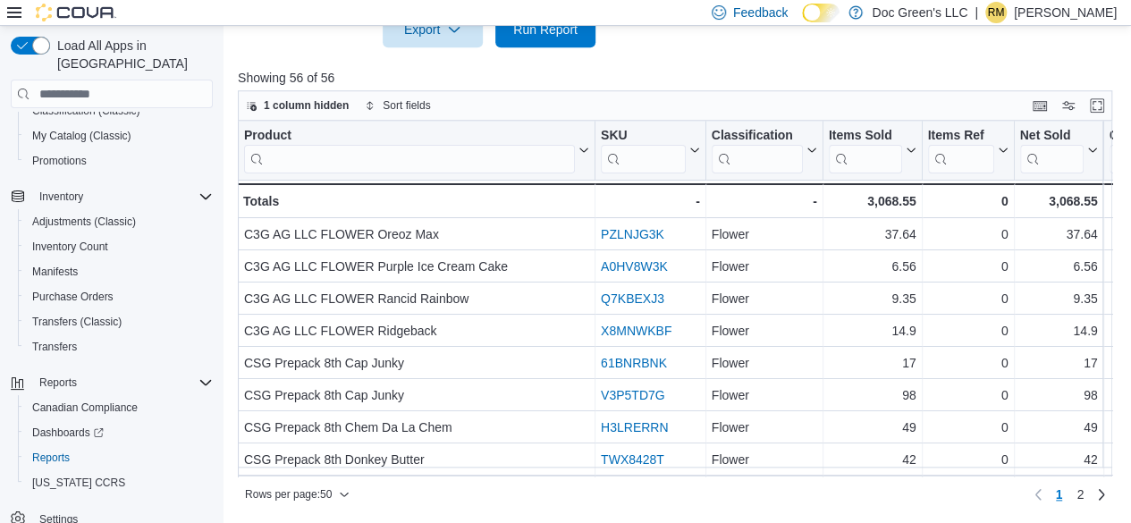
scroll to position [0, 765]
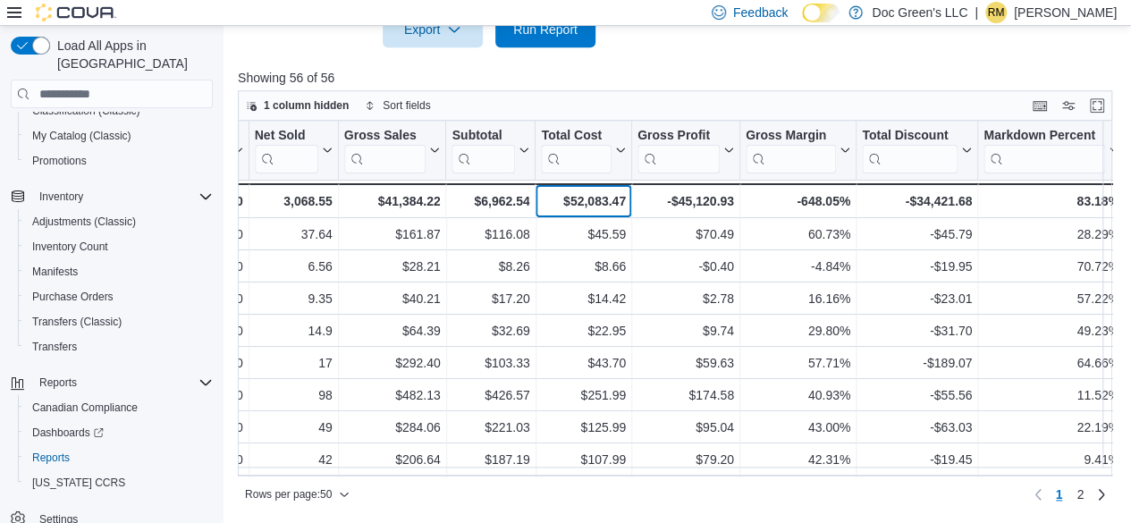
click at [595, 211] on div "$52,083.47 - Total Cost, column 9, row 51" at bounding box center [583, 200] width 96 height 35
click at [595, 203] on div "$52,083.47" at bounding box center [583, 200] width 84 height 21
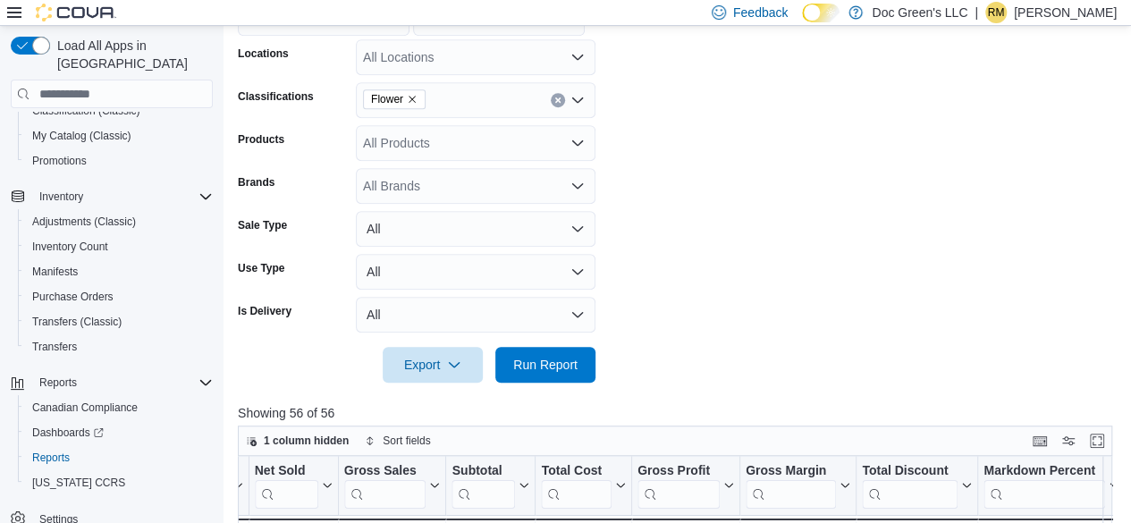
scroll to position [371, 0]
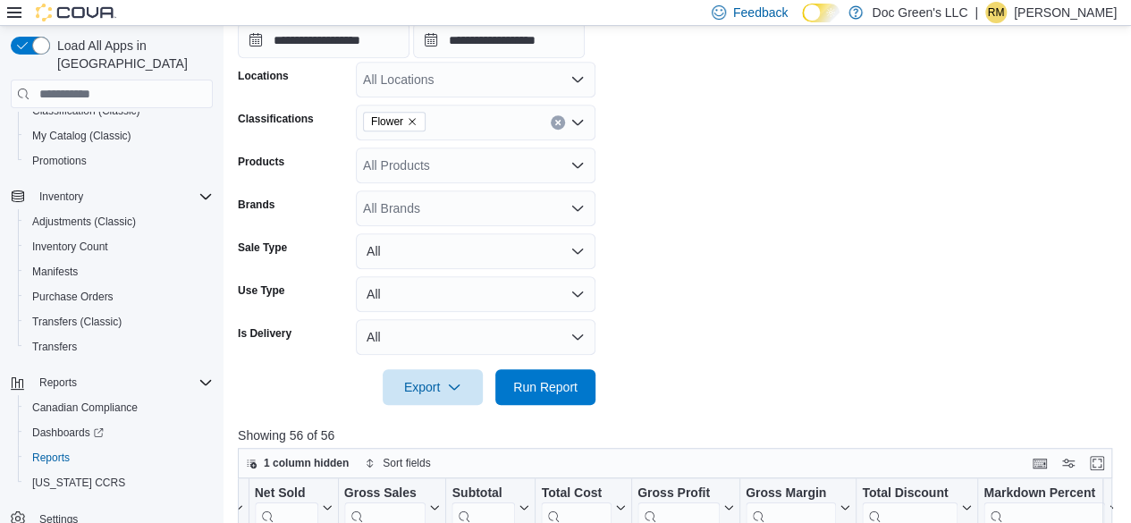
click at [572, 121] on icon "Open list of options" at bounding box center [577, 122] width 11 height 5
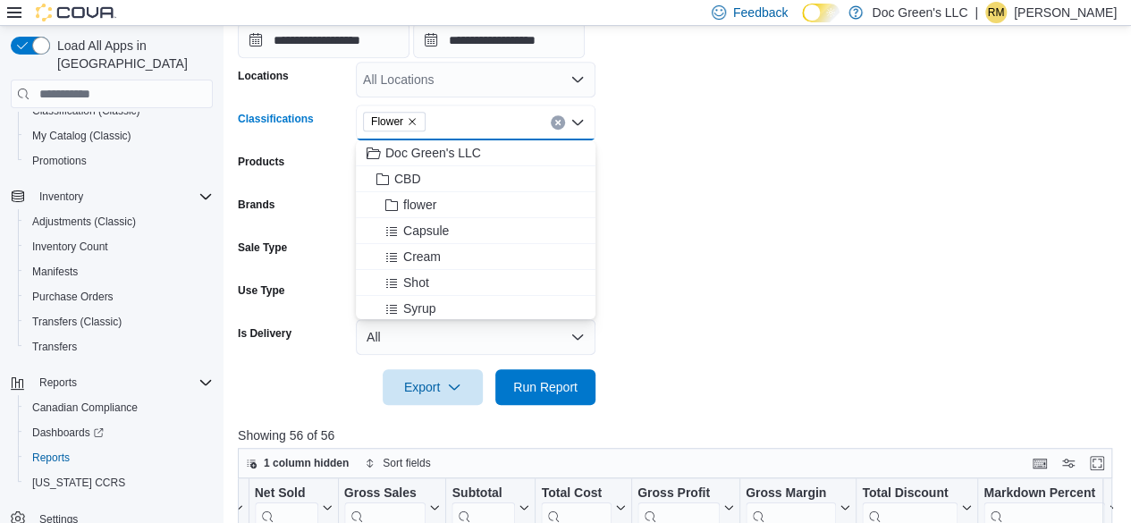
click at [564, 130] on div "Flower" at bounding box center [476, 123] width 240 height 36
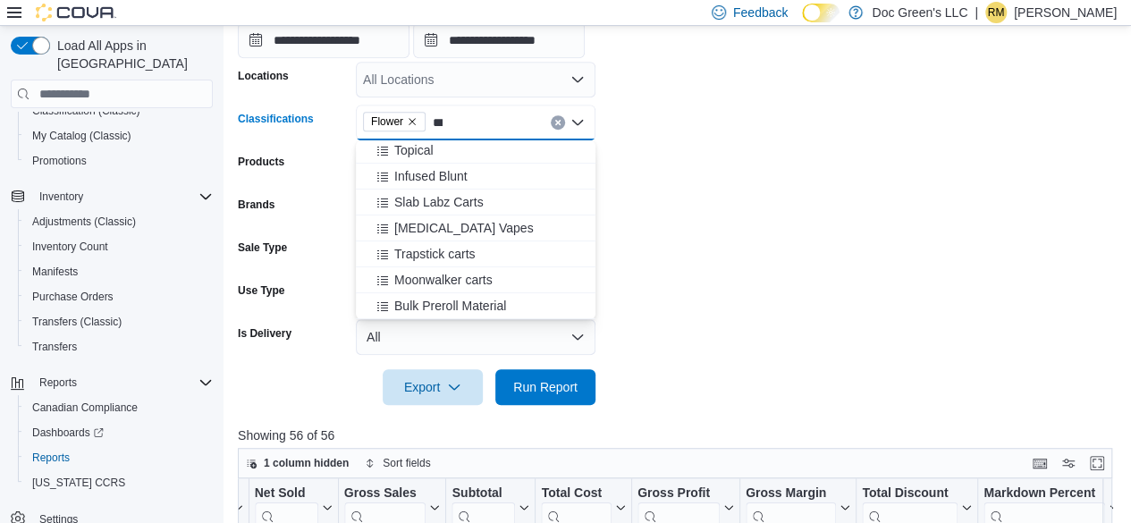
scroll to position [0, 0]
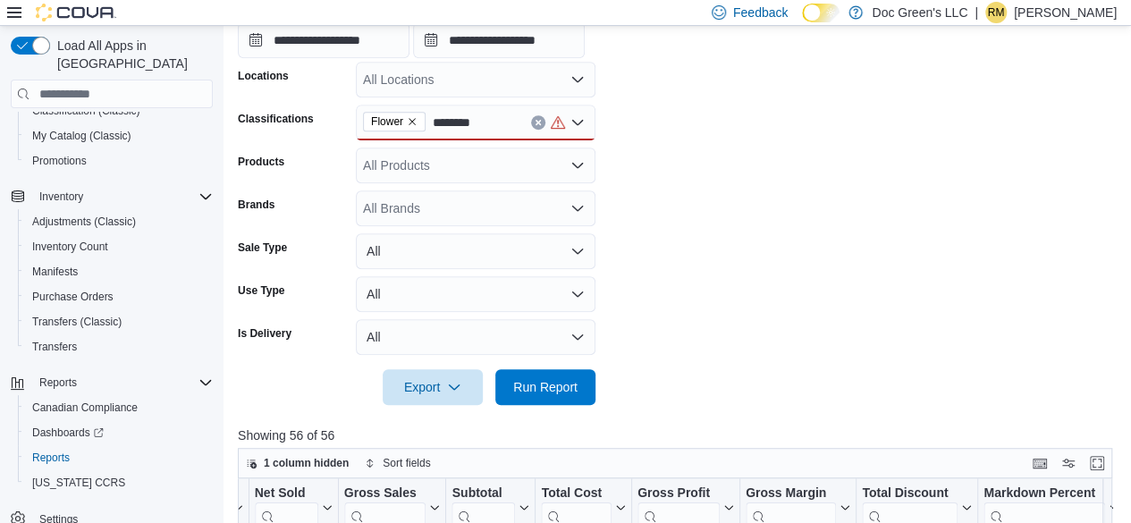
click at [539, 126] on div "Flower ********" at bounding box center [476, 123] width 240 height 36
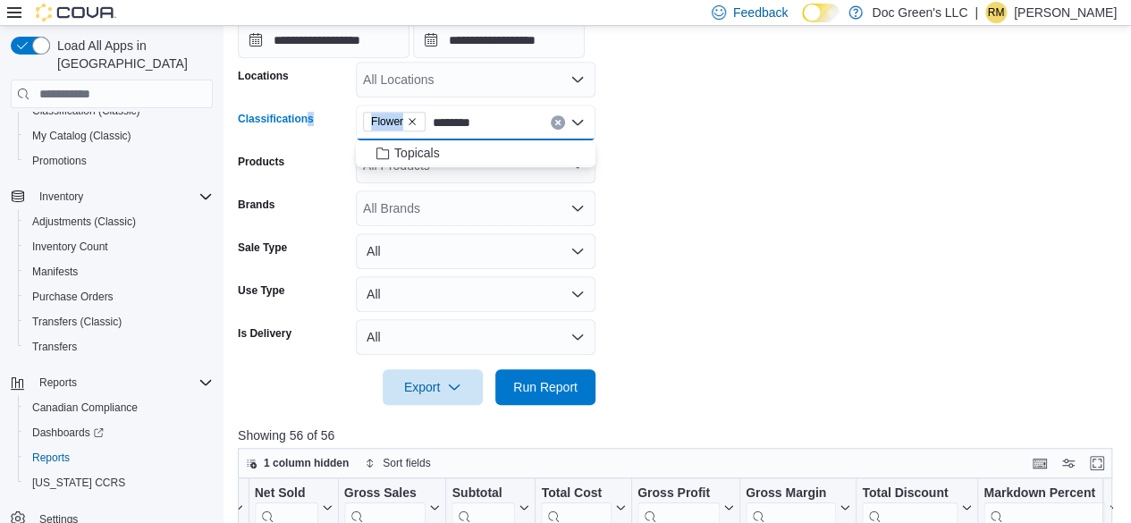
drag, startPoint x: 513, startPoint y: 116, endPoint x: 307, endPoint y: 117, distance: 205.6
click at [307, 117] on div "Classifications Flower ********" at bounding box center [417, 123] width 358 height 36
click at [458, 125] on input "********" at bounding box center [464, 122] width 63 height 21
type input "******"
click at [414, 122] on icon "Remove Flower from selection in this group" at bounding box center [412, 121] width 11 height 11
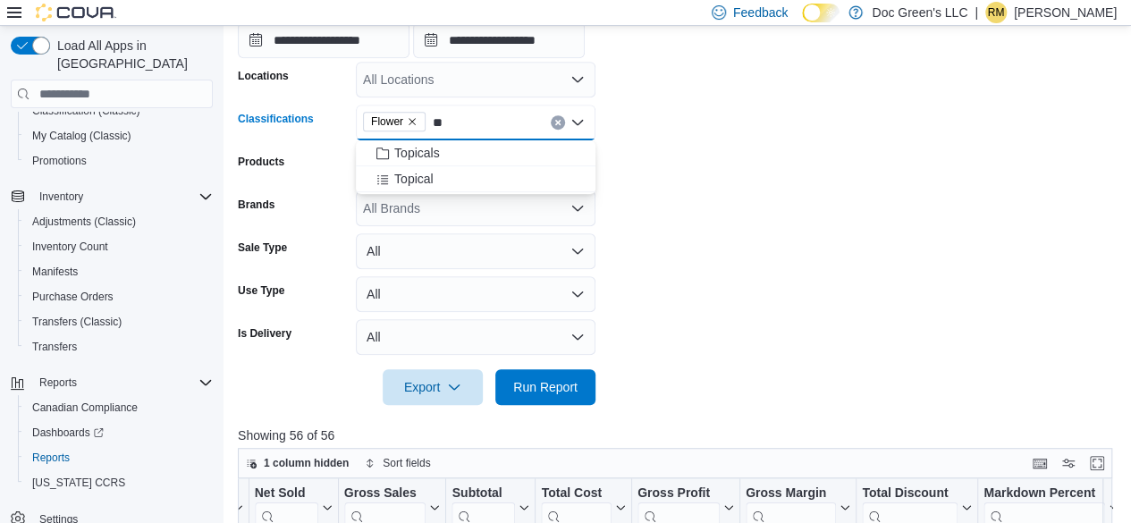
type input "*"
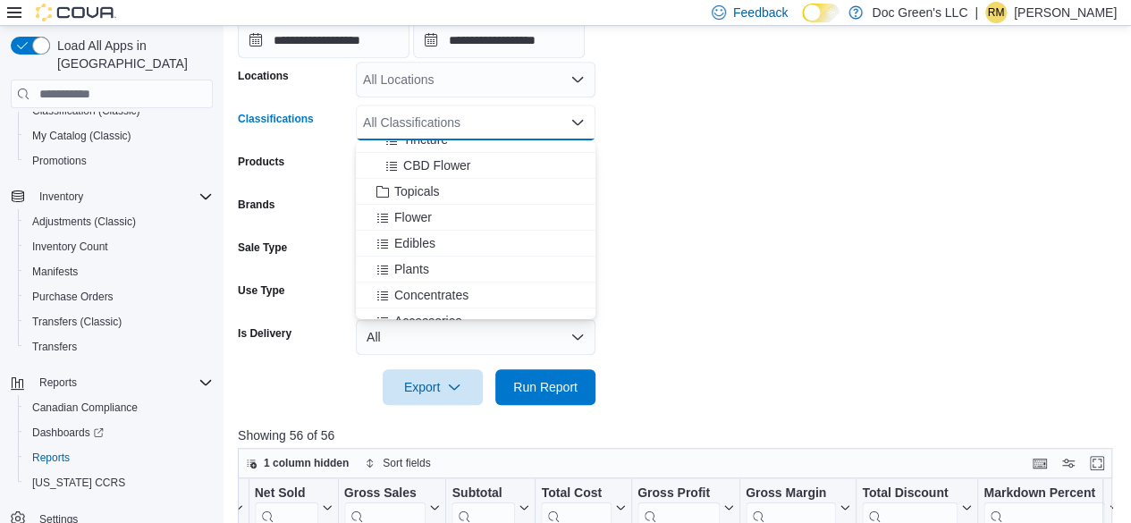
scroll to position [179, 0]
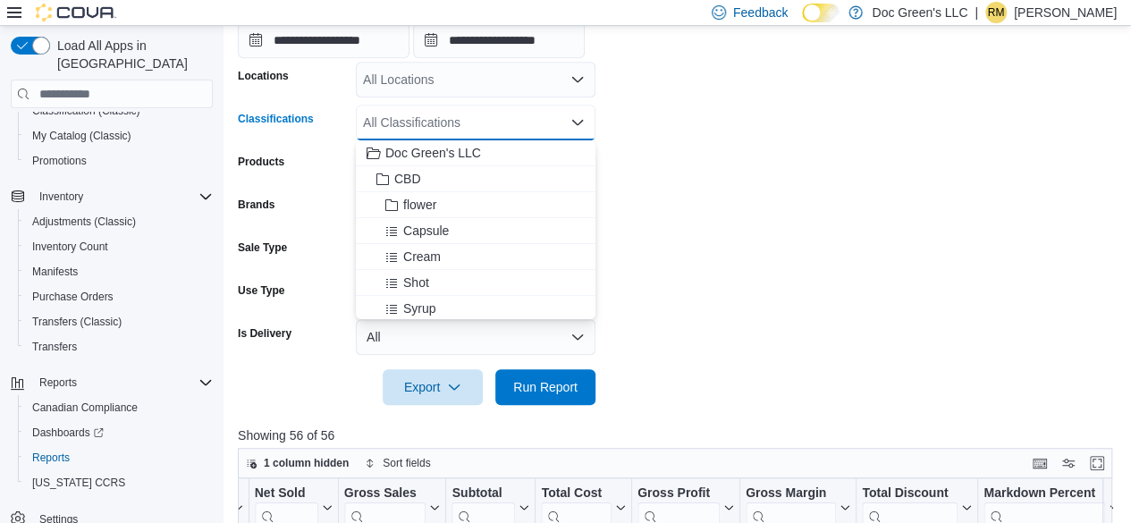
click at [570, 131] on div "All Classifications" at bounding box center [476, 123] width 240 height 36
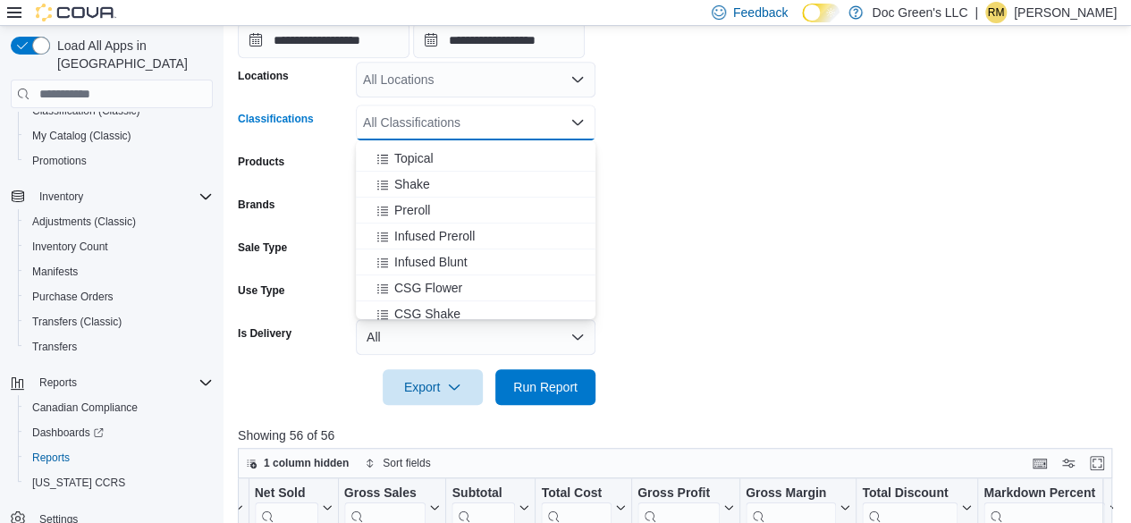
scroll to position [447, 0]
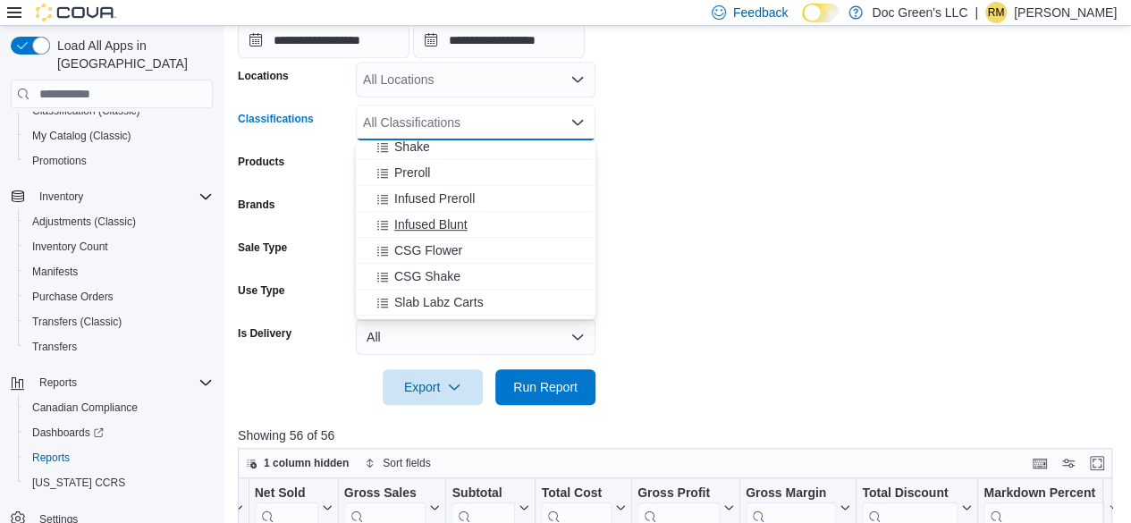
click at [467, 223] on span "Infused Blunt" at bounding box center [430, 224] width 73 height 18
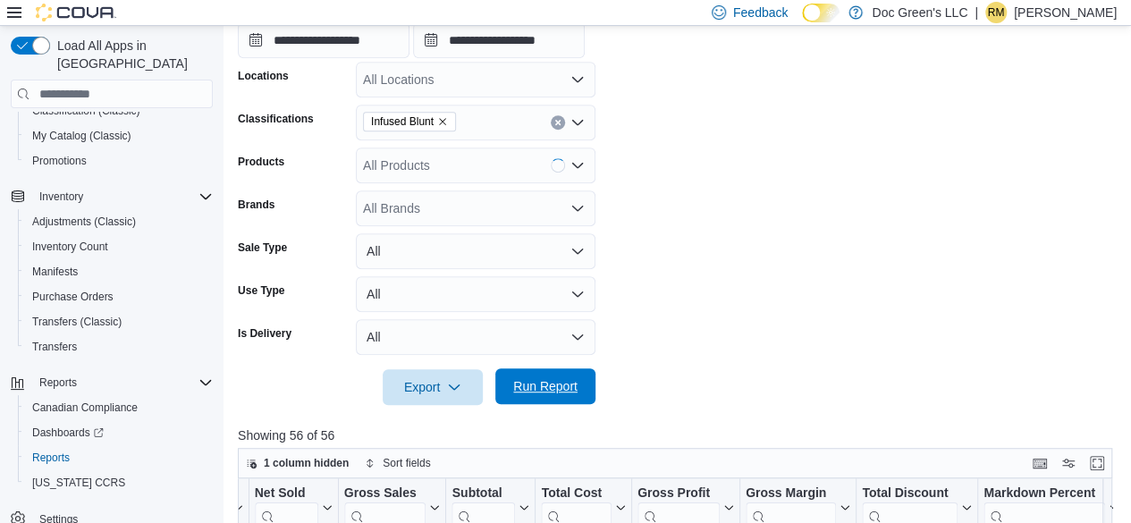
click at [560, 388] on span "Run Report" at bounding box center [545, 386] width 64 height 18
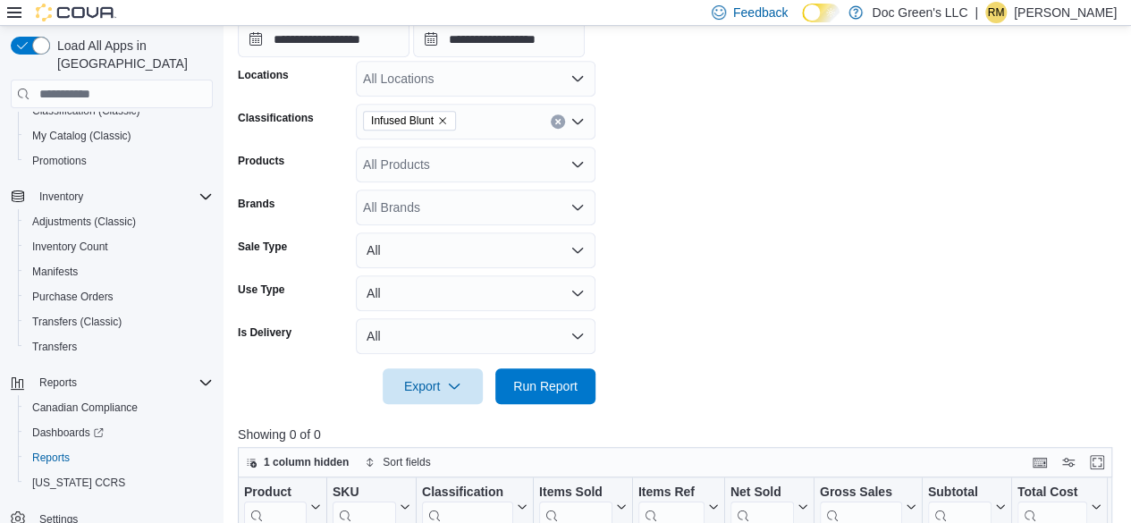
scroll to position [371, 0]
click at [552, 119] on button "Clear input" at bounding box center [558, 122] width 14 height 14
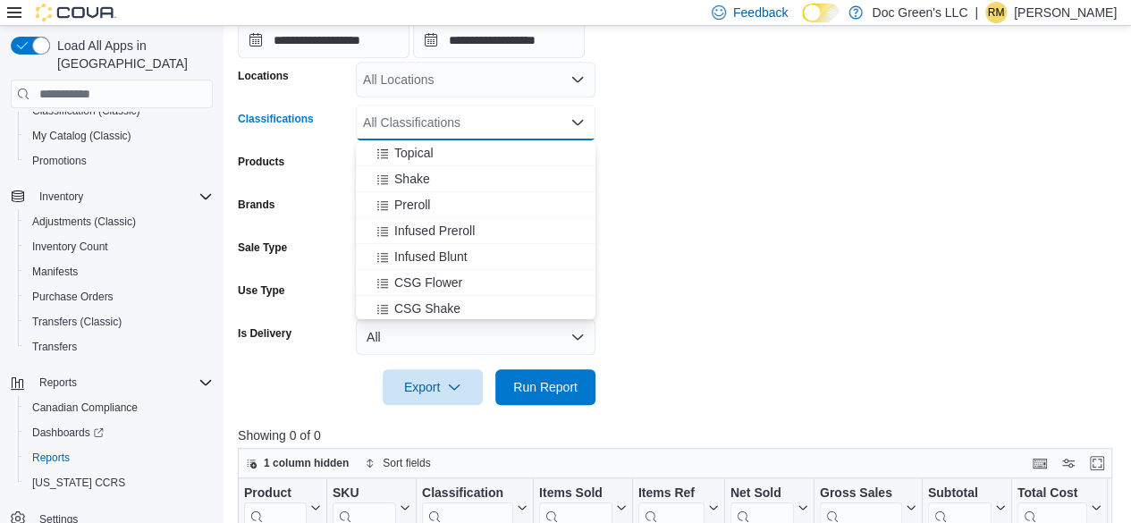
scroll to position [447, 0]
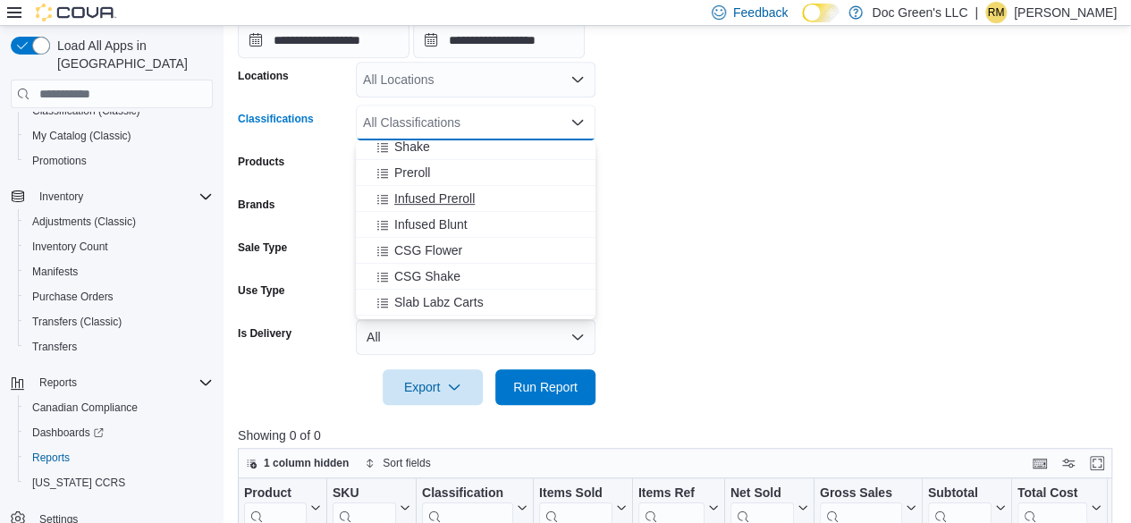
click at [480, 198] on div "Infused Preroll" at bounding box center [475, 199] width 218 height 18
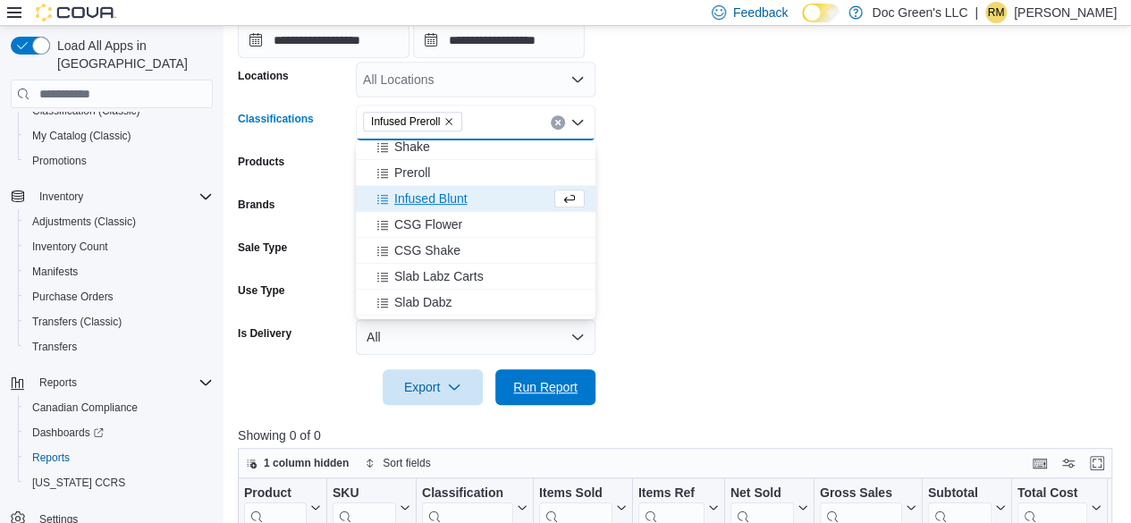
click at [562, 383] on span "Run Report" at bounding box center [545, 387] width 64 height 18
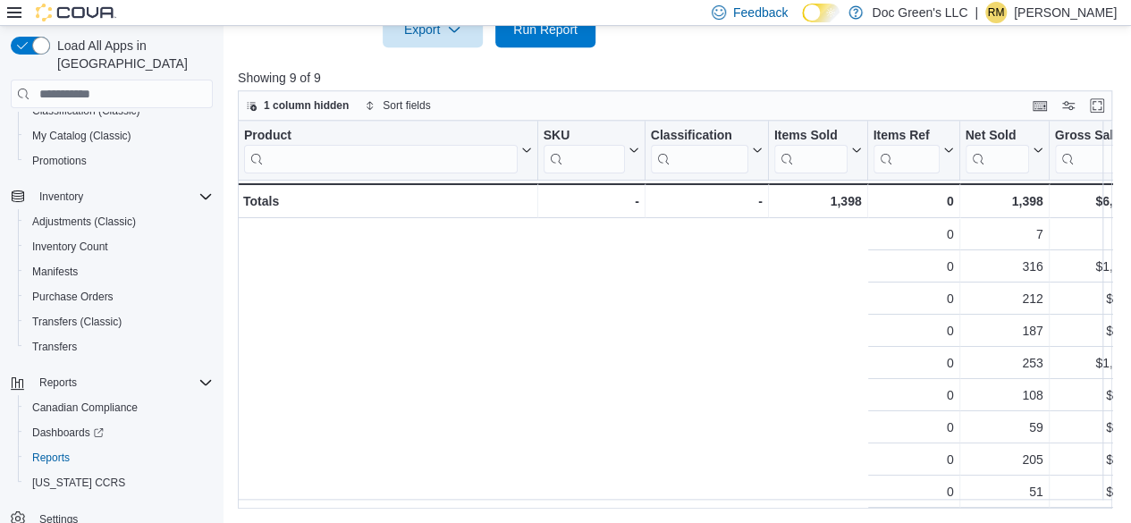
scroll to position [0, 765]
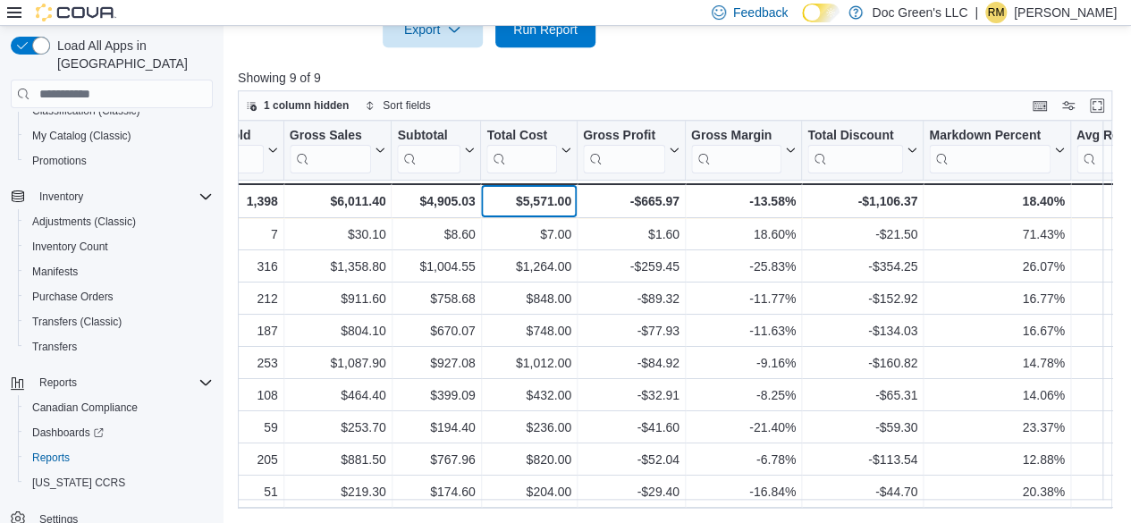
click at [550, 202] on div "$5,571.00" at bounding box center [528, 200] width 84 height 21
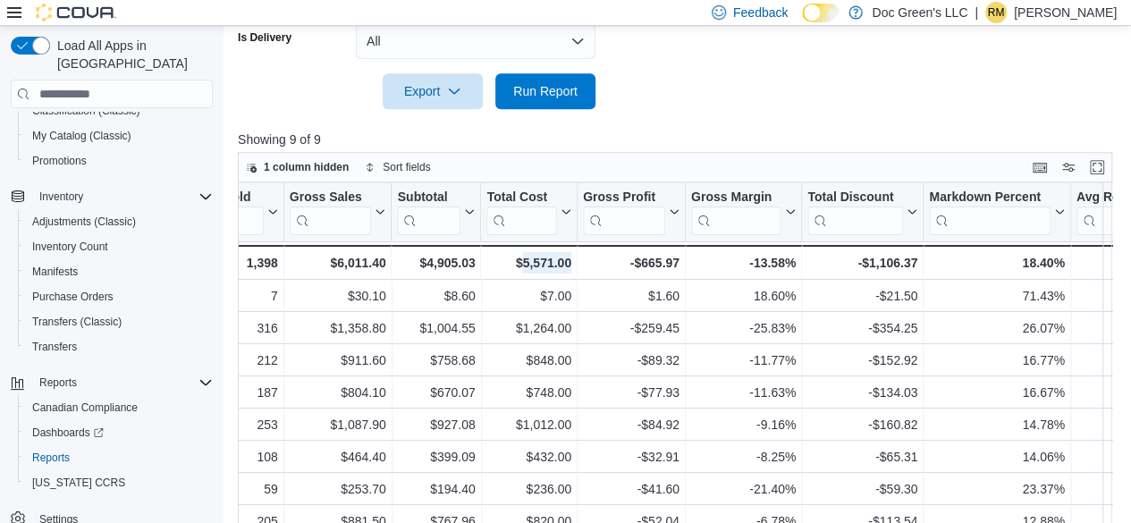
scroll to position [460, 0]
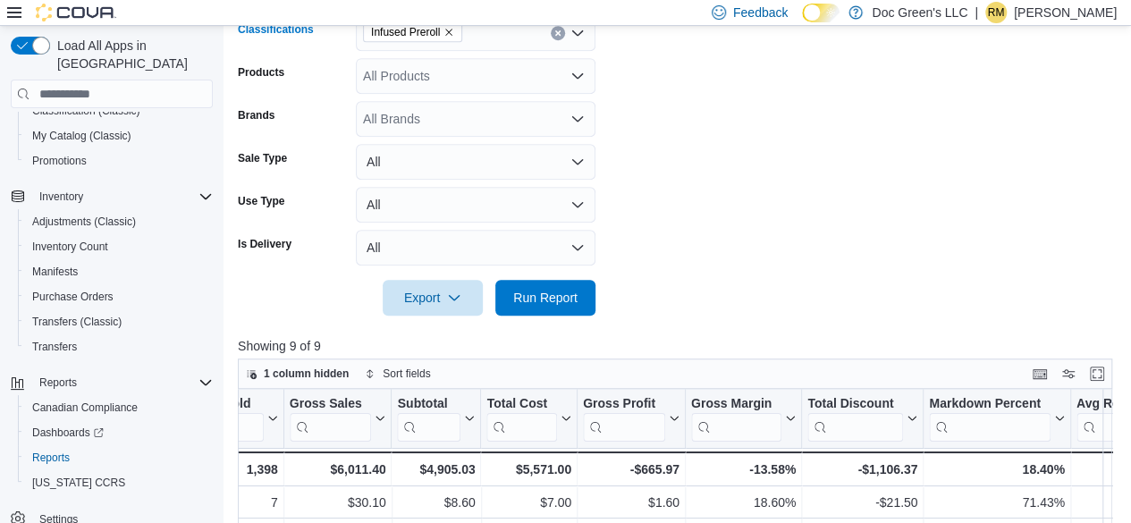
click at [561, 40] on div "Infused Preroll" at bounding box center [476, 33] width 240 height 36
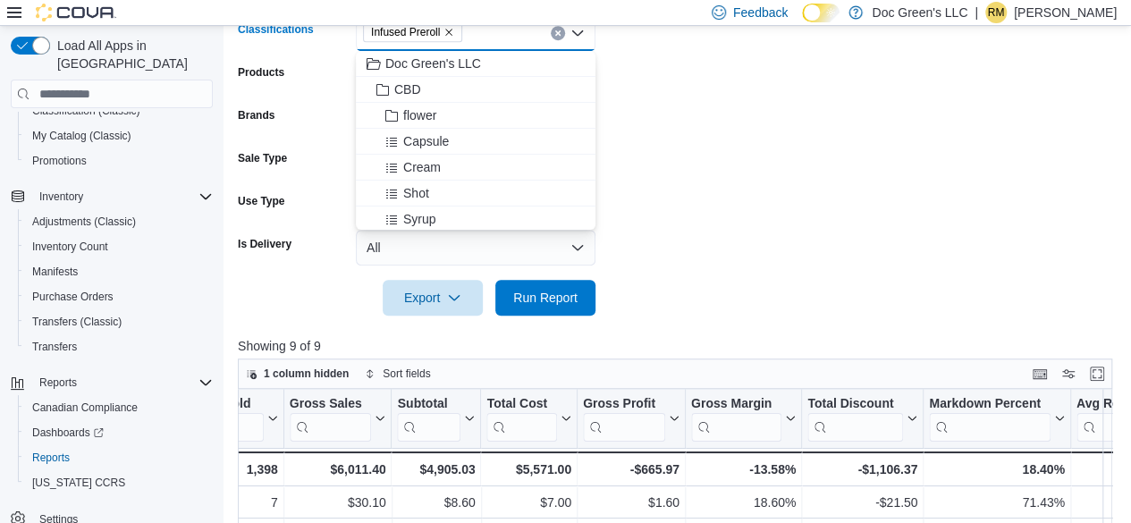
click at [558, 36] on icon "Clear input" at bounding box center [557, 32] width 7 height 7
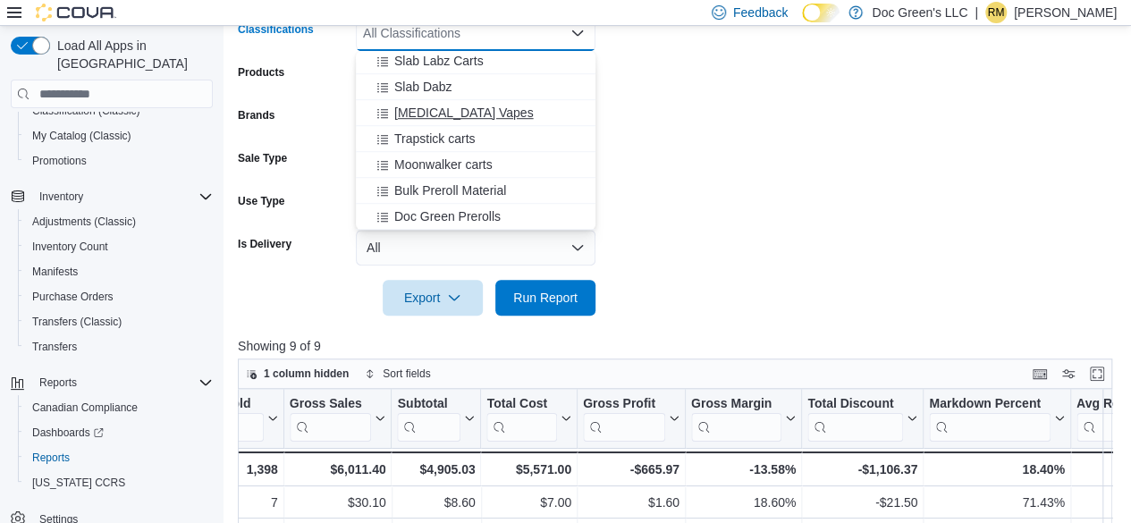
click at [468, 112] on span "[MEDICAL_DATA] Vapes" at bounding box center [463, 113] width 139 height 18
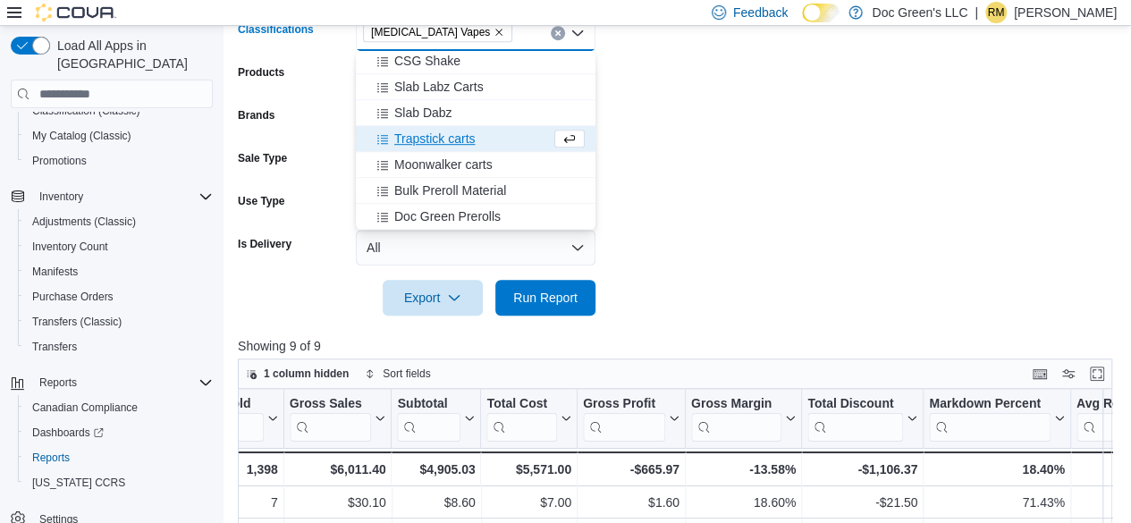
scroll to position [573, 0]
click at [550, 280] on div "Export Run Report" at bounding box center [417, 298] width 358 height 36
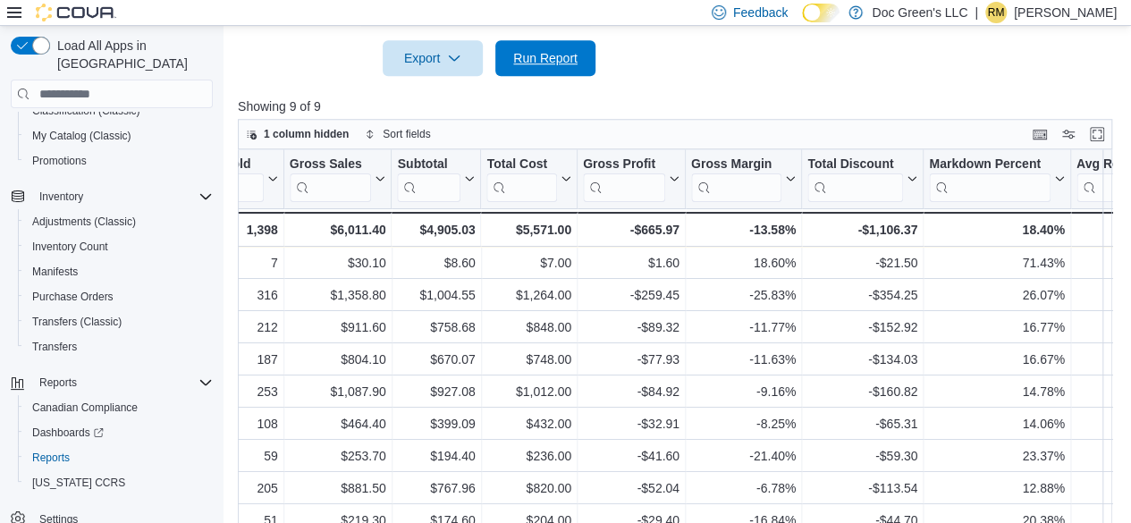
scroll to position [729, 0]
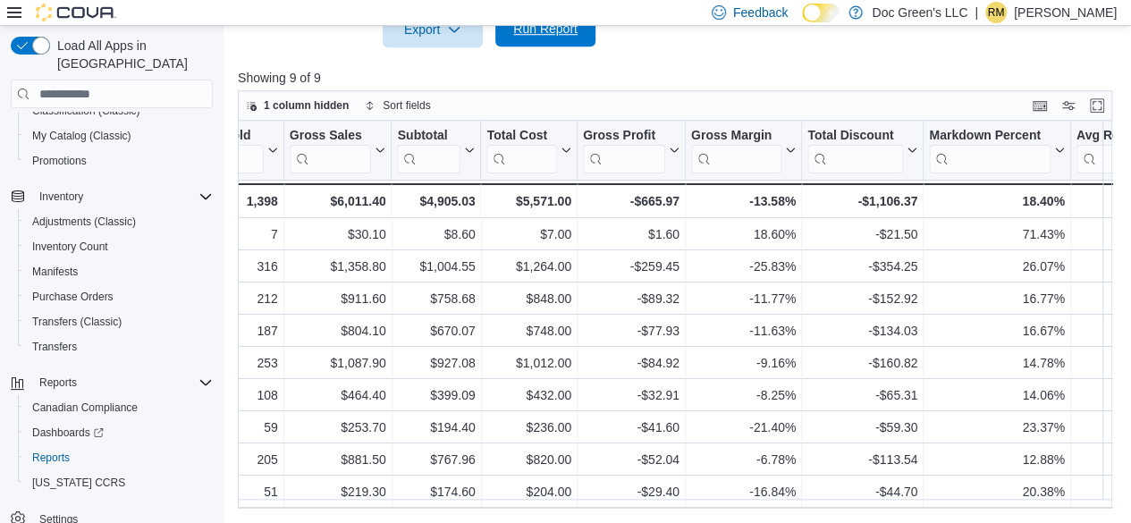
click at [545, 34] on span "Run Report" at bounding box center [545, 29] width 64 height 18
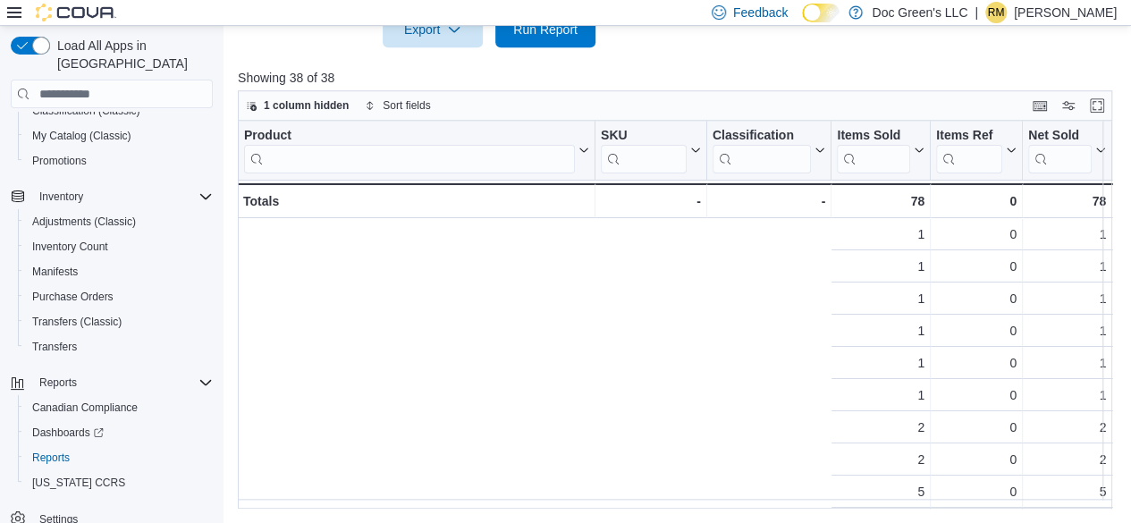
scroll to position [0, 765]
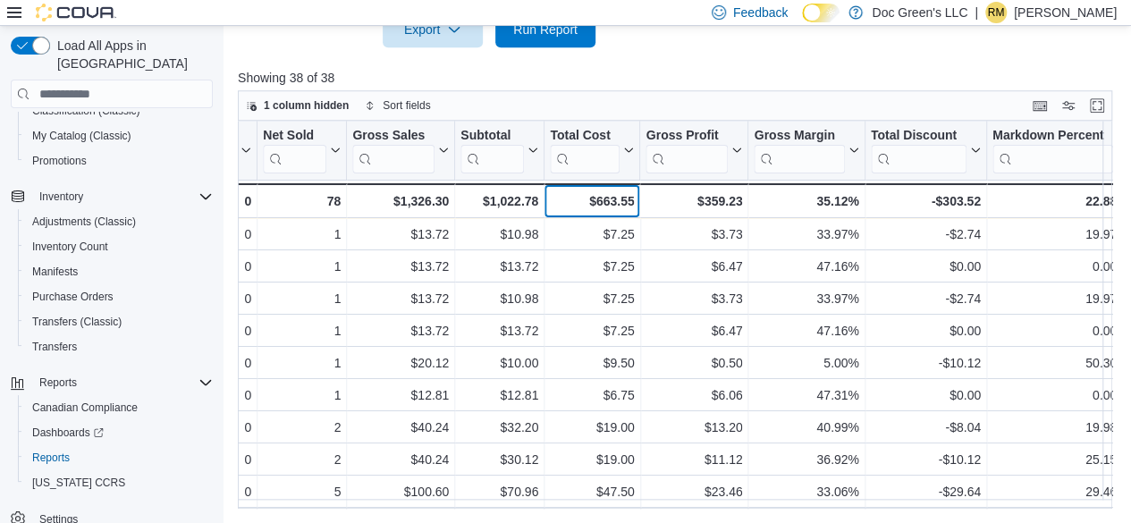
click at [629, 198] on div "$663.55" at bounding box center [592, 200] width 84 height 21
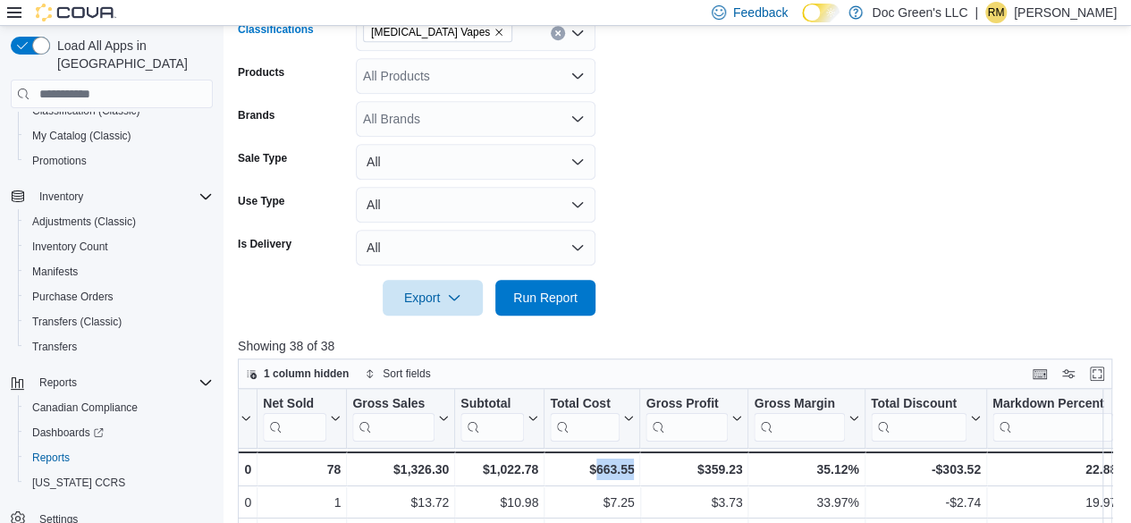
click at [561, 33] on button "Clear input" at bounding box center [558, 33] width 14 height 14
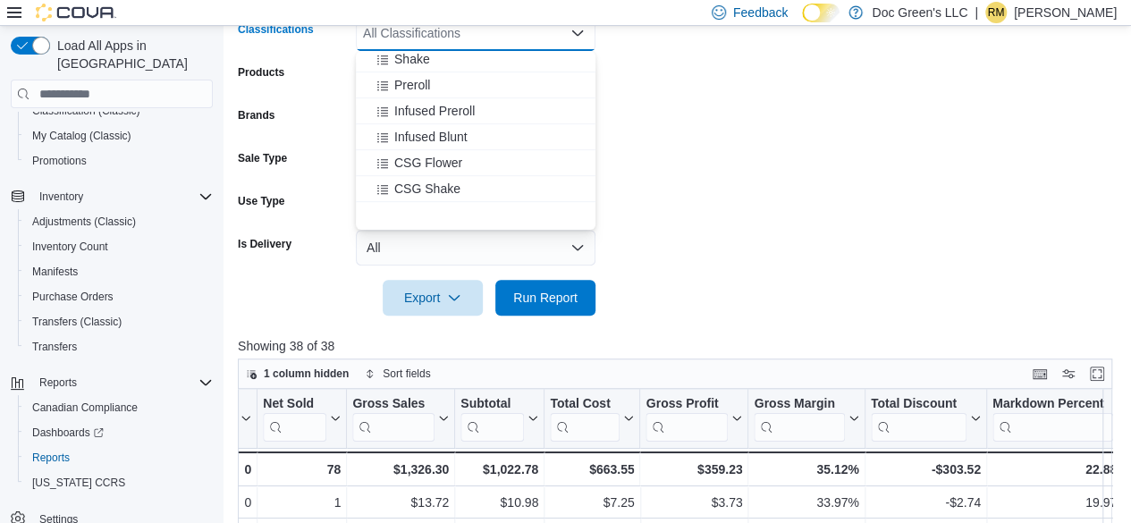
scroll to position [447, 0]
click at [436, 86] on div "Preroll" at bounding box center [475, 83] width 218 height 18
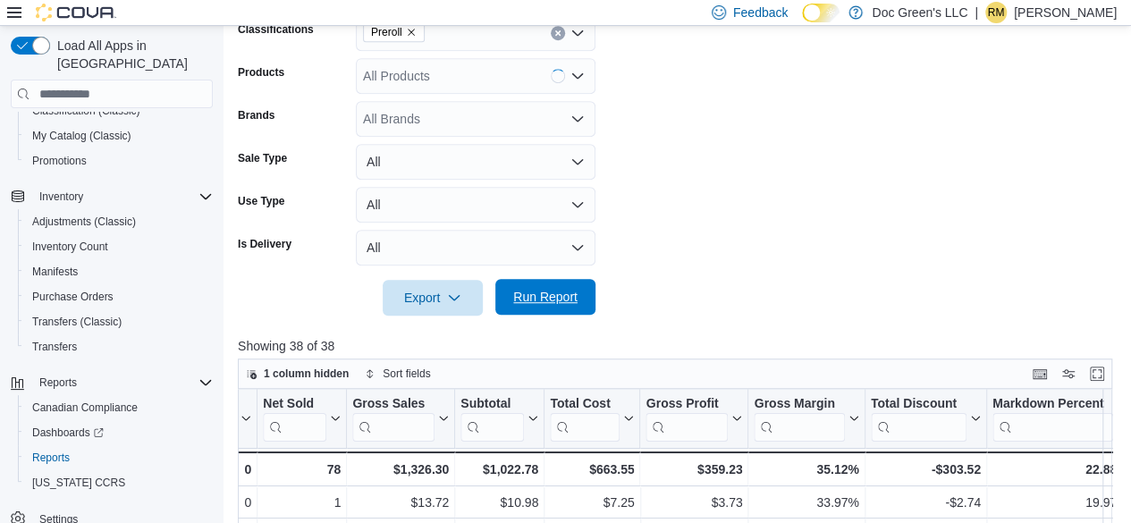
click at [546, 287] on span "Run Report" at bounding box center [545, 297] width 79 height 36
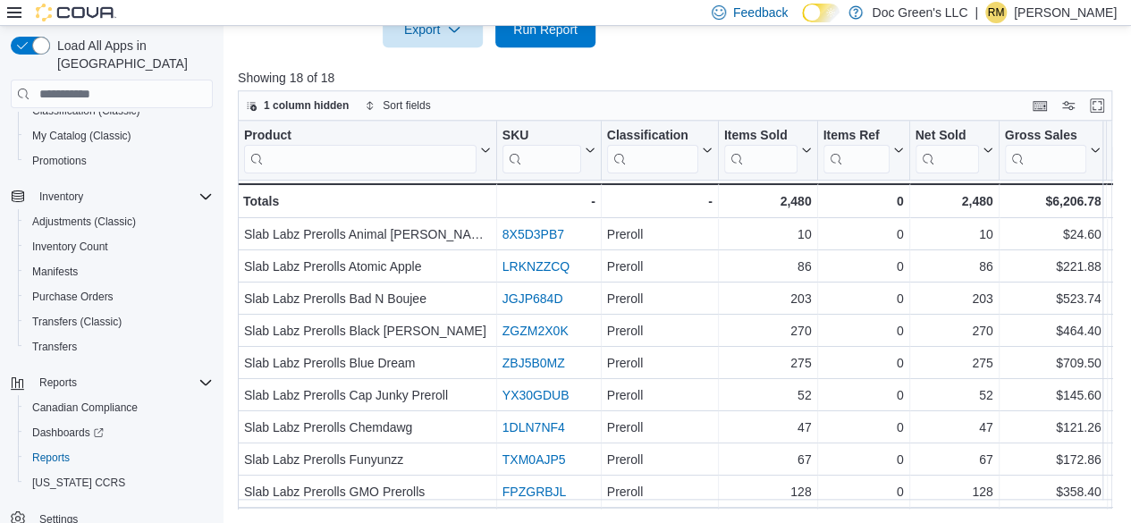
scroll to position [0, 765]
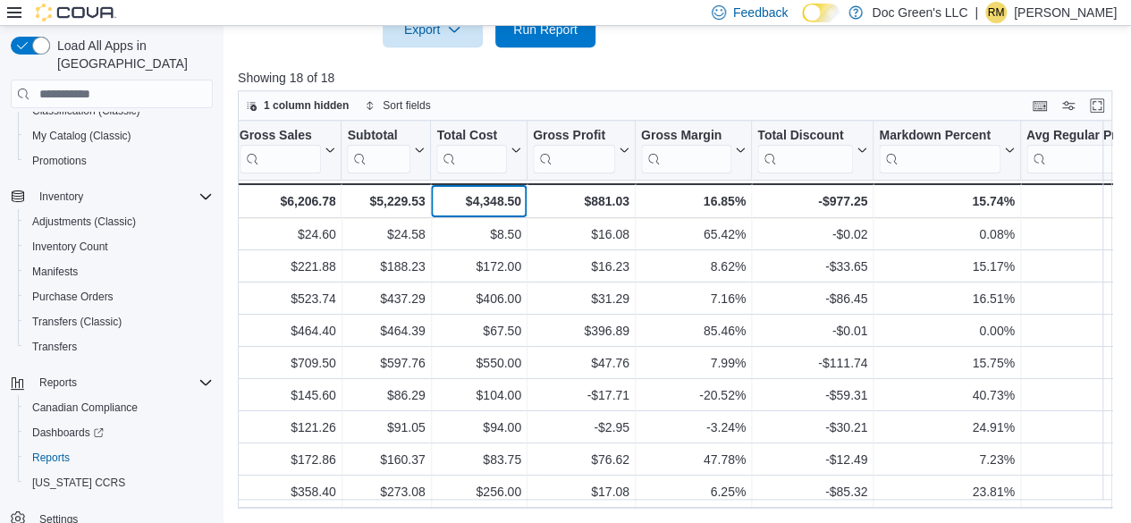
click at [495, 207] on div "$4,348.50" at bounding box center [478, 200] width 84 height 21
click at [495, 206] on div "$4,348.50" at bounding box center [478, 200] width 84 height 21
drag, startPoint x: 495, startPoint y: 206, endPoint x: 464, endPoint y: 208, distance: 31.3
click at [461, 211] on div "$4,348.50 - Total Cost, column 9, row 19" at bounding box center [479, 200] width 96 height 35
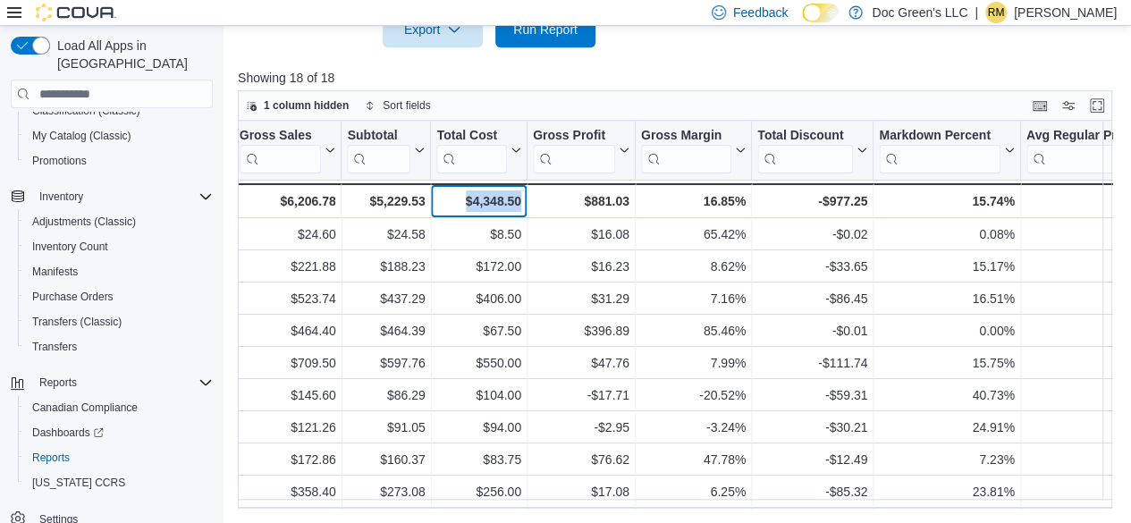
click at [482, 198] on div "$4,348.50" at bounding box center [478, 200] width 84 height 21
click at [451, 206] on div "$4,348.50" at bounding box center [478, 200] width 84 height 21
click at [484, 201] on div "$4,348.50" at bounding box center [478, 200] width 84 height 21
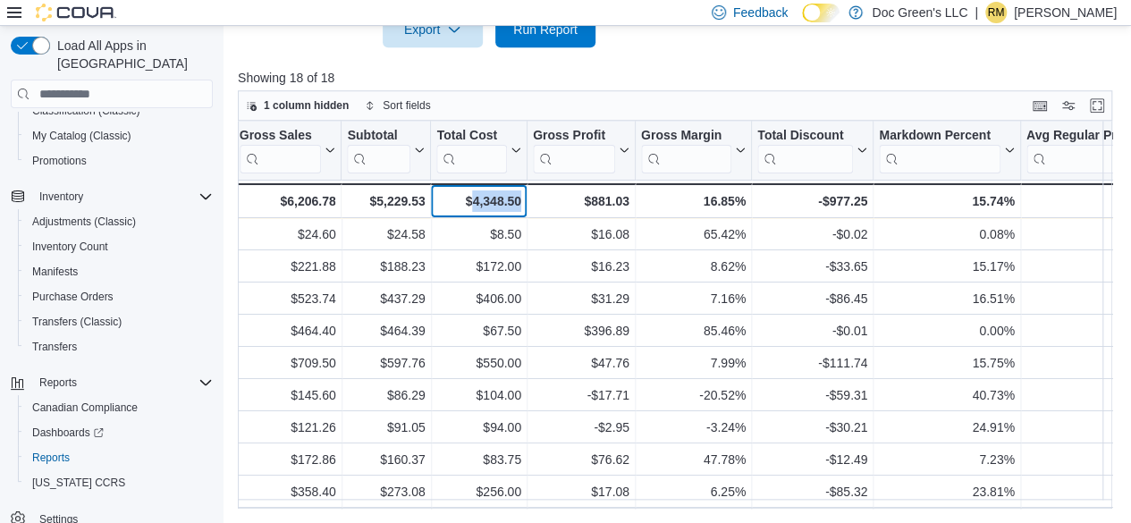
click at [484, 201] on div "$4,348.50" at bounding box center [478, 200] width 84 height 21
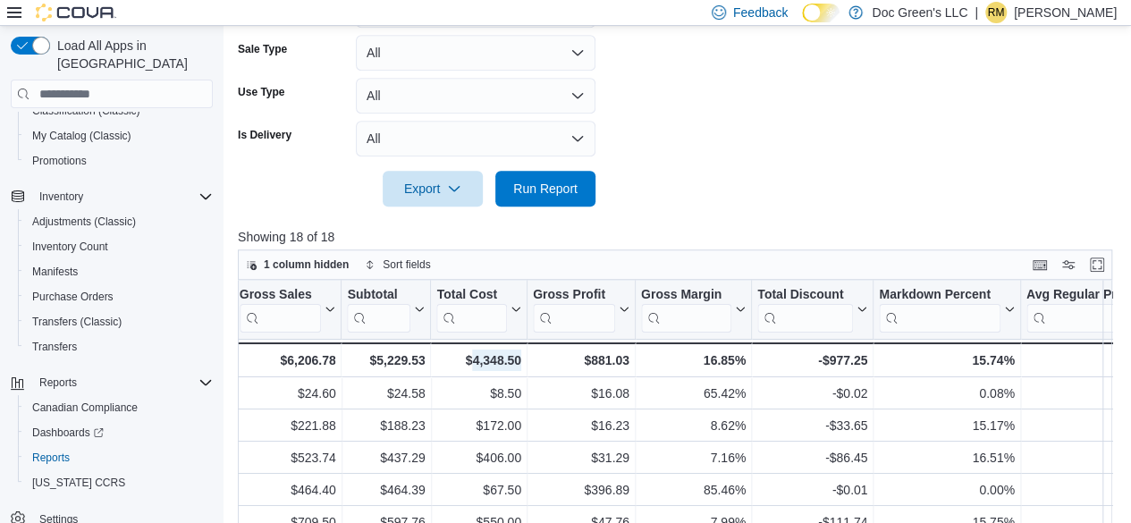
scroll to position [460, 0]
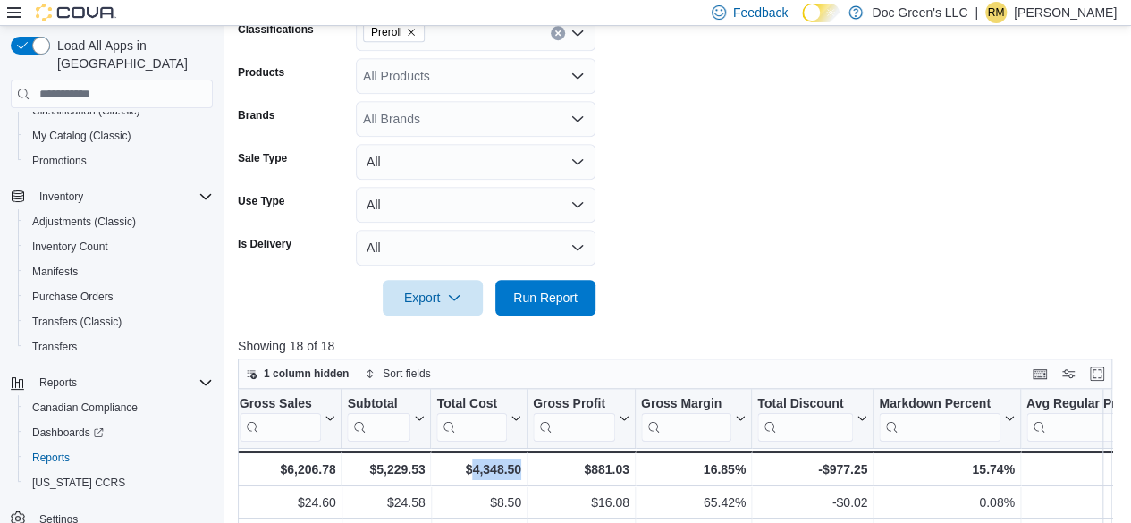
click at [561, 37] on button "Clear input" at bounding box center [558, 33] width 14 height 14
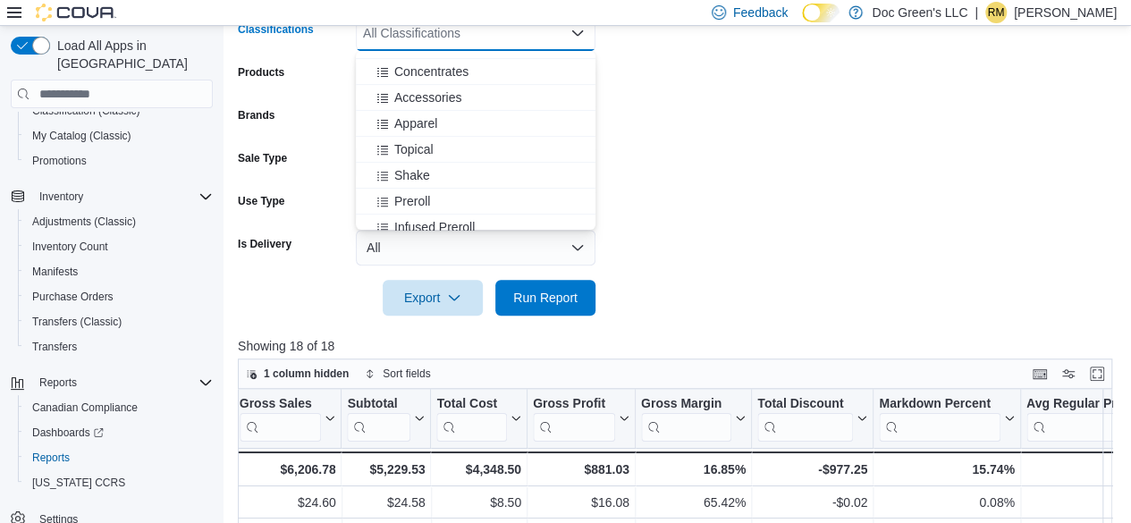
scroll to position [358, 0]
click at [422, 145] on span "Shake" at bounding box center [412, 147] width 36 height 18
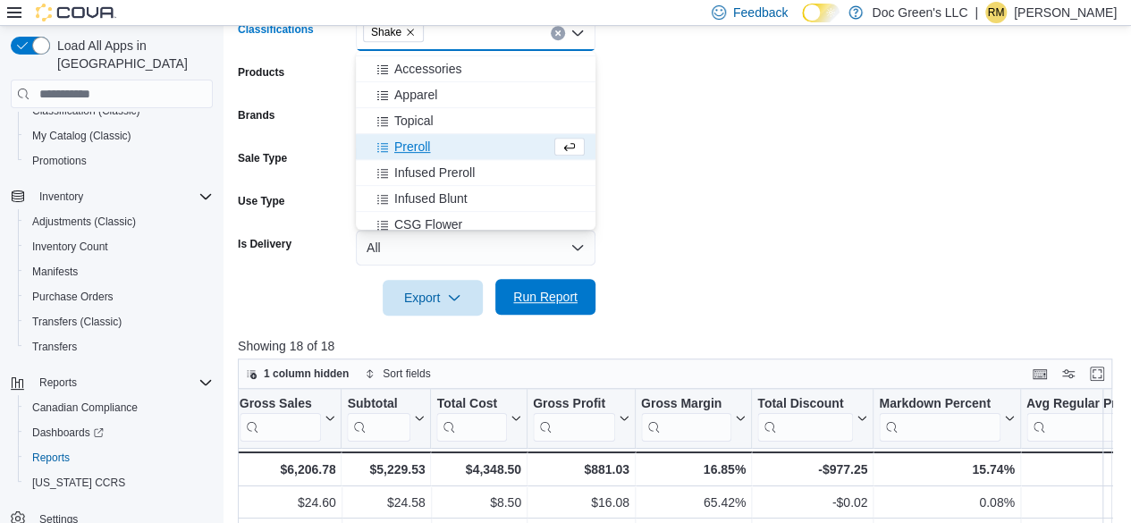
click at [540, 282] on span "Run Report" at bounding box center [545, 297] width 79 height 36
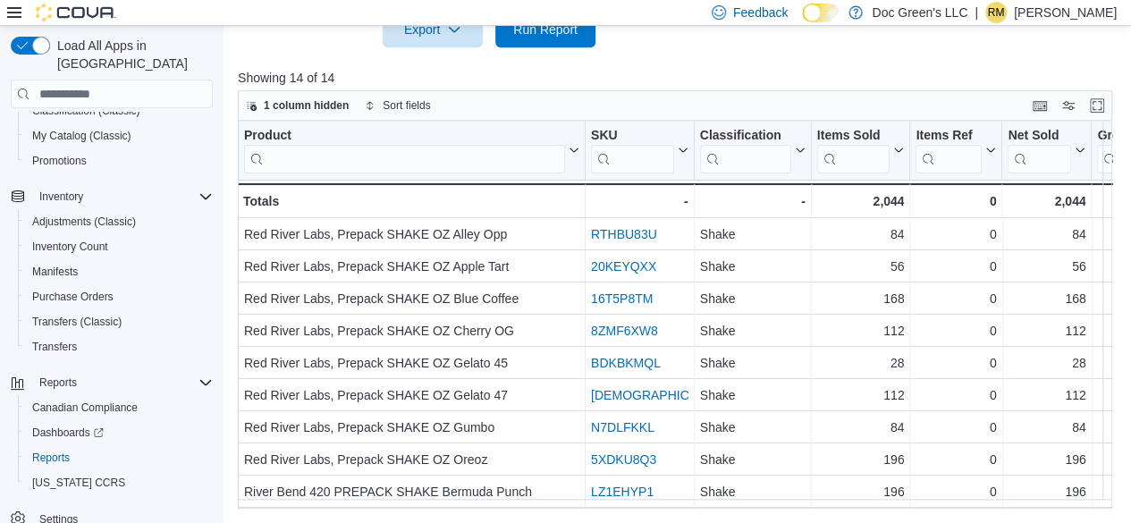
scroll to position [729, 0]
click at [695, 509] on div "Product Click to view column header actions SKU Click to view column header act…" at bounding box center [675, 315] width 874 height 388
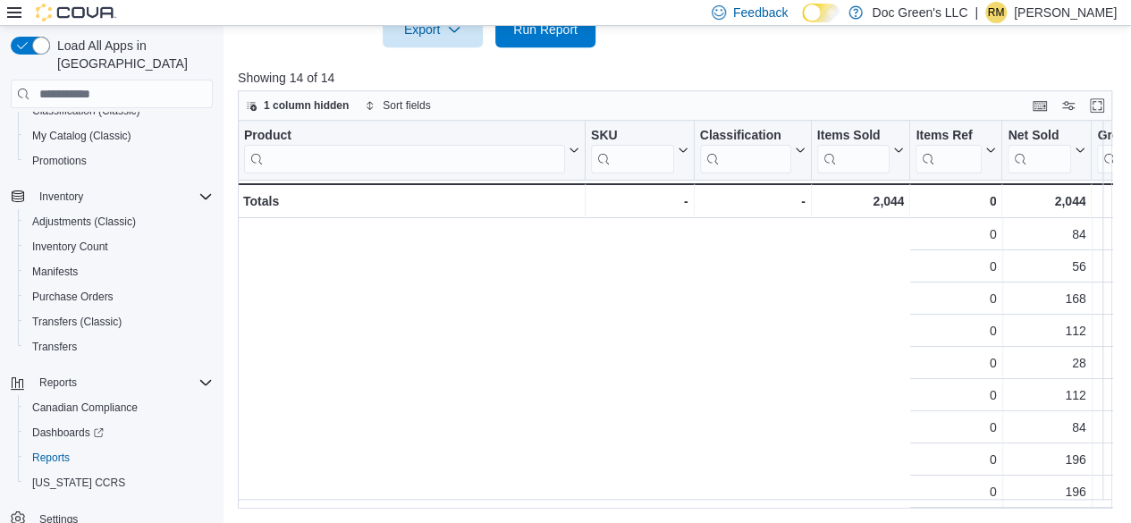
scroll to position [0, 765]
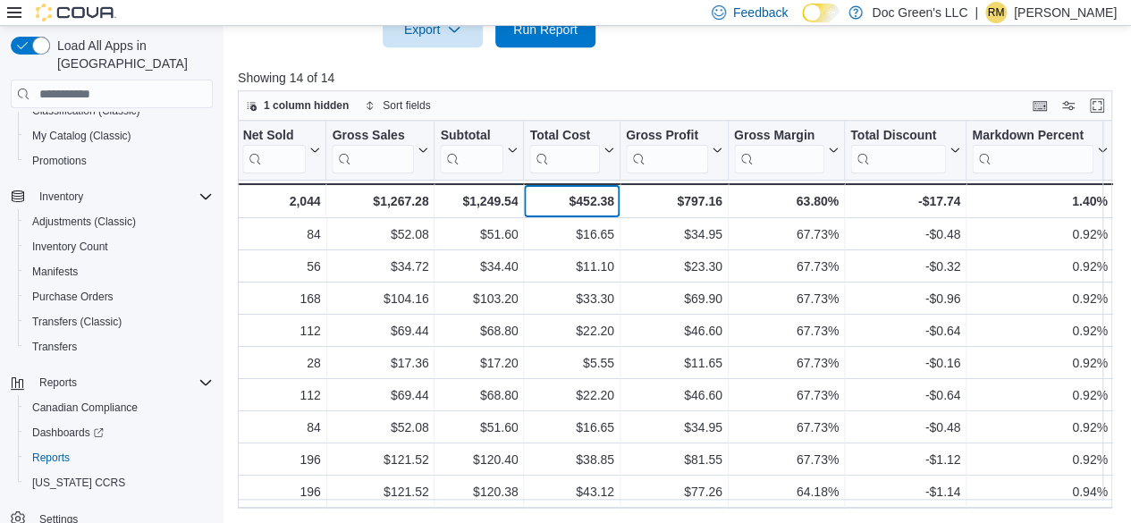
click at [593, 201] on div "$452.38" at bounding box center [571, 200] width 84 height 21
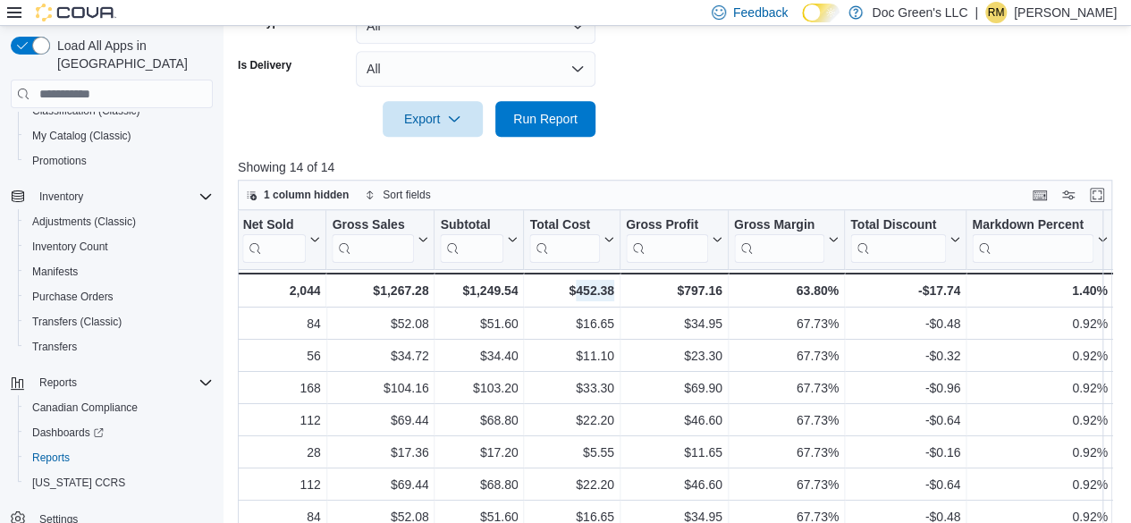
scroll to position [460, 0]
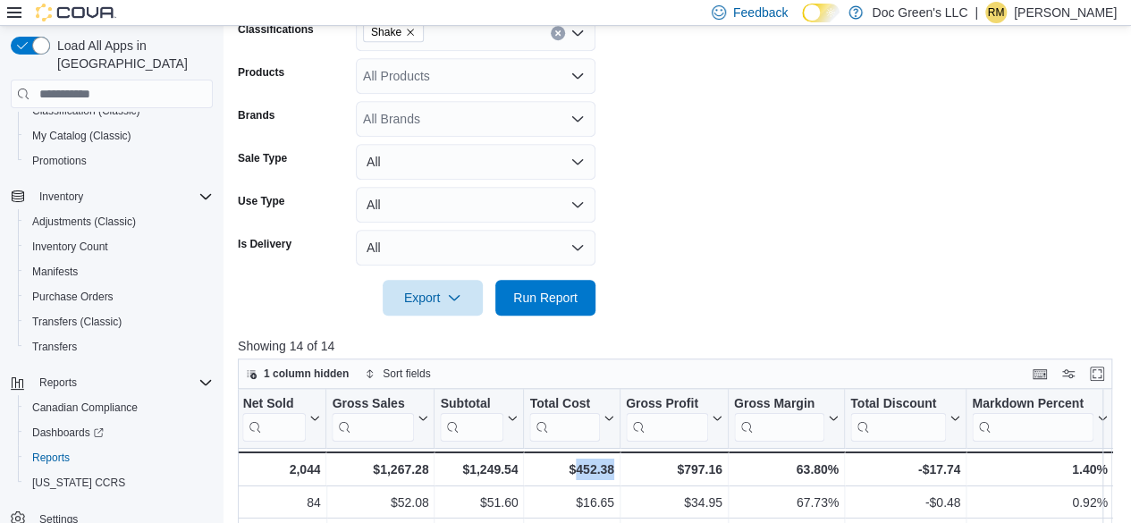
click at [552, 29] on button "Clear input" at bounding box center [558, 33] width 14 height 14
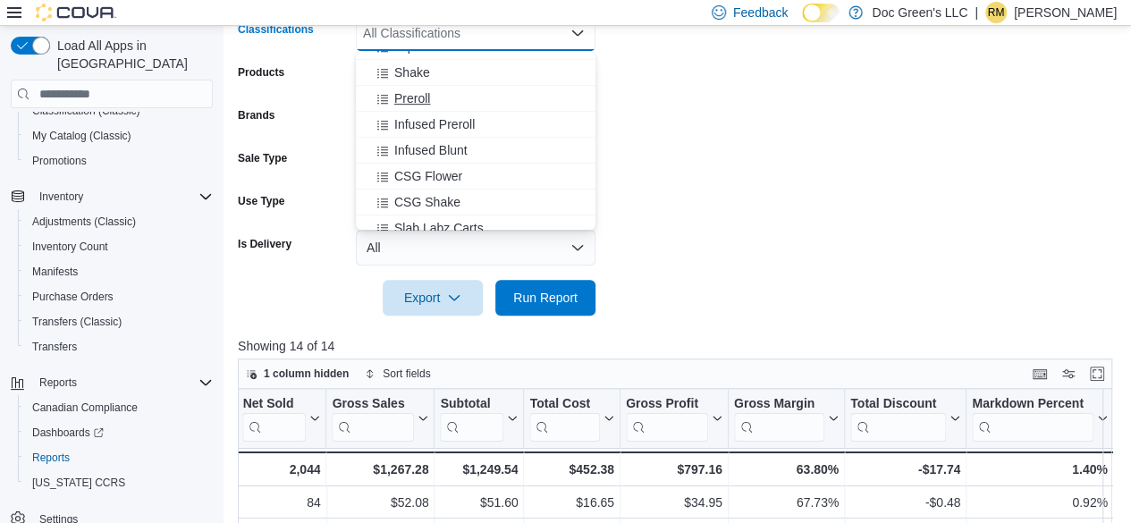
scroll to position [536, 0]
click at [446, 140] on span "Slab Dabz" at bounding box center [423, 149] width 58 height 18
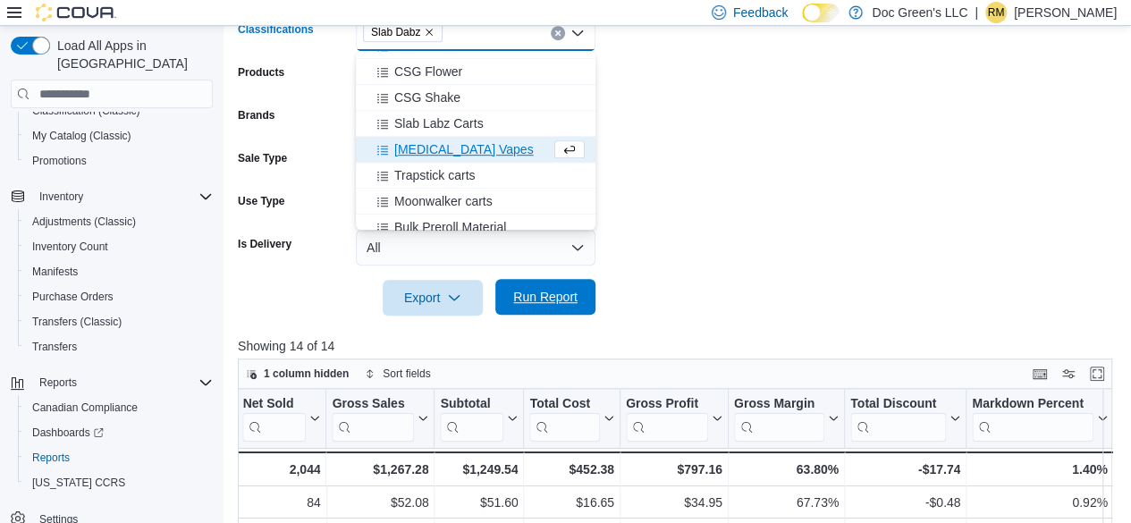
click at [576, 306] on span "Run Report" at bounding box center [545, 297] width 64 height 18
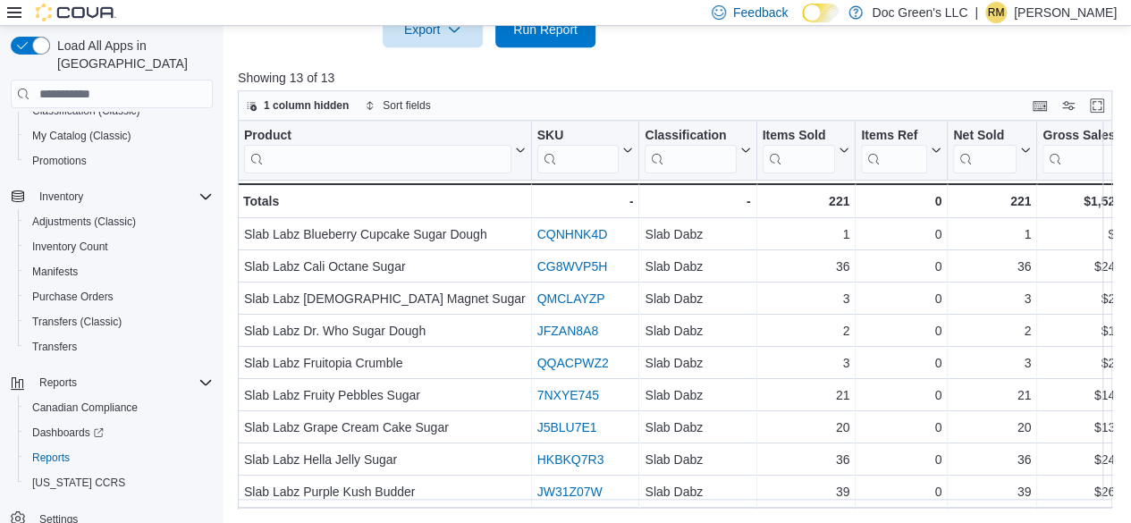
scroll to position [729, 0]
click at [669, 509] on div "Product Click to view column header actions SKU Click to view column header act…" at bounding box center [675, 315] width 874 height 388
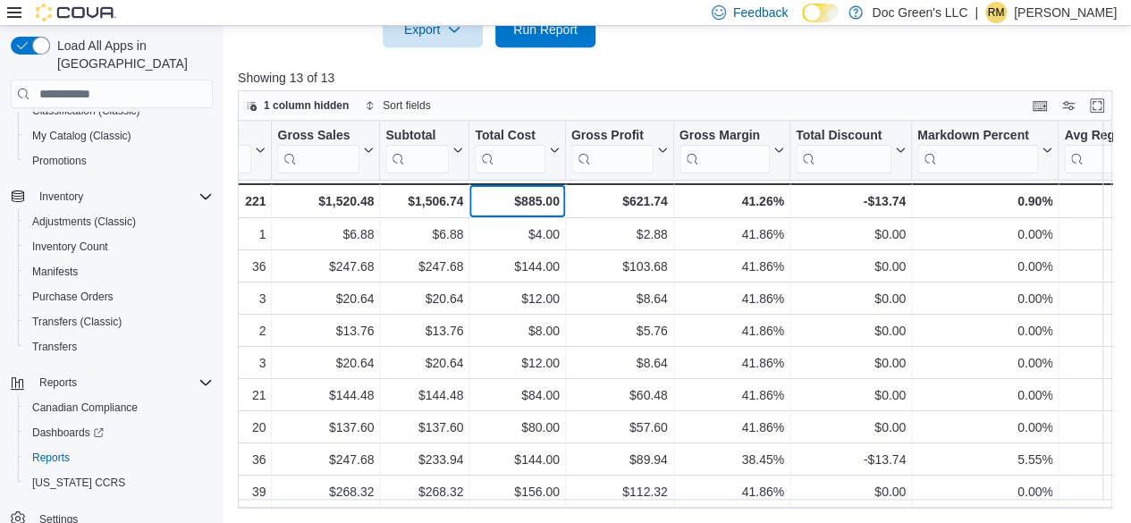
click at [538, 190] on div "$885.00" at bounding box center [517, 200] width 84 height 21
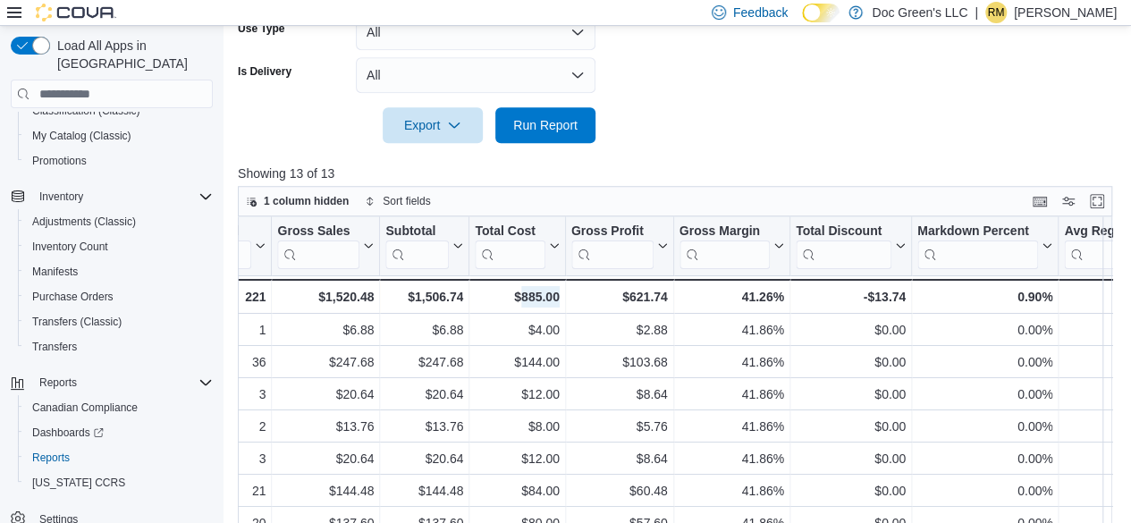
scroll to position [460, 0]
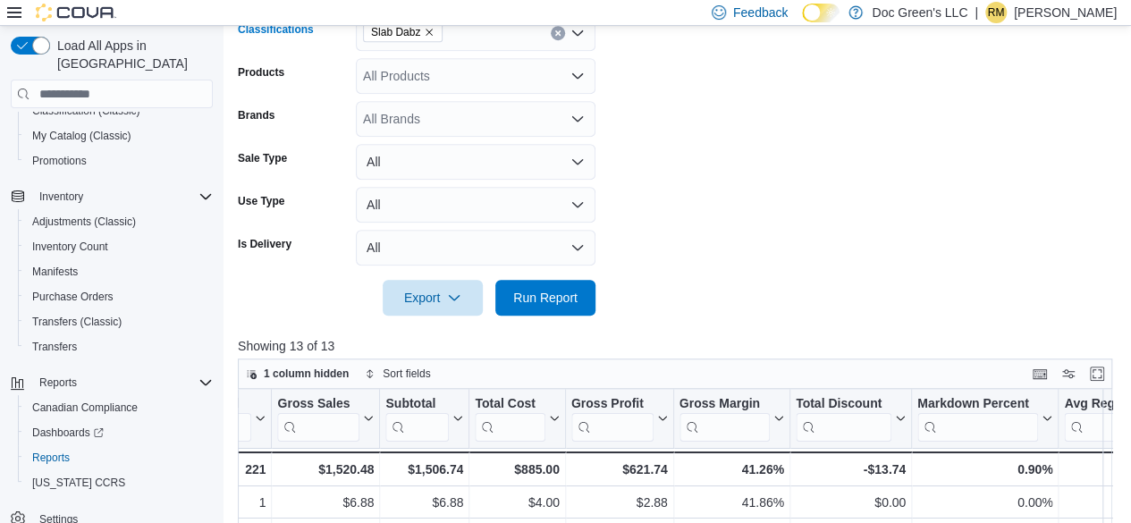
click at [565, 31] on div "Slab Dabz" at bounding box center [476, 33] width 240 height 36
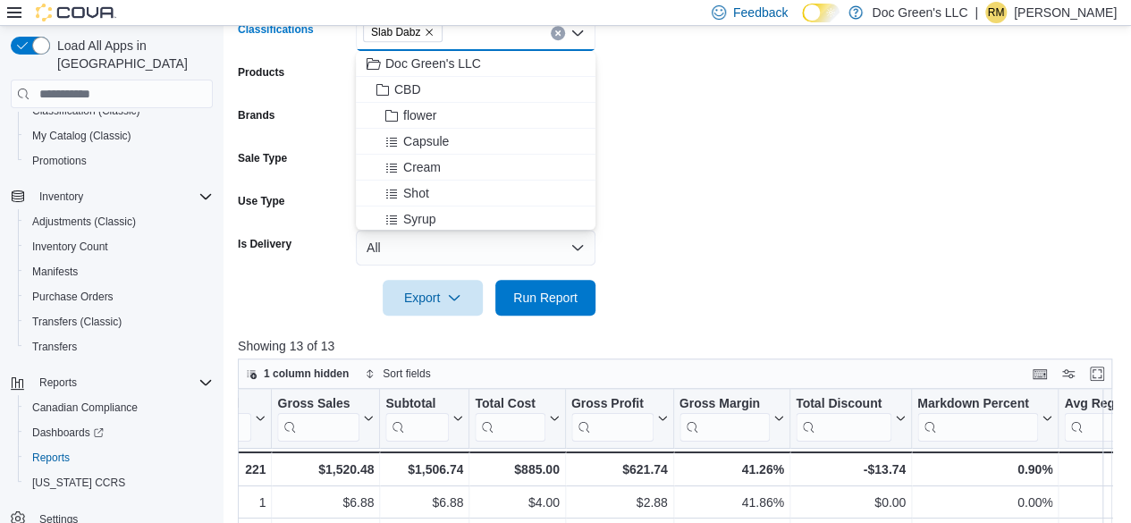
click at [551, 33] on button "Clear input" at bounding box center [558, 33] width 14 height 14
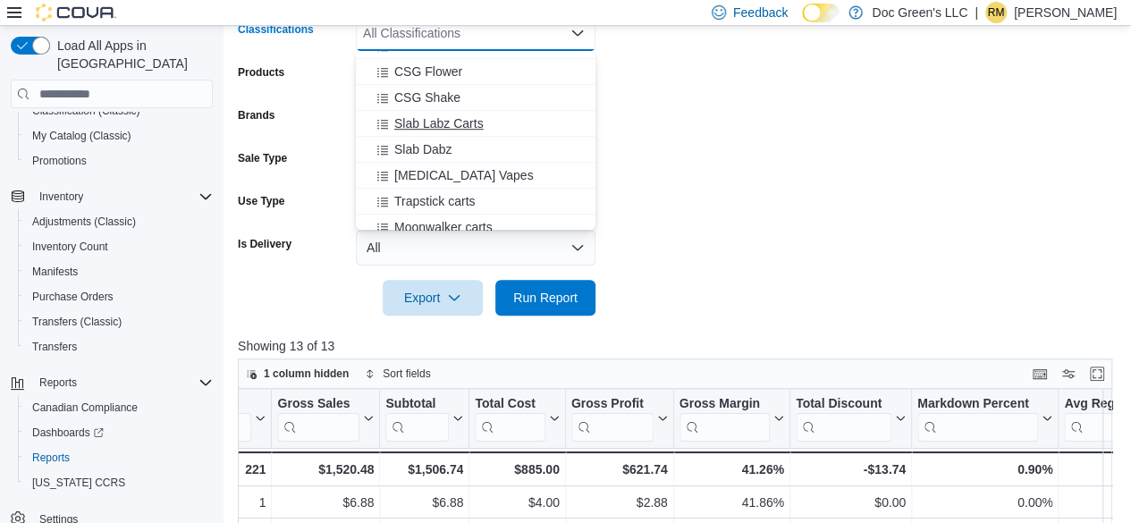
click at [467, 114] on span "Slab Labz Carts" at bounding box center [438, 123] width 89 height 18
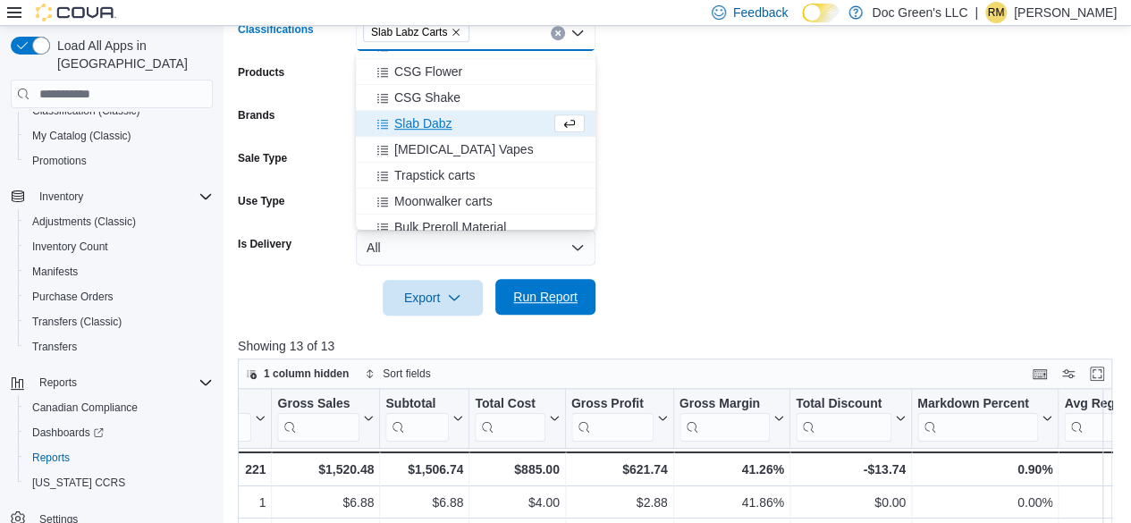
click at [578, 291] on span "Run Report" at bounding box center [545, 297] width 79 height 36
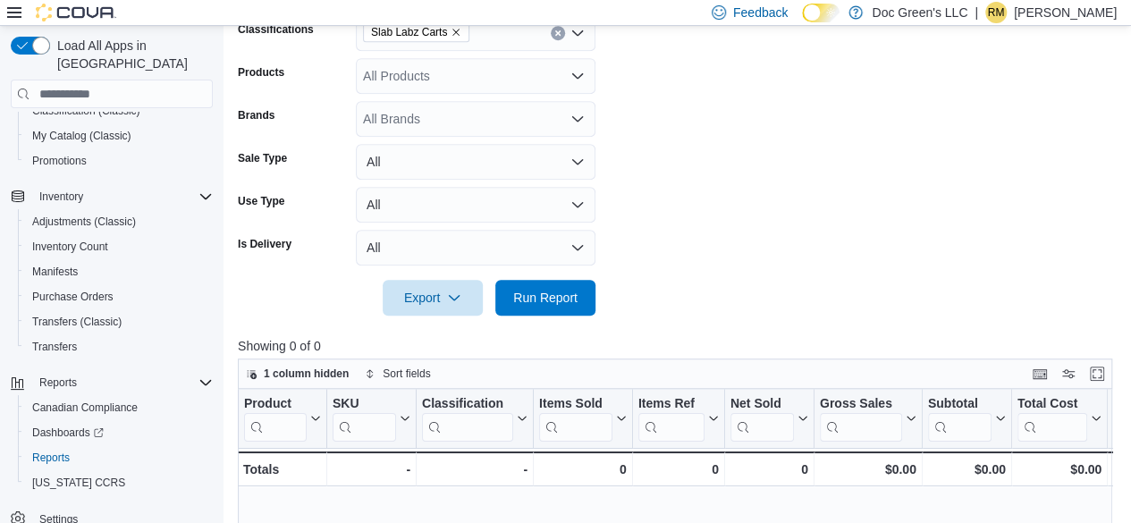
click at [561, 37] on button "Clear input" at bounding box center [558, 33] width 14 height 14
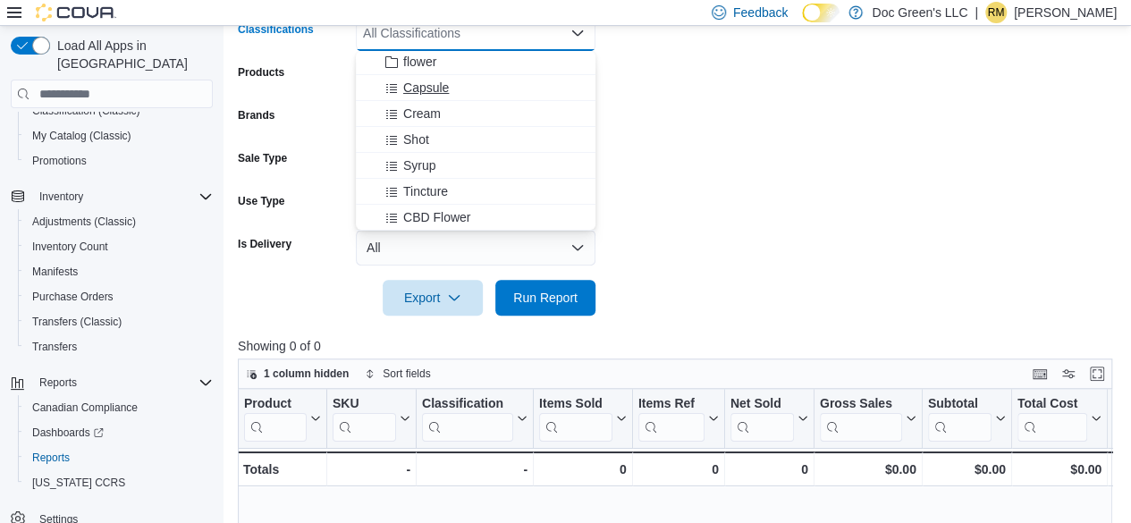
scroll to position [89, 0]
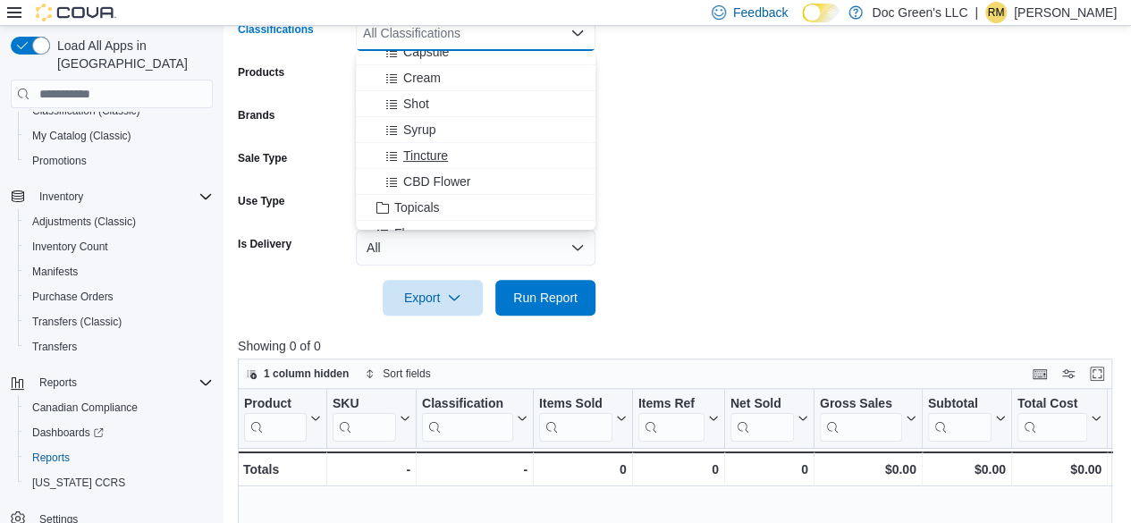
click at [456, 154] on div "Tincture" at bounding box center [475, 156] width 218 height 18
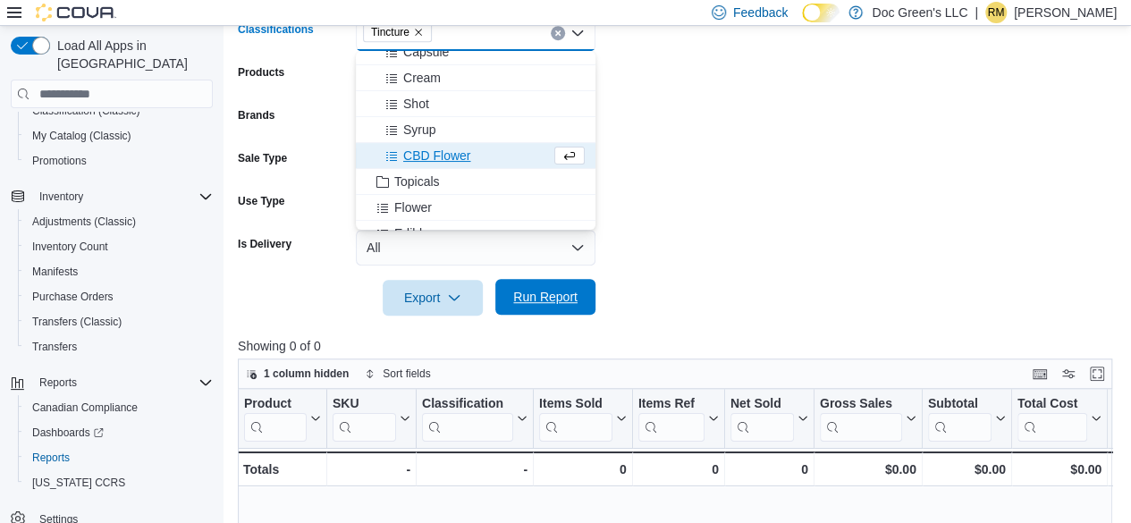
click at [519, 282] on span "Run Report" at bounding box center [545, 297] width 79 height 36
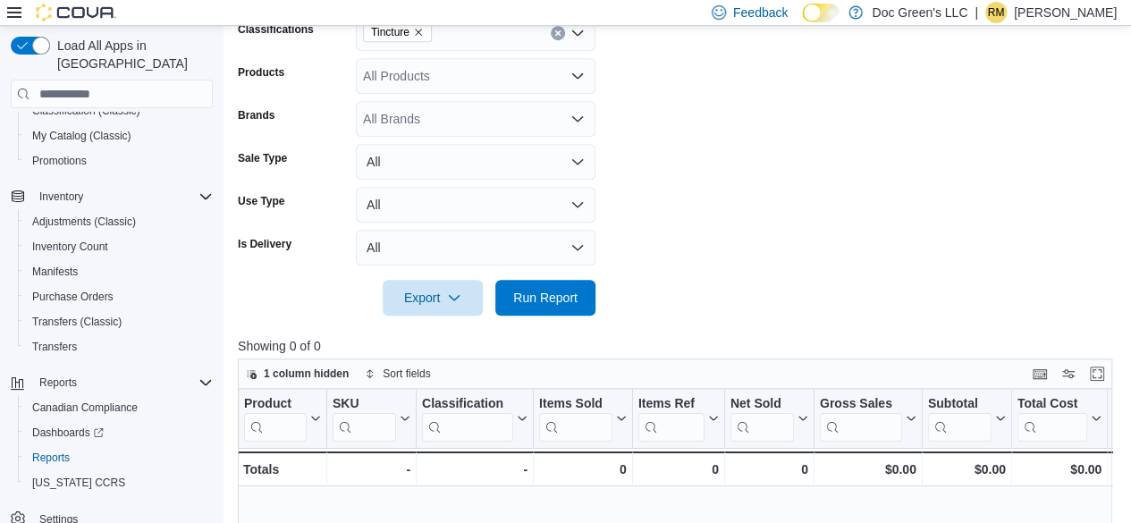
scroll to position [282, 0]
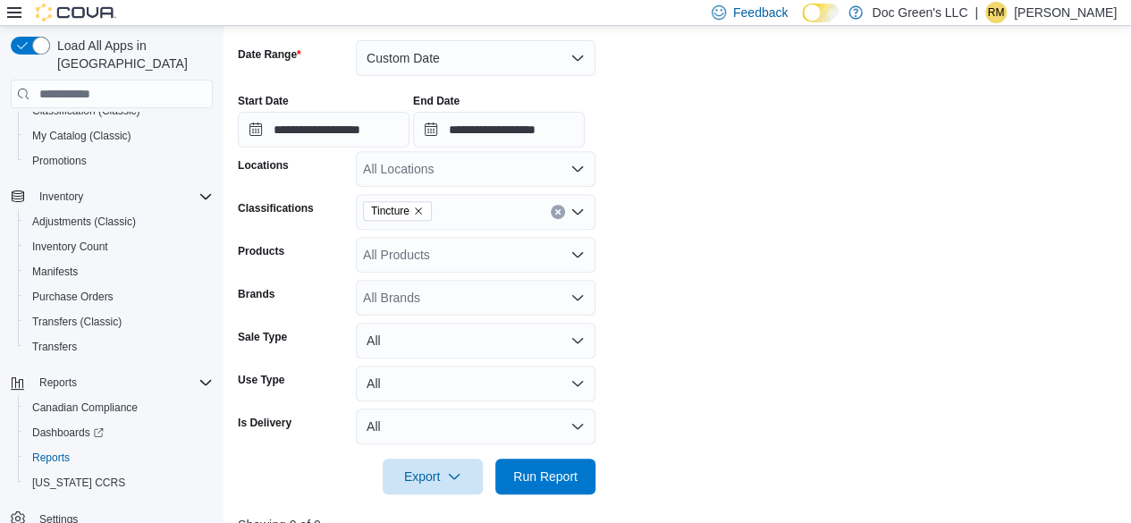
click at [552, 215] on button "Clear input" at bounding box center [558, 212] width 14 height 14
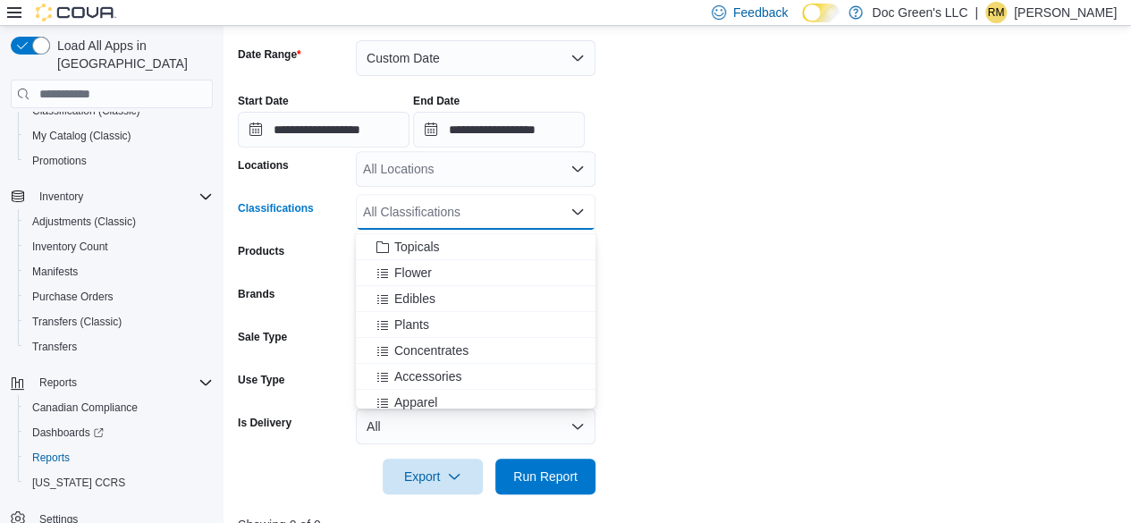
scroll to position [268, 0]
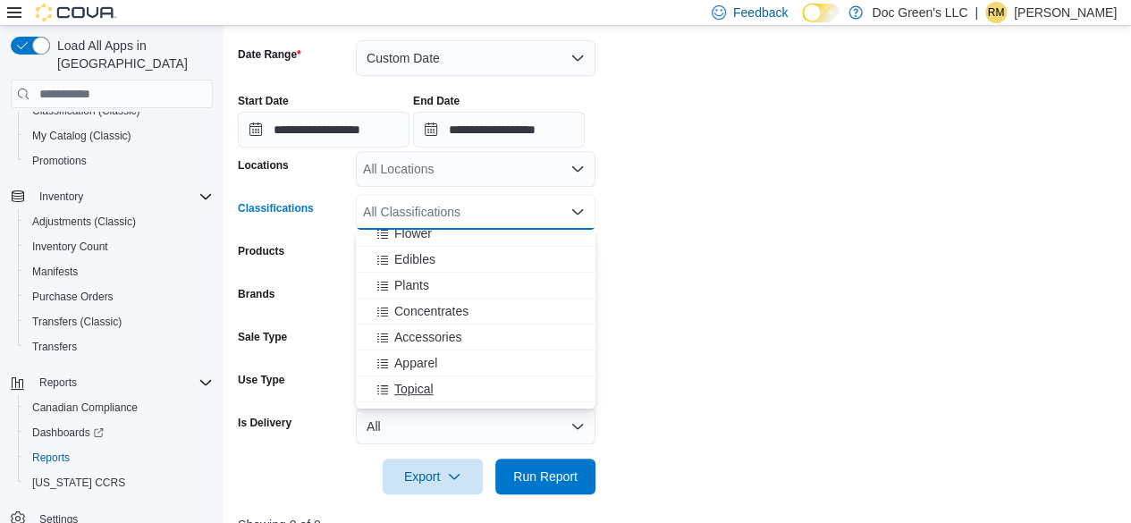
click at [429, 386] on span "Topical" at bounding box center [413, 389] width 39 height 18
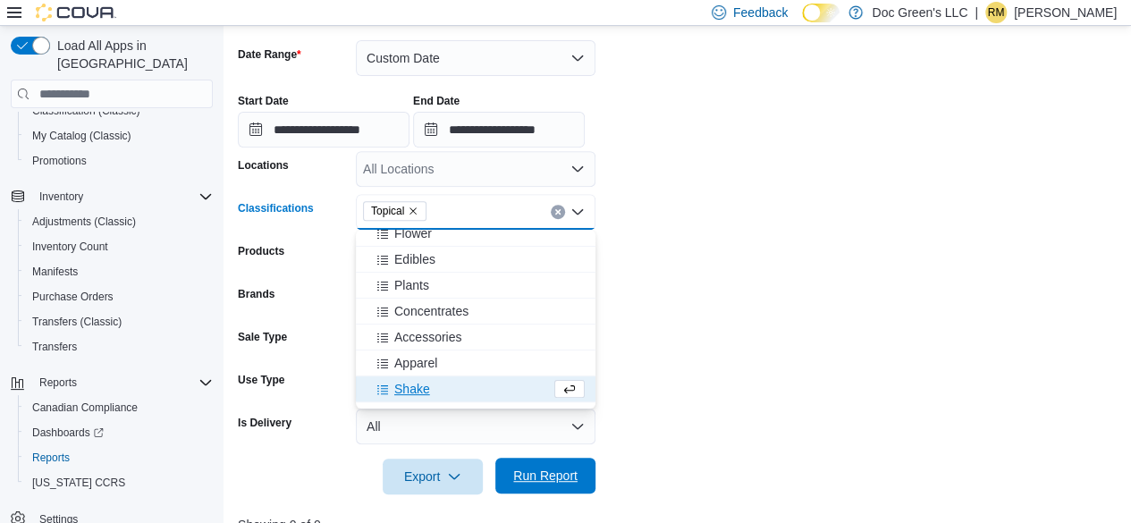
click at [545, 473] on span "Run Report" at bounding box center [545, 476] width 64 height 18
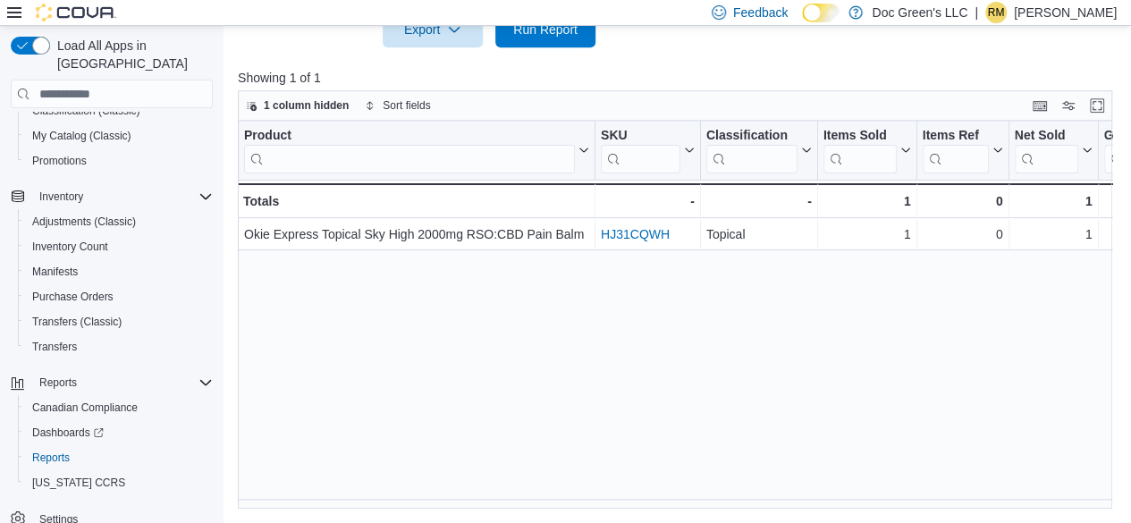
scroll to position [0, 772]
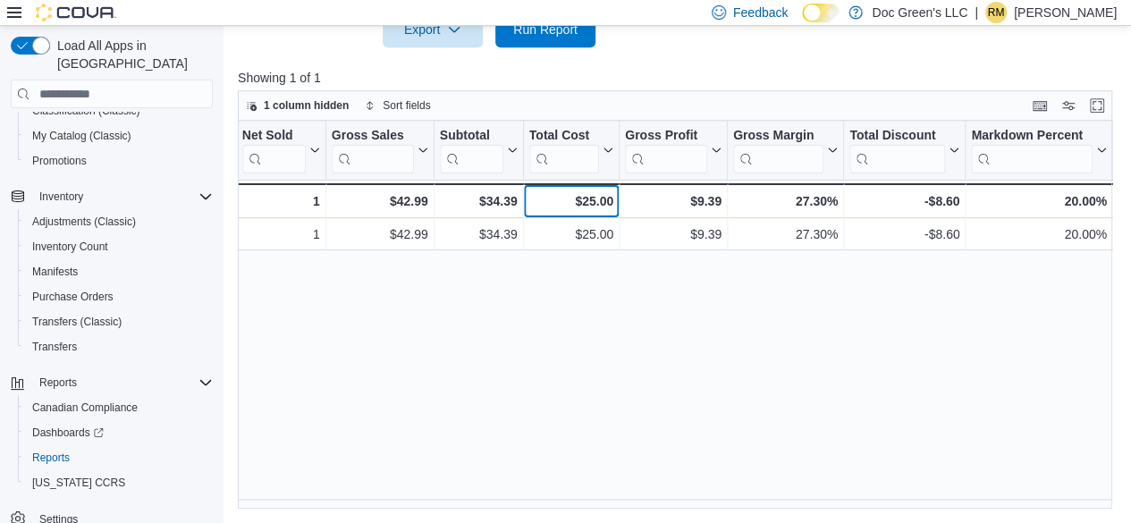
click at [596, 201] on div "$25.00" at bounding box center [571, 200] width 84 height 21
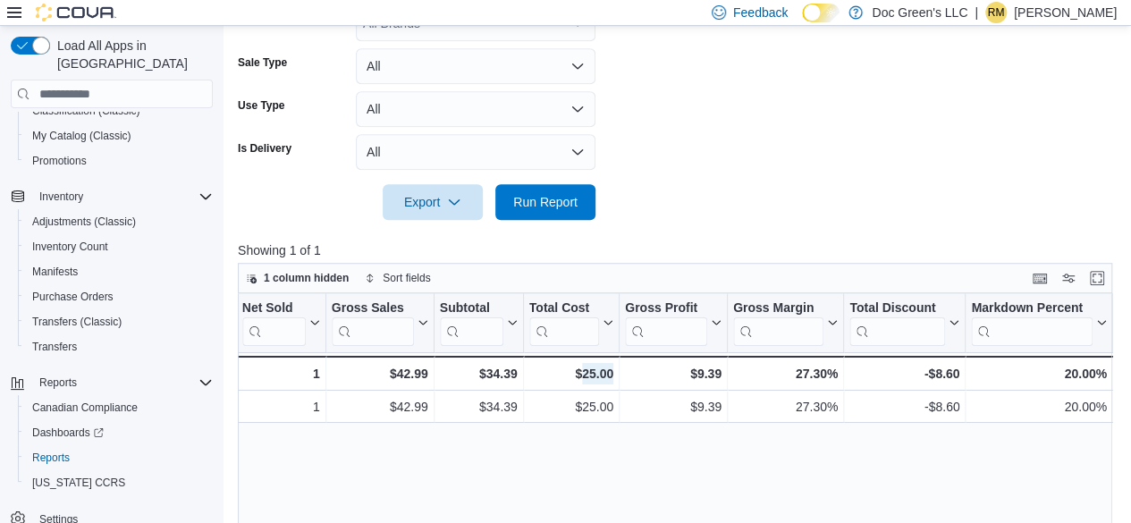
scroll to position [460, 0]
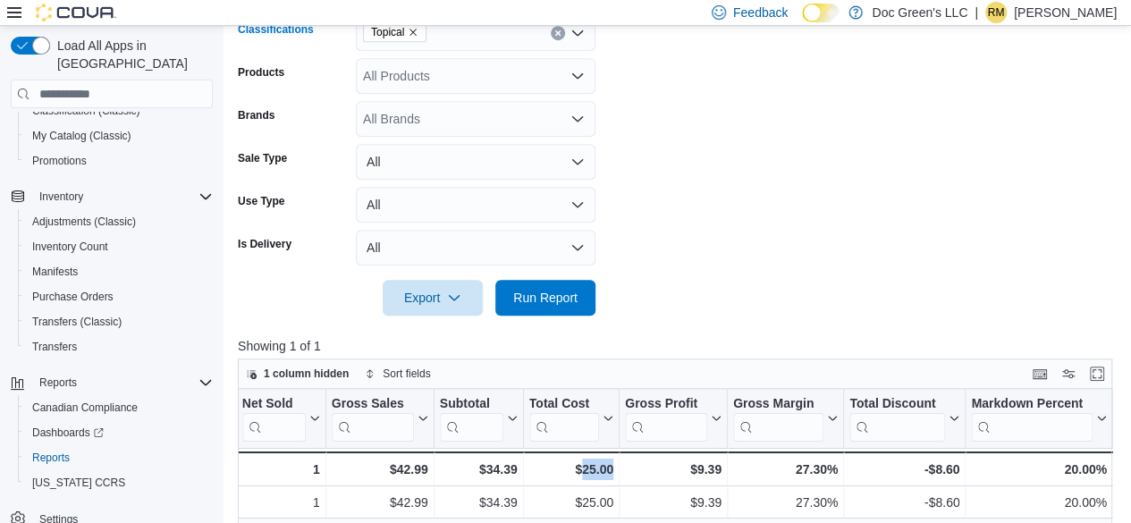
click at [556, 40] on div "Topical" at bounding box center [476, 33] width 240 height 36
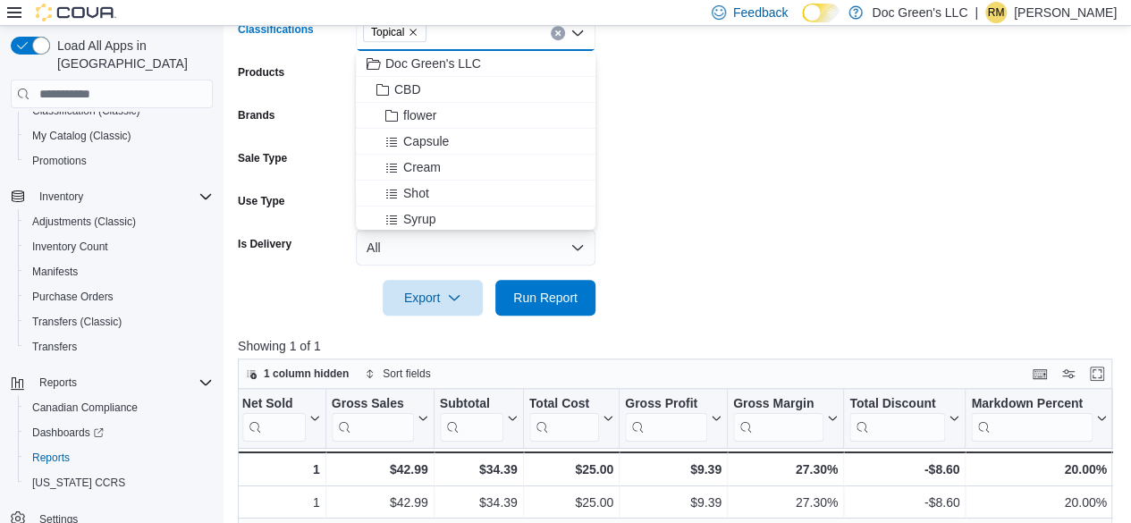
click at [553, 37] on button "Clear input" at bounding box center [558, 33] width 14 height 14
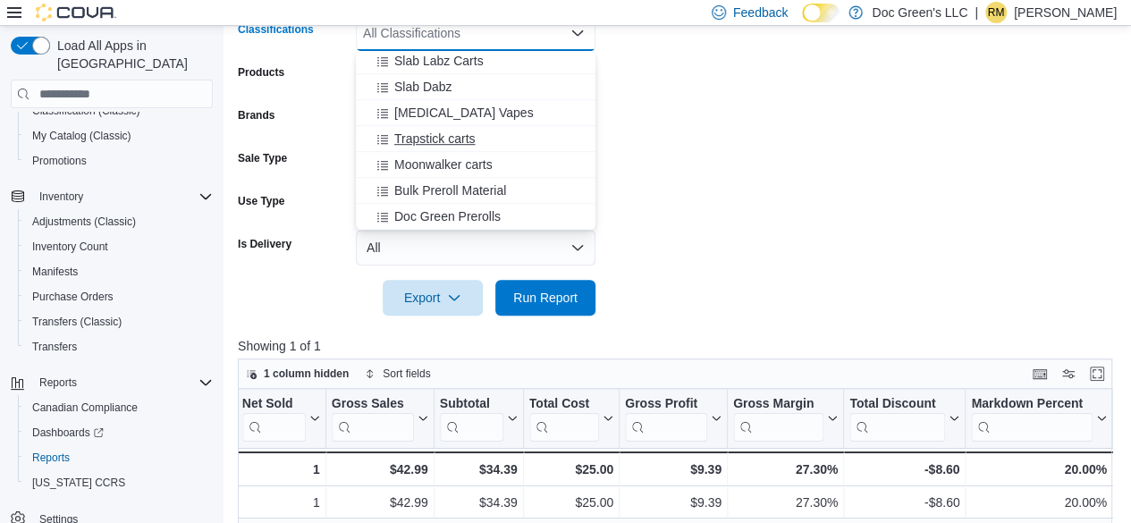
click at [469, 143] on span "Trapstick carts" at bounding box center [434, 139] width 81 height 18
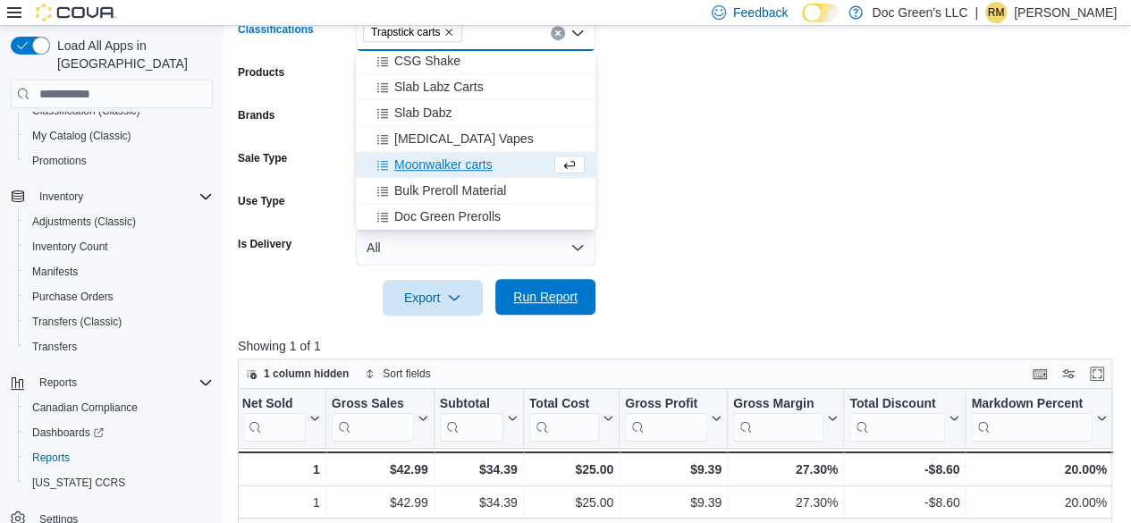
scroll to position [573, 0]
click at [554, 299] on span "Run Report" at bounding box center [545, 297] width 64 height 18
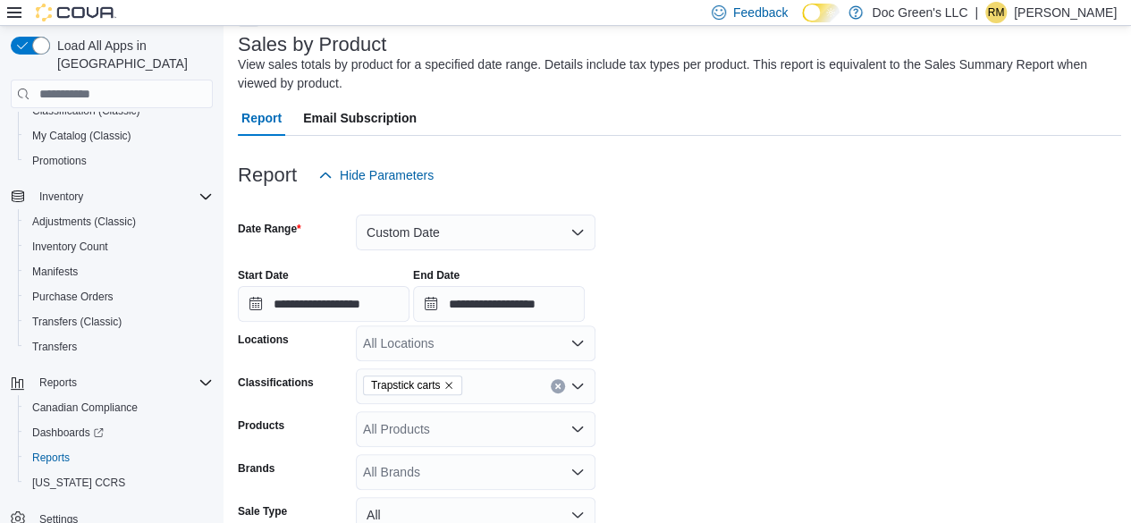
scroll to position [103, 0]
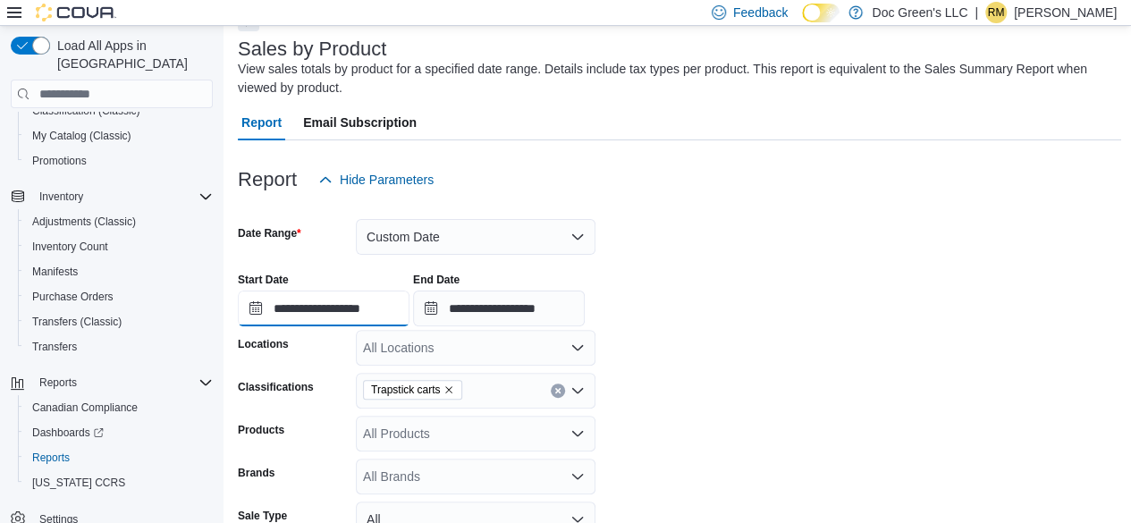
click at [402, 310] on input "**********" at bounding box center [324, 309] width 172 height 36
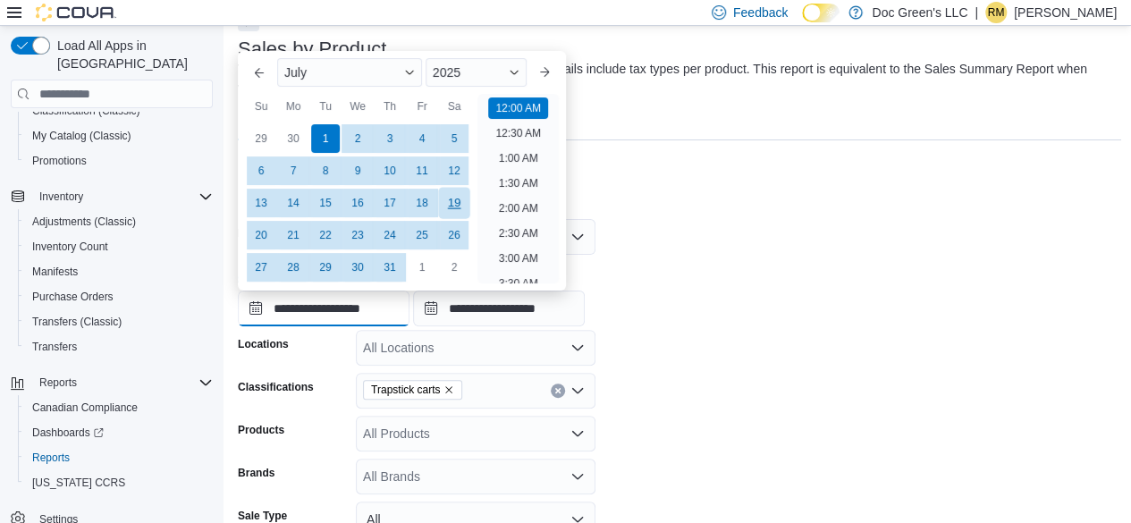
scroll to position [55, 0]
click at [316, 69] on div "July" at bounding box center [349, 72] width 145 height 29
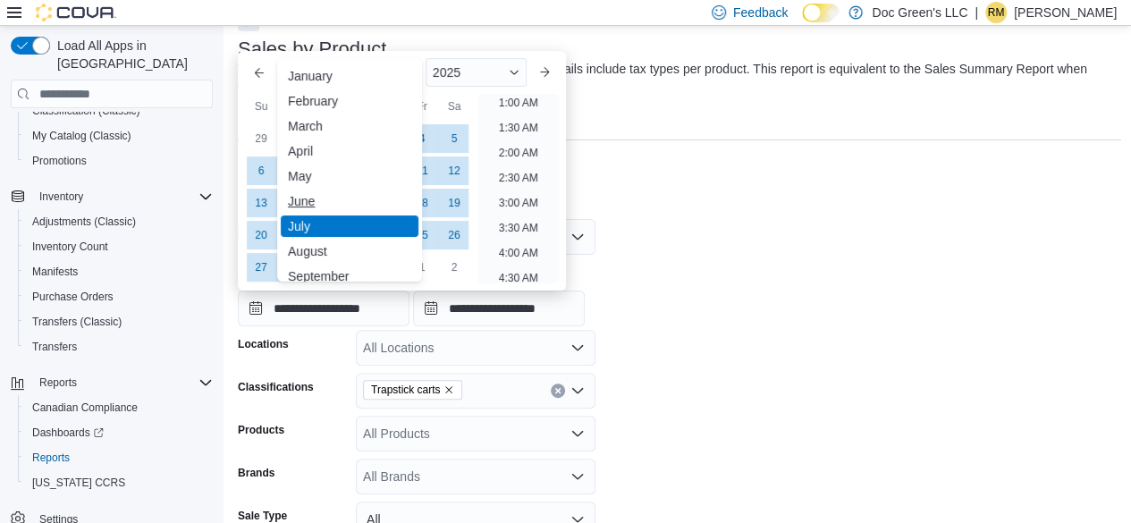
click at [324, 190] on div "June" at bounding box center [350, 200] width 138 height 21
type input "**********"
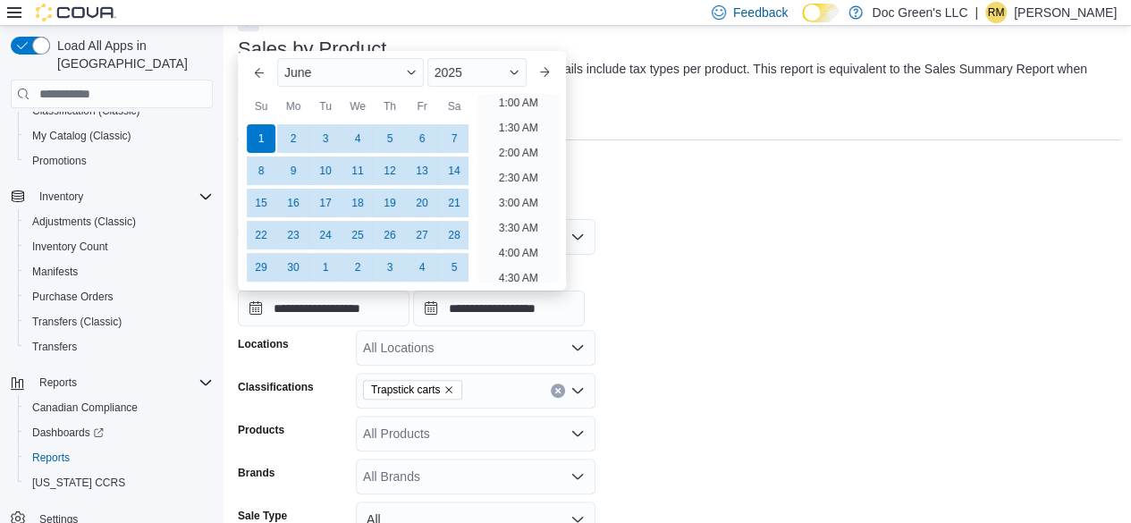
scroll to position [4, 0]
click at [650, 115] on div "Report Email Subscription" at bounding box center [679, 123] width 883 height 36
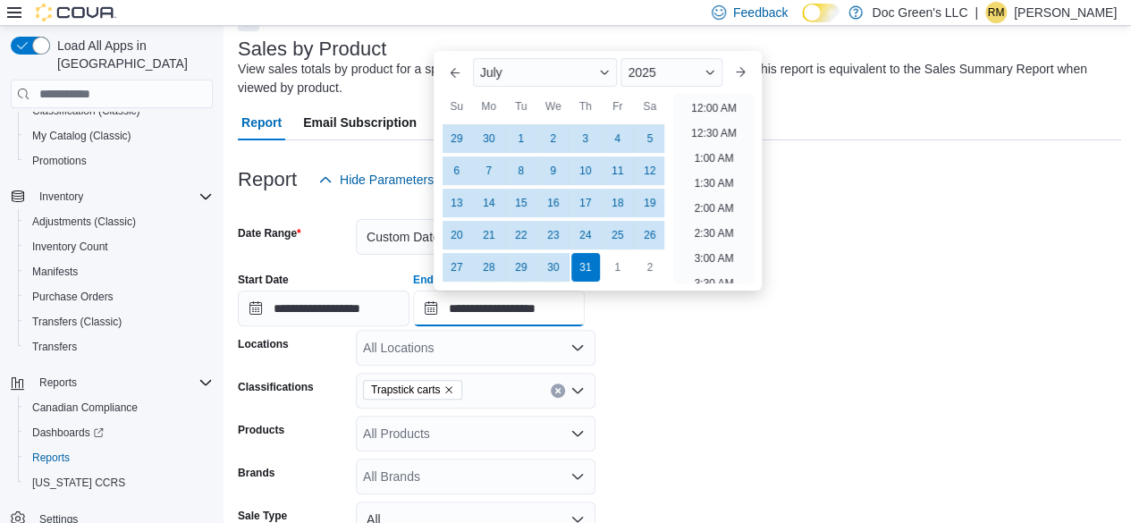
click at [547, 308] on input "**********" at bounding box center [499, 309] width 172 height 36
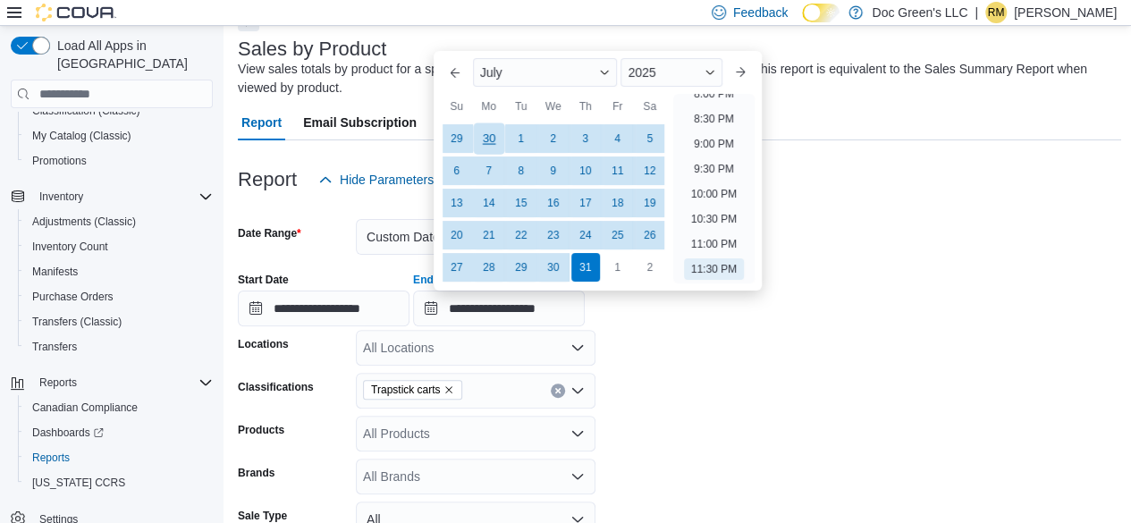
click at [493, 138] on div "30" at bounding box center [488, 138] width 31 height 31
type input "**********"
click at [766, 350] on form "**********" at bounding box center [679, 436] width 883 height 476
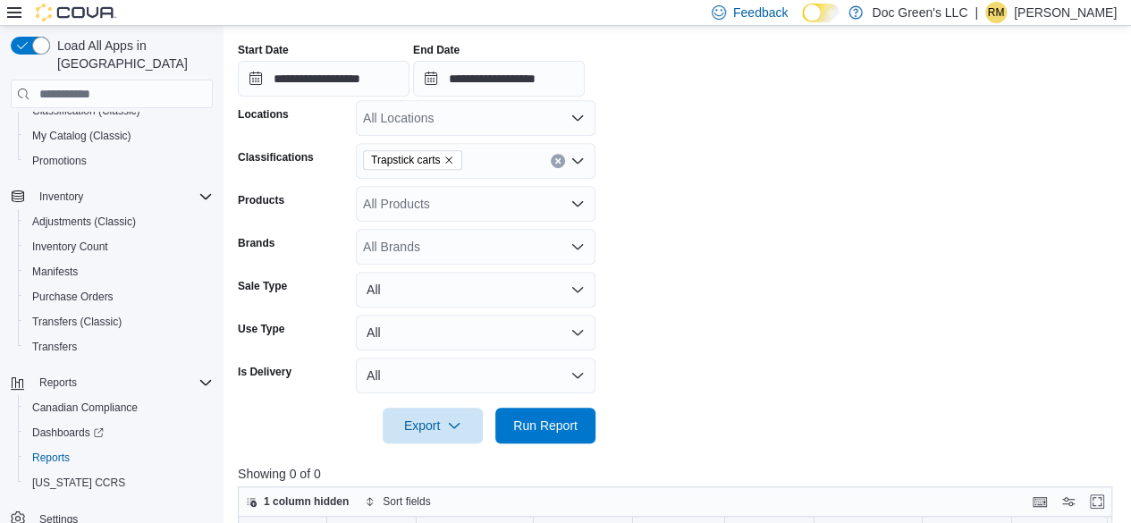
scroll to position [371, 0]
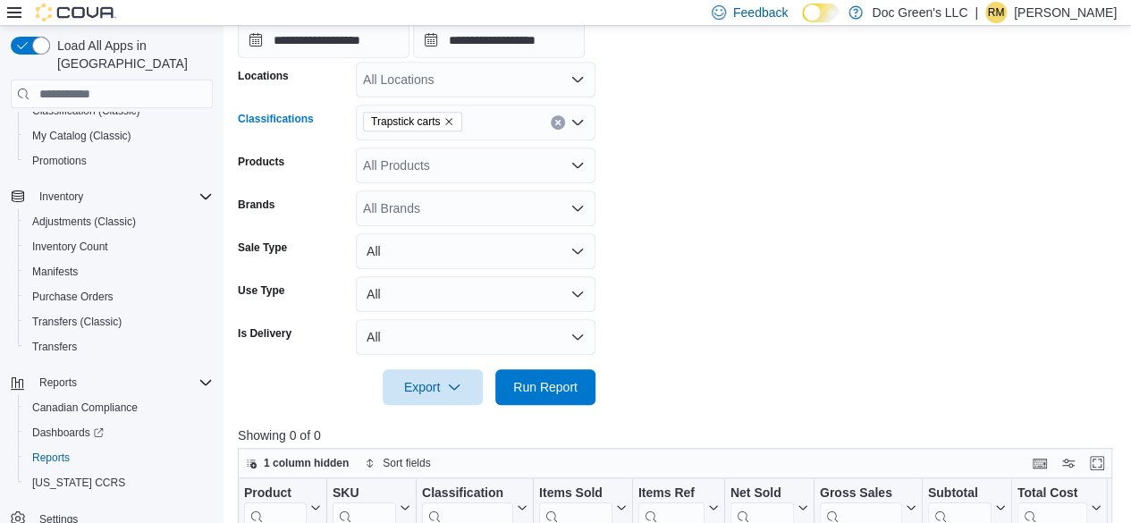
click at [563, 126] on div "Trapstick carts" at bounding box center [476, 123] width 240 height 36
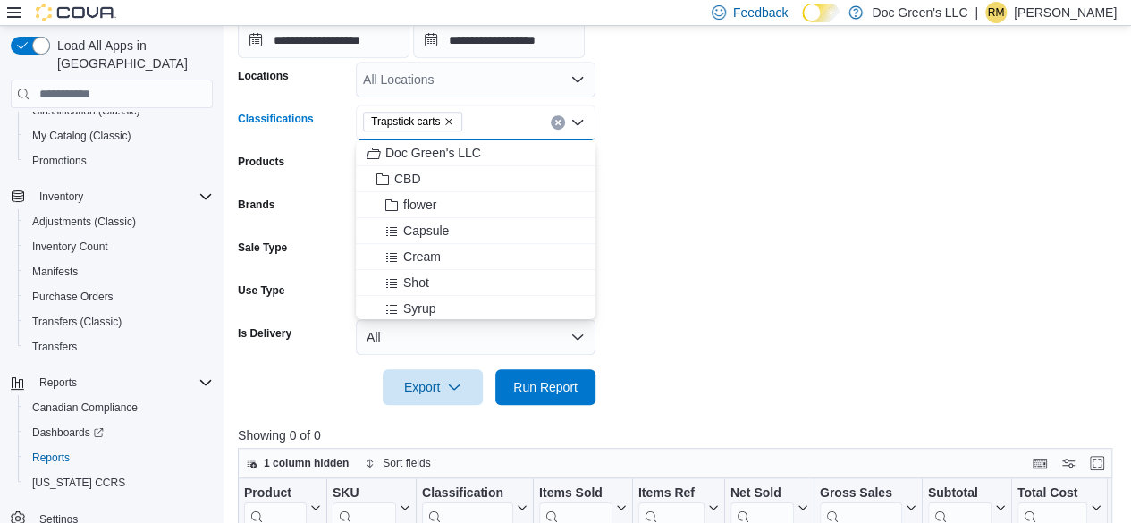
click at [556, 123] on icon "Clear input" at bounding box center [557, 123] width 4 height 4
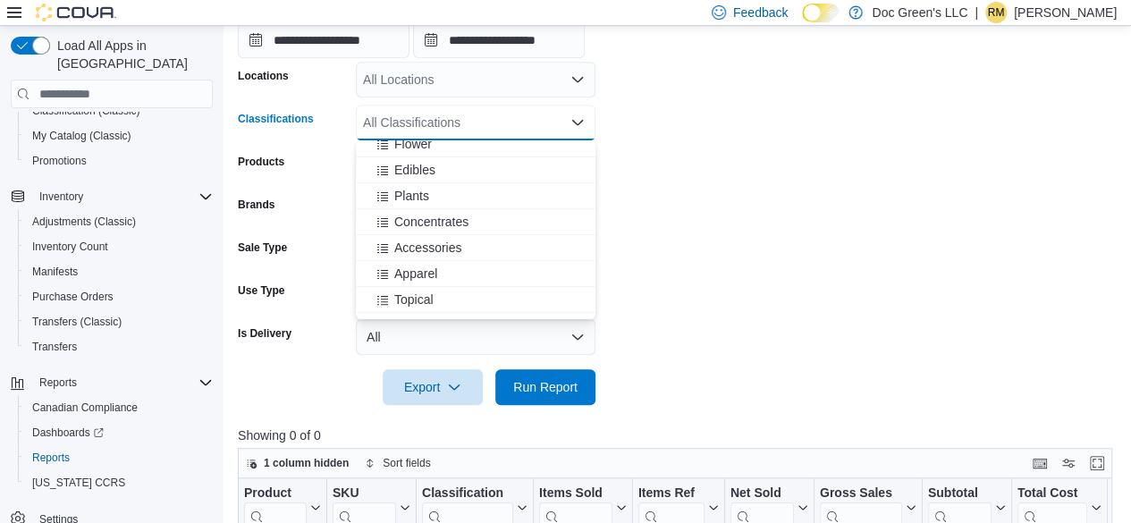
scroll to position [179, 0]
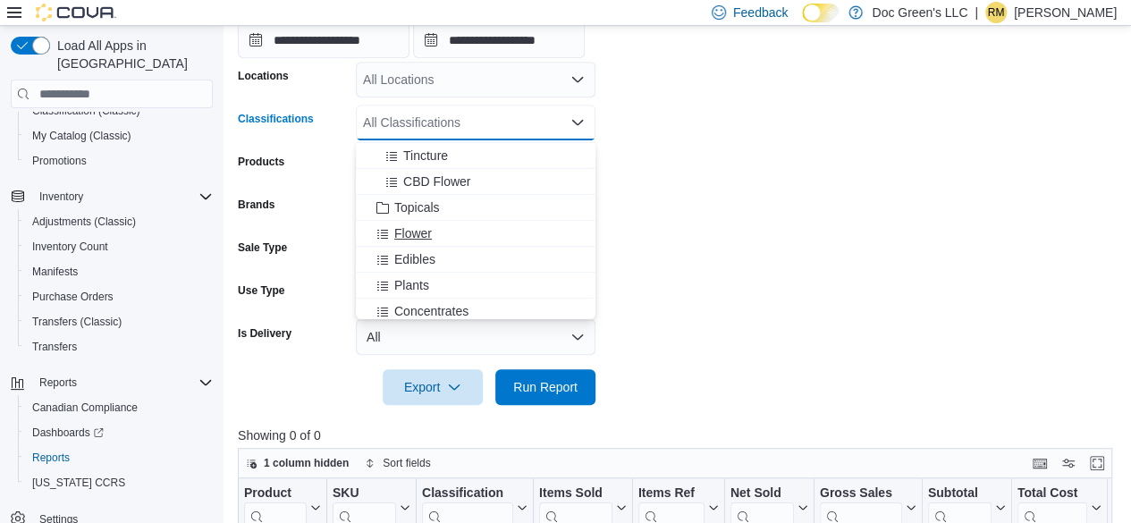
click at [436, 236] on div "Flower" at bounding box center [475, 233] width 218 height 18
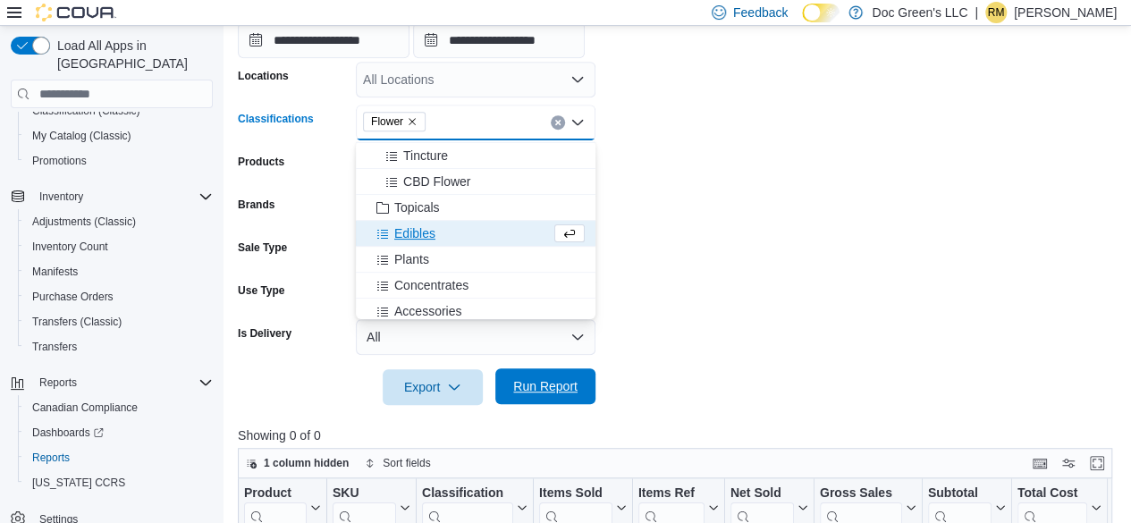
click at [537, 377] on span "Run Report" at bounding box center [545, 386] width 79 height 36
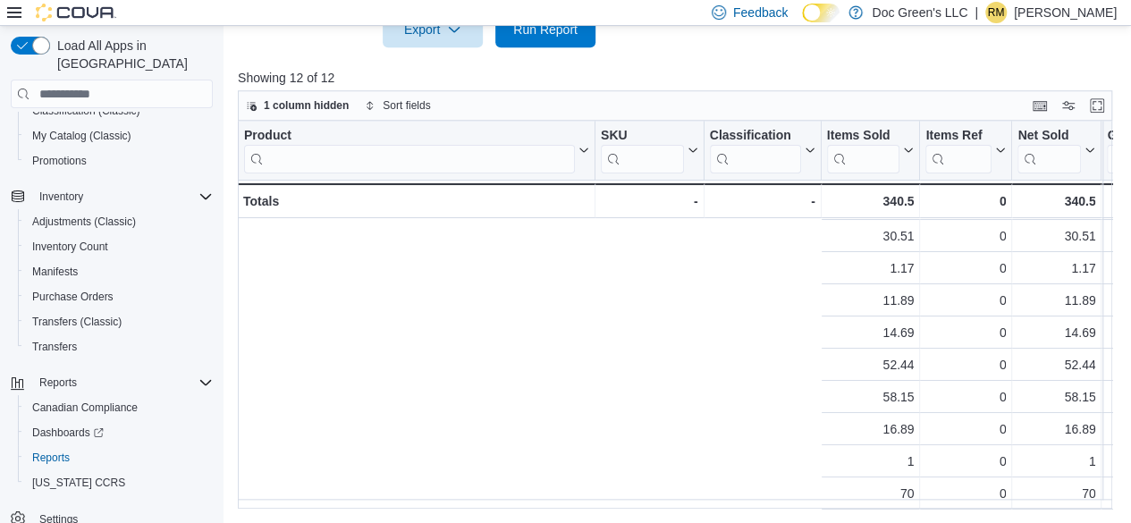
scroll to position [104, 765]
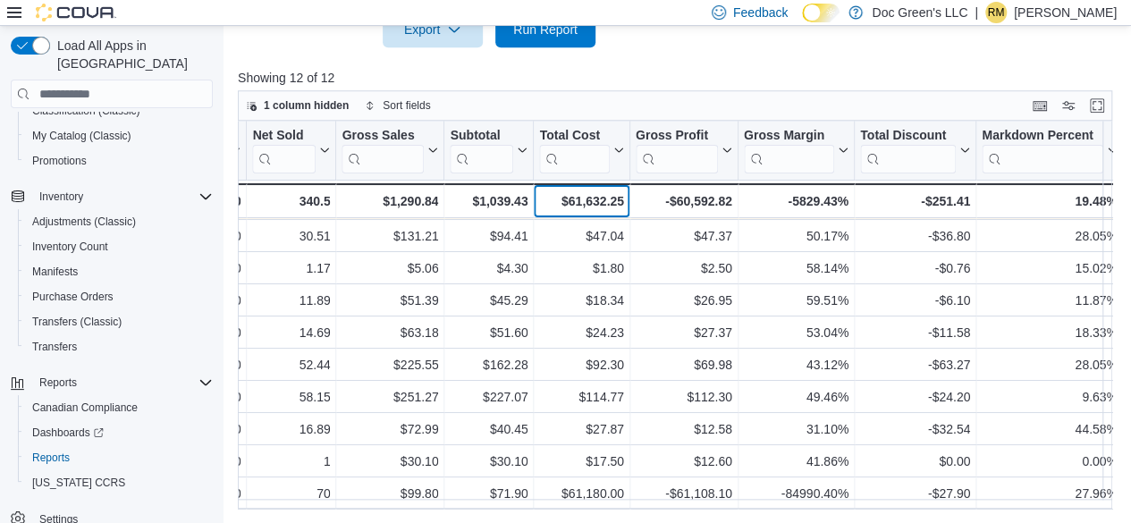
click at [601, 206] on div "$61,632.25" at bounding box center [581, 200] width 84 height 21
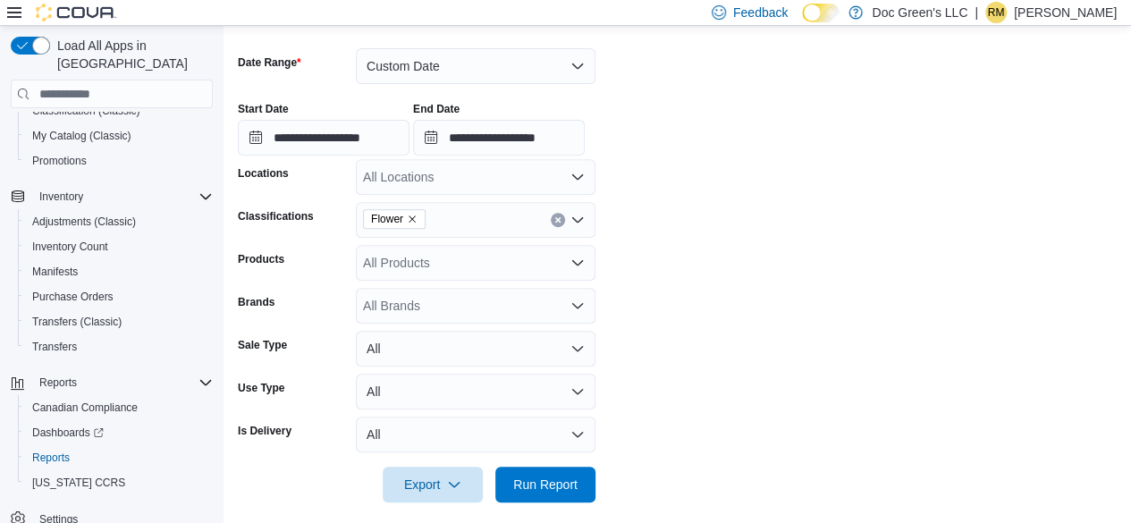
scroll to position [103, 0]
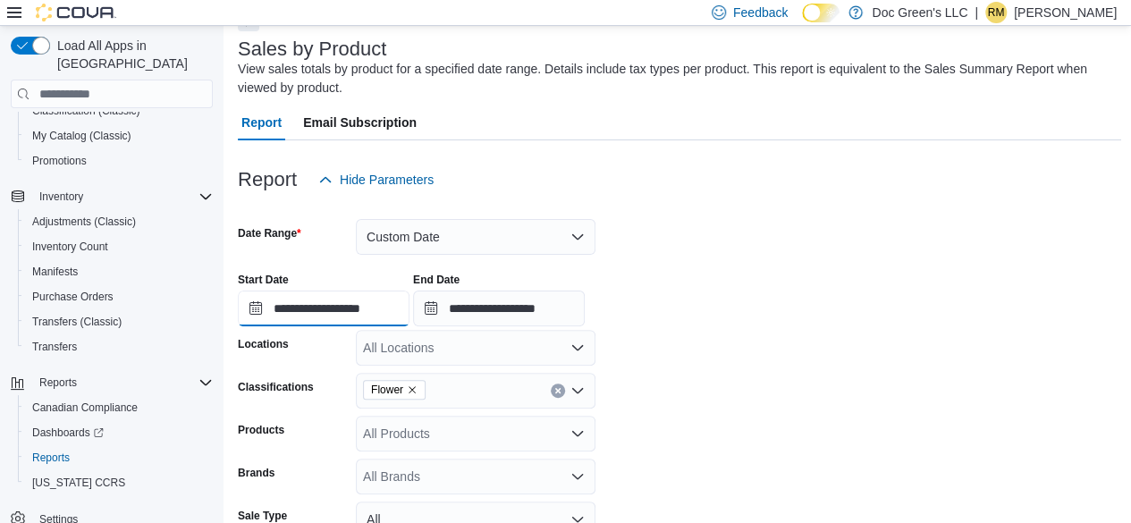
click at [409, 299] on input "**********" at bounding box center [324, 309] width 172 height 36
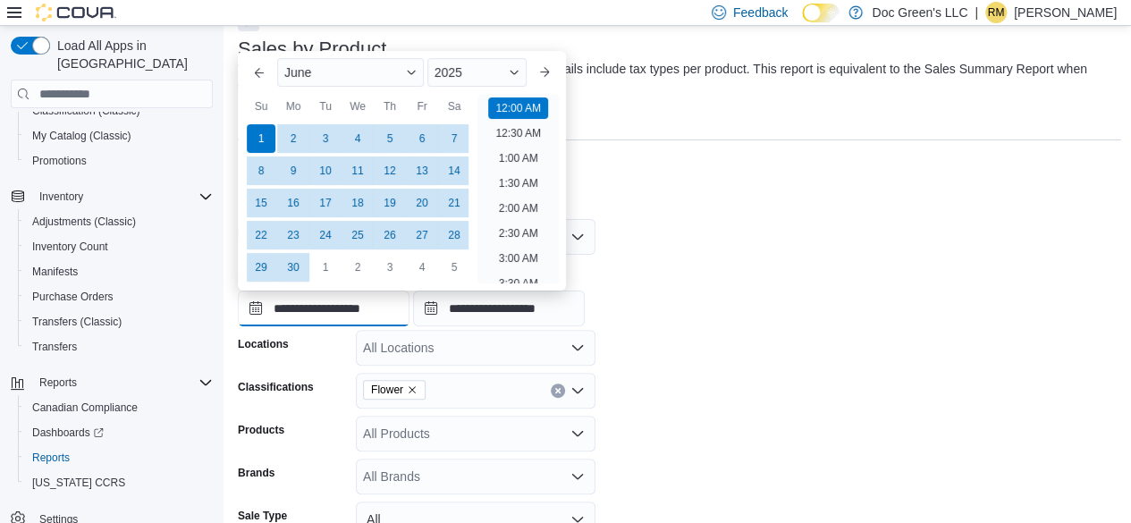
scroll to position [55, 0]
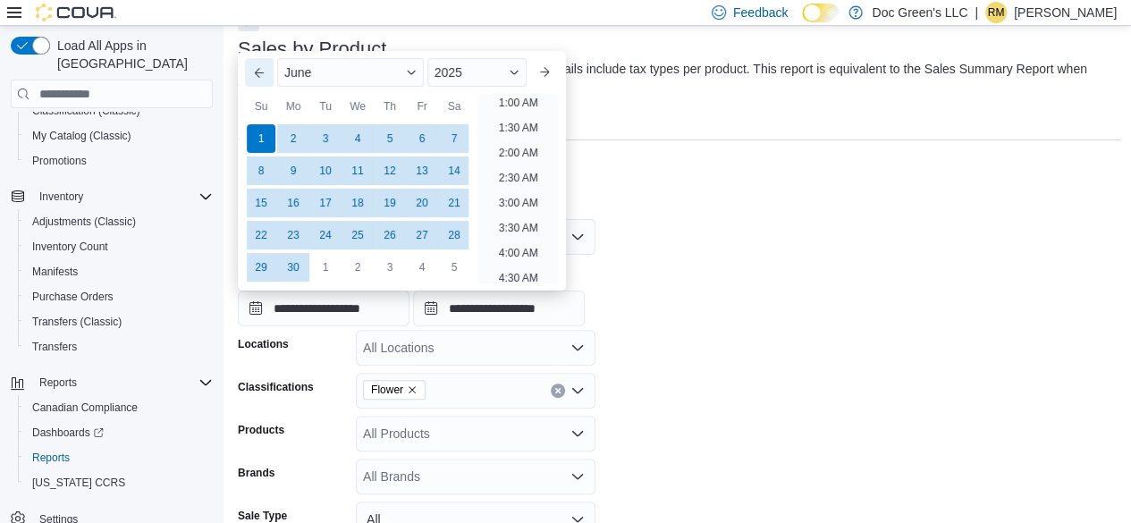
click at [258, 73] on button "Previous Month" at bounding box center [259, 72] width 29 height 29
type input "**********"
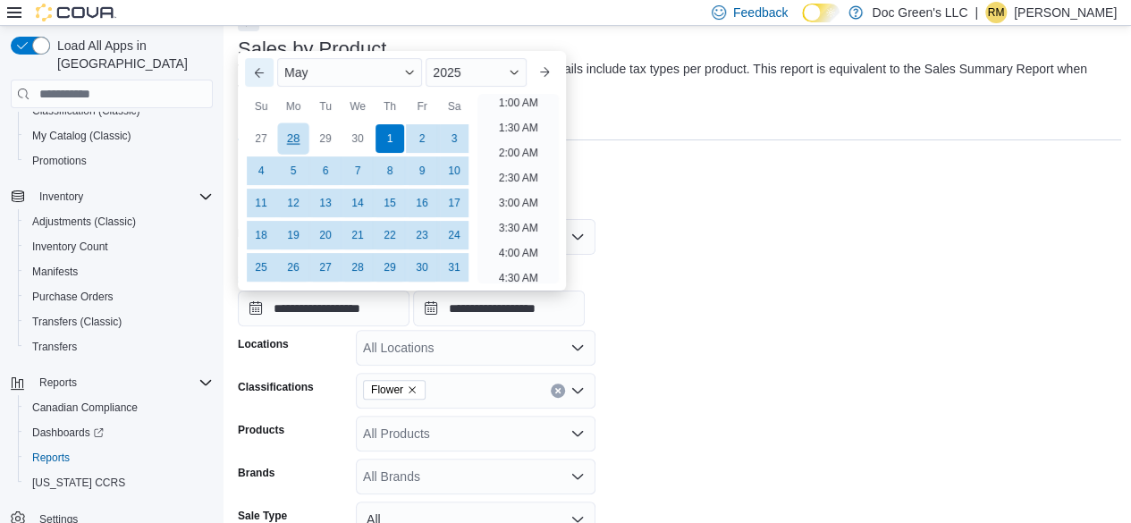
scroll to position [4, 0]
click at [383, 135] on div "1" at bounding box center [389, 138] width 31 height 31
drag, startPoint x: 767, startPoint y: 244, endPoint x: 715, endPoint y: 287, distance: 67.3
click at [766, 249] on form "**********" at bounding box center [679, 436] width 883 height 476
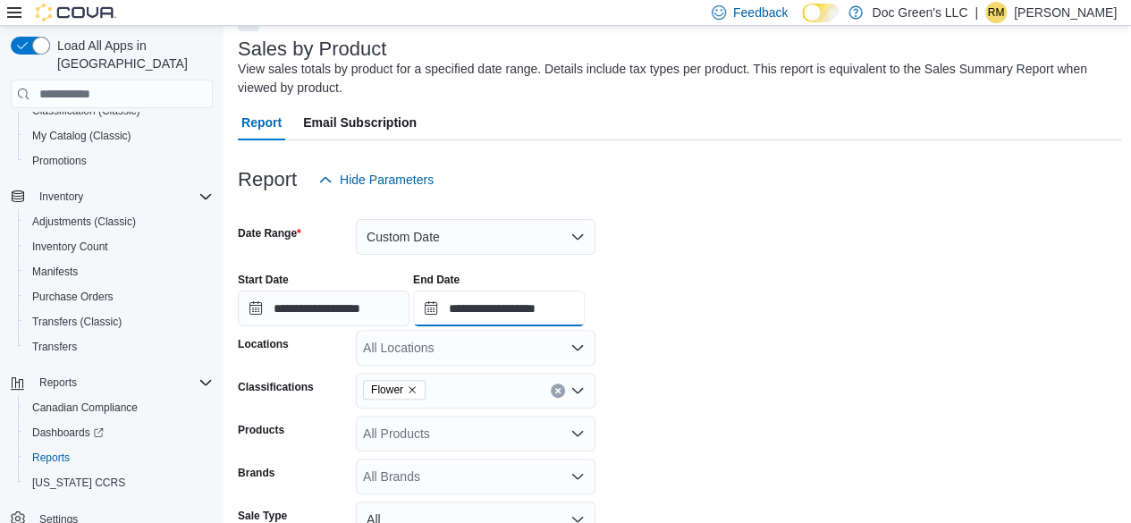
click at [558, 317] on input "**********" at bounding box center [499, 309] width 172 height 36
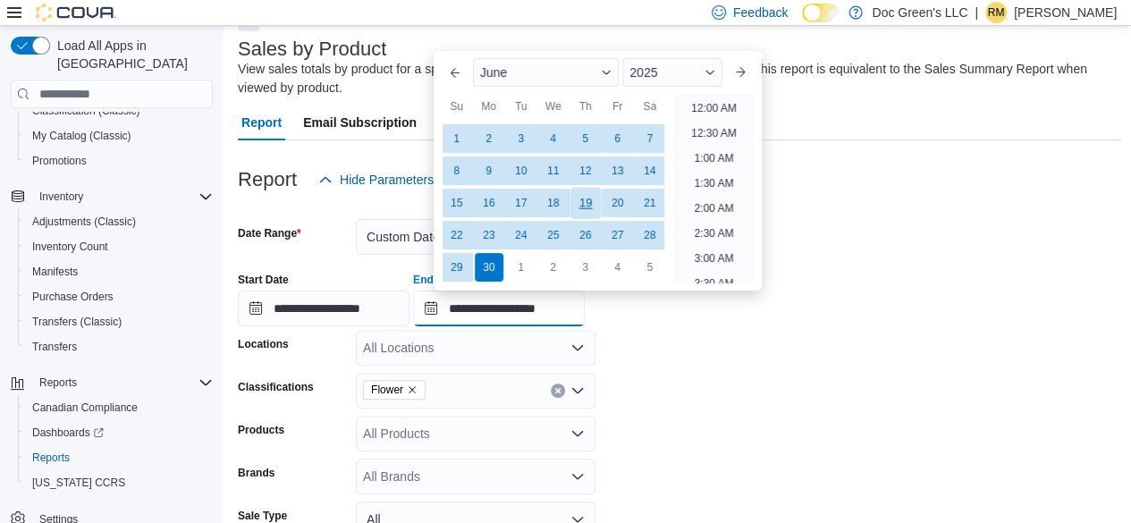
scroll to position [1015, 0]
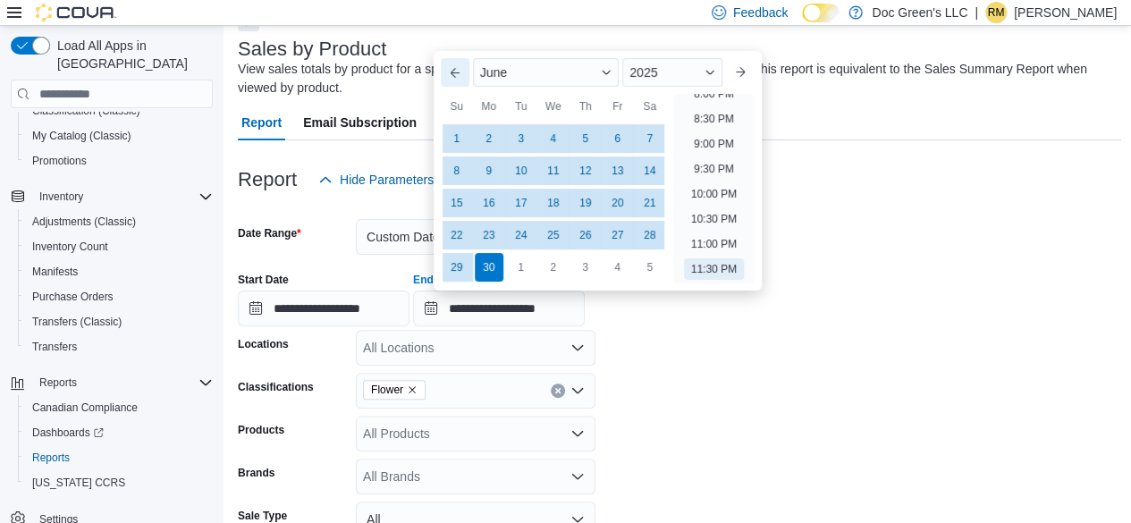
click at [448, 73] on button "Previous Month" at bounding box center [455, 72] width 29 height 29
type input "**********"
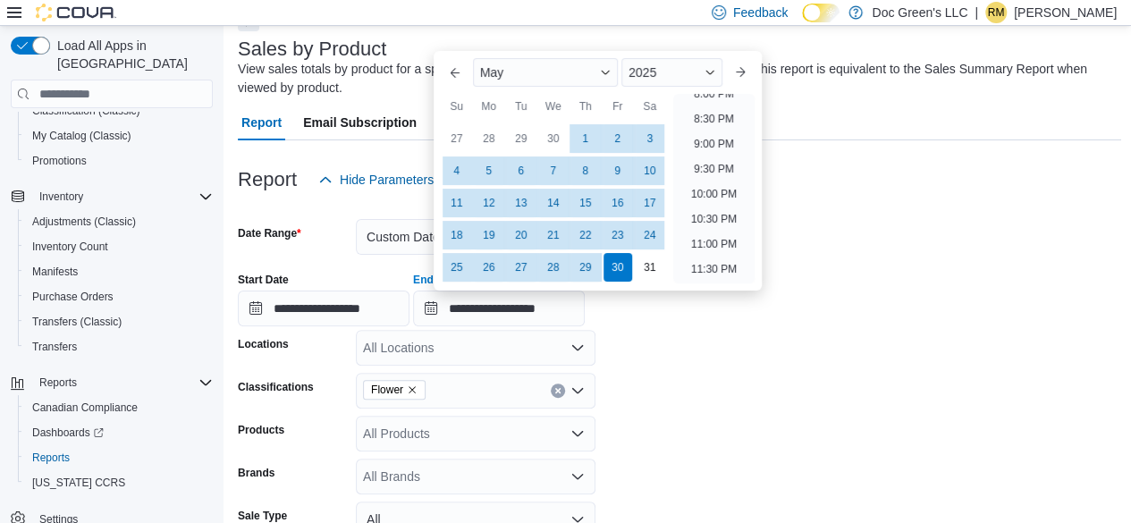
click at [778, 398] on form "**********" at bounding box center [679, 436] width 883 height 476
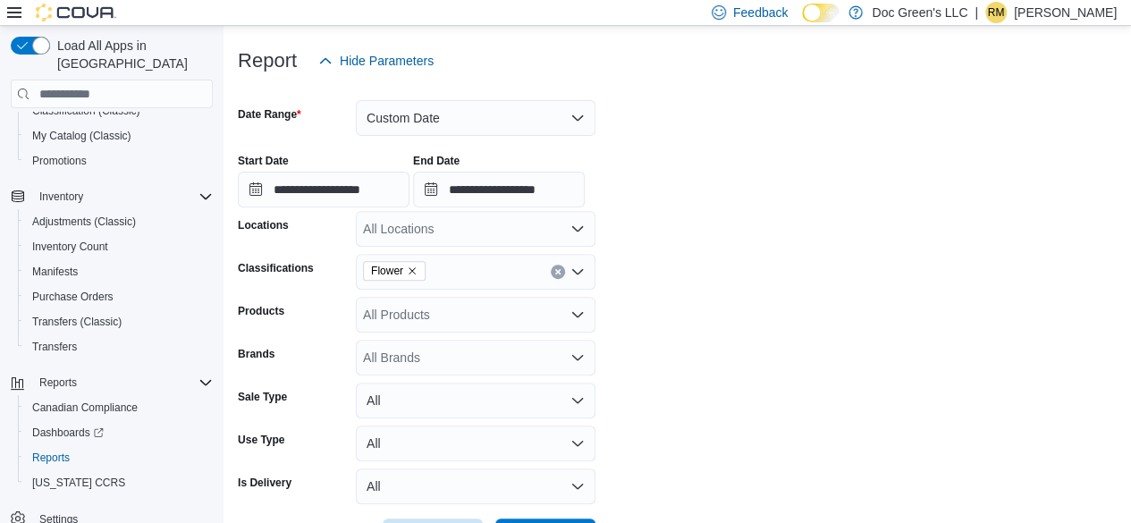
scroll to position [371, 0]
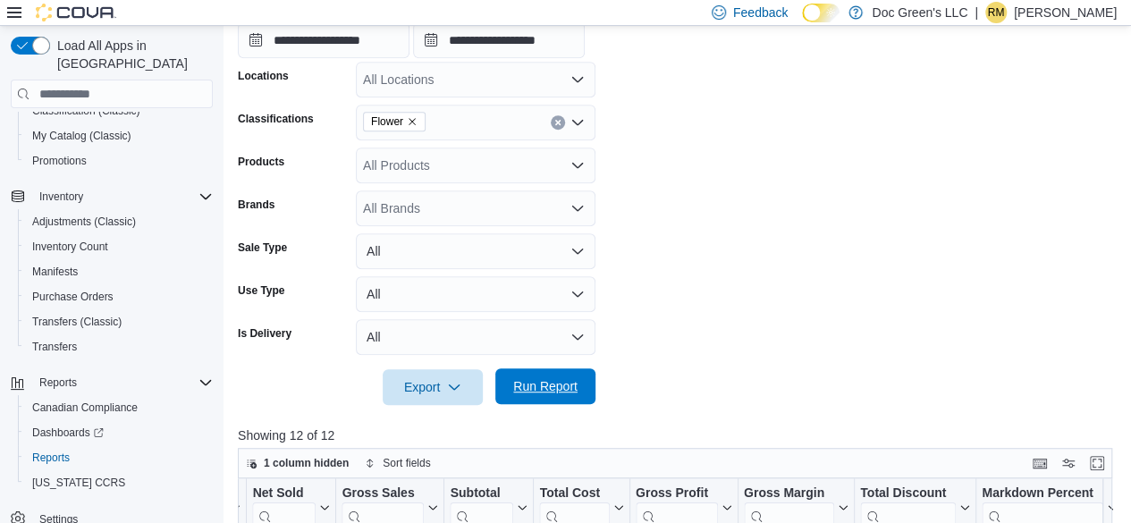
click at [543, 383] on span "Run Report" at bounding box center [545, 386] width 64 height 18
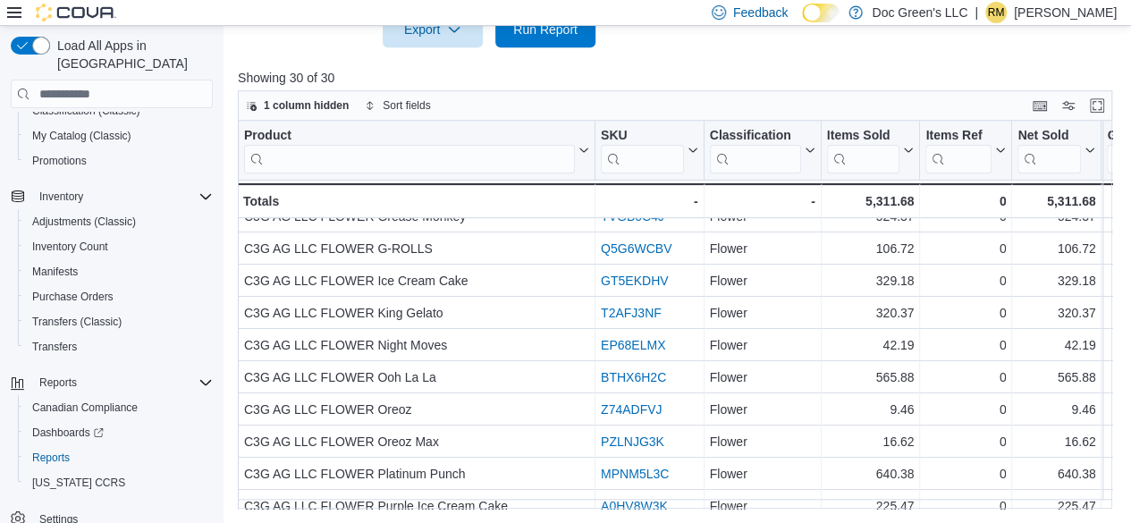
scroll to position [179, 765]
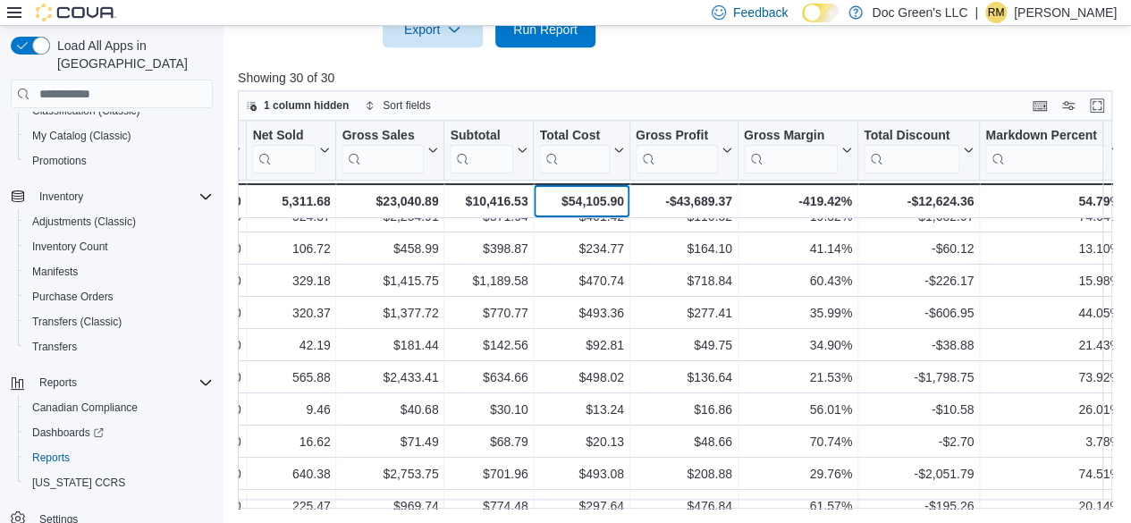
click at [597, 185] on div "$54,105.90 - Total Cost, column 9, row 31" at bounding box center [582, 200] width 96 height 35
click at [594, 196] on div "$54,105.90" at bounding box center [581, 200] width 84 height 21
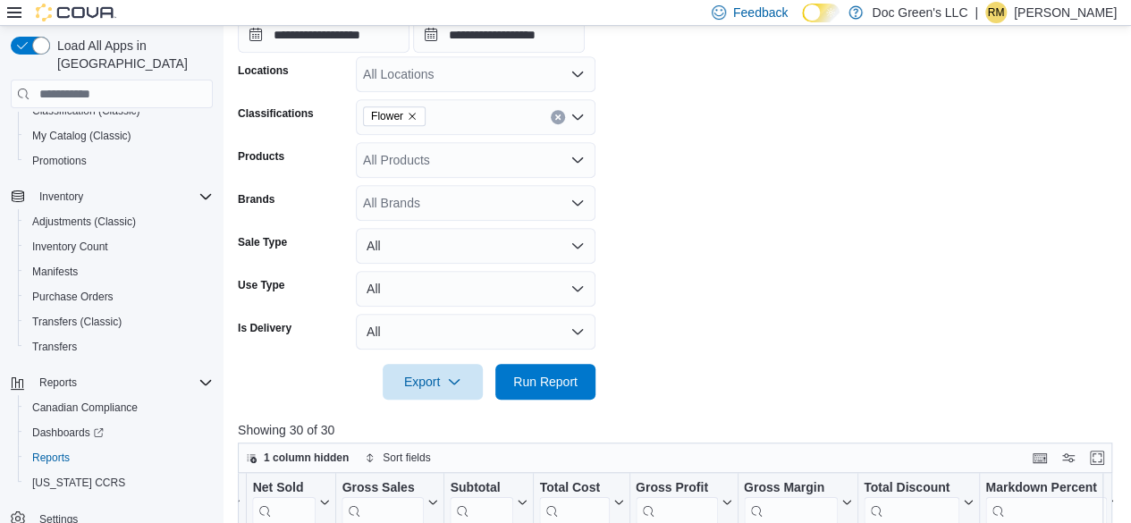
scroll to position [282, 0]
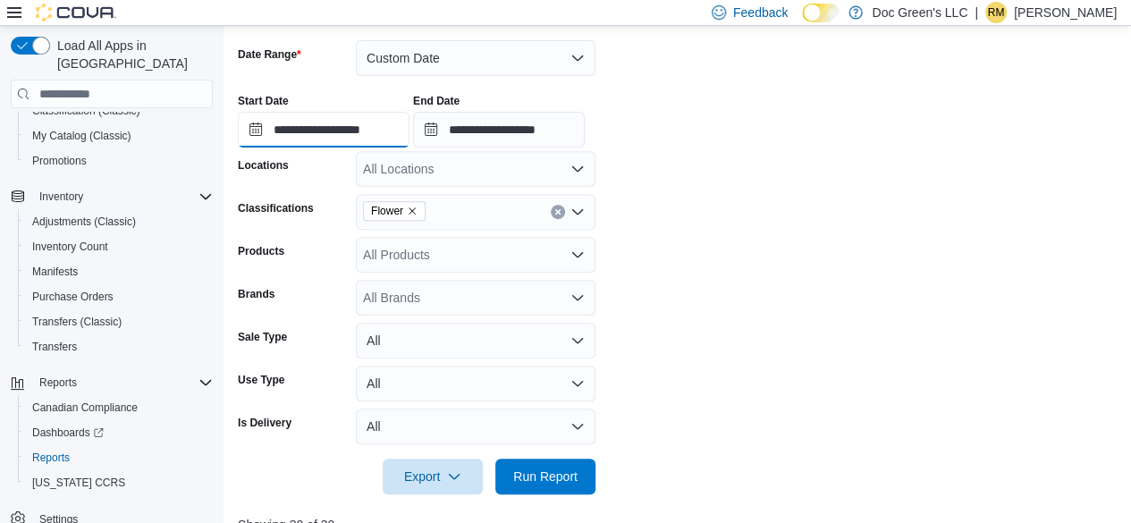
drag, startPoint x: 384, startPoint y: 137, endPoint x: 386, endPoint y: 146, distance: 9.1
click at [384, 137] on input "**********" at bounding box center [324, 130] width 172 height 36
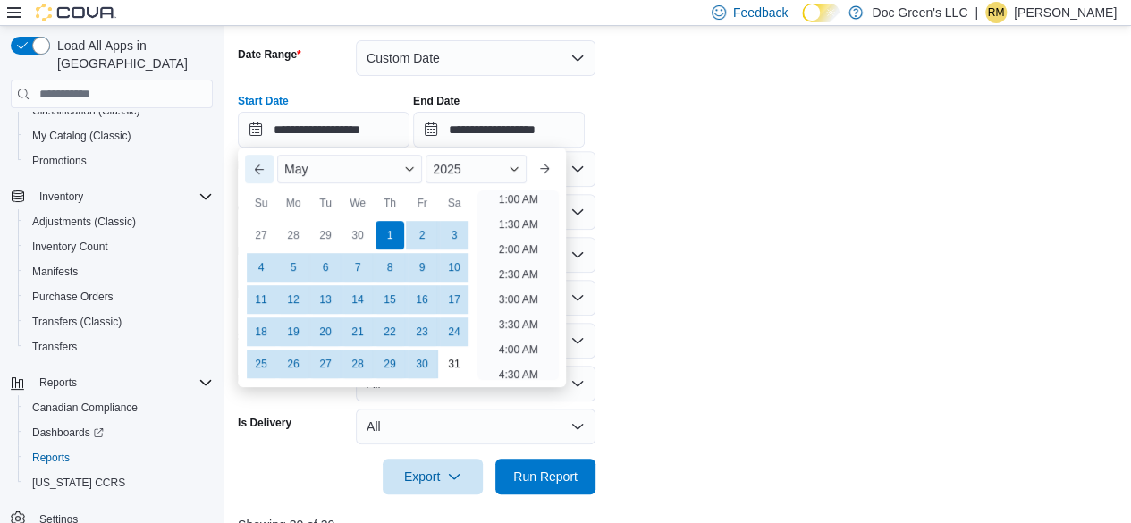
click at [264, 169] on button "Previous Month" at bounding box center [259, 169] width 29 height 29
type input "**********"
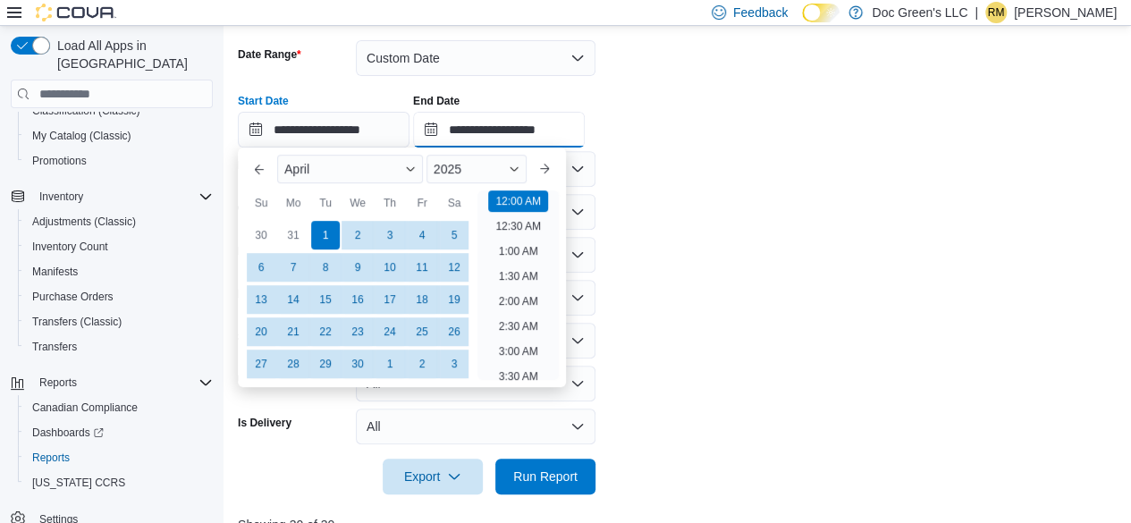
click at [526, 134] on input "**********" at bounding box center [499, 130] width 172 height 36
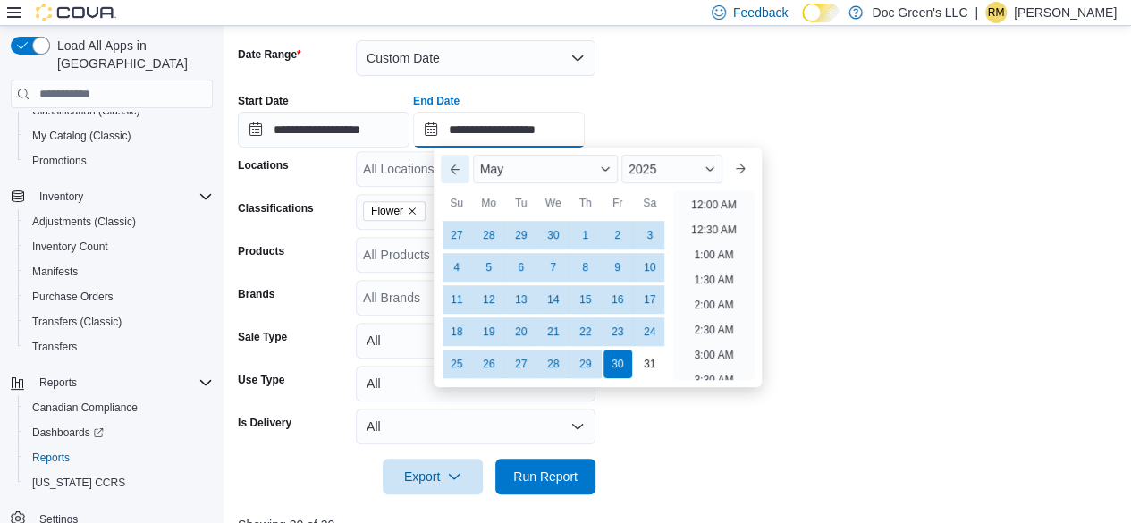
scroll to position [1015, 0]
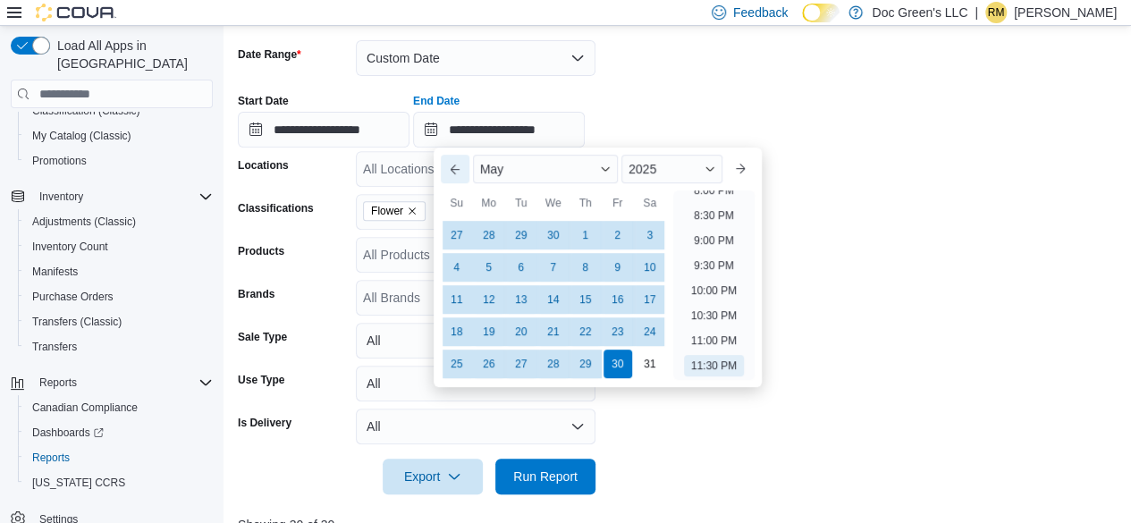
click at [447, 165] on button "Previous Month" at bounding box center [455, 169] width 29 height 29
type input "**********"
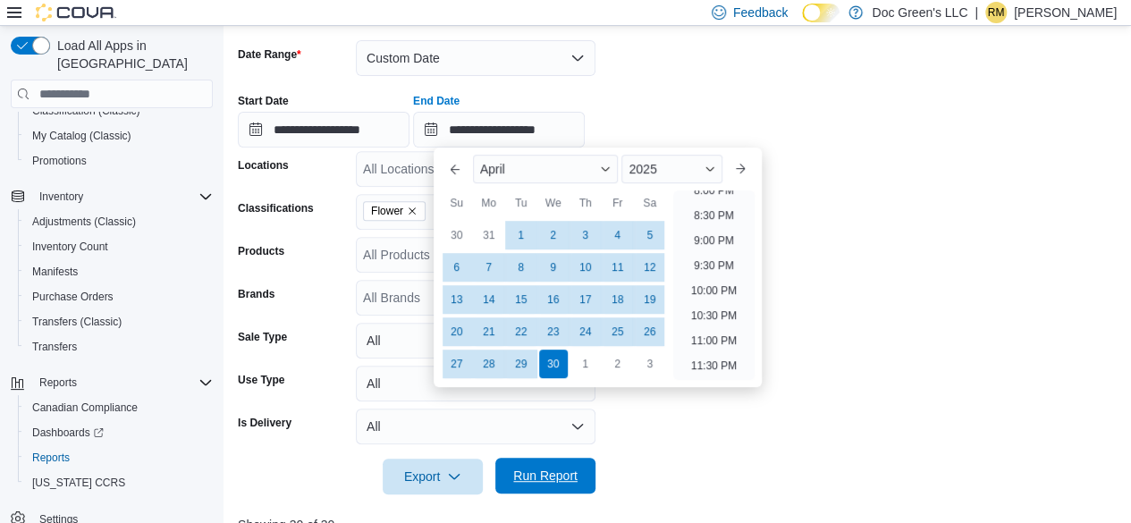
click at [523, 476] on span "Run Report" at bounding box center [545, 476] width 64 height 18
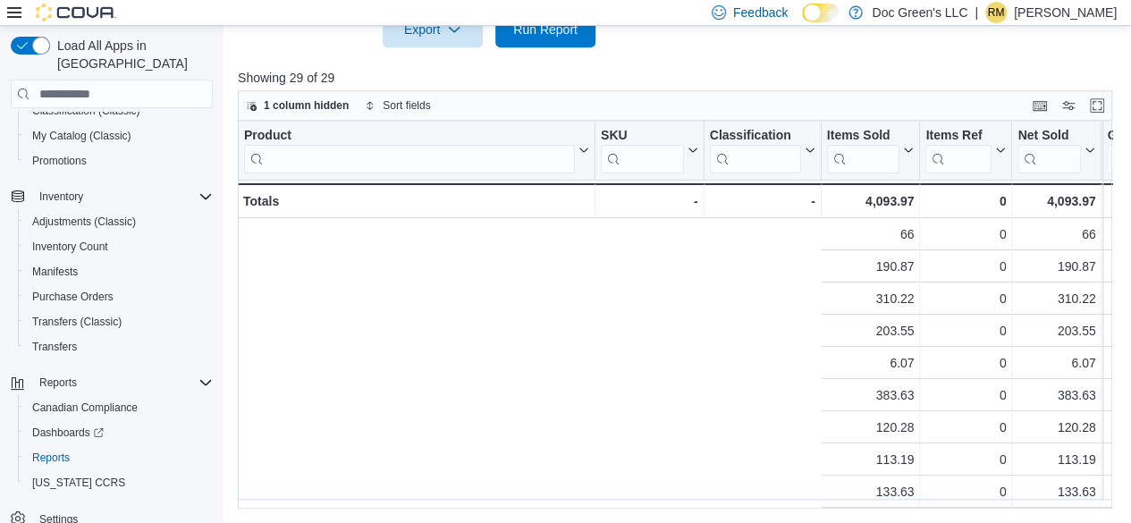
scroll to position [0, 765]
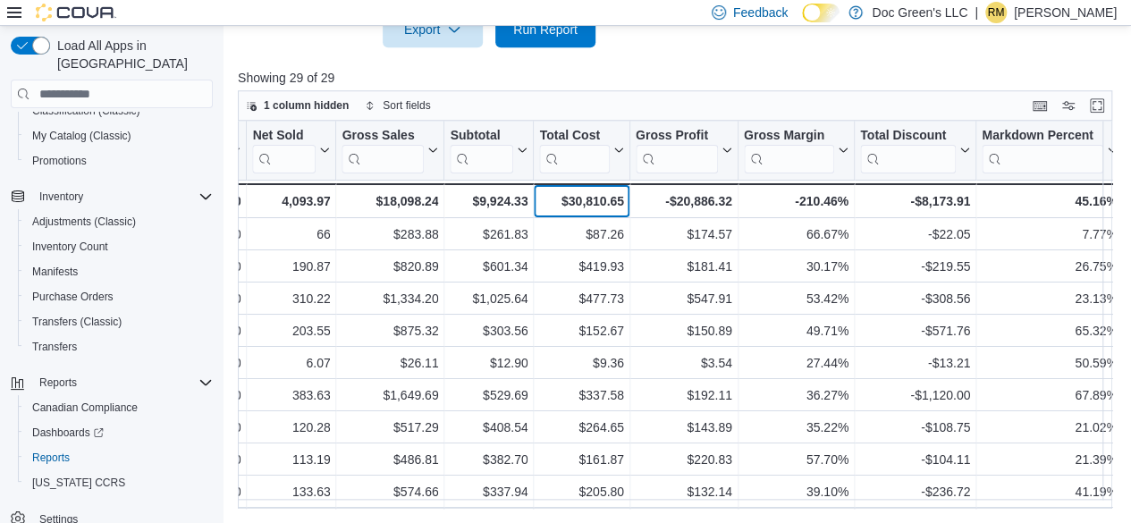
click at [593, 194] on div "$30,810.65" at bounding box center [581, 200] width 84 height 21
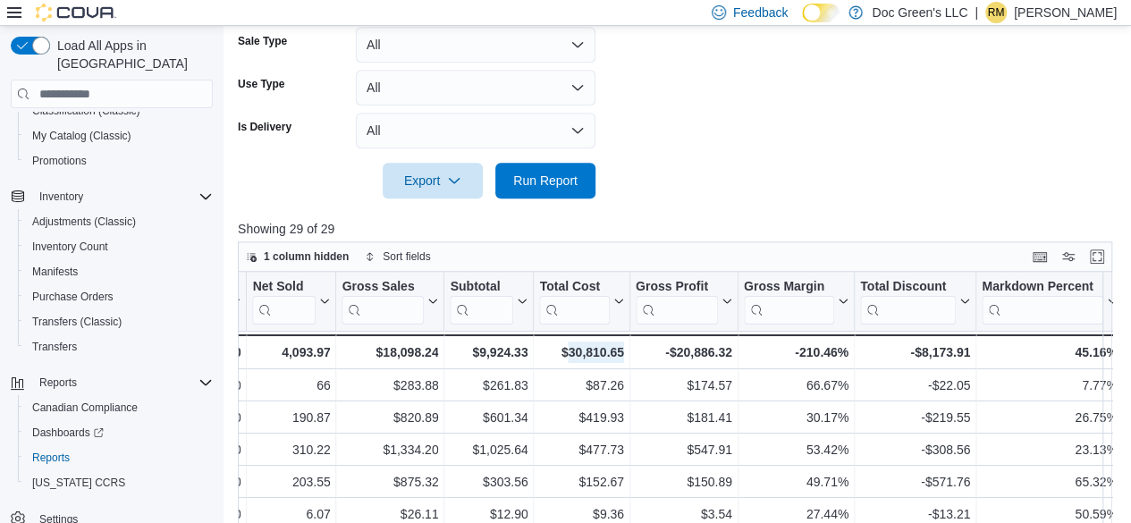
scroll to position [371, 0]
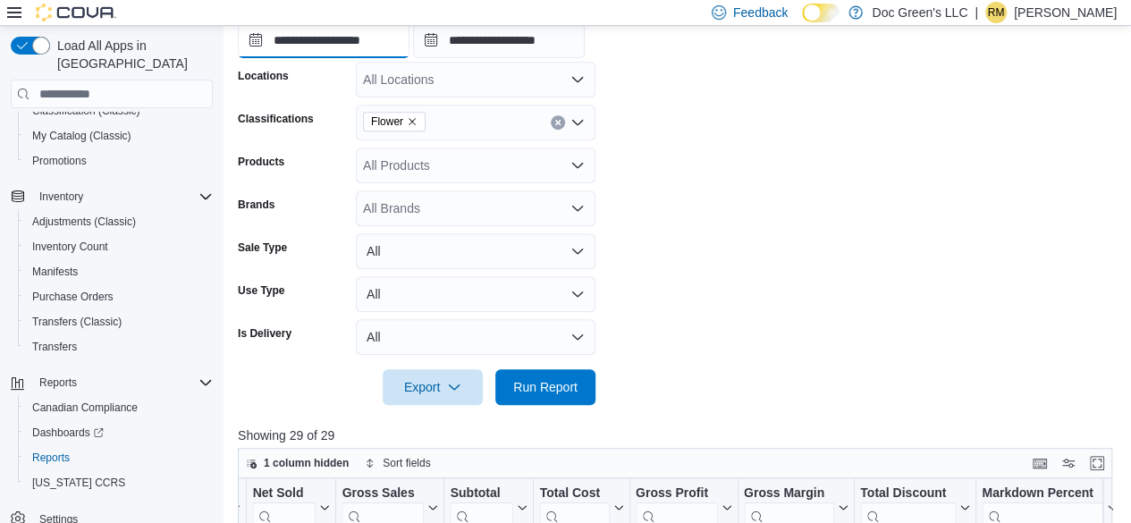
click at [374, 53] on input "**********" at bounding box center [324, 40] width 172 height 36
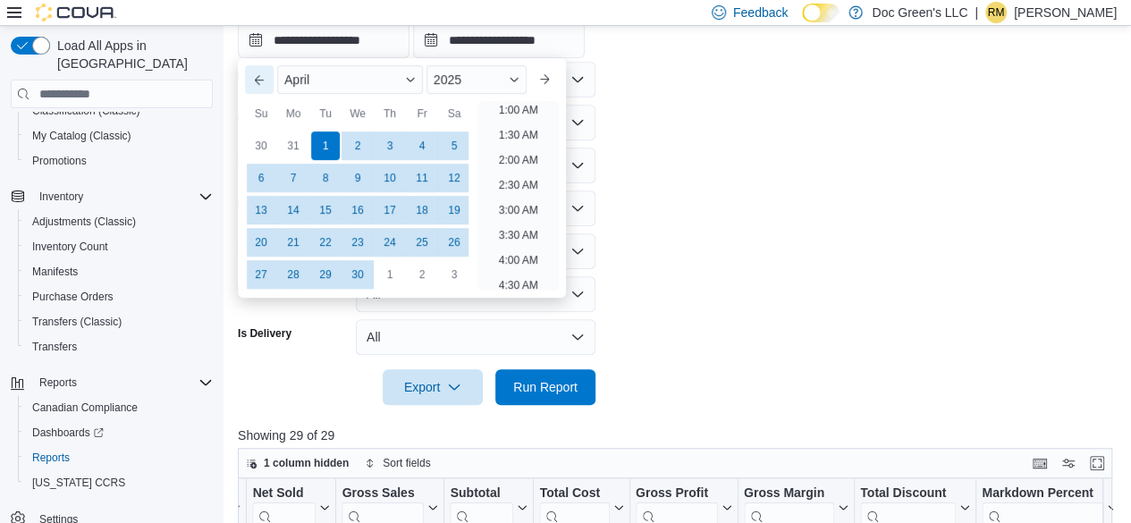
click at [270, 82] on button "Previous Month" at bounding box center [259, 79] width 29 height 29
type input "**********"
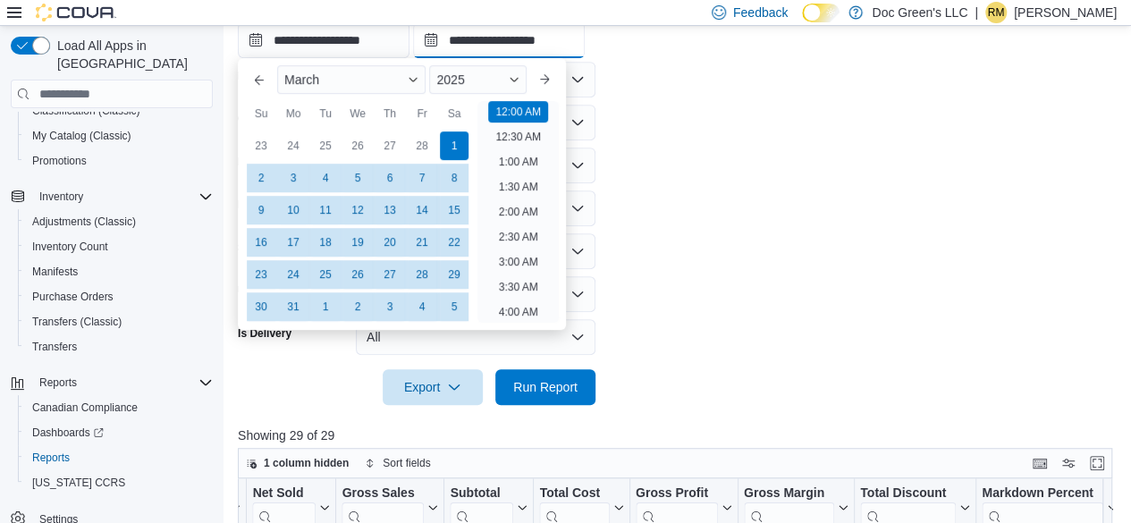
click at [563, 47] on input "**********" at bounding box center [499, 40] width 172 height 36
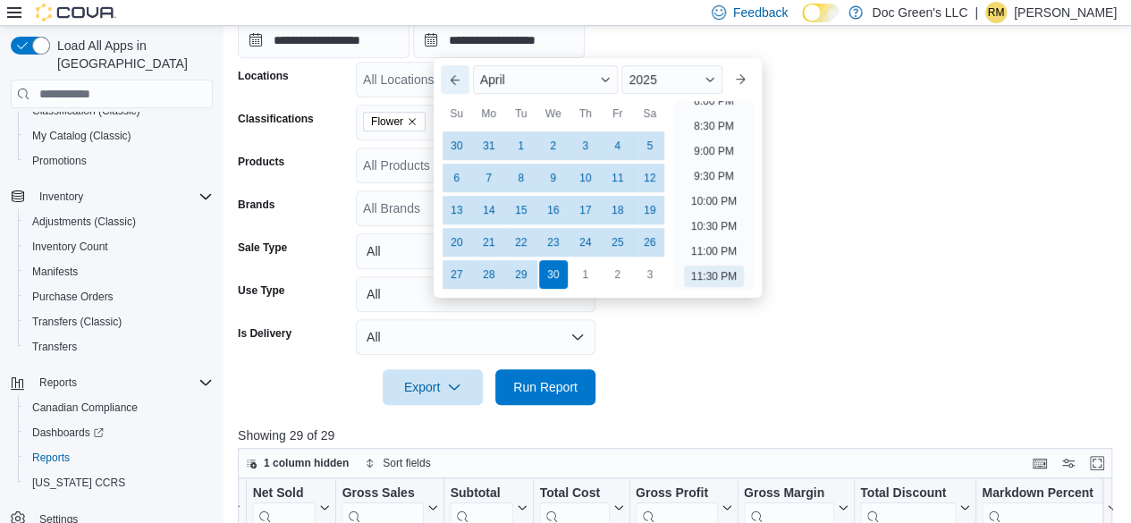
click at [459, 82] on button "Previous Month" at bounding box center [455, 79] width 29 height 29
type input "**********"
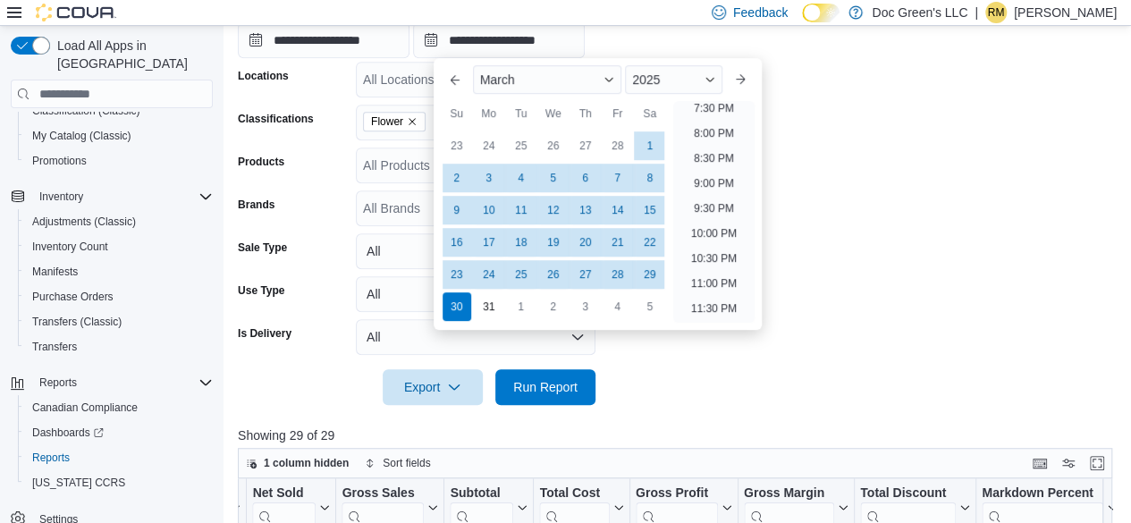
click at [919, 144] on form "**********" at bounding box center [679, 167] width 883 height 476
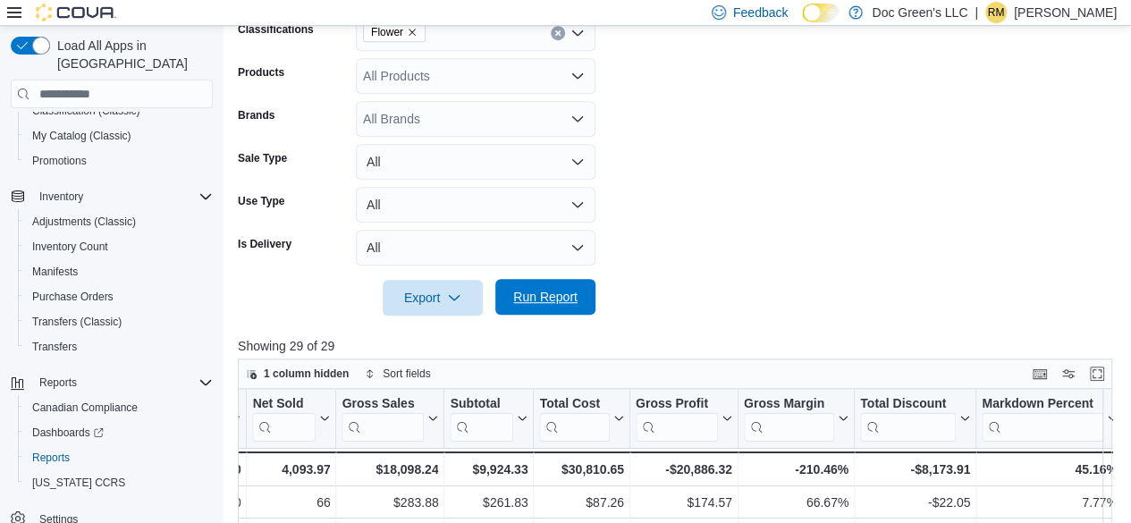
click at [568, 303] on span "Run Report" at bounding box center [545, 297] width 64 height 18
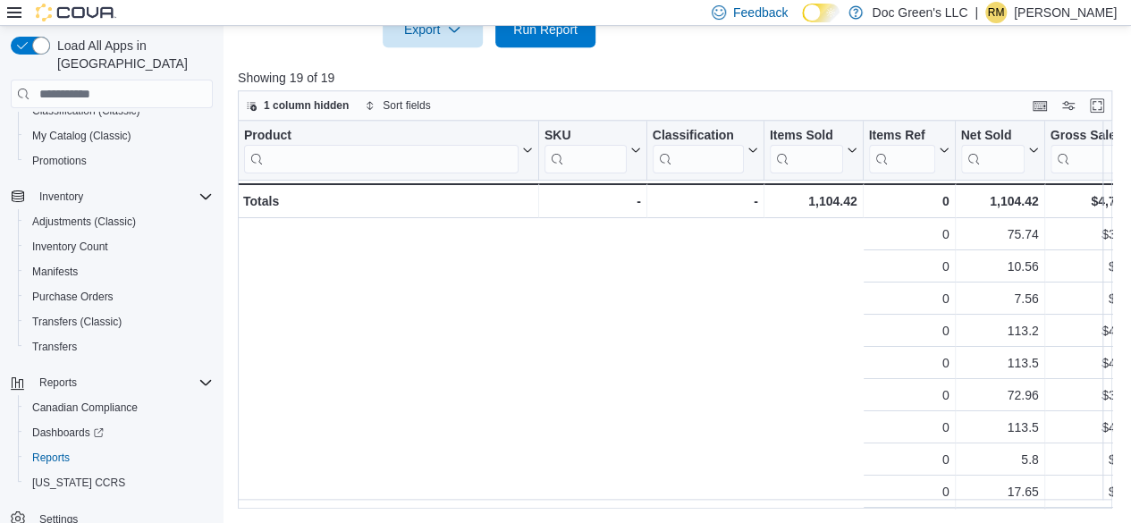
scroll to position [0, 765]
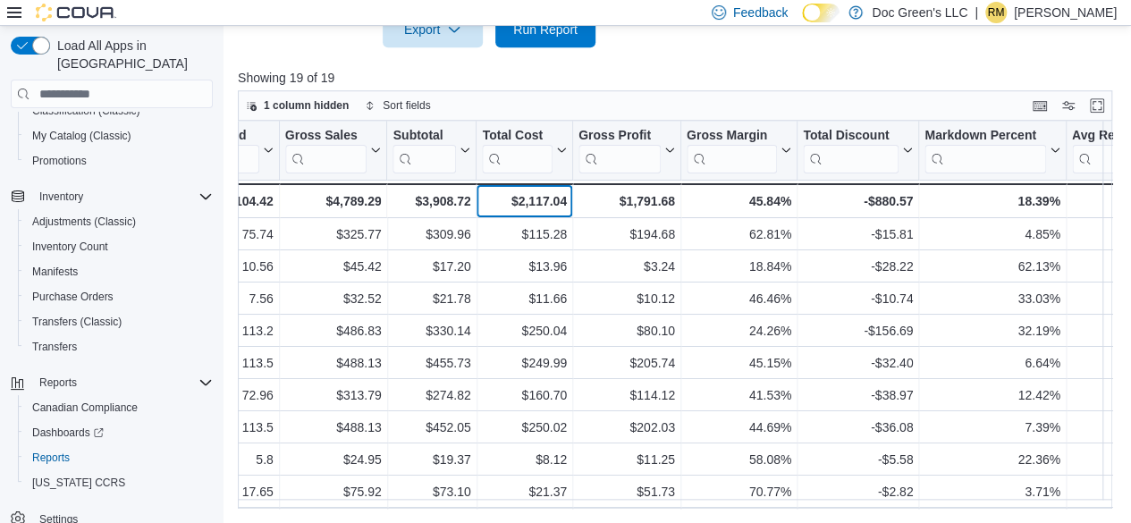
click at [543, 206] on div "$2,117.04" at bounding box center [524, 200] width 84 height 21
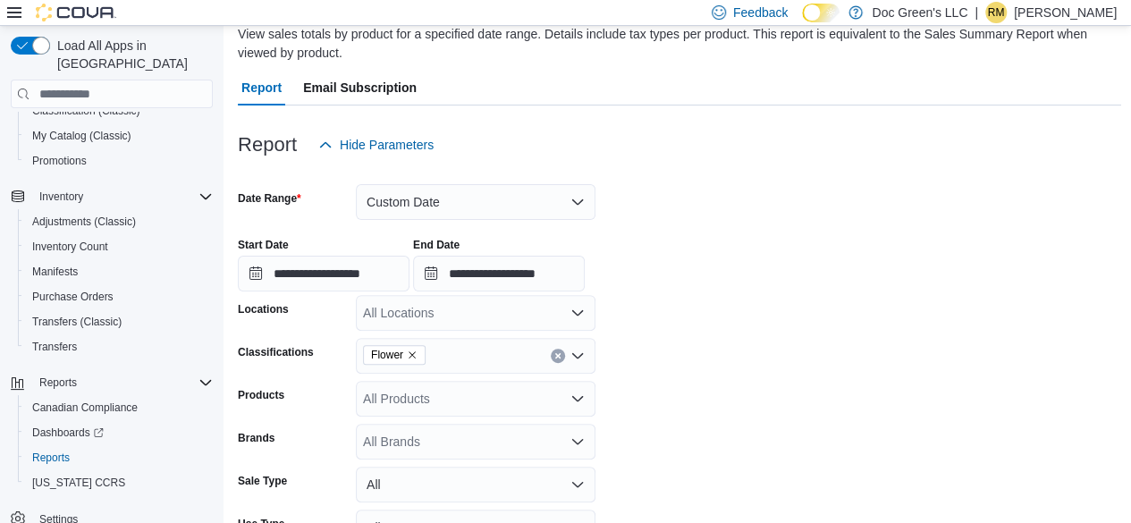
scroll to position [13, 0]
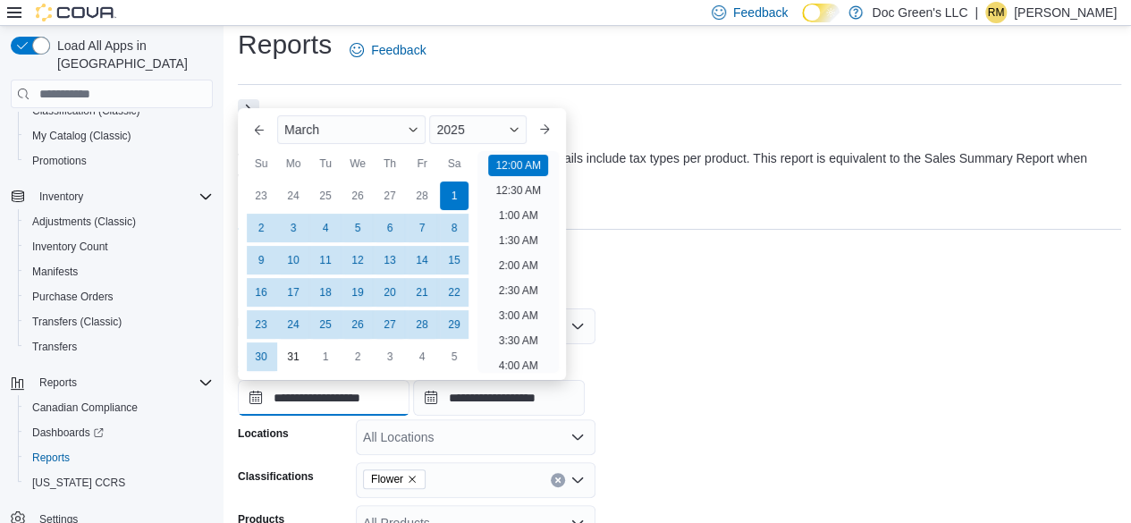
click at [311, 382] on input "**********" at bounding box center [324, 398] width 172 height 36
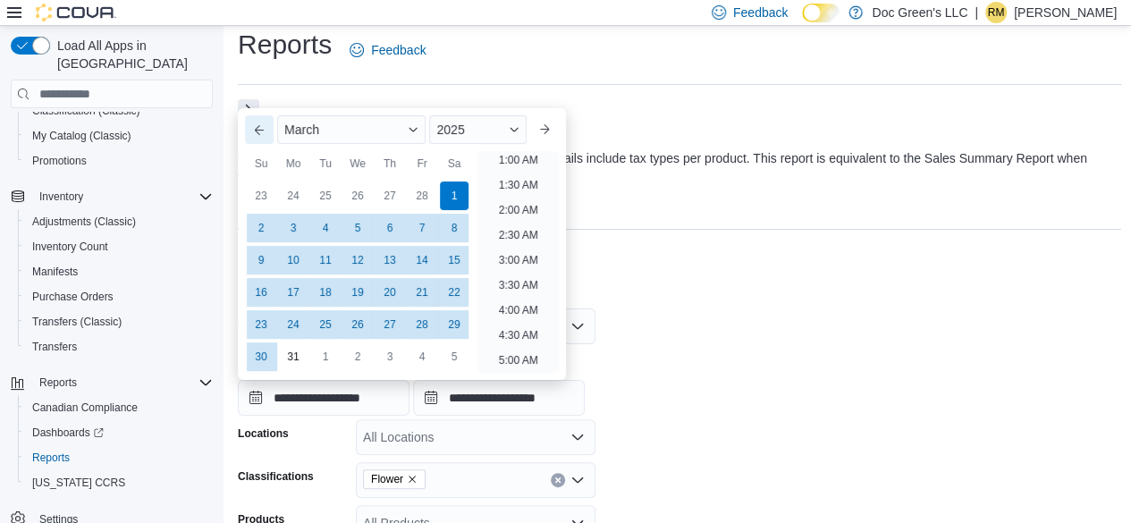
click at [262, 126] on button "Previous Month" at bounding box center [259, 129] width 29 height 29
type input "**********"
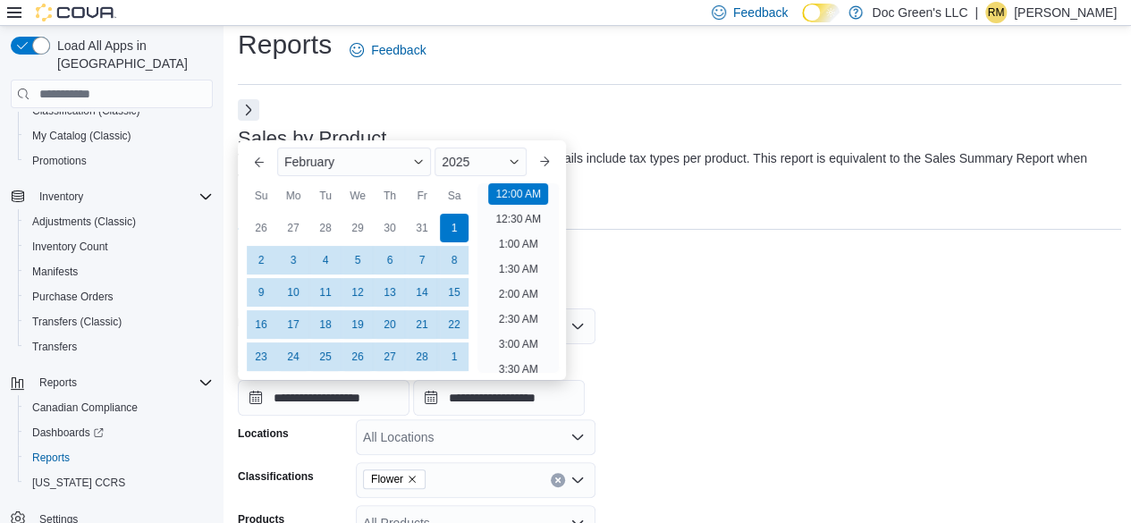
drag, startPoint x: 692, startPoint y: 380, endPoint x: 628, endPoint y: 400, distance: 67.3
click at [687, 383] on div "**********" at bounding box center [679, 382] width 883 height 68
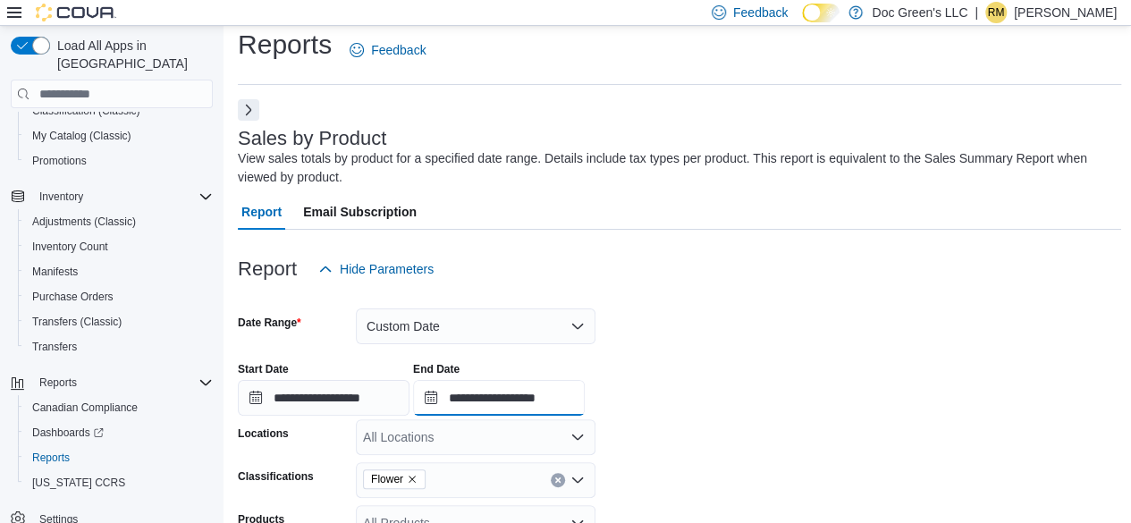
click at [576, 400] on input "**********" at bounding box center [499, 398] width 172 height 36
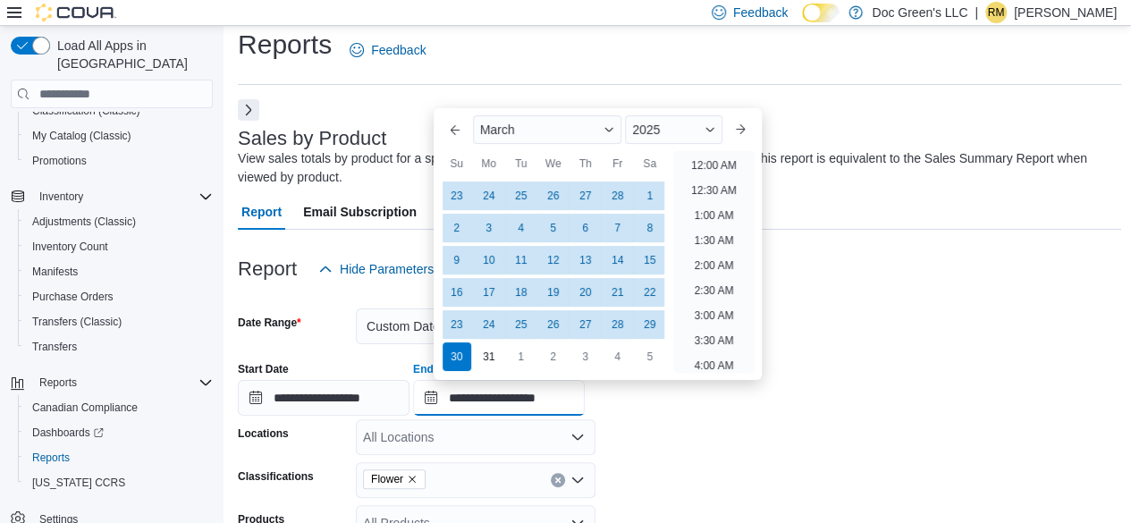
scroll to position [983, 0]
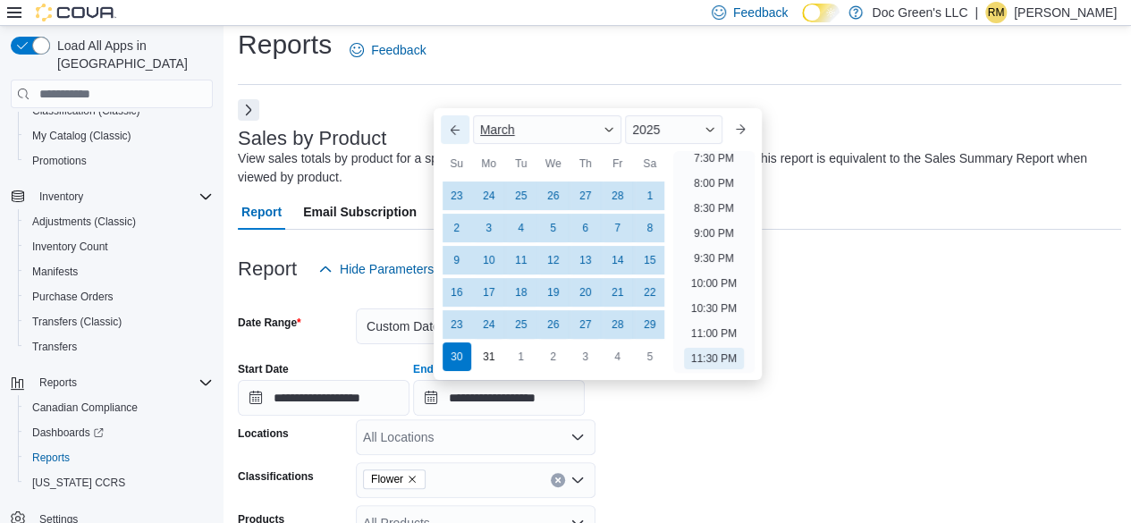
drag, startPoint x: 454, startPoint y: 133, endPoint x: 483, endPoint y: 160, distance: 39.2
click at [454, 132] on button "Previous Month" at bounding box center [455, 129] width 29 height 29
type input "**********"
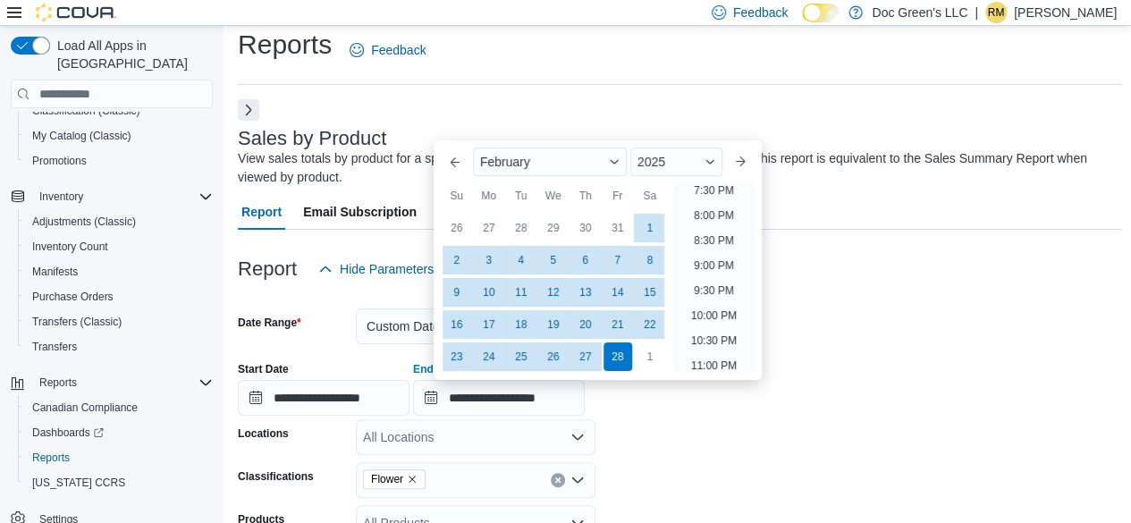
click at [851, 319] on form "**********" at bounding box center [679, 525] width 883 height 476
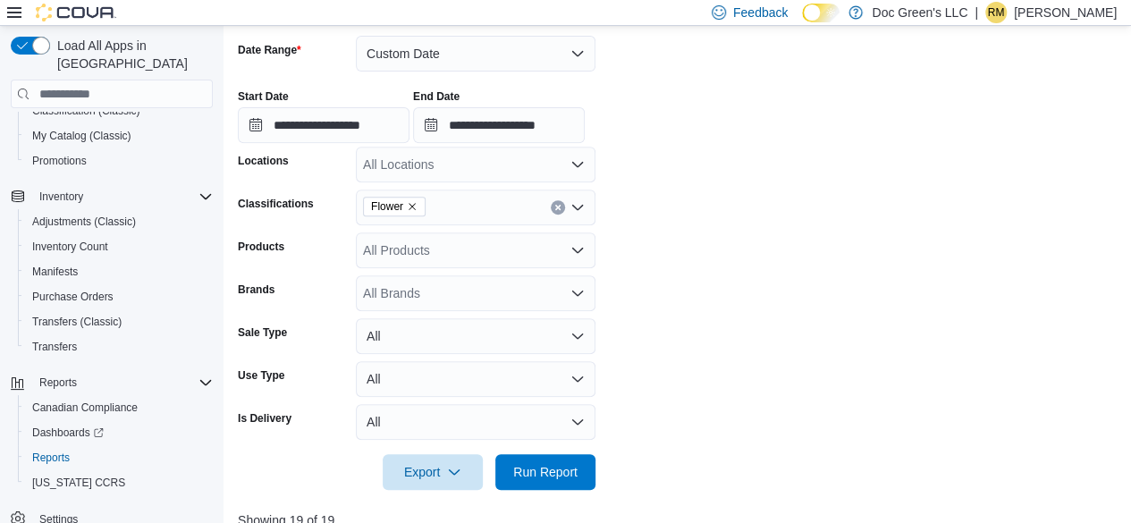
scroll to position [460, 0]
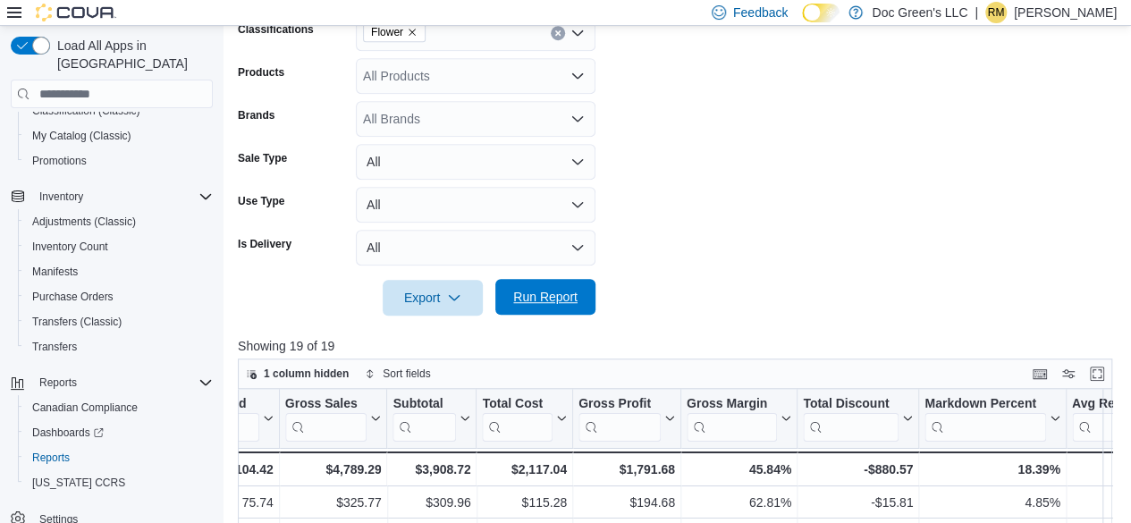
click at [548, 306] on span "Run Report" at bounding box center [545, 297] width 79 height 36
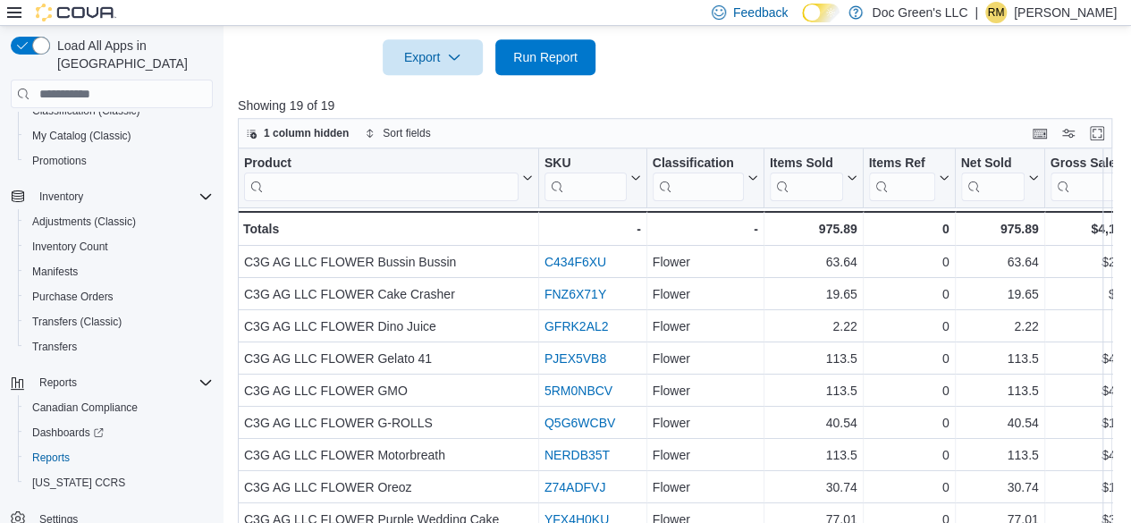
scroll to position [729, 0]
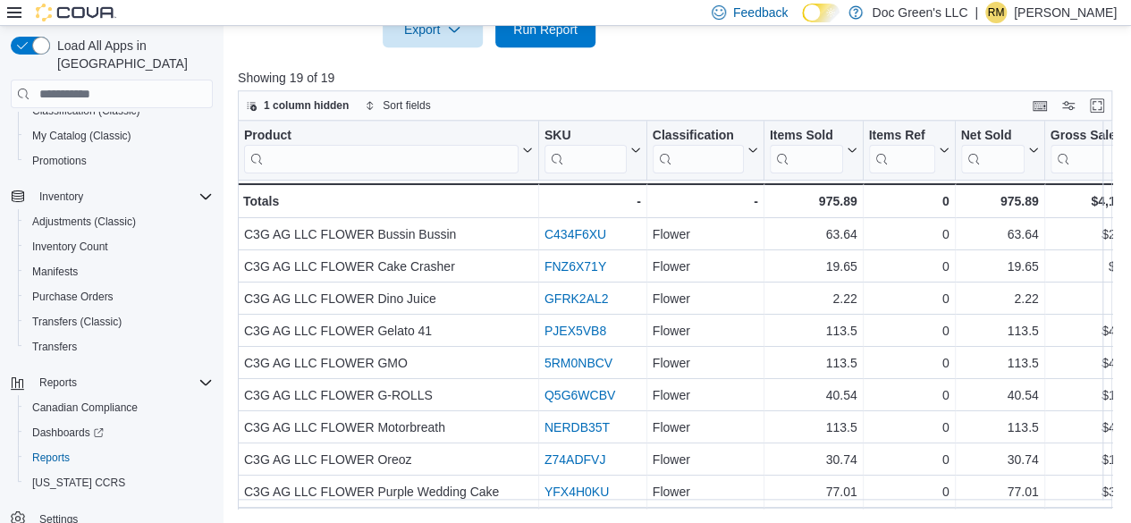
click at [687, 509] on div "Product Click to view column header actions SKU Click to view column header act…" at bounding box center [675, 315] width 874 height 388
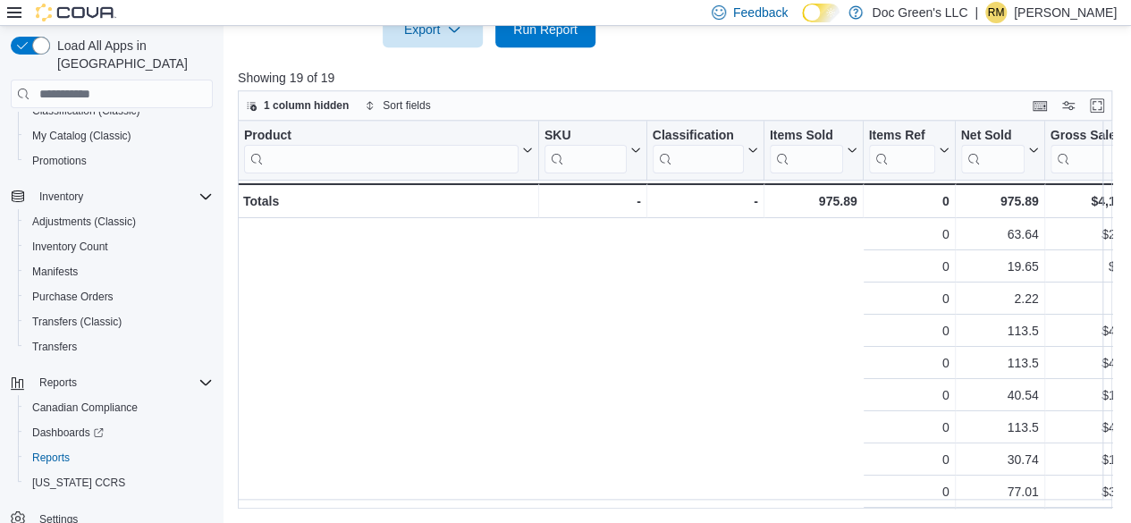
scroll to position [0, 765]
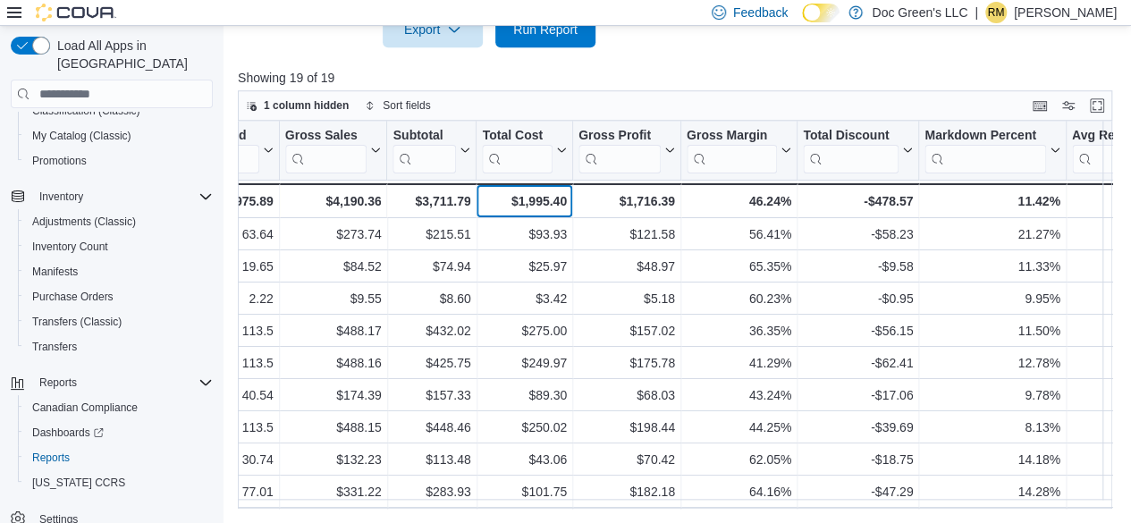
click at [542, 198] on div "$1,995.40" at bounding box center [524, 200] width 84 height 21
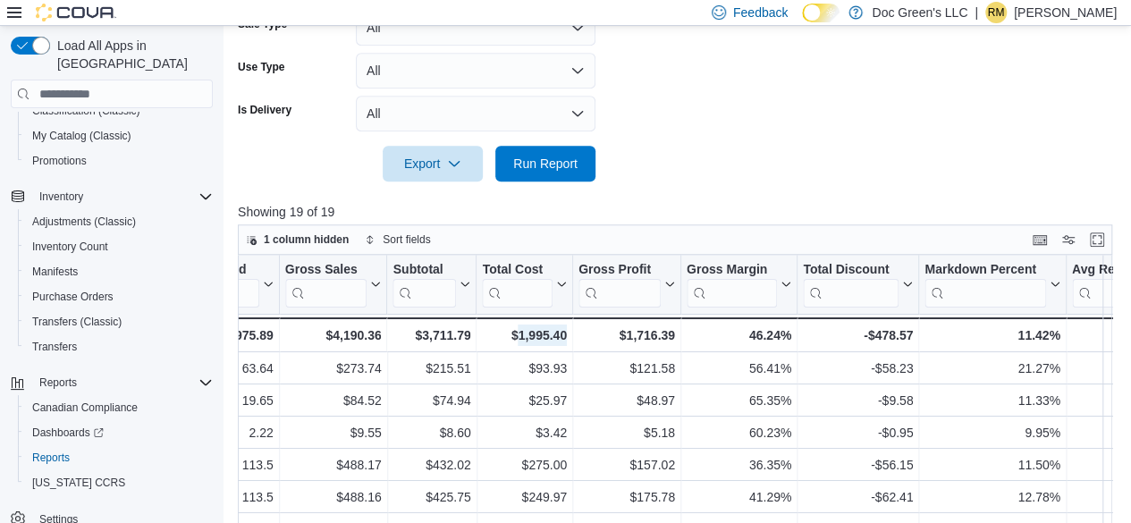
scroll to position [282, 0]
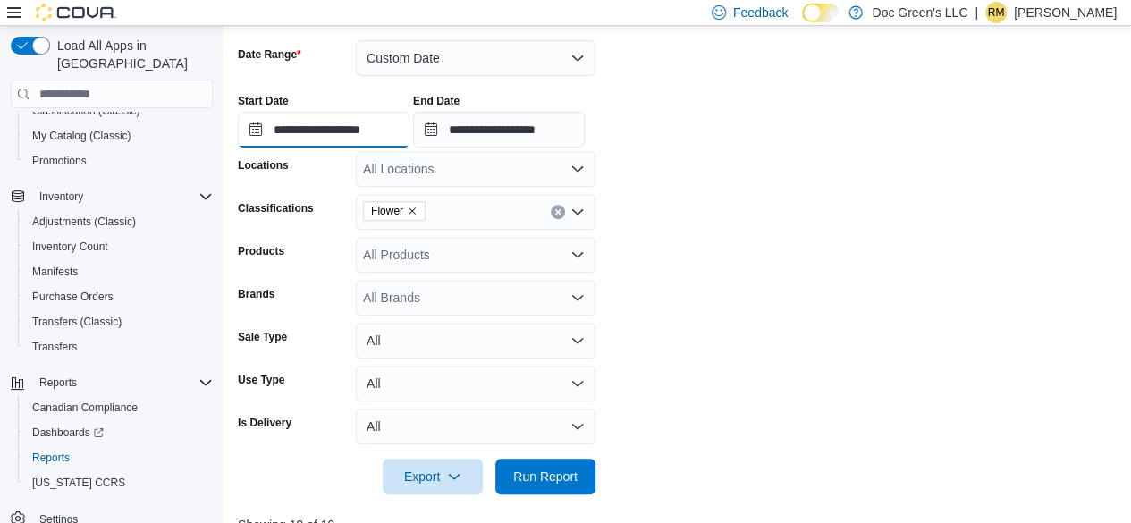
drag, startPoint x: 342, startPoint y: 124, endPoint x: 357, endPoint y: 144, distance: 24.3
click at [342, 124] on input "**********" at bounding box center [324, 130] width 172 height 36
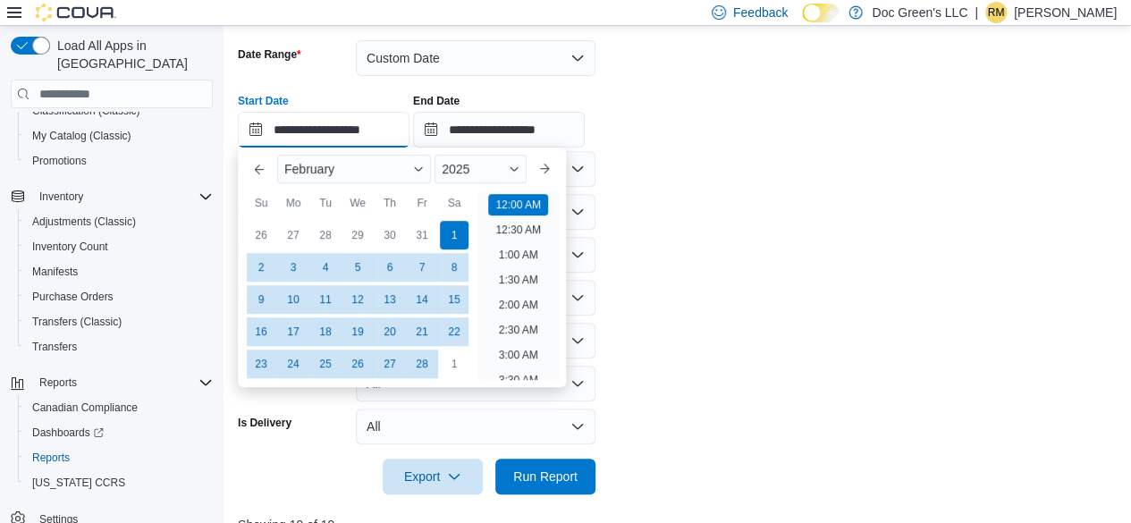
scroll to position [55, 0]
click at [252, 174] on button "Previous Month" at bounding box center [259, 169] width 29 height 29
type input "**********"
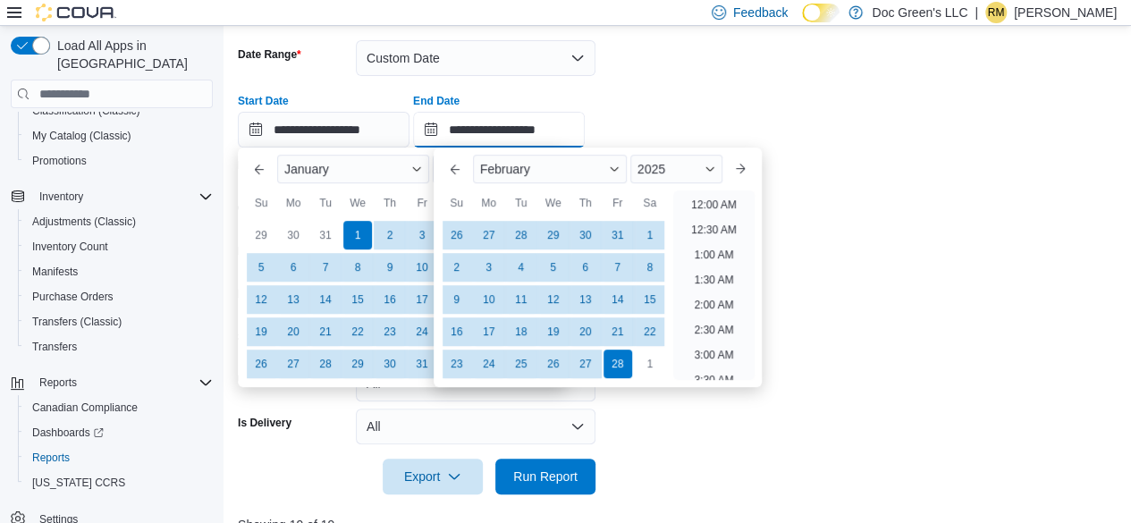
click at [480, 137] on input "**********" at bounding box center [499, 130] width 172 height 36
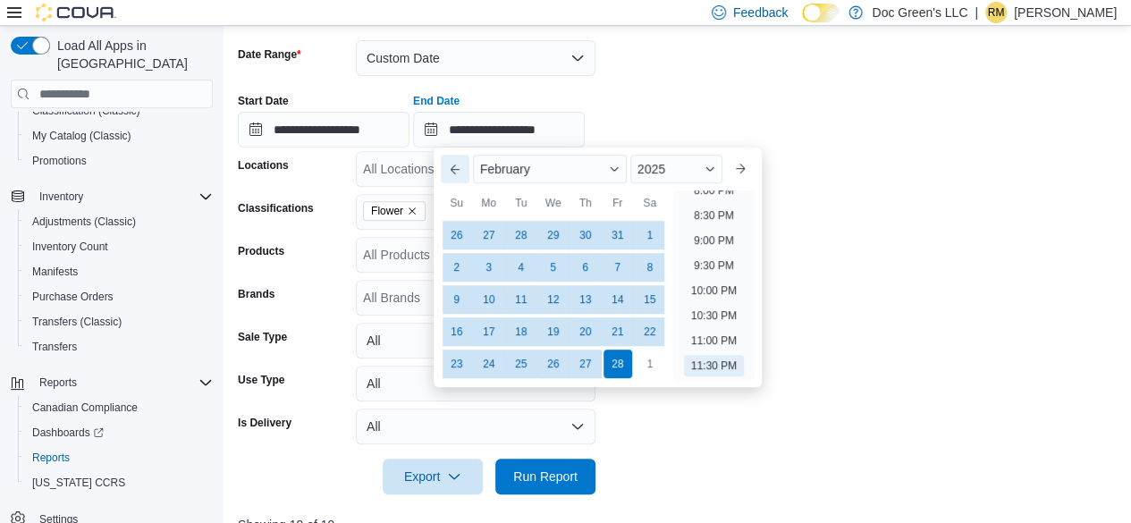
click at [447, 176] on button "Previous Month" at bounding box center [455, 169] width 29 height 29
type input "**********"
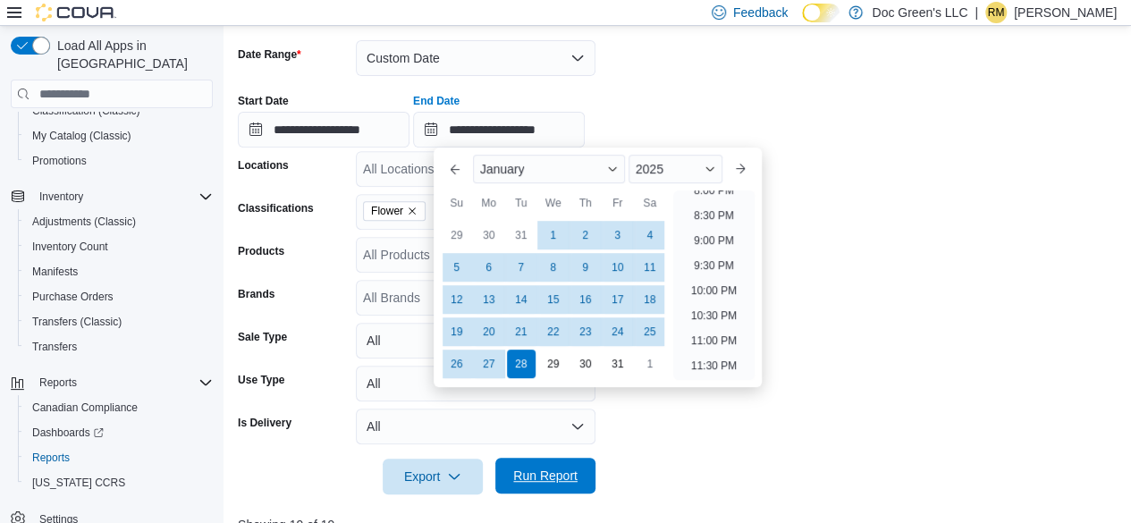
click at [527, 462] on span "Run Report" at bounding box center [545, 476] width 79 height 36
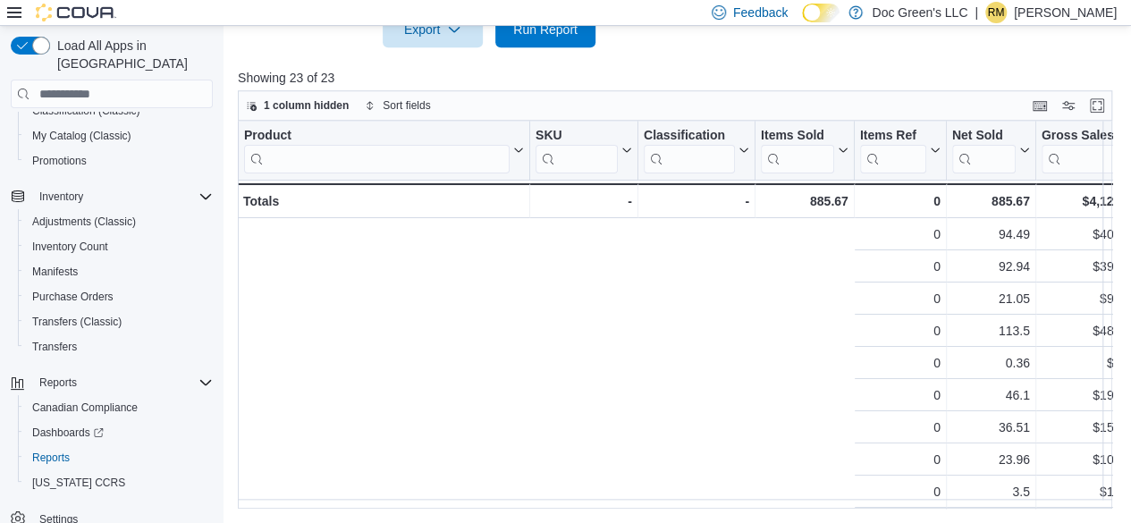
scroll to position [0, 765]
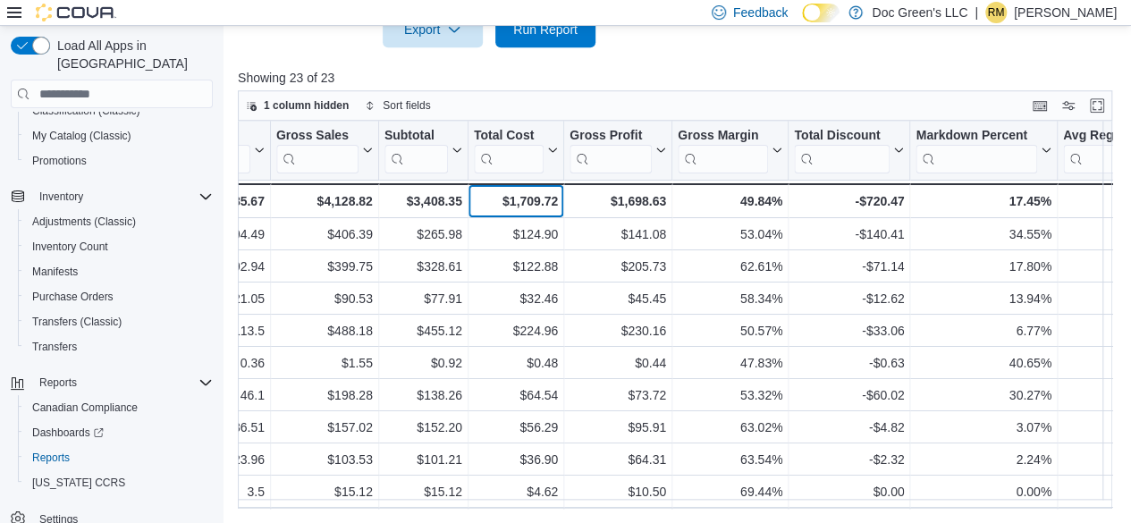
click at [541, 198] on div "$1,709.72" at bounding box center [516, 200] width 84 height 21
click at [545, 37] on span "Run Report" at bounding box center [545, 29] width 64 height 18
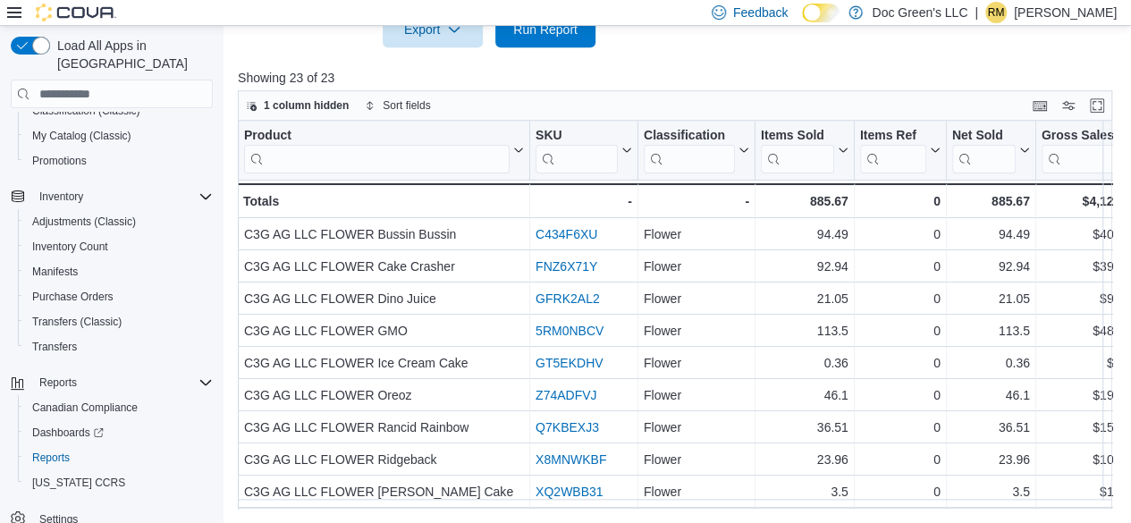
click at [568, 509] on div "Product Click to view column header actions SKU Click to view column header act…" at bounding box center [675, 315] width 874 height 388
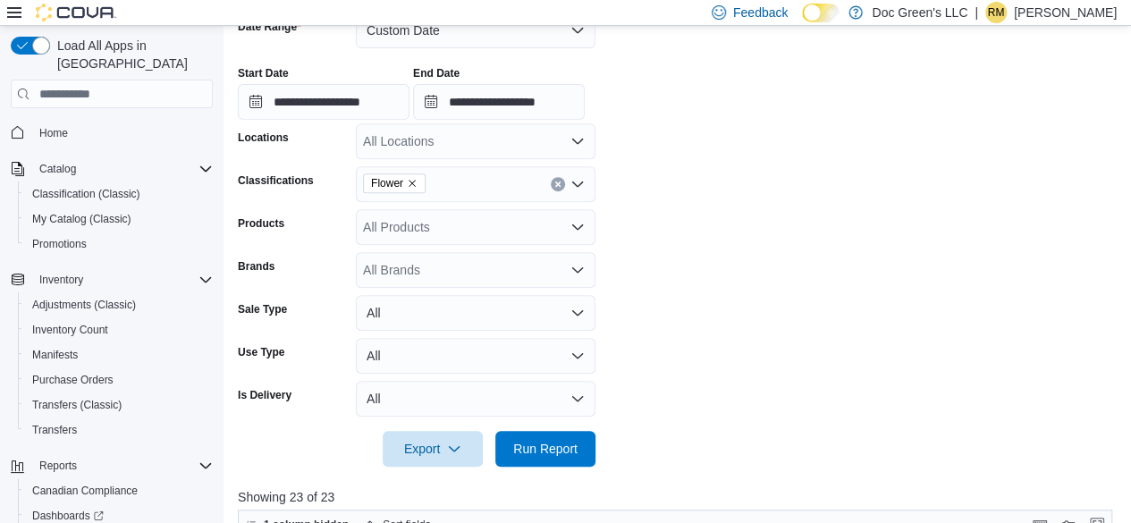
scroll to position [282, 0]
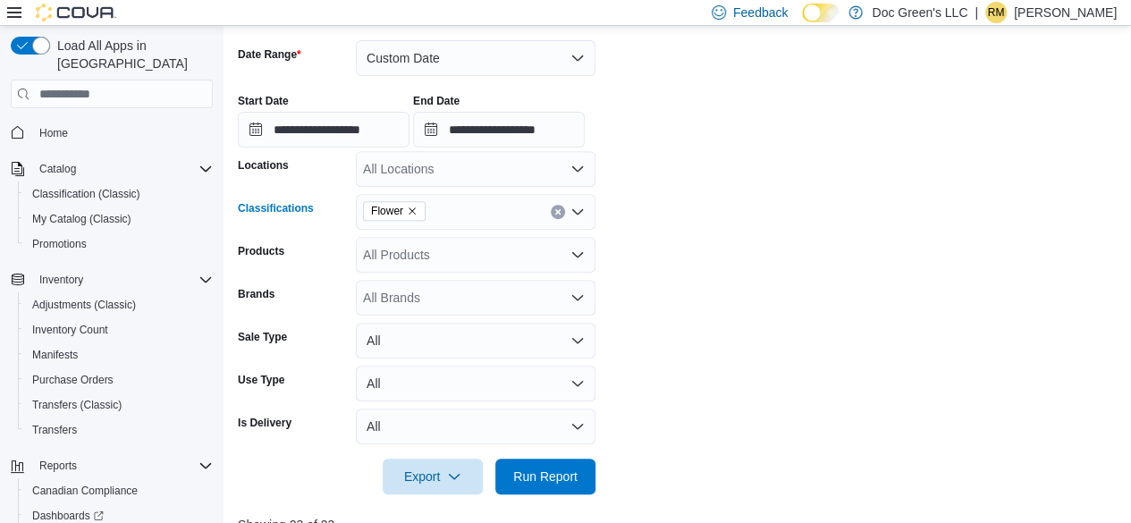
click at [561, 212] on button "Clear input" at bounding box center [558, 212] width 14 height 14
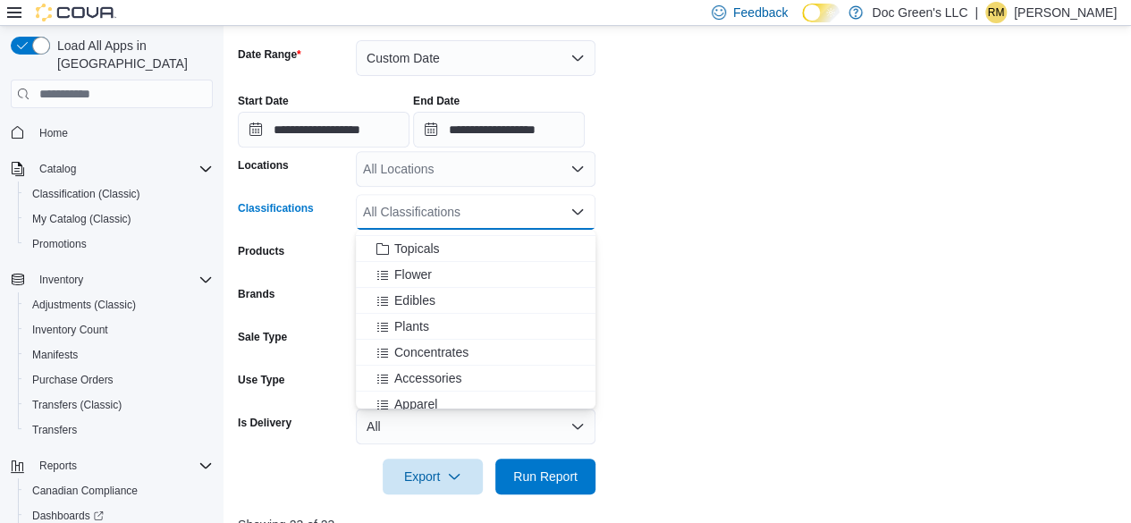
scroll to position [268, 0]
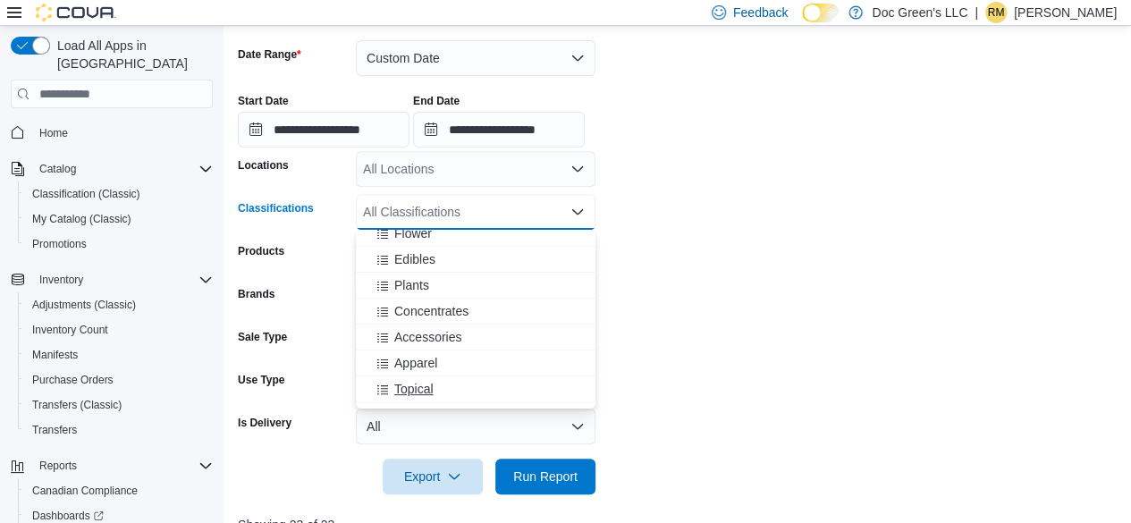
click at [424, 384] on span "Topical" at bounding box center [413, 389] width 39 height 18
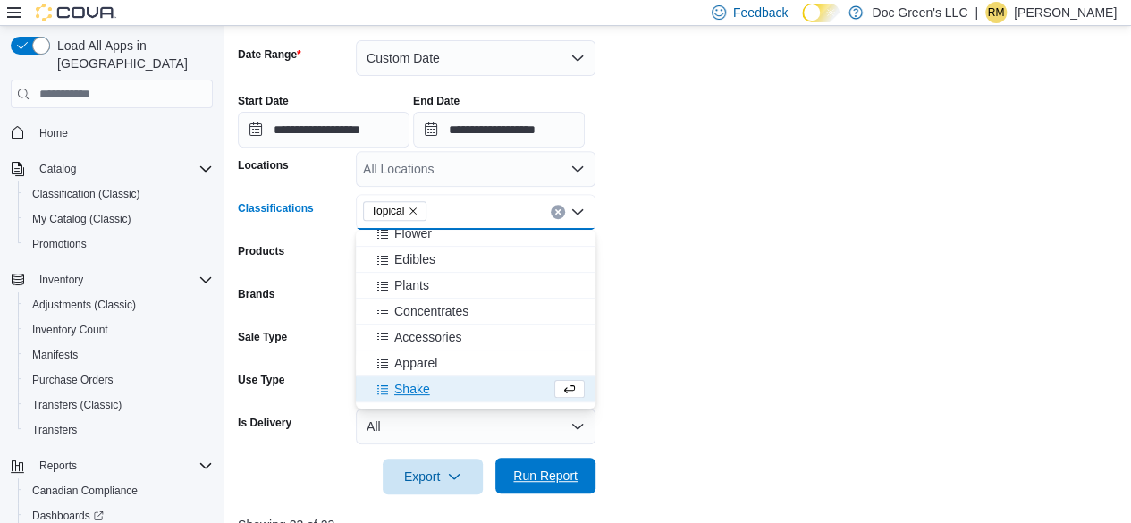
click at [556, 482] on span "Run Report" at bounding box center [545, 476] width 64 height 18
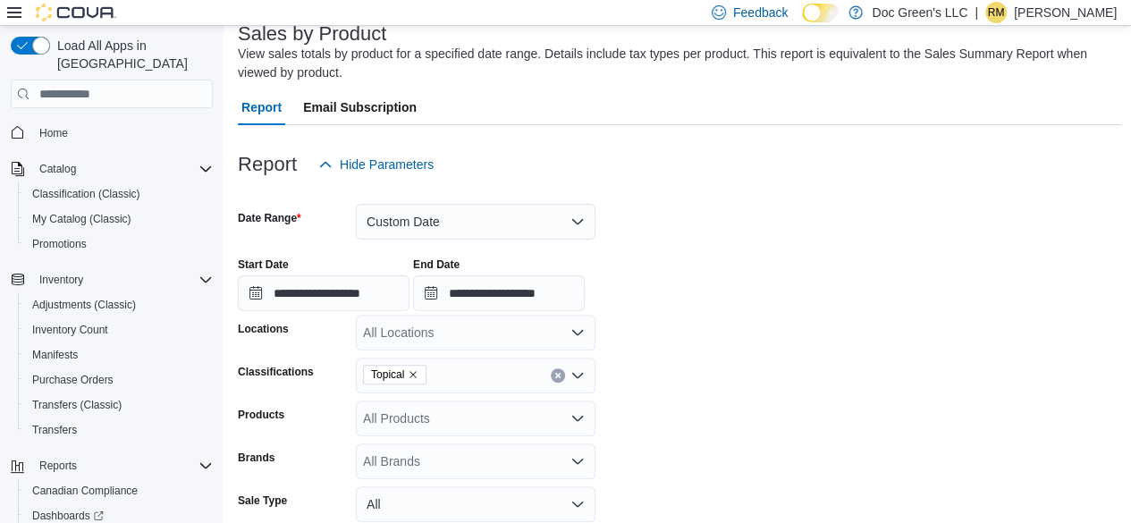
scroll to position [103, 0]
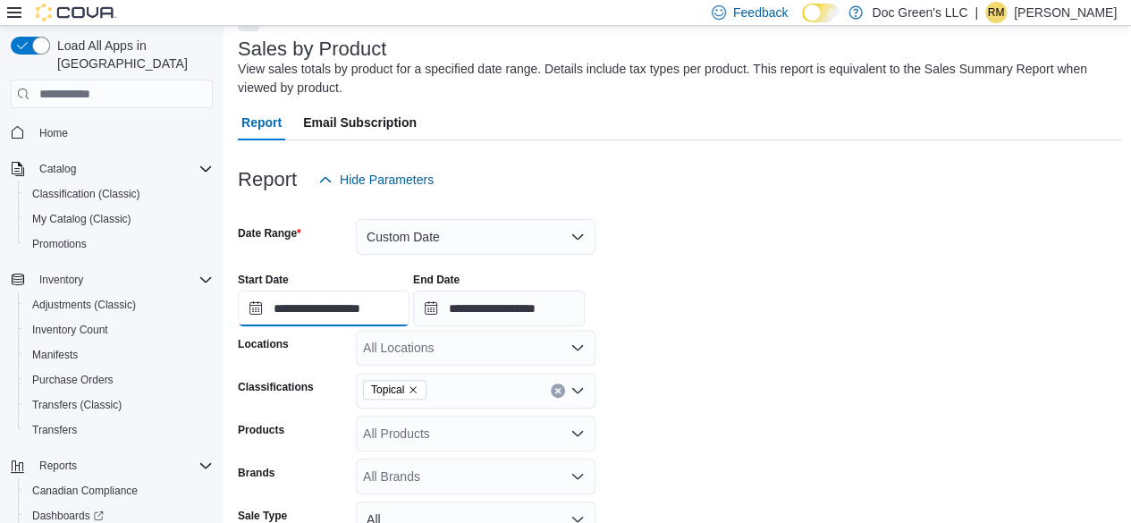
click at [377, 316] on input "**********" at bounding box center [324, 309] width 172 height 36
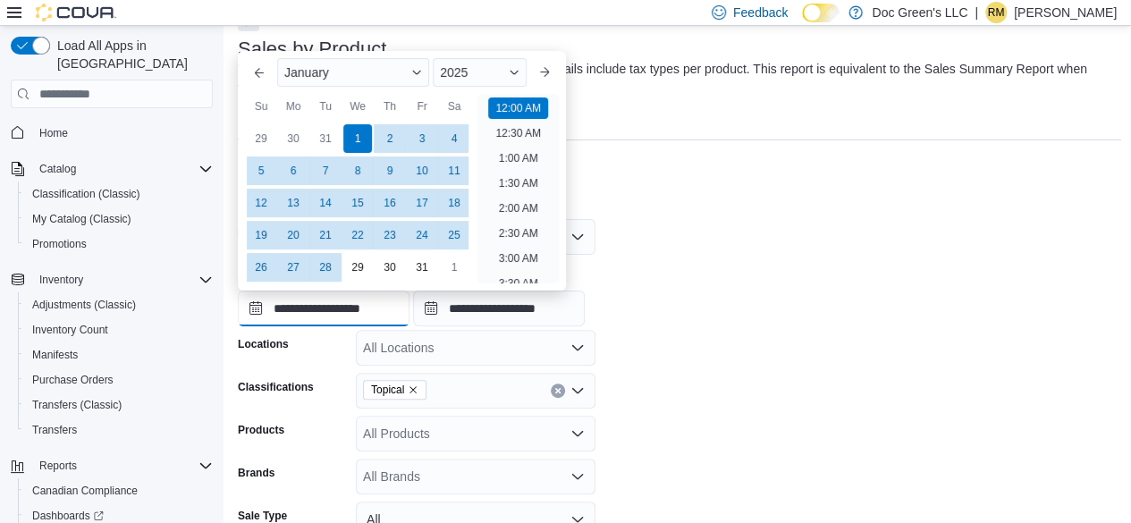
scroll to position [55, 0]
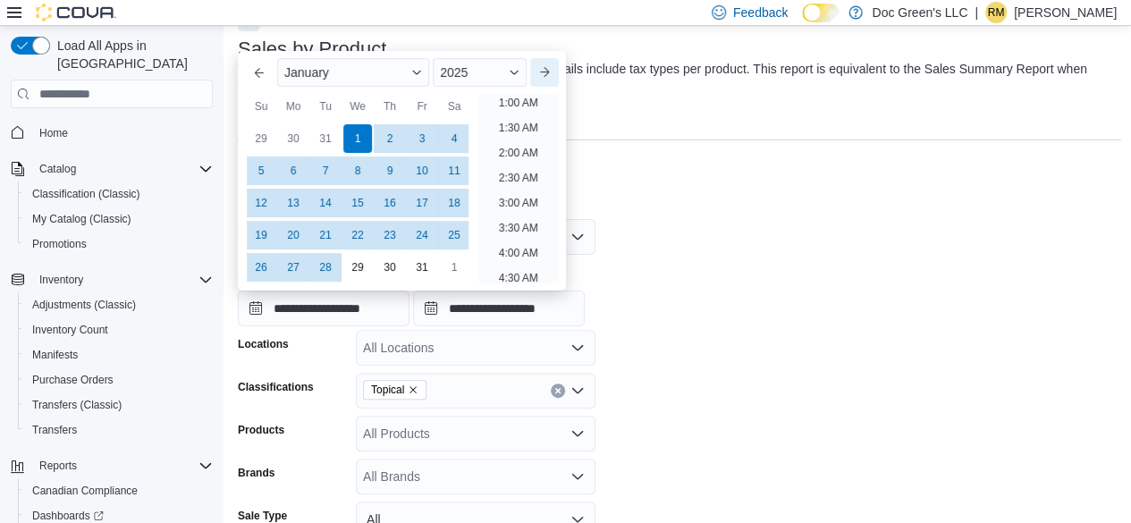
click at [553, 78] on button "Next month" at bounding box center [544, 72] width 29 height 29
type input "**********"
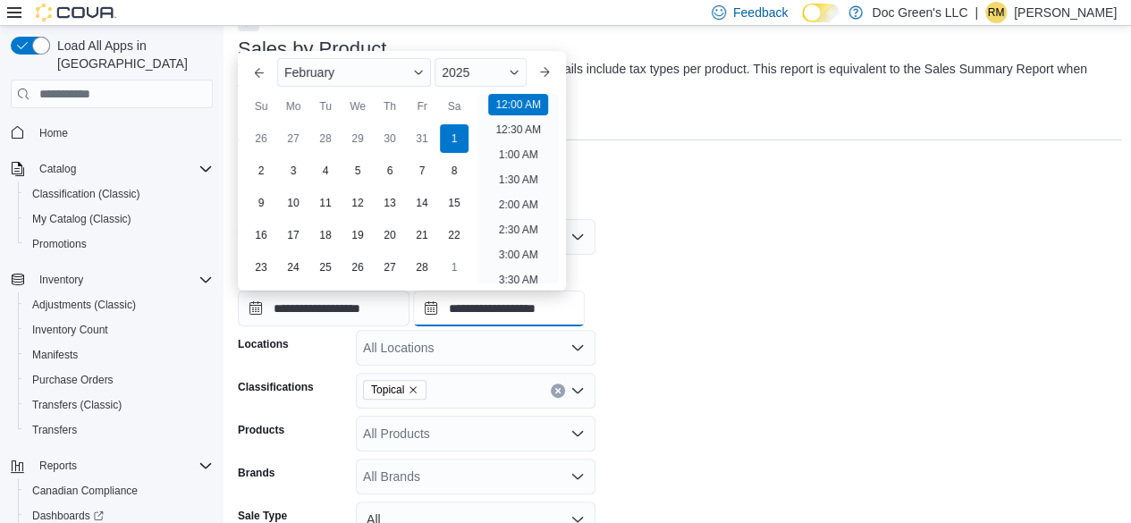
click at [564, 313] on input "**********" at bounding box center [499, 309] width 172 height 36
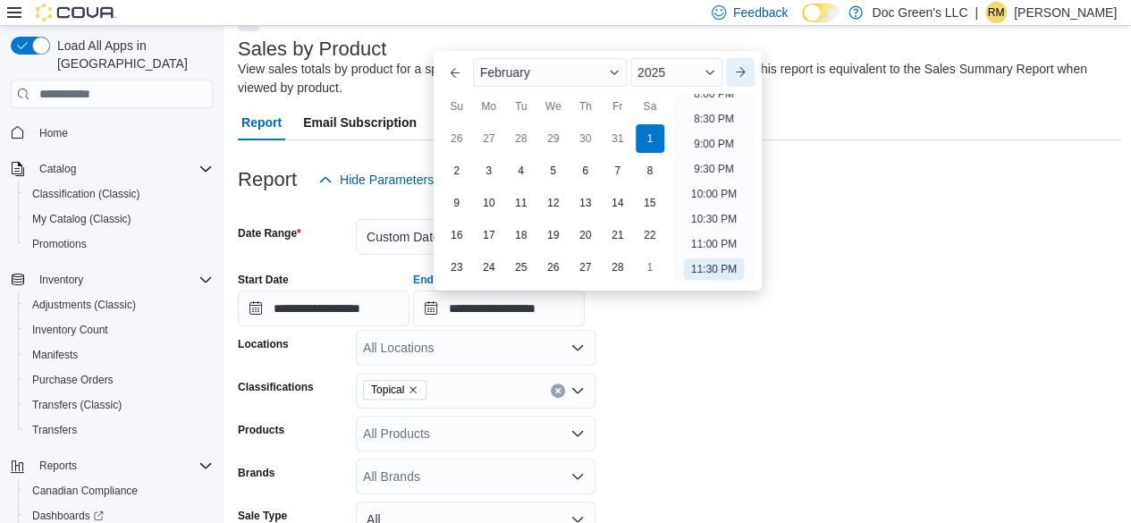
click at [746, 73] on button "Next month" at bounding box center [740, 72] width 29 height 29
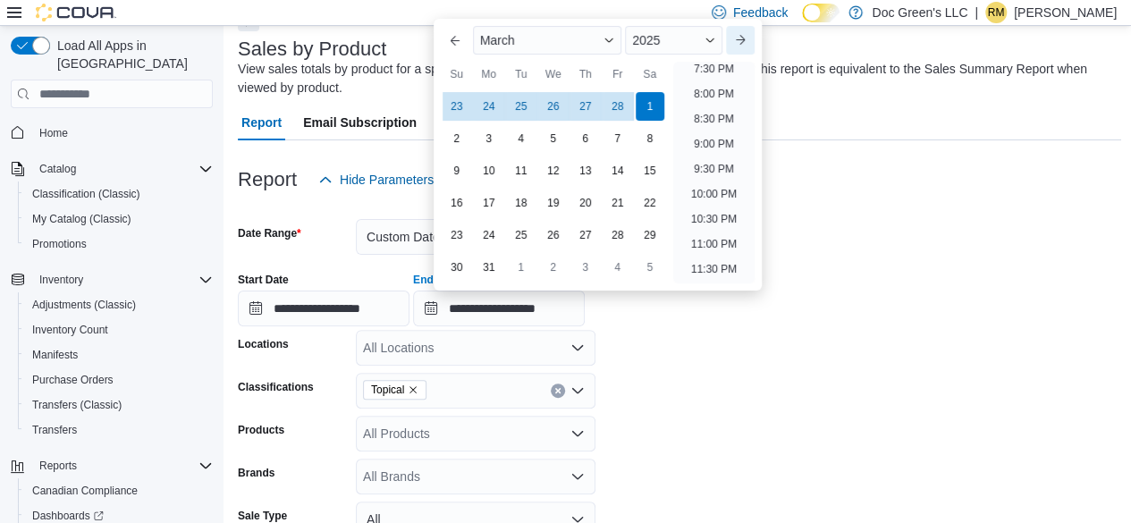
scroll to position [983, 0]
click at [617, 105] on div "28" at bounding box center [617, 106] width 31 height 31
type input "**********"
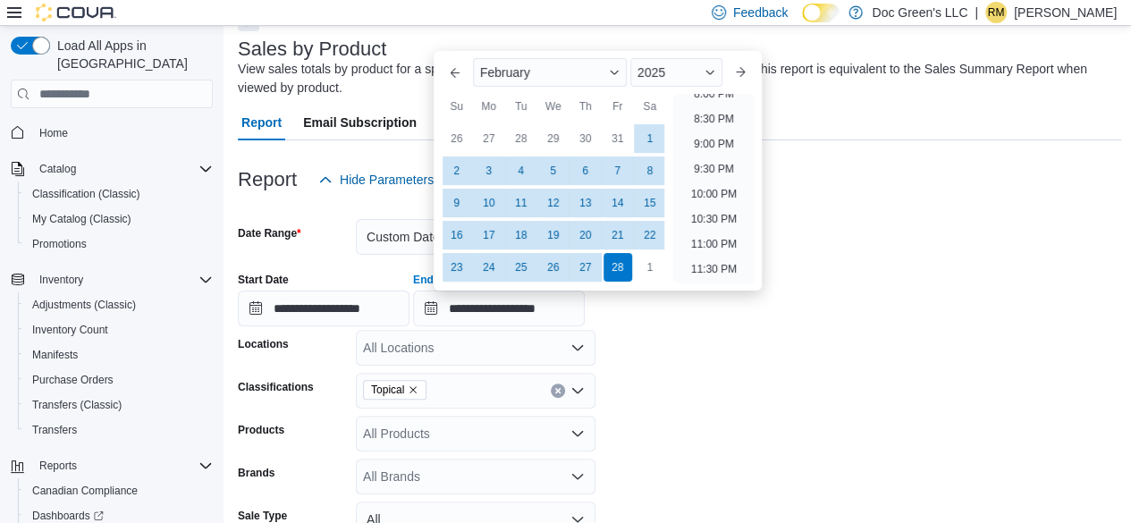
click at [646, 333] on form "**********" at bounding box center [679, 436] width 883 height 476
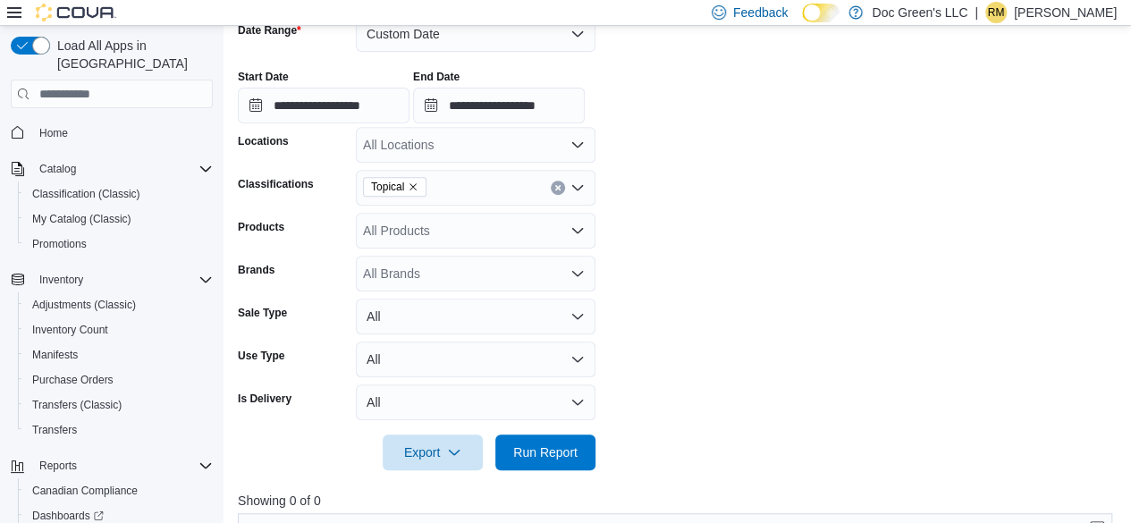
scroll to position [460, 0]
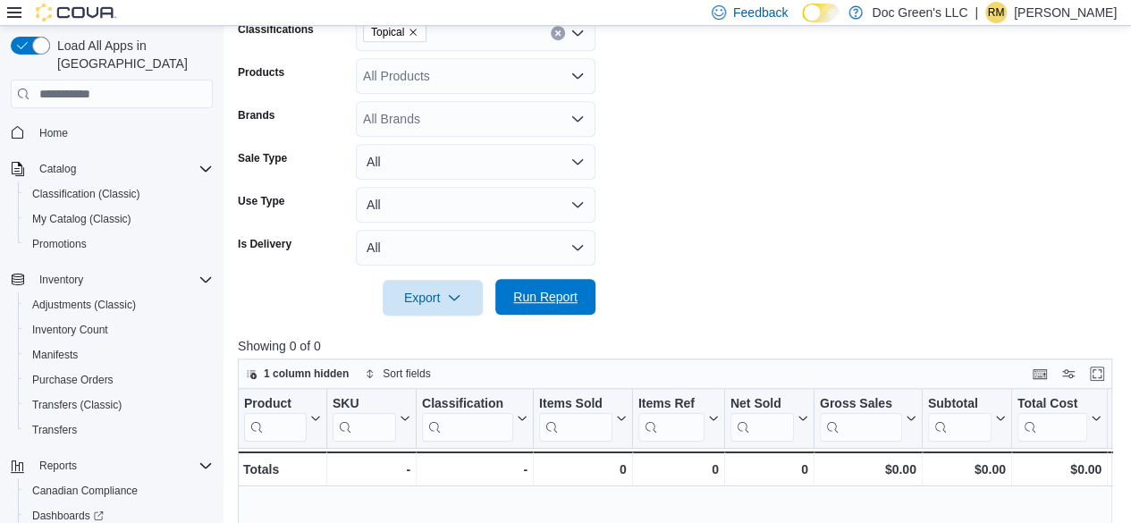
click at [554, 308] on span "Run Report" at bounding box center [545, 297] width 79 height 36
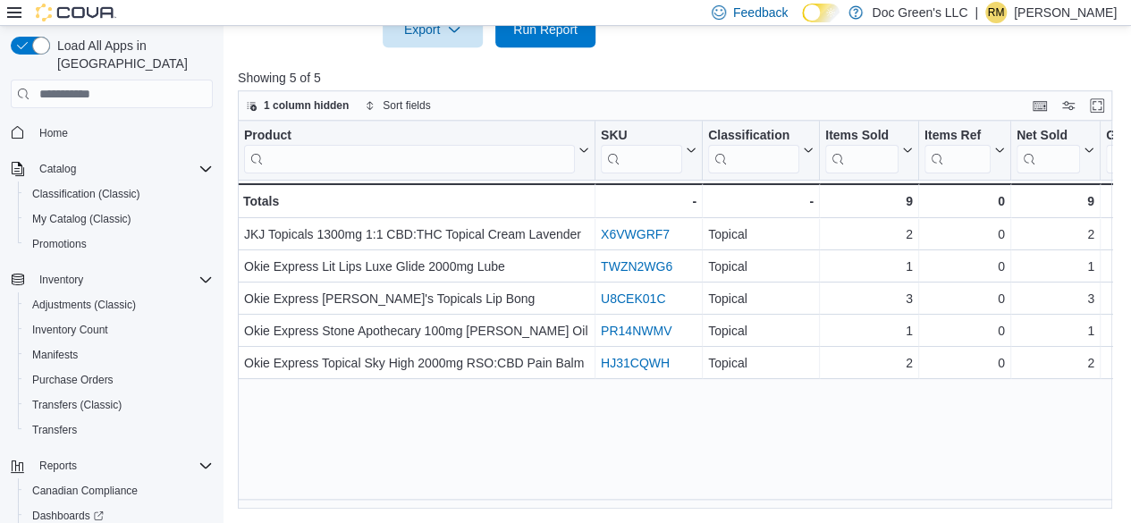
scroll to position [0, 772]
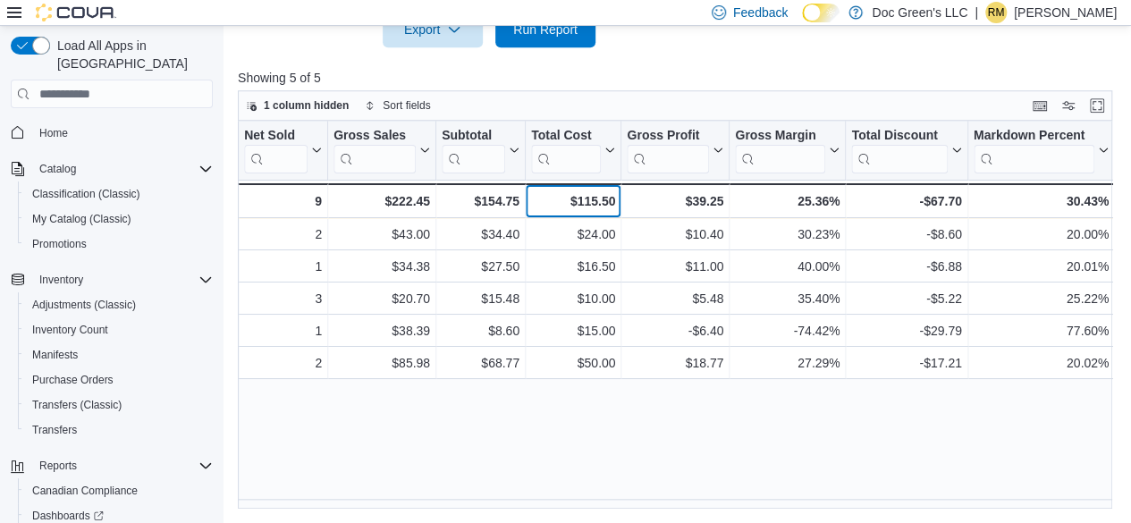
click at [613, 196] on div "$115.50" at bounding box center [573, 200] width 84 height 21
click at [605, 198] on div "$115.50" at bounding box center [573, 200] width 84 height 21
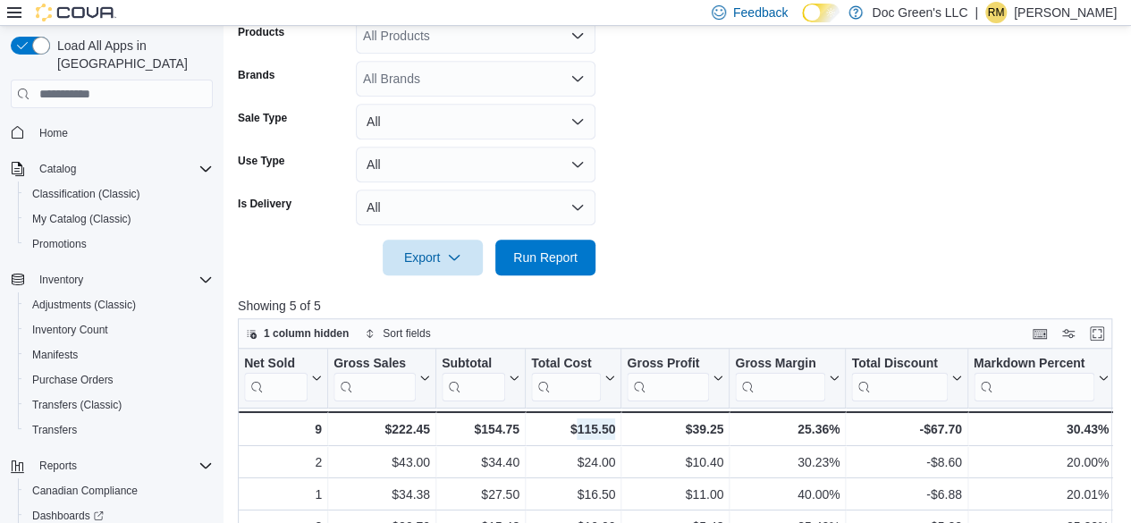
scroll to position [282, 0]
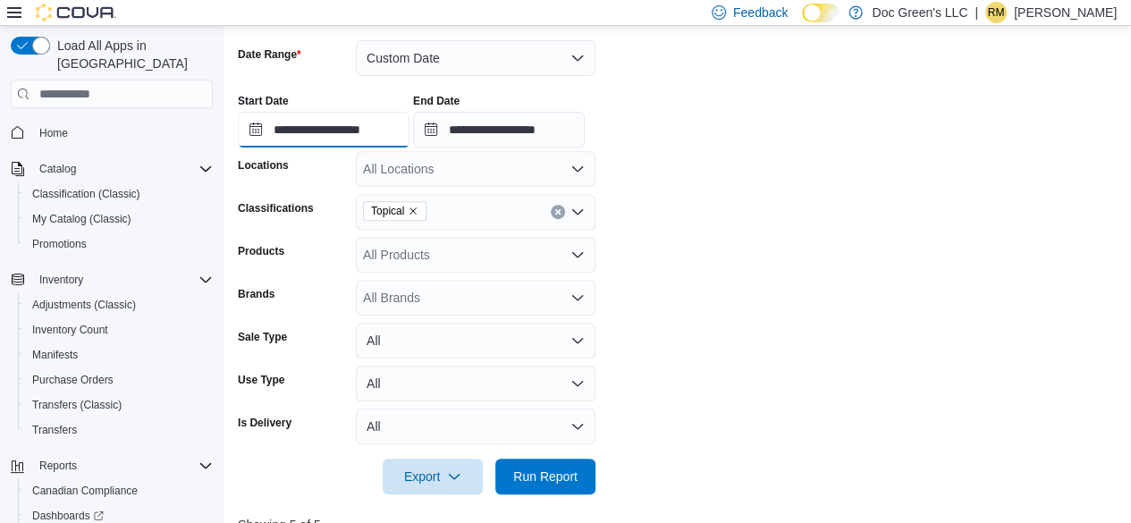
click at [409, 131] on input "**********" at bounding box center [324, 130] width 172 height 36
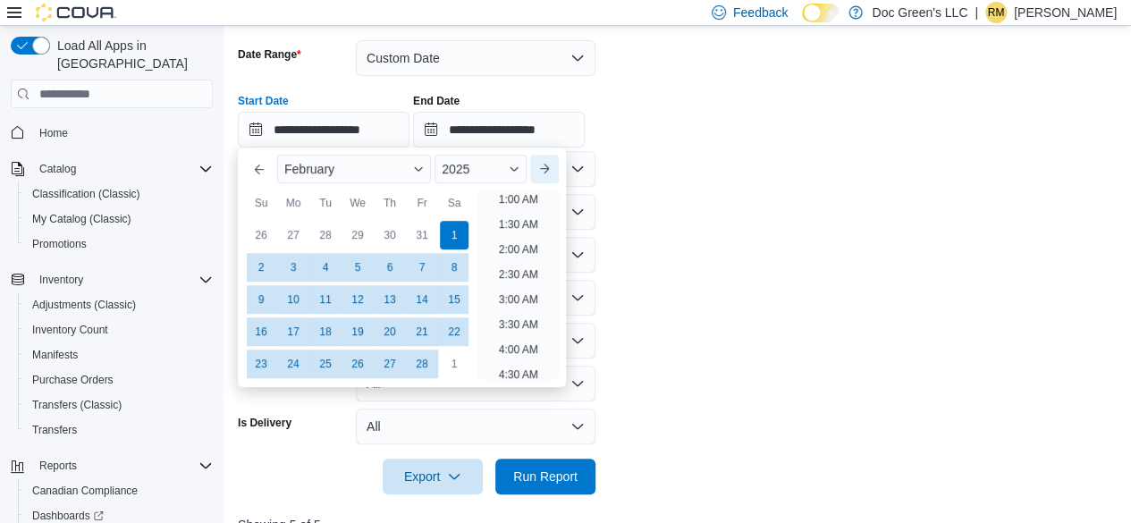
click at [542, 164] on button "Next month" at bounding box center [544, 169] width 29 height 29
type input "**********"
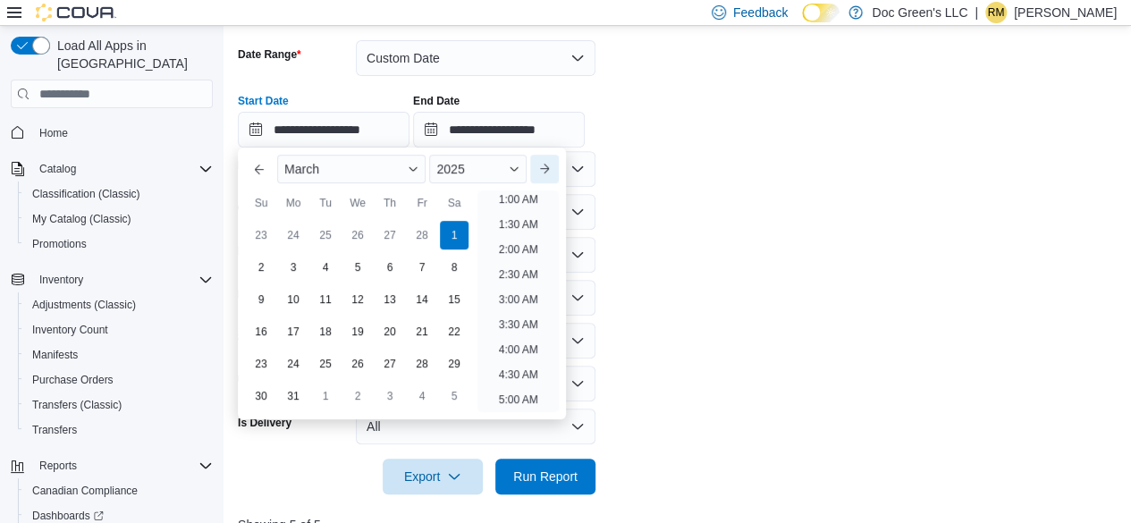
scroll to position [4, 0]
click at [543, 118] on input "**********" at bounding box center [499, 130] width 172 height 36
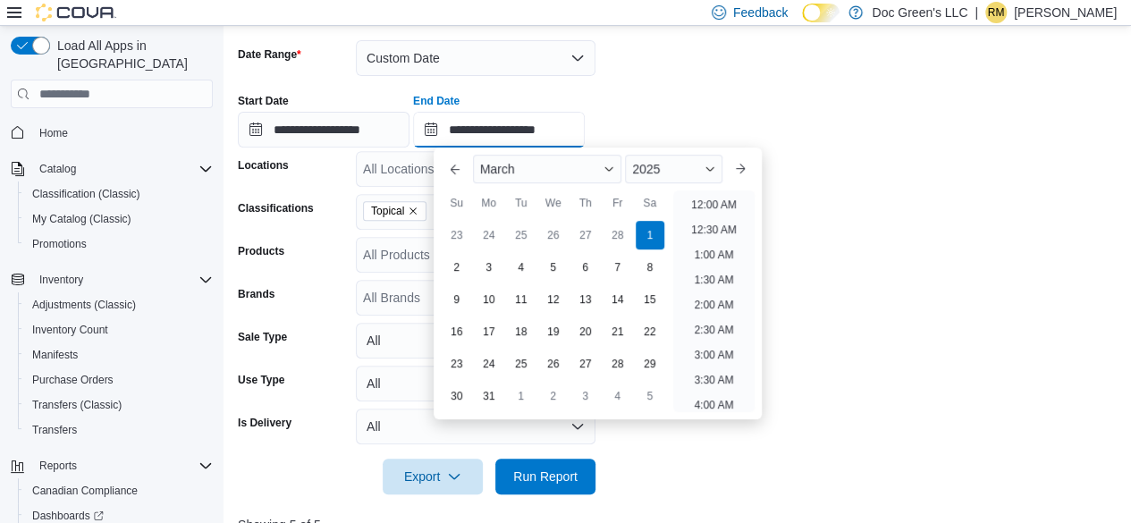
scroll to position [983, 0]
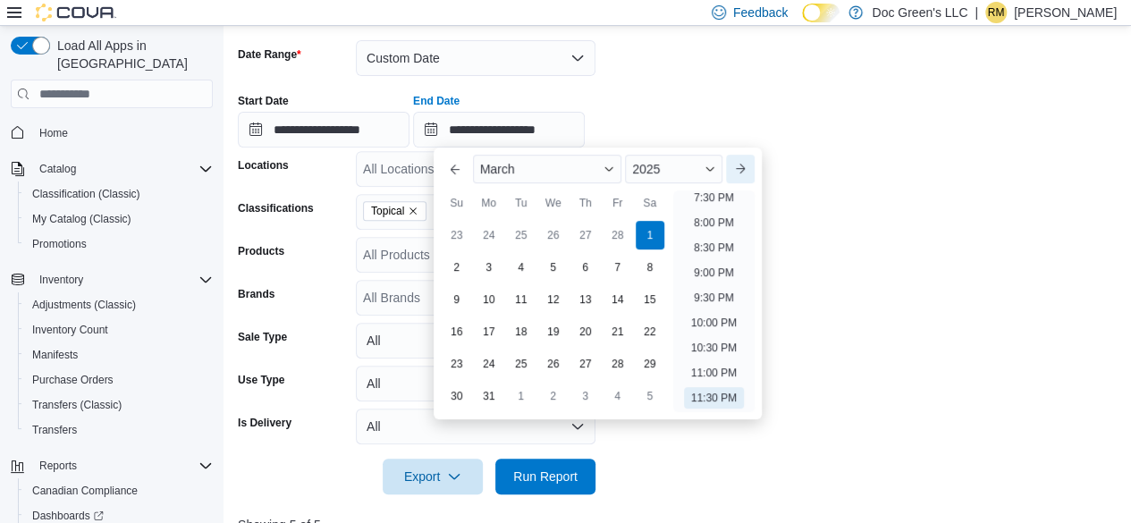
click at [739, 169] on button "Next month" at bounding box center [740, 169] width 29 height 29
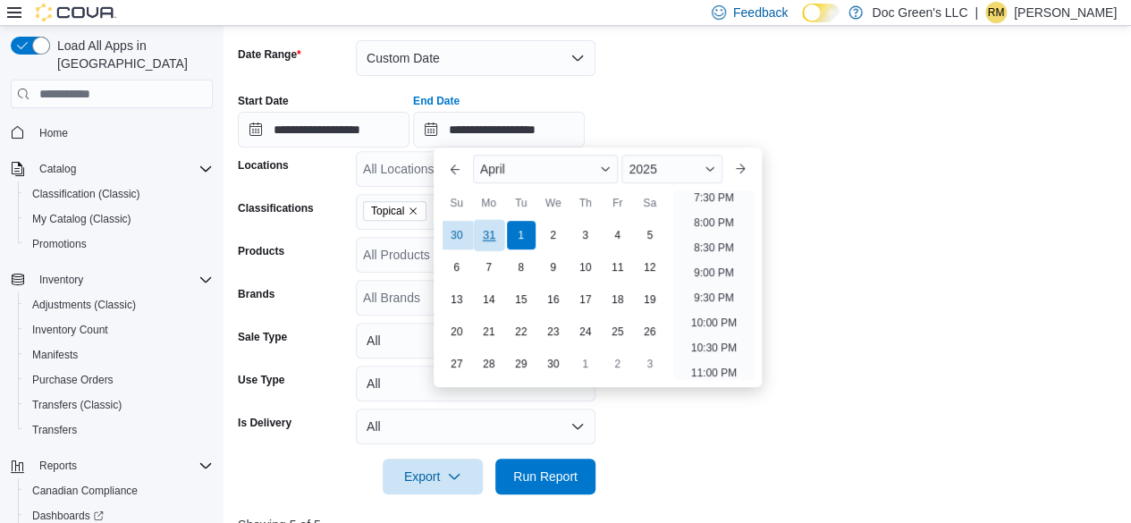
click at [499, 230] on div "31" at bounding box center [488, 235] width 31 height 31
type input "**********"
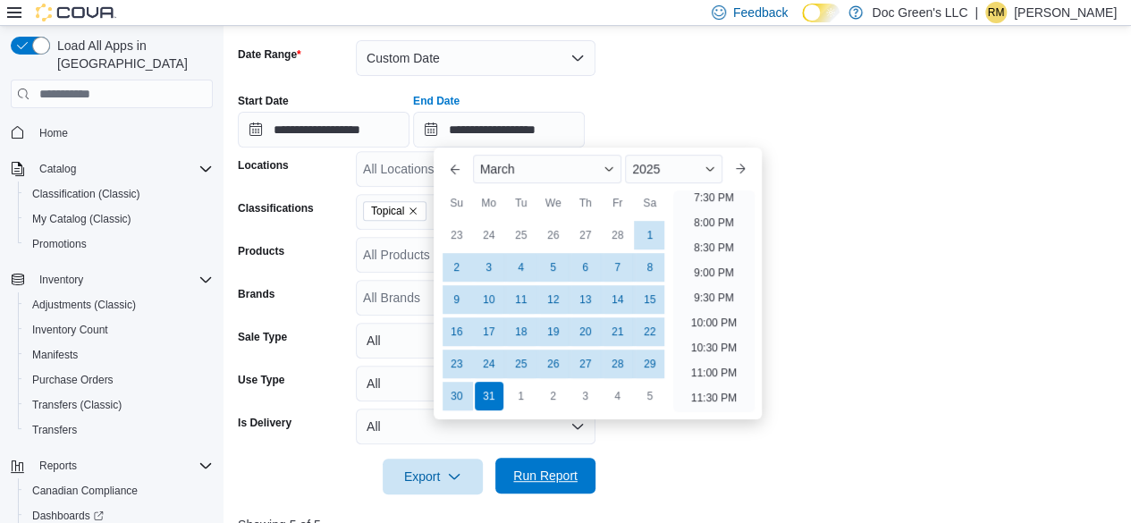
click at [569, 466] on span "Run Report" at bounding box center [545, 476] width 79 height 36
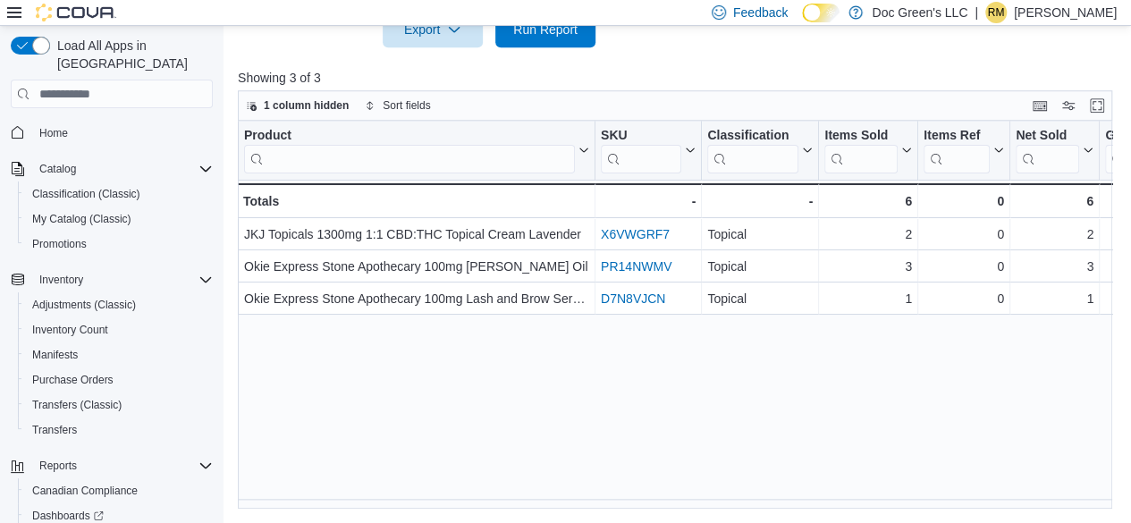
scroll to position [0, 772]
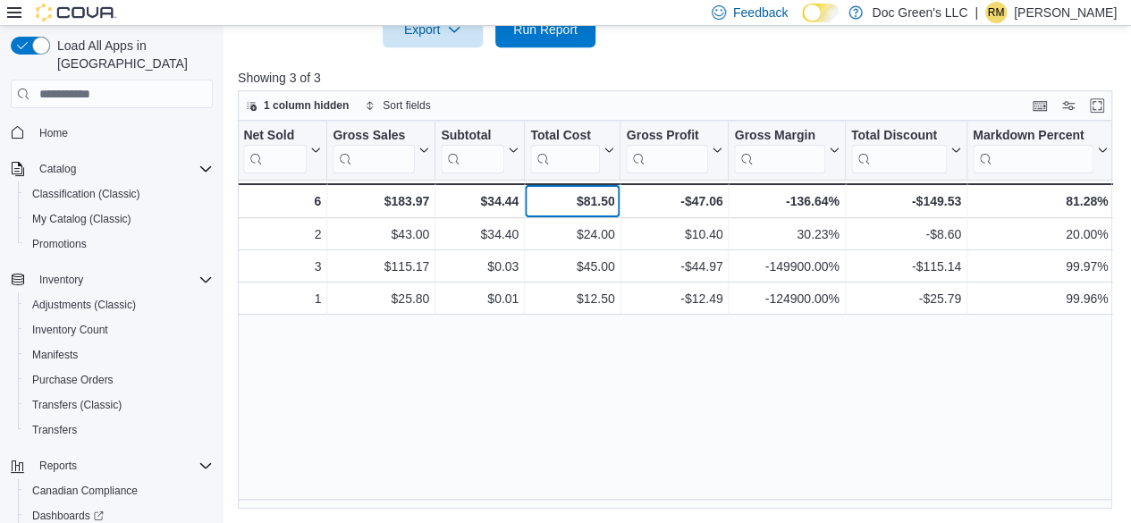
click at [595, 192] on div "$81.50" at bounding box center [572, 200] width 84 height 21
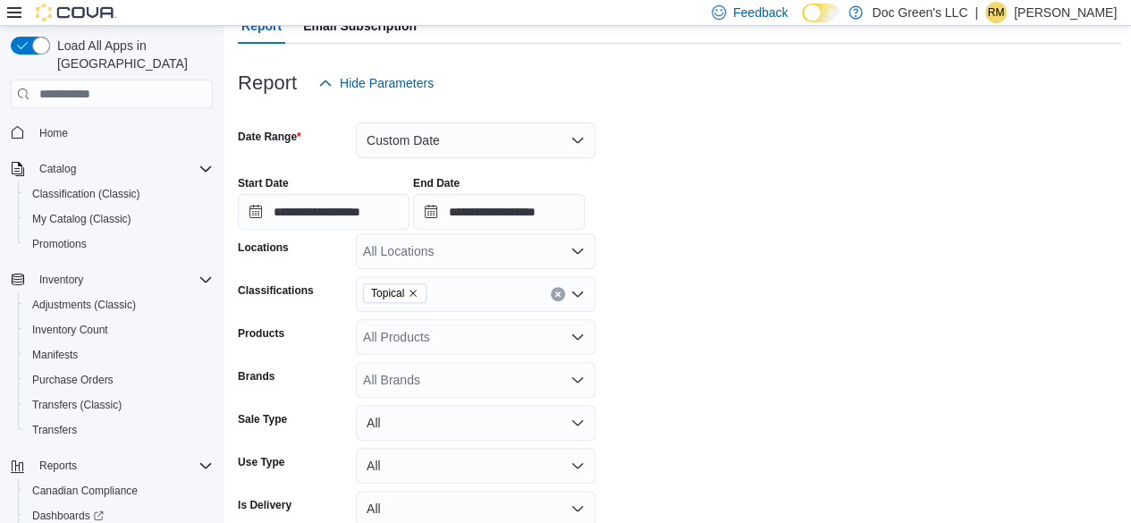
scroll to position [192, 0]
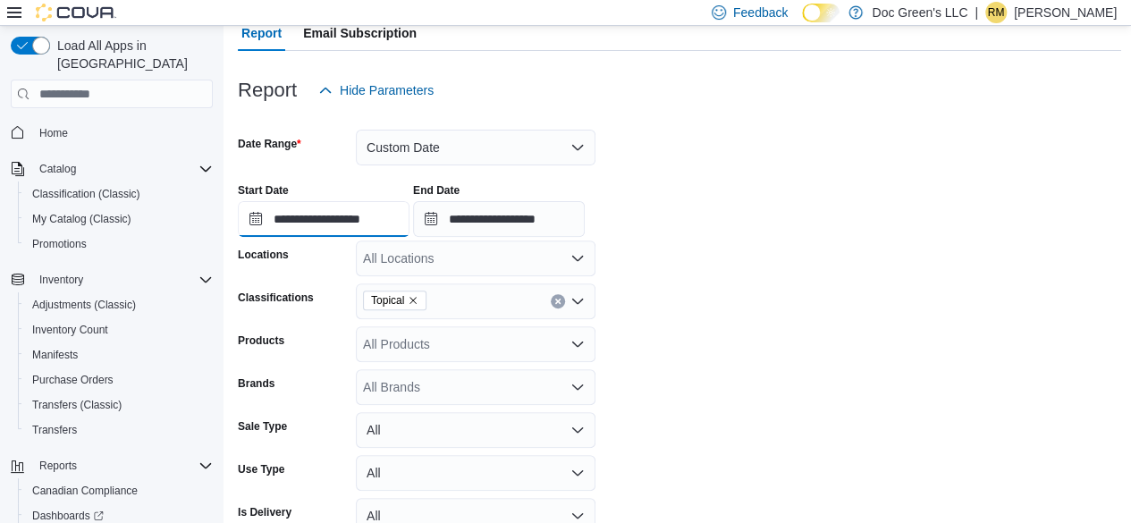
drag, startPoint x: 393, startPoint y: 230, endPoint x: 440, endPoint y: 215, distance: 48.6
click at [393, 230] on input "**********" at bounding box center [324, 219] width 172 height 36
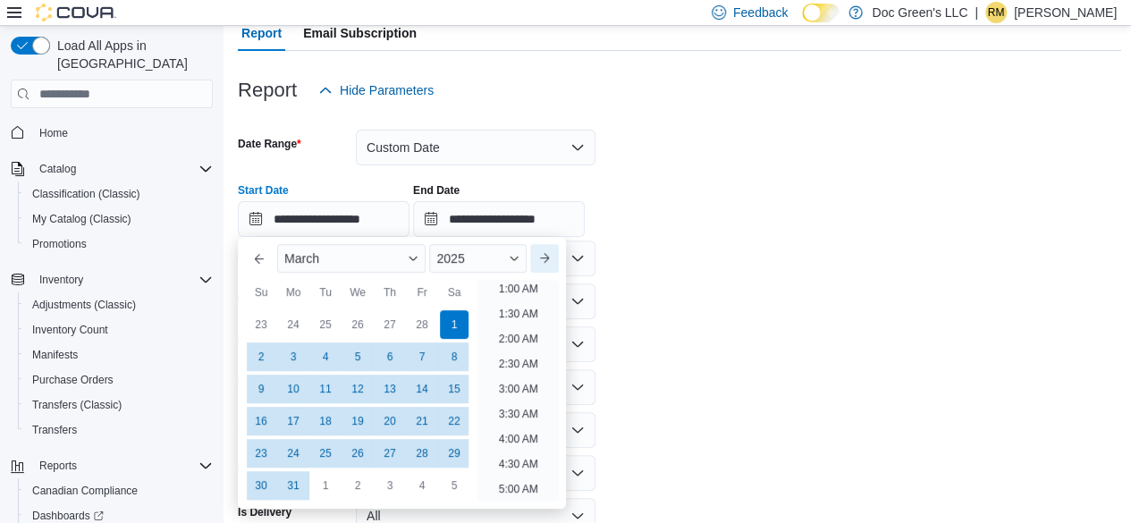
click at [552, 262] on button "Next month" at bounding box center [544, 258] width 29 height 29
type input "**********"
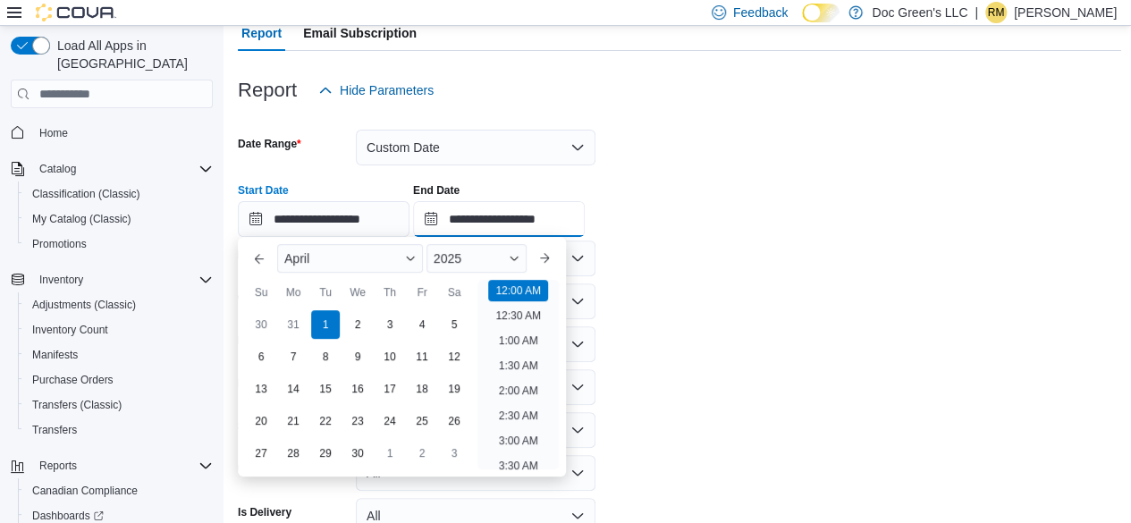
click at [583, 211] on input "**********" at bounding box center [499, 219] width 172 height 36
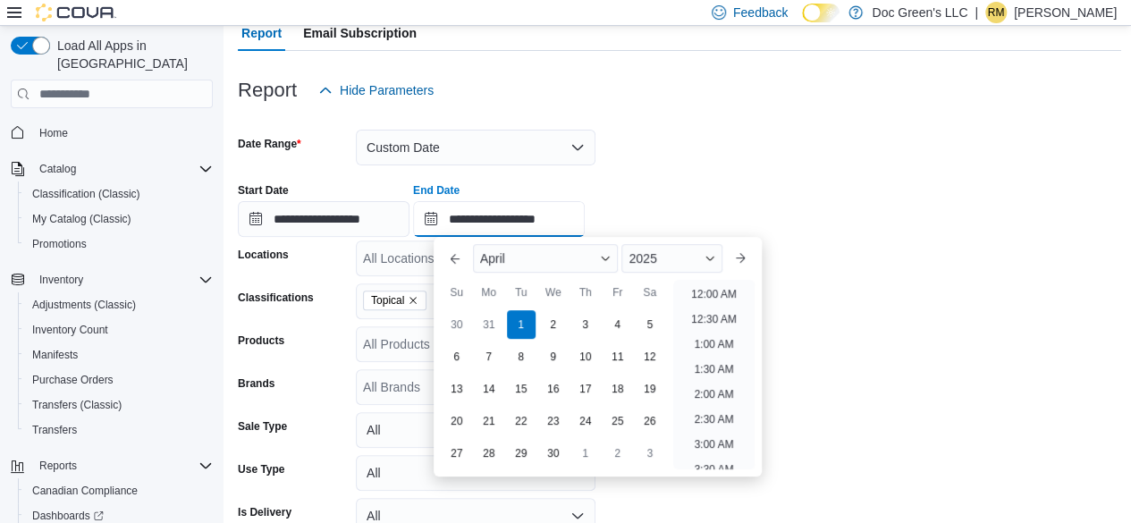
scroll to position [1015, 0]
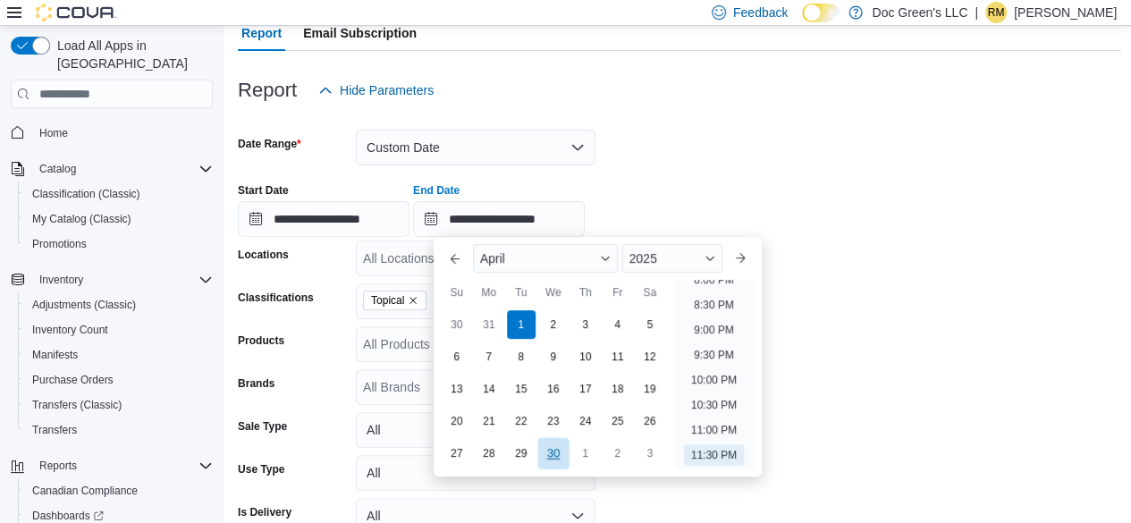
click at [558, 451] on div "30" at bounding box center [552, 453] width 31 height 31
type input "**********"
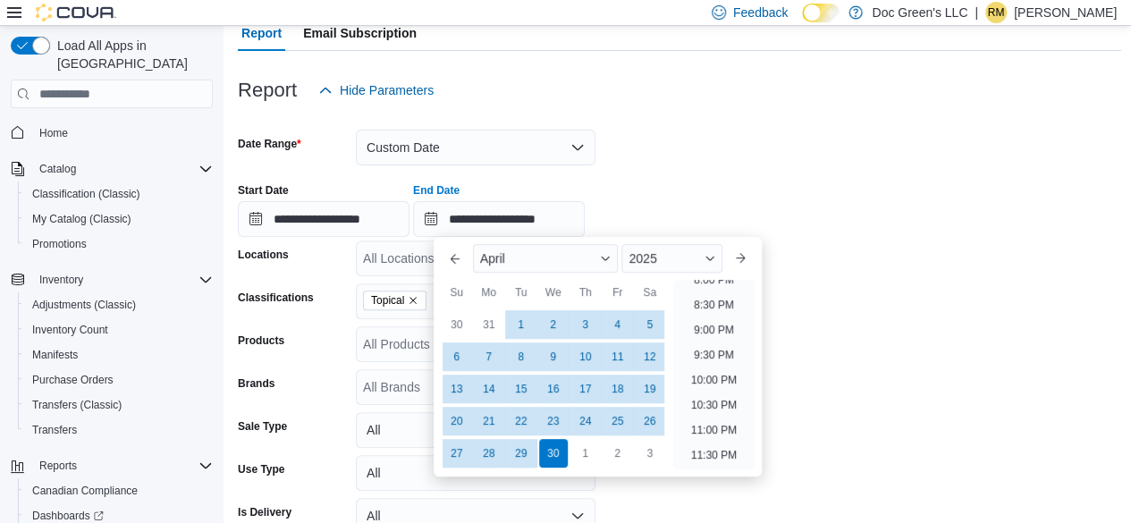
click at [771, 235] on div "**********" at bounding box center [679, 203] width 883 height 68
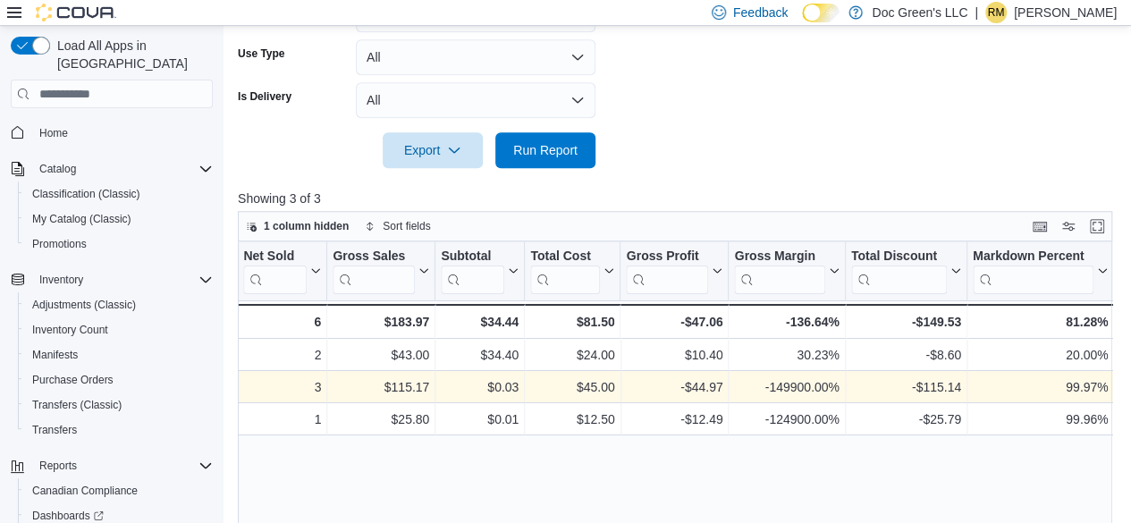
scroll to position [639, 0]
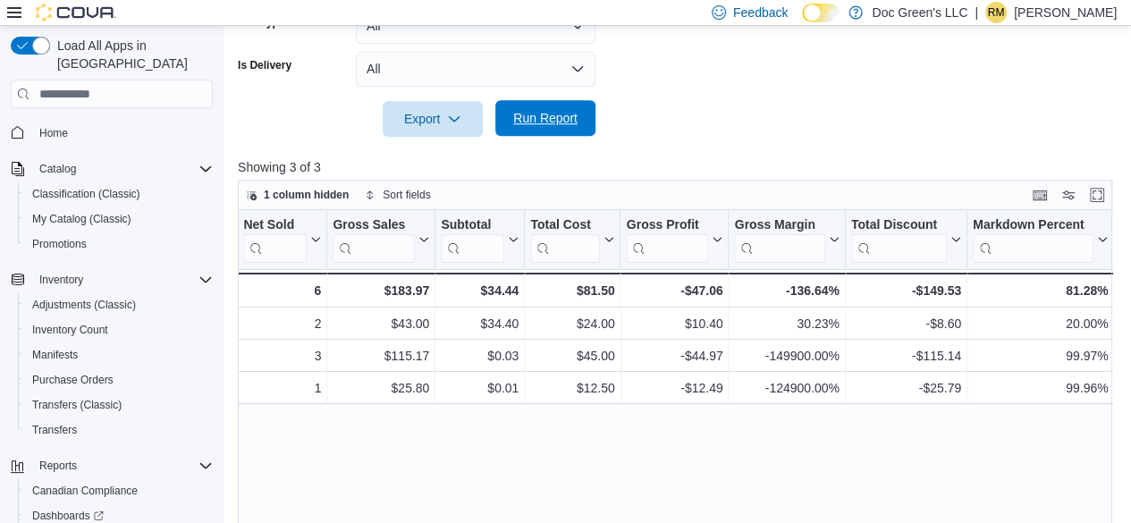
click at [564, 133] on span "Run Report" at bounding box center [545, 118] width 79 height 36
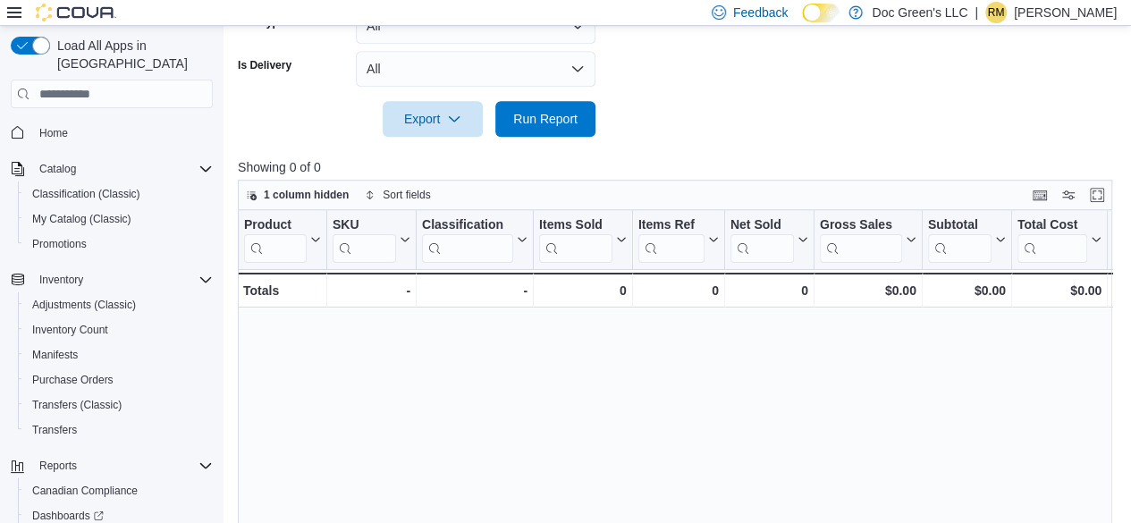
scroll to position [282, 0]
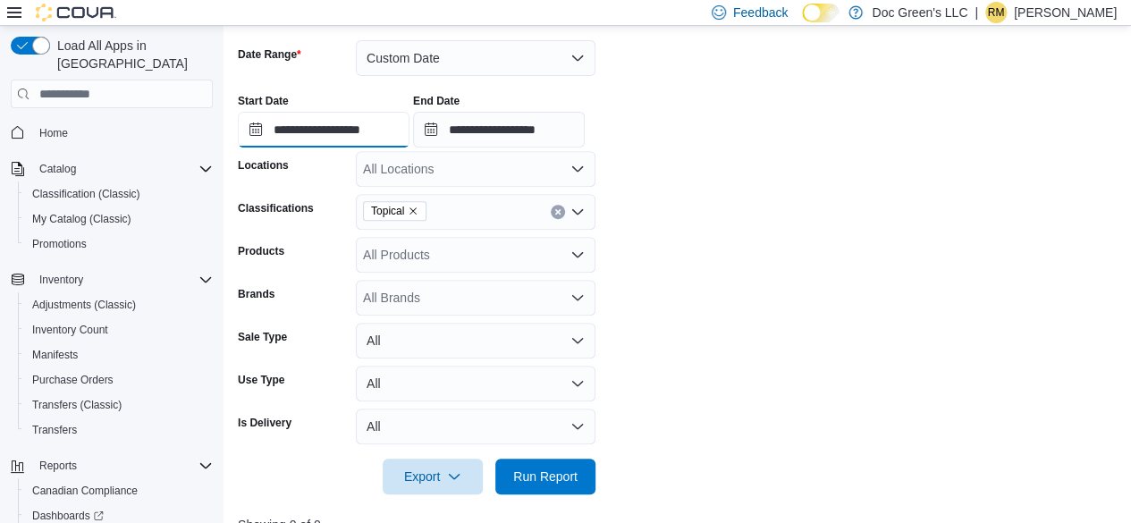
click at [409, 130] on input "**********" at bounding box center [324, 130] width 172 height 36
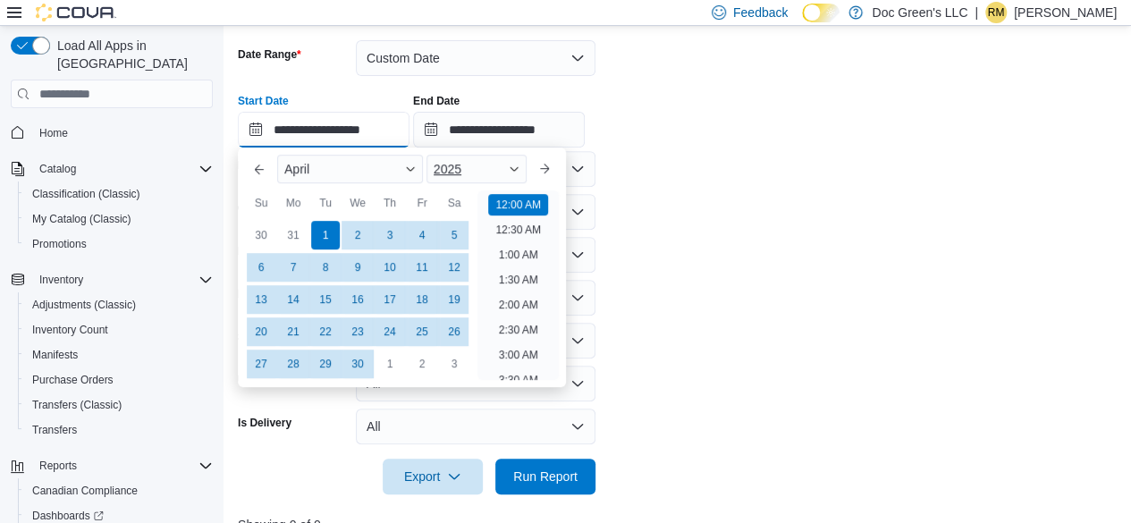
scroll to position [55, 0]
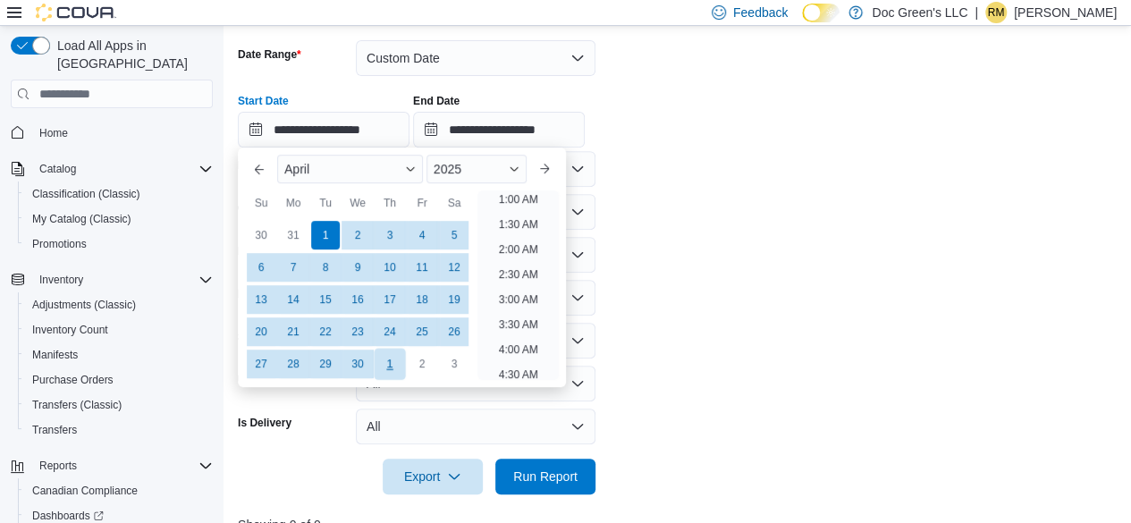
click at [385, 355] on div "1" at bounding box center [389, 364] width 31 height 31
type input "**********"
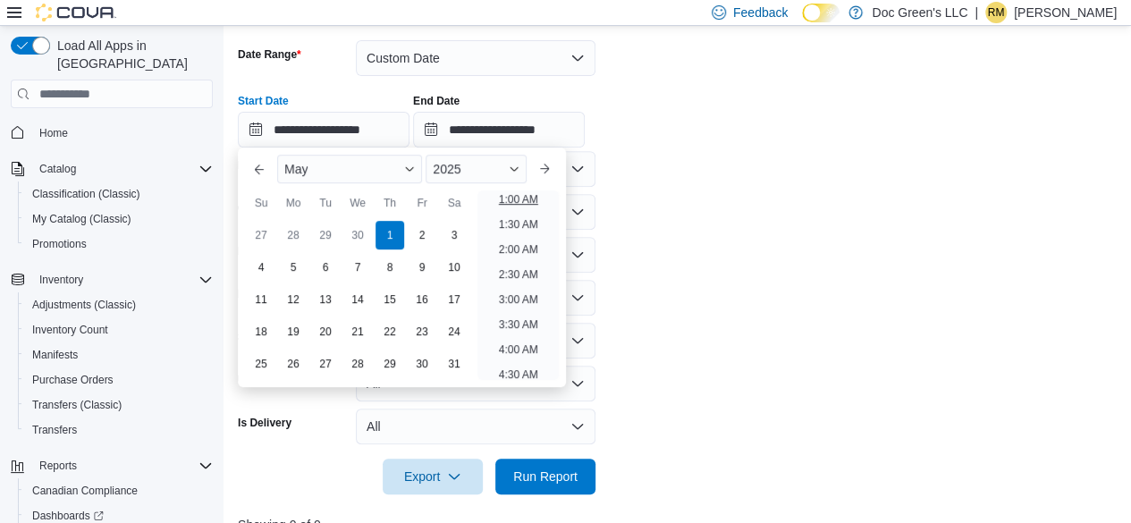
scroll to position [4, 0]
click at [581, 130] on input "**********" at bounding box center [499, 130] width 172 height 36
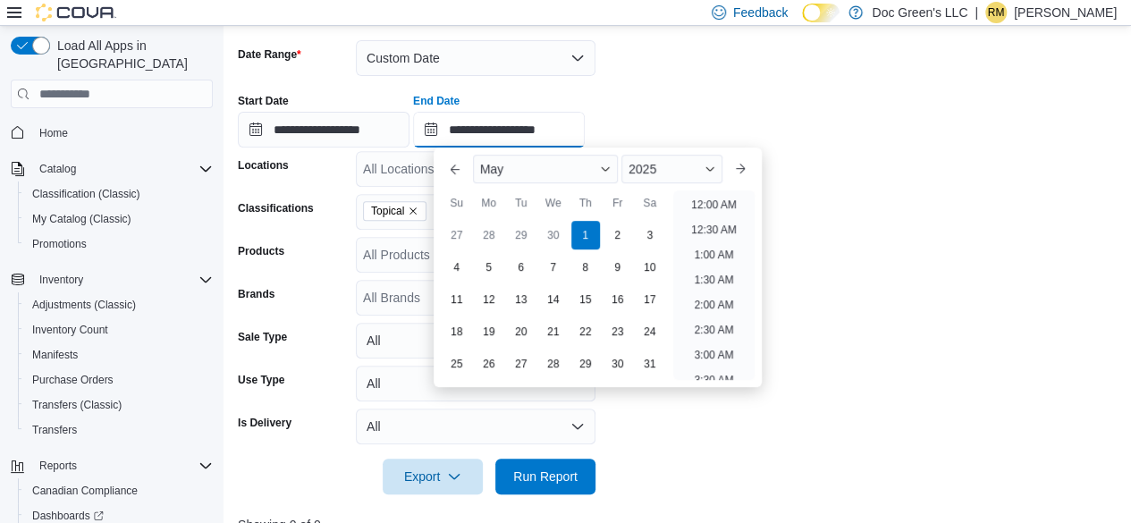
scroll to position [1015, 0]
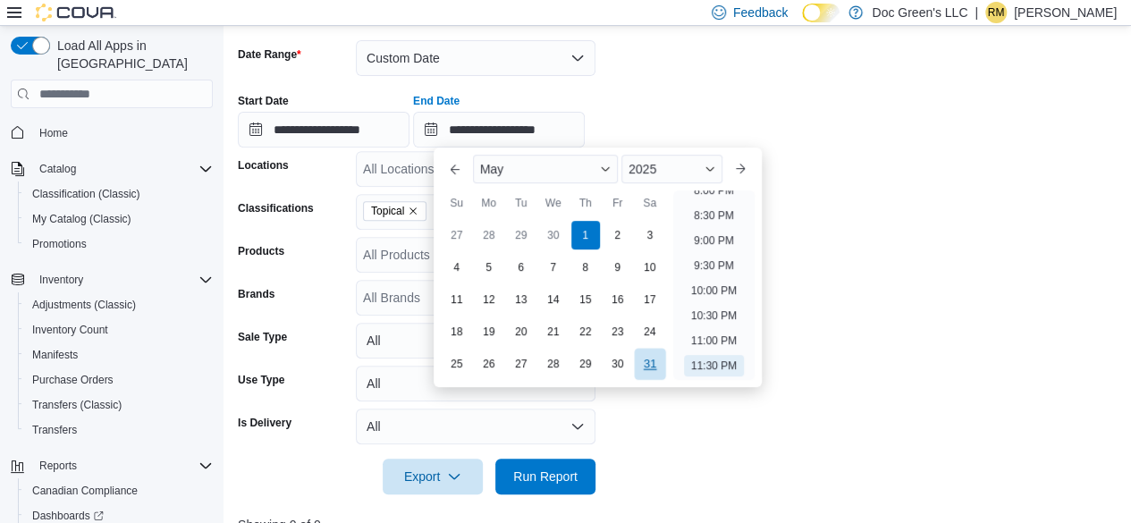
click at [654, 360] on div "31" at bounding box center [649, 364] width 31 height 31
type input "**********"
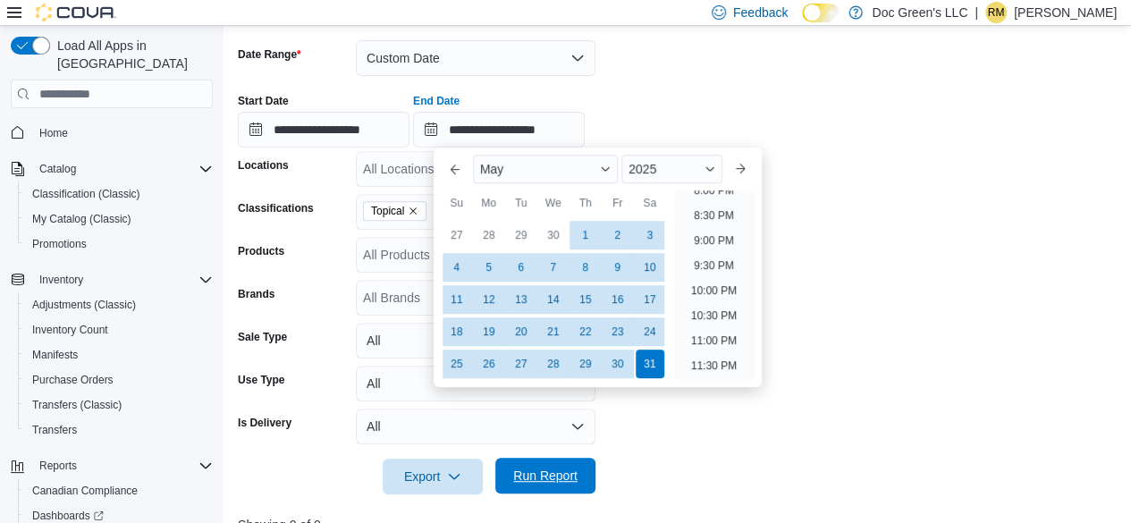
click at [554, 476] on span "Run Report" at bounding box center [545, 476] width 64 height 18
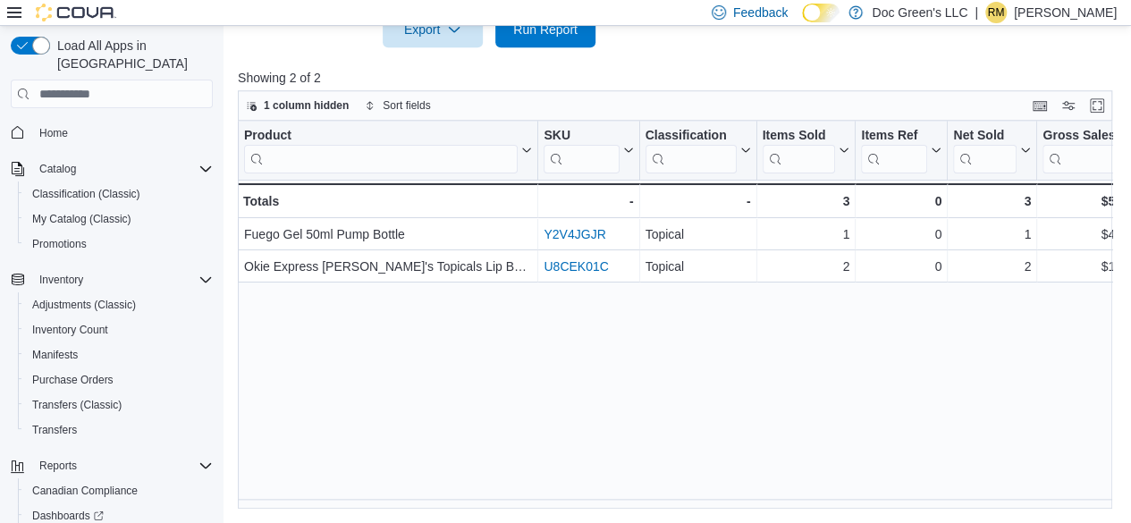
scroll to position [0, 772]
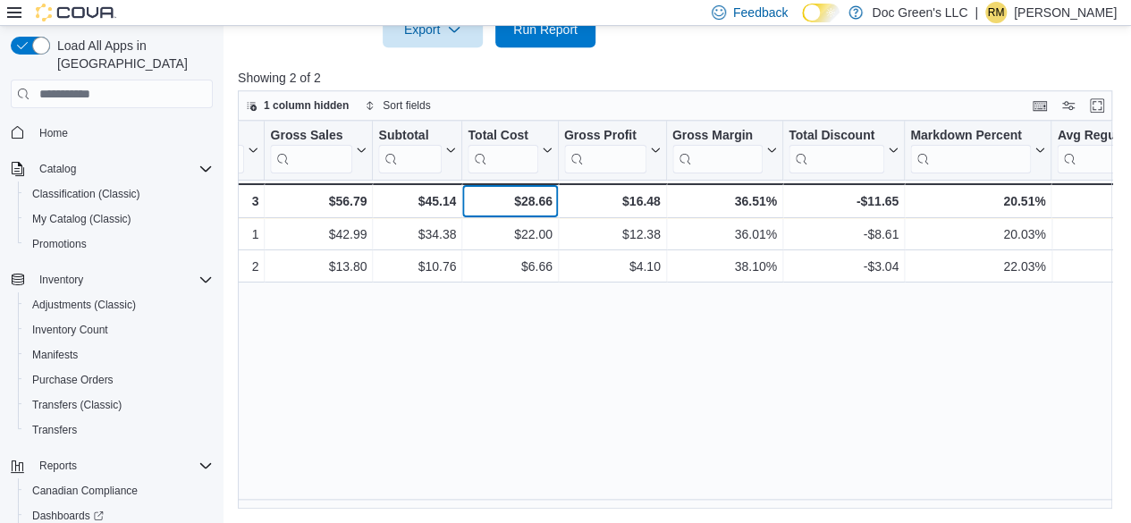
click at [528, 203] on div "$28.66" at bounding box center [510, 200] width 84 height 21
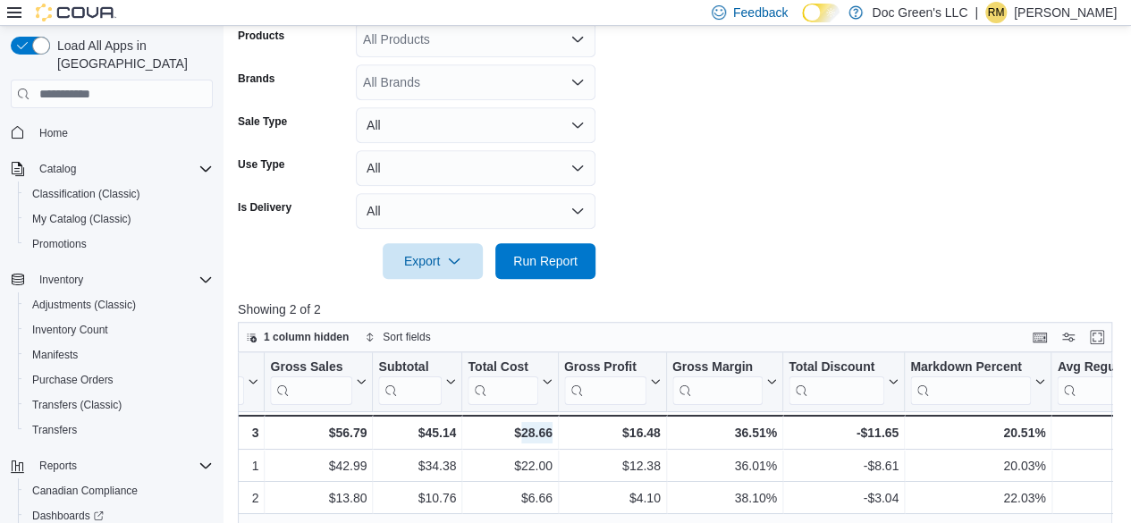
scroll to position [282, 0]
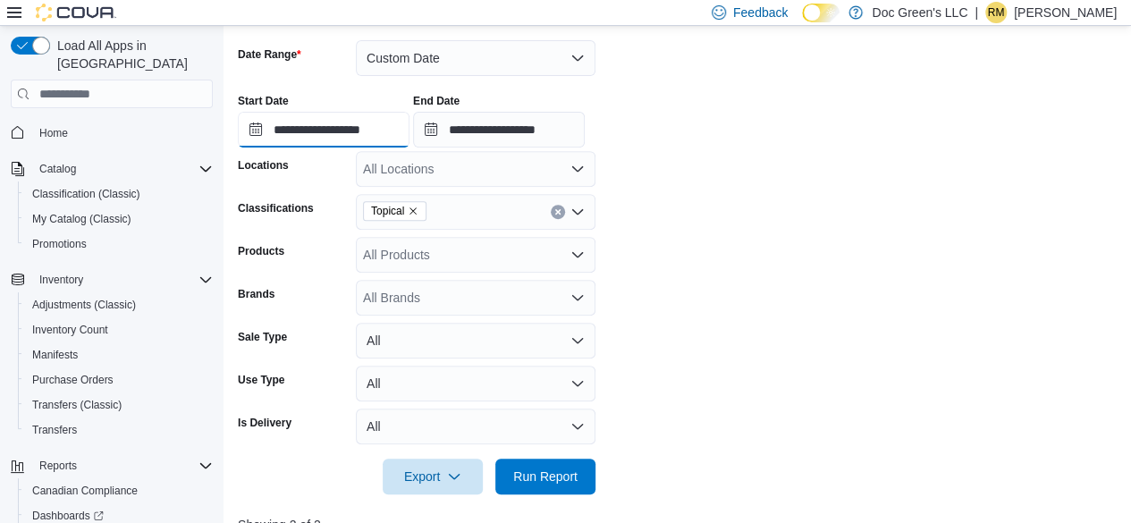
click at [409, 131] on input "**********" at bounding box center [324, 130] width 172 height 36
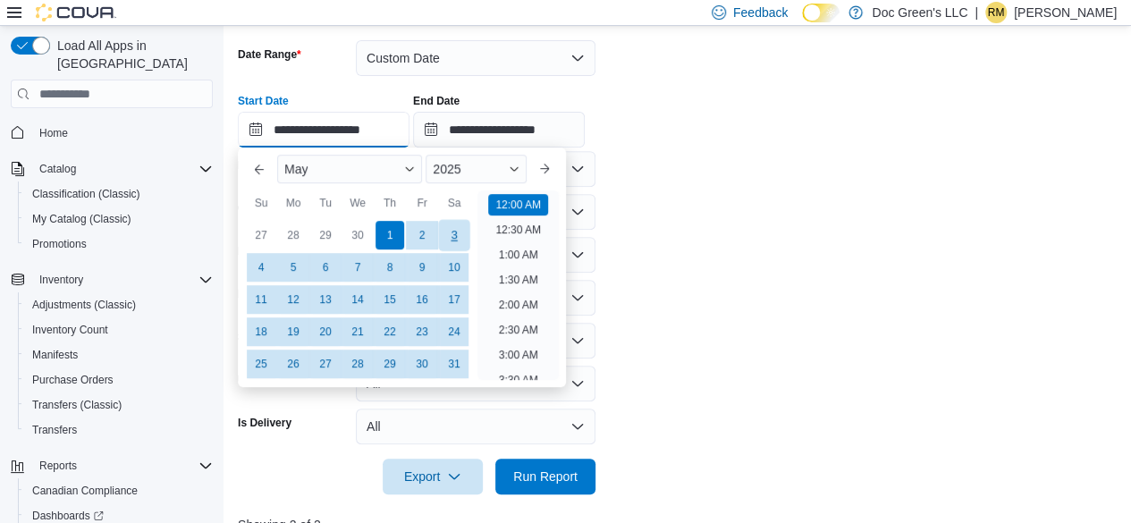
scroll to position [55, 0]
click at [549, 167] on button "Next month" at bounding box center [544, 169] width 29 height 29
type input "**********"
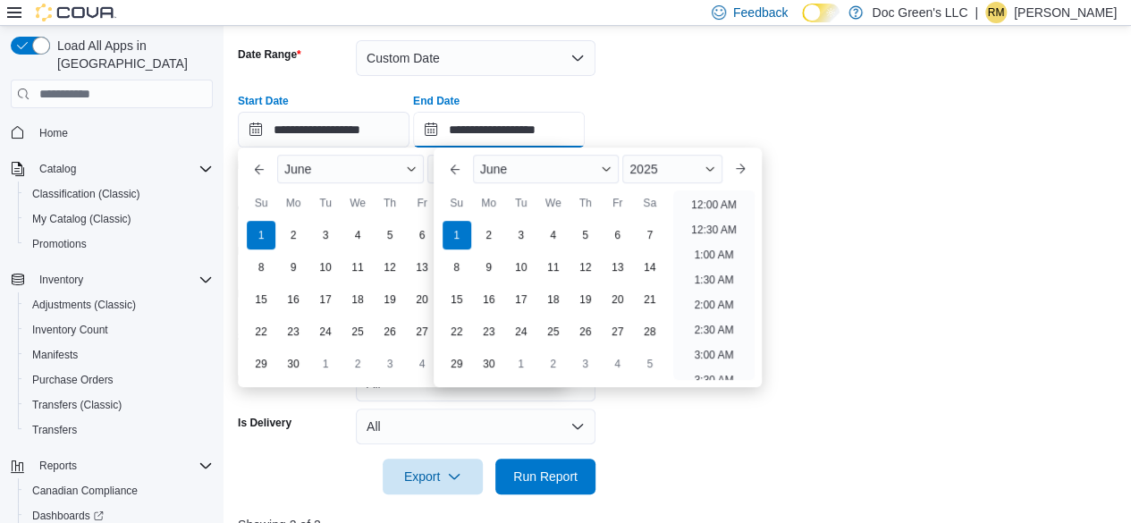
click at [566, 132] on input "**********" at bounding box center [499, 130] width 172 height 36
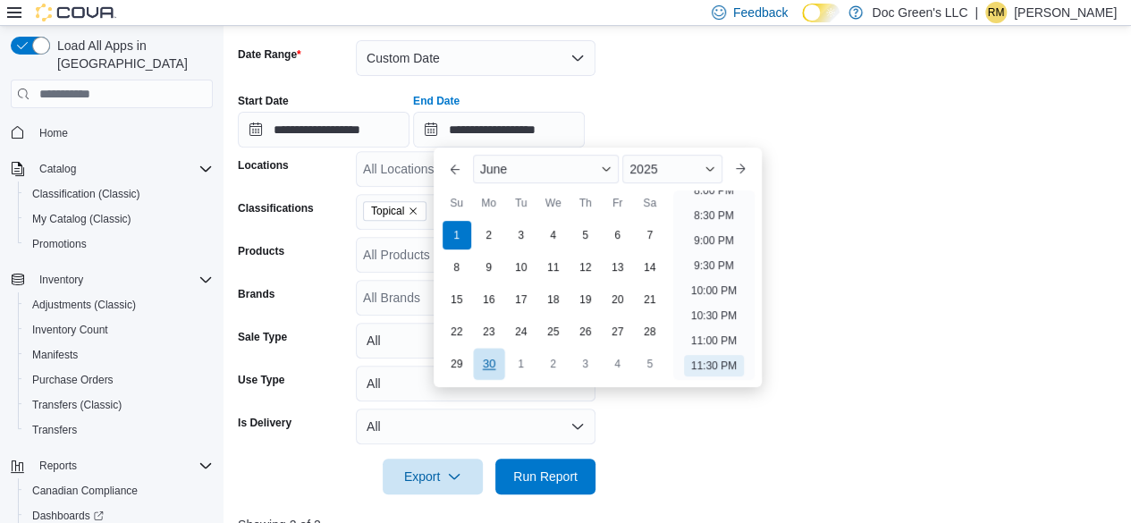
click at [486, 364] on div "30" at bounding box center [488, 364] width 31 height 31
type input "**********"
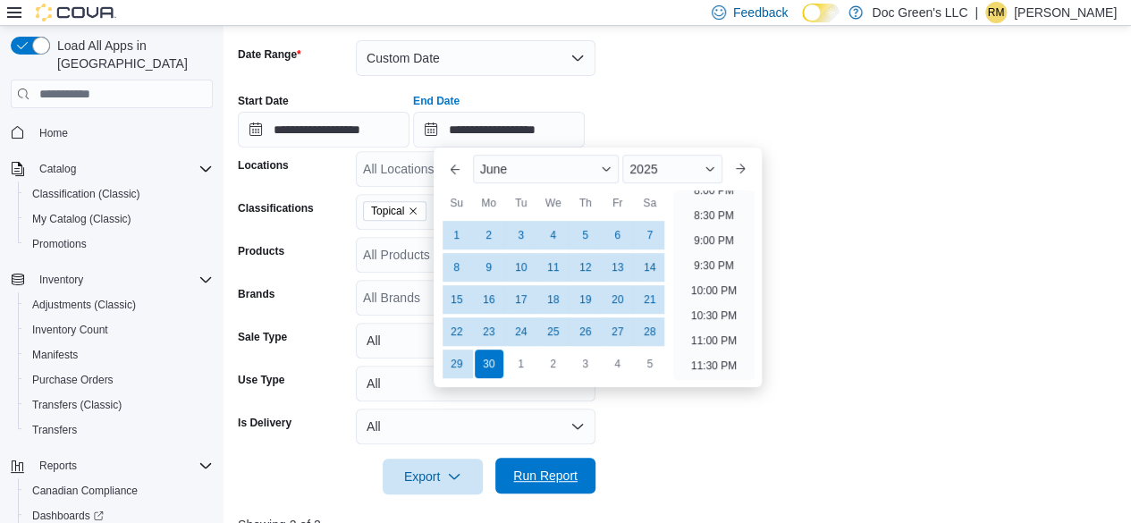
click at [575, 481] on span "Run Report" at bounding box center [545, 476] width 64 height 18
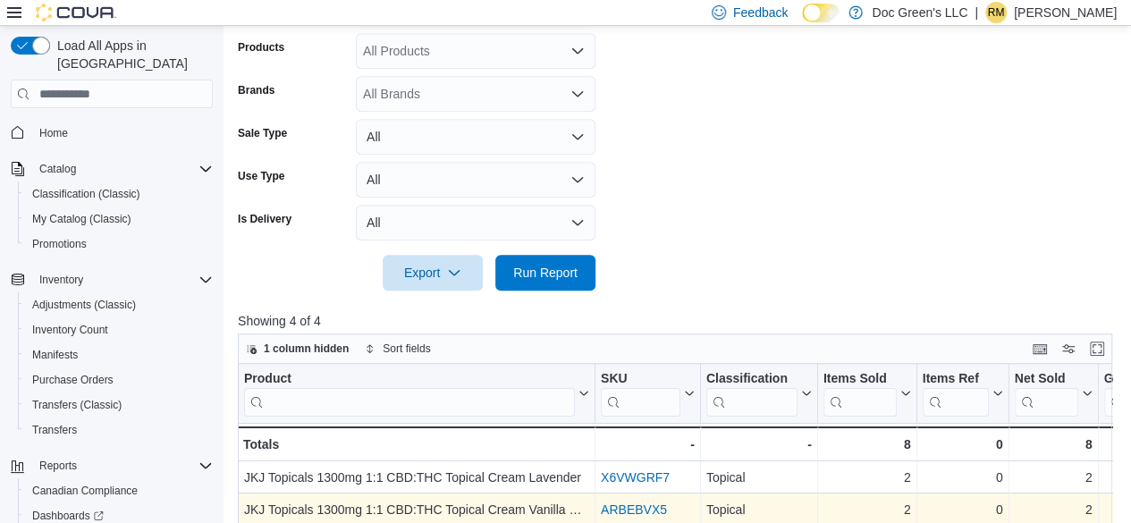
scroll to position [729, 0]
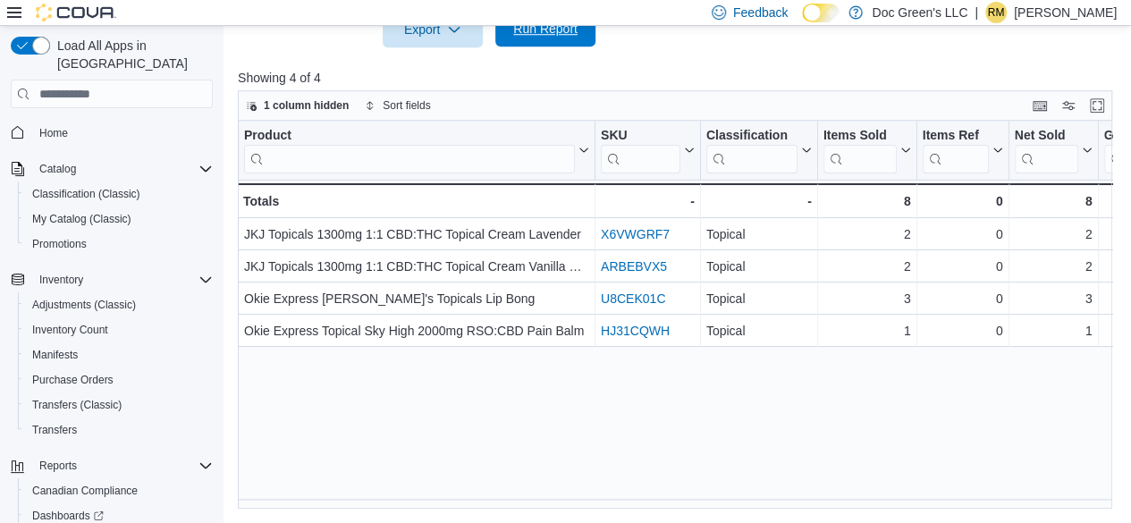
click at [515, 42] on span "Run Report" at bounding box center [545, 29] width 79 height 36
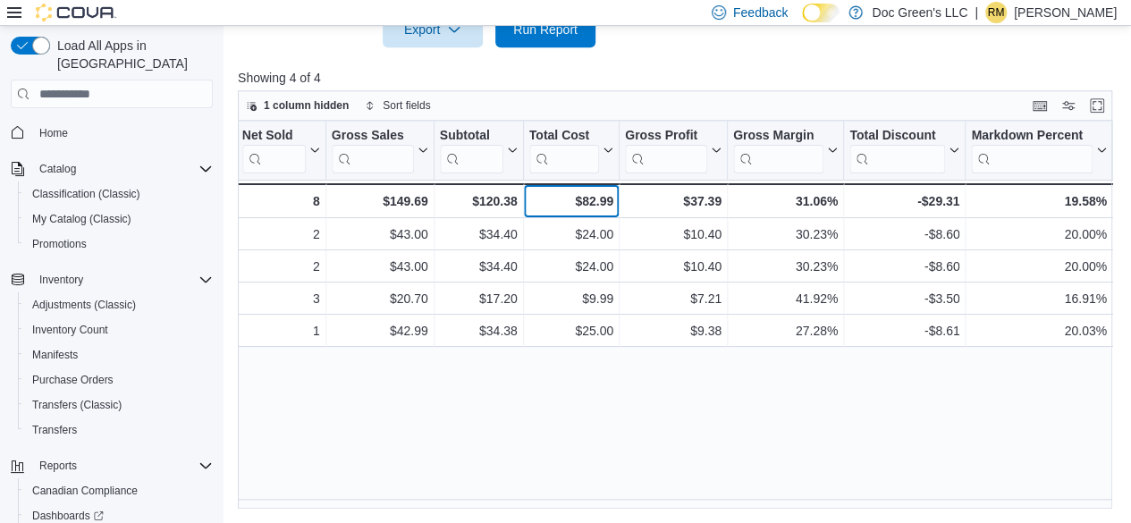
click at [590, 186] on div "$82.99 - Total Cost, column 9, row 5" at bounding box center [572, 200] width 96 height 35
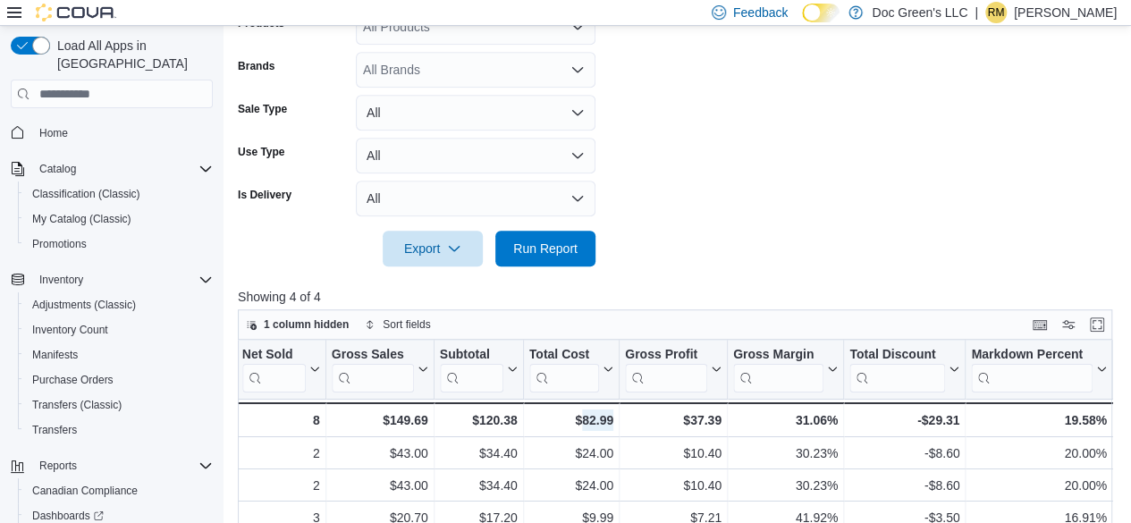
scroll to position [371, 0]
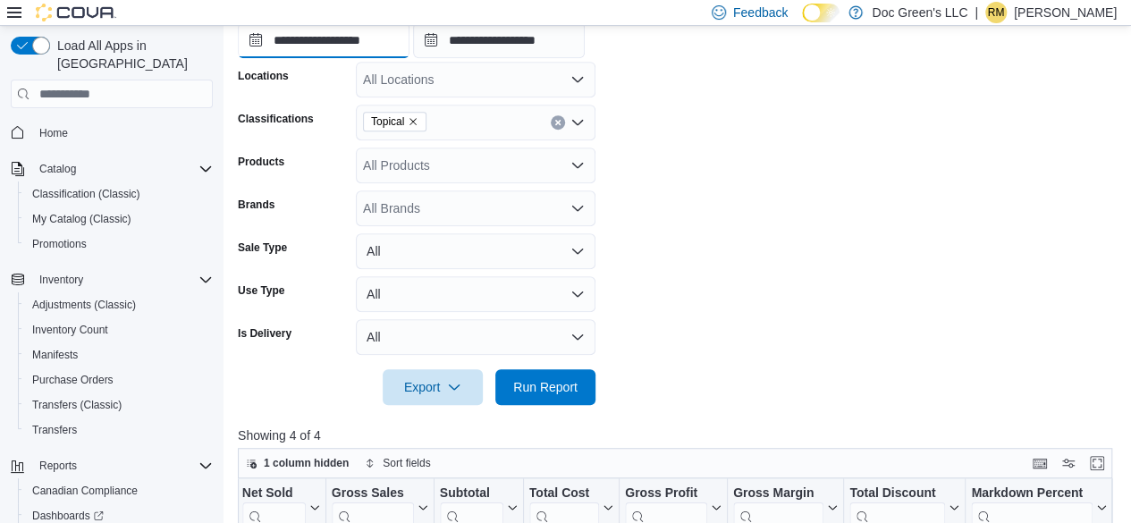
click at [406, 49] on input "**********" at bounding box center [324, 40] width 172 height 36
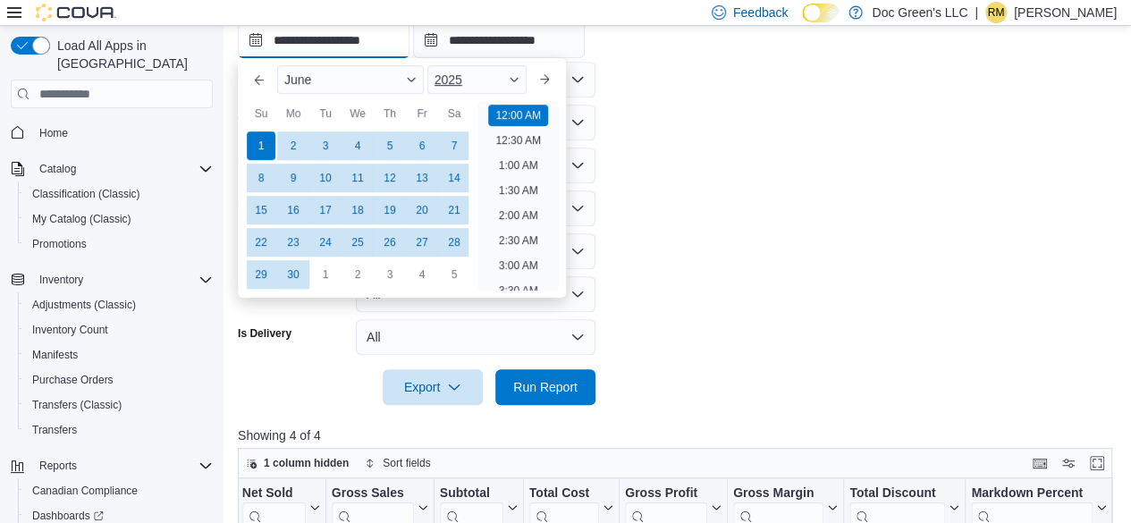
scroll to position [55, 0]
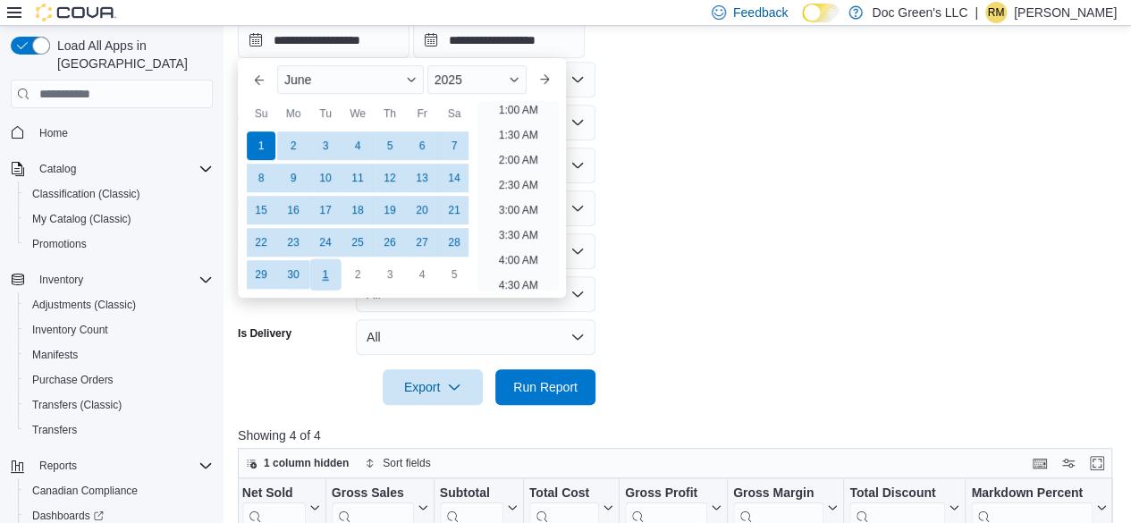
click at [332, 270] on div "1" at bounding box center [324, 274] width 31 height 31
type input "**********"
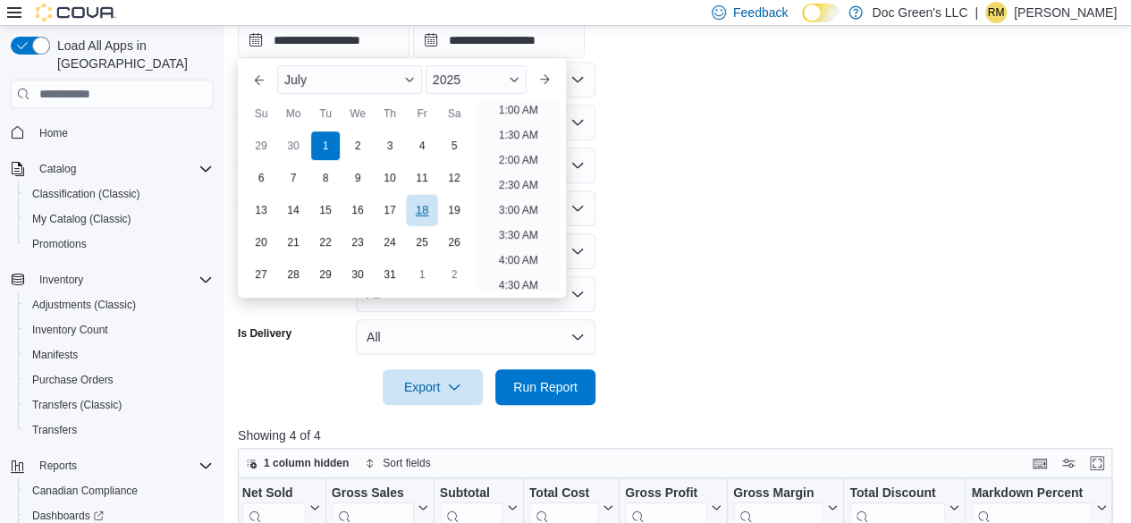
scroll to position [4, 0]
click at [391, 273] on div "31" at bounding box center [389, 274] width 31 height 31
type input "**********"
click at [538, 406] on div at bounding box center [679, 415] width 883 height 21
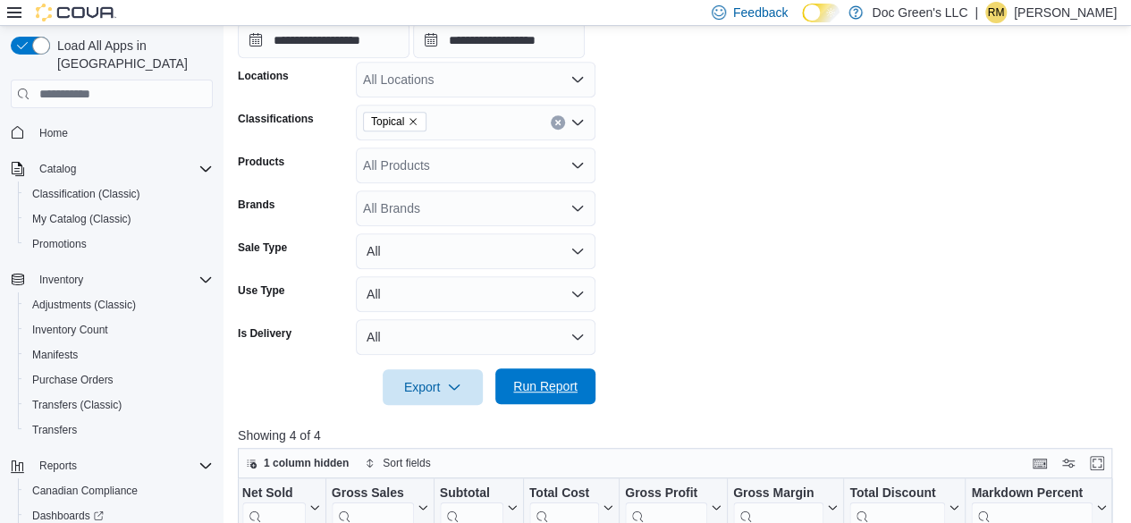
click at [540, 382] on span "Run Report" at bounding box center [545, 386] width 64 height 18
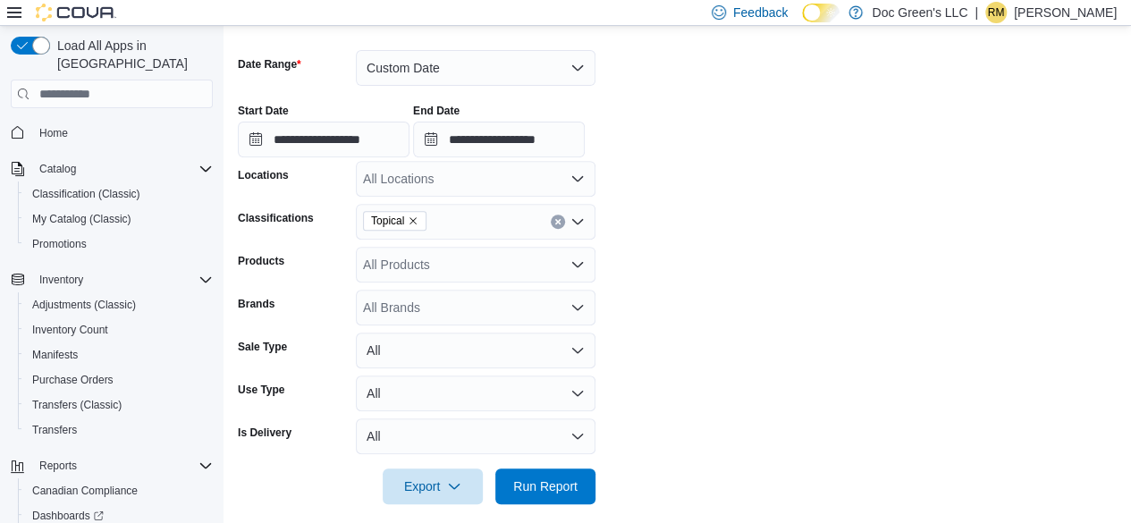
scroll to position [192, 0]
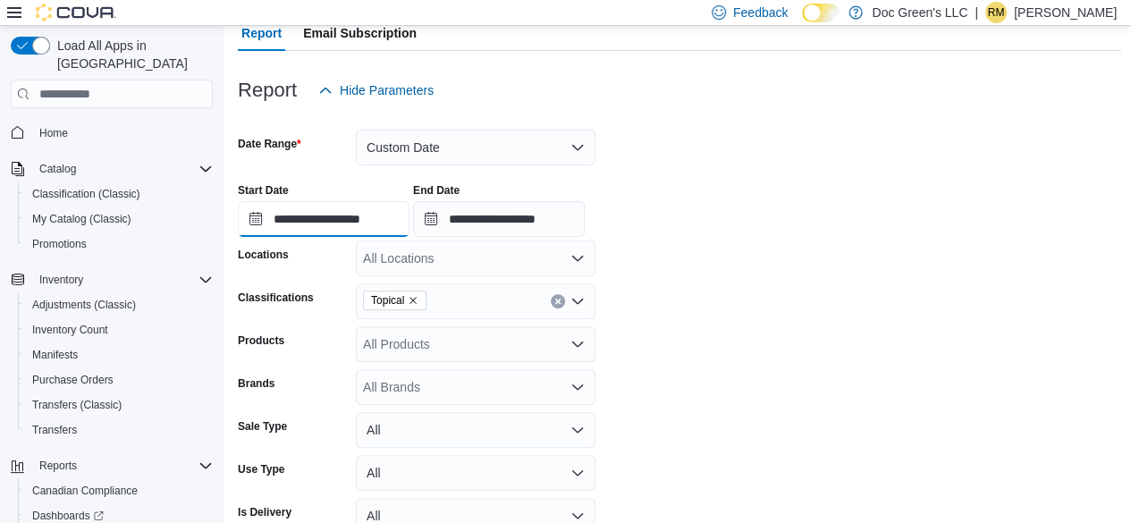
drag, startPoint x: 323, startPoint y: 227, endPoint x: 332, endPoint y: 237, distance: 13.3
click at [323, 227] on input "**********" at bounding box center [324, 219] width 172 height 36
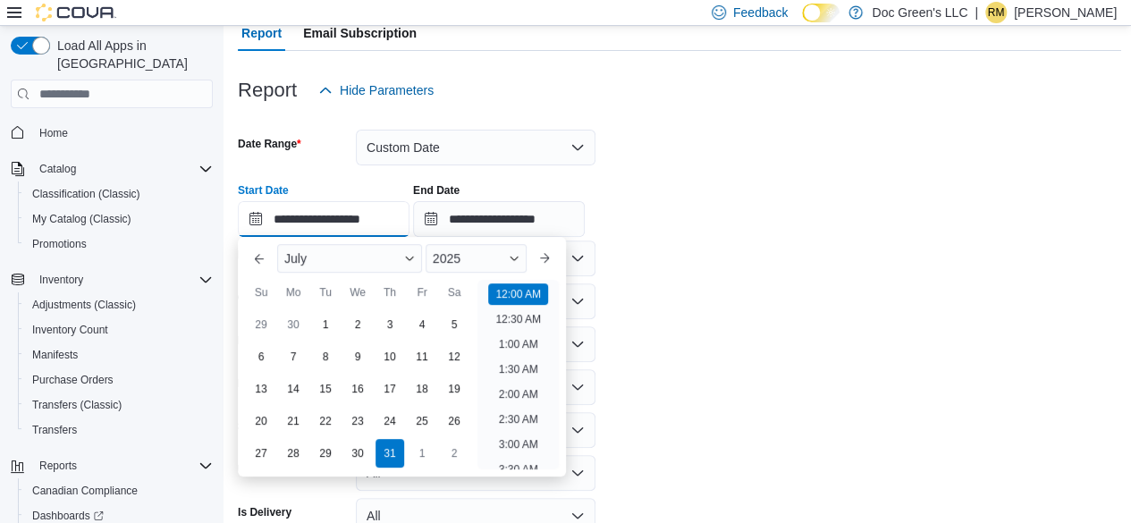
scroll to position [55, 0]
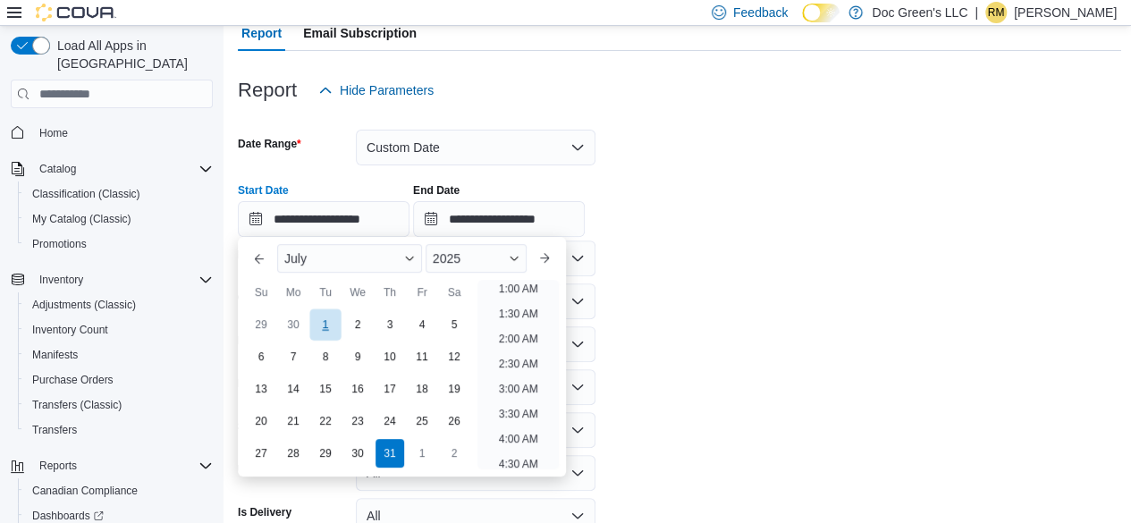
click at [321, 327] on div "1" at bounding box center [324, 324] width 31 height 31
type input "**********"
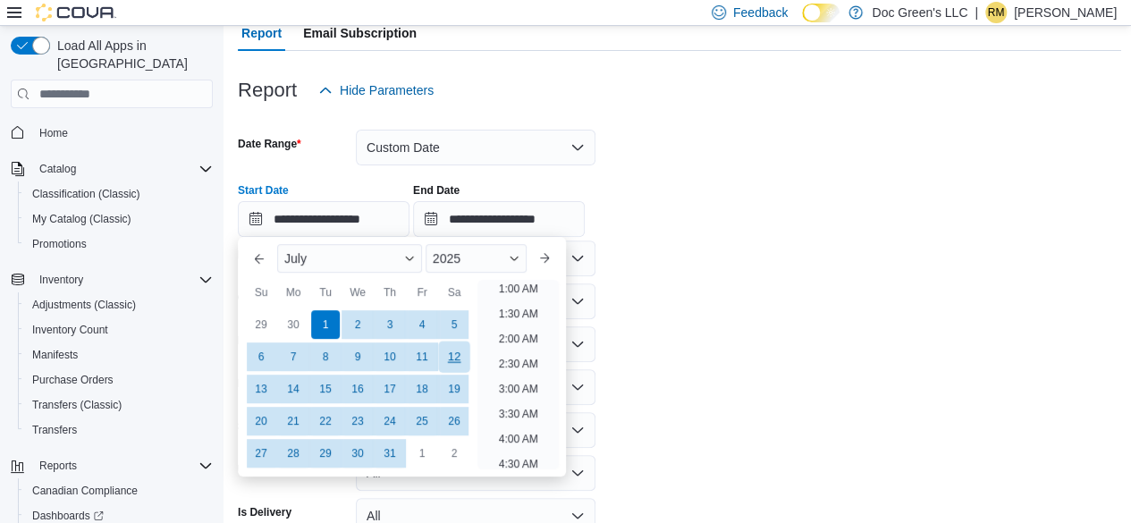
scroll to position [4, 0]
click at [707, 300] on form "**********" at bounding box center [679, 346] width 883 height 476
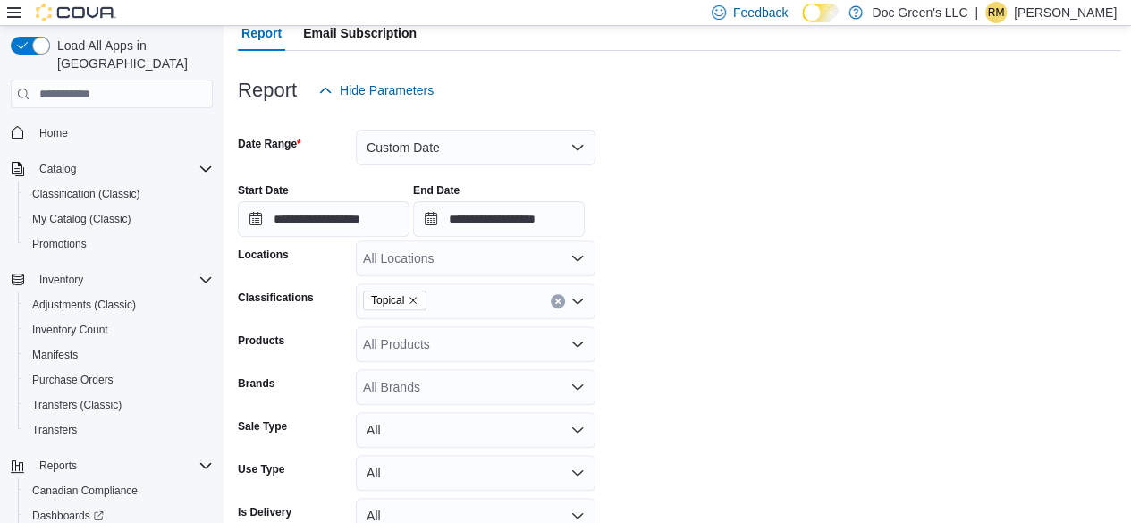
scroll to position [550, 0]
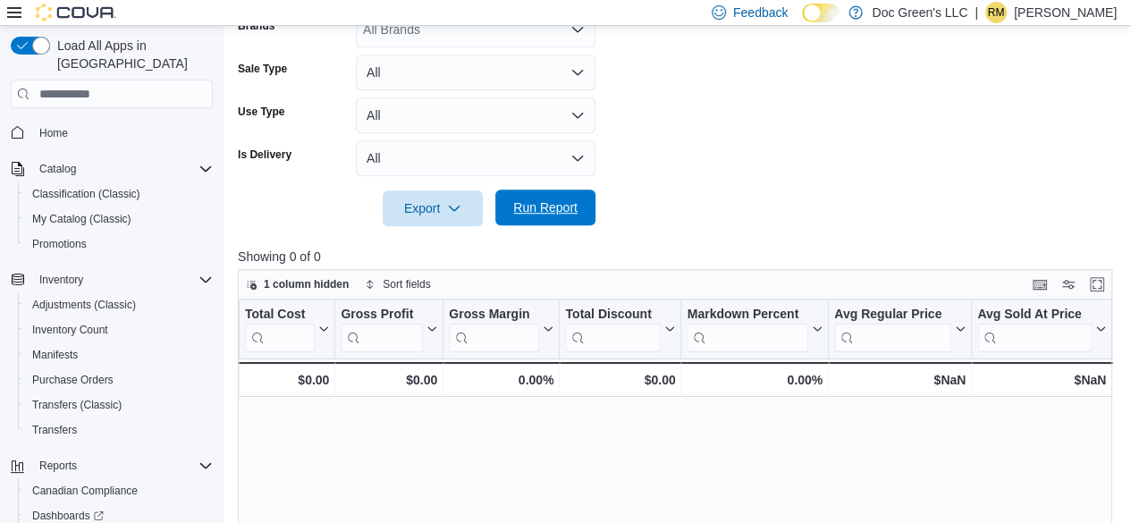
click at [571, 224] on span "Run Report" at bounding box center [545, 208] width 79 height 36
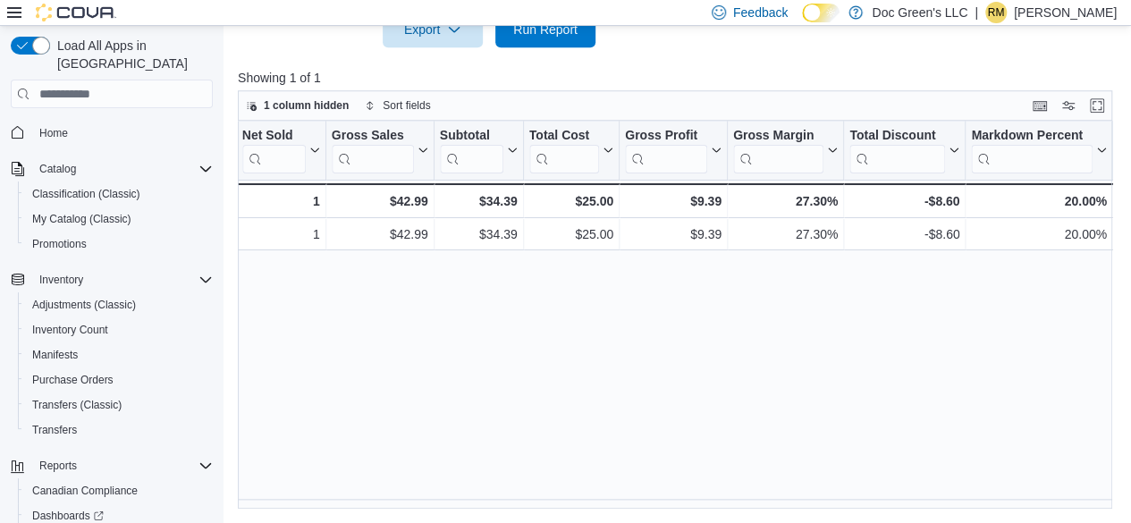
scroll to position [371, 0]
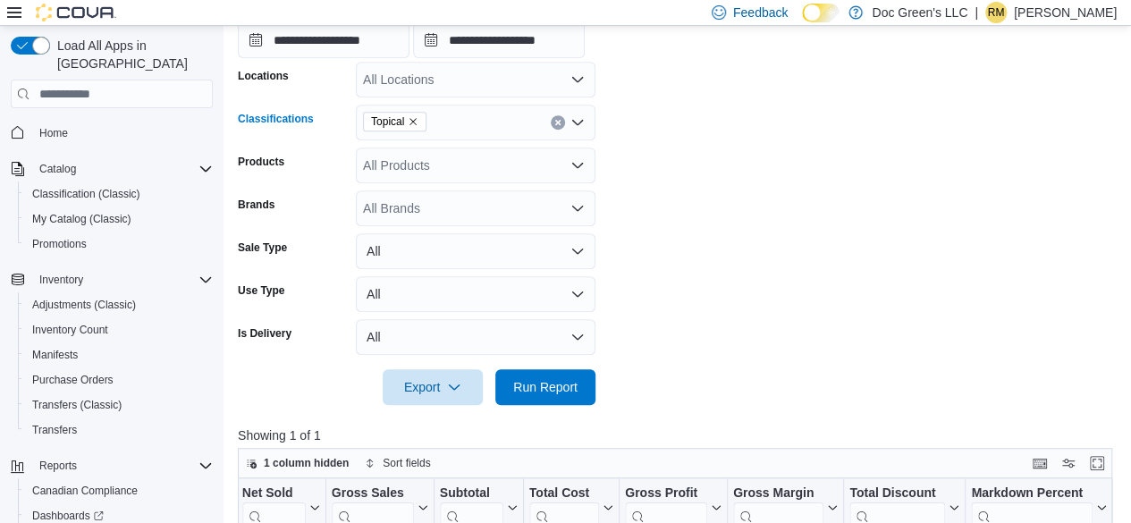
click at [559, 120] on icon "Clear input" at bounding box center [557, 122] width 7 height 7
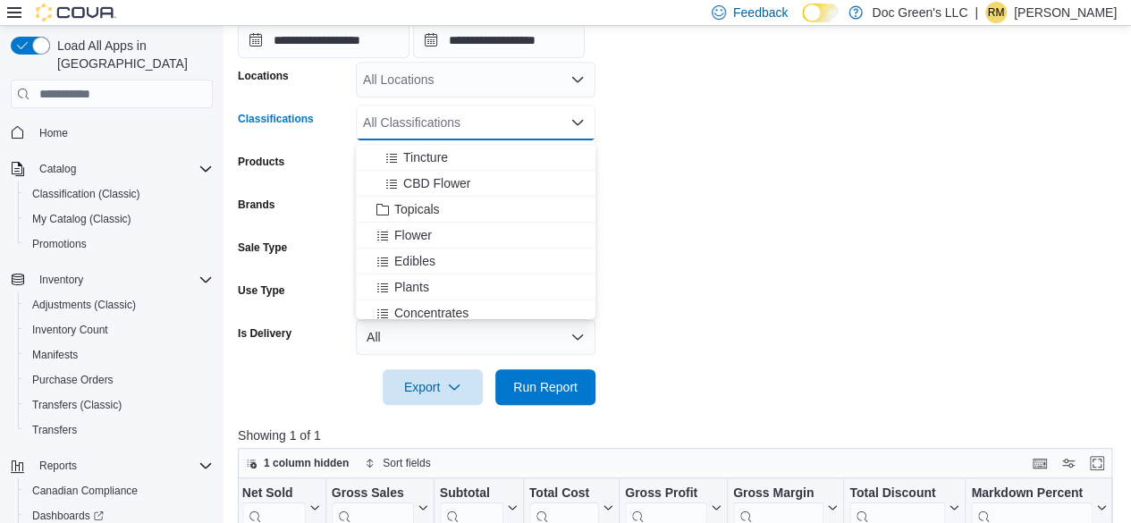
scroll to position [179, 0]
click at [458, 228] on div "Flower" at bounding box center [475, 233] width 218 height 18
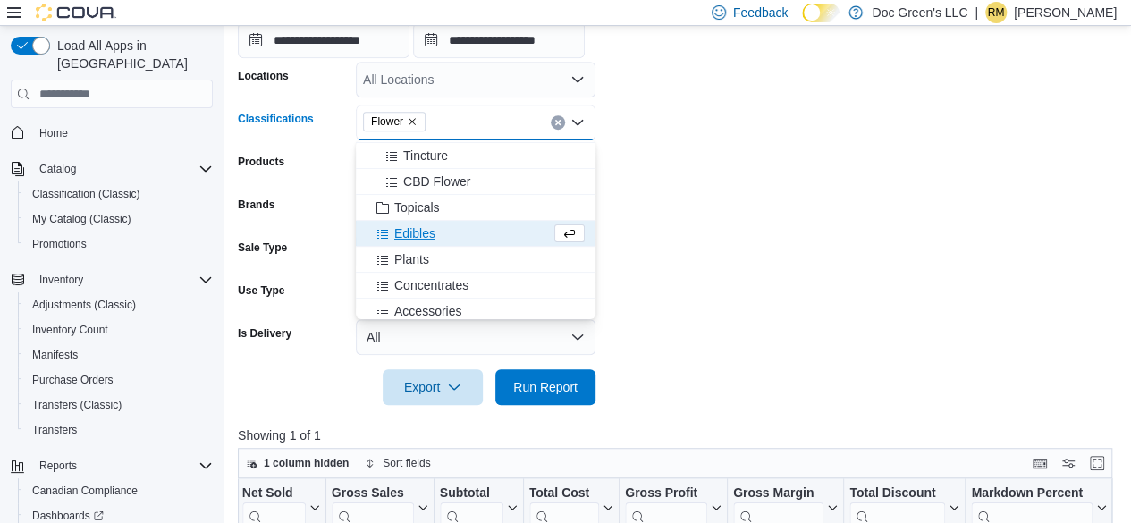
click at [585, 410] on div at bounding box center [679, 415] width 883 height 21
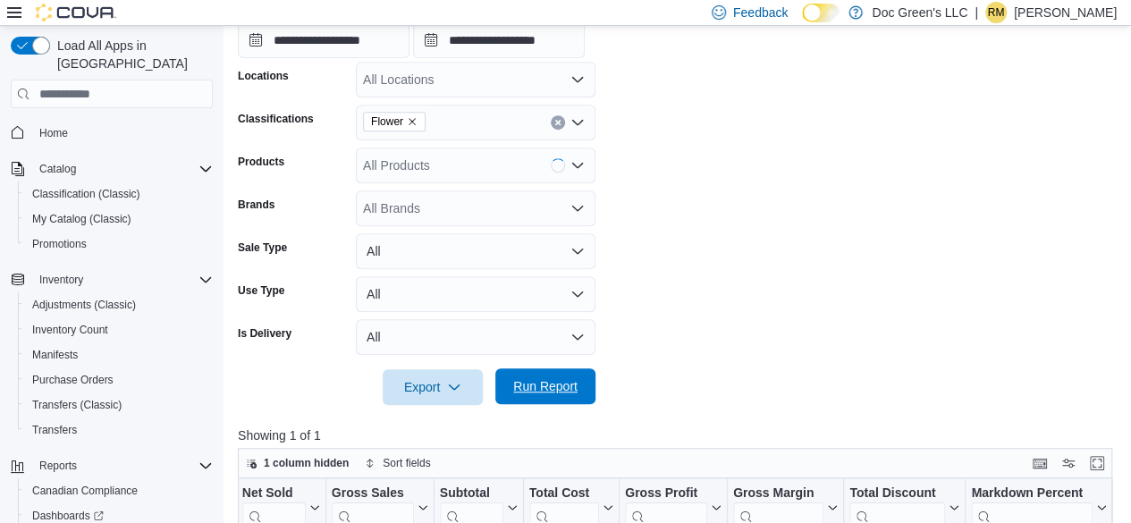
click at [577, 392] on span "Run Report" at bounding box center [545, 386] width 79 height 36
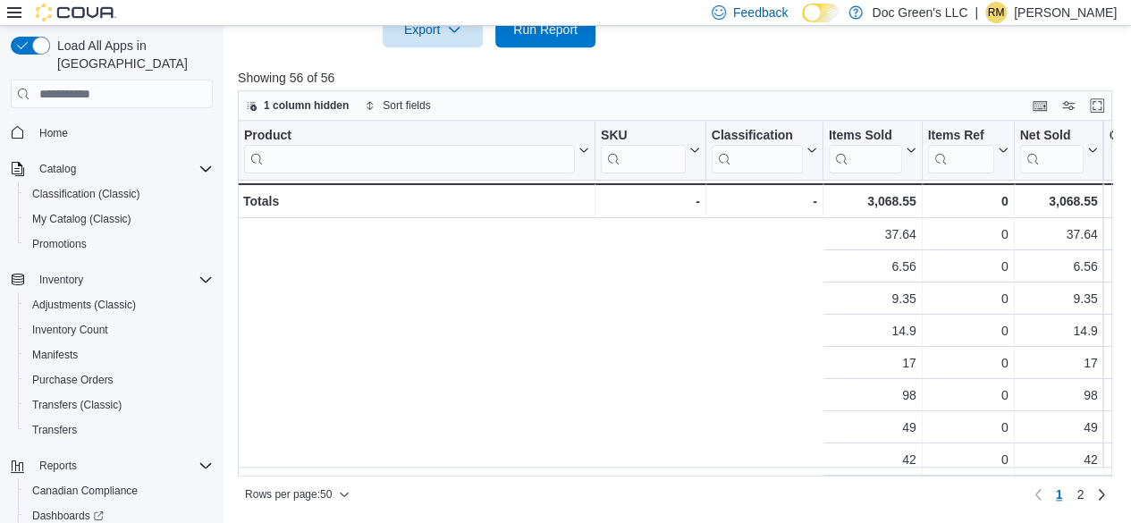
scroll to position [0, 765]
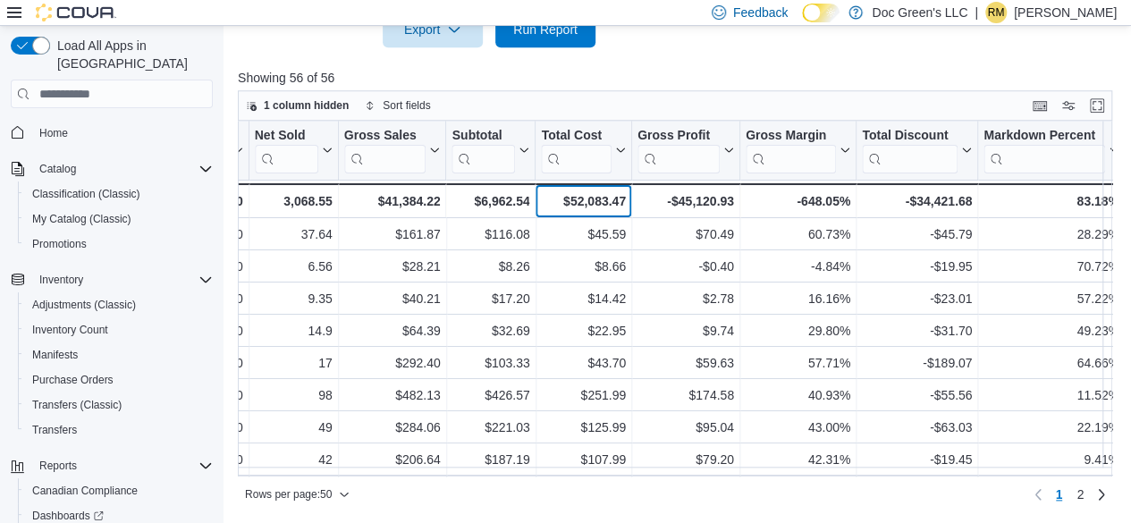
click at [593, 205] on div "$52,083.47" at bounding box center [583, 200] width 84 height 21
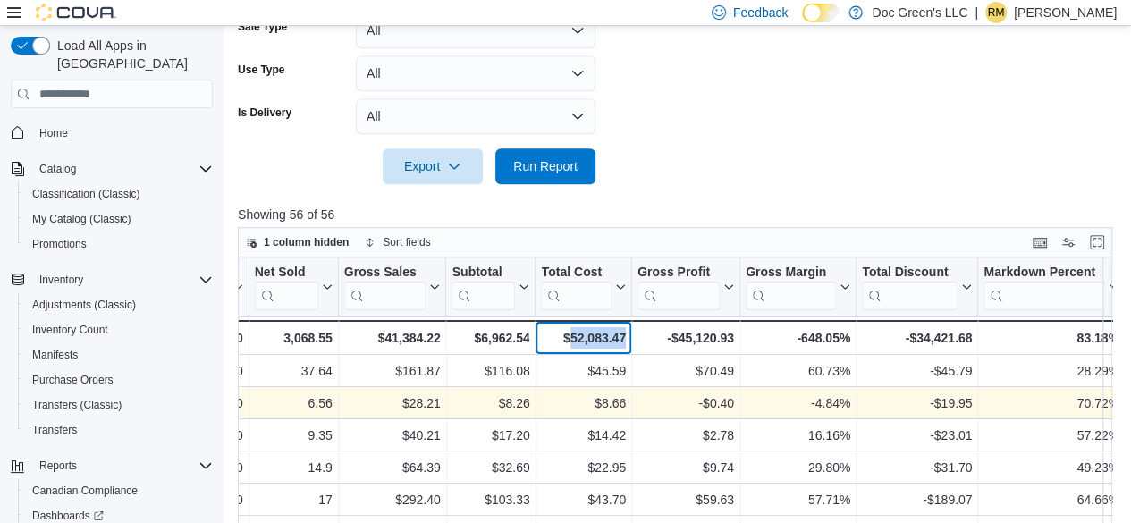
scroll to position [460, 0]
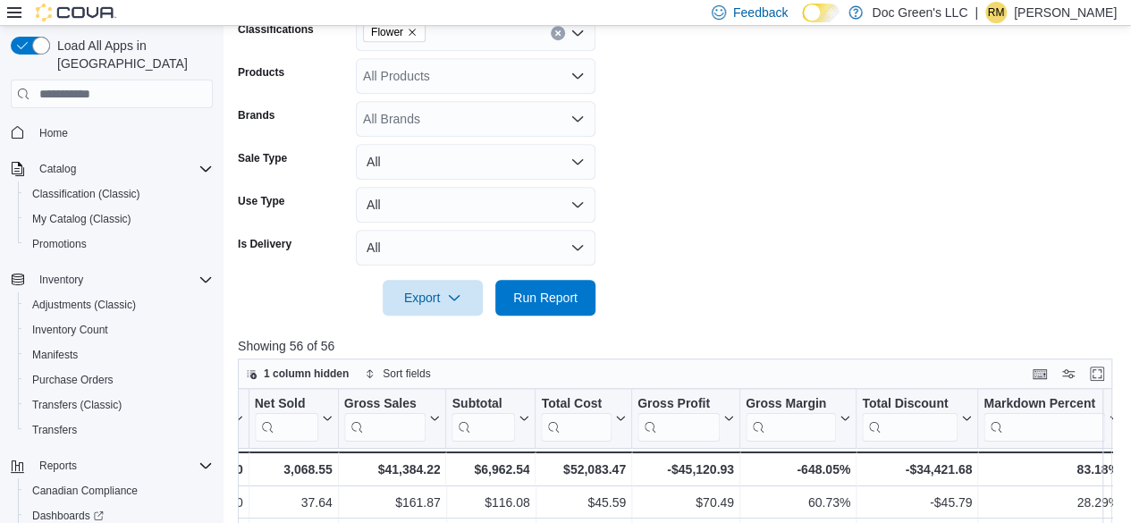
click at [720, 179] on form "**********" at bounding box center [679, 78] width 883 height 476
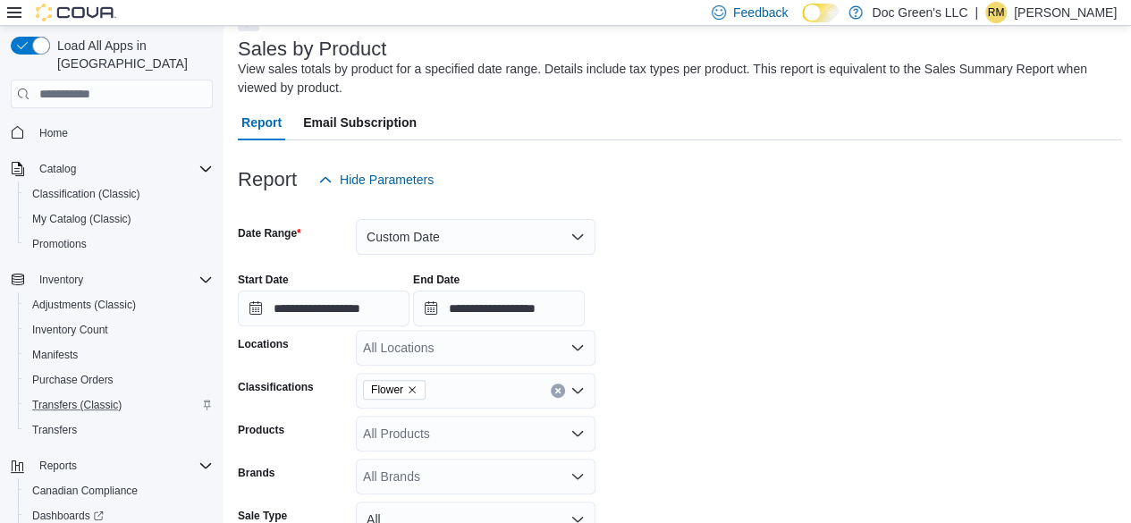
scroll to position [0, 0]
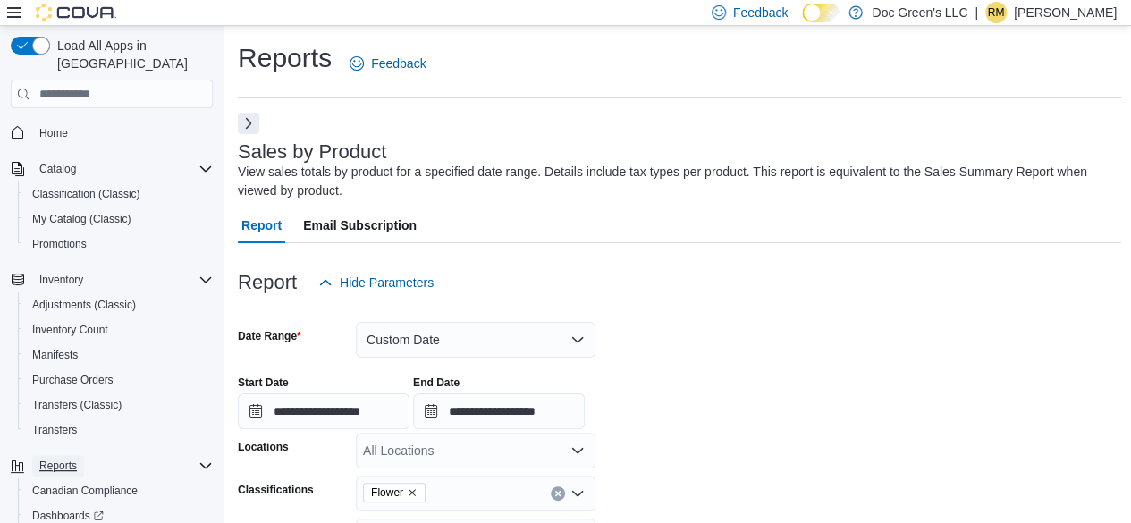
click at [63, 459] on span "Reports" at bounding box center [58, 466] width 38 height 14
click at [55, 459] on span "Reports" at bounding box center [58, 466] width 38 height 14
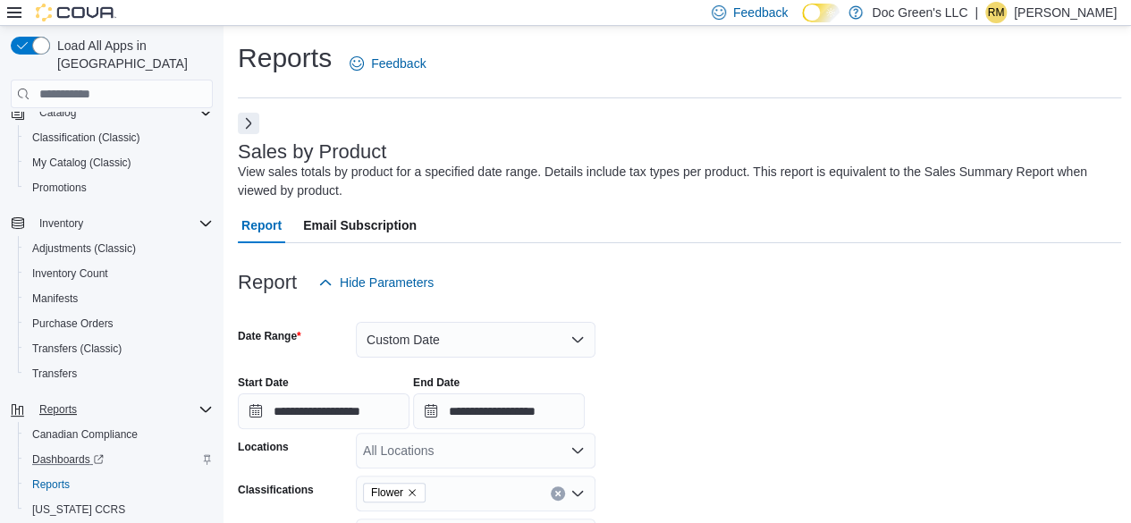
scroll to position [83, 0]
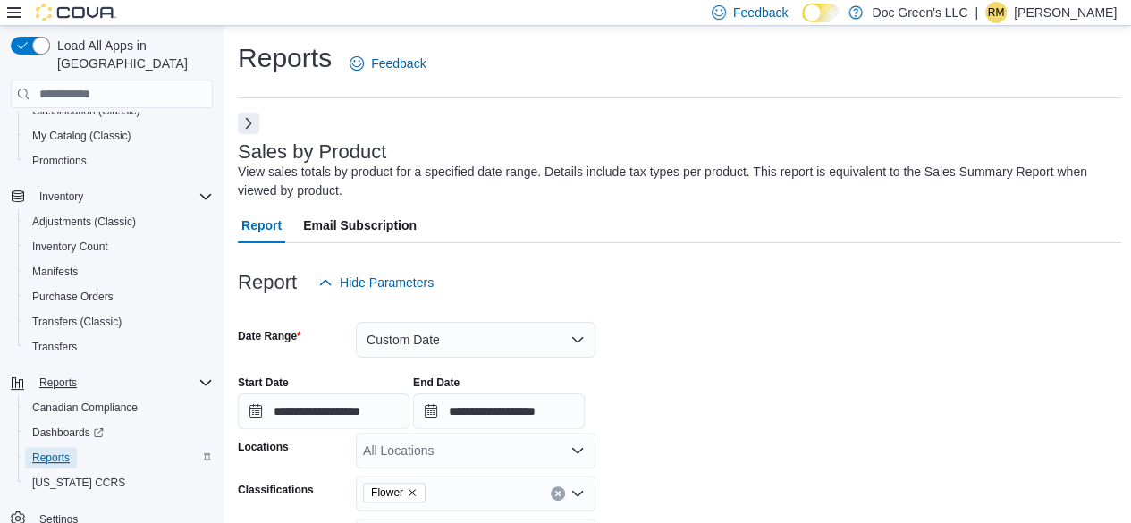
click at [54, 451] on span "Reports" at bounding box center [51, 458] width 38 height 14
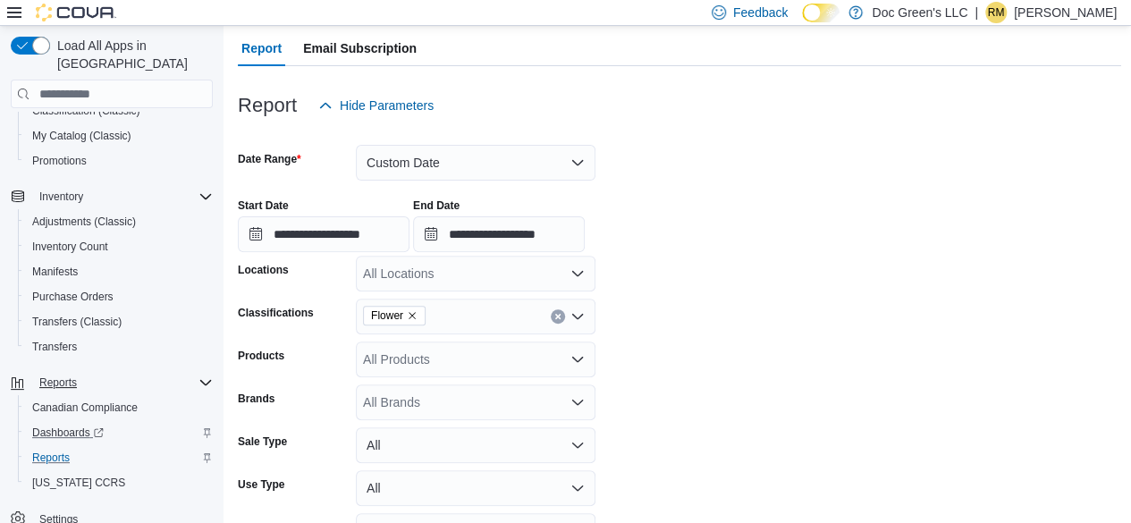
scroll to position [179, 0]
click at [63, 451] on span "Reports" at bounding box center [51, 458] width 38 height 14
click at [268, 44] on span "Report" at bounding box center [261, 47] width 40 height 36
click at [79, 5] on img at bounding box center [76, 13] width 80 height 18
click at [66, 20] on img at bounding box center [76, 13] width 80 height 18
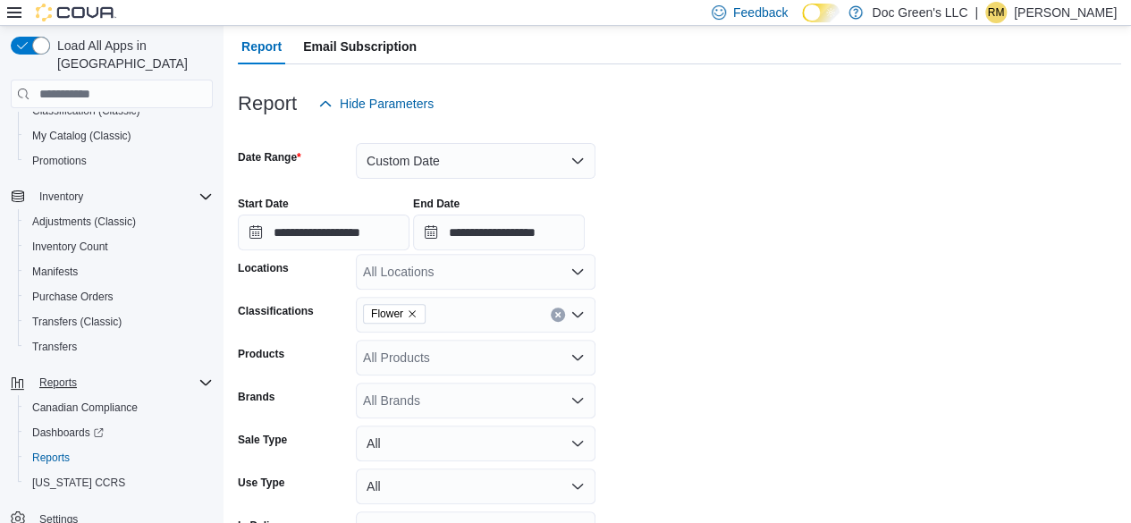
click at [21, 19] on div at bounding box center [61, 13] width 109 height 18
click at [9, 12] on icon at bounding box center [14, 12] width 14 height 11
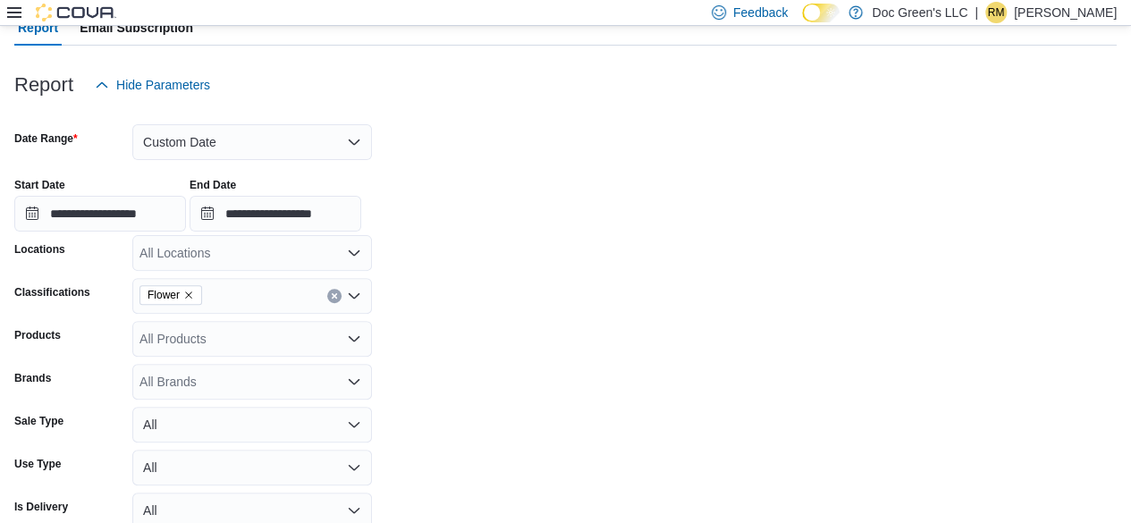
click at [17, 11] on icon at bounding box center [14, 12] width 14 height 14
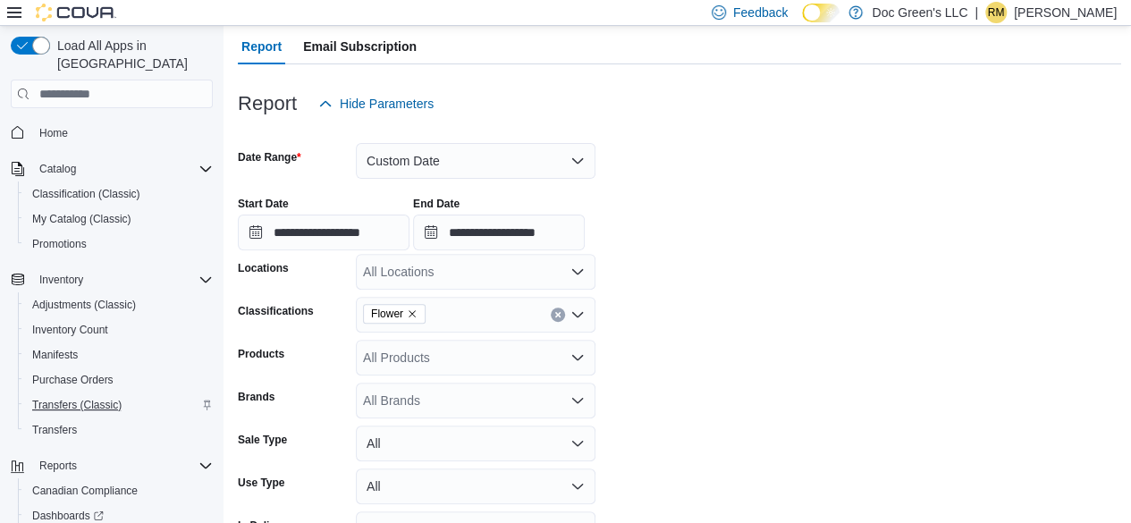
scroll to position [83, 0]
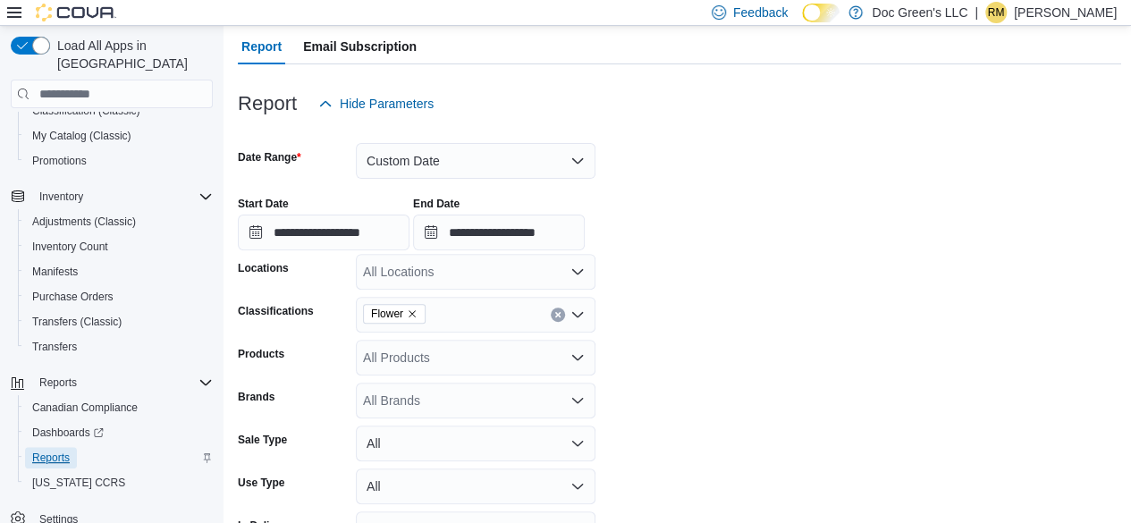
click at [46, 451] on span "Reports" at bounding box center [51, 458] width 38 height 14
click at [55, 451] on span "Reports" at bounding box center [51, 458] width 38 height 14
click at [57, 375] on span "Reports" at bounding box center [58, 382] width 38 height 14
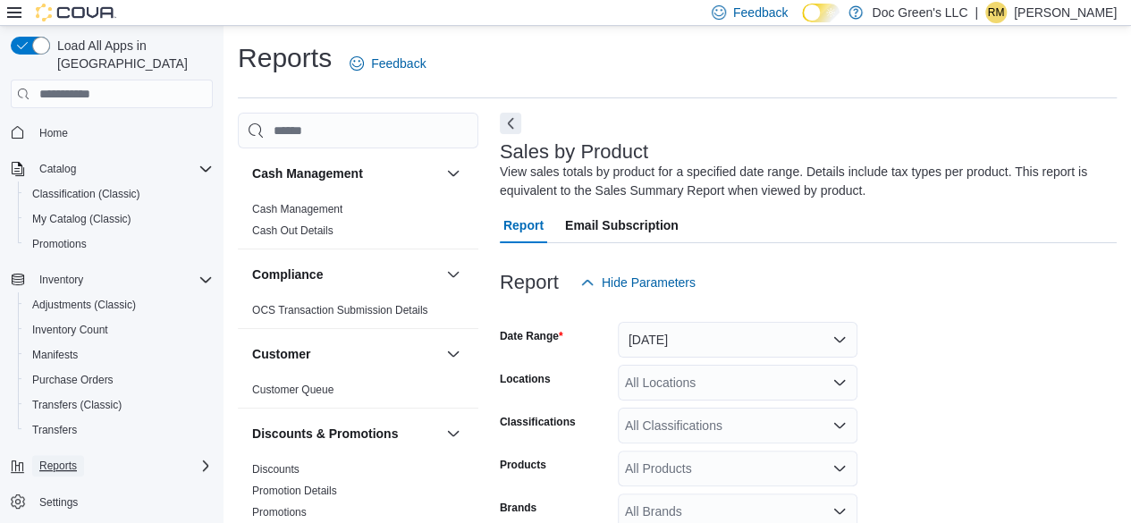
click at [38, 455] on button "Reports" at bounding box center [58, 465] width 52 height 21
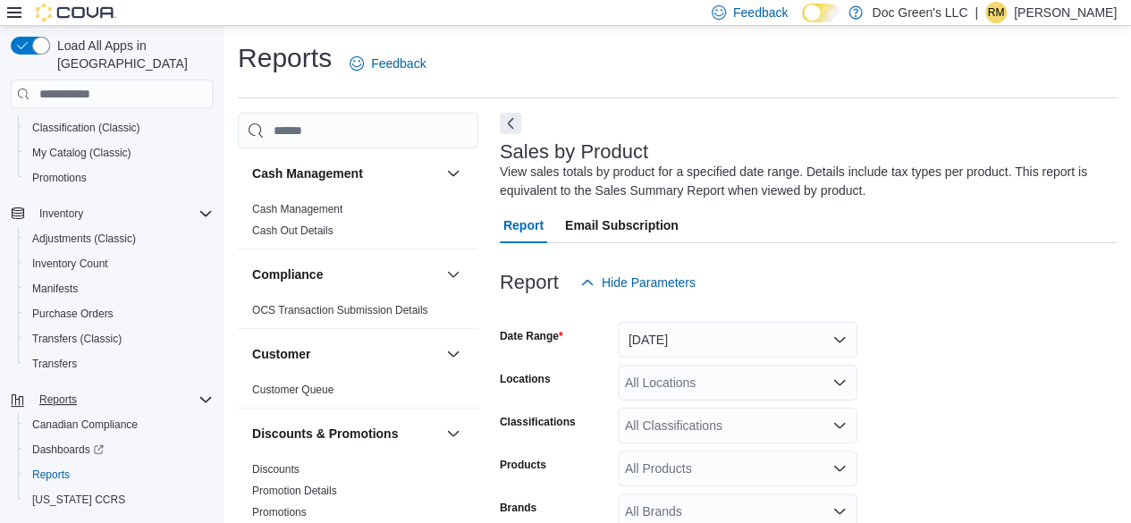
scroll to position [83, 0]
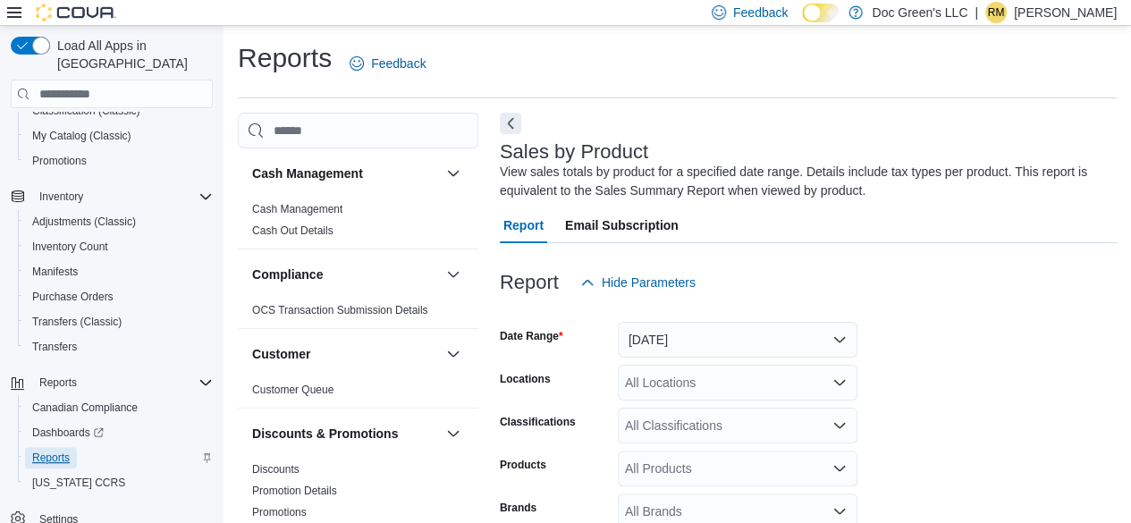
click at [55, 451] on span "Reports" at bounding box center [51, 458] width 38 height 14
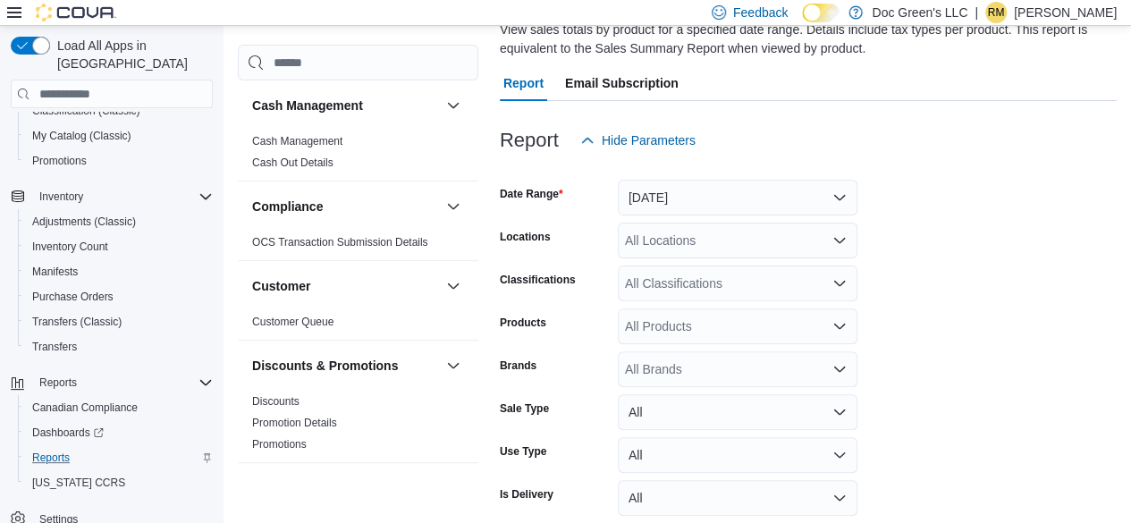
scroll to position [41, 0]
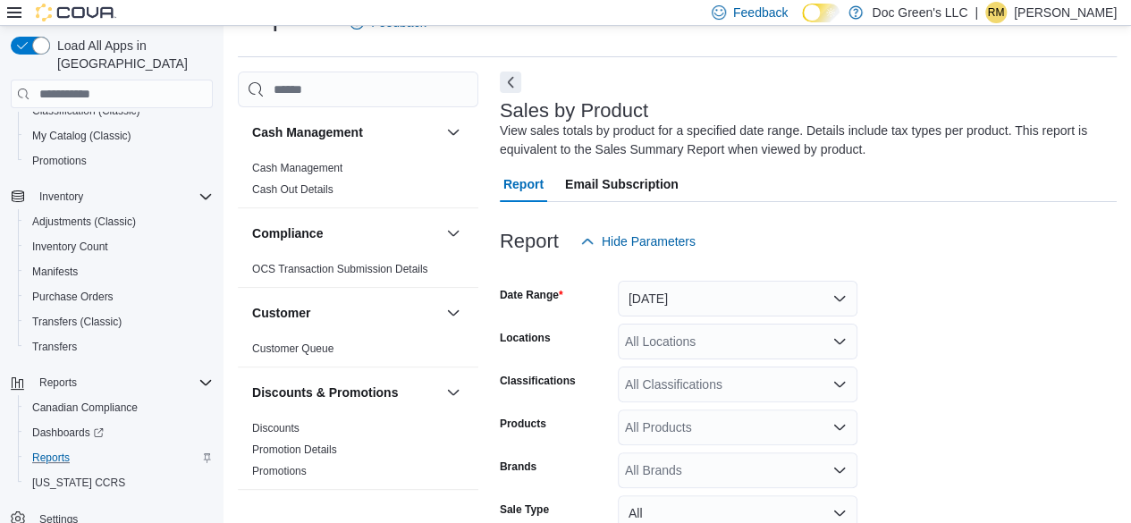
click at [517, 95] on div at bounding box center [808, 96] width 617 height 7
click at [505, 85] on button "Next" at bounding box center [510, 81] width 21 height 21
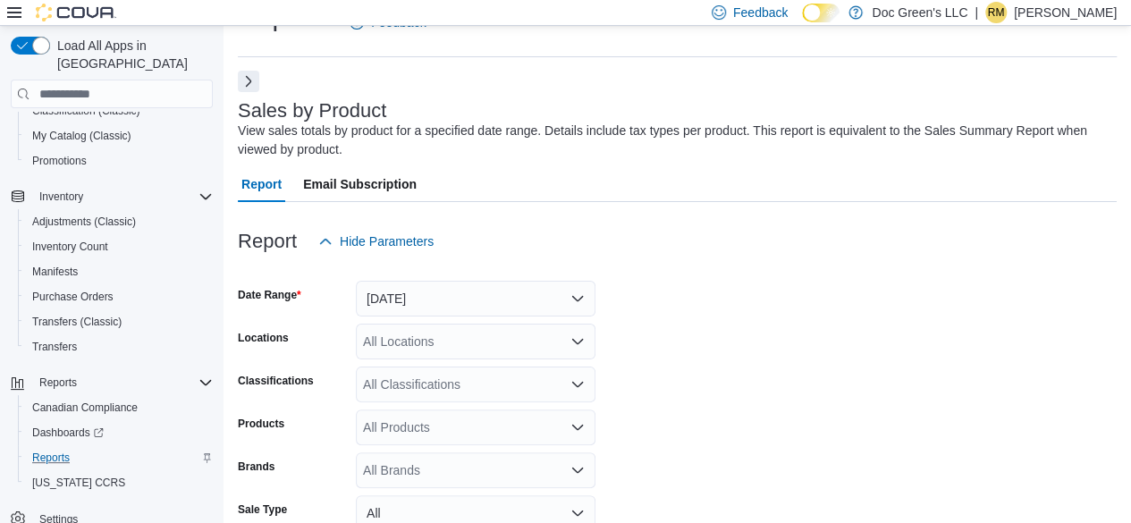
click at [248, 81] on button "Next" at bounding box center [248, 81] width 21 height 21
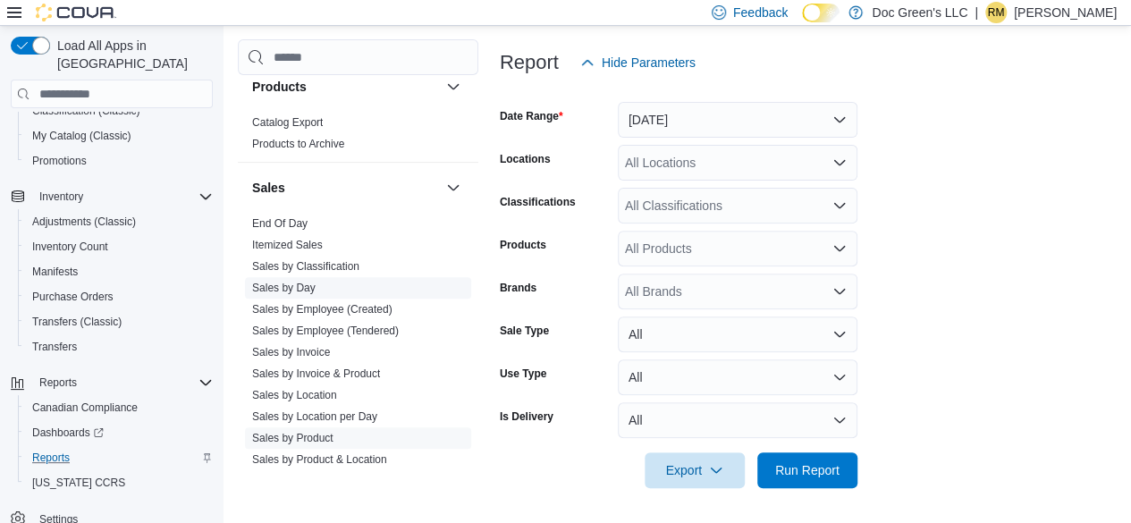
scroll to position [1162, 0]
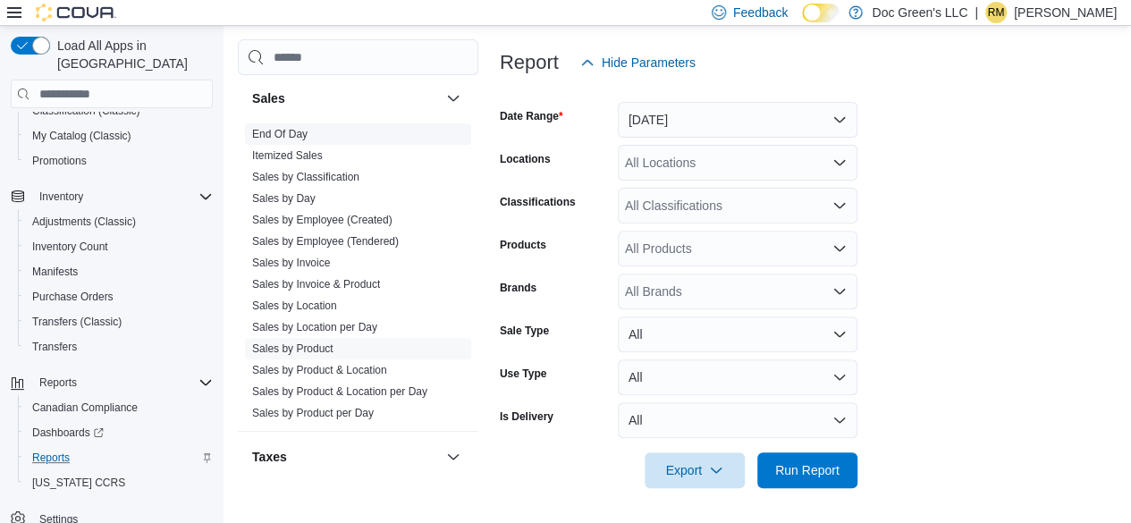
click at [299, 128] on link "End Of Day" at bounding box center [279, 134] width 55 height 13
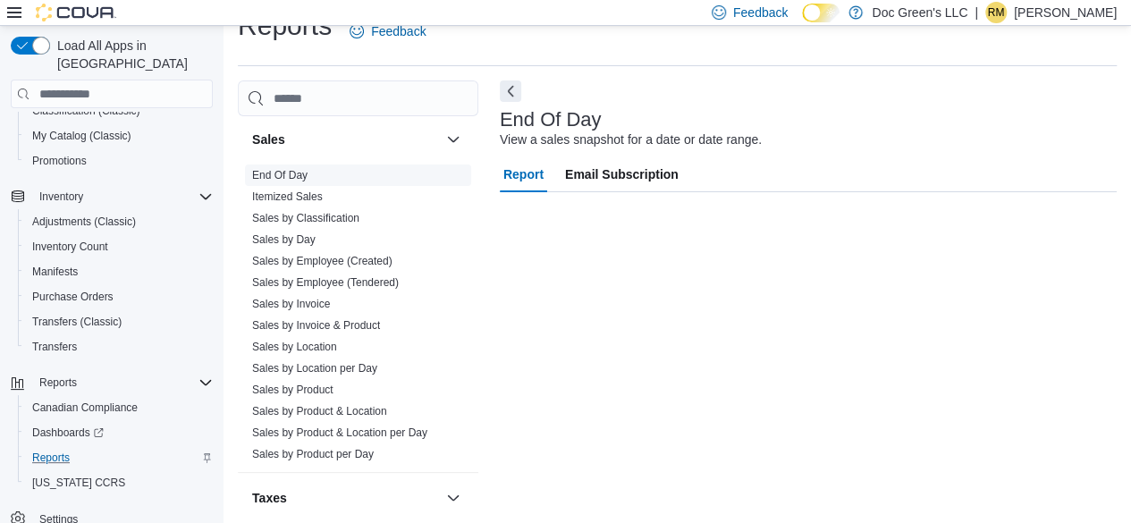
scroll to position [32, 0]
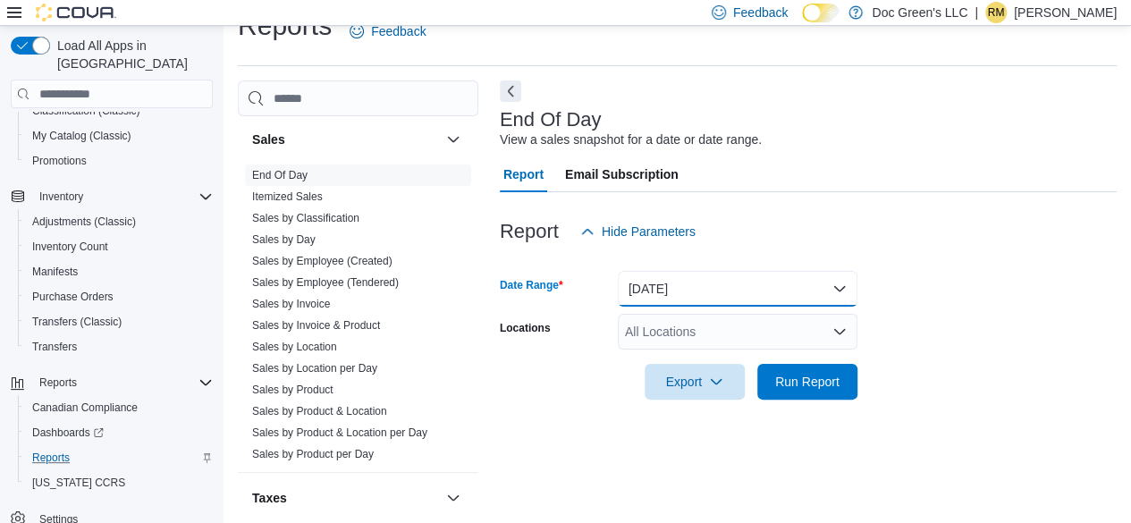
click at [698, 299] on button "[DATE]" at bounding box center [738, 289] width 240 height 36
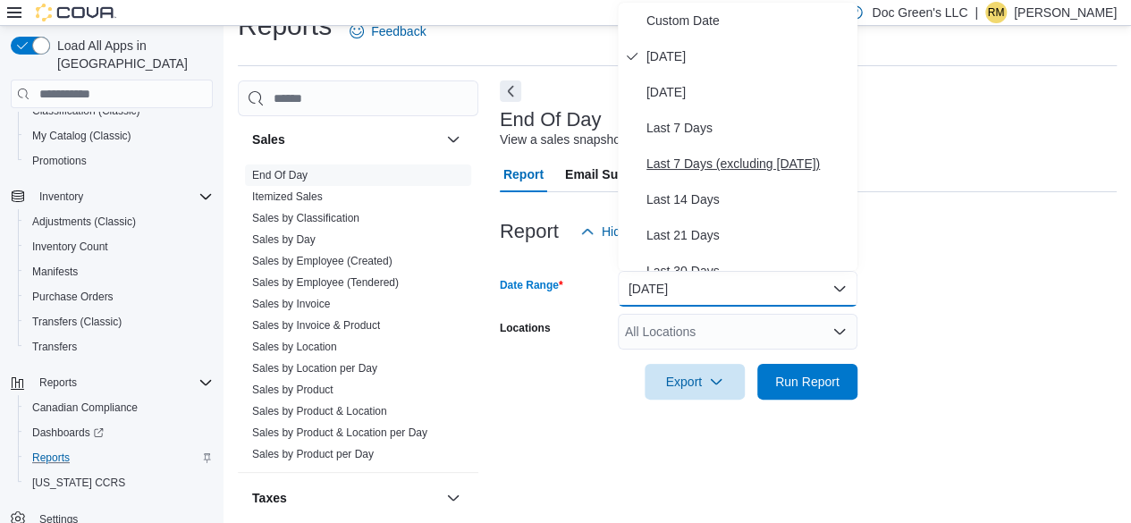
scroll to position [0, 0]
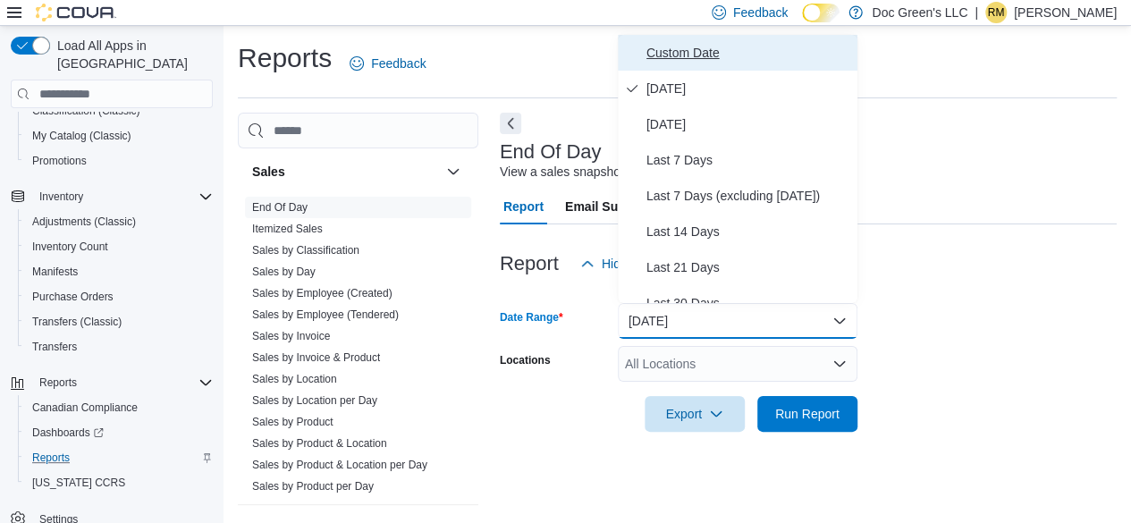
click at [696, 50] on span "Custom Date" at bounding box center [748, 52] width 204 height 21
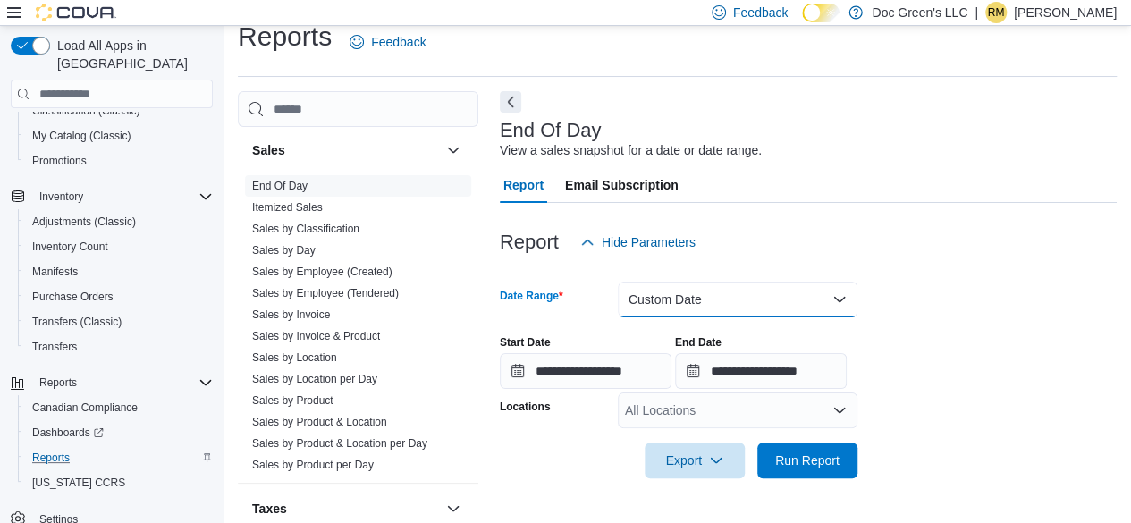
scroll to position [32, 0]
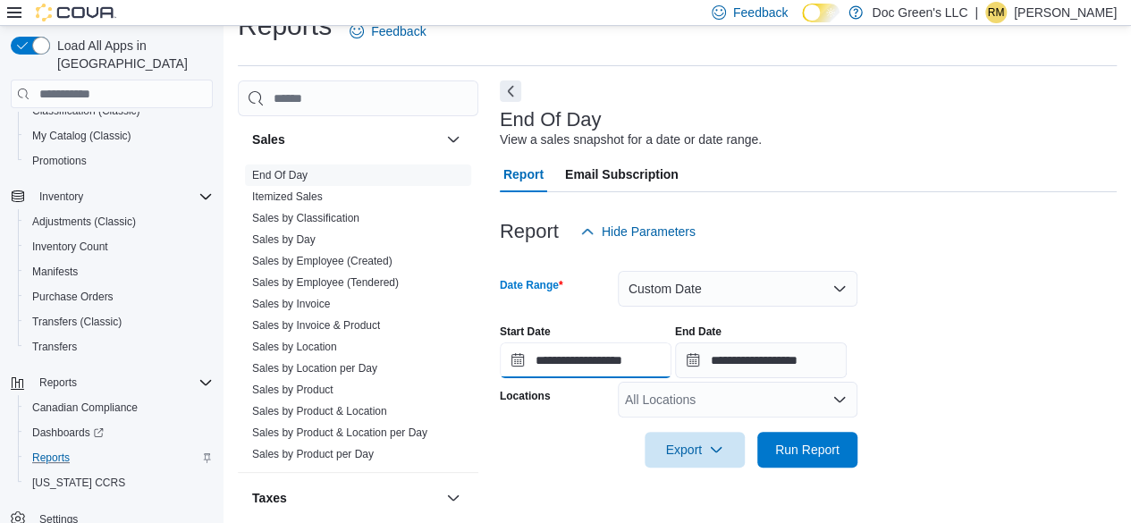
click at [665, 367] on input "**********" at bounding box center [586, 360] width 172 height 36
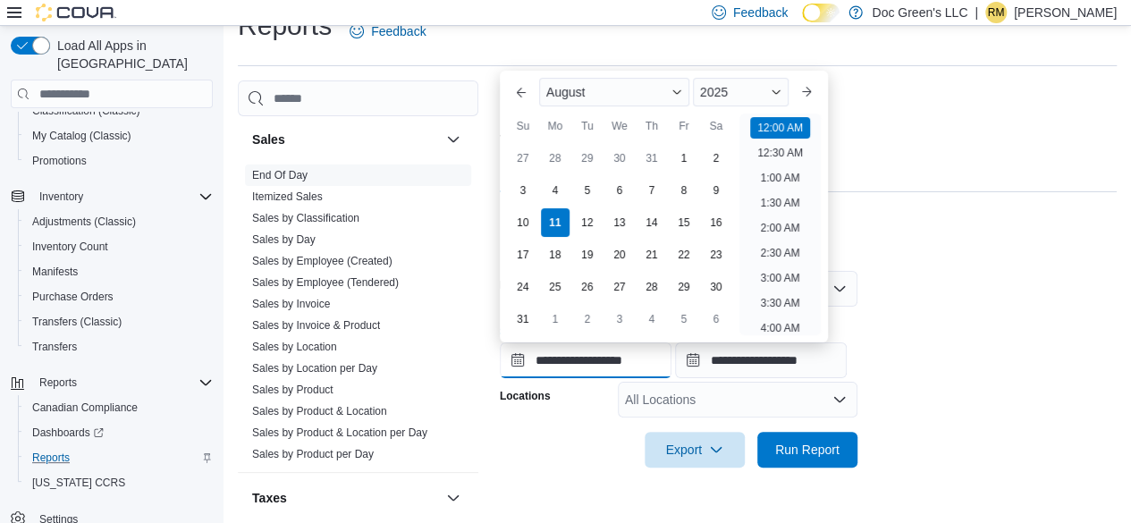
scroll to position [55, 0]
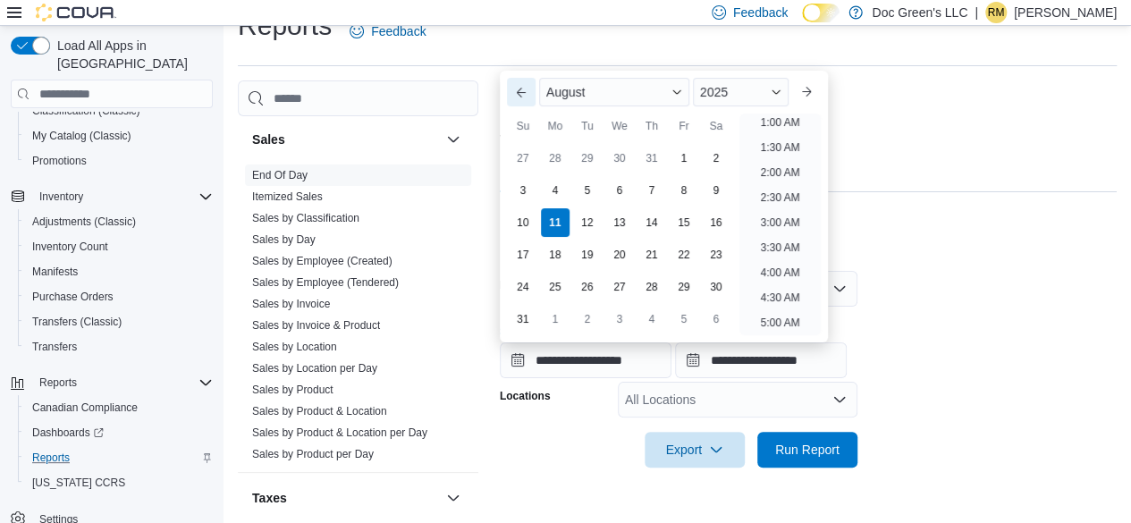
click at [512, 94] on button "Previous Month" at bounding box center [521, 92] width 29 height 29
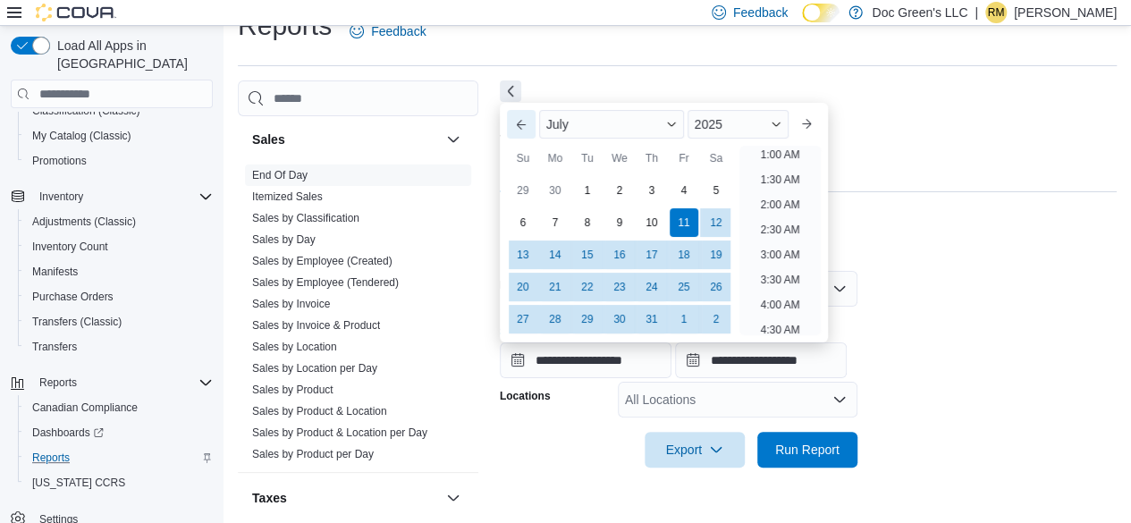
scroll to position [4, 0]
click at [591, 184] on div "1" at bounding box center [586, 190] width 31 height 31
type input "**********"
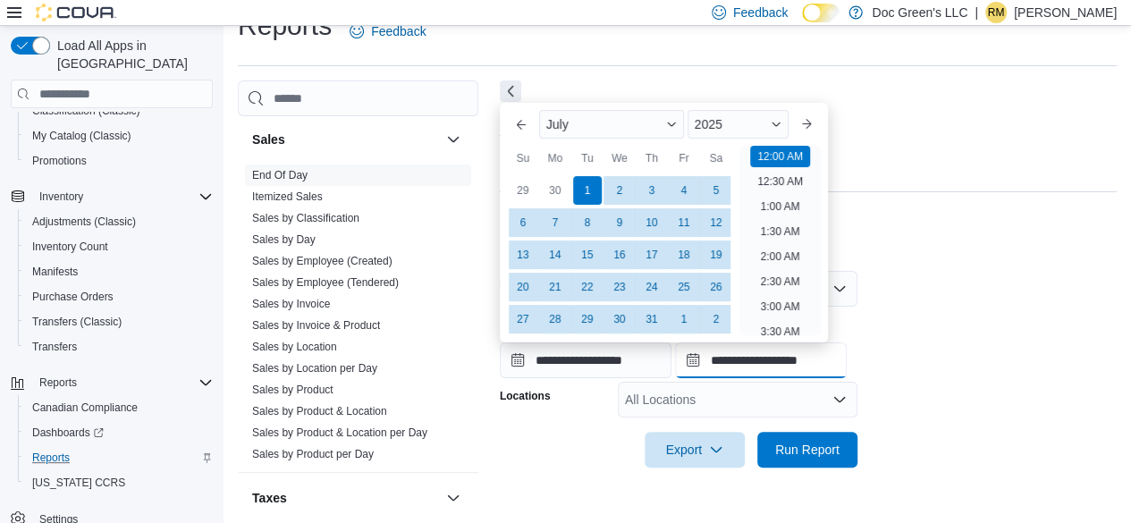
click at [785, 367] on input "**********" at bounding box center [761, 360] width 172 height 36
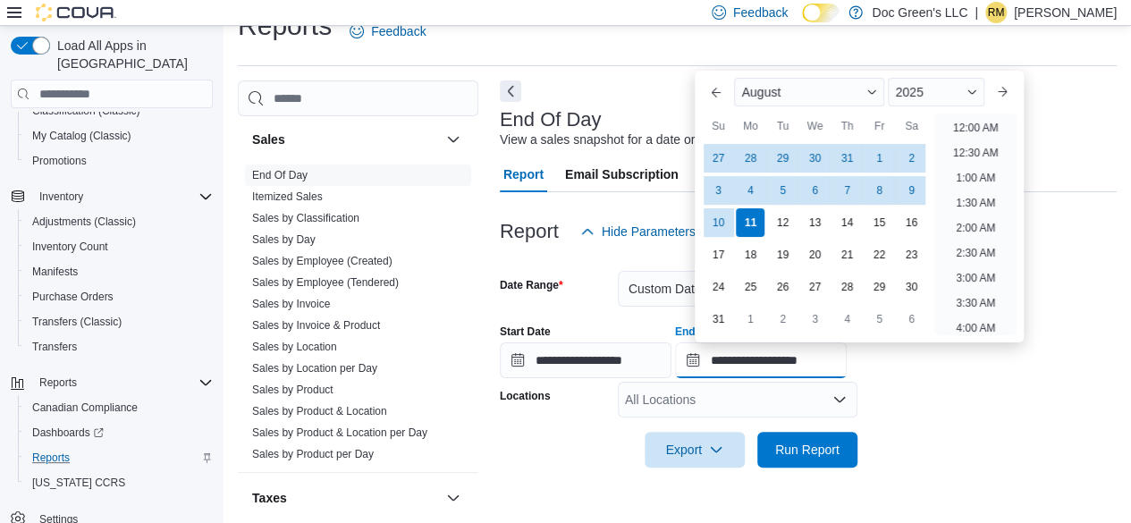
scroll to position [983, 0]
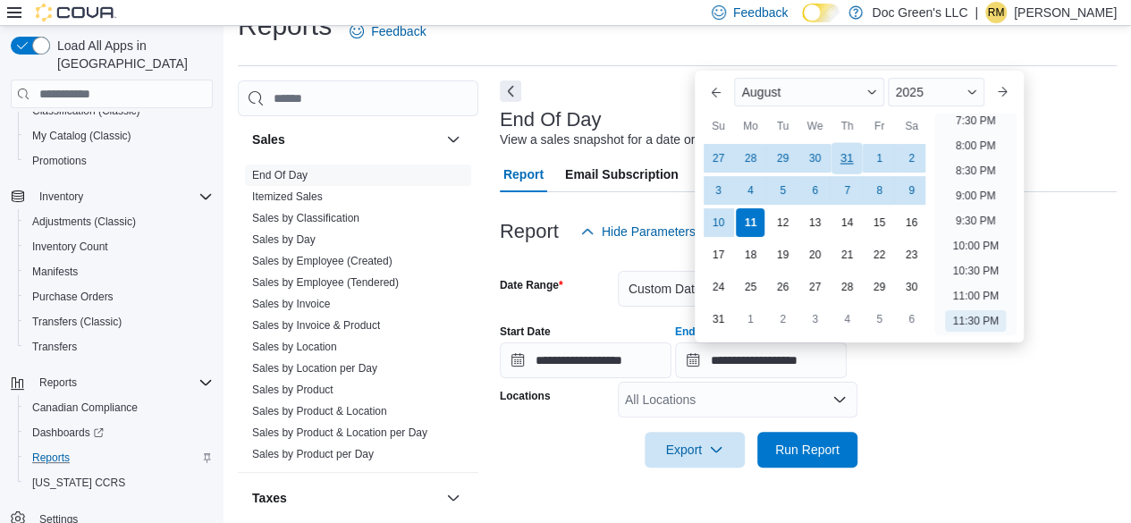
click at [844, 166] on div "31" at bounding box center [846, 158] width 31 height 31
type input "**********"
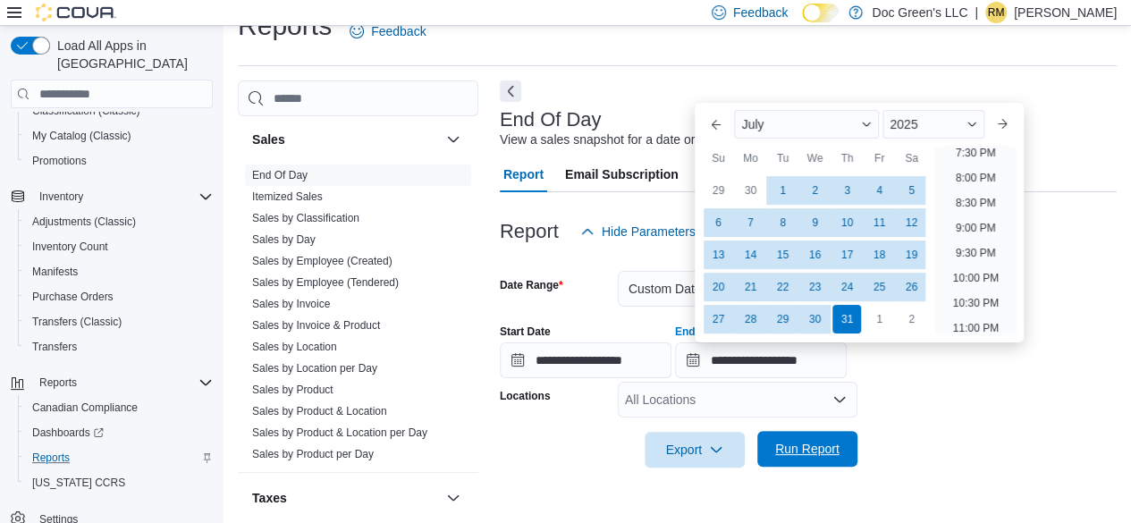
click at [826, 454] on span "Run Report" at bounding box center [807, 449] width 64 height 18
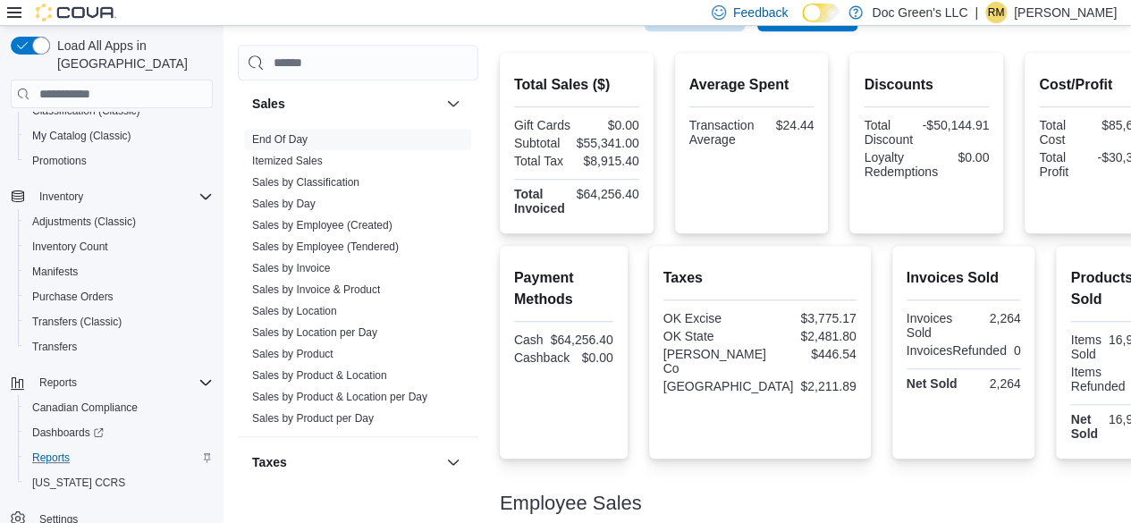
scroll to position [479, 0]
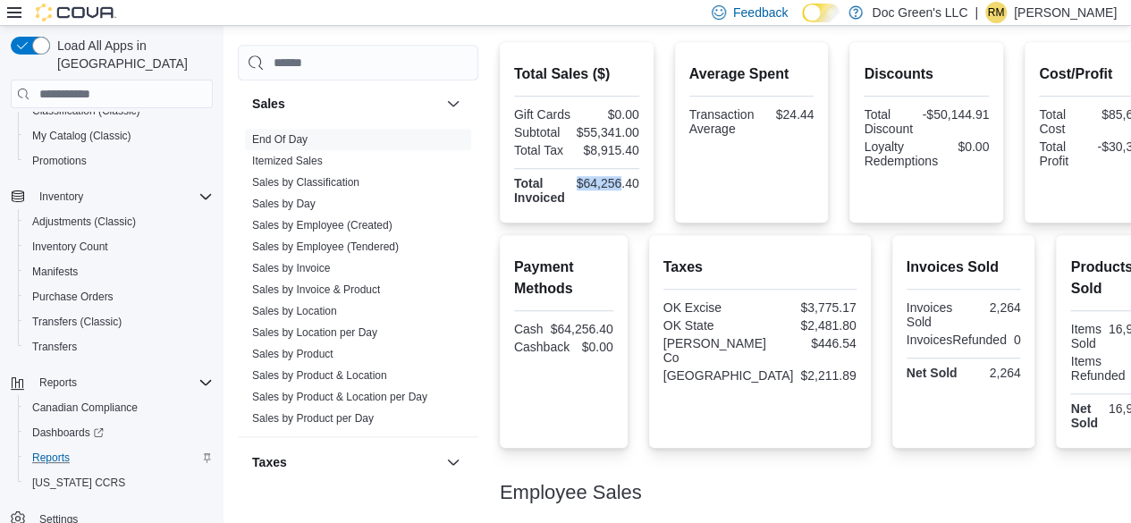
drag, startPoint x: 571, startPoint y: 181, endPoint x: 613, endPoint y: 178, distance: 42.2
click at [613, 178] on div "$64,256.40" at bounding box center [608, 183] width 63 height 14
click at [602, 183] on div "$64,256.40" at bounding box center [608, 183] width 63 height 14
